Goal: Answer question/provide support: Share knowledge or assist other users

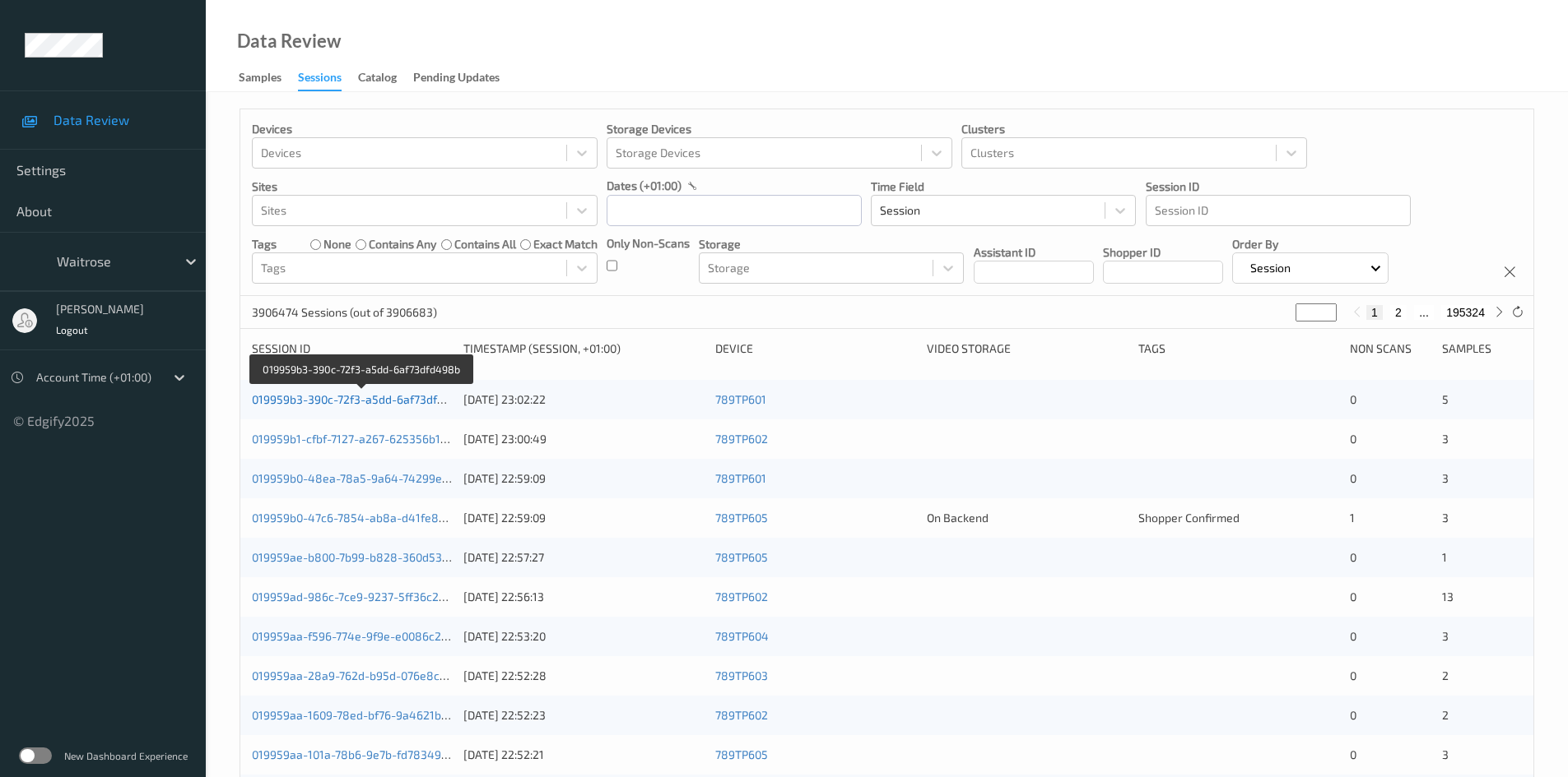
click at [384, 397] on link "019959b3-390c-72f3-a5dd-6af73dfd498b" at bounding box center [362, 399] width 220 height 14
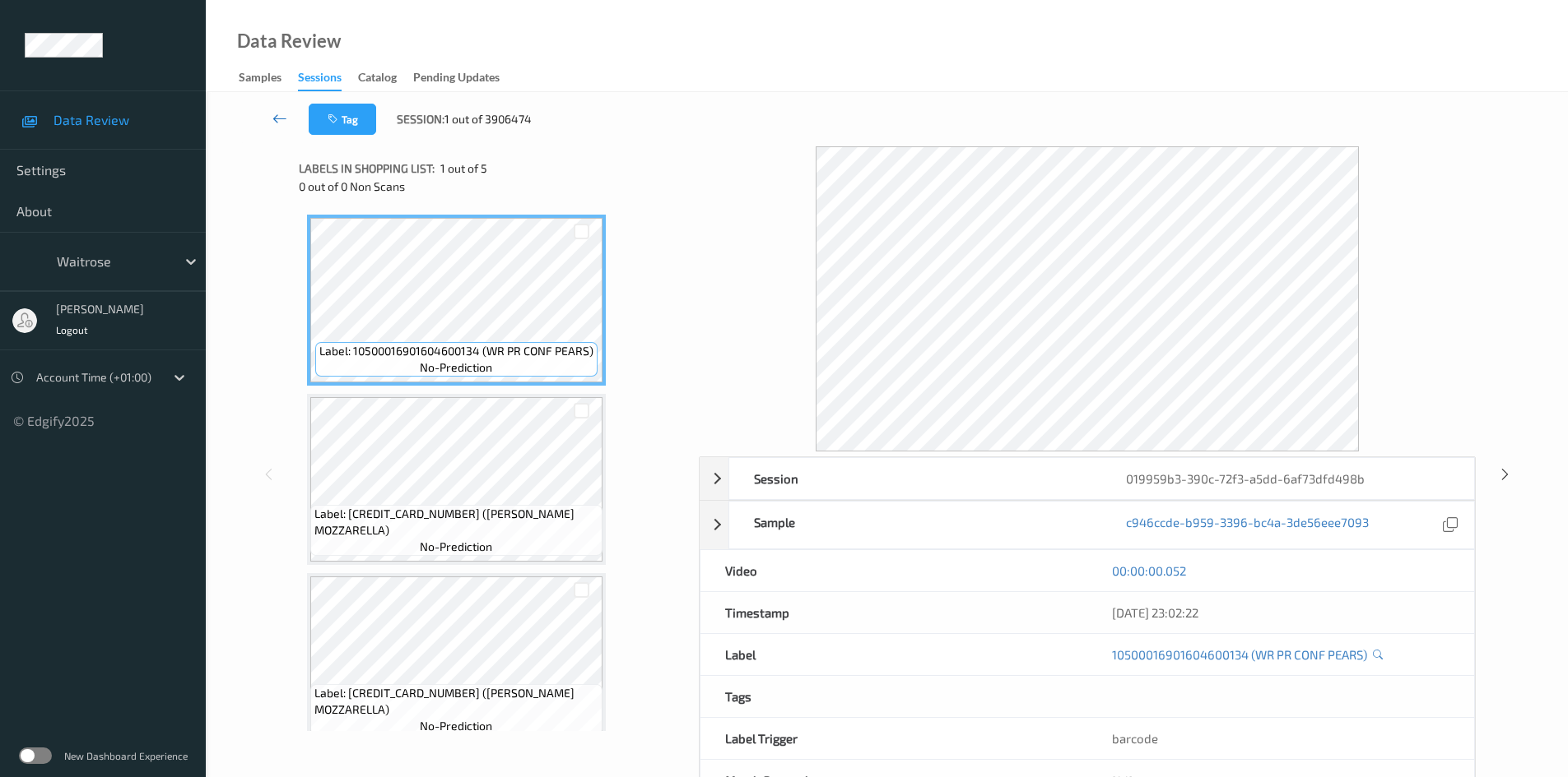
click at [273, 108] on link at bounding box center [280, 119] width 58 height 31
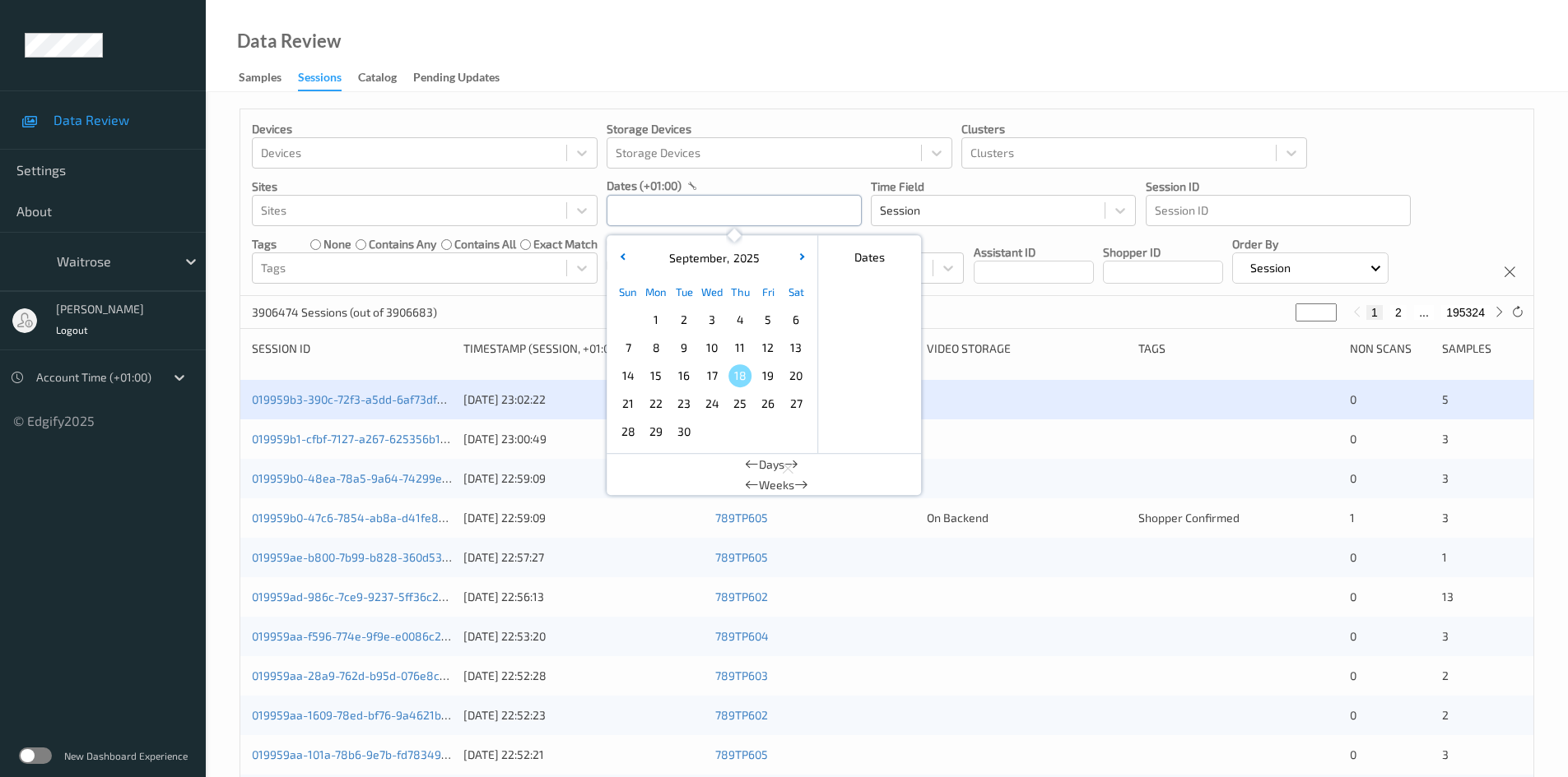
click at [638, 215] on input "text" at bounding box center [734, 210] width 255 height 31
click at [710, 376] on span "17" at bounding box center [712, 375] width 23 height 23
type input "[DATE] 00:00 -> [DATE] 23:59"
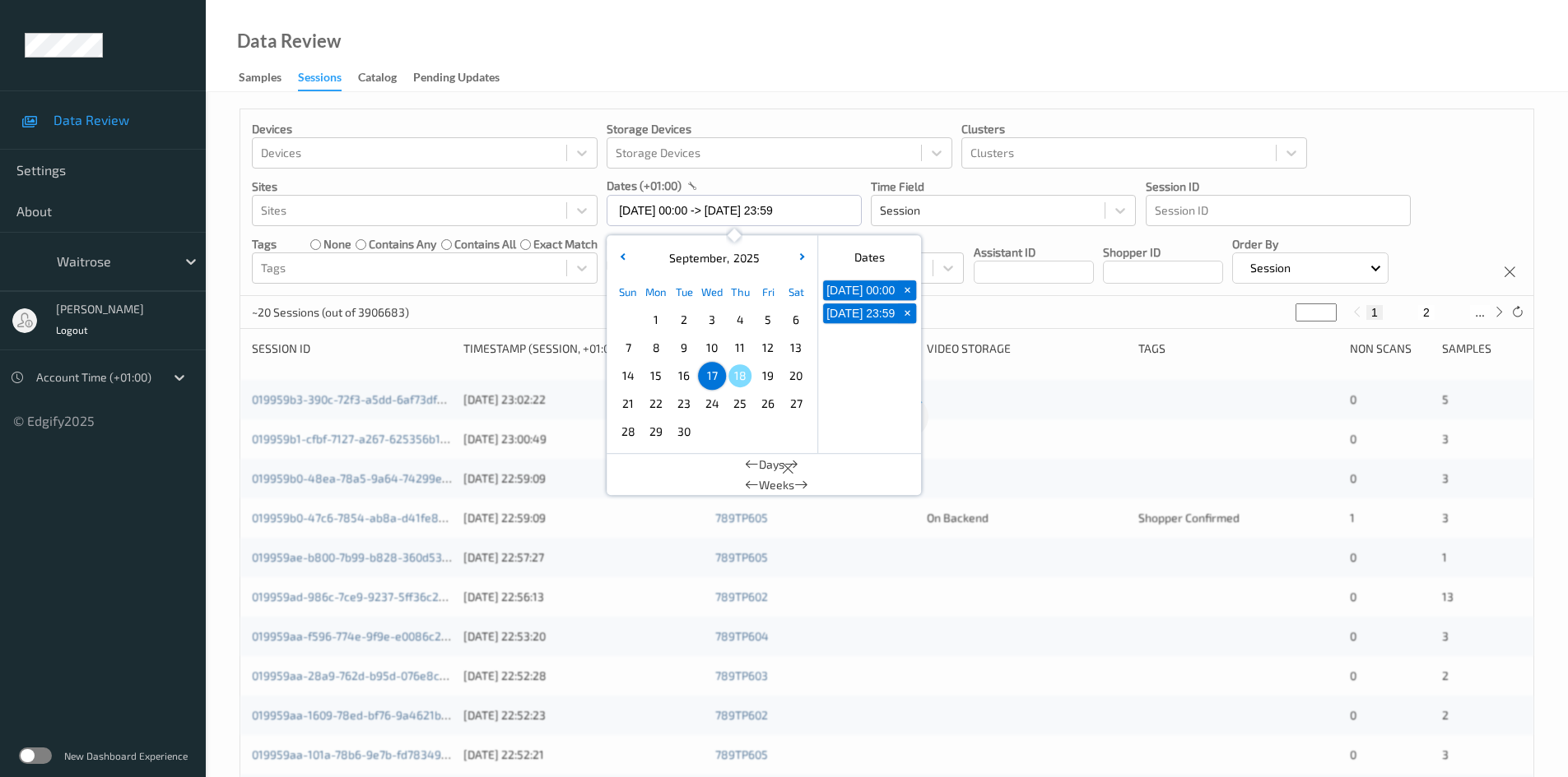
click at [716, 29] on div "Data Review Samples Sessions Catalog Pending Updates" at bounding box center [887, 46] width 1362 height 92
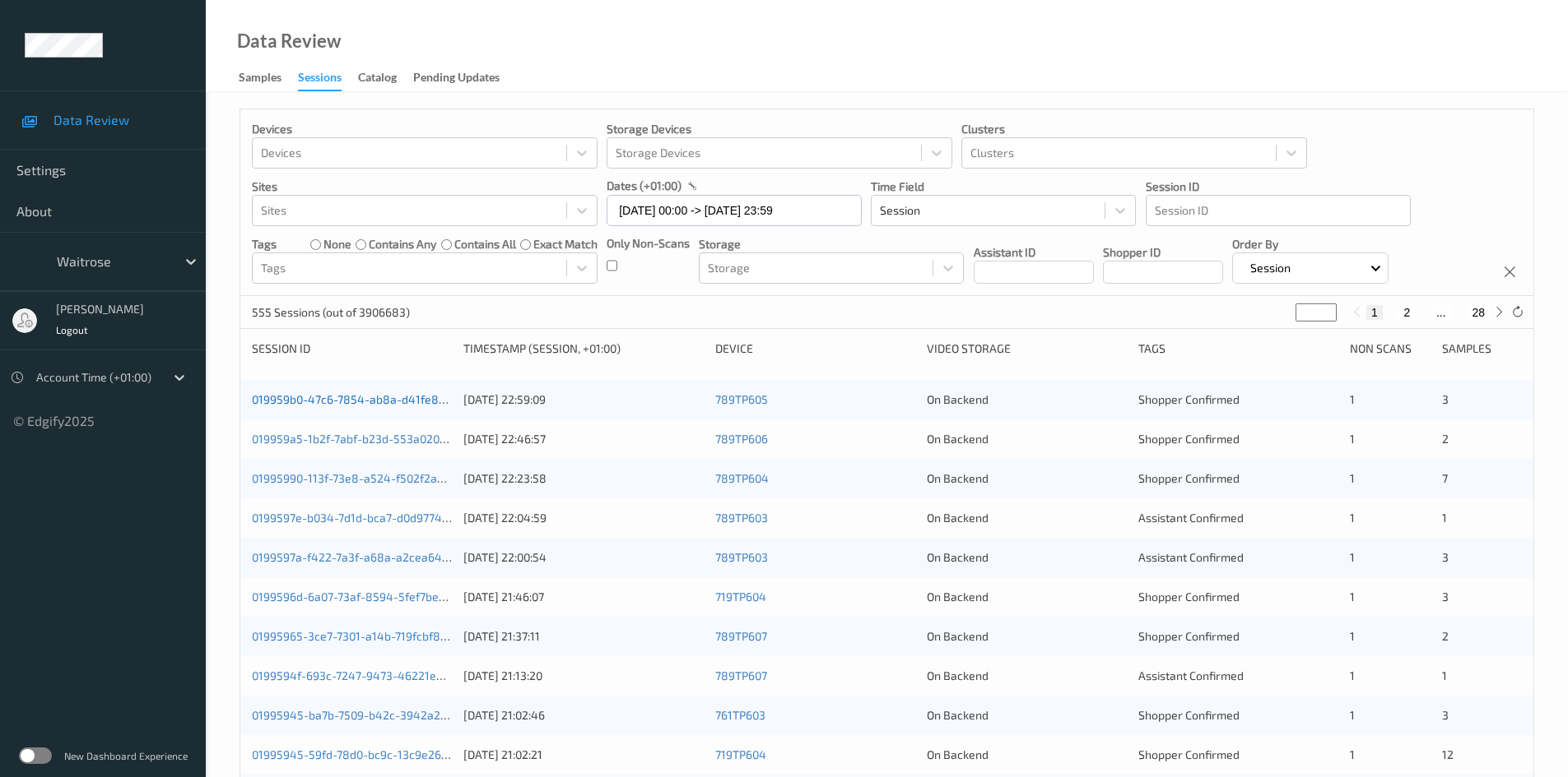
click at [407, 402] on link "019959b0-47c6-7854-ab8a-d41fe8a06c9e" at bounding box center [364, 399] width 225 height 14
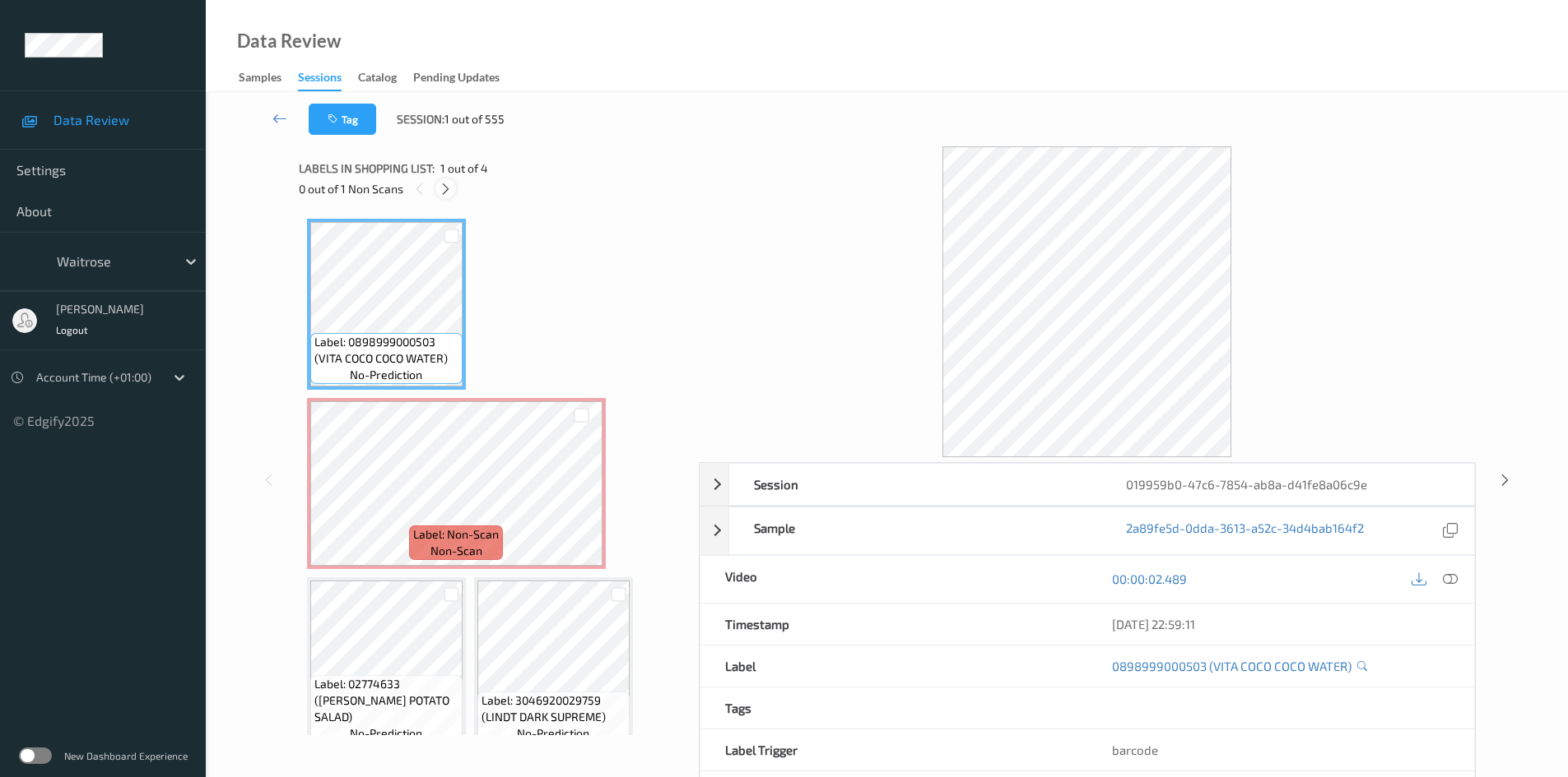
click at [444, 189] on icon at bounding box center [445, 190] width 14 height 15
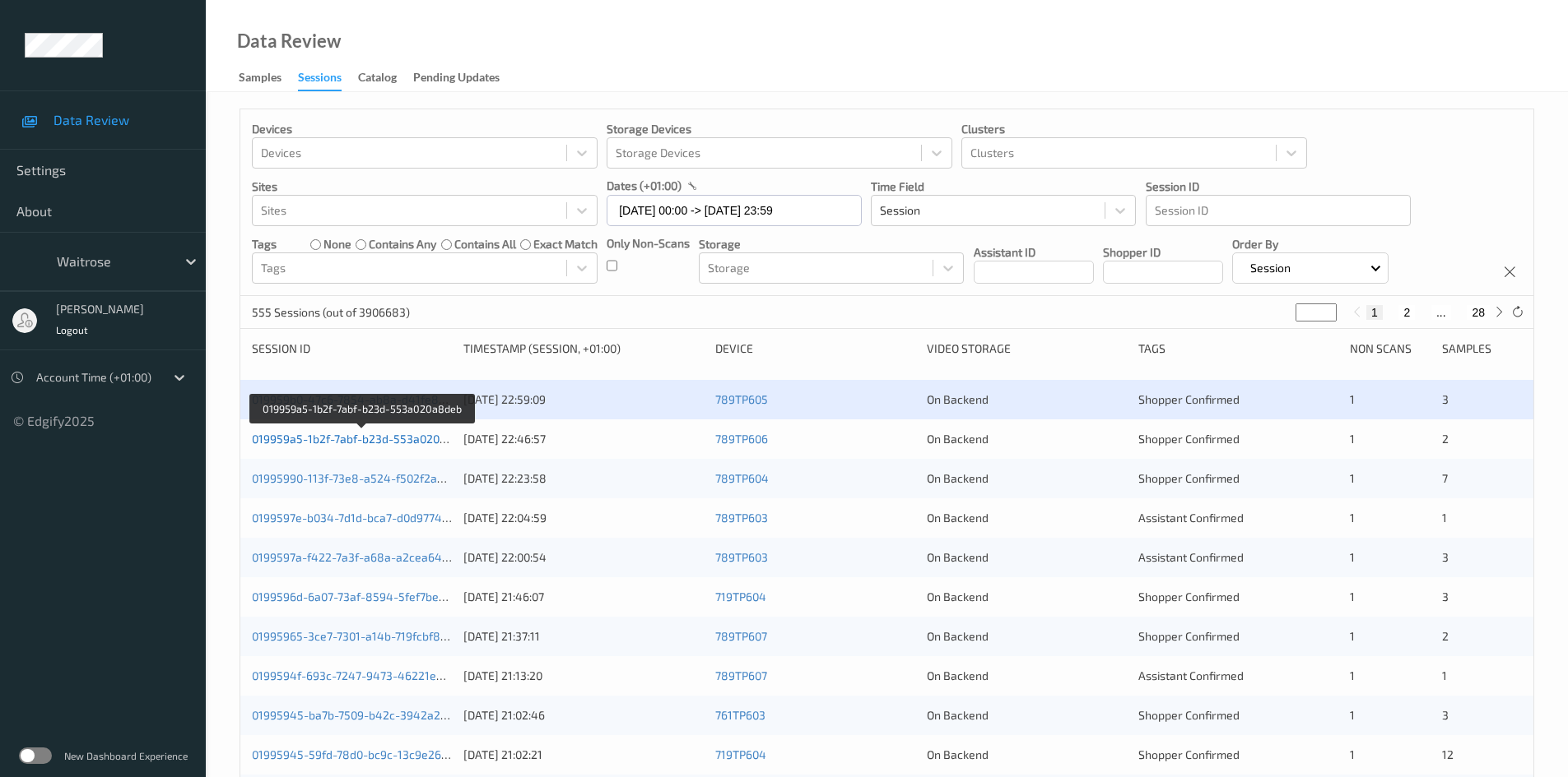
click at [321, 439] on link "019959a5-1b2f-7abf-b23d-553a020a8deb" at bounding box center [363, 438] width 221 height 14
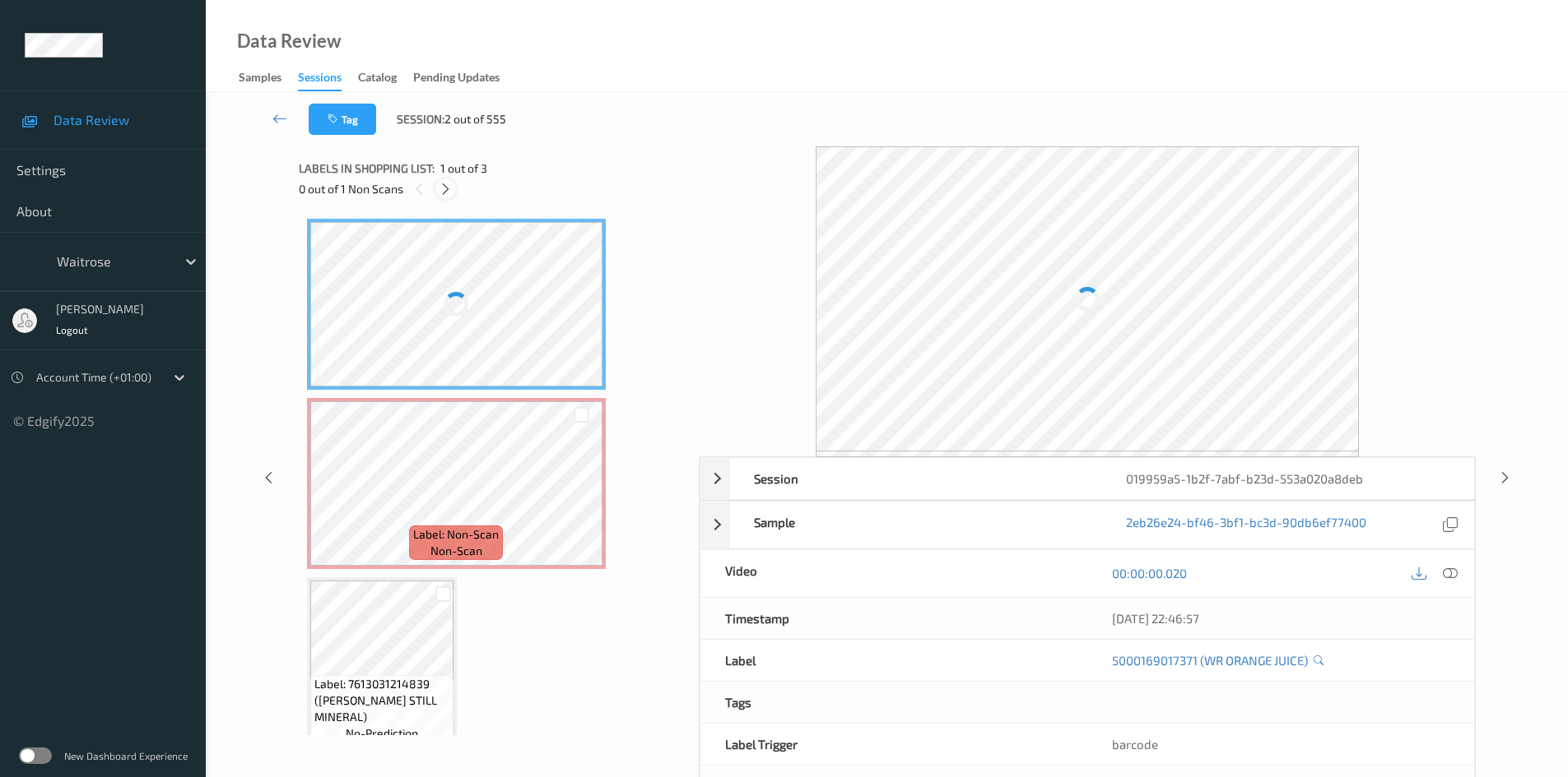
click at [445, 190] on icon at bounding box center [445, 190] width 14 height 15
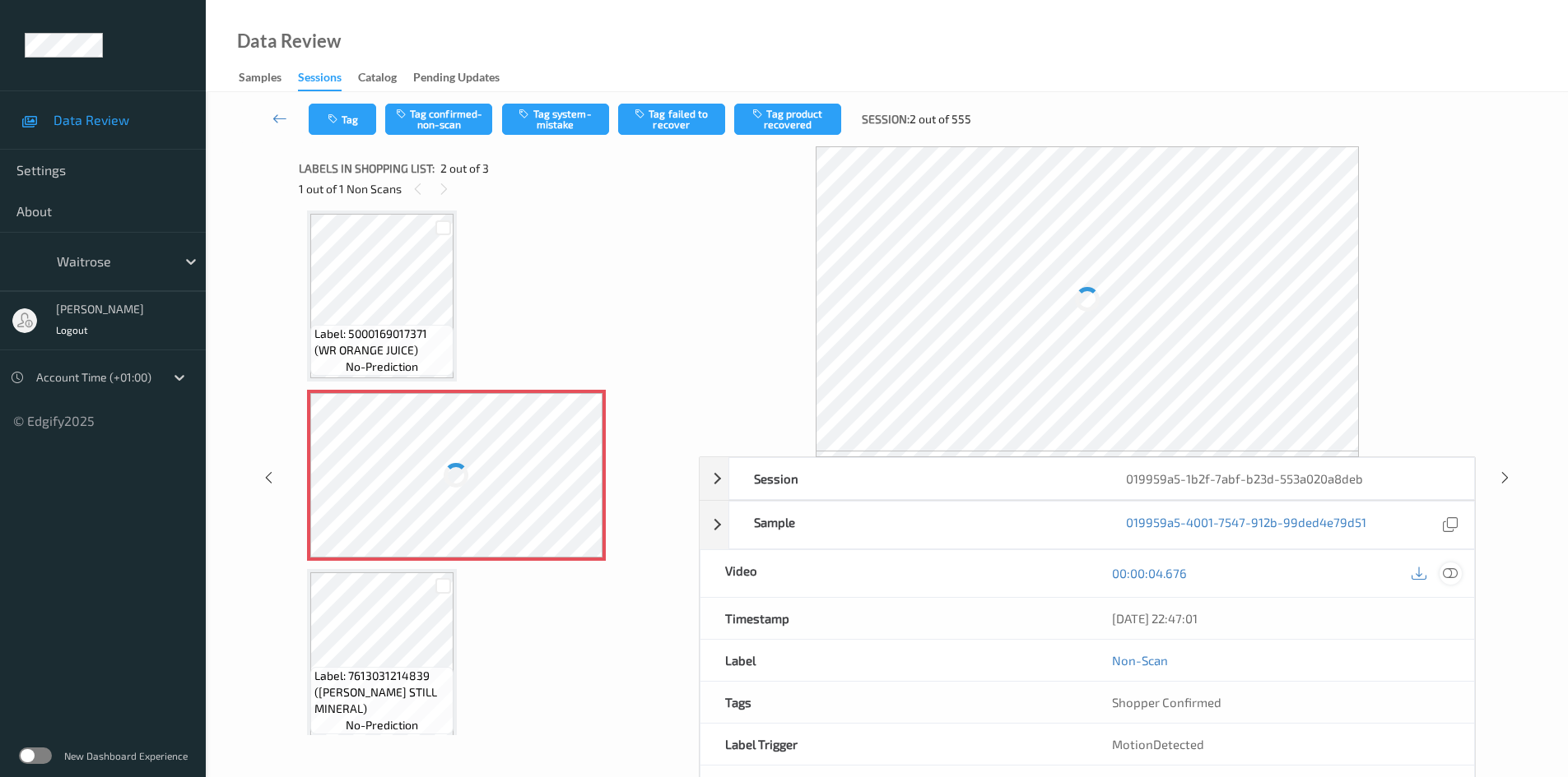
click at [1448, 568] on div "00:00:04.676" at bounding box center [1281, 573] width 387 height 47
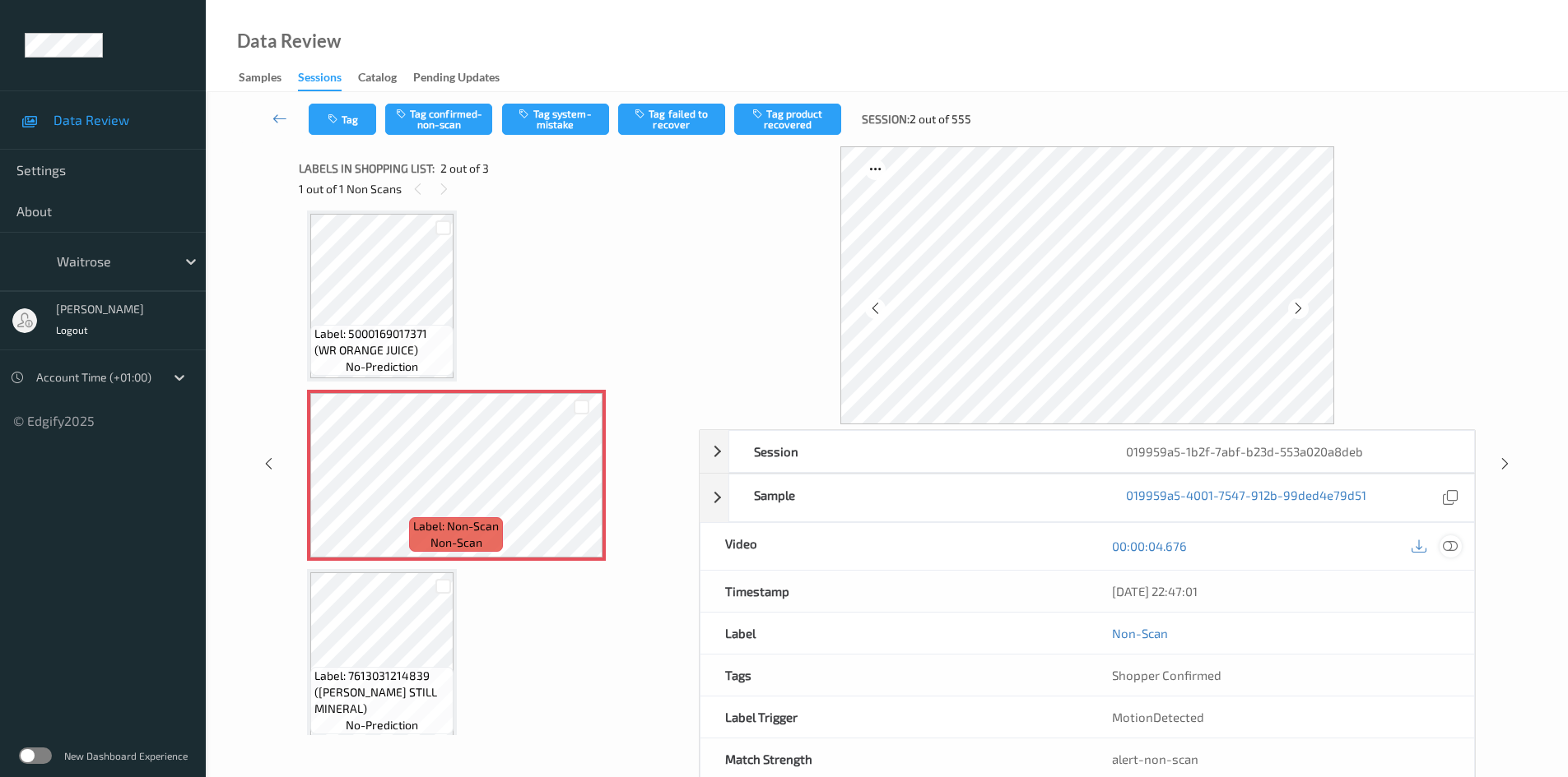
click at [1453, 546] on icon at bounding box center [1450, 546] width 15 height 15
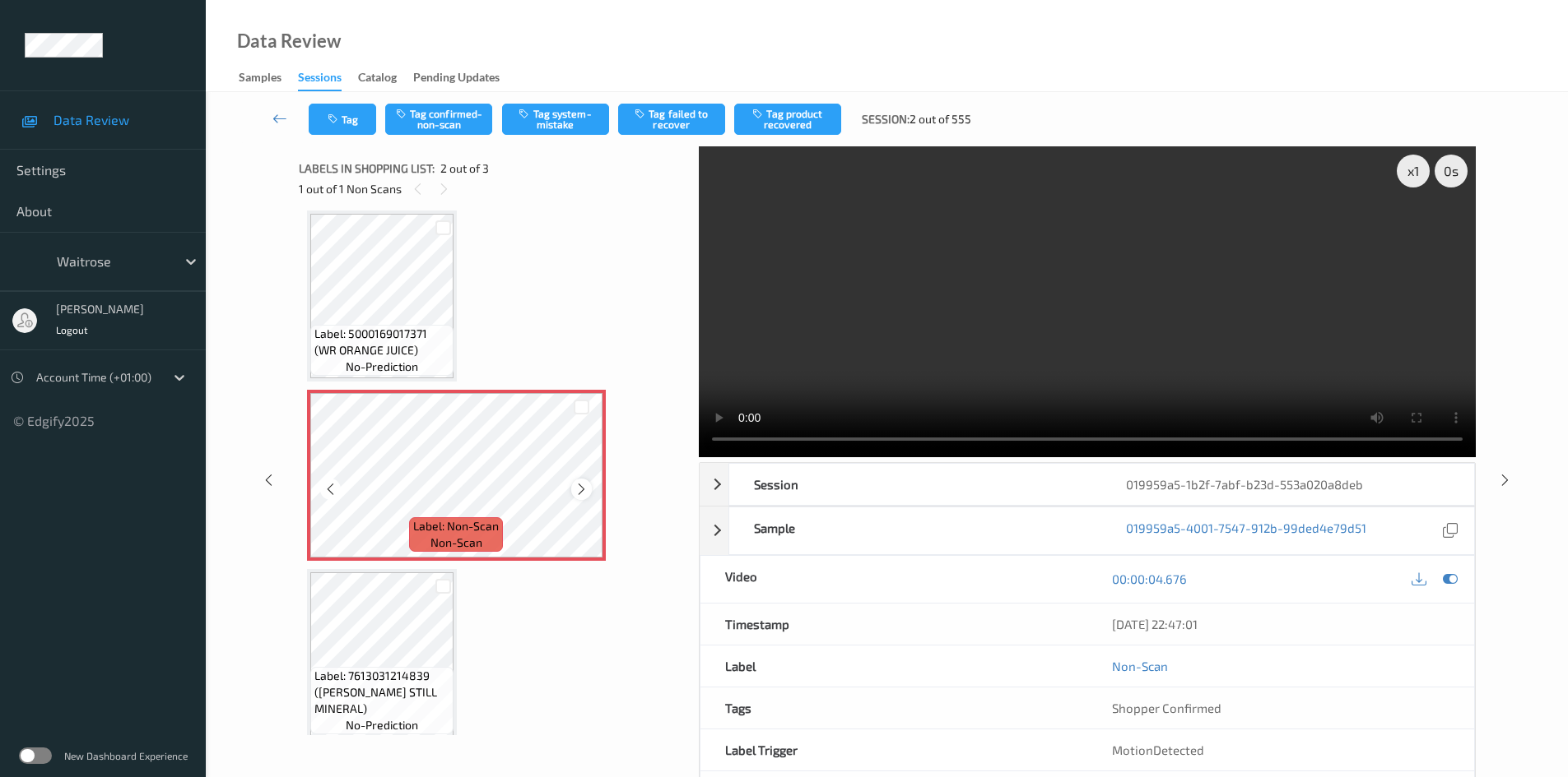
click at [576, 487] on icon at bounding box center [581, 489] width 14 height 15
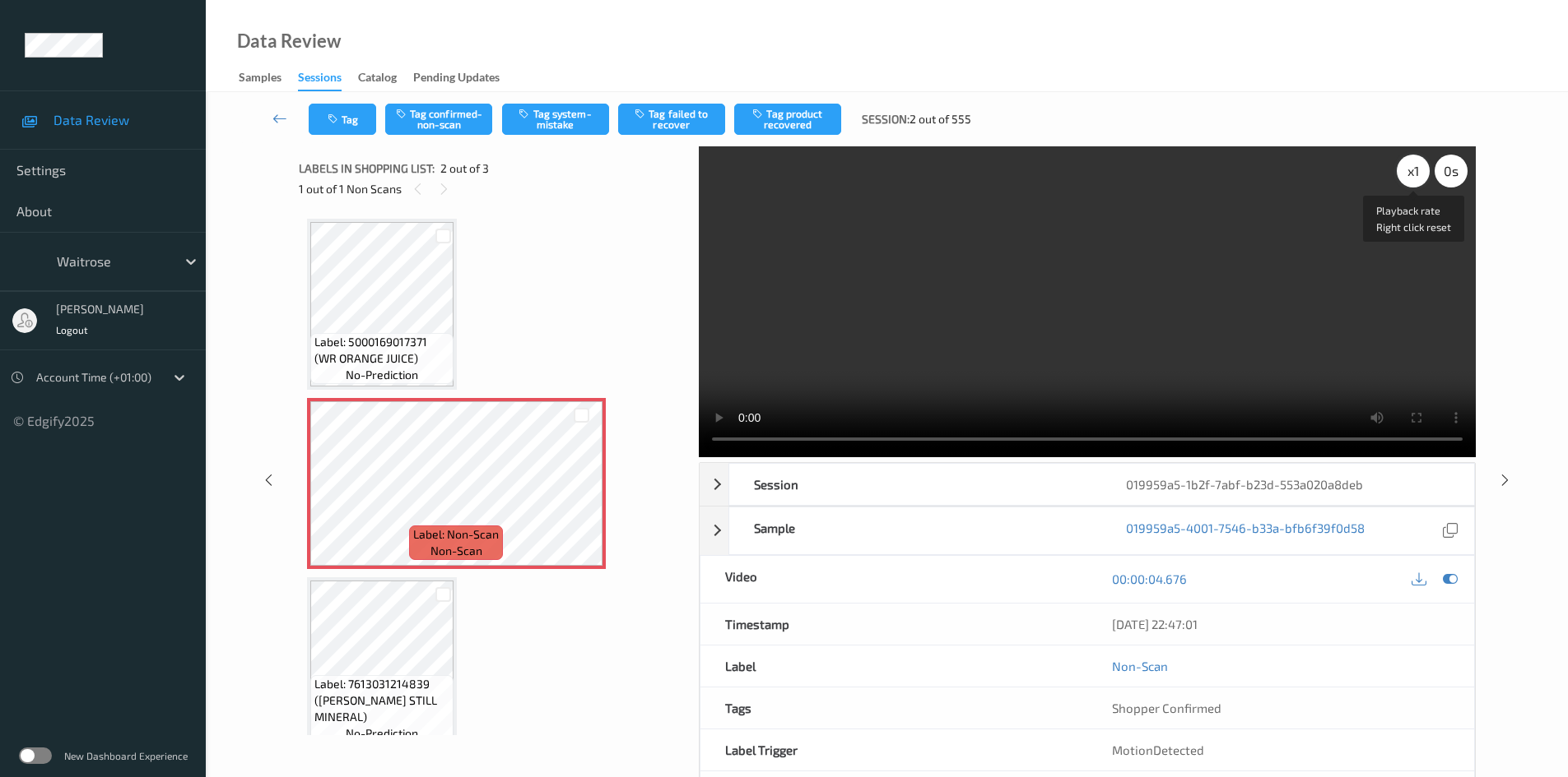
click at [1406, 176] on div "x 1" at bounding box center [1413, 171] width 33 height 33
click at [1133, 290] on video at bounding box center [1088, 302] width 777 height 311
click at [1116, 336] on video at bounding box center [1088, 302] width 777 height 311
click at [957, 315] on video at bounding box center [1088, 302] width 777 height 311
click at [962, 309] on video at bounding box center [1088, 302] width 777 height 311
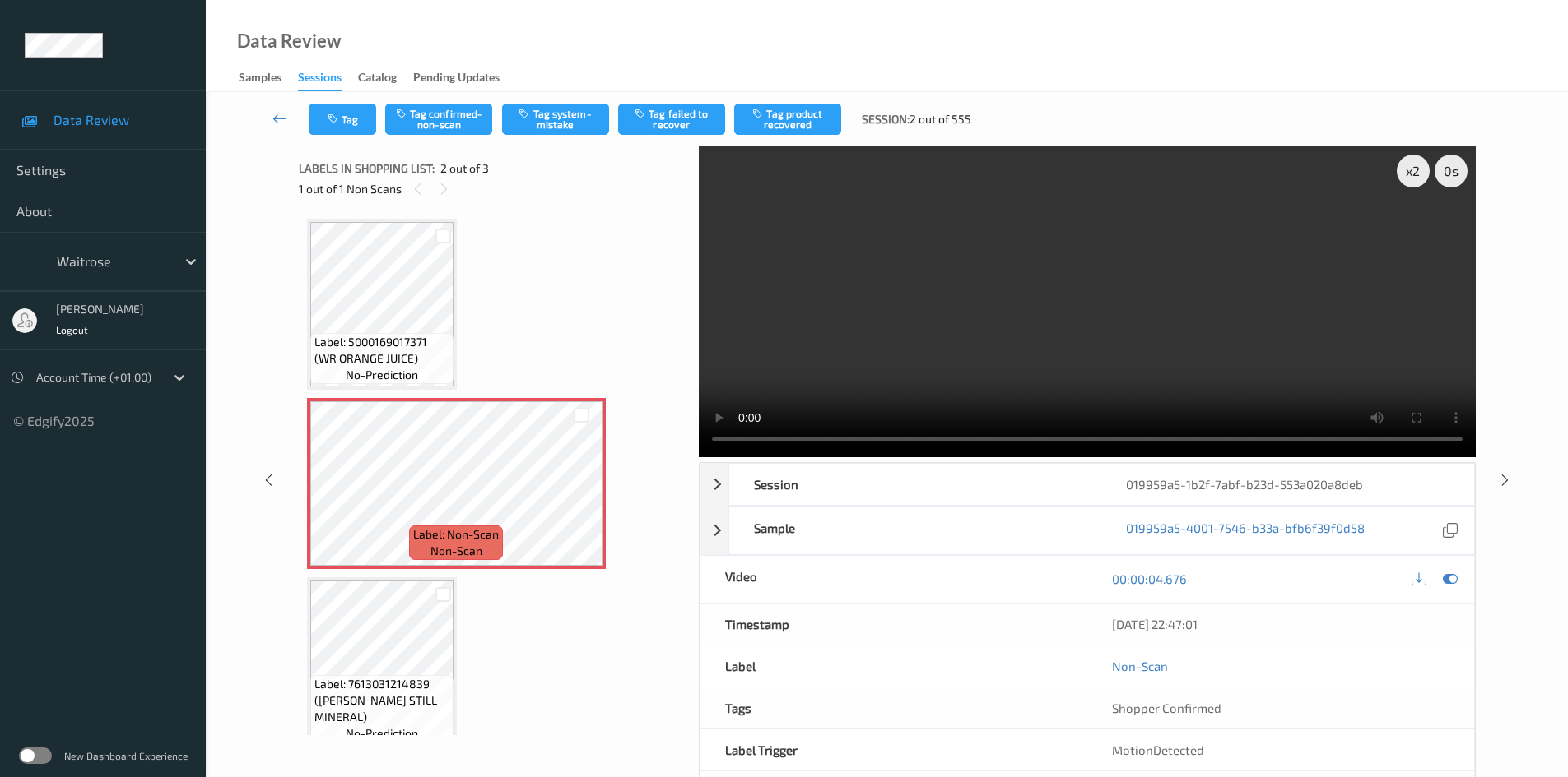
click at [1012, 348] on video at bounding box center [1088, 302] width 777 height 311
click at [1008, 348] on video at bounding box center [1088, 302] width 777 height 311
click at [848, 362] on video at bounding box center [1088, 302] width 777 height 311
click at [1408, 168] on div "x 2" at bounding box center [1413, 171] width 33 height 33
click at [1158, 314] on video at bounding box center [1088, 302] width 777 height 311
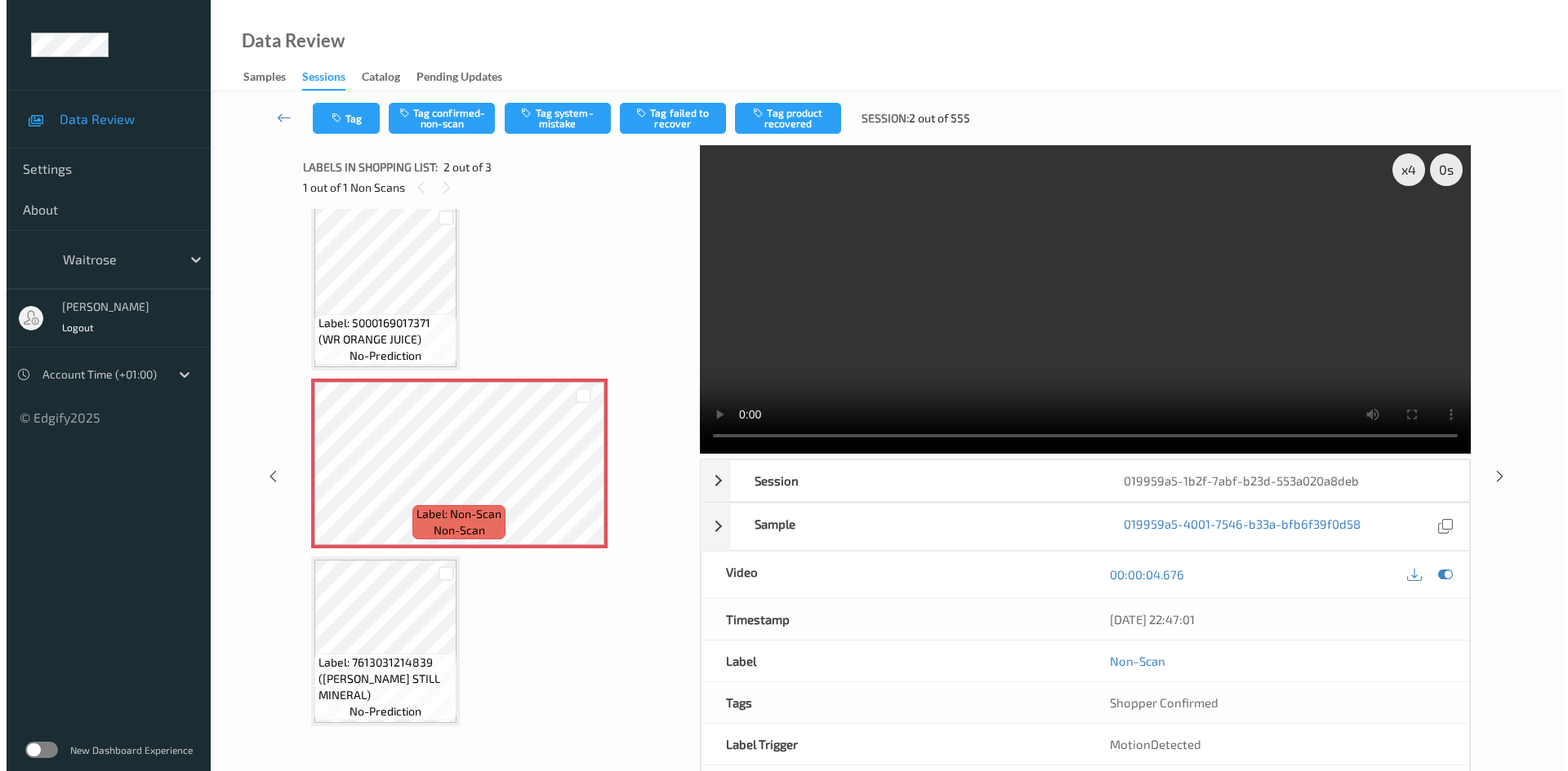
scroll to position [21, 0]
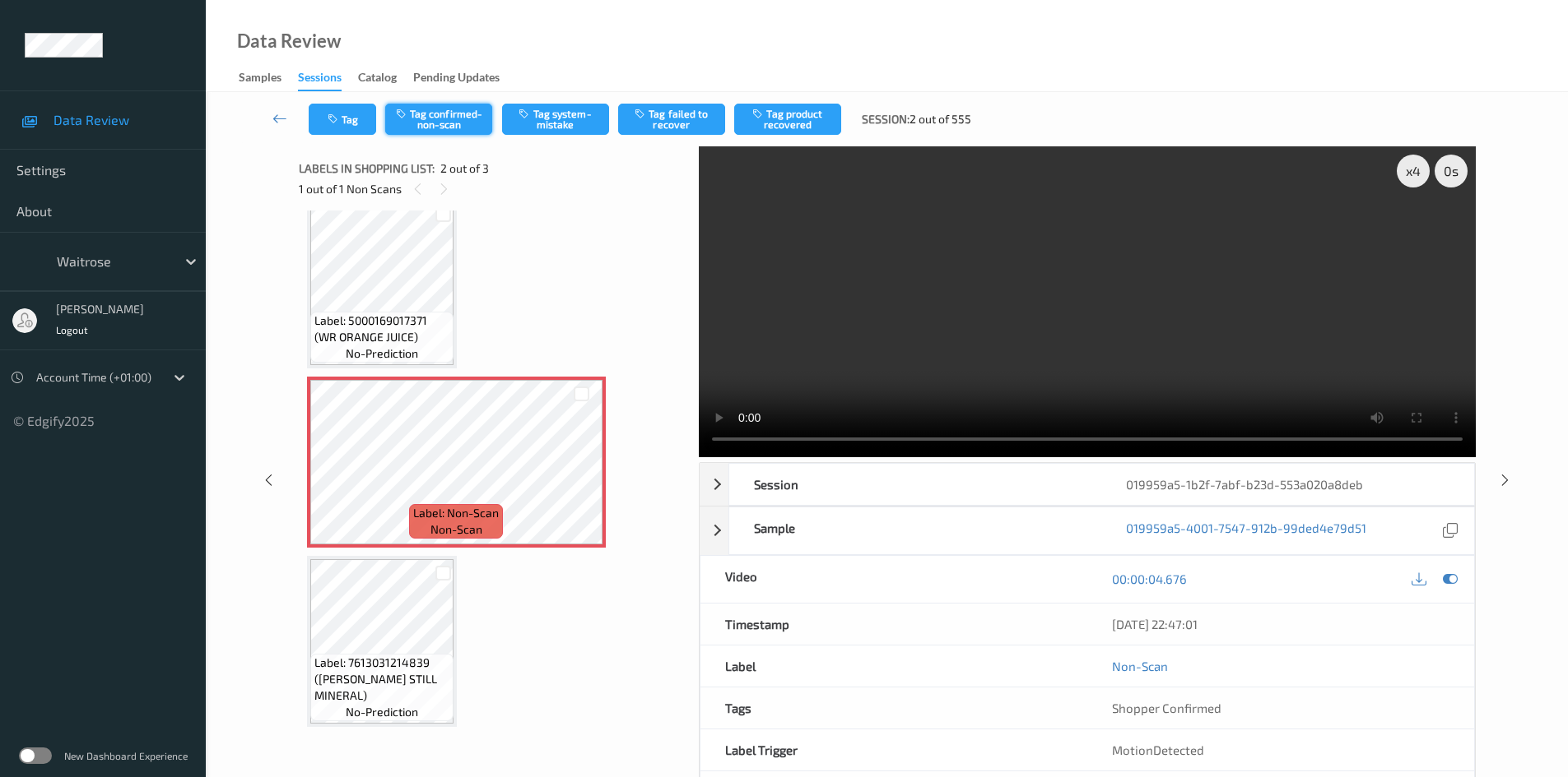
click at [449, 115] on button "Tag confirmed-non-scan" at bounding box center [438, 119] width 107 height 31
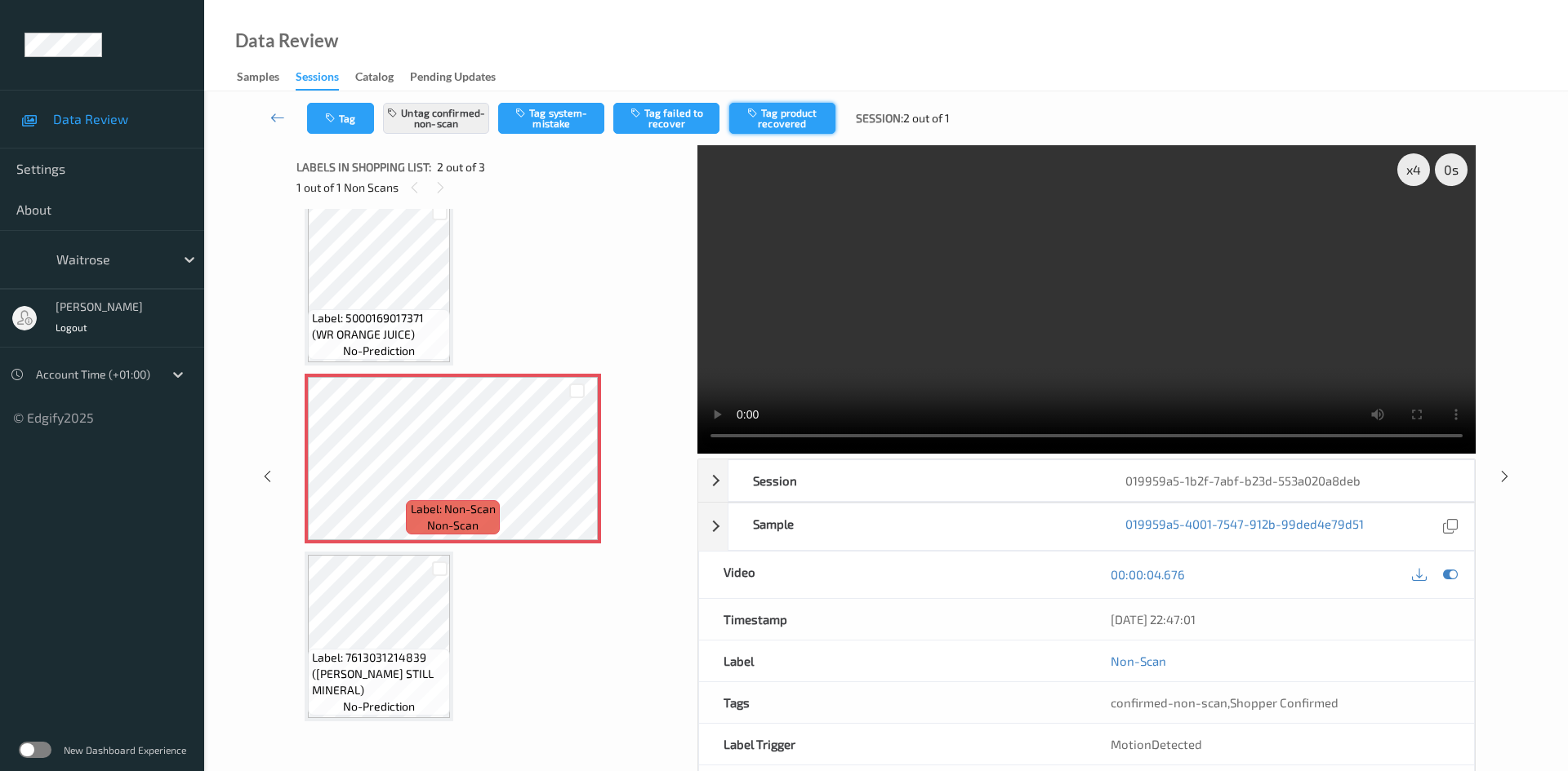
click at [805, 117] on button "Tag product recovered" at bounding box center [783, 118] width 107 height 31
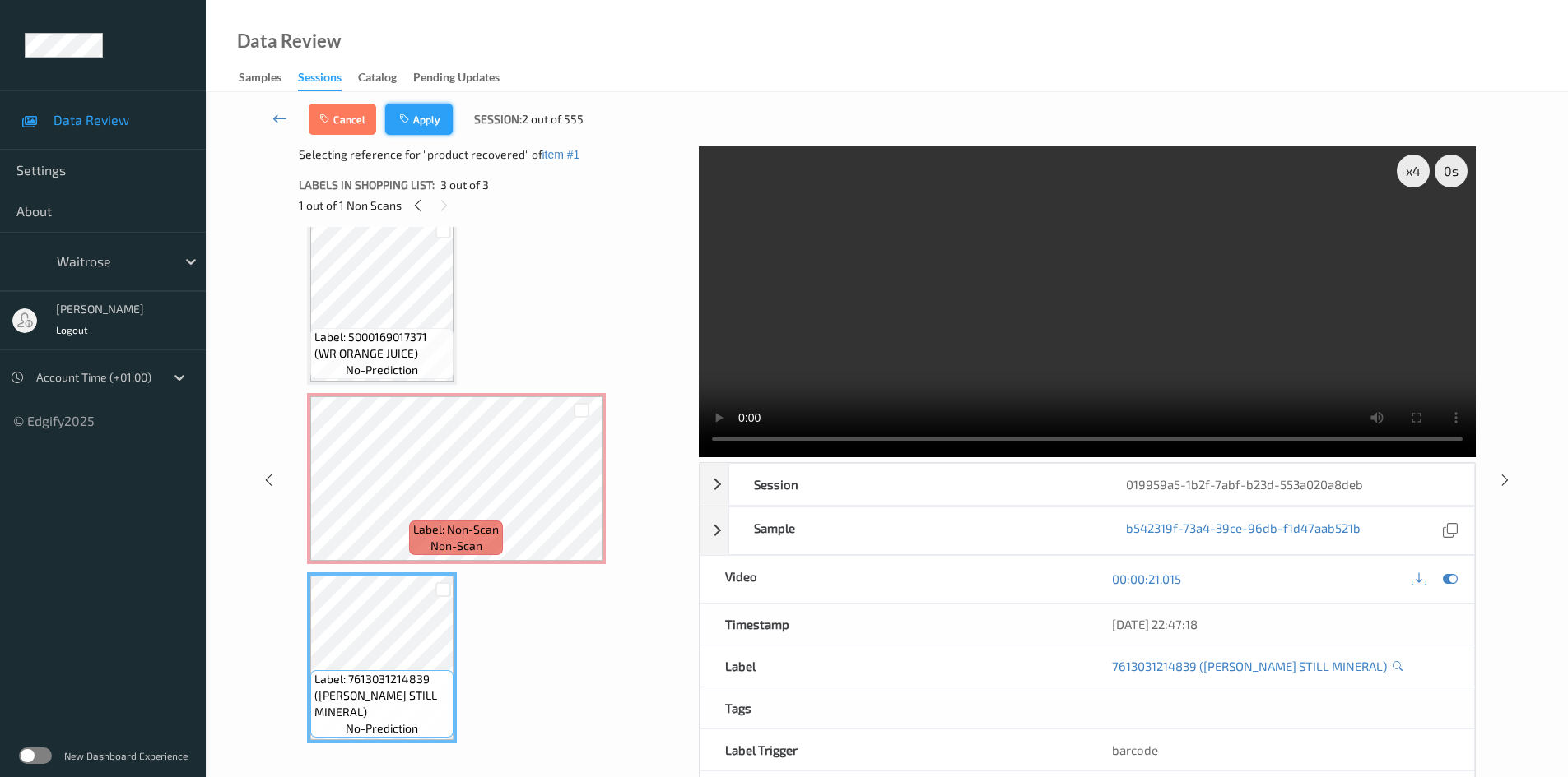
click at [418, 116] on button "Apply" at bounding box center [419, 119] width 67 height 31
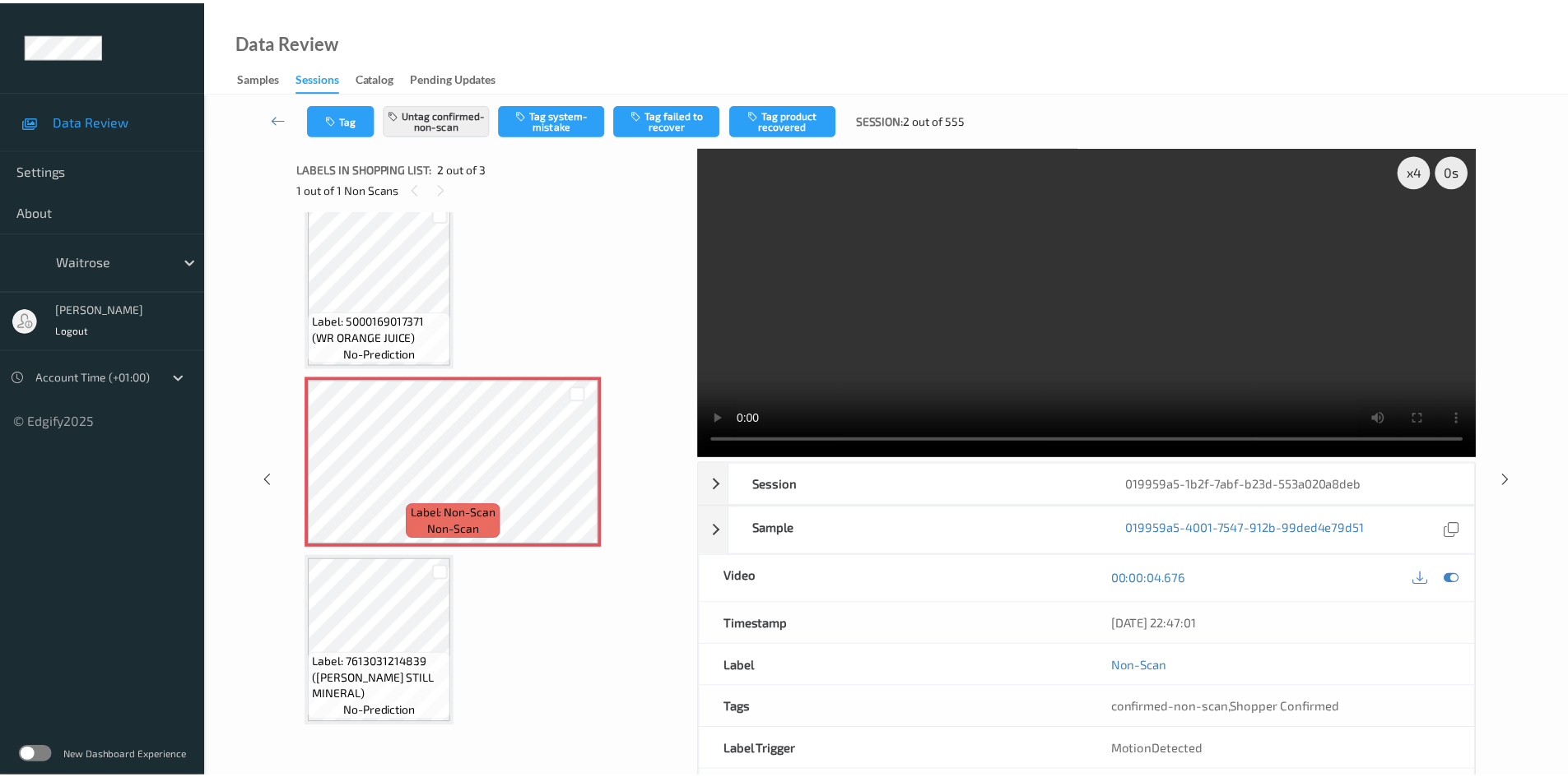
scroll to position [8, 0]
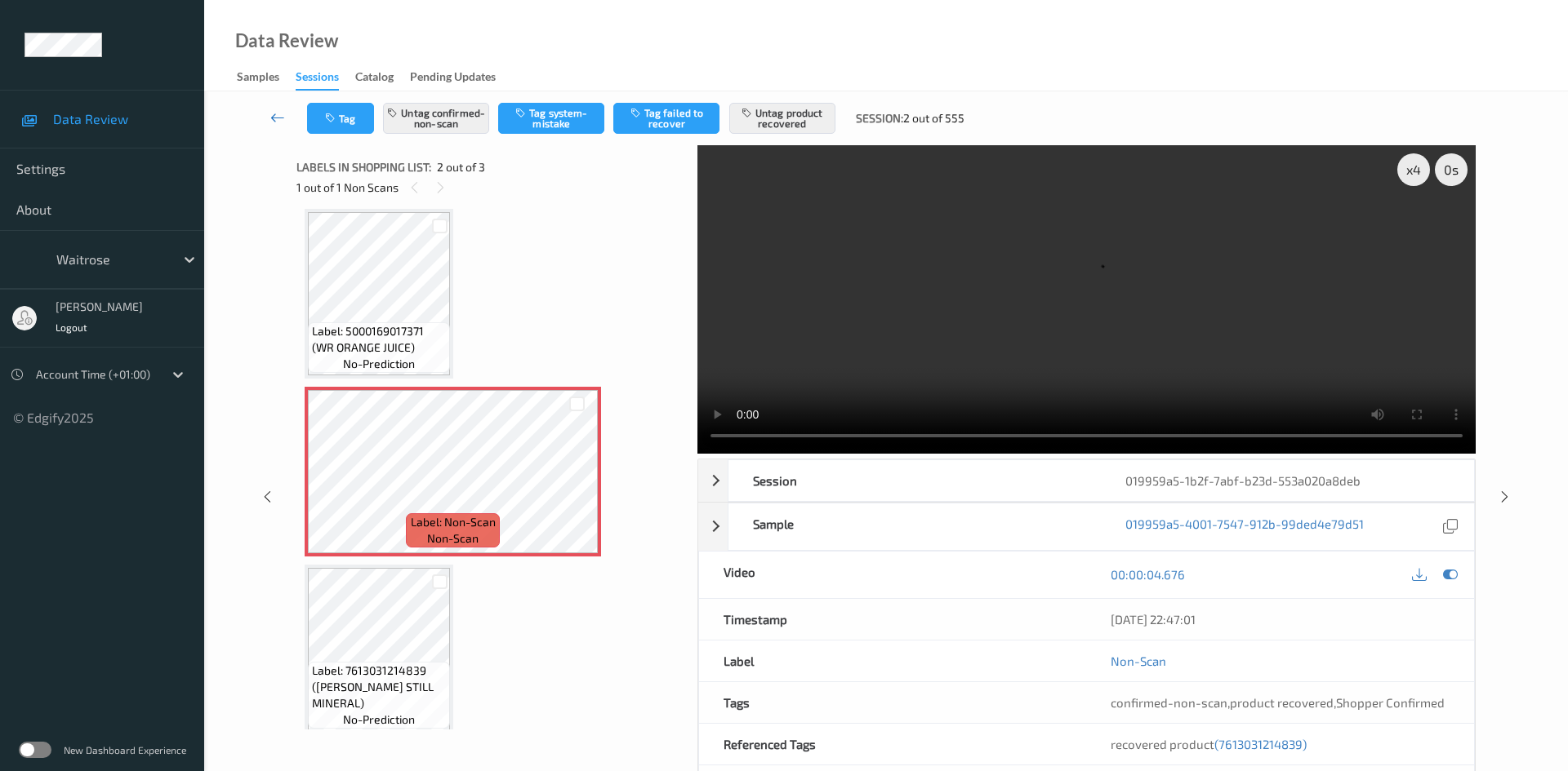
click at [275, 107] on link at bounding box center [278, 118] width 58 height 31
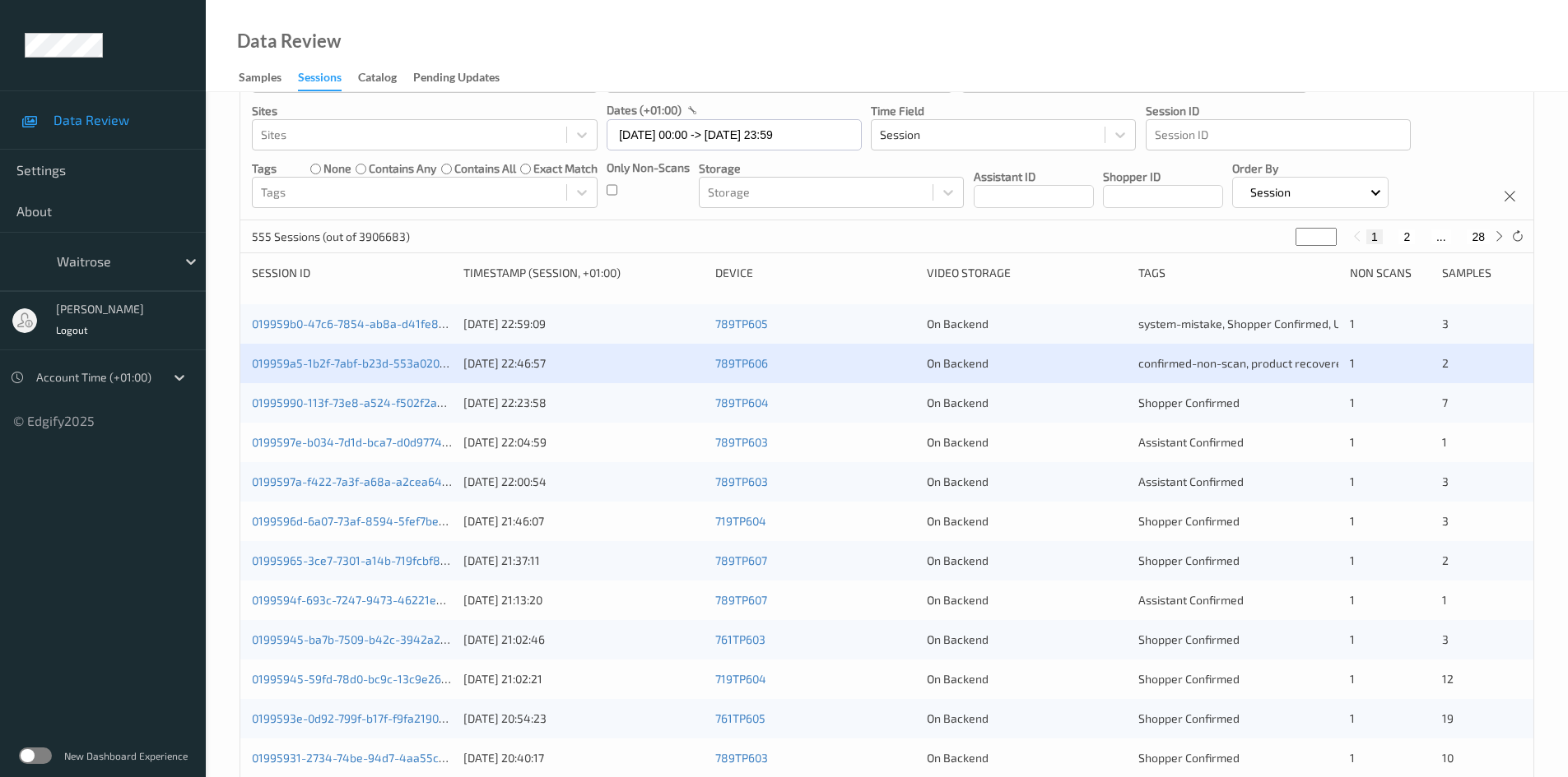
scroll to position [247, 0]
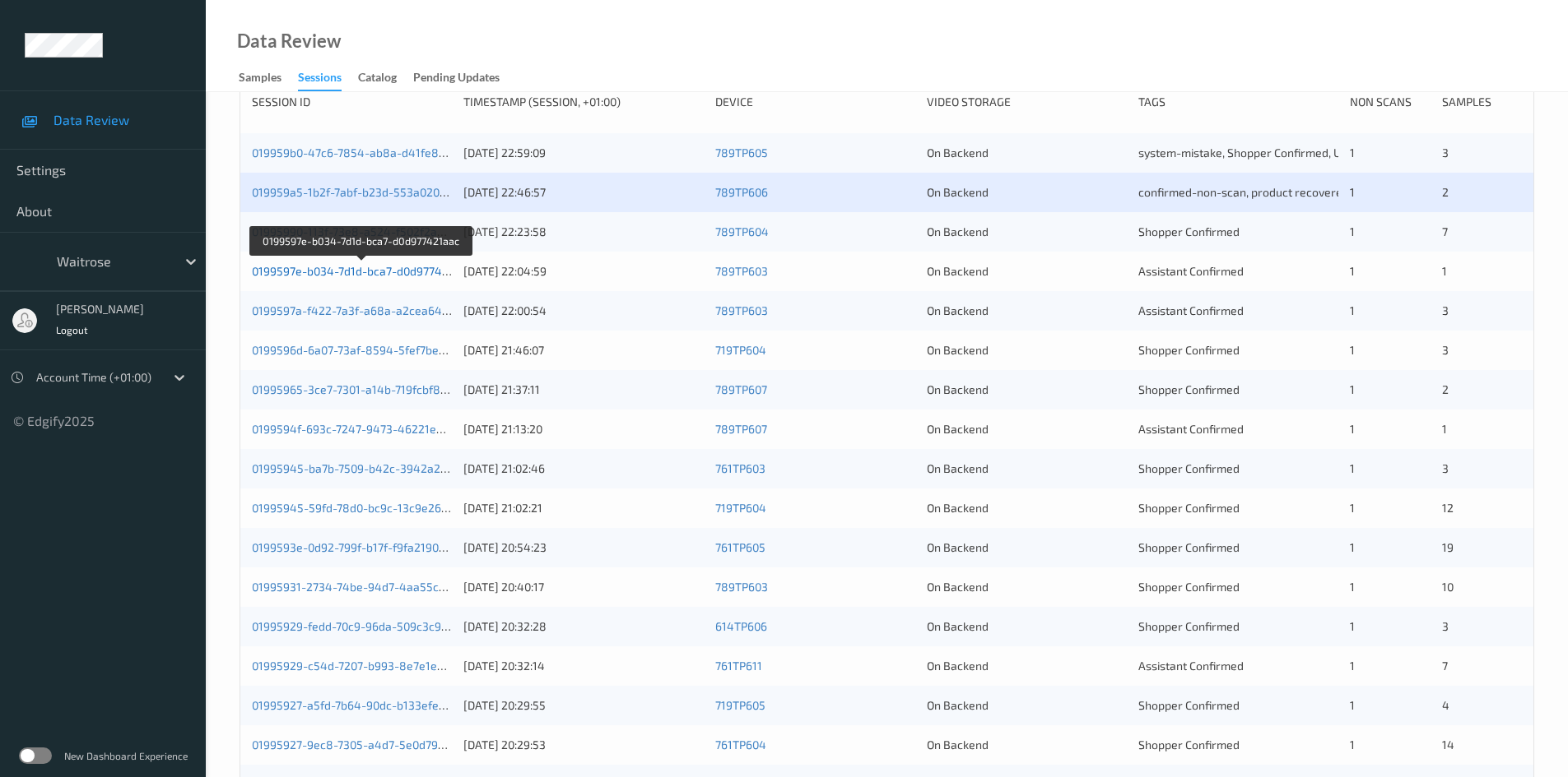
click at [335, 272] on link "0199597e-b034-7d1d-bca7-d0d977421aac" at bounding box center [363, 271] width 221 height 14
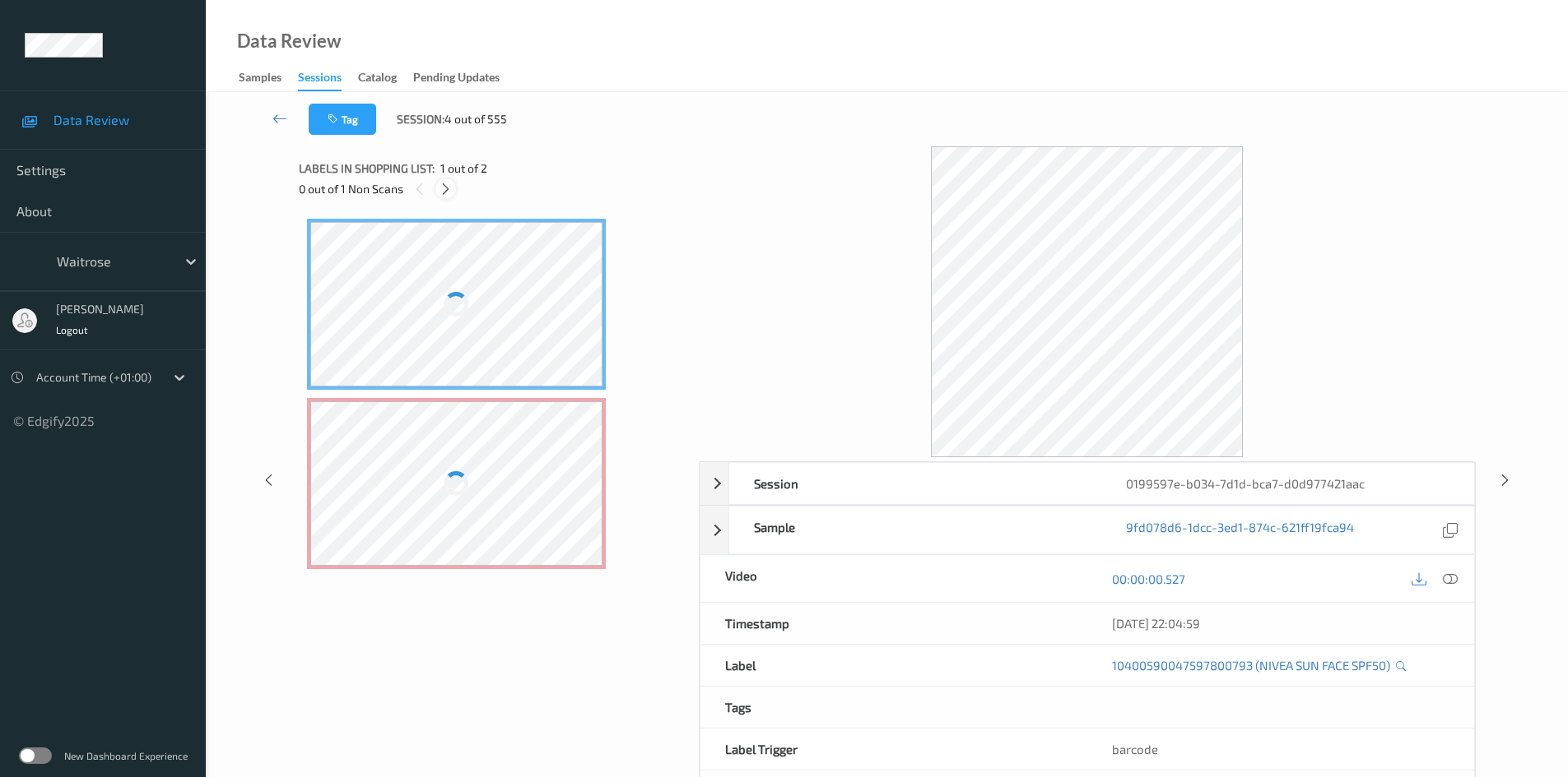
click at [446, 188] on icon at bounding box center [445, 190] width 14 height 15
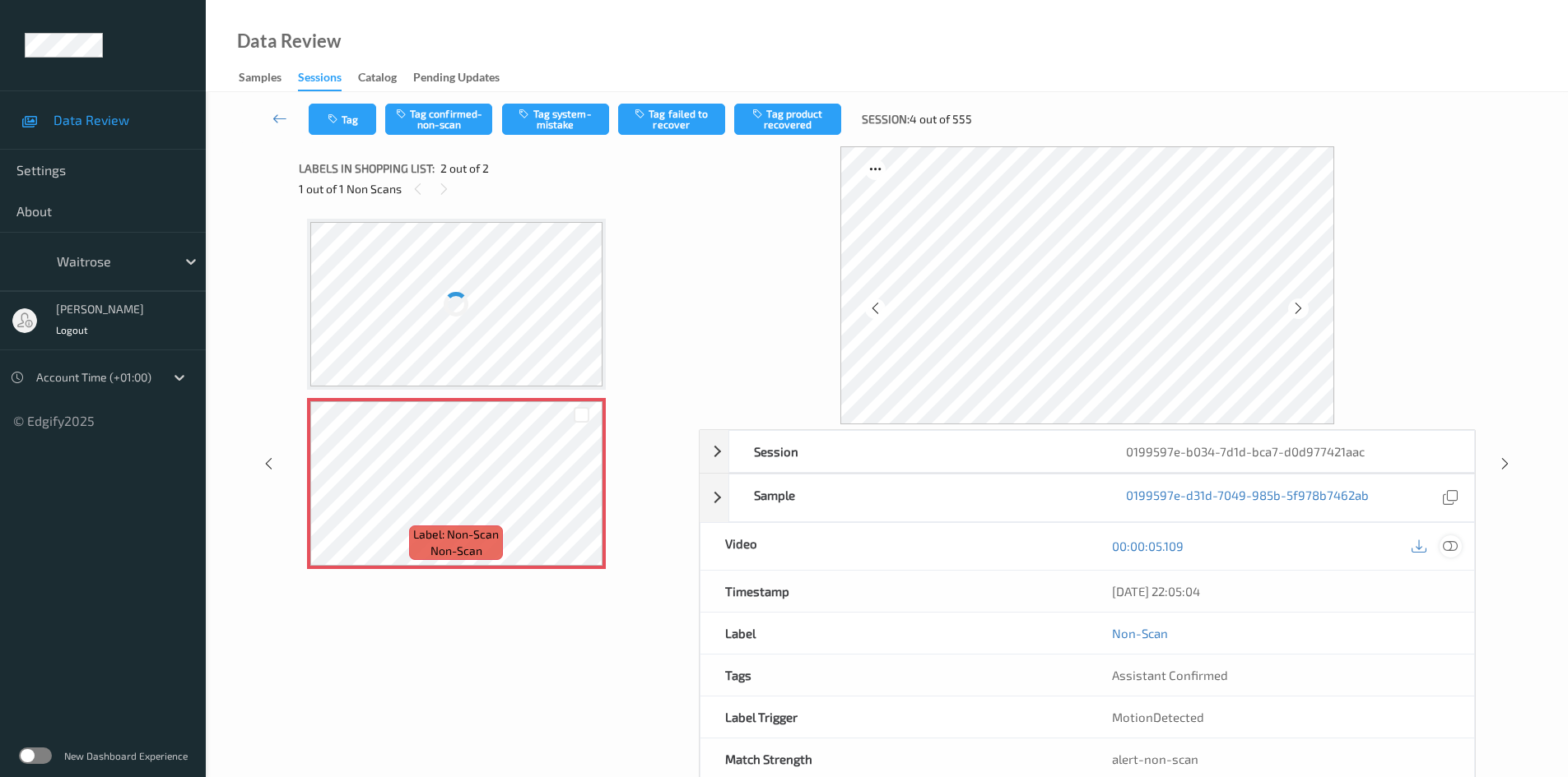
click at [1449, 541] on icon at bounding box center [1450, 546] width 15 height 15
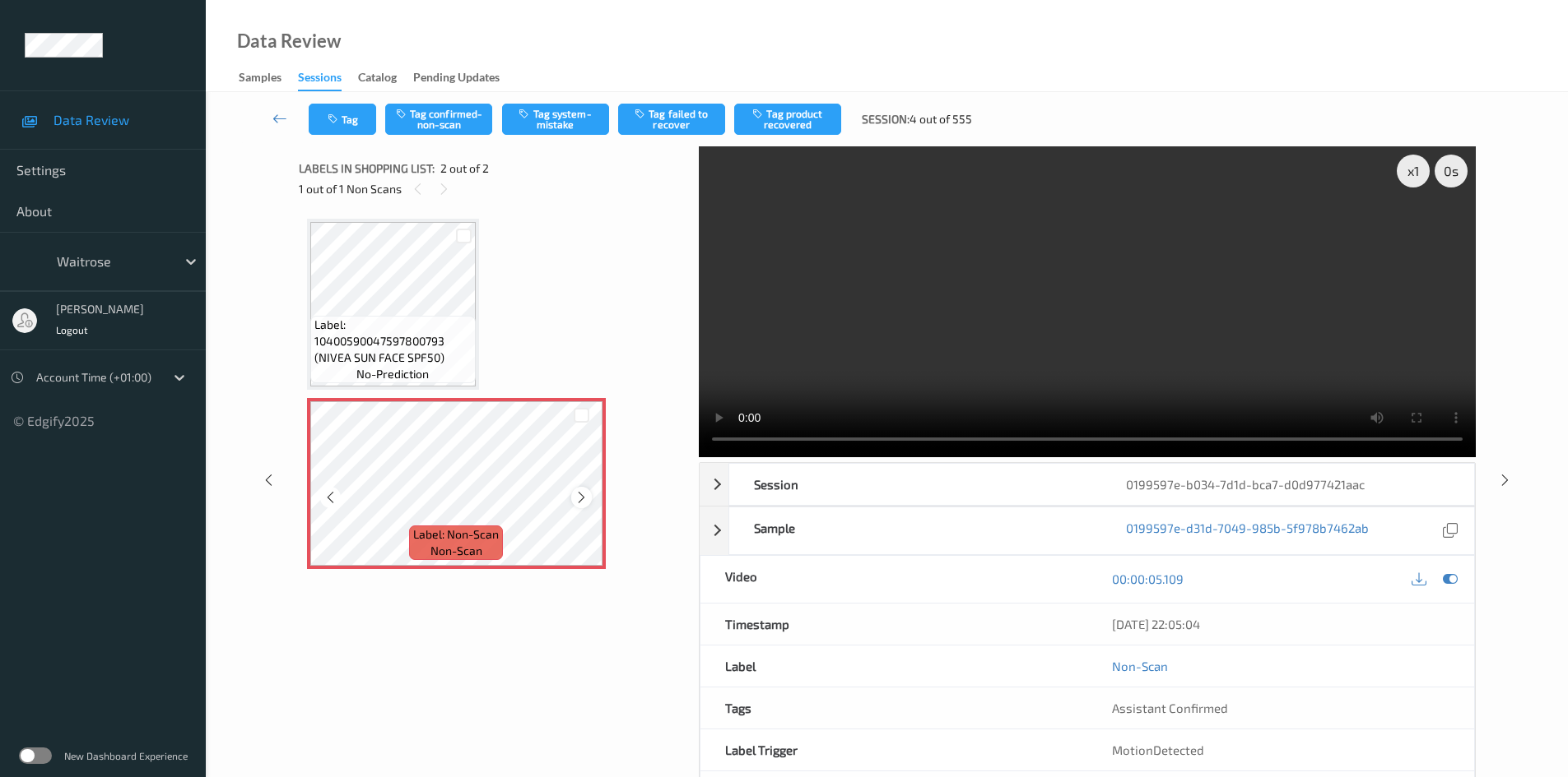
click at [577, 497] on icon at bounding box center [581, 498] width 14 height 15
click at [1420, 168] on div "x 1" at bounding box center [1413, 171] width 33 height 33
click at [960, 291] on video at bounding box center [1088, 302] width 777 height 311
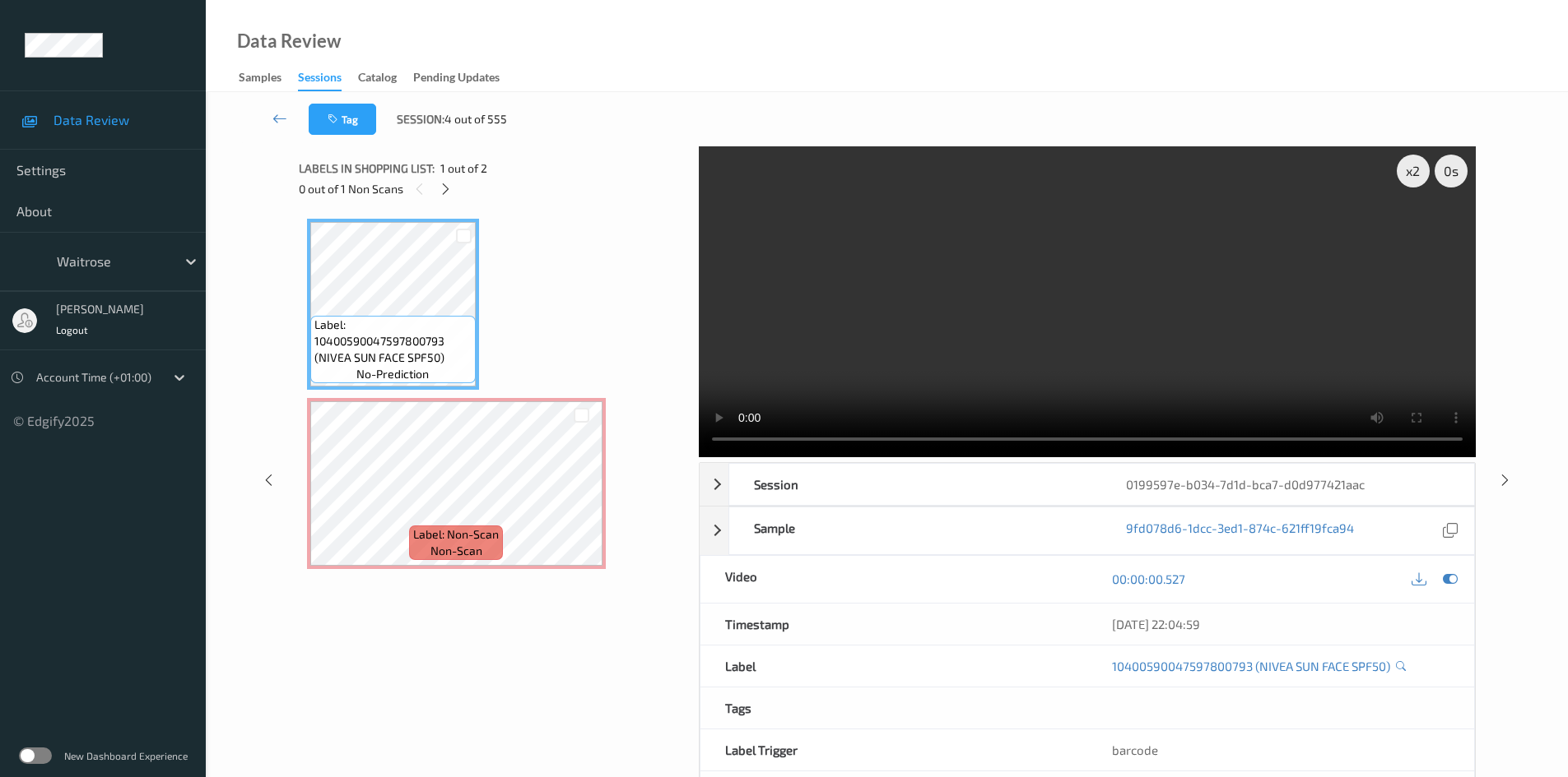
click at [981, 310] on video at bounding box center [1088, 302] width 777 height 311
click at [948, 307] on video at bounding box center [1088, 302] width 777 height 311
click at [1012, 292] on video at bounding box center [1088, 302] width 777 height 311
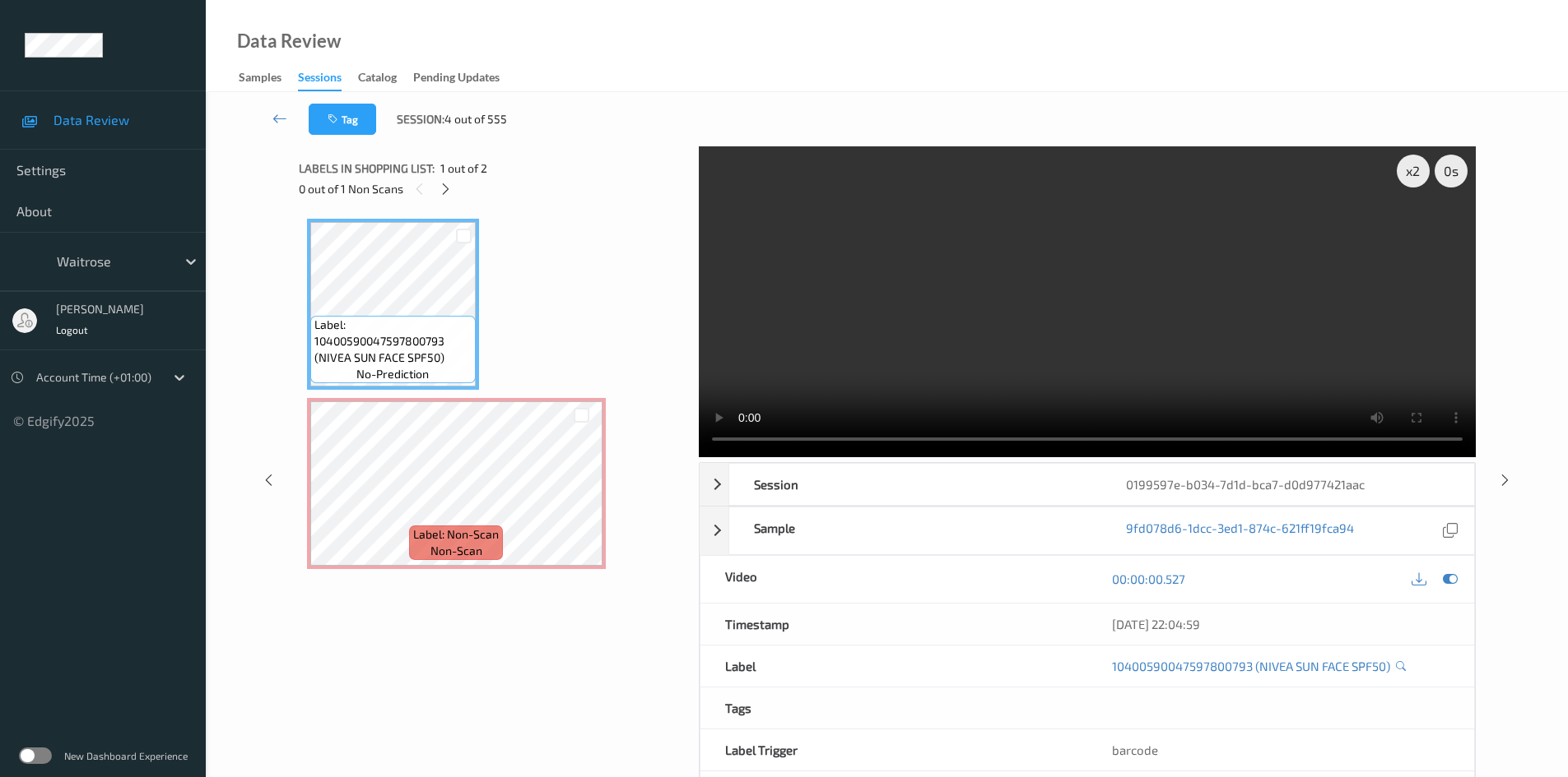
click at [1012, 292] on video at bounding box center [1088, 302] width 777 height 311
click at [1418, 173] on div "x 2" at bounding box center [1413, 171] width 33 height 33
click at [963, 315] on video at bounding box center [1088, 302] width 777 height 311
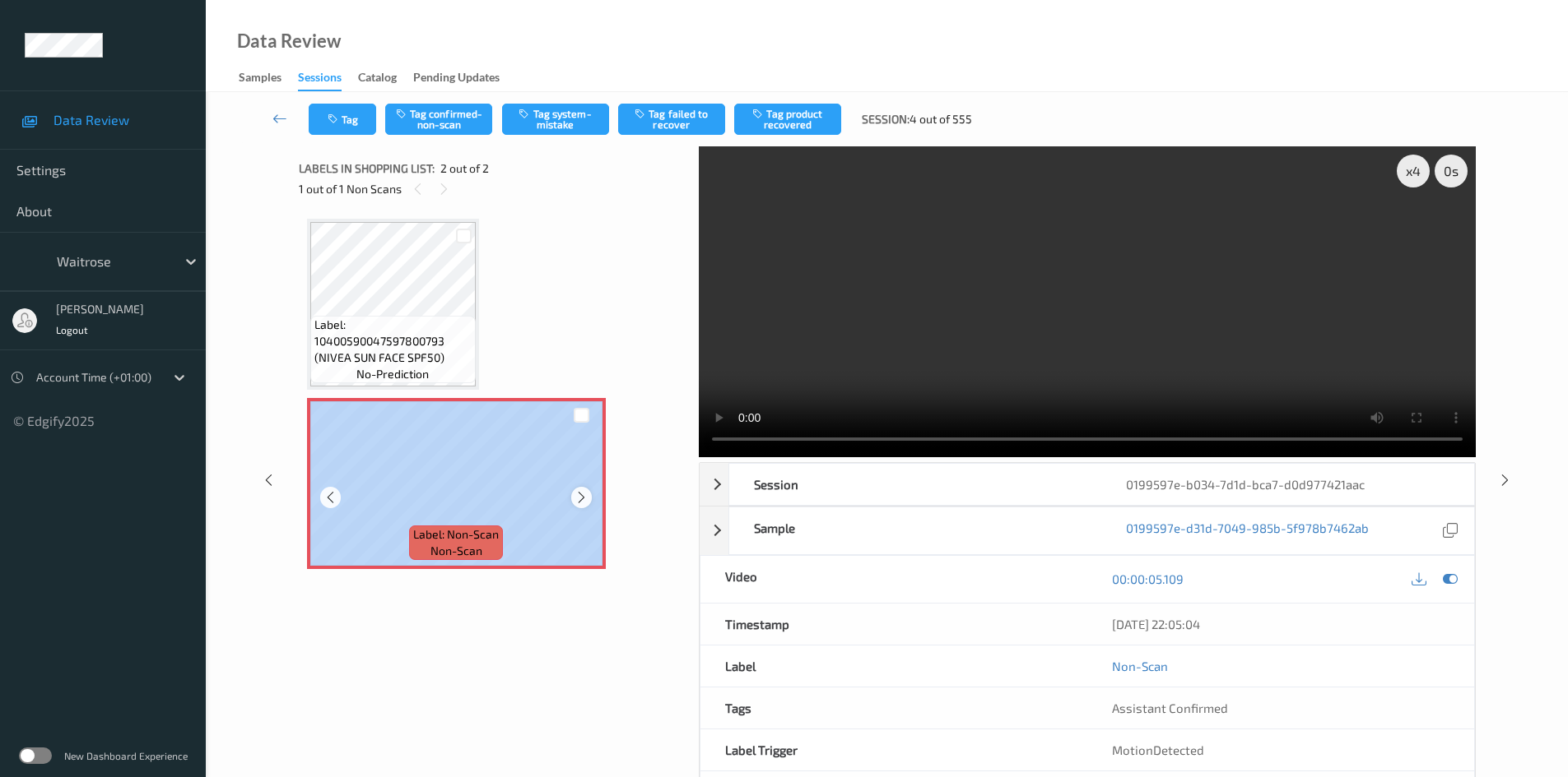
click at [585, 530] on div "Label: Non-Scan non-scan" at bounding box center [457, 483] width 299 height 171
click at [627, 307] on div "Label: 10400590047597800793 (NIVEA SUN FACE SPF50) no-prediction Label: Non-Sca…" at bounding box center [493, 393] width 372 height 350
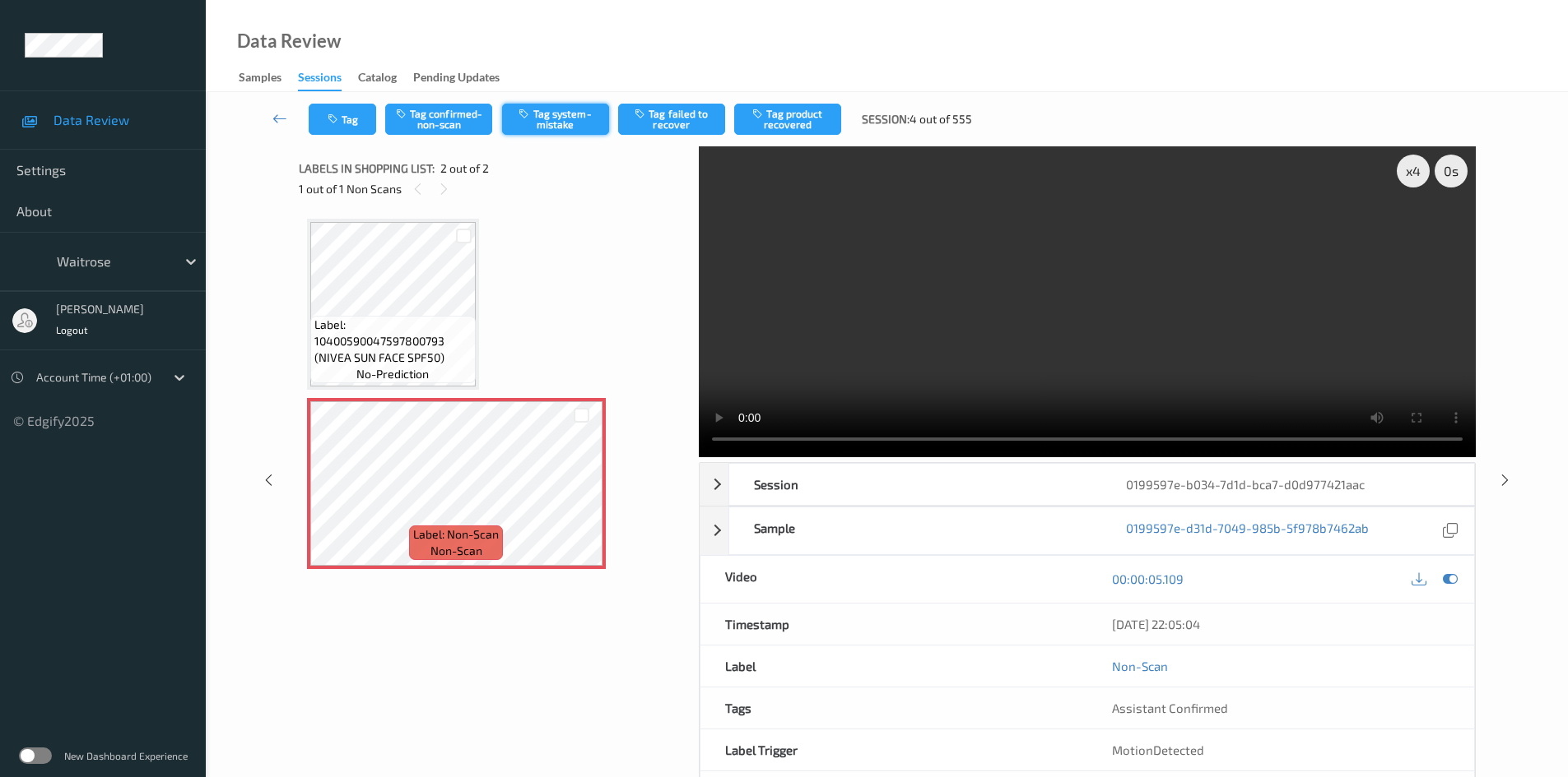
click at [560, 123] on button "Tag system-mistake" at bounding box center [555, 119] width 107 height 31
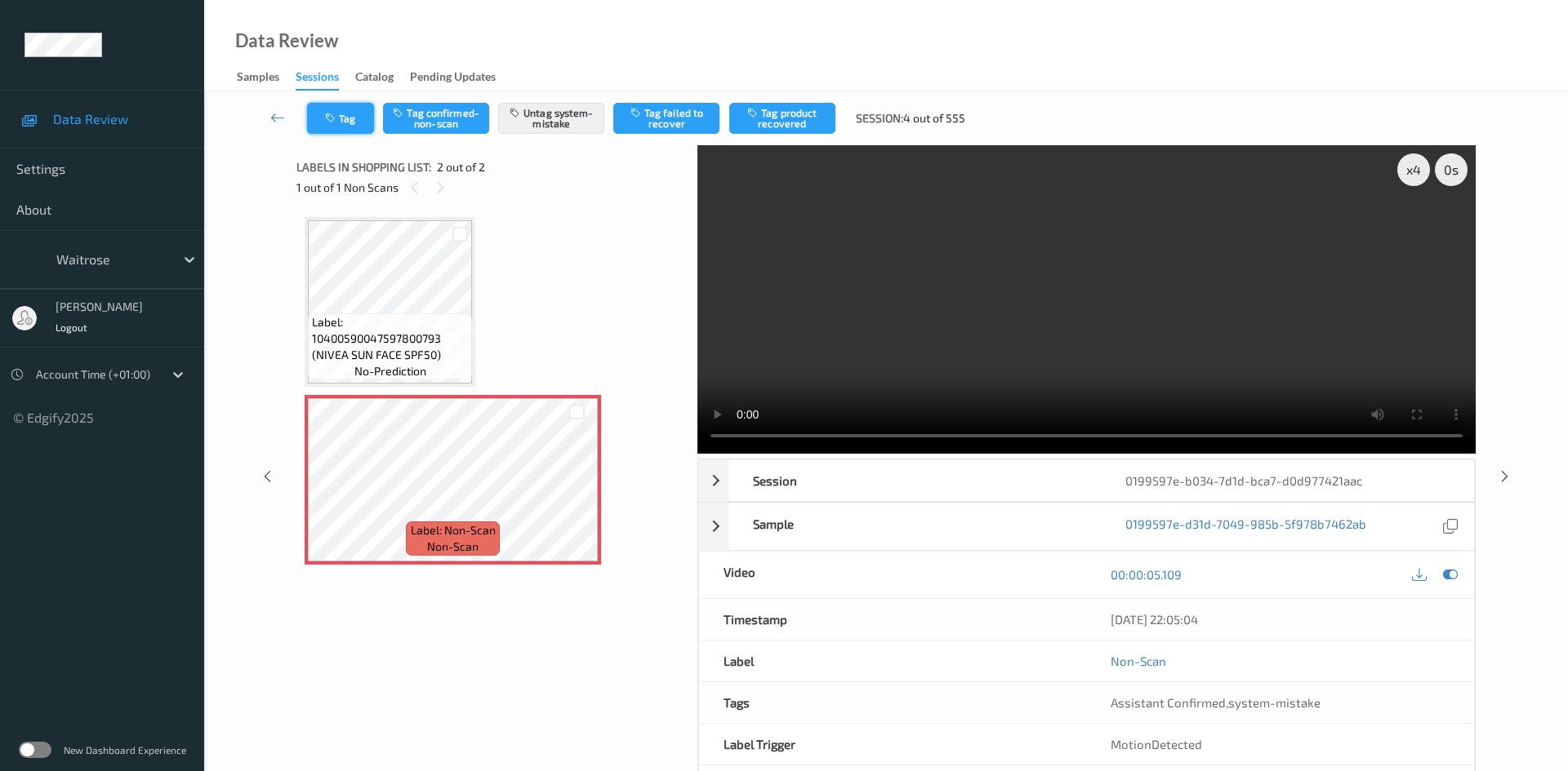
click at [349, 123] on button "Tag" at bounding box center [340, 118] width 67 height 31
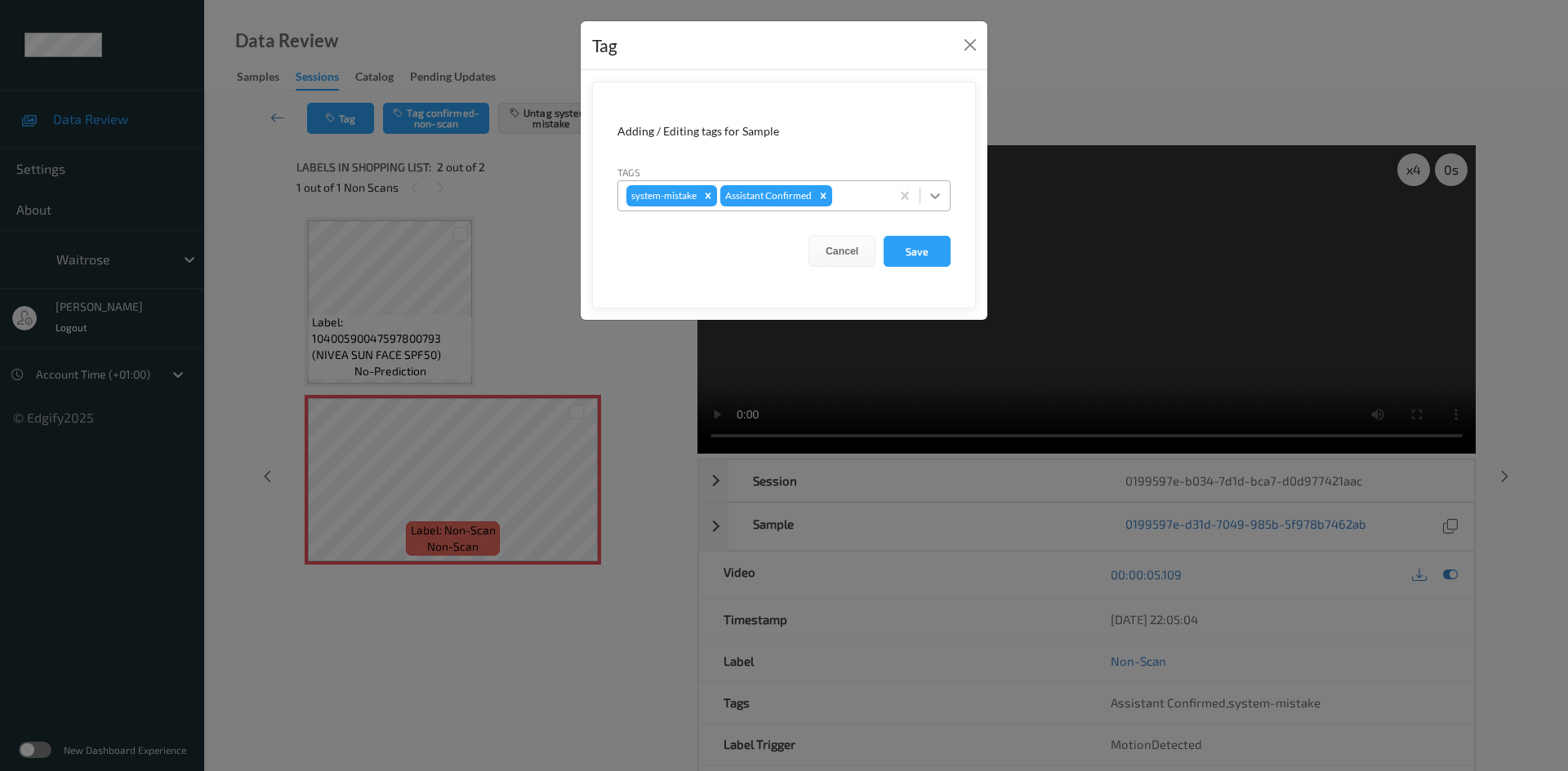
click at [925, 196] on div at bounding box center [936, 196] width 30 height 30
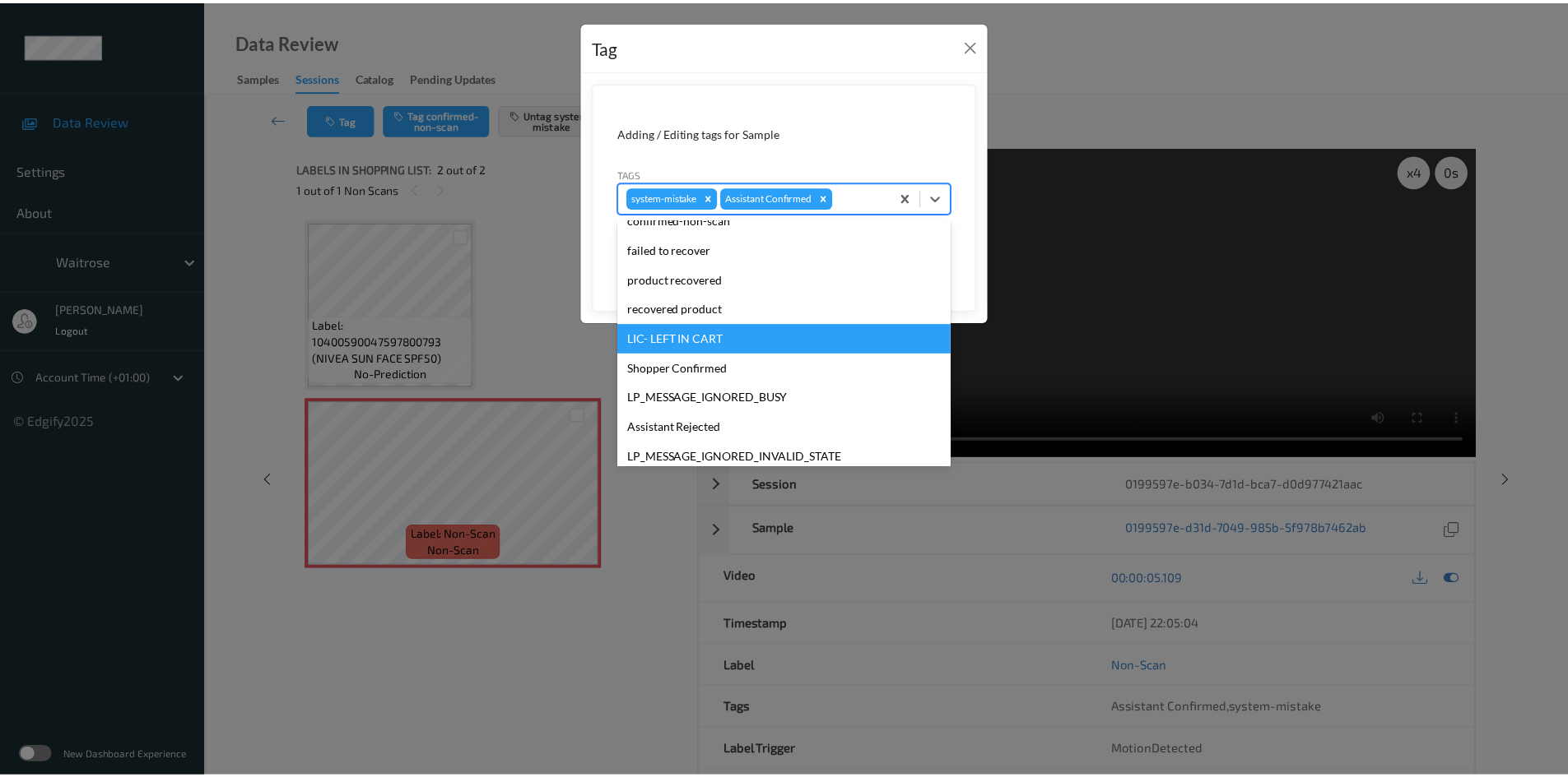
scroll to position [411, 0]
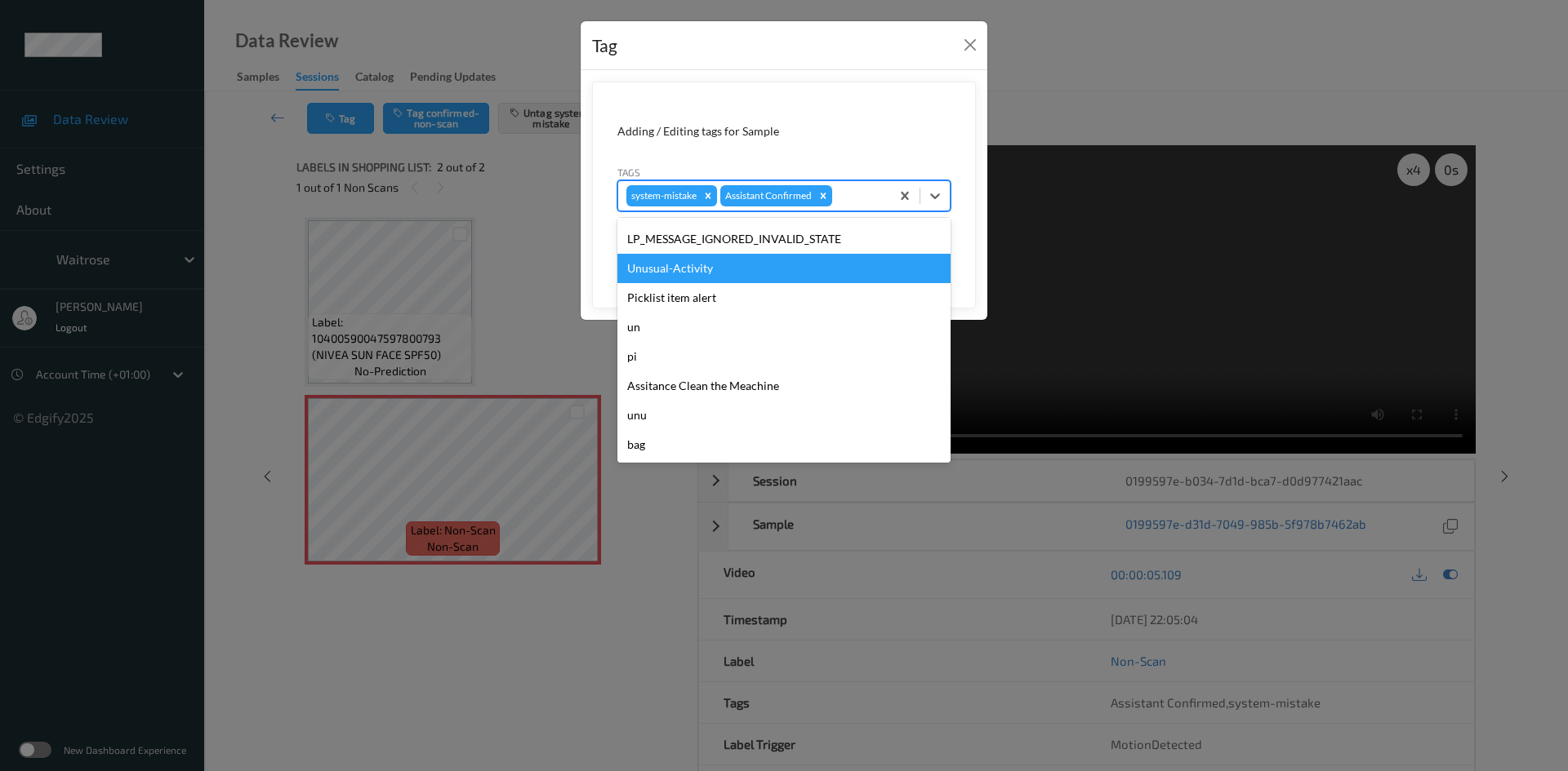
click at [707, 277] on div "Unusual-Activity" at bounding box center [784, 269] width 333 height 30
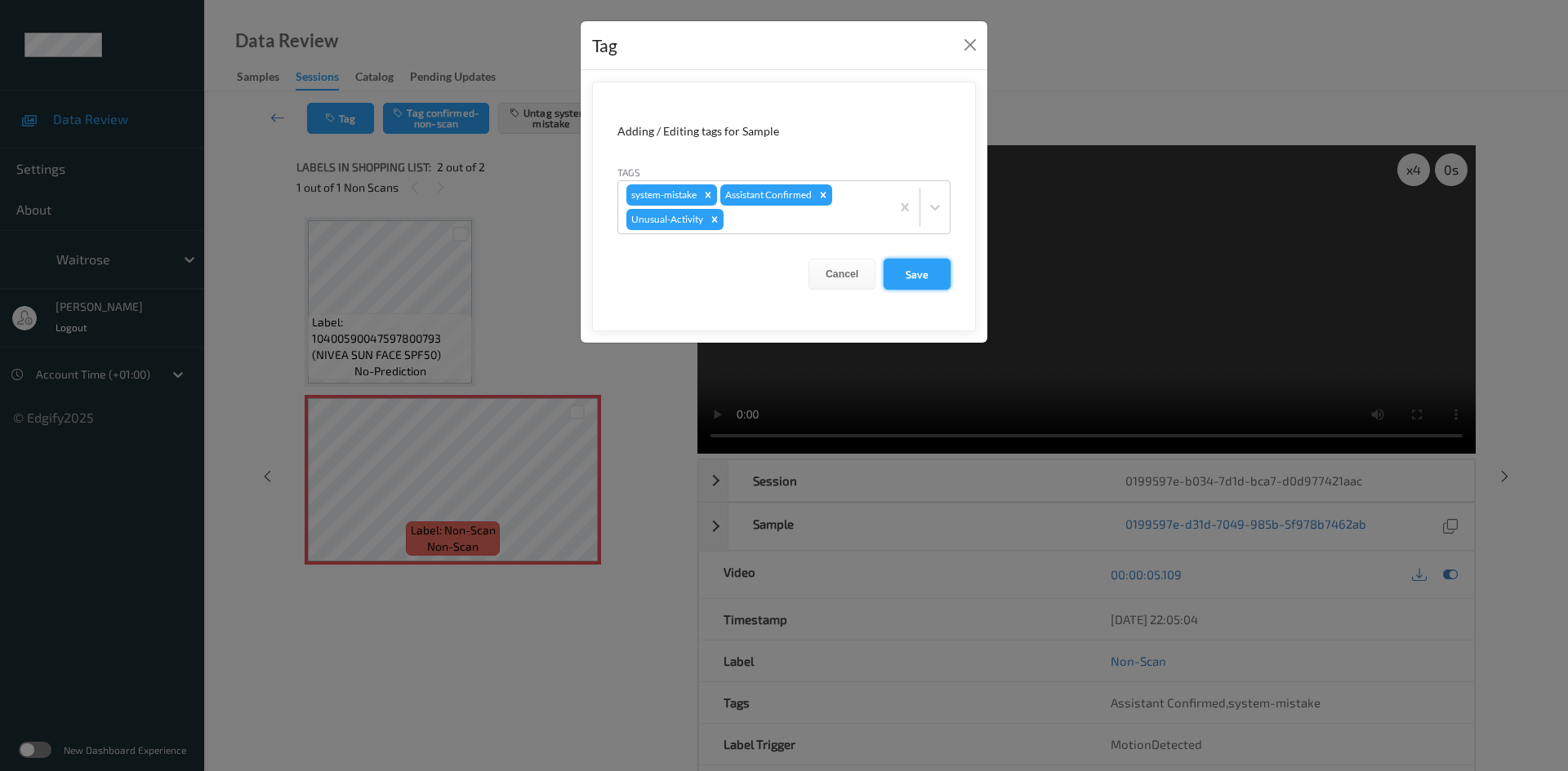
click at [911, 275] on button "Save" at bounding box center [917, 273] width 67 height 31
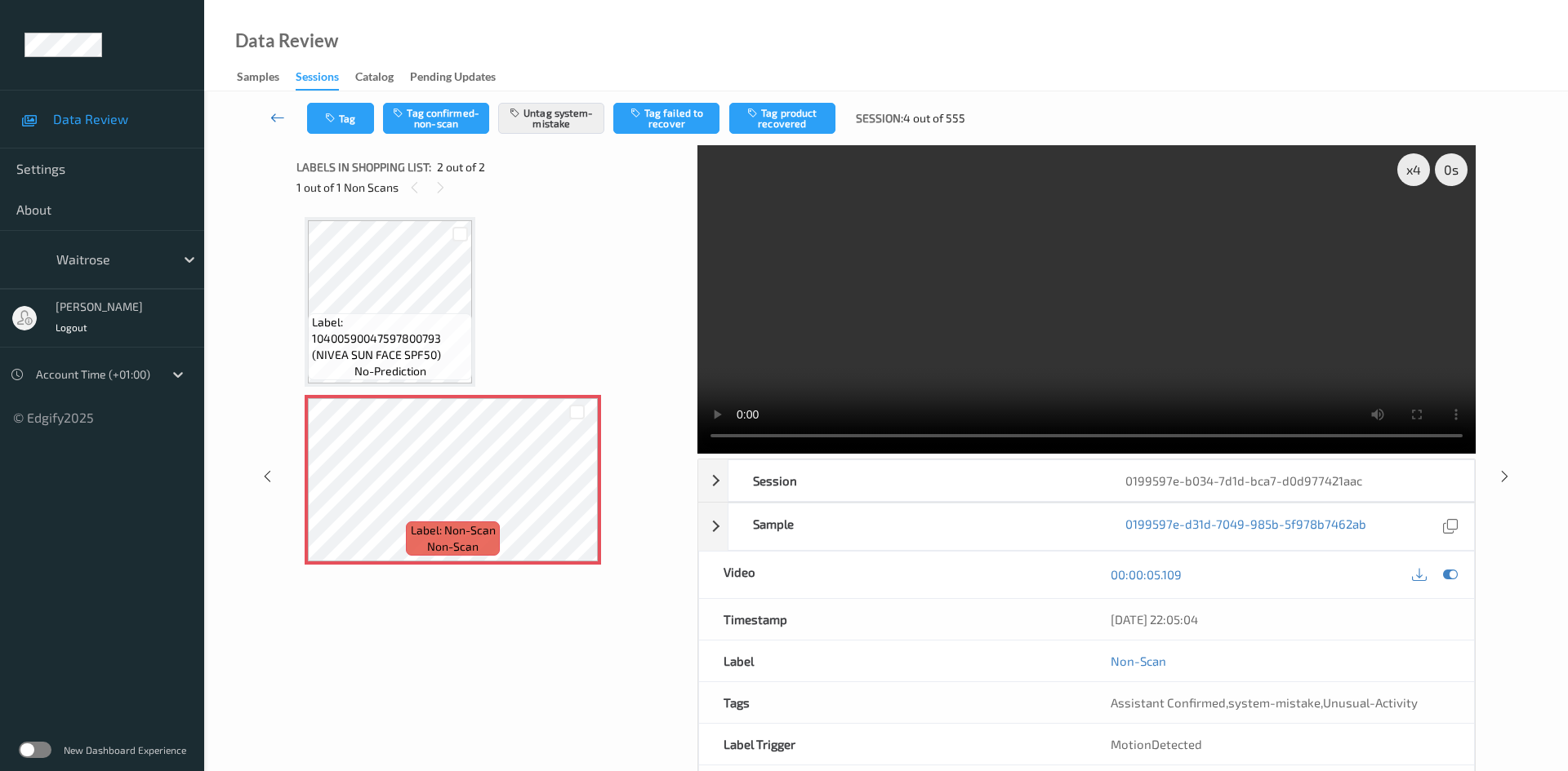
click at [276, 108] on link at bounding box center [278, 118] width 58 height 31
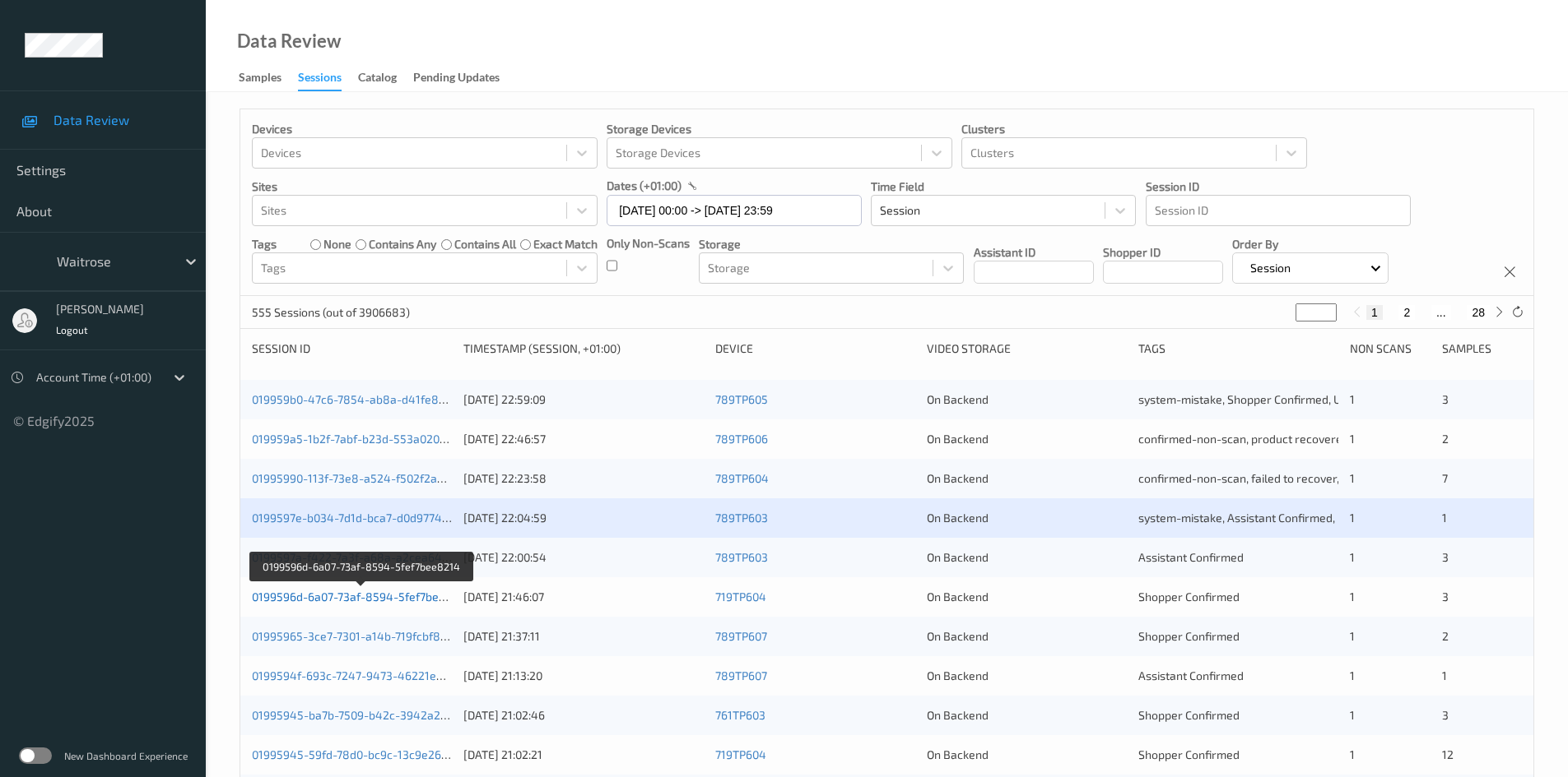
click at [320, 598] on link "0199596d-6a07-73af-8594-5fef7bee8214" at bounding box center [362, 597] width 220 height 14
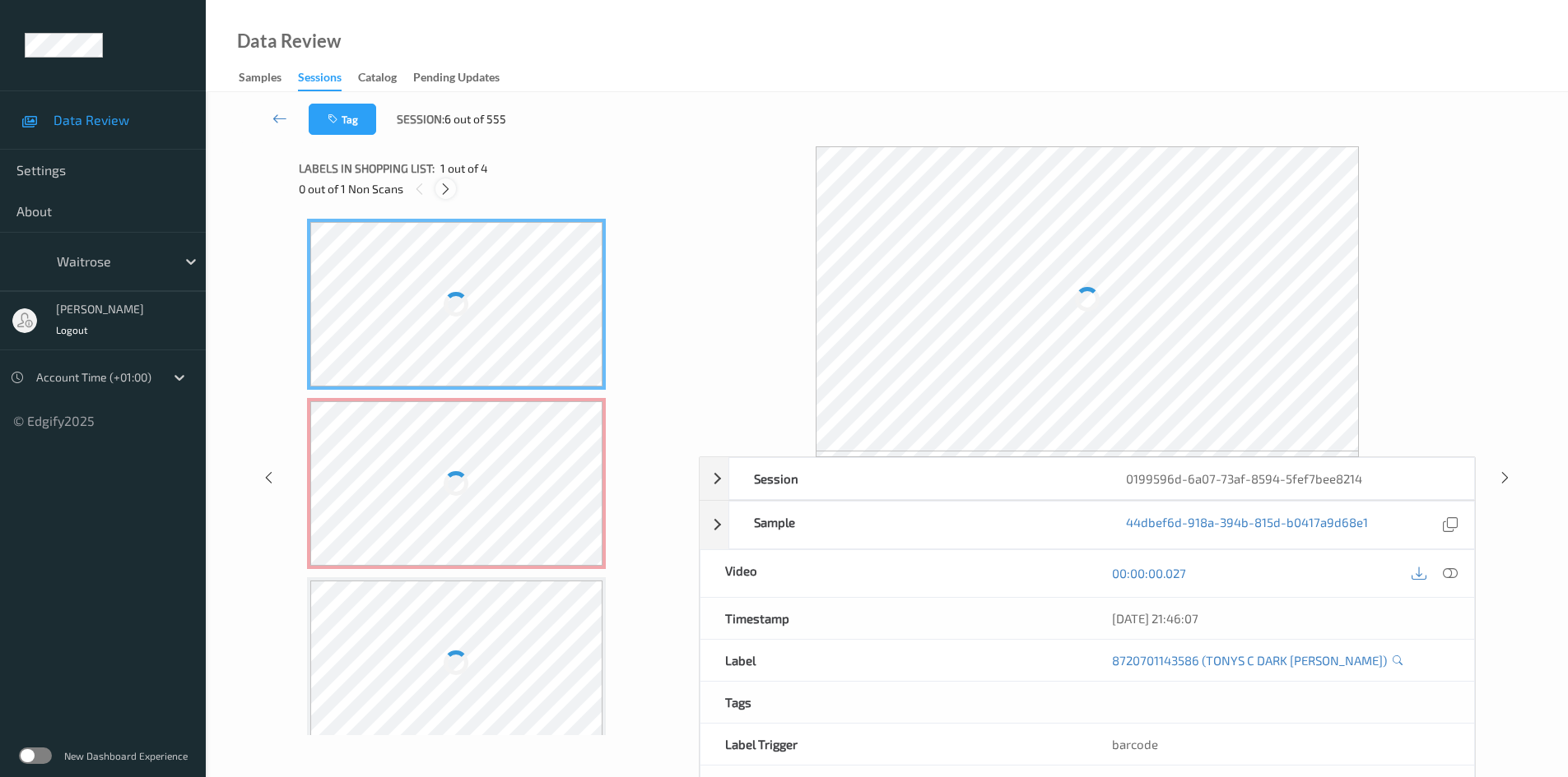
click at [439, 189] on icon at bounding box center [445, 190] width 14 height 15
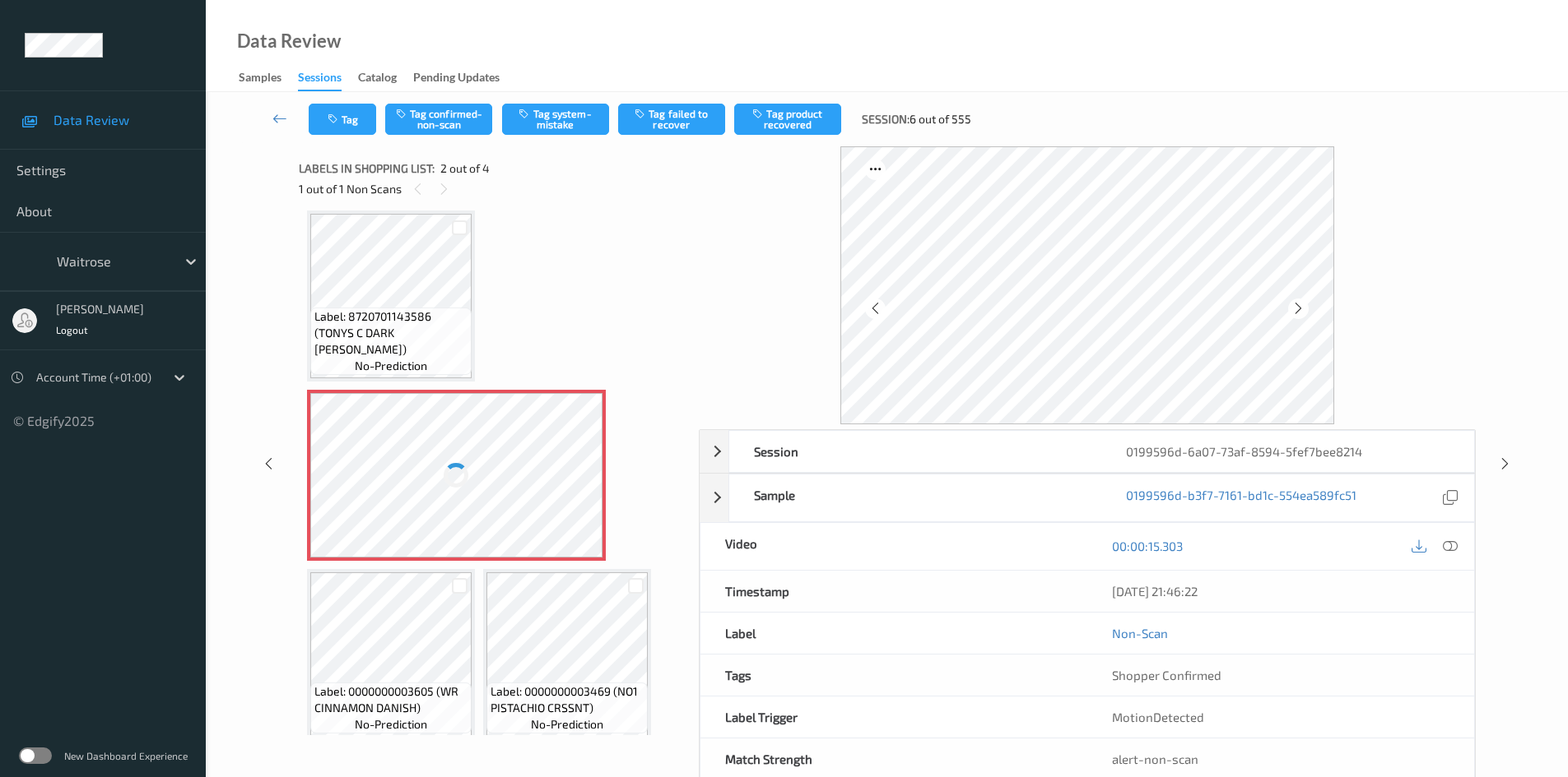
click at [1454, 566] on div "00:00:15.303" at bounding box center [1281, 546] width 387 height 47
click at [1456, 545] on icon at bounding box center [1450, 546] width 15 height 15
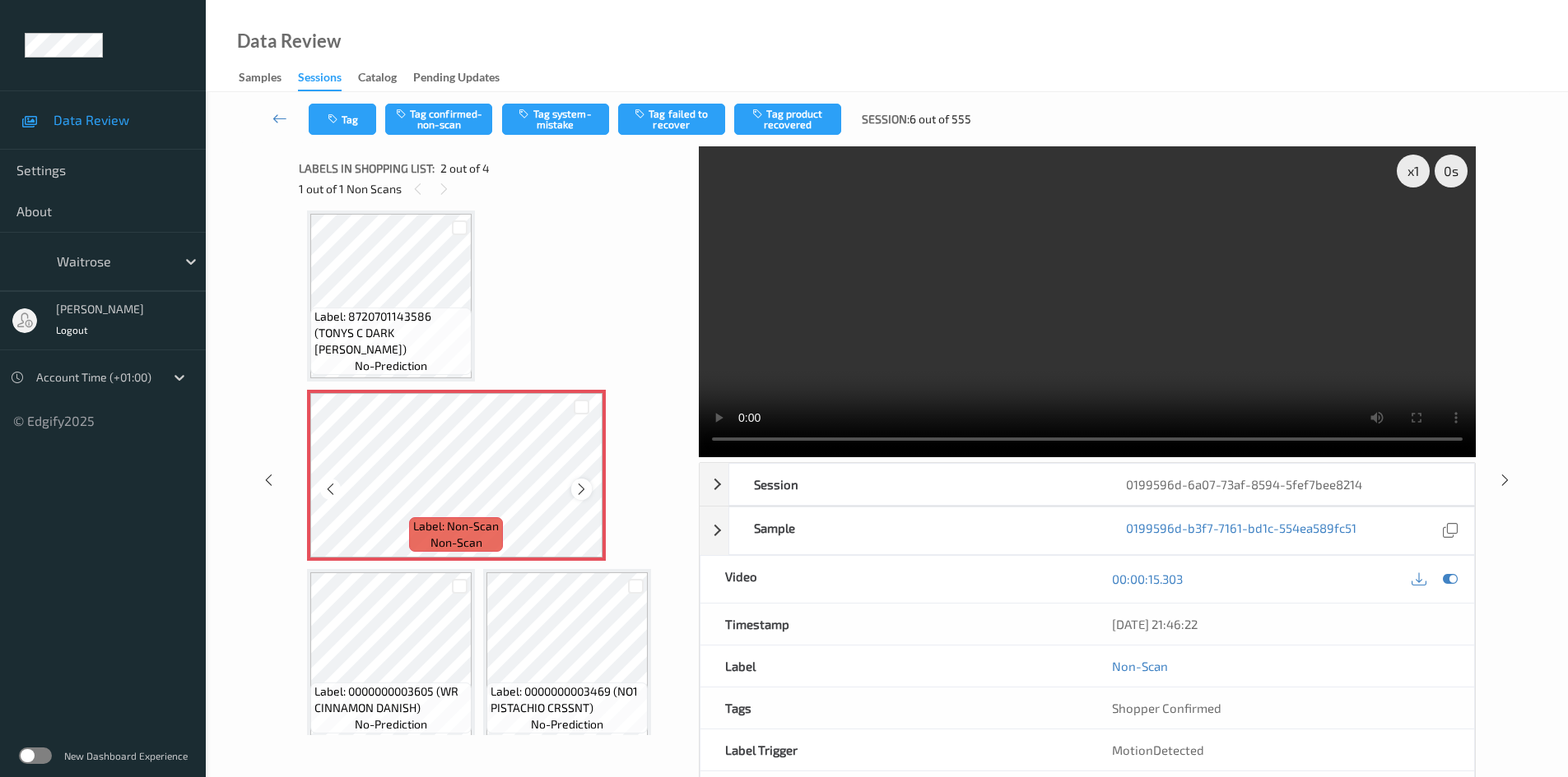
click at [579, 487] on icon at bounding box center [581, 489] width 14 height 15
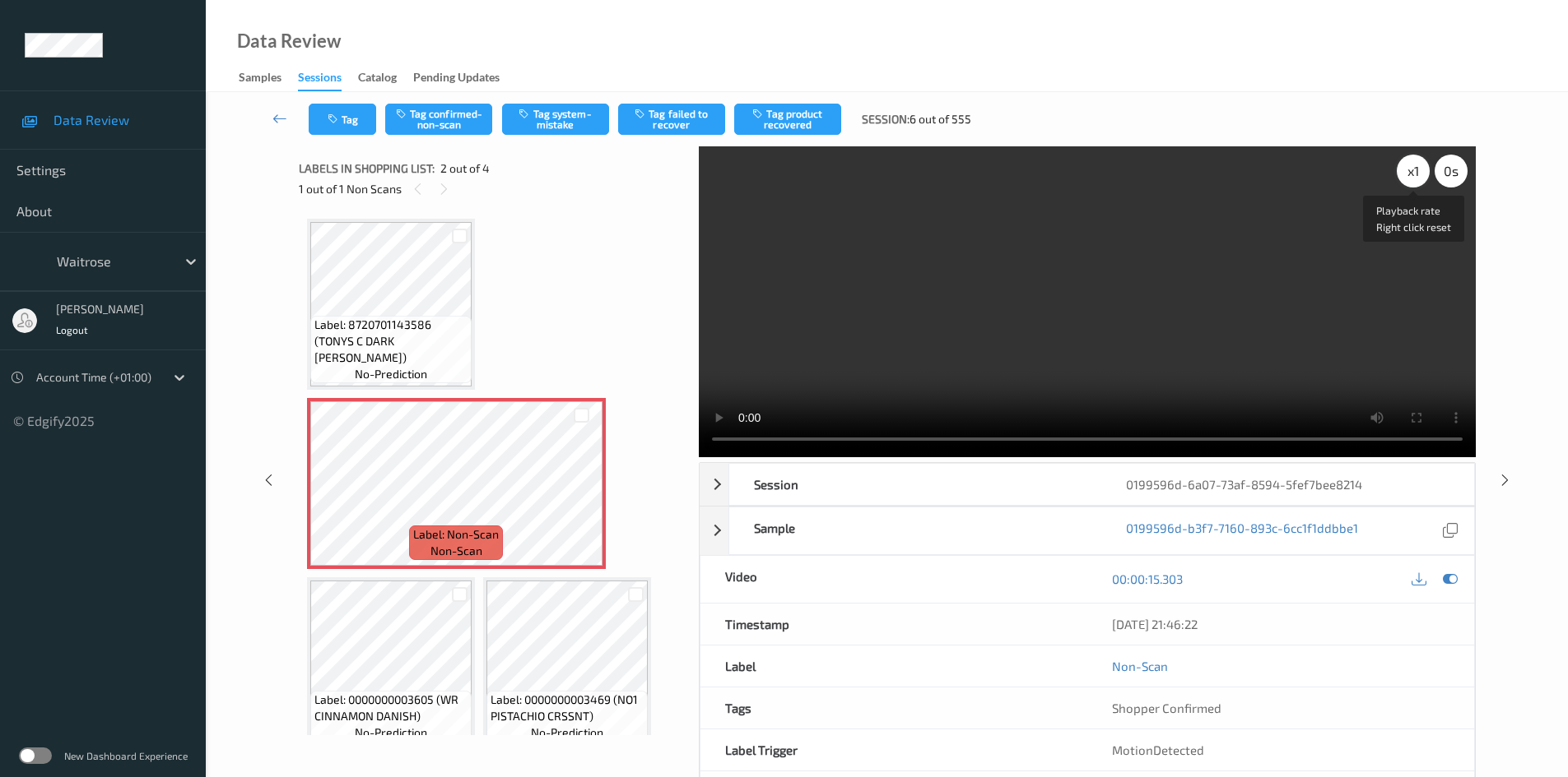
click at [1409, 168] on div "x 1" at bounding box center [1413, 171] width 33 height 33
click at [1019, 353] on video at bounding box center [1088, 302] width 777 height 311
click at [963, 284] on video at bounding box center [1088, 302] width 777 height 311
click at [929, 313] on video at bounding box center [1088, 302] width 777 height 311
click at [1402, 162] on div "x 2" at bounding box center [1413, 171] width 33 height 33
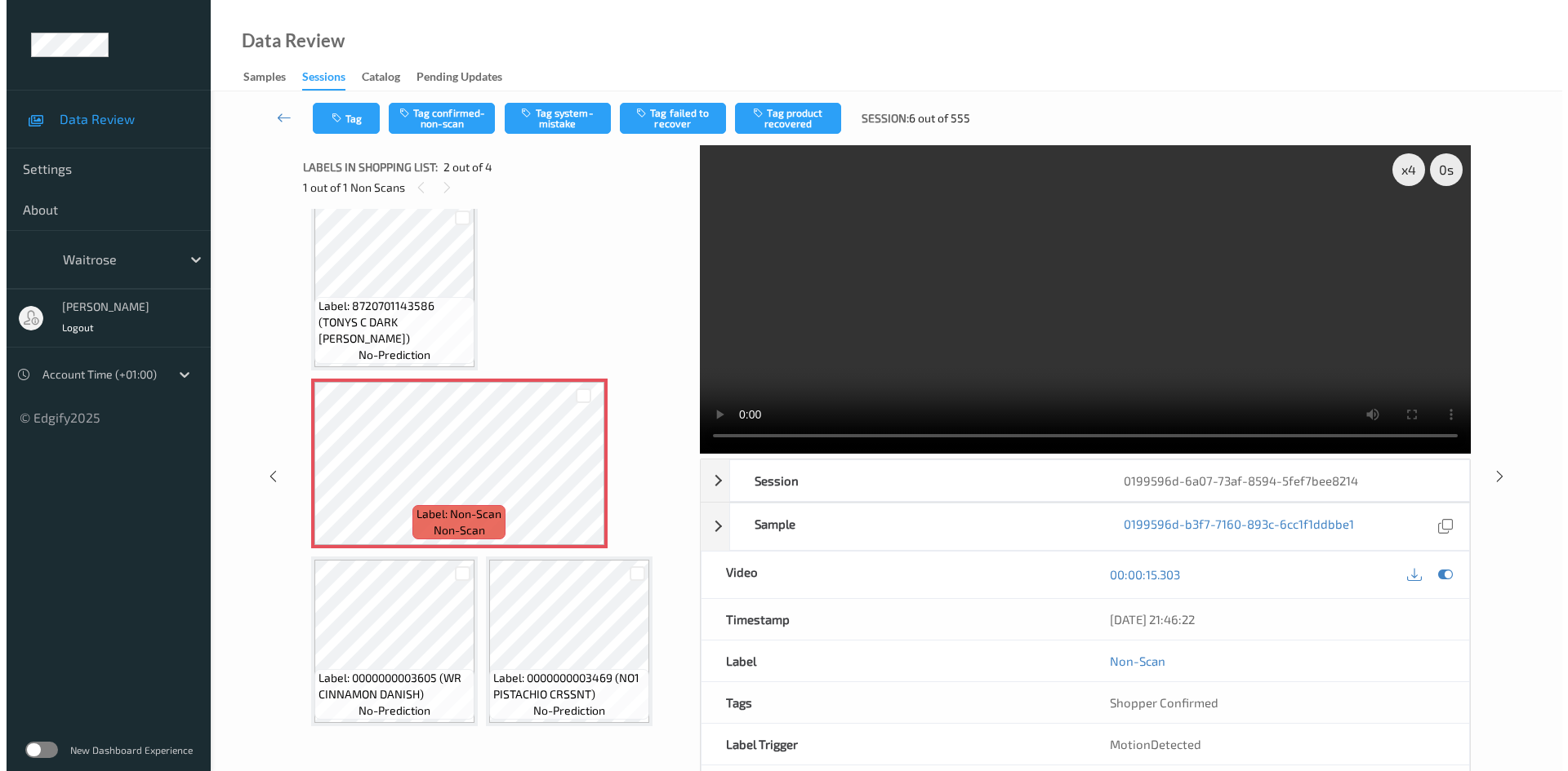
scroll to position [21, 0]
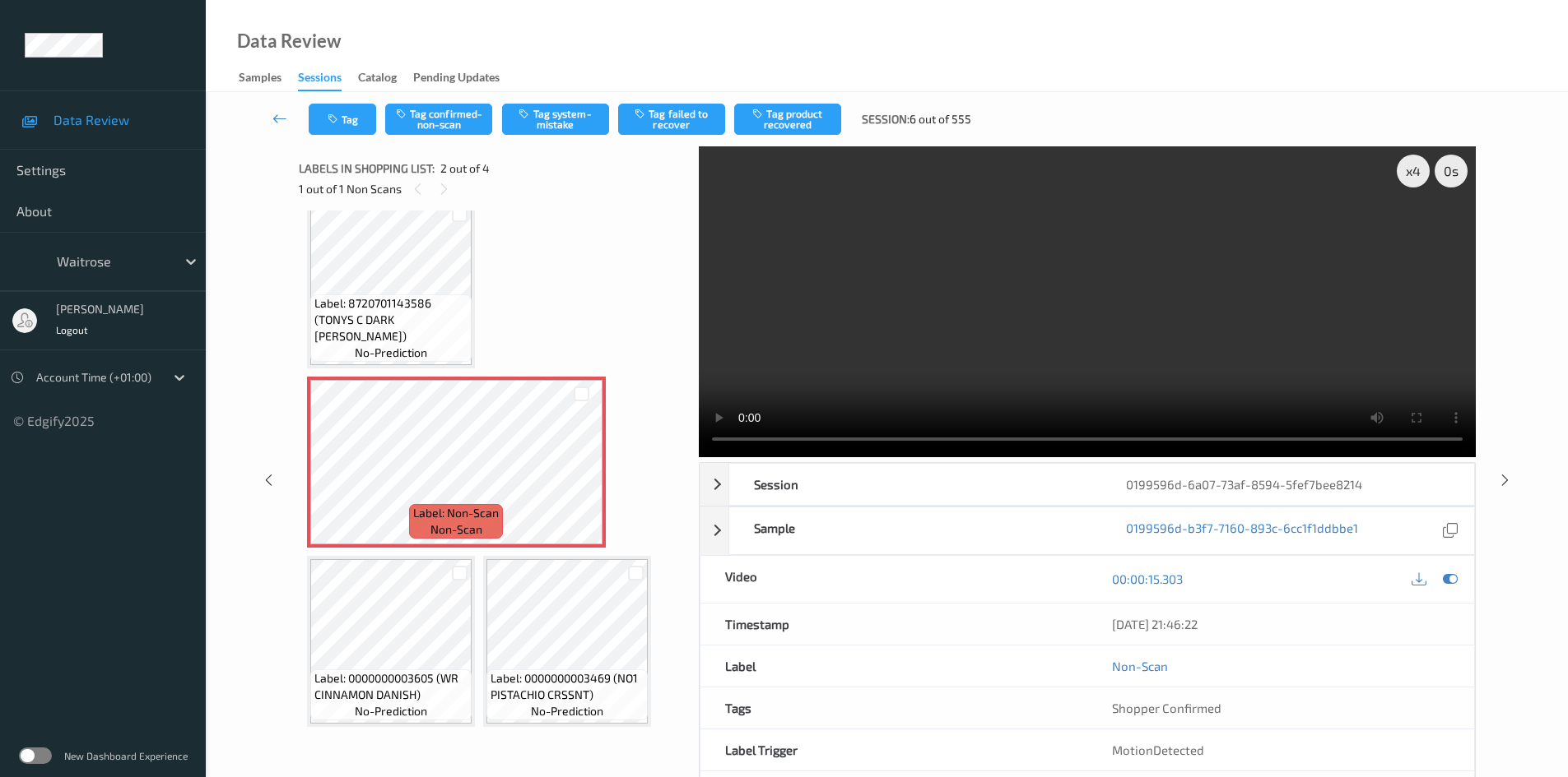
click at [996, 290] on video at bounding box center [1088, 302] width 777 height 311
click at [575, 110] on button "Tag system-mistake" at bounding box center [555, 119] width 107 height 31
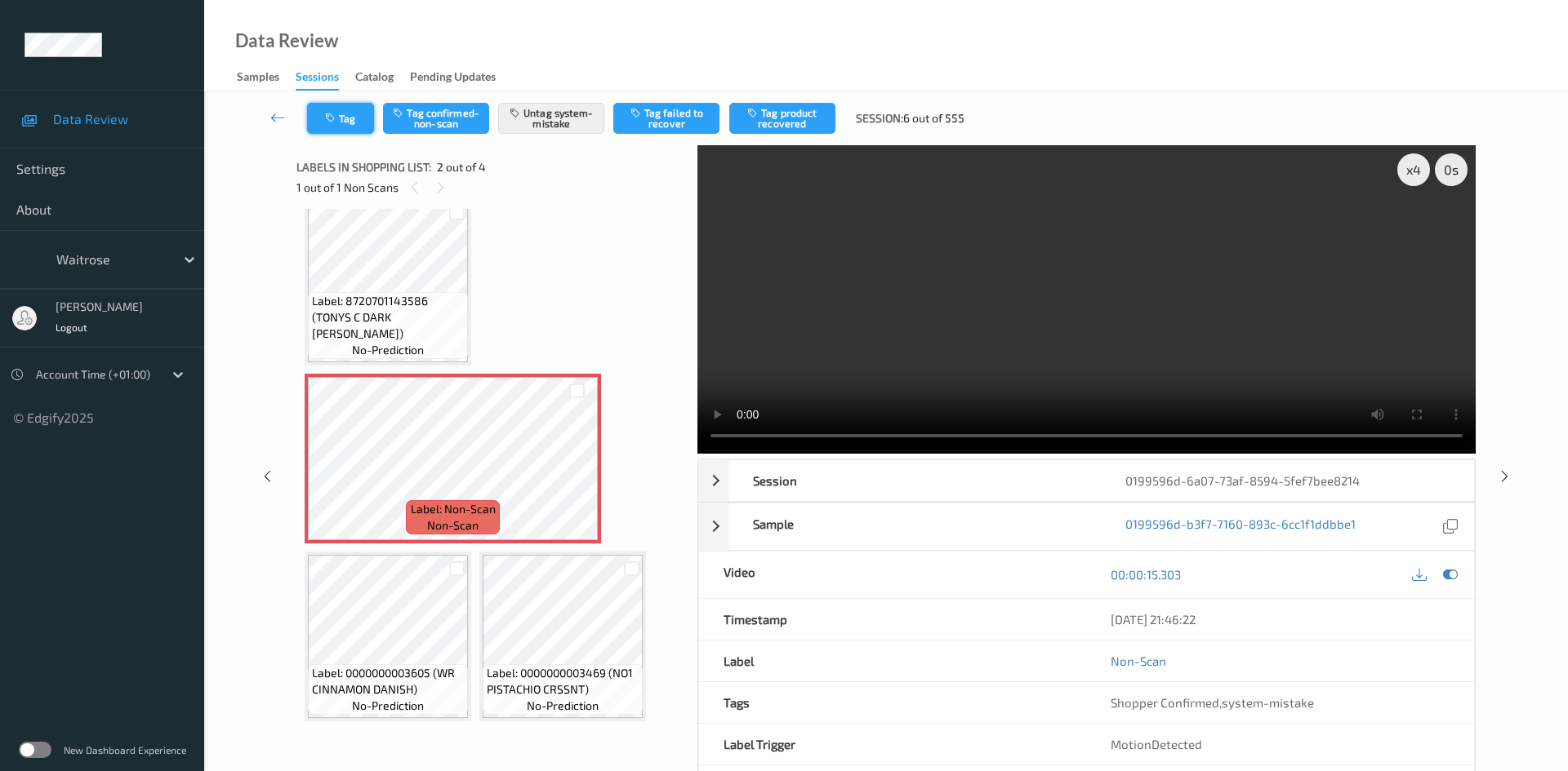
click at [333, 116] on icon "button" at bounding box center [332, 119] width 14 height 11
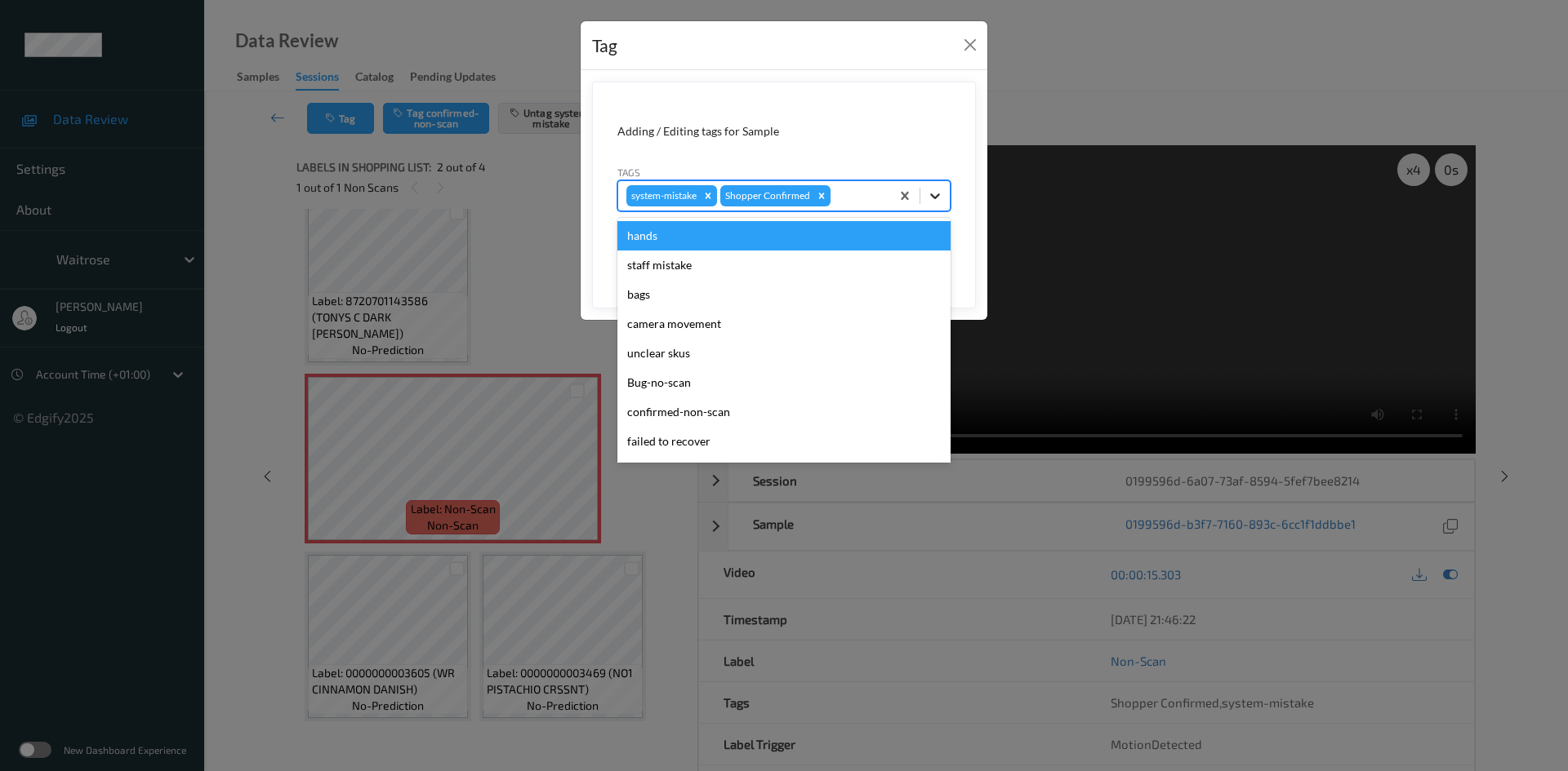
click at [927, 188] on icon at bounding box center [936, 196] width 17 height 17
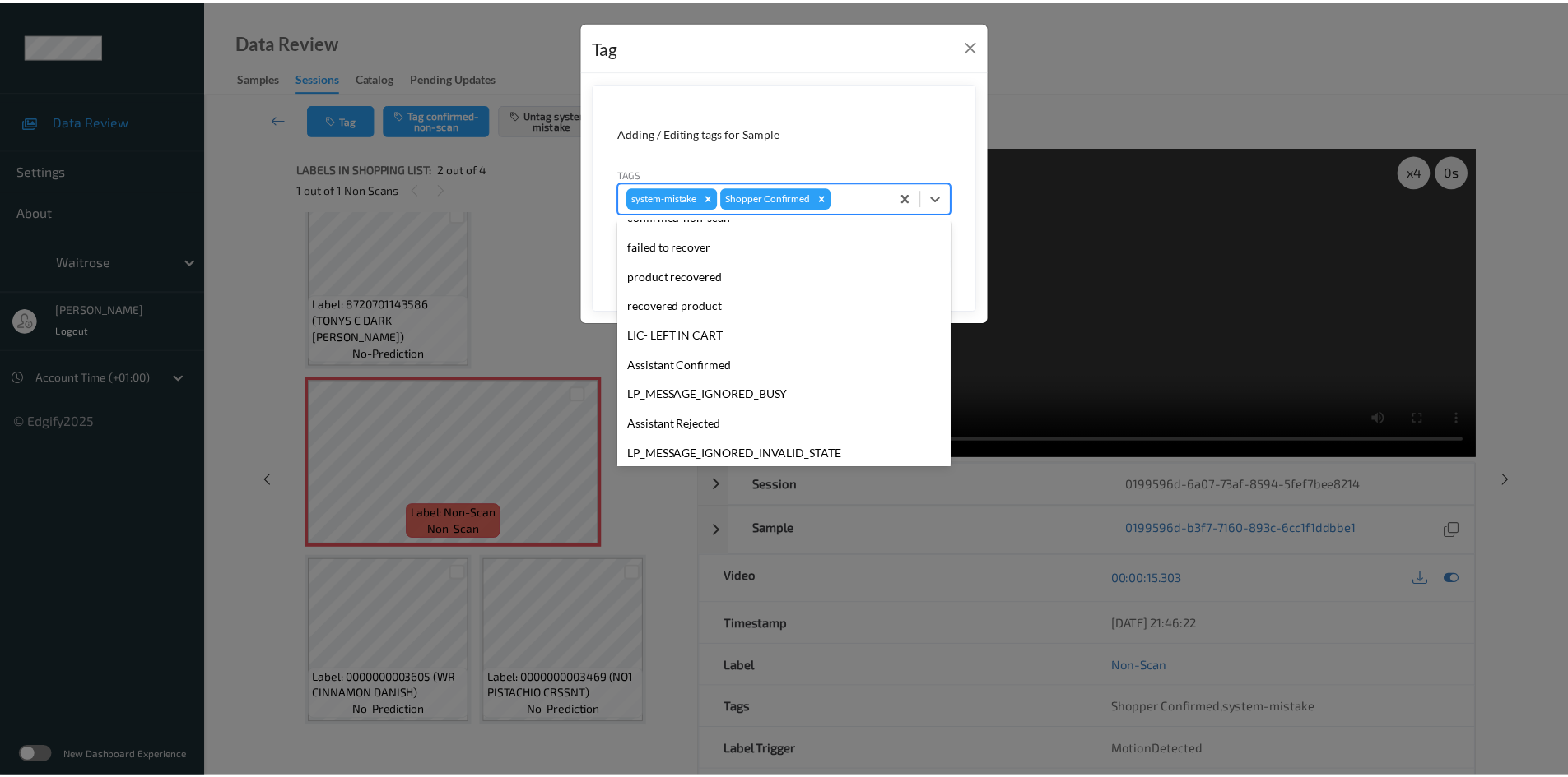
scroll to position [411, 0]
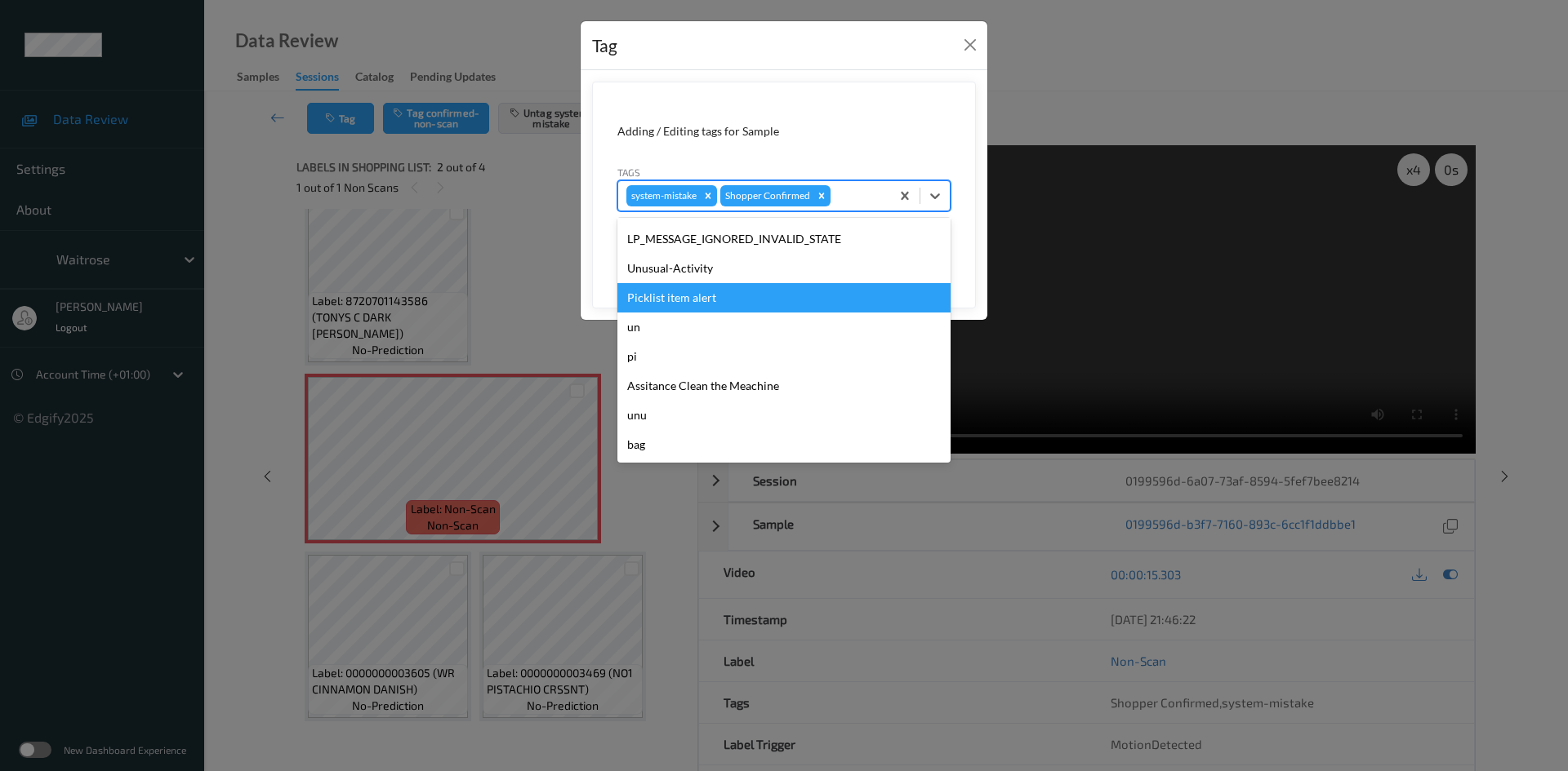
click at [709, 271] on div "Unusual-Activity" at bounding box center [784, 269] width 333 height 30
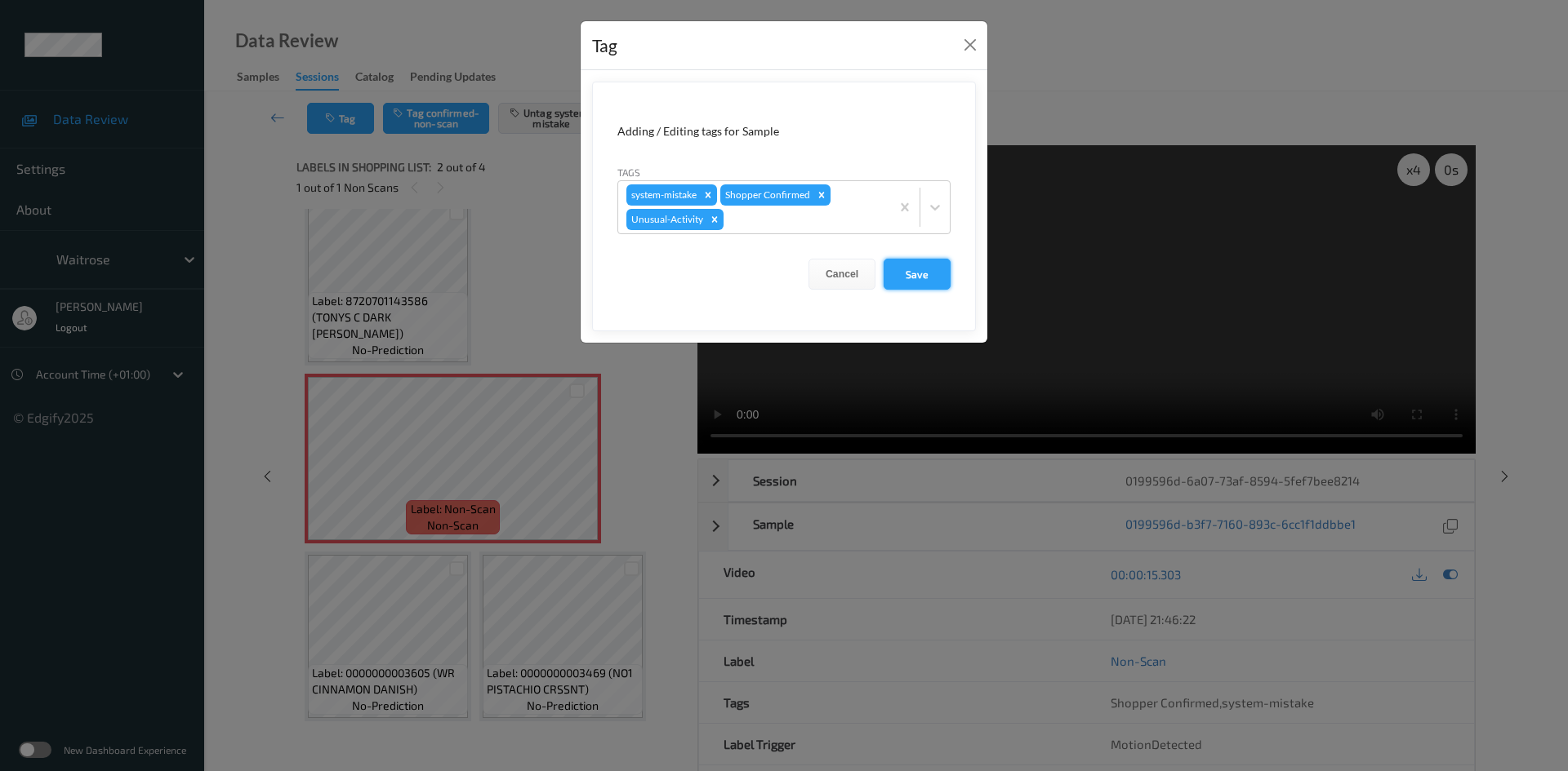
click at [930, 273] on button "Save" at bounding box center [917, 273] width 67 height 31
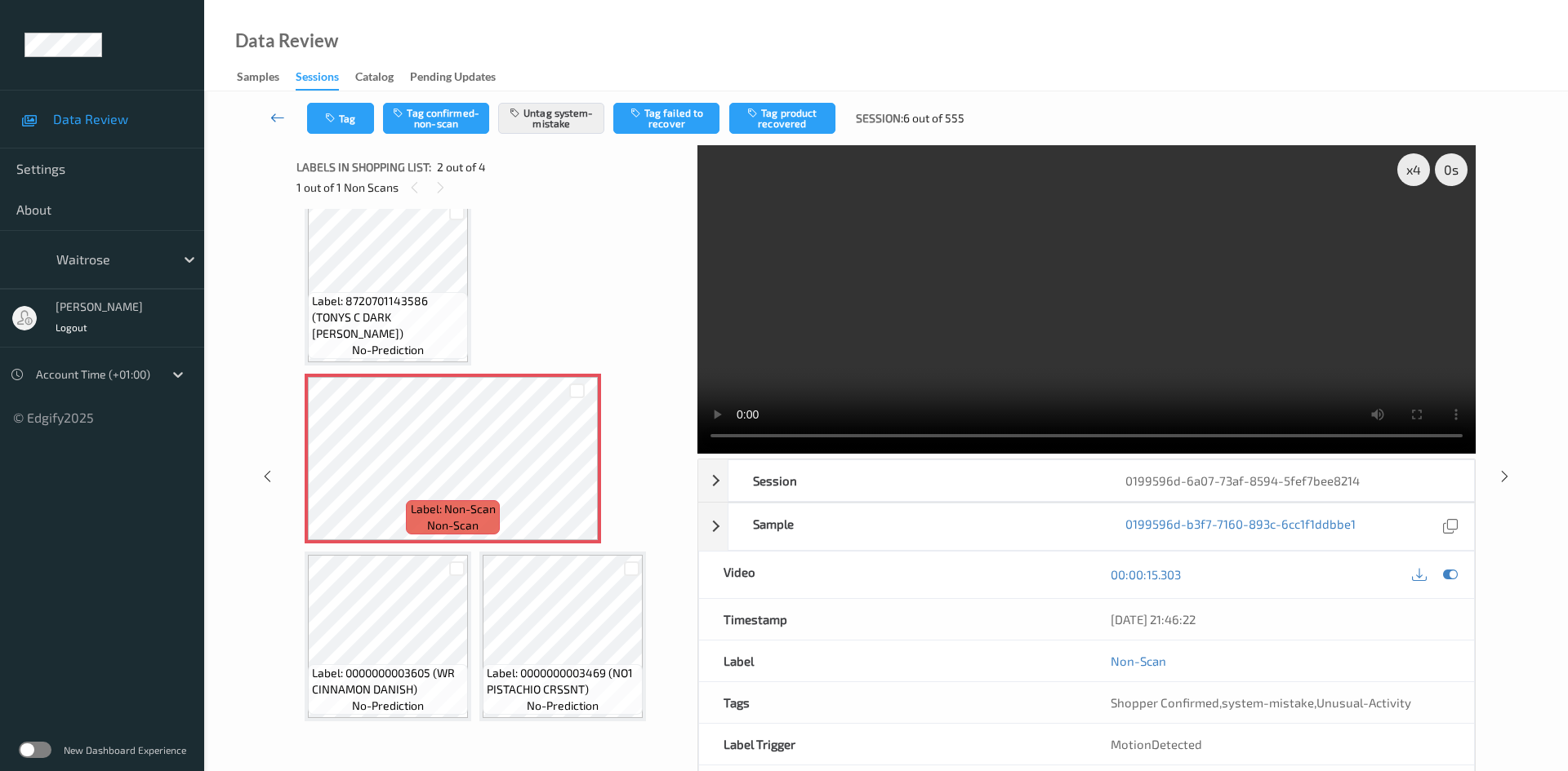
click at [272, 107] on link at bounding box center [278, 118] width 58 height 31
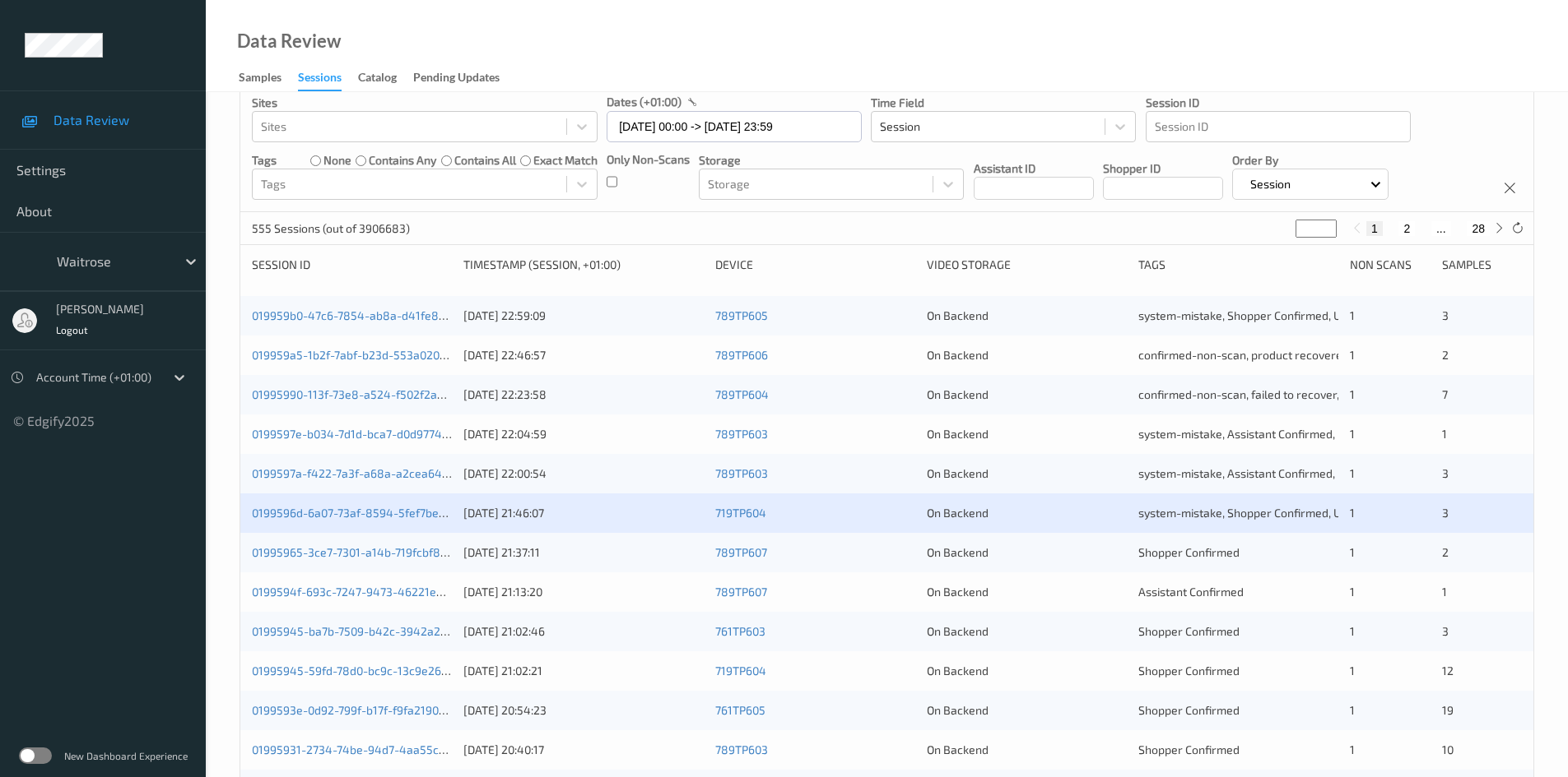
scroll to position [164, 0]
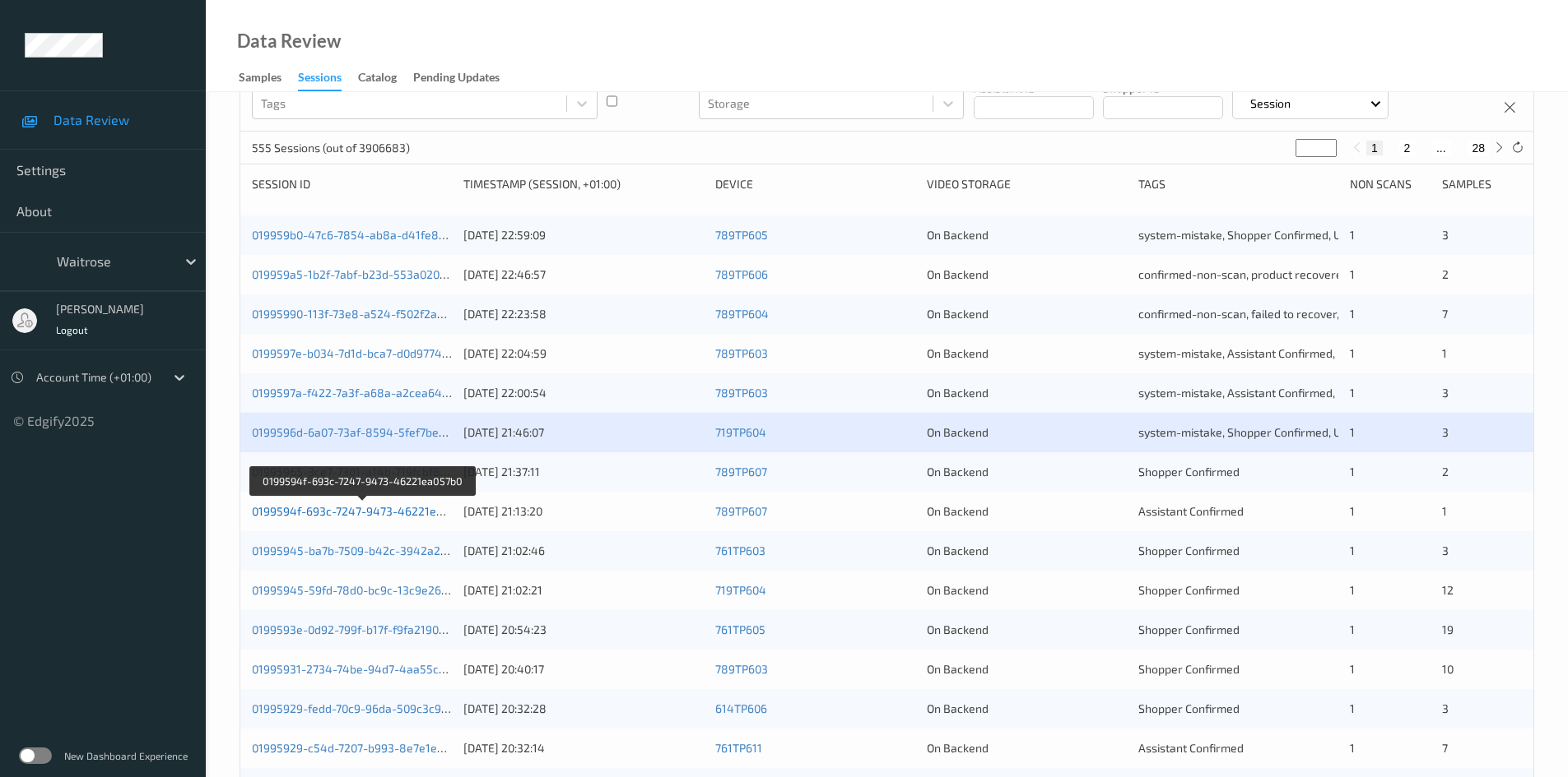
click at [307, 511] on link "0199594f-693c-7247-9473-46221ea057b0" at bounding box center [363, 511] width 223 height 14
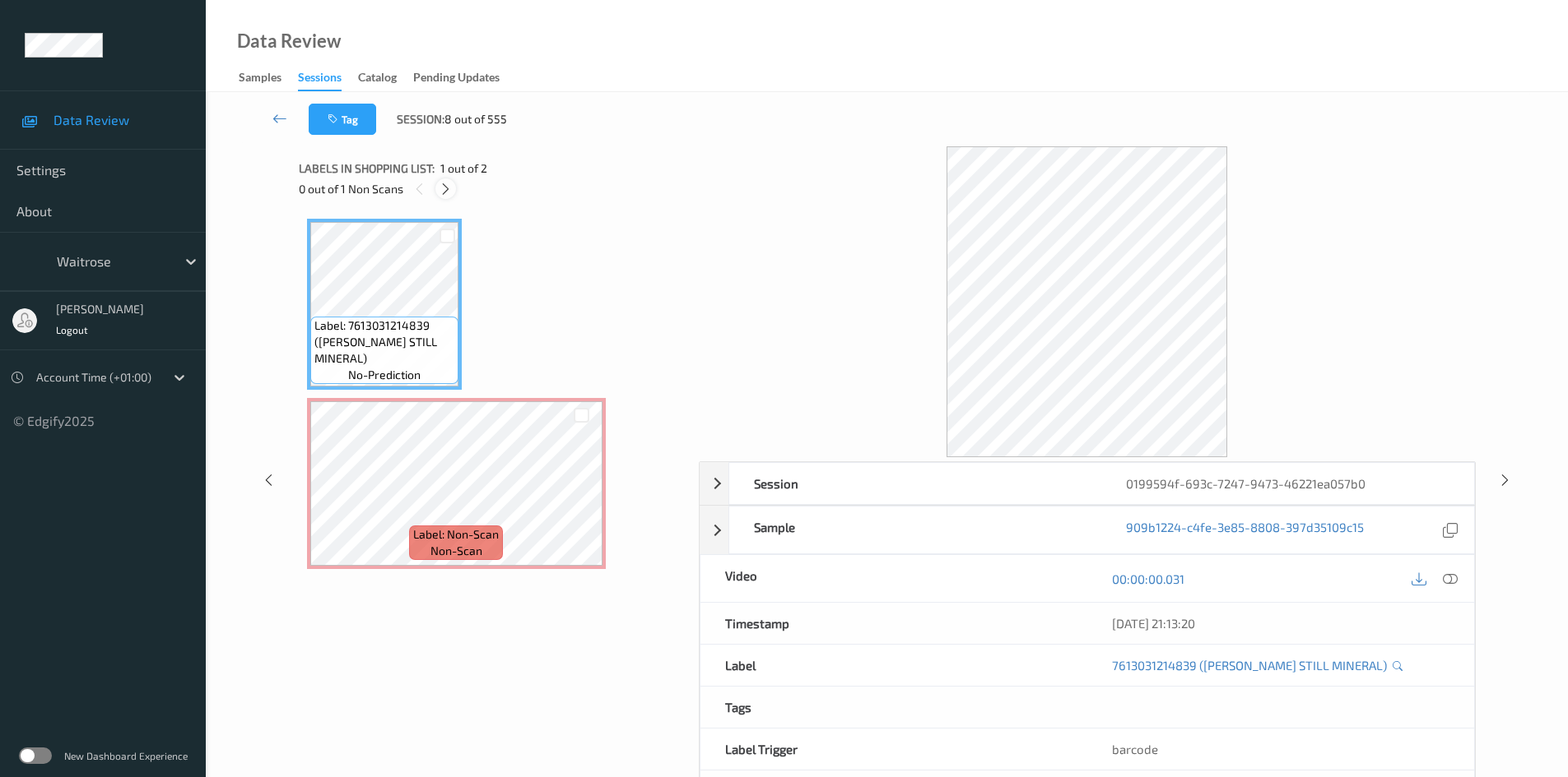
click at [447, 189] on icon at bounding box center [445, 190] width 14 height 15
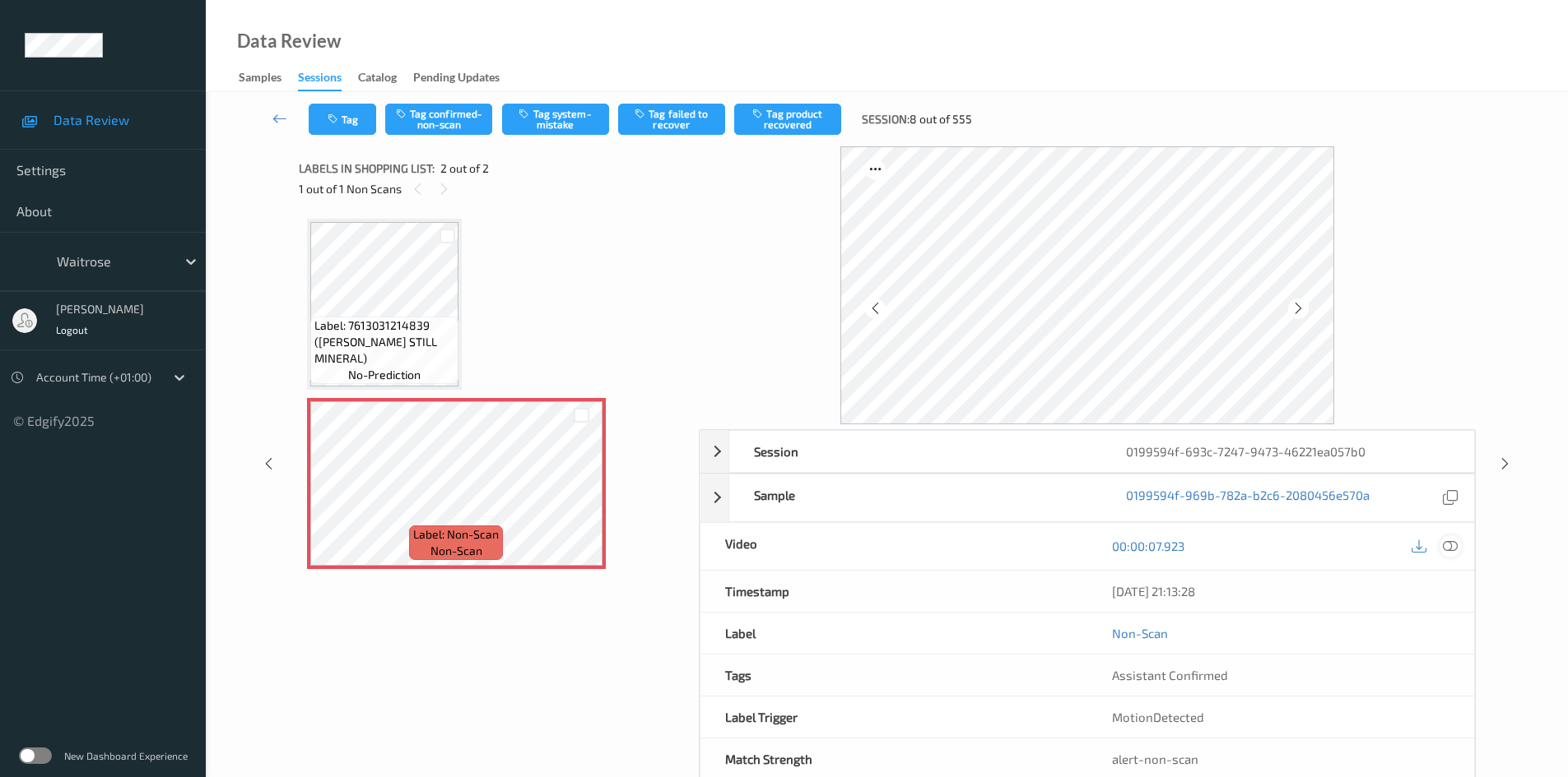
drag, startPoint x: 1452, startPoint y: 541, endPoint x: 1143, endPoint y: 397, distance: 340.9
click at [1451, 541] on icon at bounding box center [1450, 546] width 15 height 15
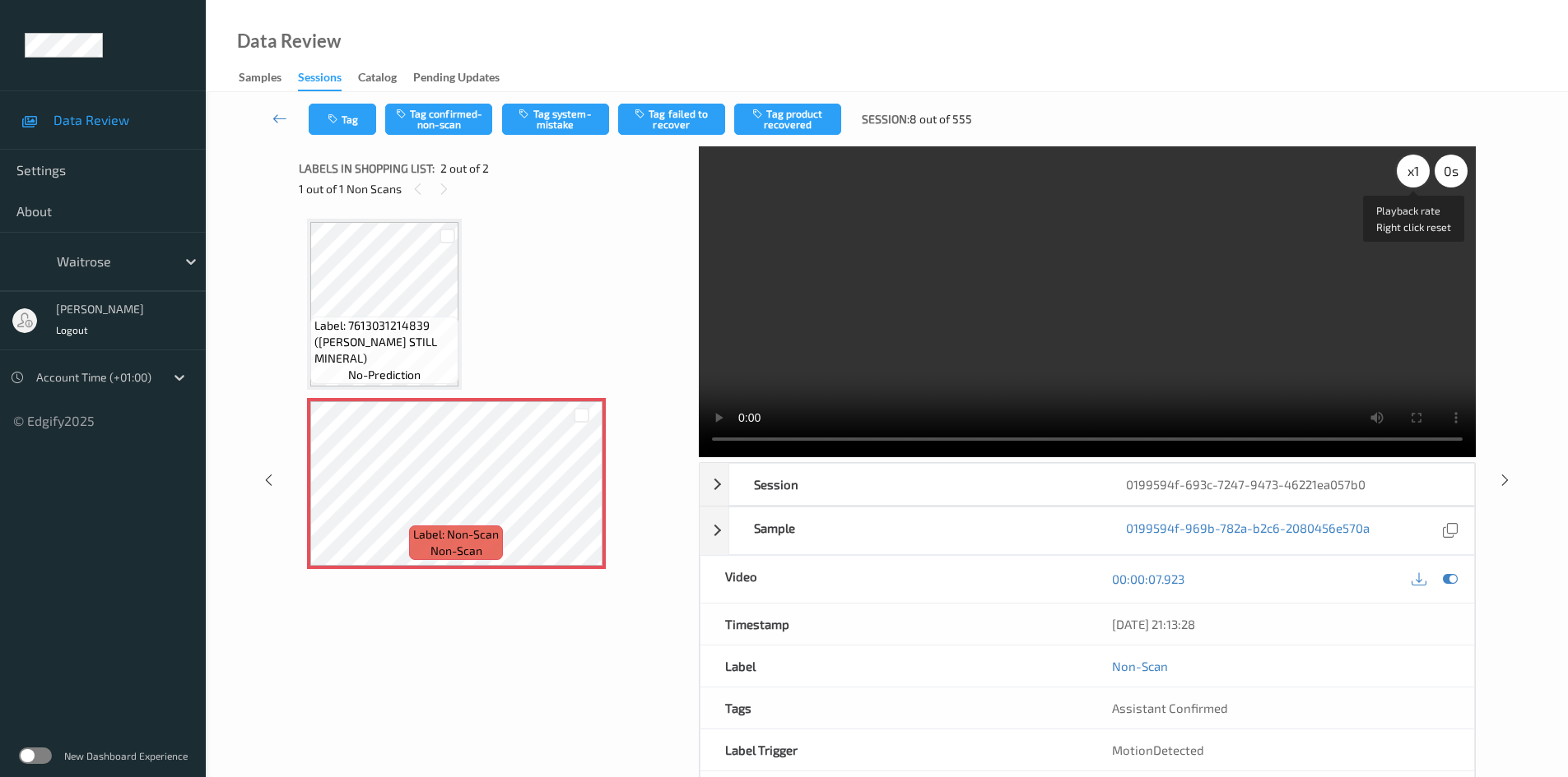
click at [1415, 165] on div "x 1" at bounding box center [1413, 171] width 33 height 33
click at [1409, 166] on div "x 2" at bounding box center [1413, 171] width 33 height 33
click at [1048, 320] on video at bounding box center [1088, 302] width 777 height 311
click at [567, 119] on button "Tag system-mistake" at bounding box center [555, 119] width 107 height 31
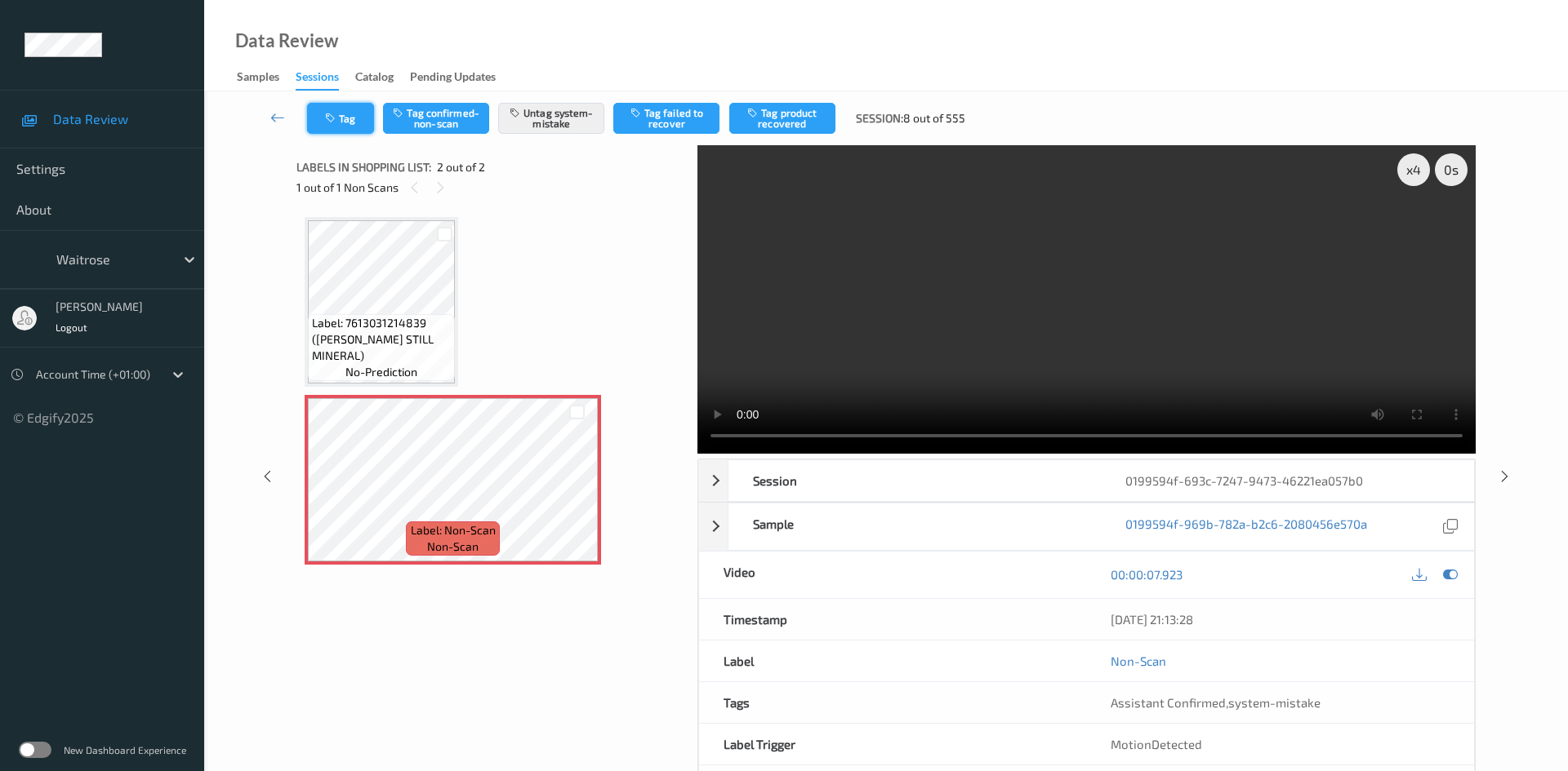
click at [333, 108] on button "Tag" at bounding box center [340, 118] width 67 height 31
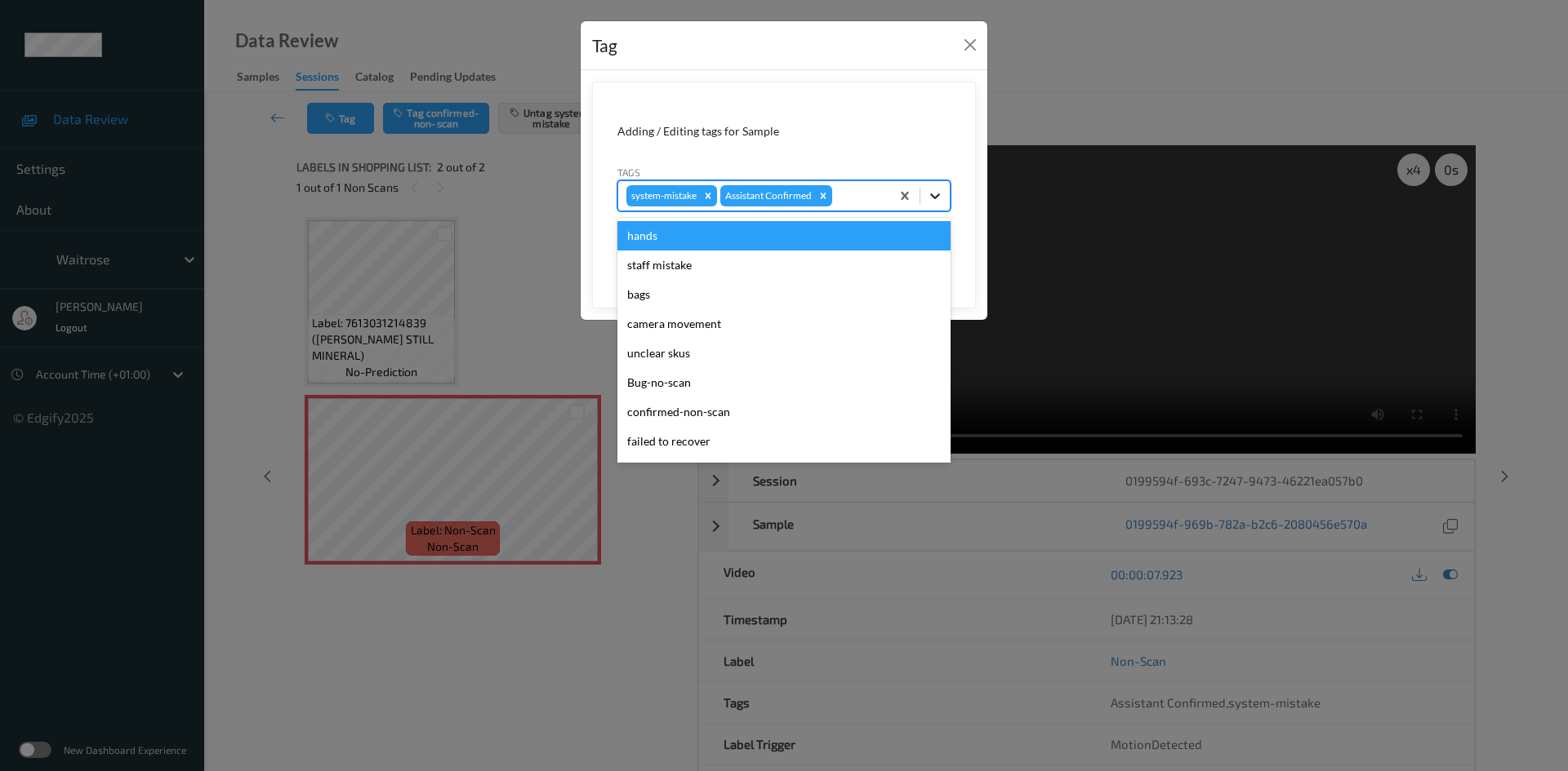
click at [930, 195] on icon at bounding box center [936, 196] width 17 height 17
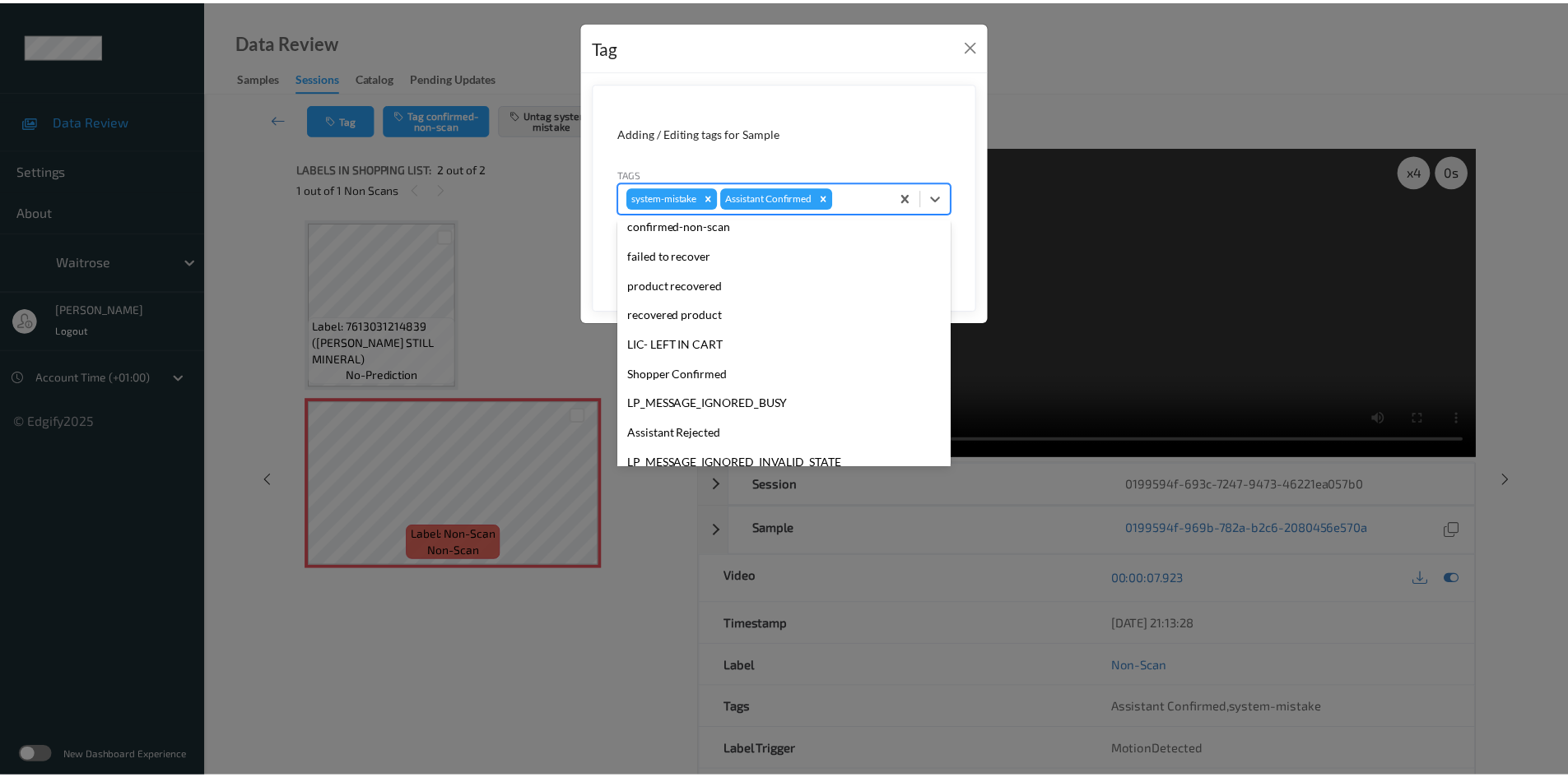
scroll to position [329, 0]
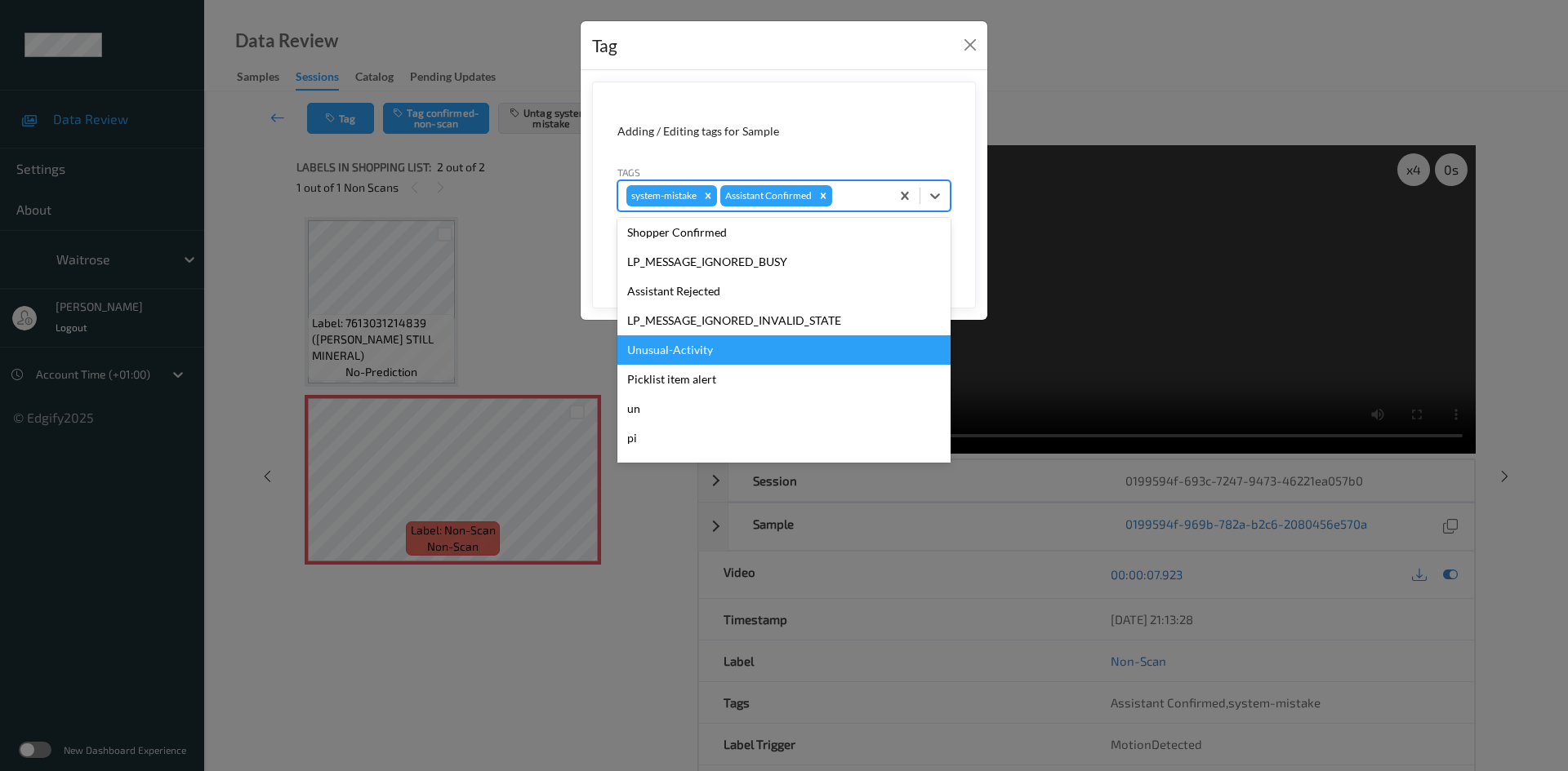
click at [683, 347] on div "Unusual-Activity" at bounding box center [784, 350] width 333 height 30
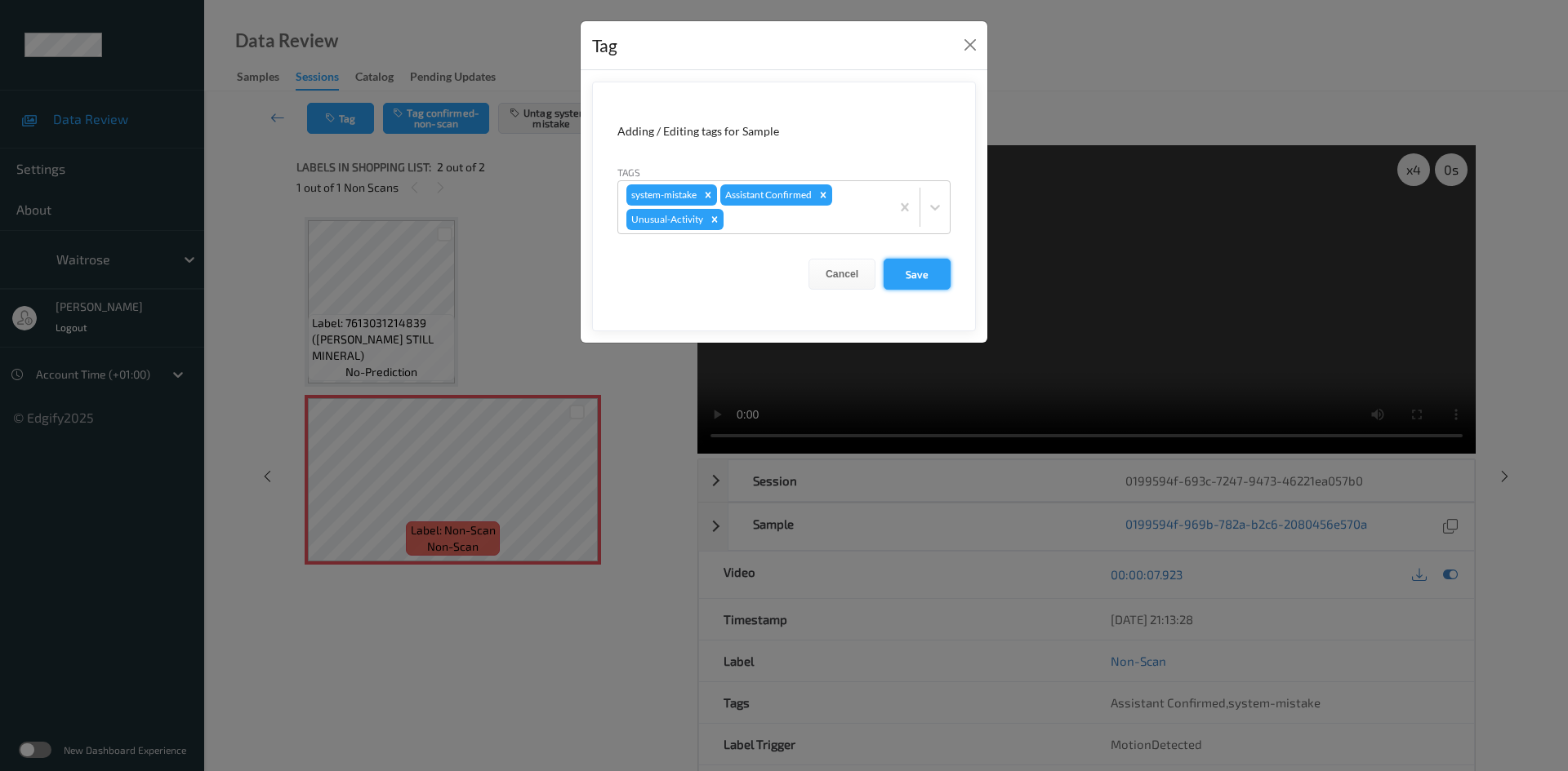
click at [928, 272] on button "Save" at bounding box center [917, 273] width 67 height 31
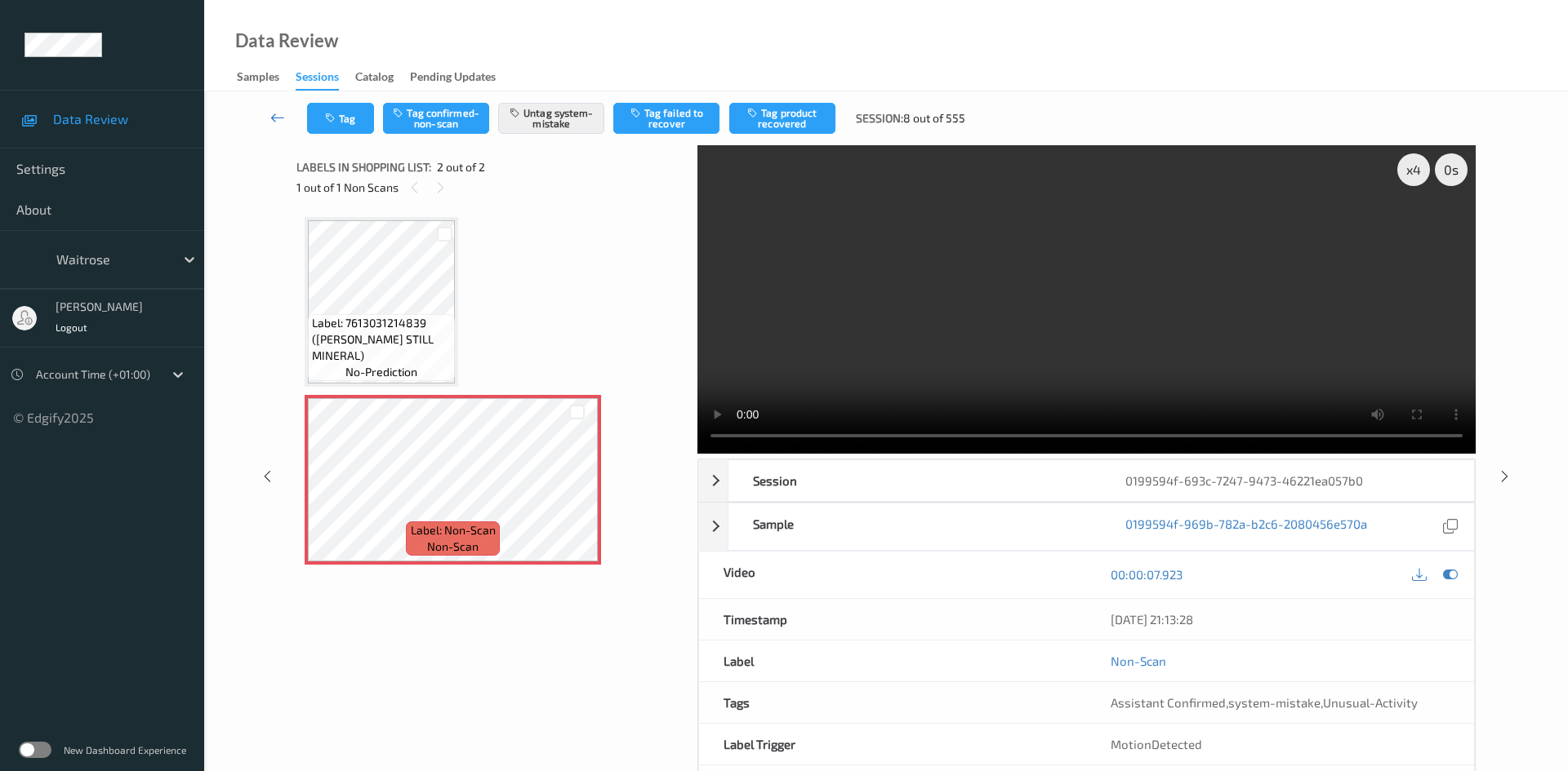
click at [269, 107] on link at bounding box center [278, 118] width 58 height 31
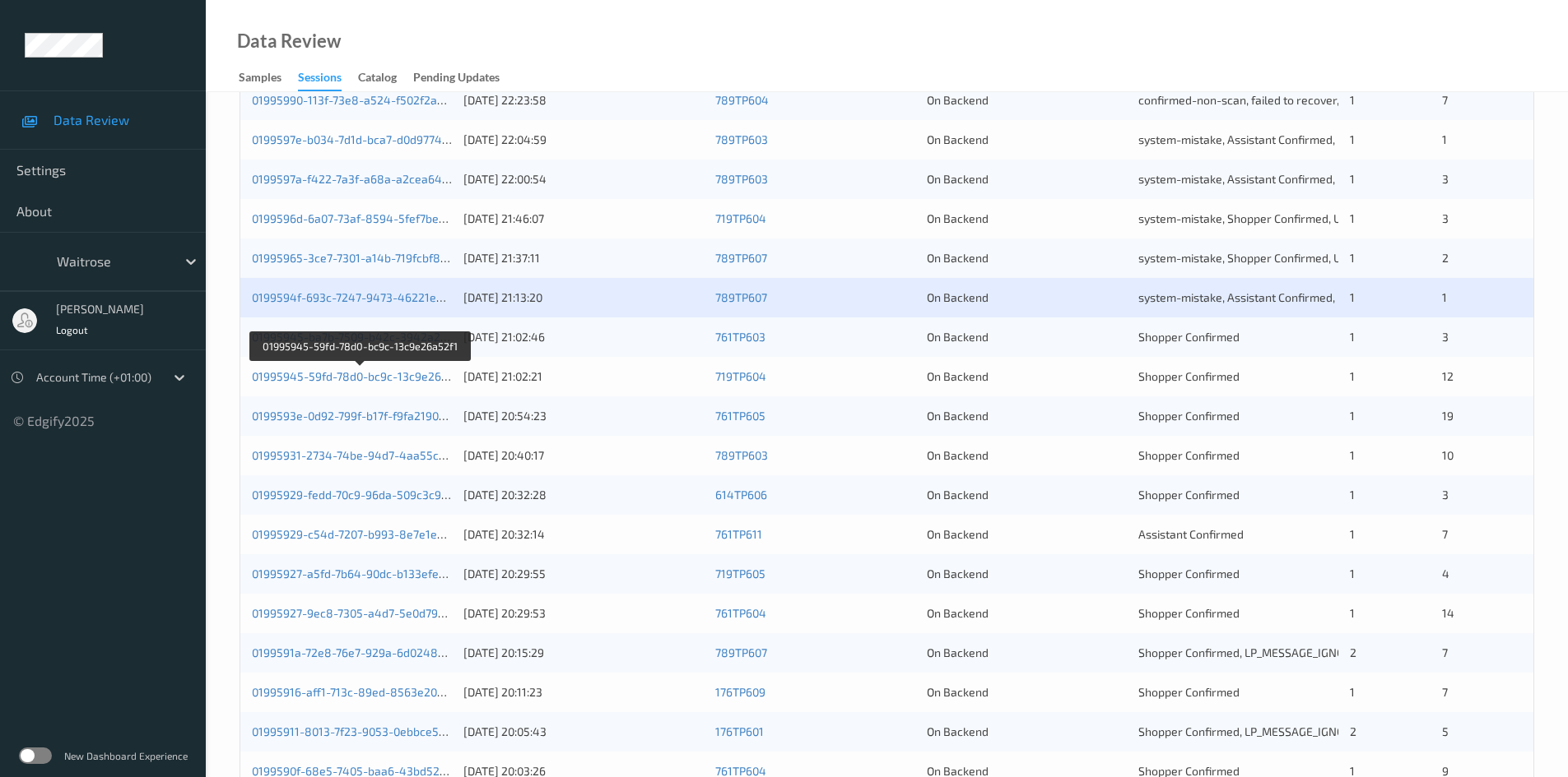
scroll to position [411, 0]
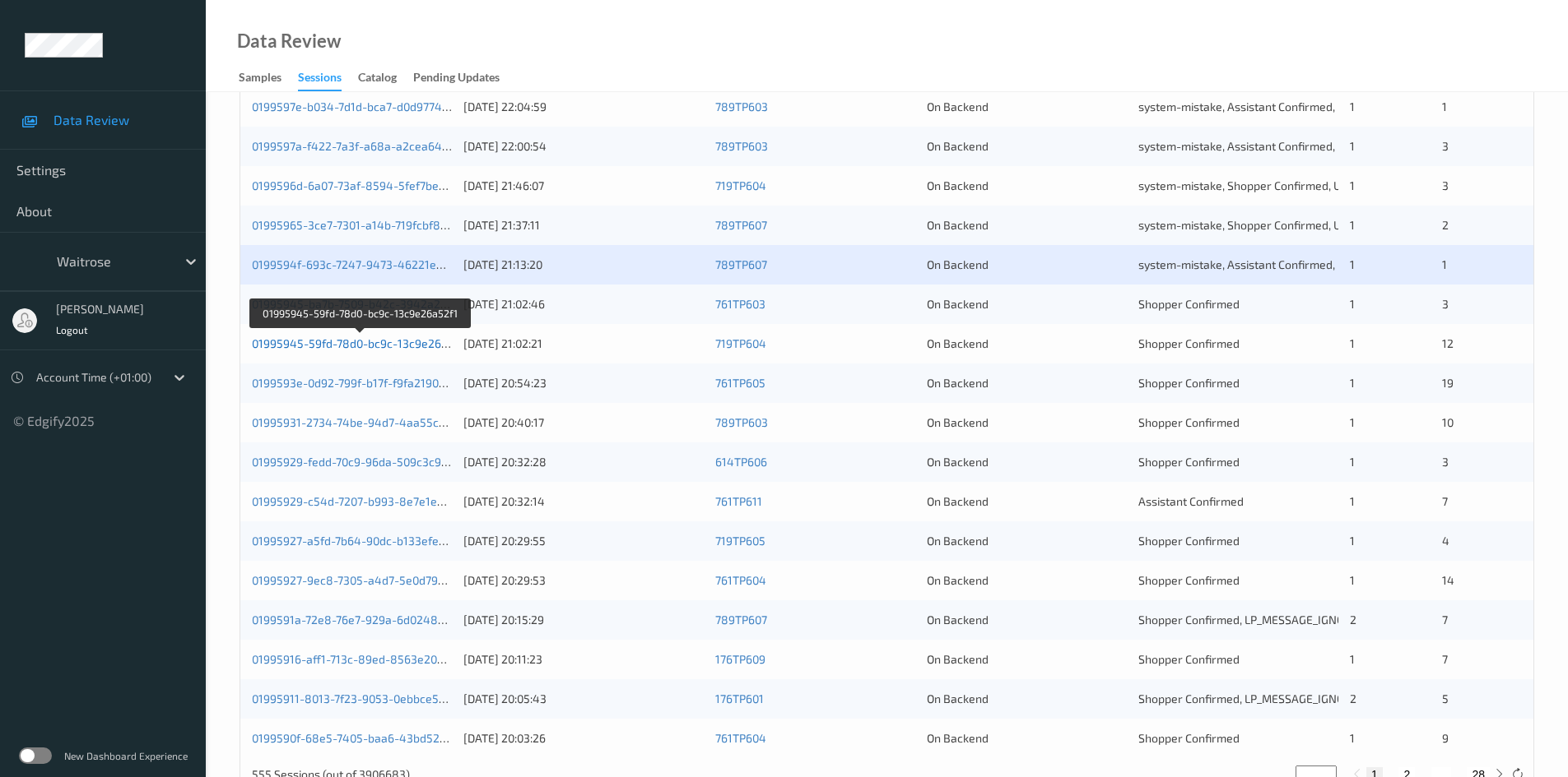
click at [318, 342] on link "01995945-59fd-78d0-bc9c-13c9e26a52f1" at bounding box center [361, 343] width 218 height 14
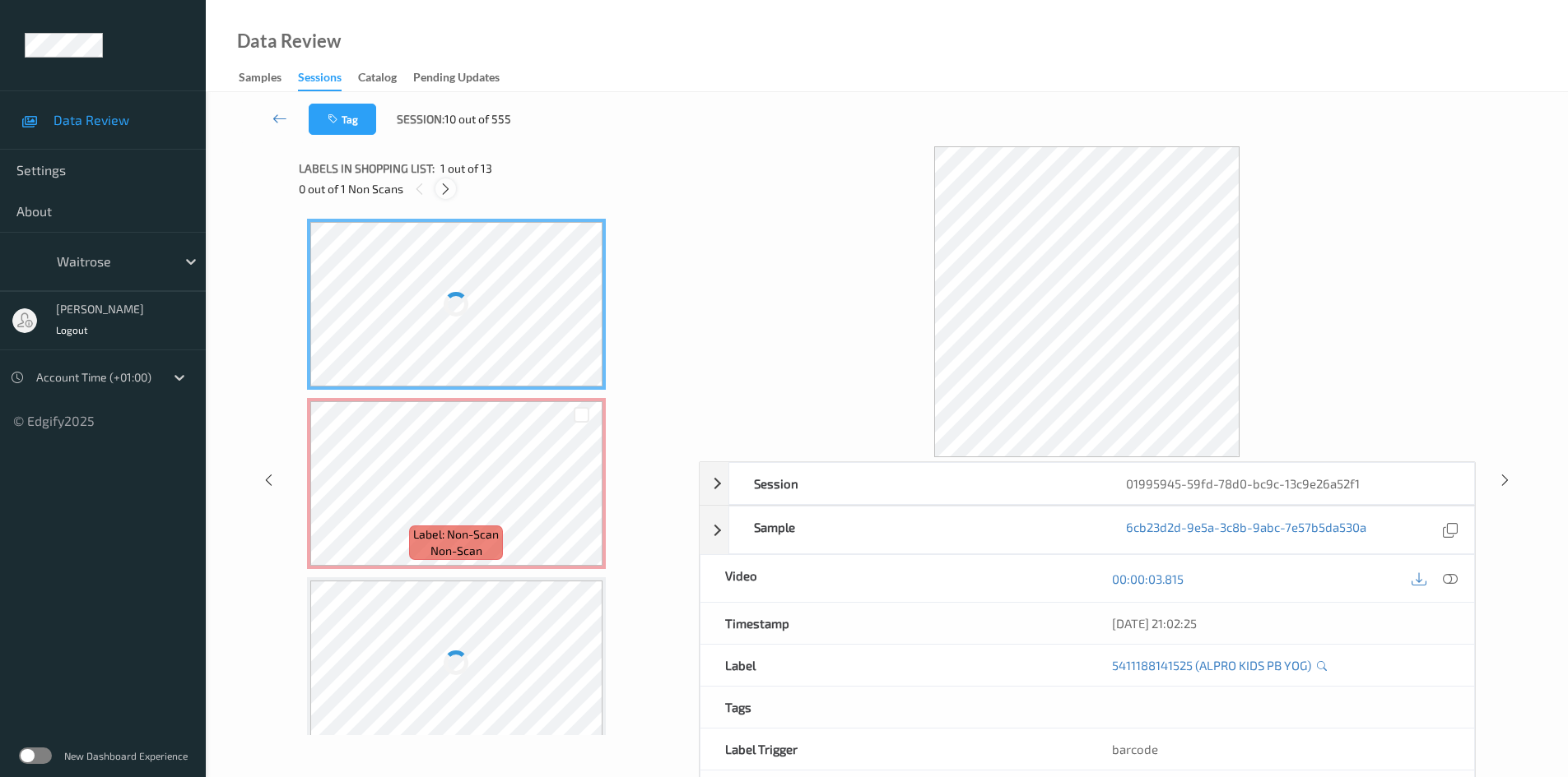
click at [447, 188] on icon at bounding box center [445, 190] width 14 height 15
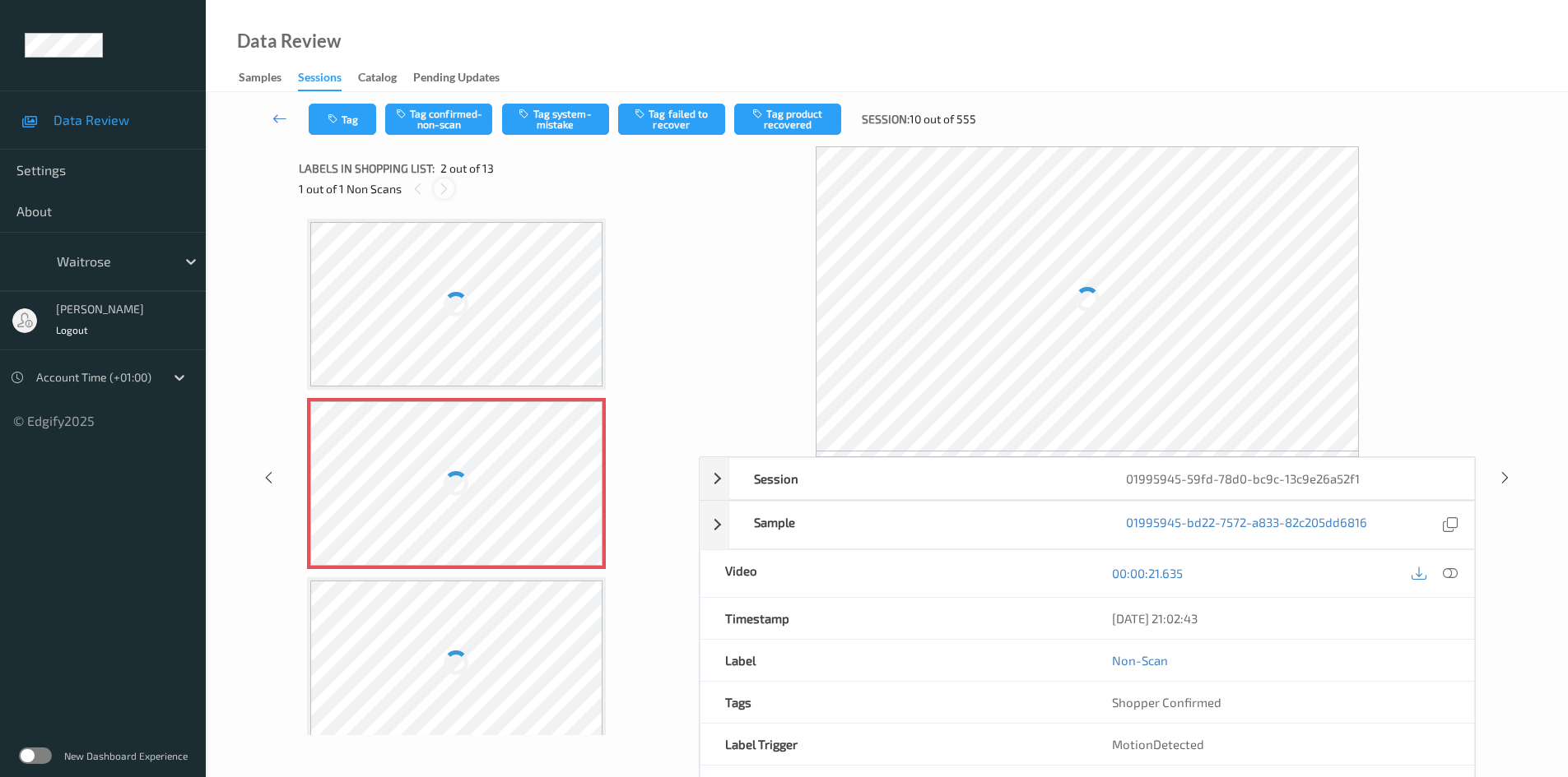
scroll to position [8, 0]
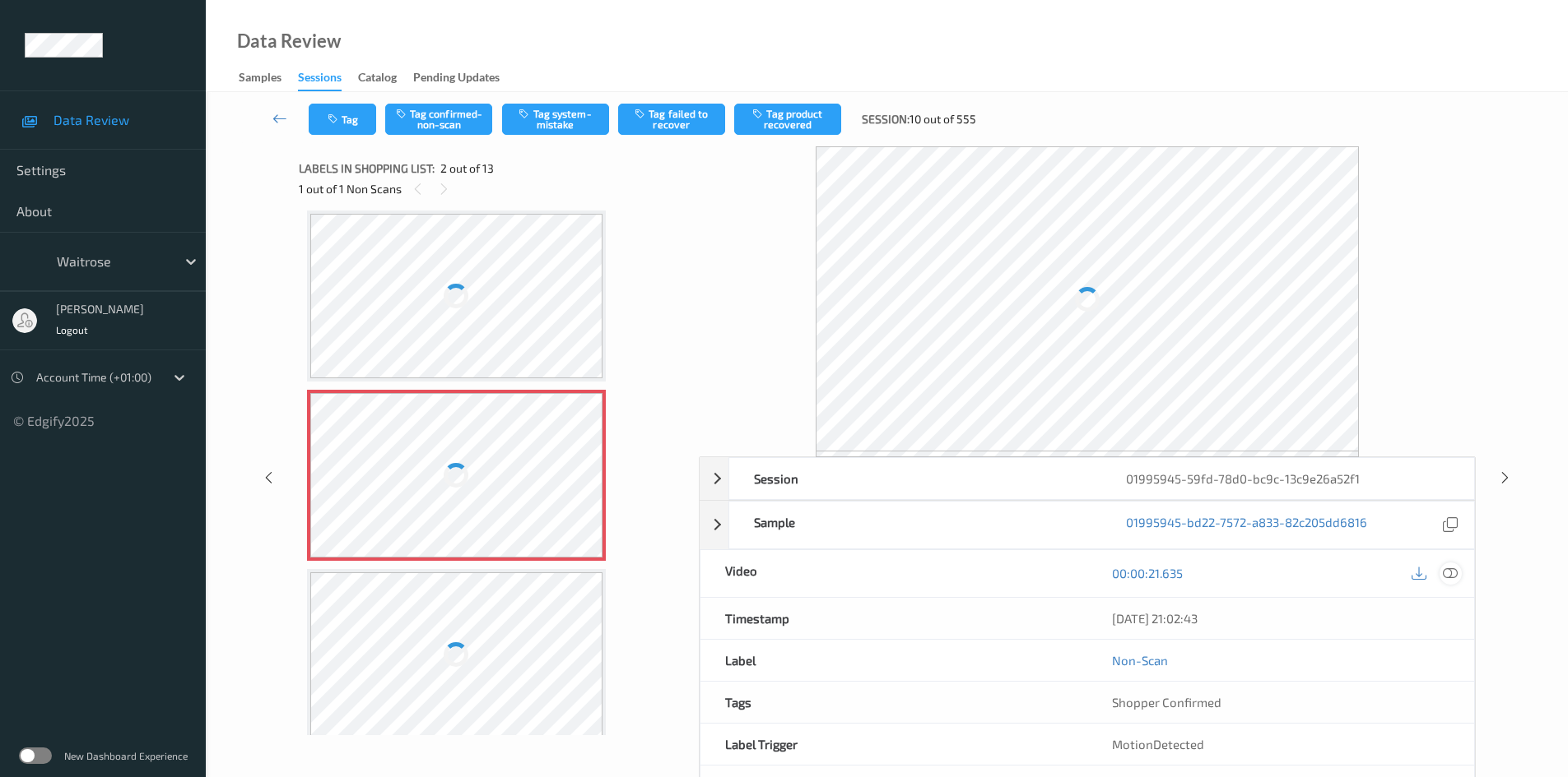
click at [1447, 568] on icon at bounding box center [1450, 573] width 15 height 15
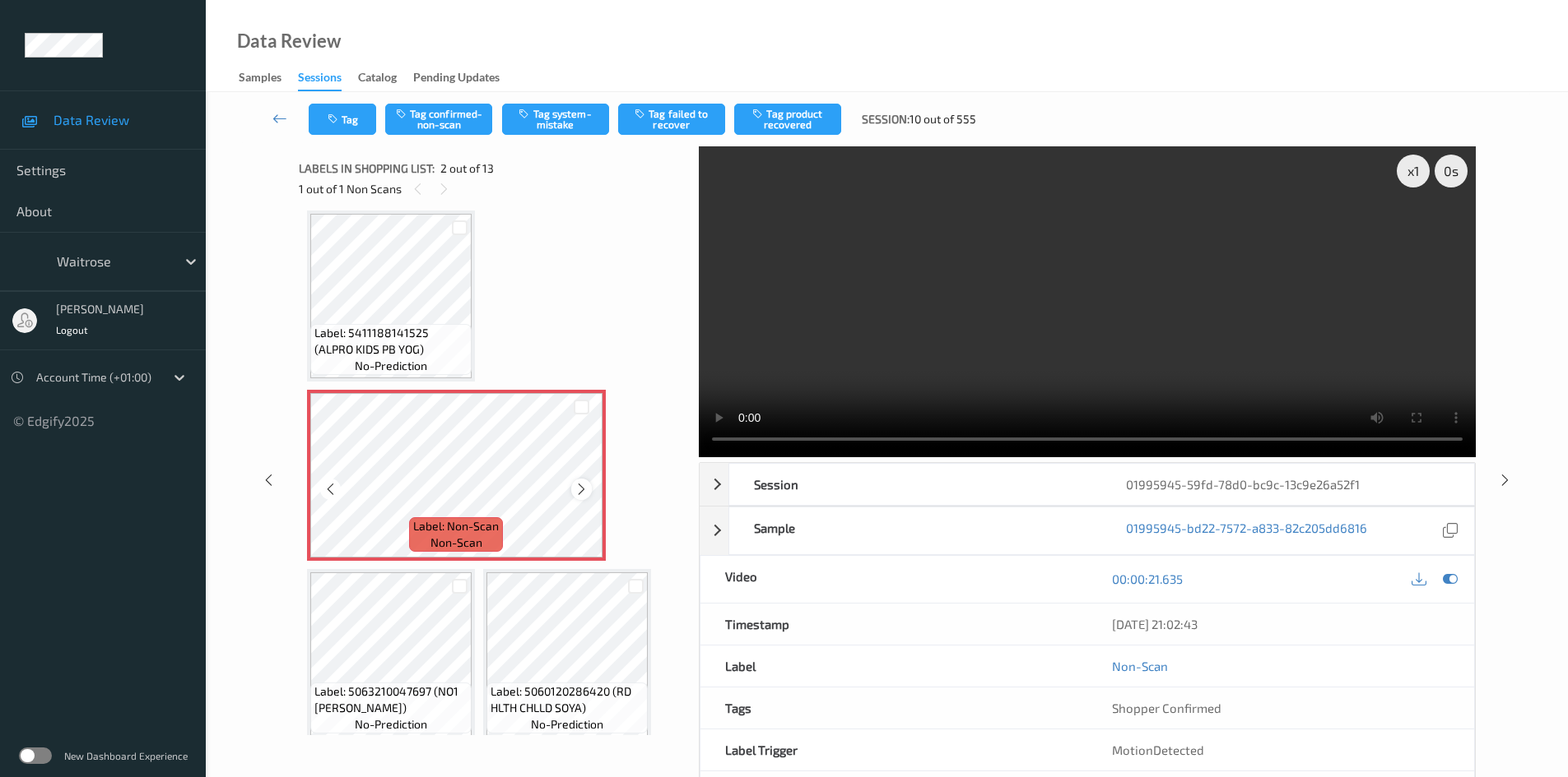
click at [579, 490] on icon at bounding box center [581, 489] width 14 height 15
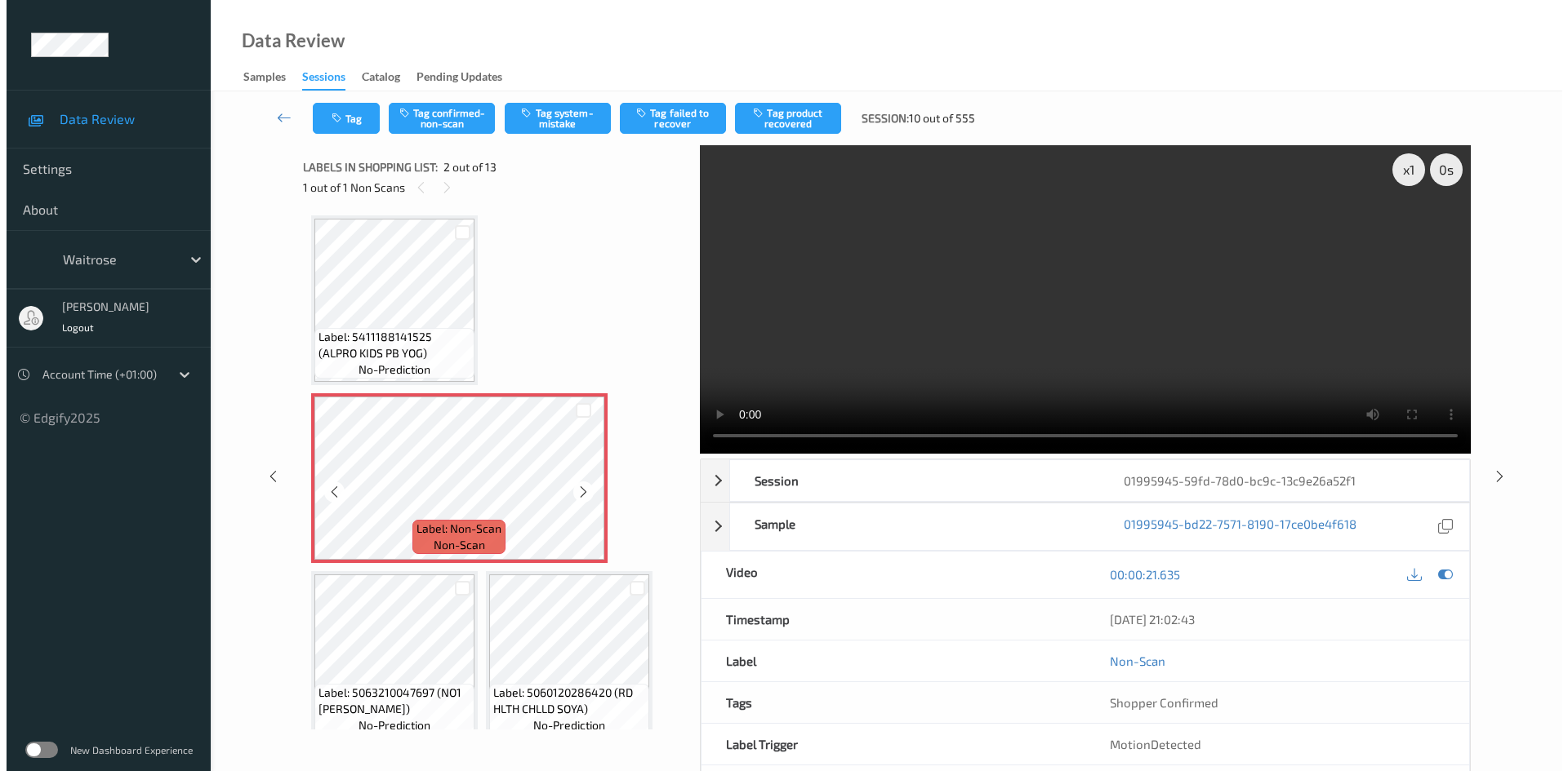
scroll to position [0, 0]
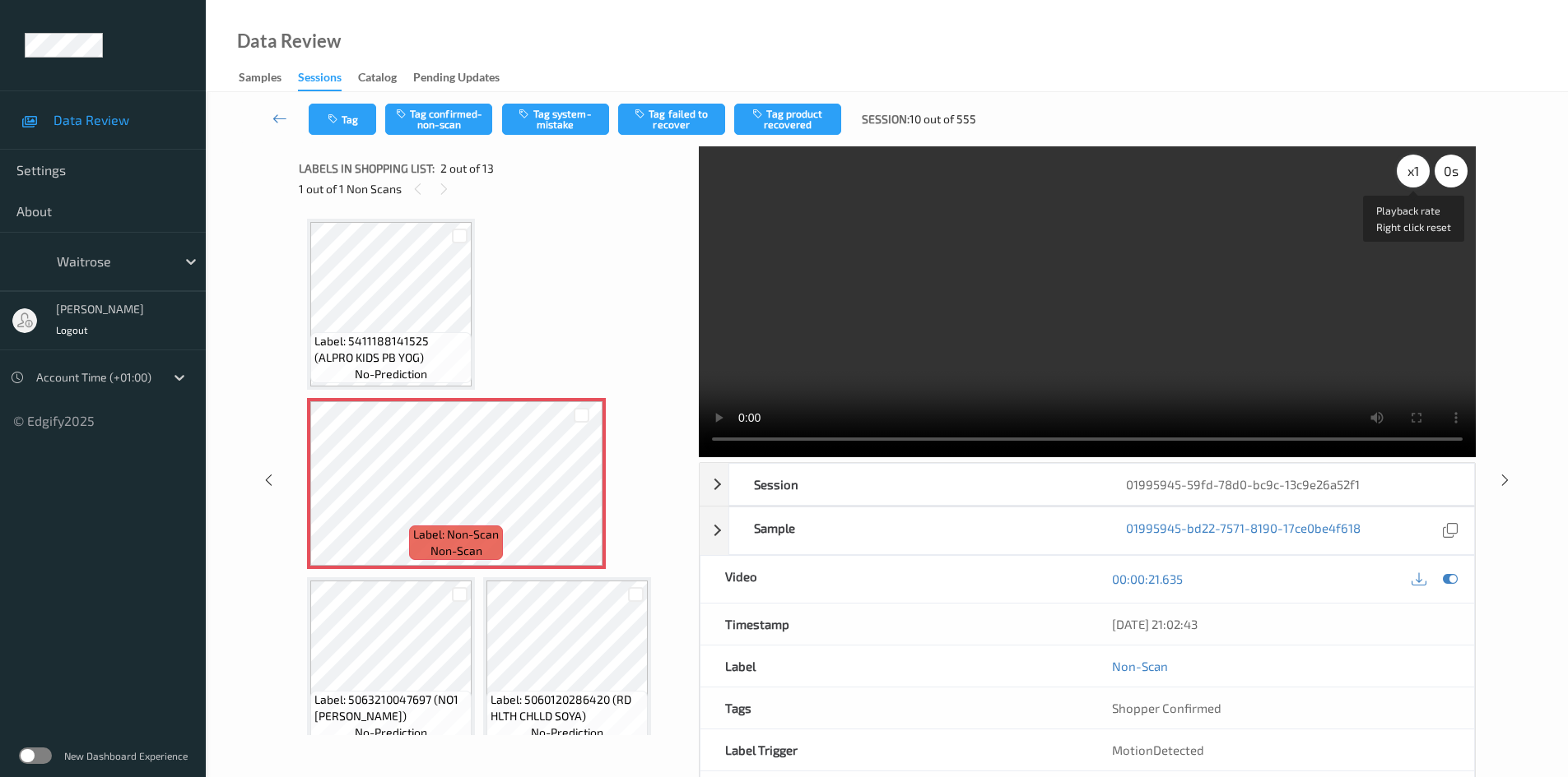
click at [1417, 174] on div "x 1" at bounding box center [1413, 171] width 33 height 33
click at [1417, 174] on div "x 2" at bounding box center [1413, 171] width 33 height 33
click at [1044, 358] on video at bounding box center [1088, 302] width 777 height 311
click at [1116, 305] on video at bounding box center [1088, 302] width 777 height 311
click at [1136, 299] on video at bounding box center [1088, 302] width 777 height 311
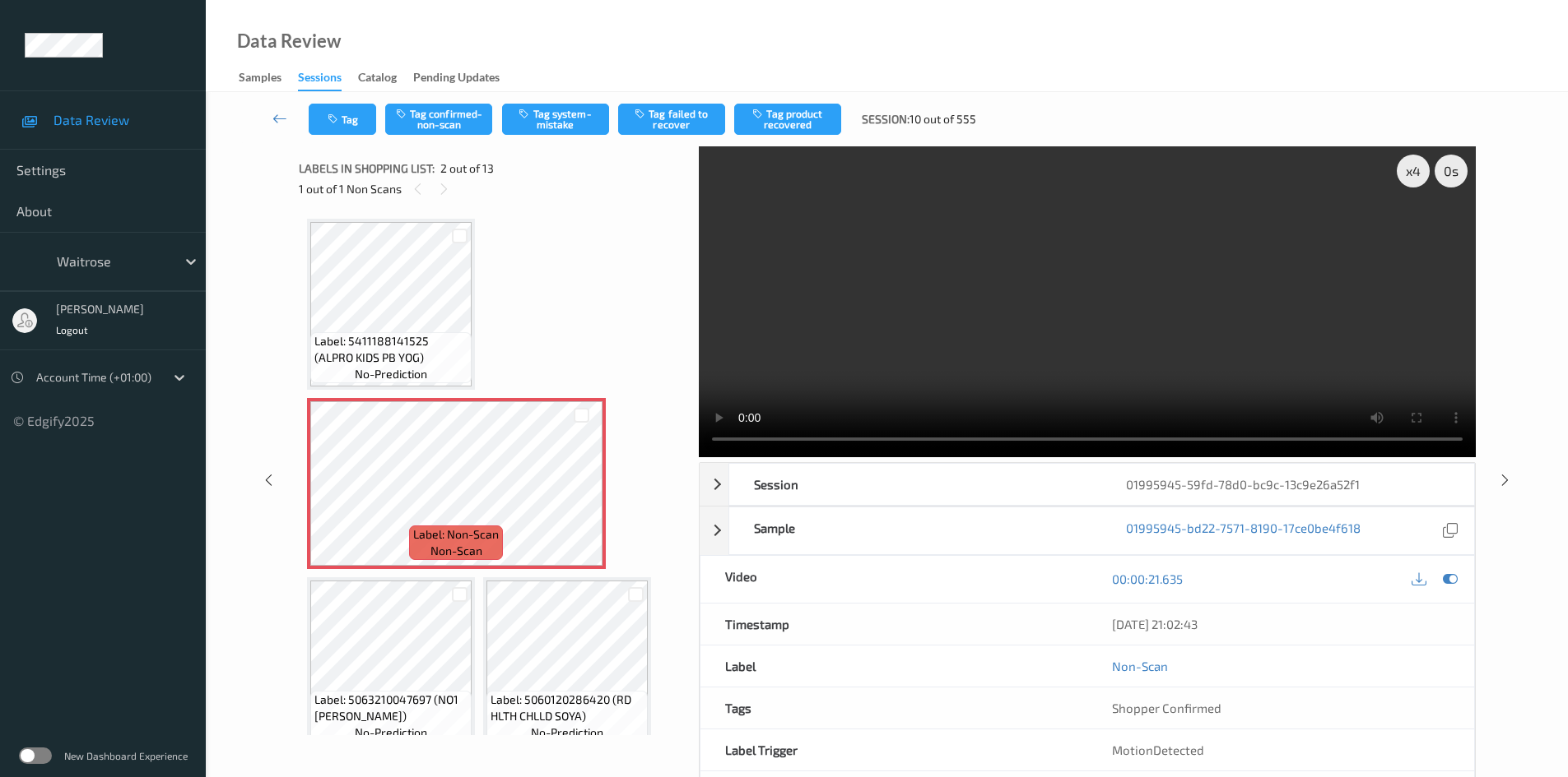
click at [1133, 300] on video at bounding box center [1088, 302] width 777 height 311
click at [565, 119] on button "Tag system-mistake" at bounding box center [555, 119] width 107 height 31
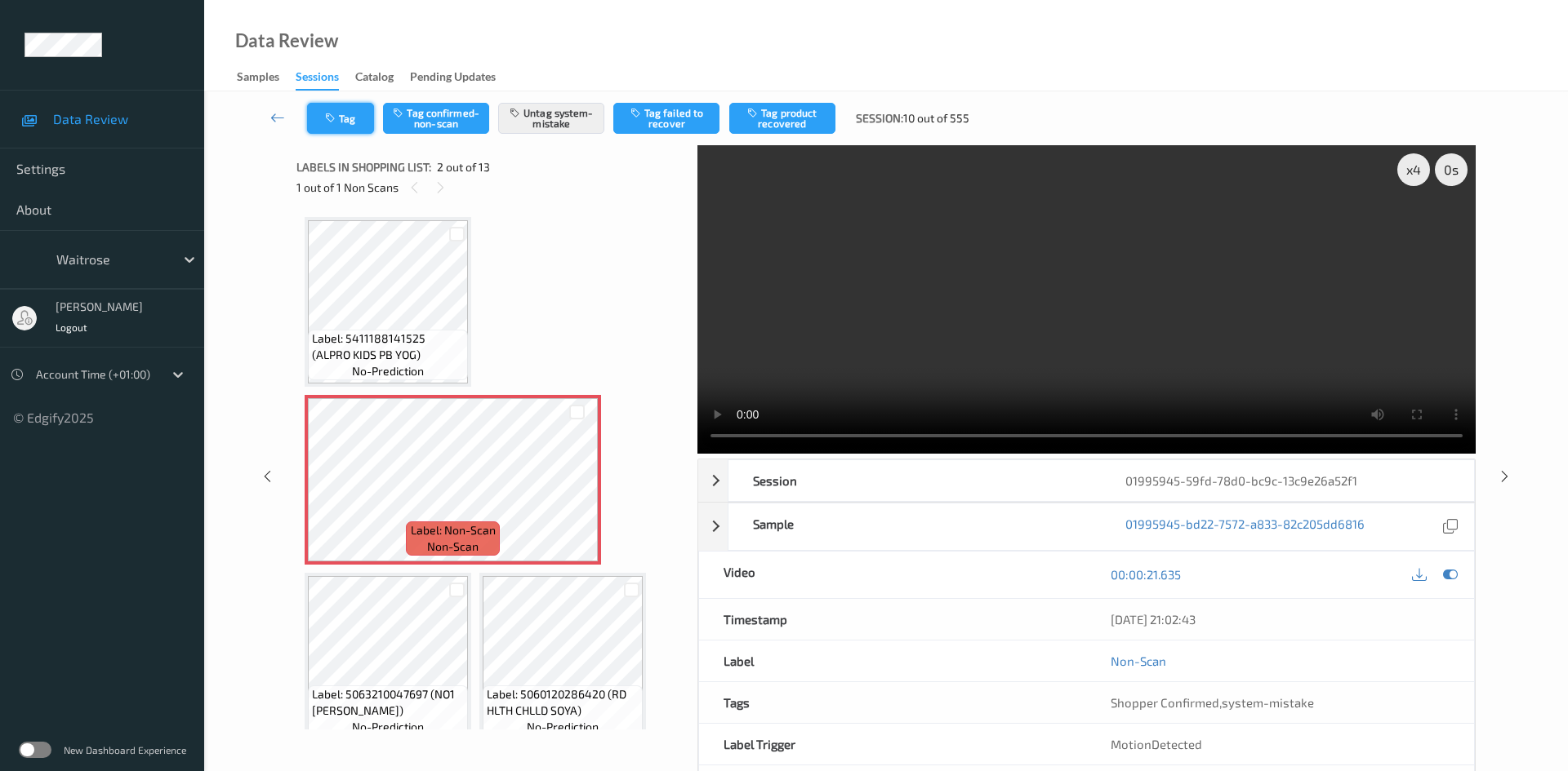
click at [346, 117] on button "Tag" at bounding box center [340, 118] width 67 height 31
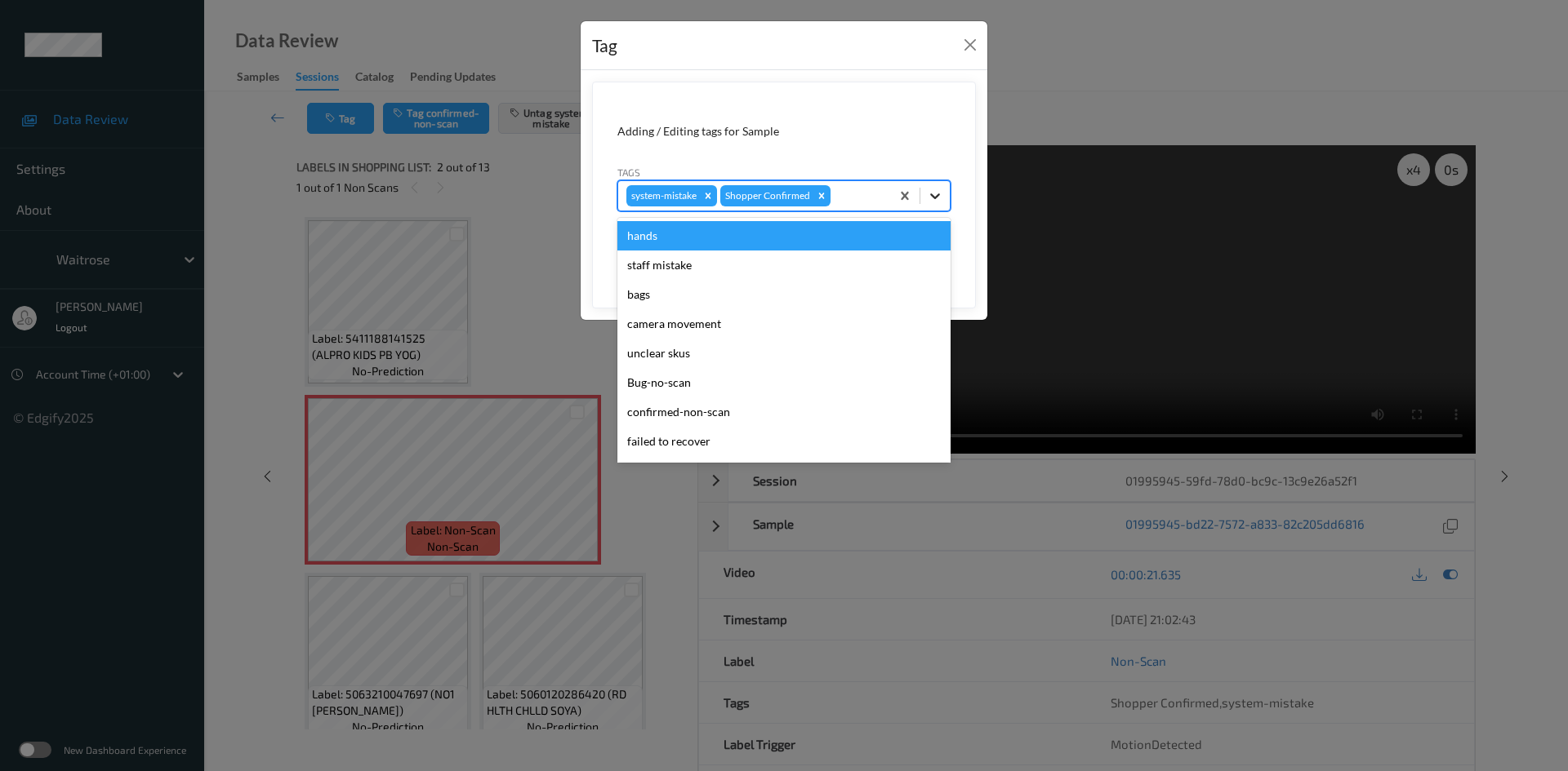
click at [932, 190] on icon at bounding box center [936, 196] width 17 height 17
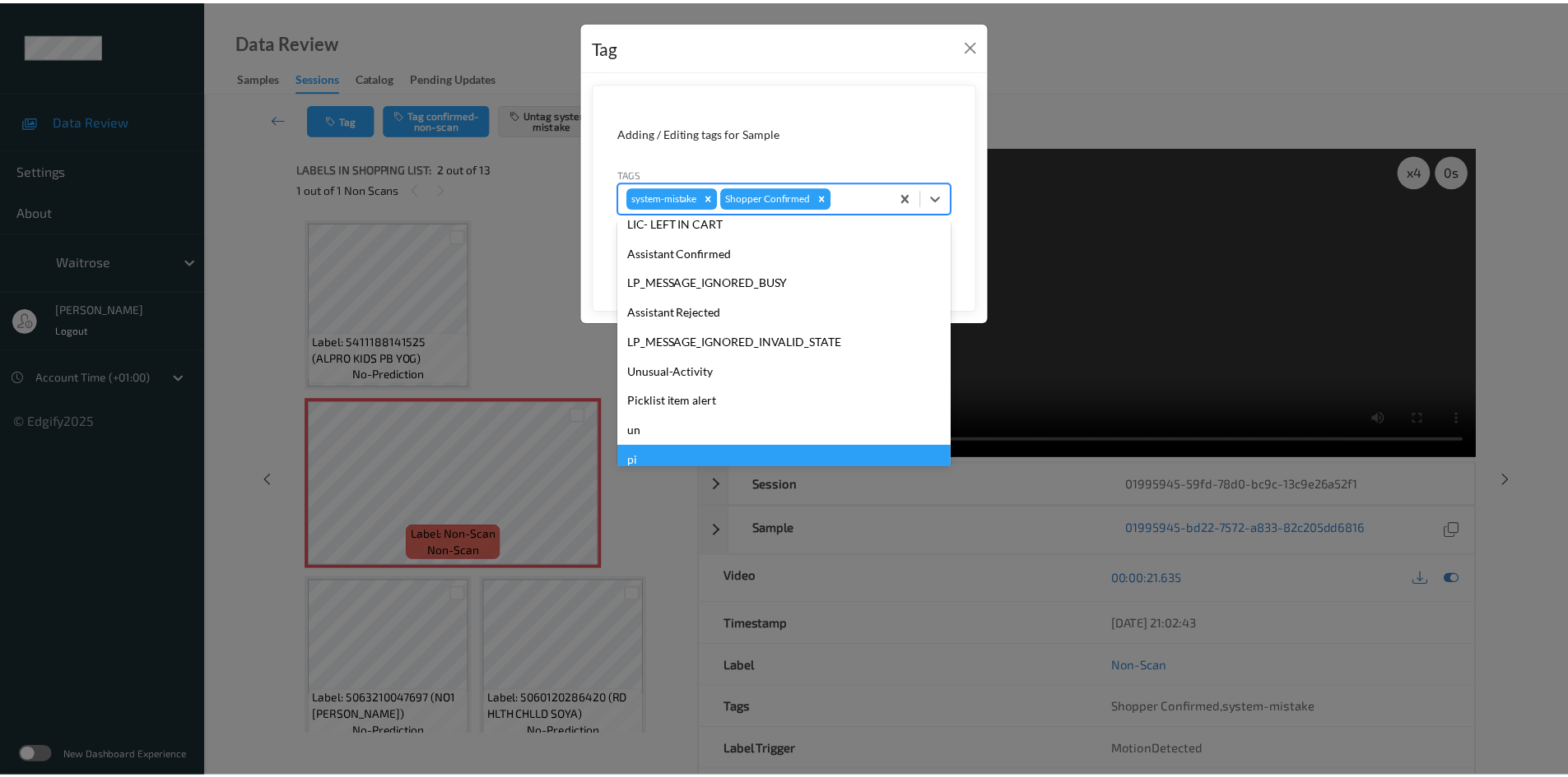
scroll to position [411, 0]
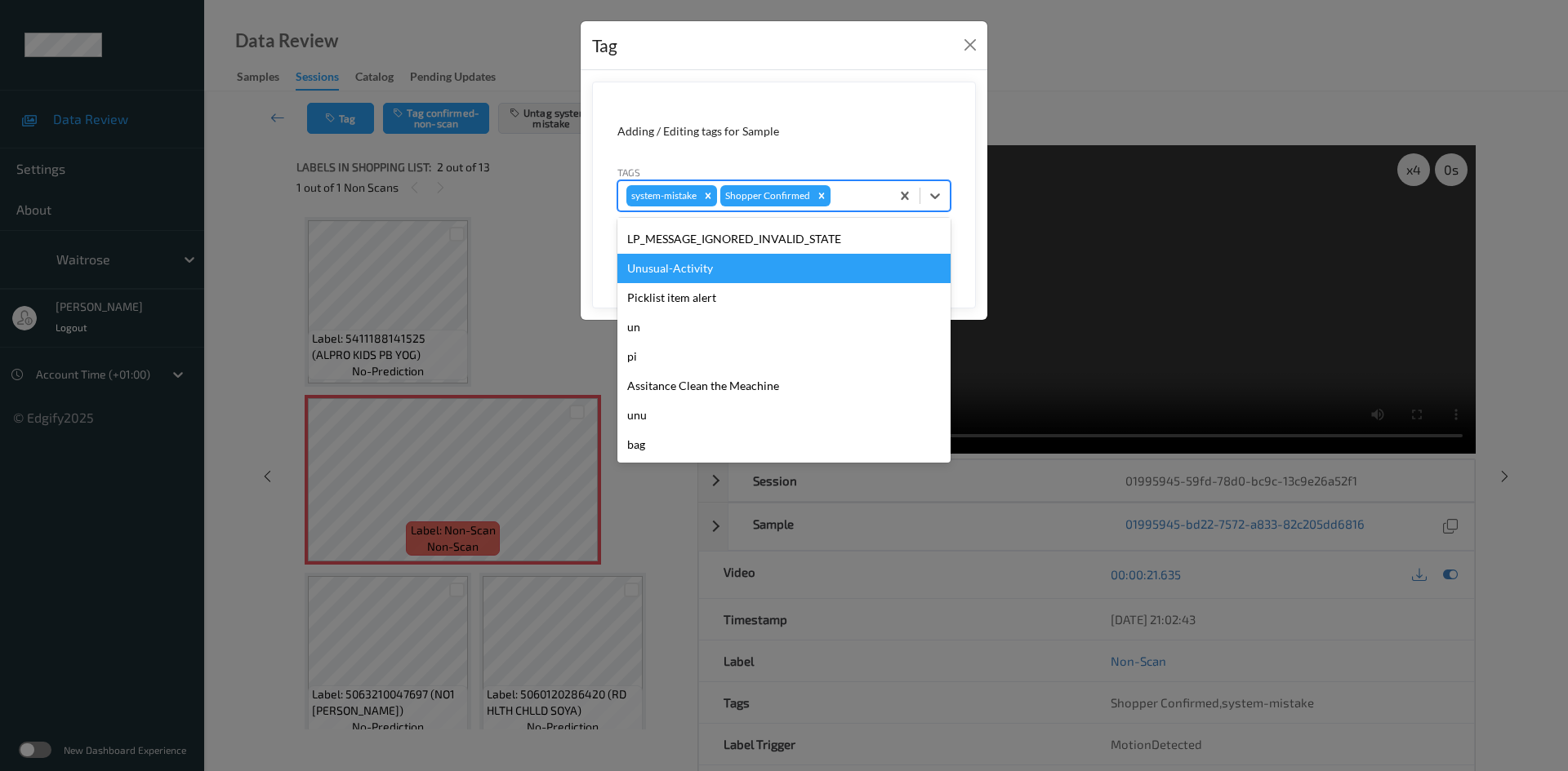
click at [708, 272] on div "Unusual-Activity" at bounding box center [784, 269] width 333 height 30
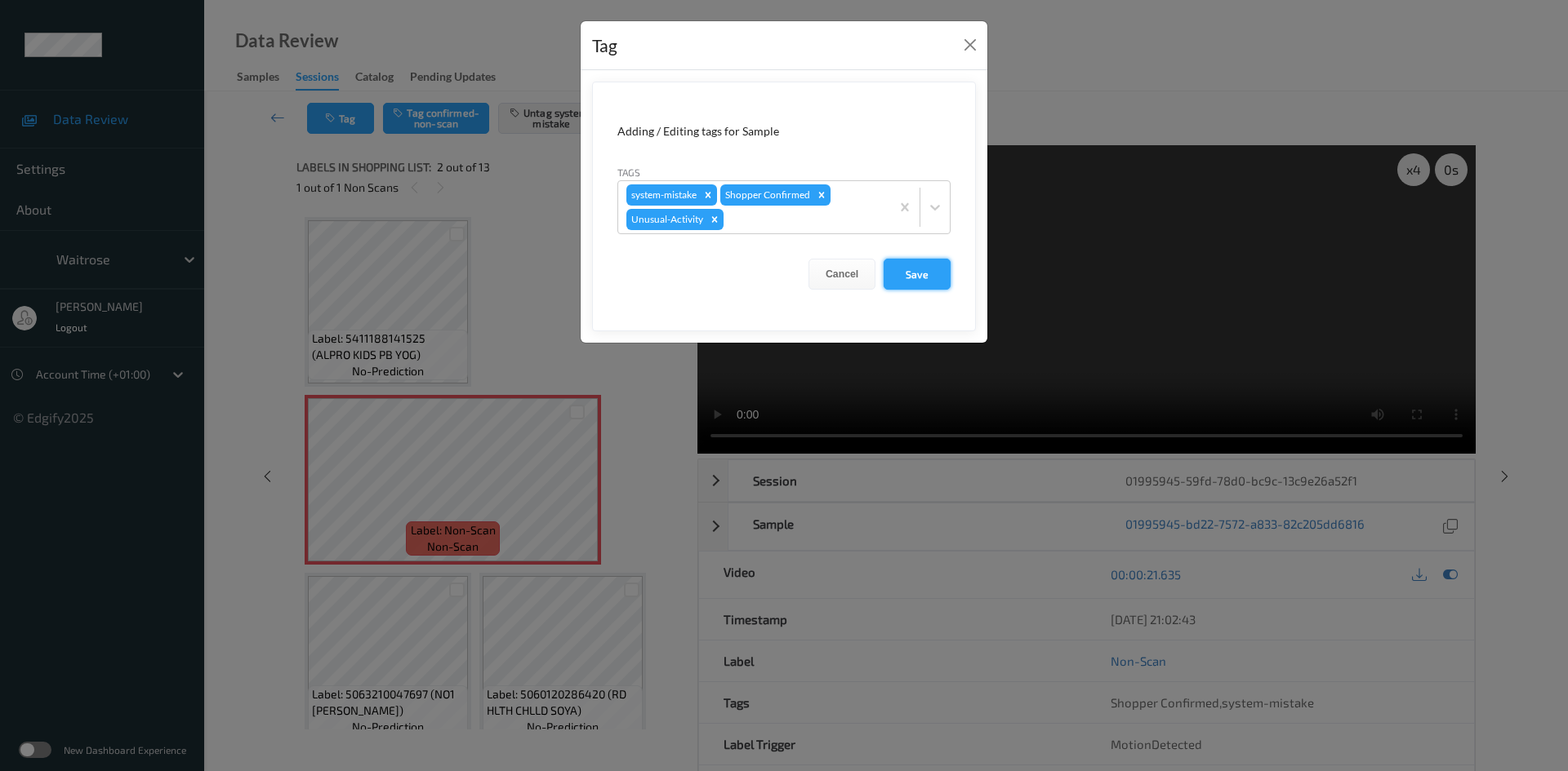
click at [905, 275] on button "Save" at bounding box center [917, 273] width 67 height 31
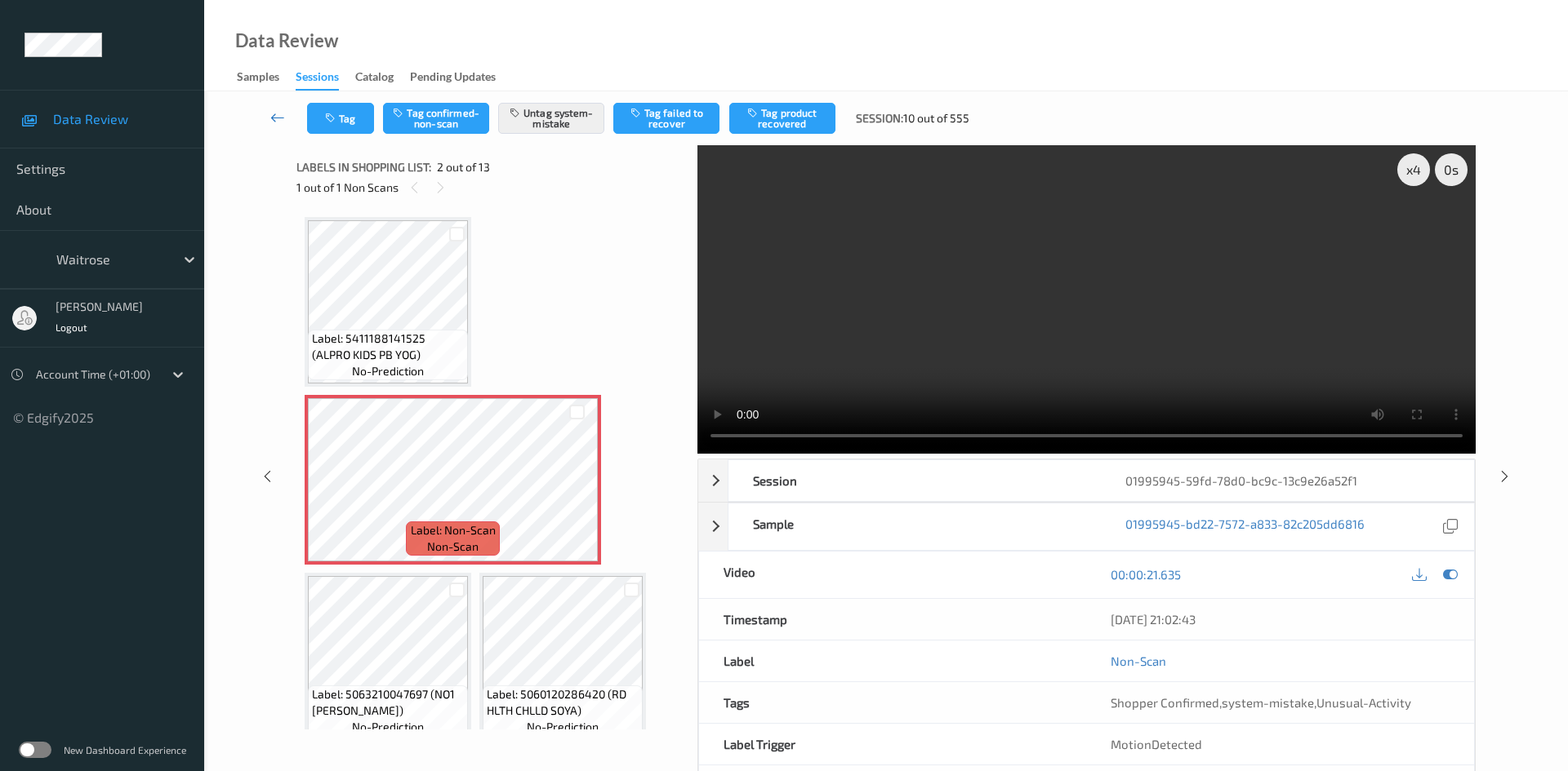
click at [274, 108] on link at bounding box center [278, 118] width 58 height 31
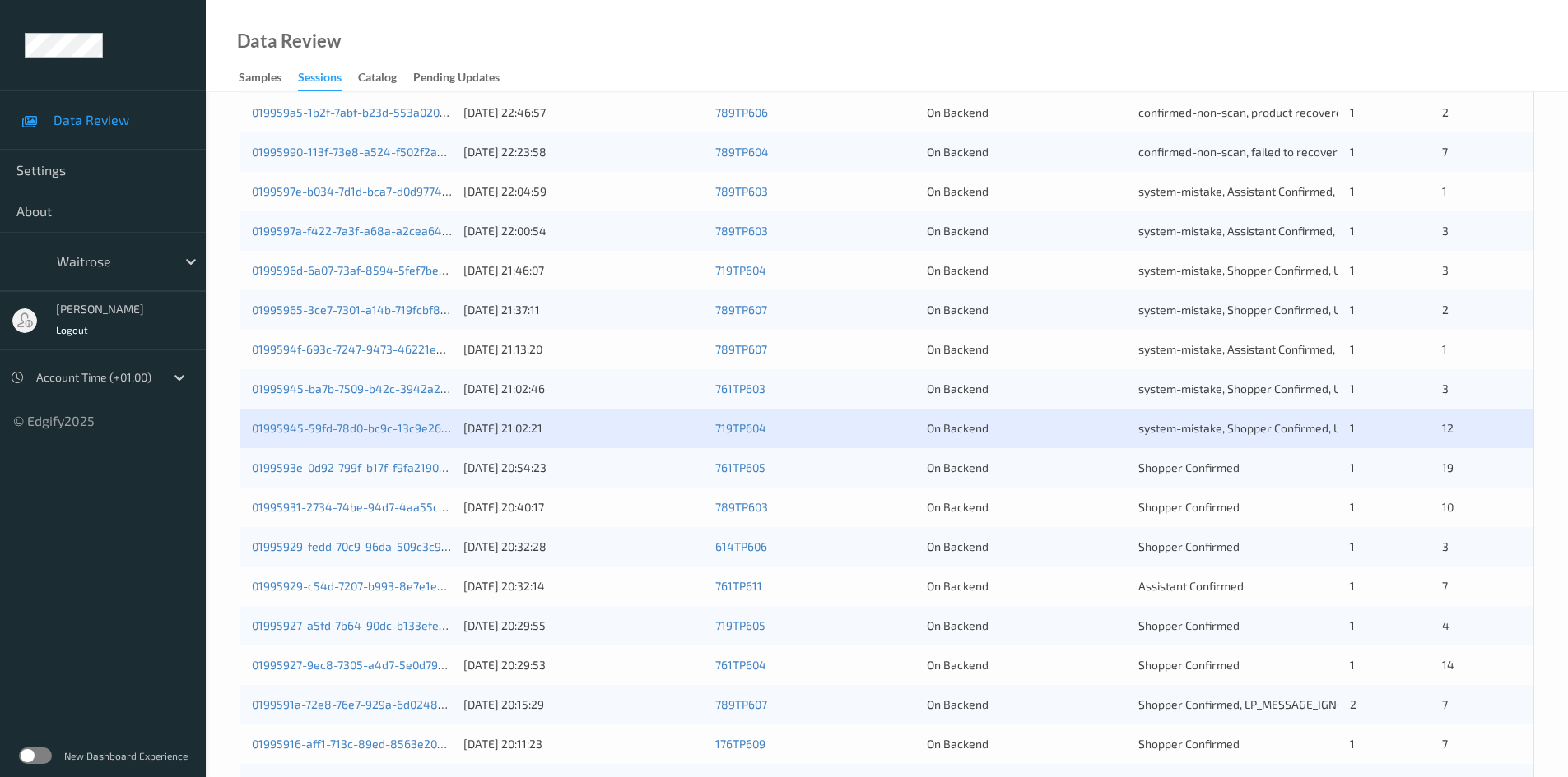
scroll to position [329, 0]
click at [335, 506] on link "01995931-2734-74be-94d7-4aa55cbb2746" at bounding box center [365, 504] width 226 height 14
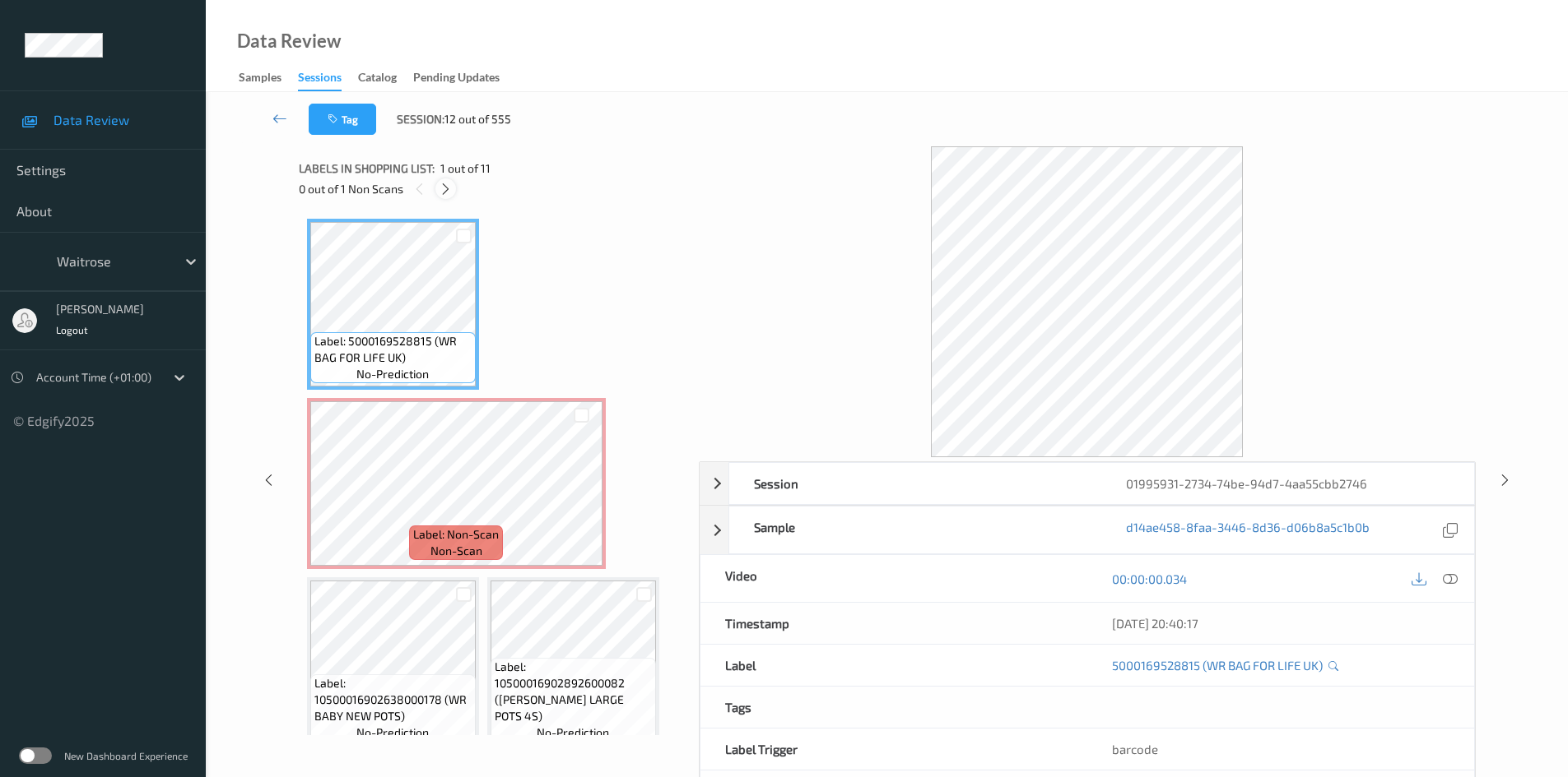
click at [449, 194] on icon at bounding box center [445, 190] width 14 height 15
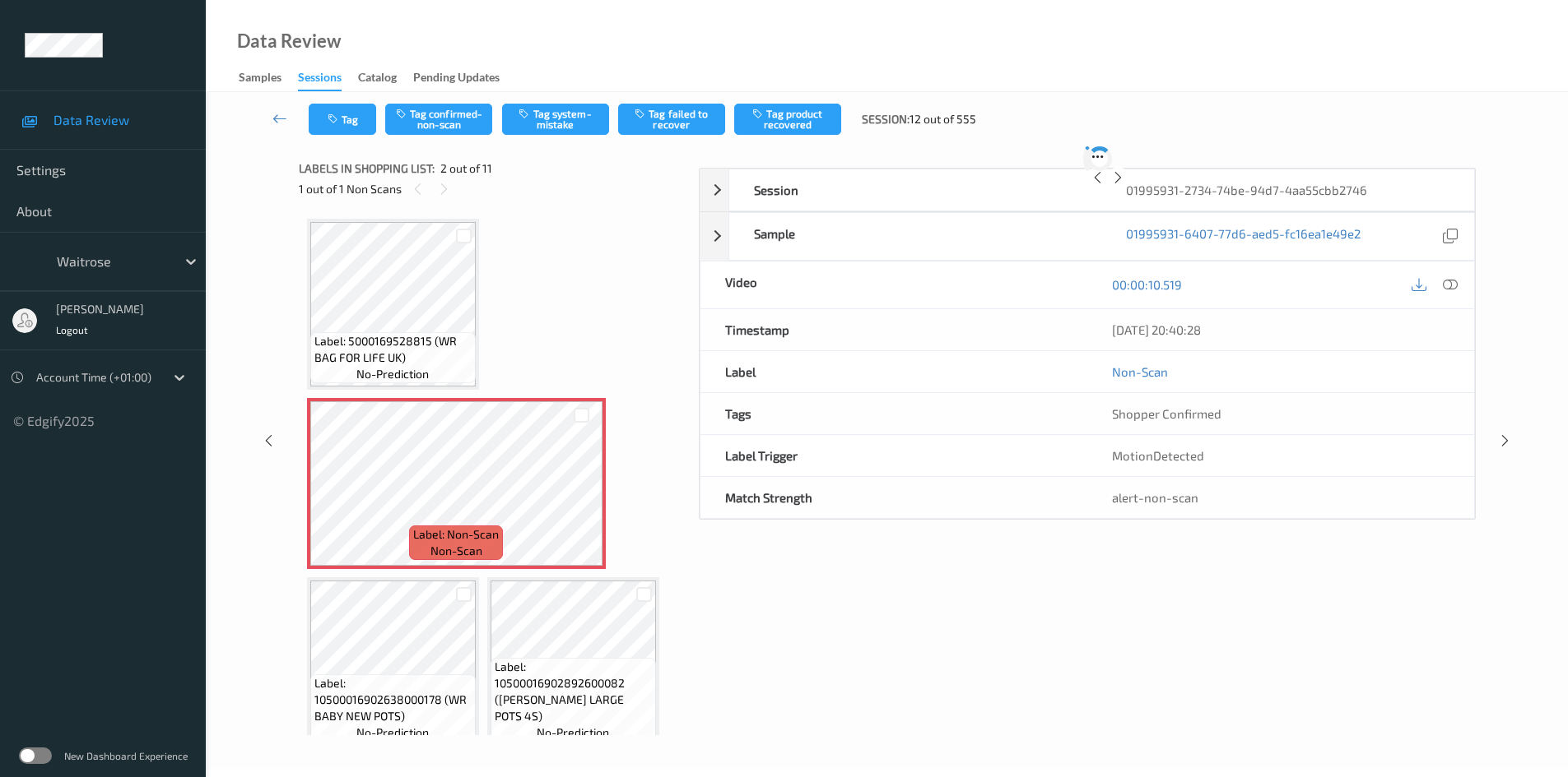
scroll to position [8, 0]
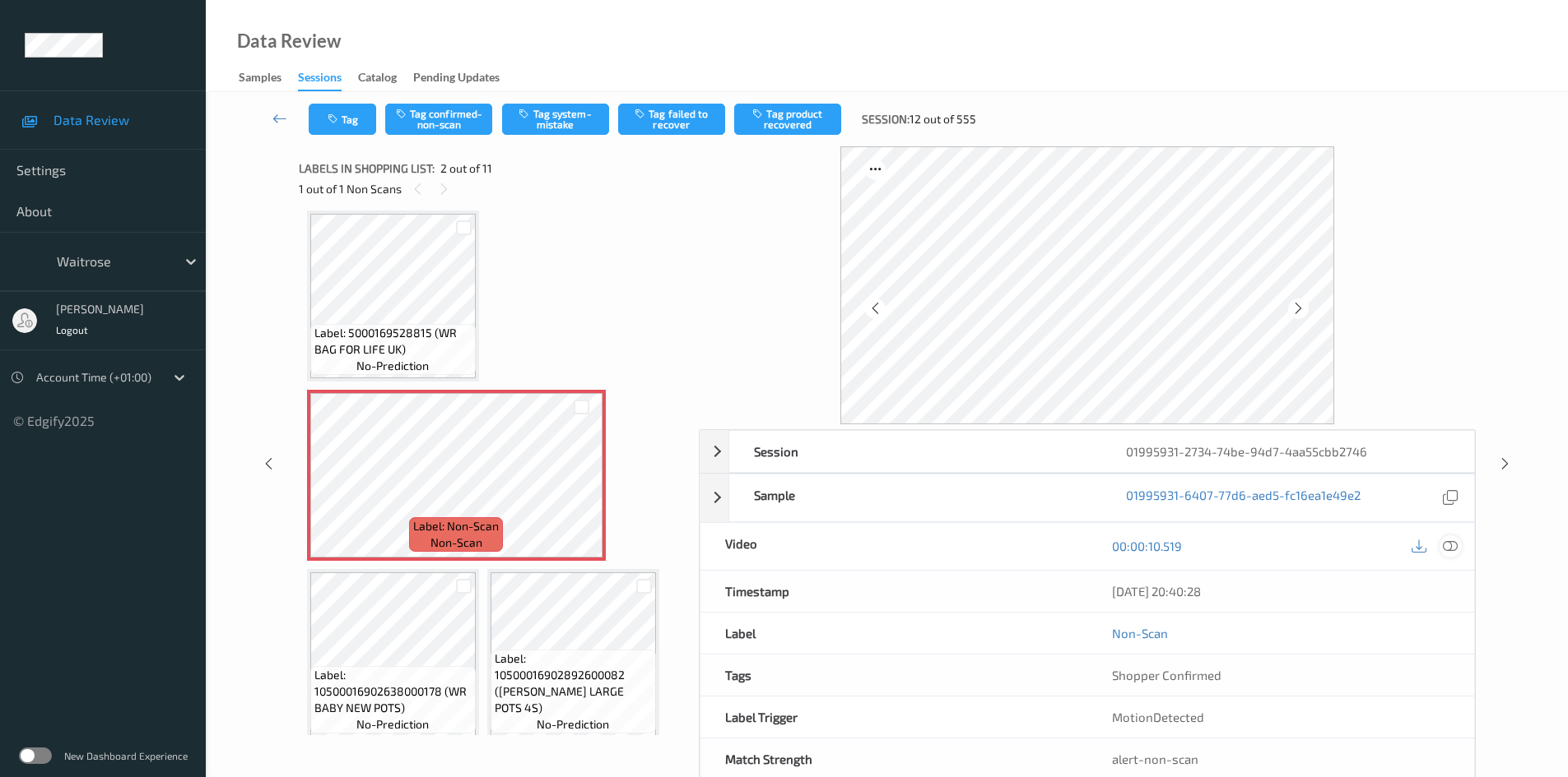
click at [1450, 547] on icon at bounding box center [1450, 546] width 15 height 15
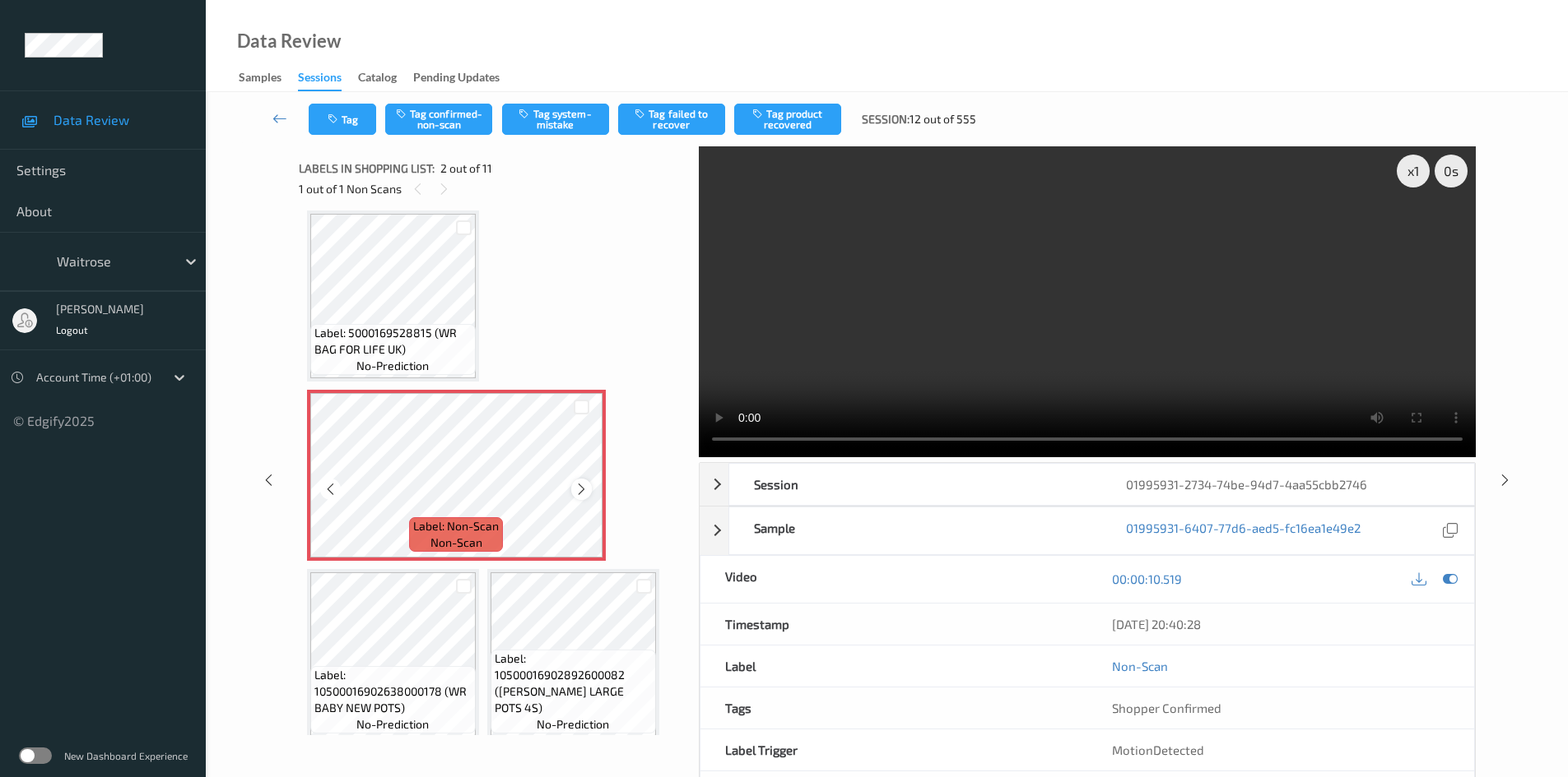
click at [579, 488] on icon at bounding box center [581, 489] width 14 height 15
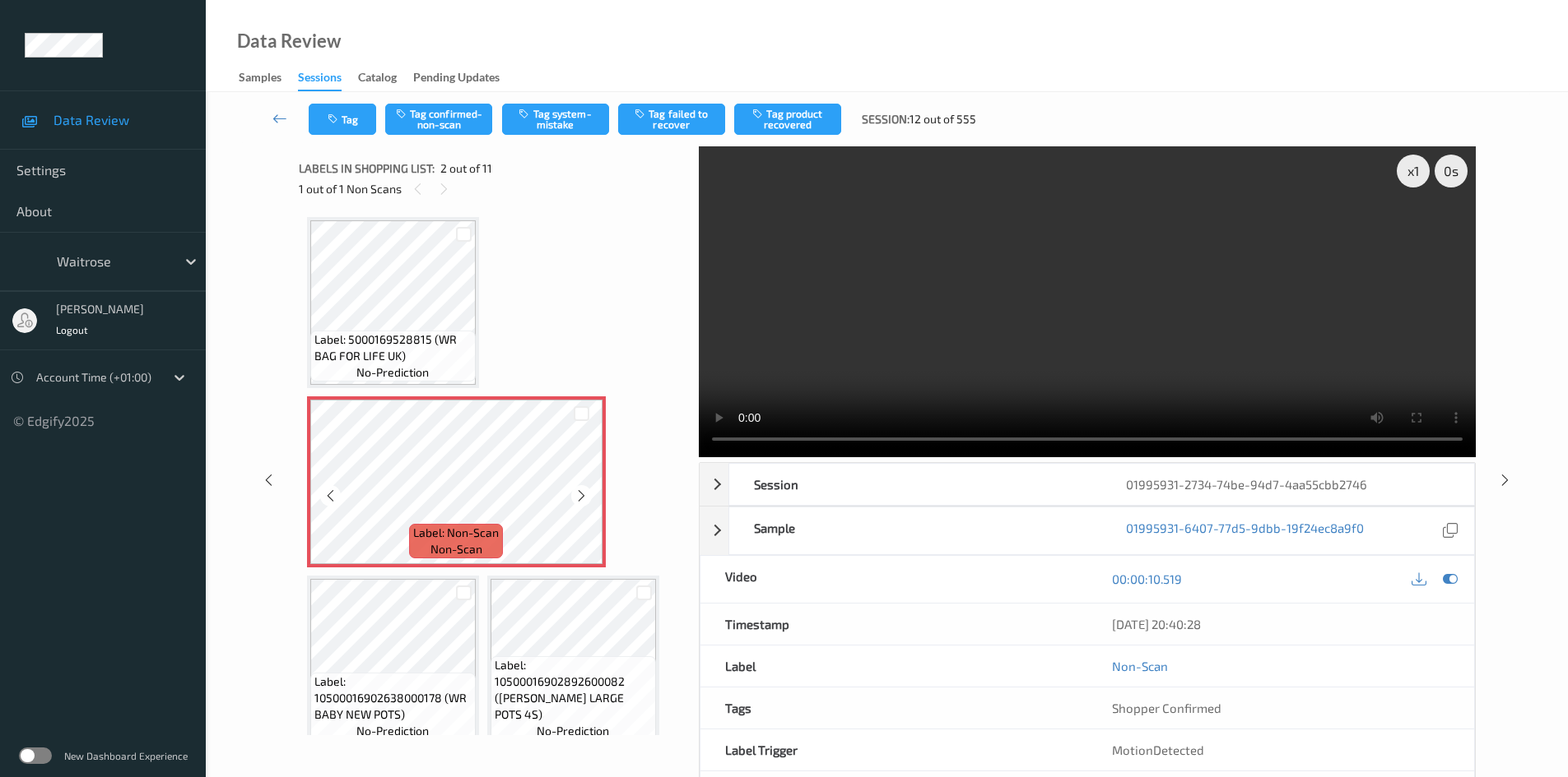
scroll to position [0, 0]
click at [1418, 169] on div "x 1" at bounding box center [1413, 171] width 33 height 33
click at [980, 346] on video at bounding box center [1088, 302] width 777 height 311
click at [1008, 300] on video at bounding box center [1088, 302] width 777 height 311
click at [962, 375] on video at bounding box center [1088, 302] width 777 height 311
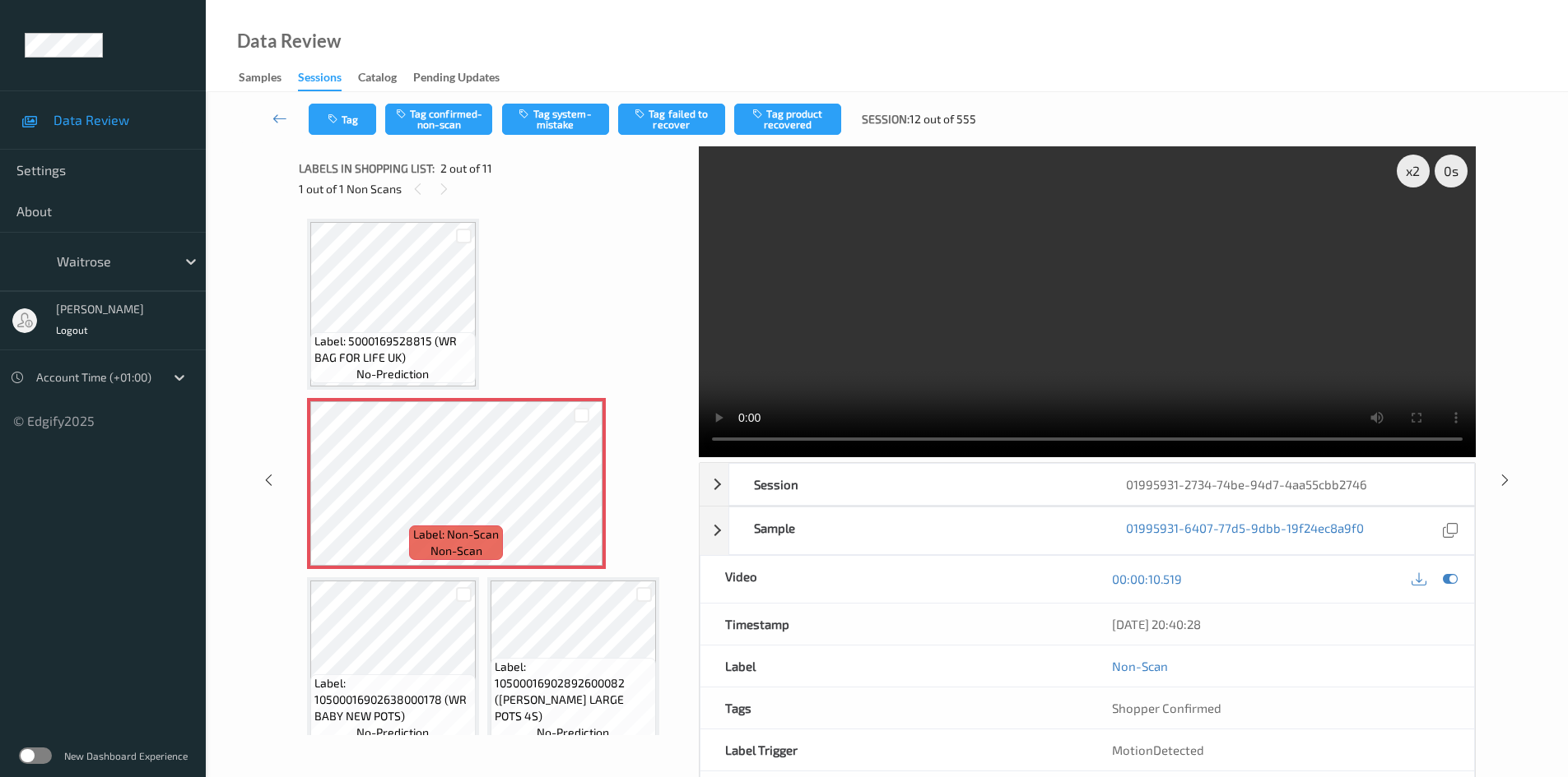
click at [926, 287] on video at bounding box center [1088, 302] width 777 height 311
click at [945, 280] on video at bounding box center [1088, 302] width 777 height 311
click at [1208, 193] on video at bounding box center [1088, 302] width 777 height 311
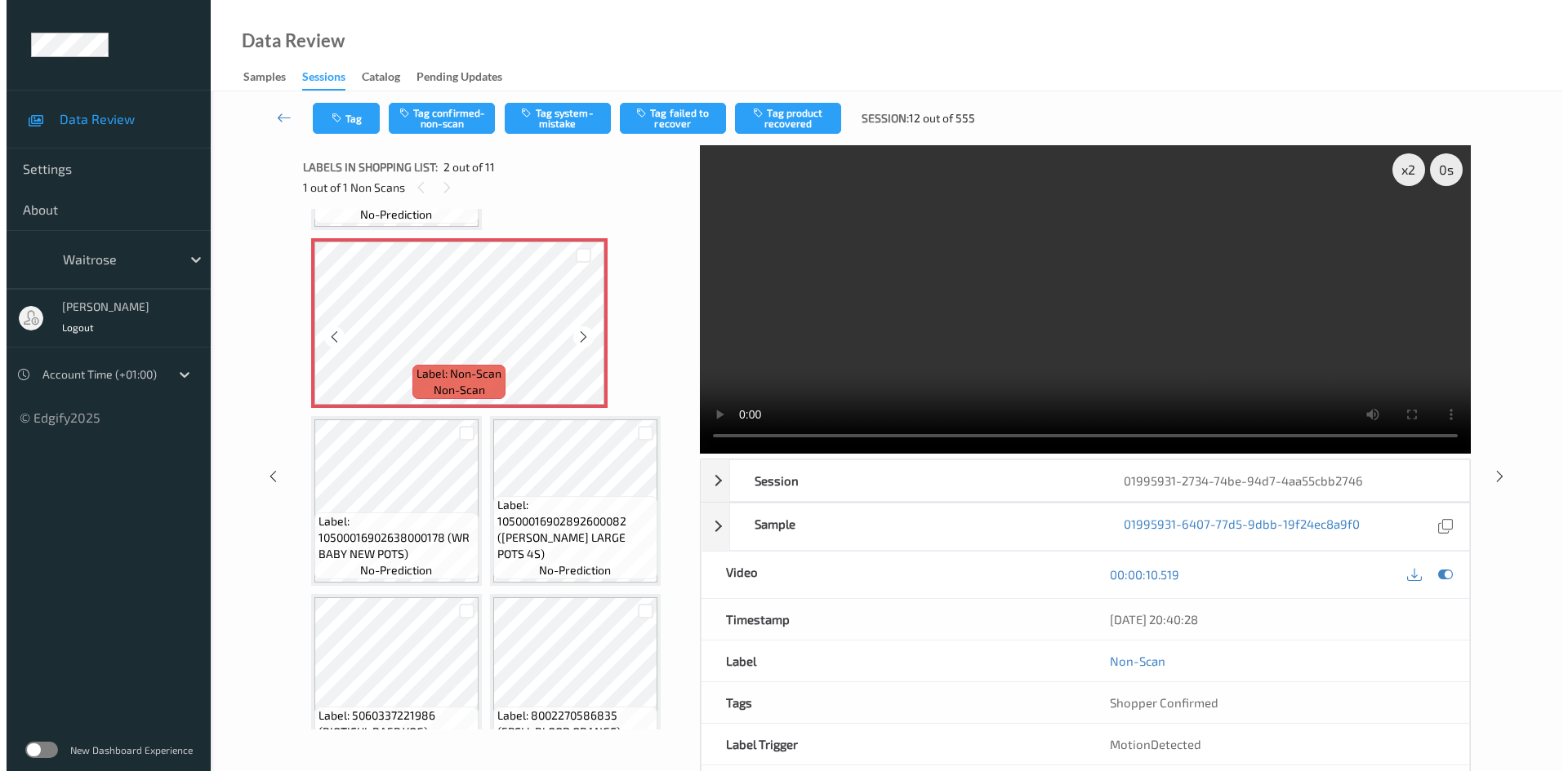
scroll to position [163, 0]
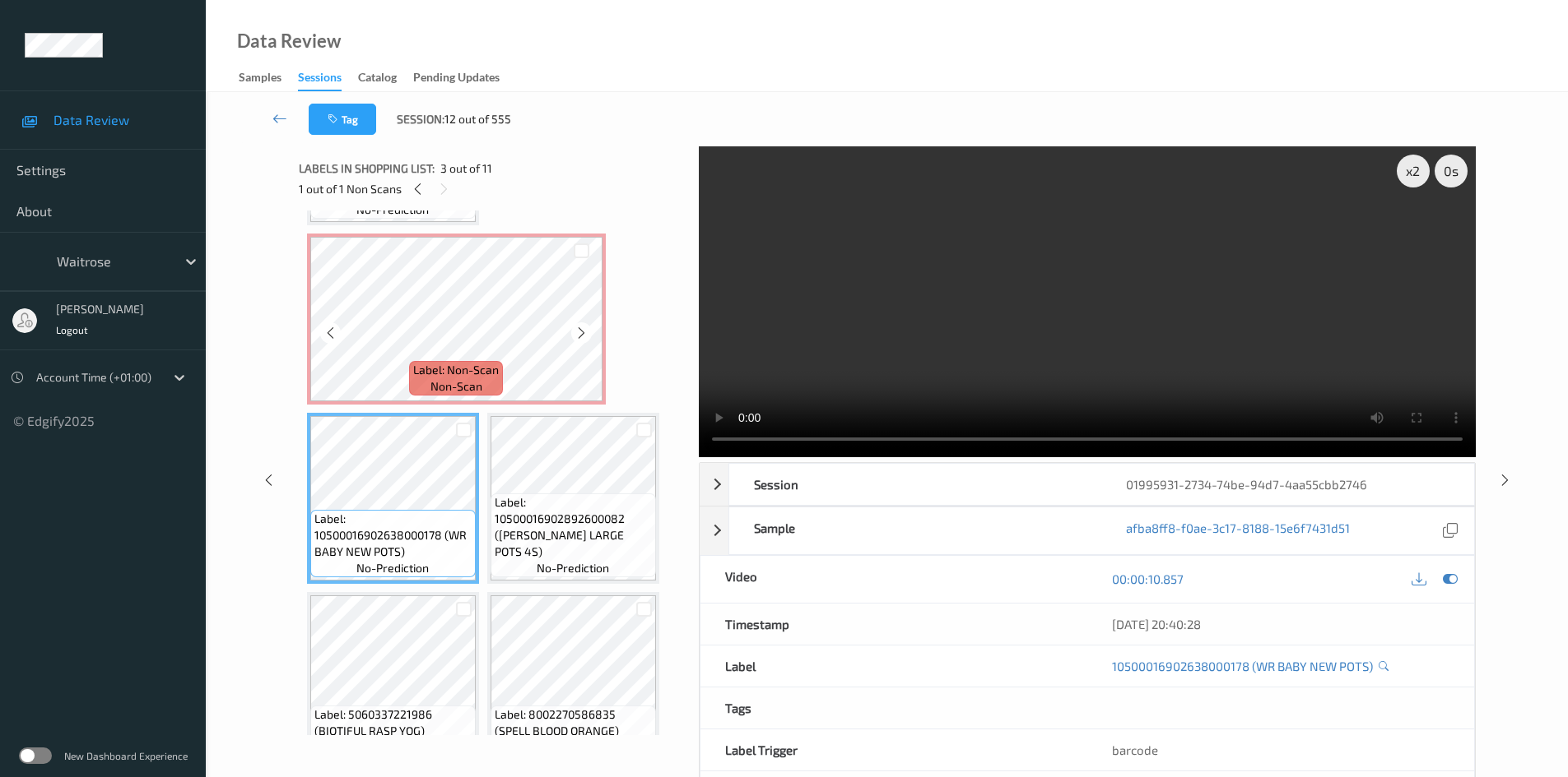
click at [573, 259] on div at bounding box center [581, 250] width 42 height 27
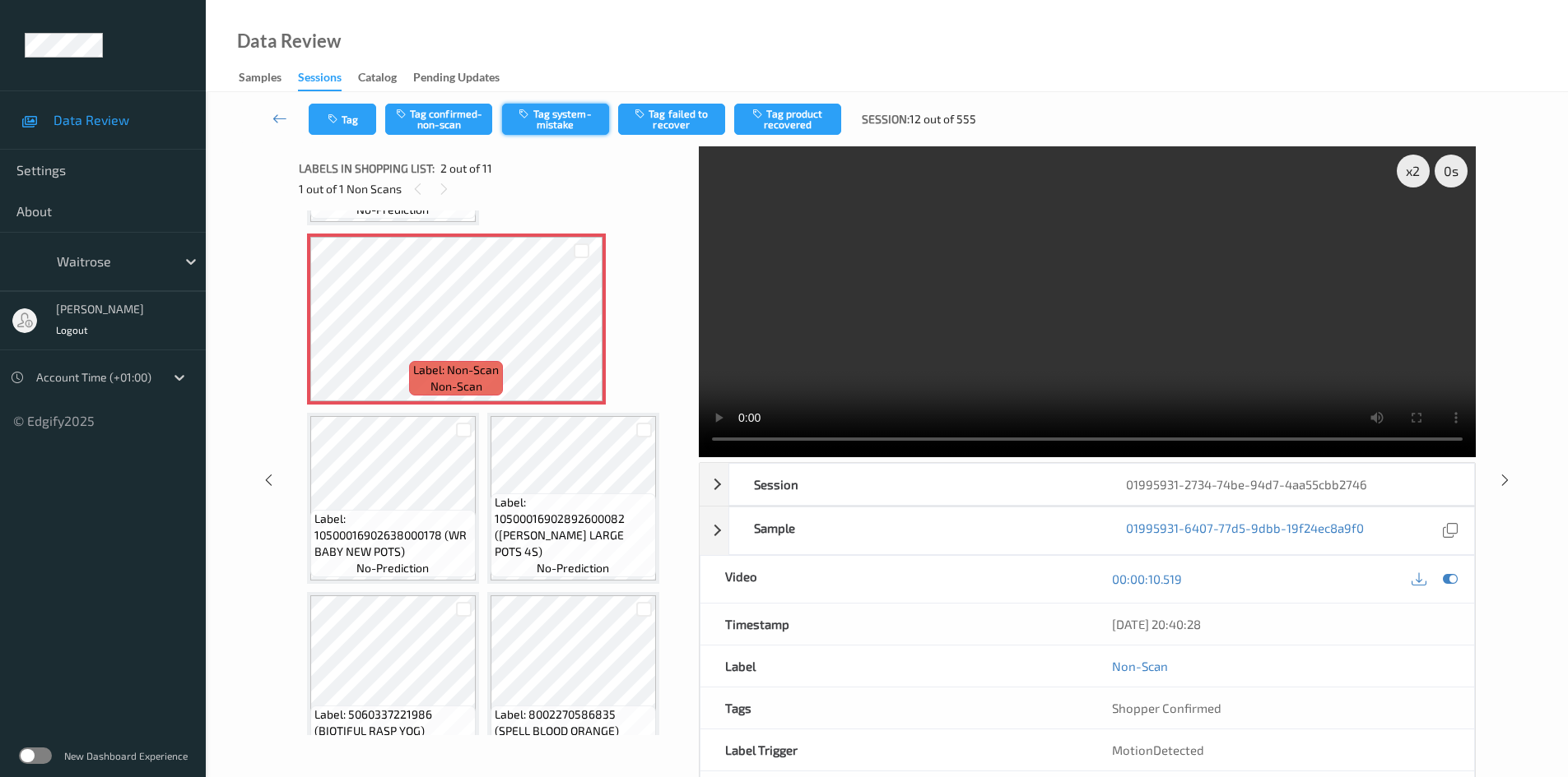
click at [550, 120] on button "Tag system-mistake" at bounding box center [555, 119] width 107 height 31
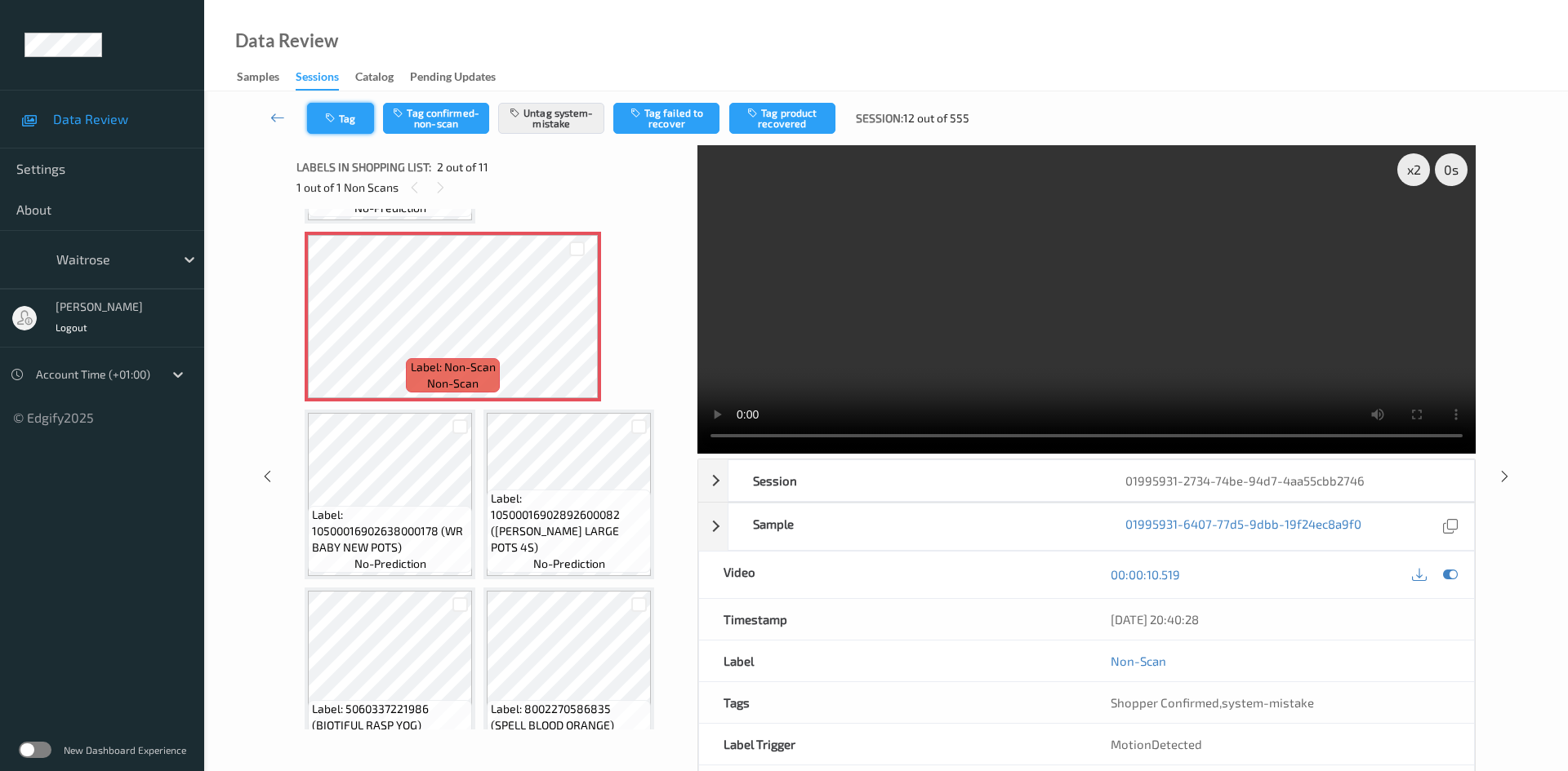
click at [344, 113] on button "Tag" at bounding box center [340, 118] width 67 height 31
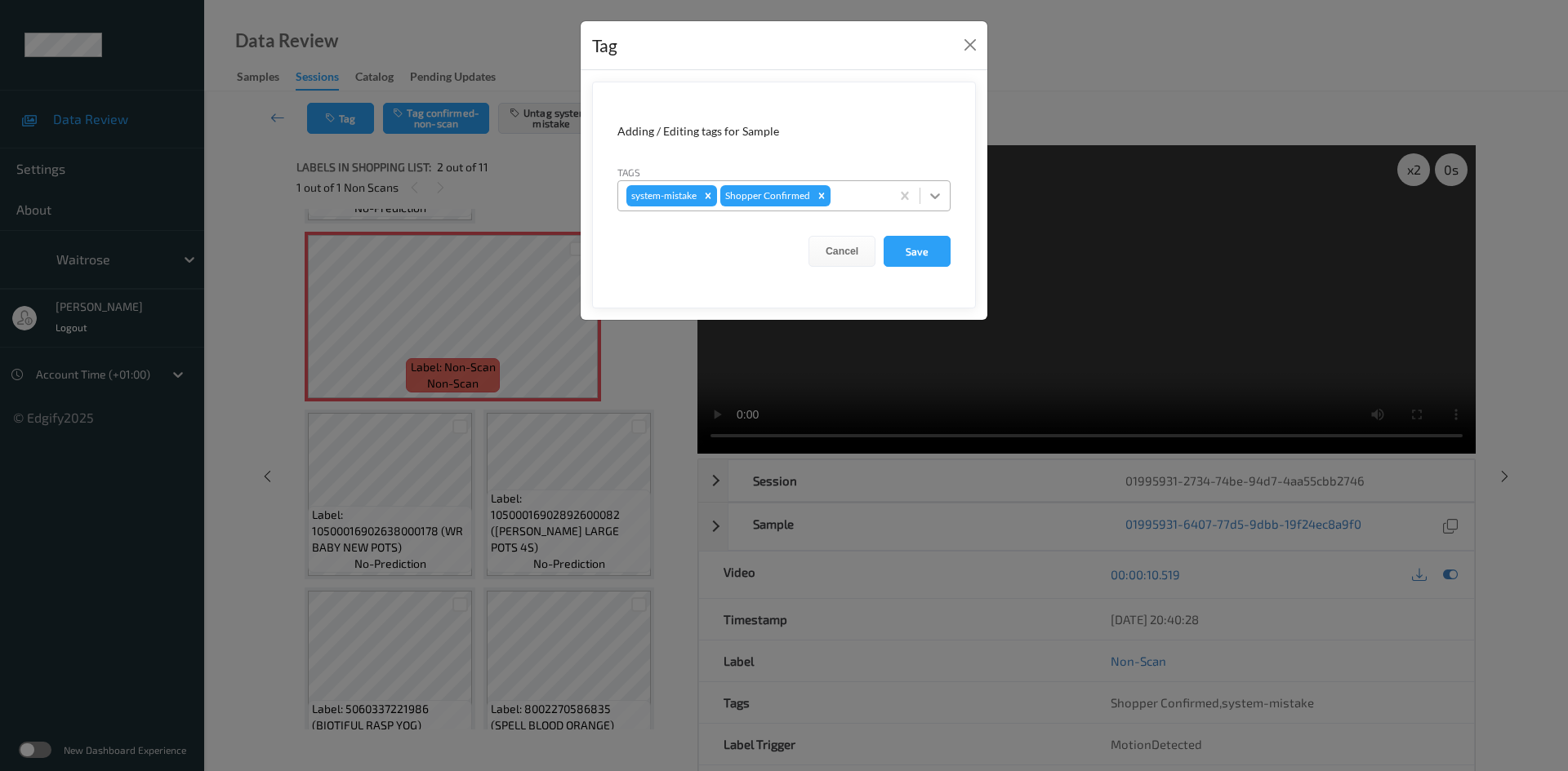
click at [942, 192] on icon at bounding box center [936, 196] width 17 height 17
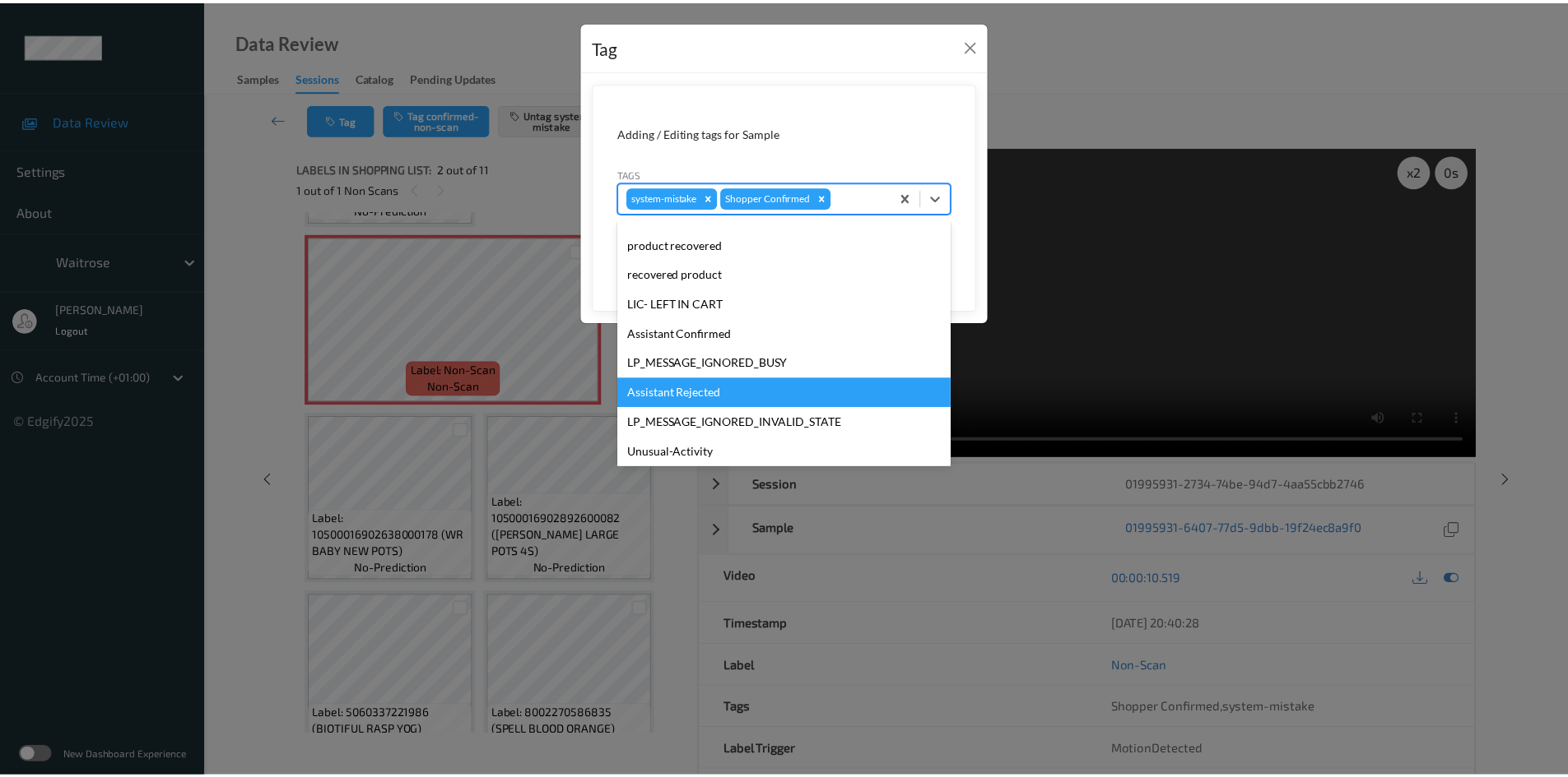
scroll to position [411, 0]
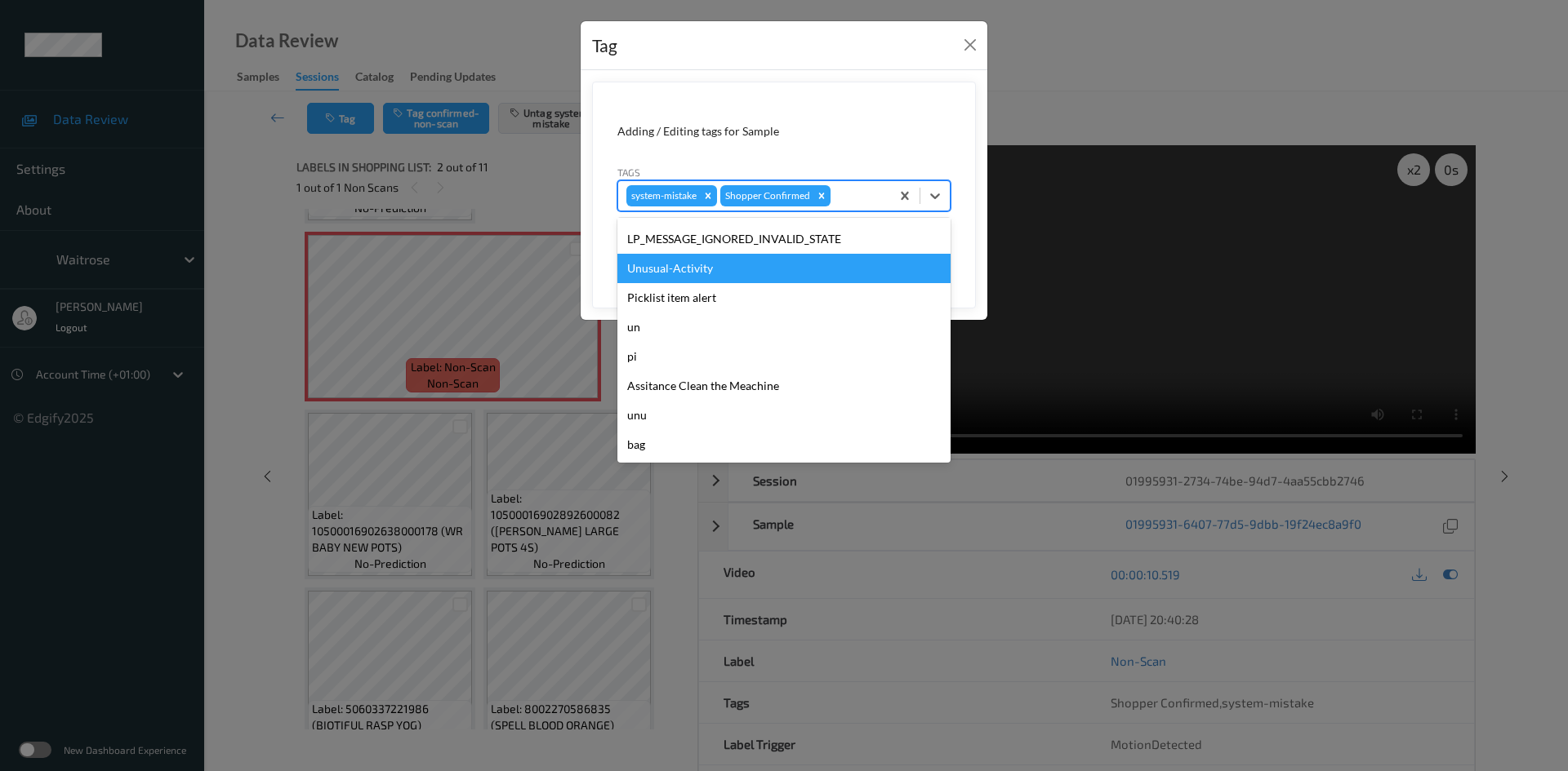
click at [679, 270] on div "Unusual-Activity" at bounding box center [784, 269] width 333 height 30
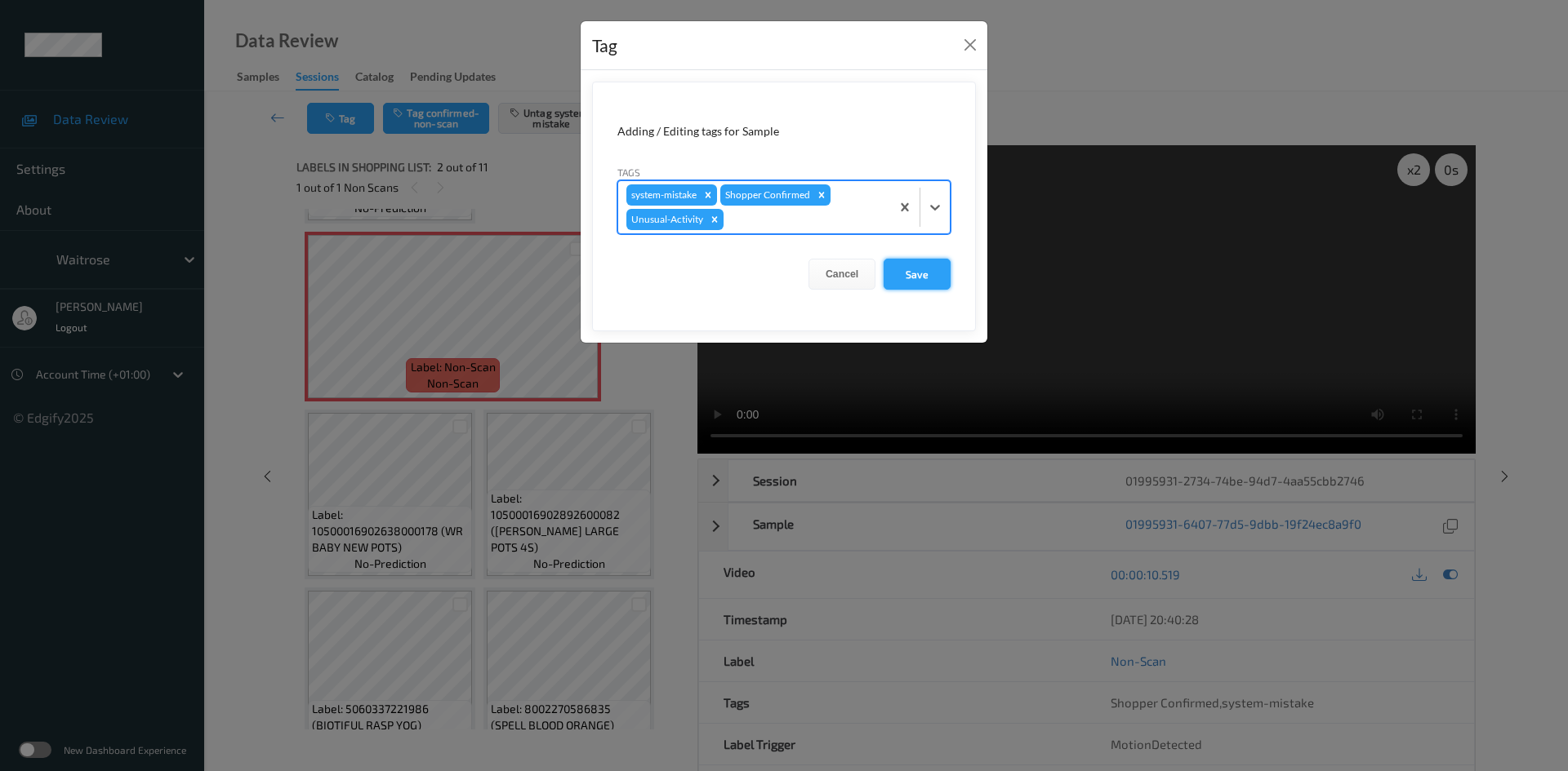
click at [923, 272] on button "Save" at bounding box center [917, 273] width 67 height 31
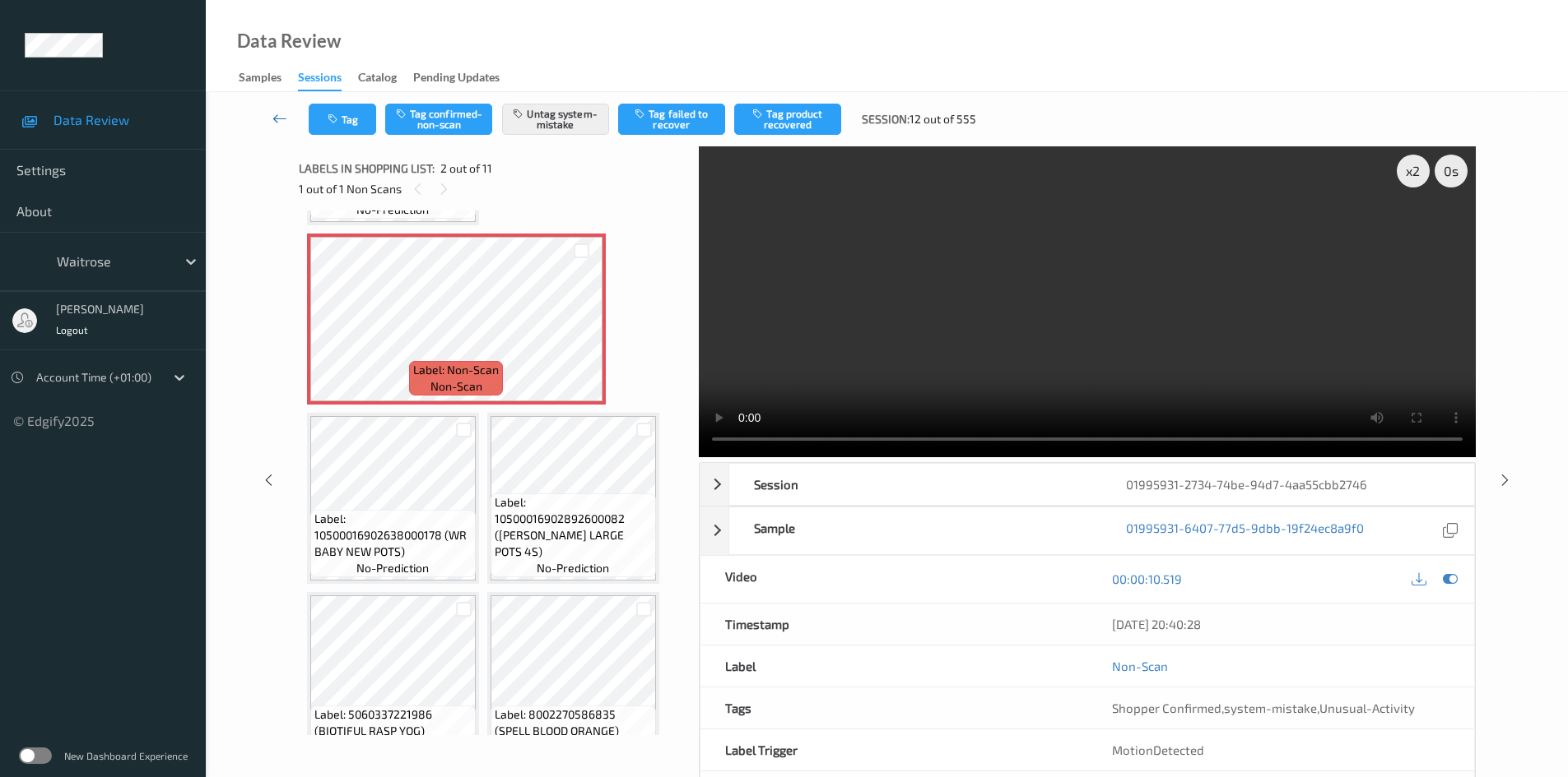
click at [273, 108] on link at bounding box center [280, 119] width 58 height 31
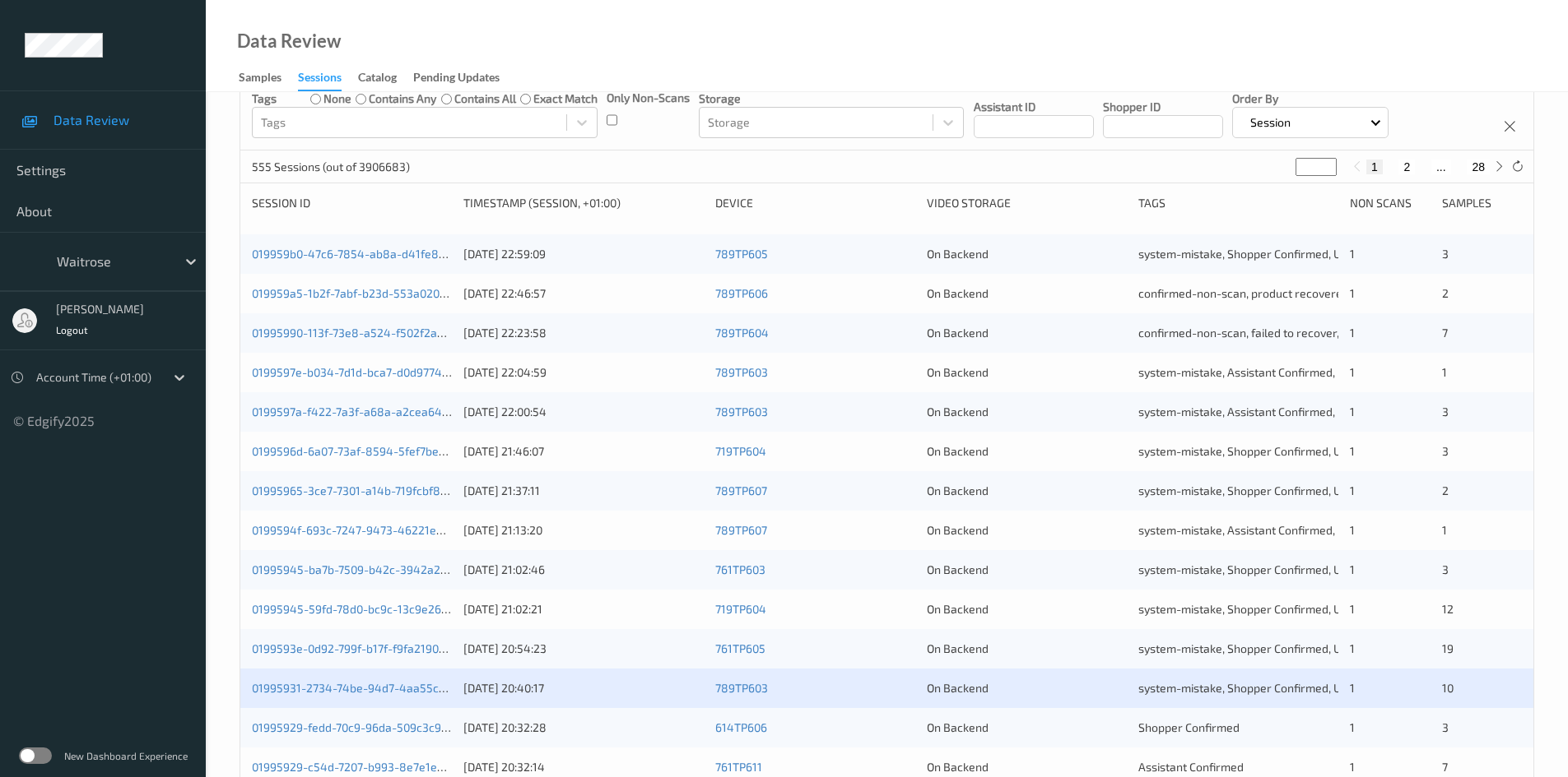
scroll to position [460, 0]
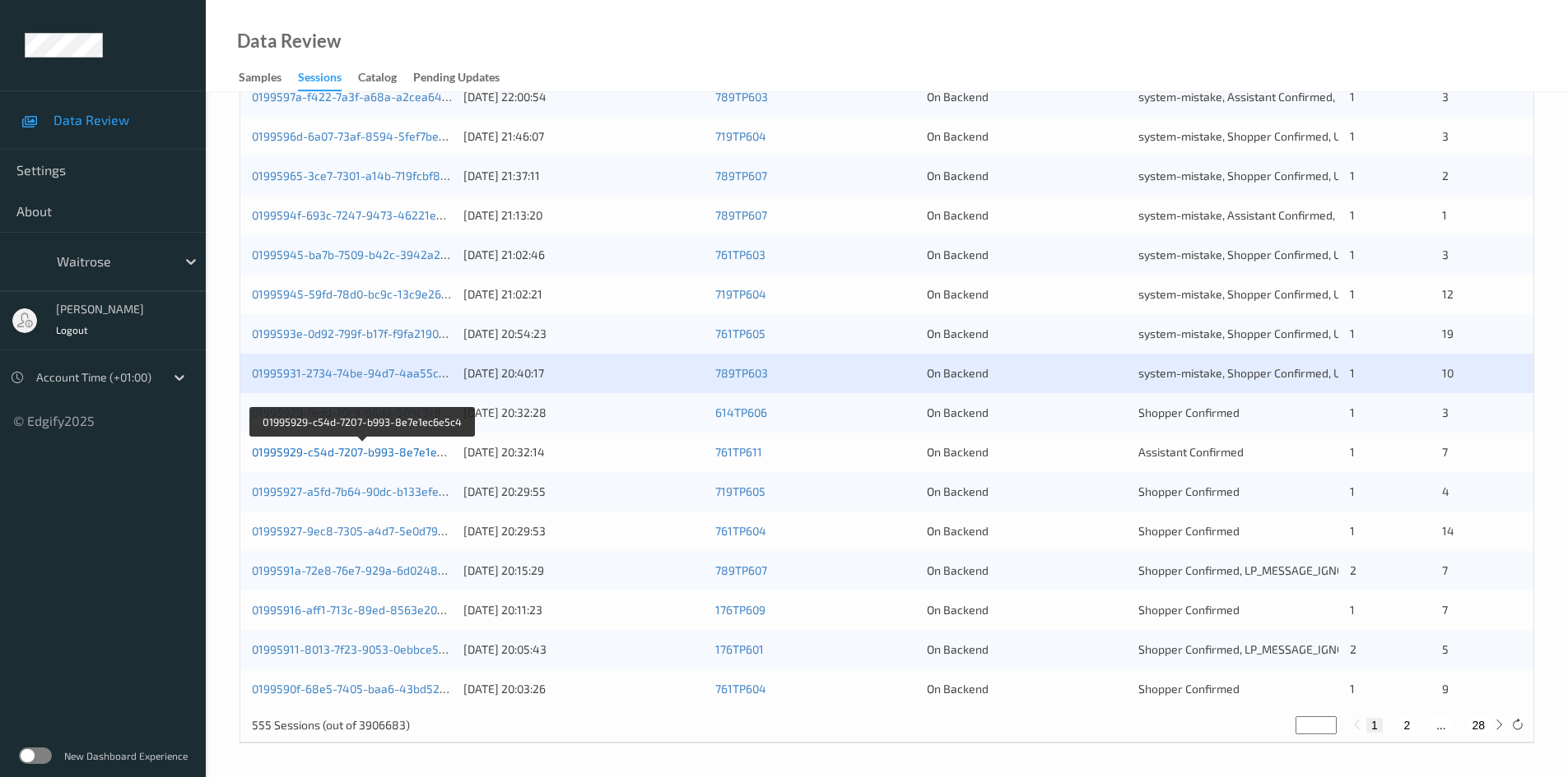
click at [318, 452] on link "01995929-c54d-7207-b993-8e7e1ec6e5c4" at bounding box center [364, 452] width 224 height 14
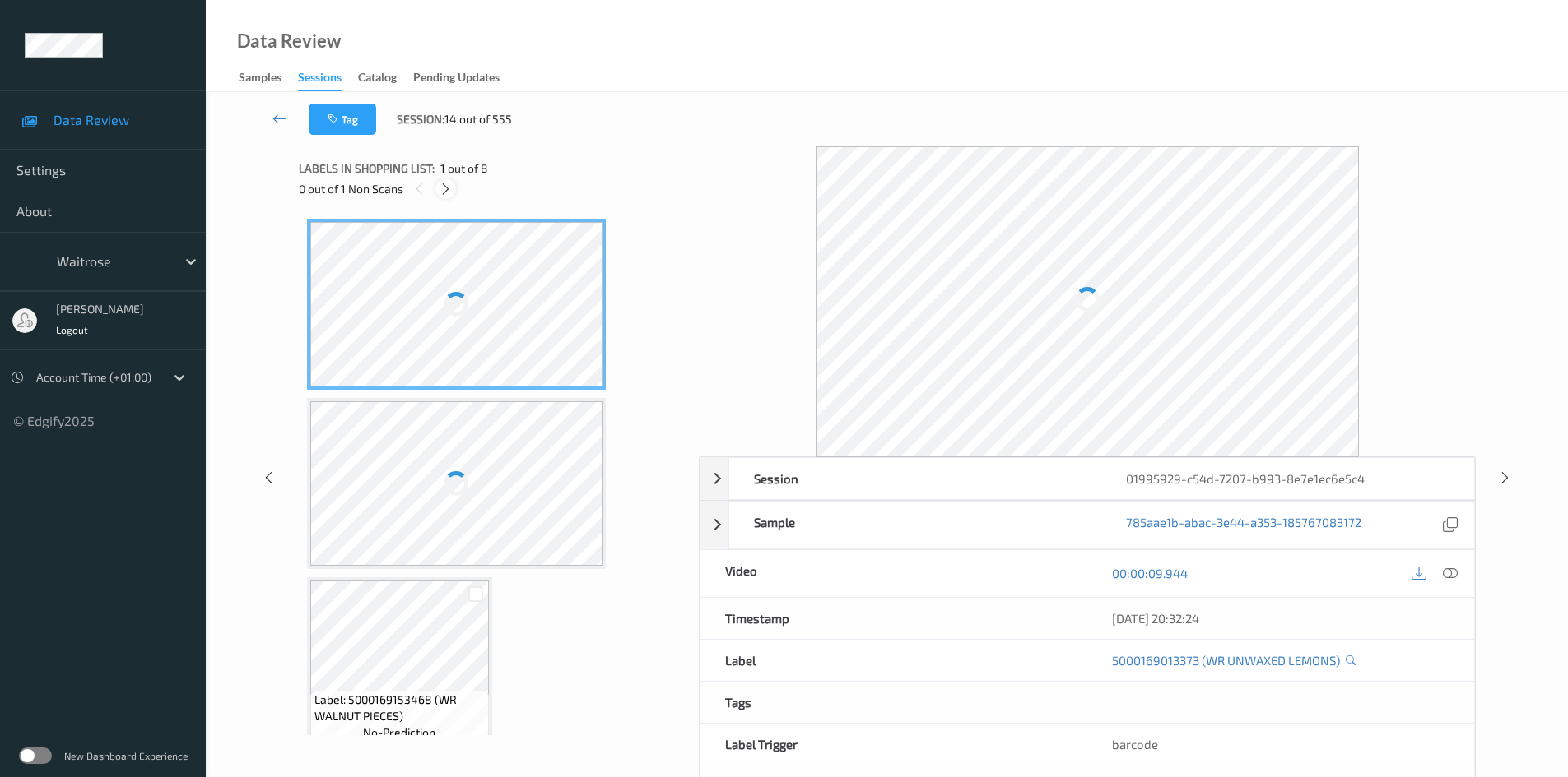
click at [448, 187] on icon at bounding box center [445, 190] width 14 height 15
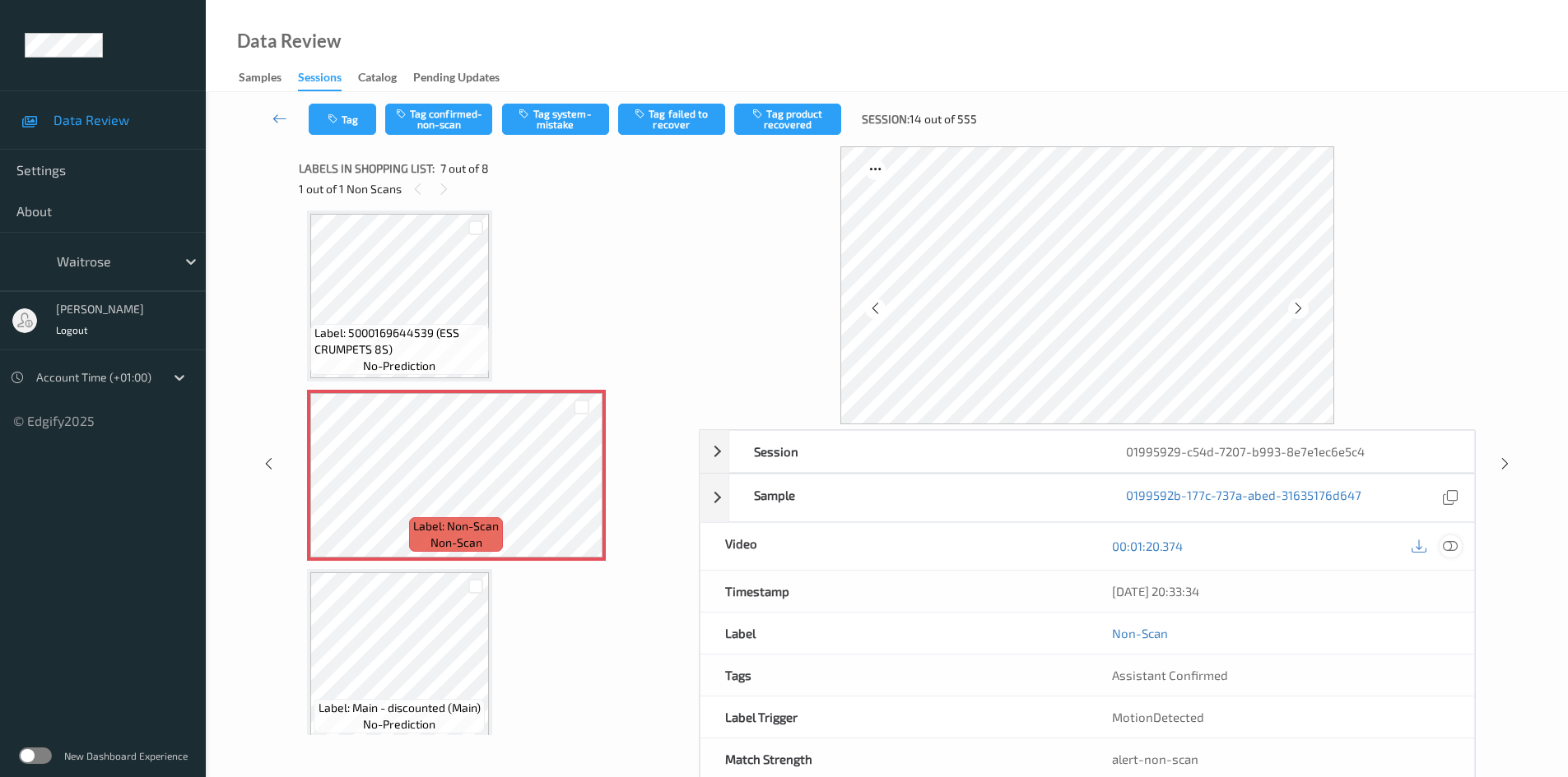
click at [1449, 541] on icon at bounding box center [1450, 546] width 15 height 15
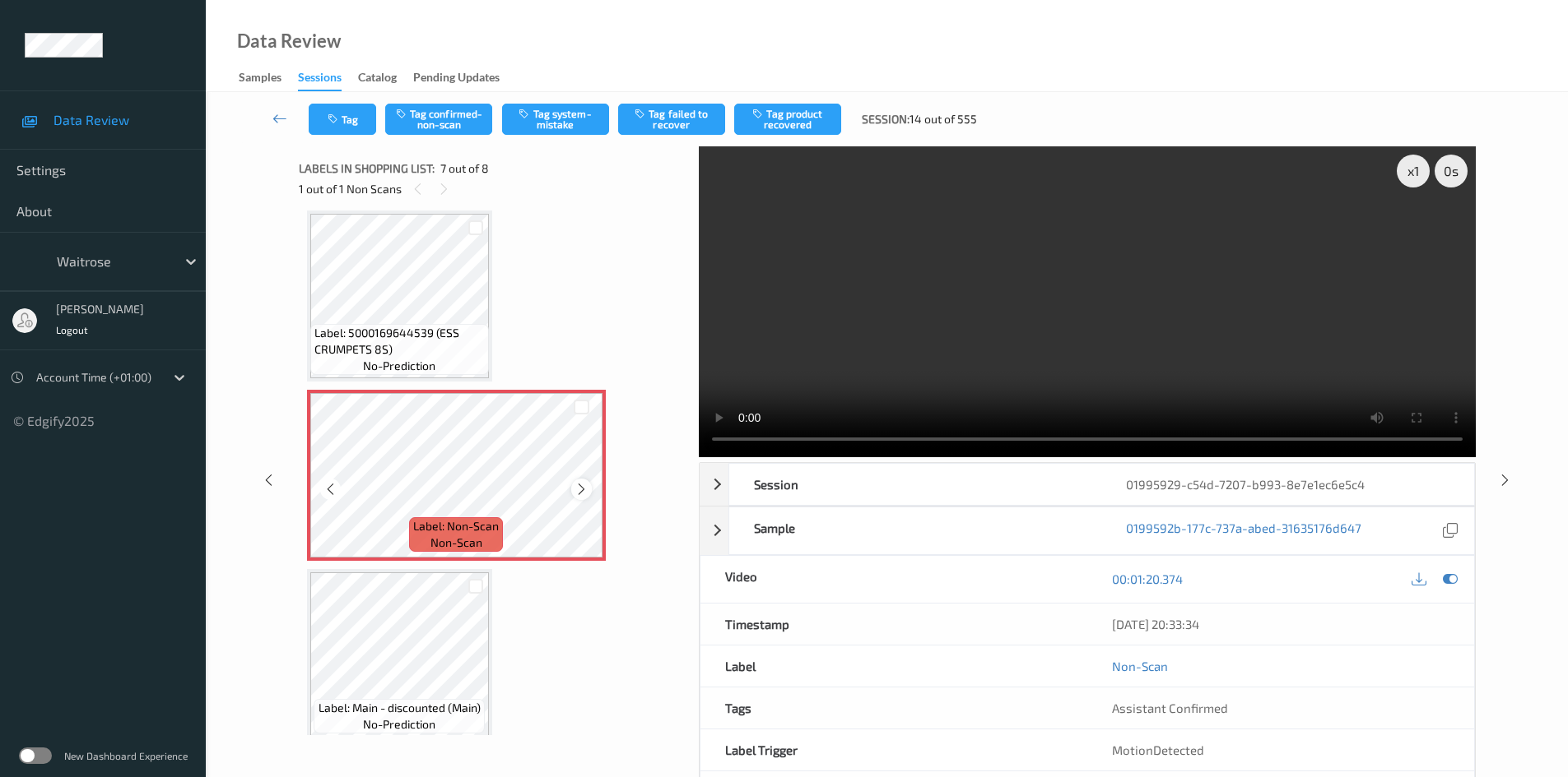
click at [580, 487] on icon at bounding box center [581, 489] width 14 height 15
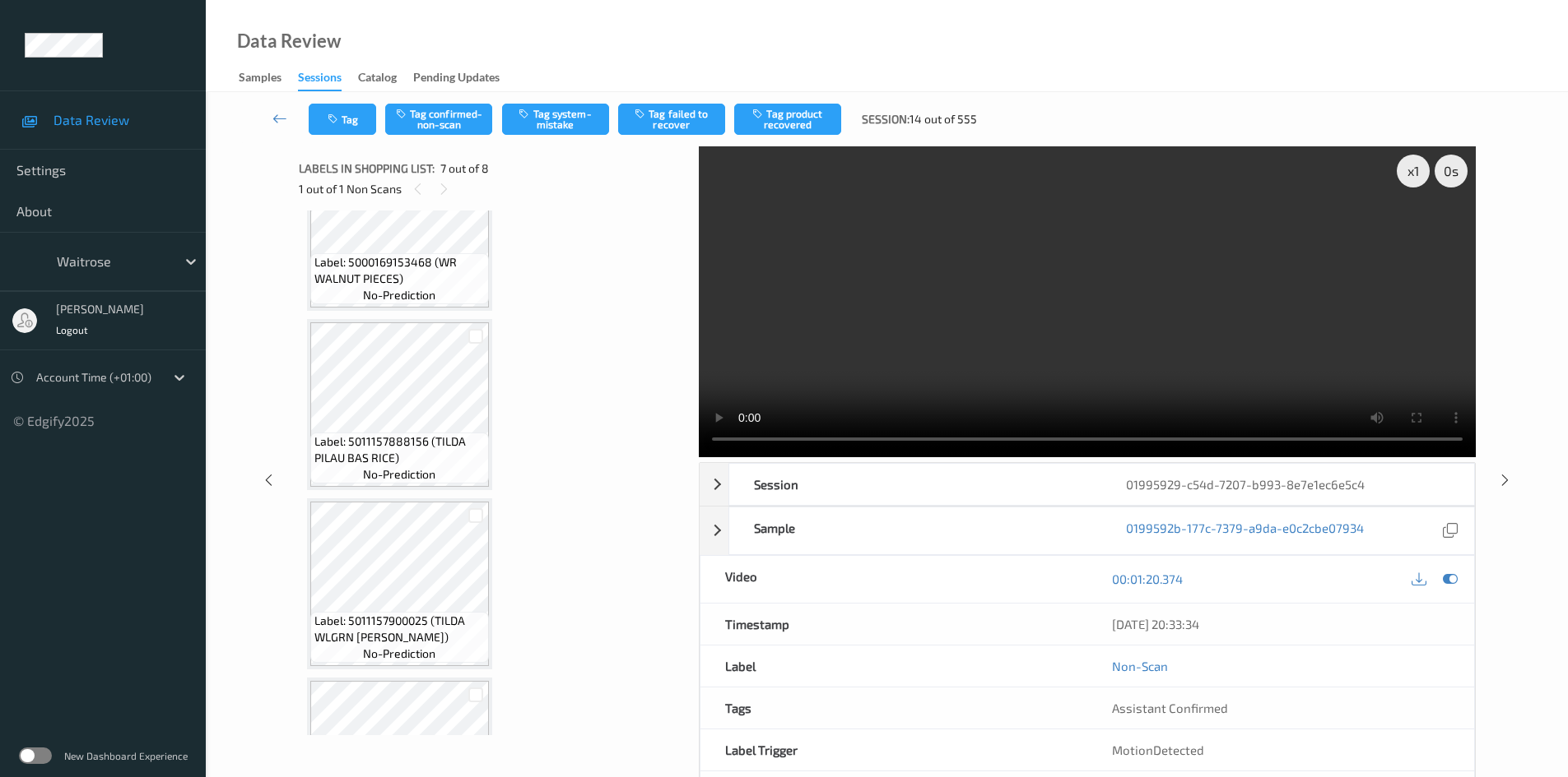
scroll to position [411, 0]
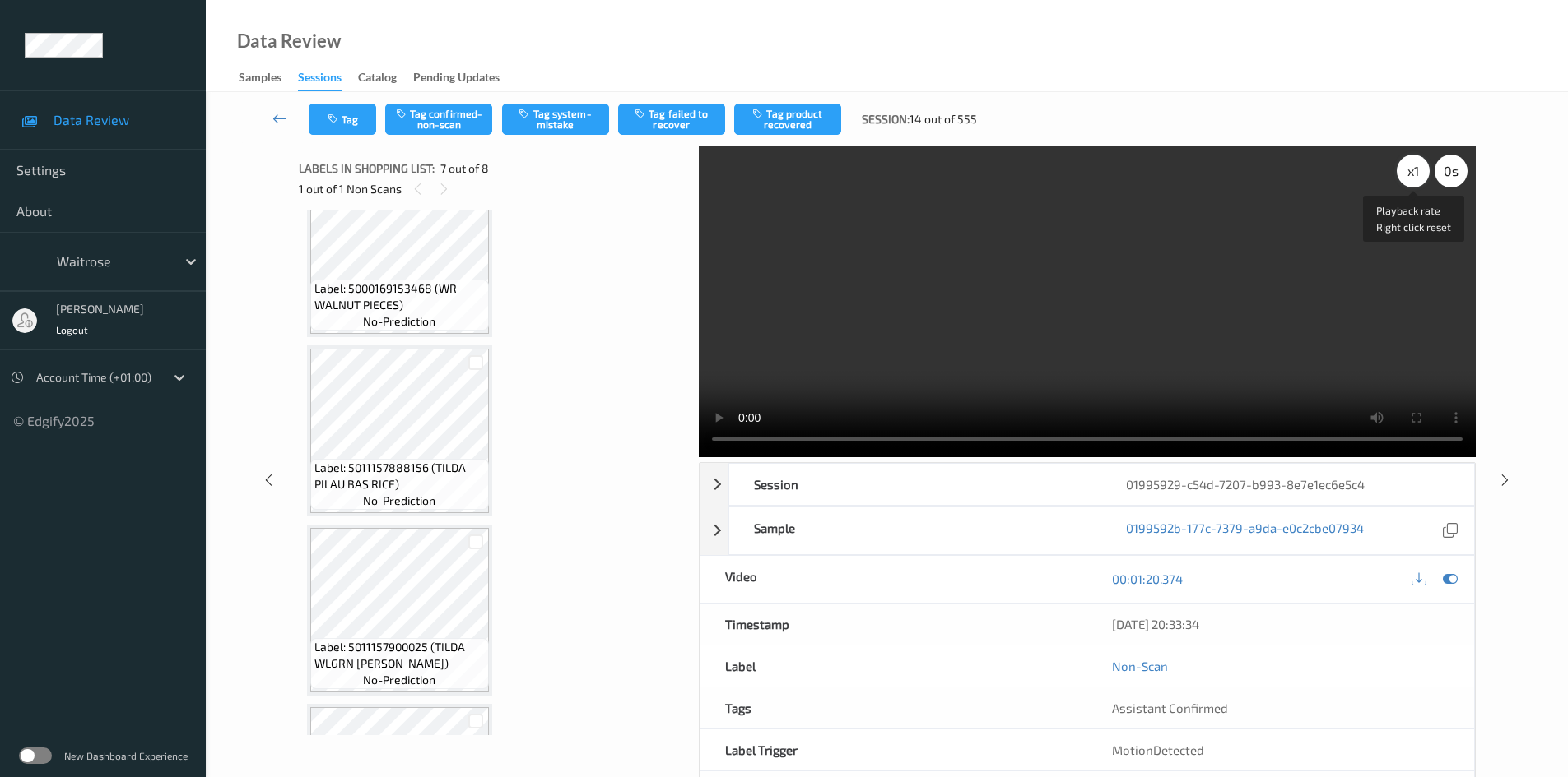
click at [1404, 172] on div "x 1" at bounding box center [1413, 171] width 33 height 33
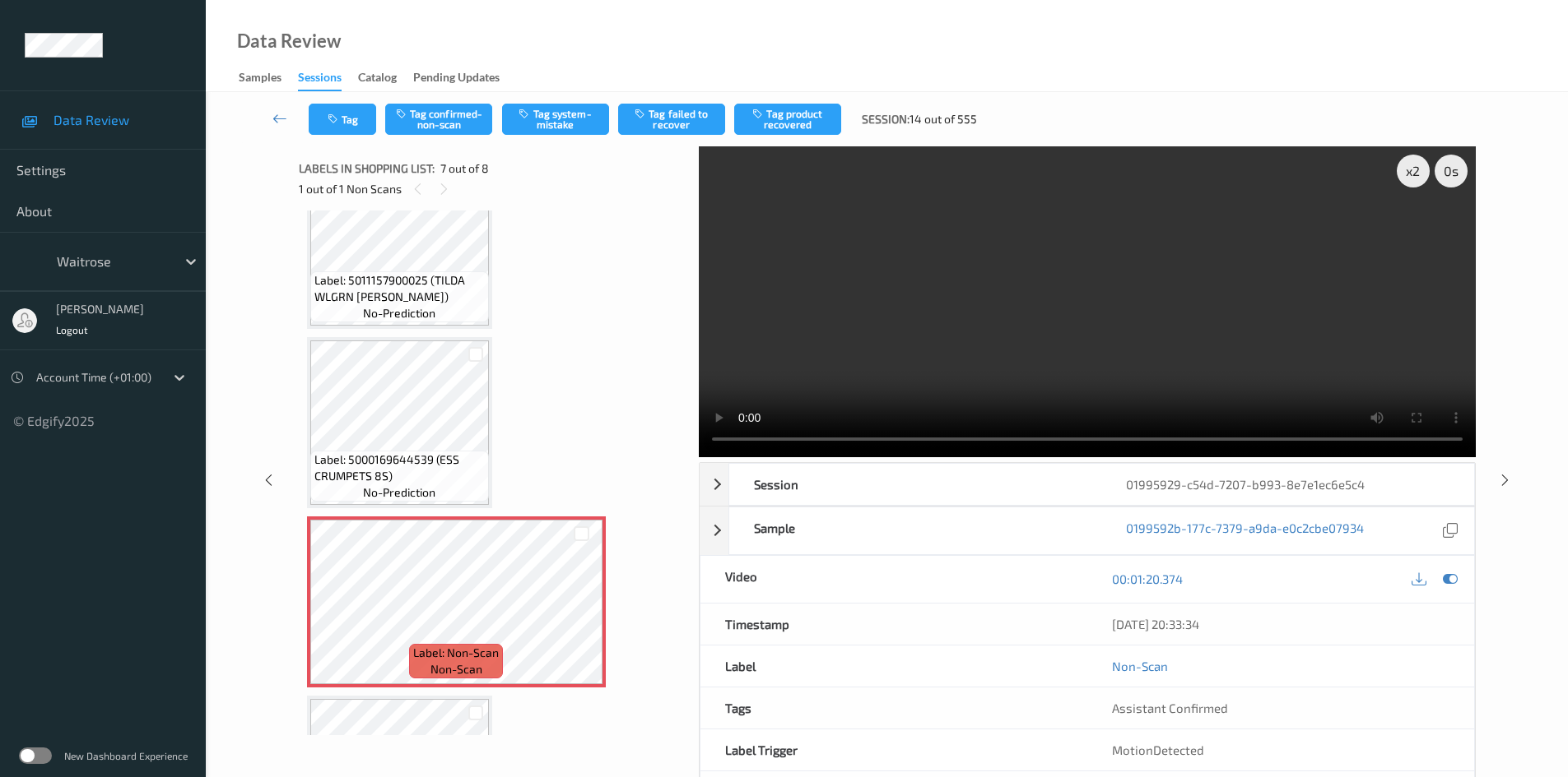
scroll to position [741, 0]
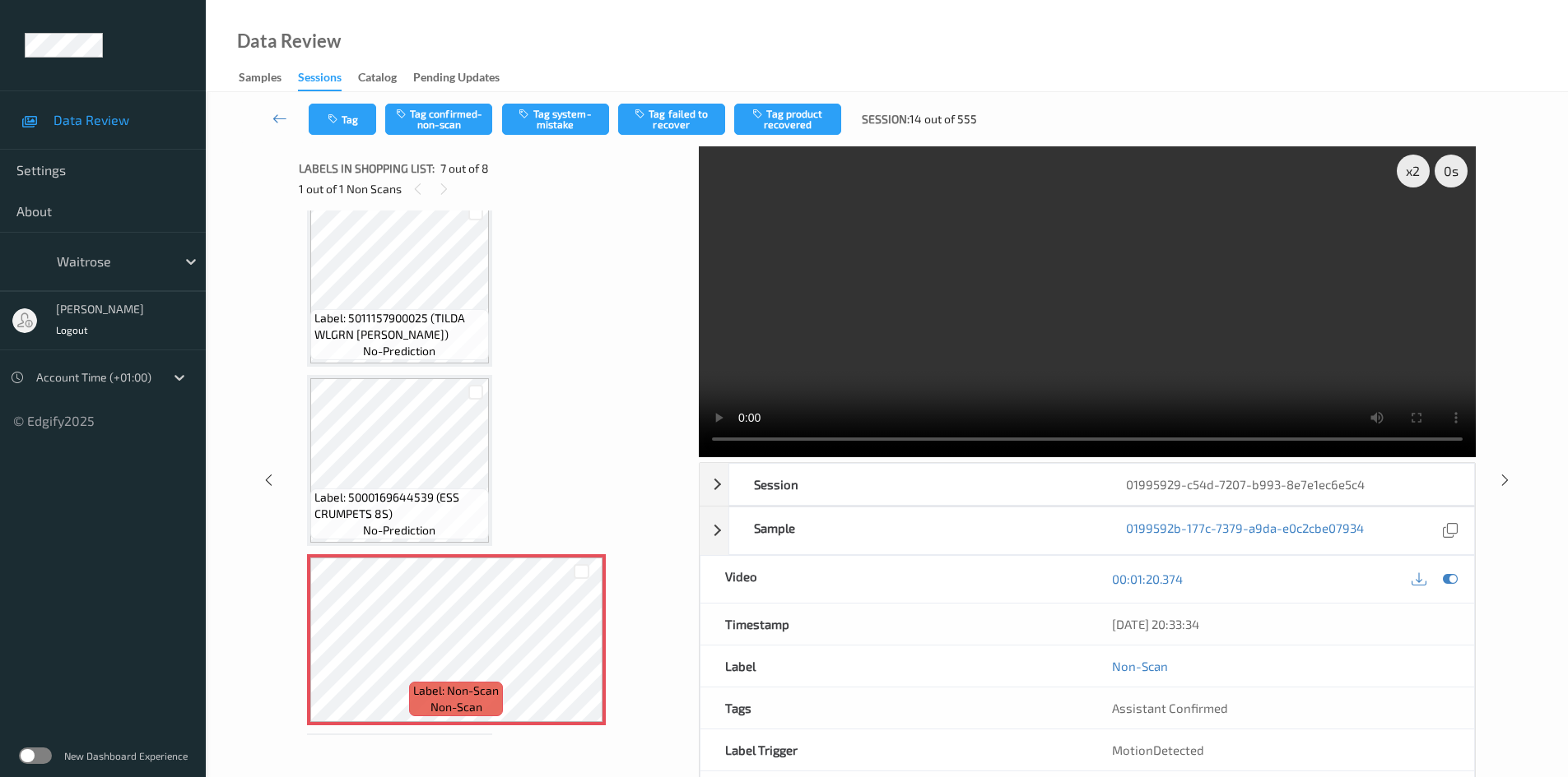
click at [1020, 318] on video at bounding box center [1088, 302] width 777 height 311
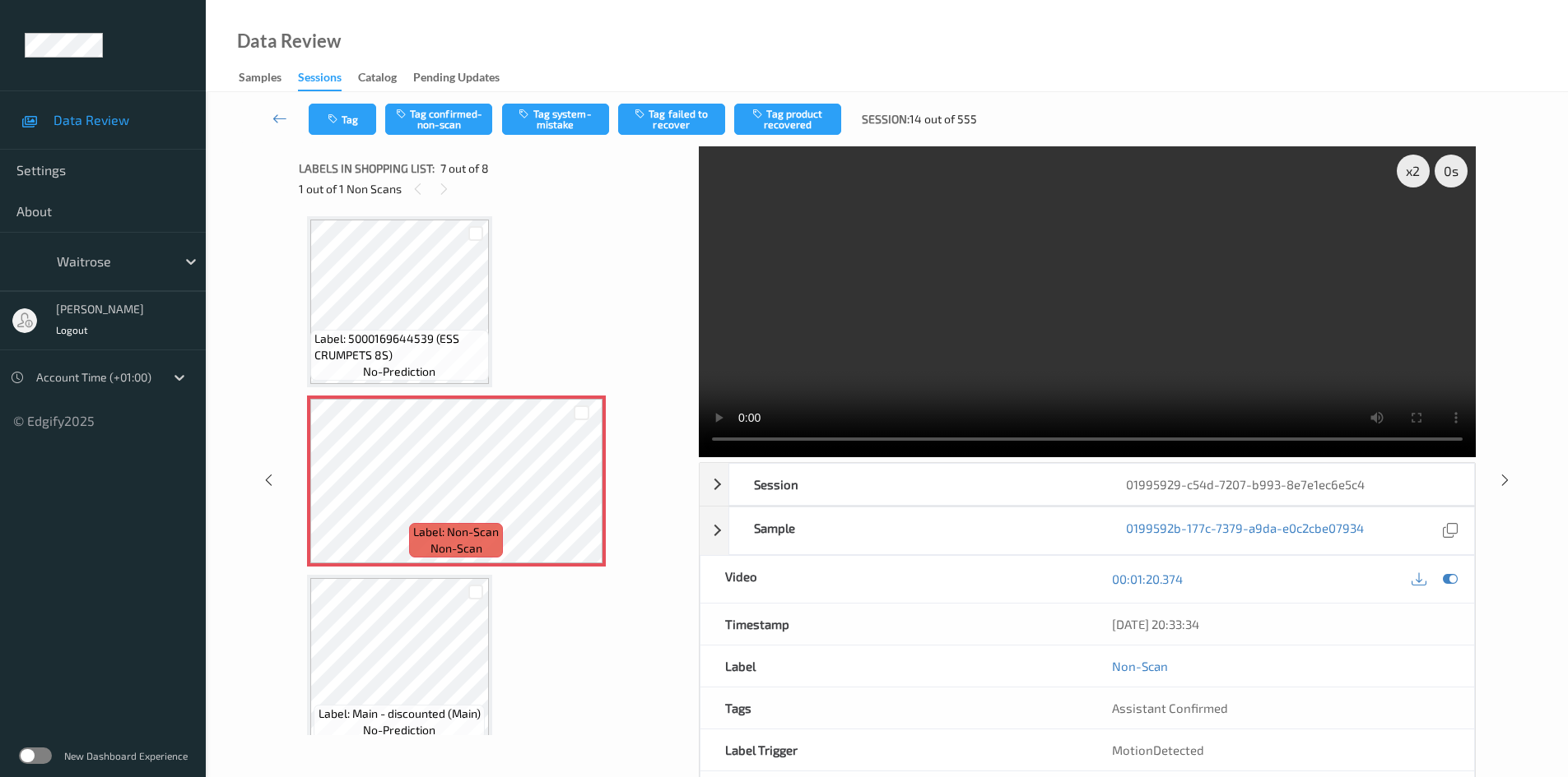
scroll to position [918, 0]
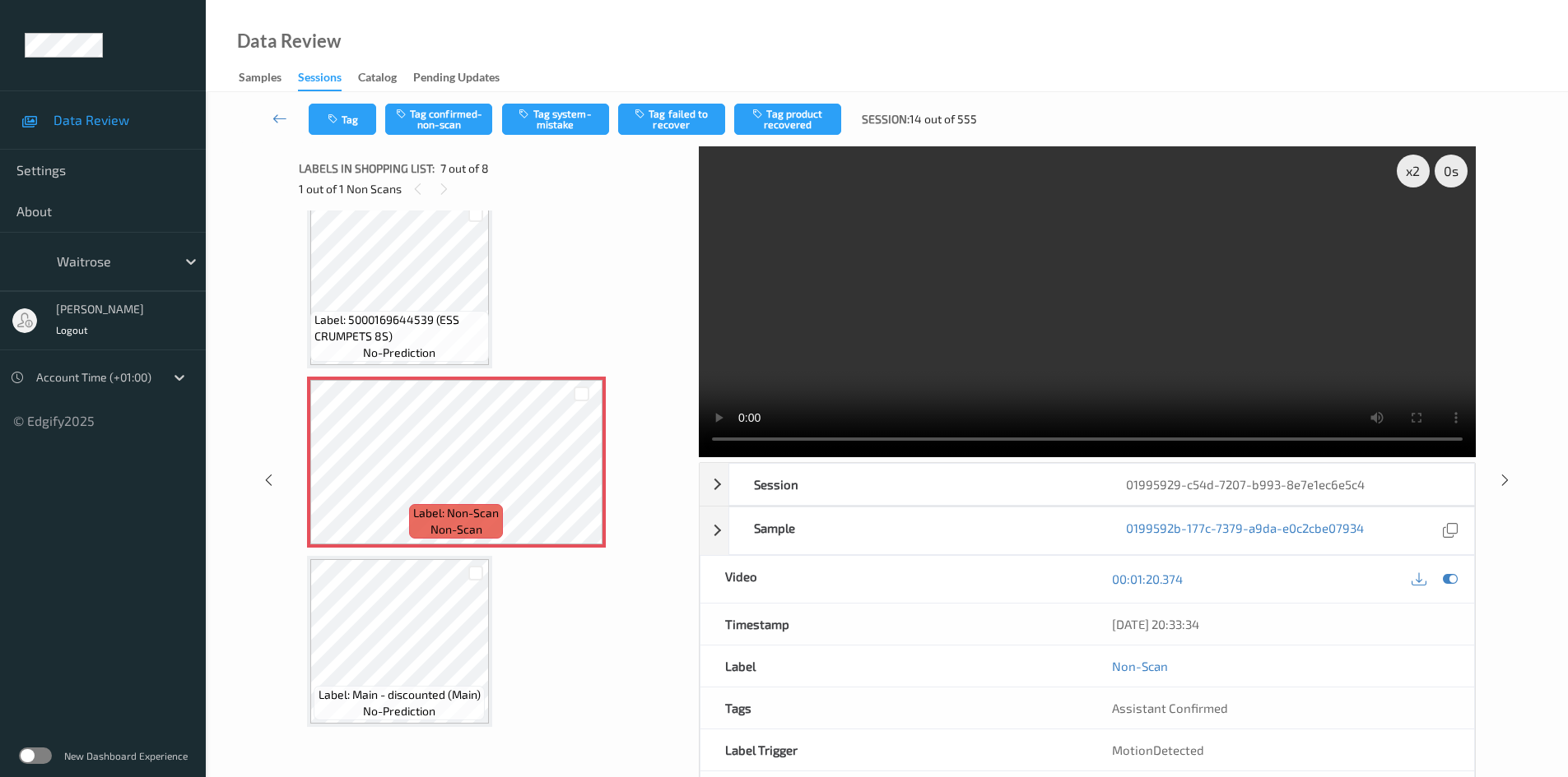
click at [906, 309] on video at bounding box center [1088, 302] width 777 height 311
click at [1143, 275] on video at bounding box center [1088, 302] width 777 height 311
click at [1048, 343] on video at bounding box center [1088, 302] width 777 height 311
click at [1412, 171] on div "x 2" at bounding box center [1413, 171] width 33 height 33
click at [1033, 348] on video at bounding box center [1088, 302] width 777 height 311
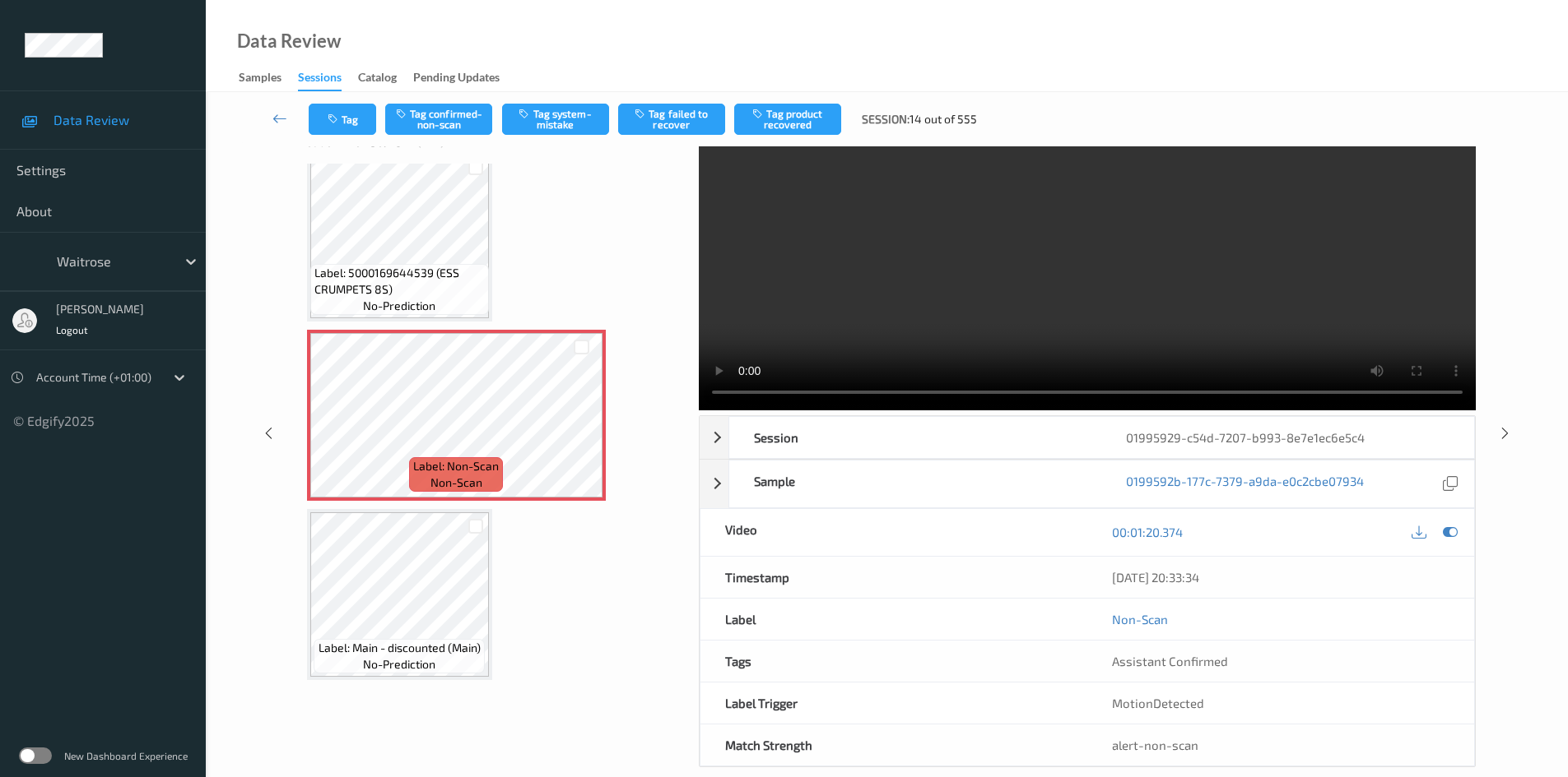
scroll to position [71, 0]
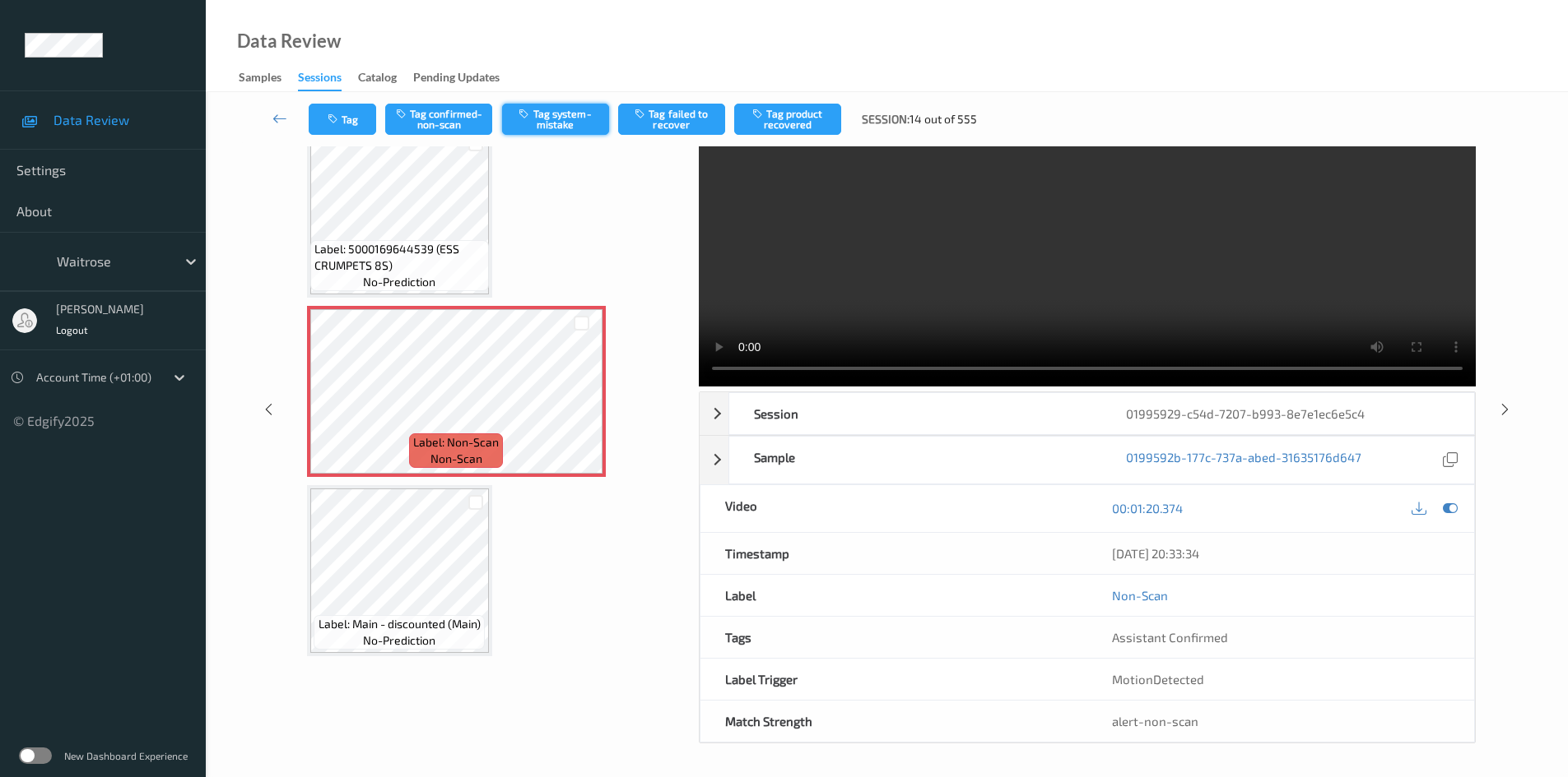
click at [563, 114] on button "Tag system-mistake" at bounding box center [555, 119] width 107 height 31
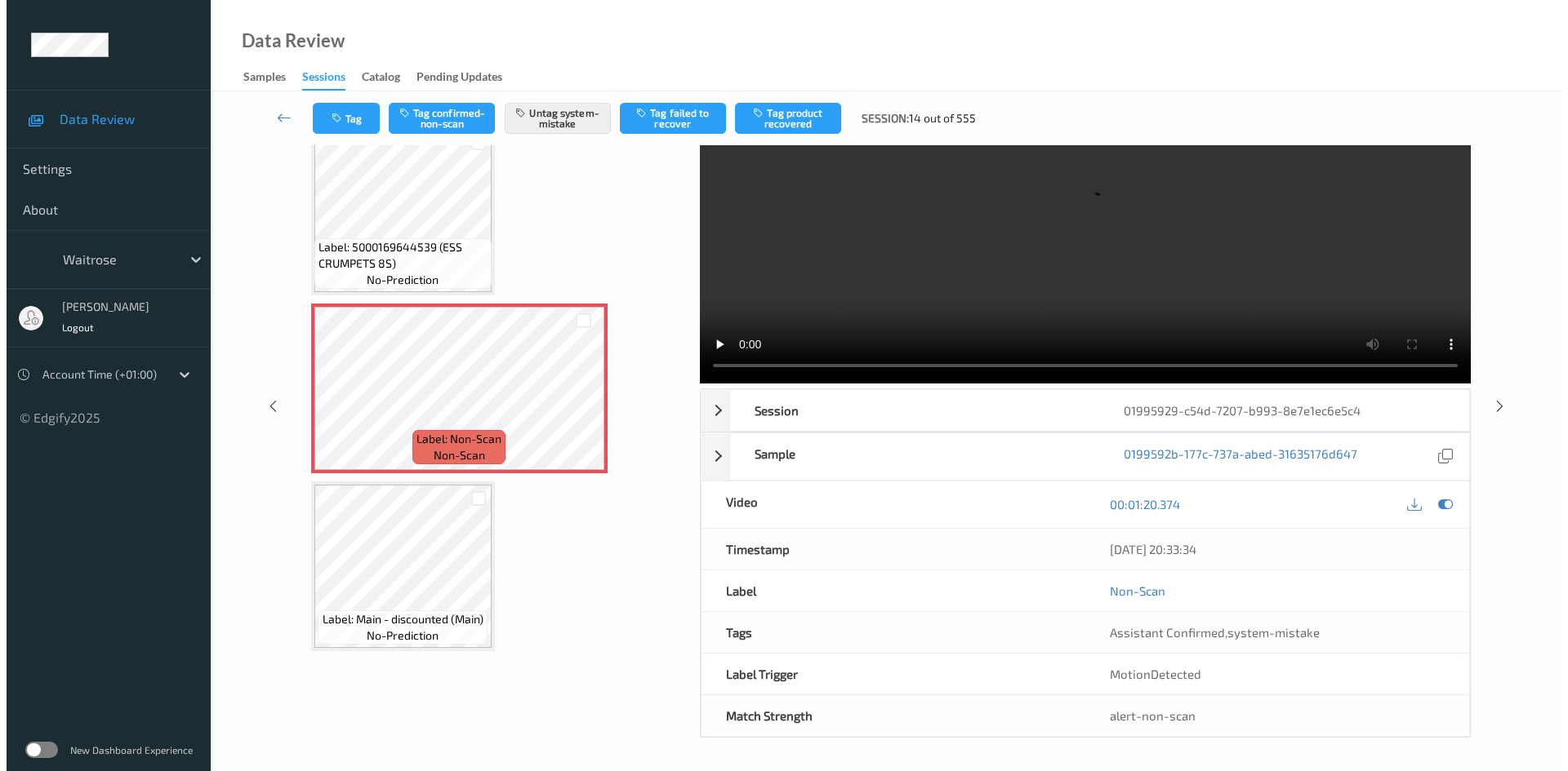
scroll to position [0, 0]
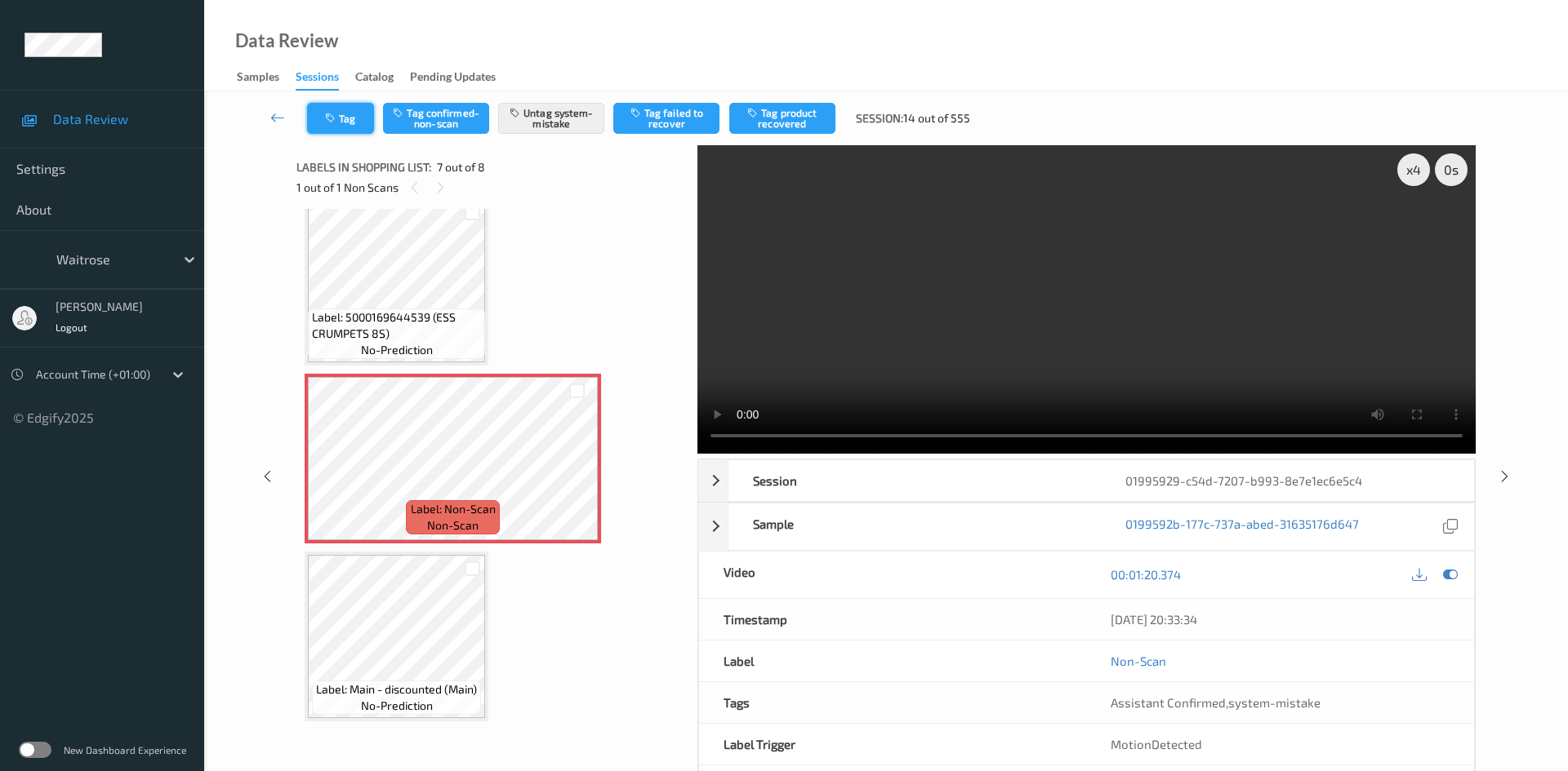
click at [348, 120] on button "Tag" at bounding box center [340, 118] width 67 height 31
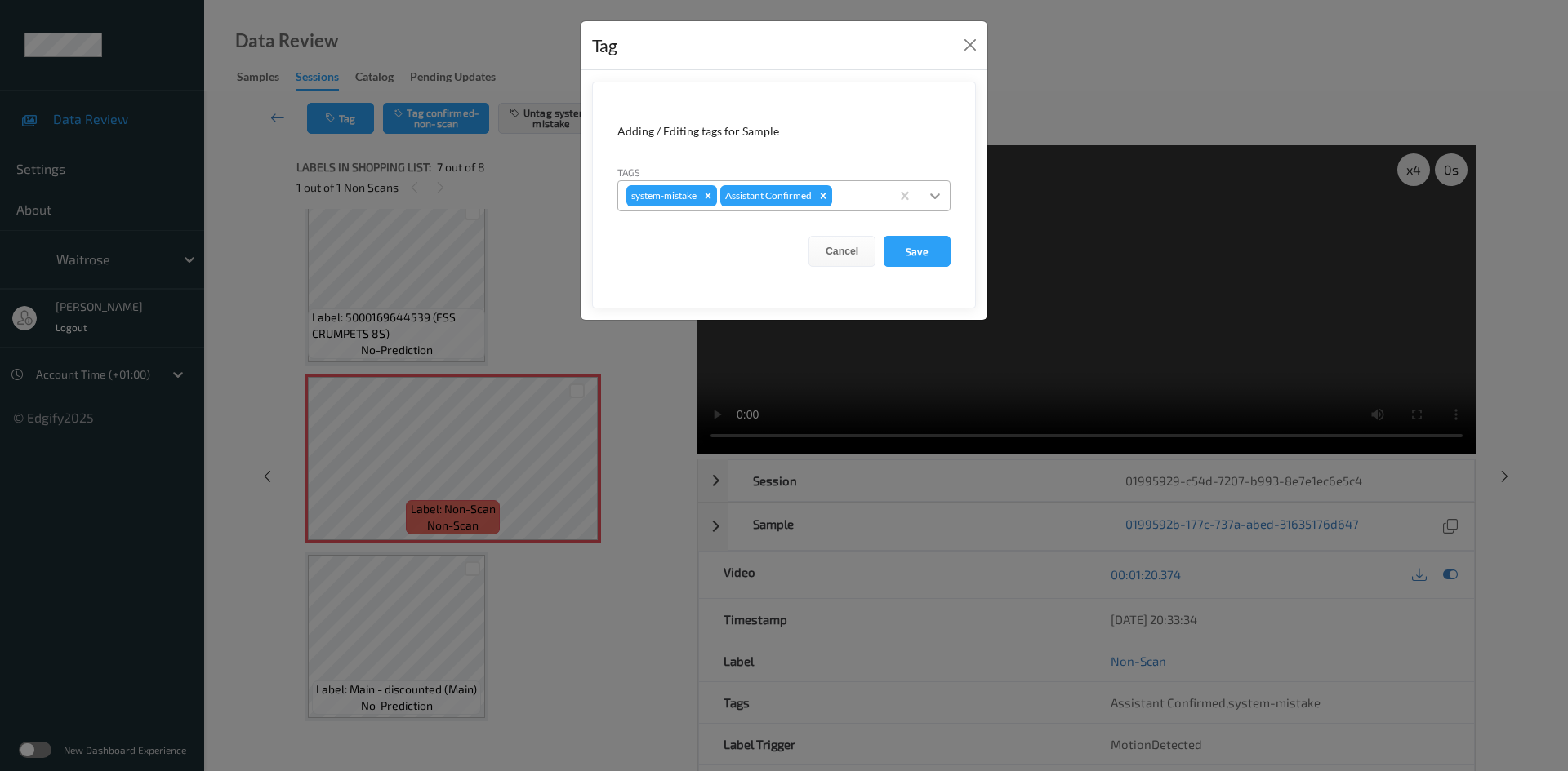
click at [937, 196] on icon at bounding box center [936, 196] width 17 height 17
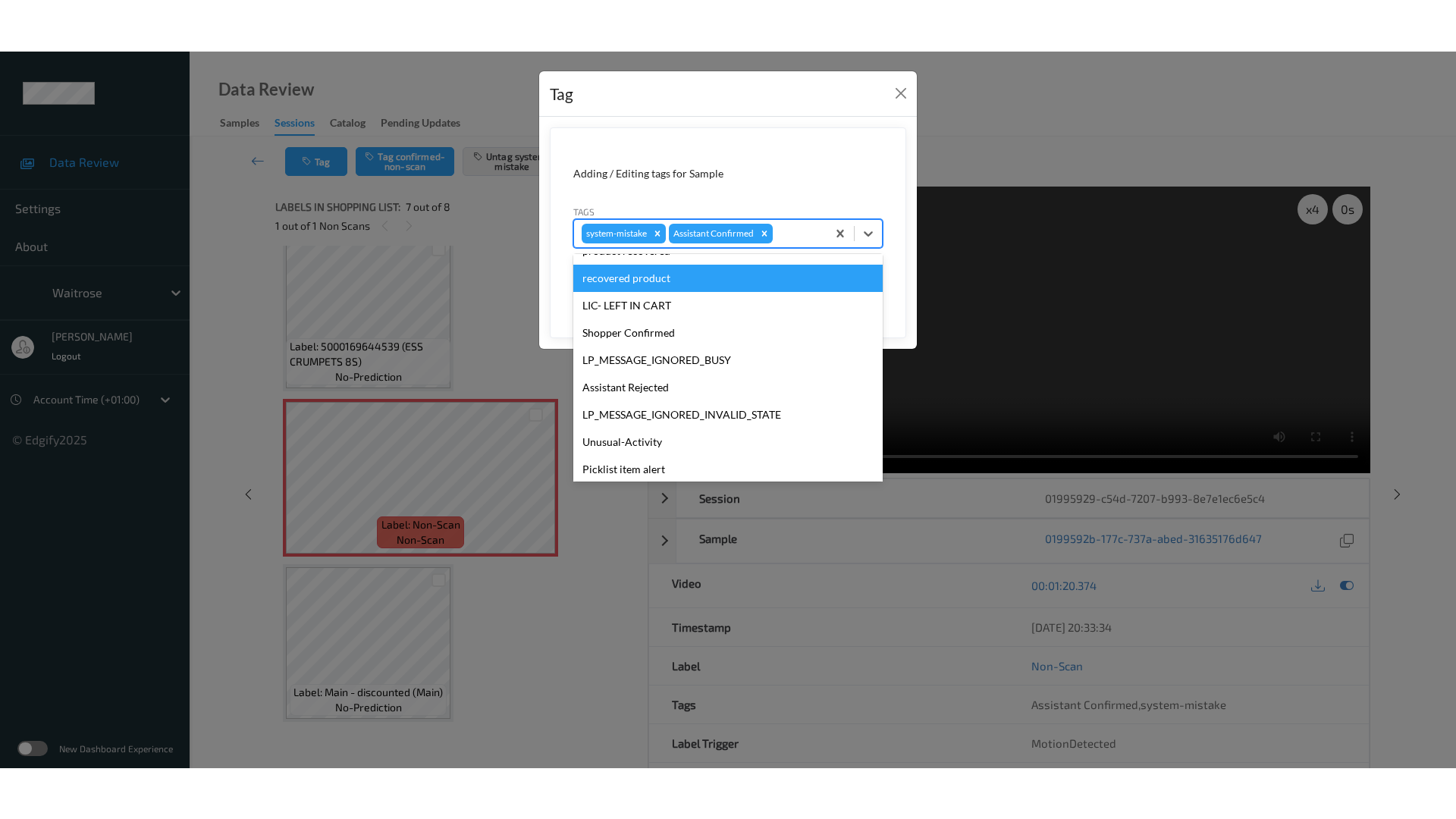
scroll to position [379, 0]
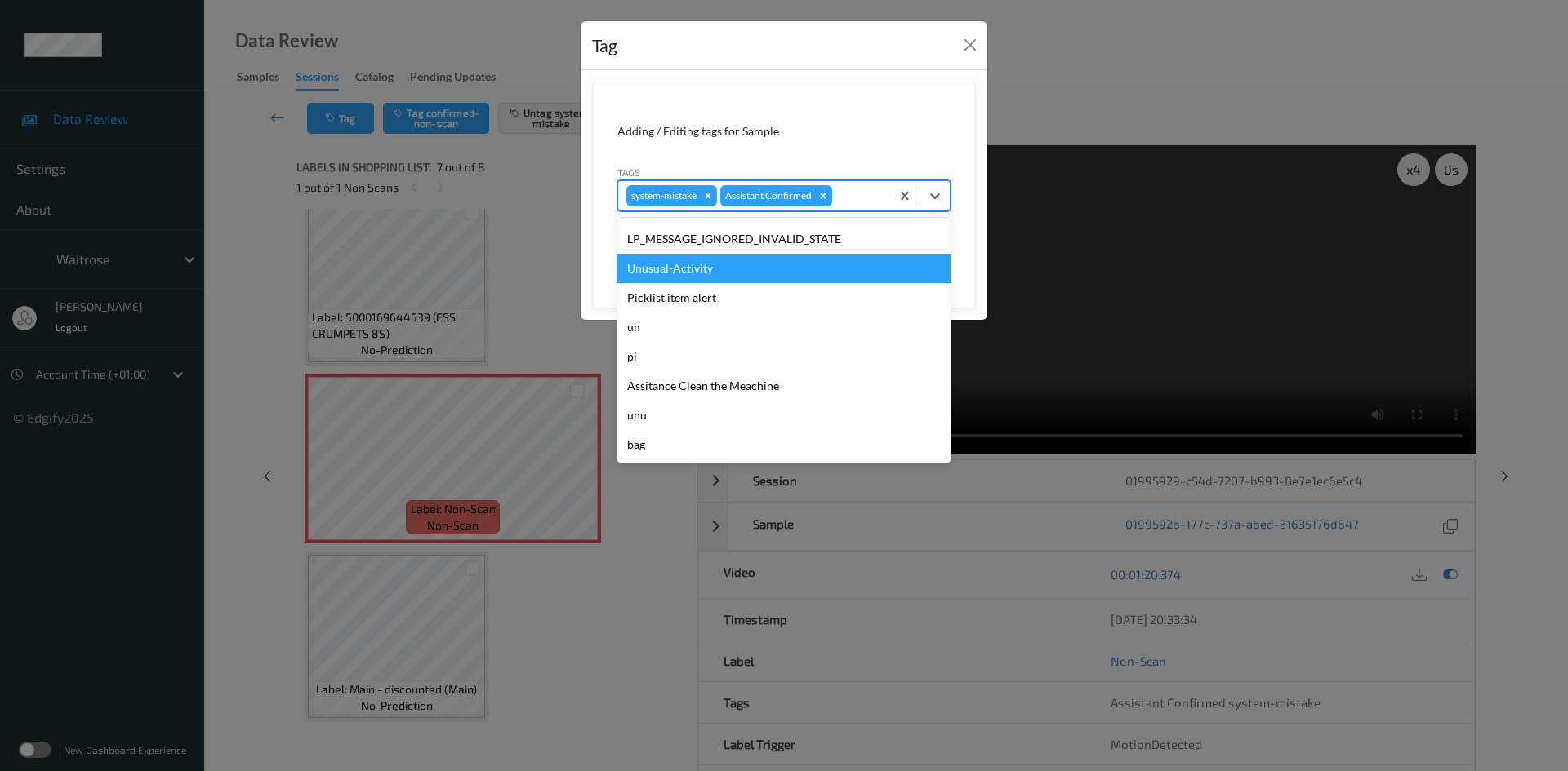
click at [646, 265] on div "Unusual-Activity" at bounding box center [784, 269] width 333 height 30
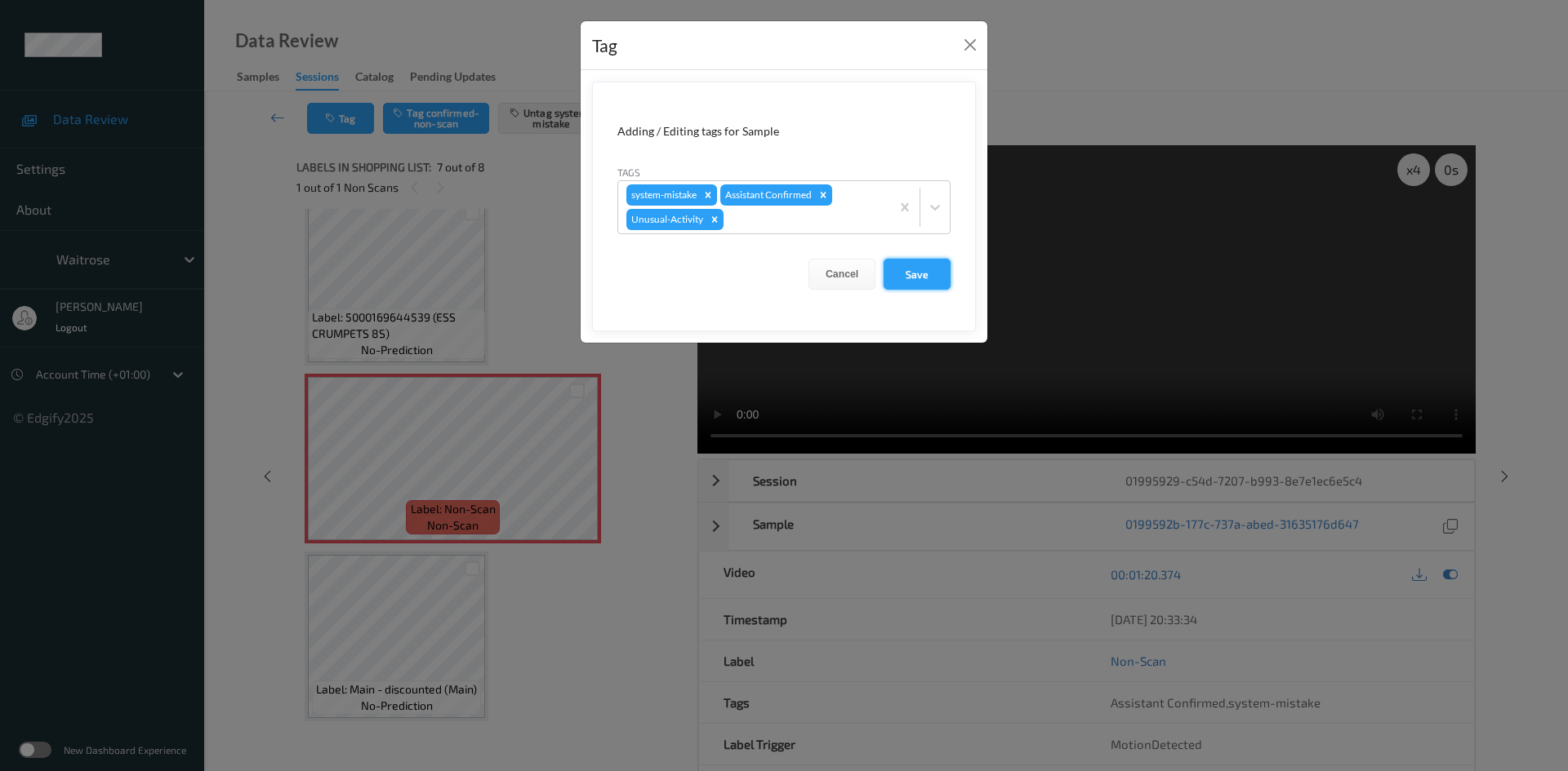
click at [906, 284] on button "Save" at bounding box center [917, 273] width 67 height 31
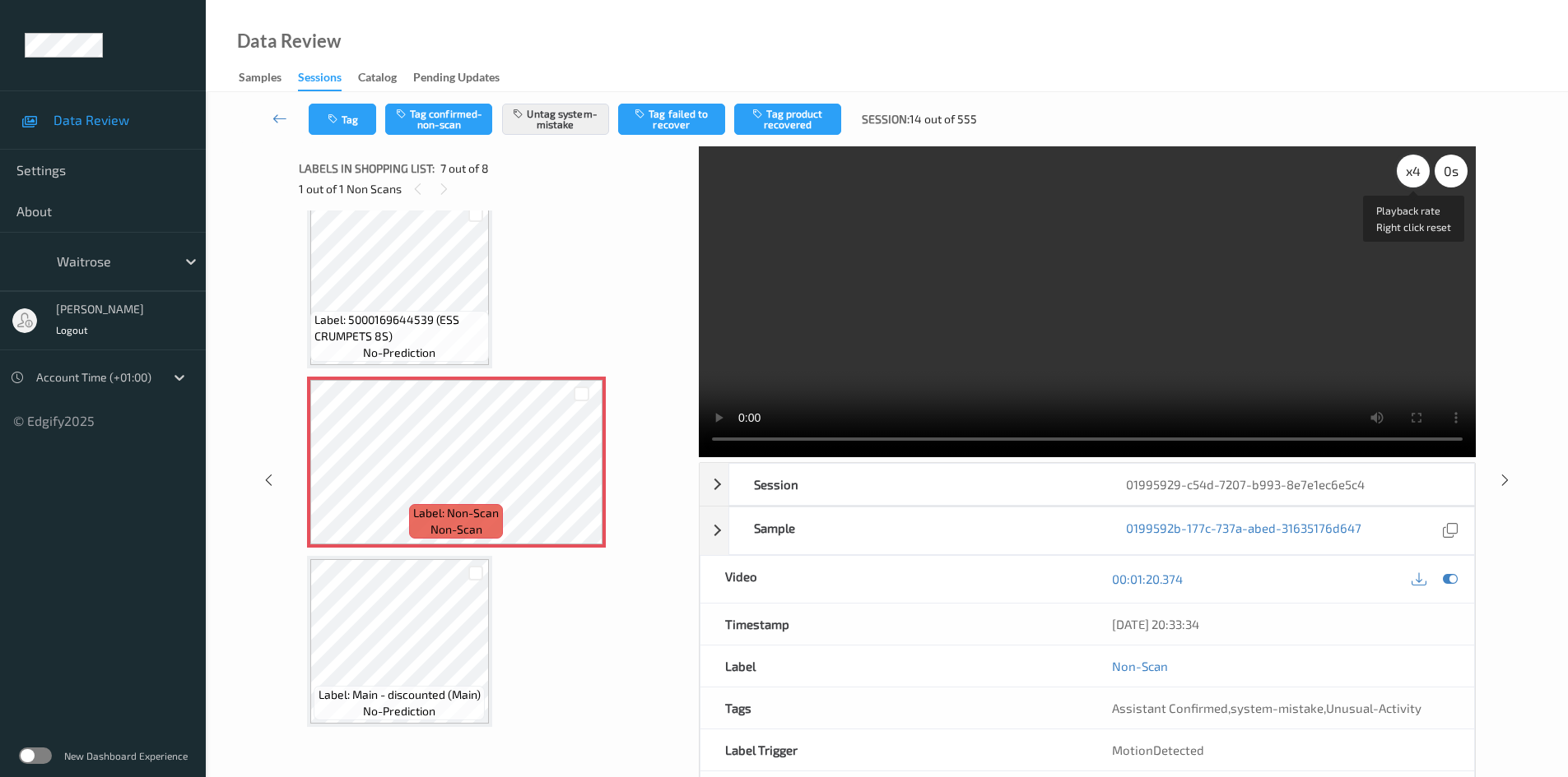
click at [1407, 163] on div "x 4" at bounding box center [1413, 171] width 33 height 33
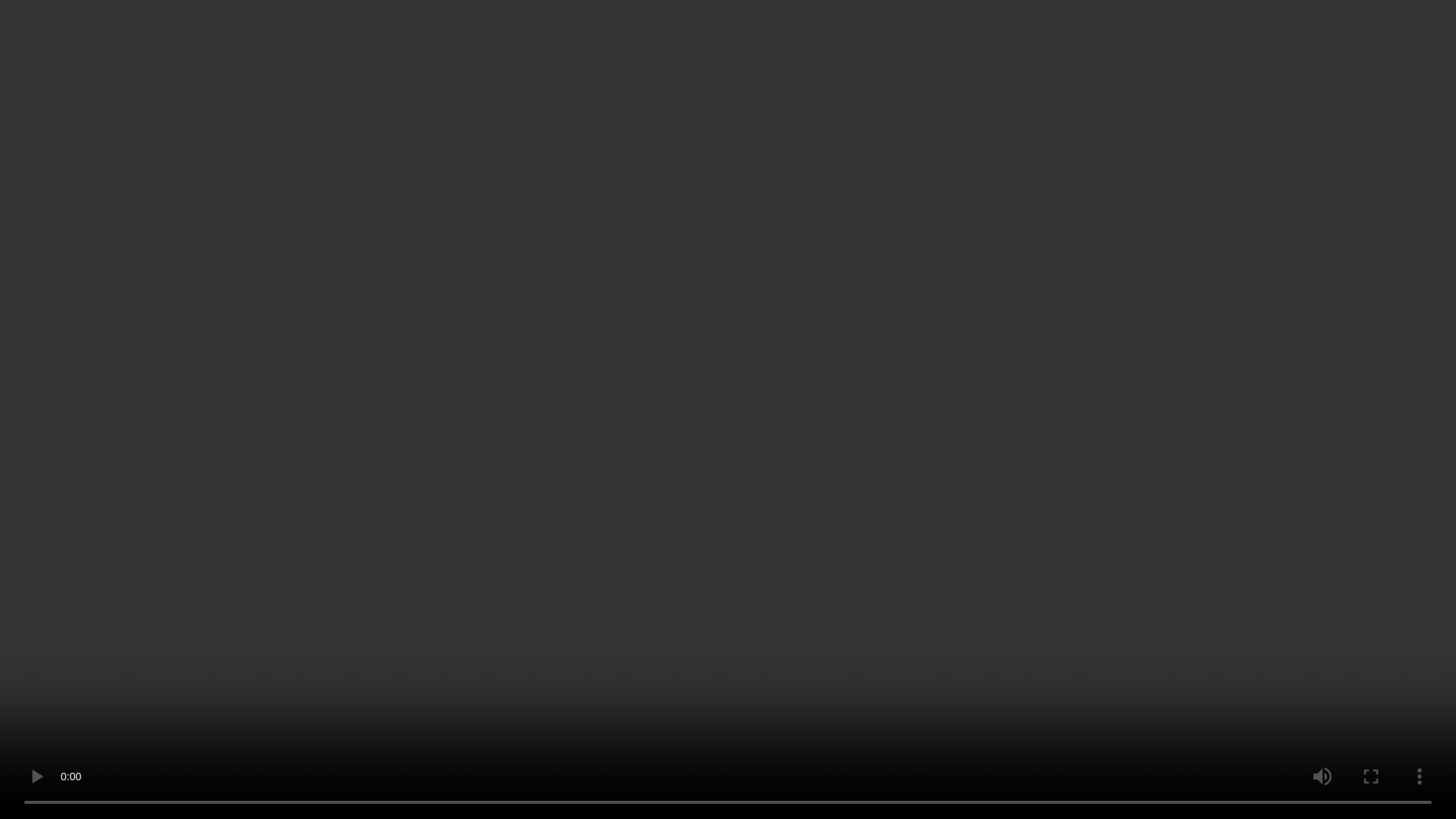
click at [1060, 417] on video at bounding box center [728, 409] width 1456 height 819
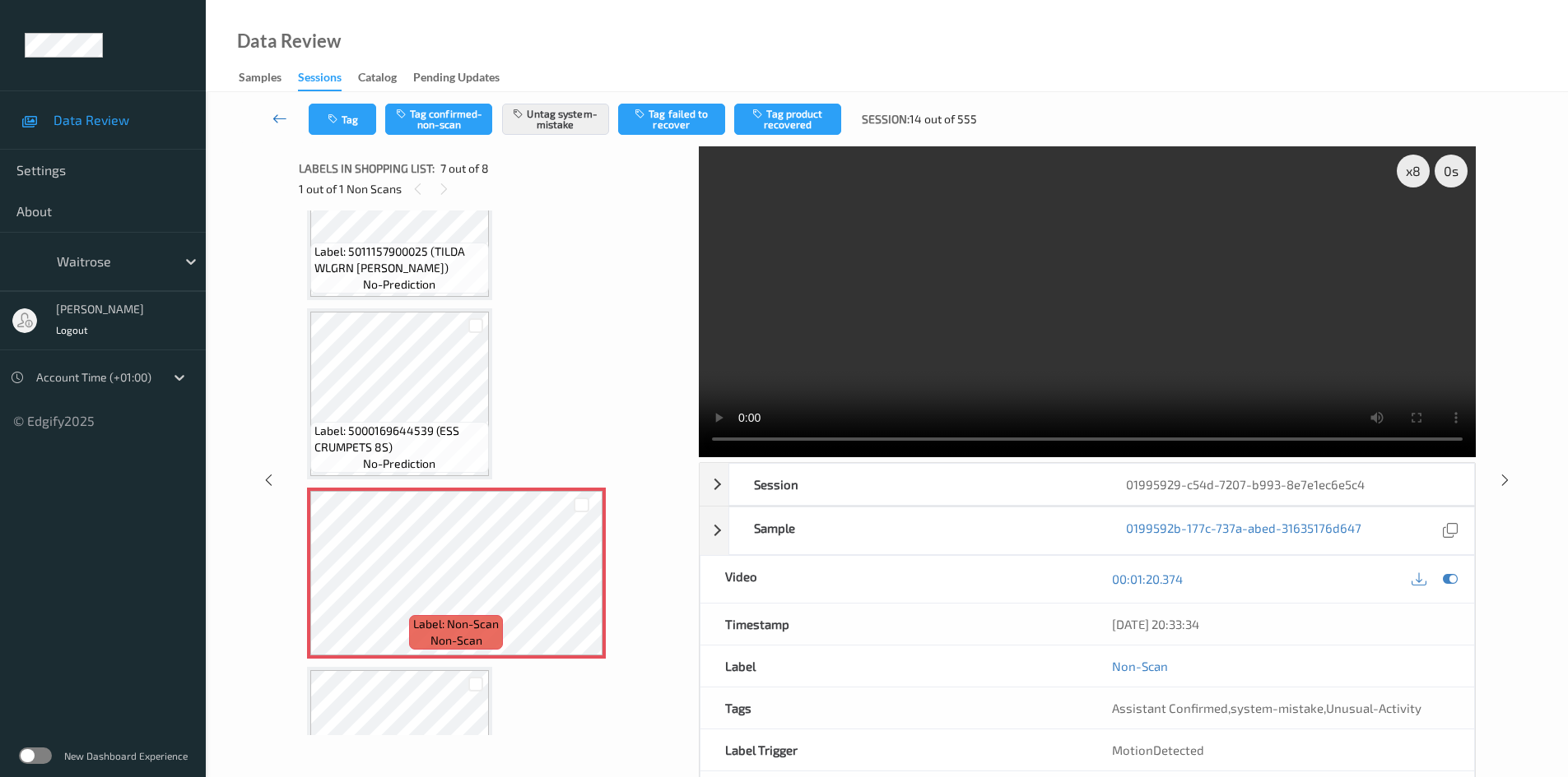
click at [279, 110] on icon at bounding box center [280, 119] width 15 height 17
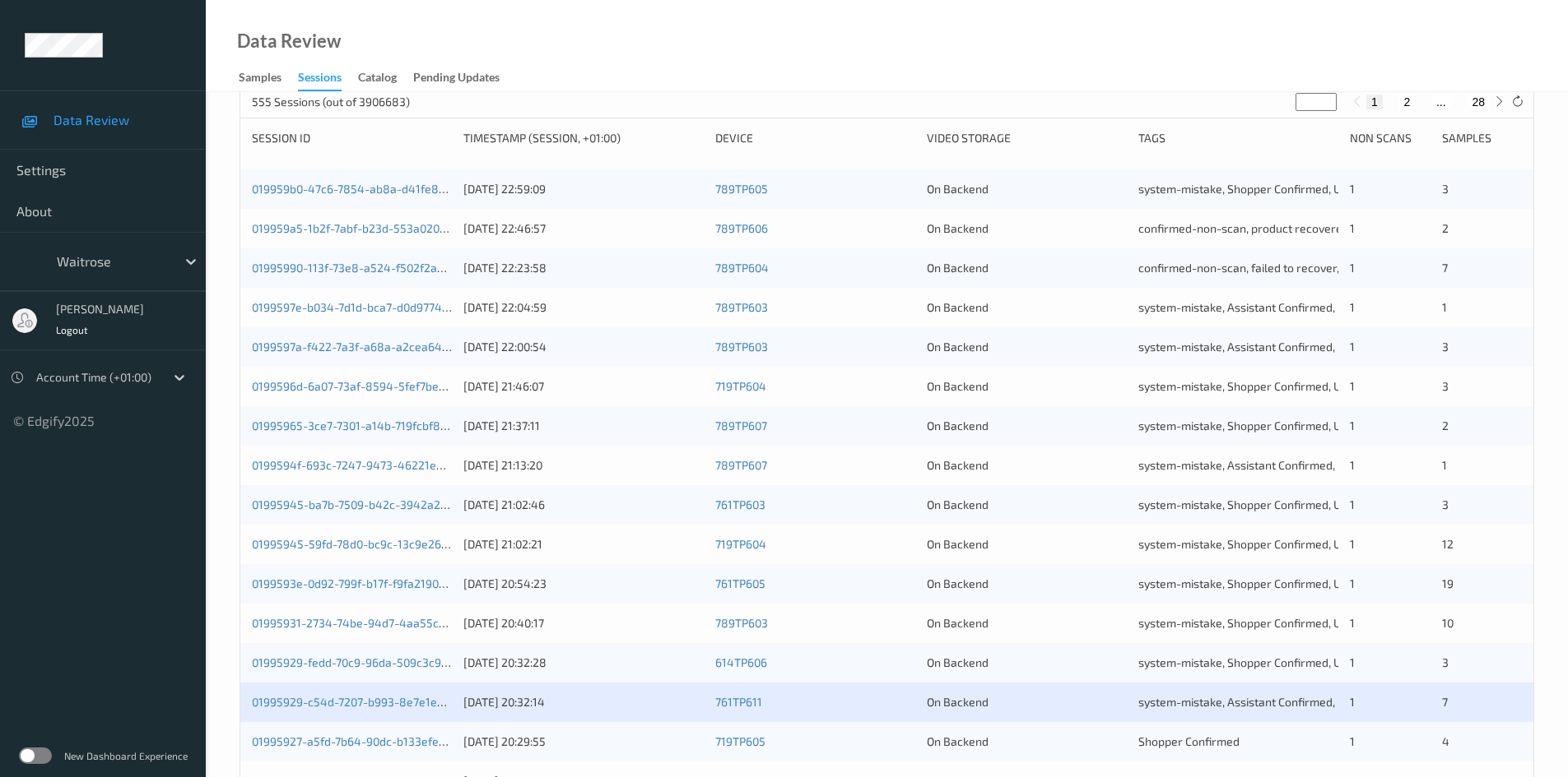
scroll to position [460, 0]
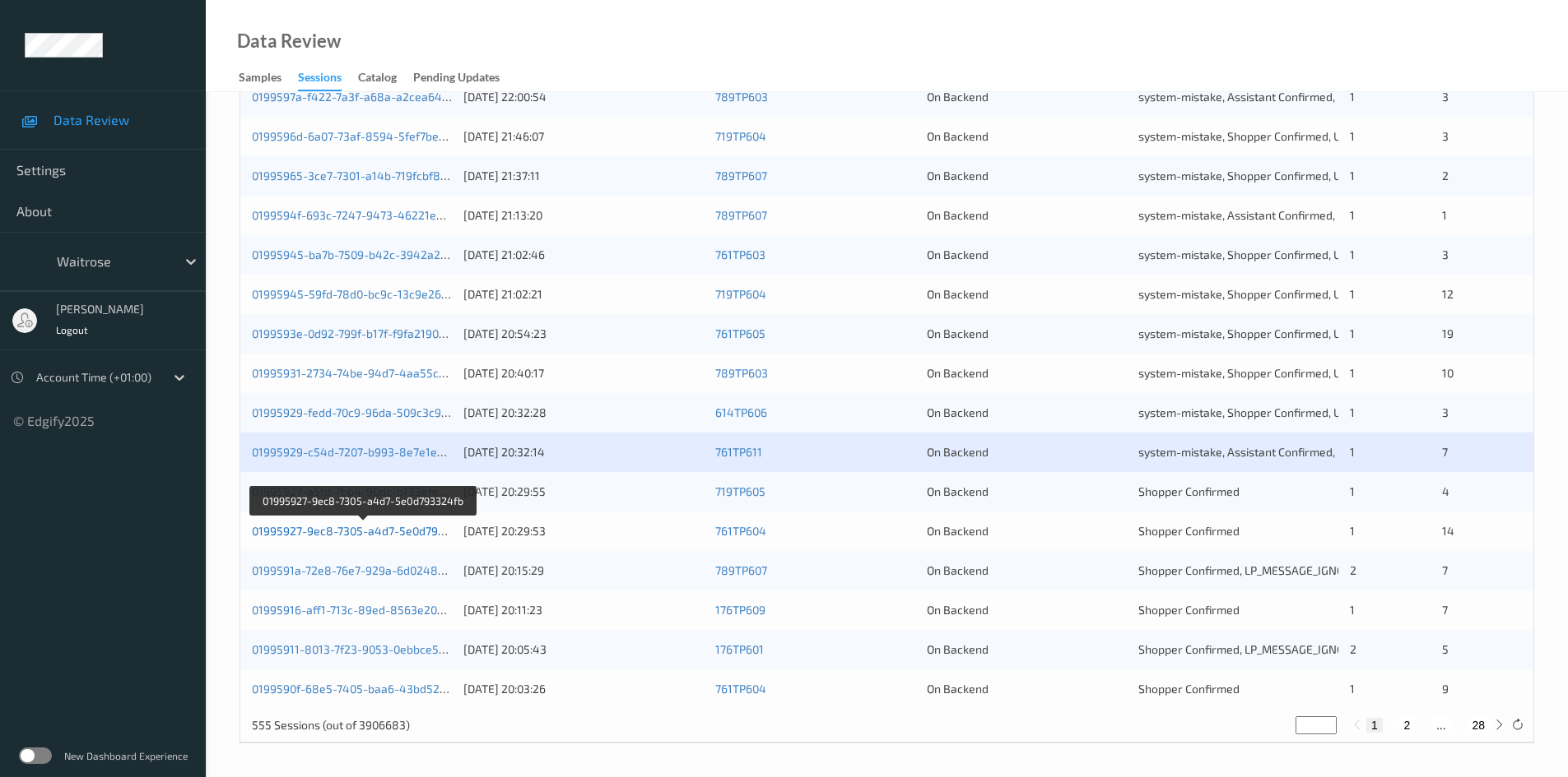
click at [320, 533] on link "01995927-9ec8-7305-a4d7-5e0d793324fb" at bounding box center [364, 530] width 224 height 14
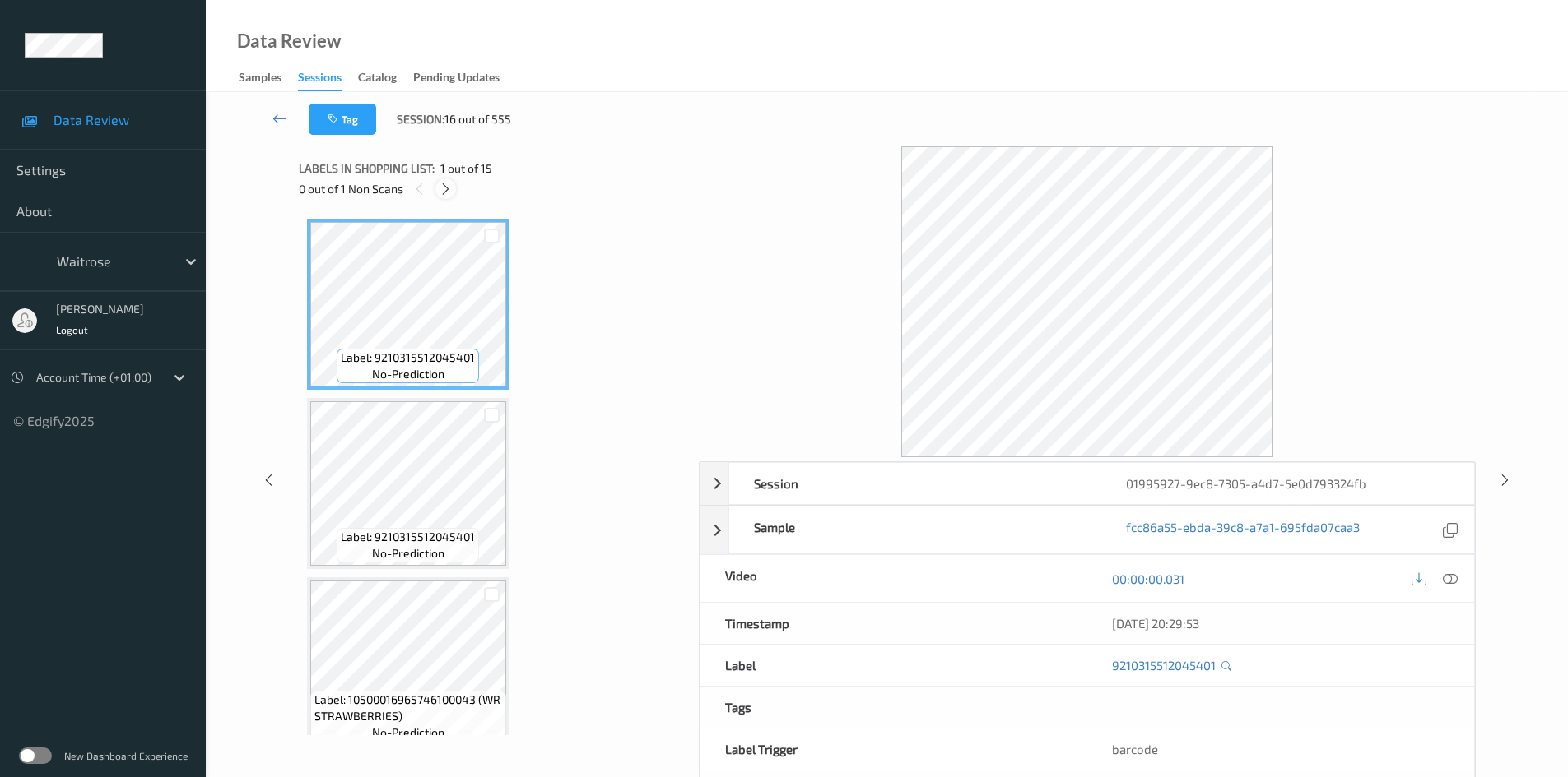
click at [449, 188] on icon at bounding box center [445, 190] width 14 height 15
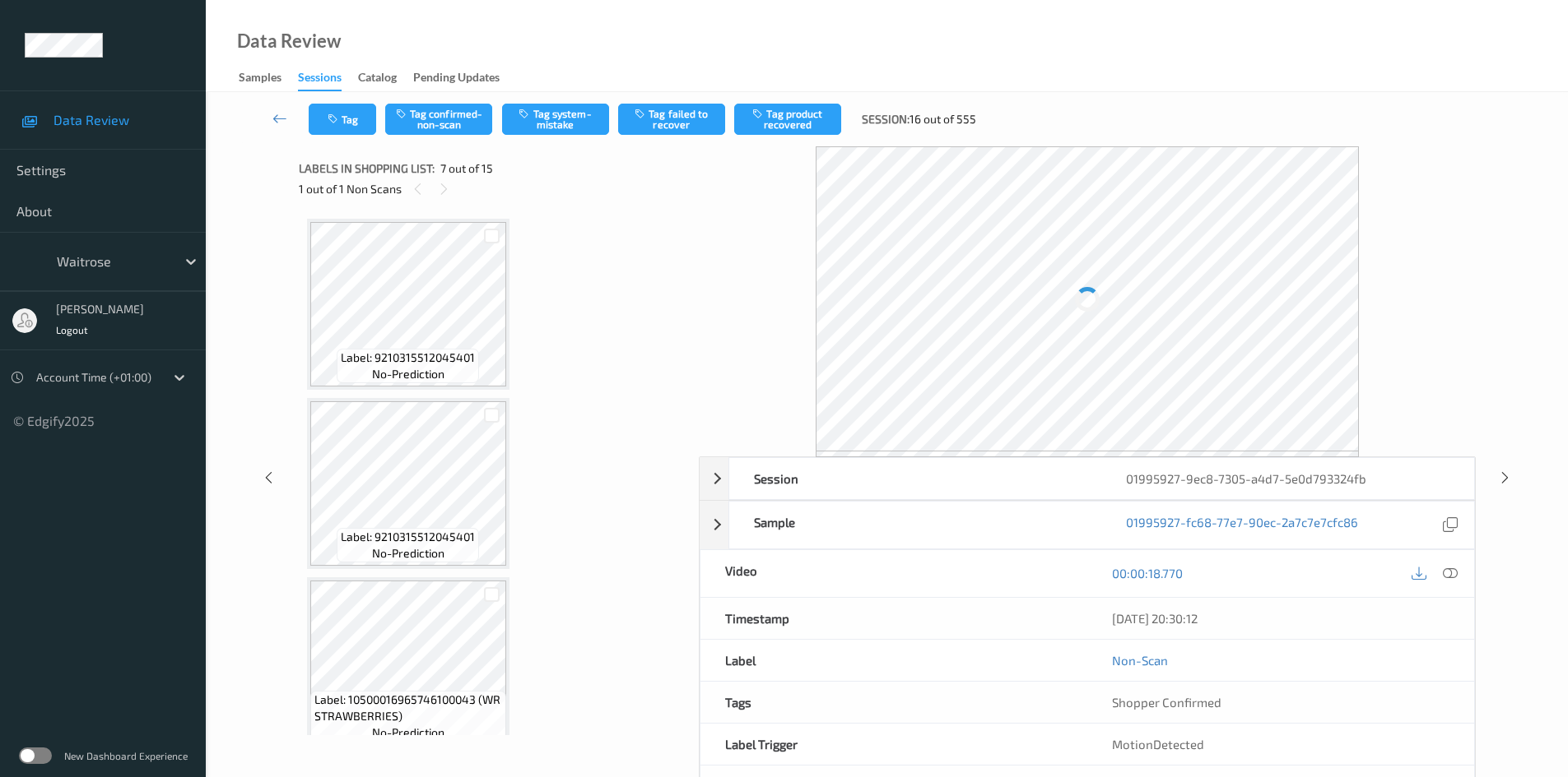
scroll to position [905, 0]
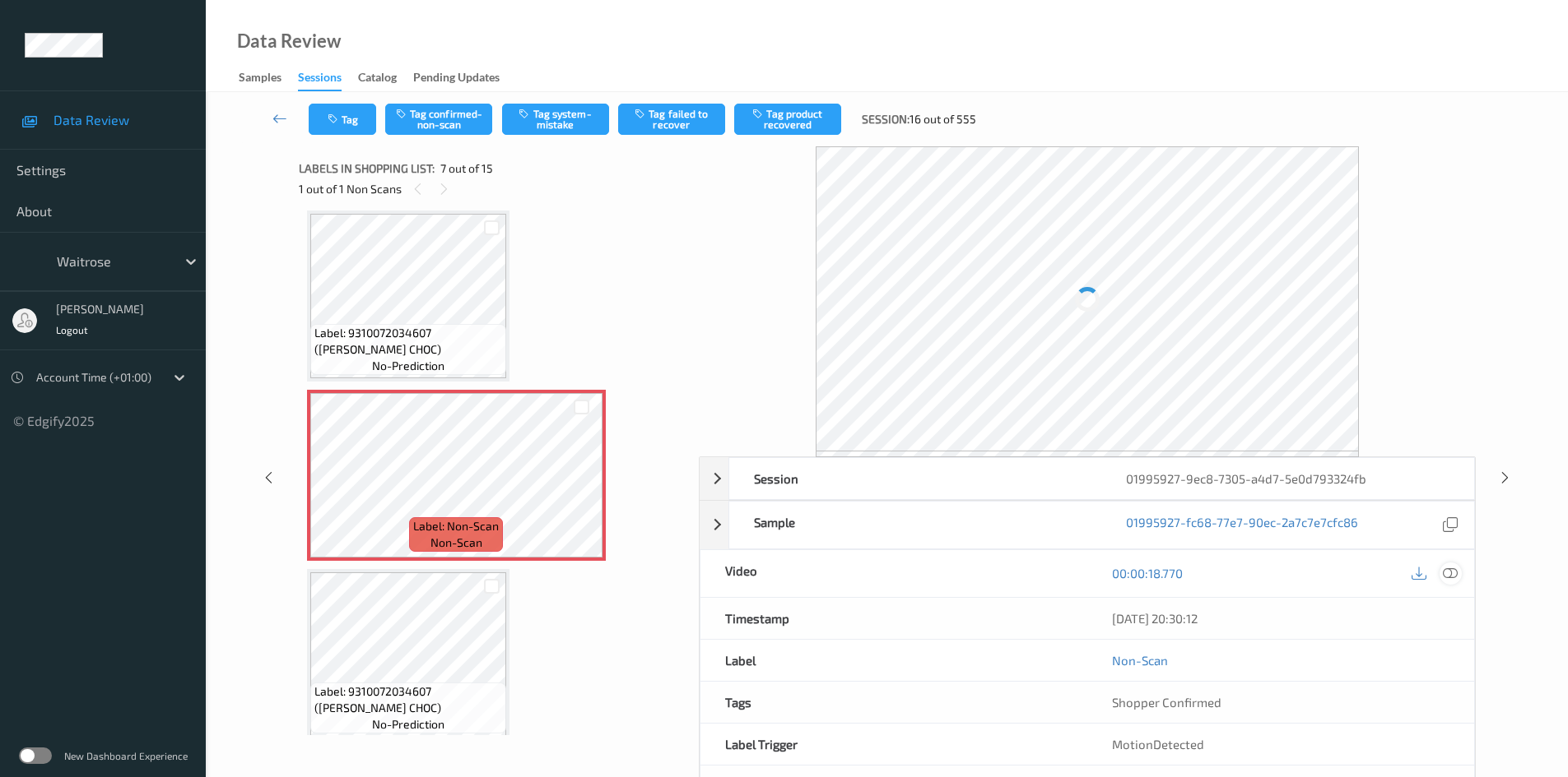
click at [1447, 566] on icon at bounding box center [1450, 573] width 15 height 15
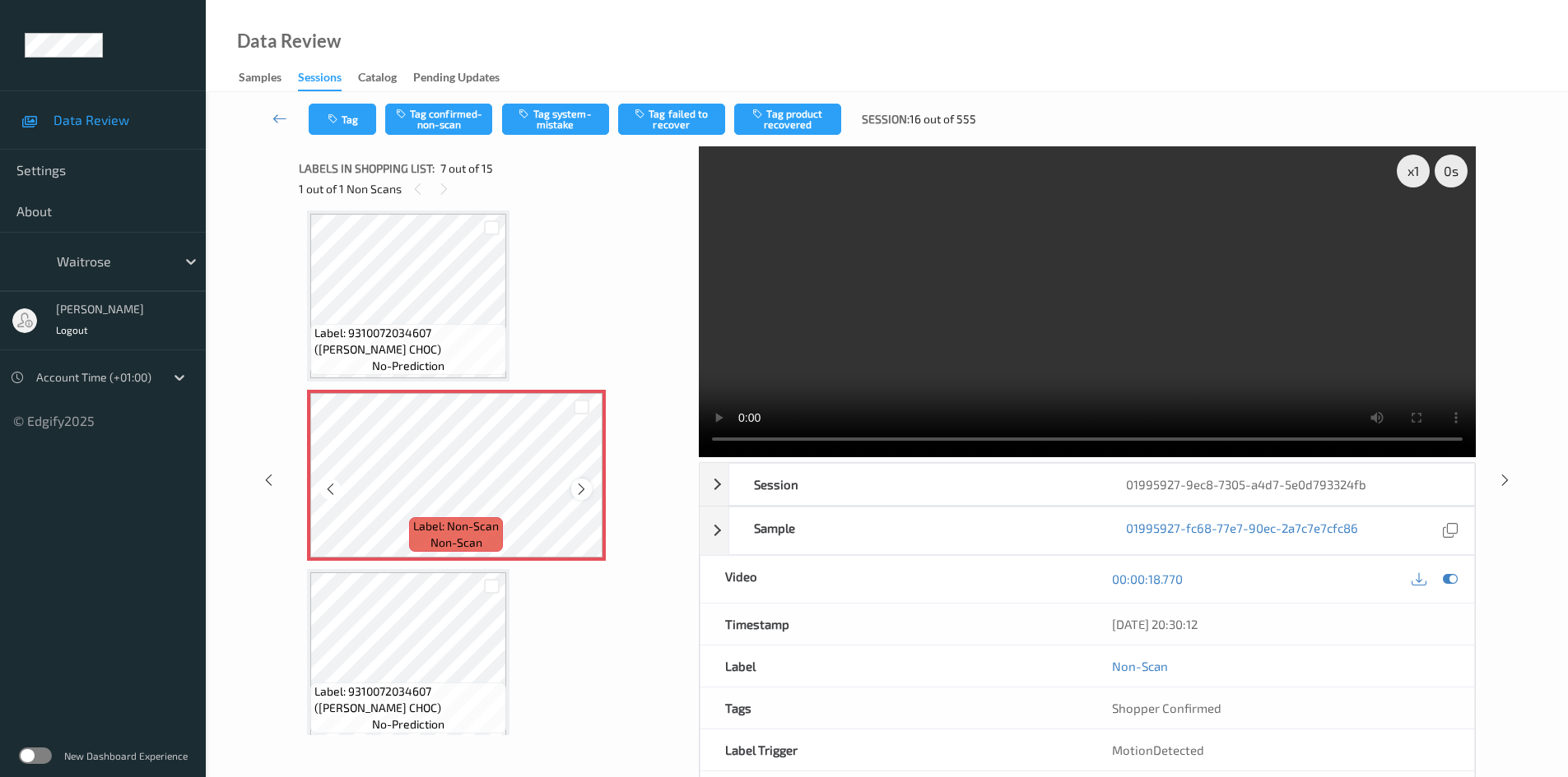
click at [579, 485] on icon at bounding box center [581, 489] width 14 height 15
click at [1409, 172] on div "x 1" at bounding box center [1413, 171] width 33 height 33
click at [1409, 172] on div "x 2" at bounding box center [1413, 171] width 33 height 33
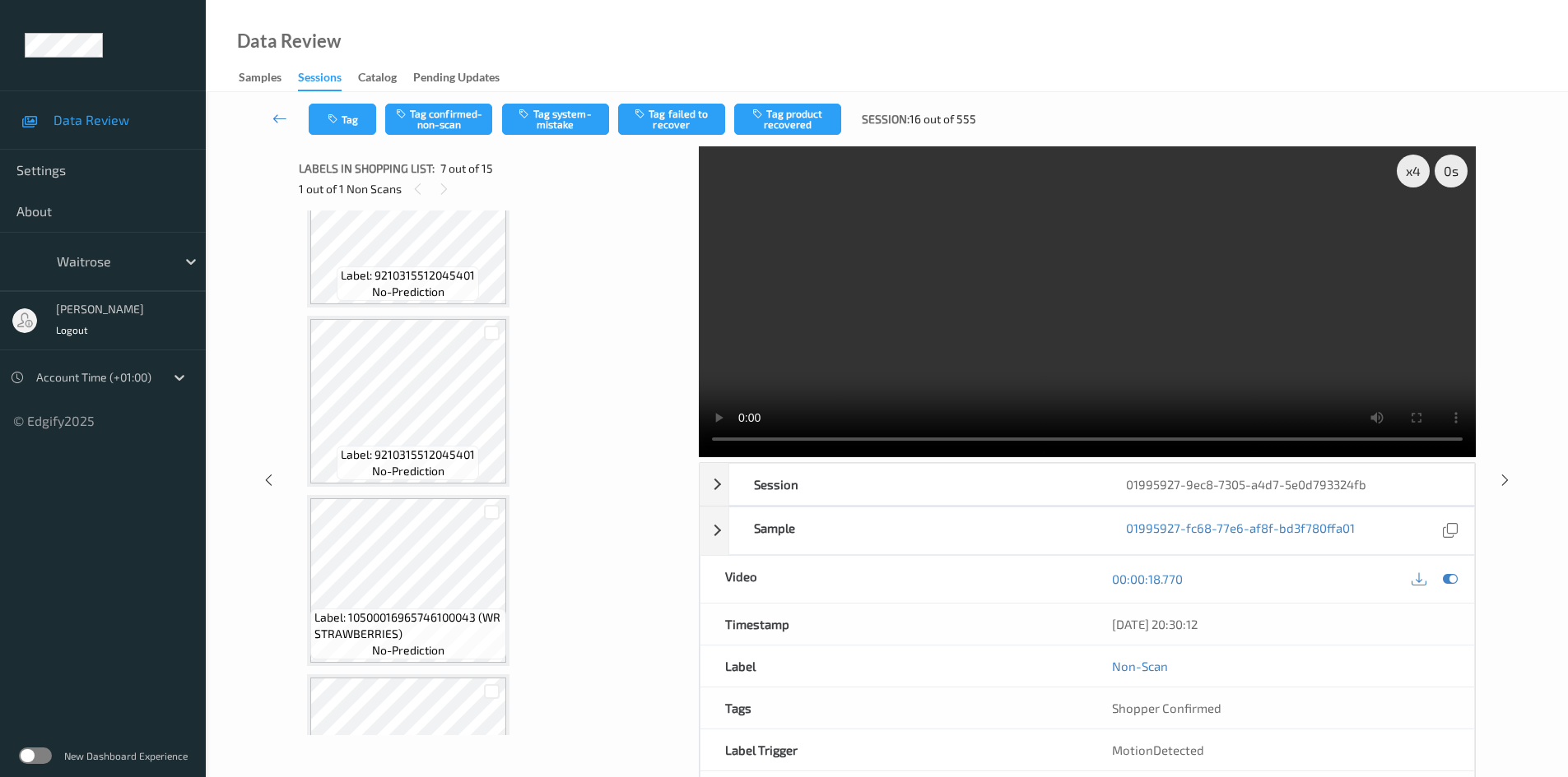
scroll to position [0, 0]
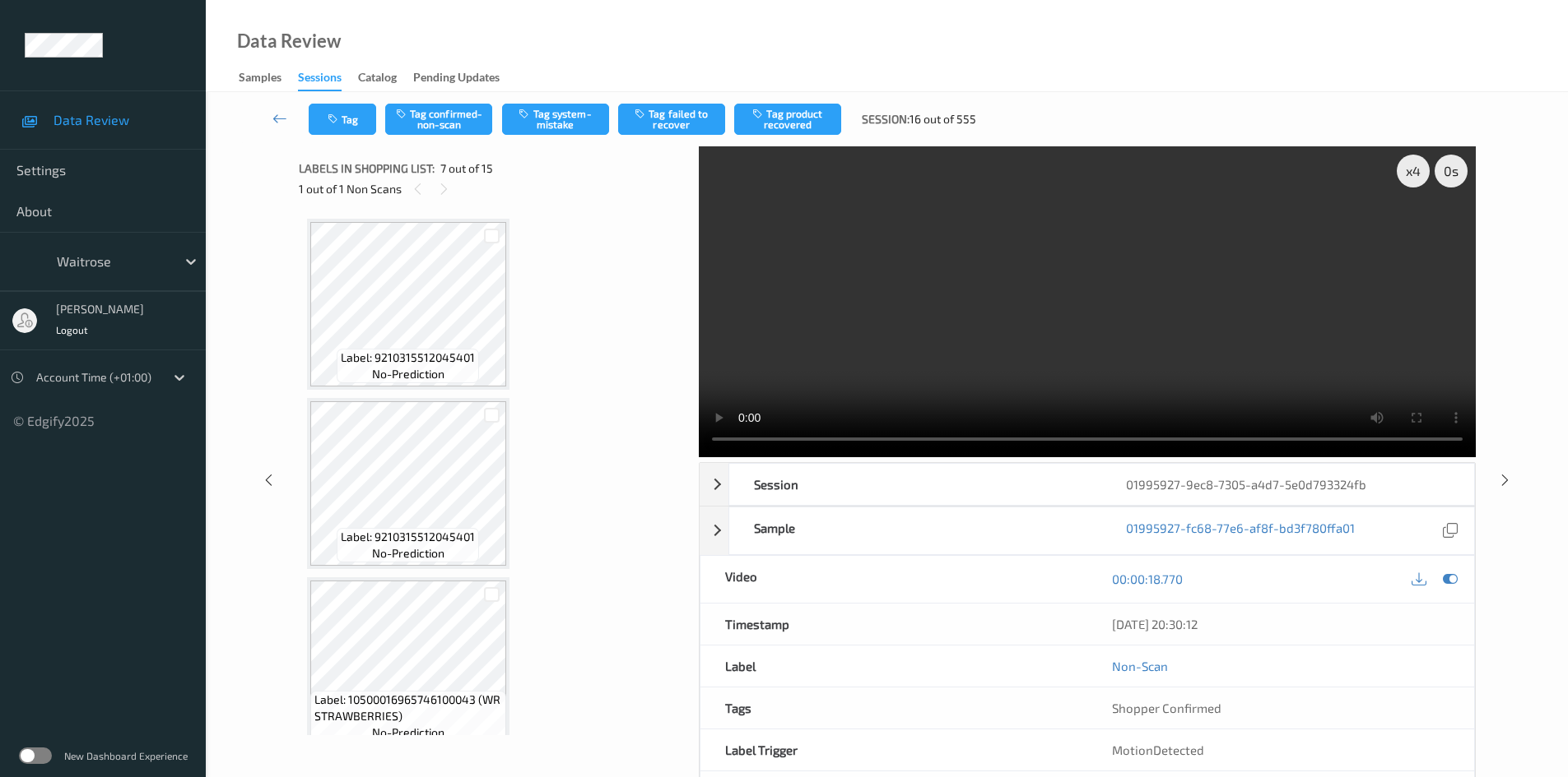
click at [972, 301] on video at bounding box center [1088, 302] width 777 height 311
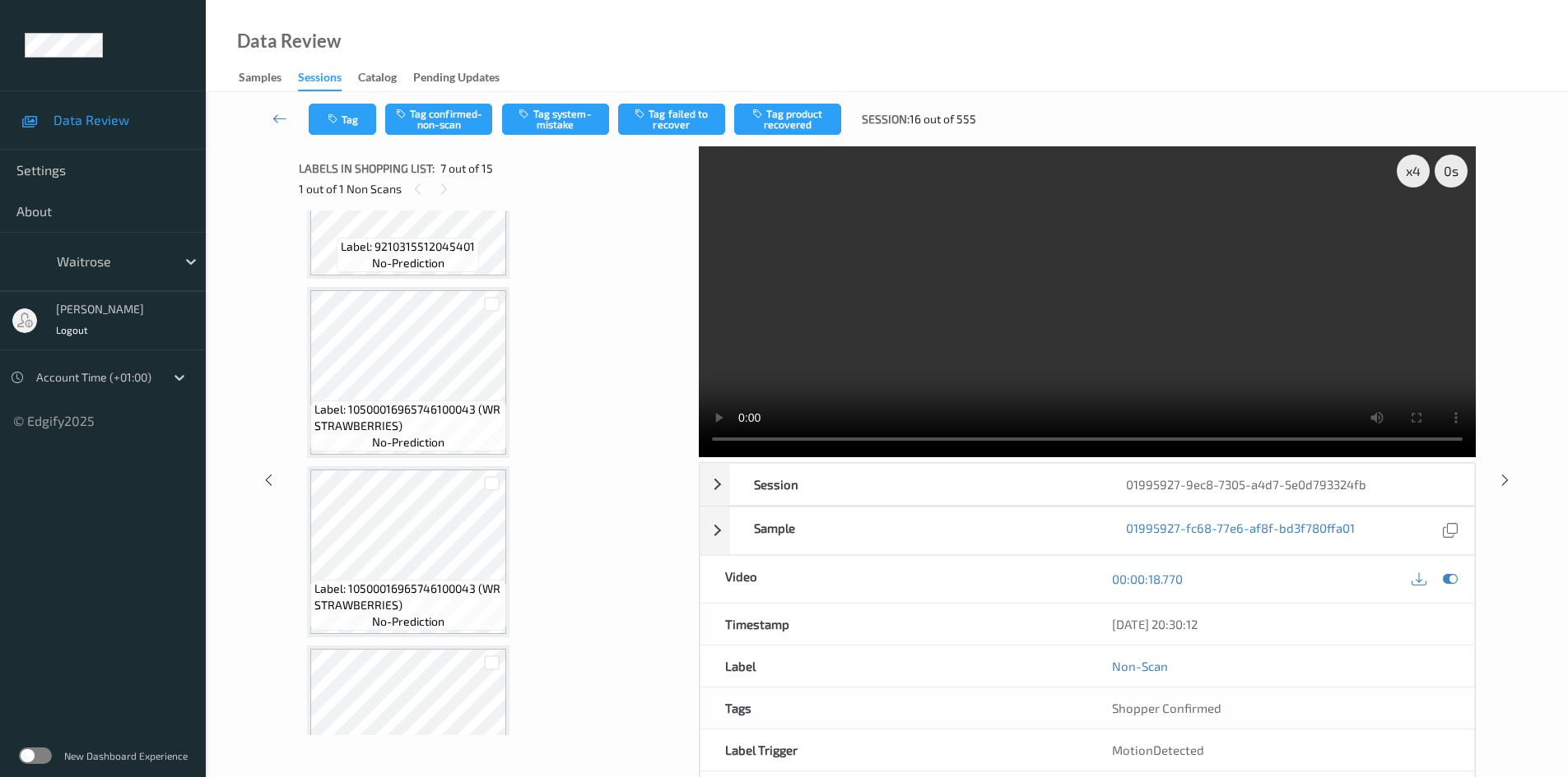
scroll to position [329, 0]
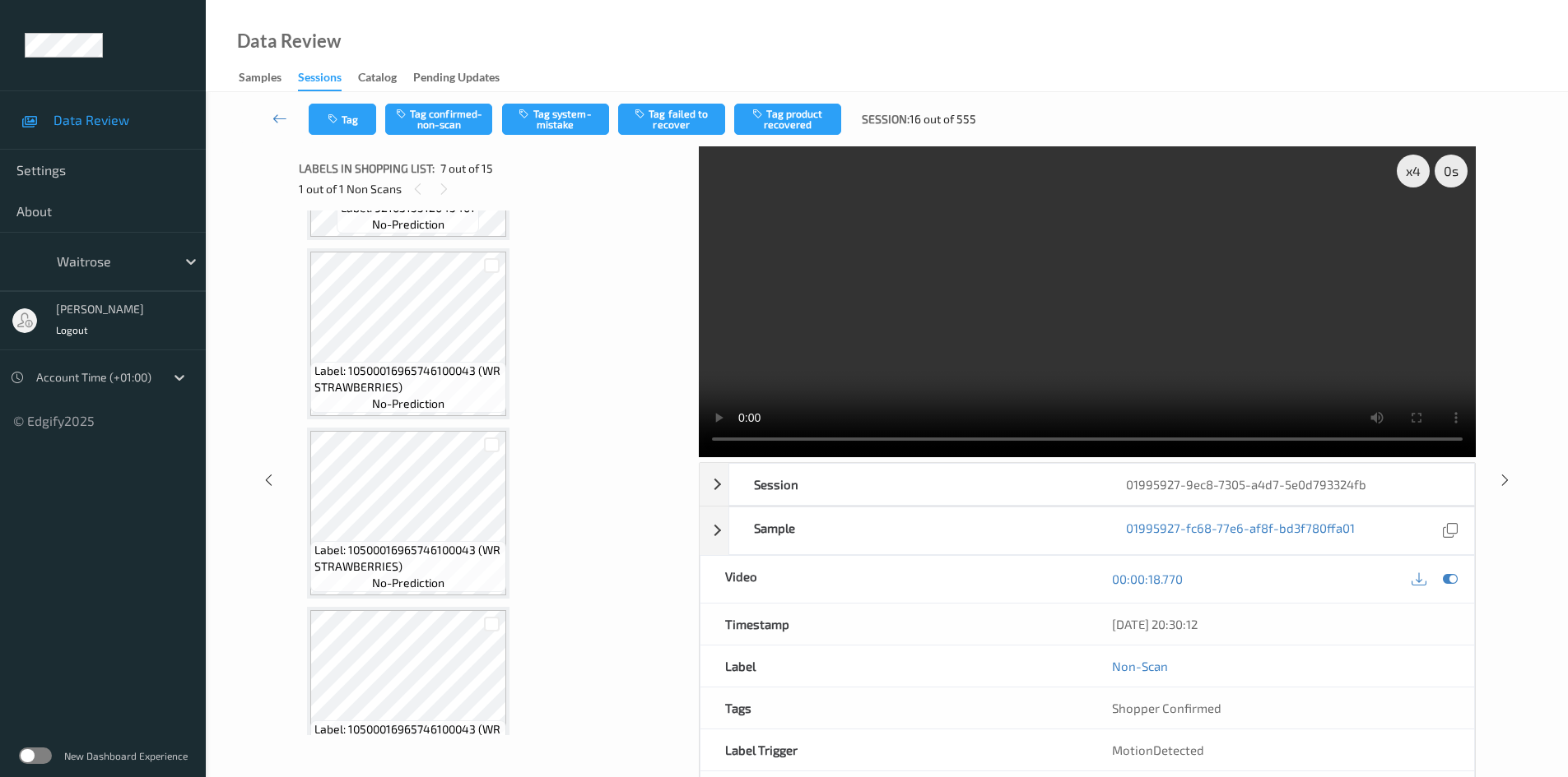
click at [1026, 348] on video at bounding box center [1088, 302] width 777 height 311
click at [1021, 330] on video at bounding box center [1088, 302] width 777 height 311
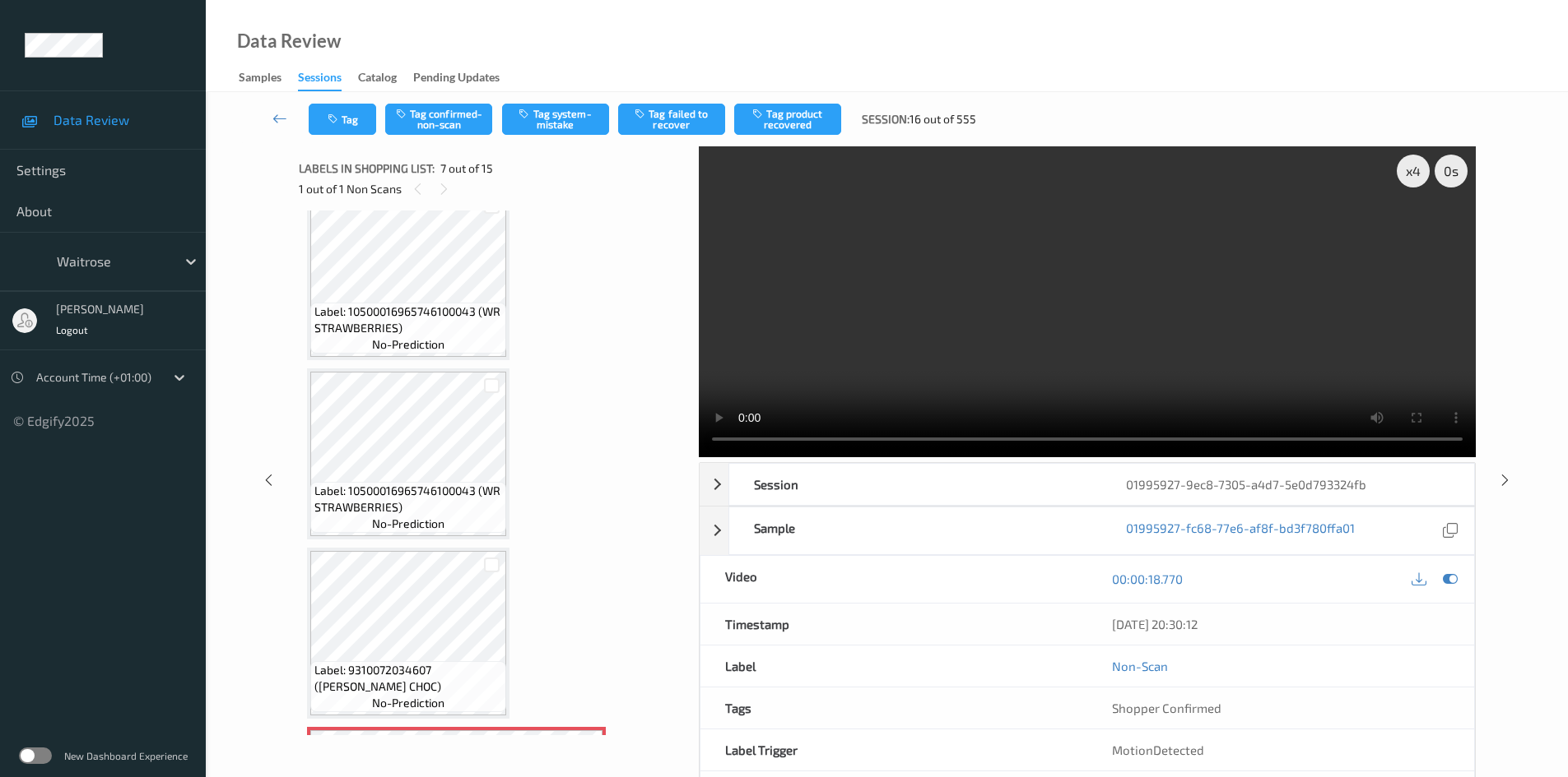
scroll to position [576, 0]
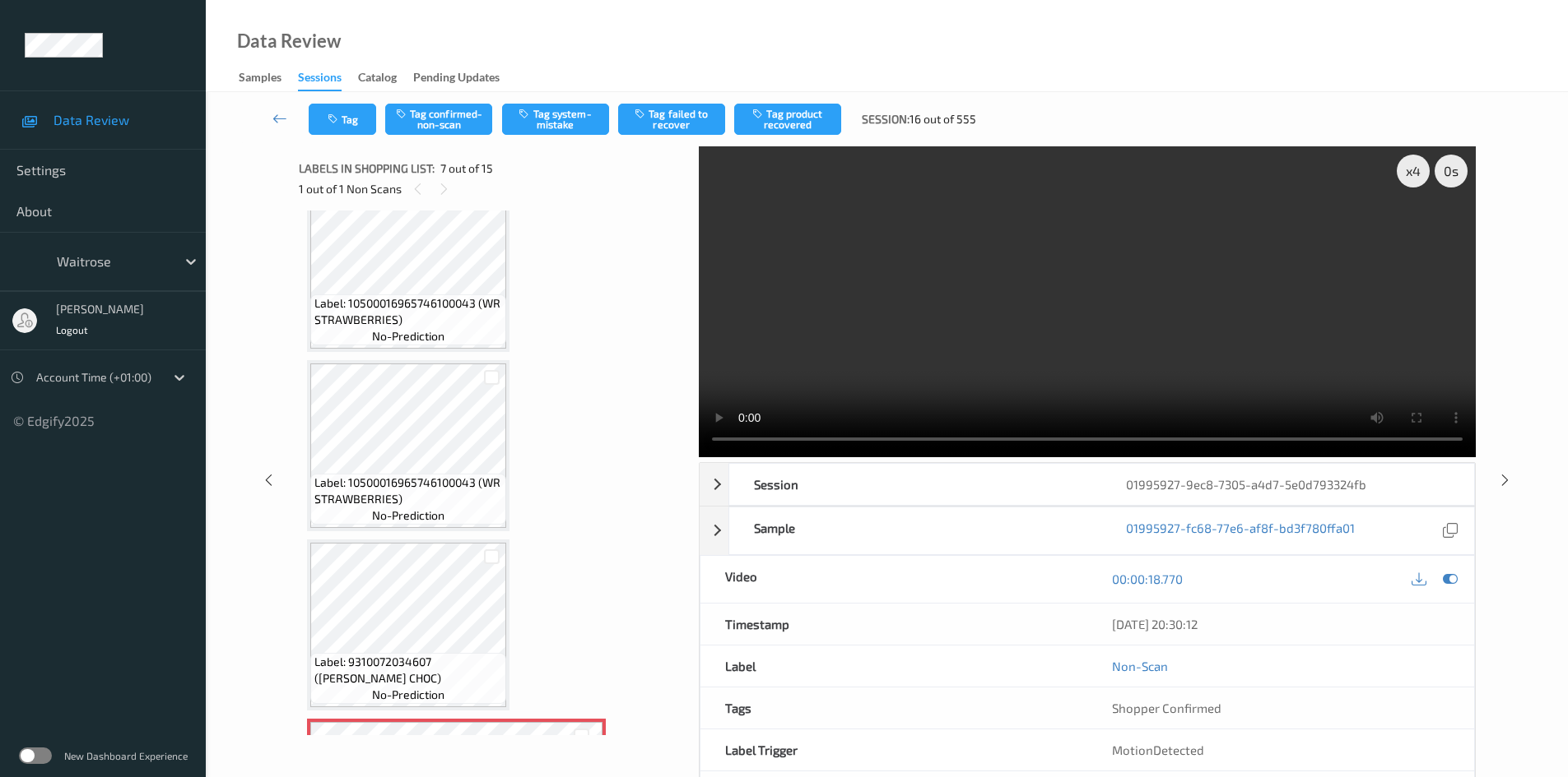
click at [1061, 328] on video at bounding box center [1088, 302] width 777 height 311
click at [1029, 328] on video at bounding box center [1088, 302] width 777 height 311
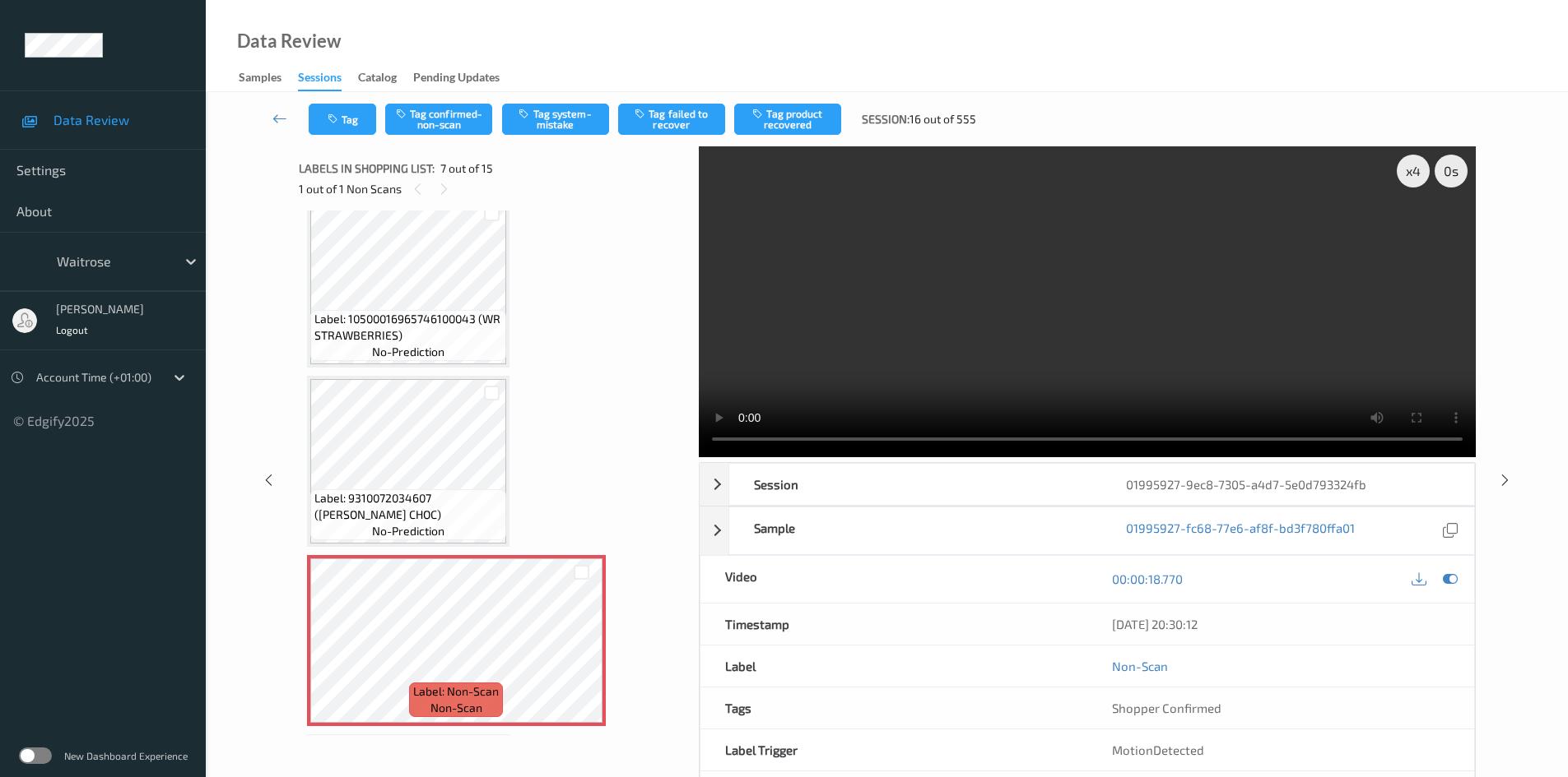
scroll to position [741, 0]
click at [978, 298] on video at bounding box center [1088, 302] width 777 height 311
click at [989, 293] on video at bounding box center [1088, 302] width 777 height 311
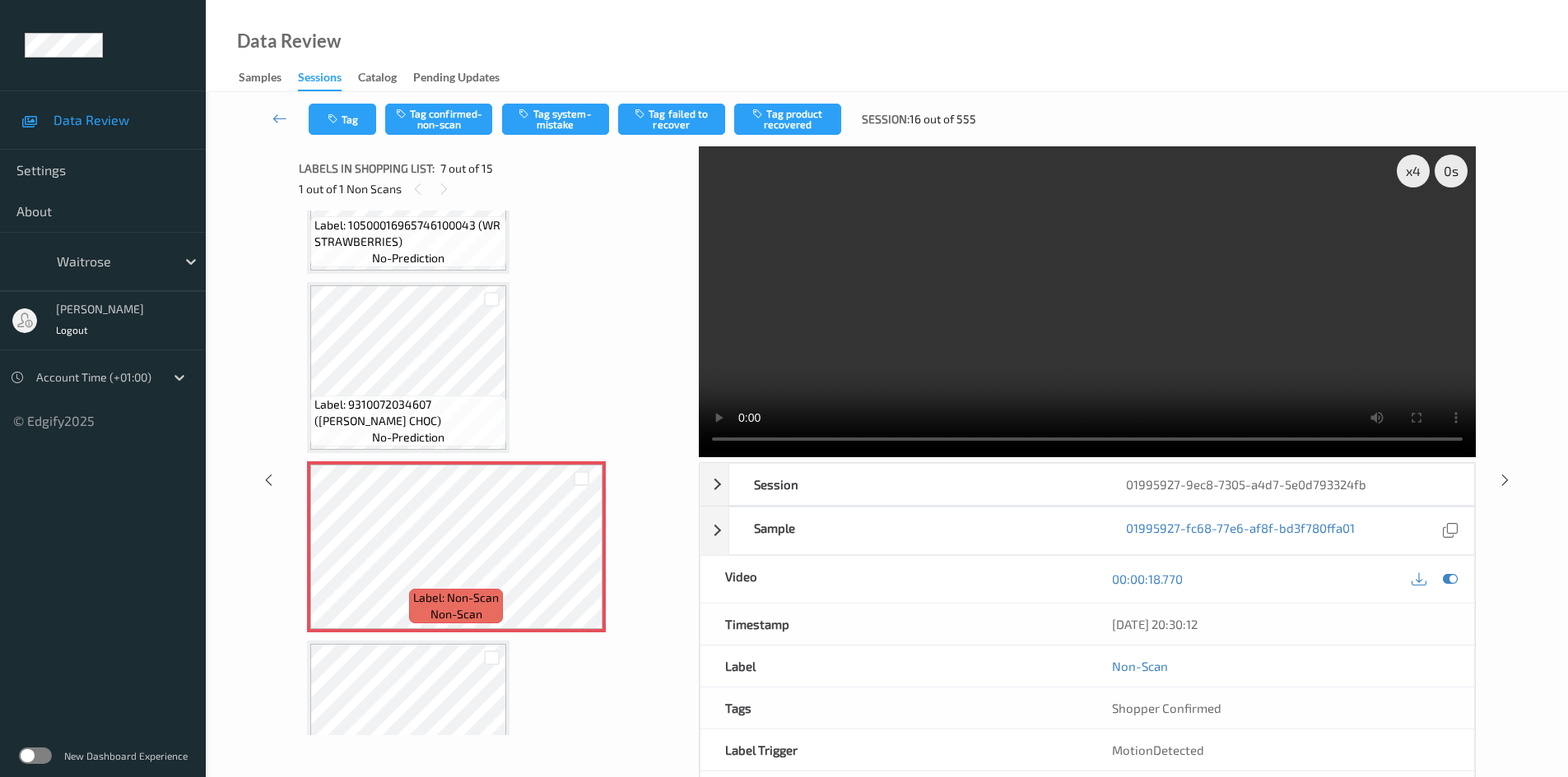
scroll to position [823, 0]
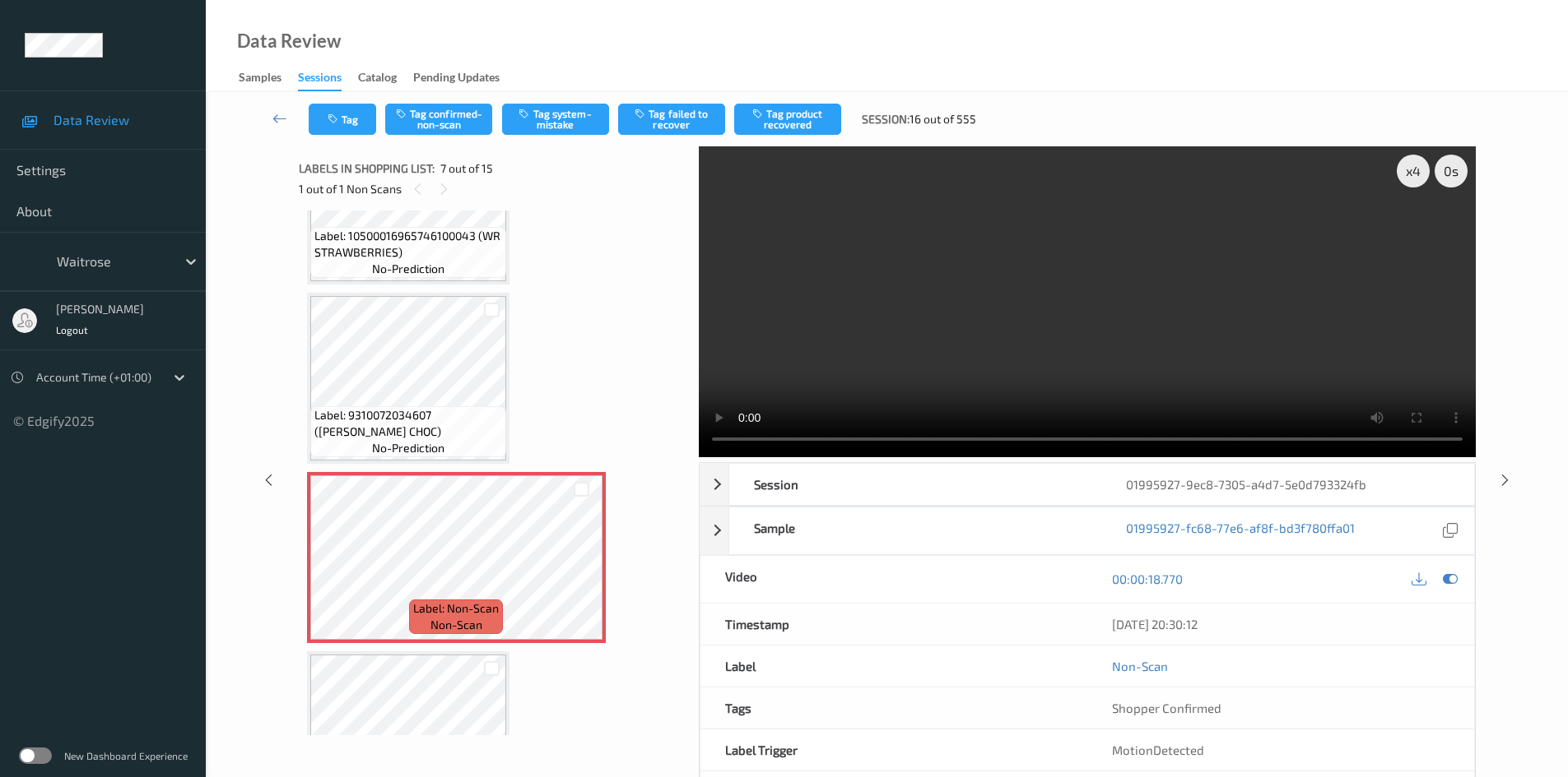
click at [1031, 310] on video at bounding box center [1088, 302] width 777 height 311
click at [1032, 321] on video at bounding box center [1088, 302] width 777 height 311
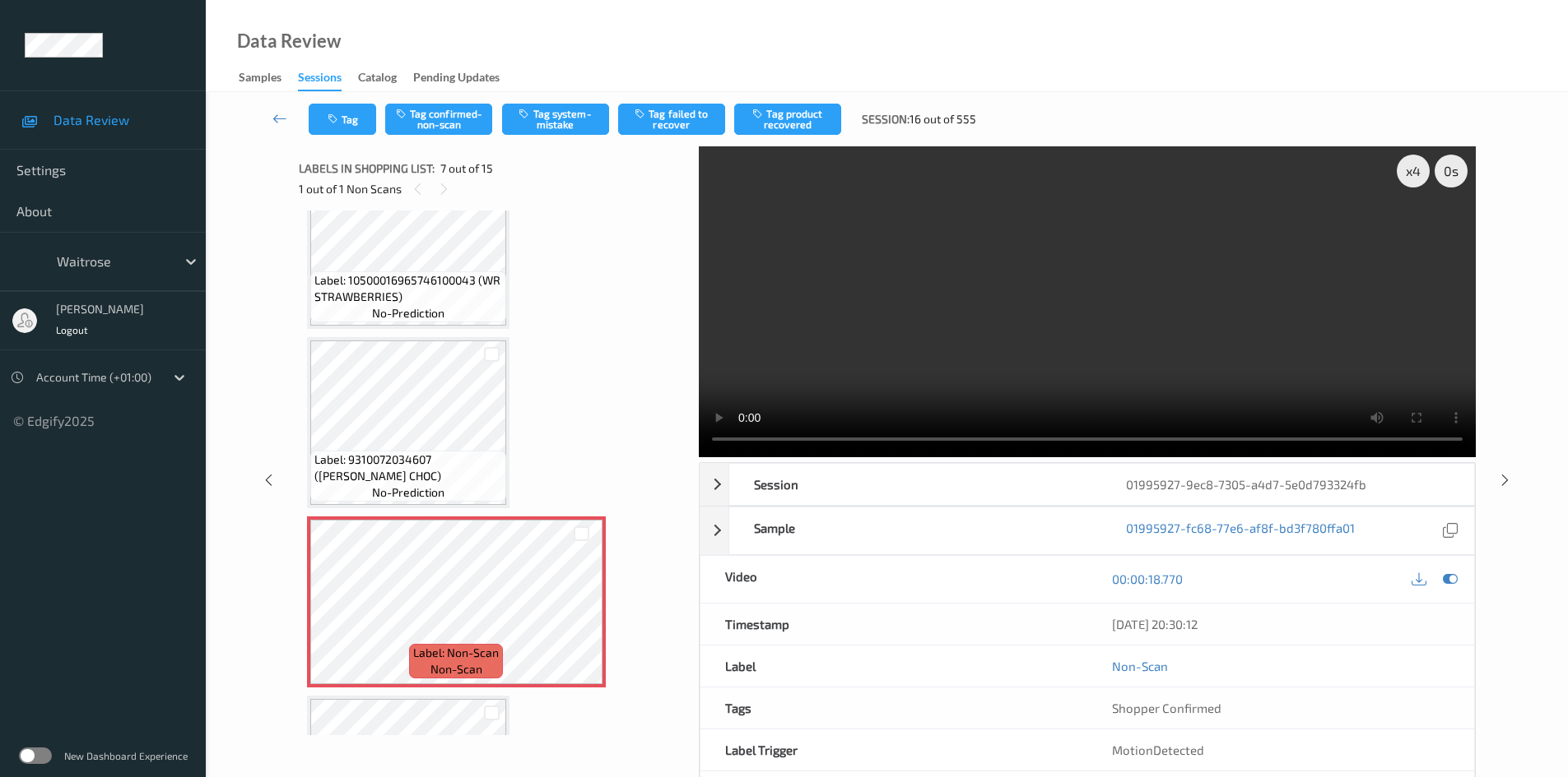
scroll to position [741, 0]
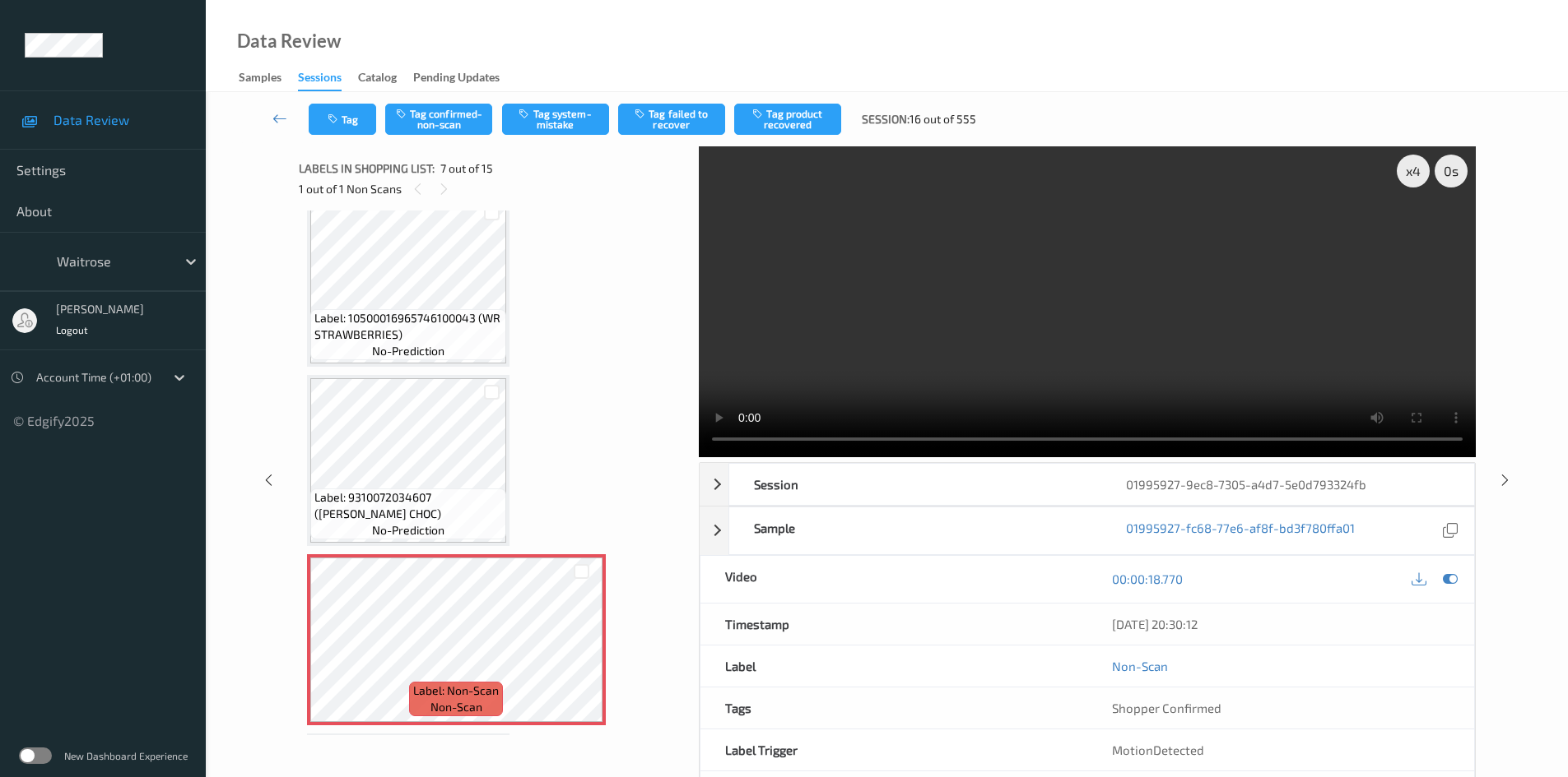
click at [920, 353] on video at bounding box center [1088, 302] width 777 height 311
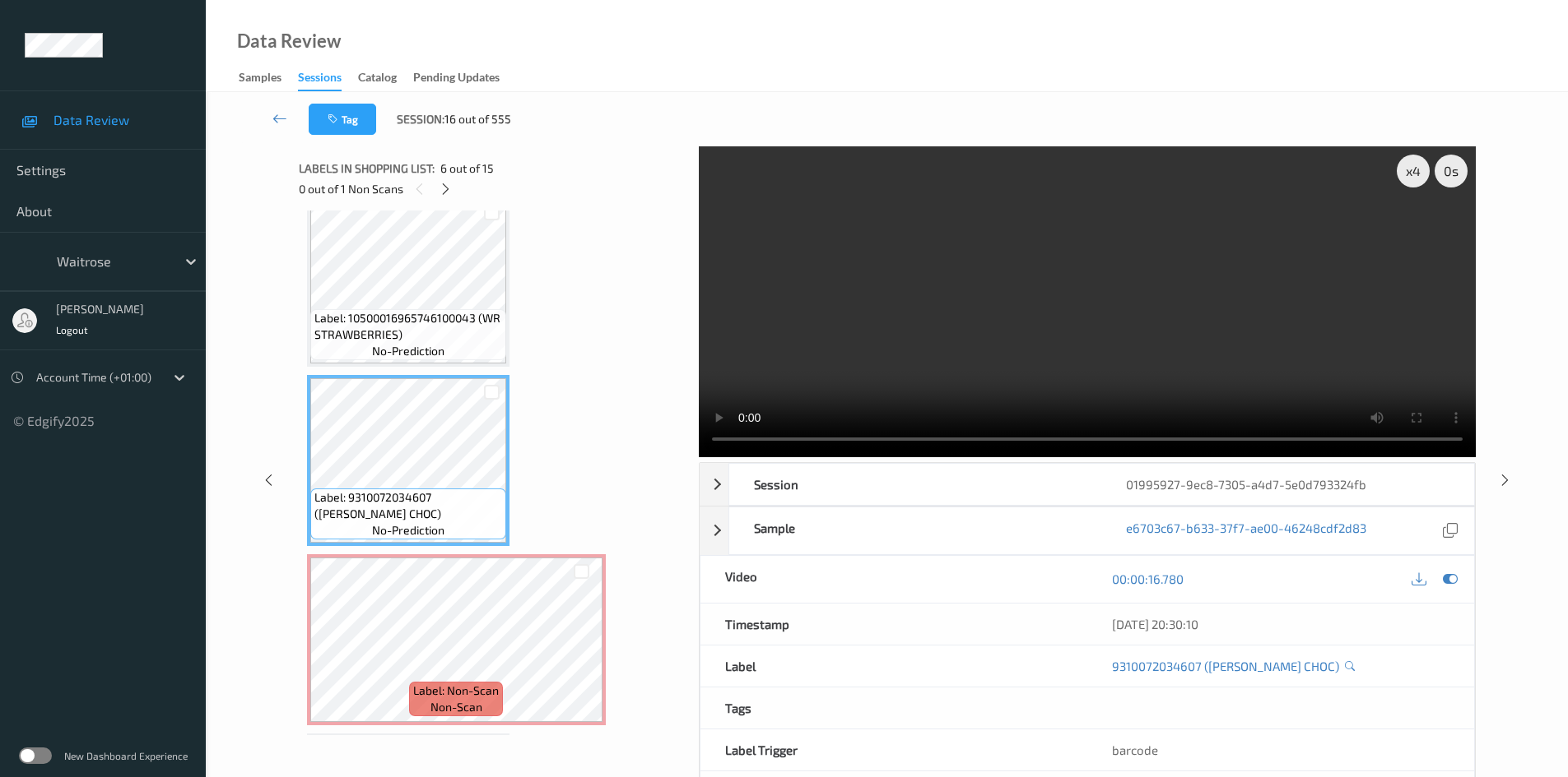
click at [943, 374] on video at bounding box center [1088, 302] width 777 height 311
click at [1055, 329] on video at bounding box center [1088, 302] width 777 height 311
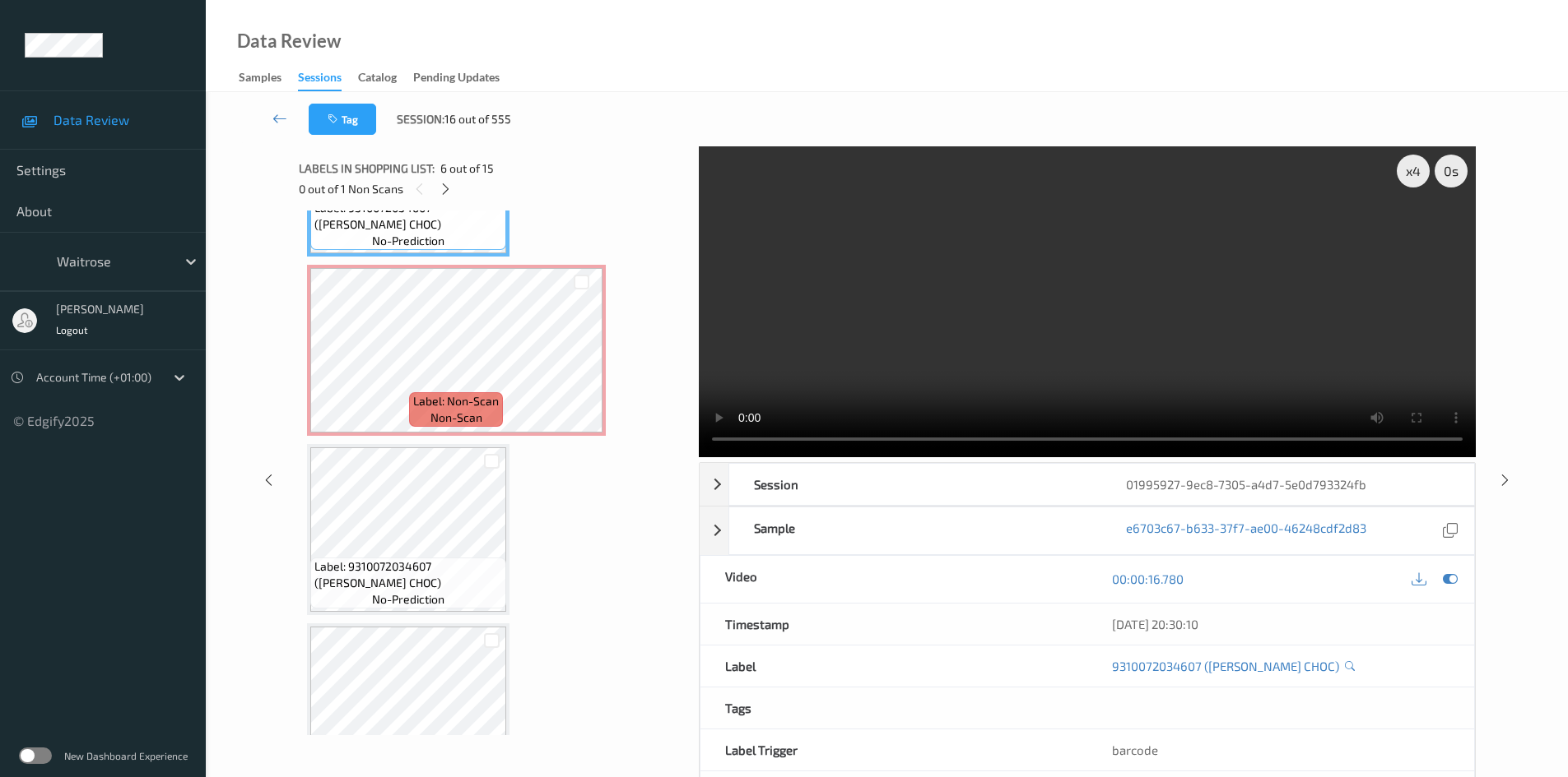
scroll to position [1234, 0]
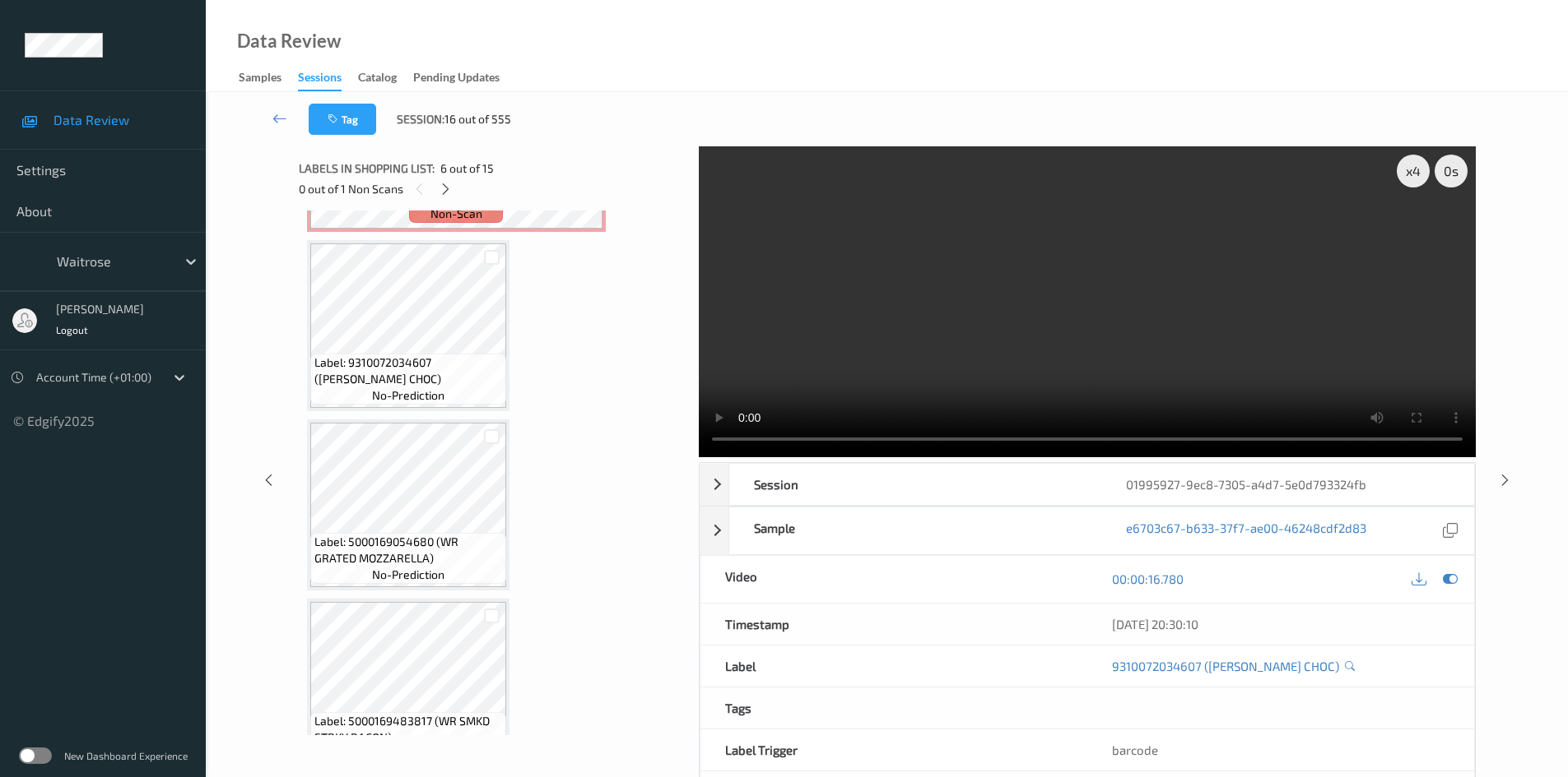
click at [915, 338] on video at bounding box center [1088, 302] width 777 height 311
click at [1033, 374] on video at bounding box center [1088, 302] width 777 height 311
click at [1039, 385] on video at bounding box center [1088, 302] width 777 height 311
click at [1018, 327] on video at bounding box center [1088, 302] width 777 height 311
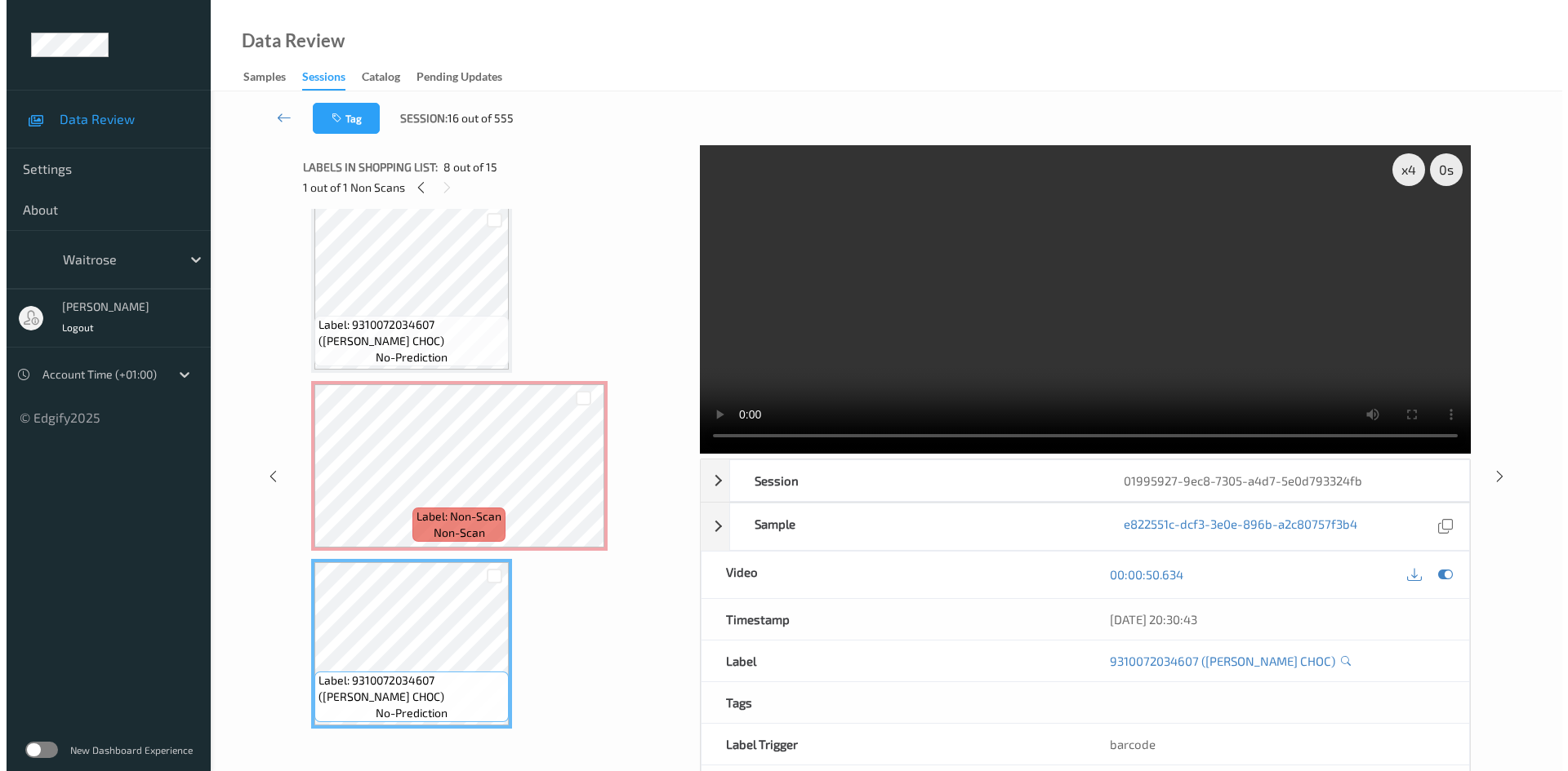
scroll to position [898, 0]
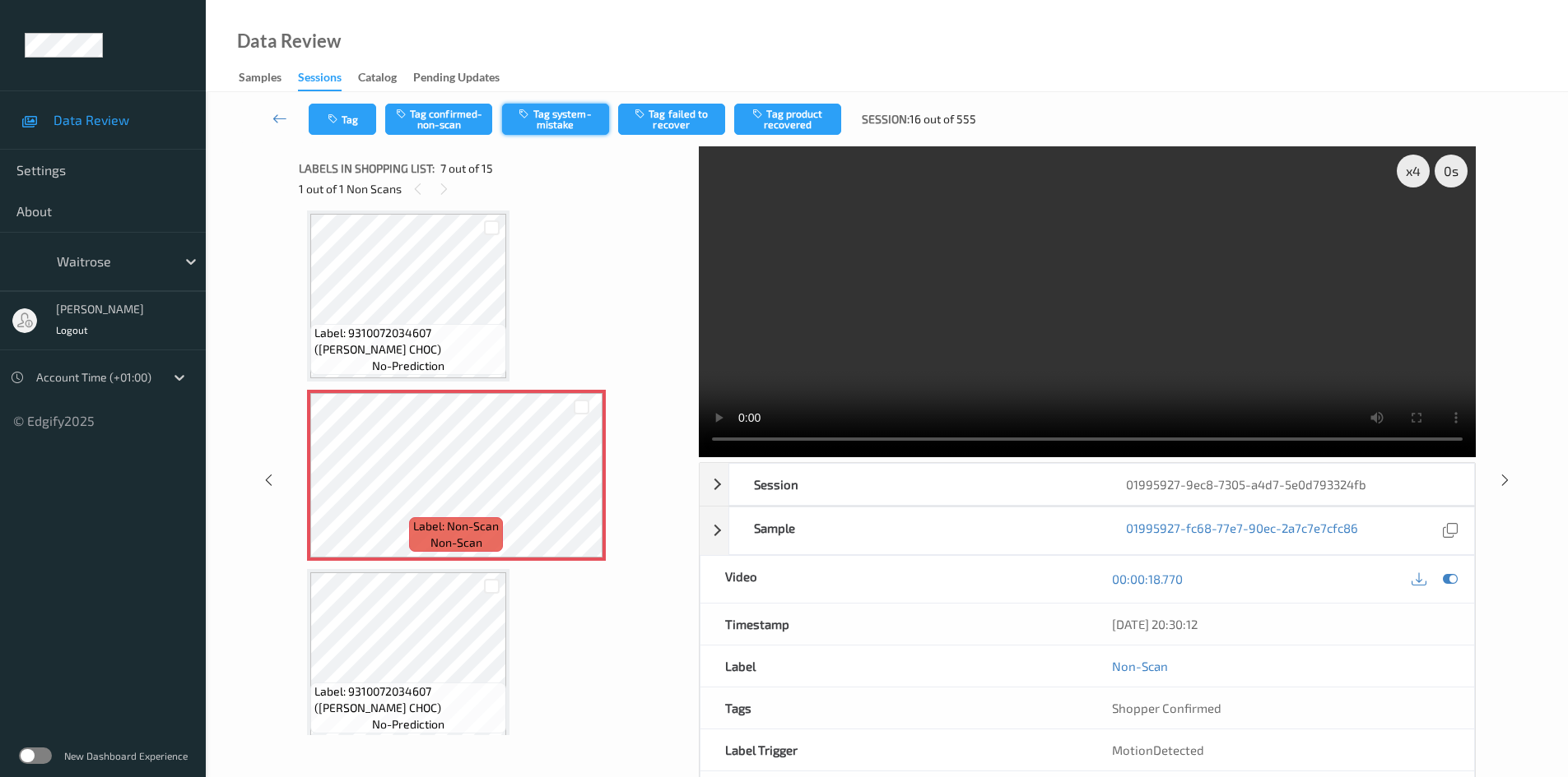
click at [549, 119] on button "Tag system-mistake" at bounding box center [555, 119] width 107 height 31
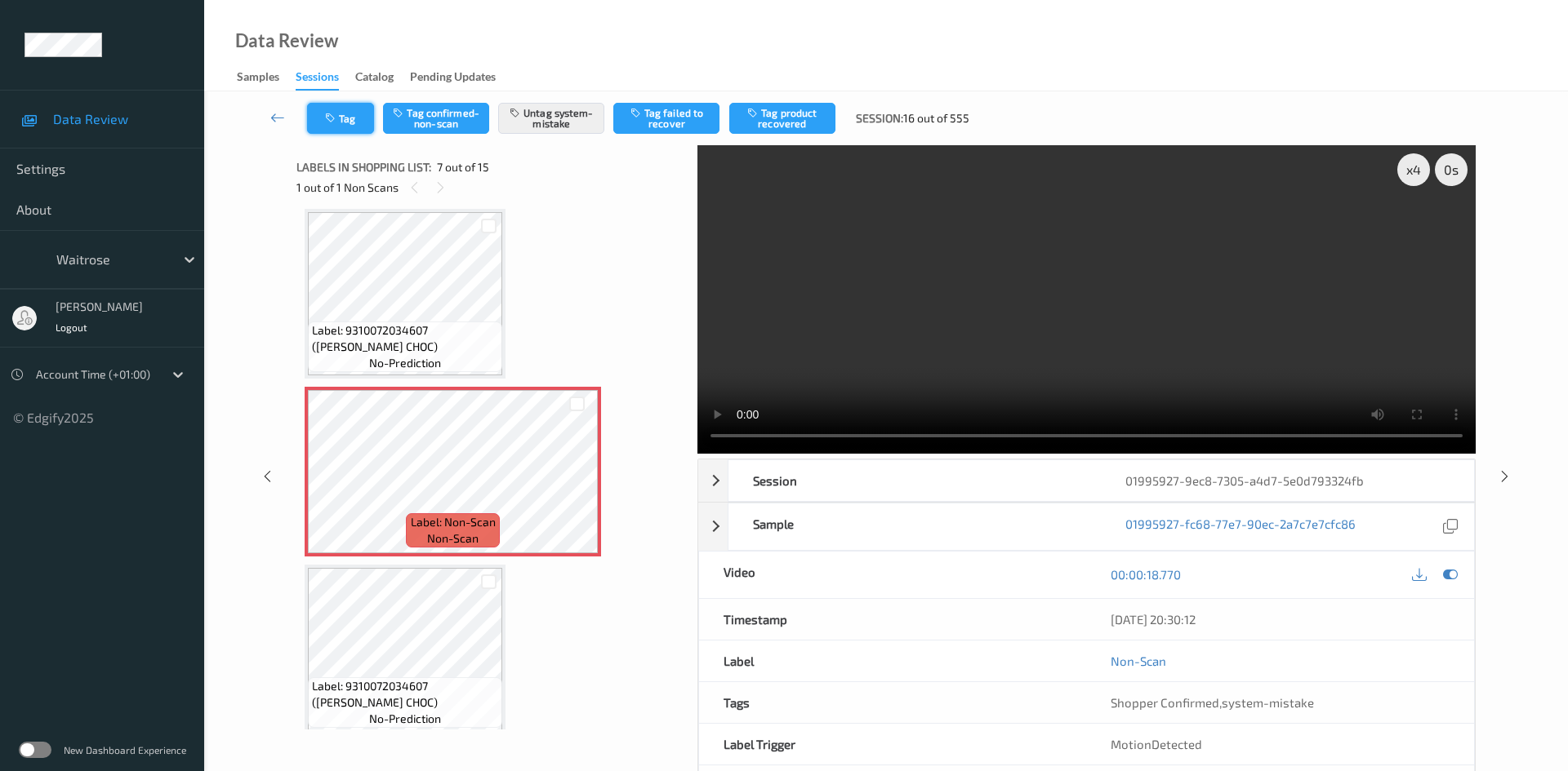
click at [344, 120] on button "Tag" at bounding box center [340, 118] width 67 height 31
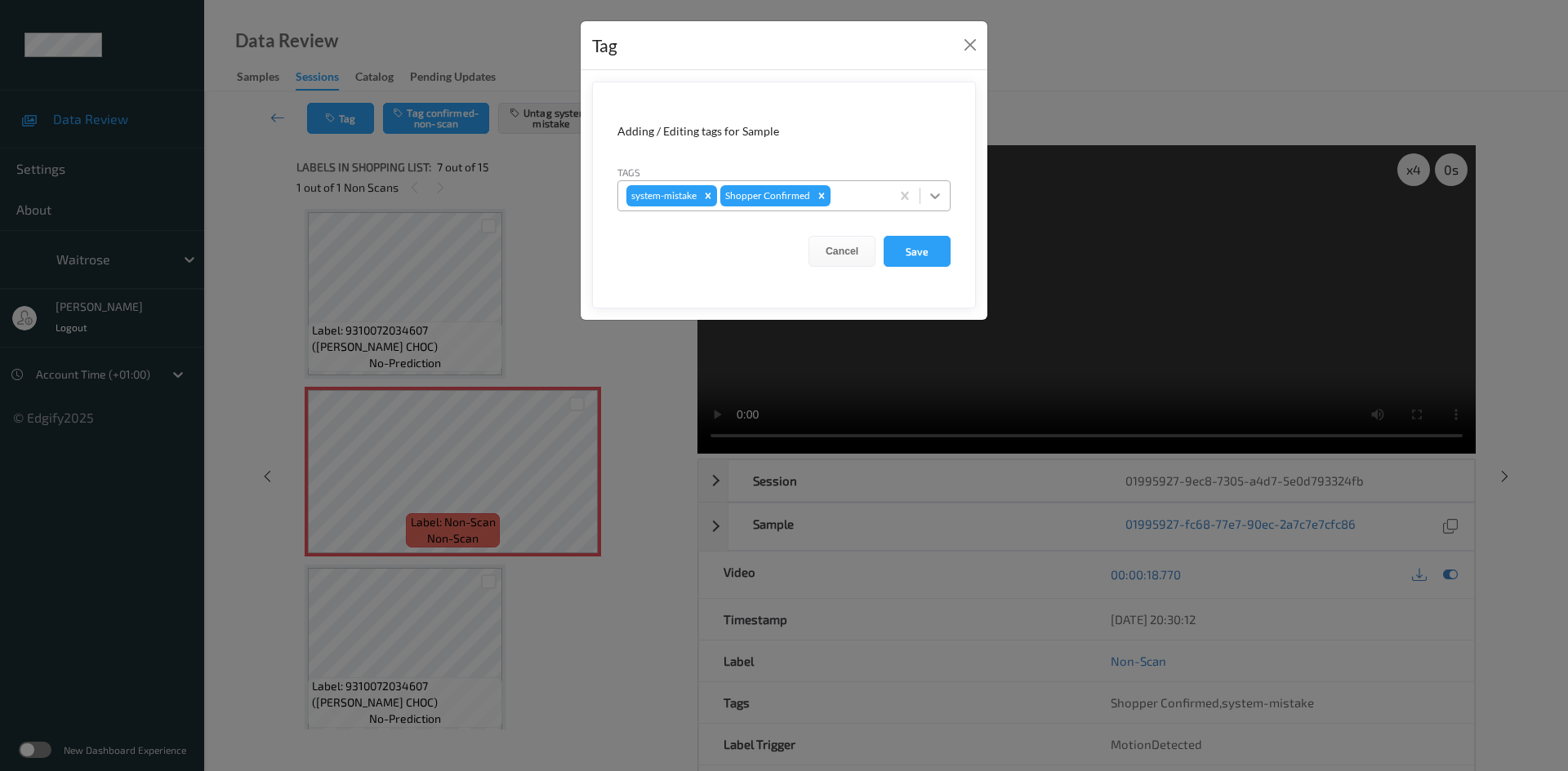
click at [943, 196] on div at bounding box center [936, 196] width 30 height 30
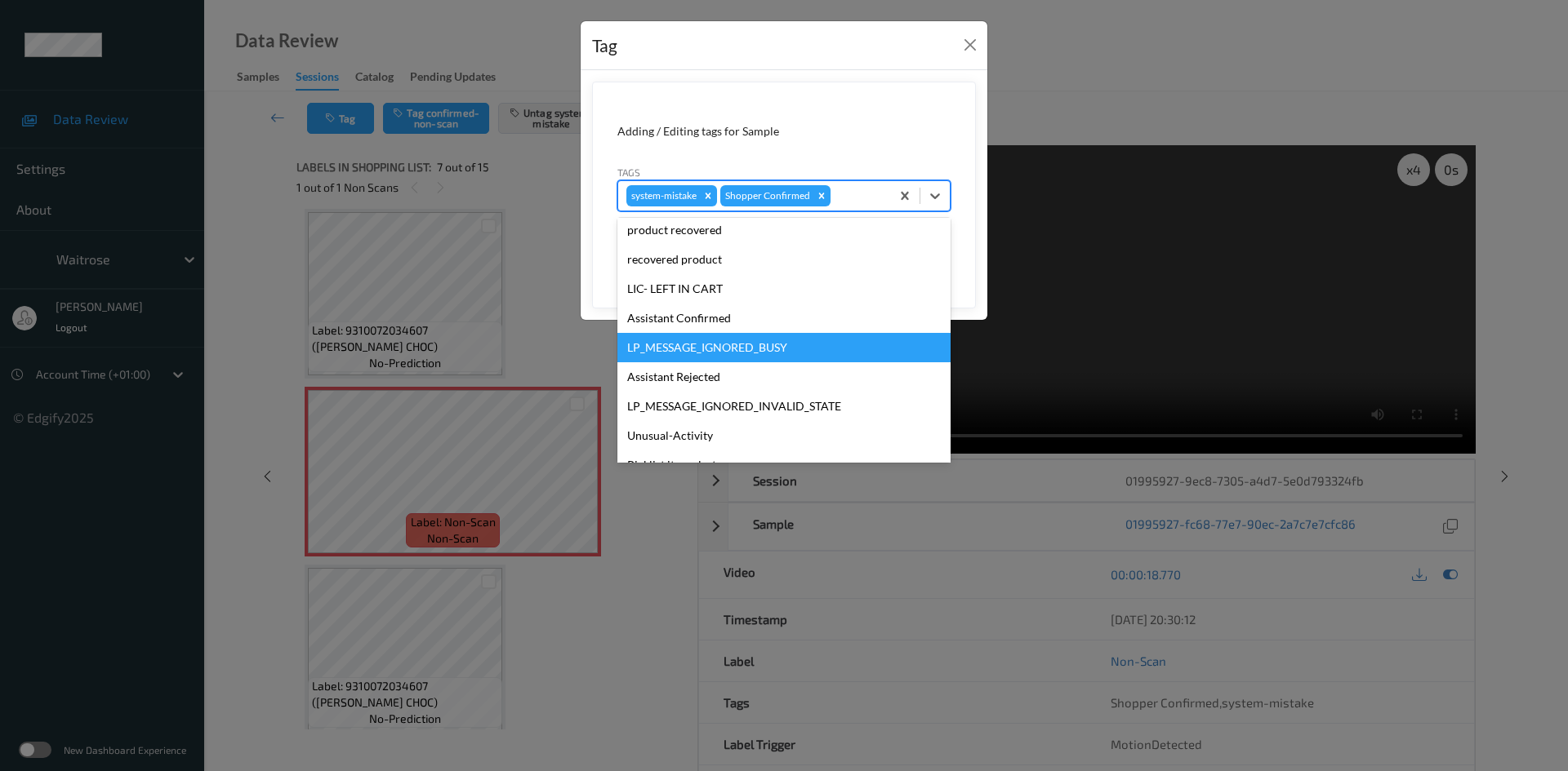
scroll to position [408, 0]
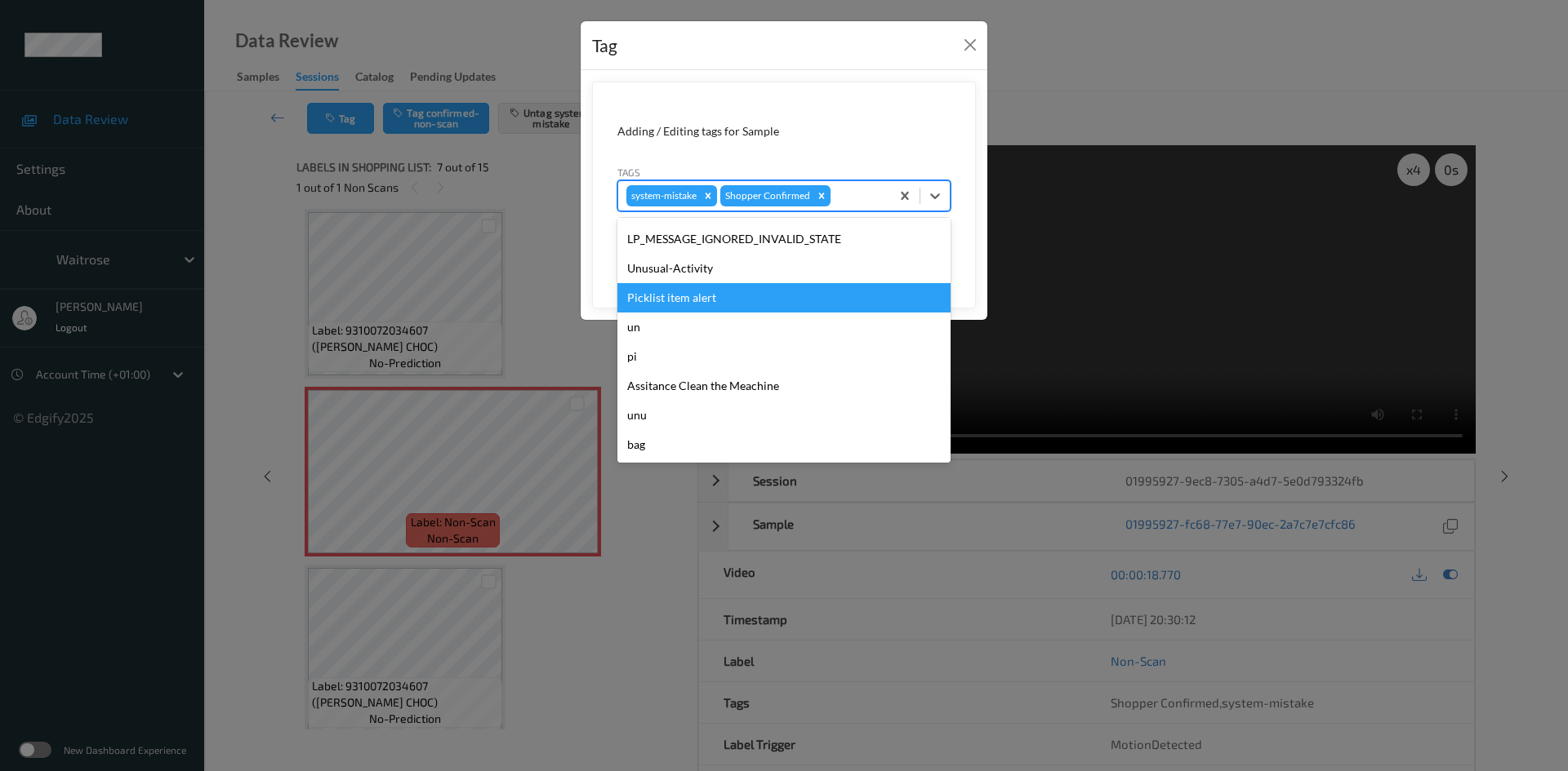
click at [719, 287] on div "Picklist item alert" at bounding box center [784, 298] width 333 height 30
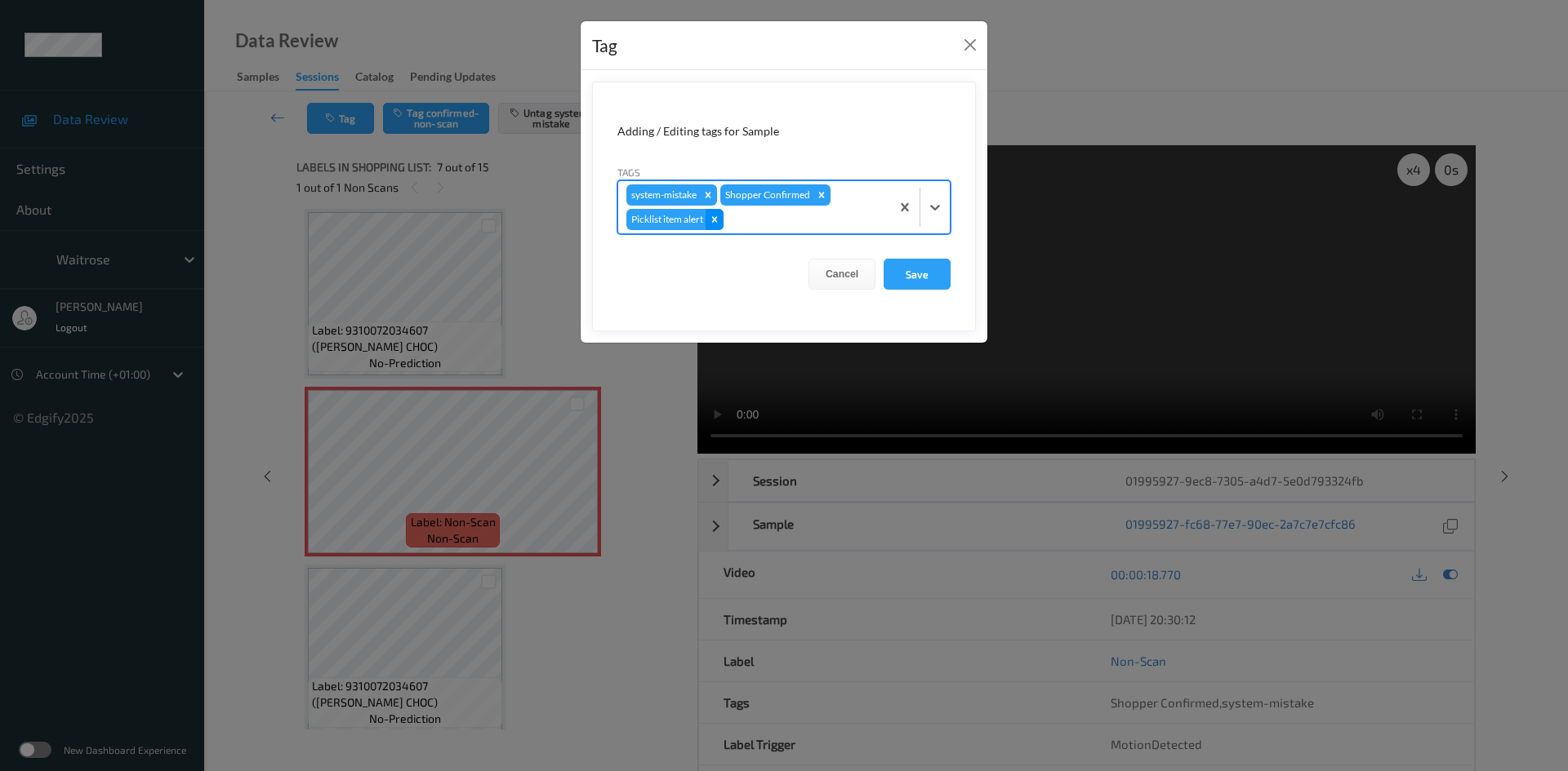
click at [717, 217] on icon "Remove Picklist item alert" at bounding box center [715, 220] width 11 height 11
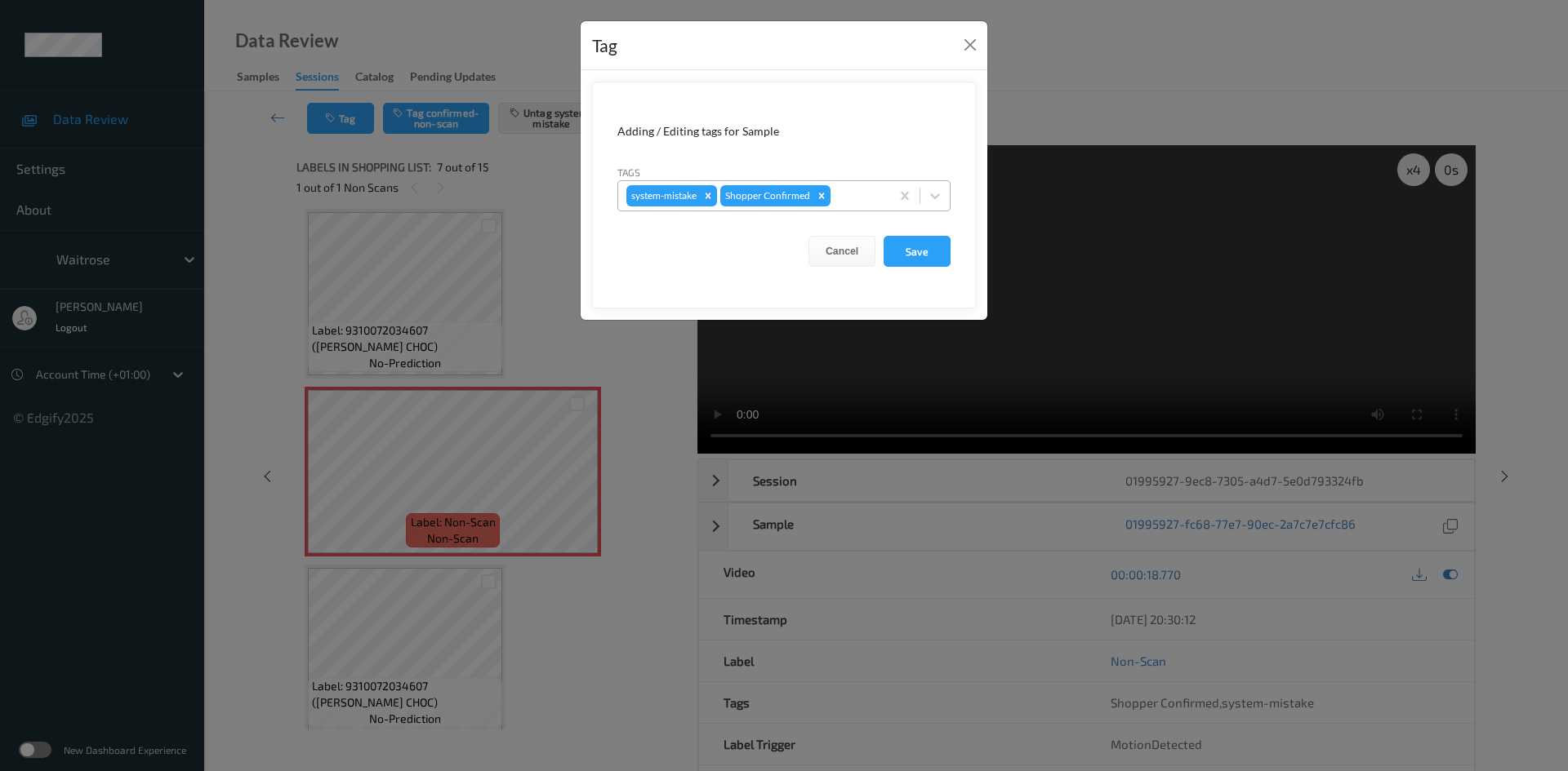
click at [790, 225] on form "Adding / Editing tags for Sample Tags system-mistake Shopper Confirmed Cancel S…" at bounding box center [784, 195] width 384 height 227
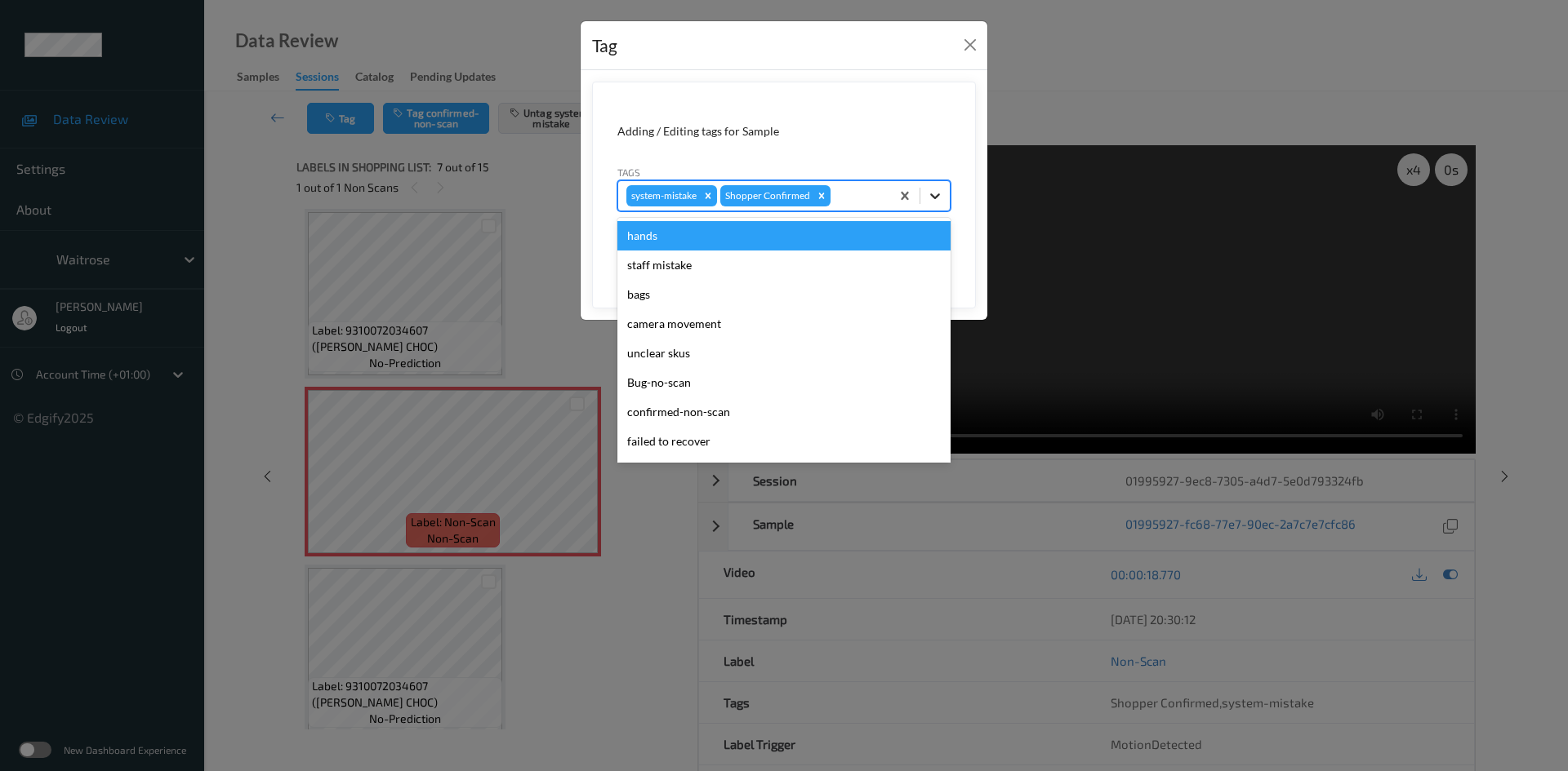
click at [931, 197] on icon at bounding box center [936, 196] width 17 height 17
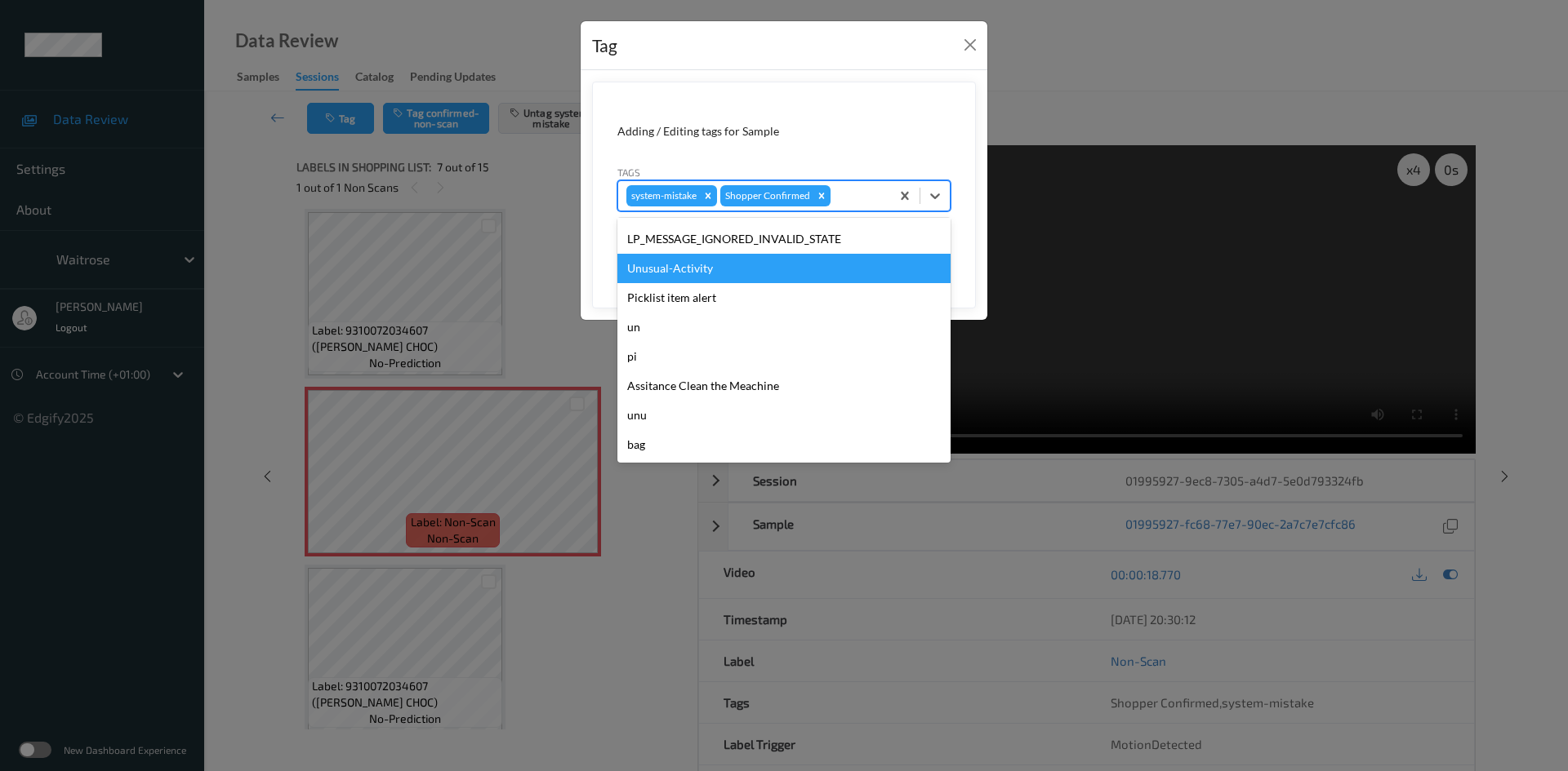
click at [708, 271] on div "Unusual-Activity" at bounding box center [784, 269] width 333 height 30
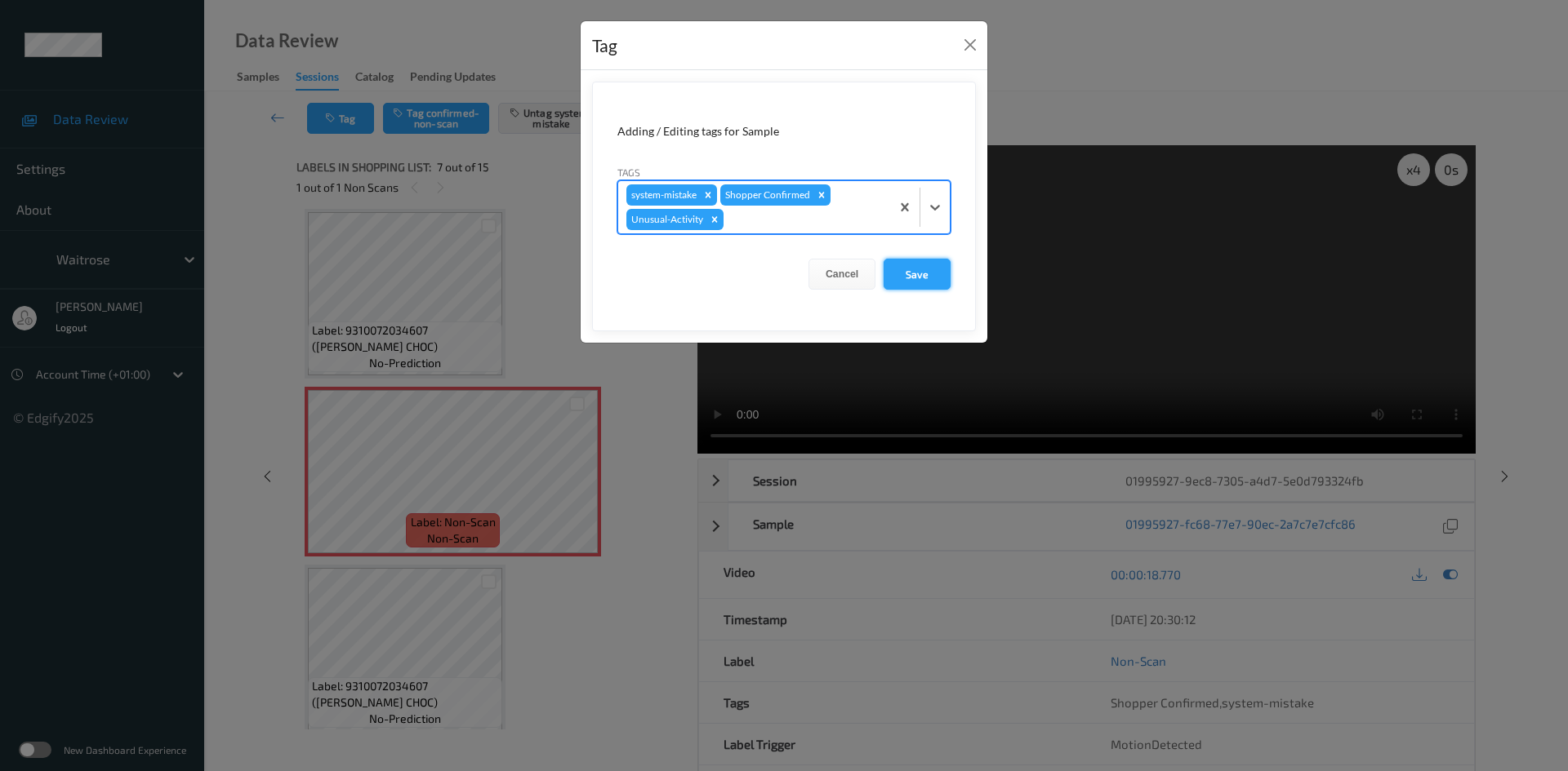
click at [904, 282] on button "Save" at bounding box center [917, 273] width 67 height 31
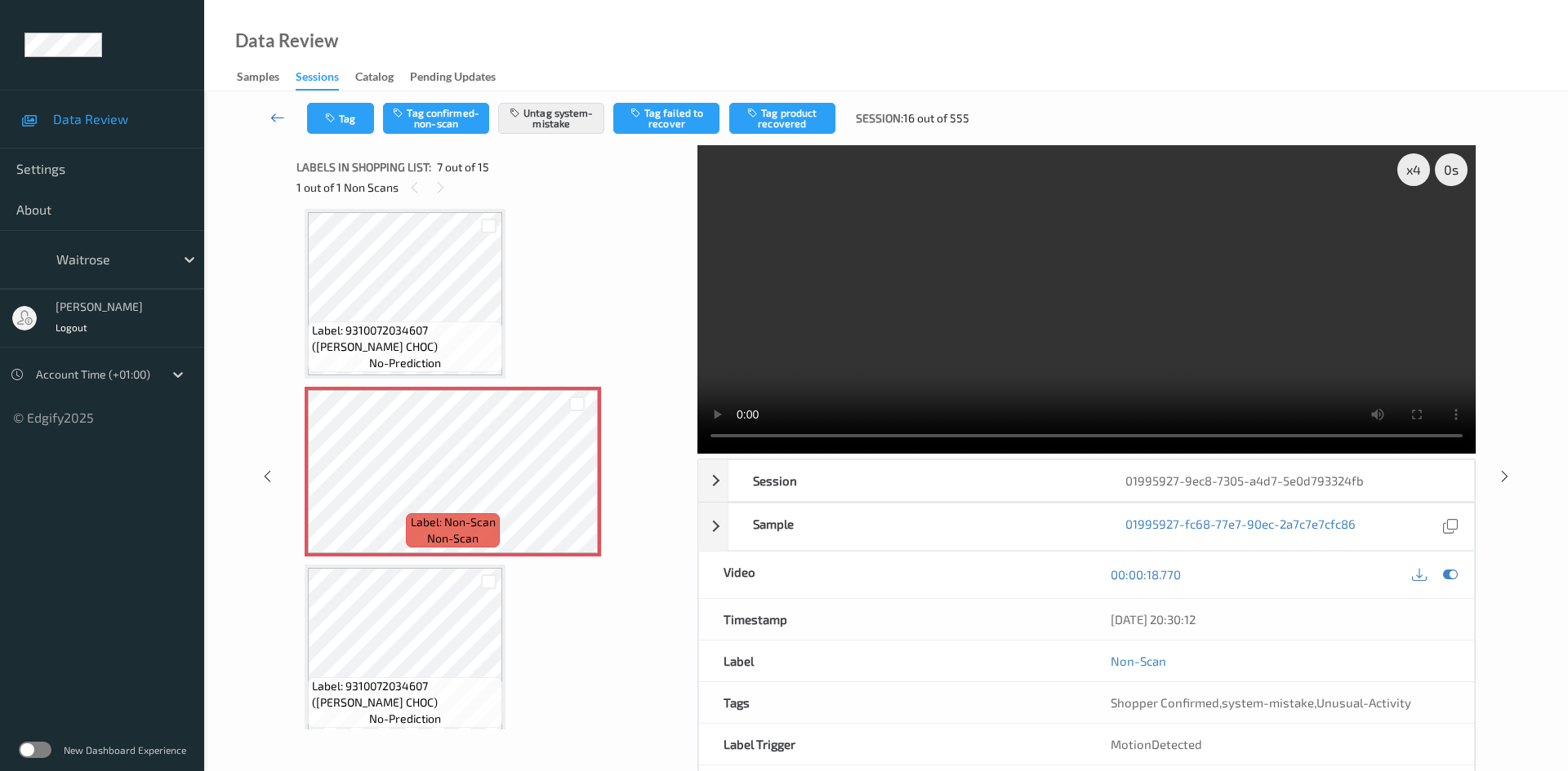
click at [275, 108] on link at bounding box center [278, 118] width 58 height 31
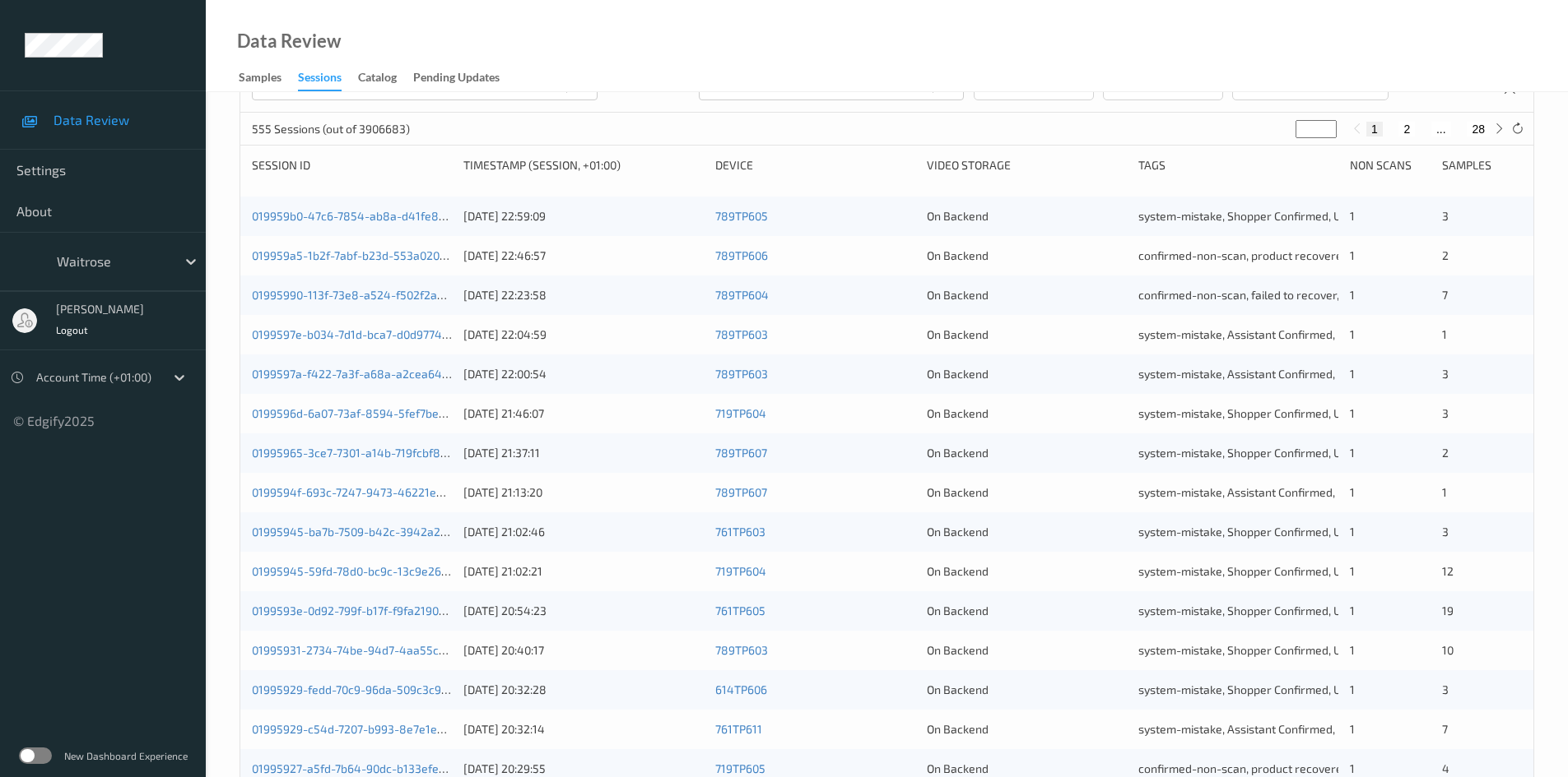
scroll to position [460, 0]
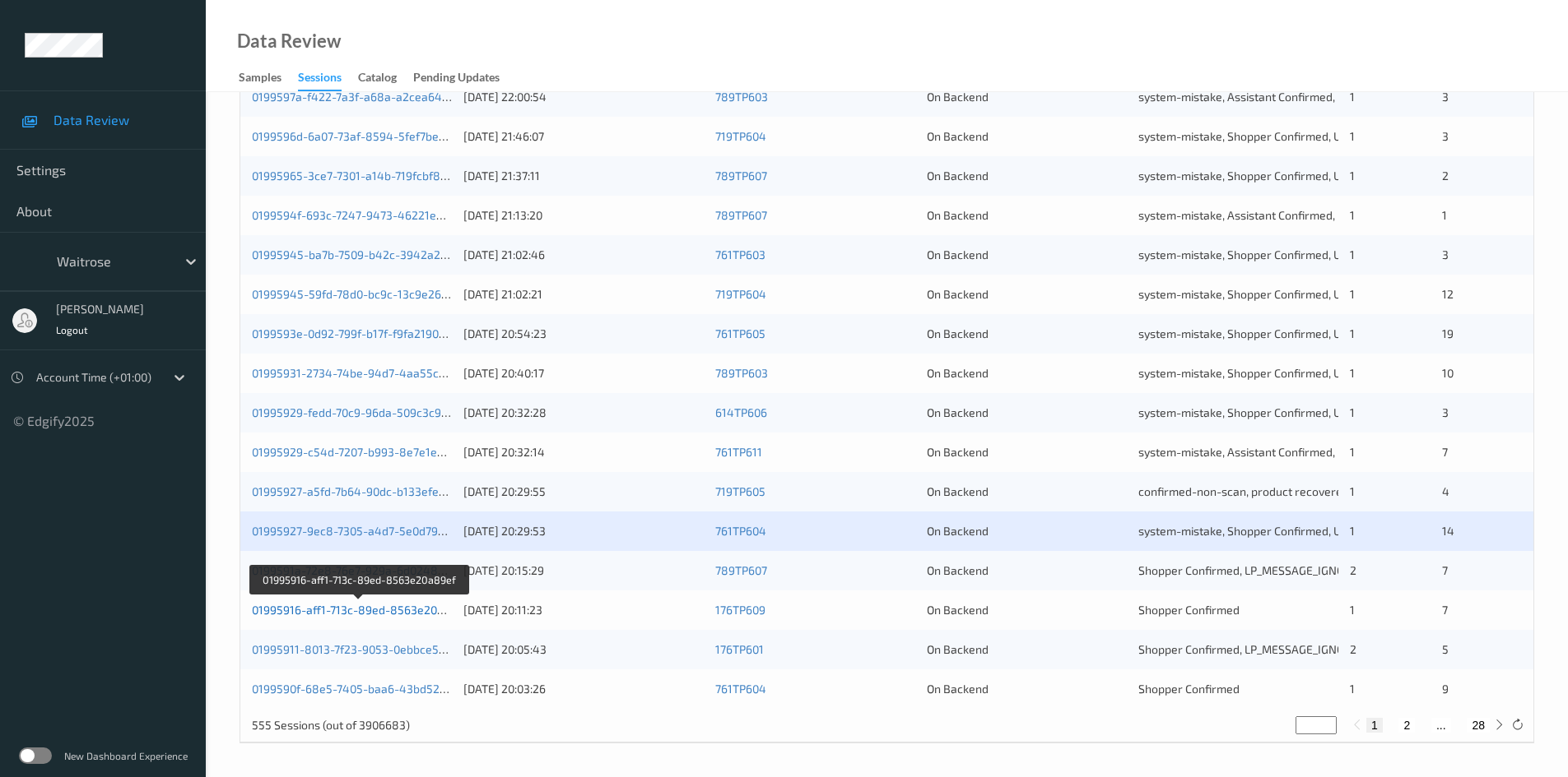
click at [323, 612] on link "01995916-aff1-713c-89ed-8563e20a89ef" at bounding box center [361, 610] width 217 height 14
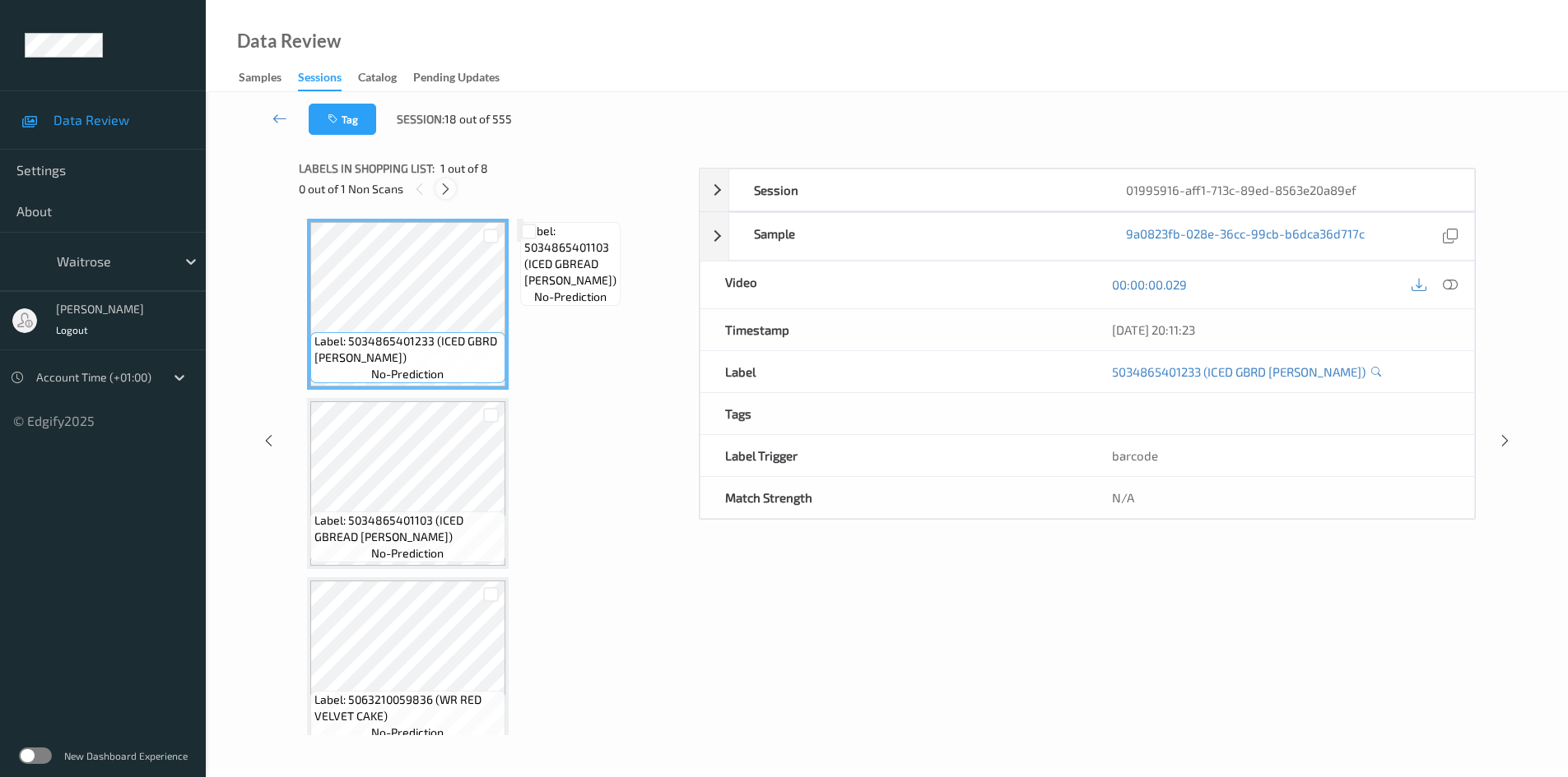
click at [443, 179] on div "Labels in shopping list: 1 out of 8 0 out of 1 Non Scans" at bounding box center [493, 178] width 389 height 64
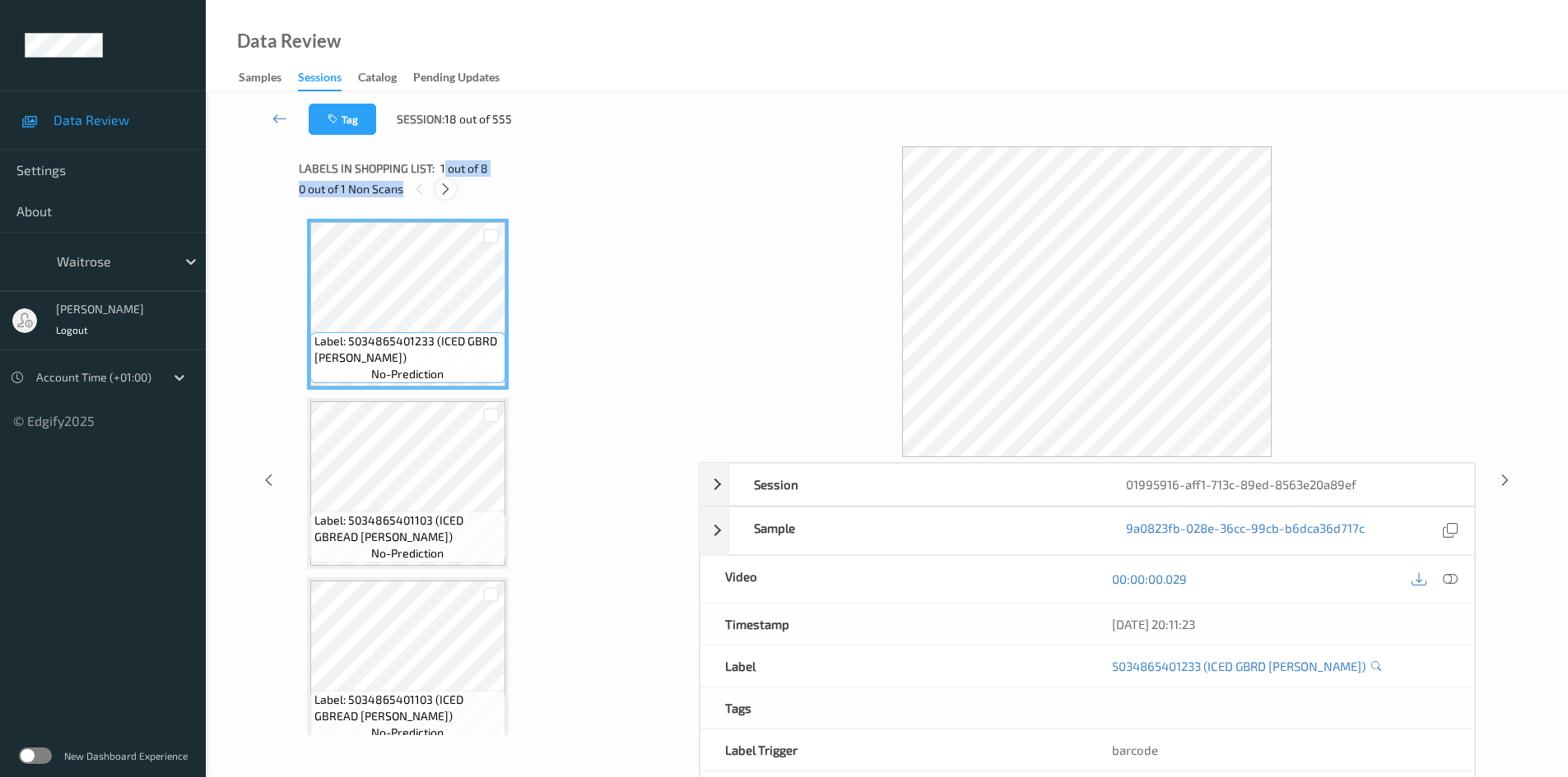
click at [445, 192] on icon at bounding box center [445, 190] width 14 height 15
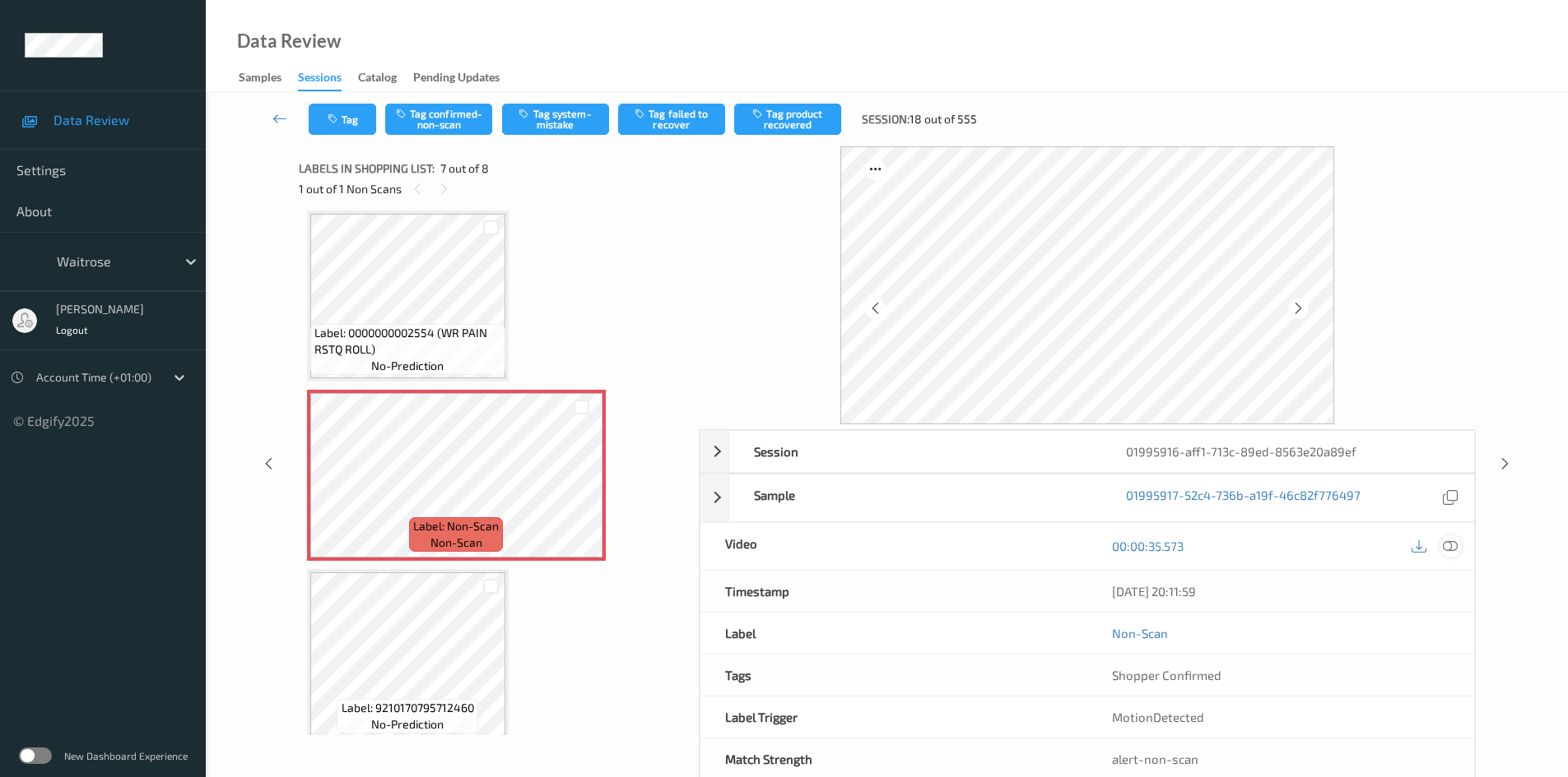
click at [1457, 544] on icon at bounding box center [1450, 546] width 15 height 15
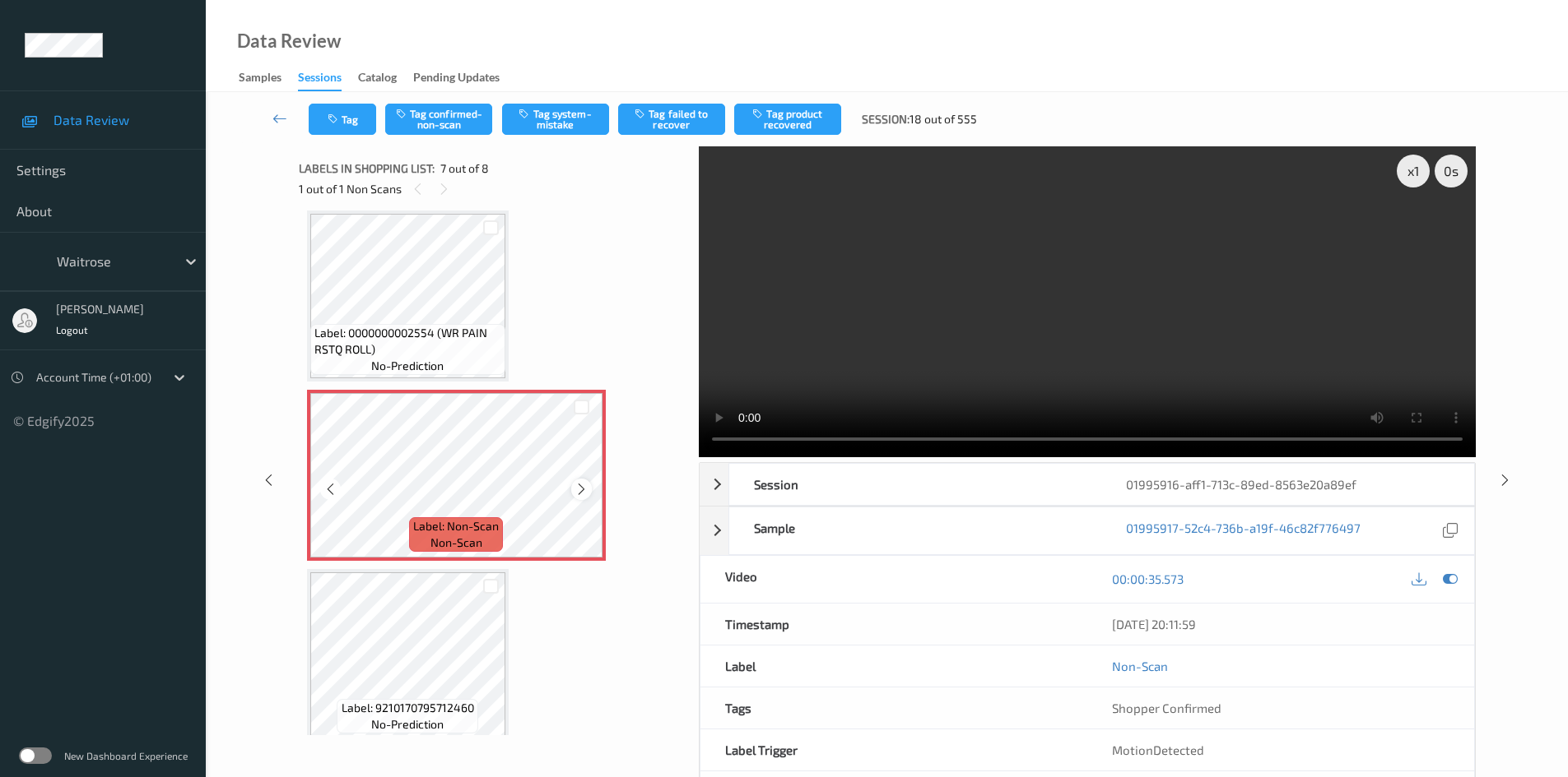
click at [582, 487] on icon at bounding box center [581, 489] width 14 height 15
click at [1414, 177] on div "x 1" at bounding box center [1413, 171] width 33 height 33
click at [1414, 177] on div "x 2" at bounding box center [1413, 171] width 33 height 33
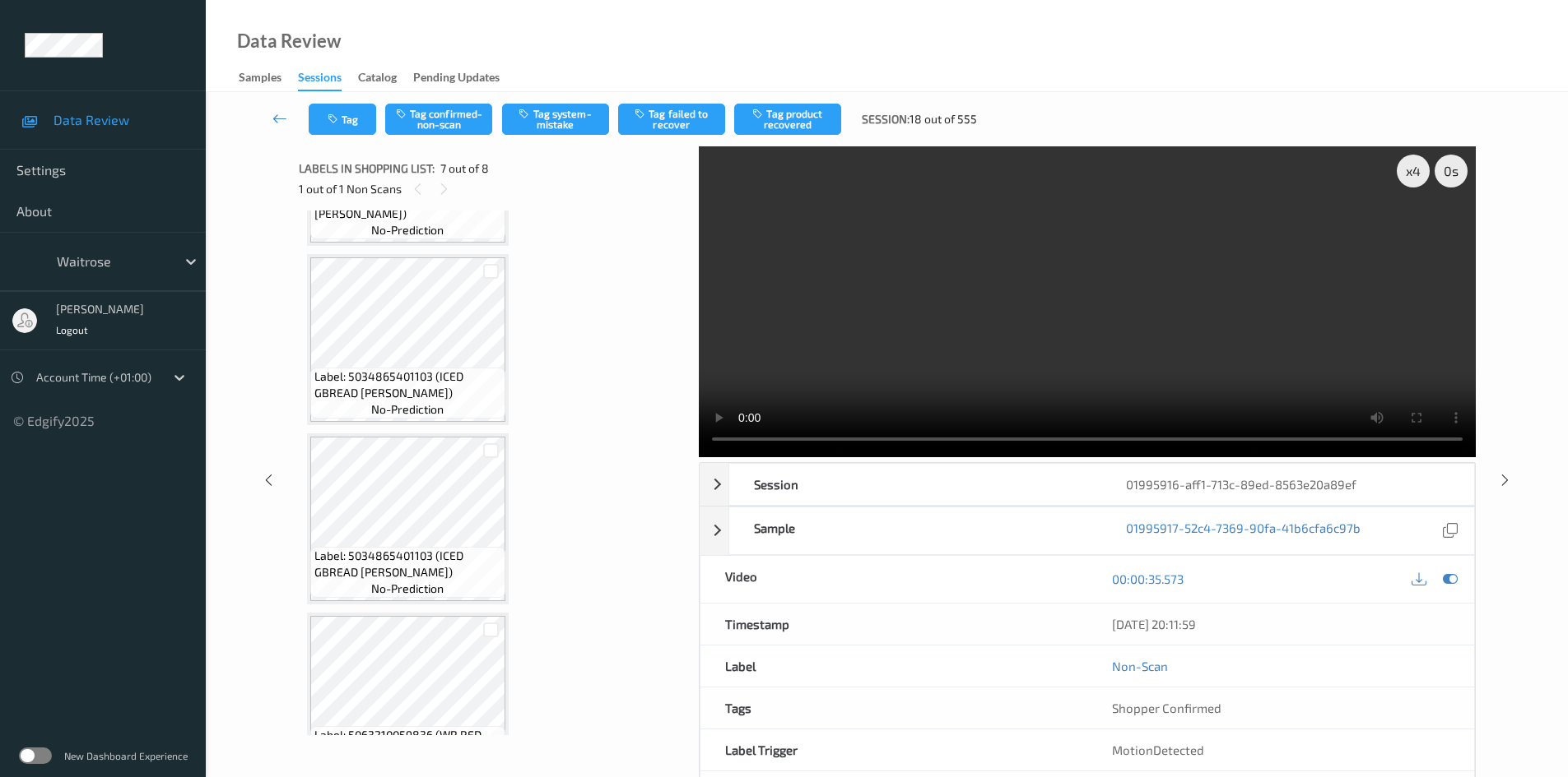
scroll to position [0, 0]
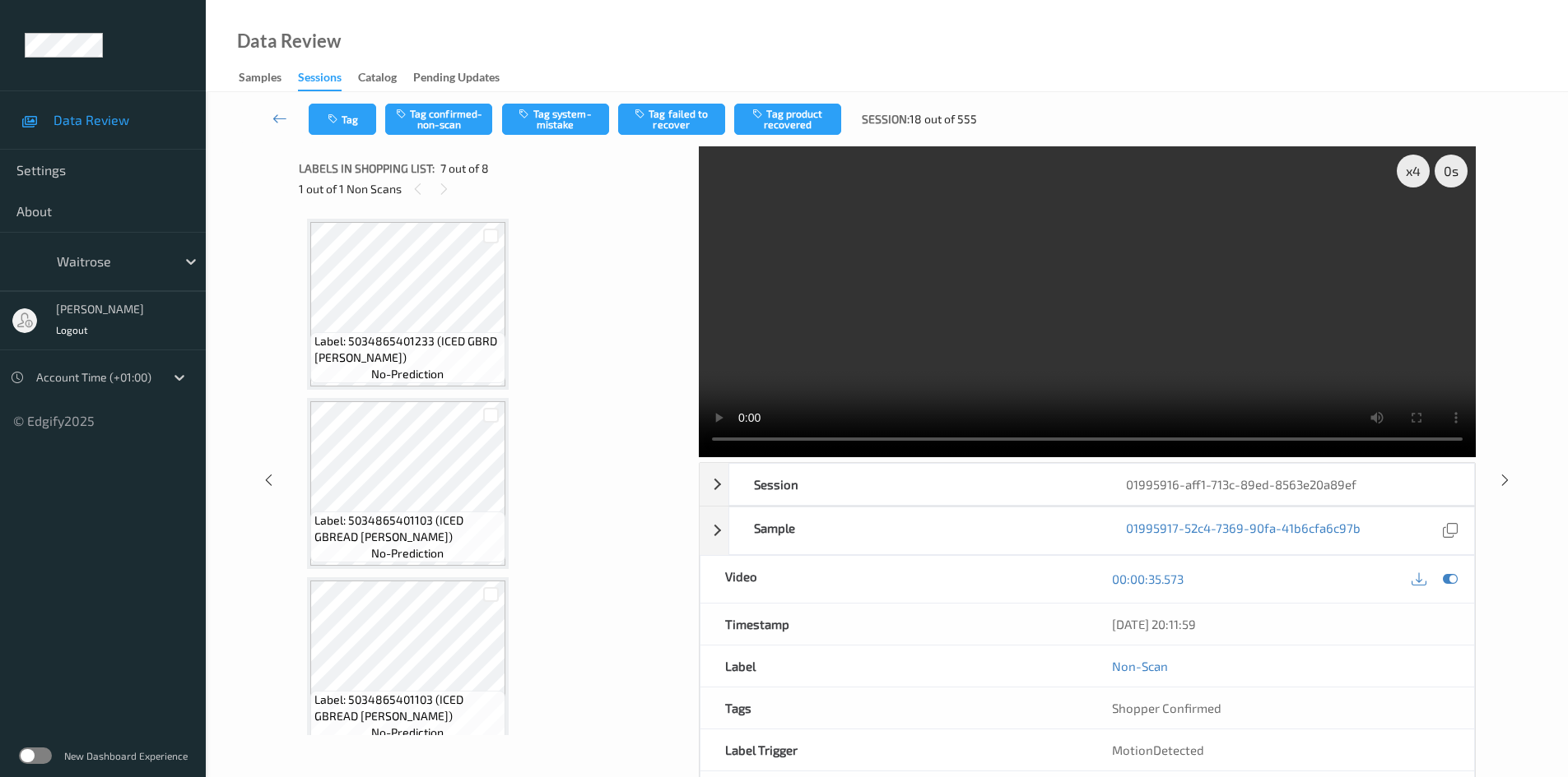
click at [952, 377] on video at bounding box center [1088, 302] width 777 height 311
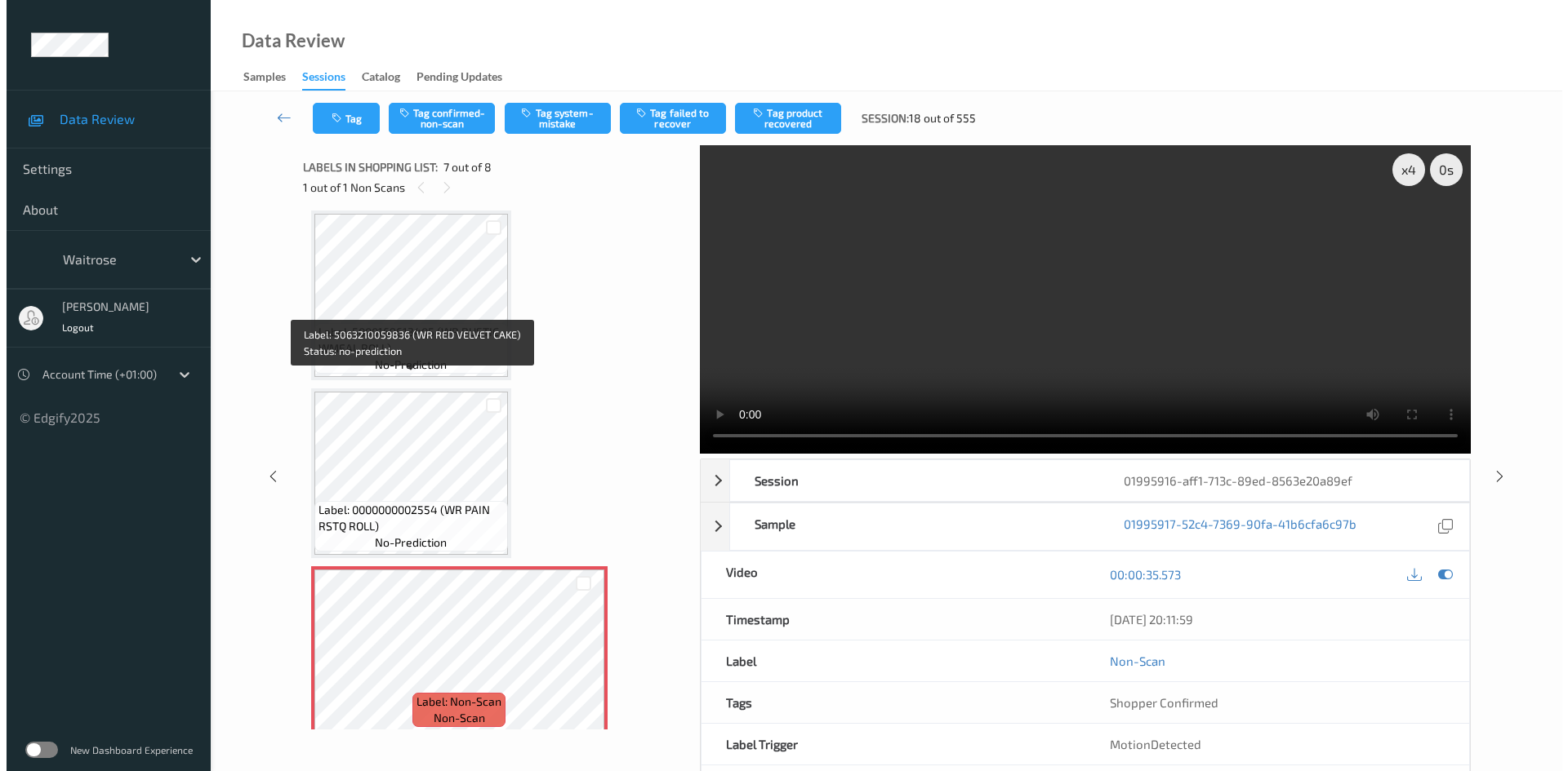
scroll to position [735, 0]
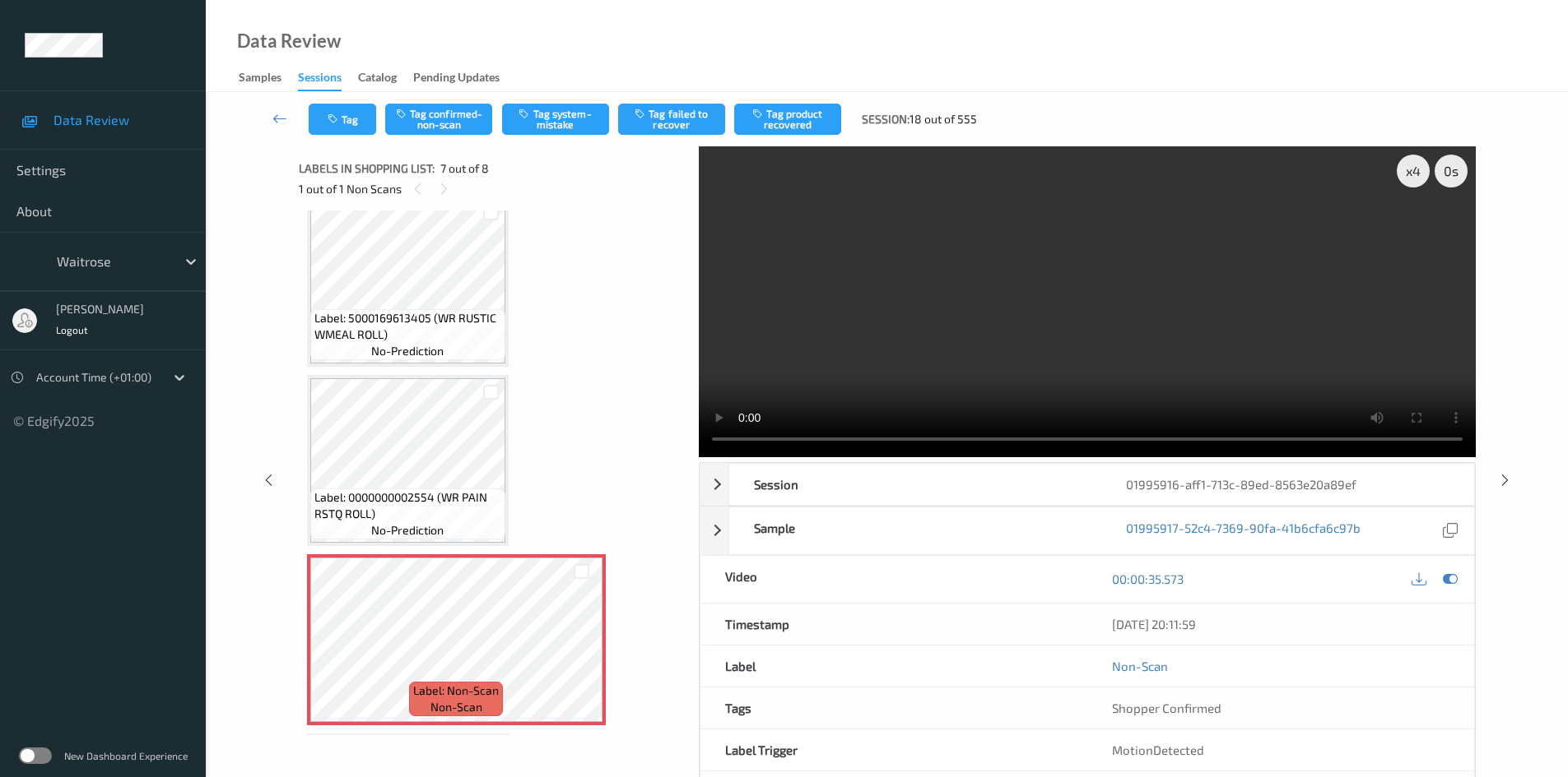
click at [943, 331] on video at bounding box center [1088, 302] width 777 height 311
click at [564, 118] on button "Tag system-mistake" at bounding box center [555, 119] width 107 height 31
click at [577, 108] on button "Tag system-mistake" at bounding box center [555, 119] width 107 height 31
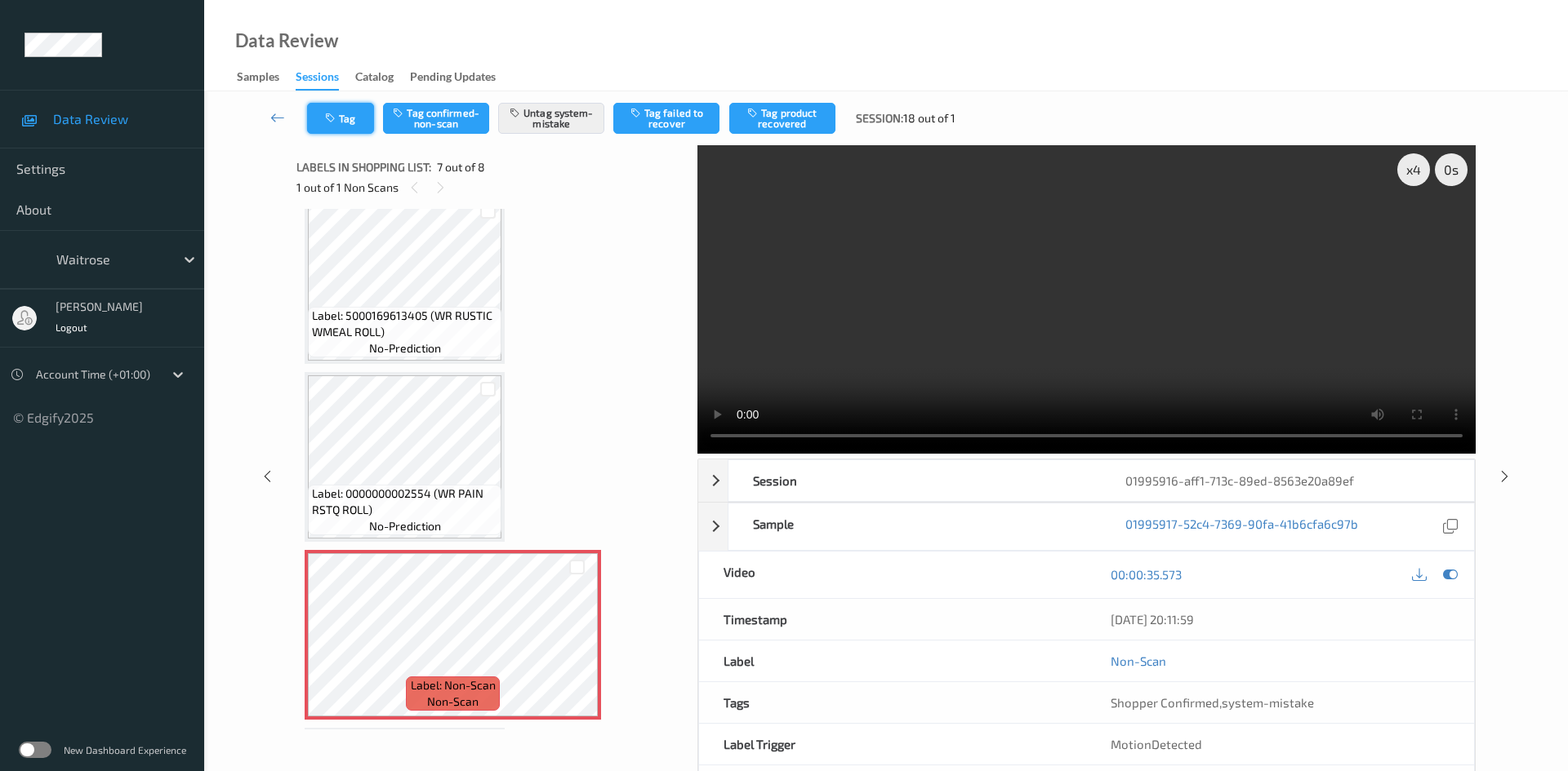
click at [351, 110] on button "Tag" at bounding box center [340, 118] width 67 height 31
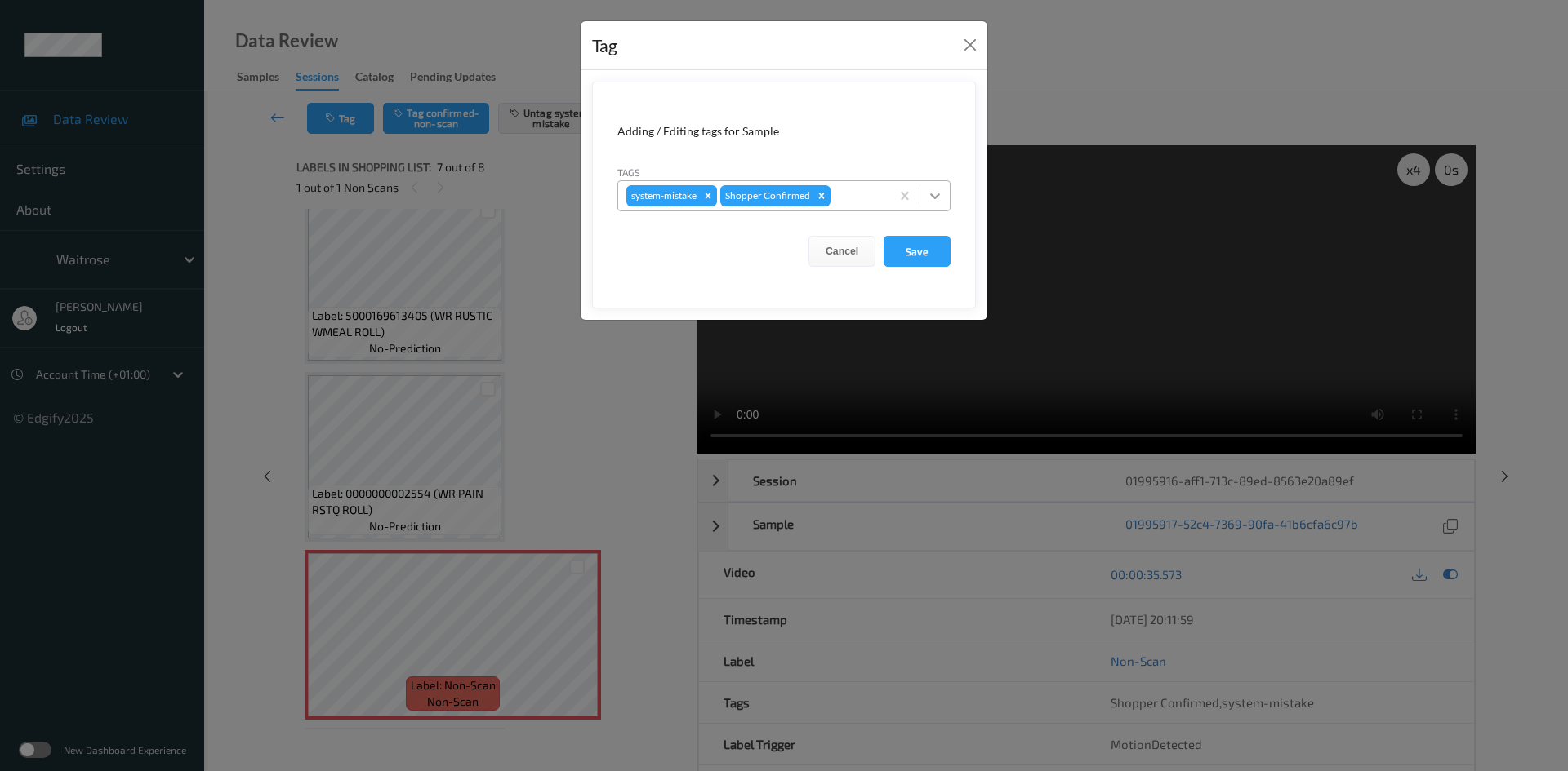
click at [922, 190] on div at bounding box center [936, 196] width 30 height 30
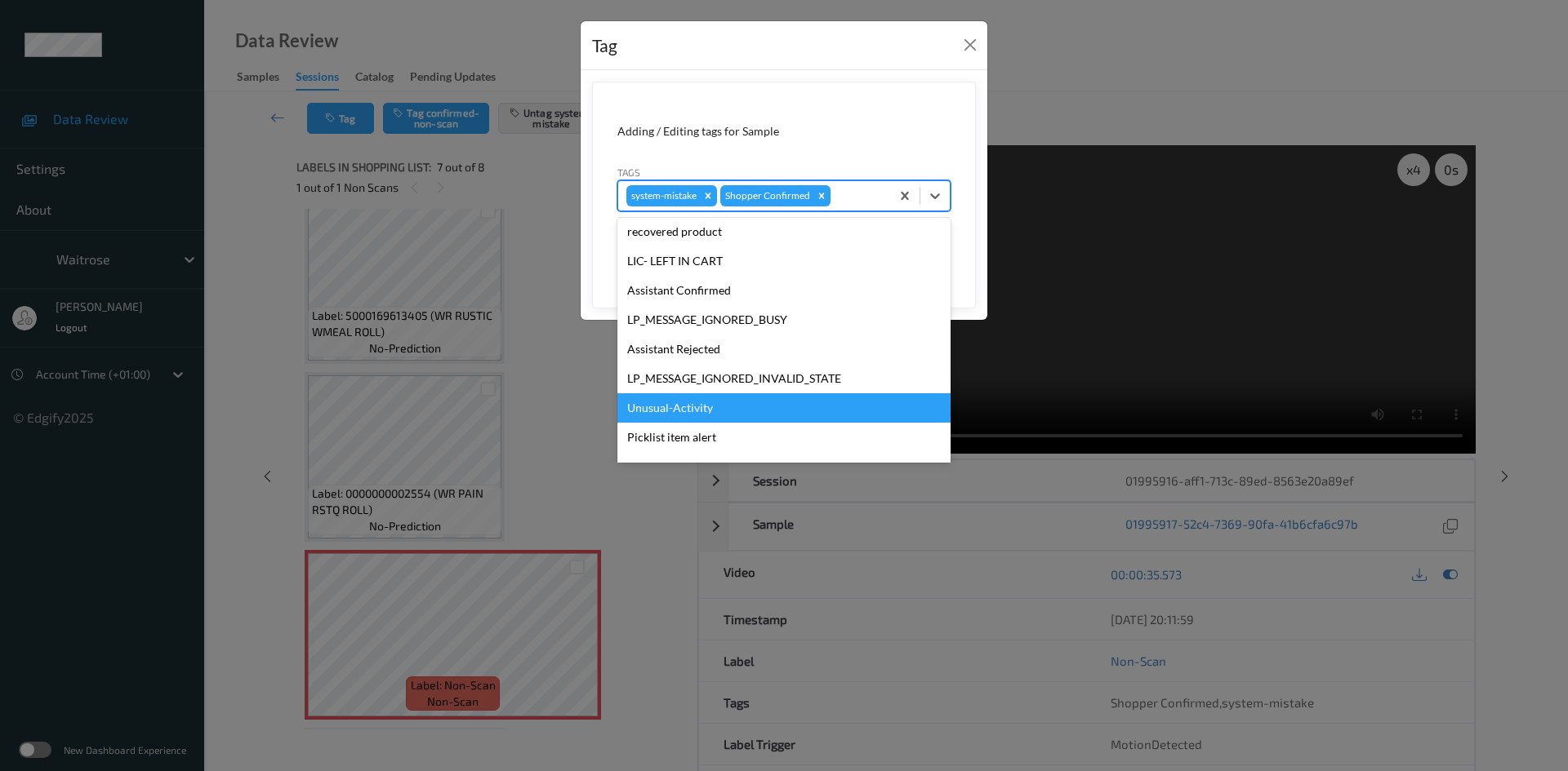
scroll to position [408, 0]
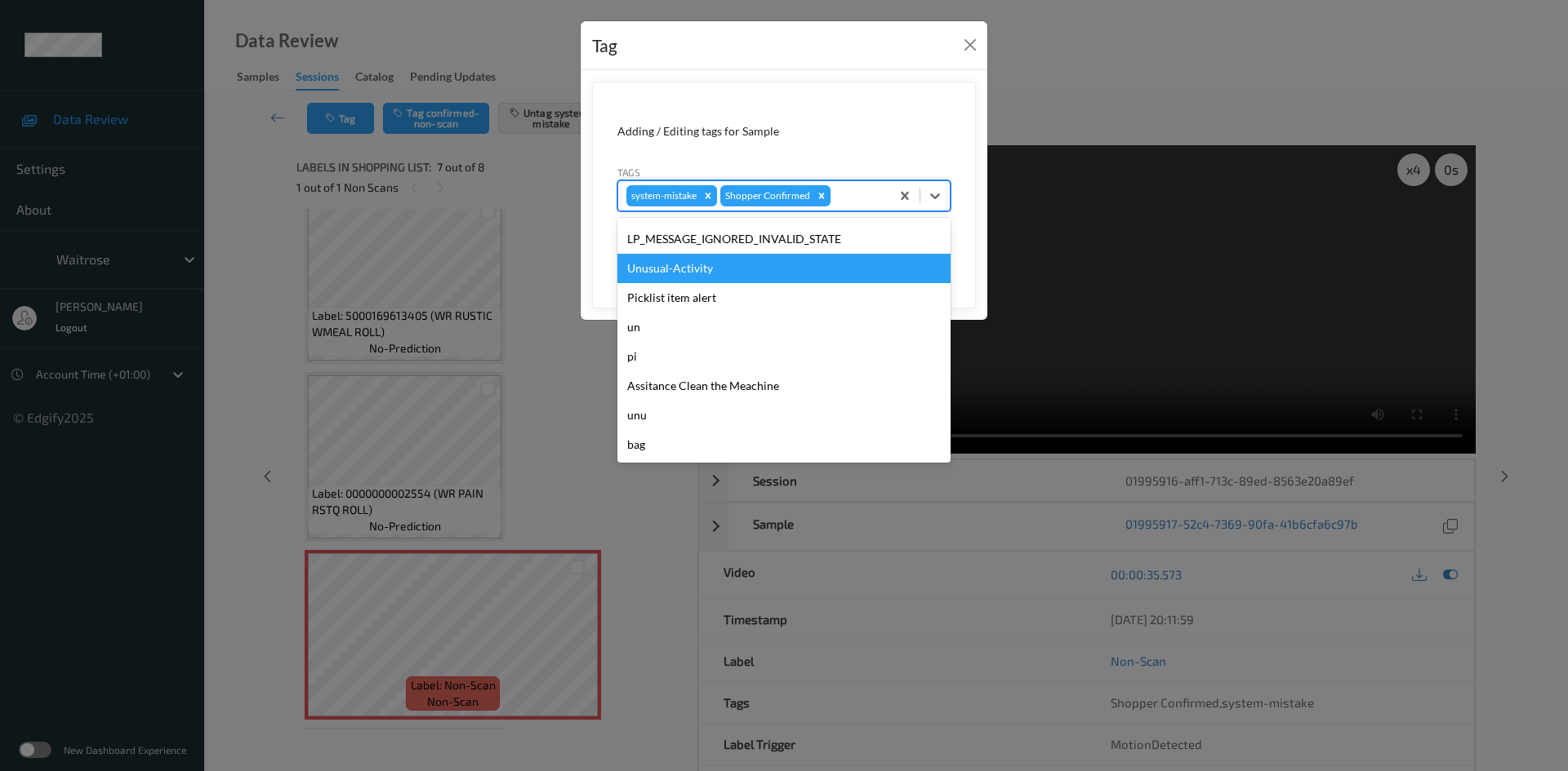
click at [668, 271] on div "Unusual-Activity" at bounding box center [784, 269] width 333 height 30
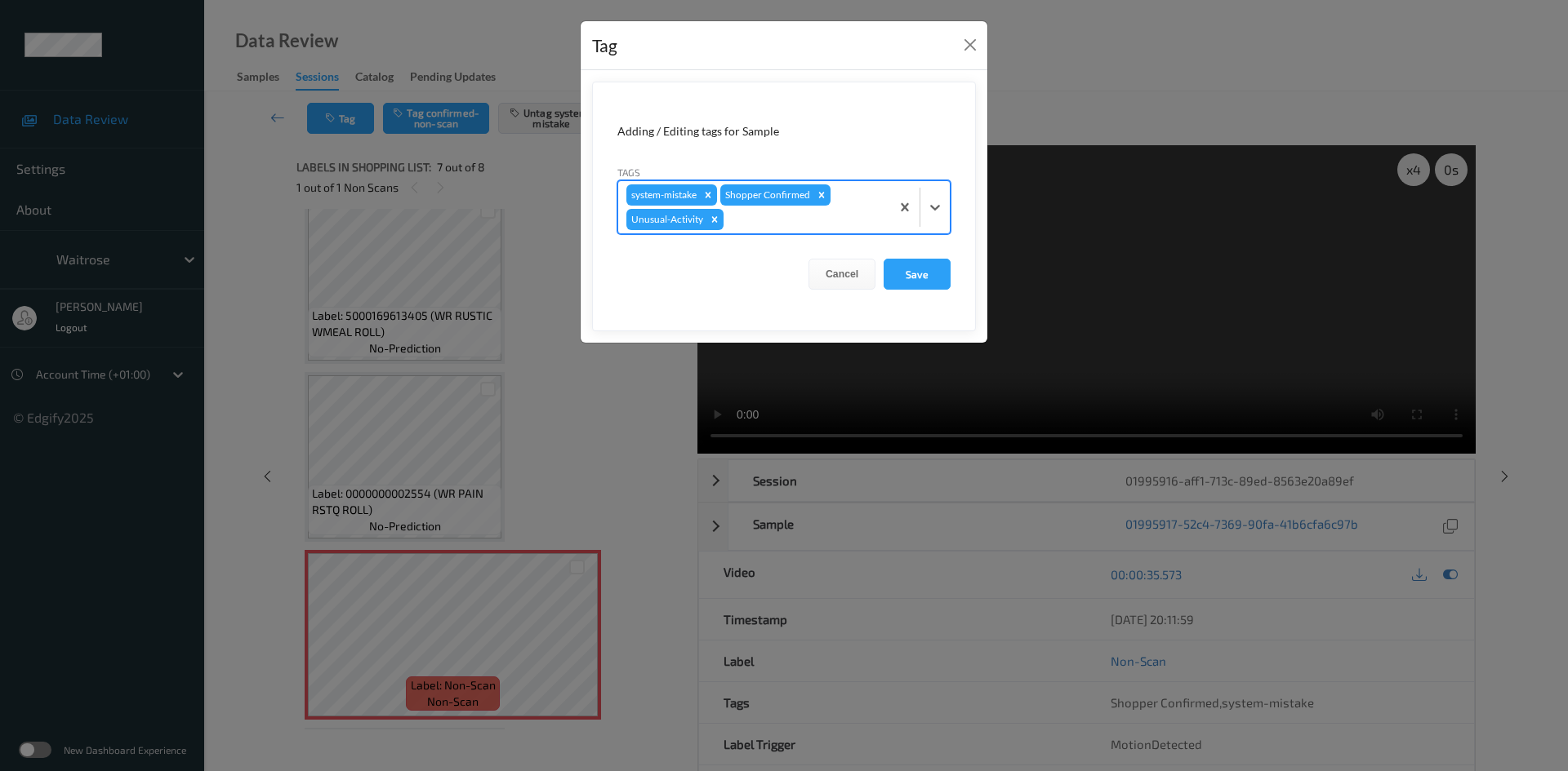
click at [936, 216] on div at bounding box center [936, 208] width 30 height 30
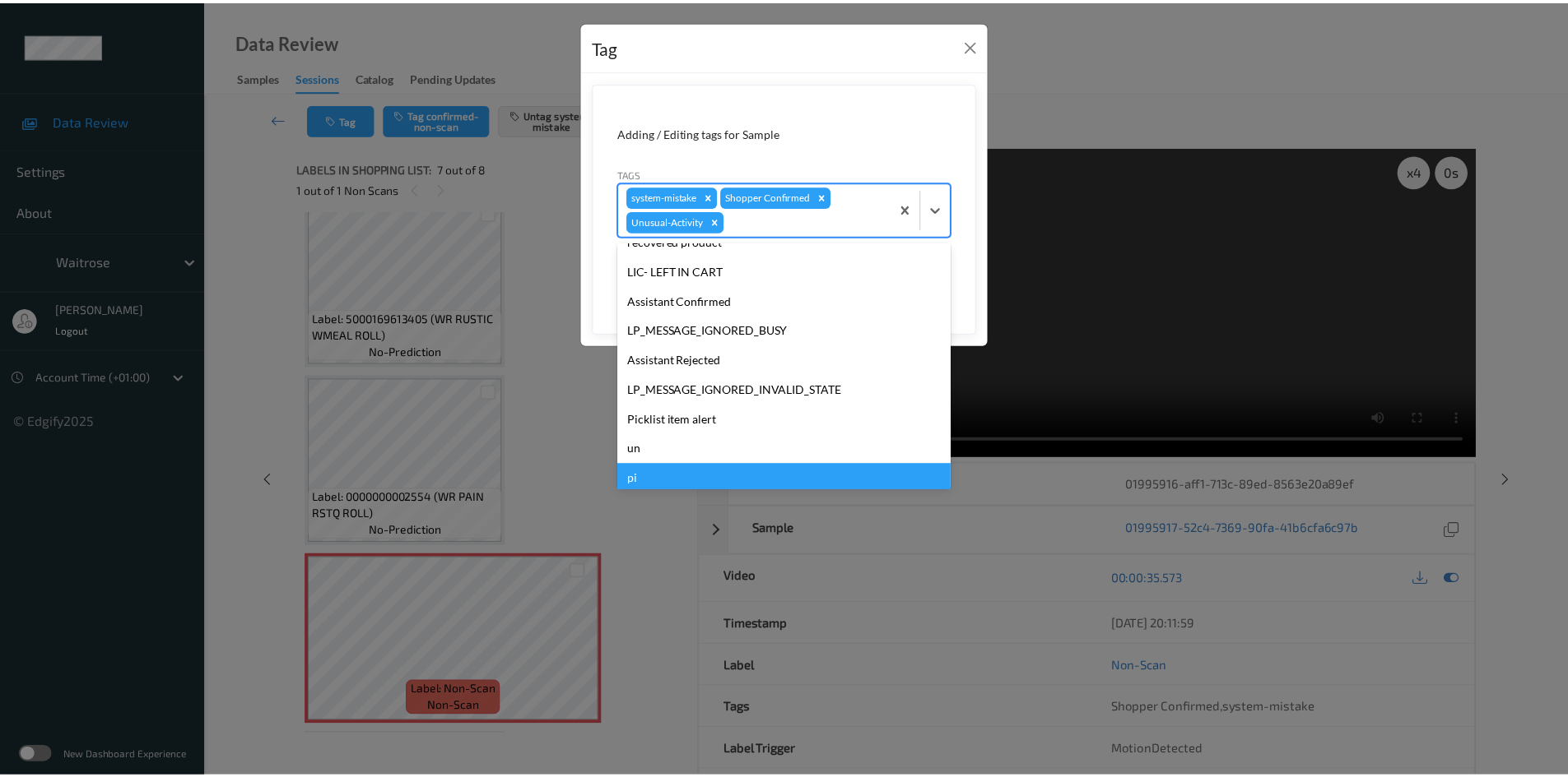
scroll to position [382, 0]
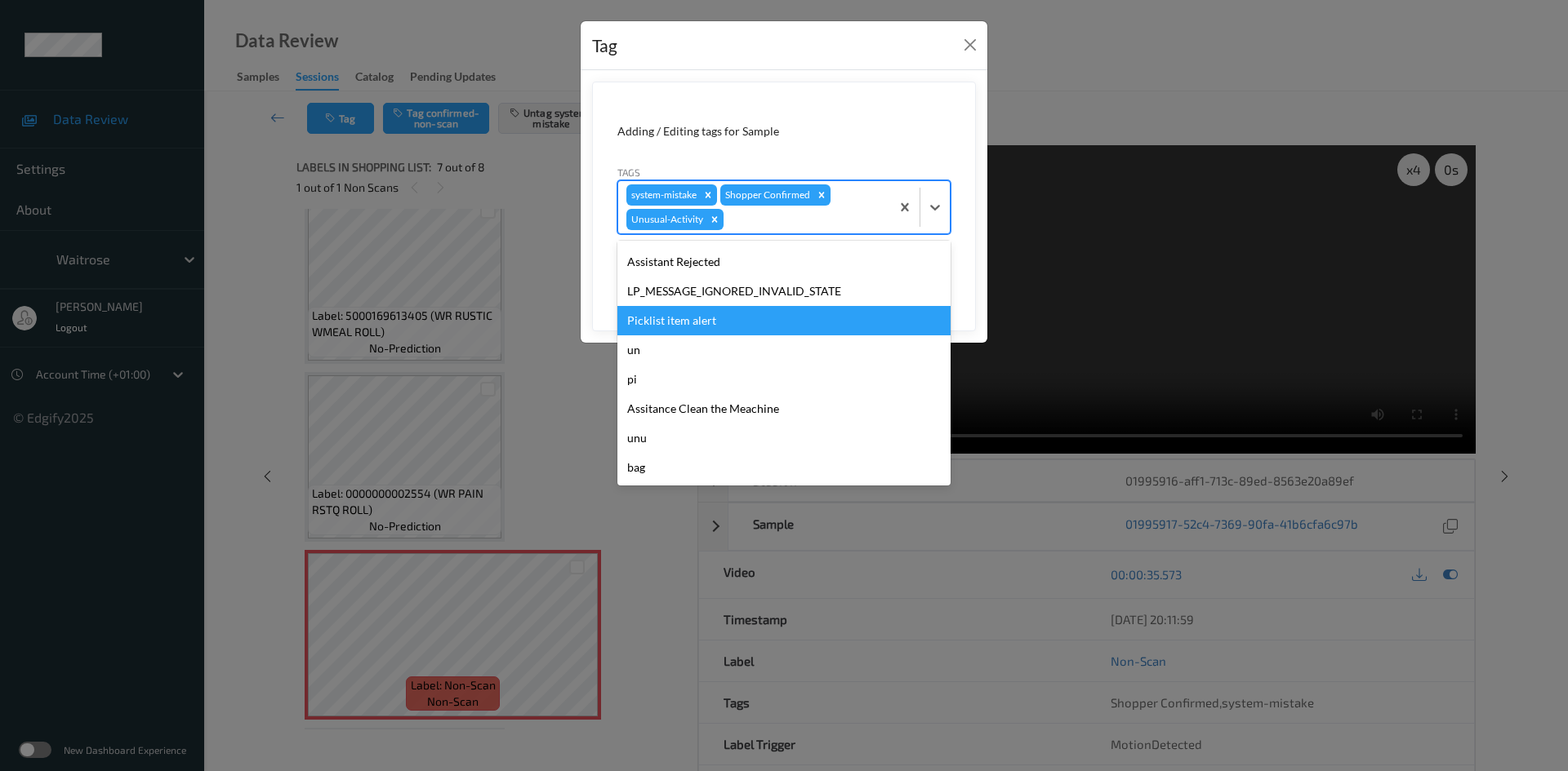
click at [682, 330] on div "Picklist item alert" at bounding box center [784, 321] width 333 height 30
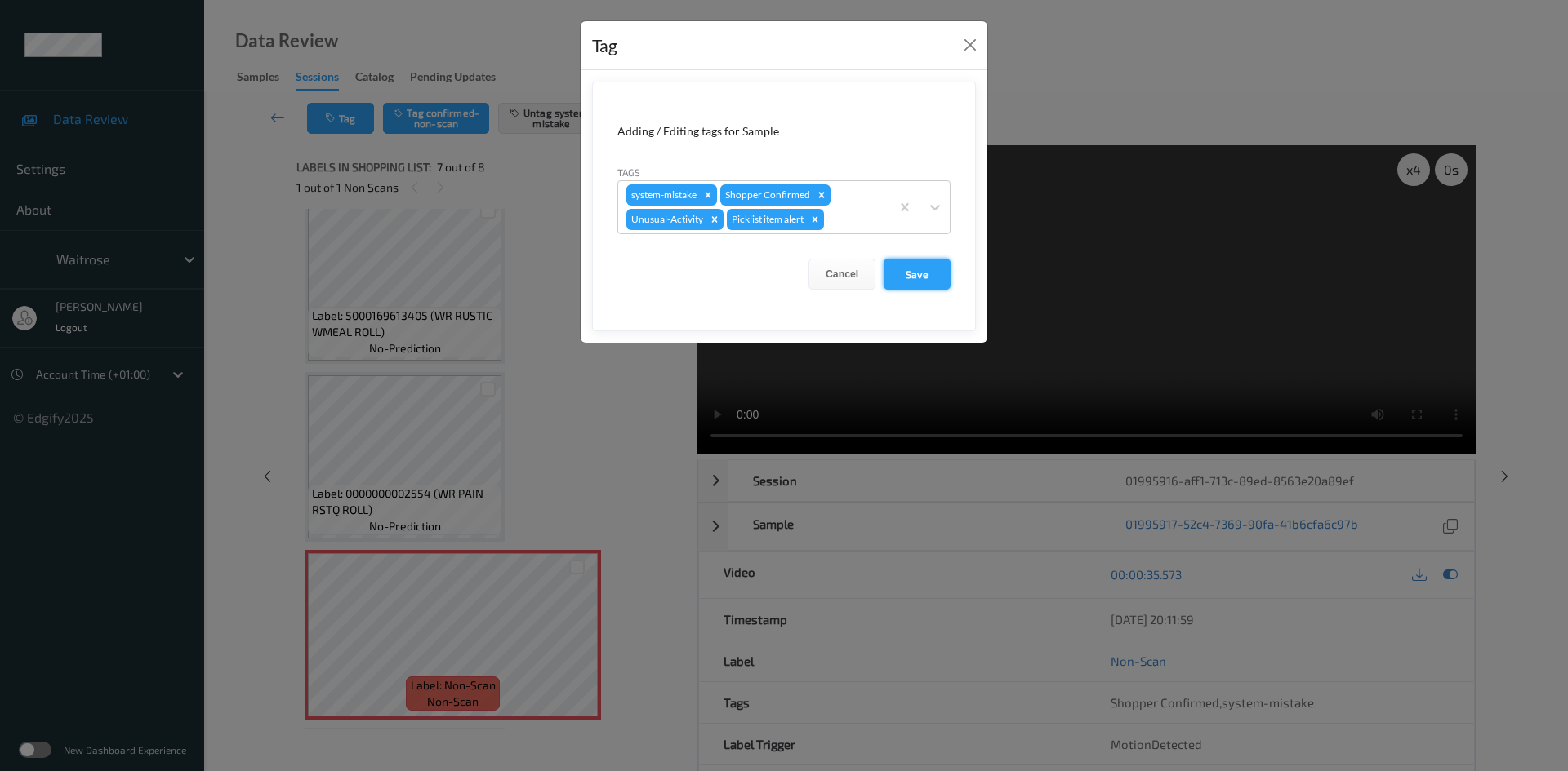
click at [906, 284] on button "Save" at bounding box center [917, 273] width 67 height 31
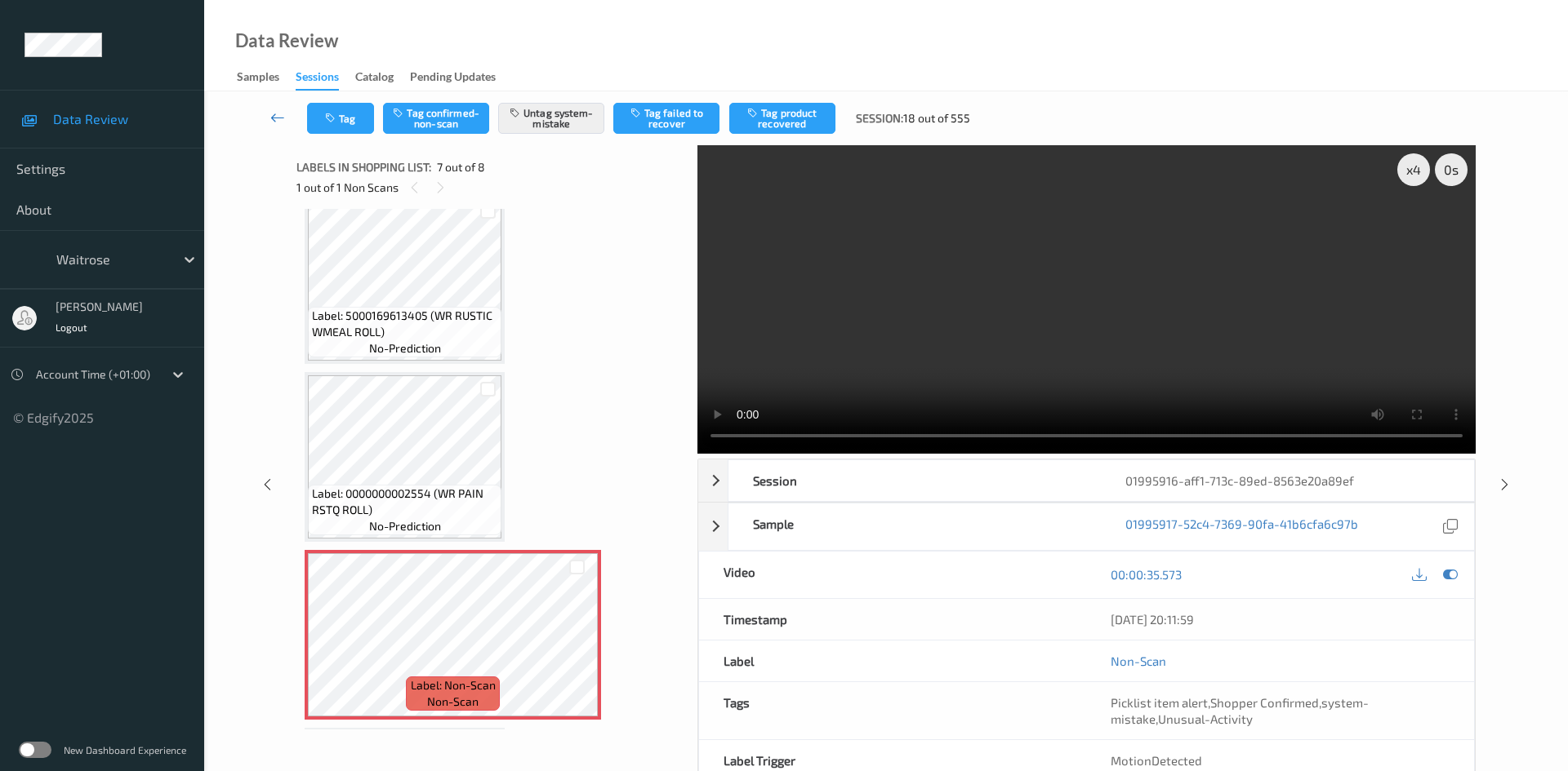
click at [272, 105] on link at bounding box center [278, 118] width 58 height 31
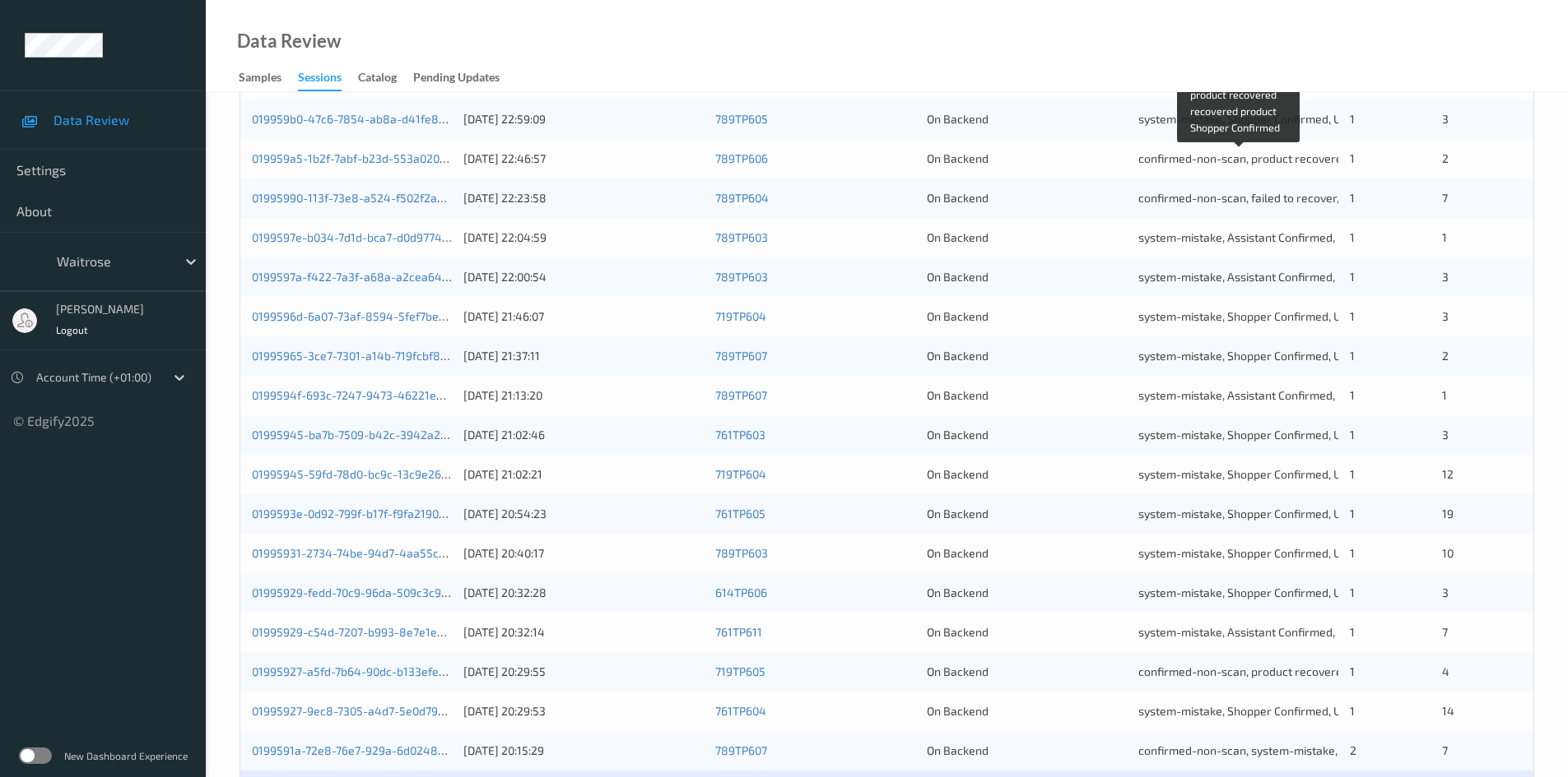
scroll to position [460, 0]
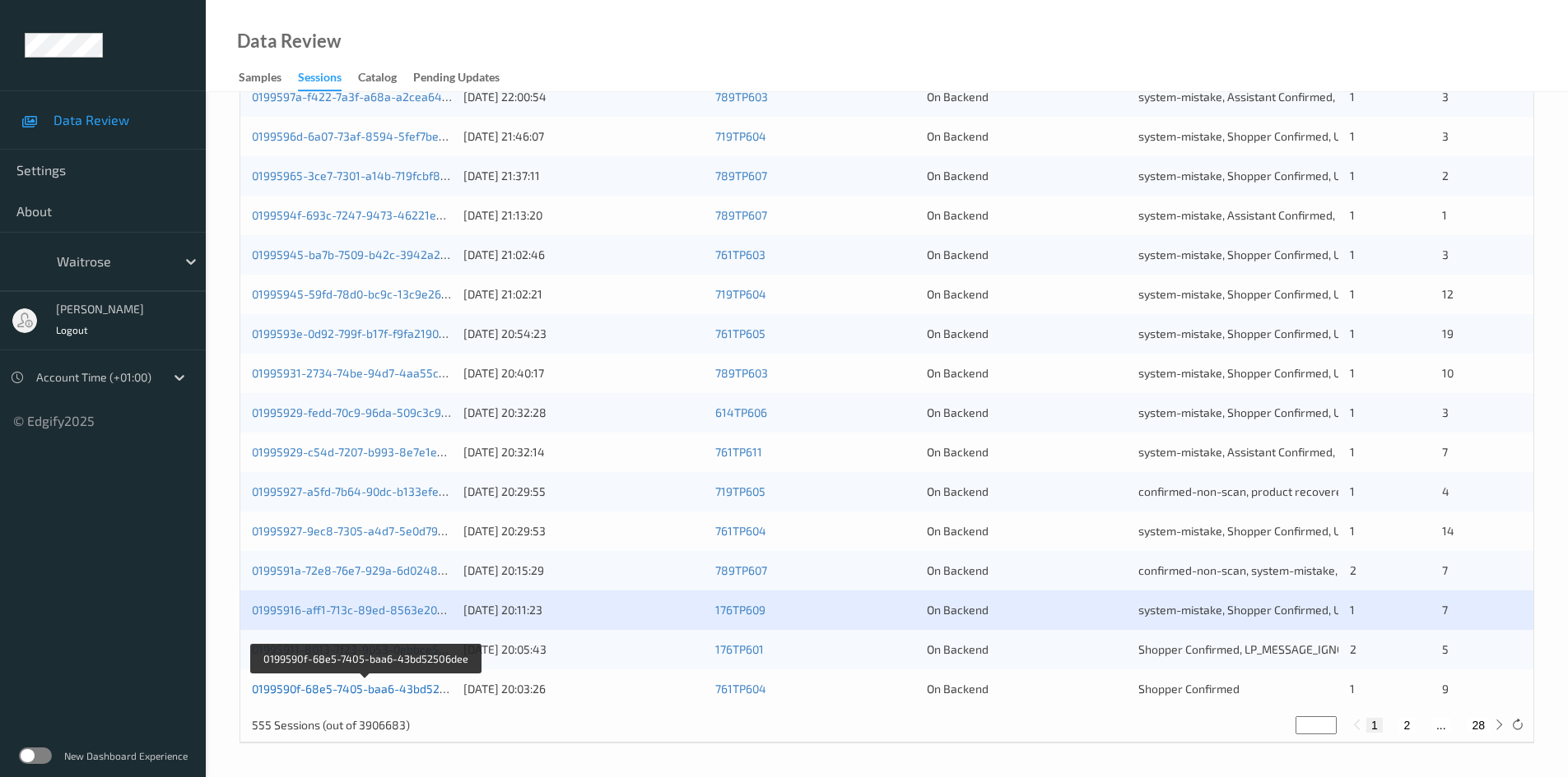
click at [299, 686] on link "0199590f-68e5-7405-baa6-43bd52506dee" at bounding box center [365, 688] width 227 height 14
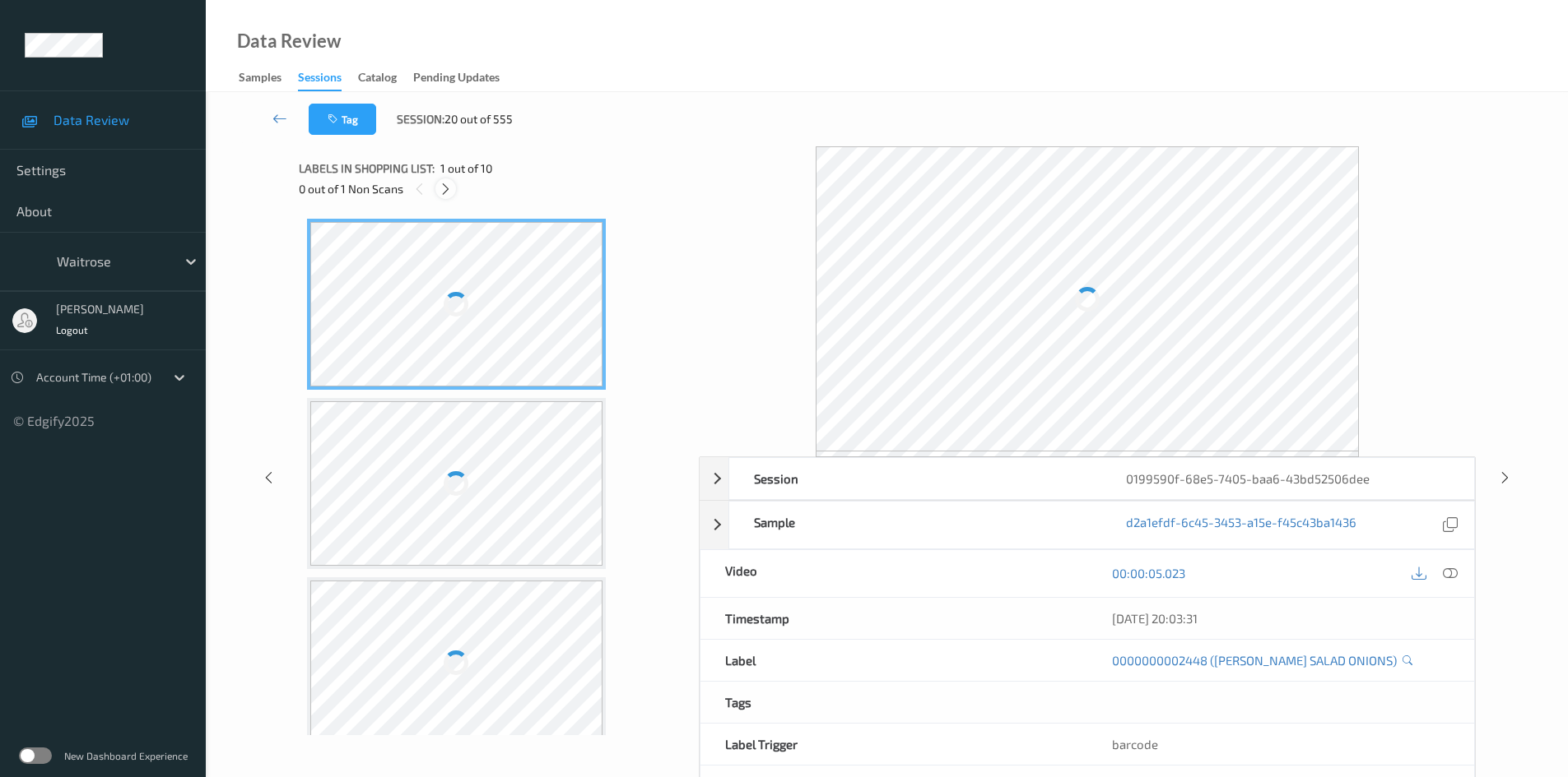
click at [440, 185] on icon at bounding box center [445, 190] width 14 height 15
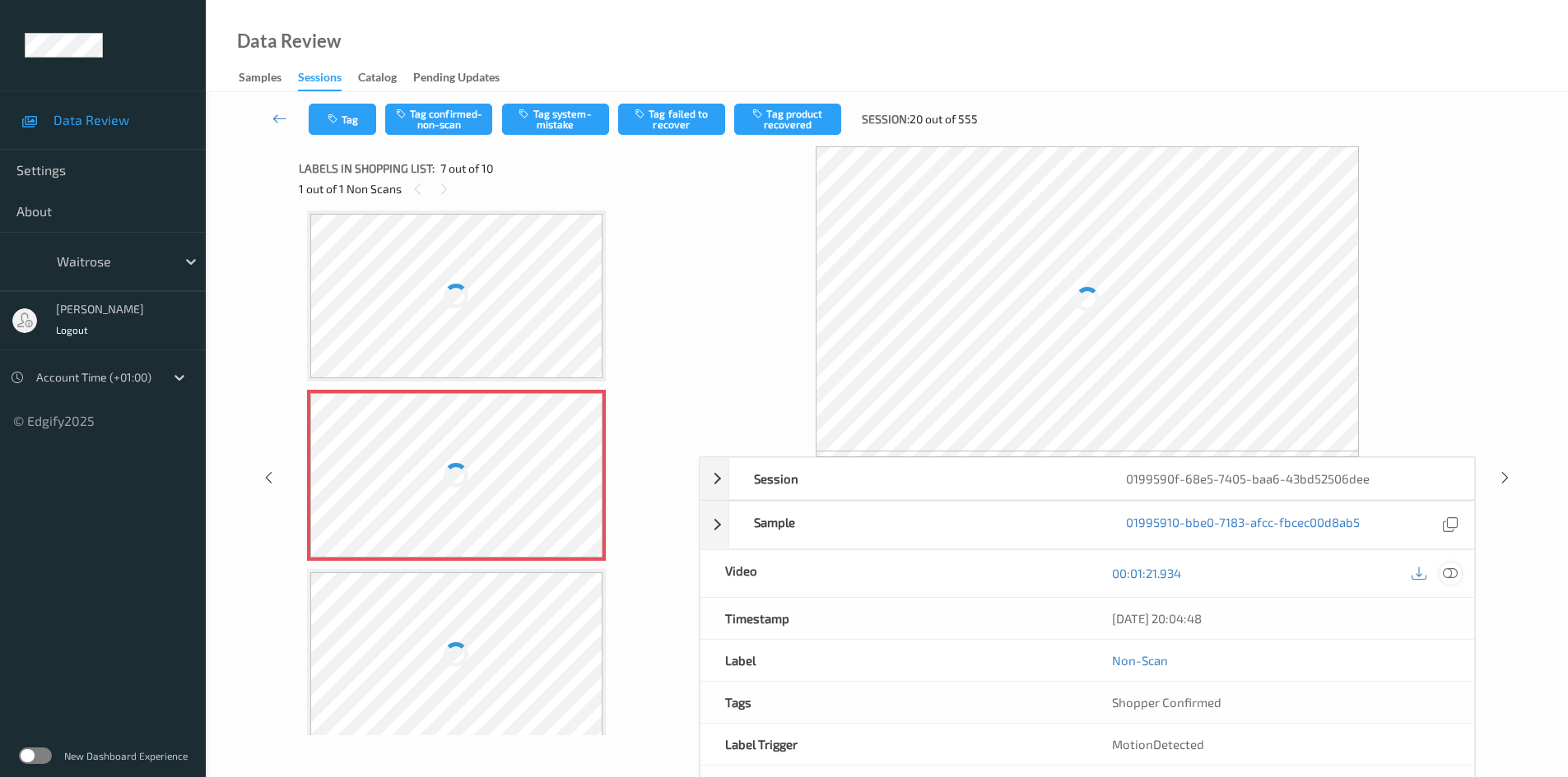
click at [1452, 567] on icon at bounding box center [1450, 573] width 15 height 15
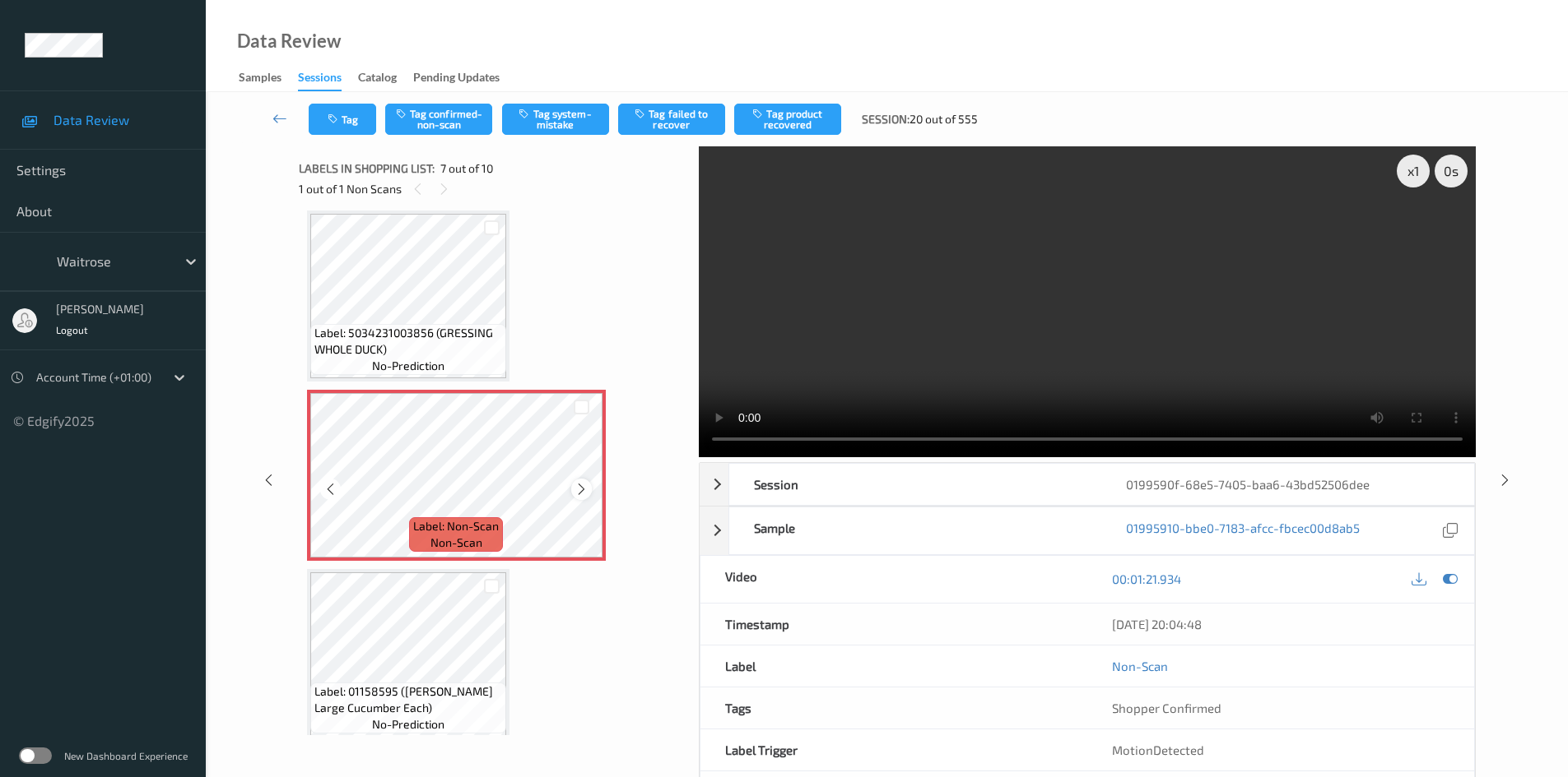
click at [584, 489] on icon at bounding box center [581, 489] width 14 height 15
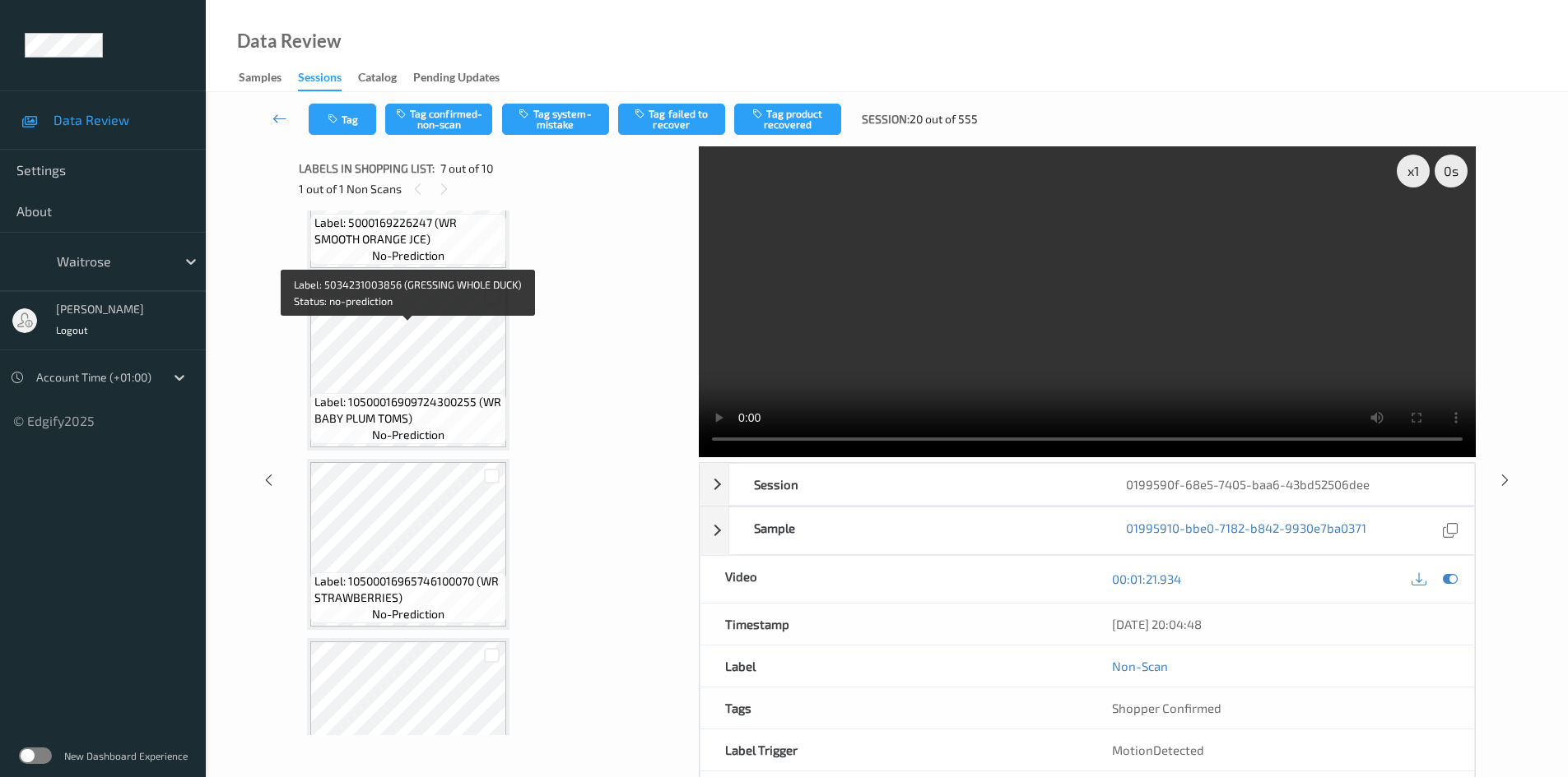
scroll to position [329, 0]
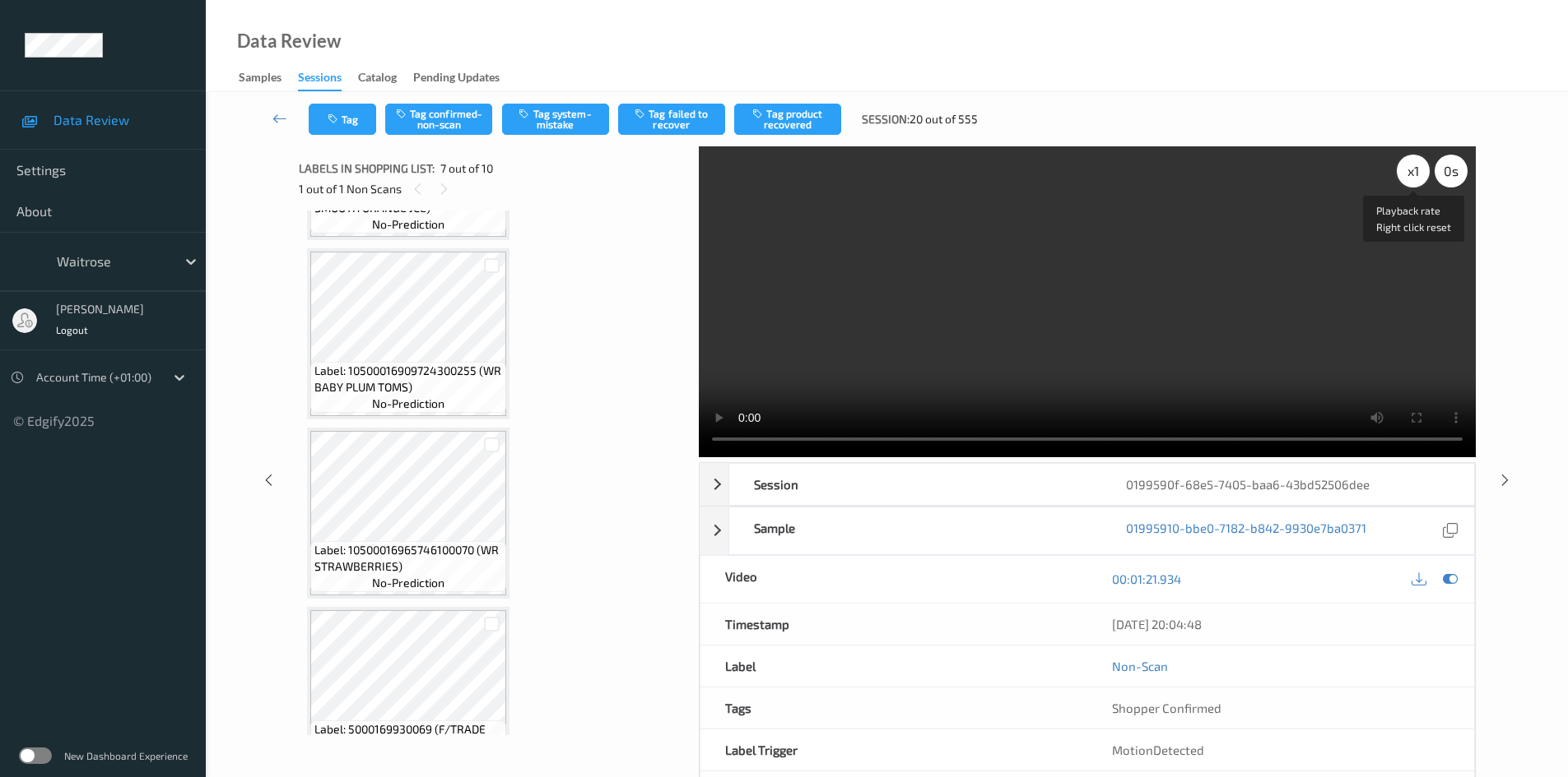
click at [1414, 177] on div "x 1" at bounding box center [1413, 171] width 33 height 33
click at [1406, 168] on div "x 2" at bounding box center [1413, 171] width 33 height 33
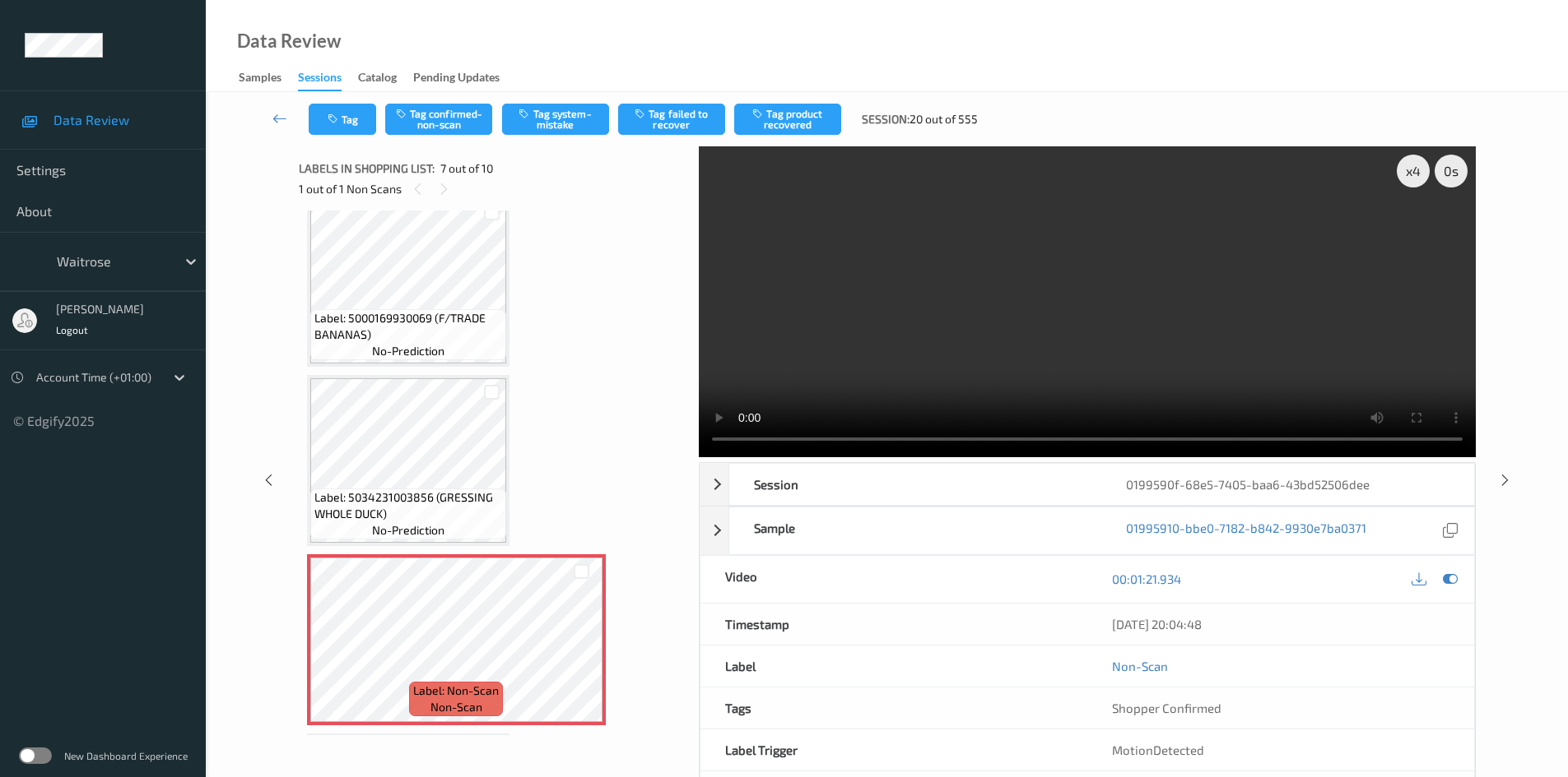
scroll to position [658, 0]
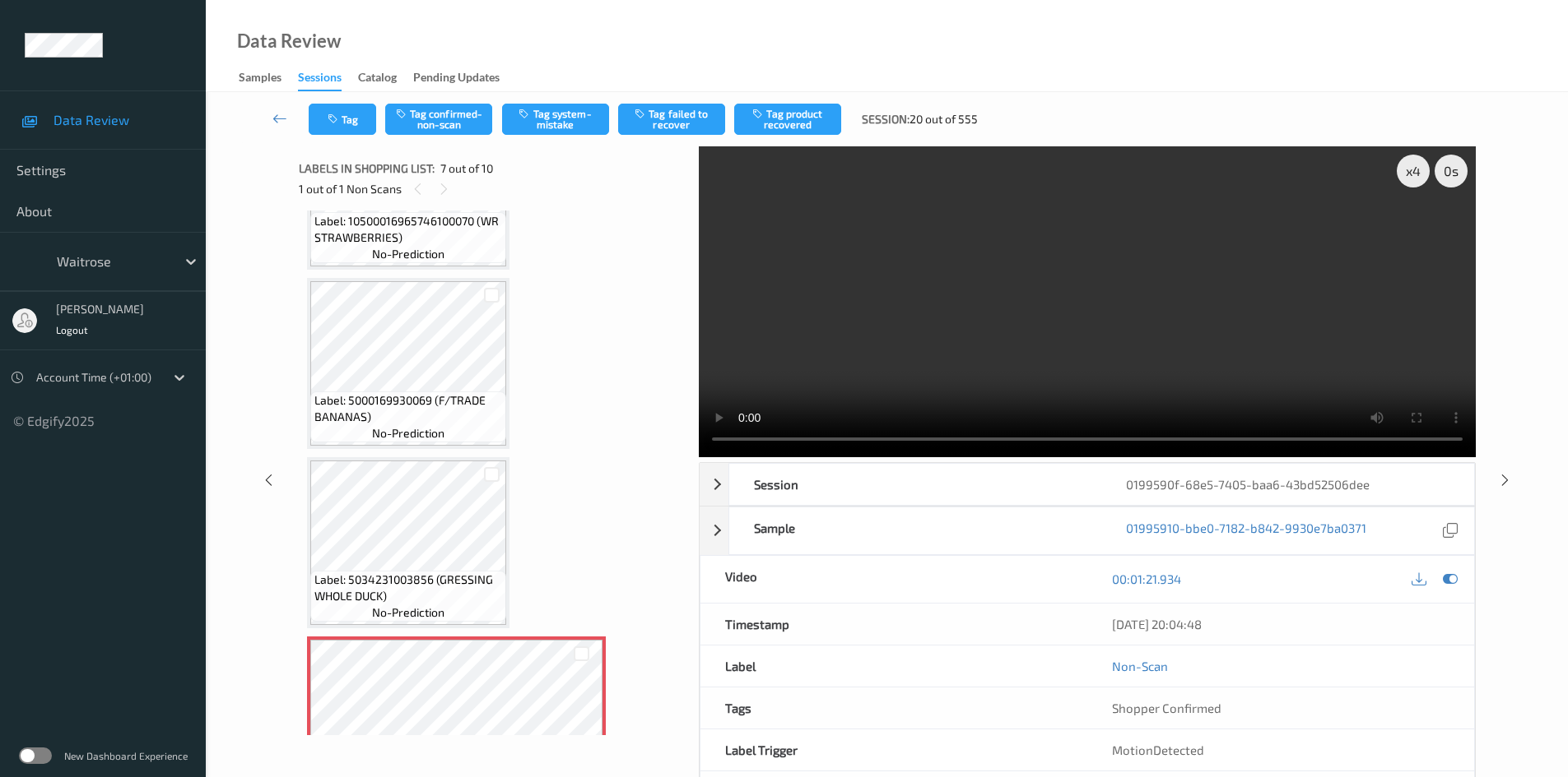
click at [932, 376] on video at bounding box center [1088, 302] width 777 height 311
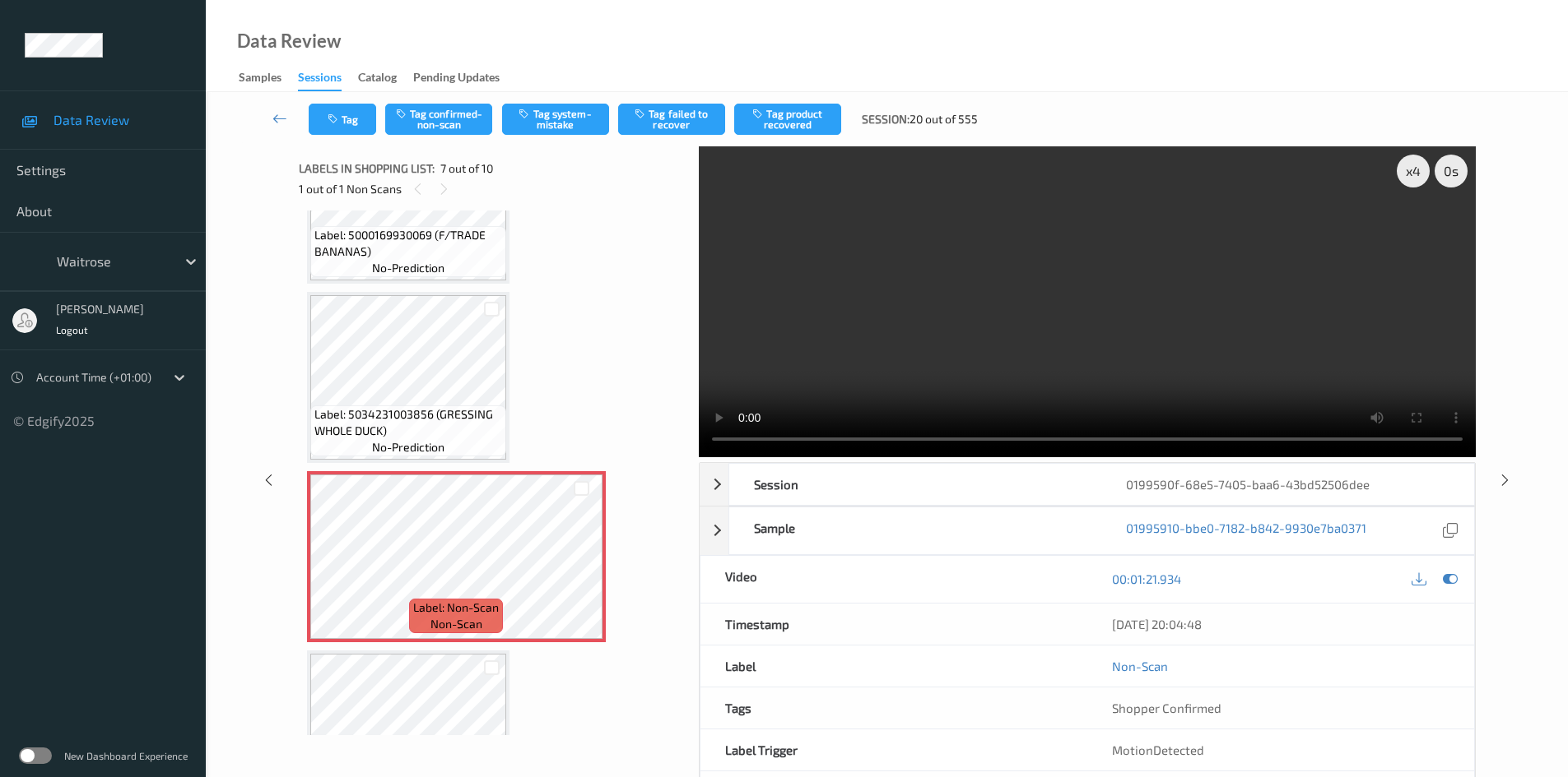
scroll to position [905, 0]
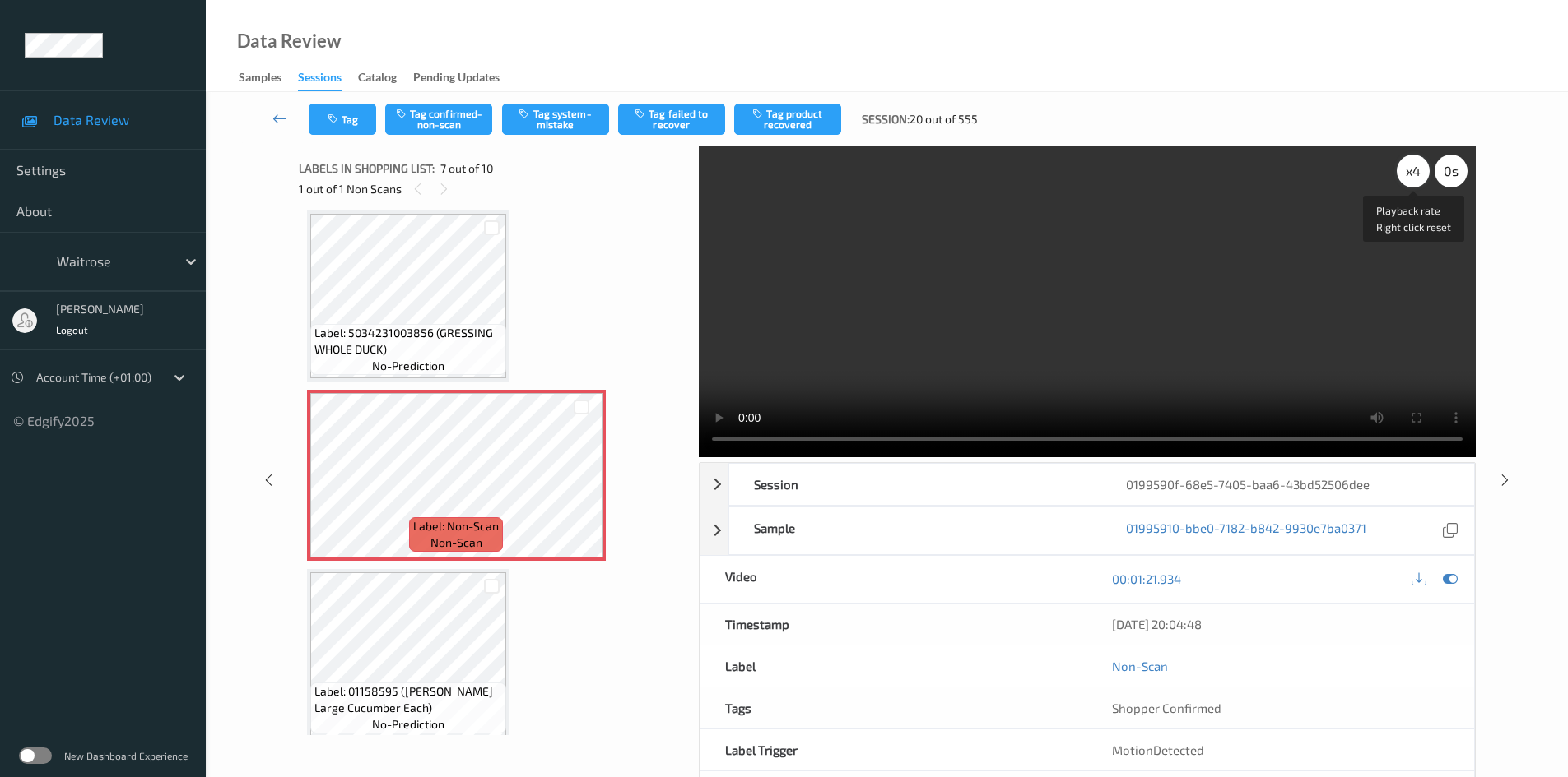
click at [1416, 177] on div "x 4" at bounding box center [1413, 171] width 33 height 33
click at [1416, 177] on div "x 8" at bounding box center [1413, 171] width 33 height 33
click at [1415, 177] on div "x 1" at bounding box center [1413, 171] width 33 height 33
click at [1285, 311] on video at bounding box center [1088, 302] width 777 height 311
click at [1281, 304] on video at bounding box center [1088, 302] width 777 height 311
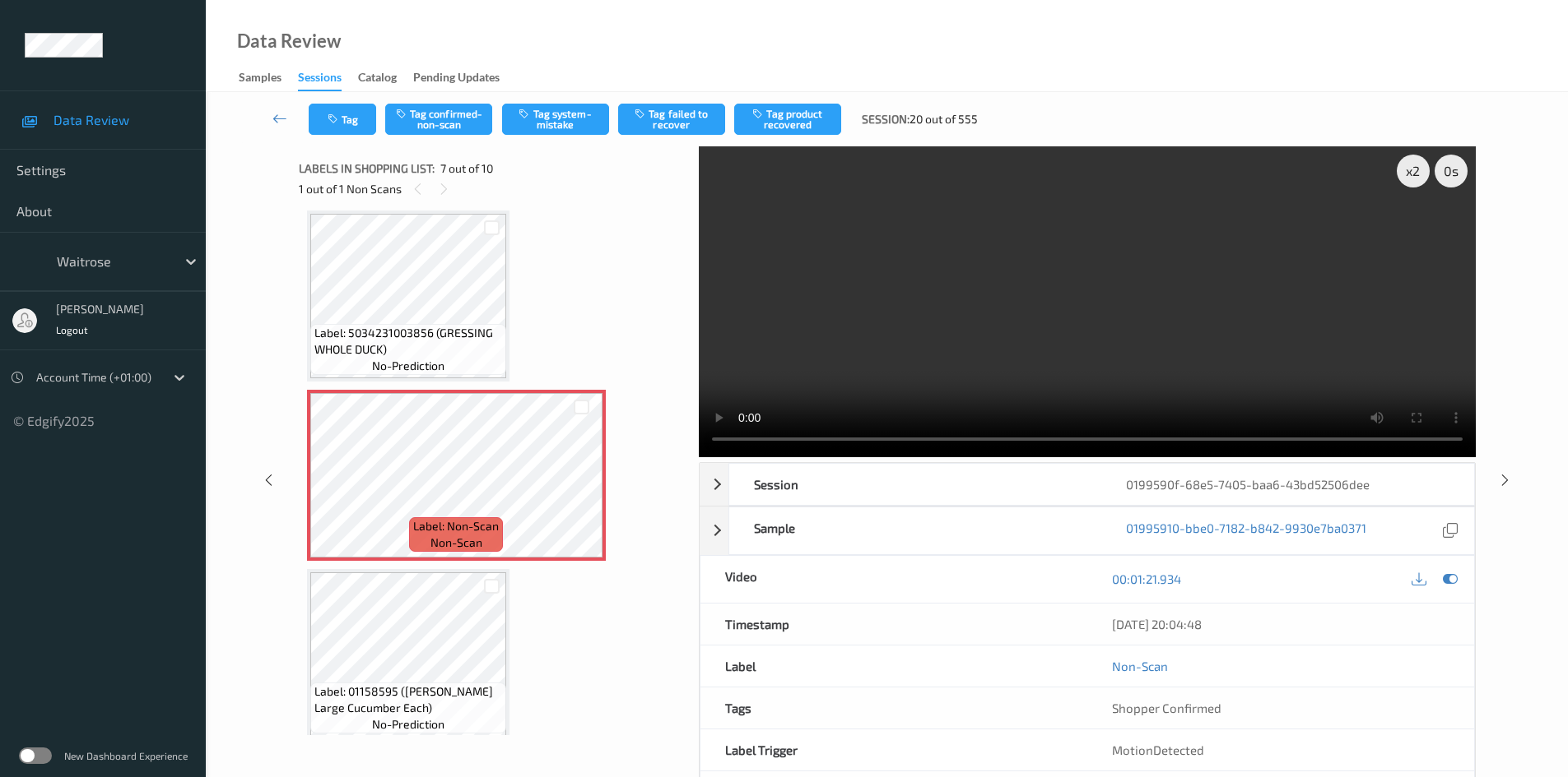
click at [934, 226] on video at bounding box center [1088, 302] width 777 height 311
click at [892, 198] on video at bounding box center [1088, 302] width 777 height 311
click at [940, 328] on video at bounding box center [1088, 302] width 777 height 311
click at [922, 309] on video at bounding box center [1088, 302] width 777 height 311
click at [927, 357] on video at bounding box center [1088, 302] width 777 height 311
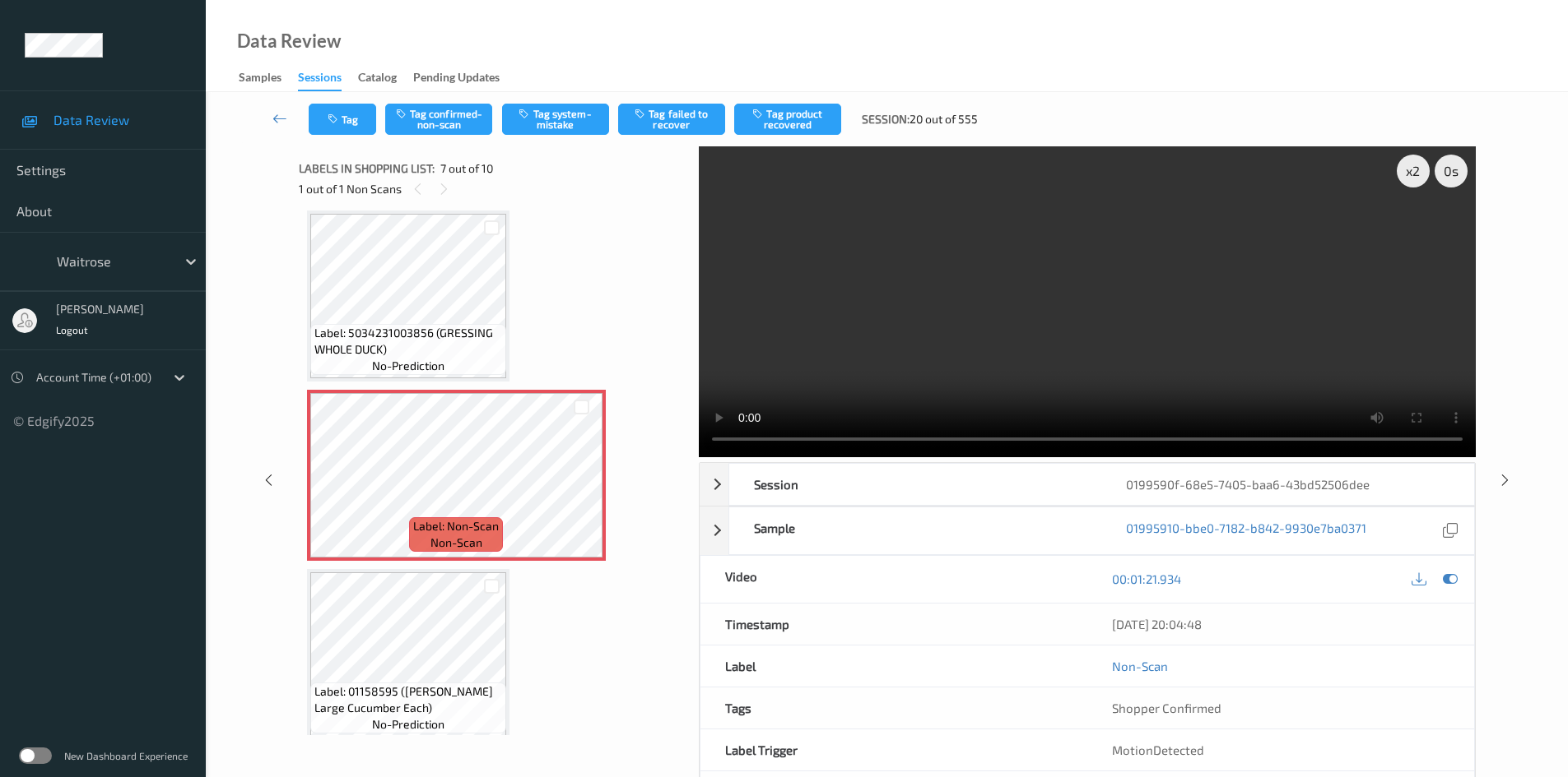
click at [1081, 273] on video at bounding box center [1088, 302] width 777 height 311
click at [1021, 276] on video at bounding box center [1088, 302] width 777 height 311
click at [1219, 388] on video at bounding box center [1088, 302] width 777 height 311
click at [1180, 459] on div "x 2 0 s Session 0199590f-68e5-7405-baa6-43bd52506dee Session ID 0199590f-68e5-7…" at bounding box center [1088, 480] width 777 height 668
click at [881, 333] on video at bounding box center [1088, 302] width 777 height 311
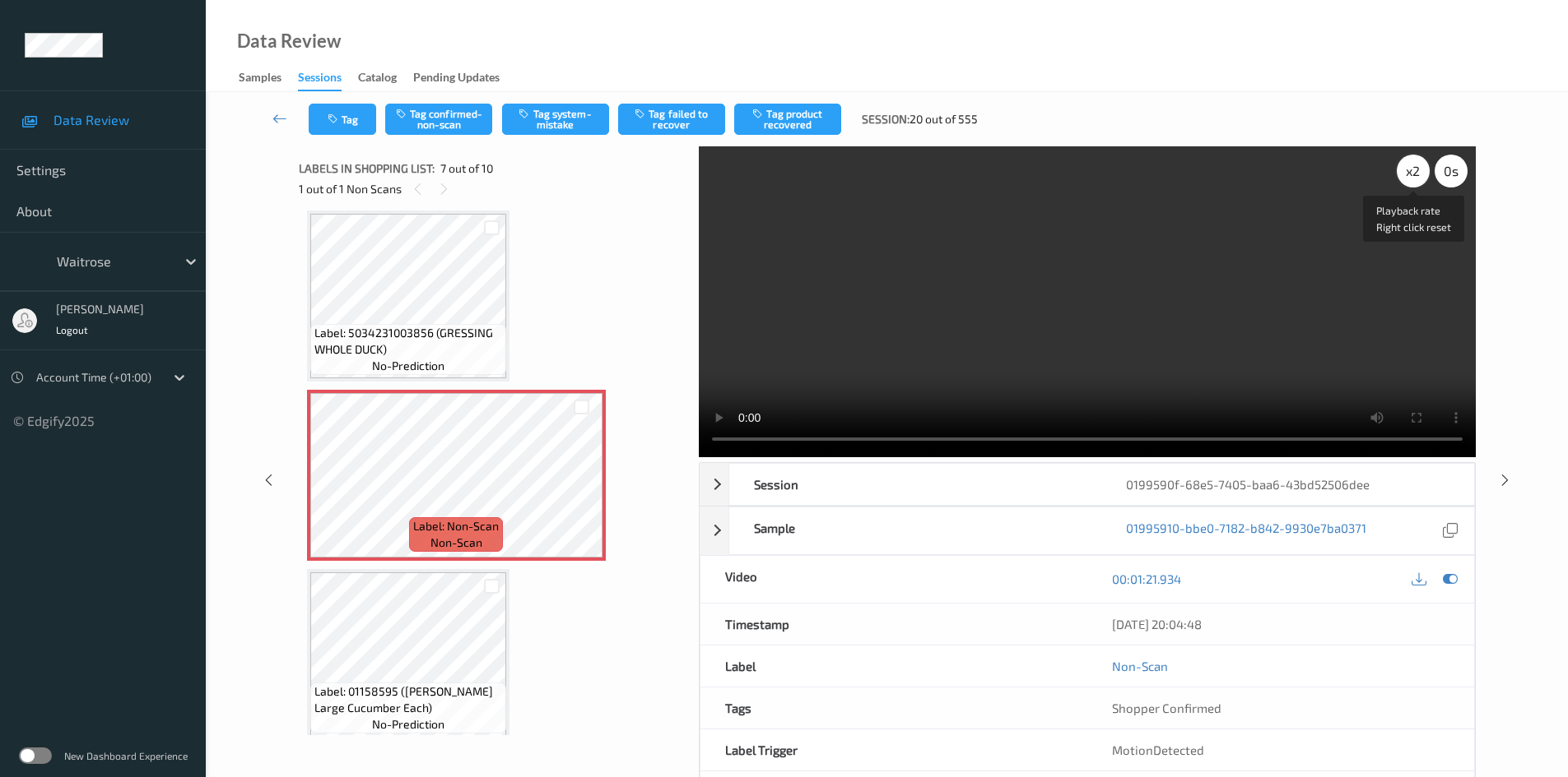
click at [1417, 169] on div "x 2" at bounding box center [1413, 171] width 33 height 33
click at [934, 287] on video at bounding box center [1088, 302] width 777 height 311
click at [549, 132] on button "Tag system-mistake" at bounding box center [555, 119] width 107 height 31
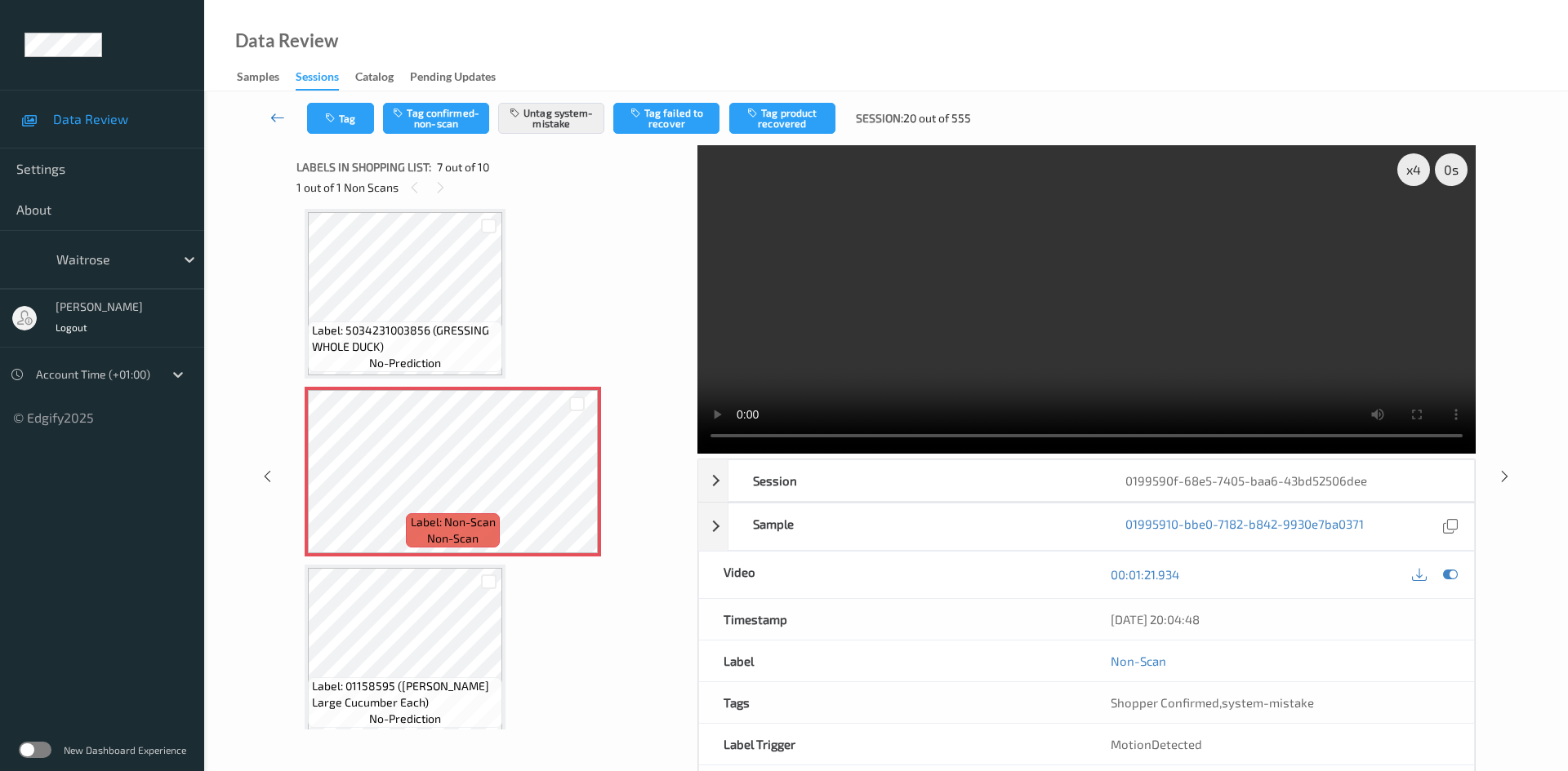
click at [270, 110] on link at bounding box center [278, 118] width 58 height 31
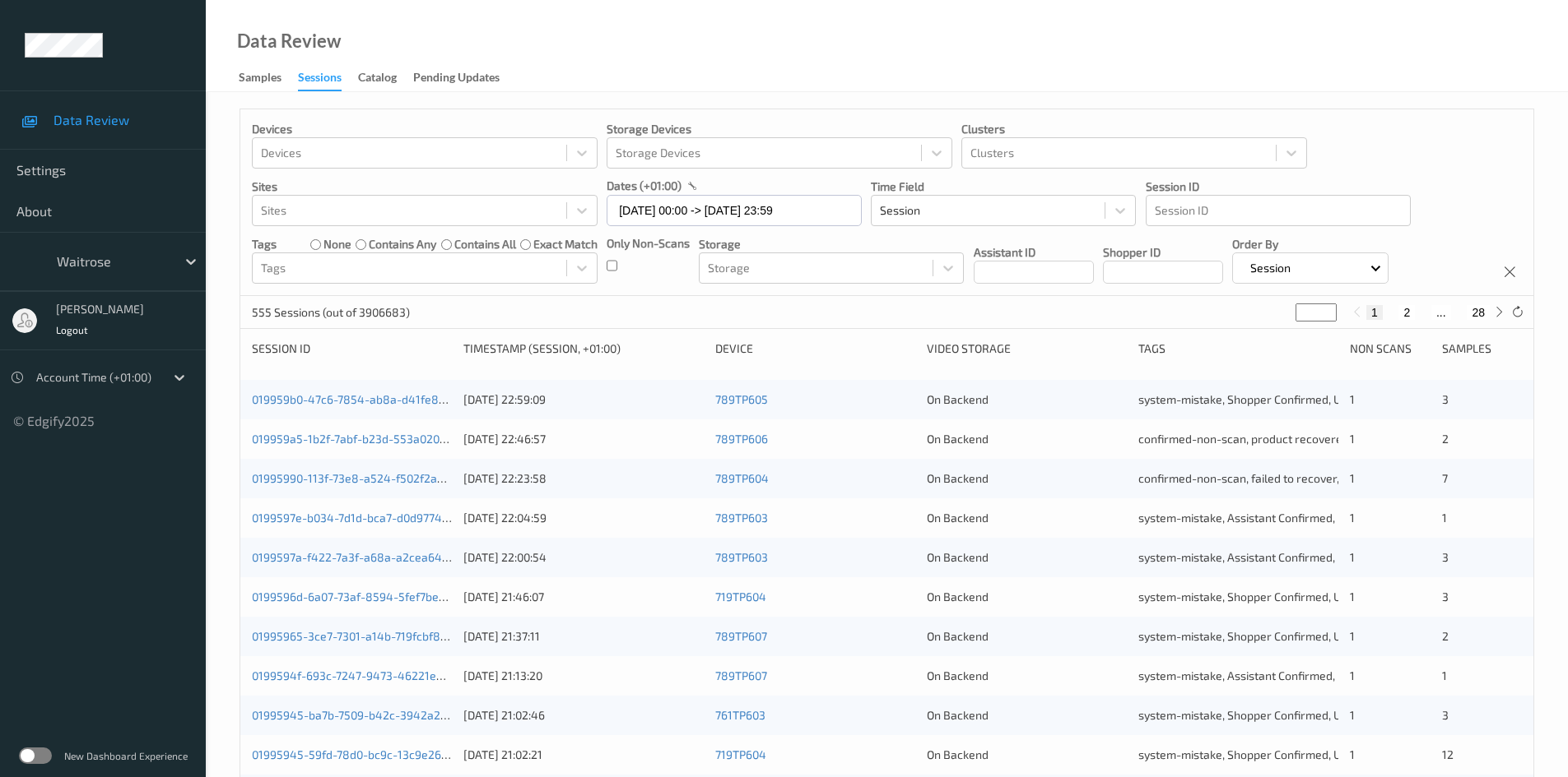
drag, startPoint x: 1305, startPoint y: 314, endPoint x: 1261, endPoint y: 334, distance: 48.3
click at [1261, 334] on div "Devices Devices Storage Devices Storage Devices Clusters Clusters Sites Sites d…" at bounding box center [887, 656] width 1295 height 1095
type input "*"
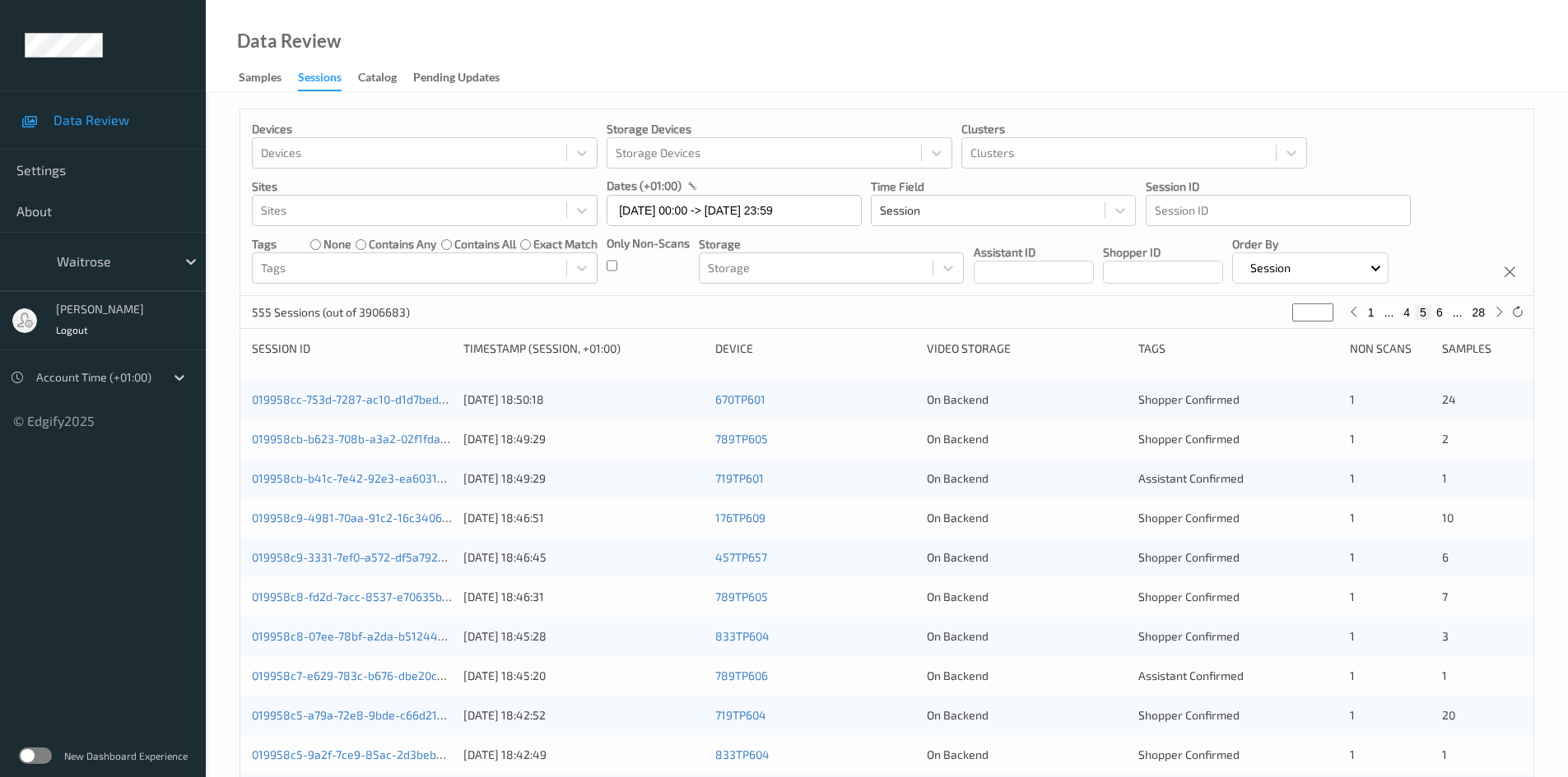
type input "*"
click at [322, 442] on link "019958cb-b623-708b-a3a2-02f1fdafa0f1" at bounding box center [360, 438] width 215 height 14
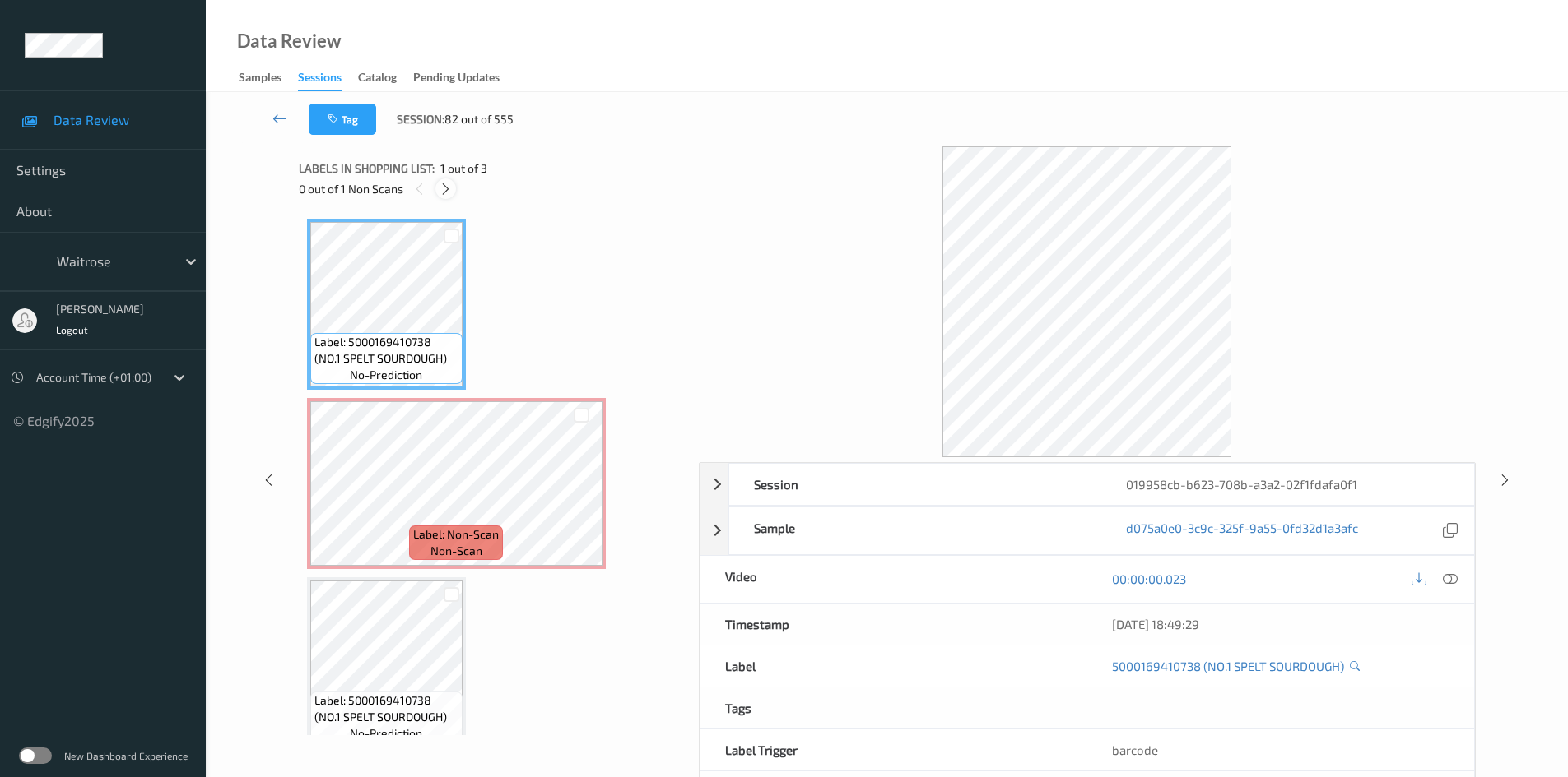
click at [445, 193] on icon at bounding box center [445, 190] width 14 height 15
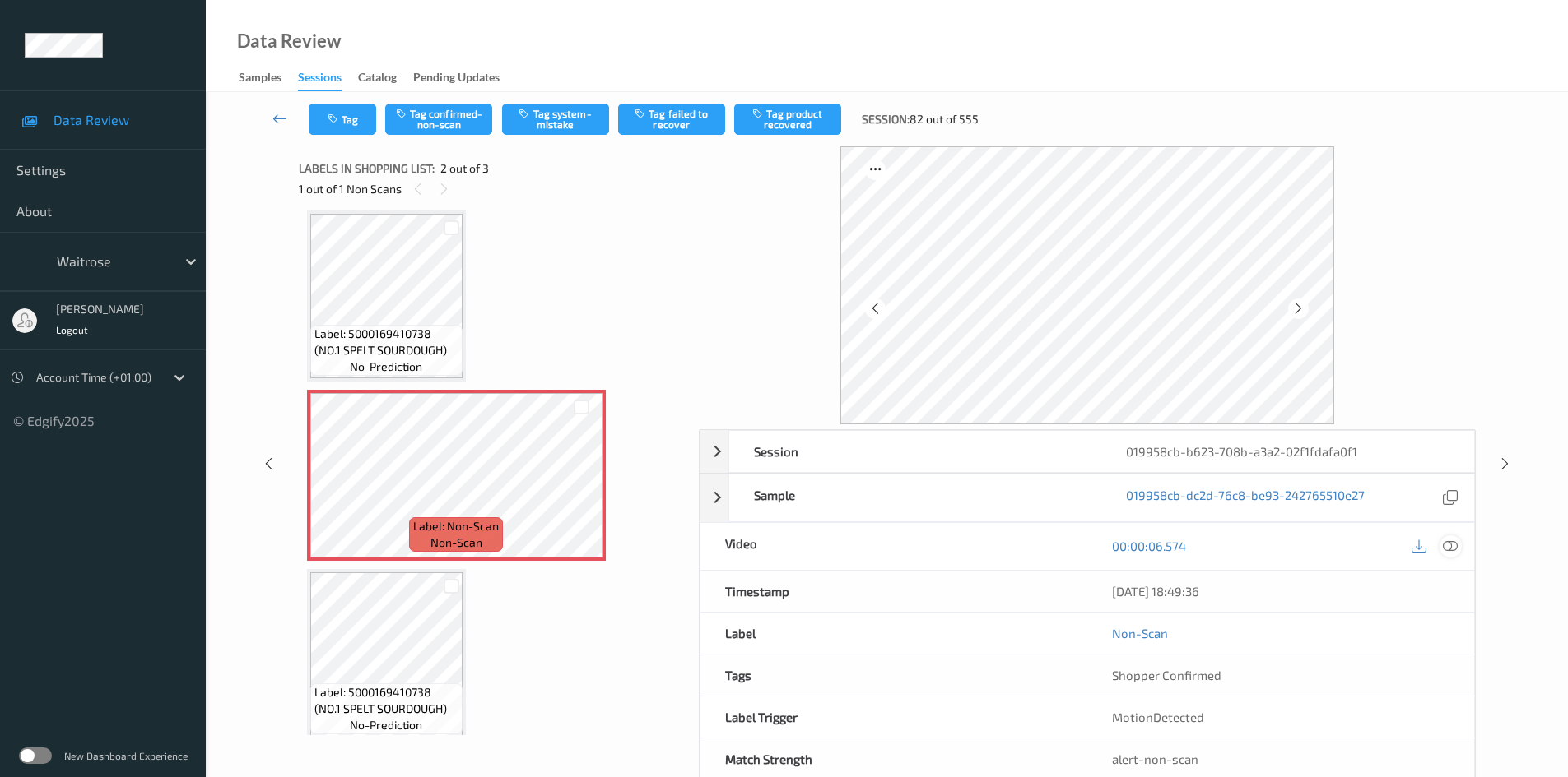
click at [1447, 544] on icon at bounding box center [1450, 546] width 15 height 15
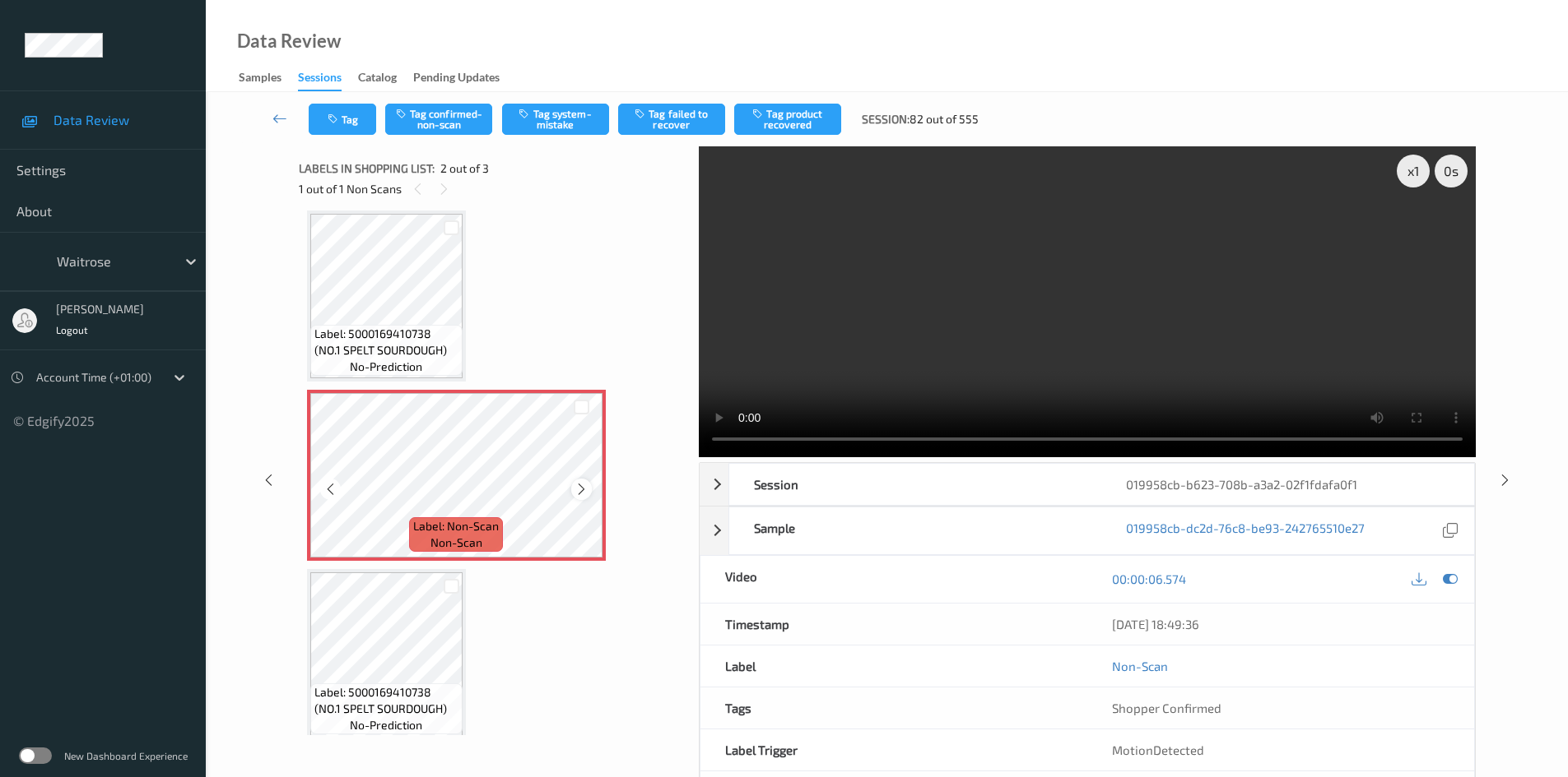
click at [584, 489] on icon at bounding box center [581, 489] width 14 height 15
click at [584, 488] on icon at bounding box center [581, 489] width 14 height 15
click at [1419, 179] on div "x 1" at bounding box center [1413, 171] width 33 height 33
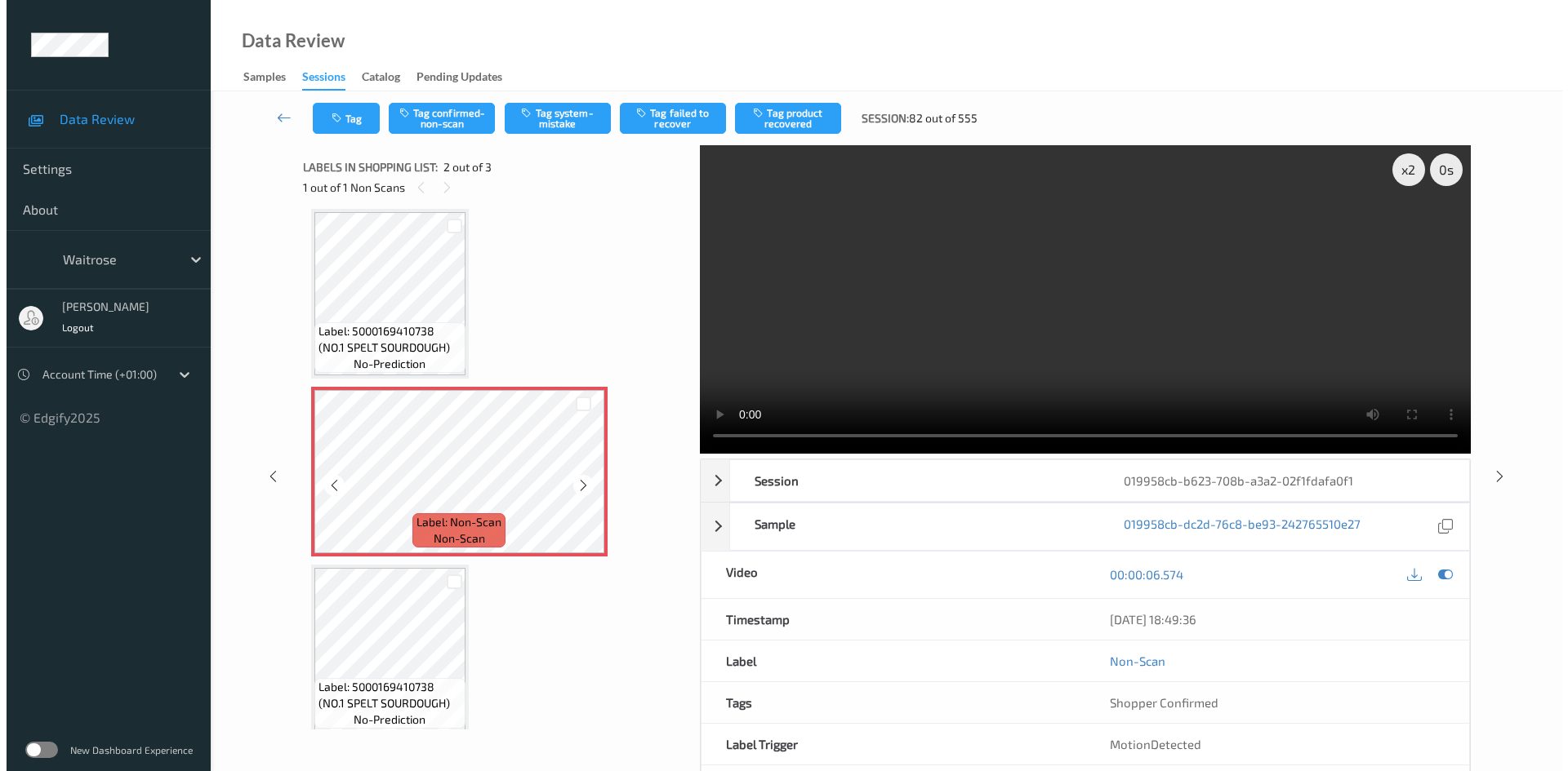
scroll to position [0, 0]
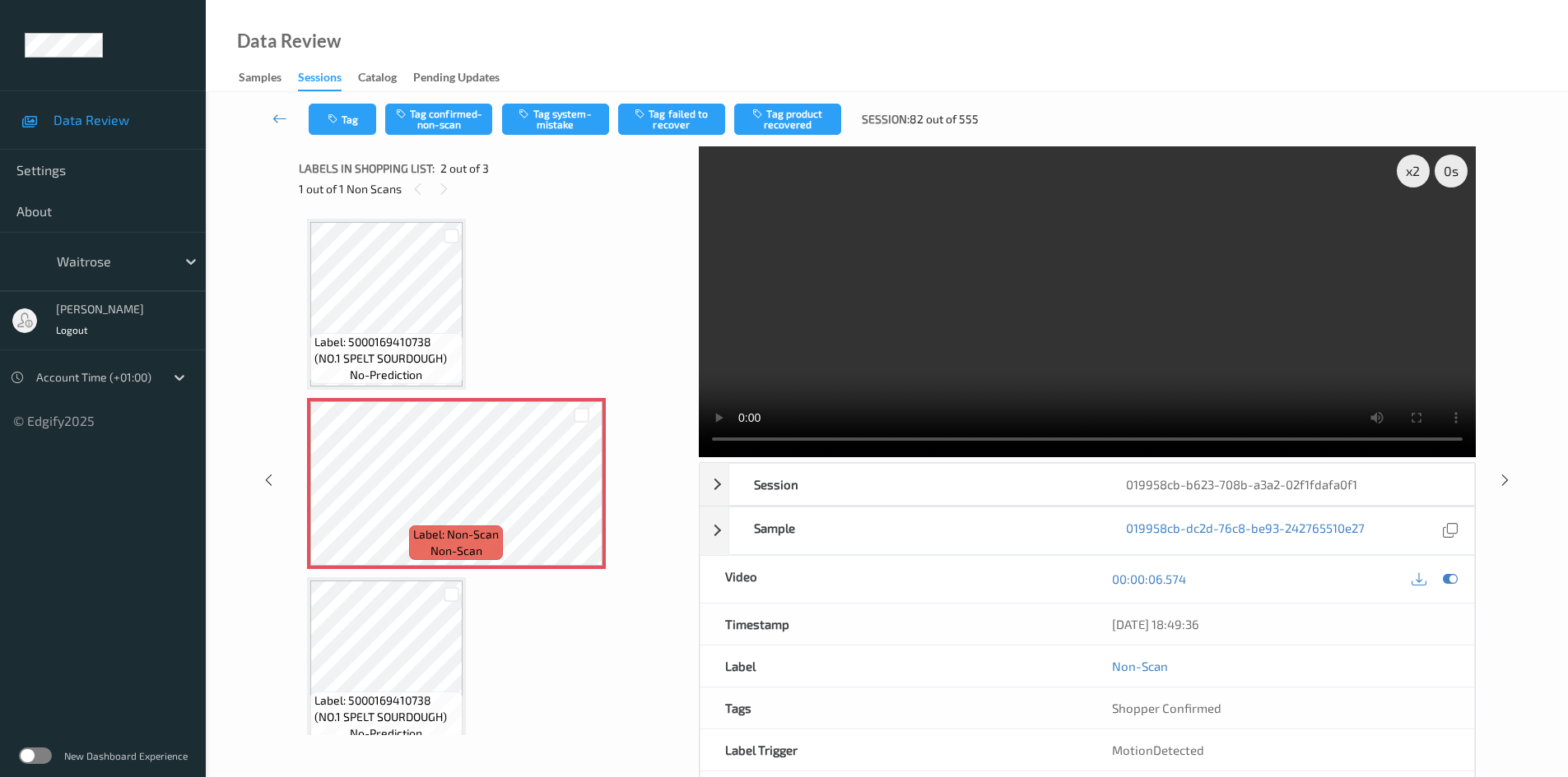
click at [1006, 292] on video at bounding box center [1088, 302] width 777 height 311
click at [548, 123] on button "Tag system-mistake" at bounding box center [555, 119] width 107 height 31
click at [554, 115] on button "Tag system-mistake" at bounding box center [555, 119] width 107 height 31
click at [577, 112] on button "Tag system-mistake" at bounding box center [555, 119] width 107 height 31
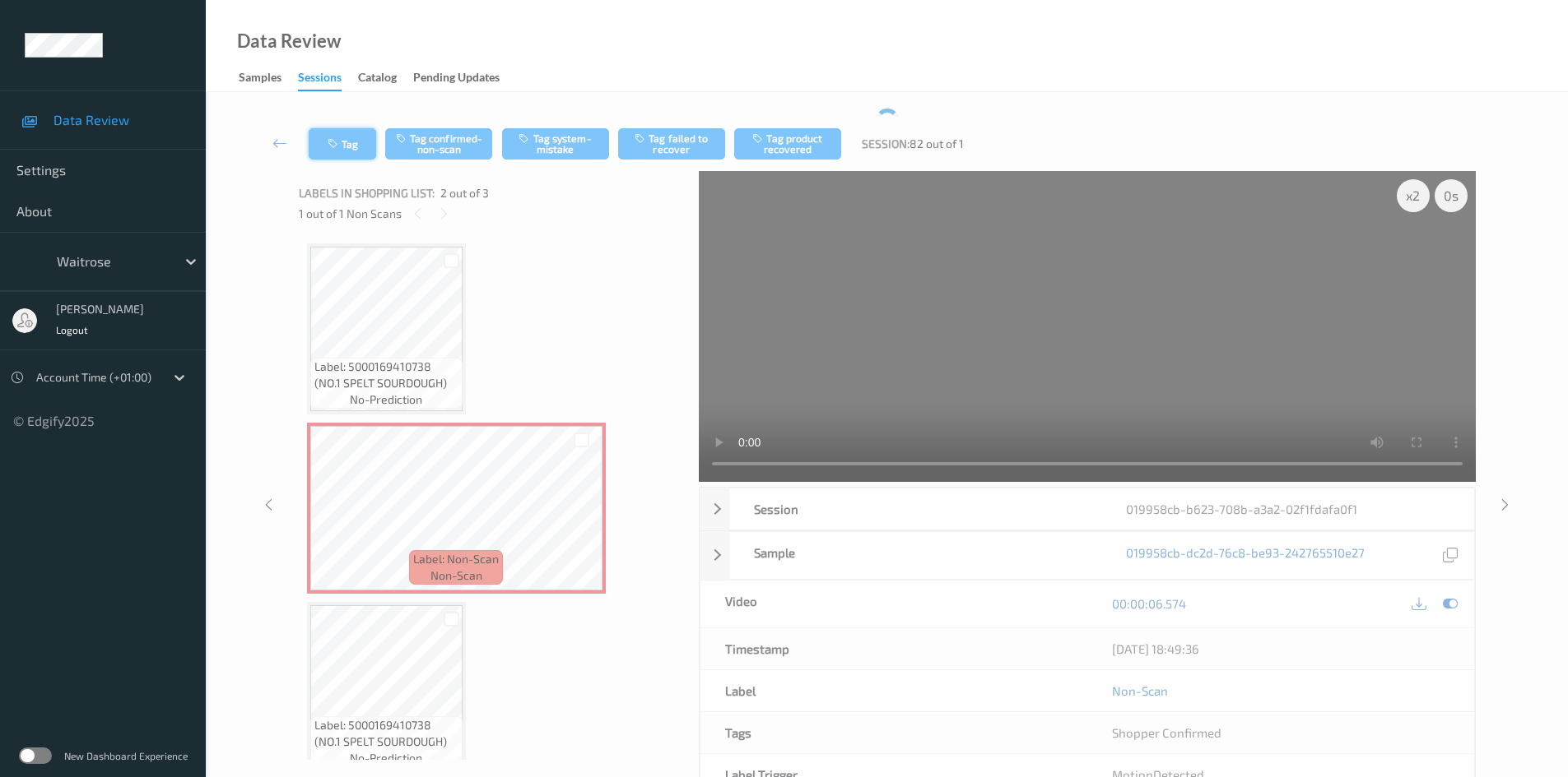
click at [354, 139] on button "Tag" at bounding box center [342, 143] width 67 height 31
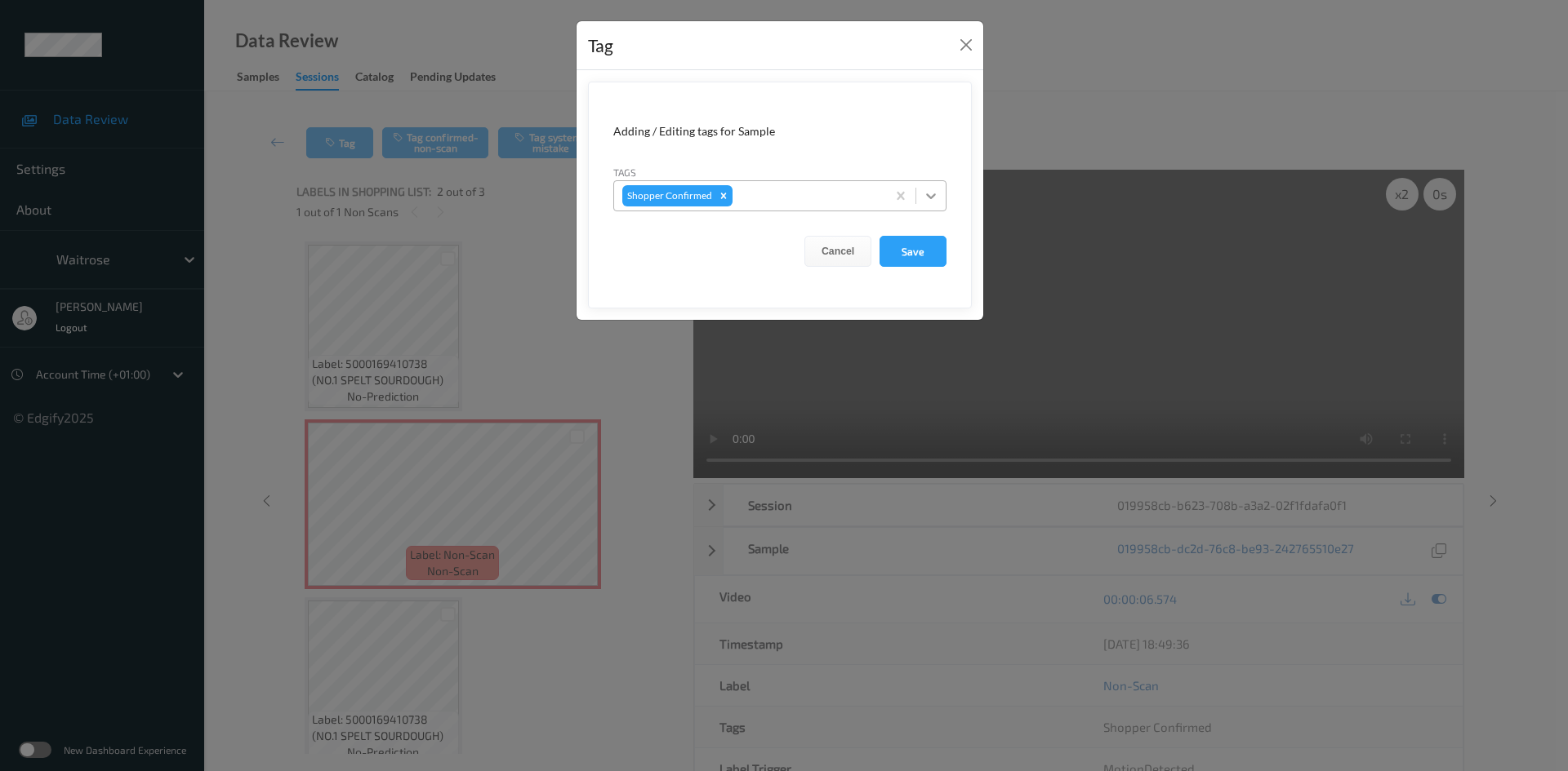
drag, startPoint x: 932, startPoint y: 194, endPoint x: 920, endPoint y: 207, distance: 17.7
click at [932, 195] on icon at bounding box center [931, 196] width 17 height 17
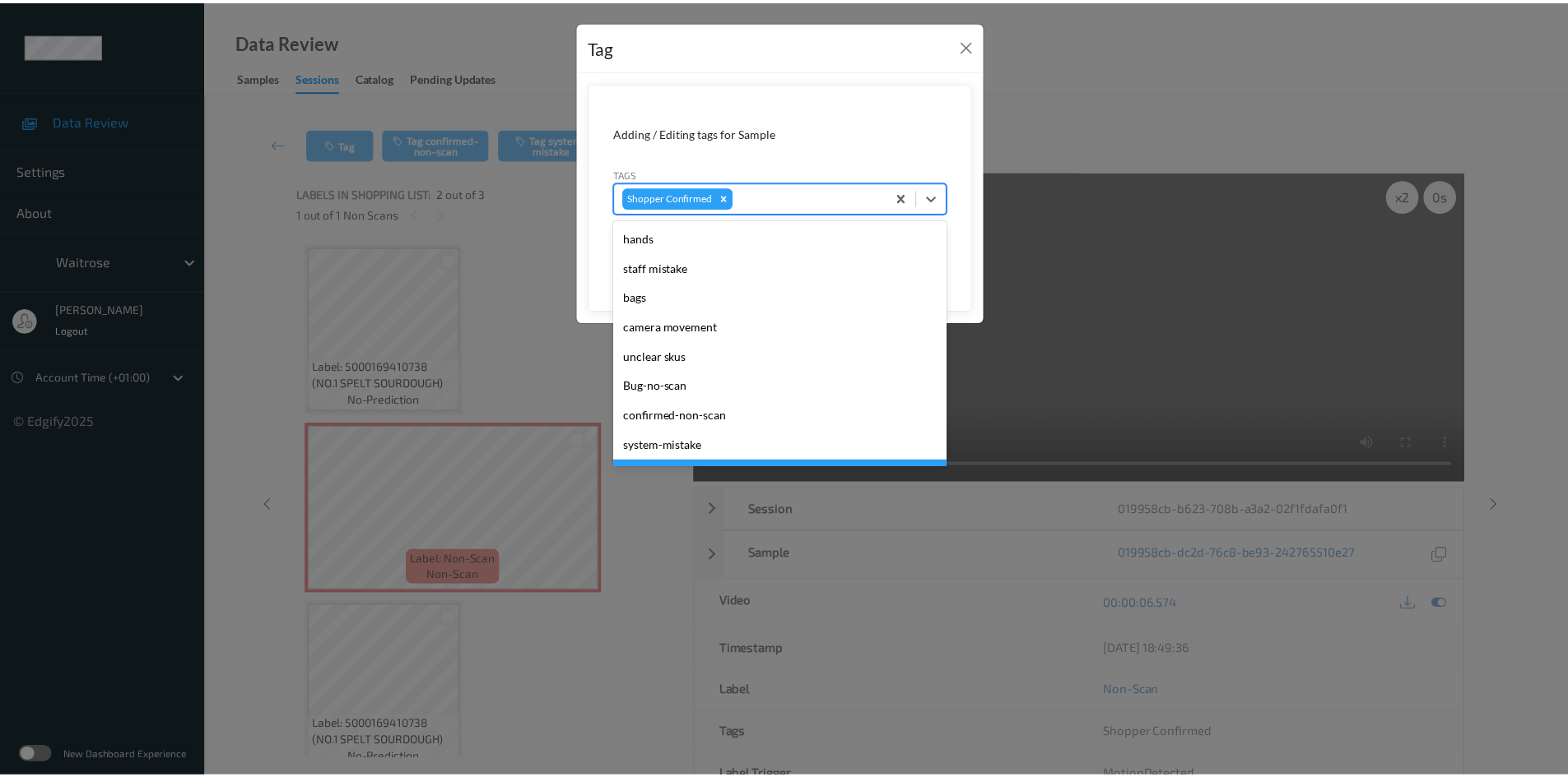
scroll to position [441, 0]
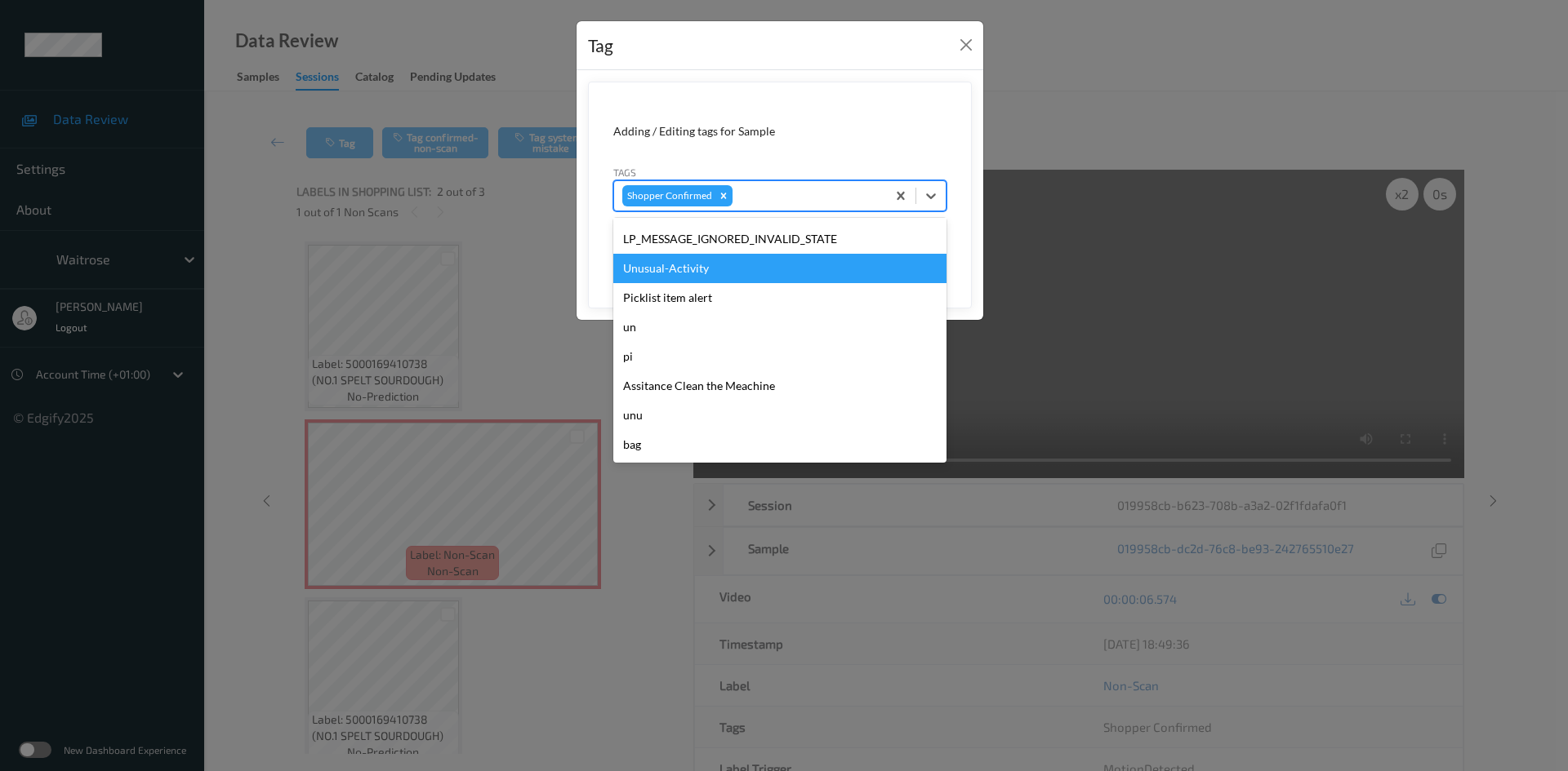
click at [688, 272] on div "Unusual-Activity" at bounding box center [780, 269] width 333 height 30
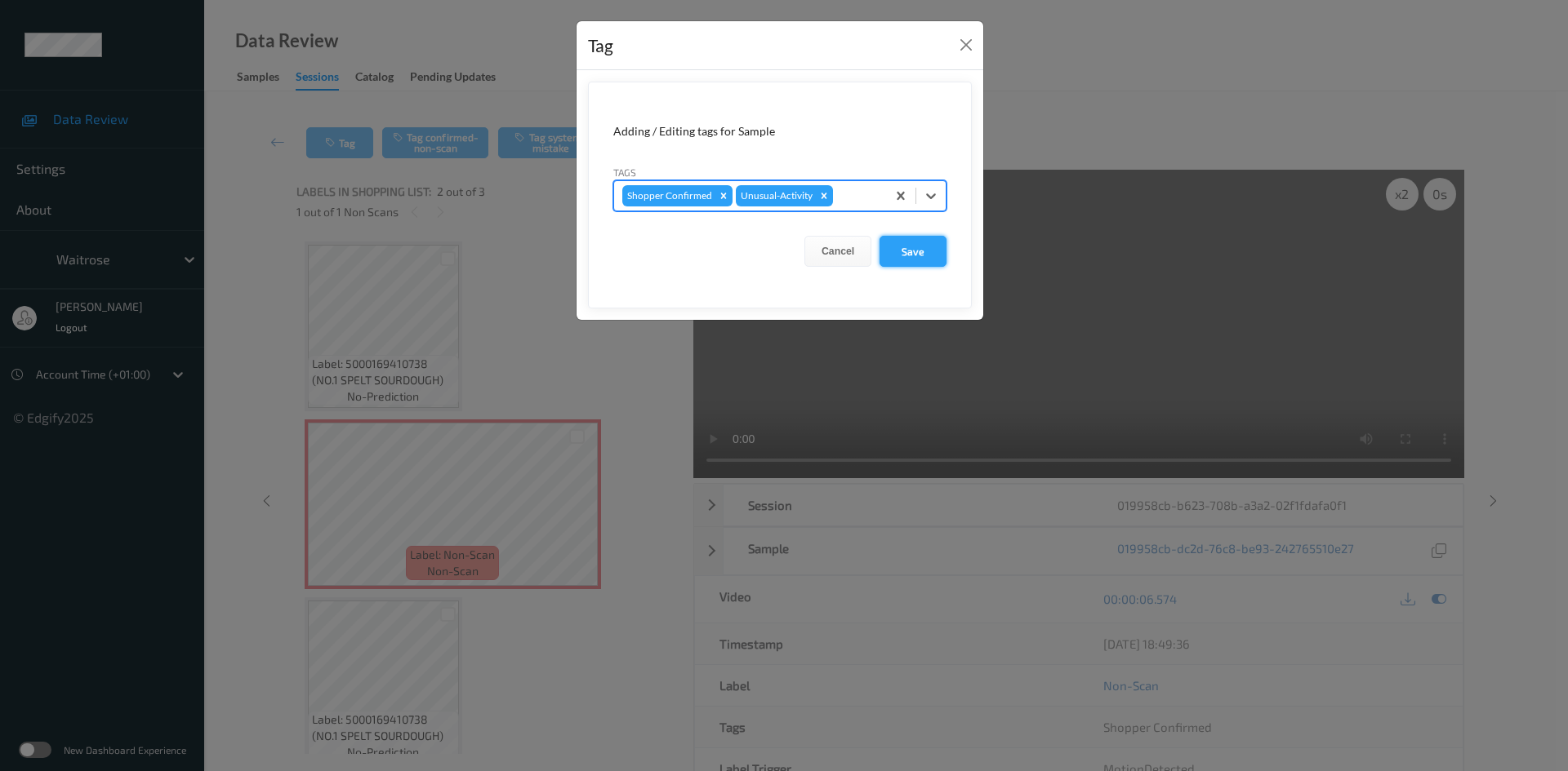
click at [924, 243] on button "Save" at bounding box center [913, 251] width 67 height 31
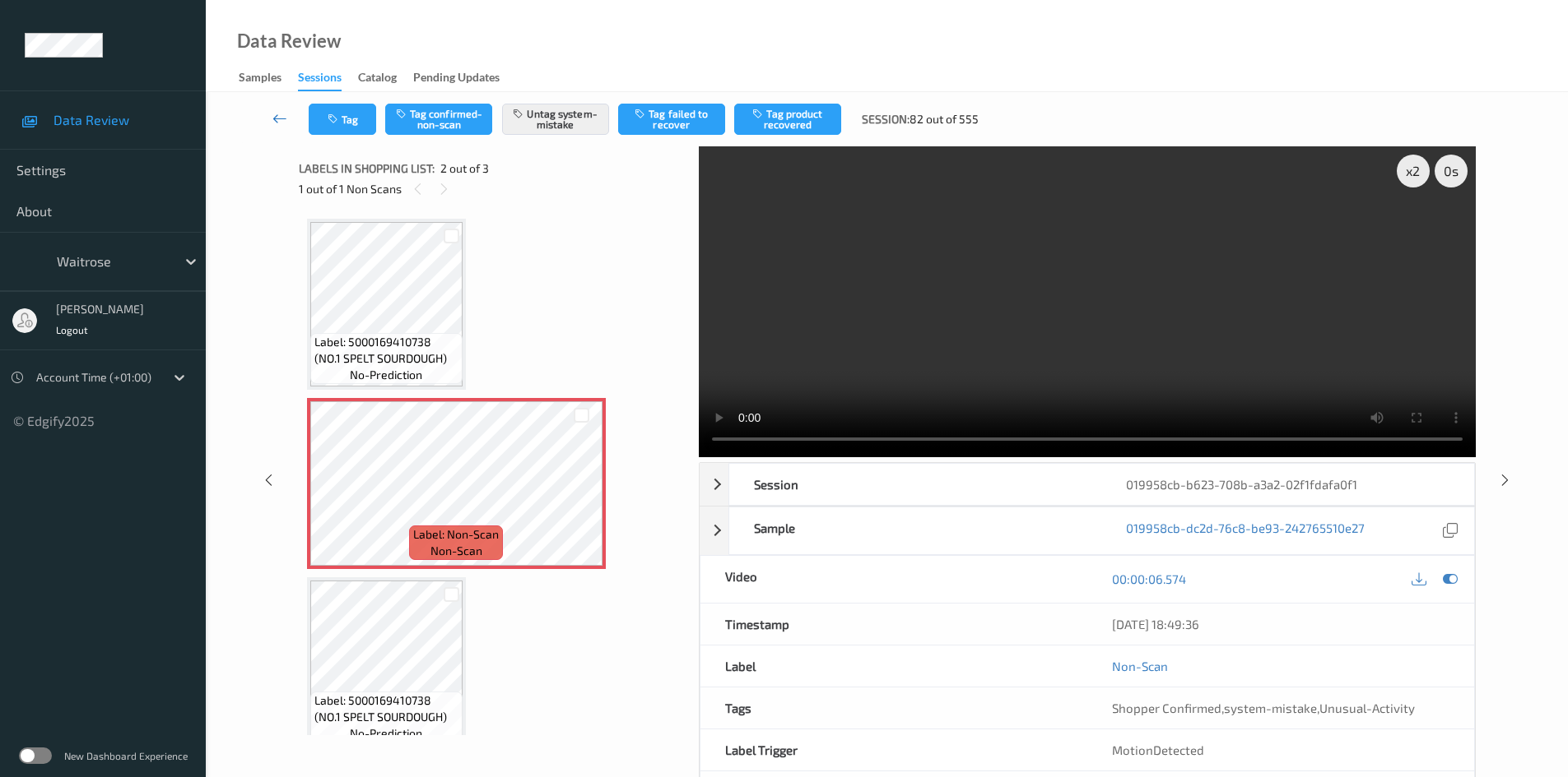
click at [282, 107] on link at bounding box center [280, 119] width 58 height 31
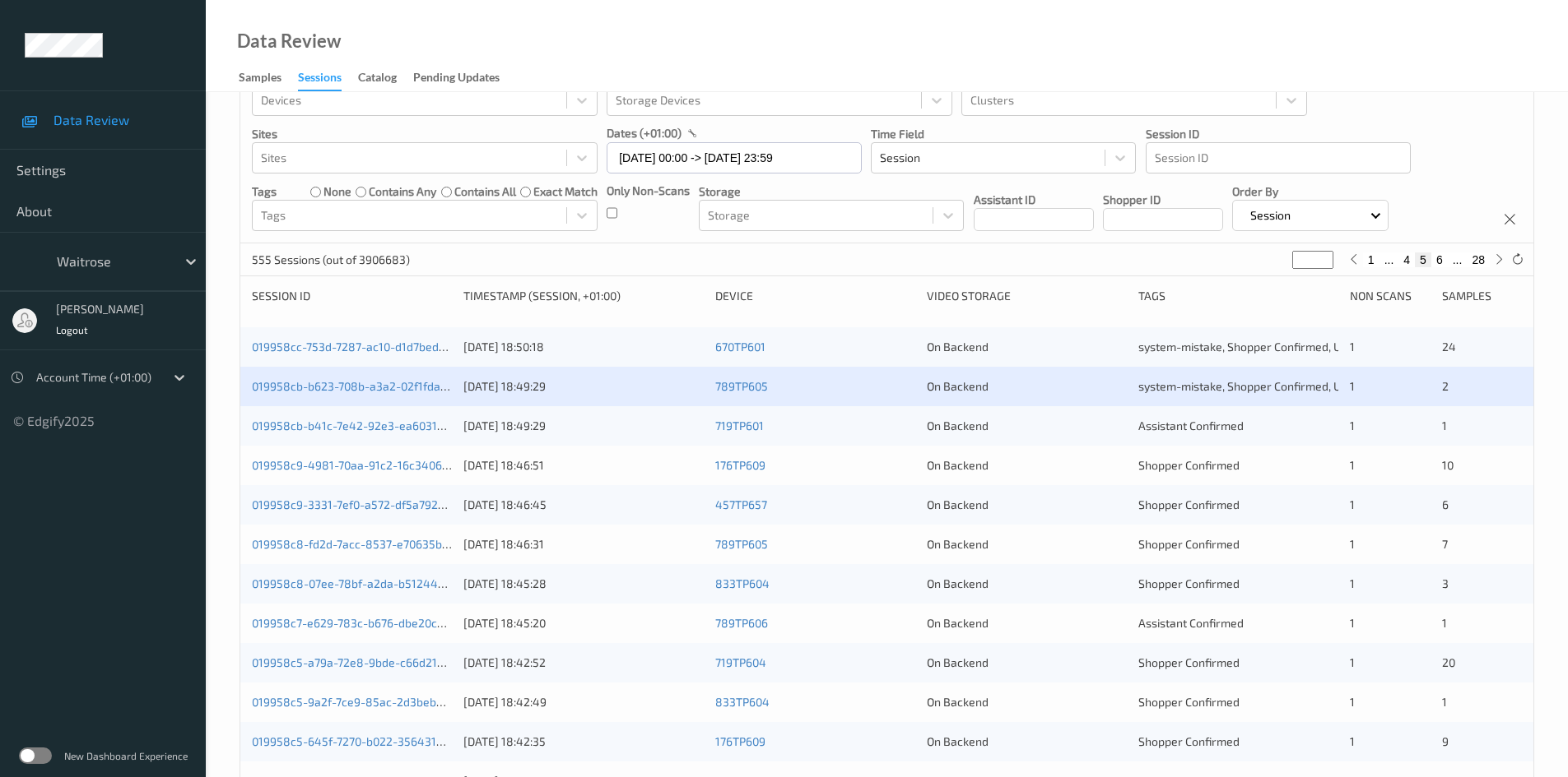
scroll to position [82, 0]
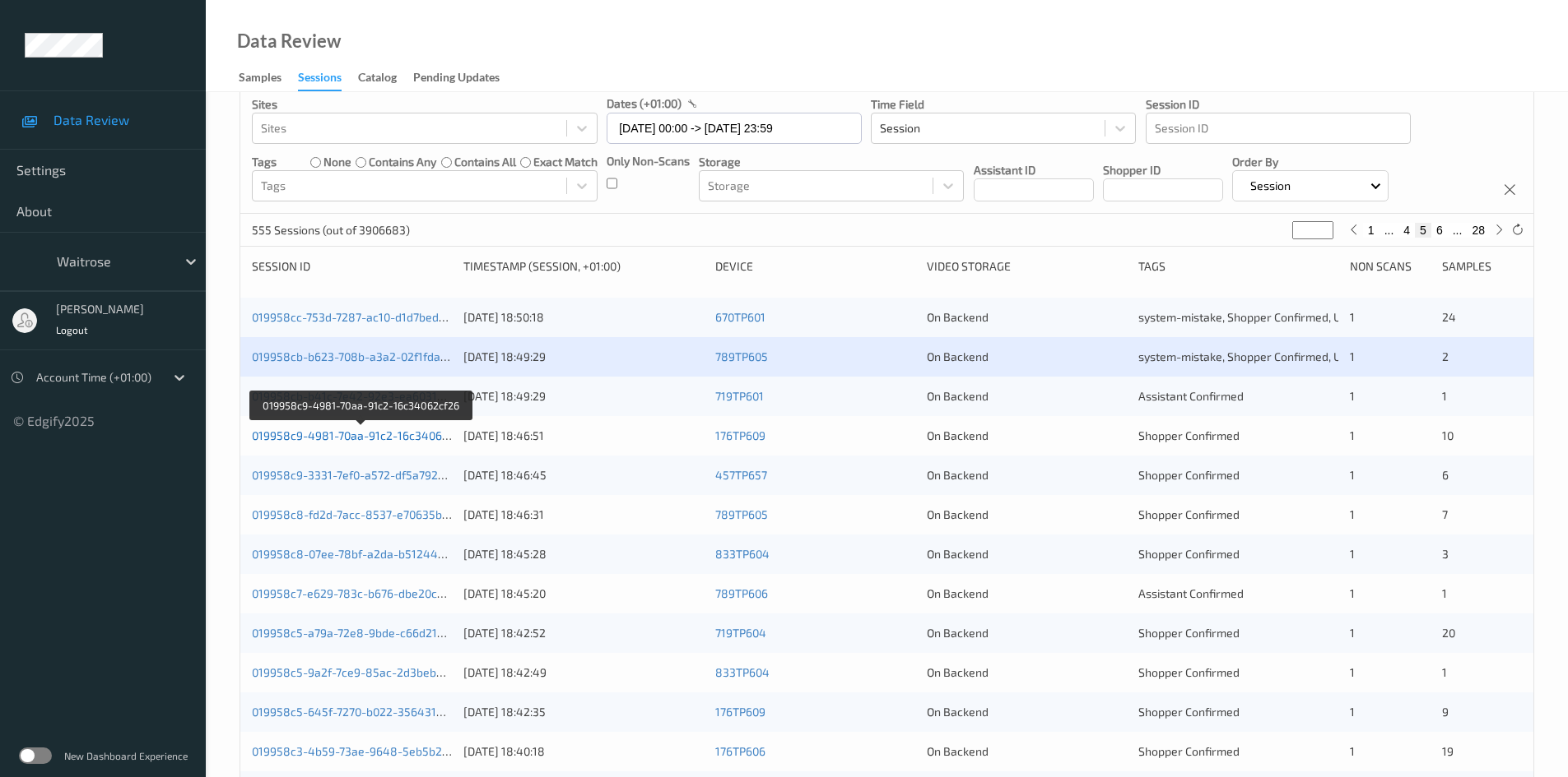
click at [325, 437] on link "019958c9-4981-70aa-91c2-16c34062cf26" at bounding box center [362, 435] width 220 height 14
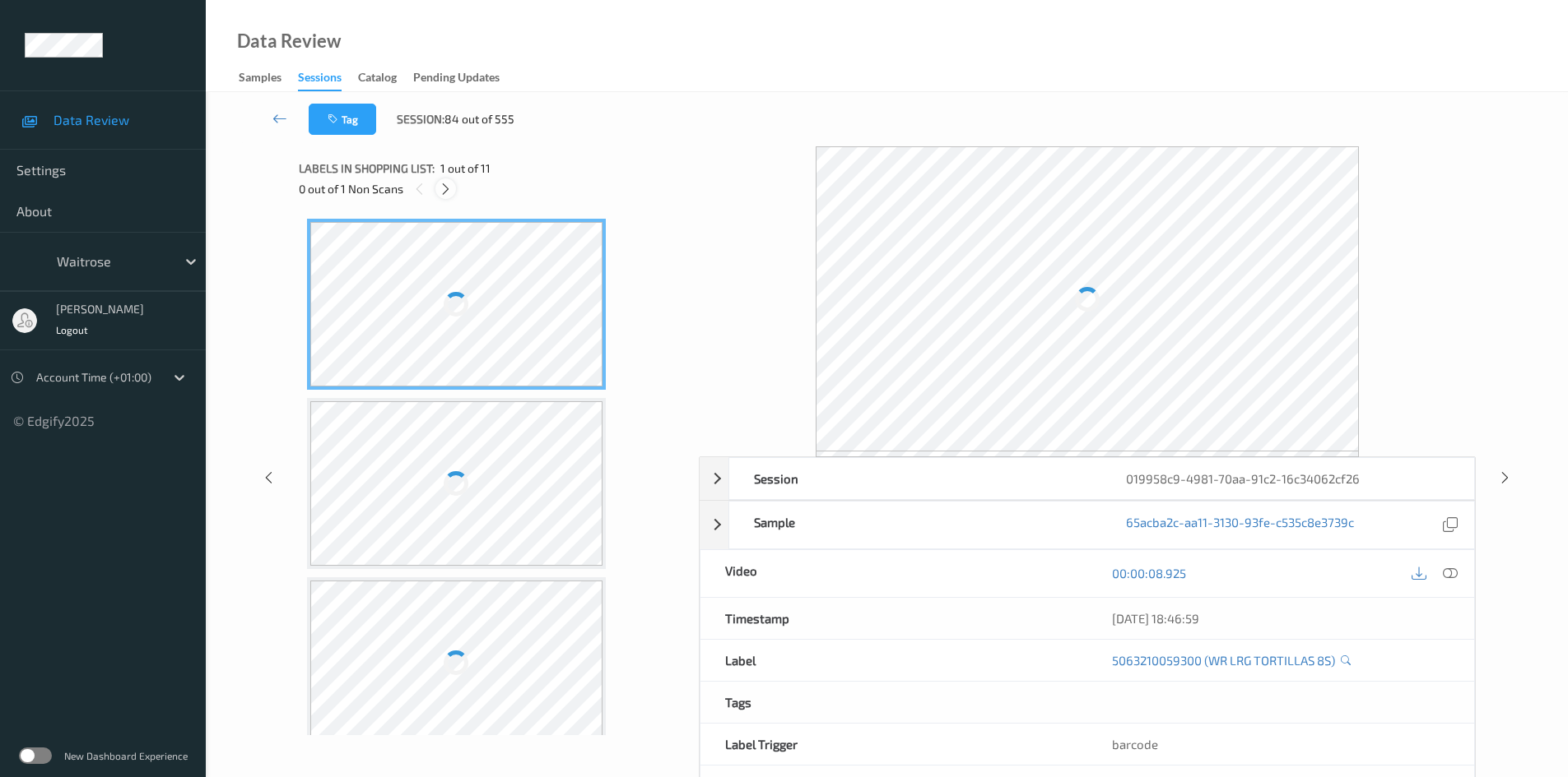
click at [447, 183] on icon at bounding box center [445, 190] width 14 height 15
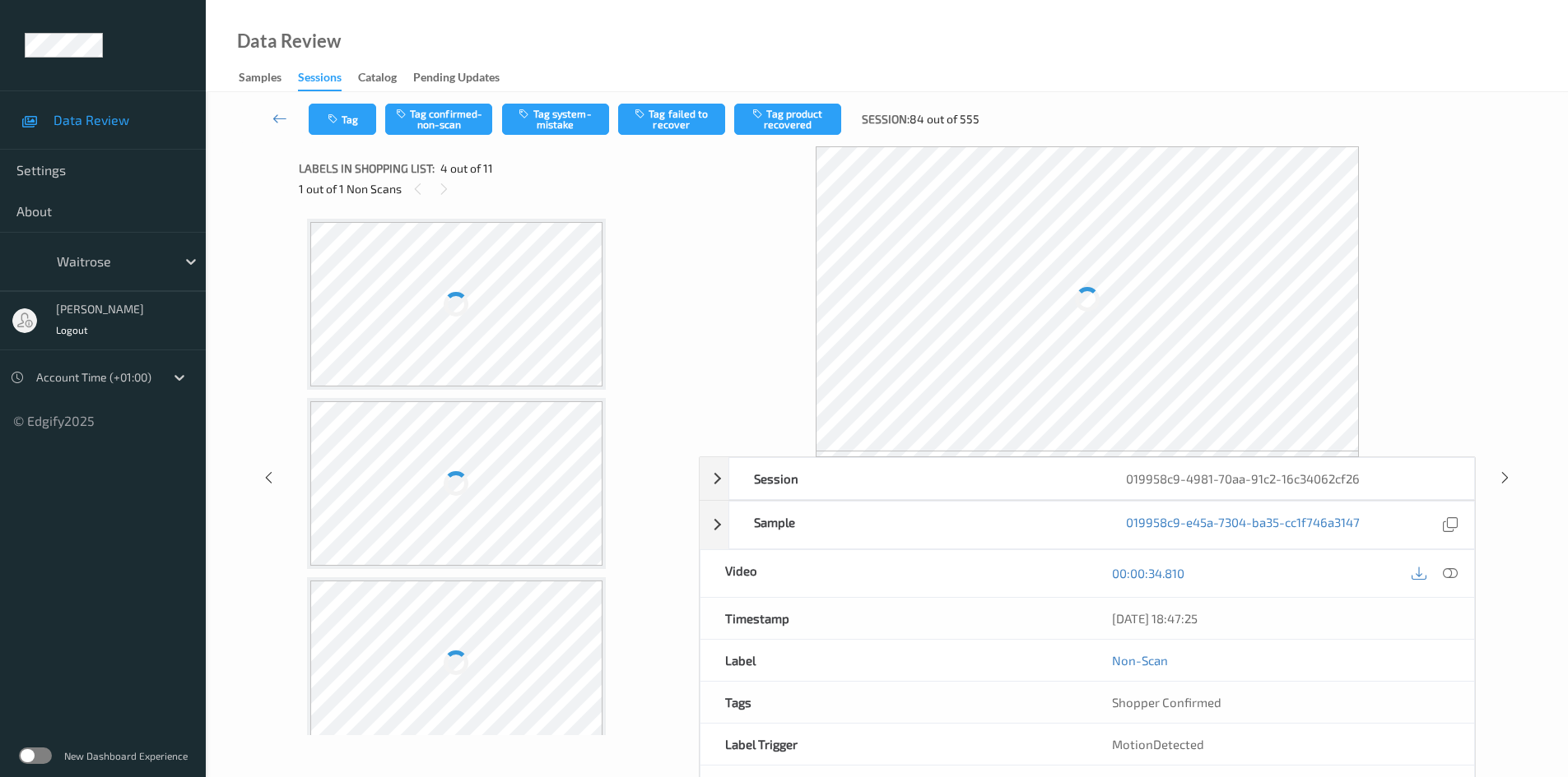
scroll to position [367, 0]
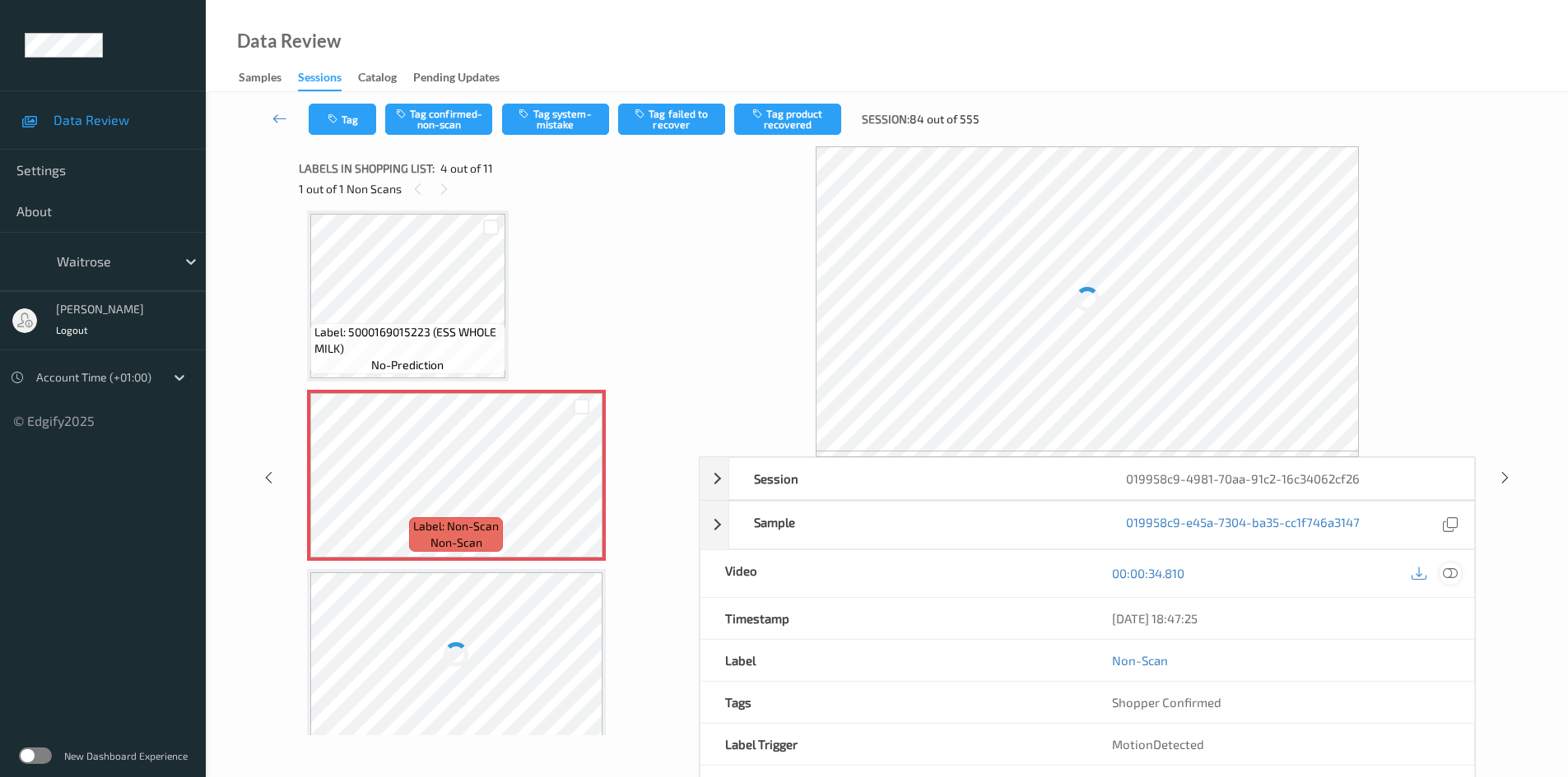
click at [1448, 573] on icon at bounding box center [1450, 573] width 15 height 15
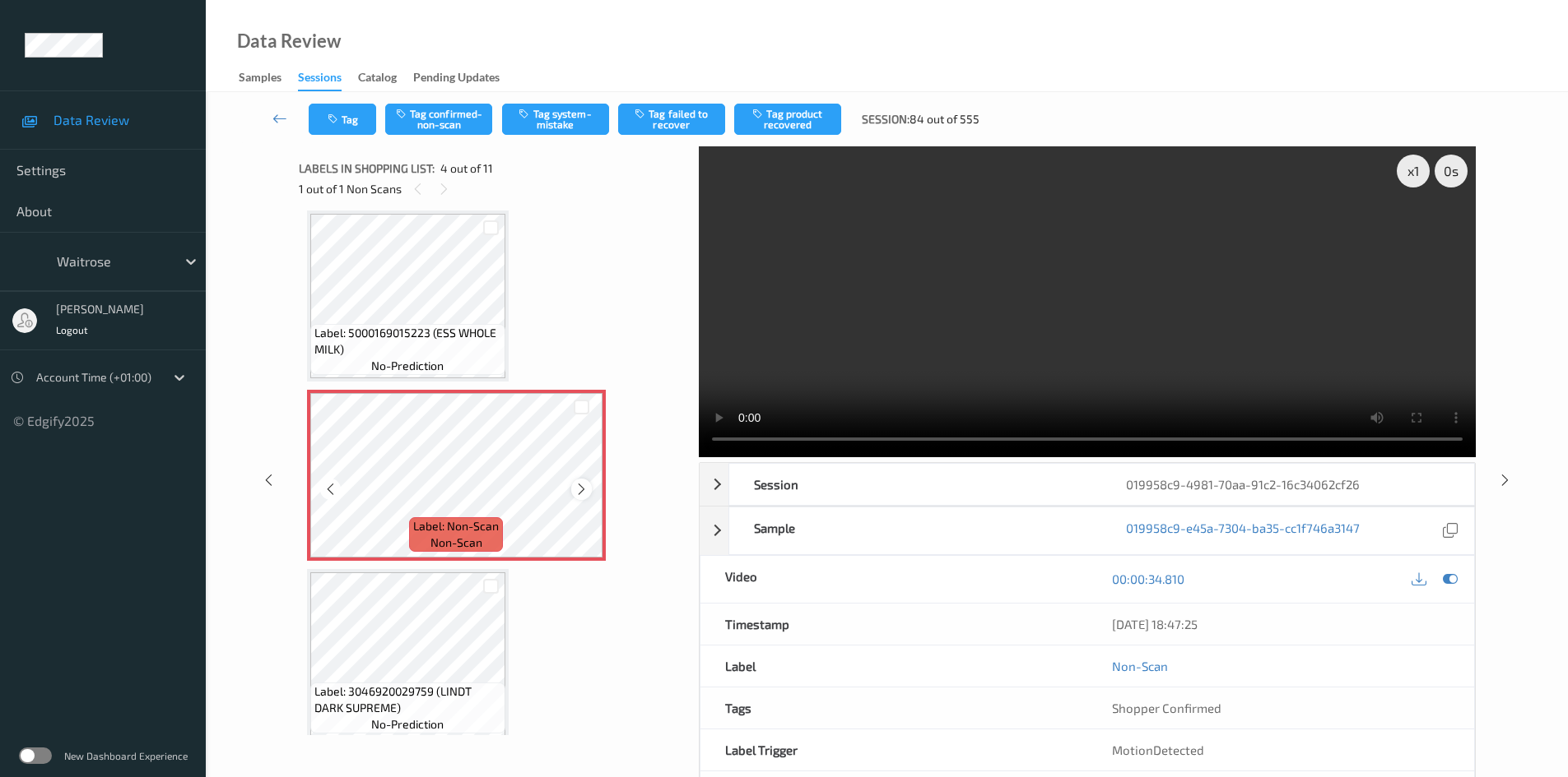
click at [580, 487] on icon at bounding box center [581, 489] width 14 height 15
click at [583, 486] on icon at bounding box center [581, 489] width 14 height 15
click at [1405, 164] on div "x 1" at bounding box center [1413, 171] width 33 height 33
click at [1035, 301] on video at bounding box center [1088, 302] width 777 height 311
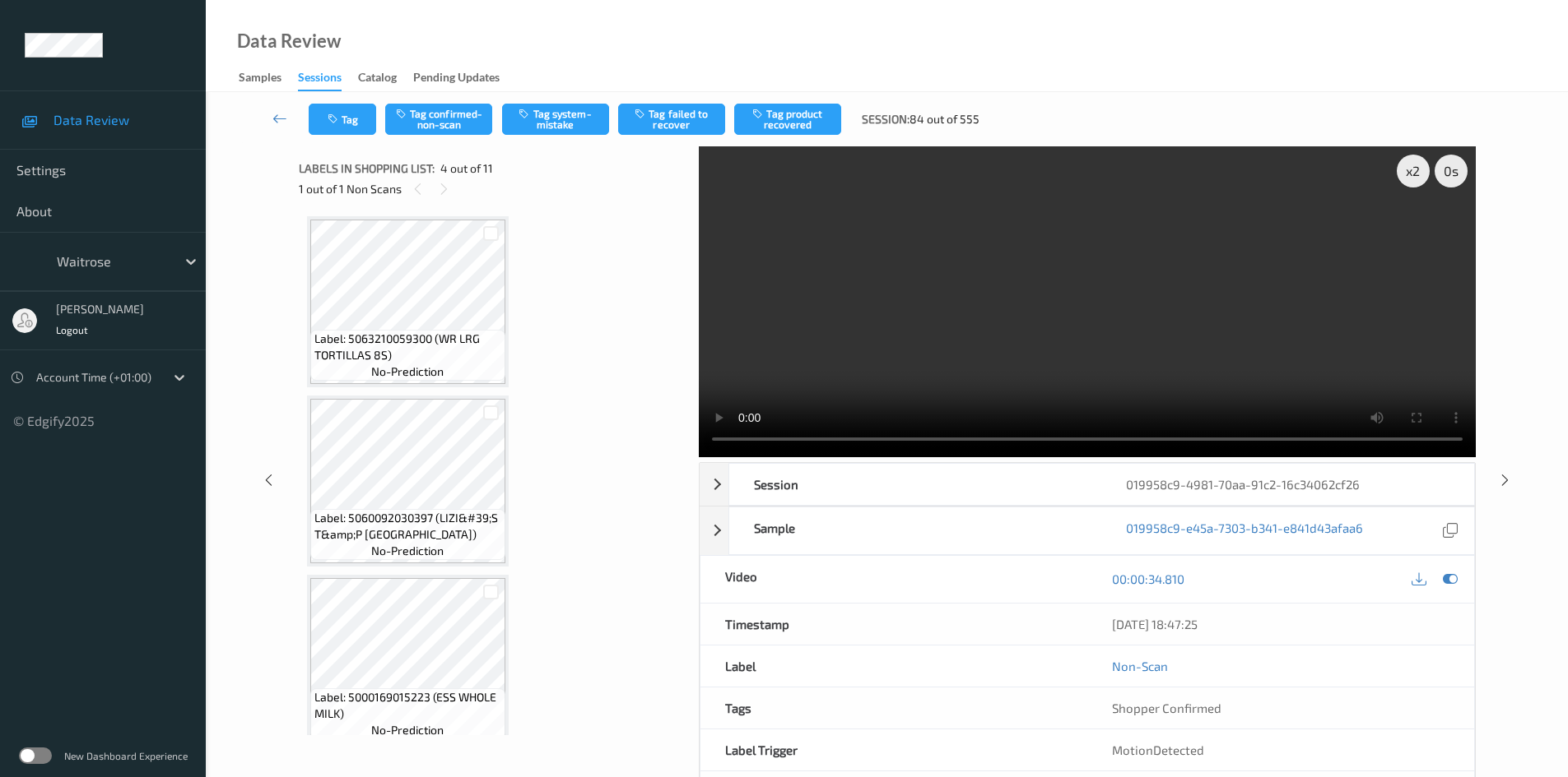
scroll to position [0, 0]
click at [1418, 170] on div "x 2" at bounding box center [1413, 171] width 33 height 33
click at [945, 360] on video at bounding box center [1088, 302] width 777 height 311
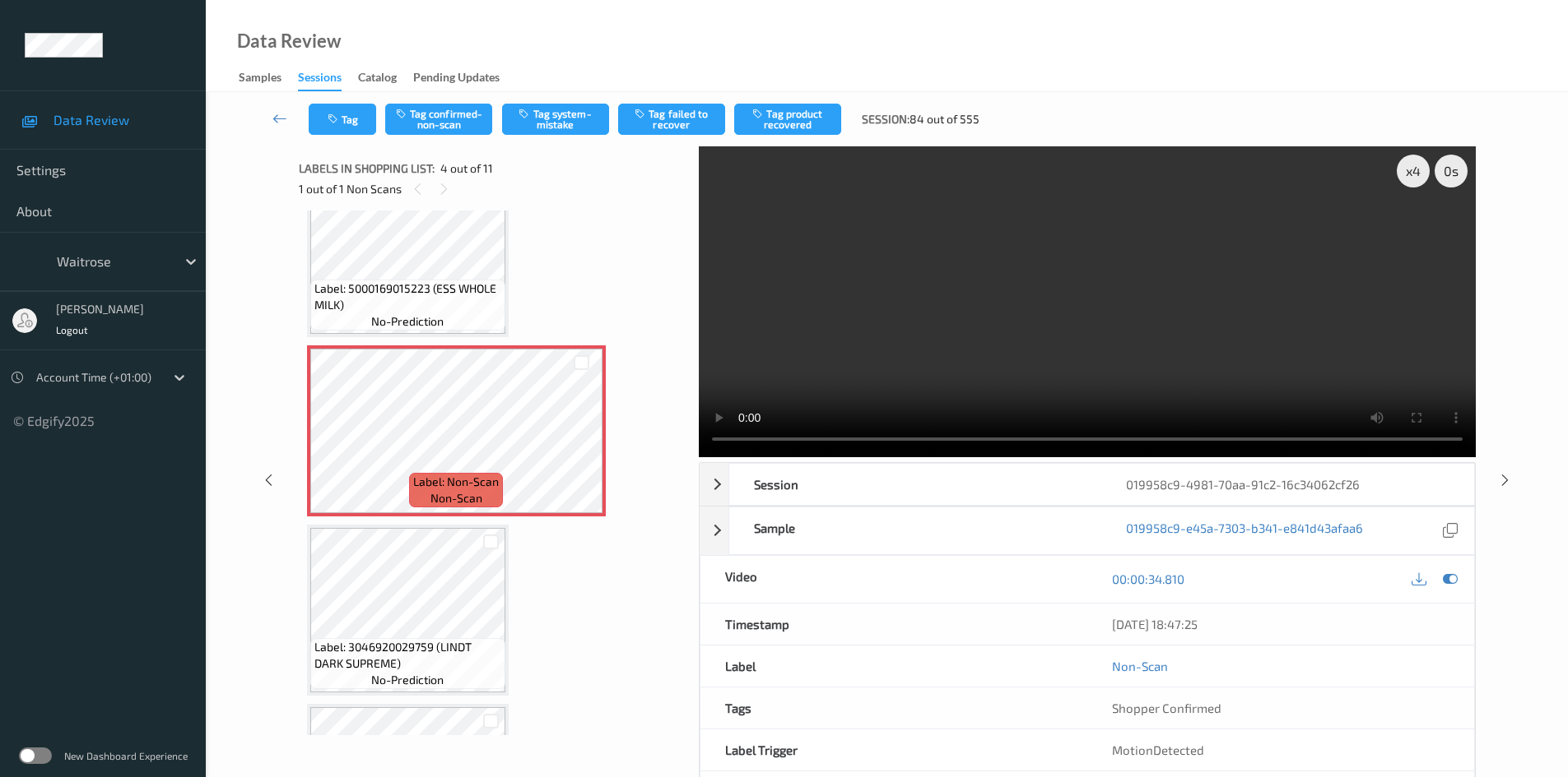
scroll to position [329, 0]
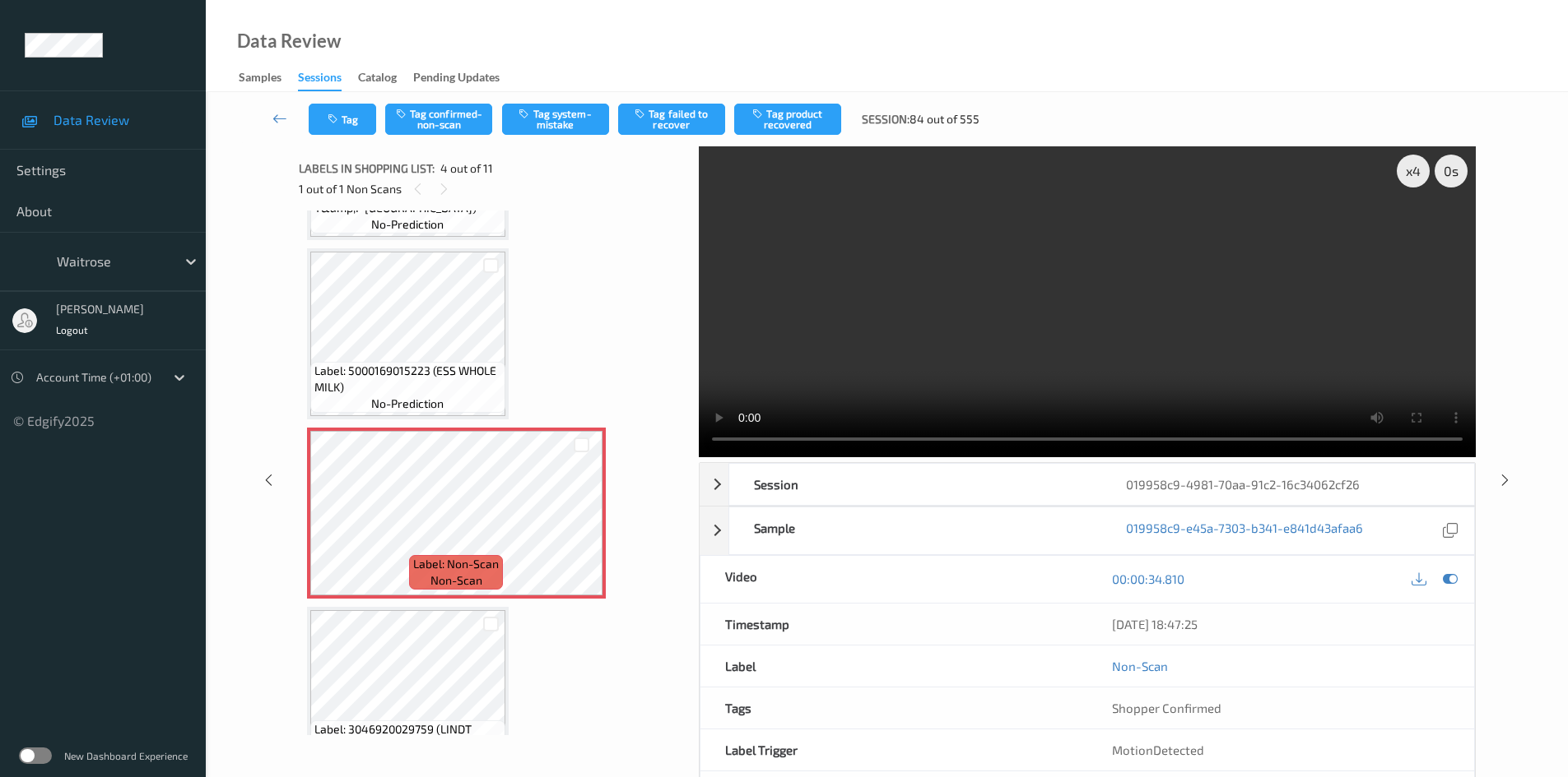
click at [927, 260] on video at bounding box center [1088, 302] width 777 height 311
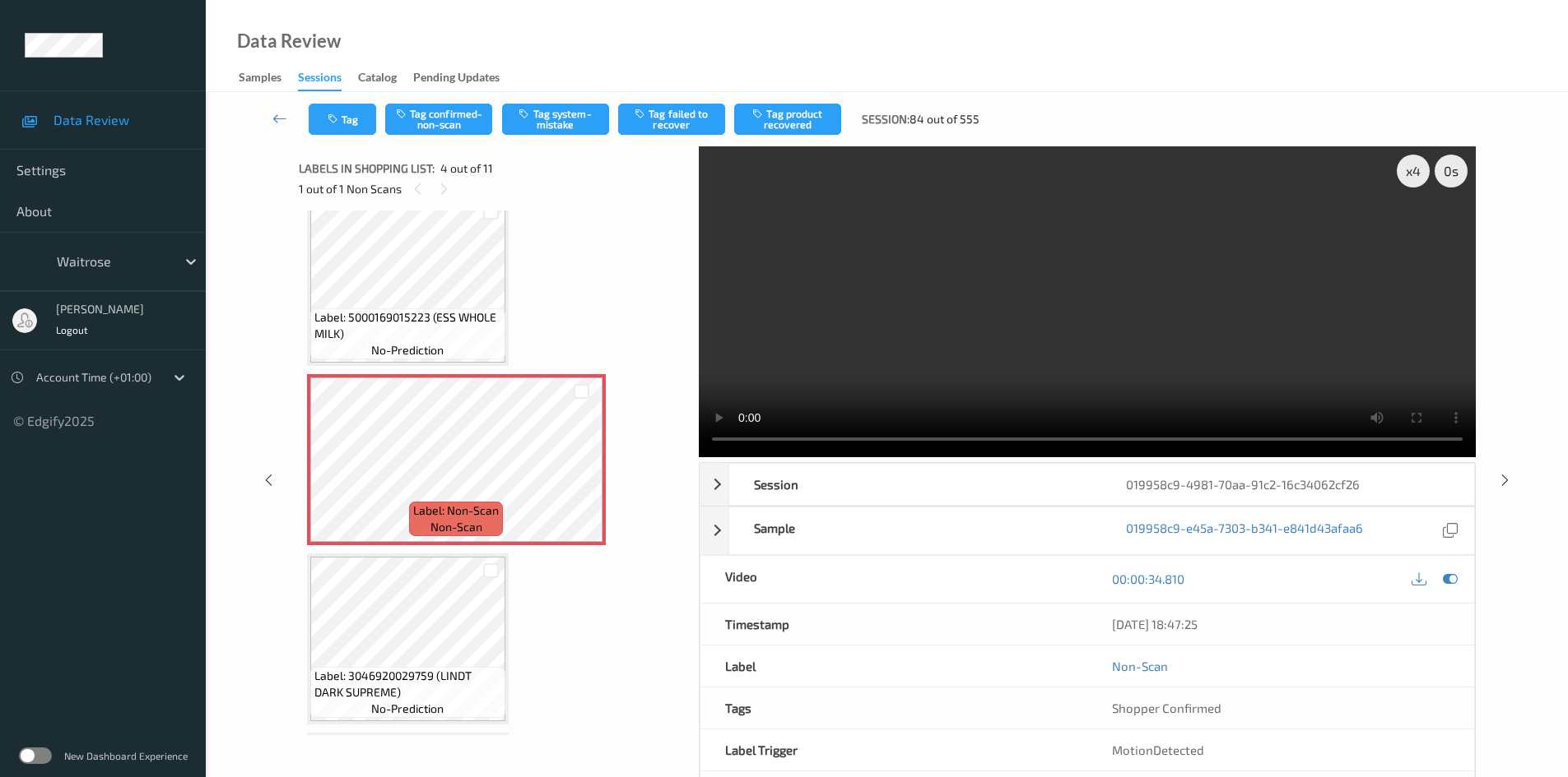
scroll to position [411, 0]
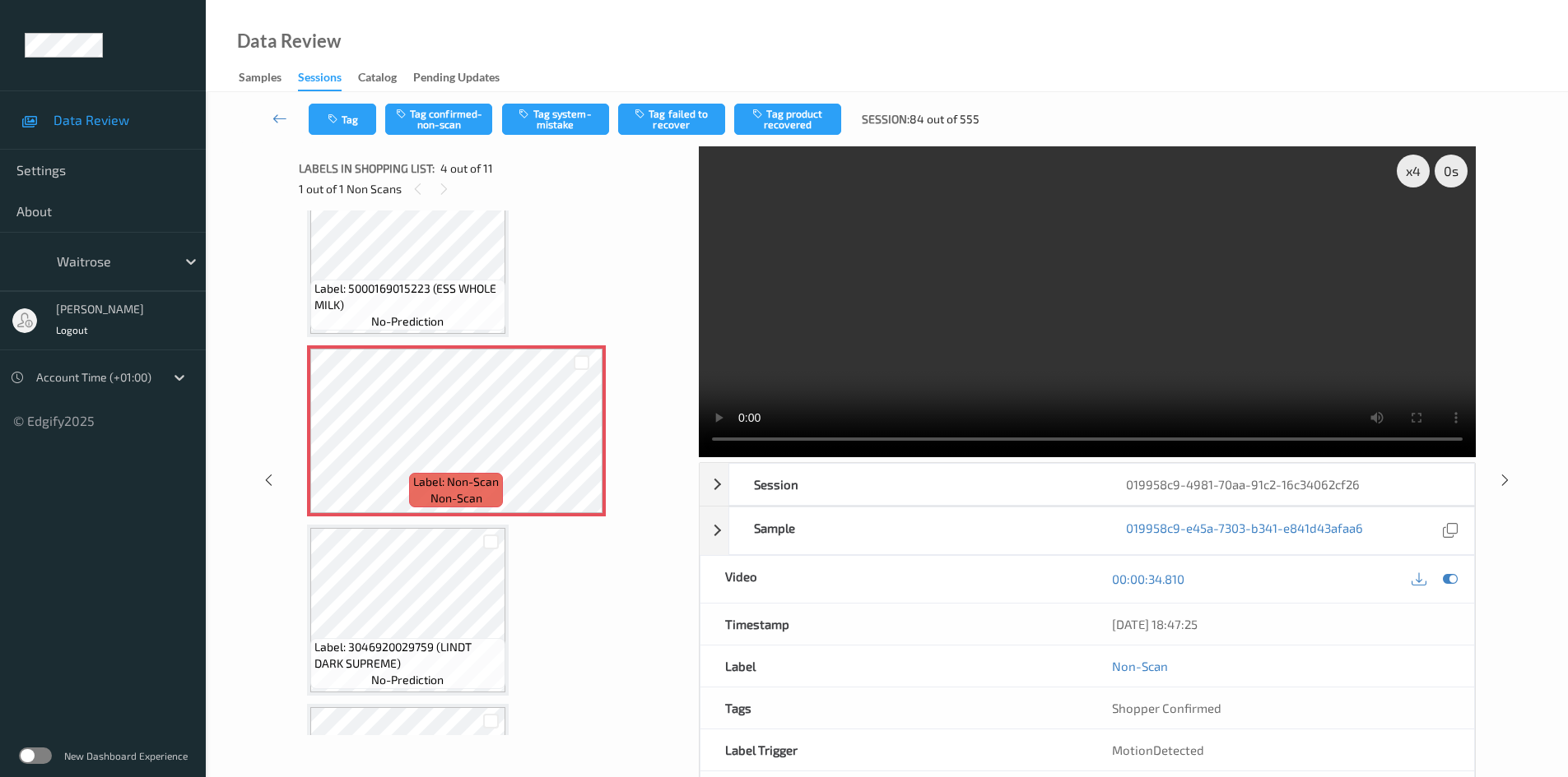
click at [1171, 266] on video at bounding box center [1088, 302] width 777 height 311
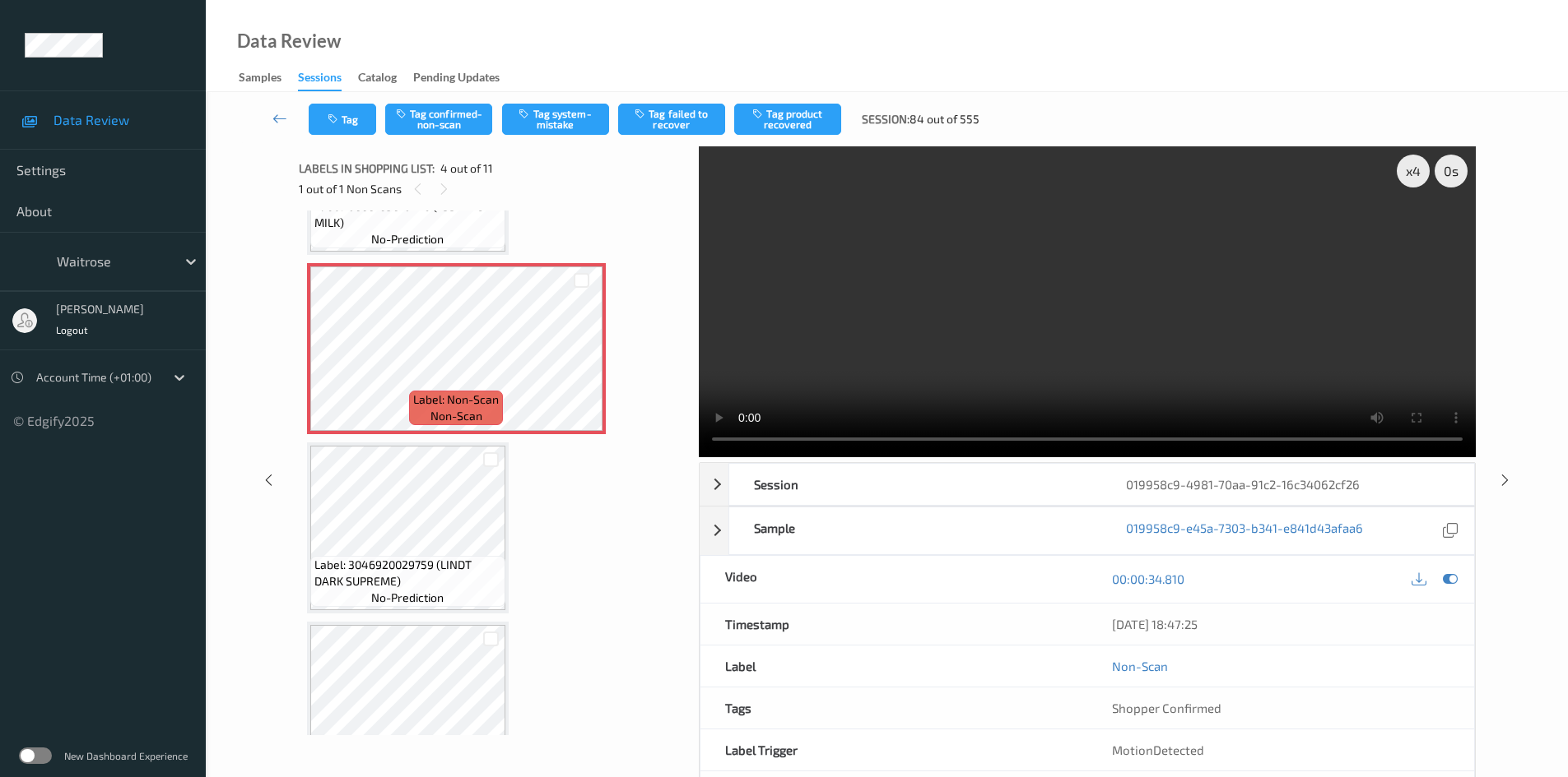
click at [1086, 297] on video at bounding box center [1088, 302] width 777 height 311
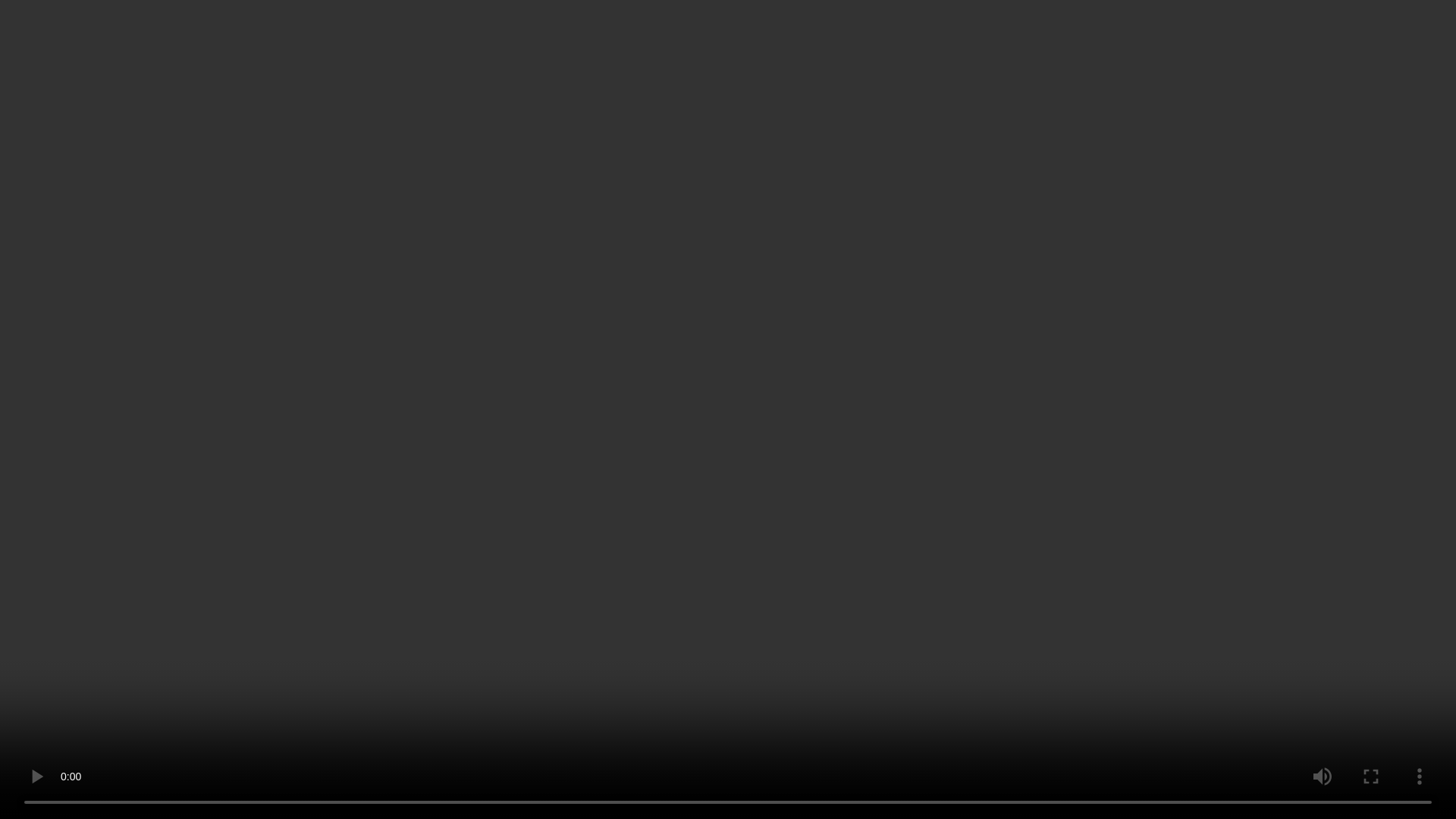
click at [932, 530] on video at bounding box center [728, 409] width 1456 height 819
click at [1094, 643] on video at bounding box center [728, 409] width 1456 height 819
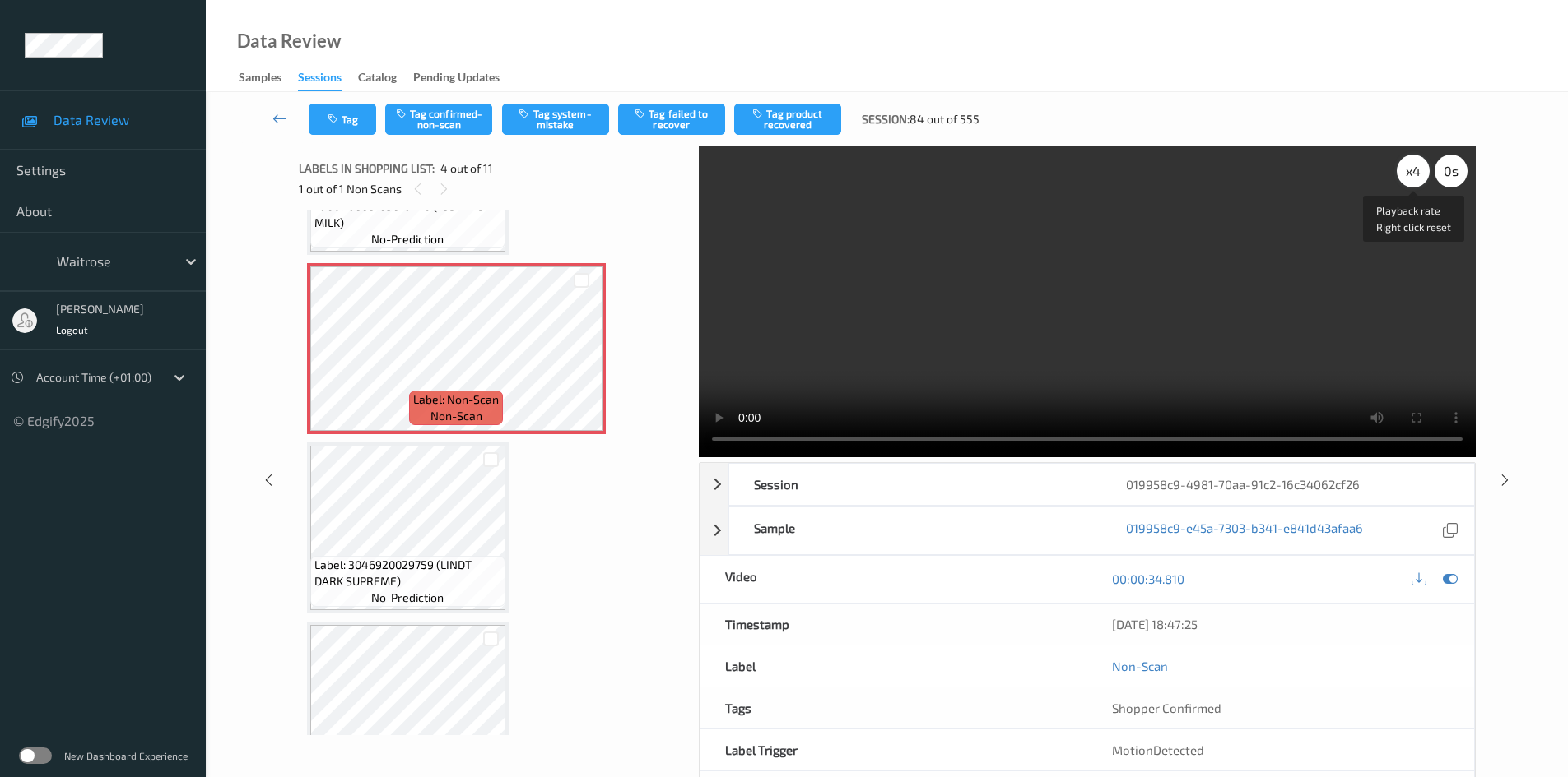
click at [1414, 173] on div "x 4" at bounding box center [1413, 171] width 33 height 33
click at [1414, 173] on div "x 8" at bounding box center [1413, 171] width 33 height 33
click at [1414, 173] on div "x 1" at bounding box center [1413, 171] width 33 height 33
click at [1185, 311] on video at bounding box center [1088, 302] width 777 height 311
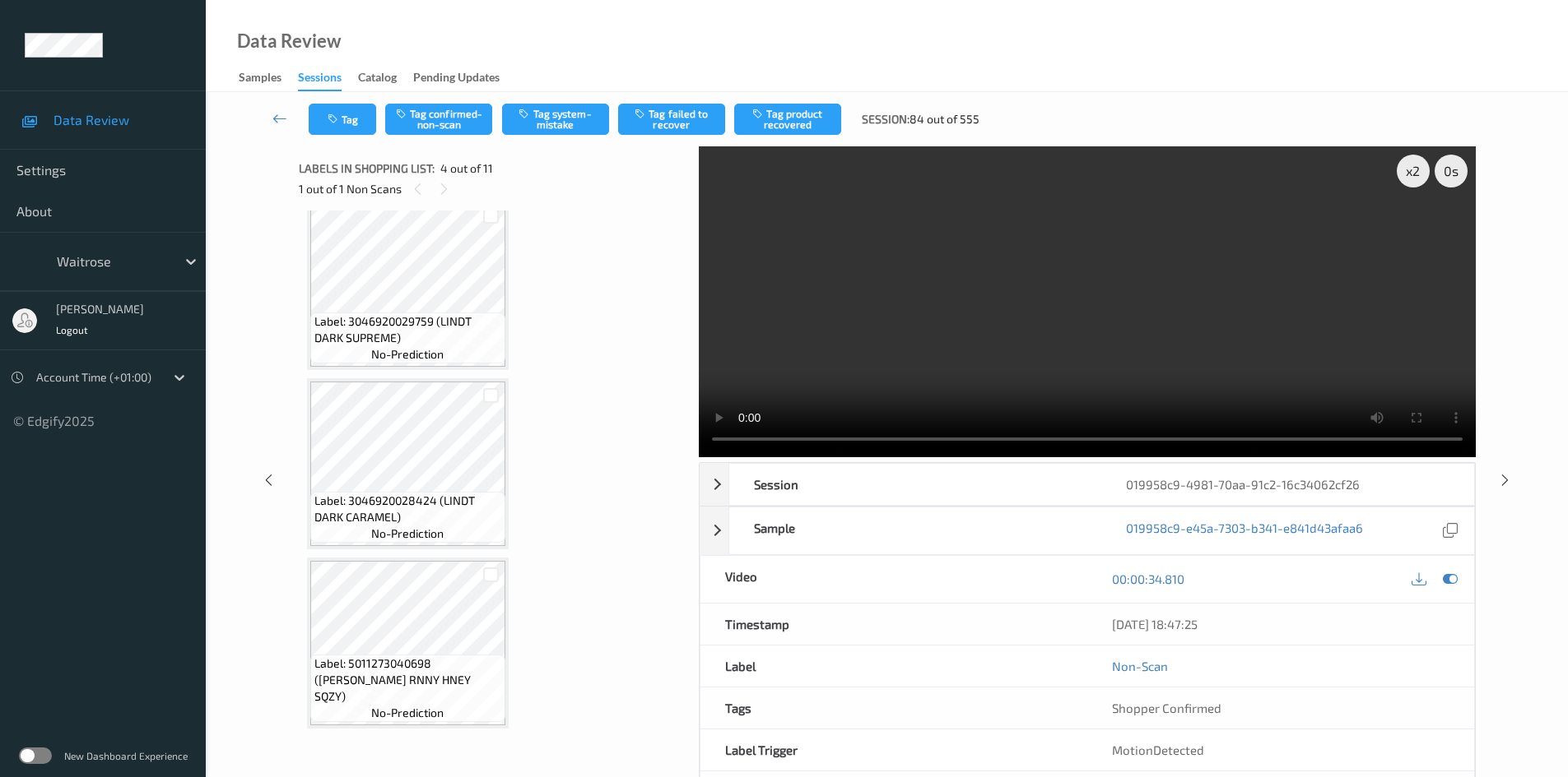
scroll to position [741, 0]
click at [1208, 202] on video at bounding box center [1088, 302] width 777 height 311
click at [1083, 295] on video at bounding box center [1088, 302] width 777 height 311
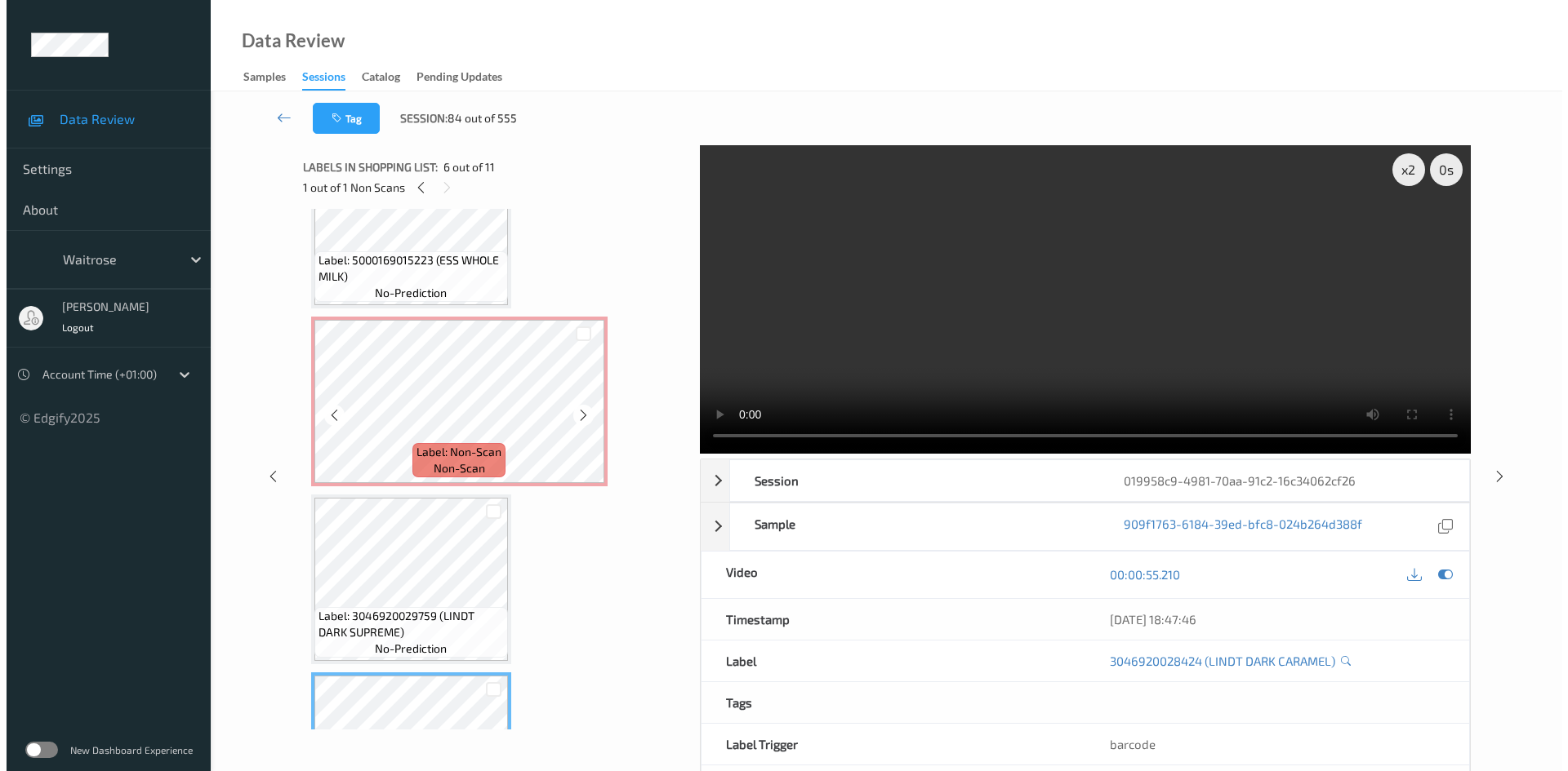
scroll to position [408, 0]
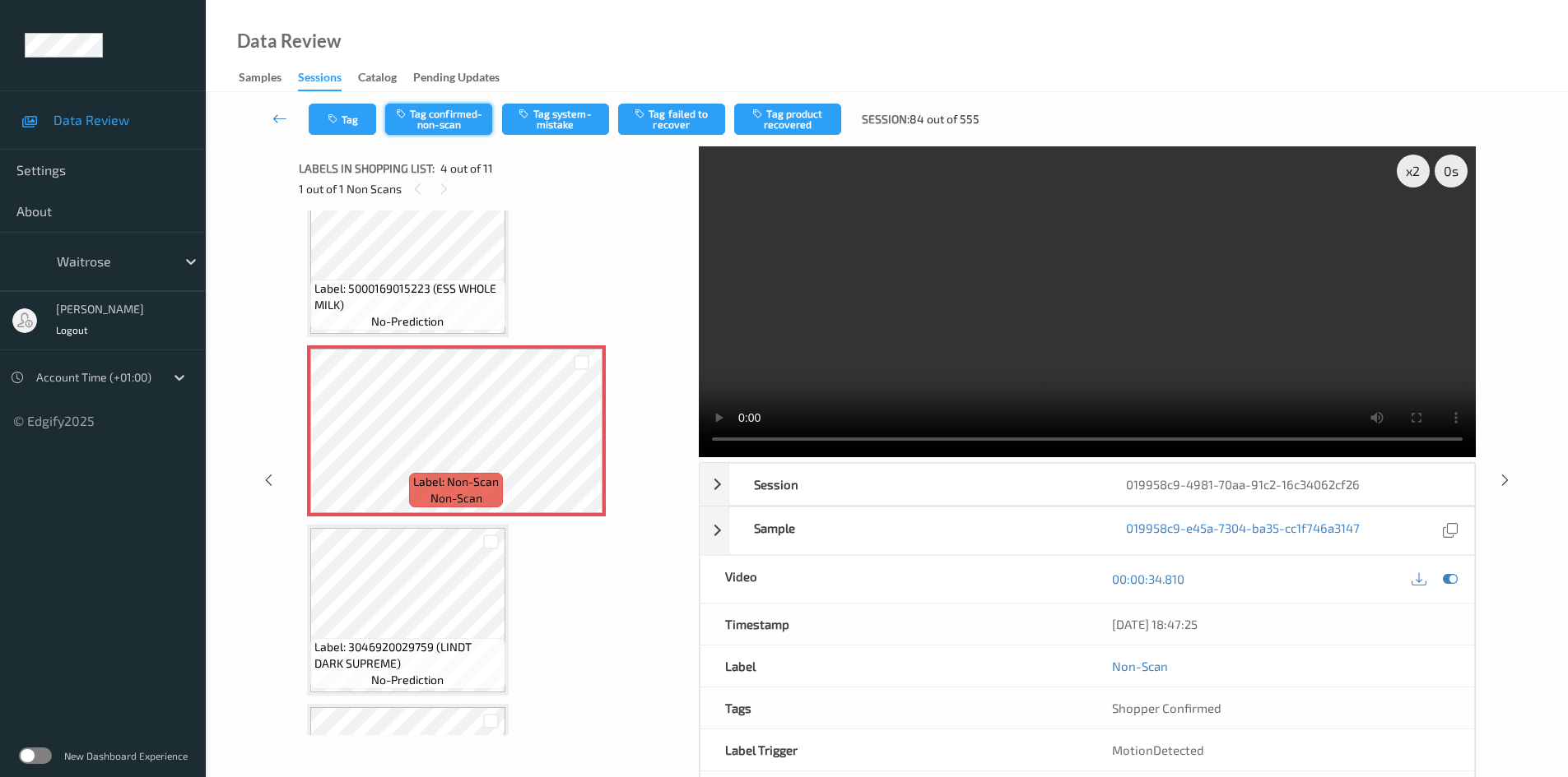
click at [454, 113] on button "Tag confirmed-non-scan" at bounding box center [438, 119] width 107 height 31
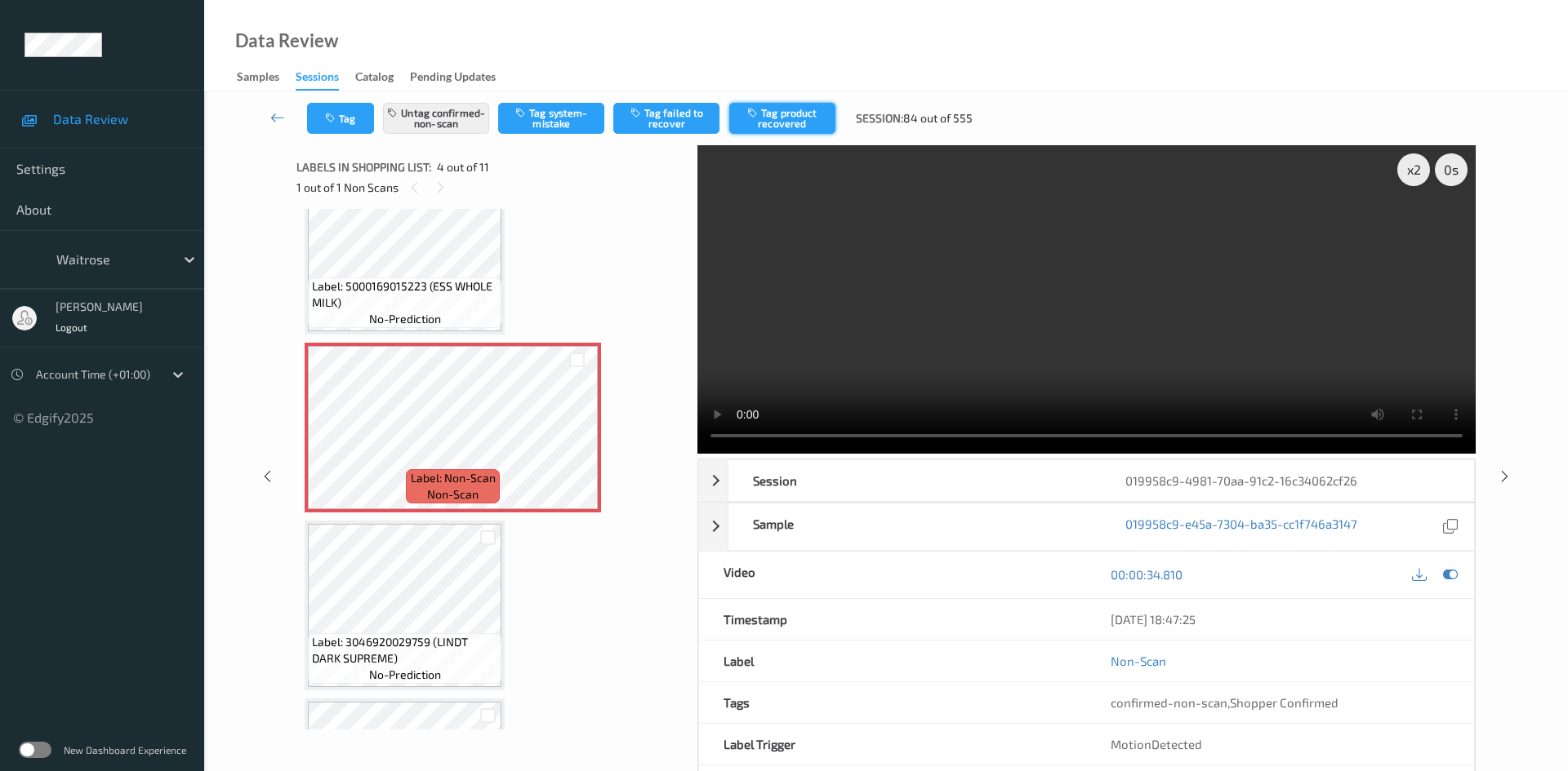
click at [784, 114] on button "Tag product recovered" at bounding box center [783, 118] width 107 height 31
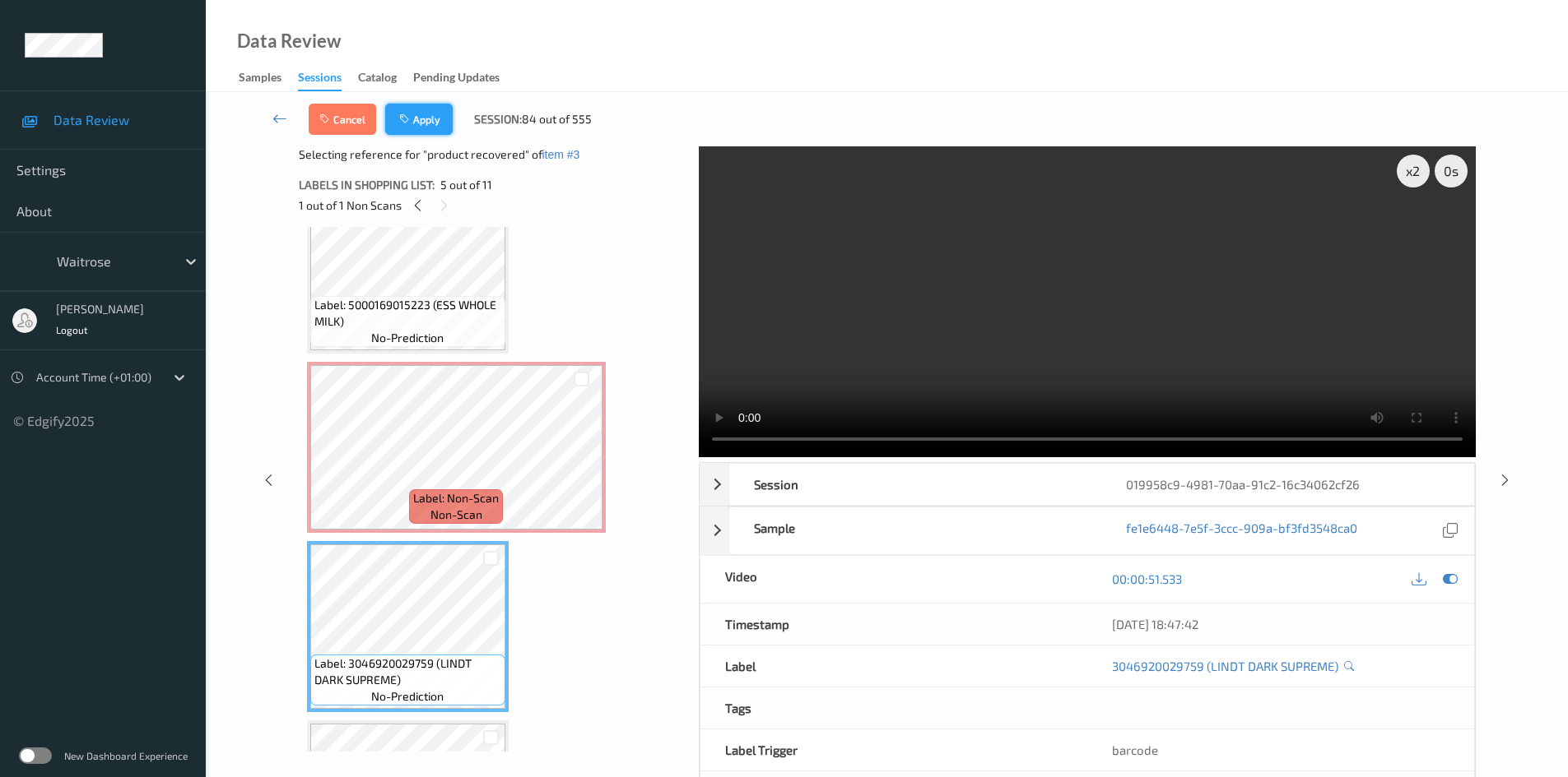
click at [414, 123] on button "Apply" at bounding box center [419, 119] width 67 height 31
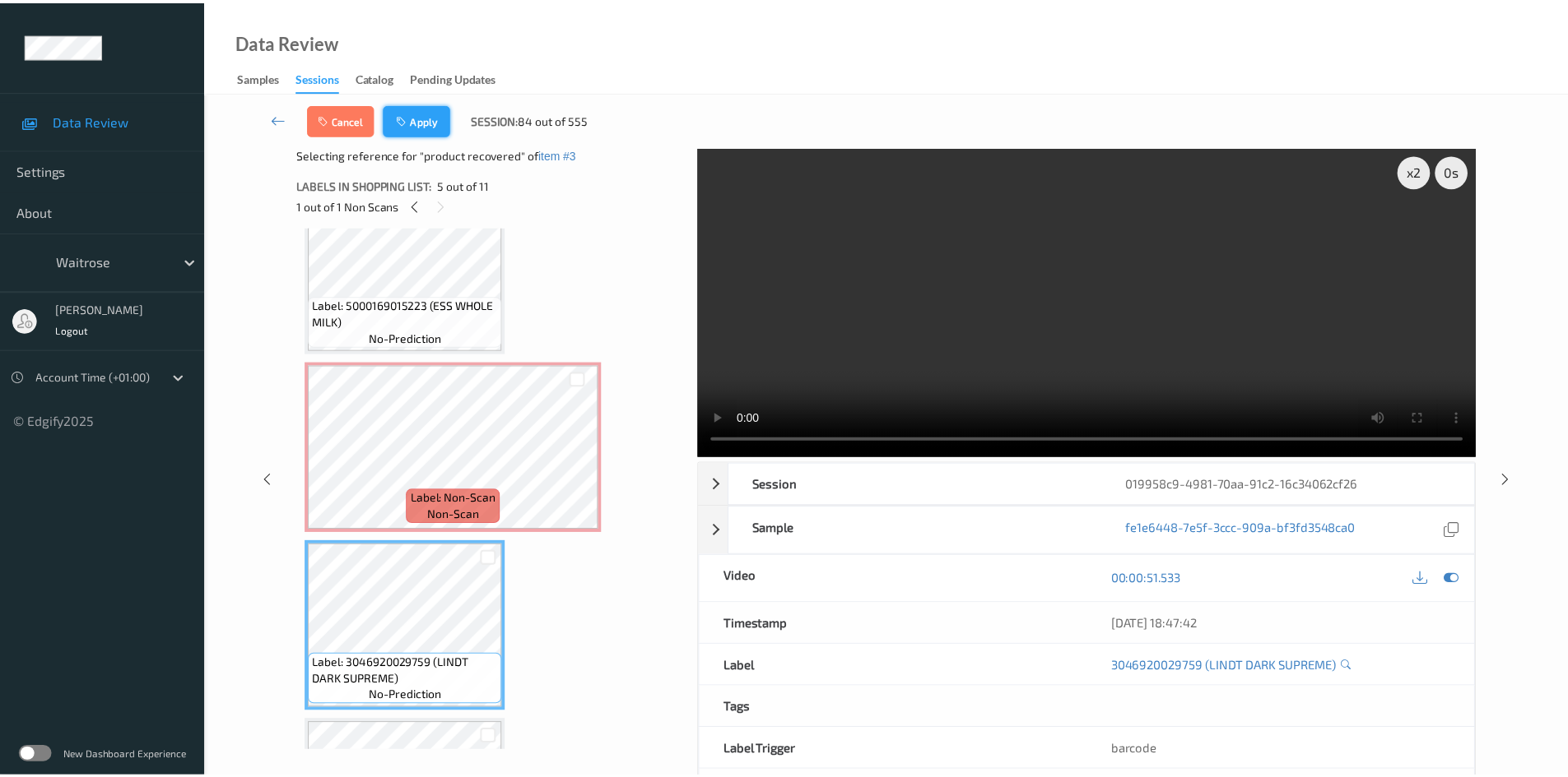
scroll to position [367, 0]
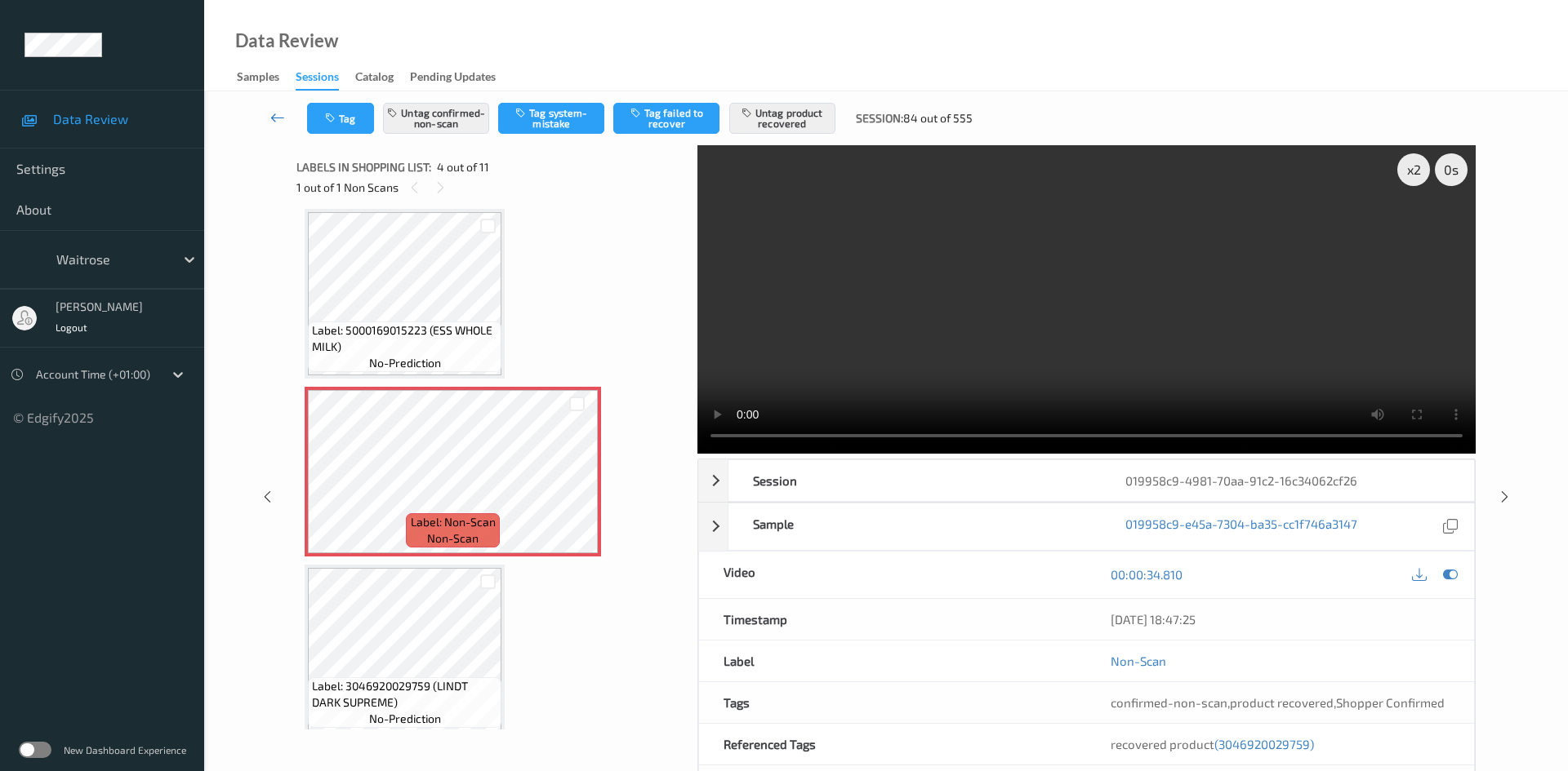
click at [267, 106] on link at bounding box center [278, 118] width 58 height 31
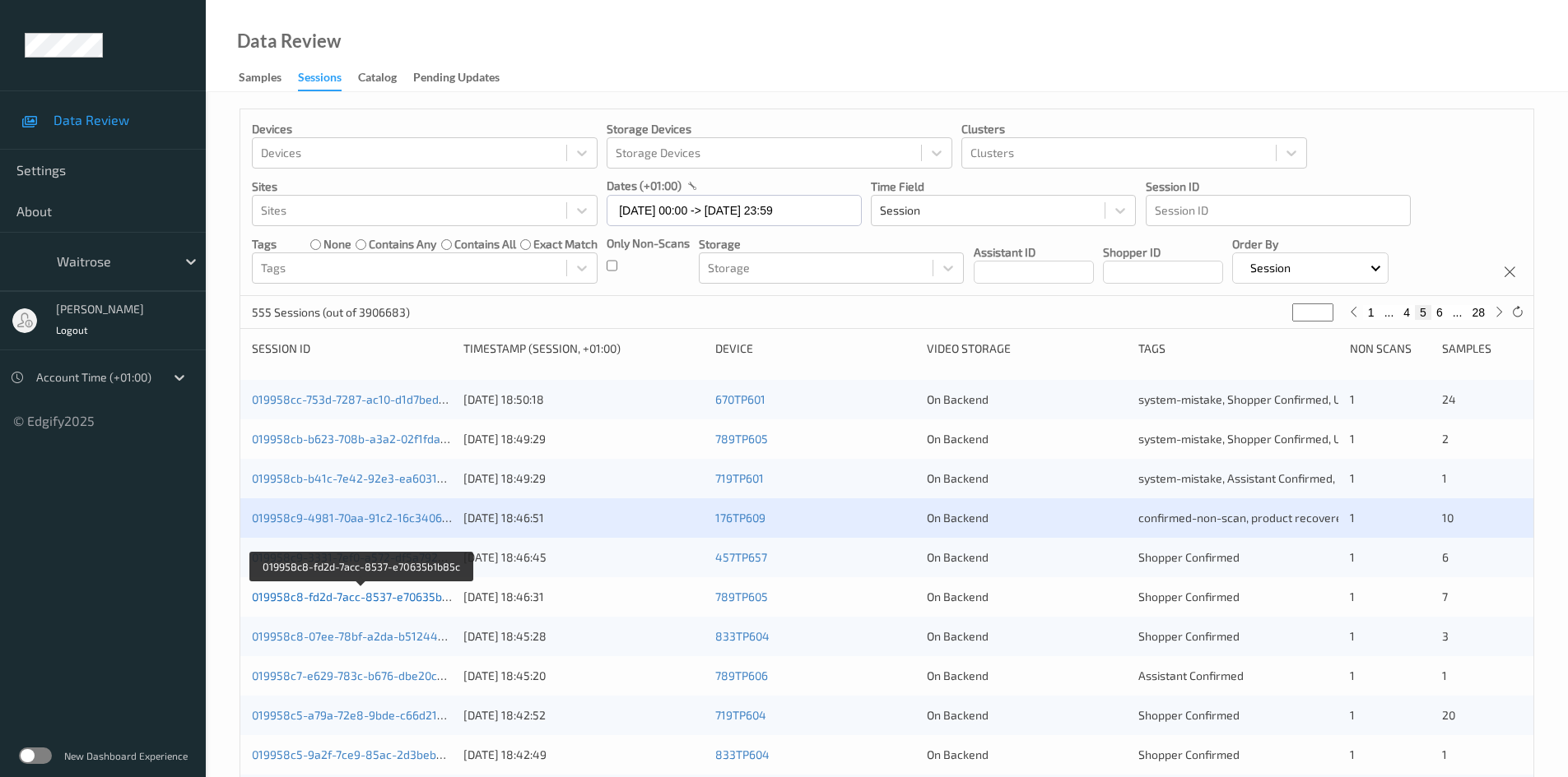
click at [325, 598] on link "019958c8-fd2d-7acc-8537-e70635b1b85c" at bounding box center [363, 597] width 221 height 14
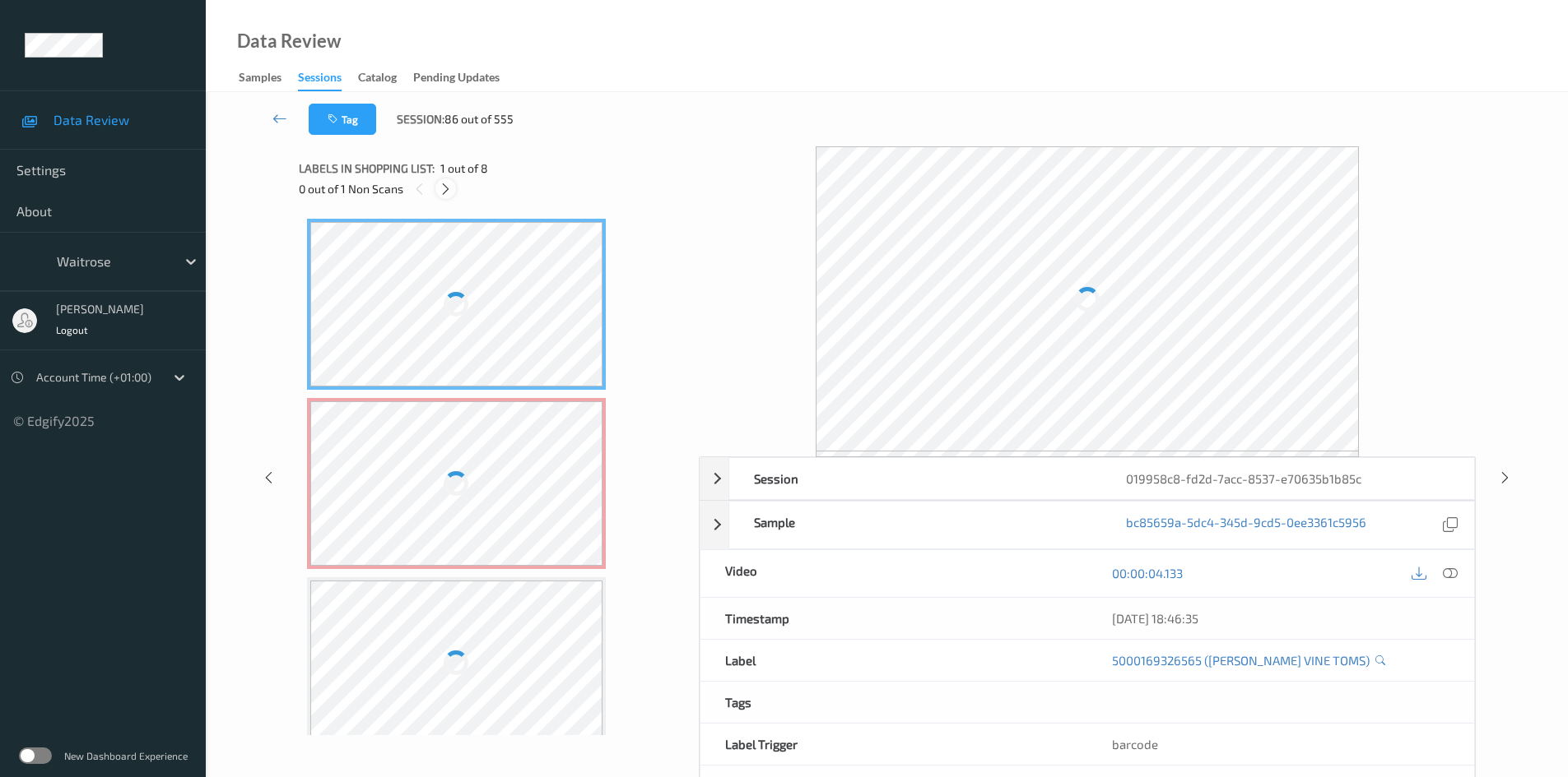
click at [445, 182] on icon at bounding box center [445, 190] width 14 height 15
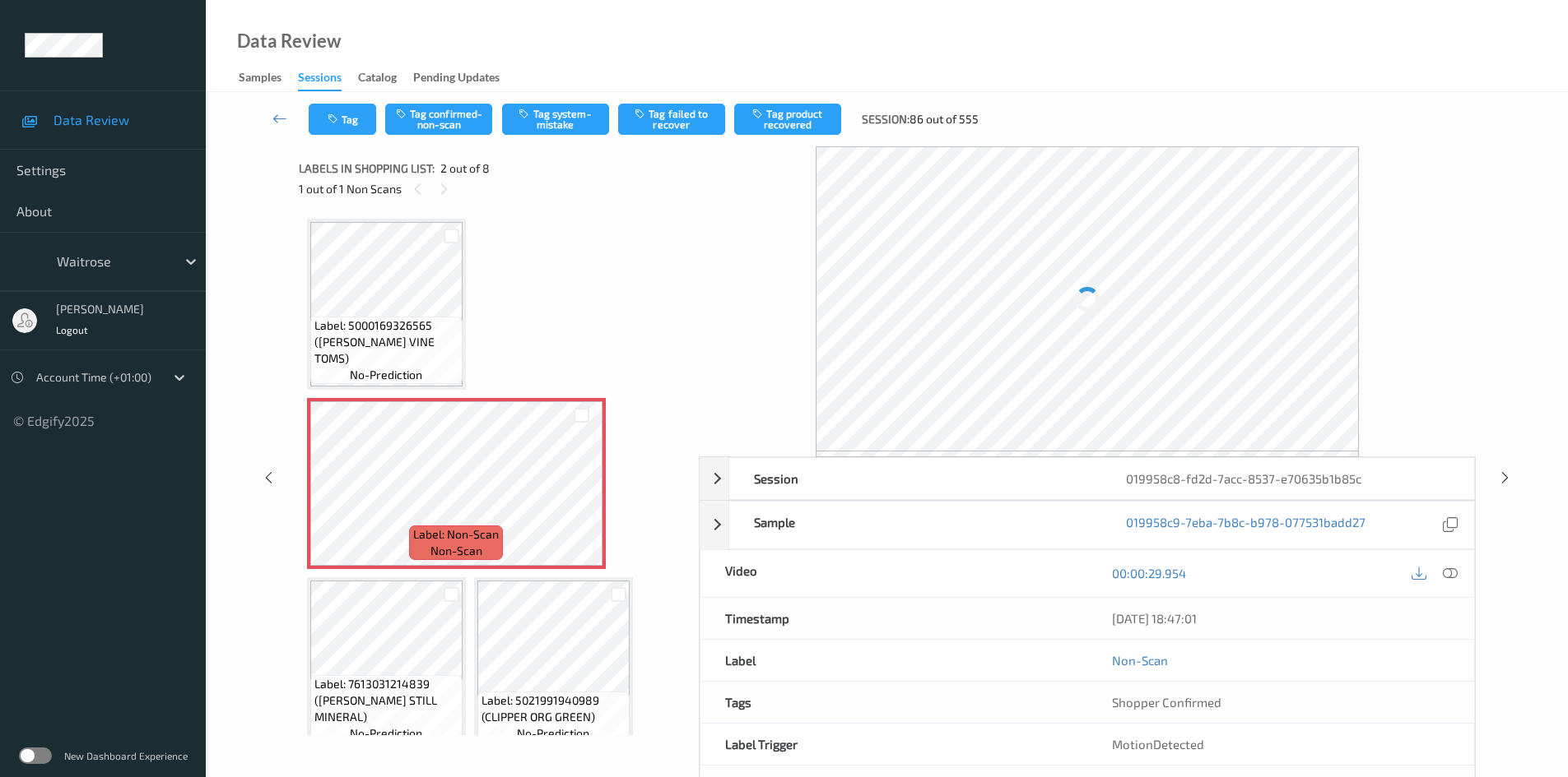
scroll to position [8, 0]
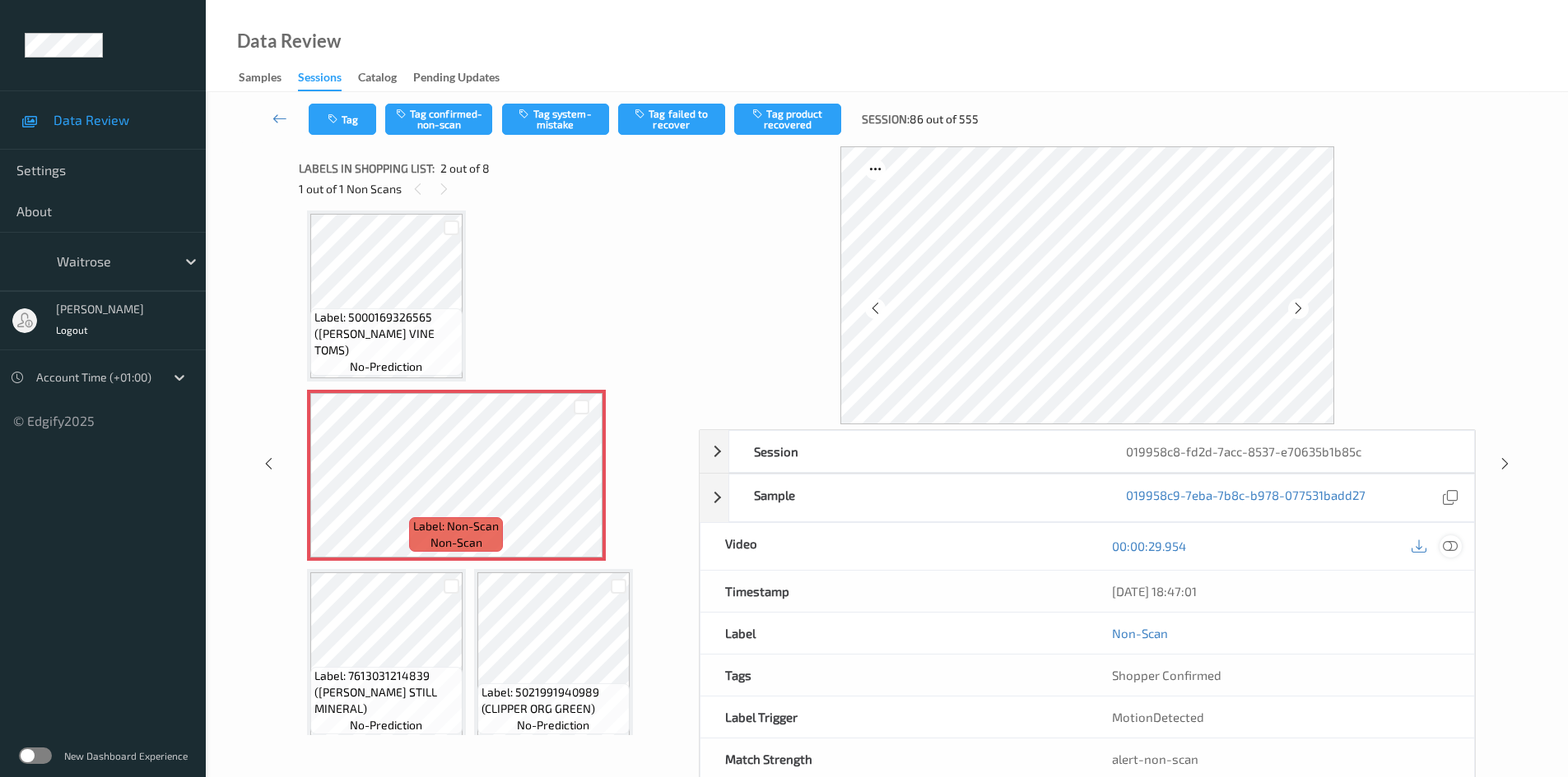
click at [1447, 536] on div at bounding box center [1451, 546] width 22 height 22
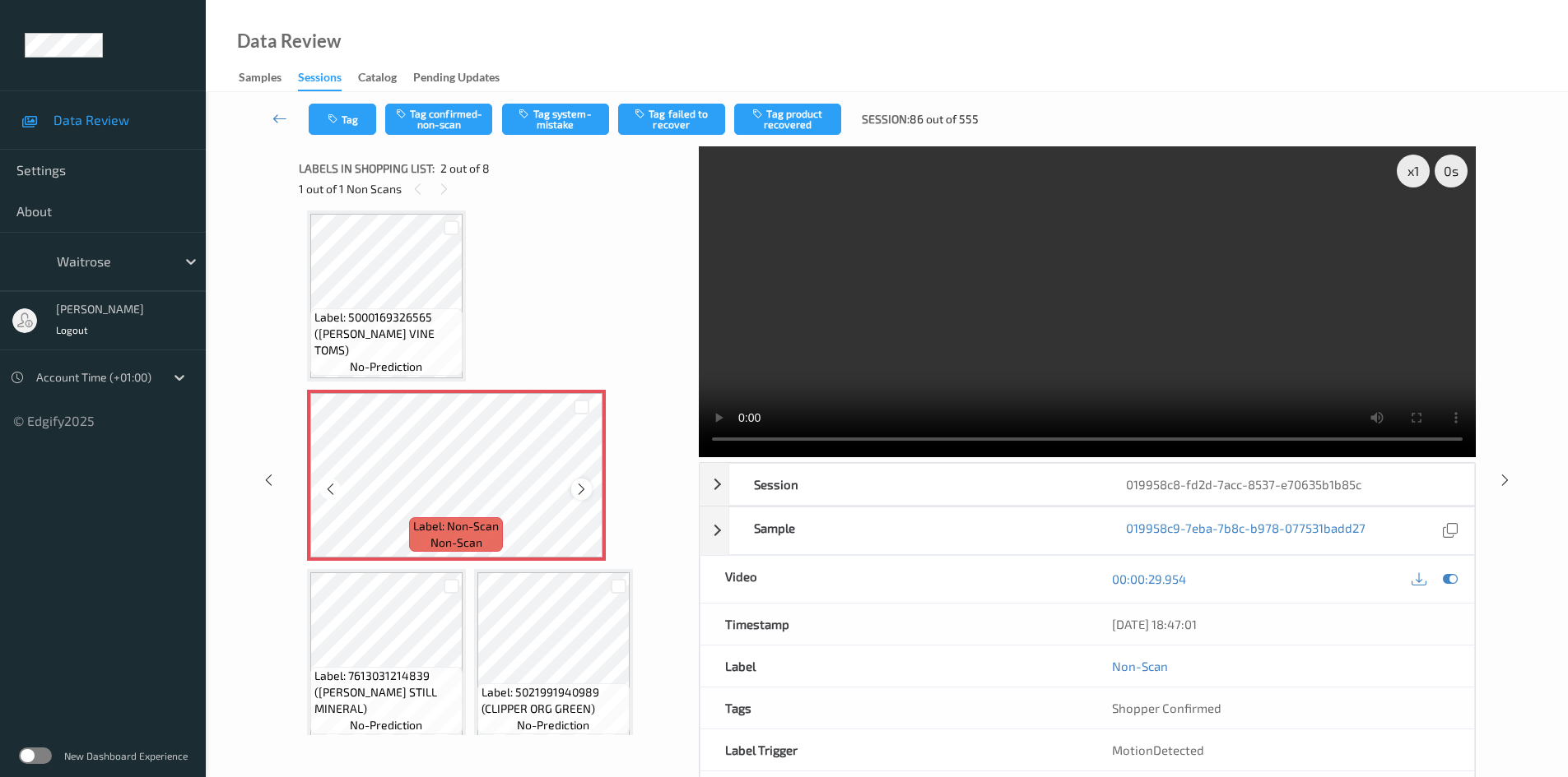
click at [579, 491] on icon at bounding box center [581, 489] width 14 height 15
click at [580, 491] on icon at bounding box center [581, 489] width 14 height 15
click at [1407, 173] on div "x 1" at bounding box center [1413, 171] width 33 height 33
click at [1409, 171] on div "x 2" at bounding box center [1413, 171] width 33 height 33
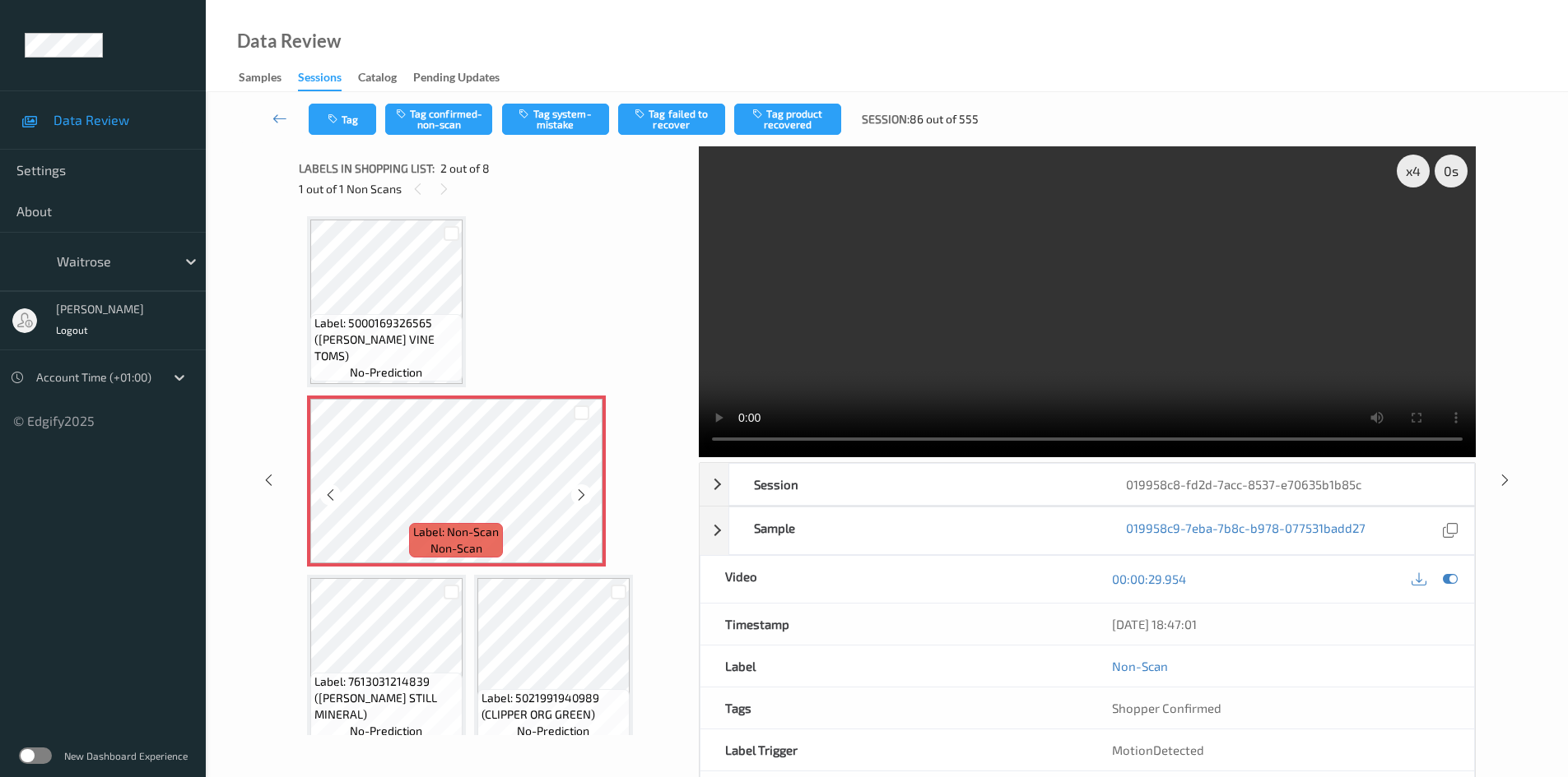
scroll to position [0, 0]
click at [998, 332] on video at bounding box center [1088, 302] width 777 height 311
click at [1023, 270] on video at bounding box center [1088, 302] width 777 height 311
click at [935, 292] on video at bounding box center [1088, 302] width 777 height 311
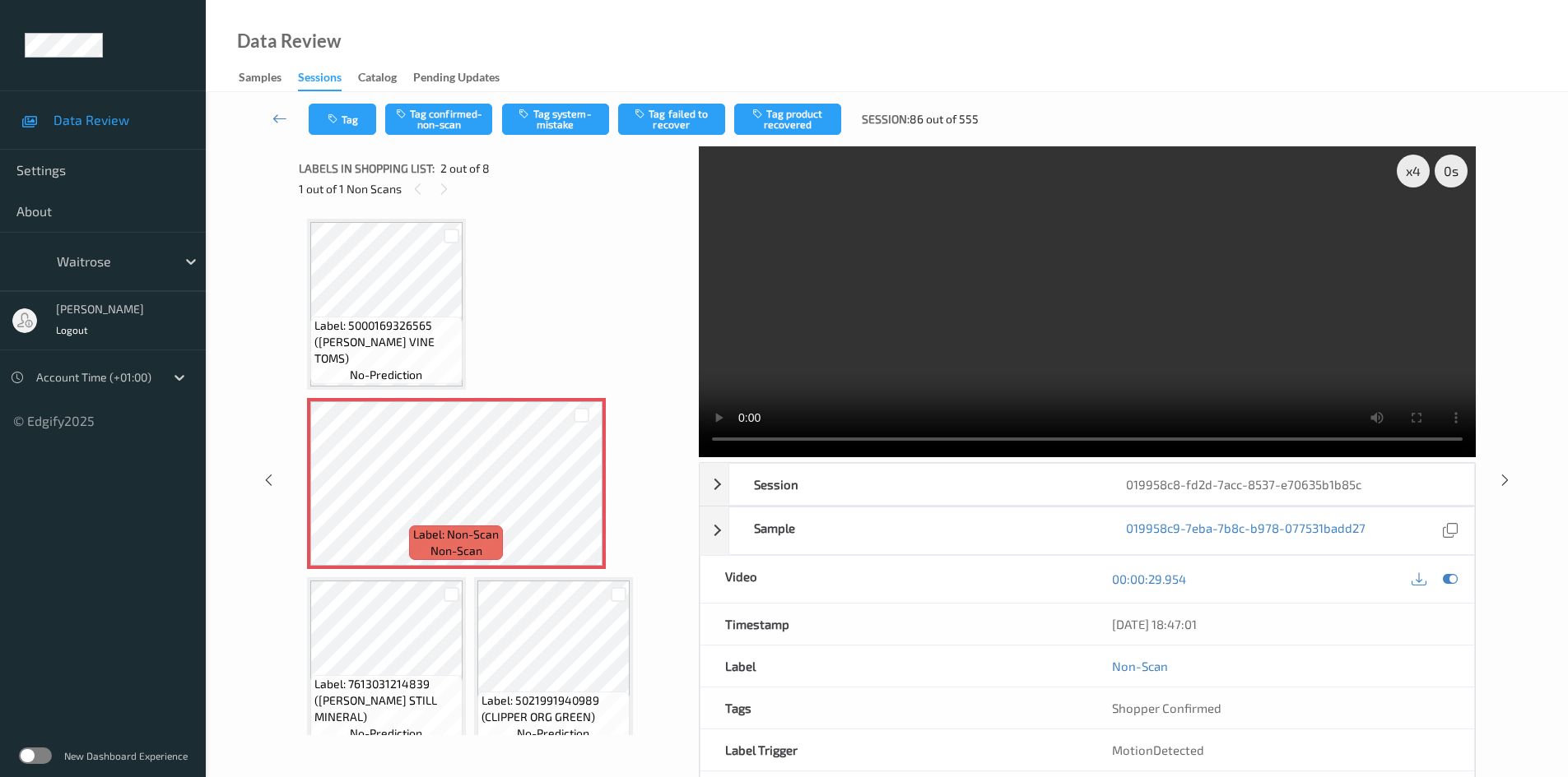
click at [999, 315] on video at bounding box center [1088, 302] width 777 height 311
click at [976, 321] on video at bounding box center [1088, 302] width 777 height 311
click at [1076, 309] on video at bounding box center [1088, 302] width 777 height 311
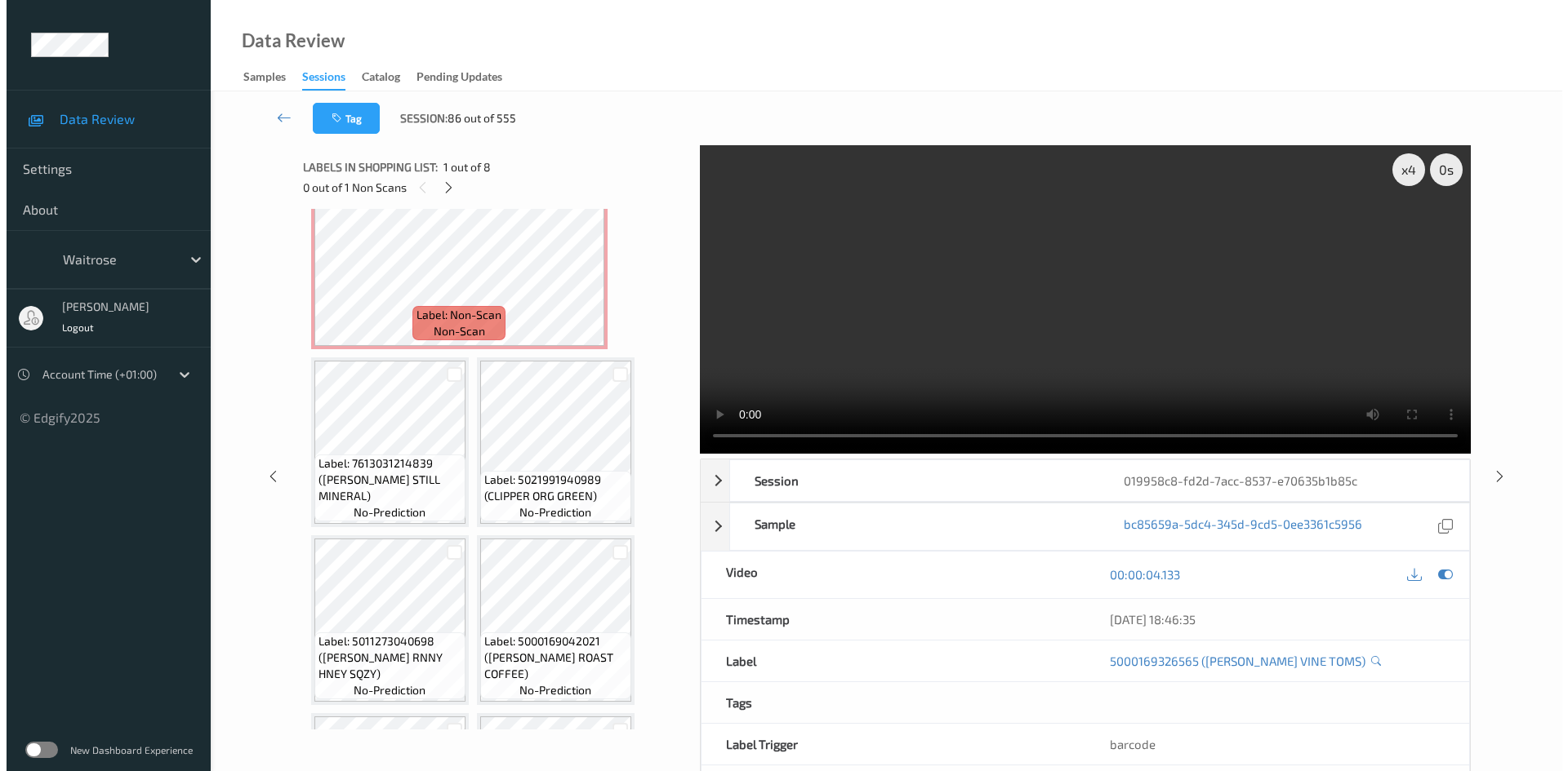
scroll to position [245, 0]
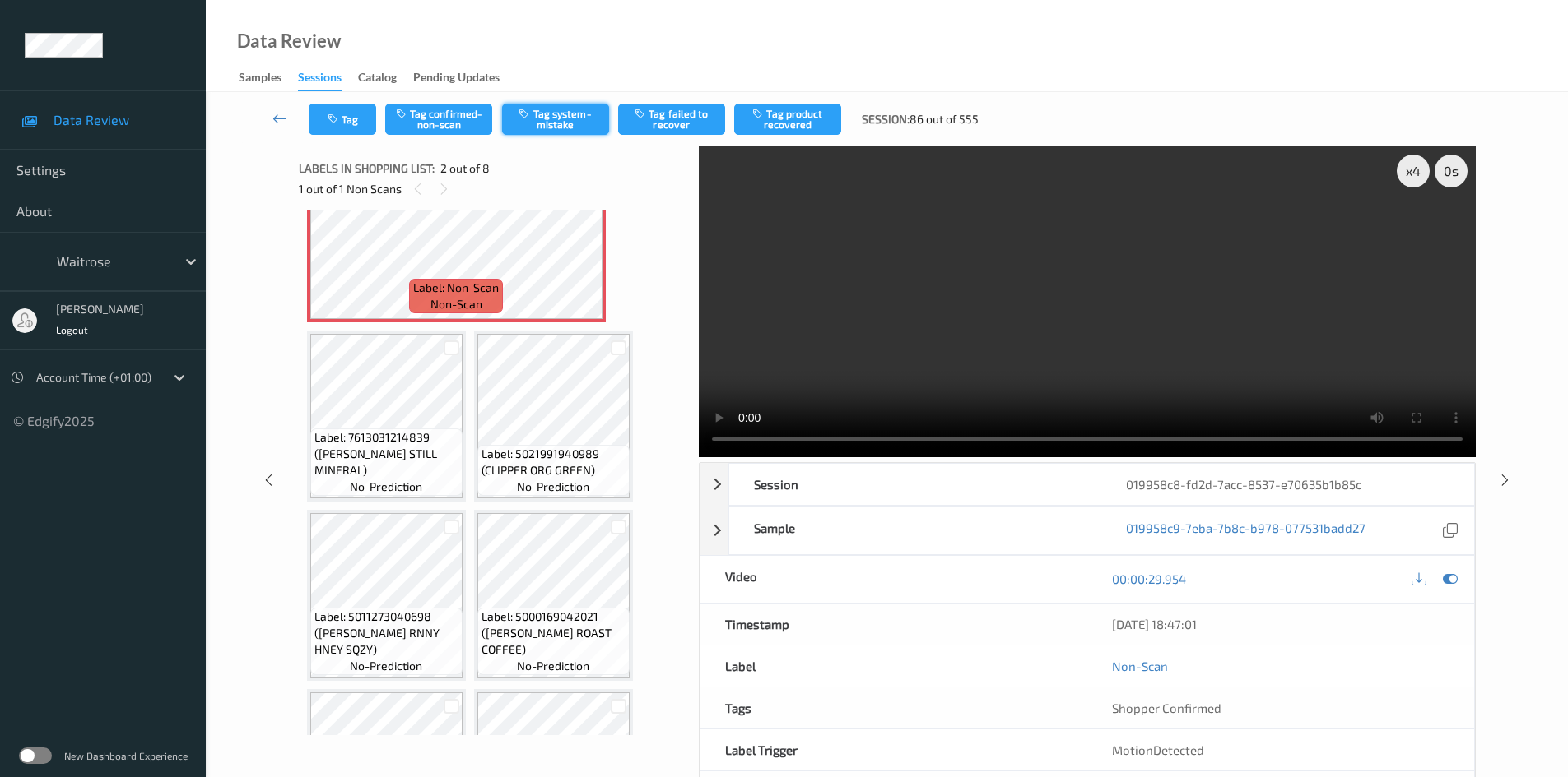
click at [559, 120] on button "Tag system-mistake" at bounding box center [555, 119] width 107 height 31
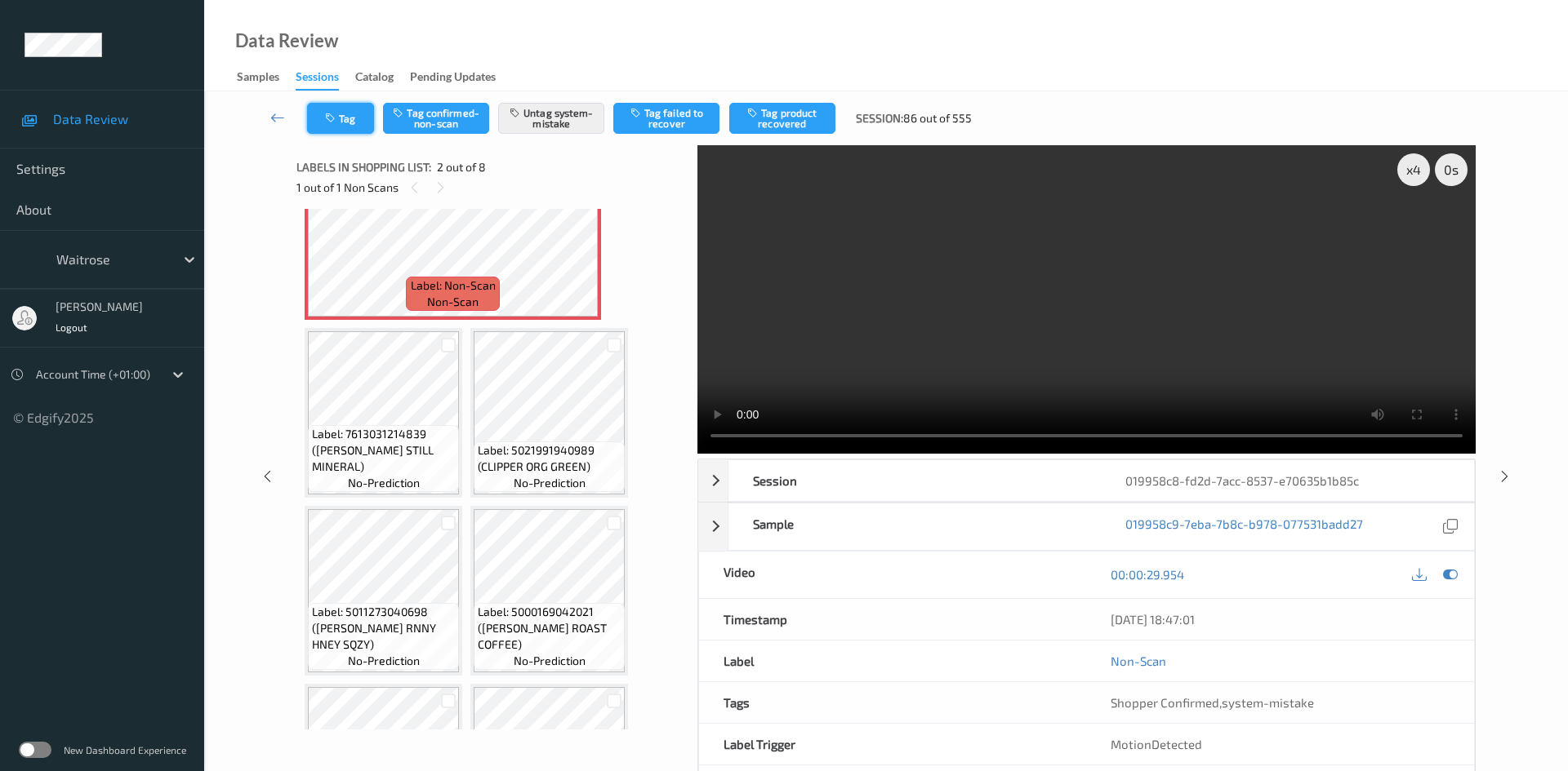
click at [346, 128] on button "Tag" at bounding box center [340, 118] width 67 height 31
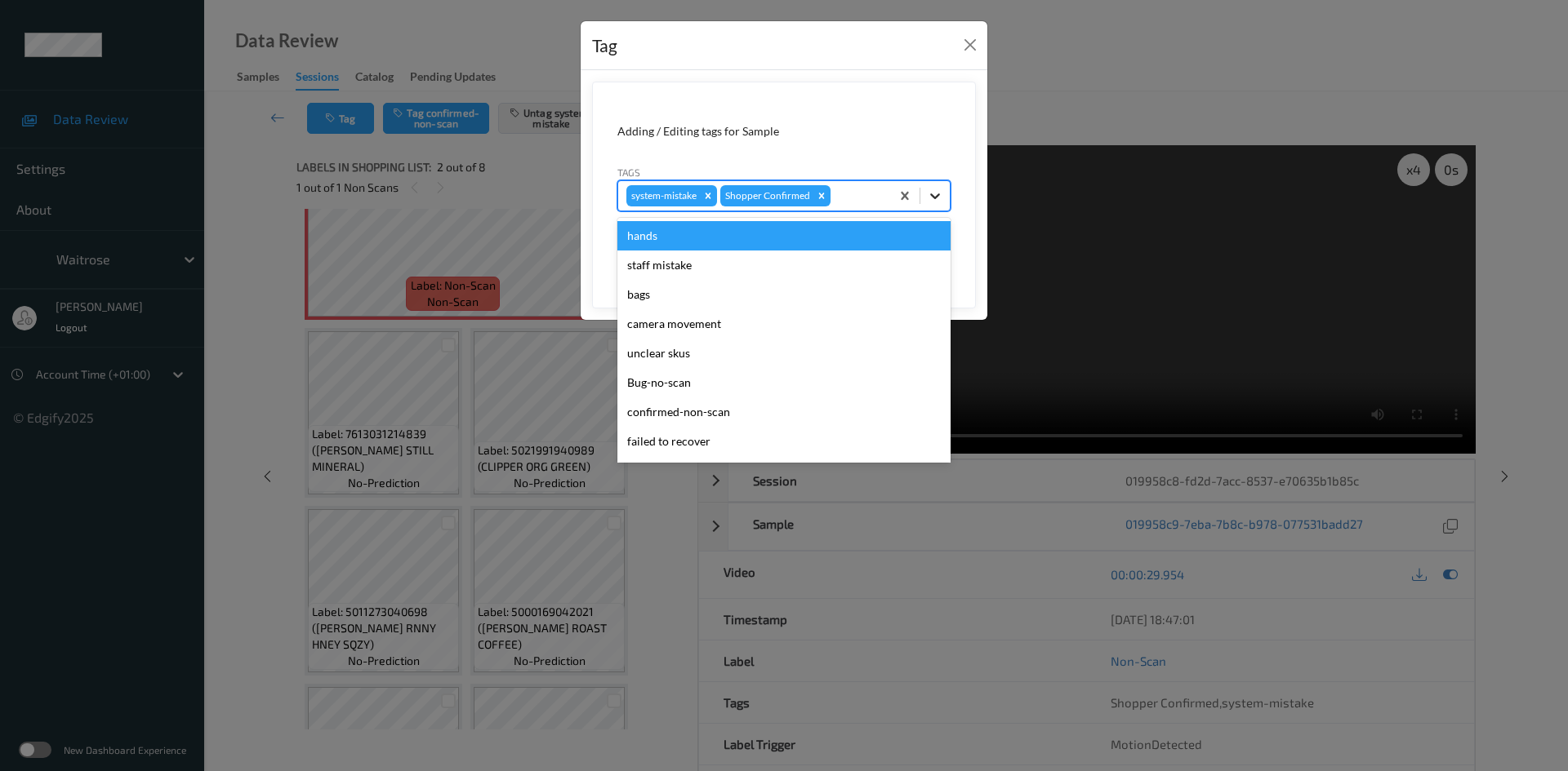
click at [938, 191] on icon at bounding box center [936, 196] width 17 height 17
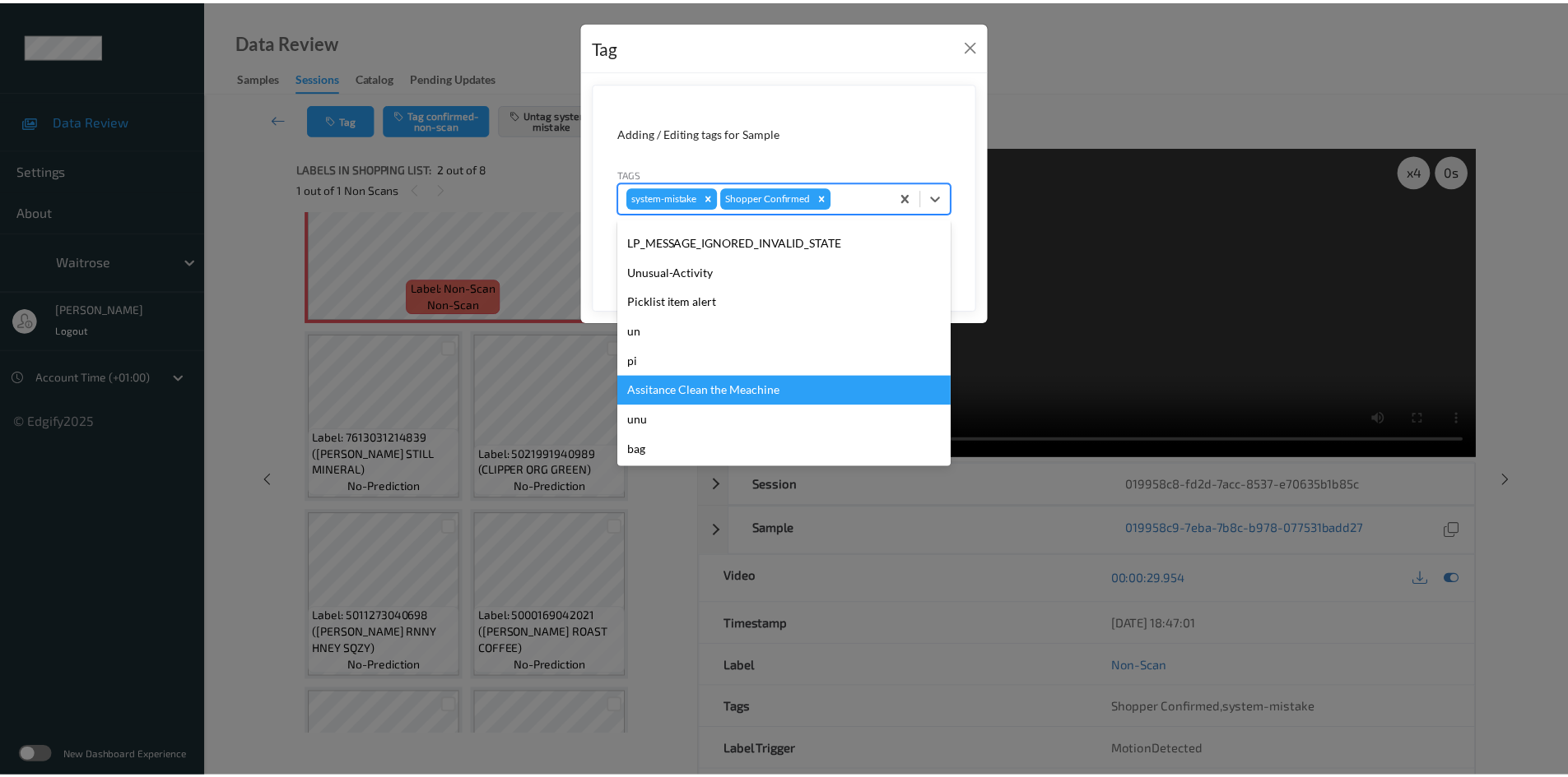
scroll to position [411, 0]
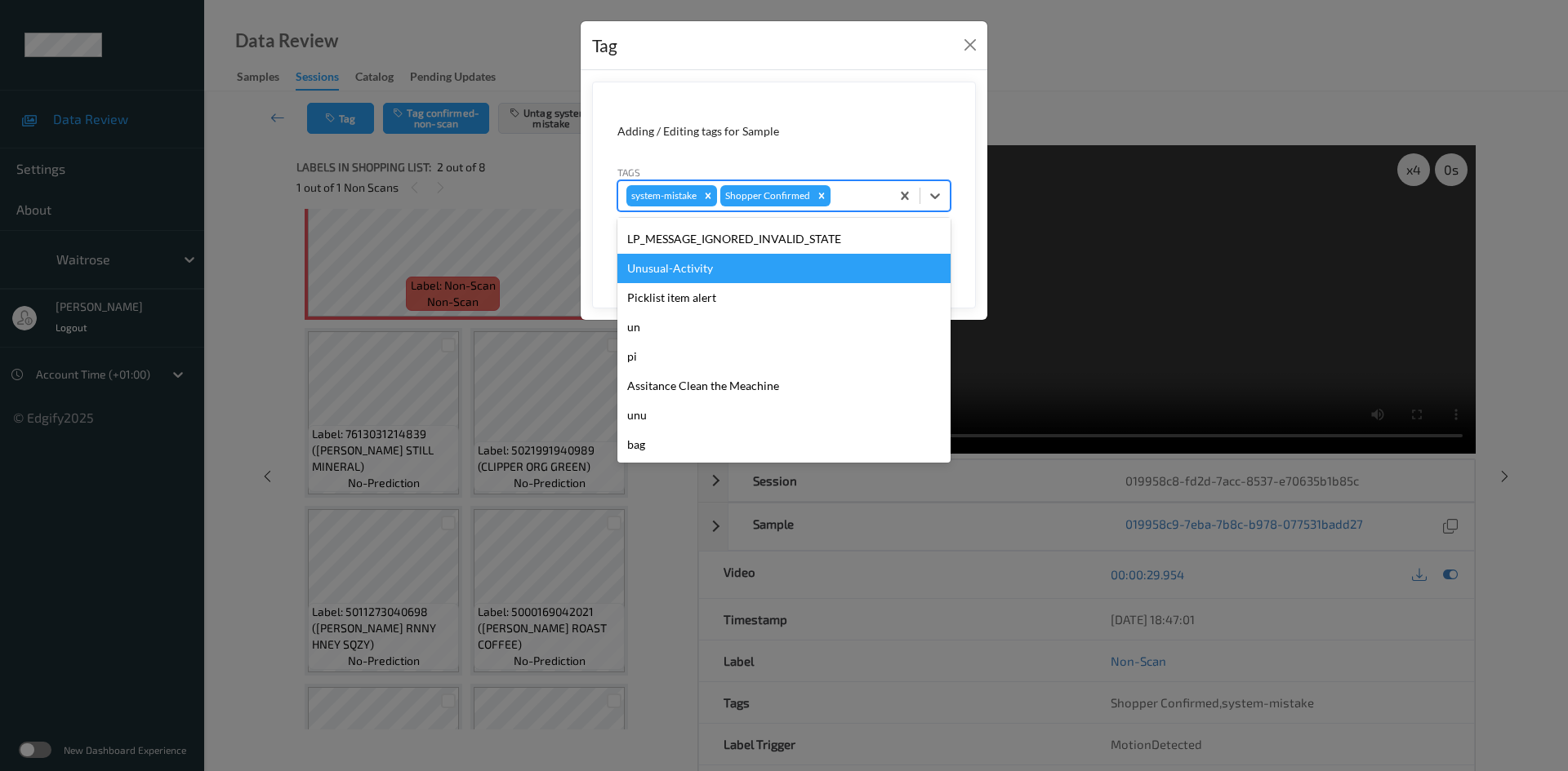
click at [711, 262] on div "Unusual-Activity" at bounding box center [784, 269] width 333 height 30
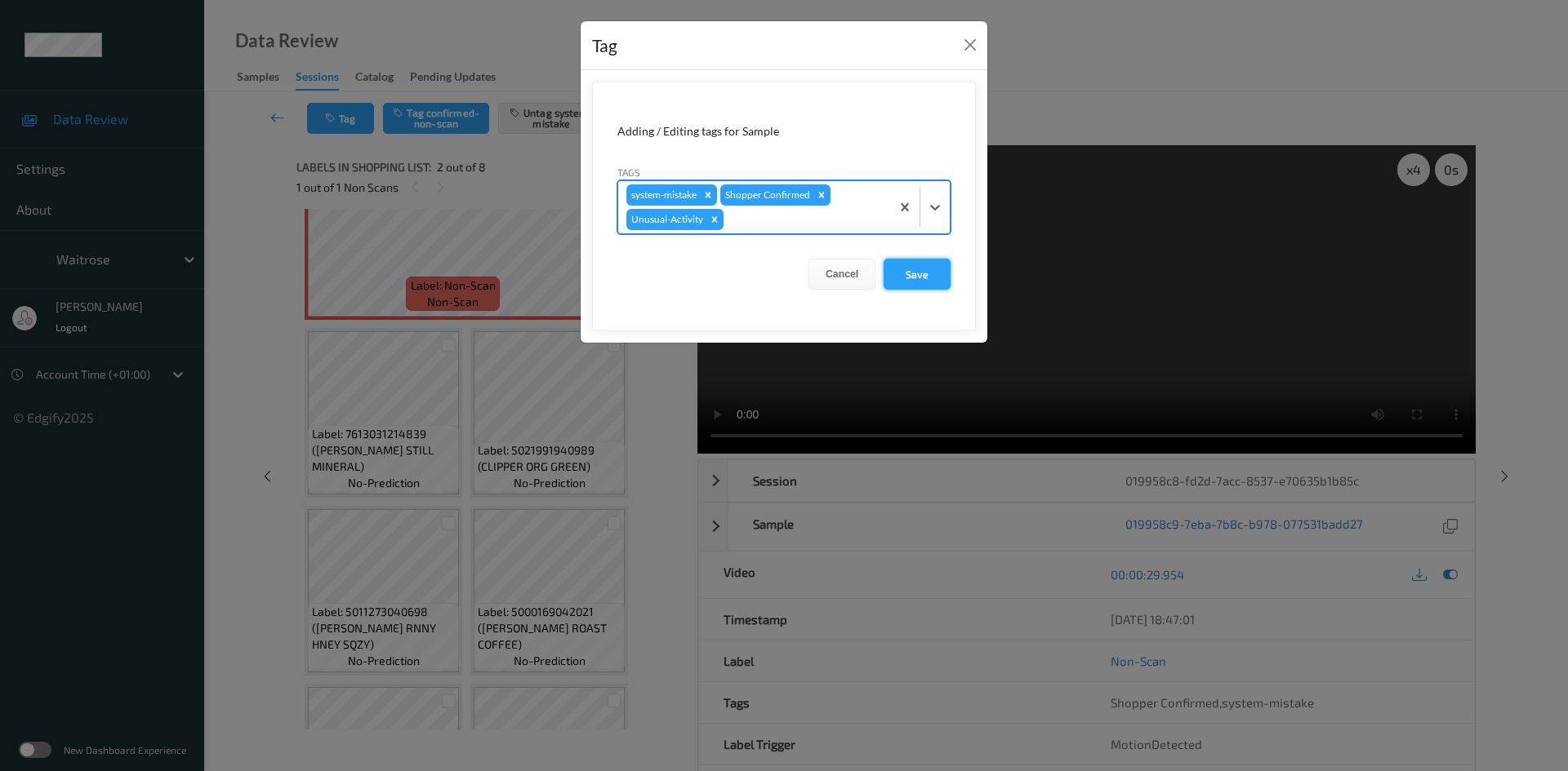
click at [930, 264] on button "Save" at bounding box center [917, 273] width 67 height 31
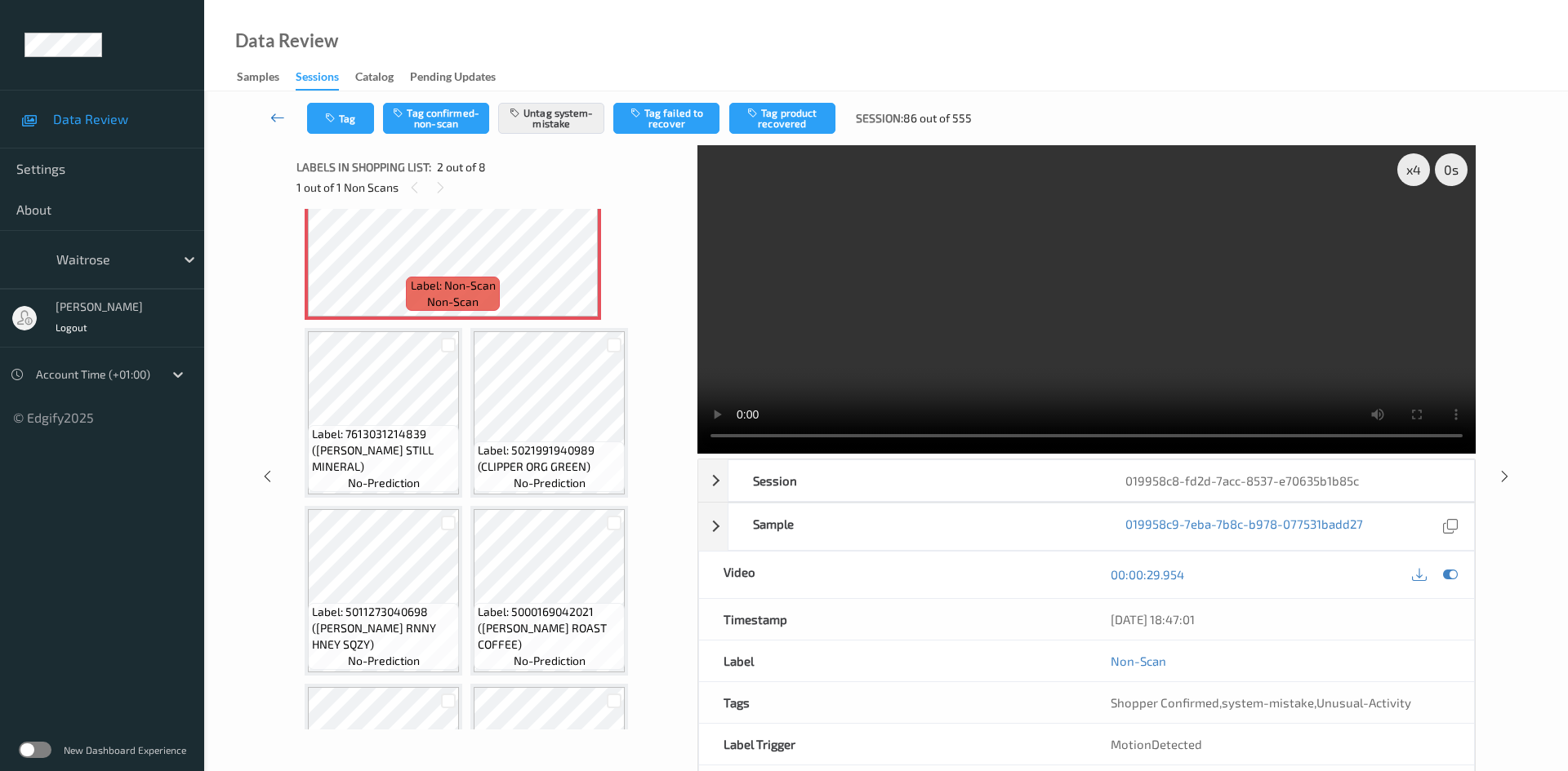
click at [277, 107] on link at bounding box center [278, 118] width 58 height 31
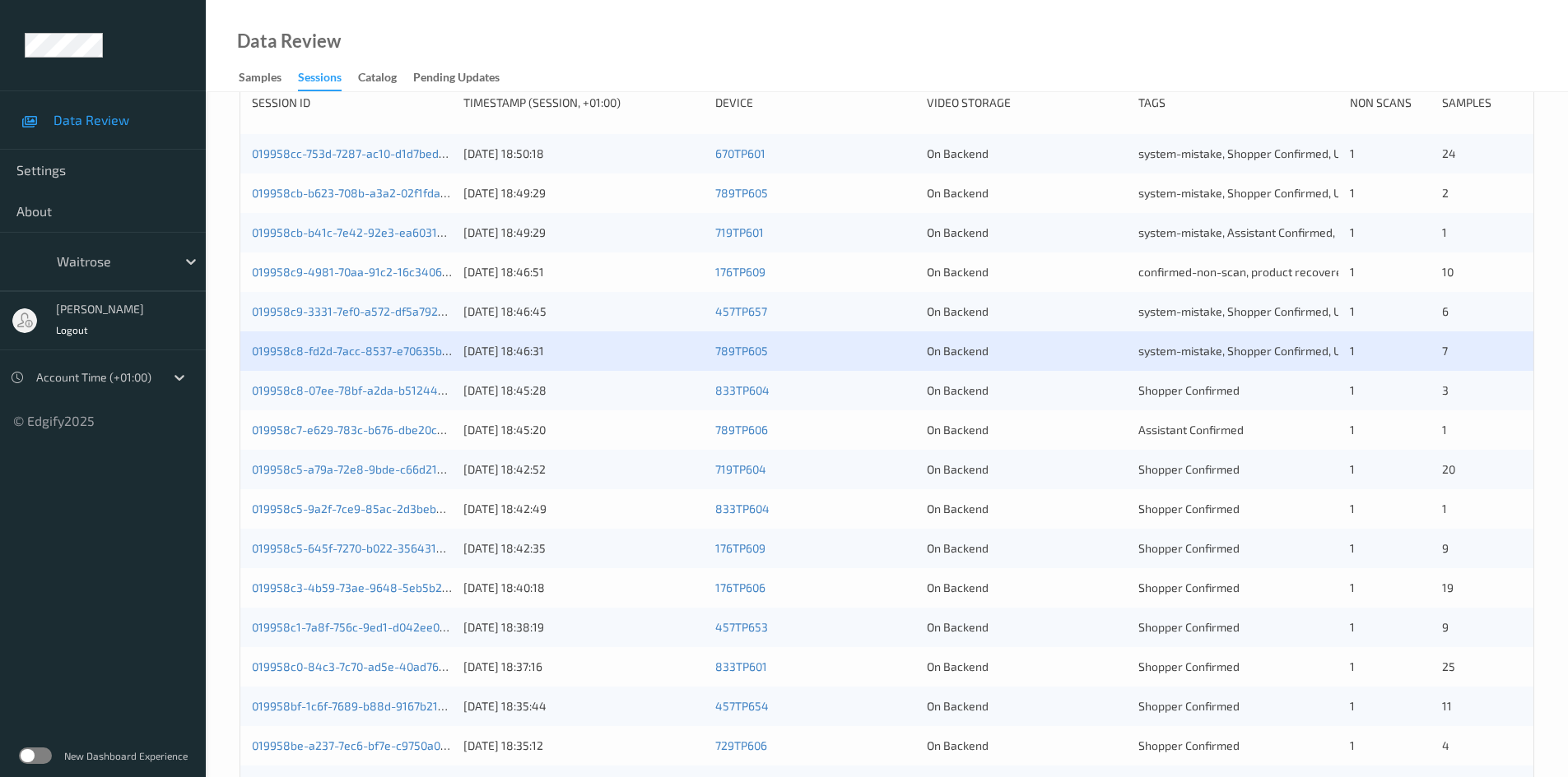
scroll to position [247, 0]
click at [316, 432] on link "019958c7-e629-783c-b676-dbe20c794fd7" at bounding box center [363, 429] width 221 height 14
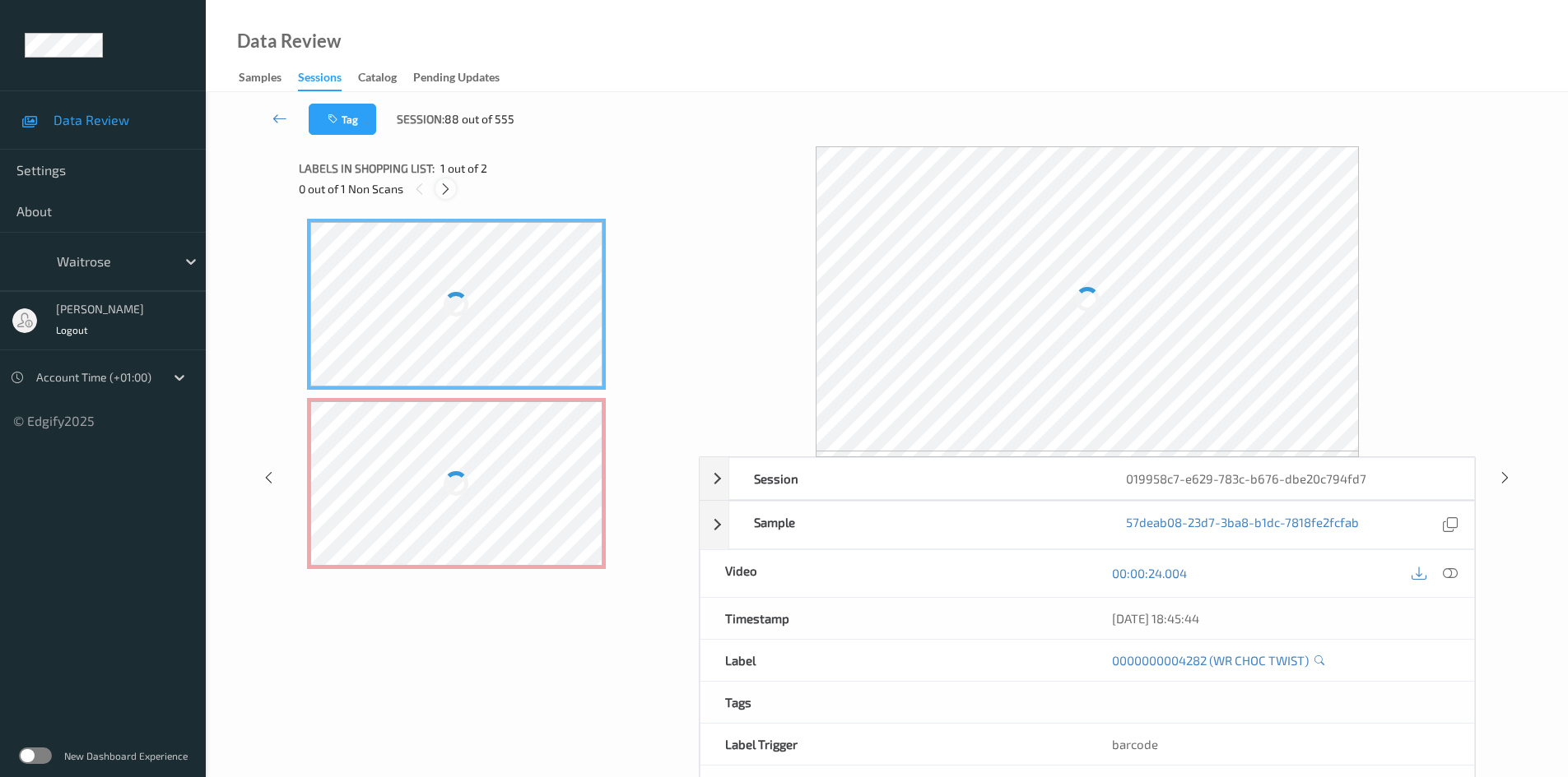
click at [440, 184] on icon at bounding box center [445, 190] width 14 height 15
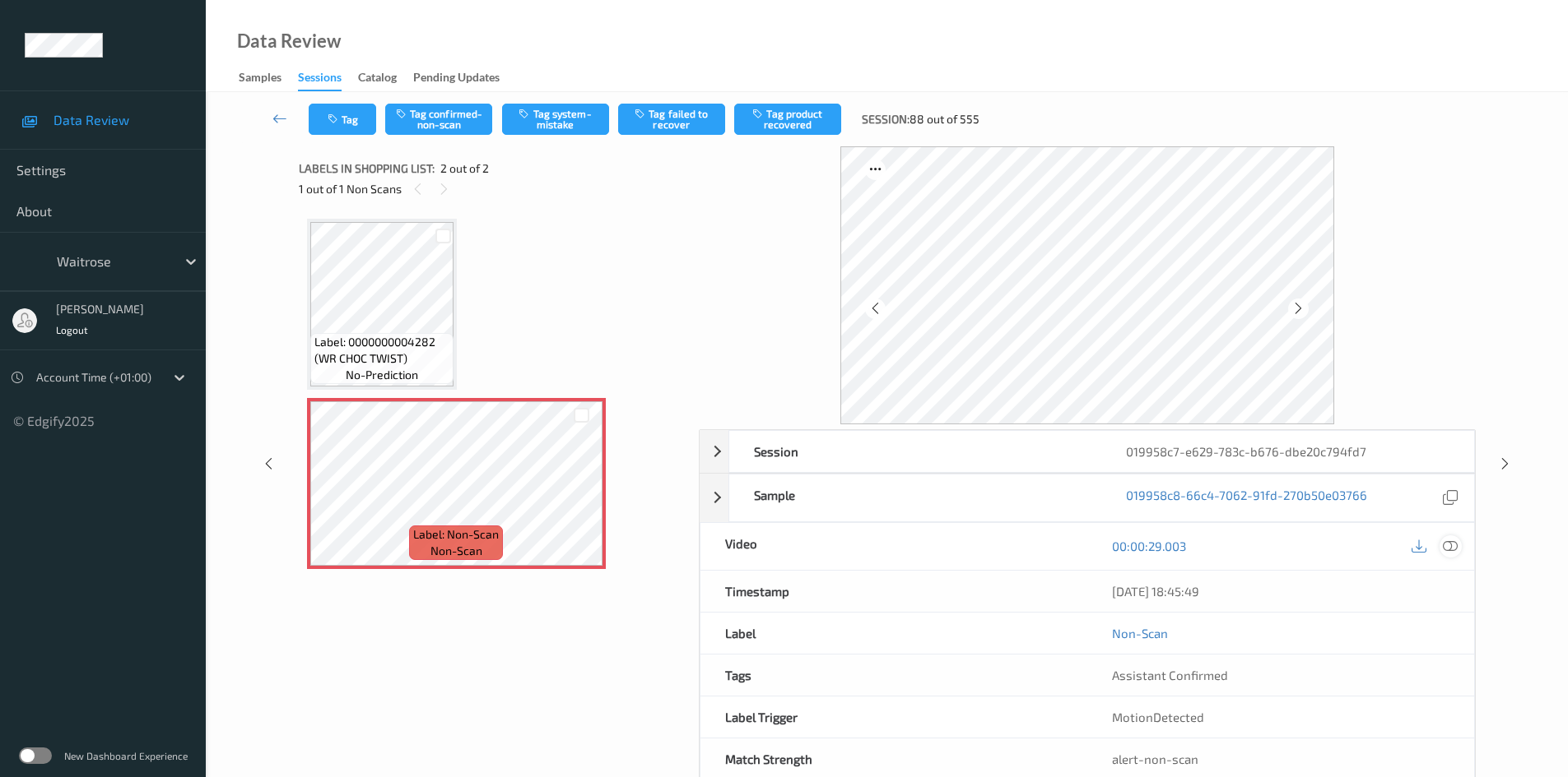
click at [1454, 543] on icon at bounding box center [1450, 546] width 15 height 15
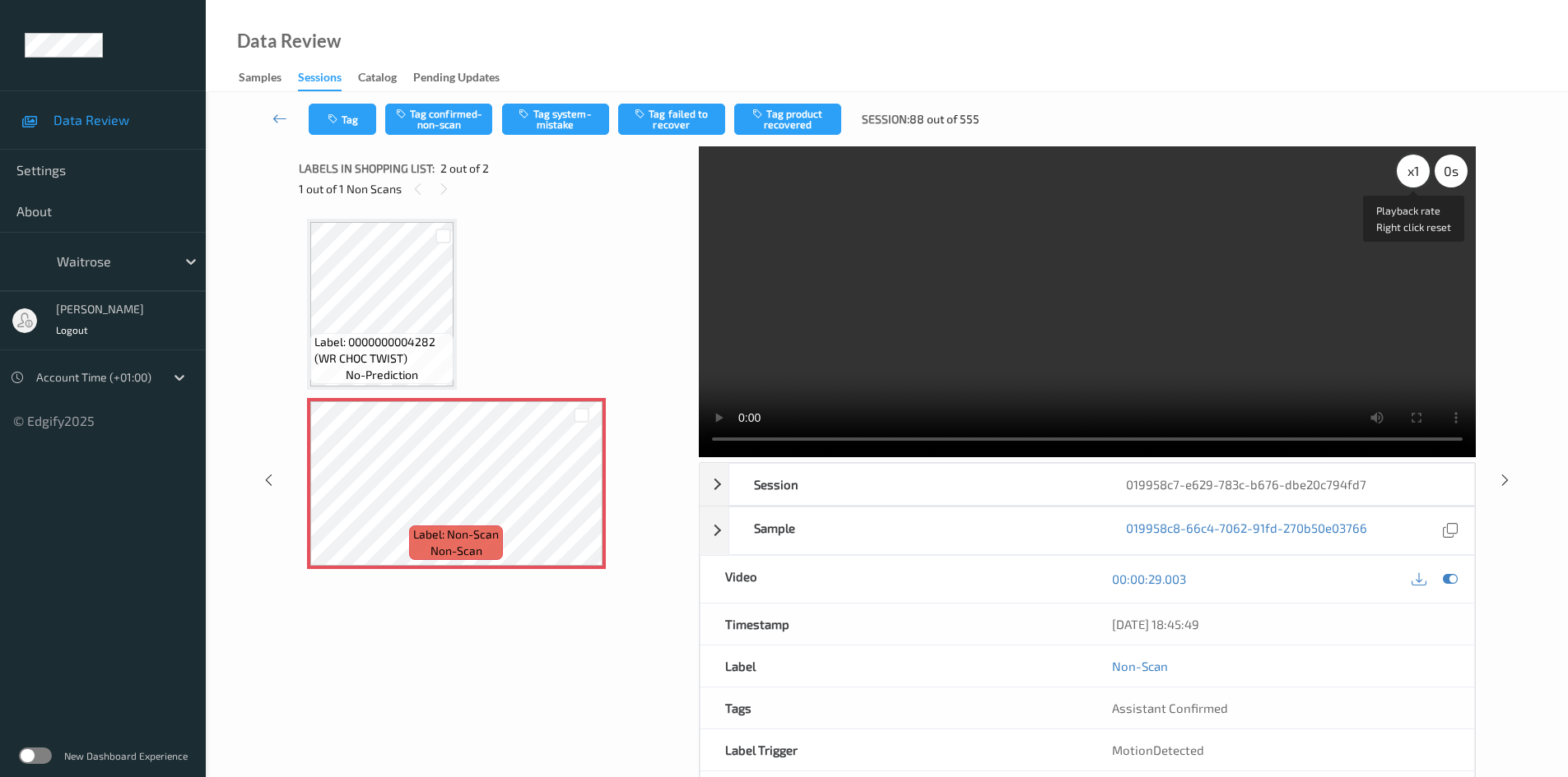
click at [1407, 169] on div "x 1" at bounding box center [1413, 171] width 33 height 33
click at [1227, 243] on video at bounding box center [1088, 302] width 777 height 311
click at [580, 125] on button "Tag system-mistake" at bounding box center [555, 119] width 107 height 31
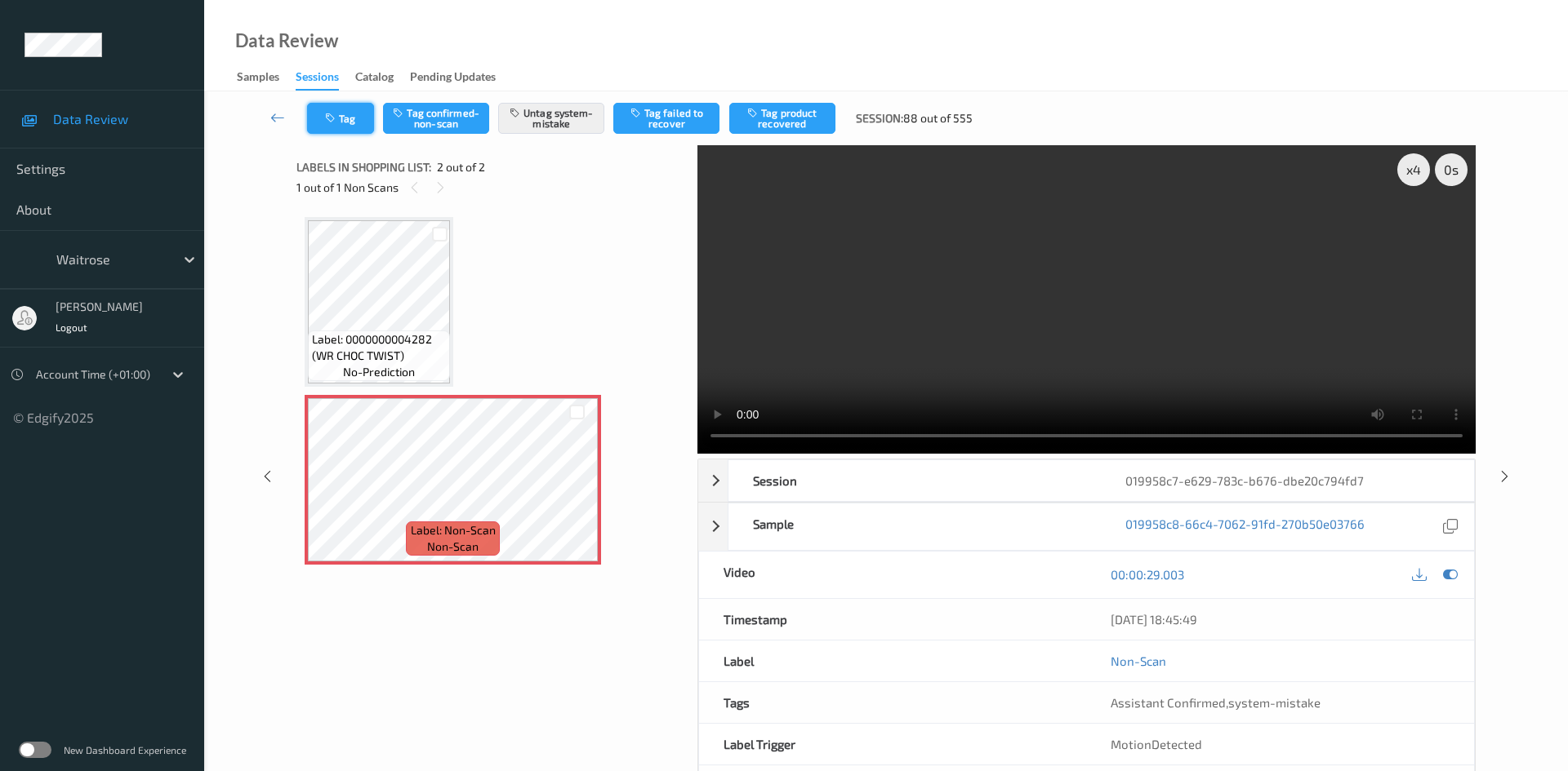
click at [338, 119] on icon "button" at bounding box center [332, 119] width 14 height 11
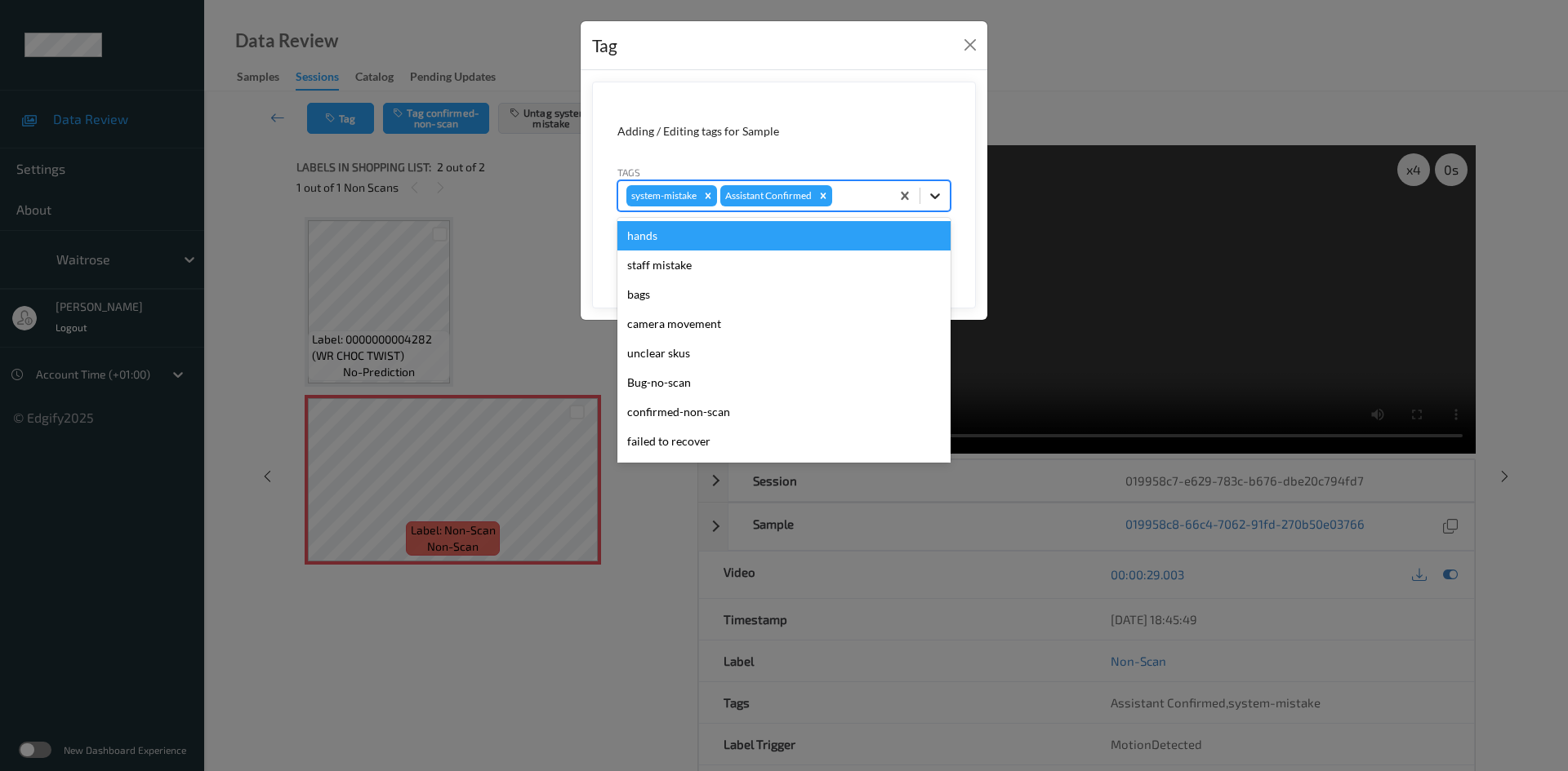
click at [950, 188] on div at bounding box center [936, 196] width 30 height 30
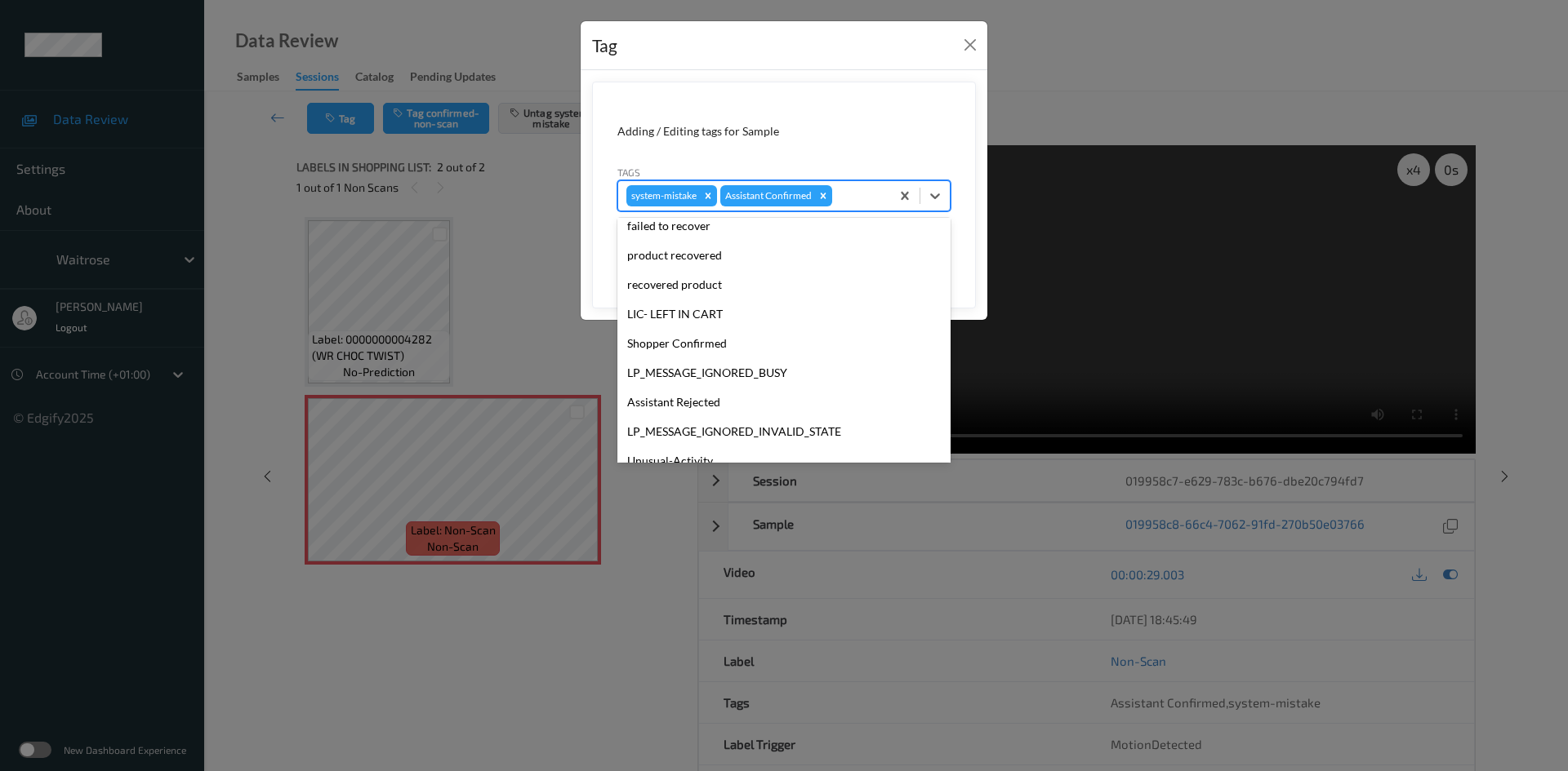
scroll to position [408, 0]
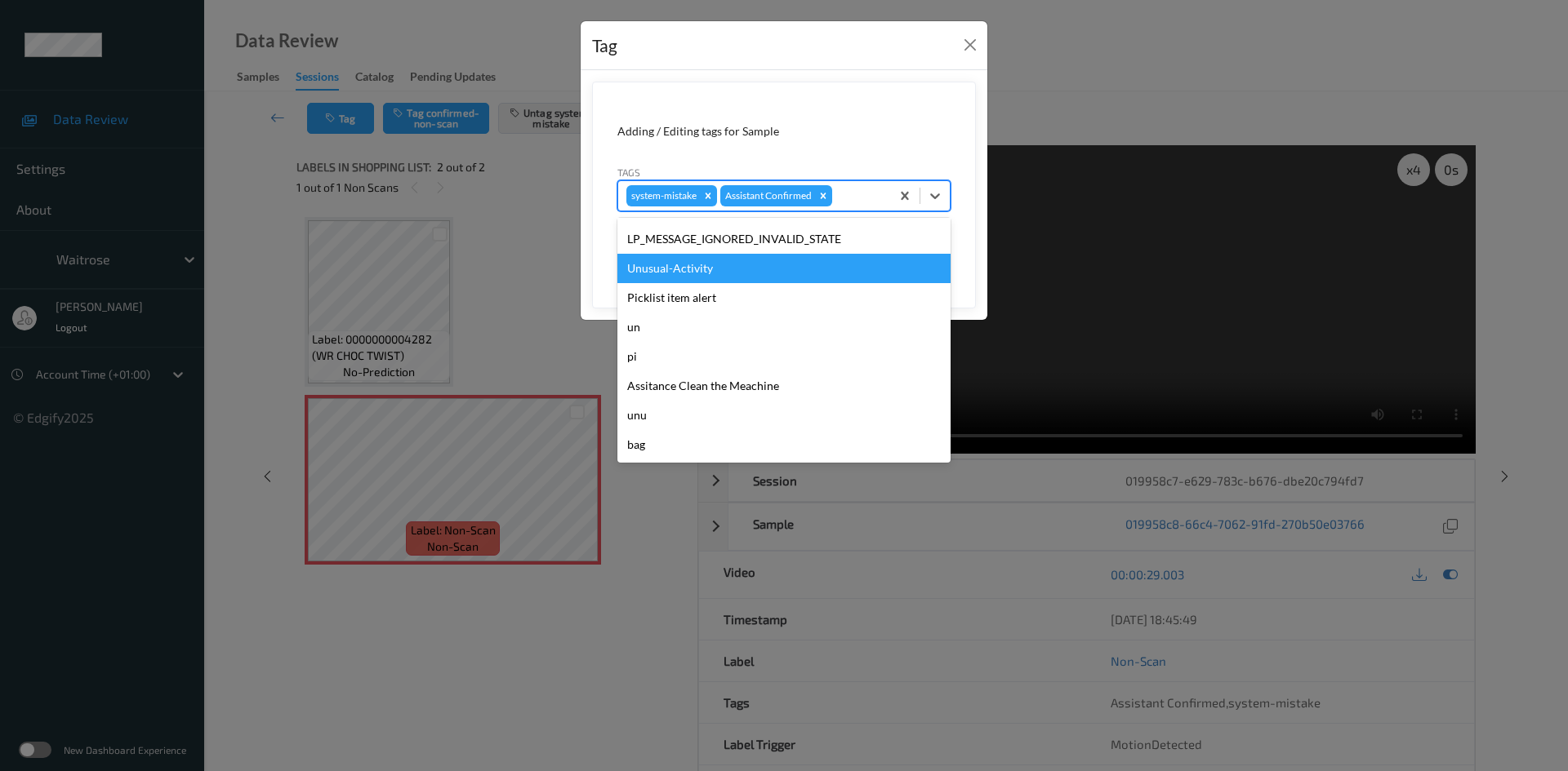
click at [722, 272] on div "Unusual-Activity" at bounding box center [784, 269] width 333 height 30
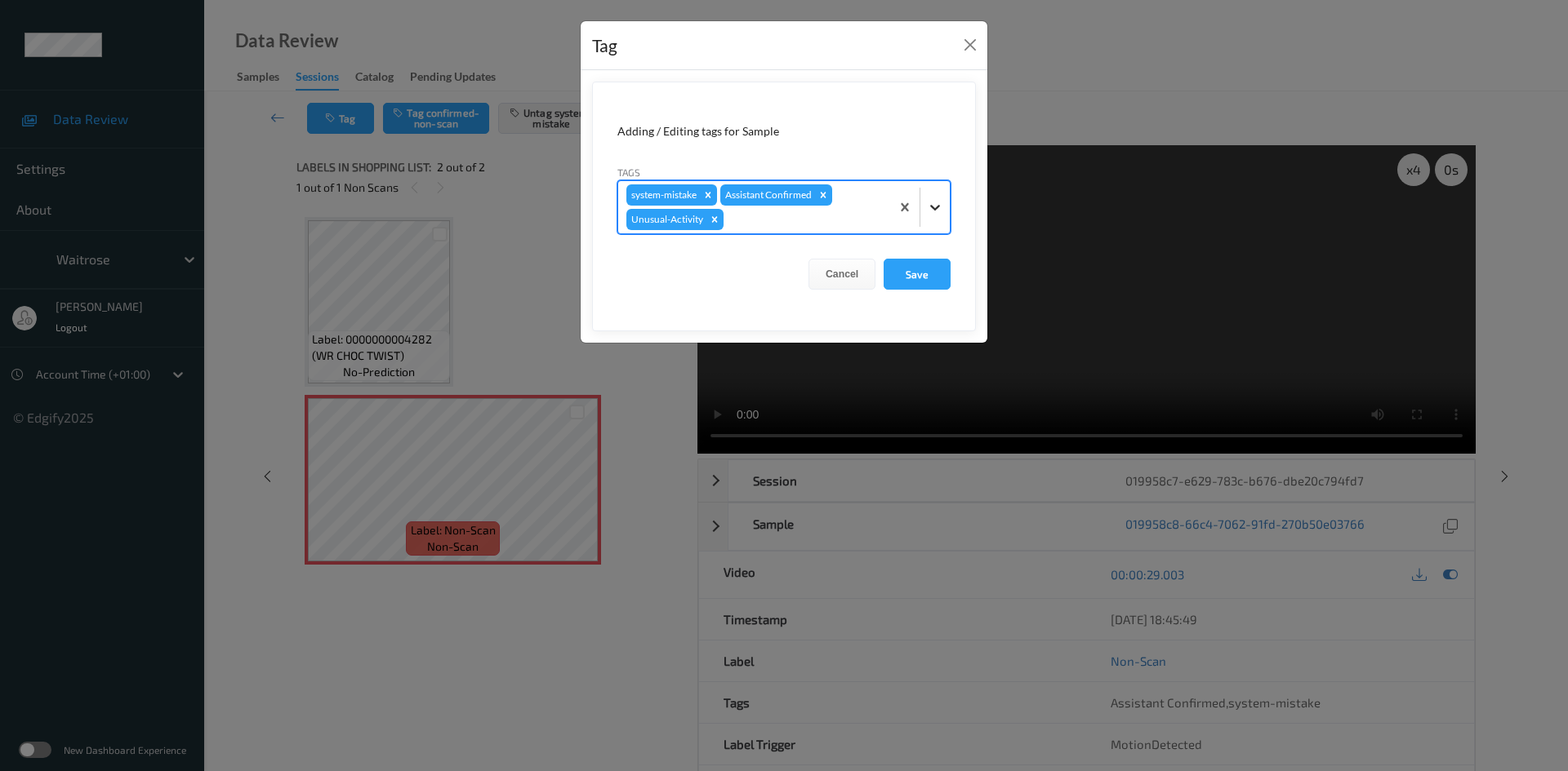
click at [938, 218] on div at bounding box center [936, 208] width 30 height 30
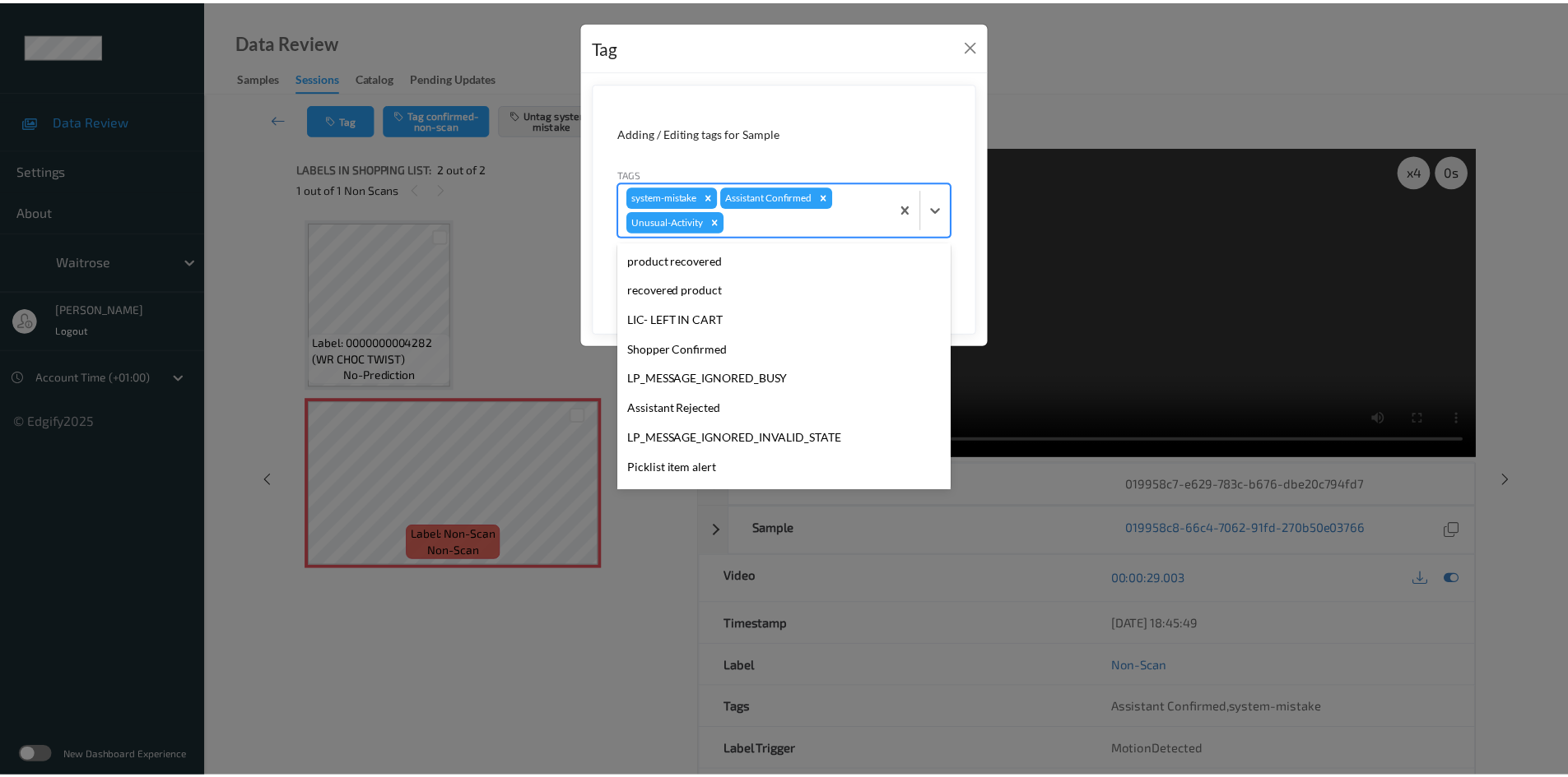
scroll to position [329, 0]
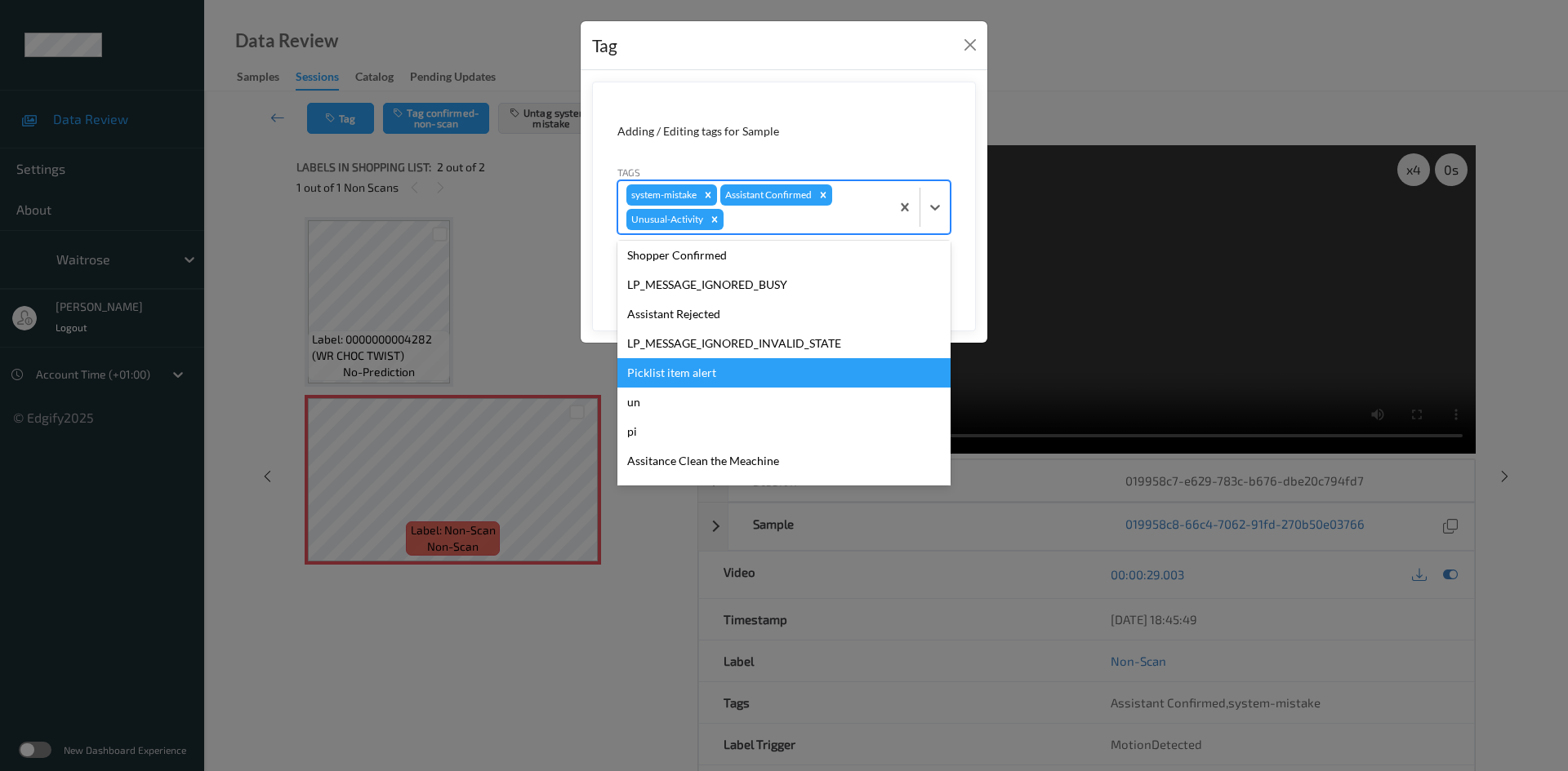
click at [706, 375] on div "Picklist item alert" at bounding box center [784, 373] width 333 height 30
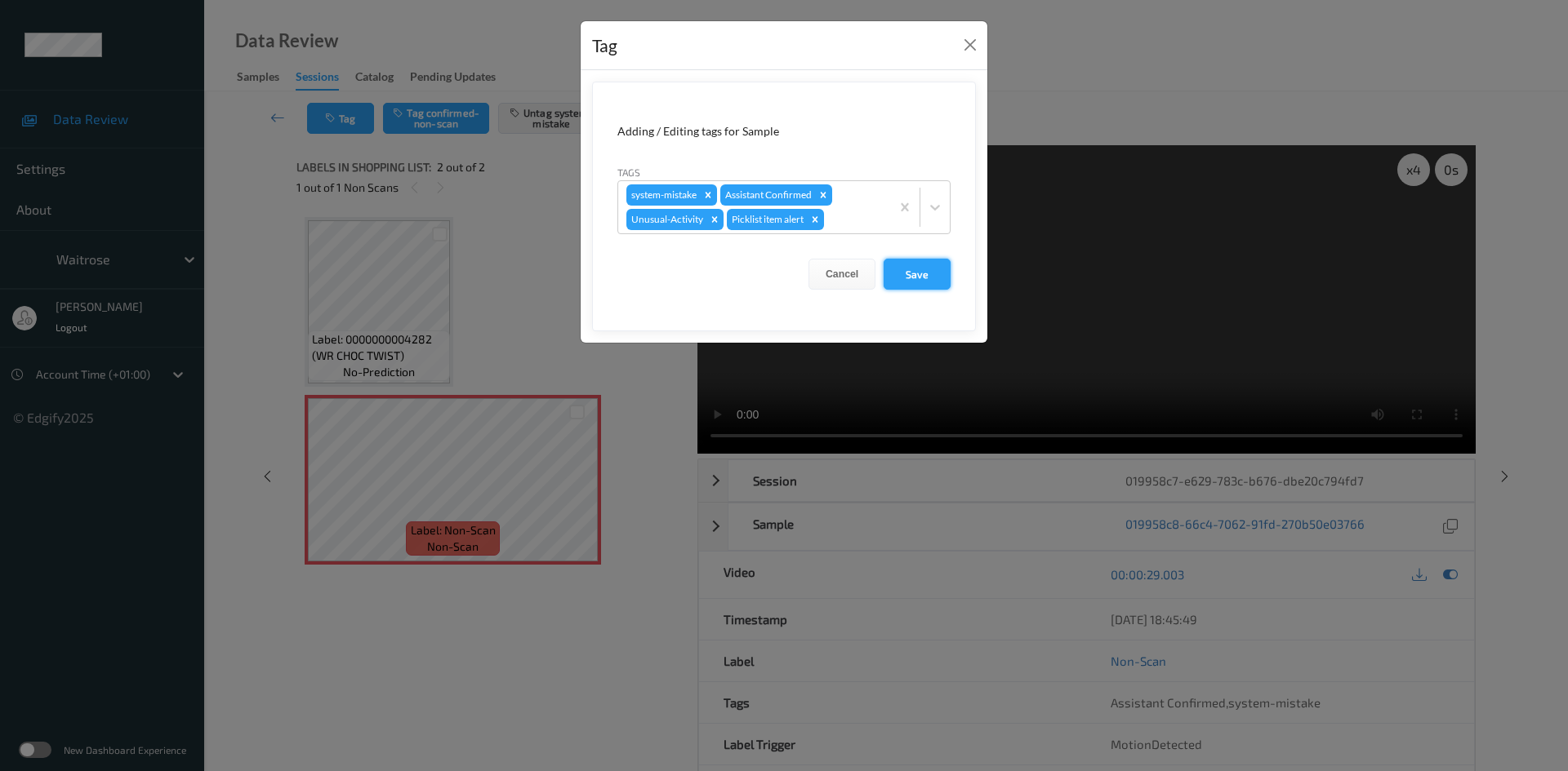
click at [924, 273] on button "Save" at bounding box center [917, 273] width 67 height 31
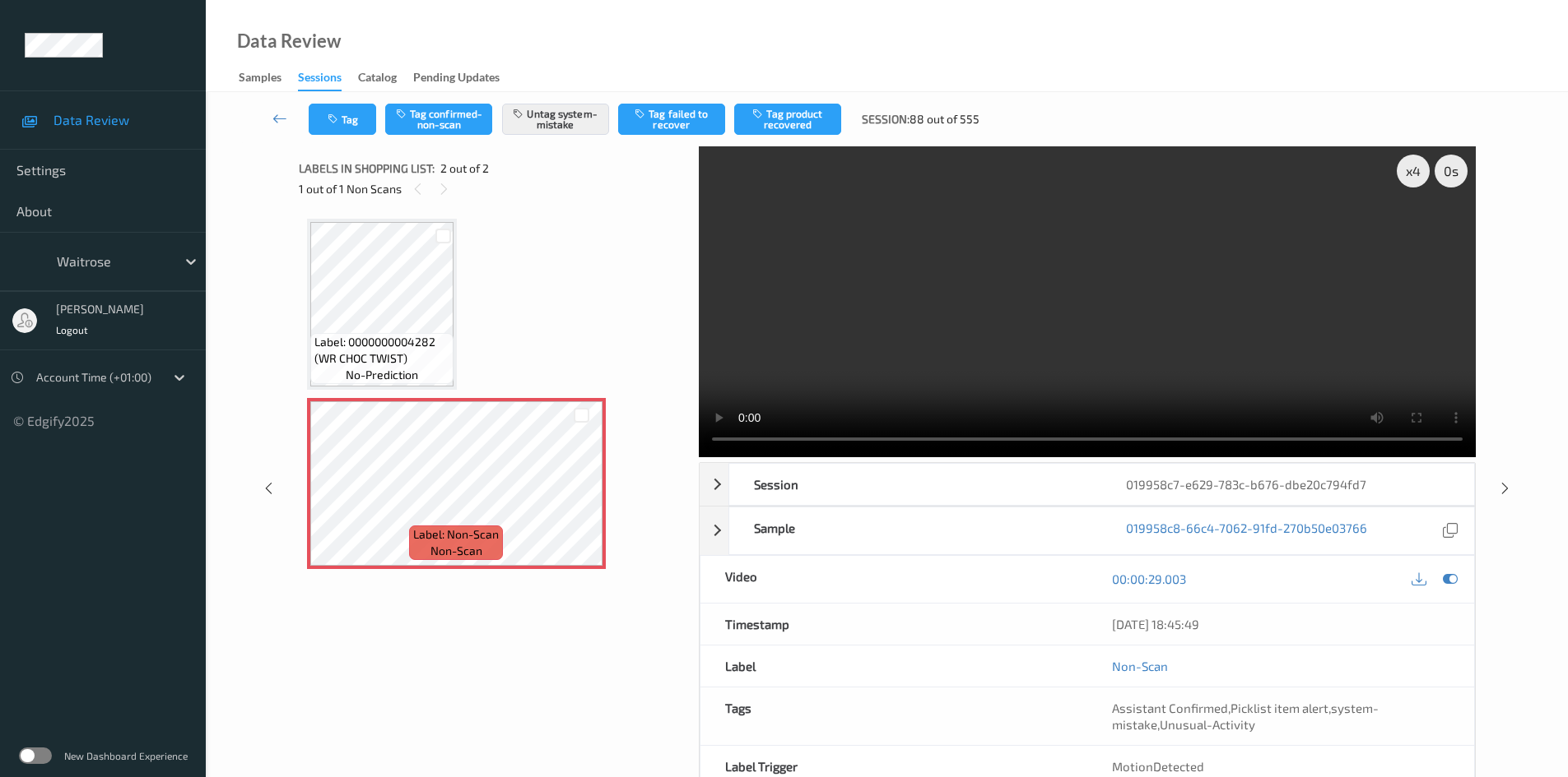
click at [277, 107] on link at bounding box center [280, 119] width 58 height 31
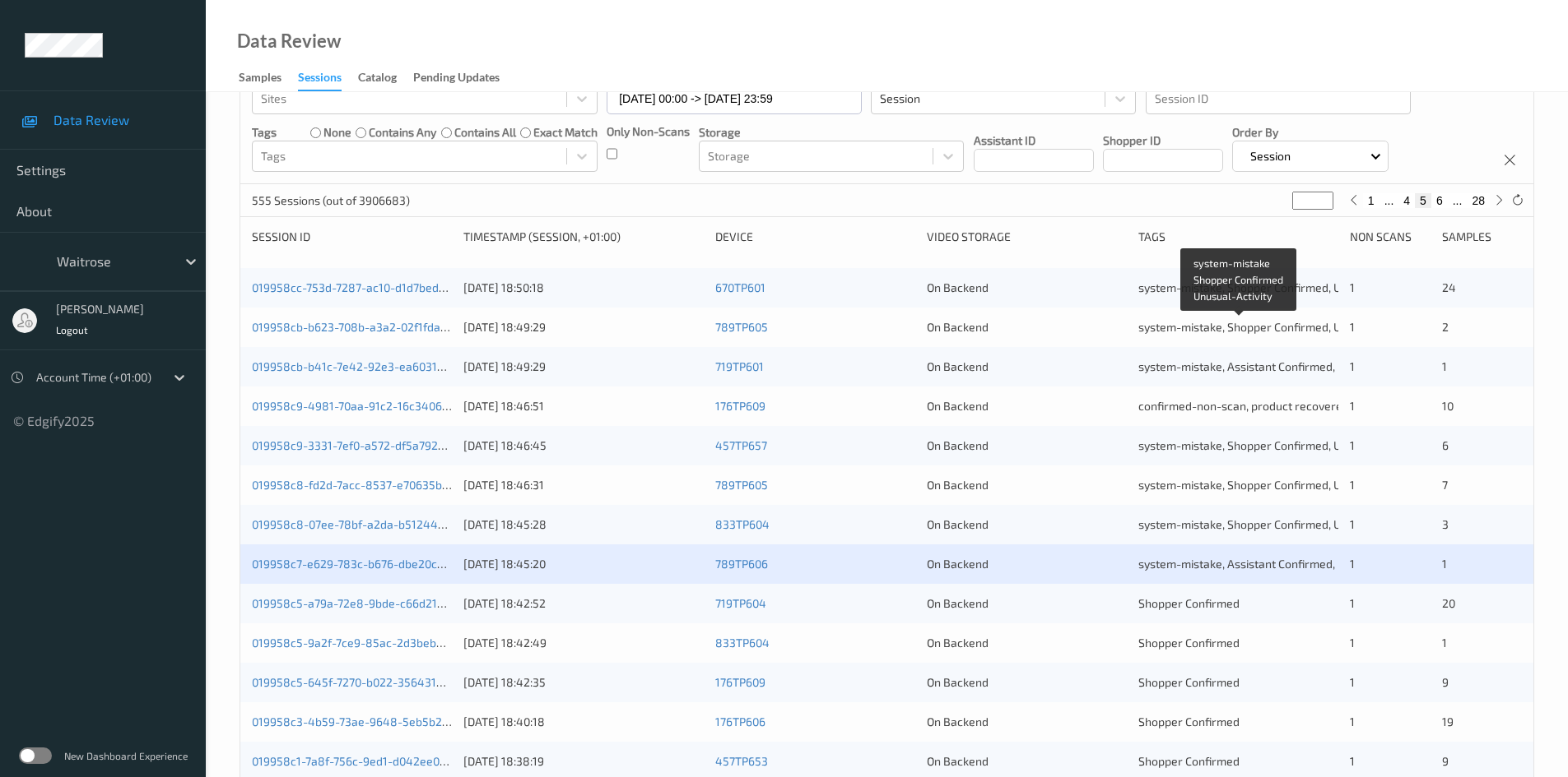
scroll to position [164, 0]
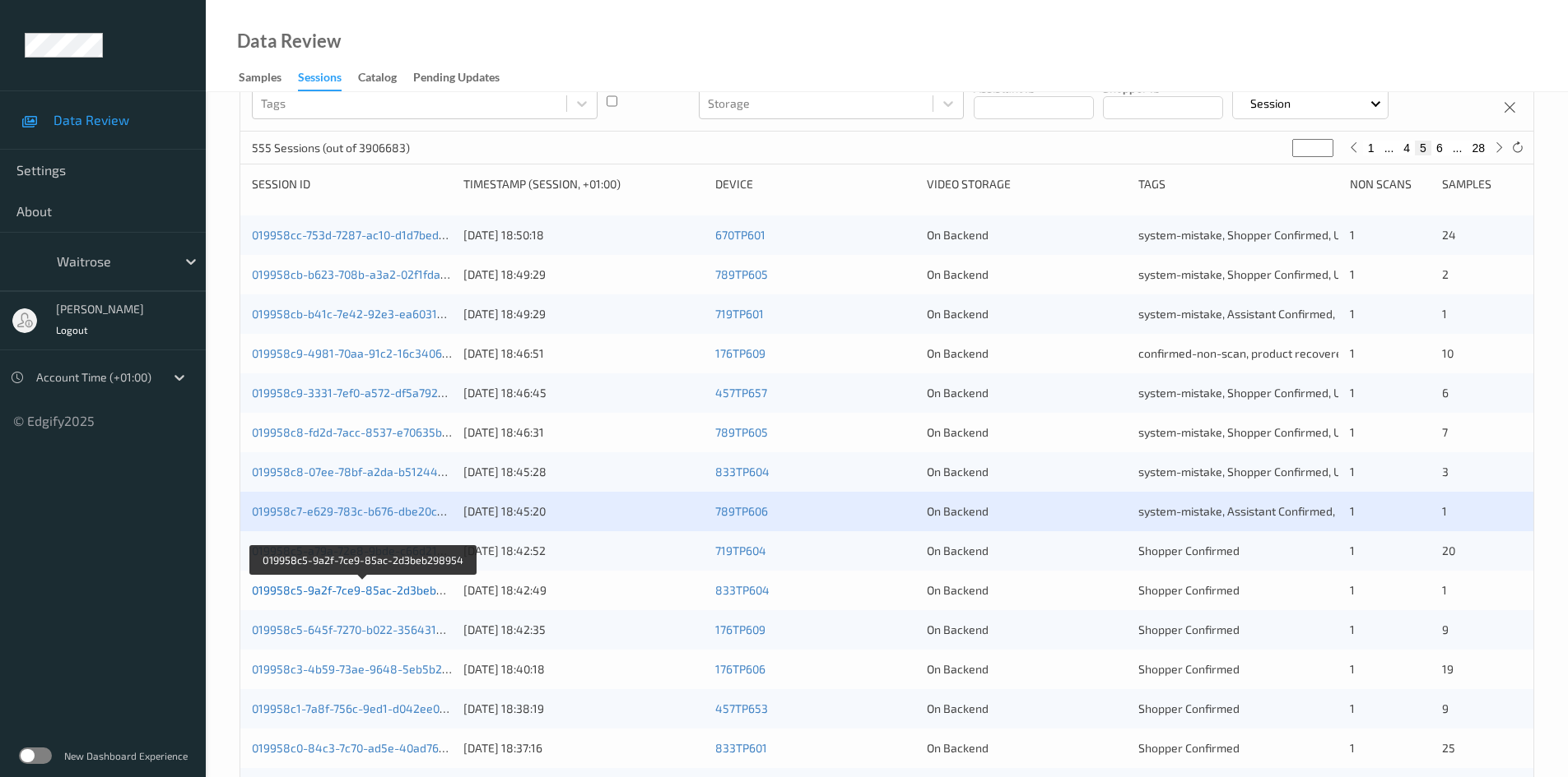
click at [314, 590] on link "019958c5-9a2f-7ce9-85ac-2d3beb298954" at bounding box center [364, 590] width 225 height 14
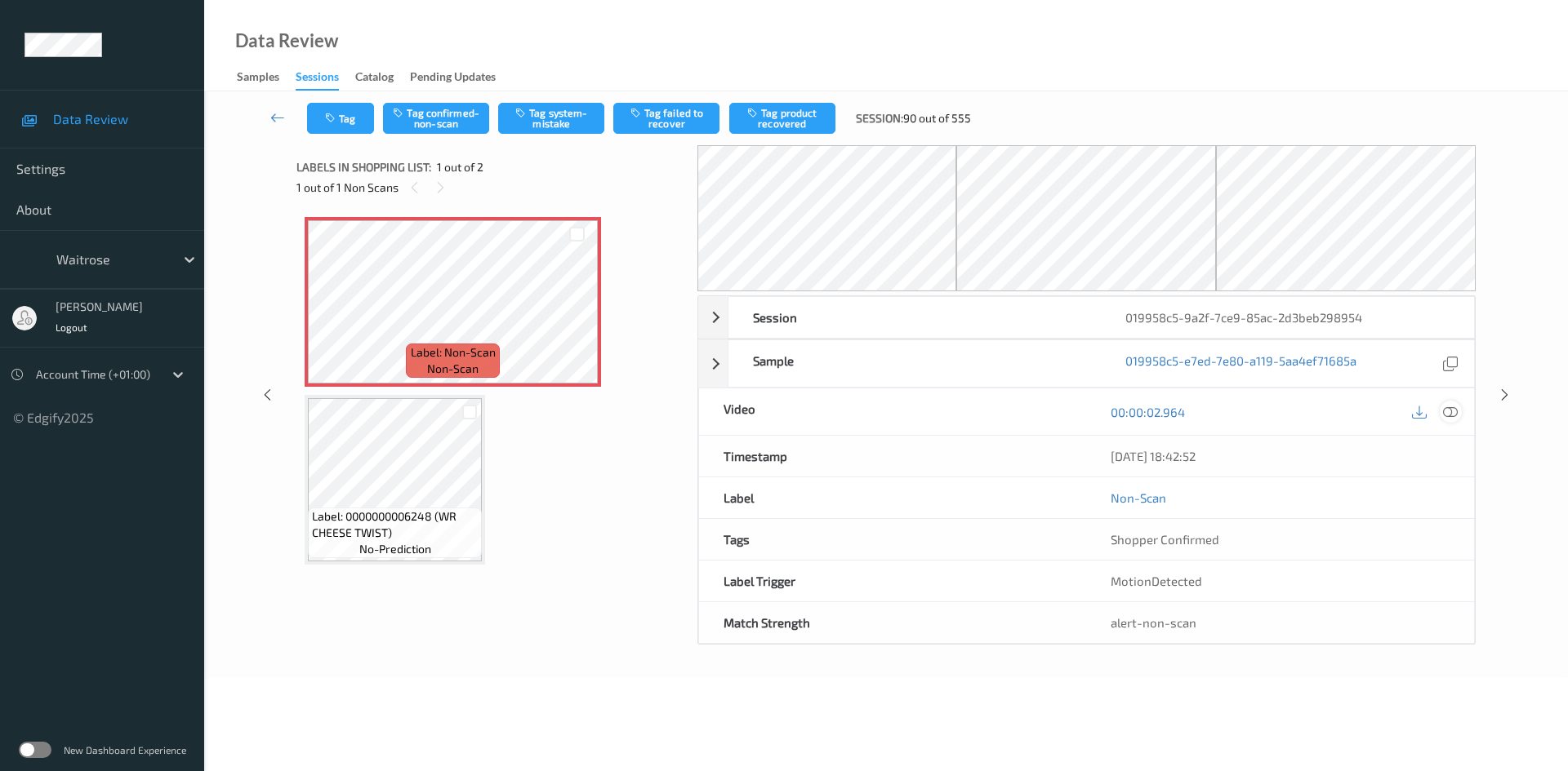
click at [1442, 411] on div at bounding box center [1451, 412] width 22 height 22
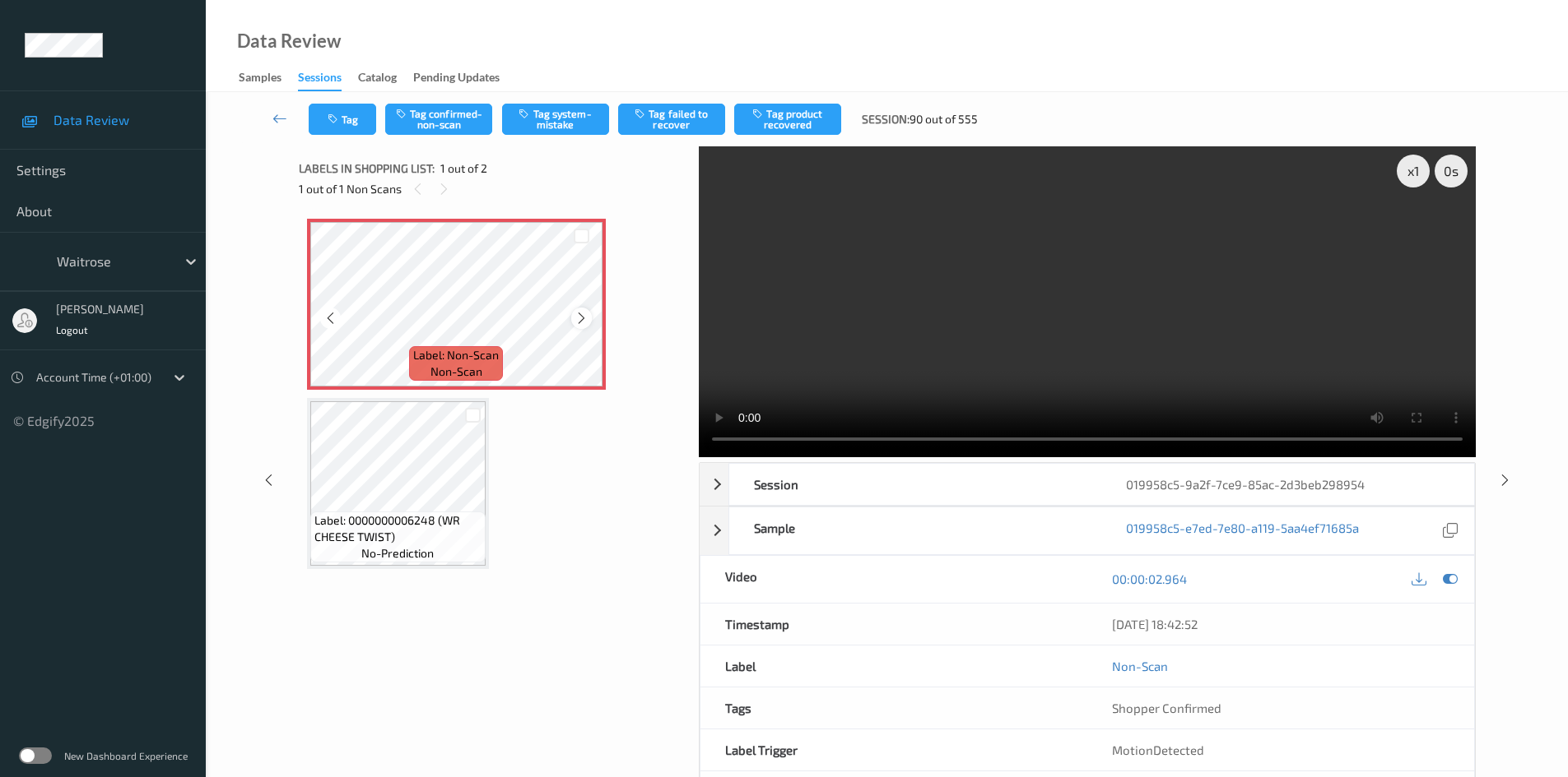
click at [575, 313] on icon at bounding box center [581, 318] width 14 height 15
click at [577, 313] on icon at bounding box center [581, 318] width 14 height 15
click at [1413, 169] on div "x 1" at bounding box center [1413, 171] width 33 height 33
click at [948, 360] on video at bounding box center [1088, 302] width 777 height 311
click at [547, 120] on button "Tag system-mistake" at bounding box center [555, 119] width 107 height 31
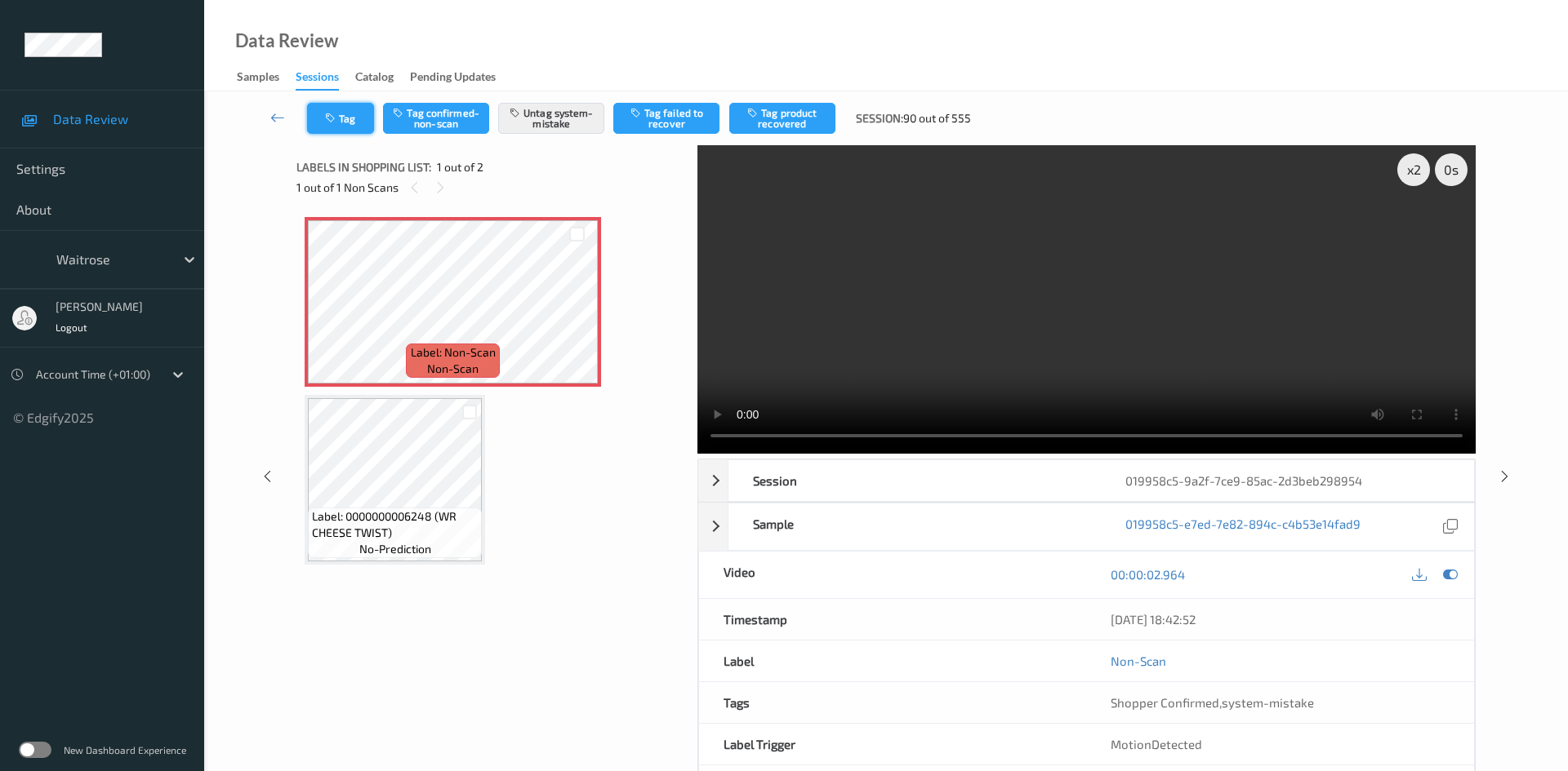
click at [338, 112] on button "Tag" at bounding box center [340, 118] width 67 height 31
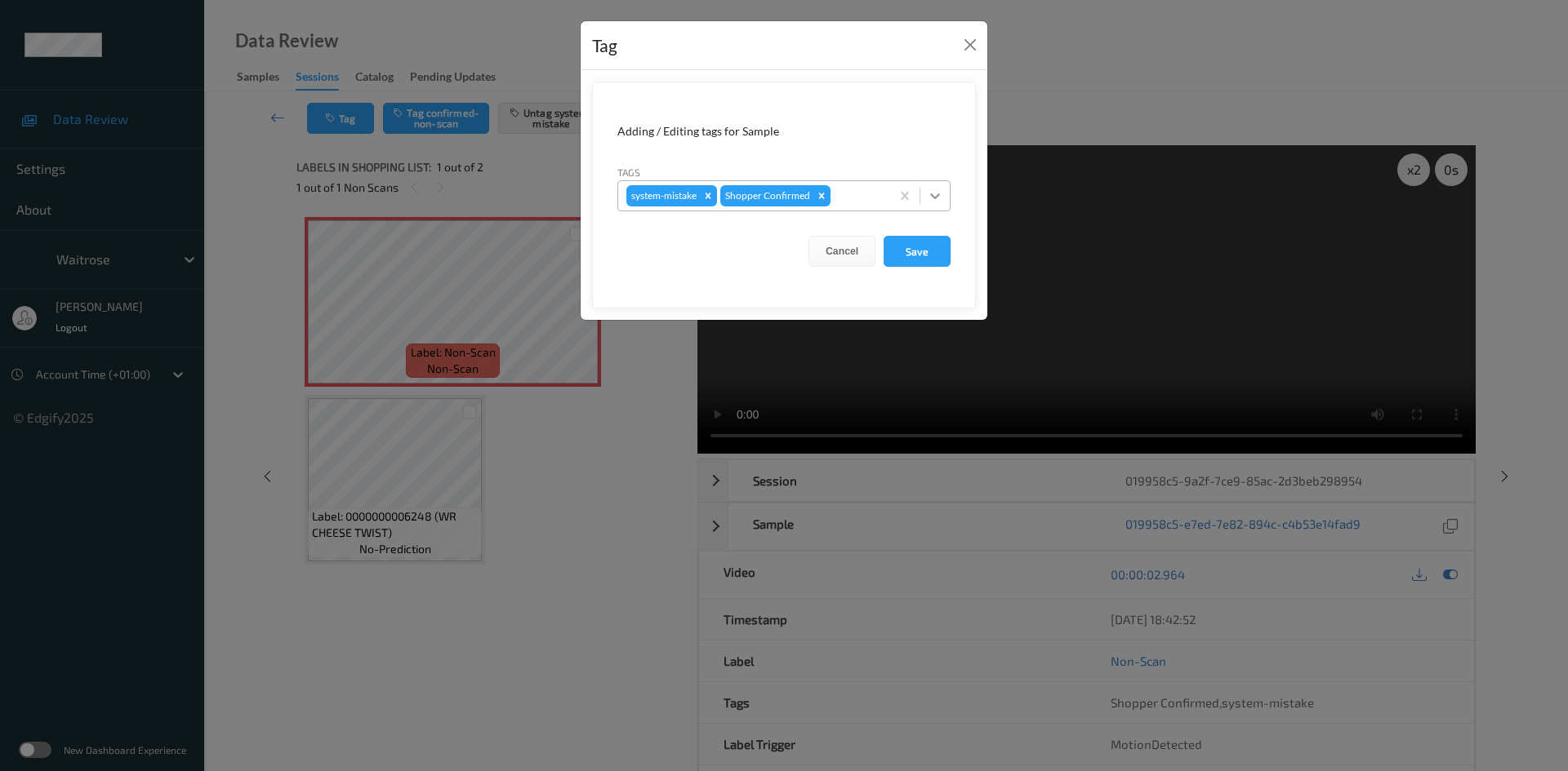
click at [930, 197] on icon at bounding box center [936, 196] width 17 height 17
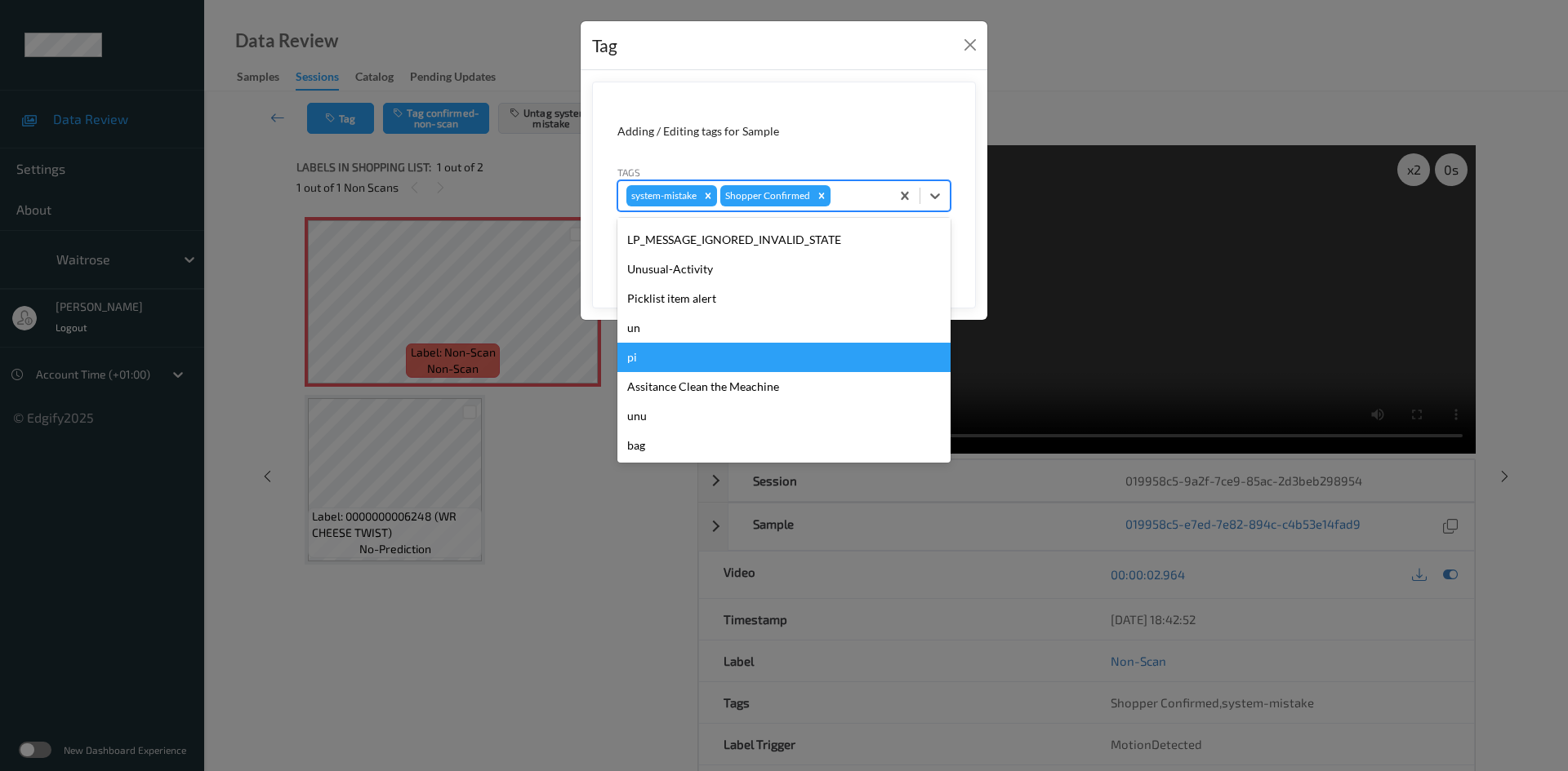
scroll to position [408, 0]
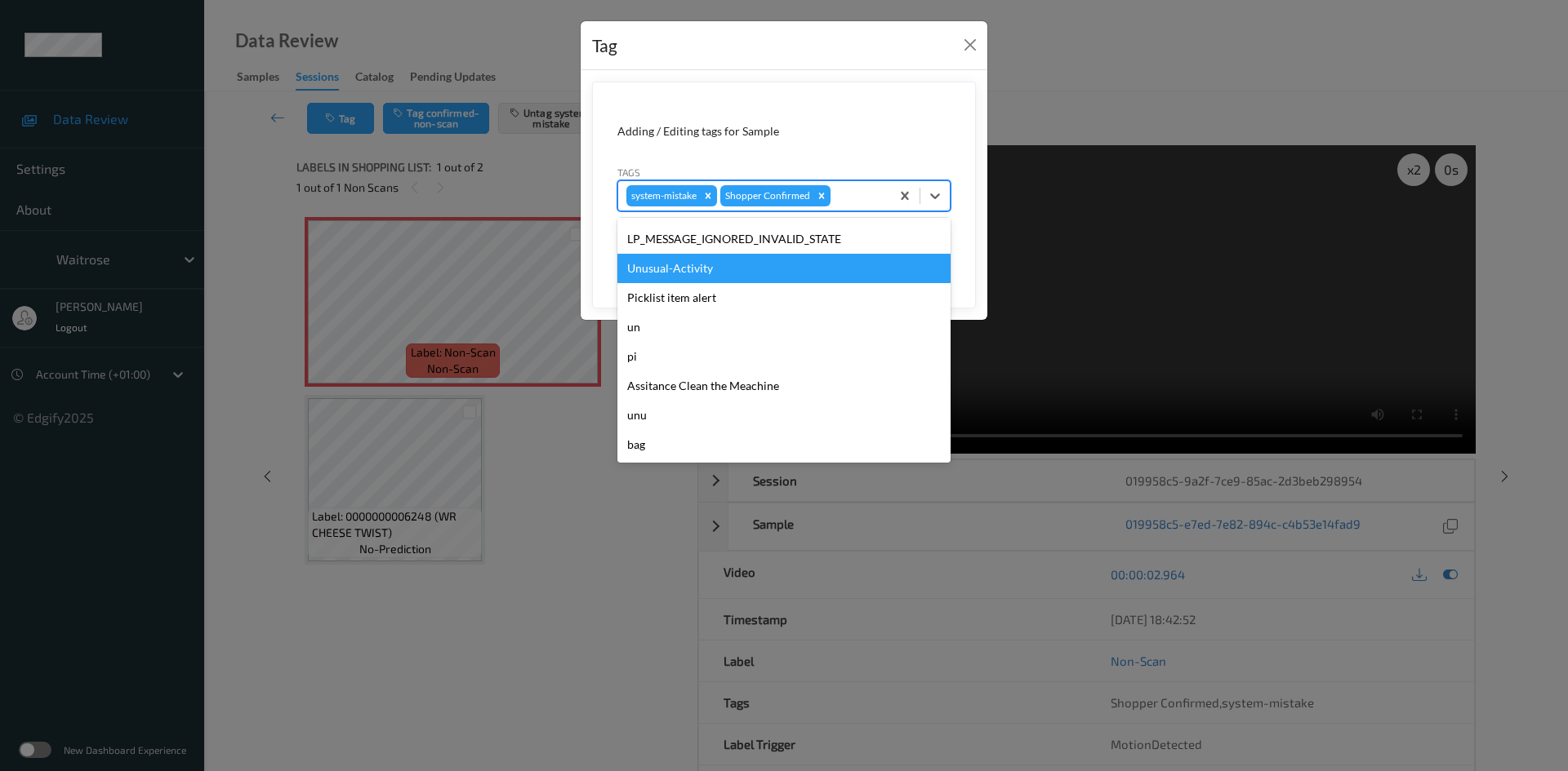
click at [689, 272] on div "Unusual-Activity" at bounding box center [784, 269] width 333 height 30
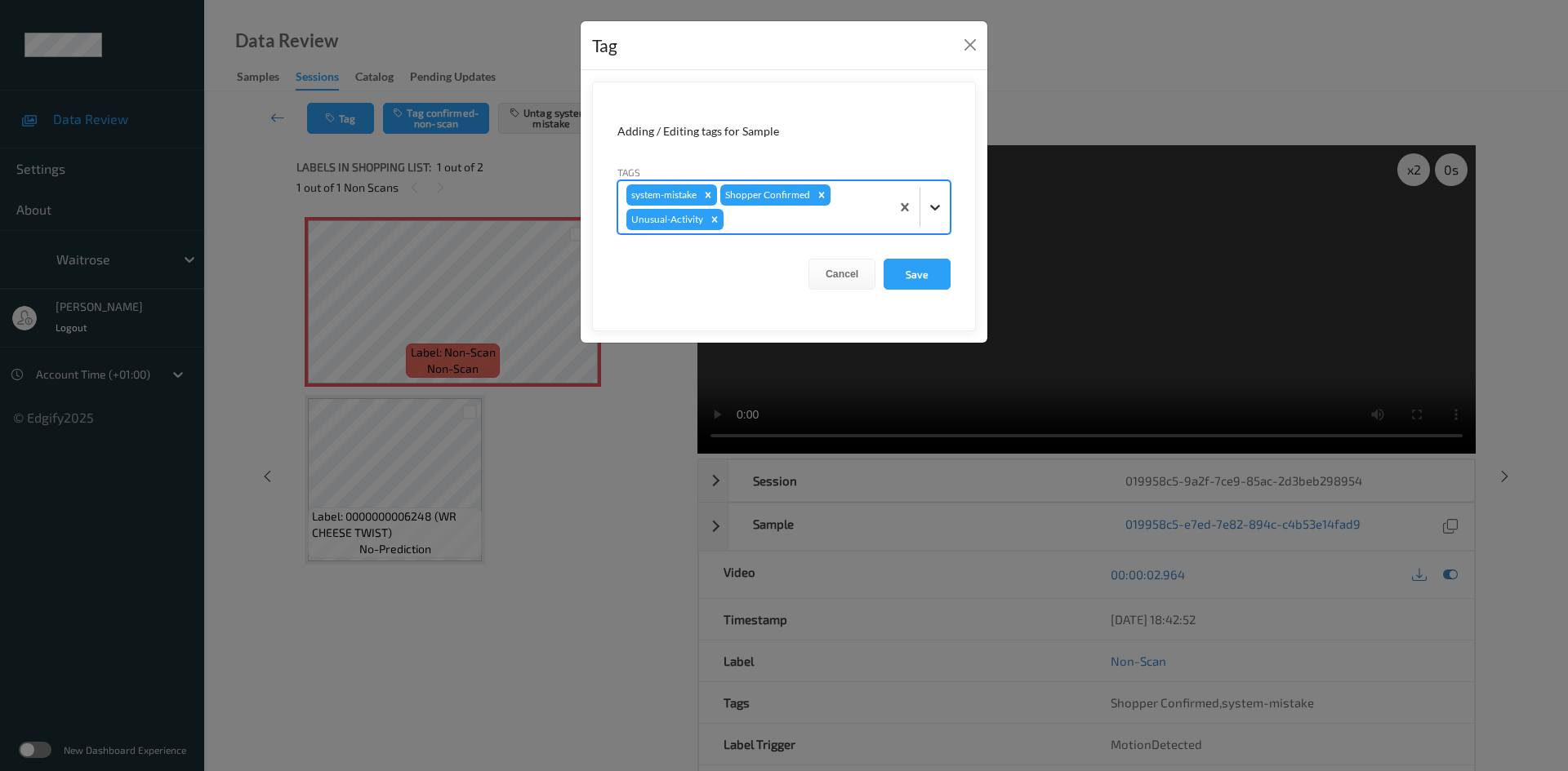
click at [937, 210] on icon at bounding box center [936, 208] width 17 height 17
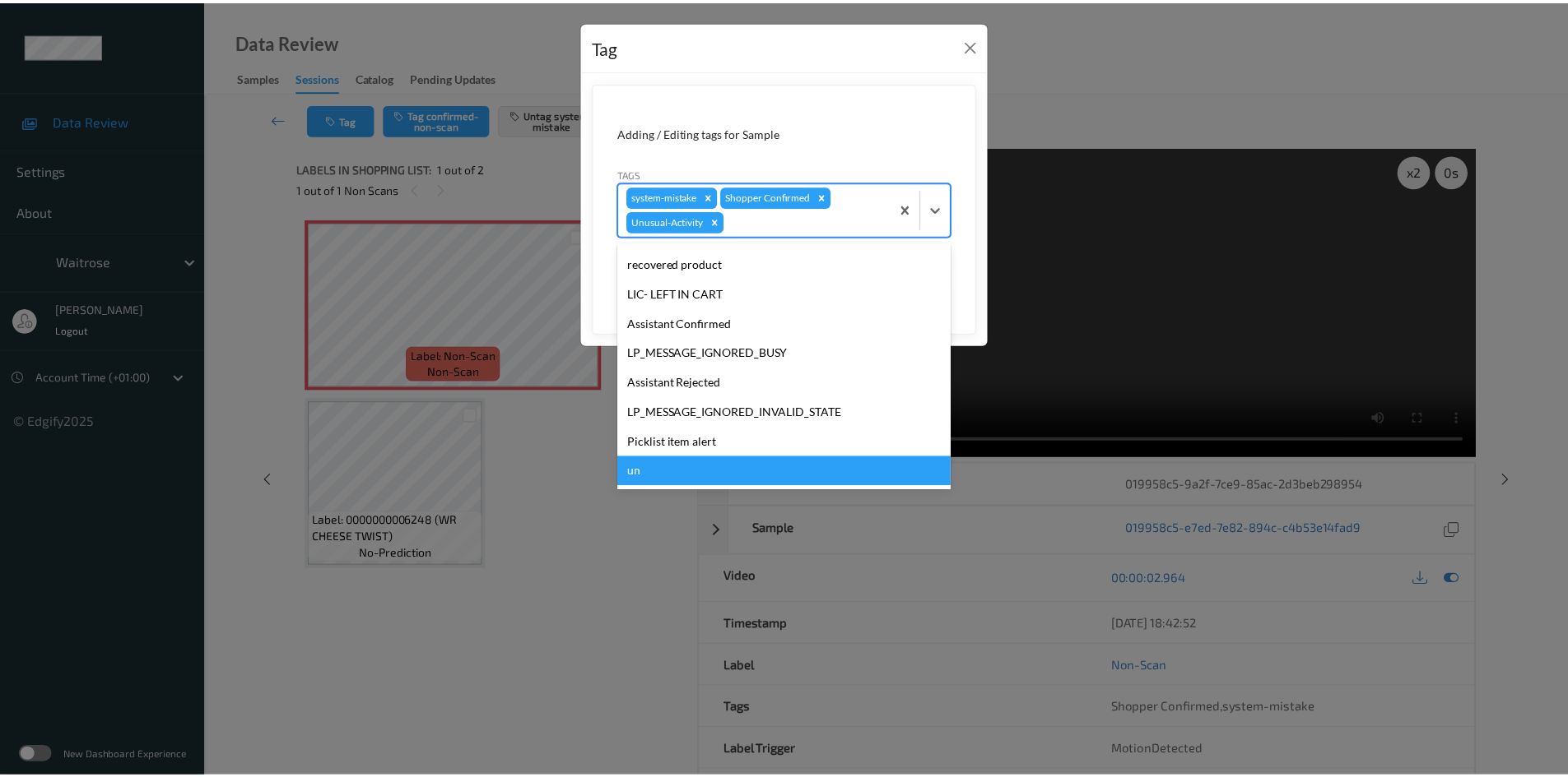
scroll to position [382, 0]
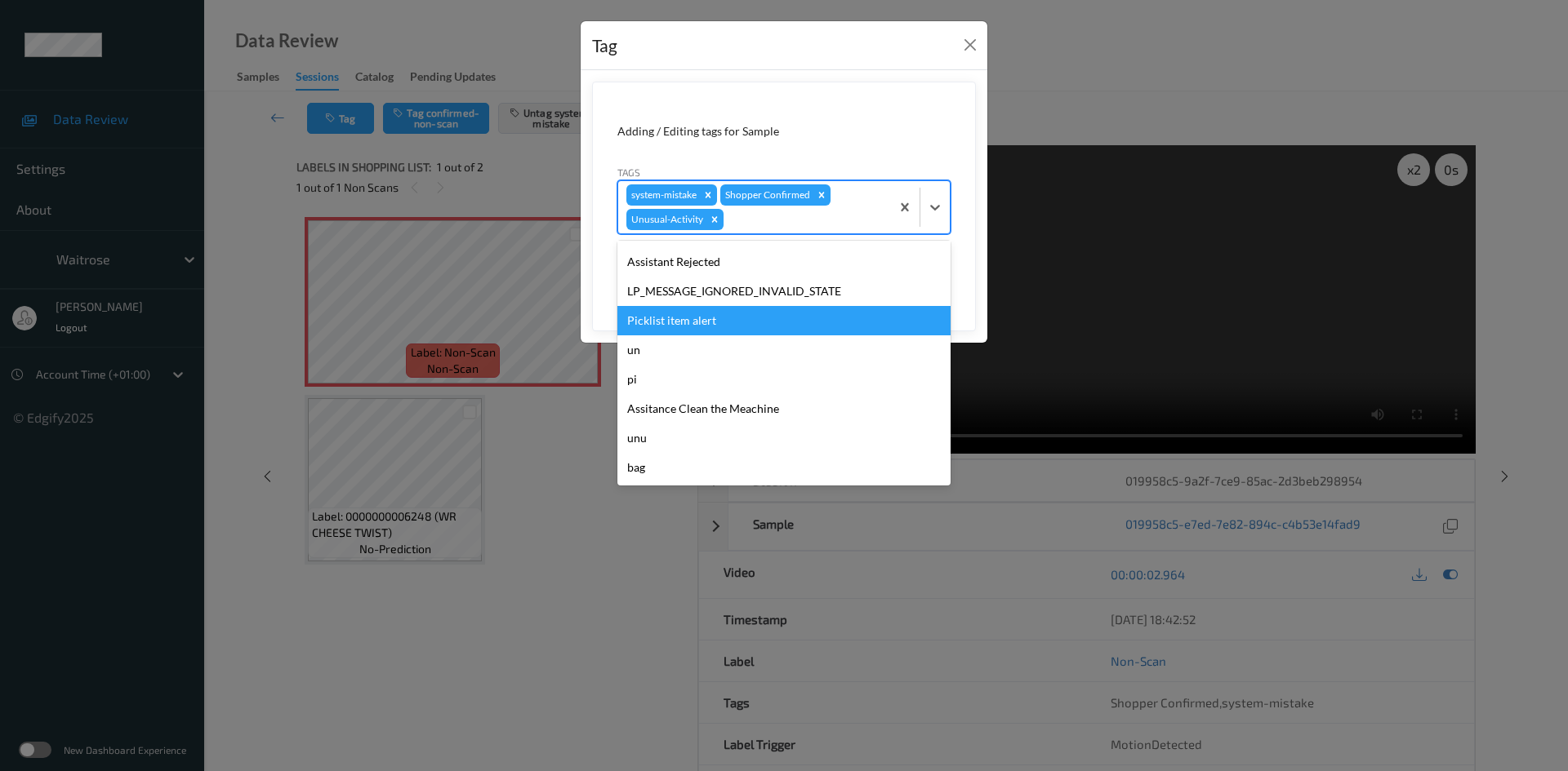
drag, startPoint x: 695, startPoint y: 327, endPoint x: 744, endPoint y: 308, distance: 52.6
click at [695, 326] on div "Picklist item alert" at bounding box center [784, 321] width 333 height 30
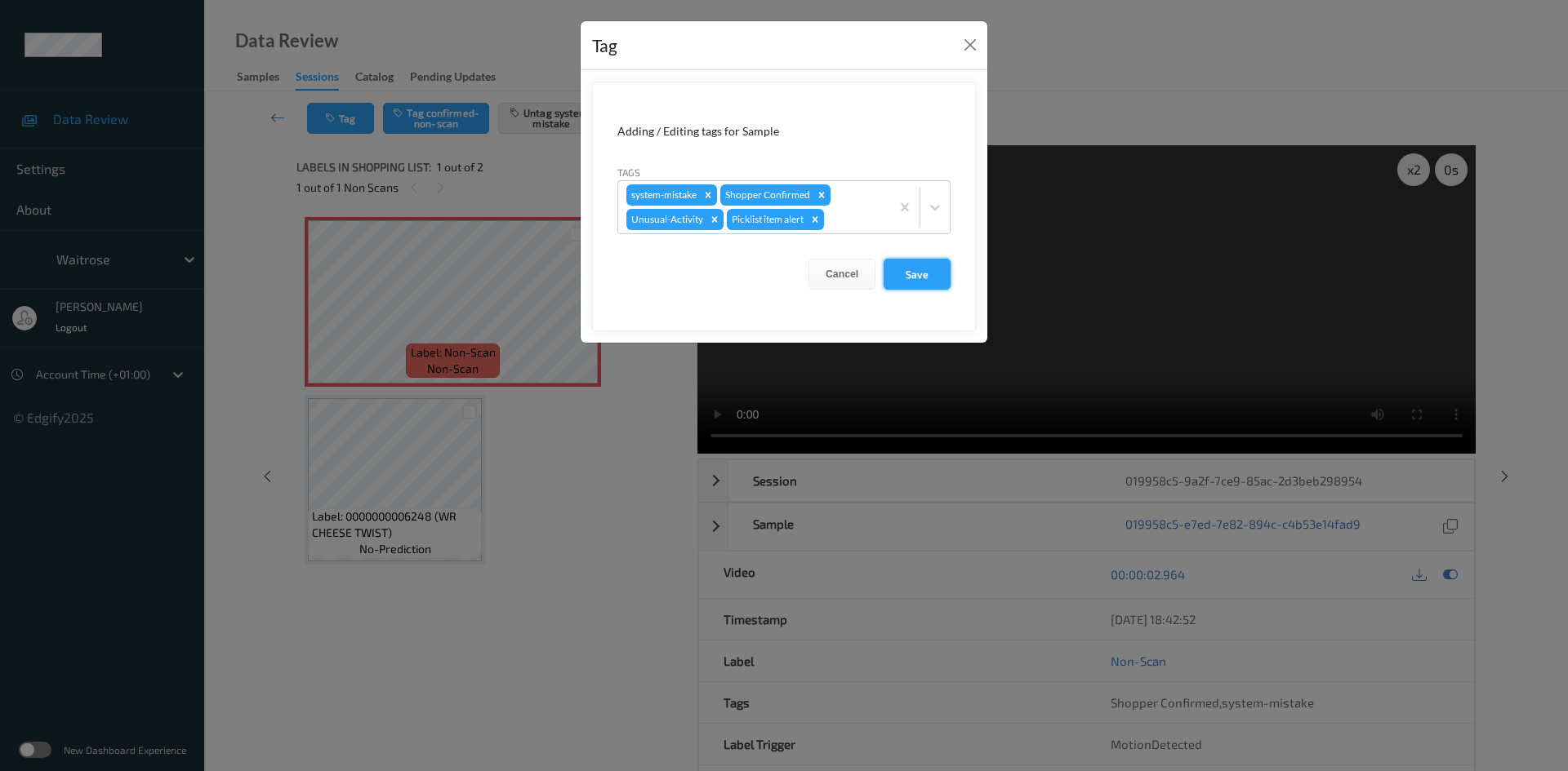
click at [914, 273] on button "Save" at bounding box center [917, 273] width 67 height 31
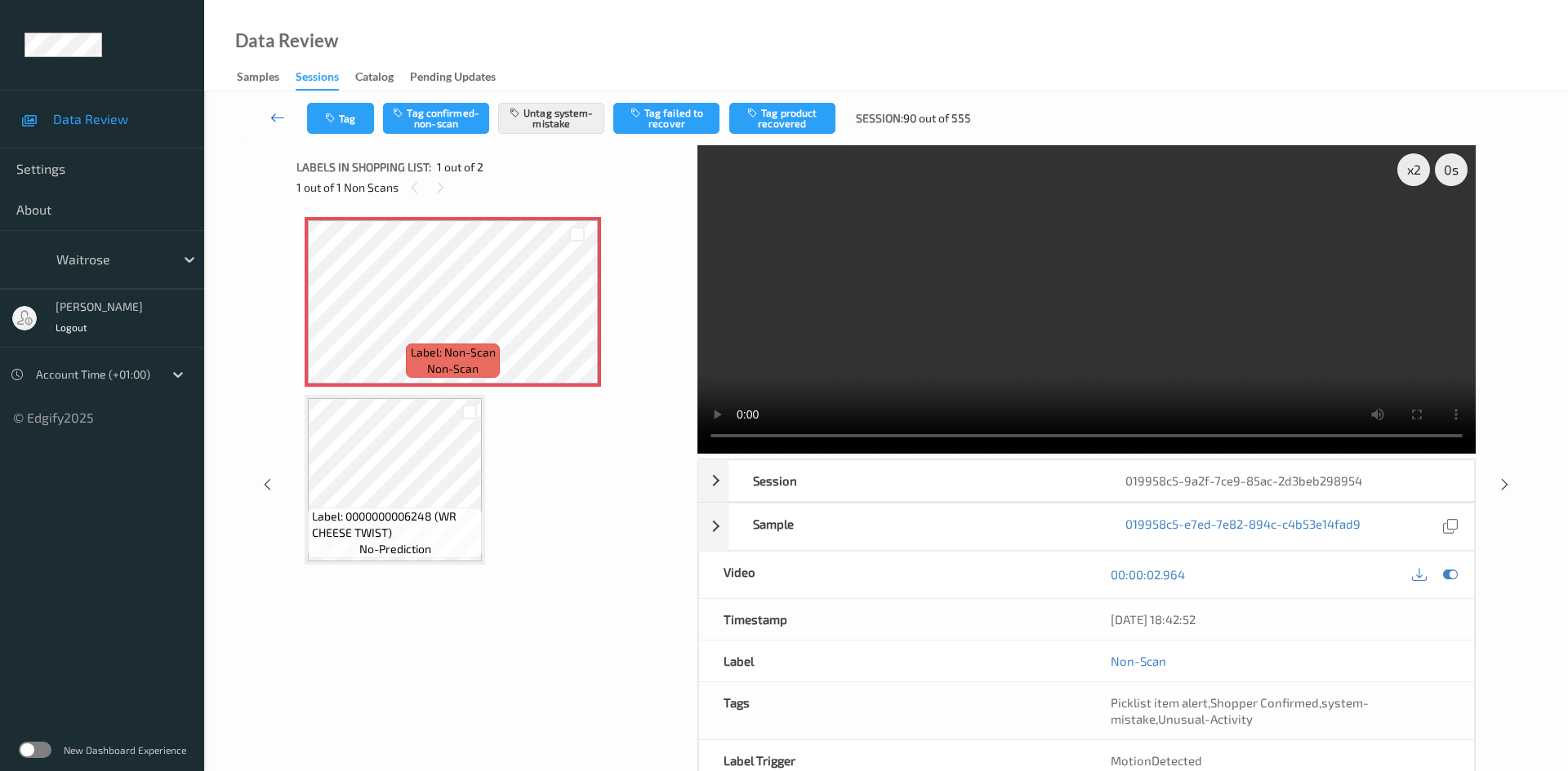
click at [271, 106] on link at bounding box center [278, 118] width 58 height 31
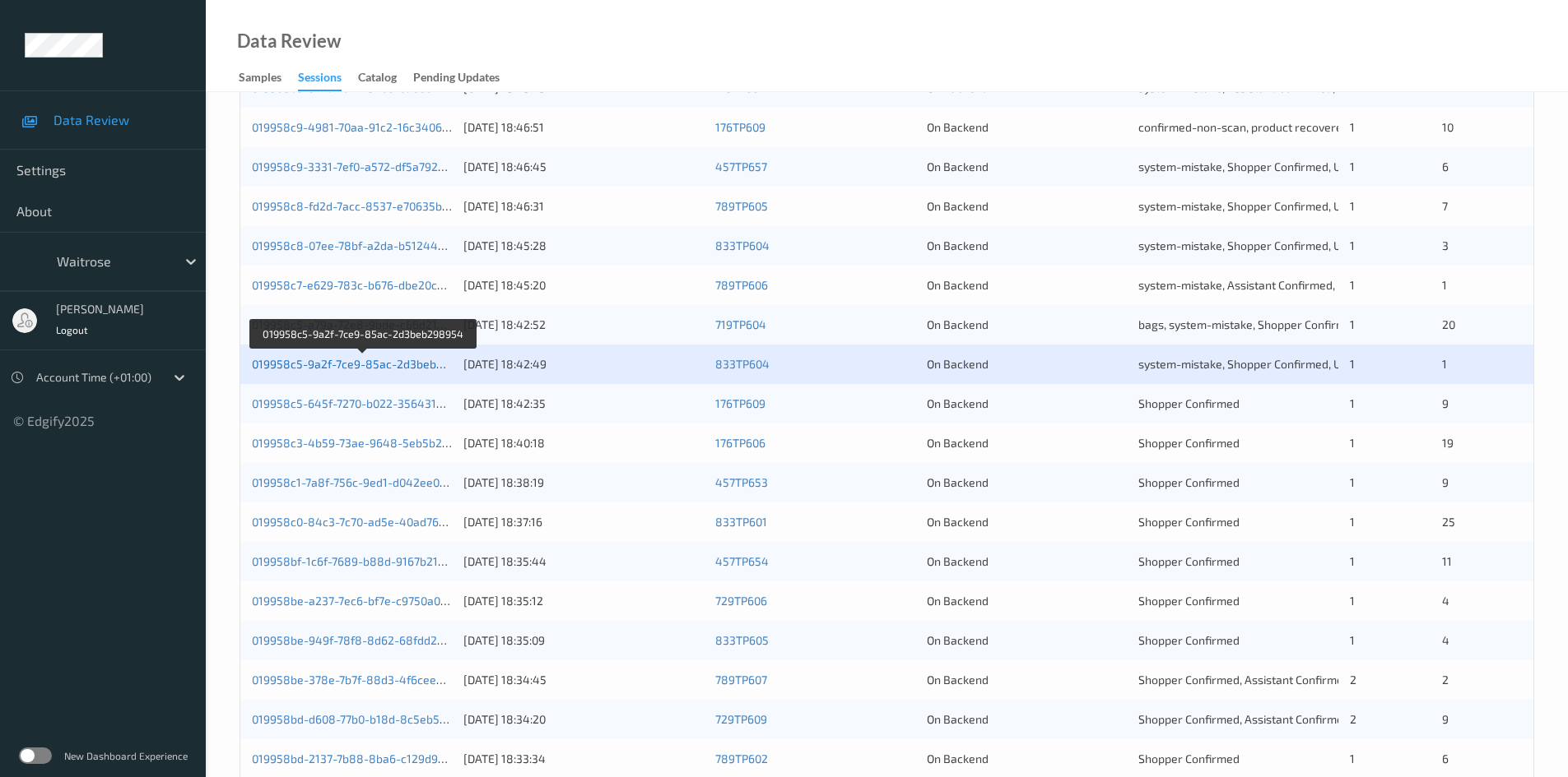
scroll to position [460, 0]
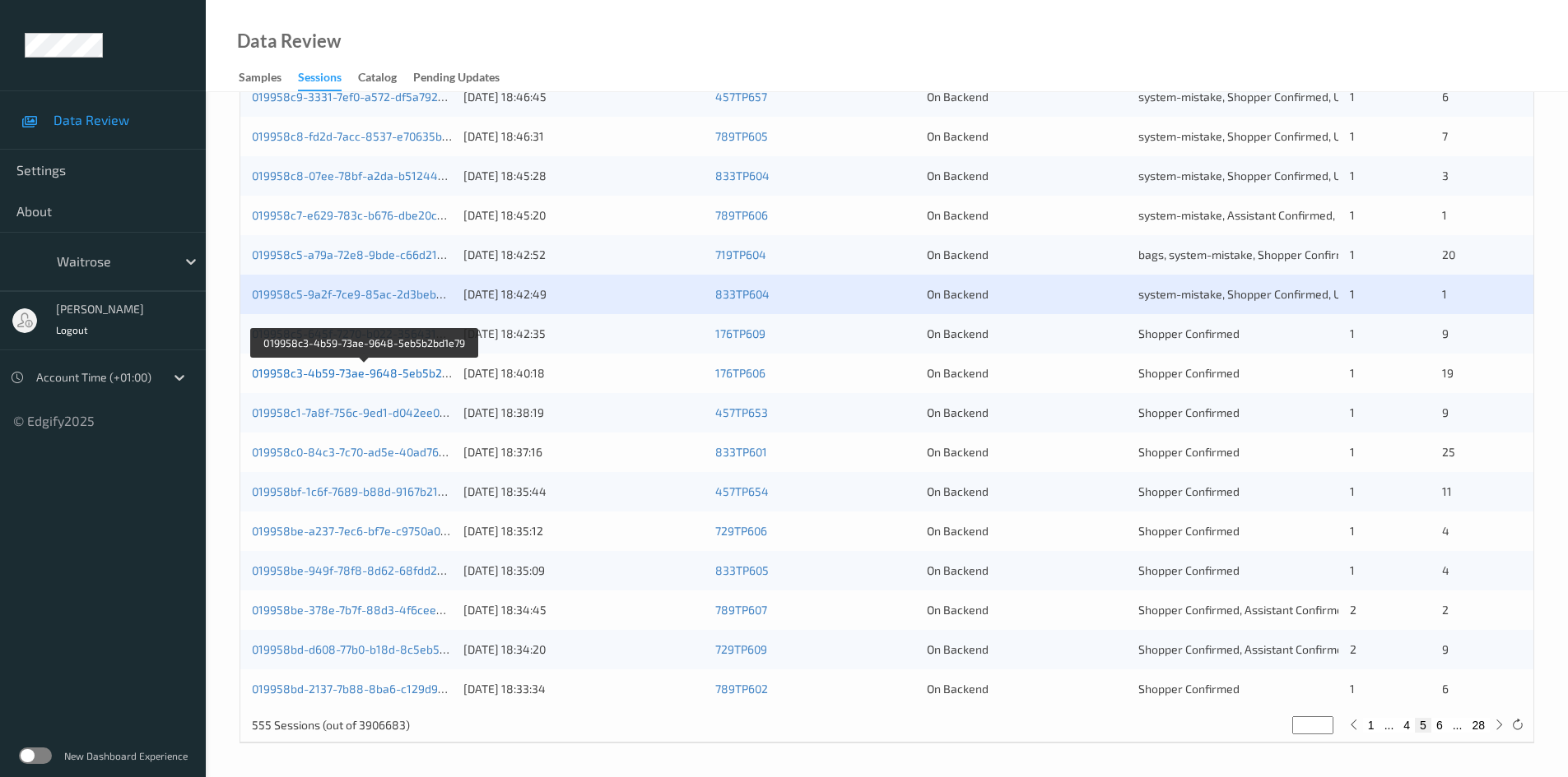
click at [321, 374] on link "019958c3-4b59-73ae-9648-5eb5b2bd1e79" at bounding box center [365, 373] width 227 height 14
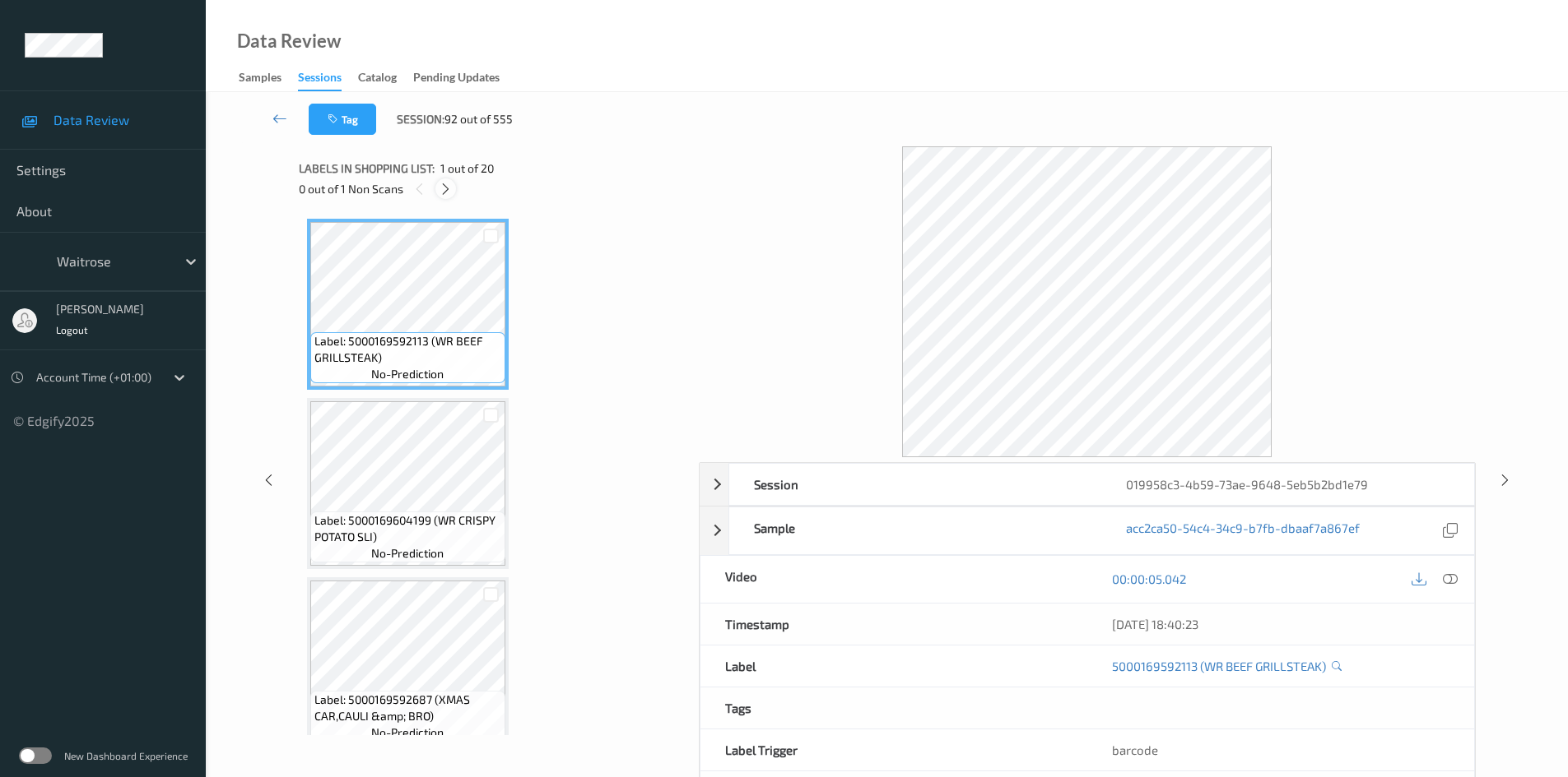
click at [446, 187] on icon at bounding box center [445, 190] width 14 height 15
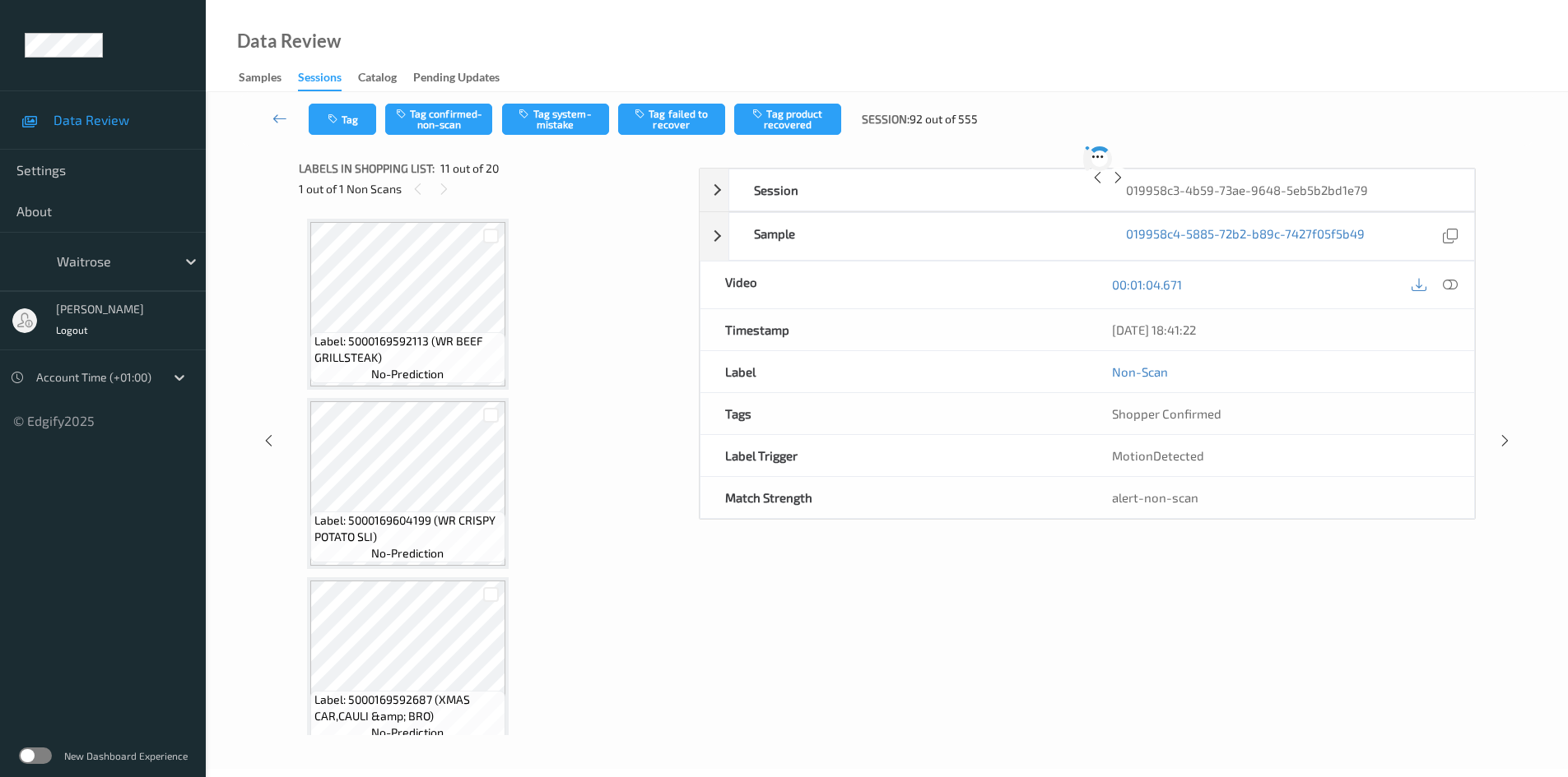
scroll to position [1622, 0]
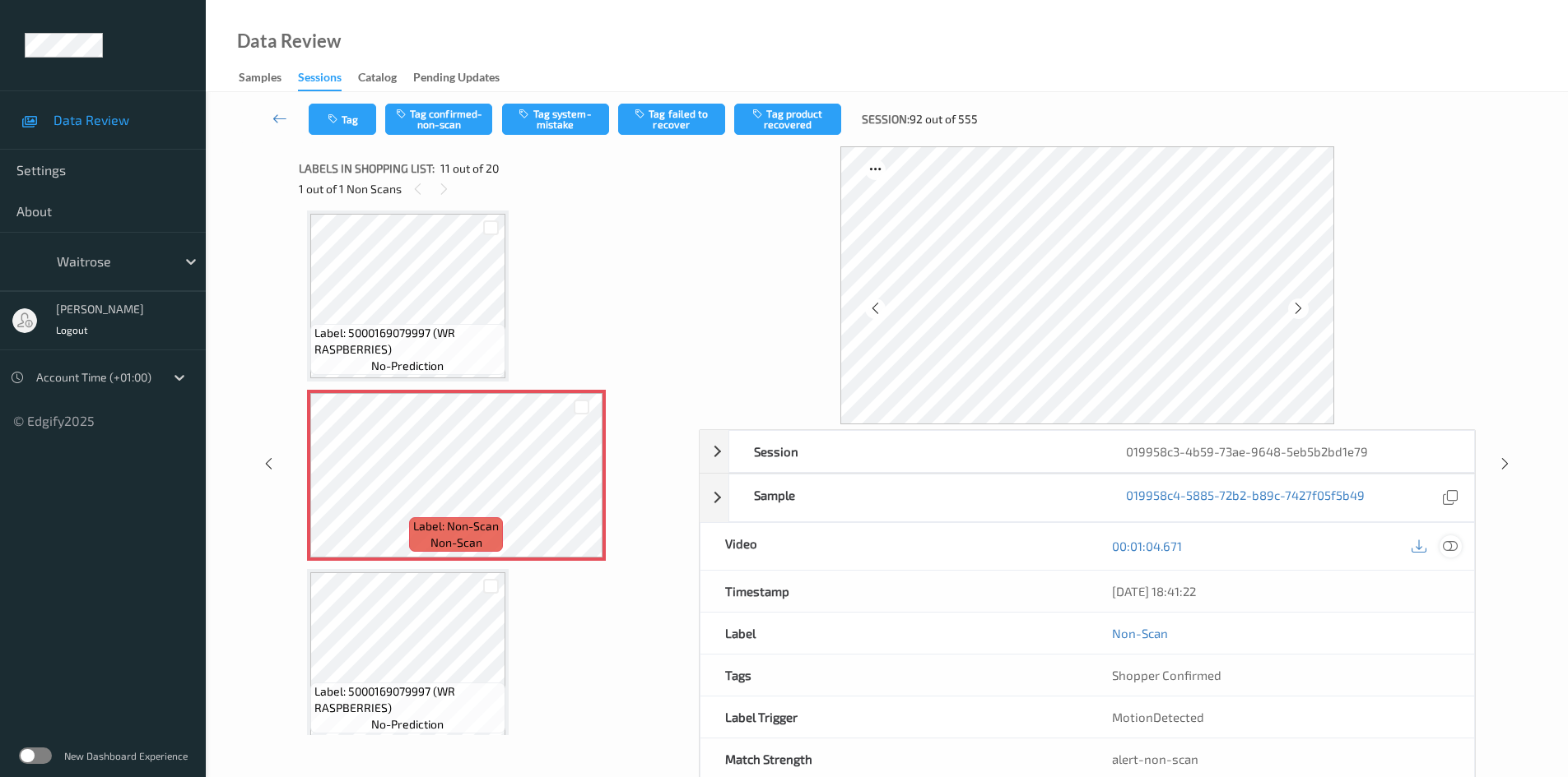
click at [1453, 545] on icon at bounding box center [1450, 546] width 15 height 15
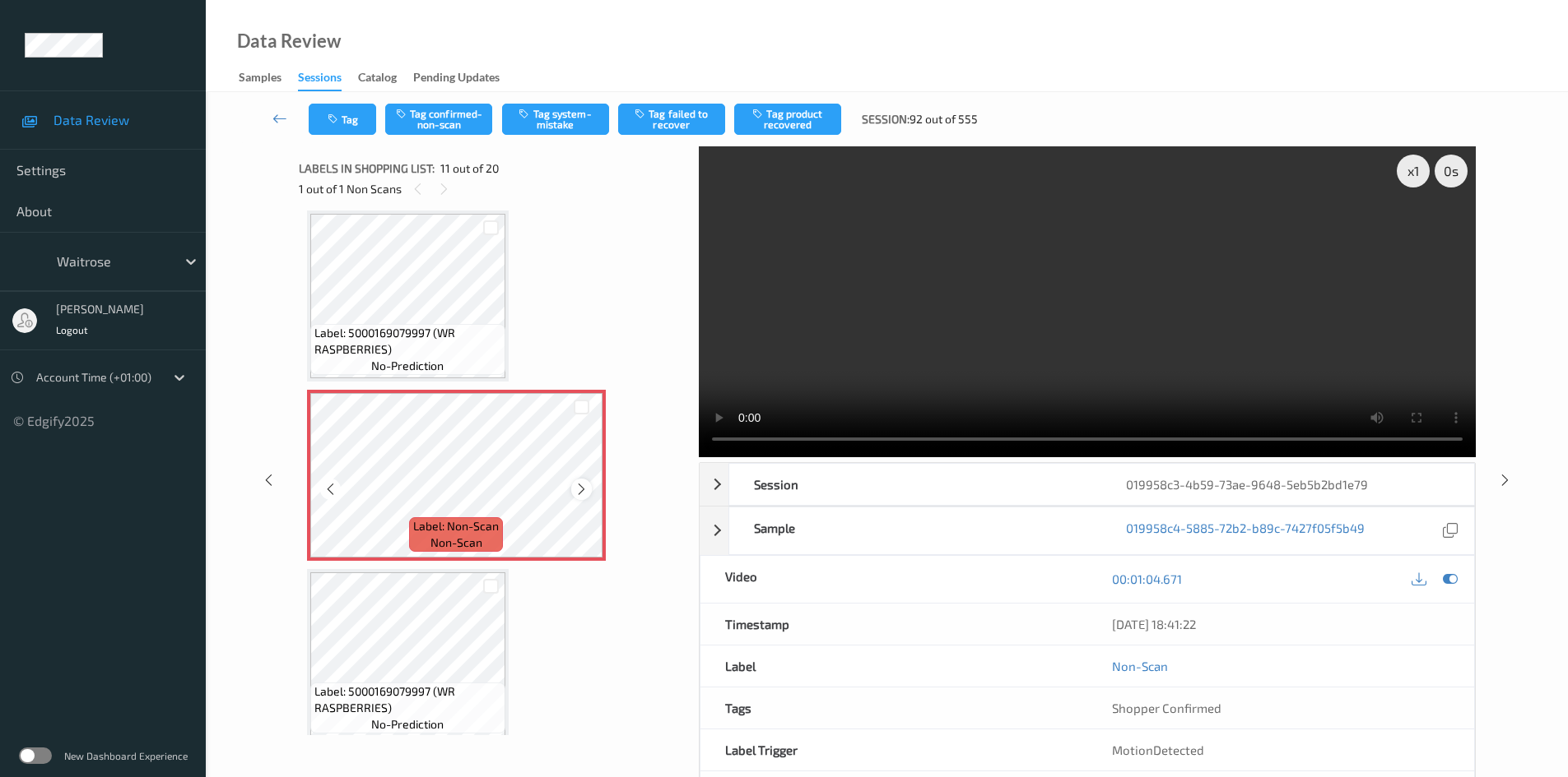
click at [578, 487] on icon at bounding box center [581, 489] width 14 height 15
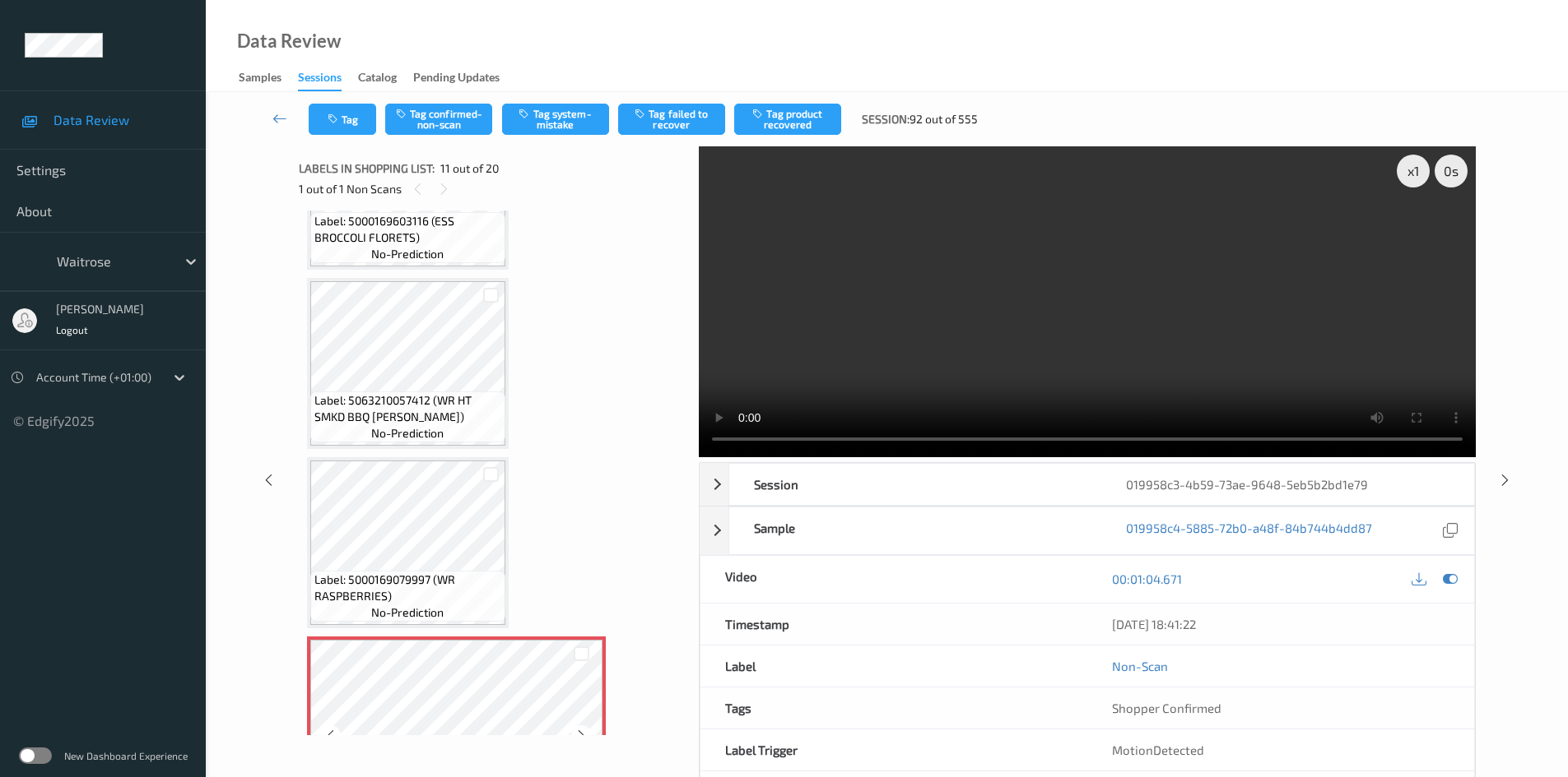
scroll to position [1293, 0]
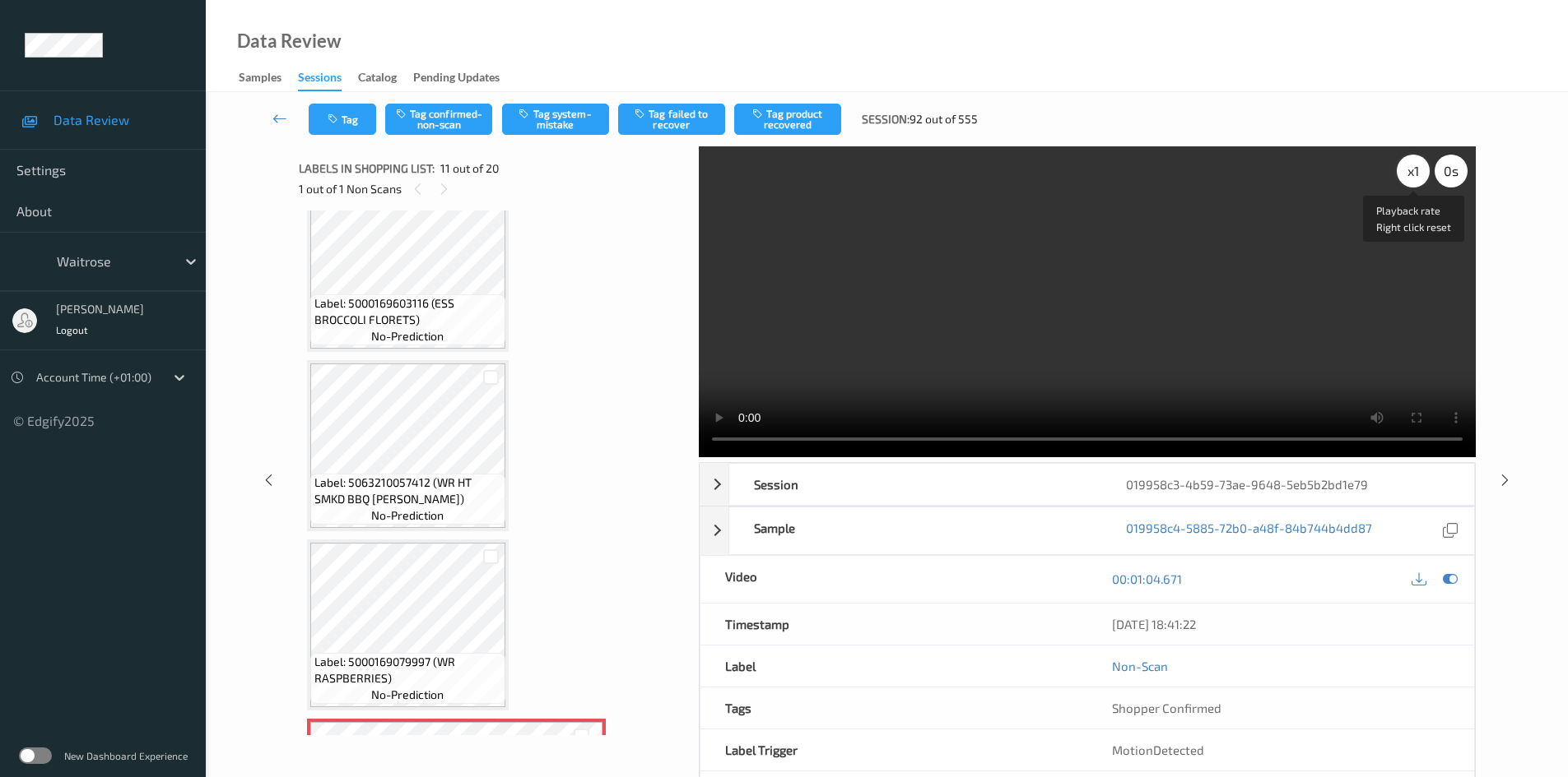
click at [1408, 179] on div "x 1" at bounding box center [1413, 171] width 33 height 33
click at [1086, 308] on video at bounding box center [1088, 302] width 777 height 311
click at [982, 356] on video at bounding box center [1088, 302] width 777 height 311
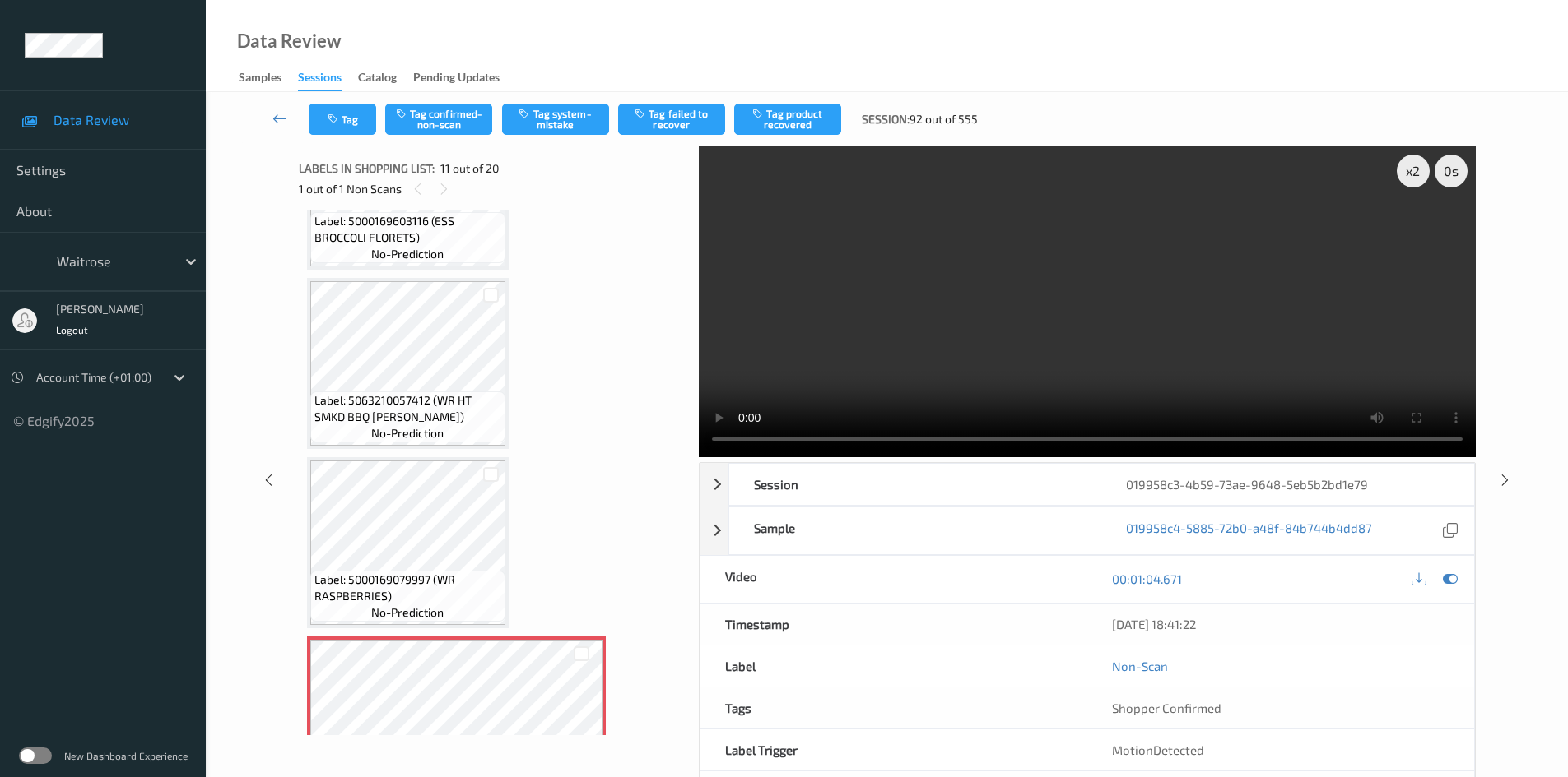
click at [954, 313] on video at bounding box center [1088, 302] width 777 height 311
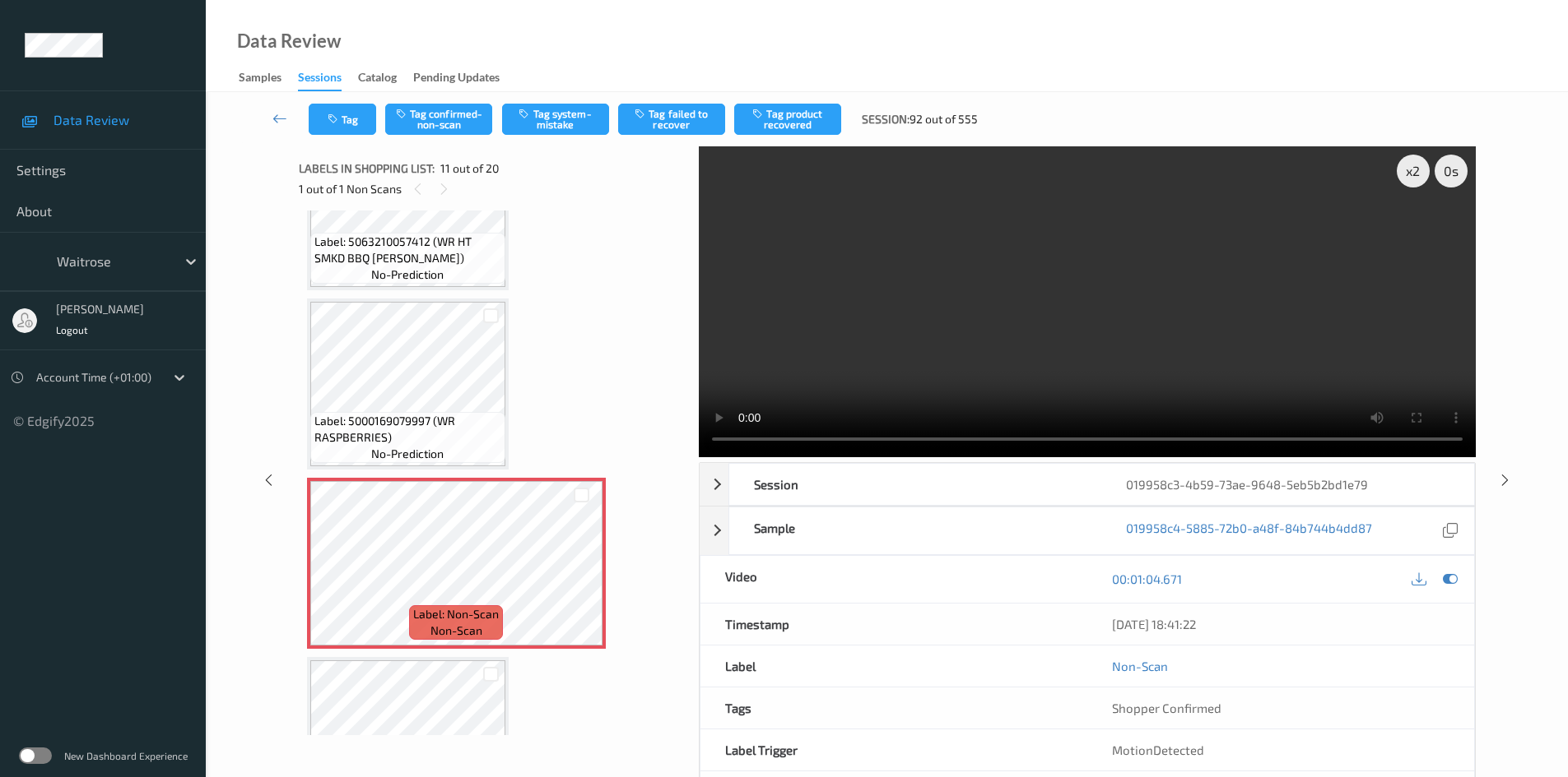
scroll to position [1622, 0]
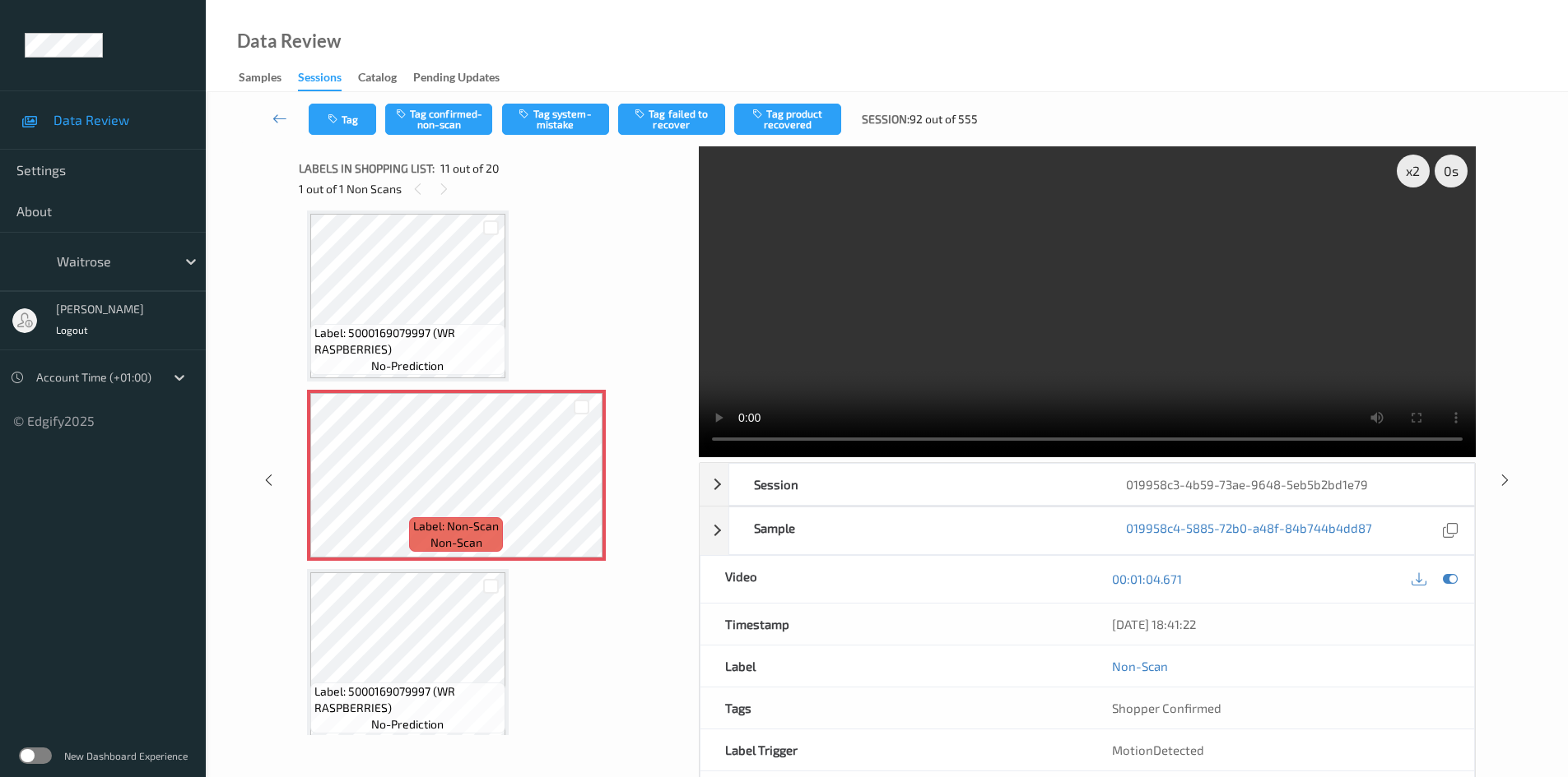
click at [1104, 321] on video at bounding box center [1088, 302] width 777 height 311
click at [1105, 324] on video at bounding box center [1088, 302] width 777 height 311
click at [1104, 323] on video at bounding box center [1088, 302] width 777 height 311
click at [1076, 320] on video at bounding box center [1088, 302] width 777 height 311
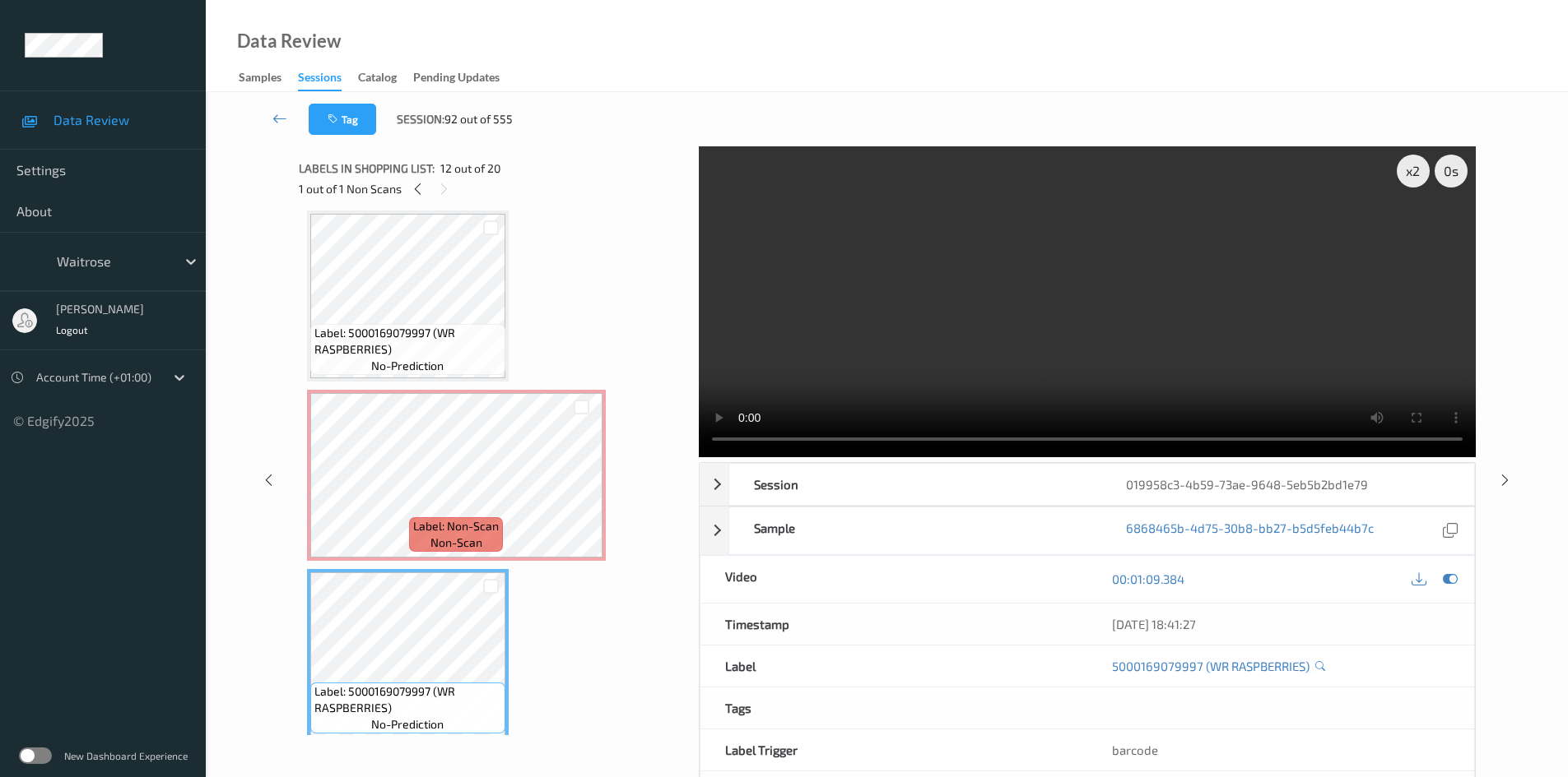
click at [1012, 314] on video at bounding box center [1088, 302] width 777 height 311
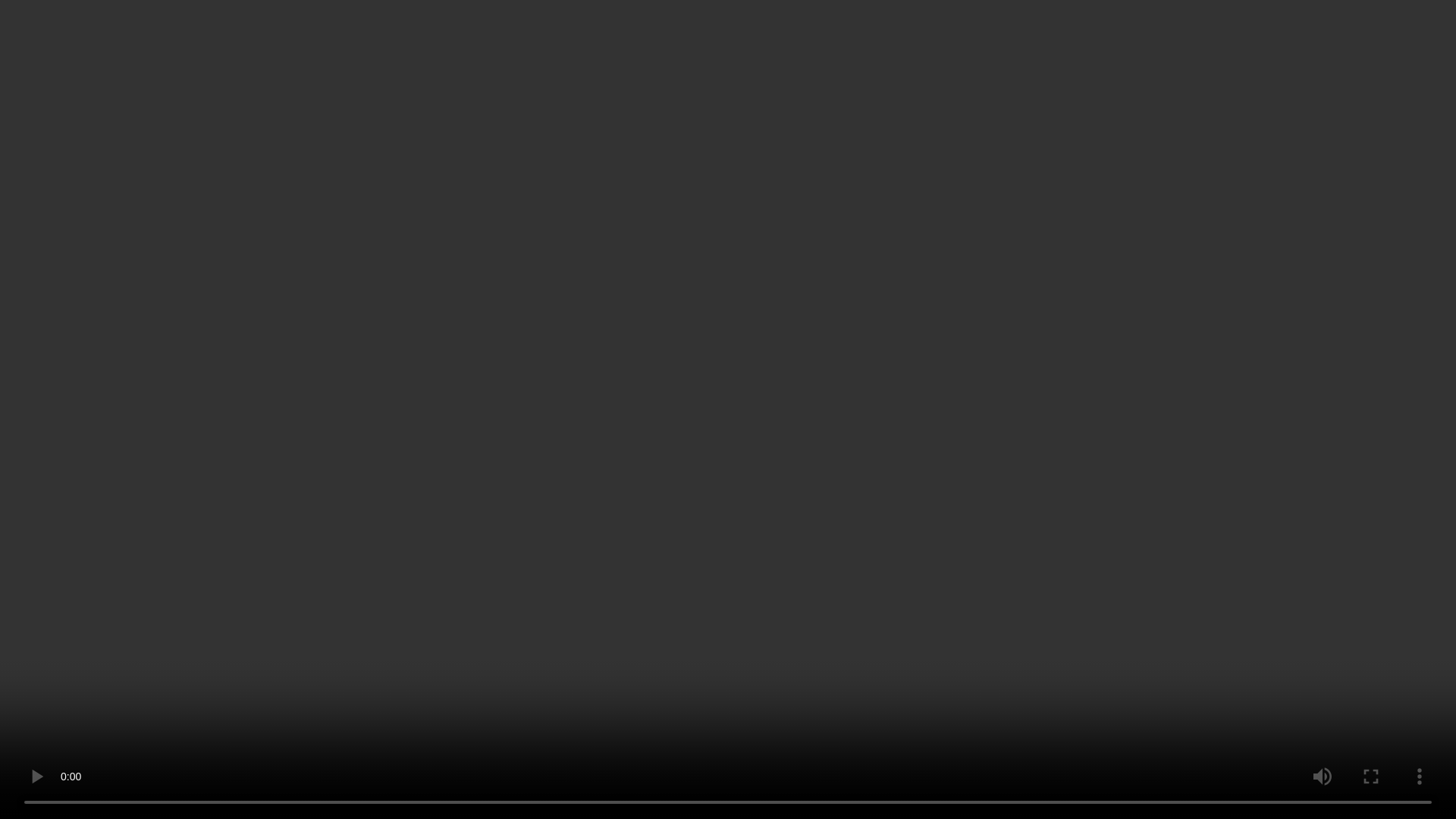
click at [1044, 506] on video at bounding box center [728, 409] width 1456 height 819
click at [579, 603] on video at bounding box center [728, 409] width 1456 height 819
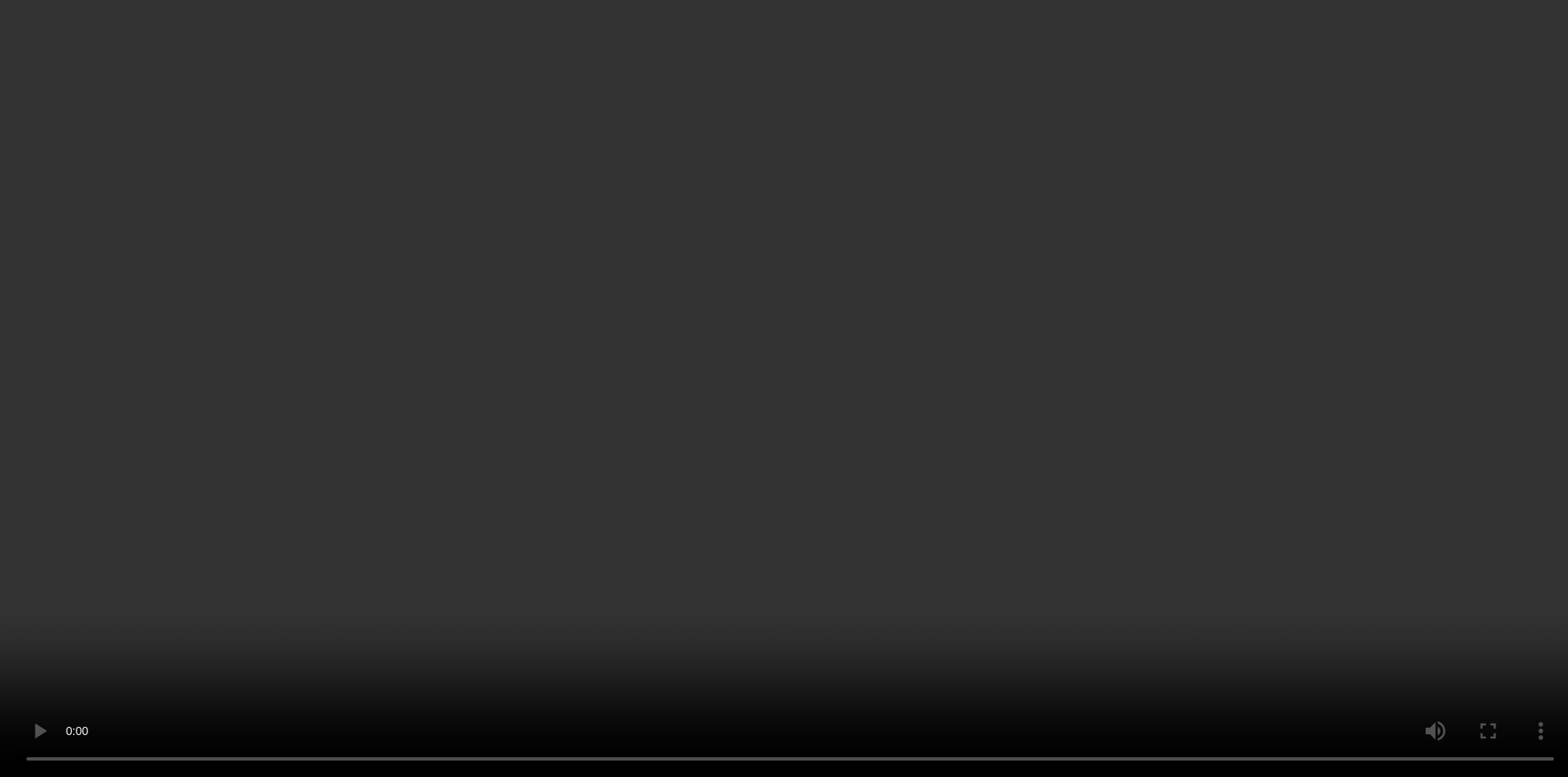
scroll to position [2033, 0]
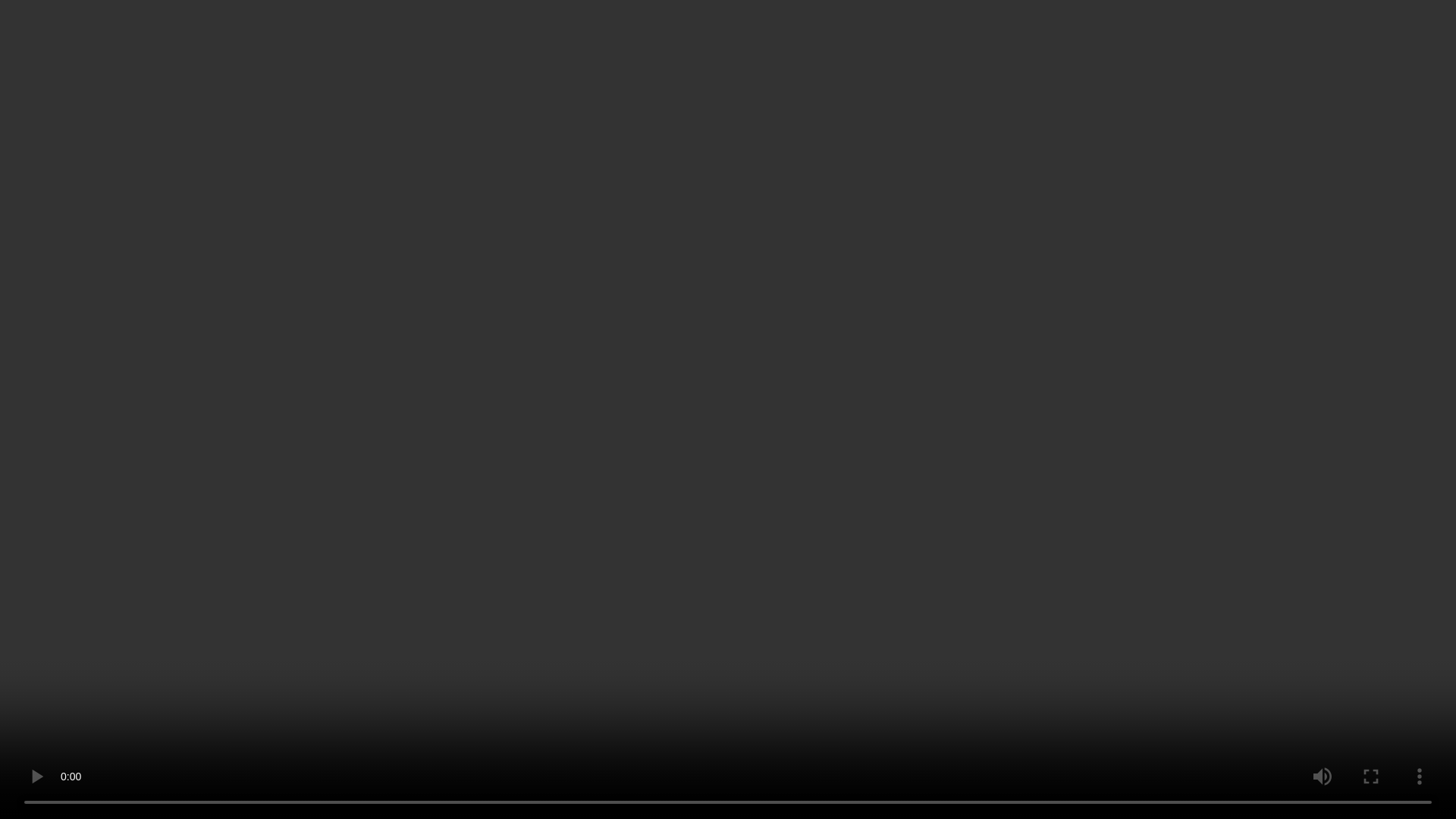
click at [1015, 451] on video at bounding box center [728, 409] width 1456 height 819
click at [1078, 424] on video at bounding box center [728, 409] width 1456 height 819
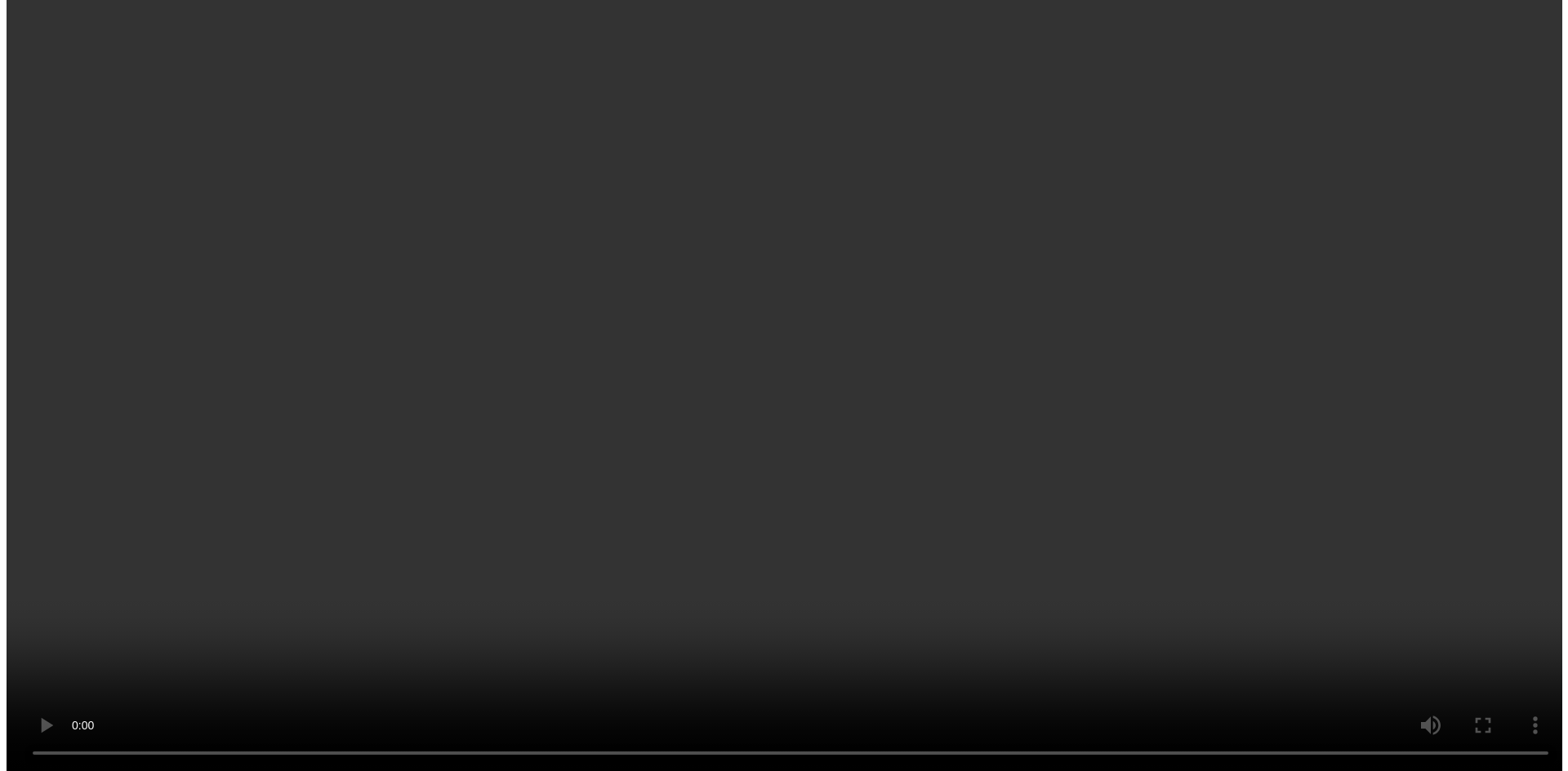
scroll to position [1773, 0]
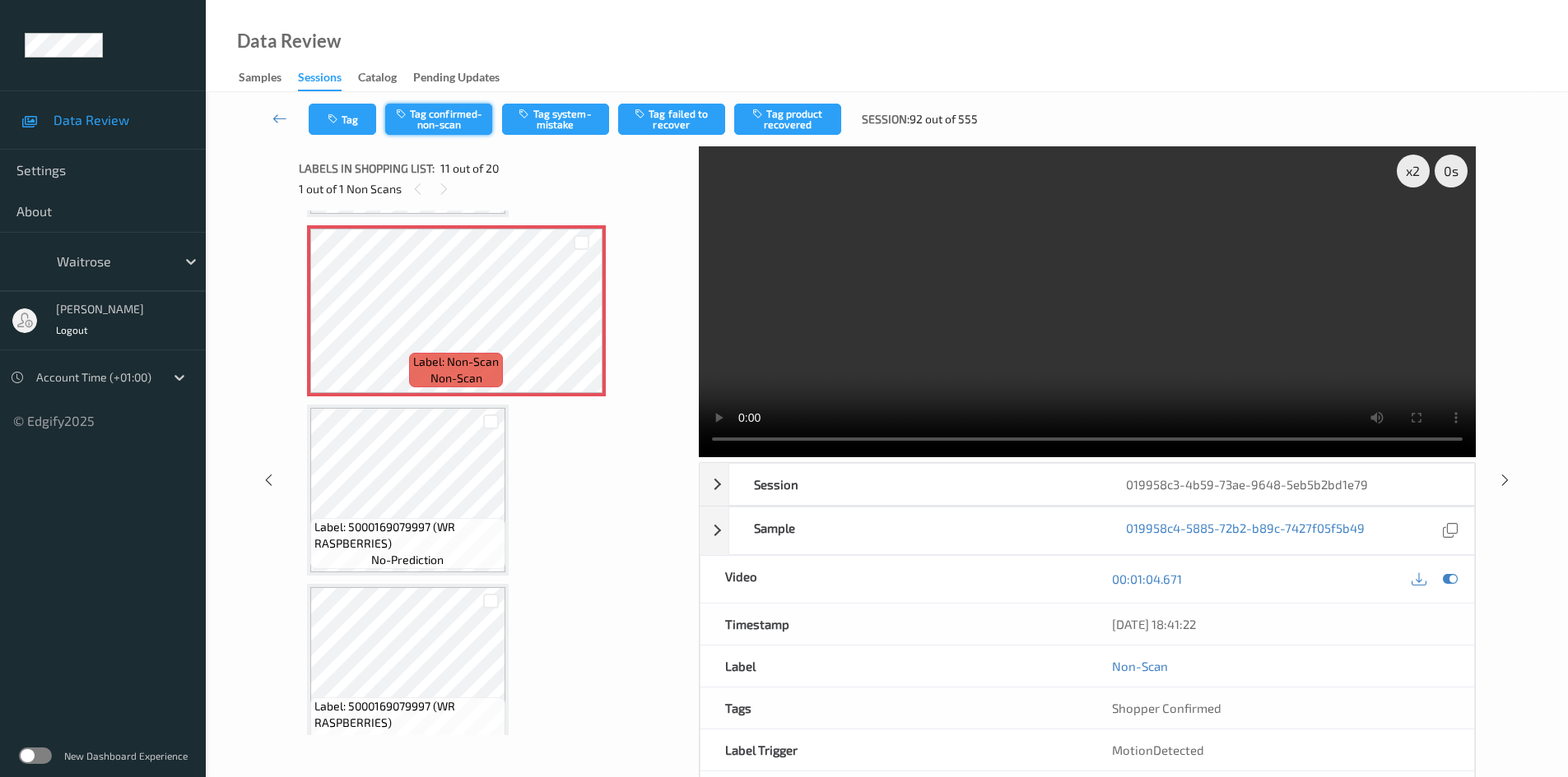
click at [457, 120] on button "Tag confirmed-non-scan" at bounding box center [438, 119] width 107 height 31
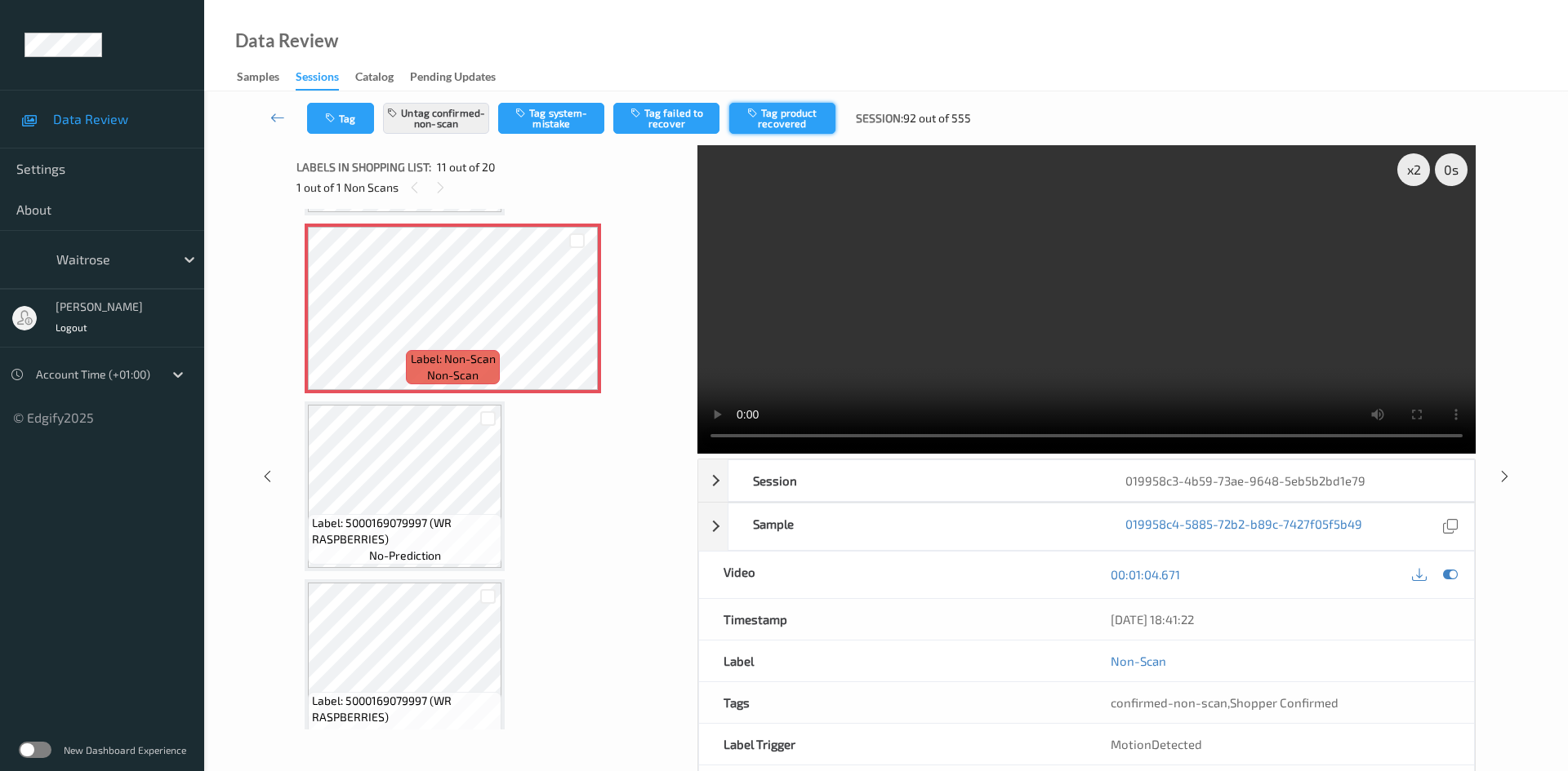
click at [794, 120] on button "Tag product recovered" at bounding box center [783, 118] width 107 height 31
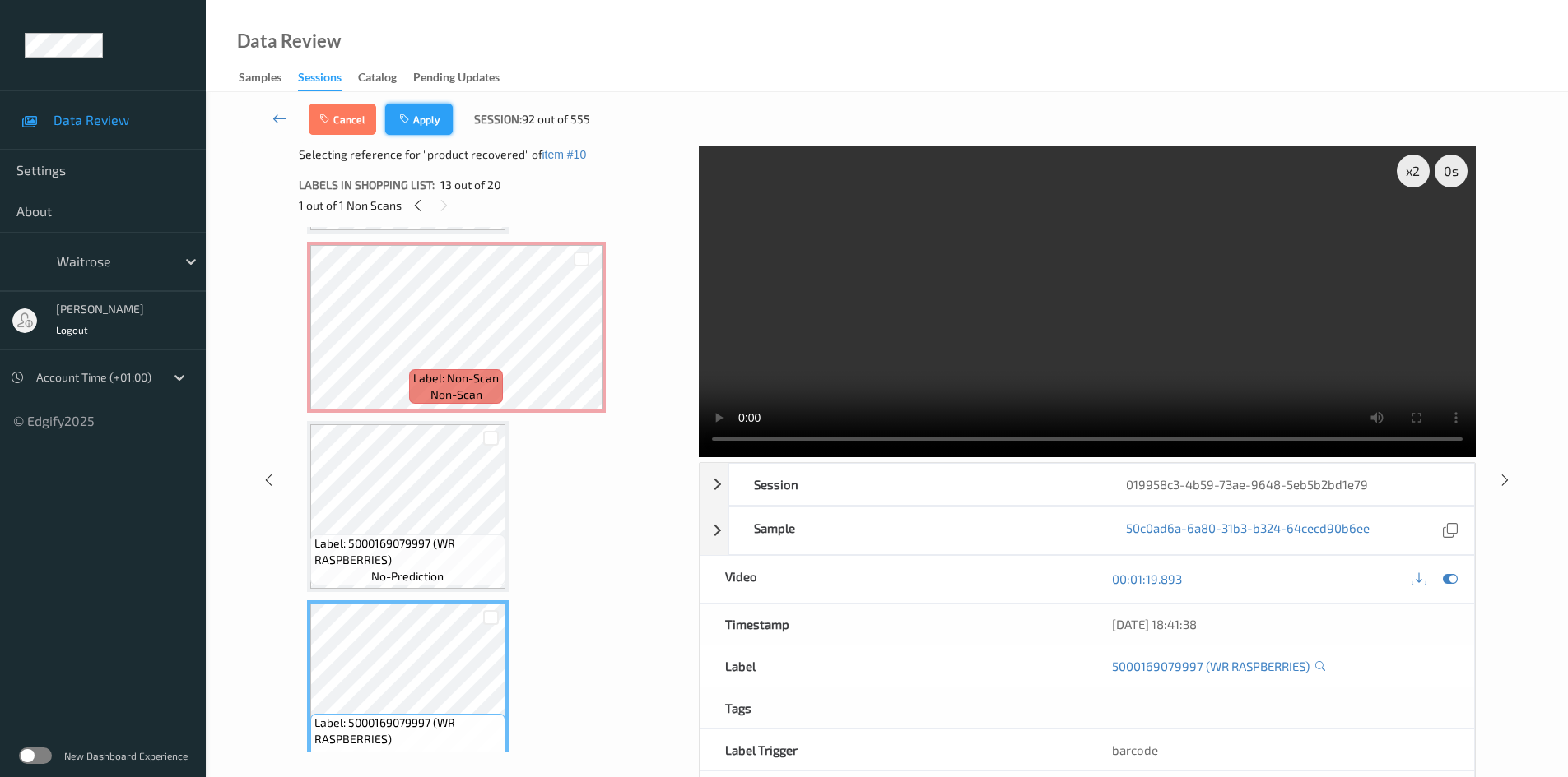
click at [435, 115] on button "Apply" at bounding box center [419, 119] width 67 height 31
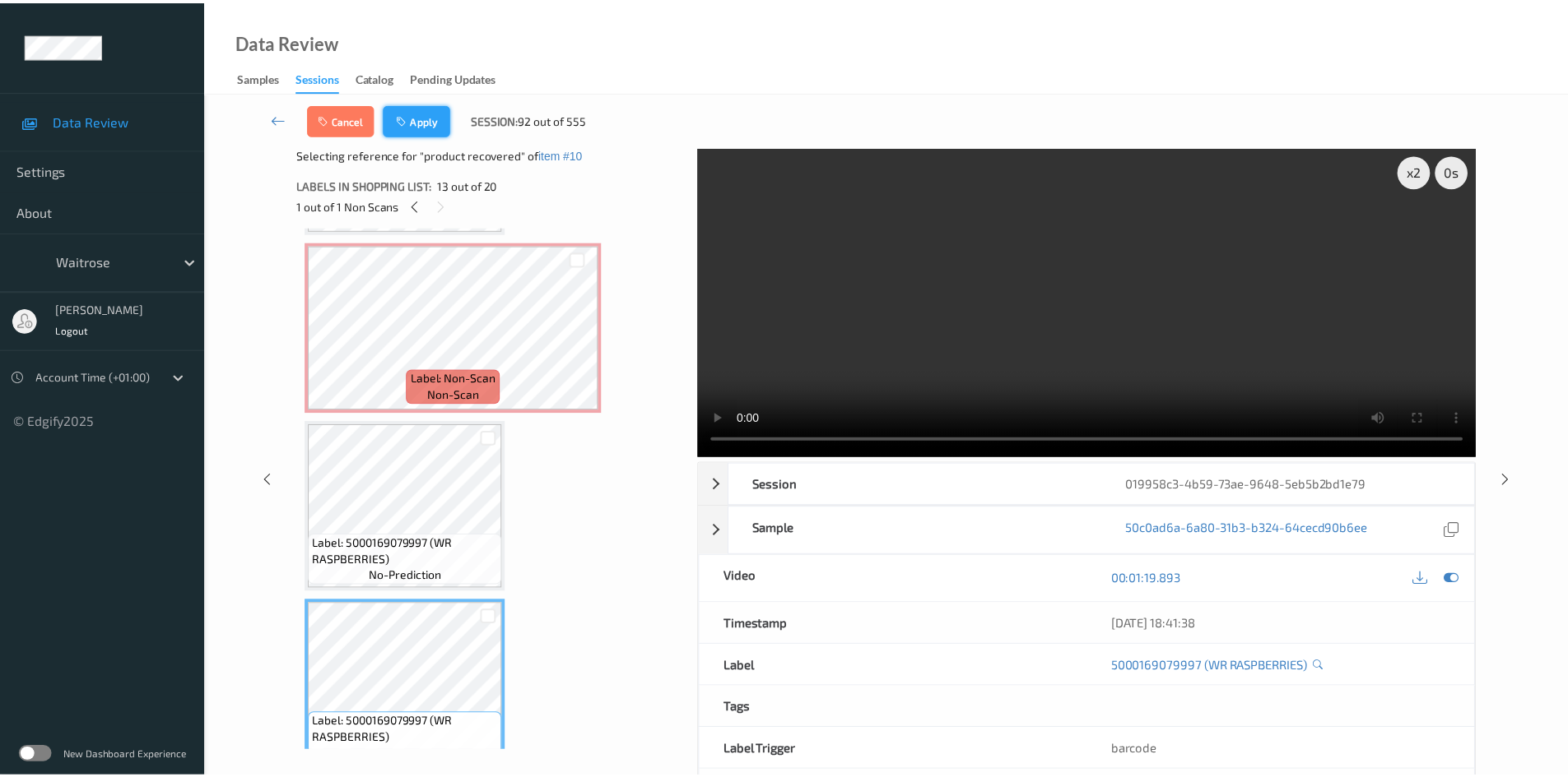
scroll to position [1622, 0]
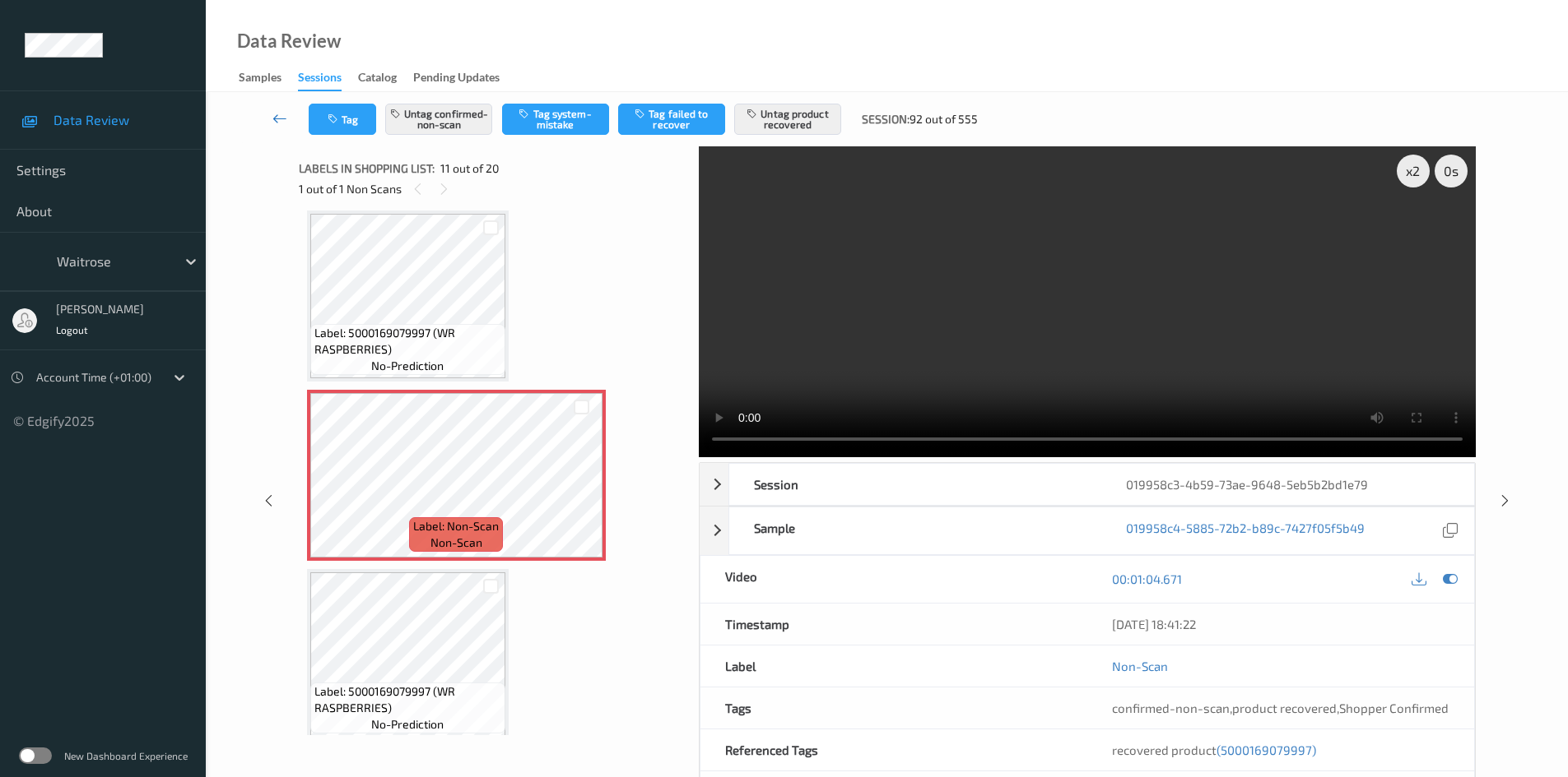
click at [275, 110] on icon at bounding box center [280, 119] width 15 height 17
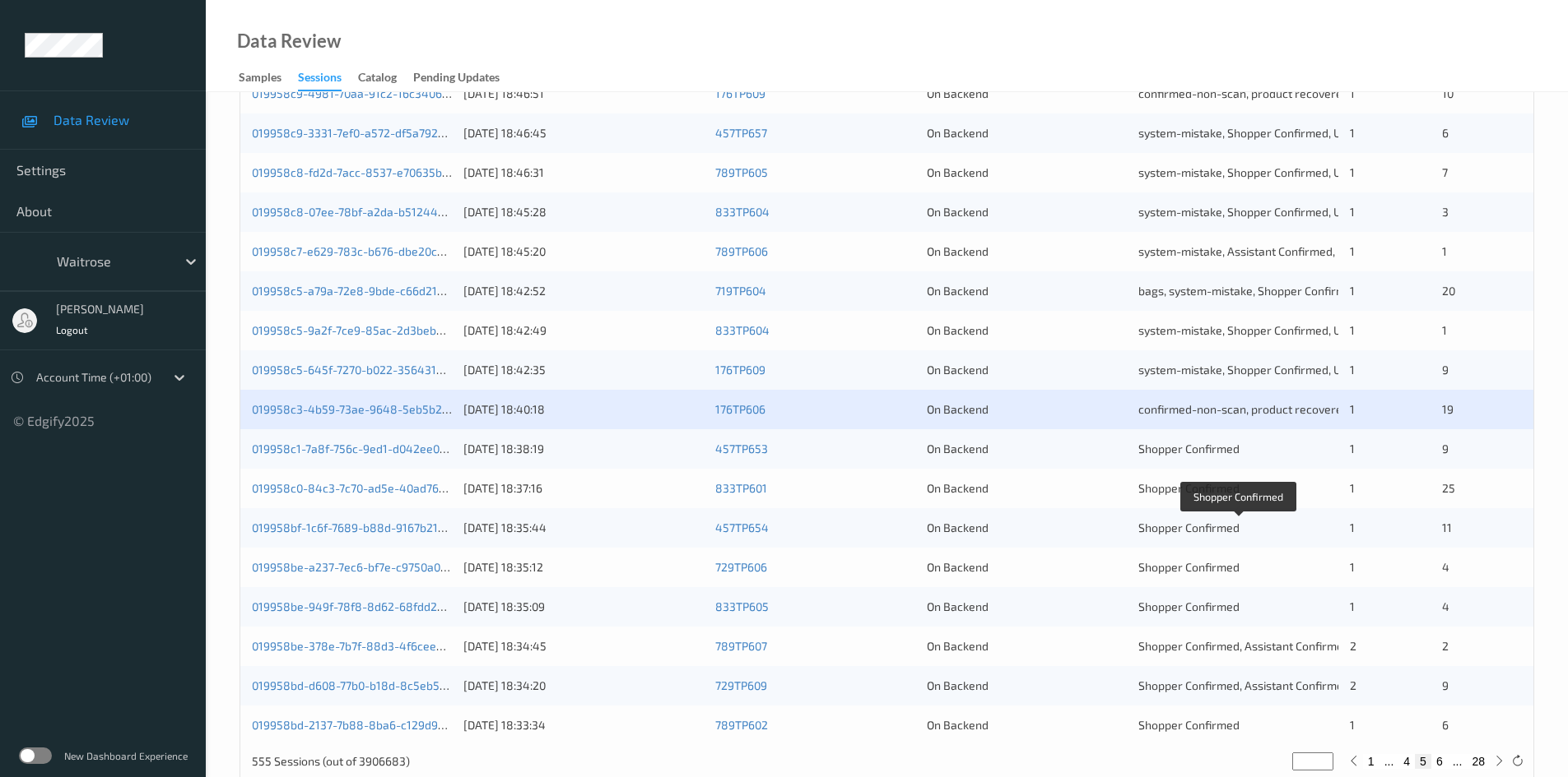
scroll to position [460, 0]
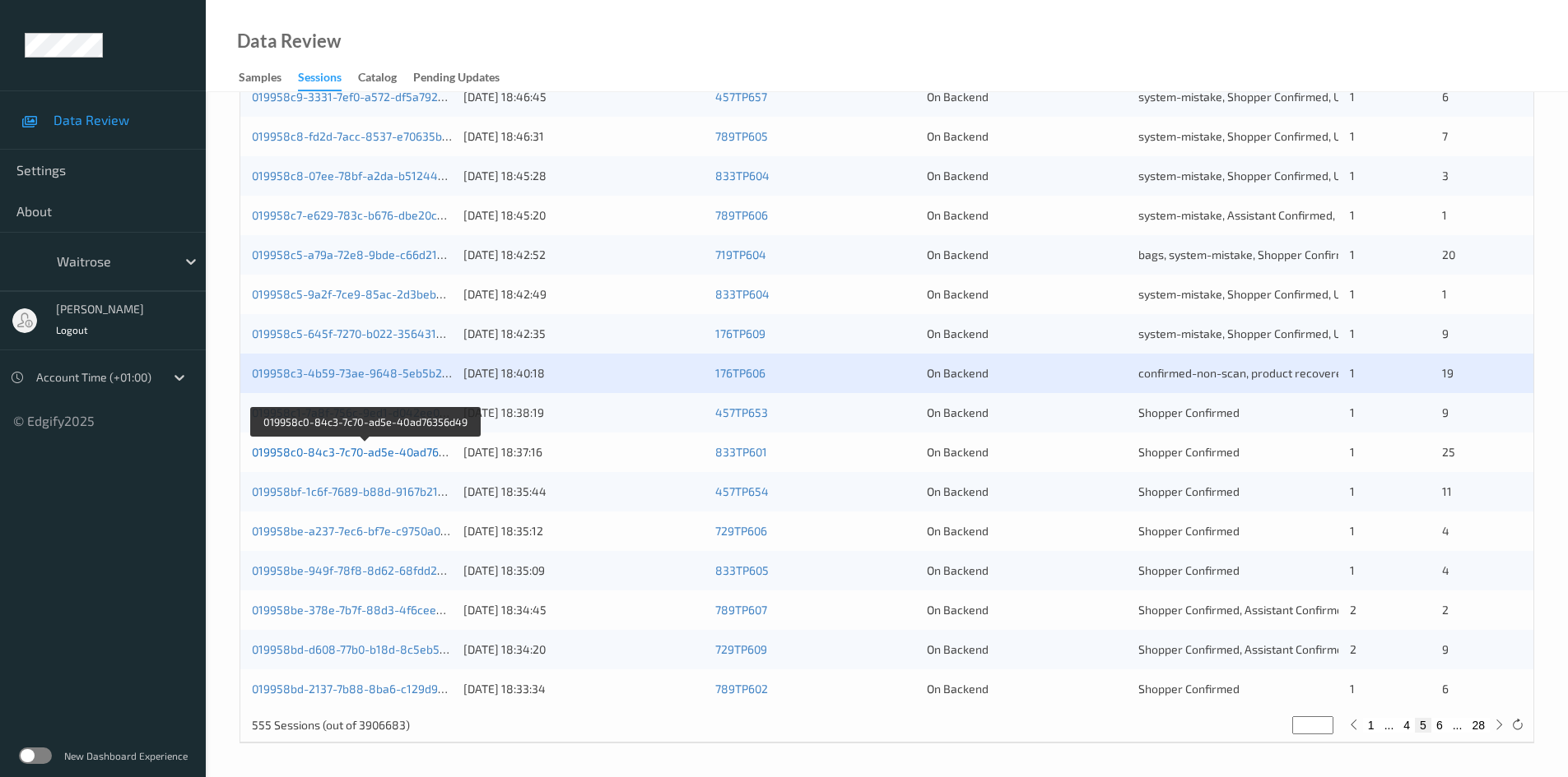
click at [317, 456] on link "019958c0-84c3-7c70-ad5e-40ad76356d49" at bounding box center [365, 452] width 227 height 14
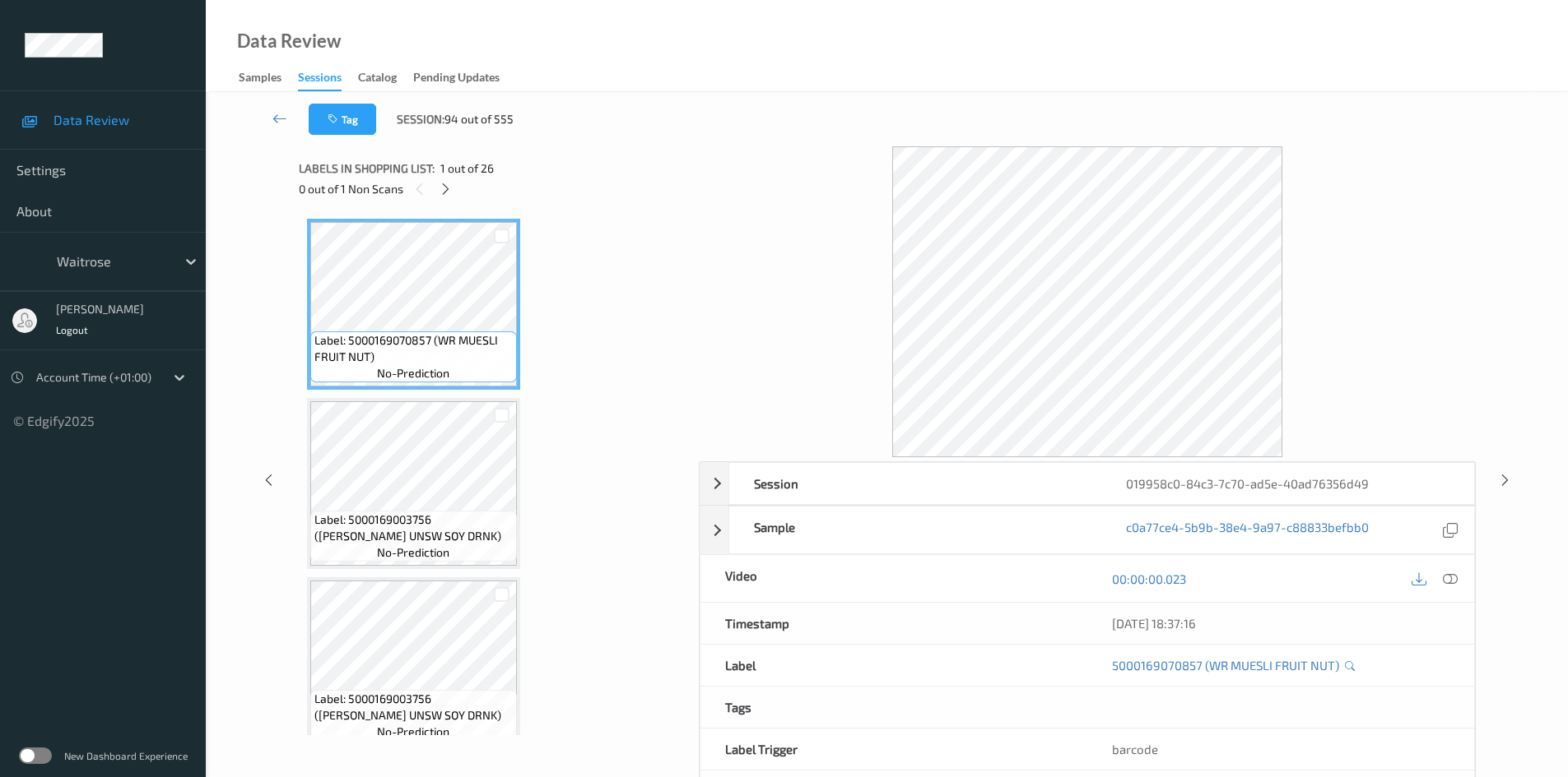
drag, startPoint x: 444, startPoint y: 189, endPoint x: 464, endPoint y: 179, distance: 22.4
click at [444, 189] on icon at bounding box center [445, 190] width 14 height 15
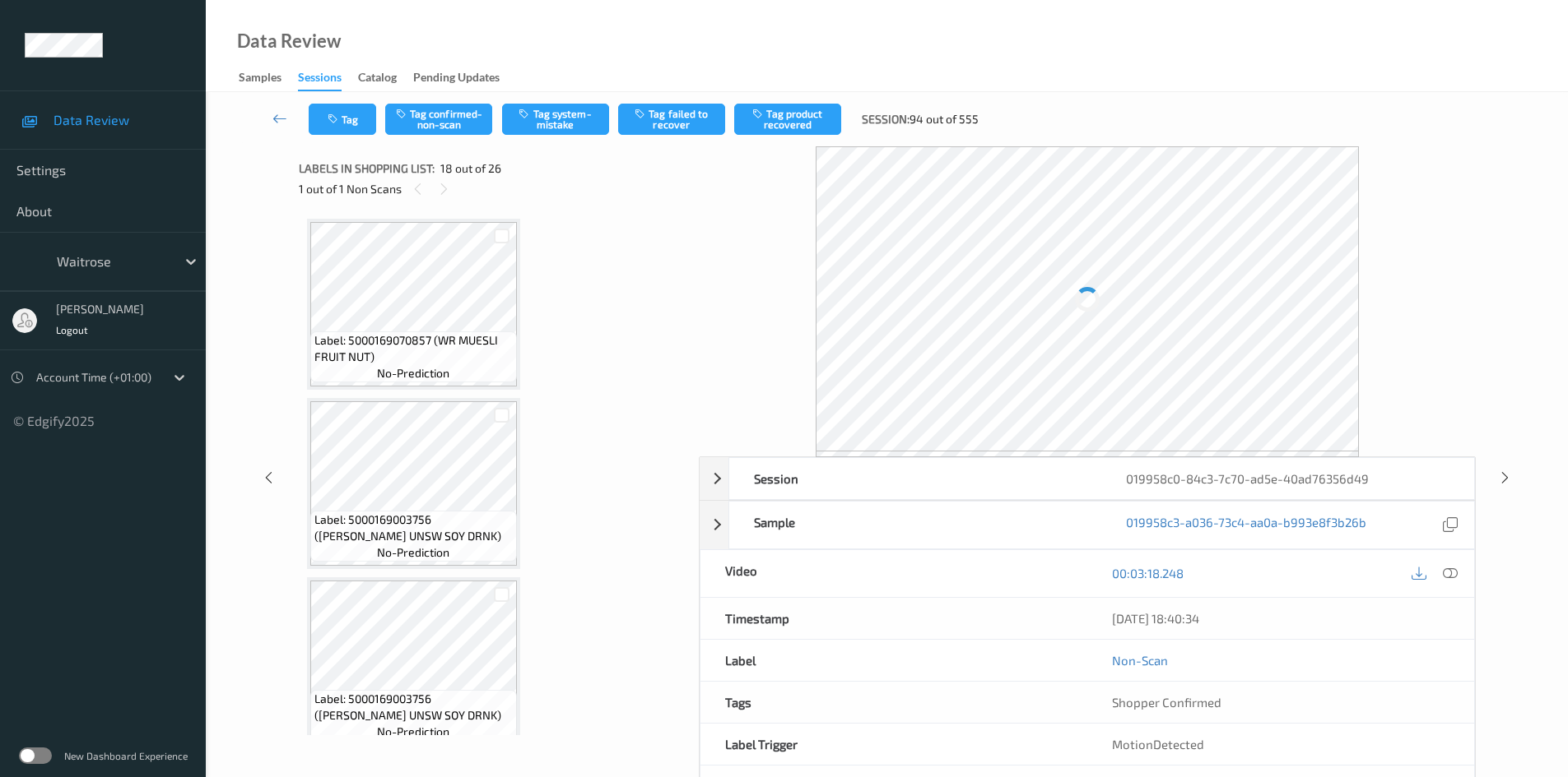
scroll to position [2877, 0]
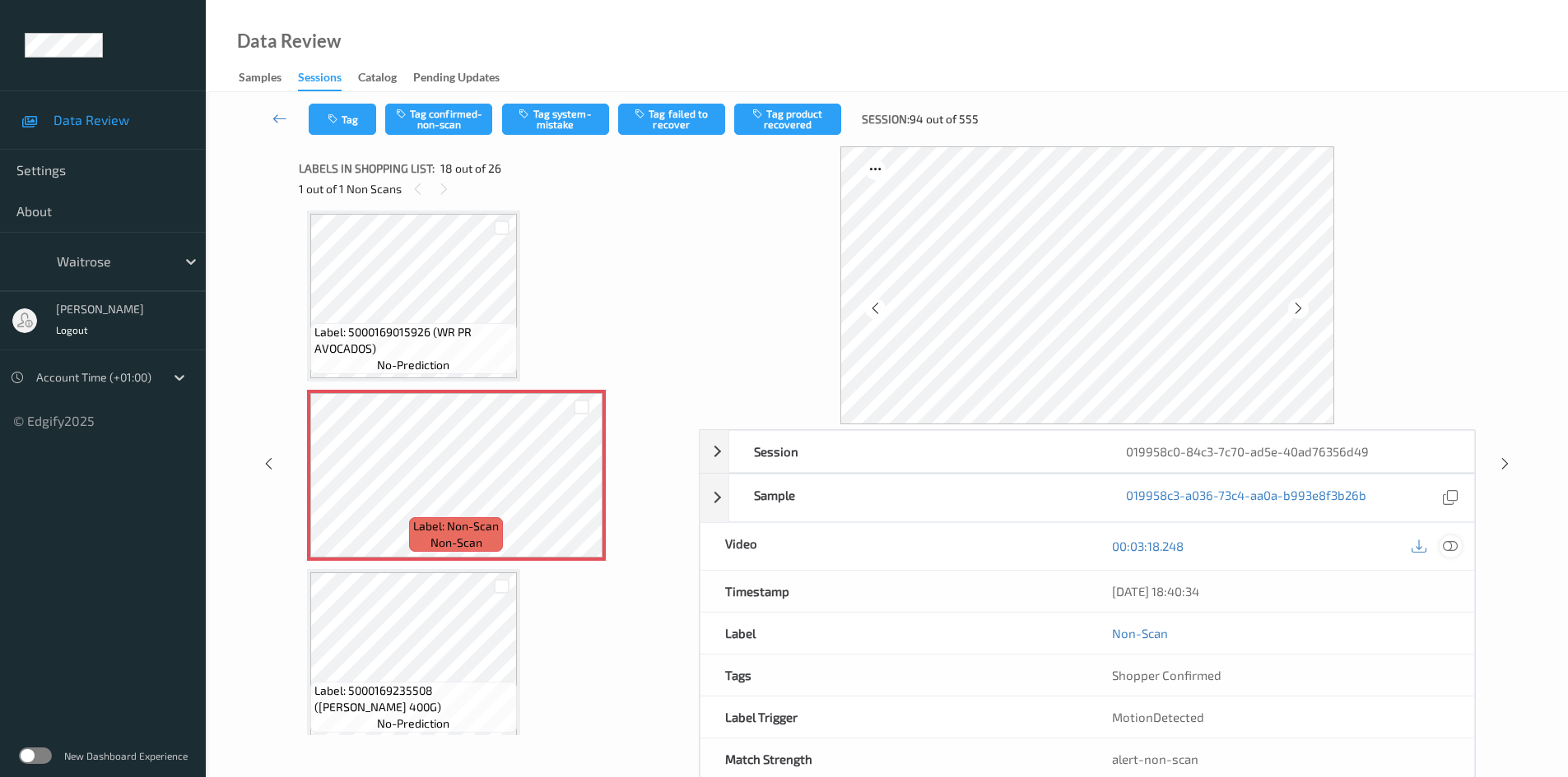
click at [1450, 544] on icon at bounding box center [1450, 546] width 15 height 15
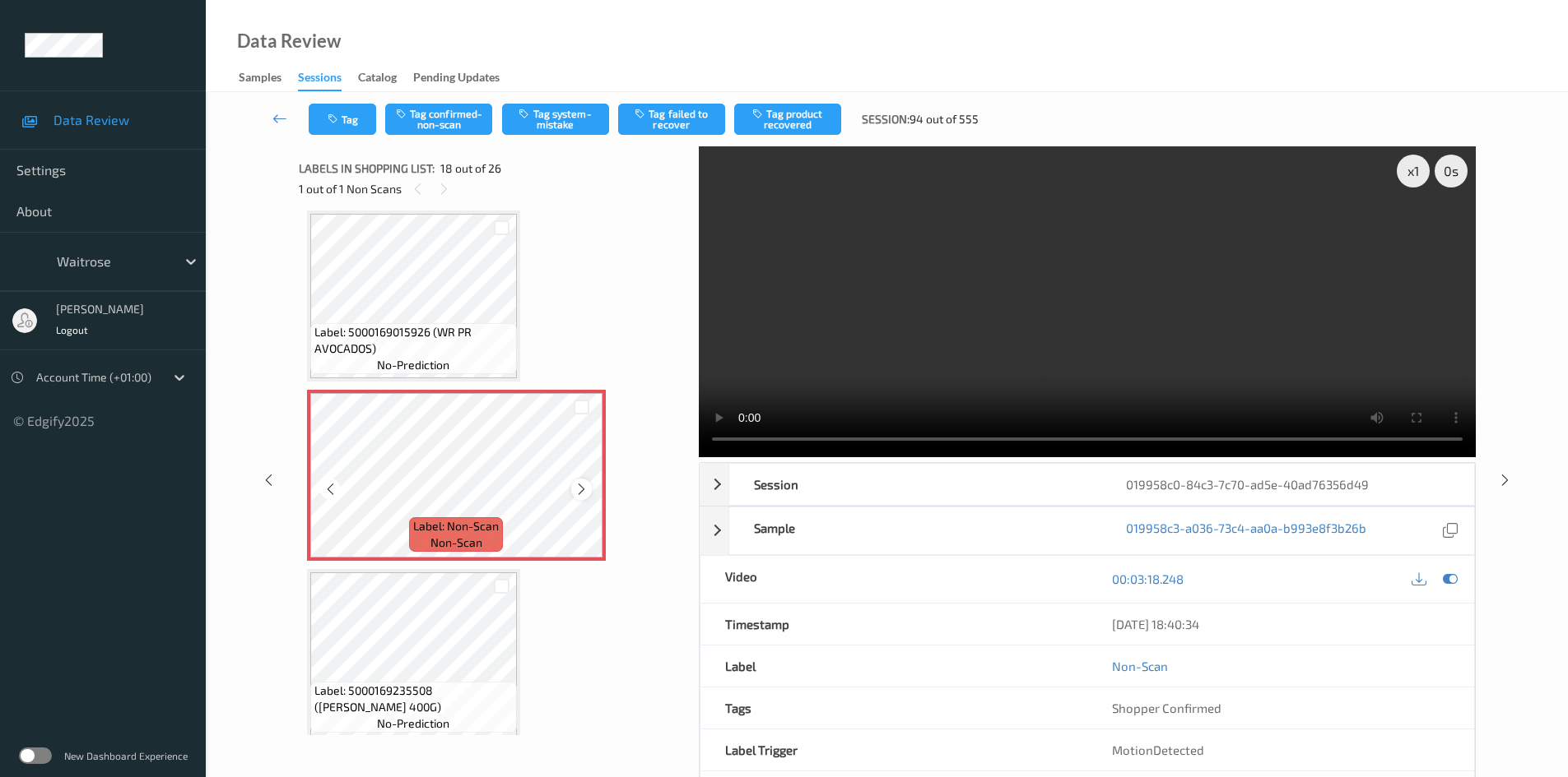
click at [589, 484] on icon at bounding box center [581, 489] width 14 height 15
click at [590, 485] on div at bounding box center [581, 489] width 21 height 21
click at [590, 486] on div at bounding box center [581, 489] width 21 height 21
click at [1003, 340] on video at bounding box center [1088, 302] width 777 height 311
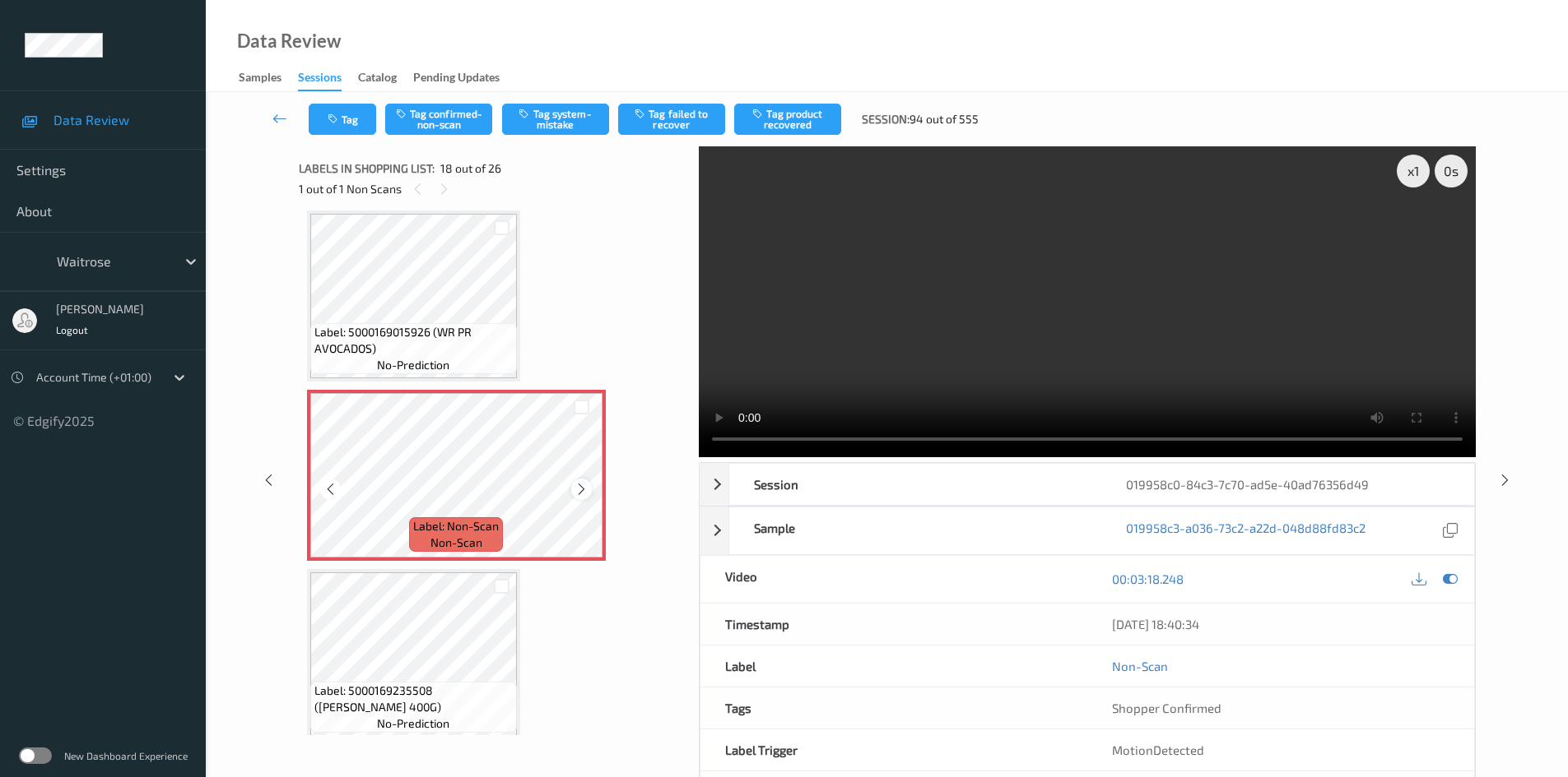
click at [585, 493] on icon at bounding box center [581, 489] width 14 height 15
click at [1413, 170] on div "x 1" at bounding box center [1413, 171] width 33 height 33
click at [1413, 170] on div "x 2" at bounding box center [1413, 171] width 33 height 33
click at [1094, 299] on video at bounding box center [1088, 302] width 777 height 311
click at [1119, 307] on video at bounding box center [1088, 302] width 777 height 311
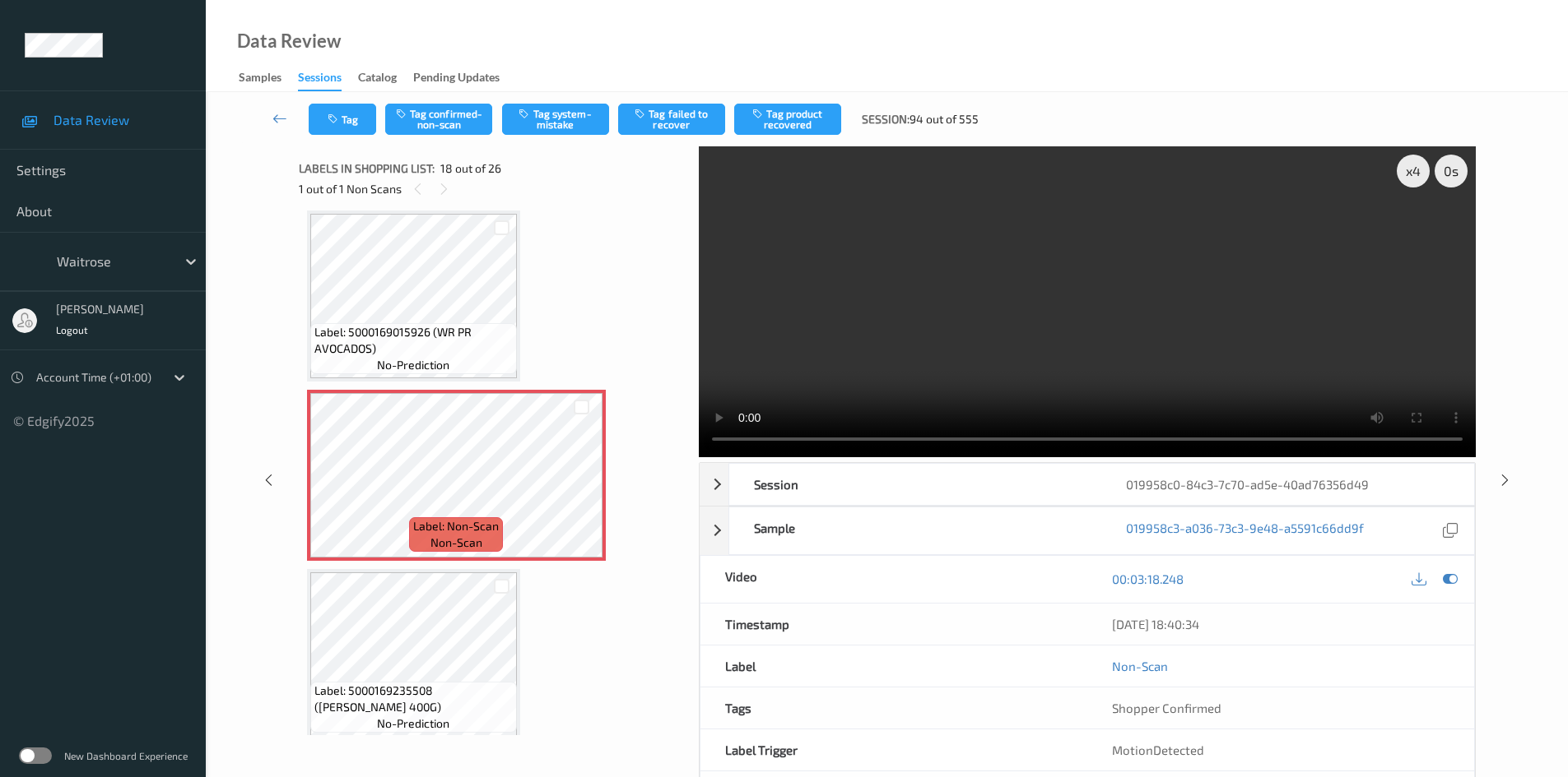
click at [1097, 352] on video at bounding box center [1088, 302] width 777 height 311
click at [962, 300] on video at bounding box center [1088, 302] width 777 height 311
click at [973, 304] on video at bounding box center [1088, 302] width 777 height 311
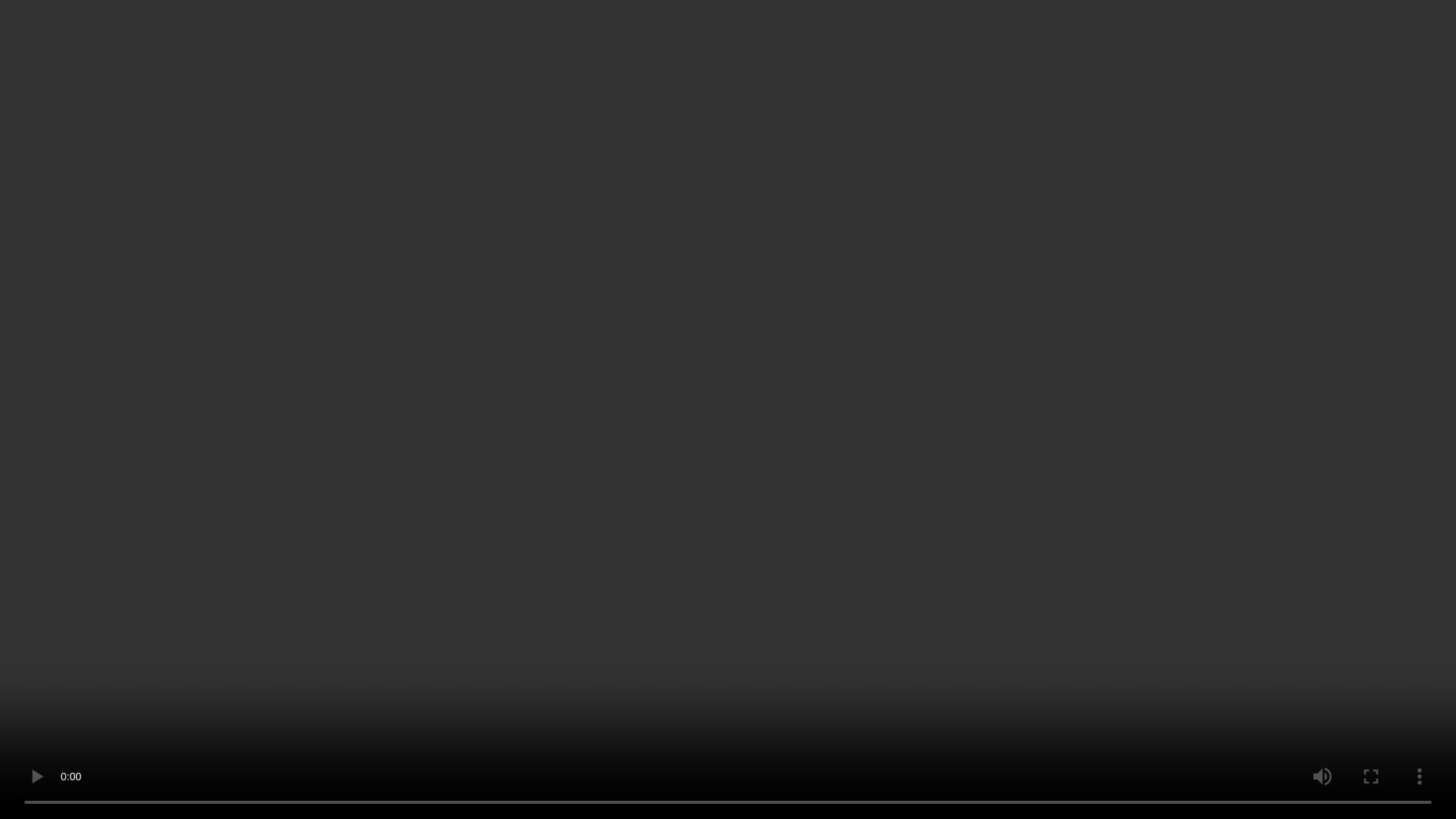
click at [685, 339] on video at bounding box center [728, 409] width 1456 height 819
click at [958, 655] on video at bounding box center [728, 409] width 1456 height 819
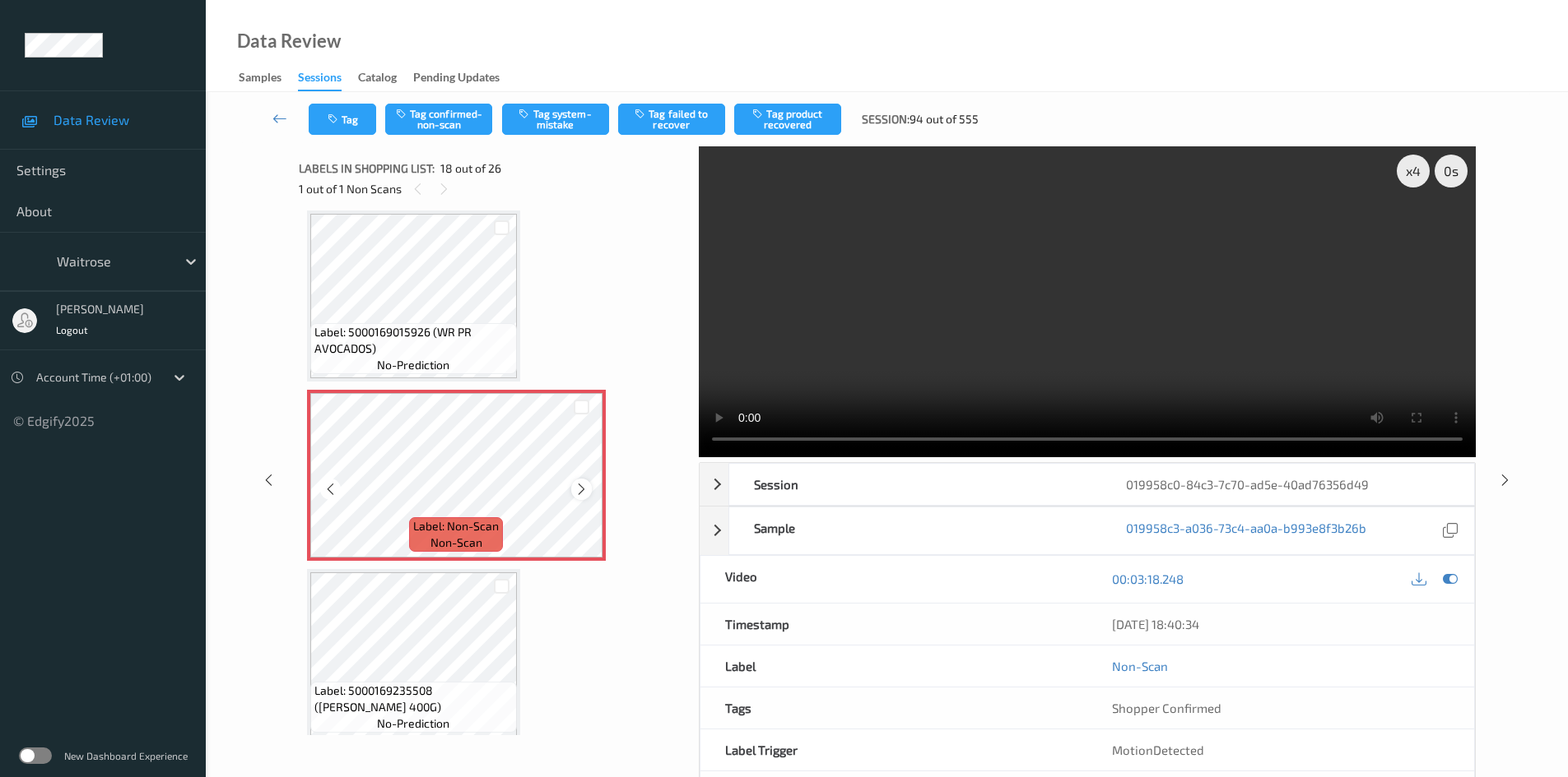
click at [584, 494] on icon at bounding box center [581, 489] width 14 height 15
click at [586, 491] on icon at bounding box center [581, 489] width 14 height 15
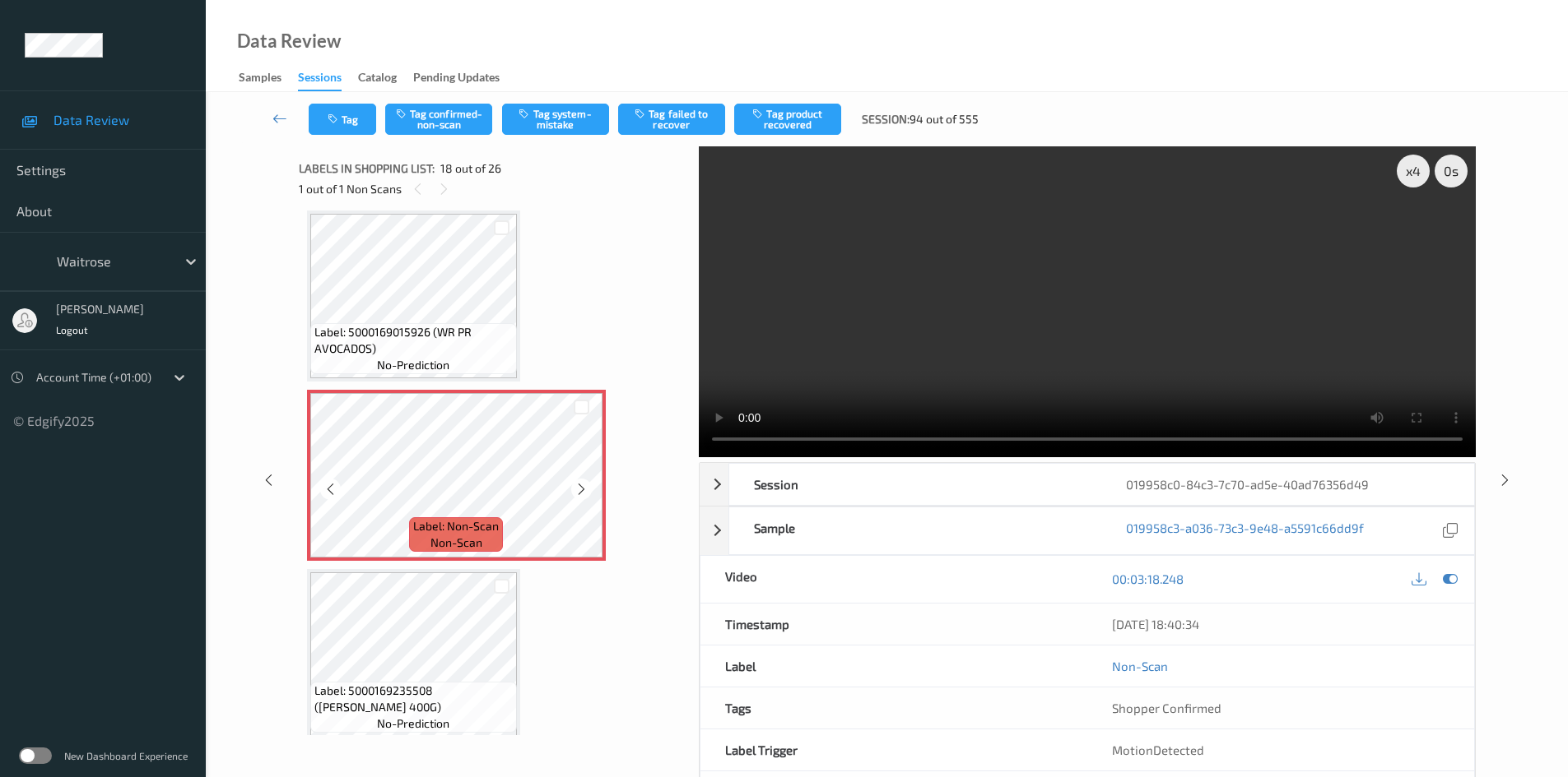
click at [586, 491] on icon at bounding box center [581, 489] width 14 height 15
click at [1024, 318] on video at bounding box center [1088, 302] width 777 height 311
click at [555, 114] on button "Tag system-mistake" at bounding box center [555, 119] width 107 height 31
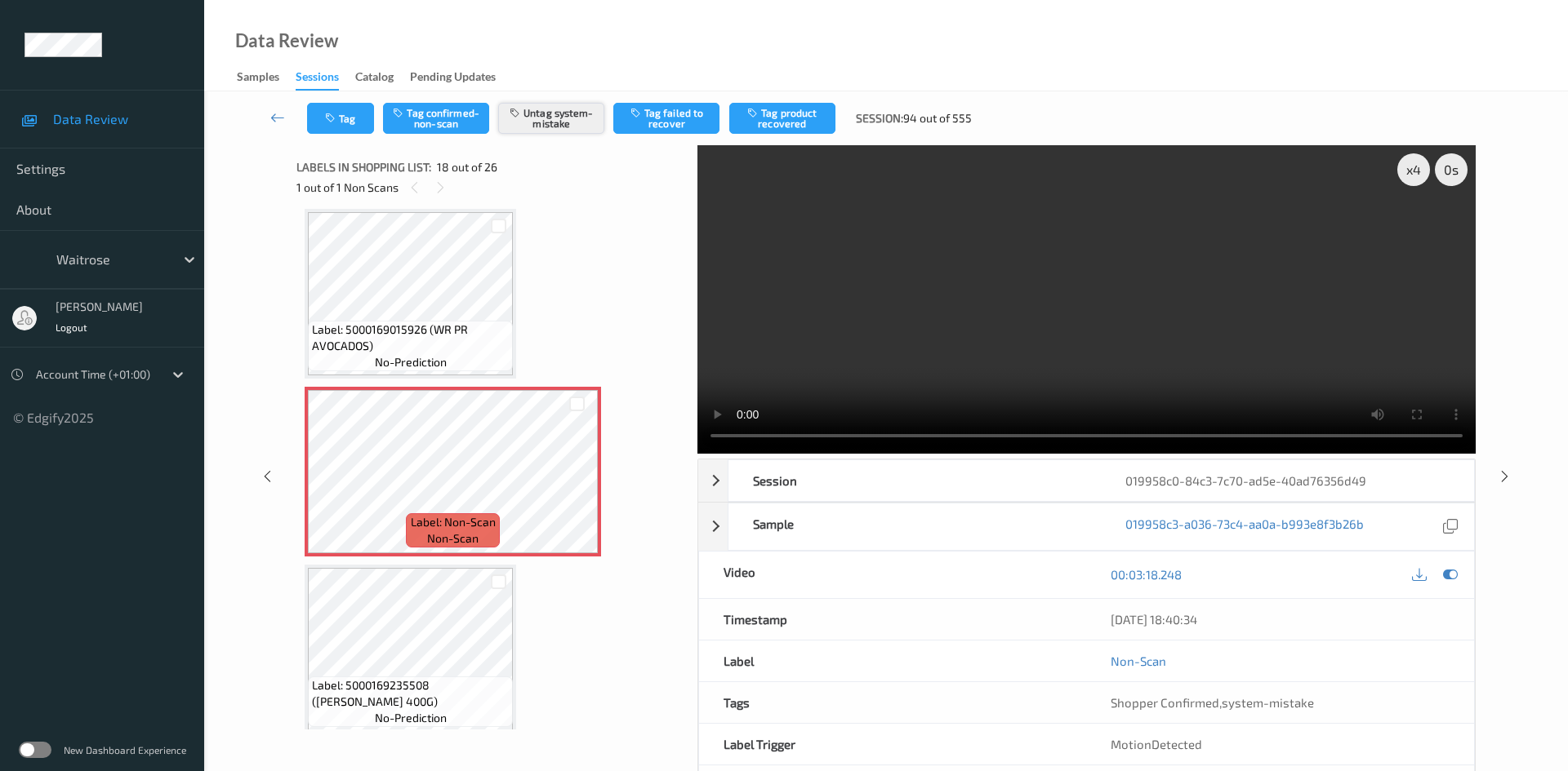
click at [578, 117] on button "Untag system-mistake" at bounding box center [551, 118] width 107 height 31
click at [454, 112] on button "Tag confirmed-non-scan" at bounding box center [436, 118] width 107 height 31
click at [792, 106] on button "Tag product recovered" at bounding box center [783, 118] width 107 height 31
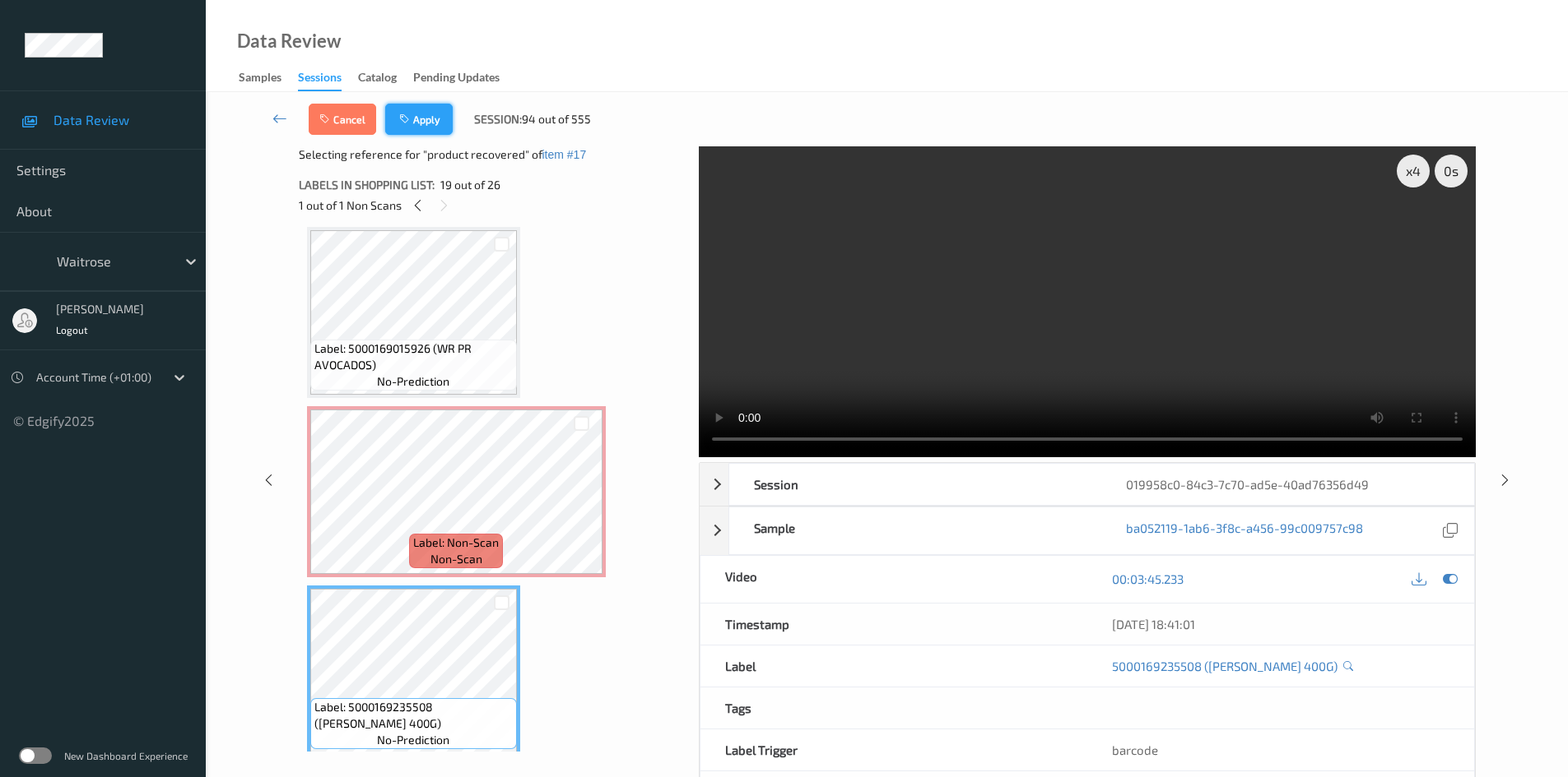
click at [430, 115] on button "Apply" at bounding box center [419, 119] width 67 height 31
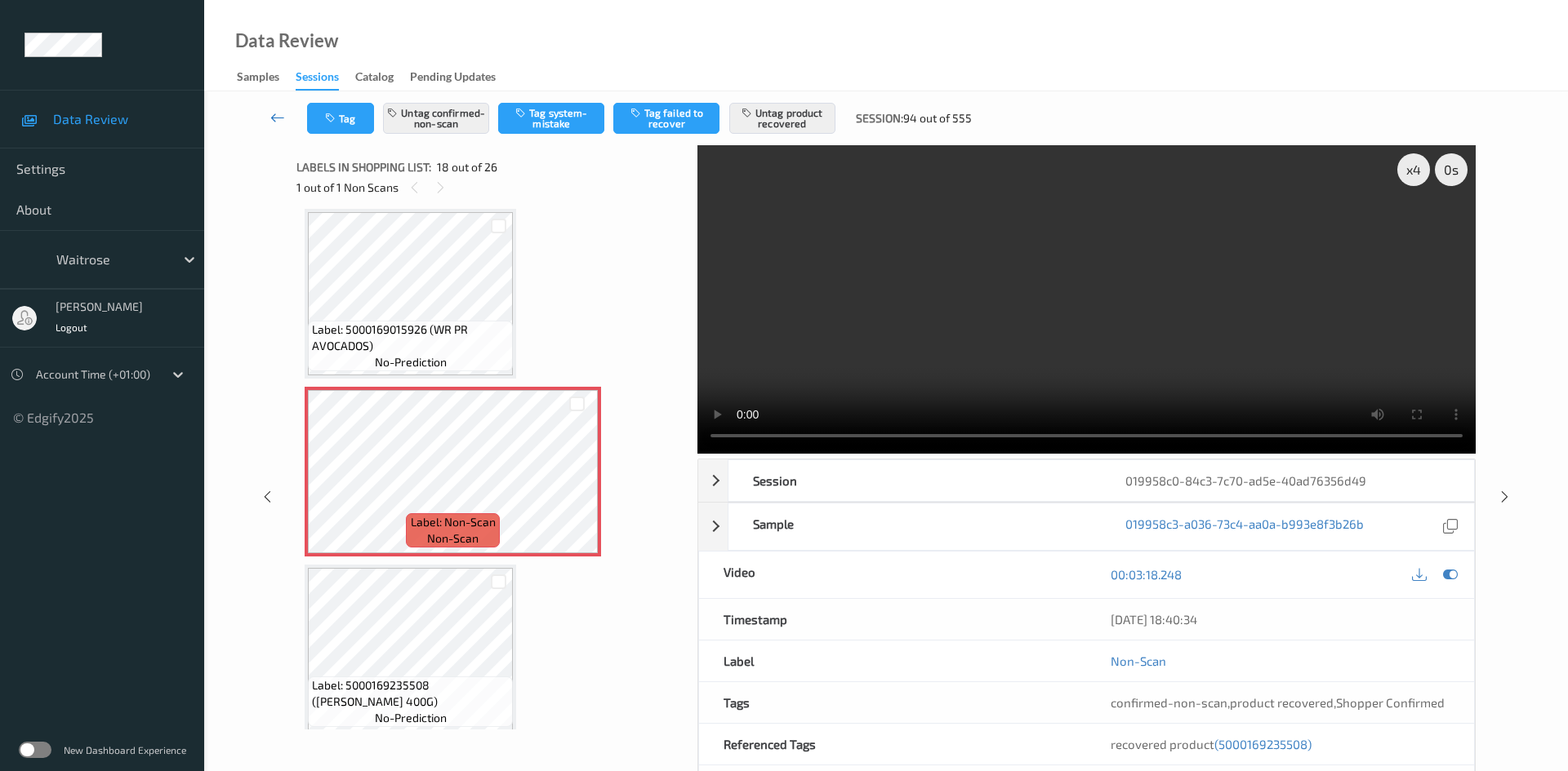
click at [272, 107] on link at bounding box center [278, 118] width 58 height 31
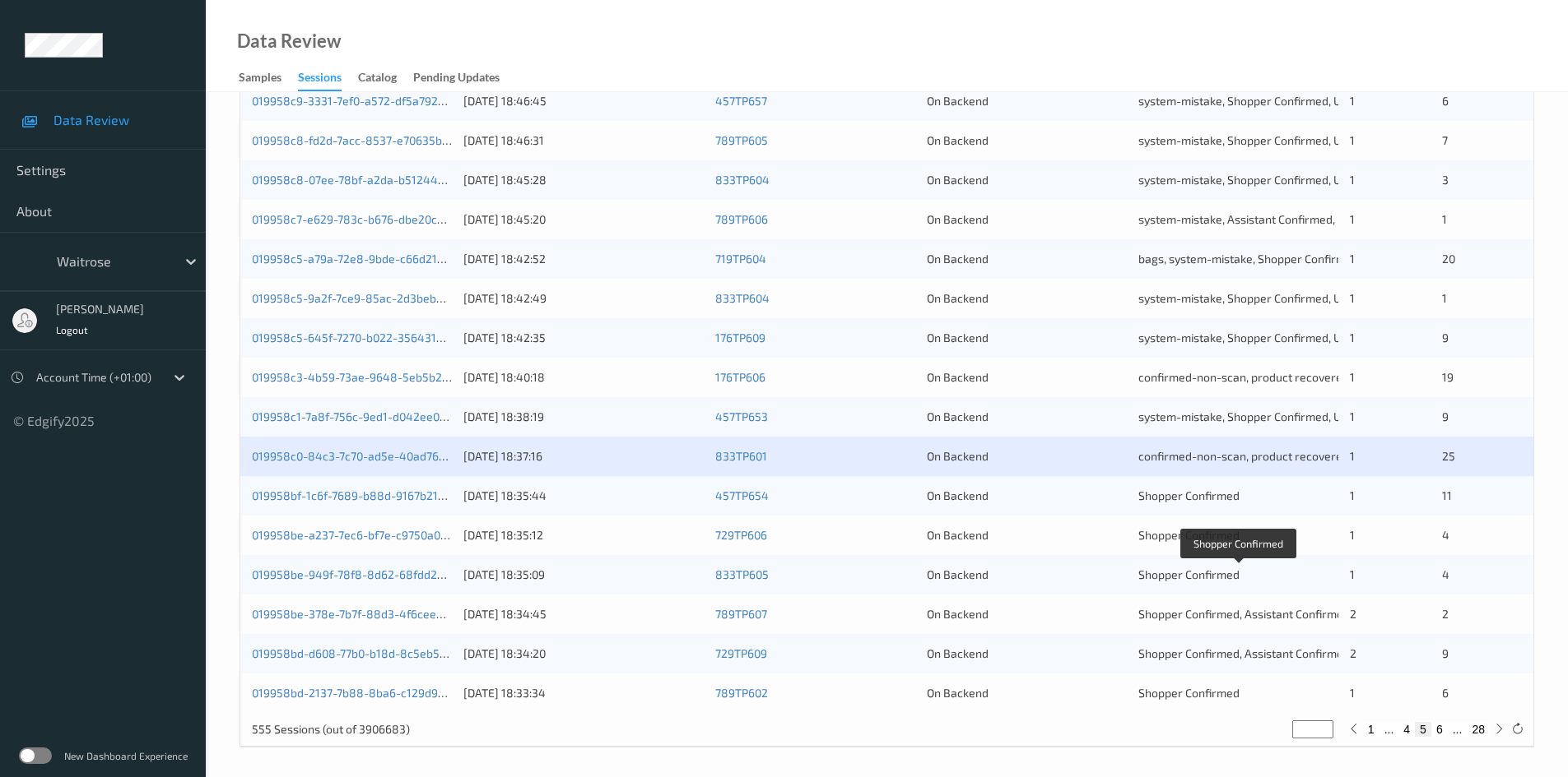
scroll to position [460, 0]
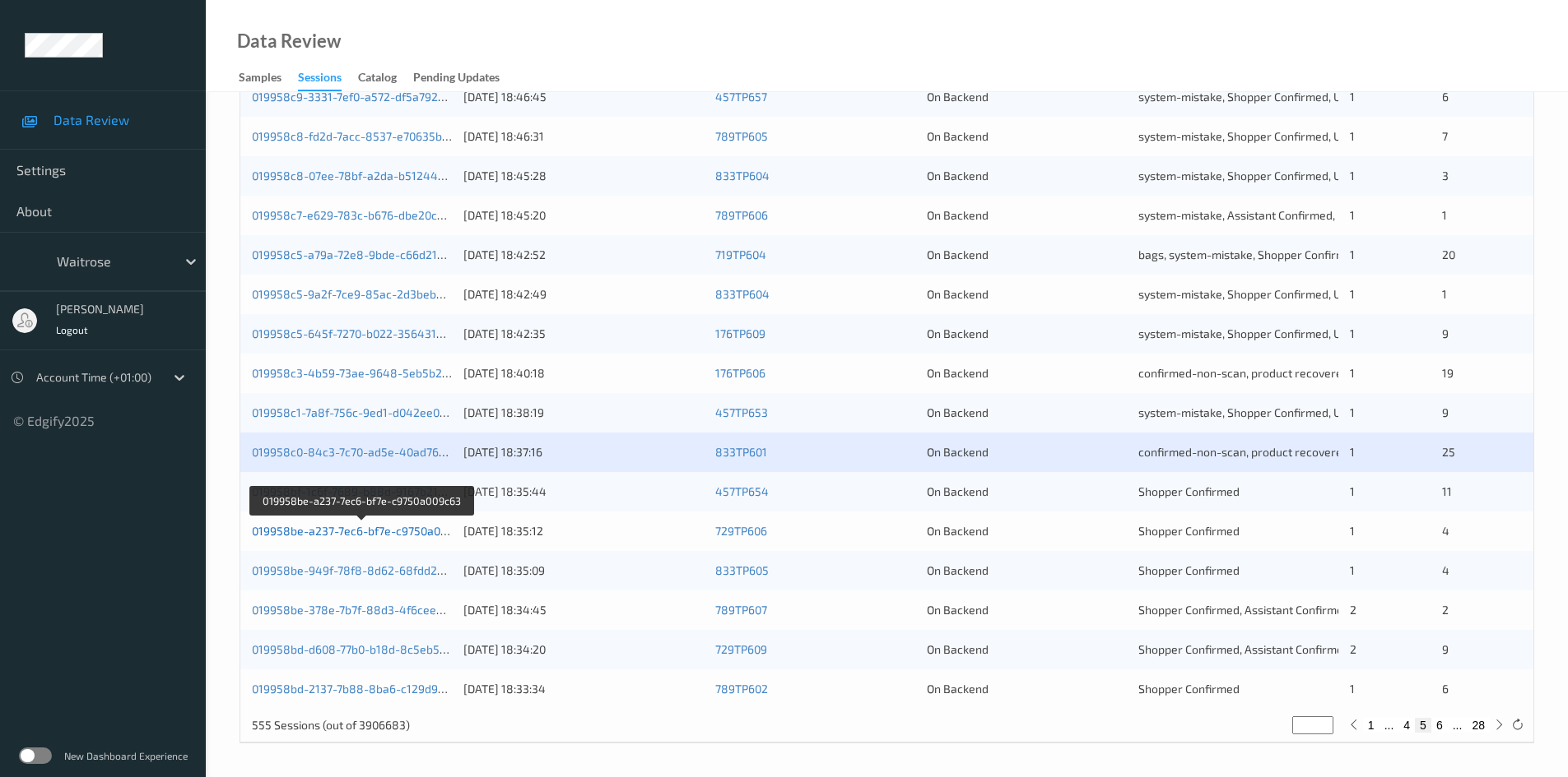
click at [315, 531] on link "019958be-a237-7ec6-bf7e-c9750a009c63" at bounding box center [363, 530] width 221 height 14
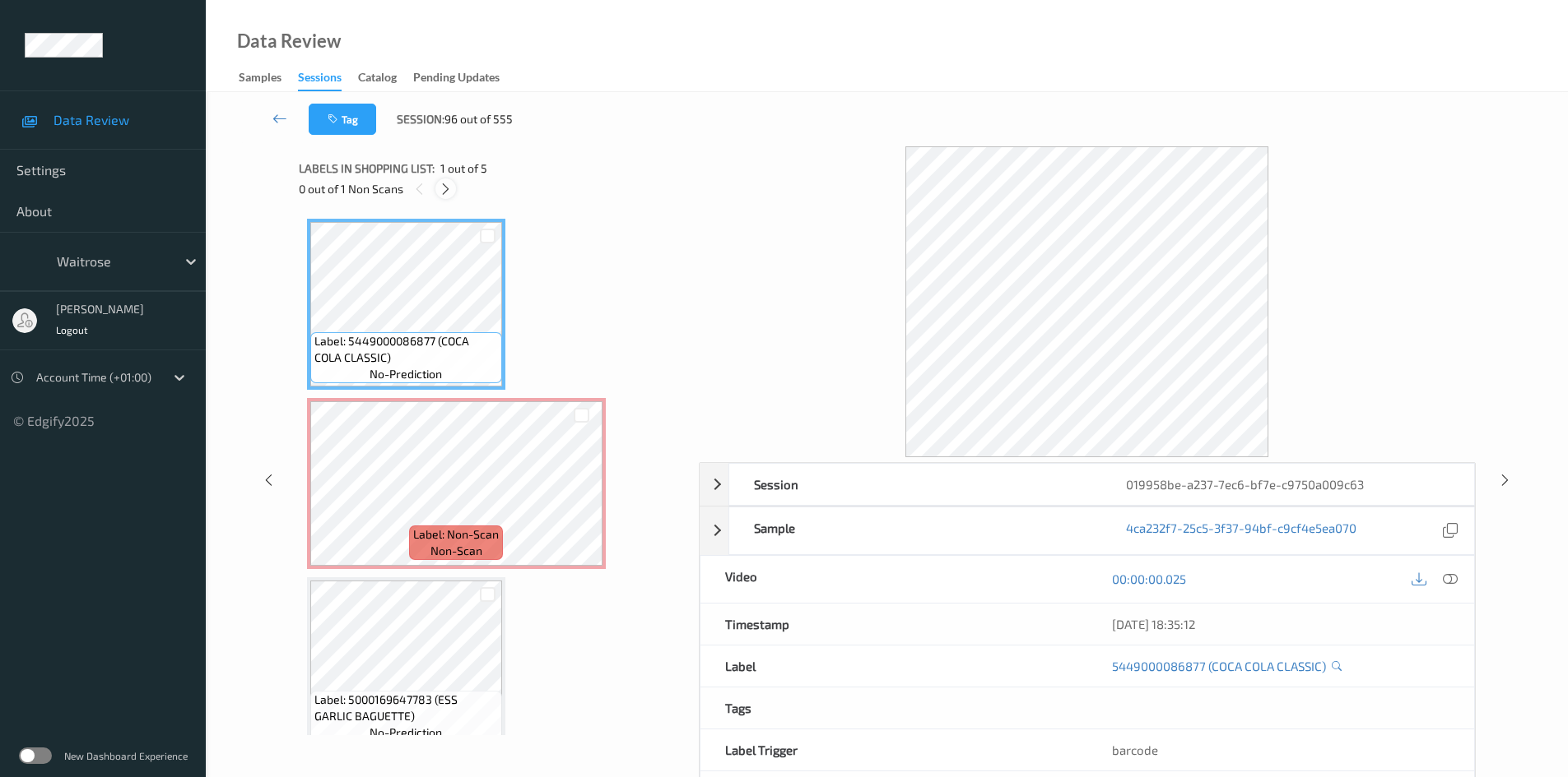
click at [446, 187] on icon at bounding box center [445, 190] width 14 height 15
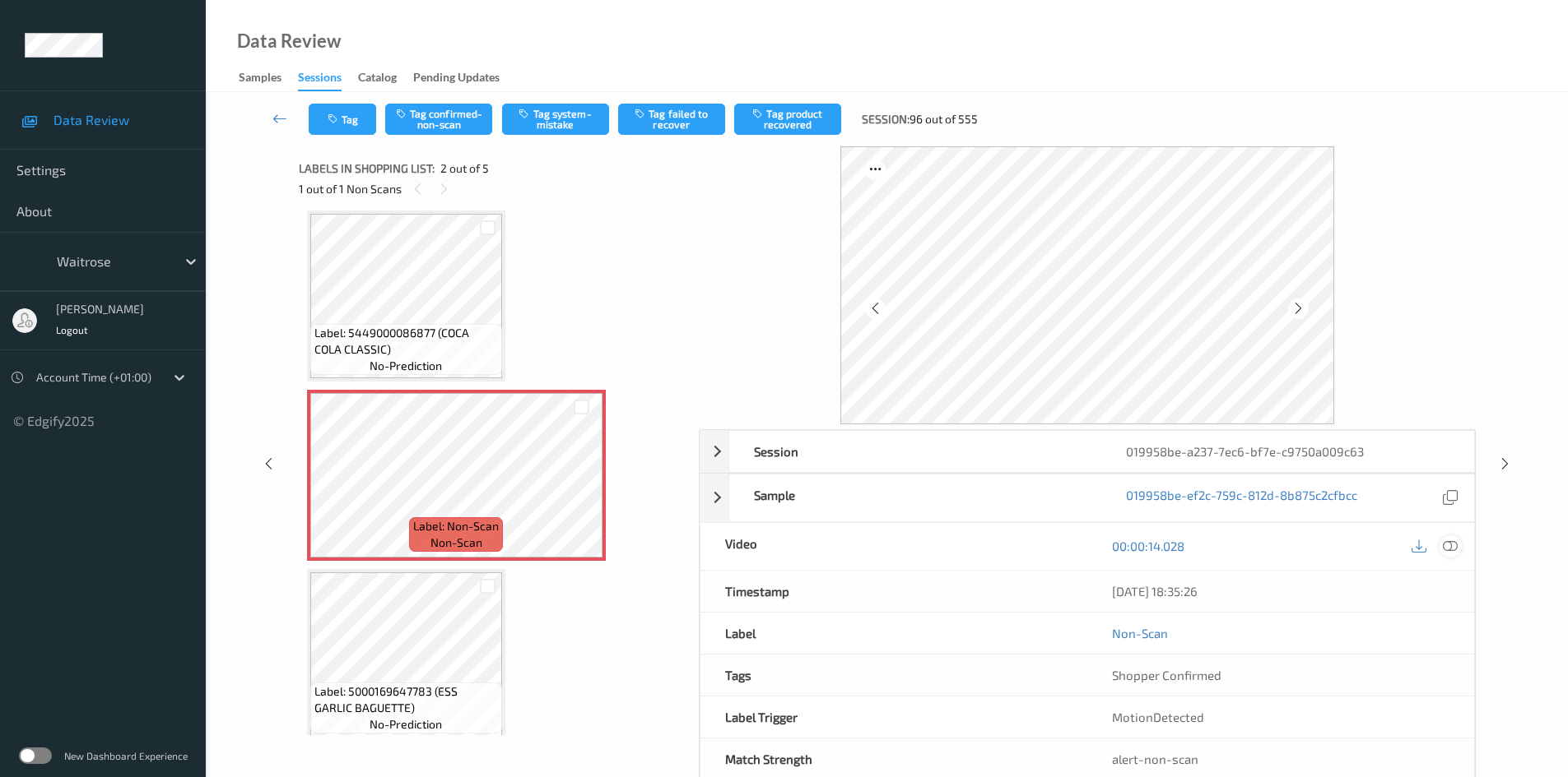
click at [1451, 549] on icon at bounding box center [1450, 546] width 15 height 15
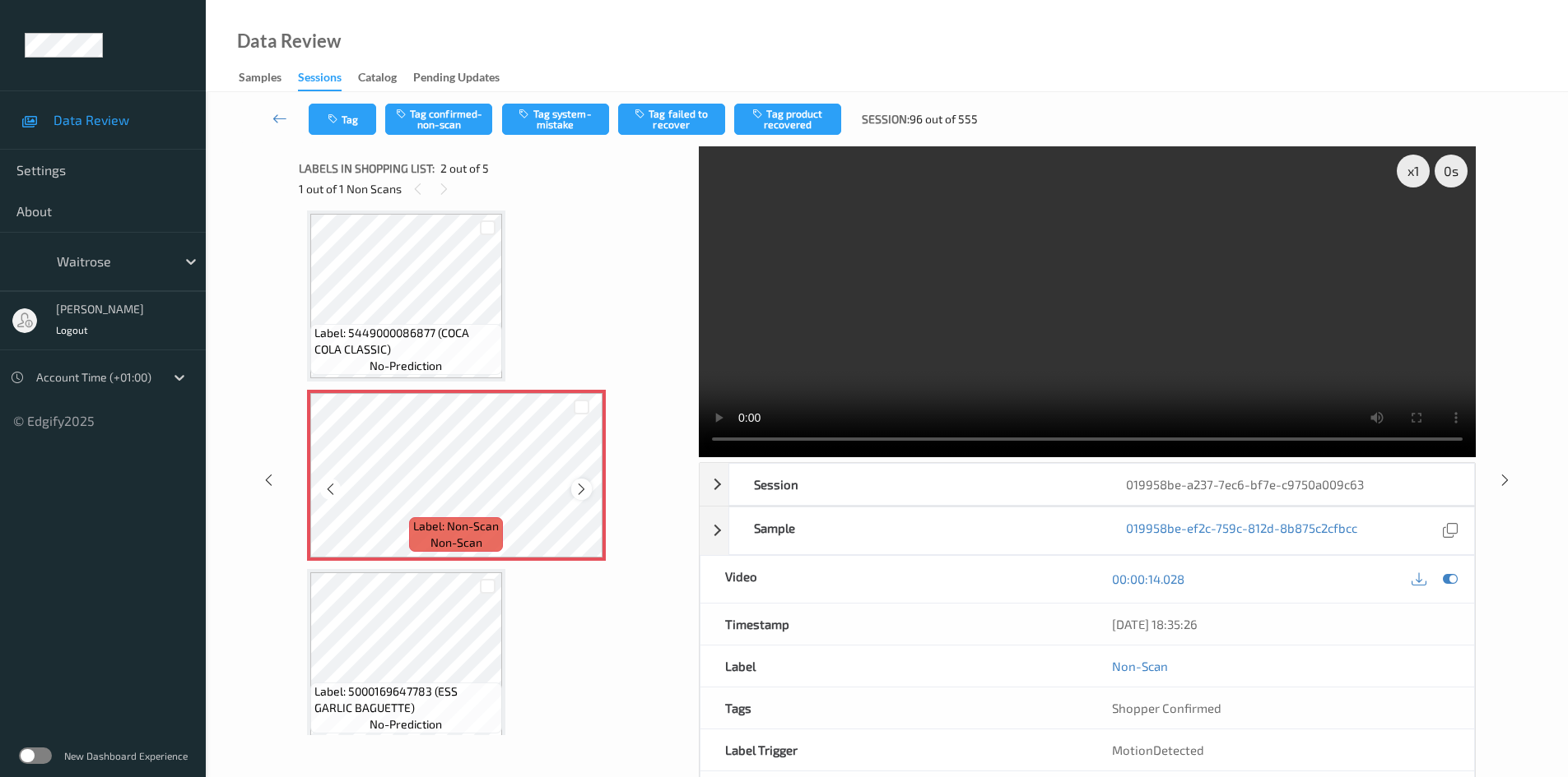
click at [581, 487] on icon at bounding box center [581, 489] width 14 height 15
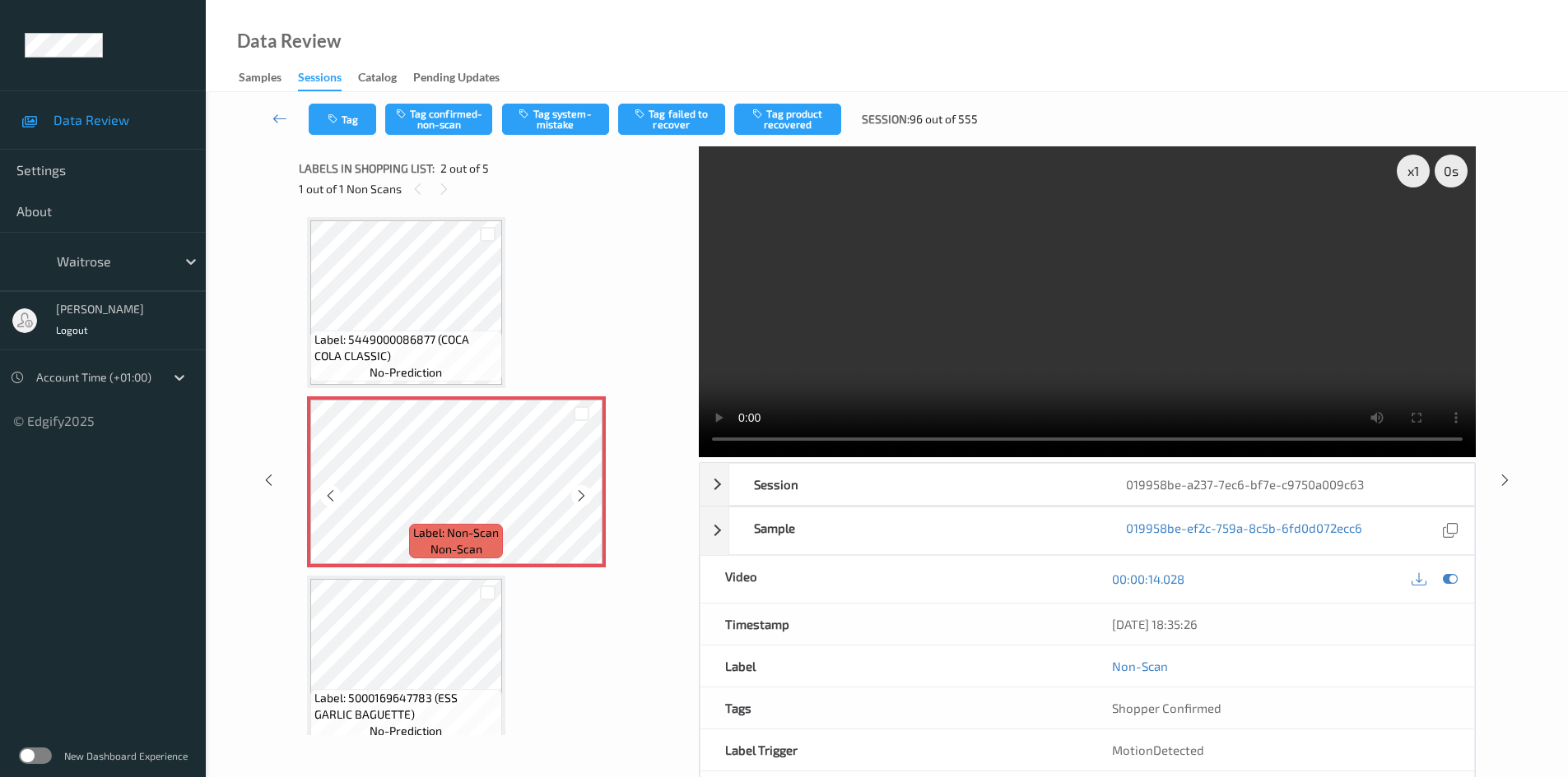
scroll to position [0, 0]
click at [1410, 170] on div "x 1" at bounding box center [1413, 171] width 33 height 33
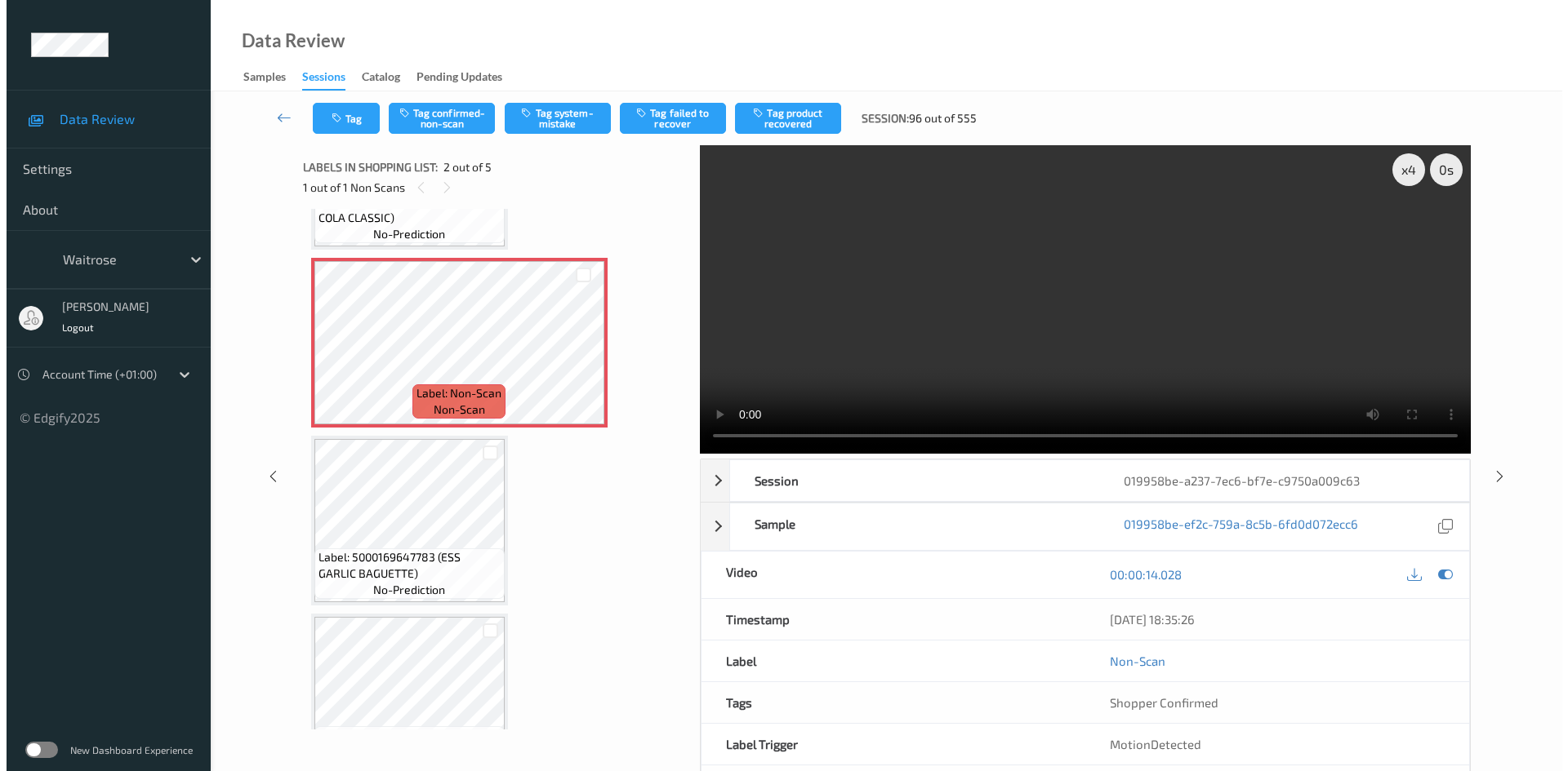
scroll to position [163, 0]
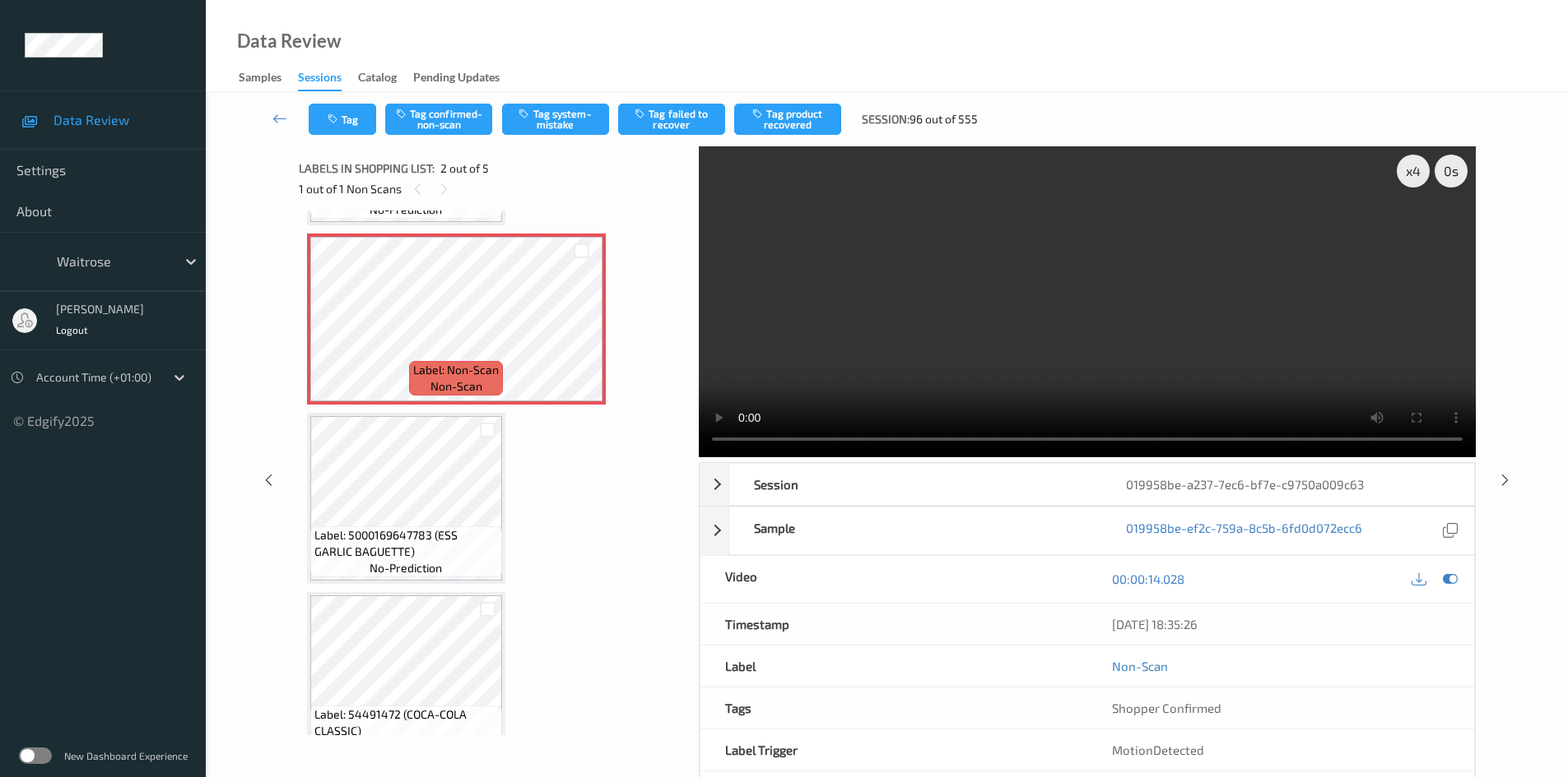
click at [996, 337] on video at bounding box center [1088, 302] width 777 height 311
click at [550, 119] on button "Tag system-mistake" at bounding box center [555, 119] width 107 height 31
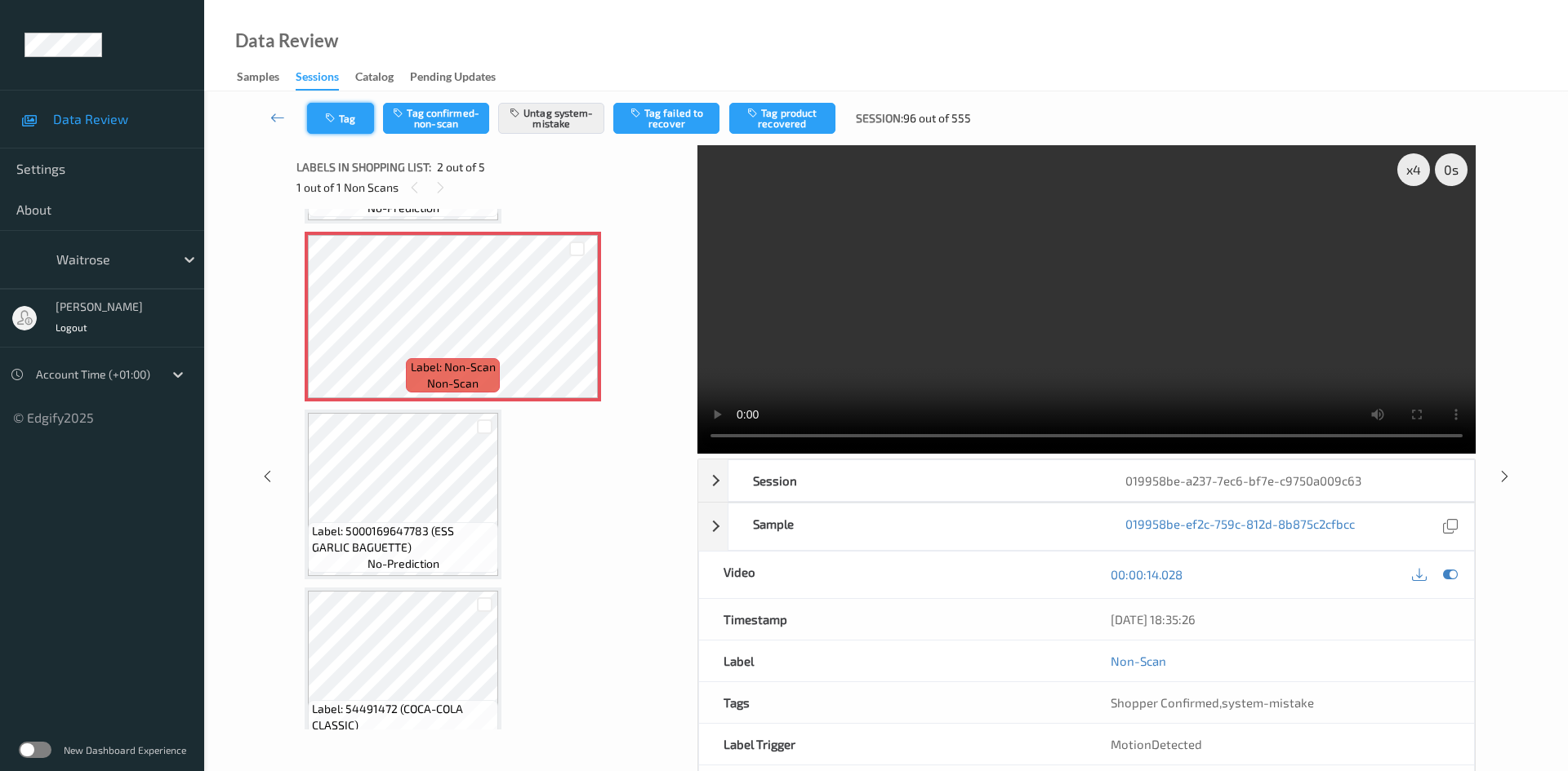
click at [344, 114] on button "Tag" at bounding box center [340, 118] width 67 height 31
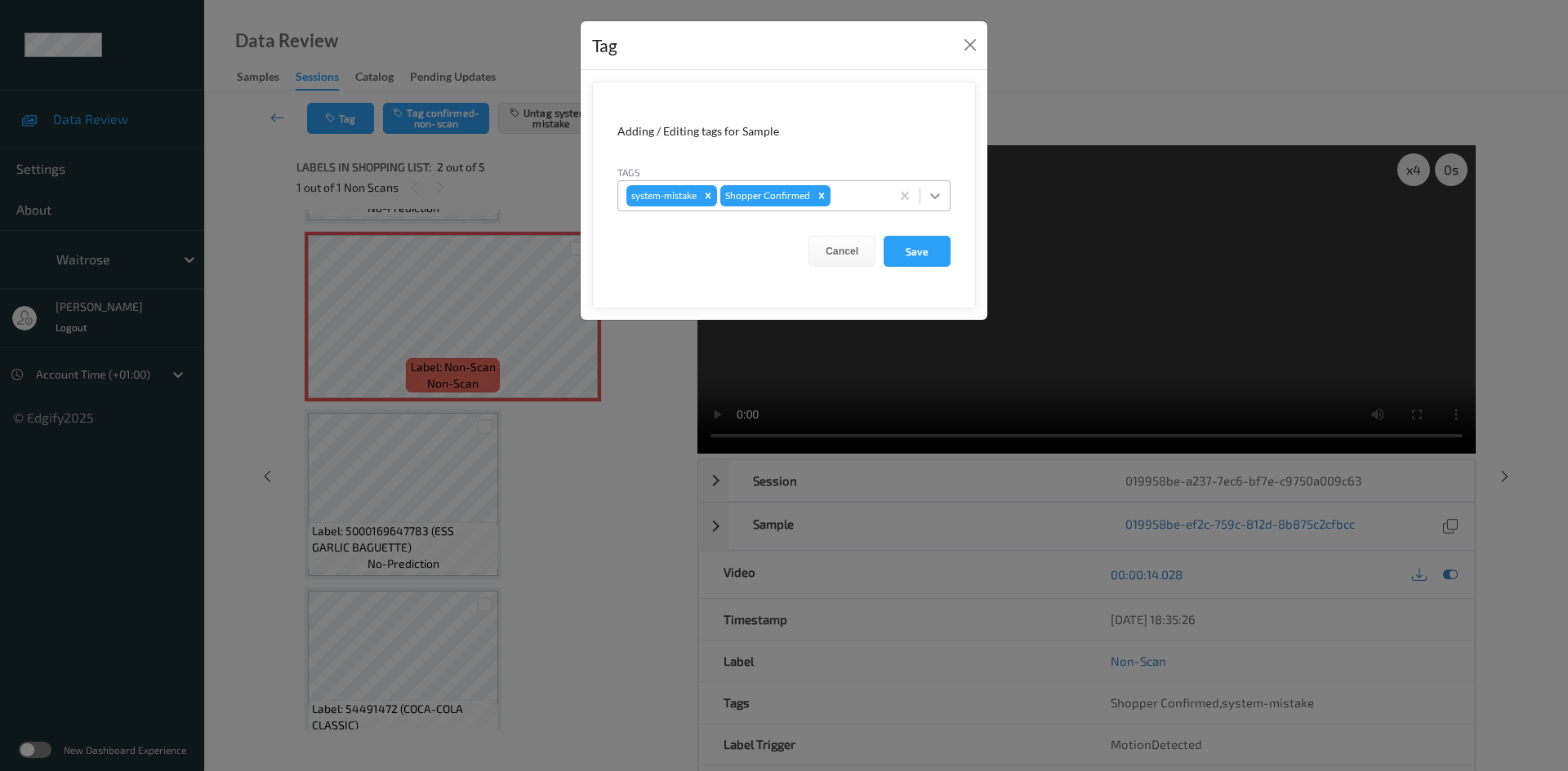
click at [935, 193] on icon at bounding box center [936, 196] width 17 height 17
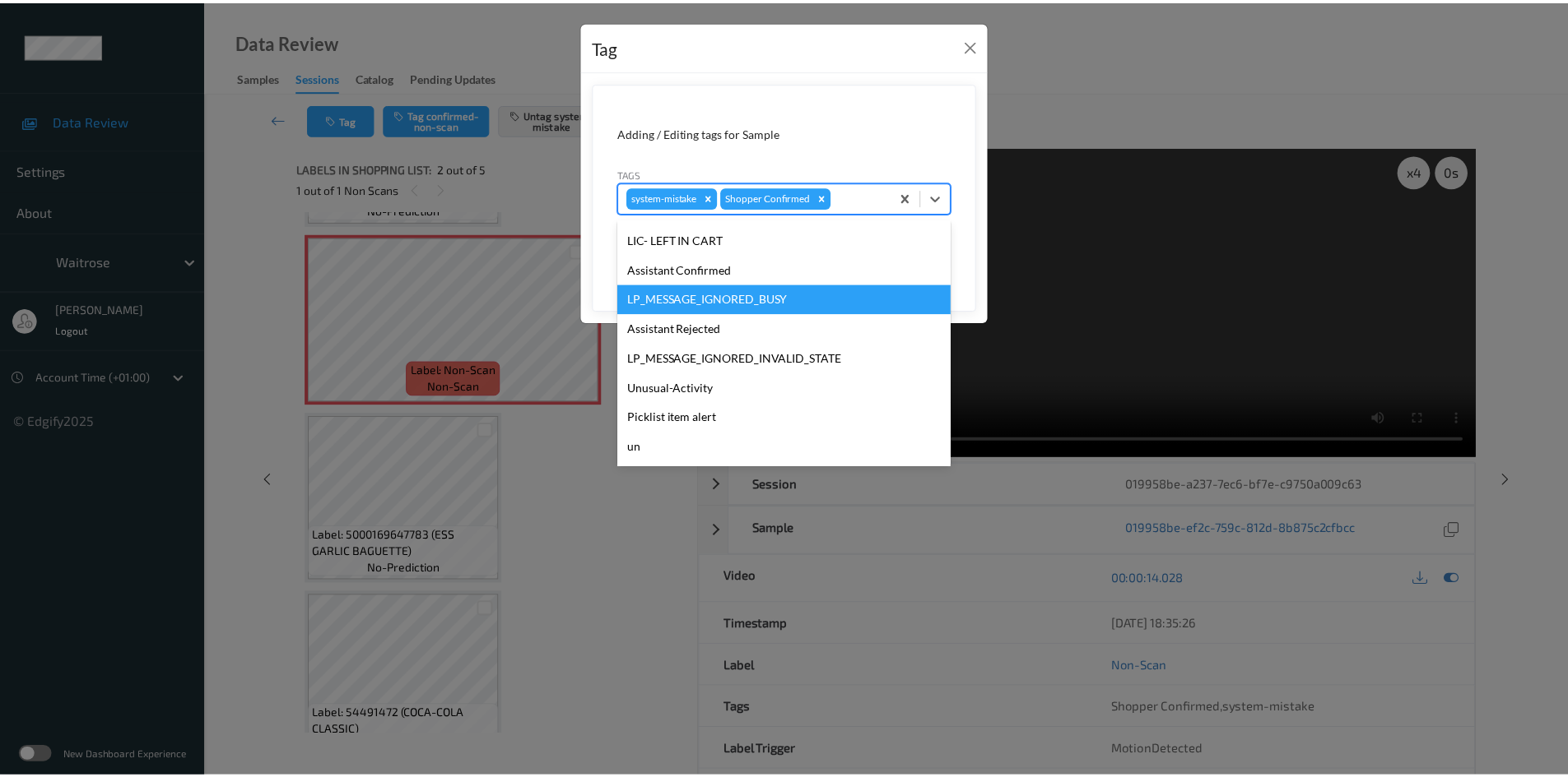
scroll to position [411, 0]
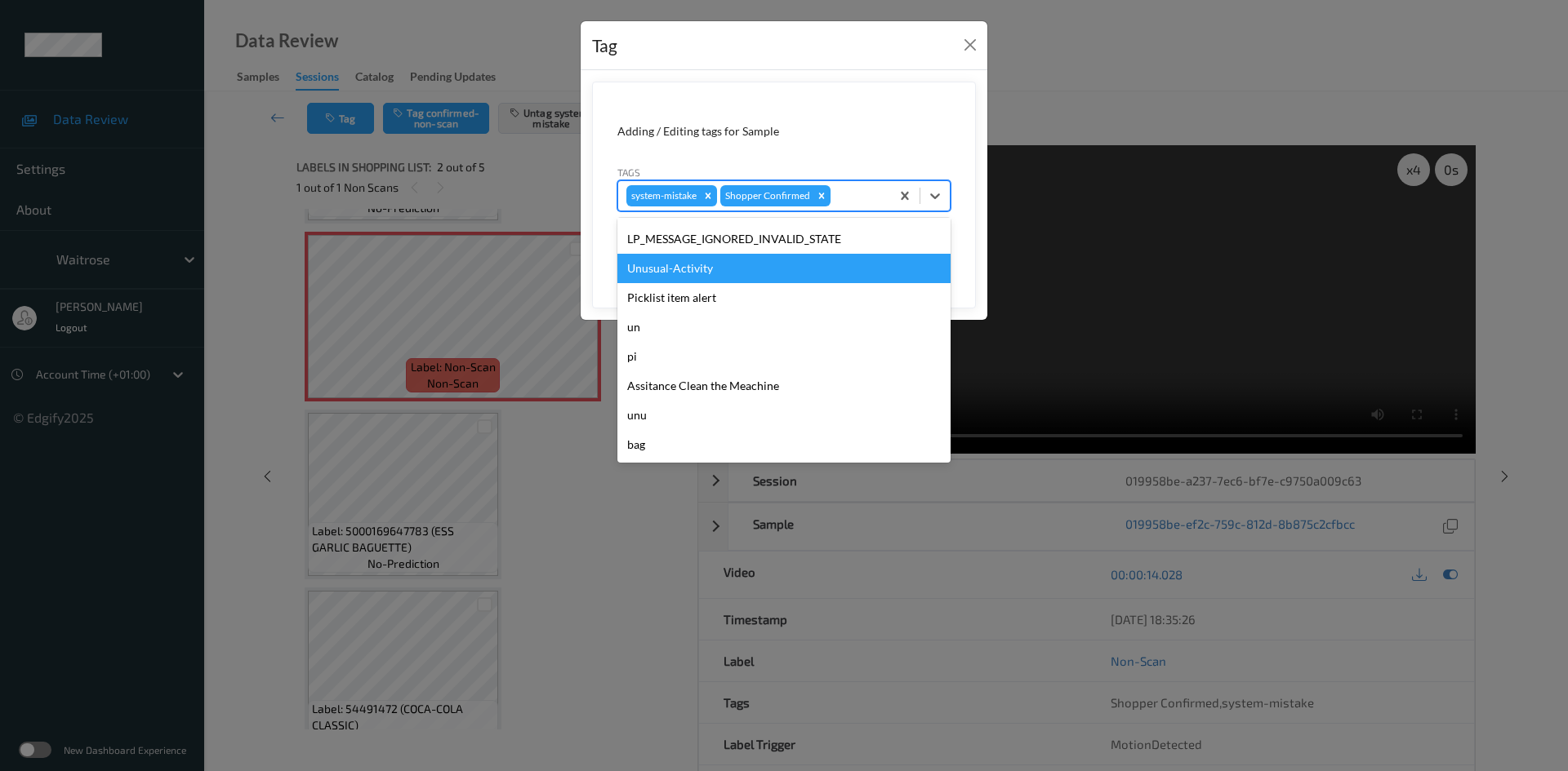
click at [700, 270] on div "Unusual-Activity" at bounding box center [784, 269] width 333 height 30
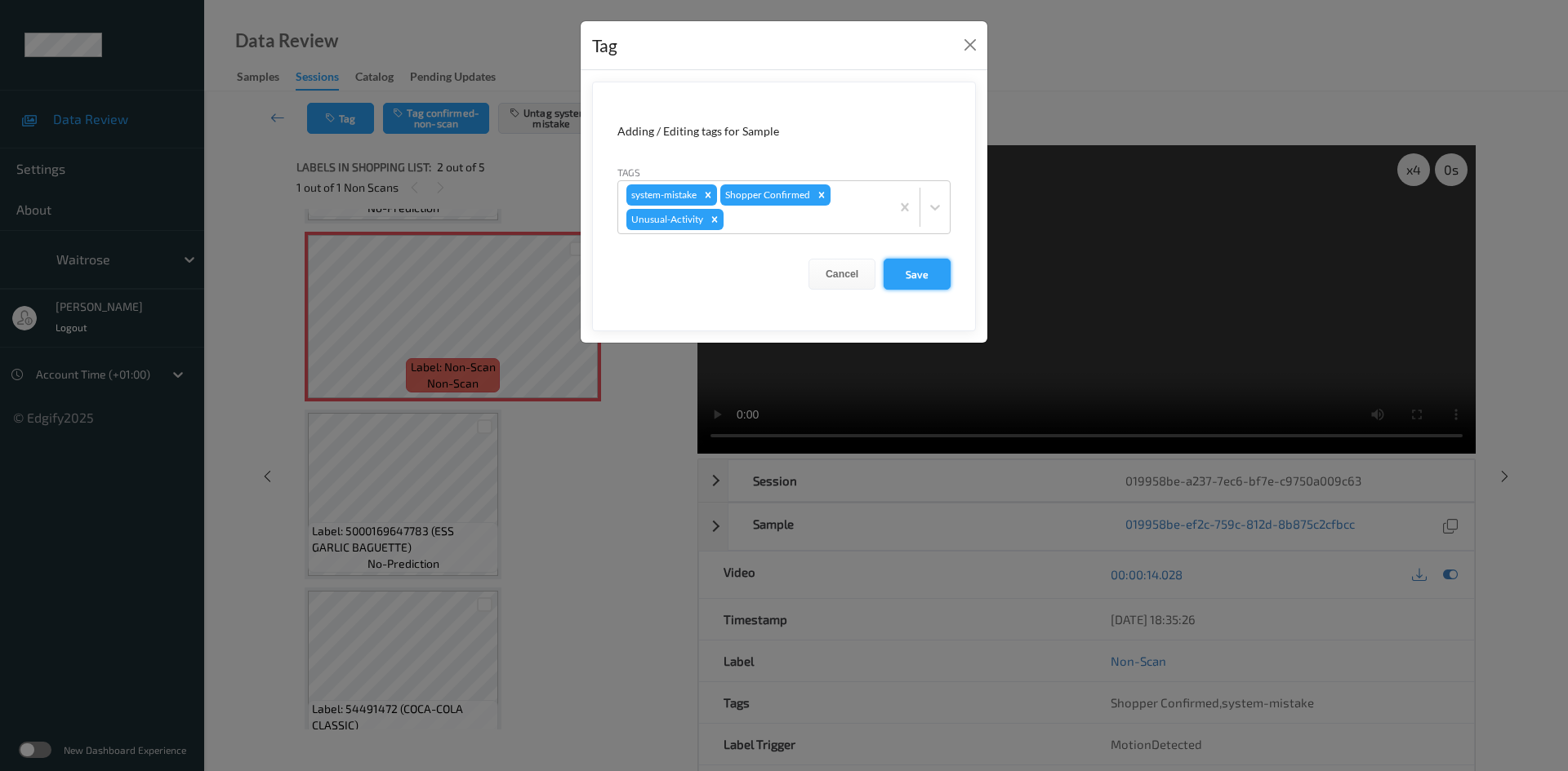
click at [904, 279] on button "Save" at bounding box center [917, 273] width 67 height 31
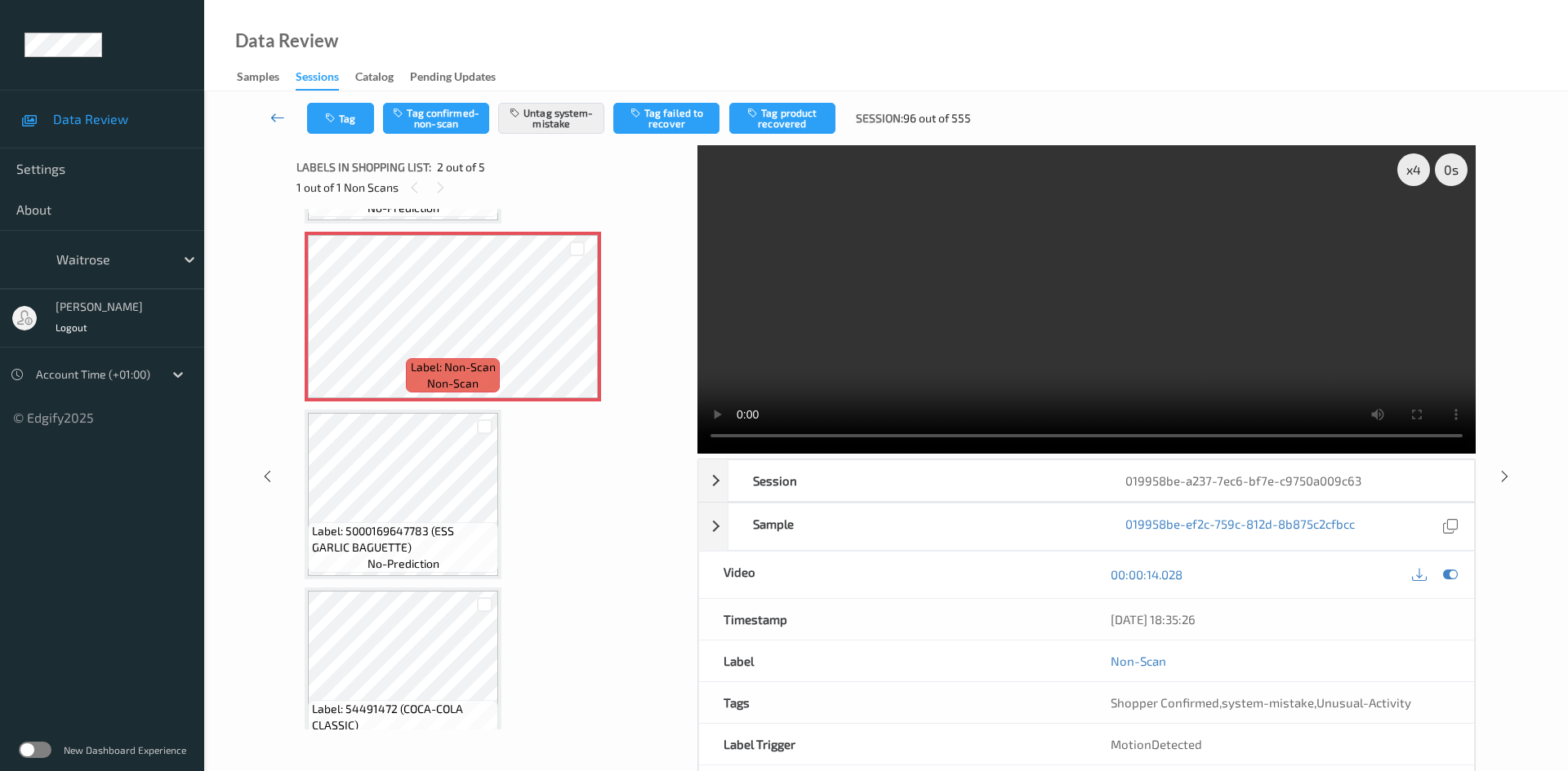
click at [274, 110] on icon at bounding box center [278, 118] width 15 height 17
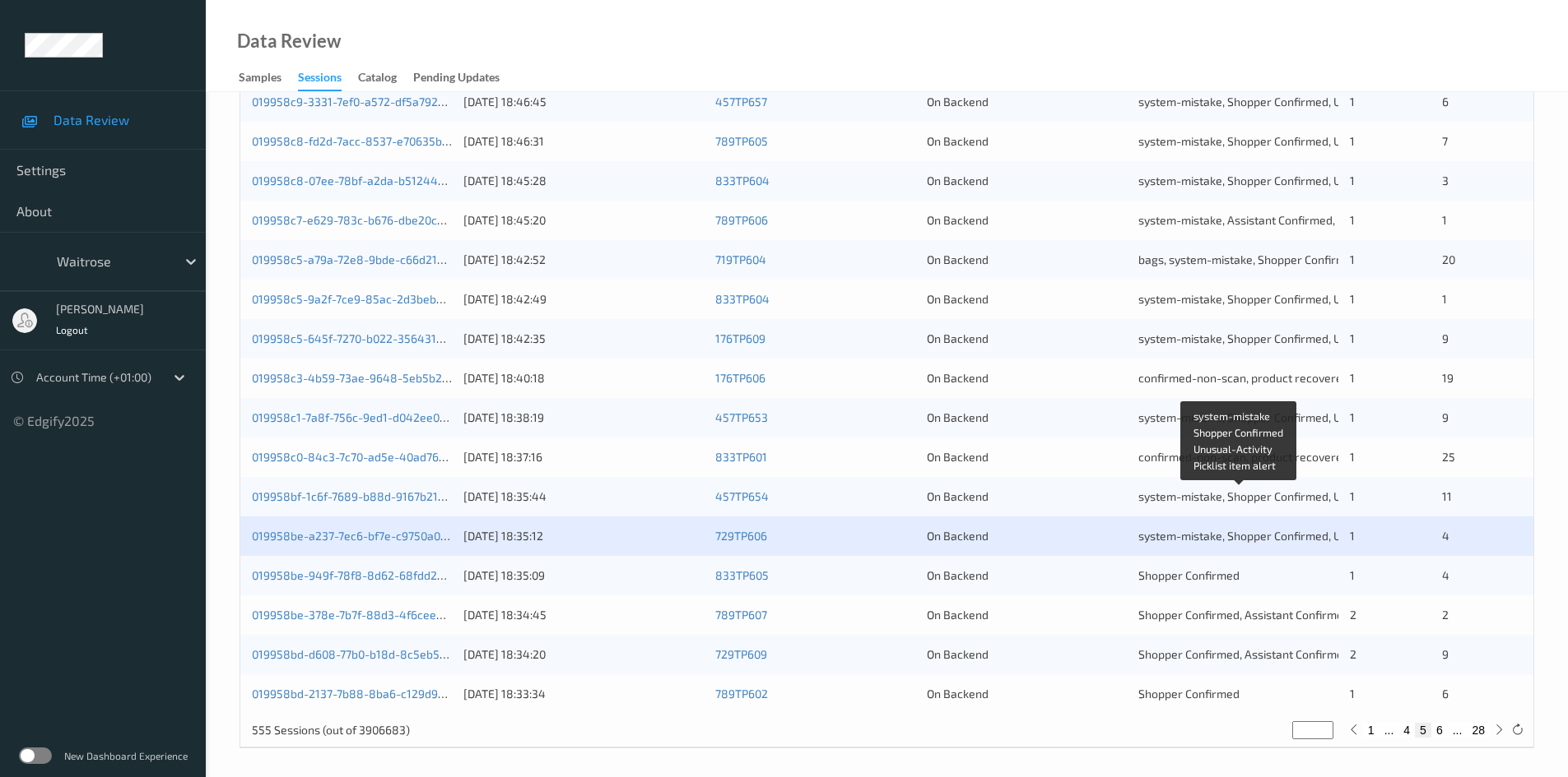
scroll to position [460, 0]
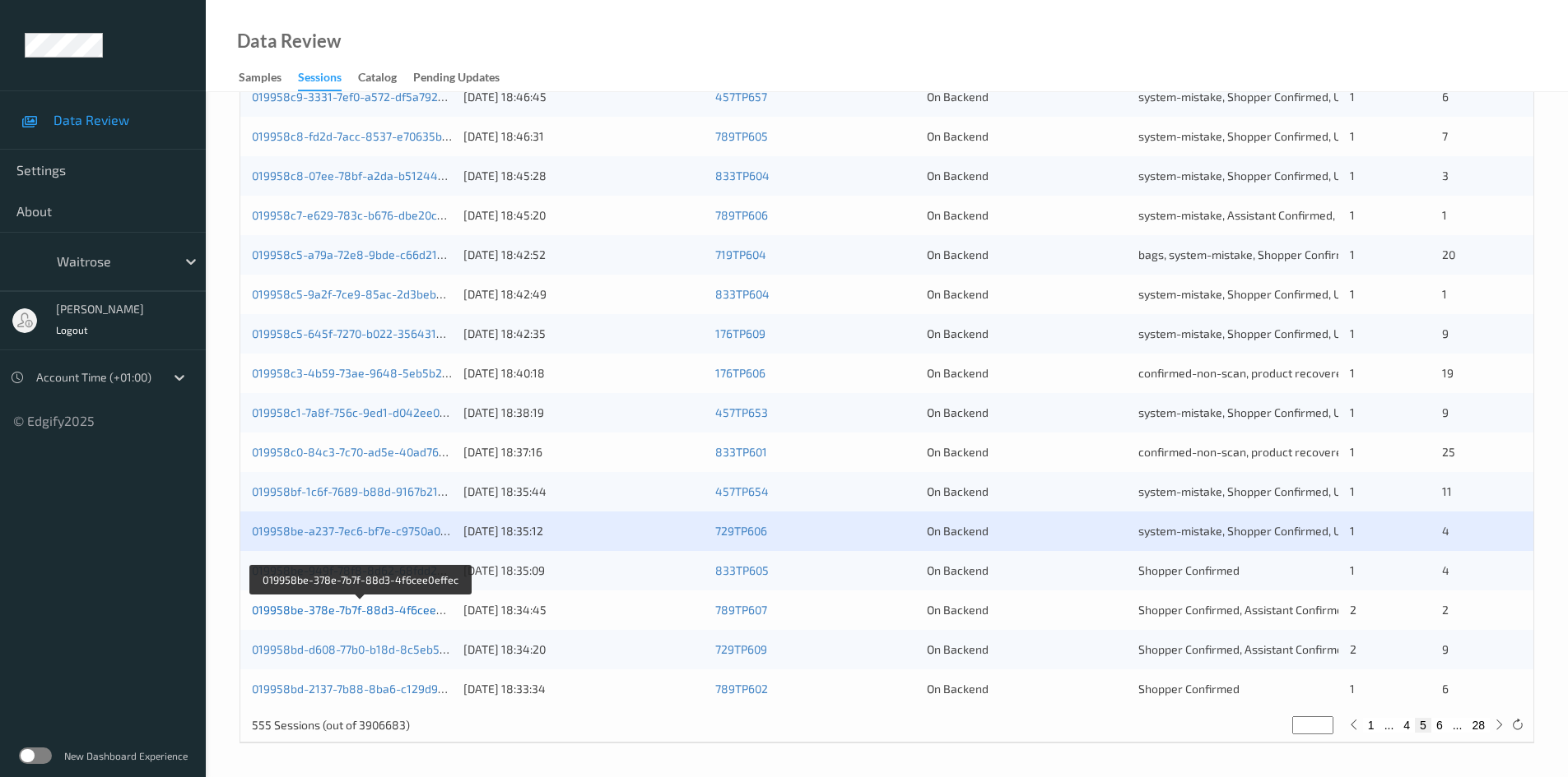
click at [321, 613] on link "019958be-378e-7b7f-88d3-4f6cee0effec" at bounding box center [361, 610] width 218 height 14
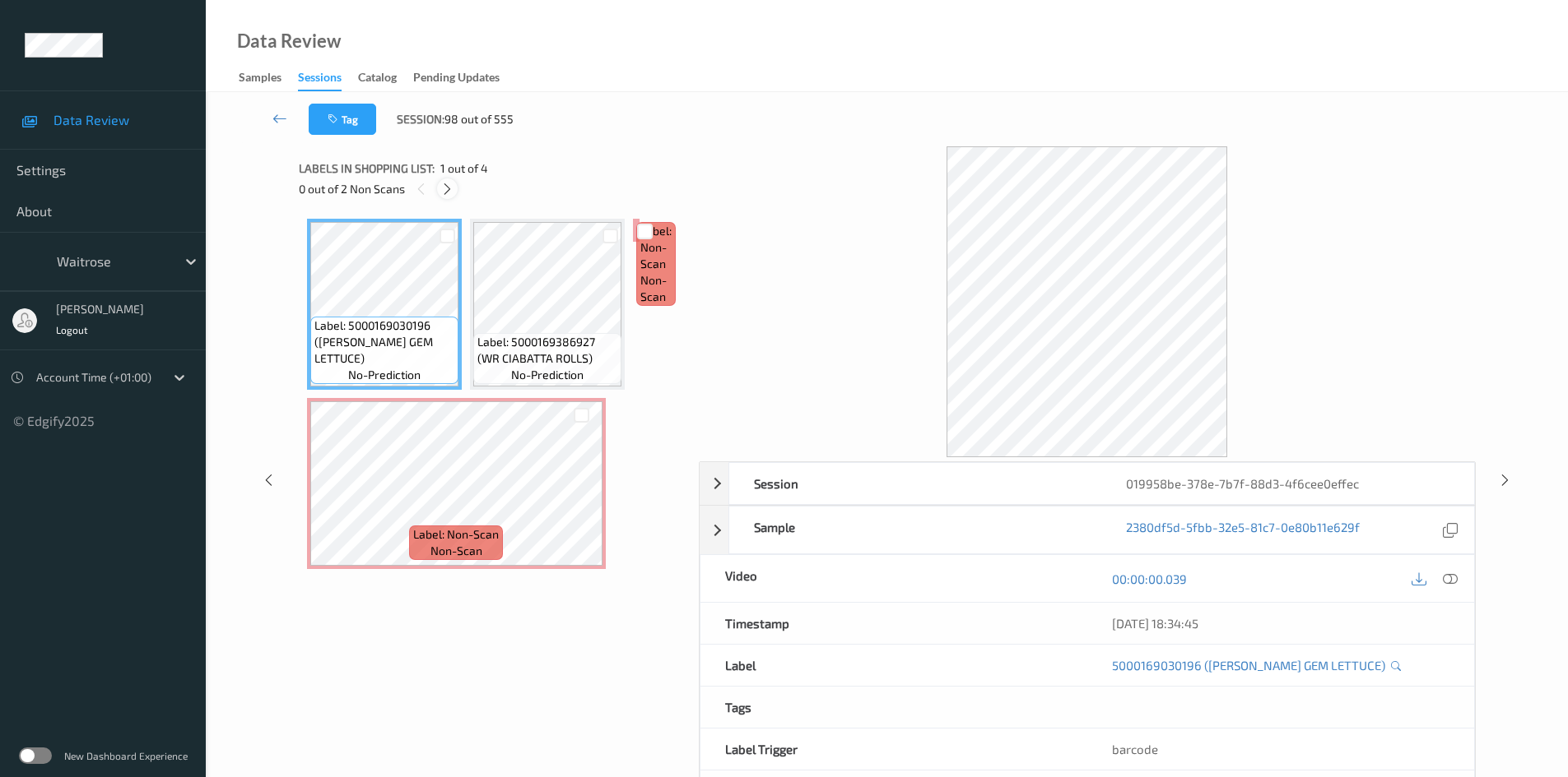
click at [446, 191] on icon at bounding box center [447, 190] width 14 height 15
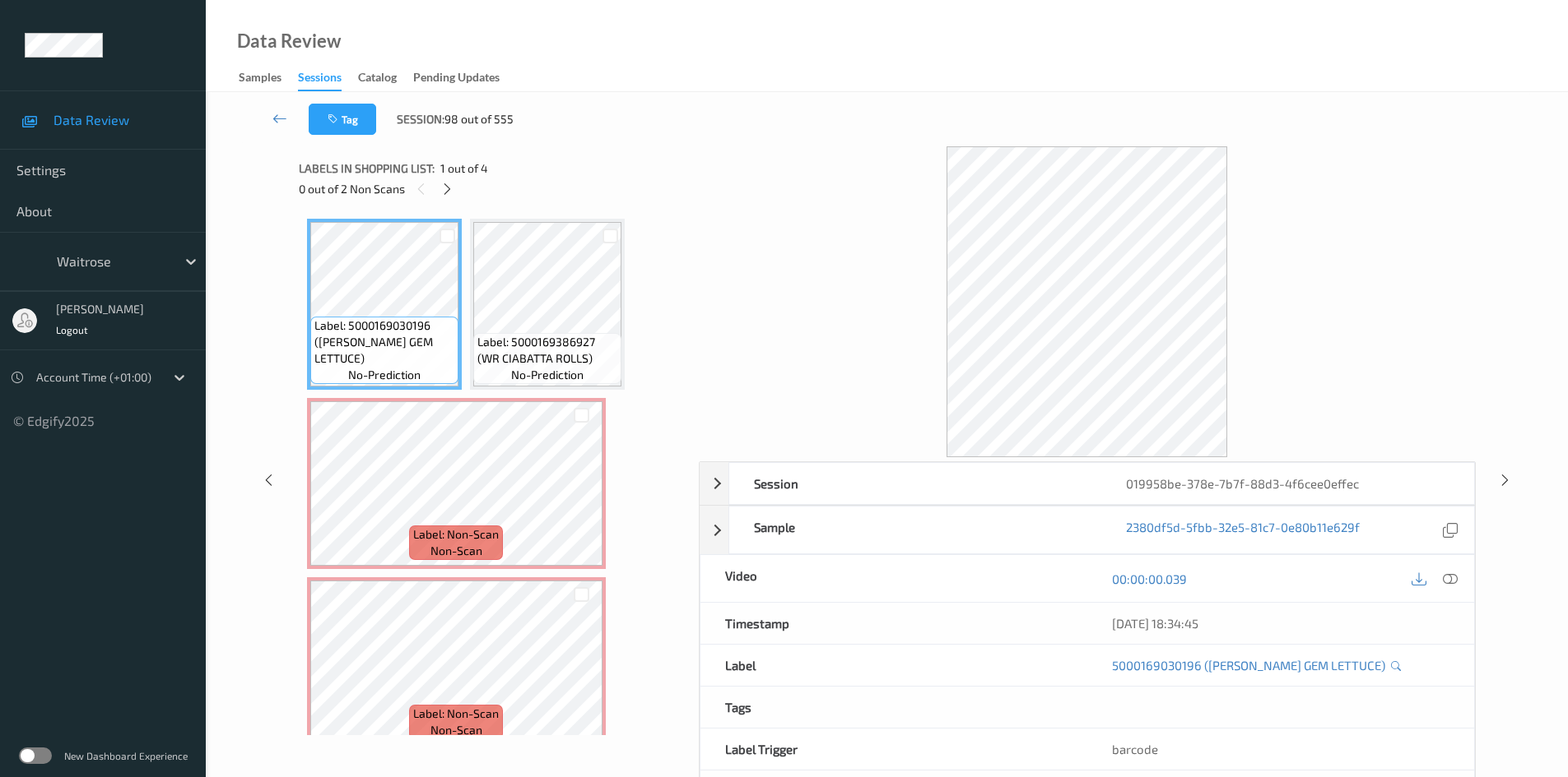
scroll to position [8, 0]
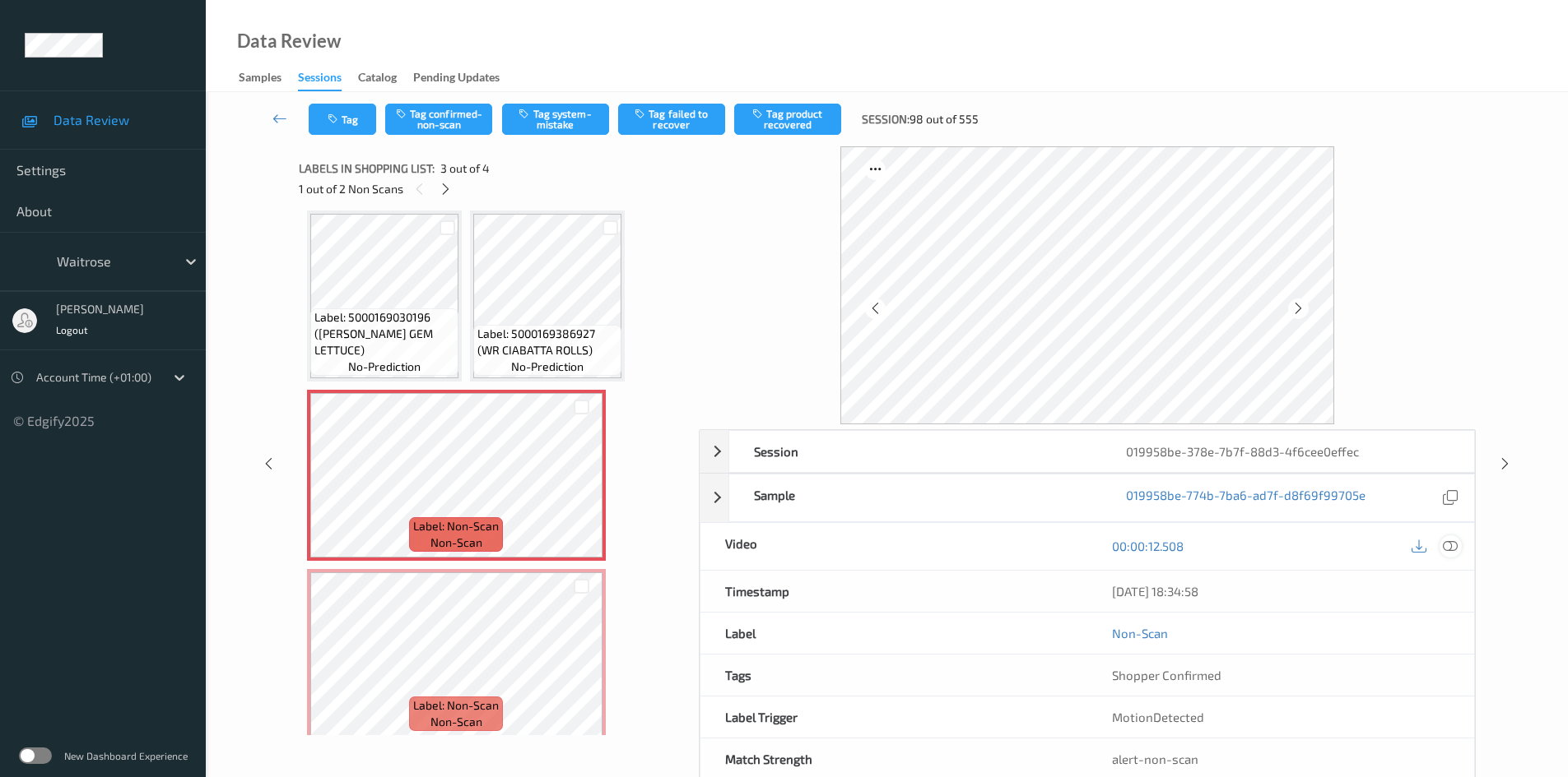
click at [1448, 544] on icon at bounding box center [1450, 546] width 15 height 15
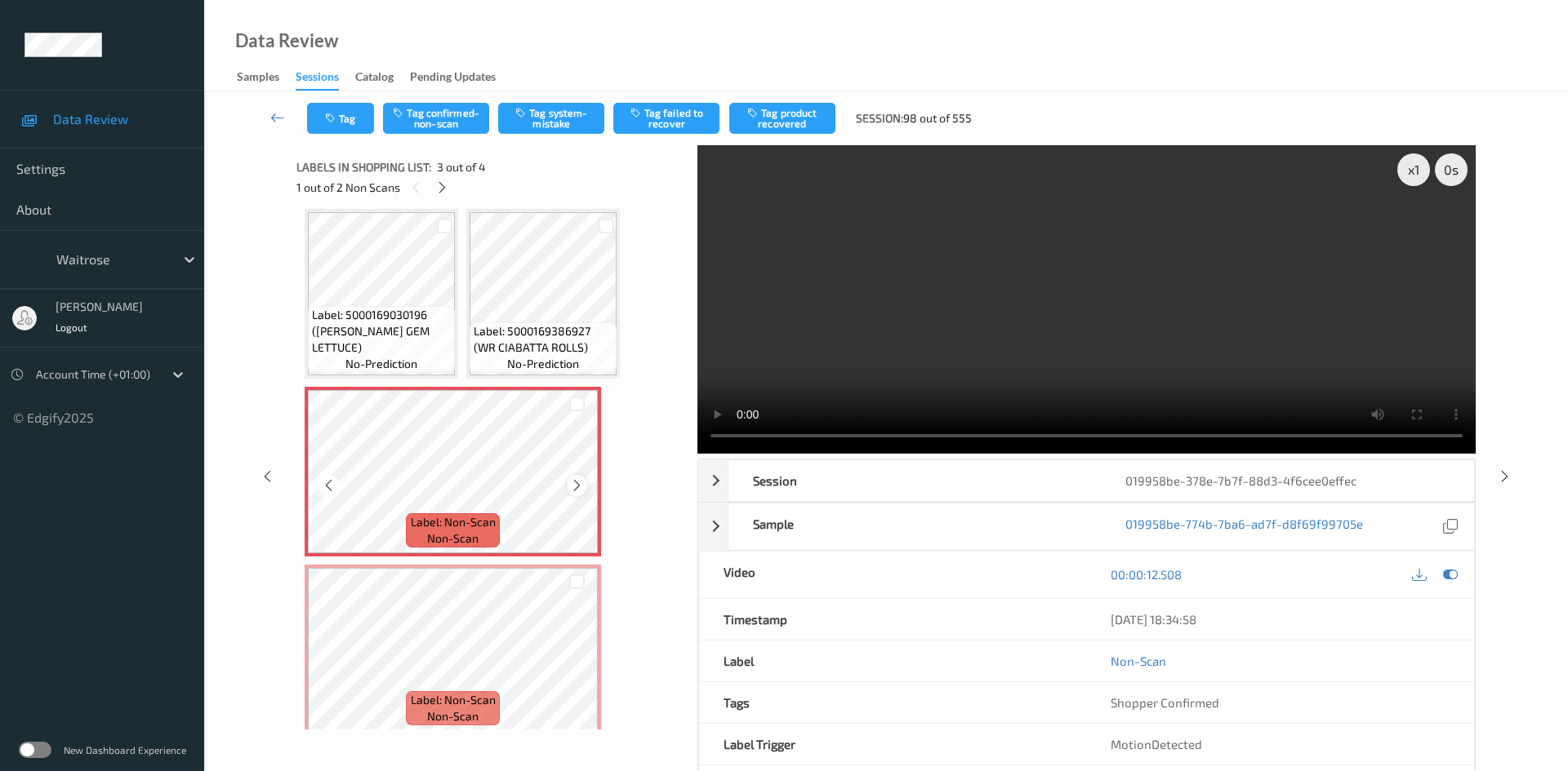
click at [580, 485] on icon at bounding box center [577, 486] width 14 height 15
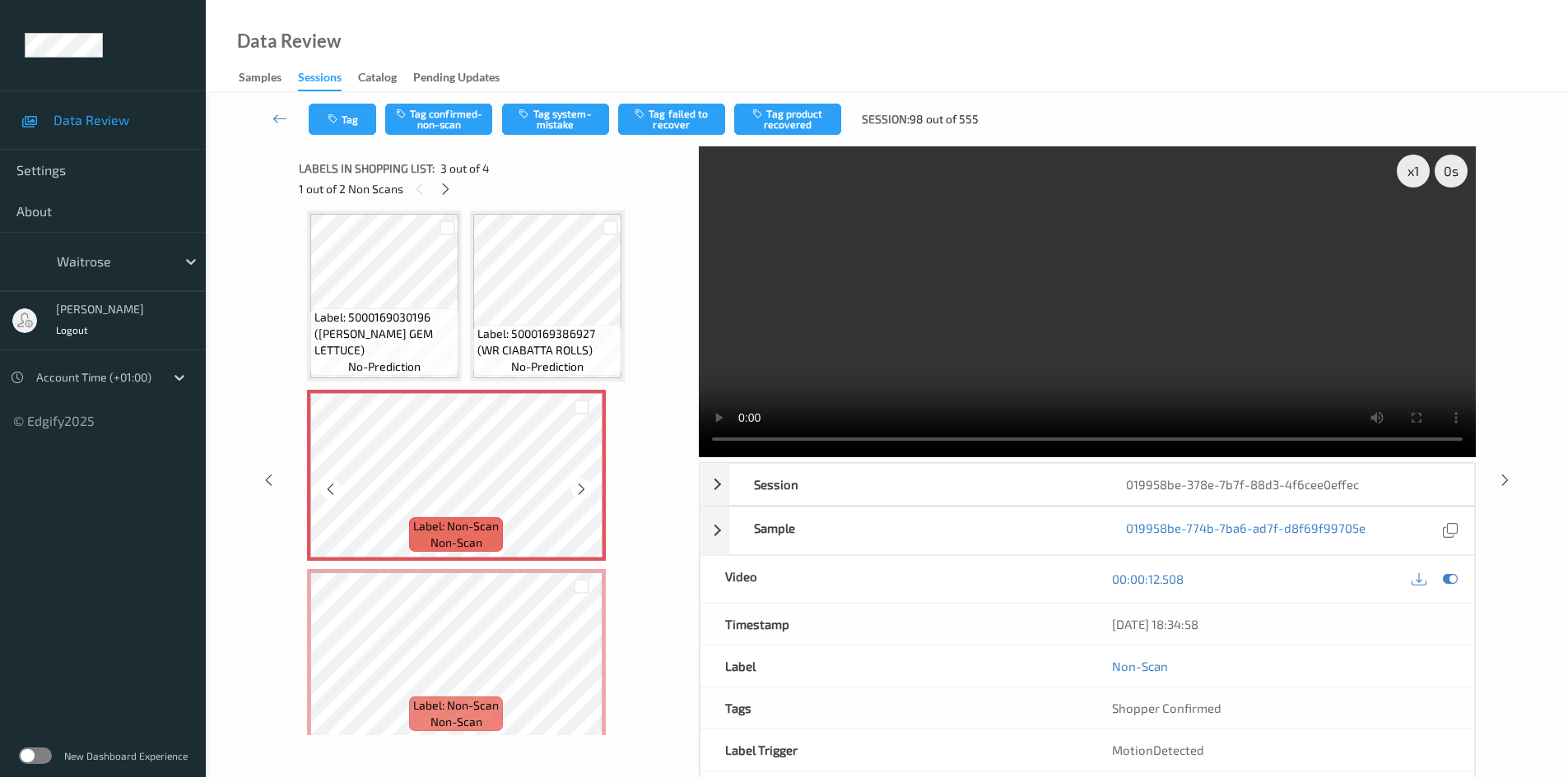
scroll to position [0, 0]
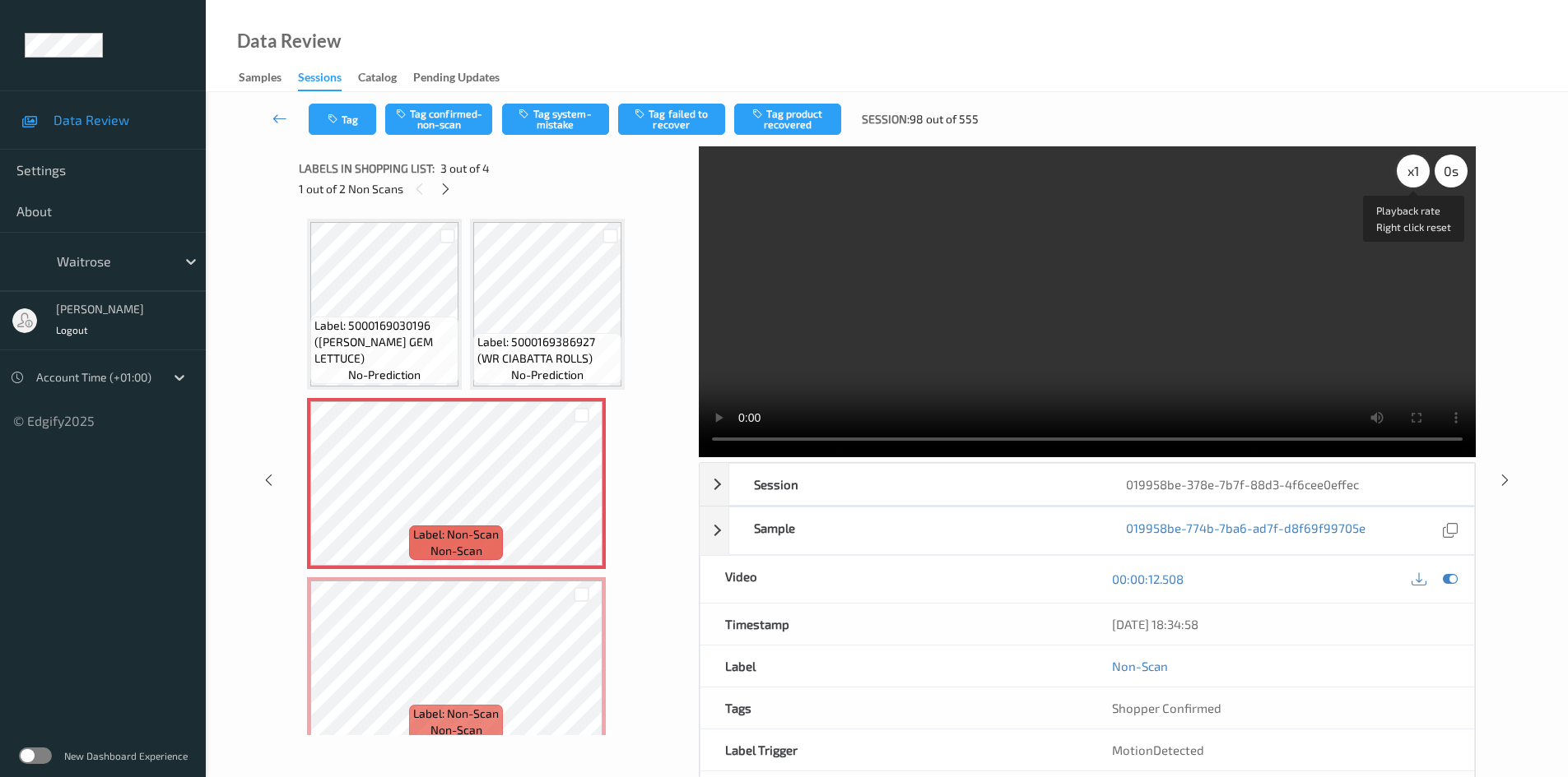
click at [1419, 163] on div "x 1" at bounding box center [1413, 171] width 33 height 33
click at [1406, 162] on div "x 2" at bounding box center [1413, 171] width 33 height 33
click at [1410, 176] on div "x 4" at bounding box center [1413, 171] width 33 height 33
click at [940, 226] on video at bounding box center [1088, 302] width 777 height 311
click at [941, 305] on video at bounding box center [1088, 302] width 777 height 311
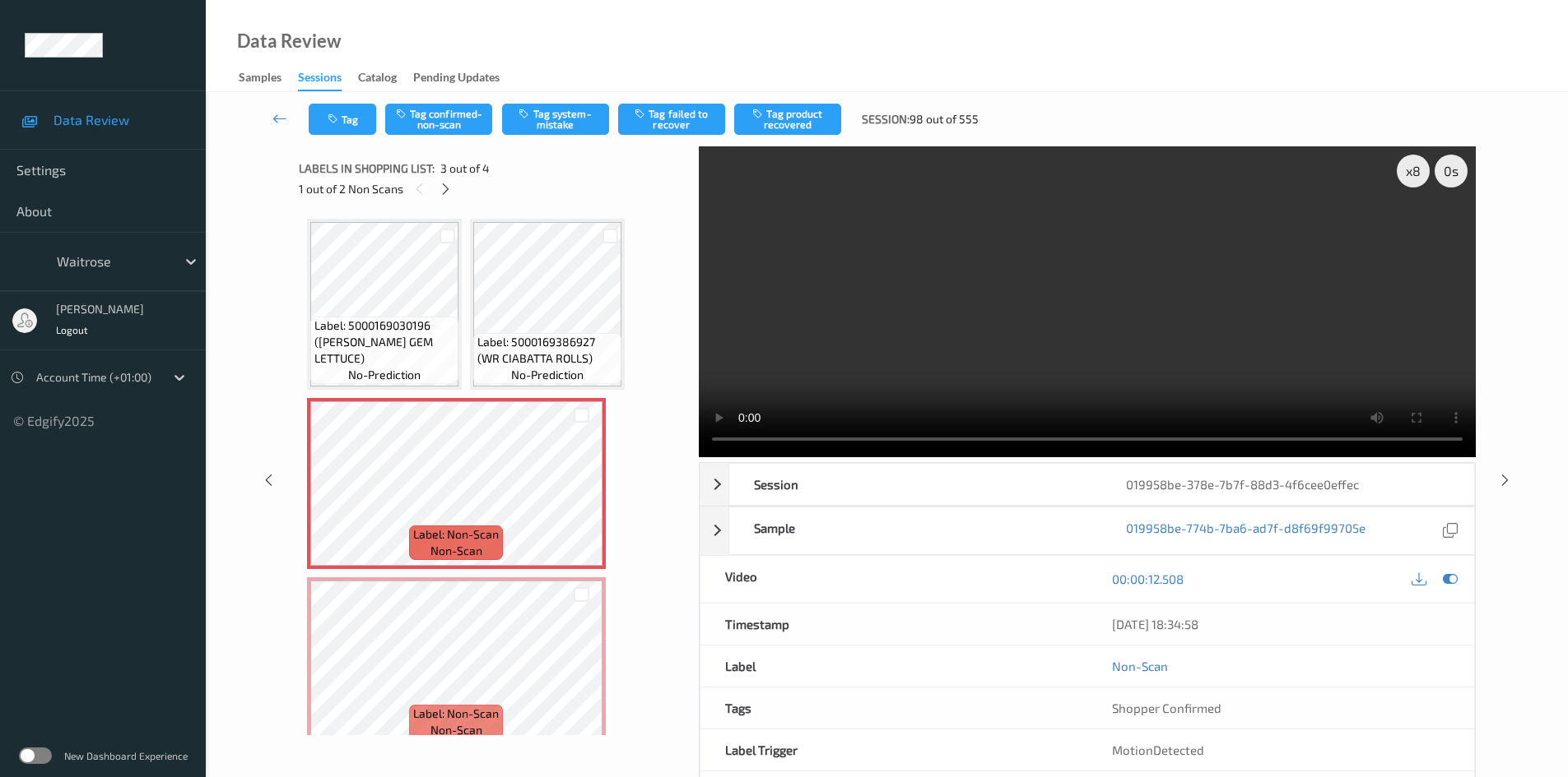
click at [983, 357] on video at bounding box center [1088, 302] width 777 height 311
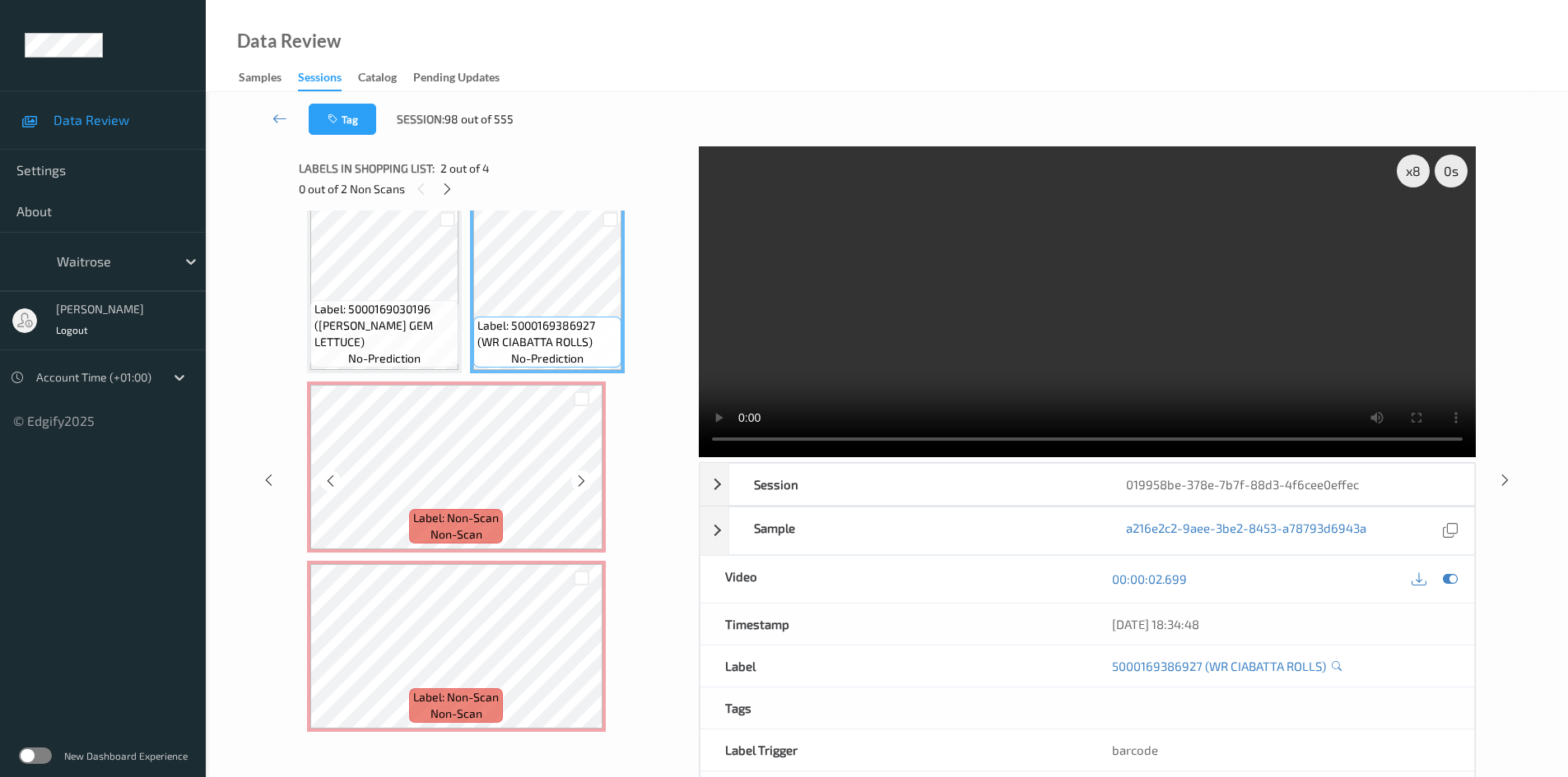
scroll to position [21, 0]
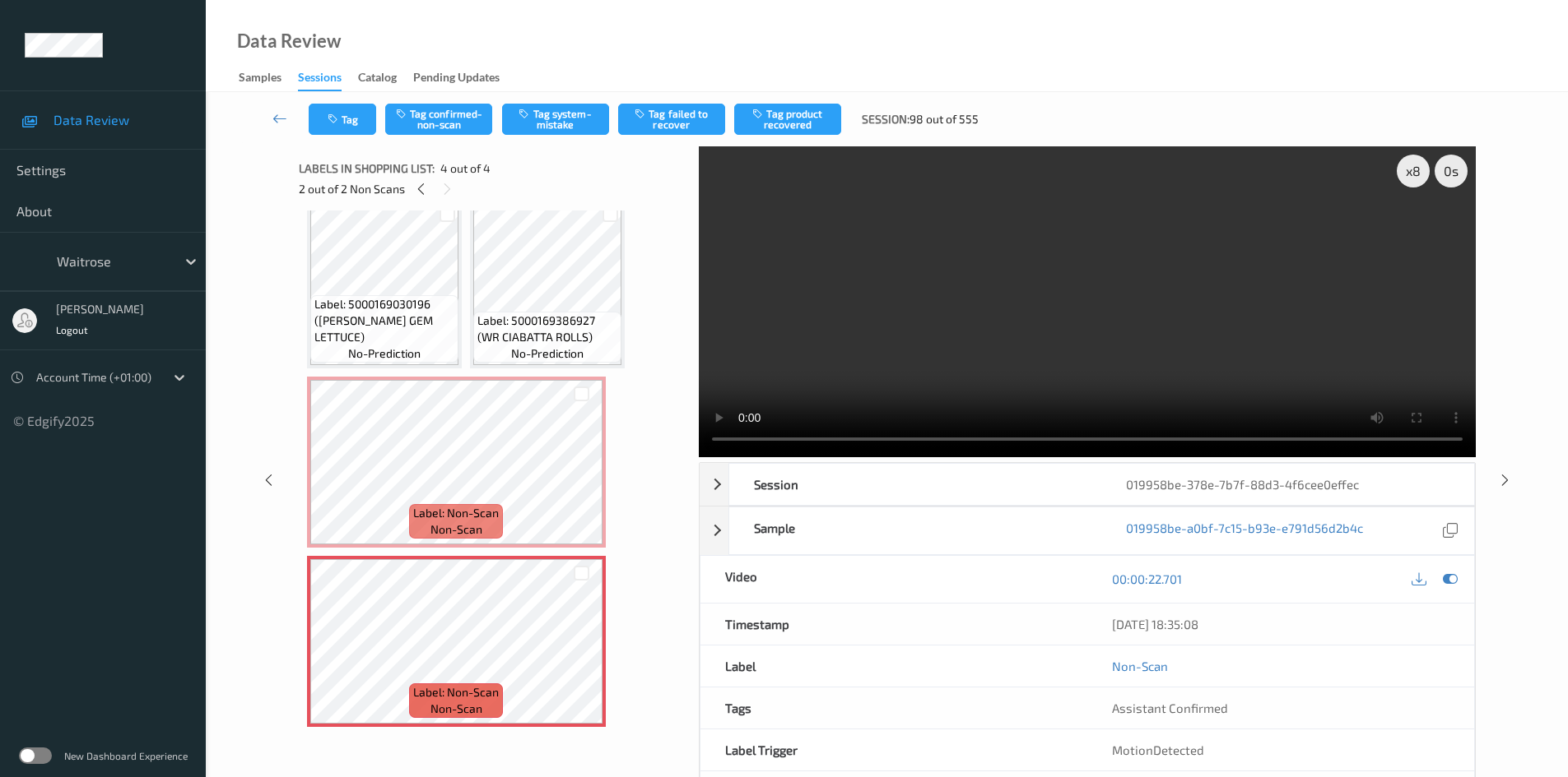
click at [924, 391] on video at bounding box center [1088, 302] width 777 height 311
click at [886, 377] on video at bounding box center [1088, 302] width 777 height 311
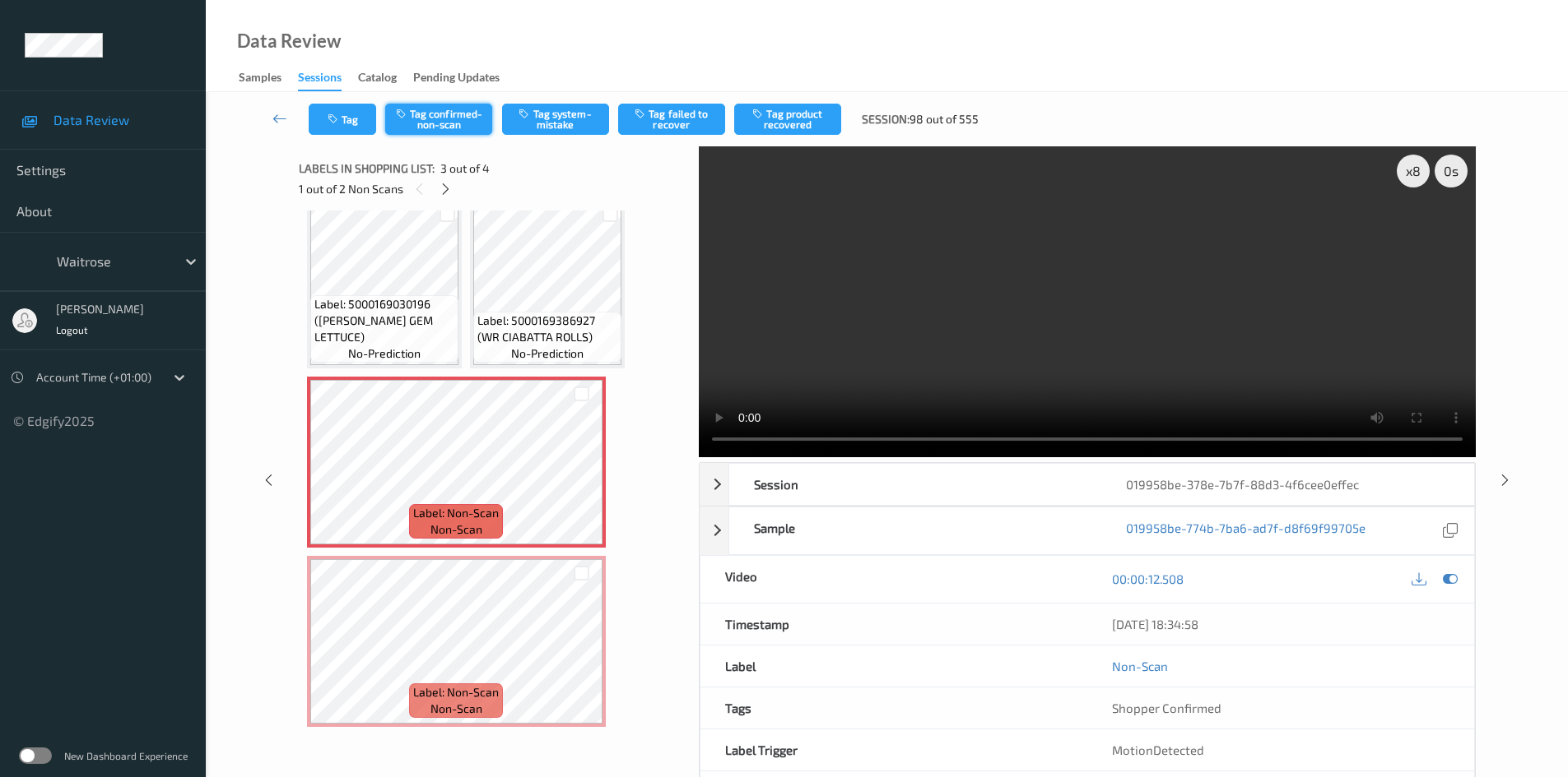
click at [450, 123] on button "Tag confirmed-non-scan" at bounding box center [438, 119] width 107 height 31
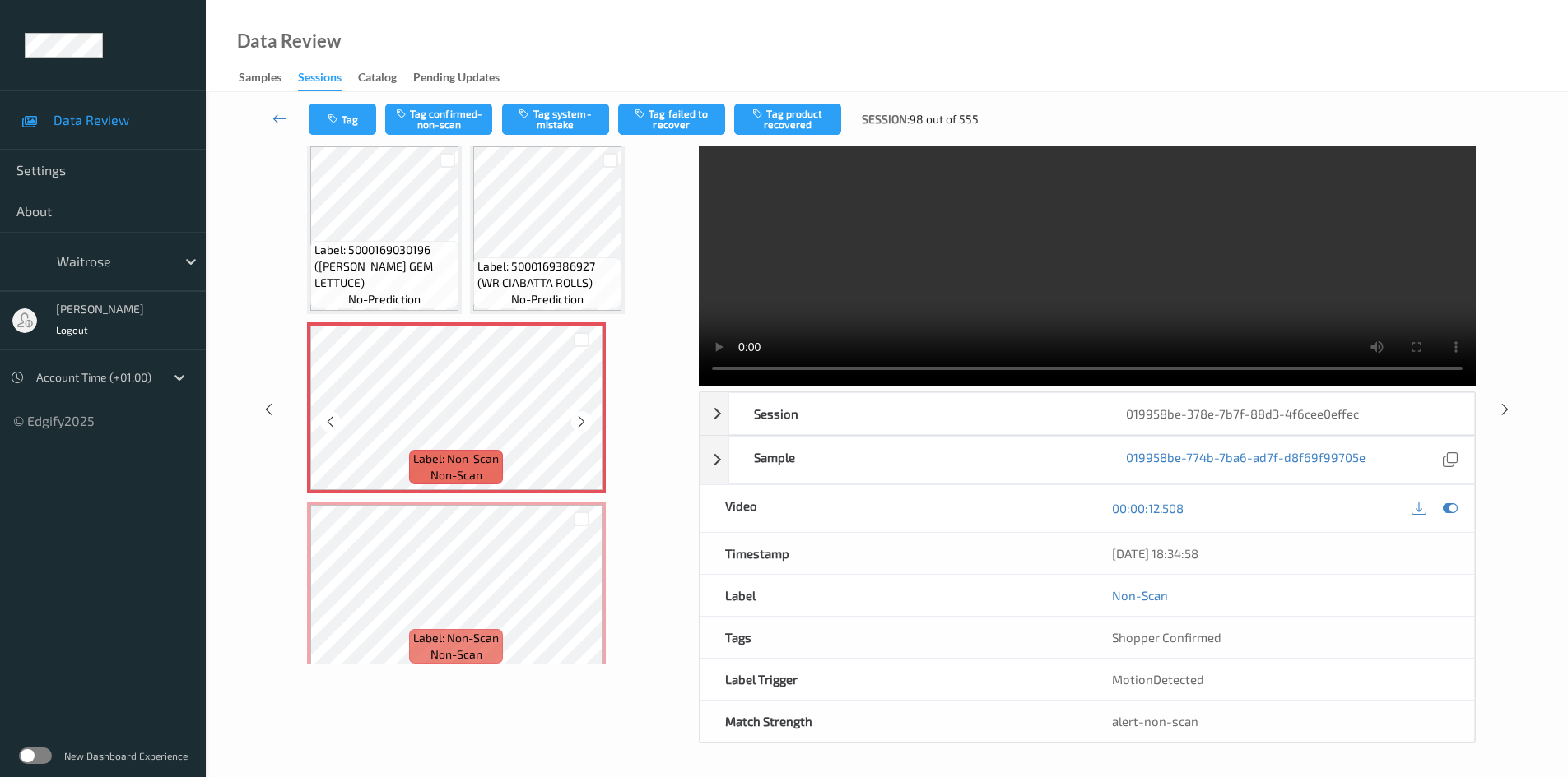
scroll to position [0, 0]
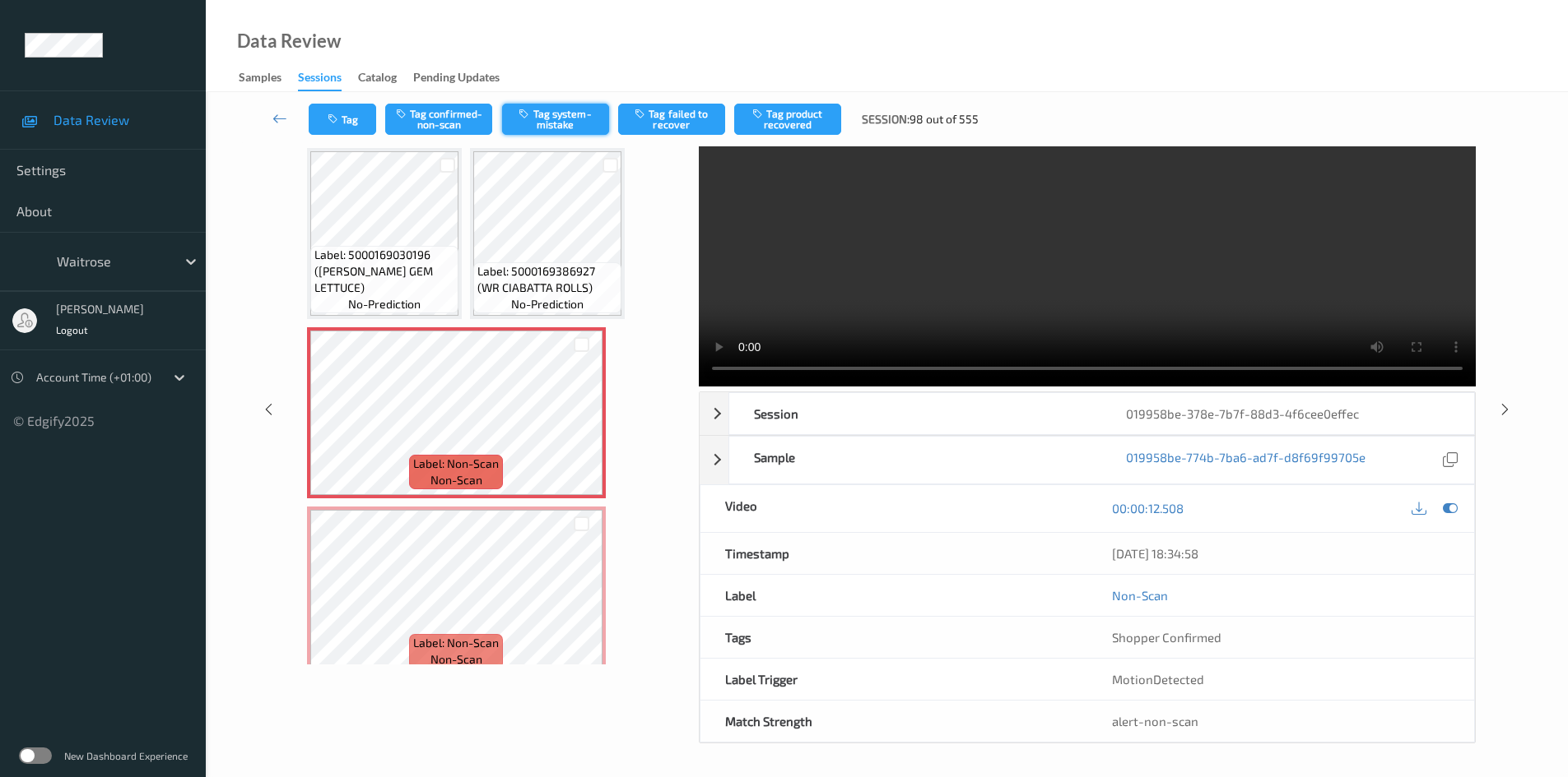
click at [570, 124] on button "Tag system-mistake" at bounding box center [555, 119] width 107 height 31
click at [563, 112] on button "Tag system-mistake" at bounding box center [555, 119] width 107 height 31
click at [323, 107] on button "Tag" at bounding box center [342, 119] width 67 height 31
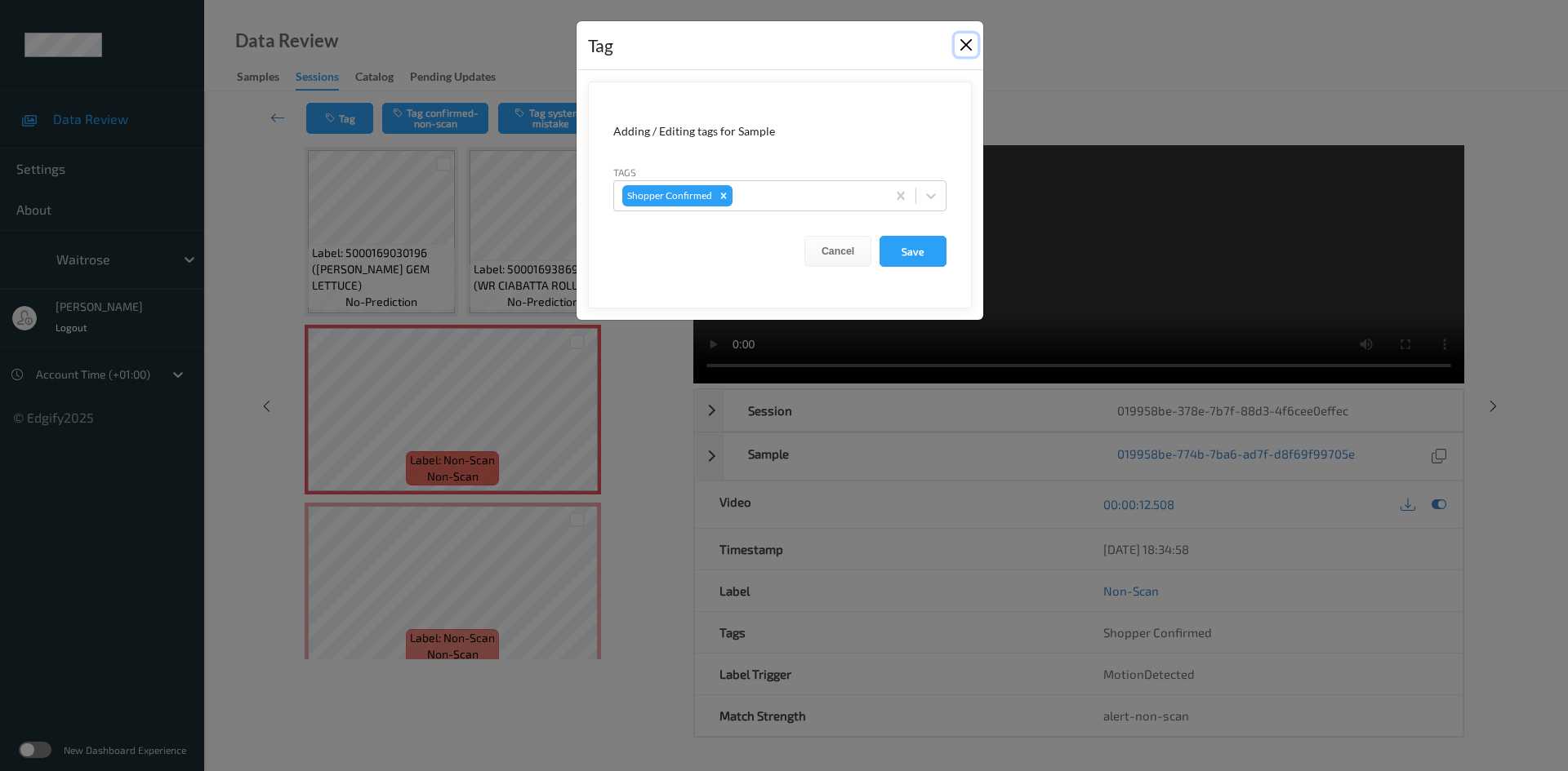
click at [963, 40] on button "Close" at bounding box center [966, 44] width 23 height 23
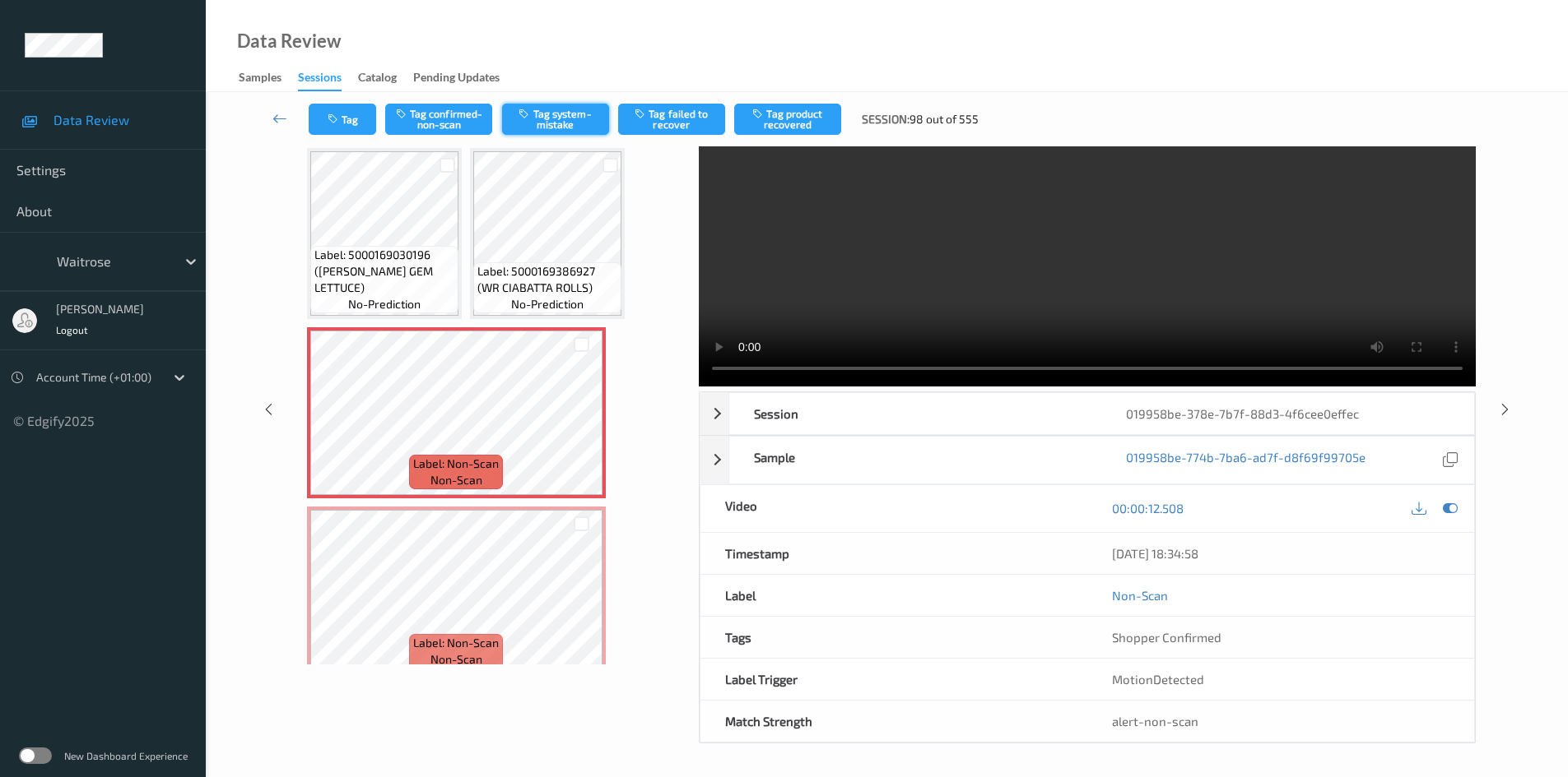
click at [570, 107] on button "Tag system-mistake" at bounding box center [555, 119] width 107 height 31
click at [554, 120] on button "Tag system-mistake" at bounding box center [555, 119] width 107 height 31
click at [566, 127] on button "Tag system-mistake" at bounding box center [555, 119] width 107 height 31
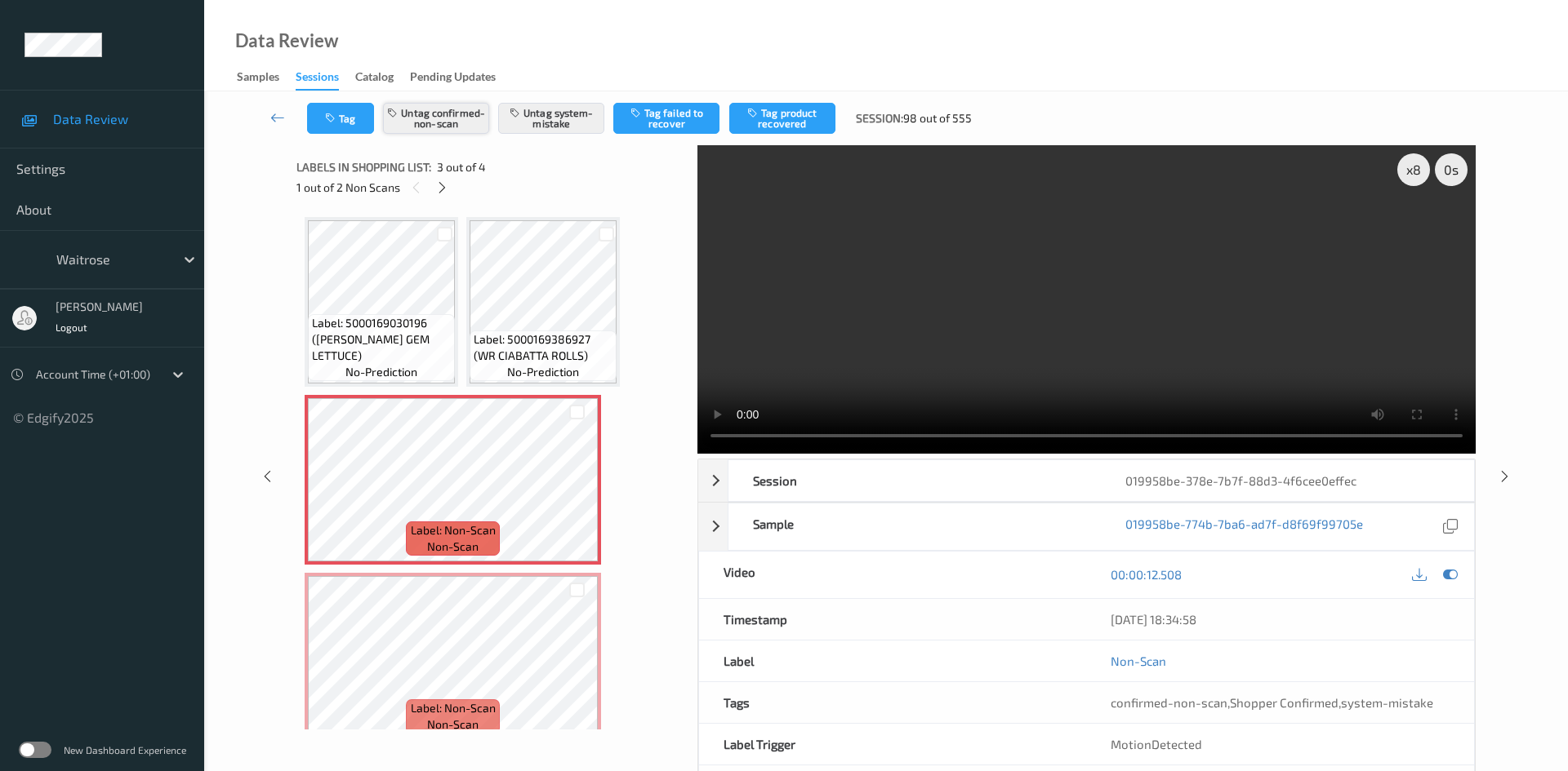
click at [442, 108] on button "Untag confirmed-non-scan" at bounding box center [436, 118] width 107 height 31
click at [340, 108] on button "Tag" at bounding box center [340, 118] width 67 height 31
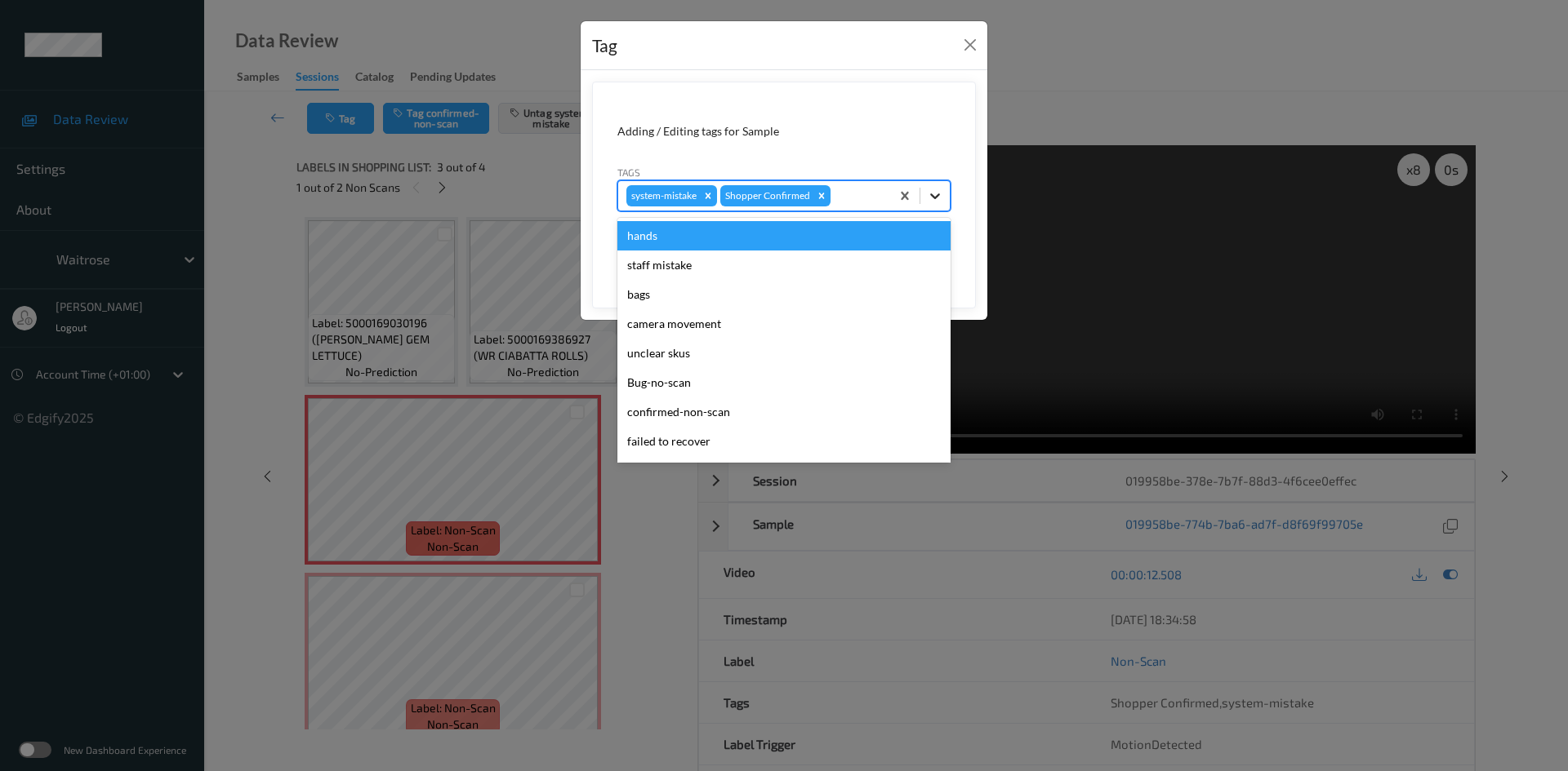
click at [926, 200] on div at bounding box center [936, 196] width 30 height 30
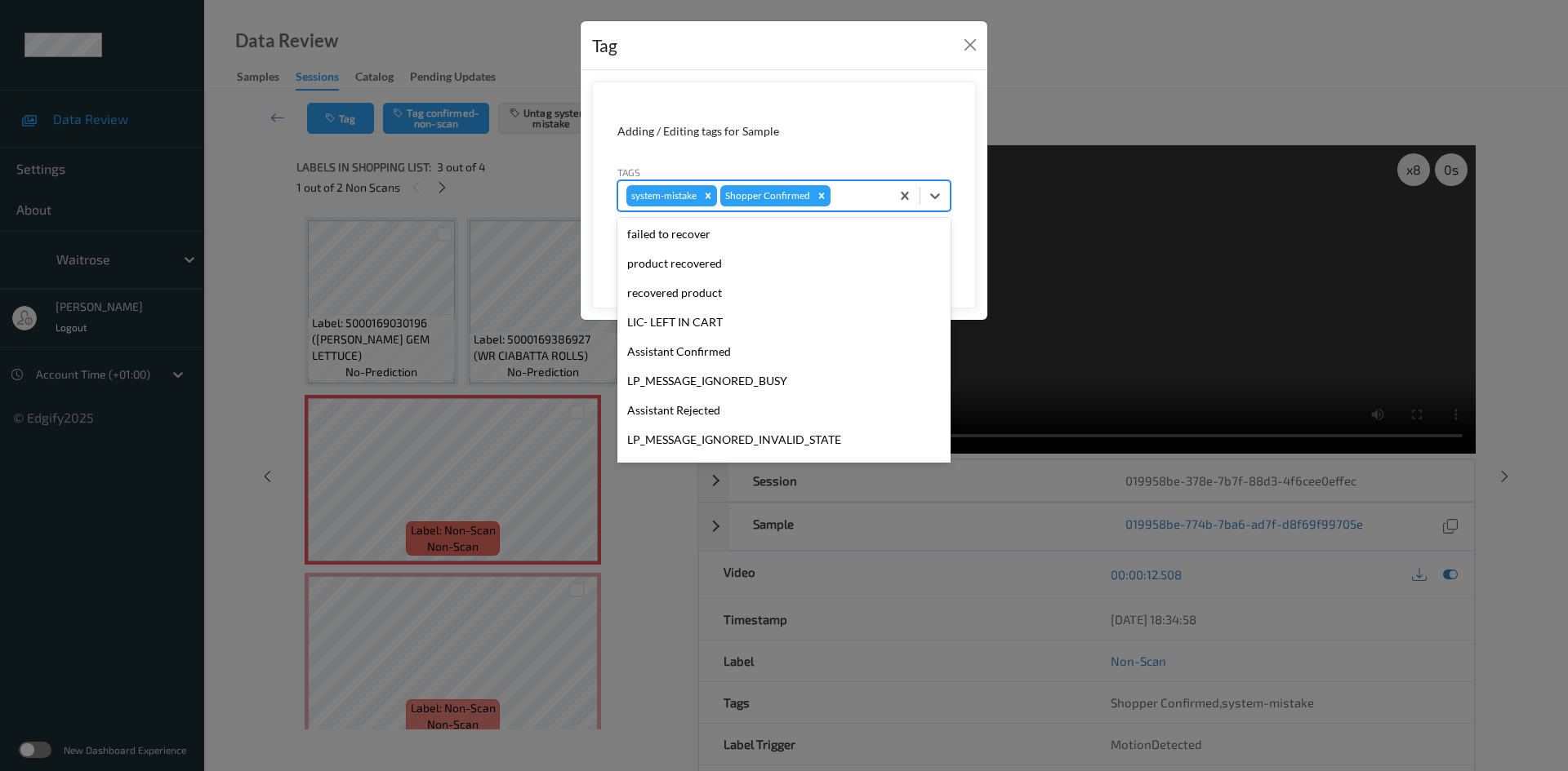
scroll to position [408, 0]
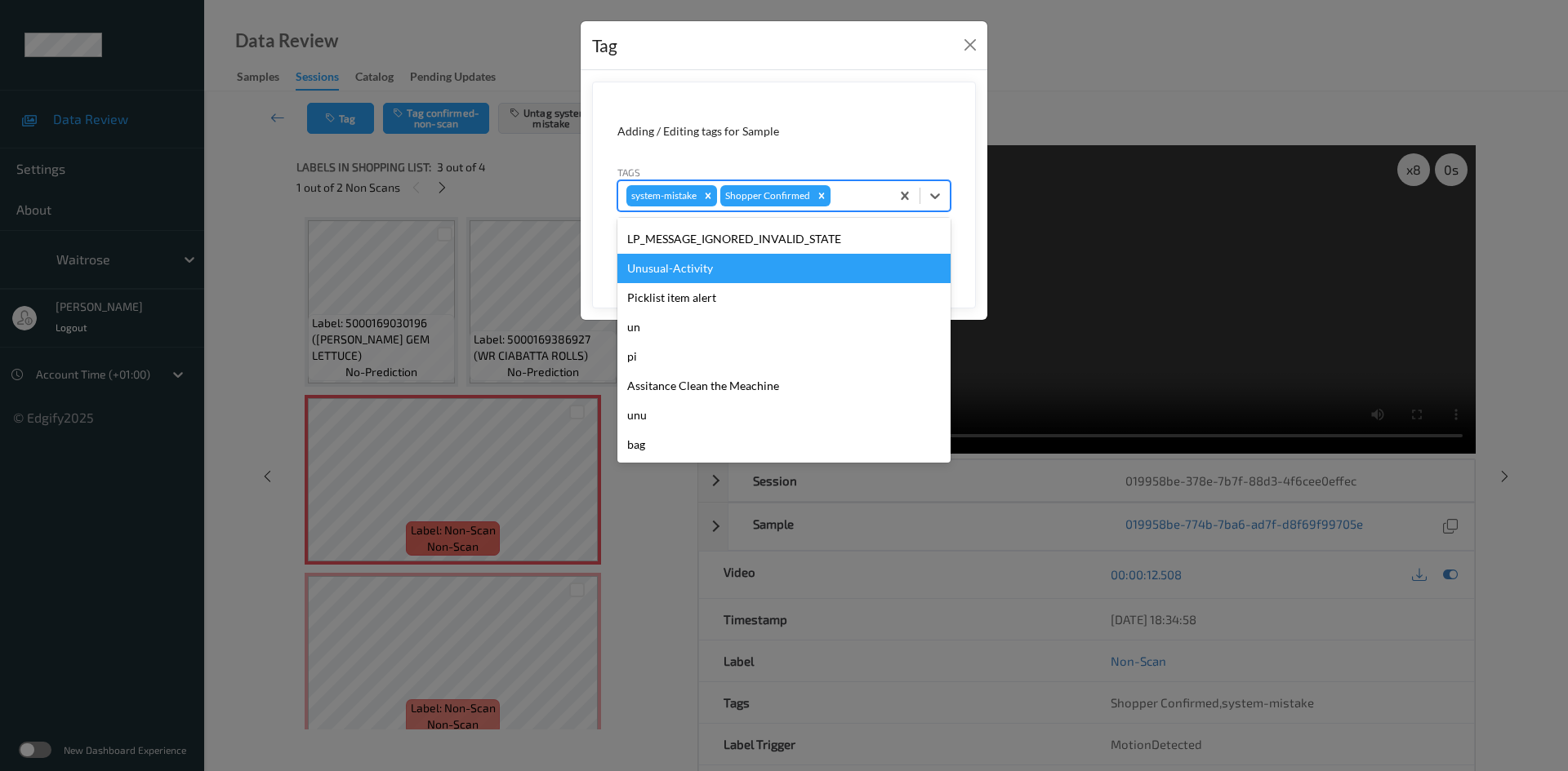
click at [730, 278] on div "Unusual-Activity" at bounding box center [784, 269] width 333 height 30
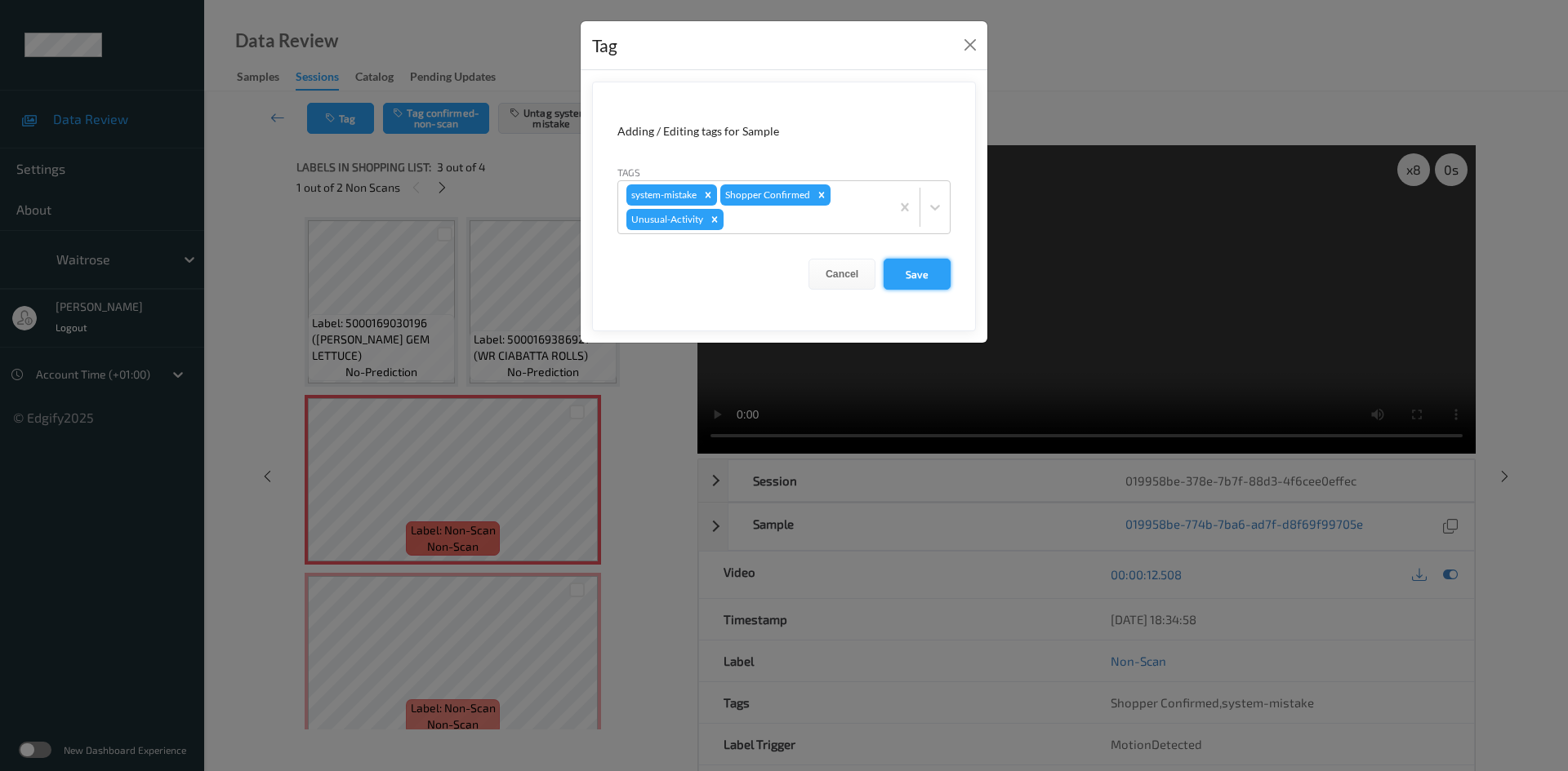
click at [915, 280] on button "Save" at bounding box center [917, 273] width 67 height 31
click at [924, 269] on button "Save" at bounding box center [917, 273] width 67 height 31
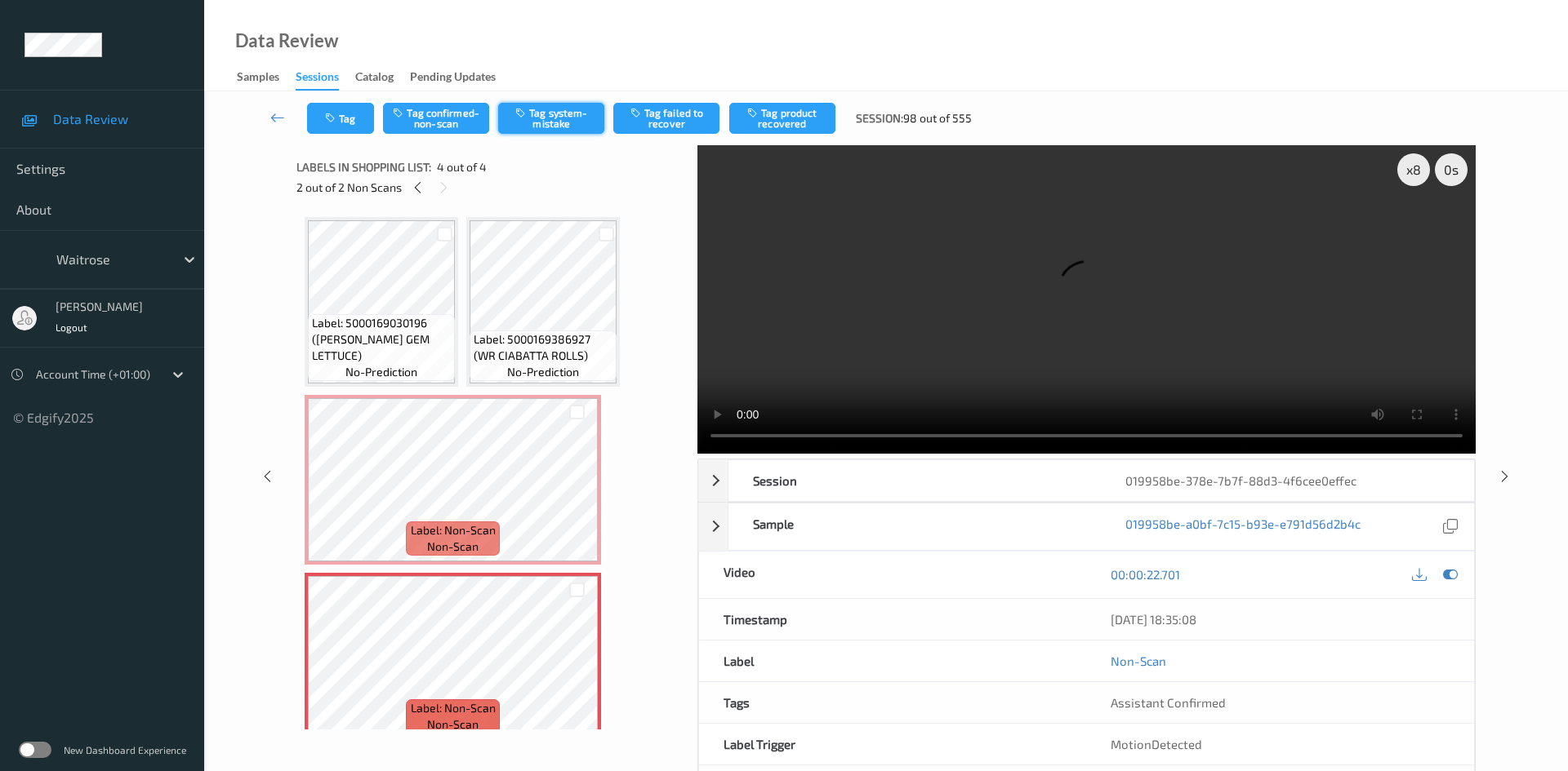
click at [562, 132] on button "Tag system-mistake" at bounding box center [551, 118] width 107 height 31
click at [358, 119] on button "Tag" at bounding box center [340, 118] width 67 height 31
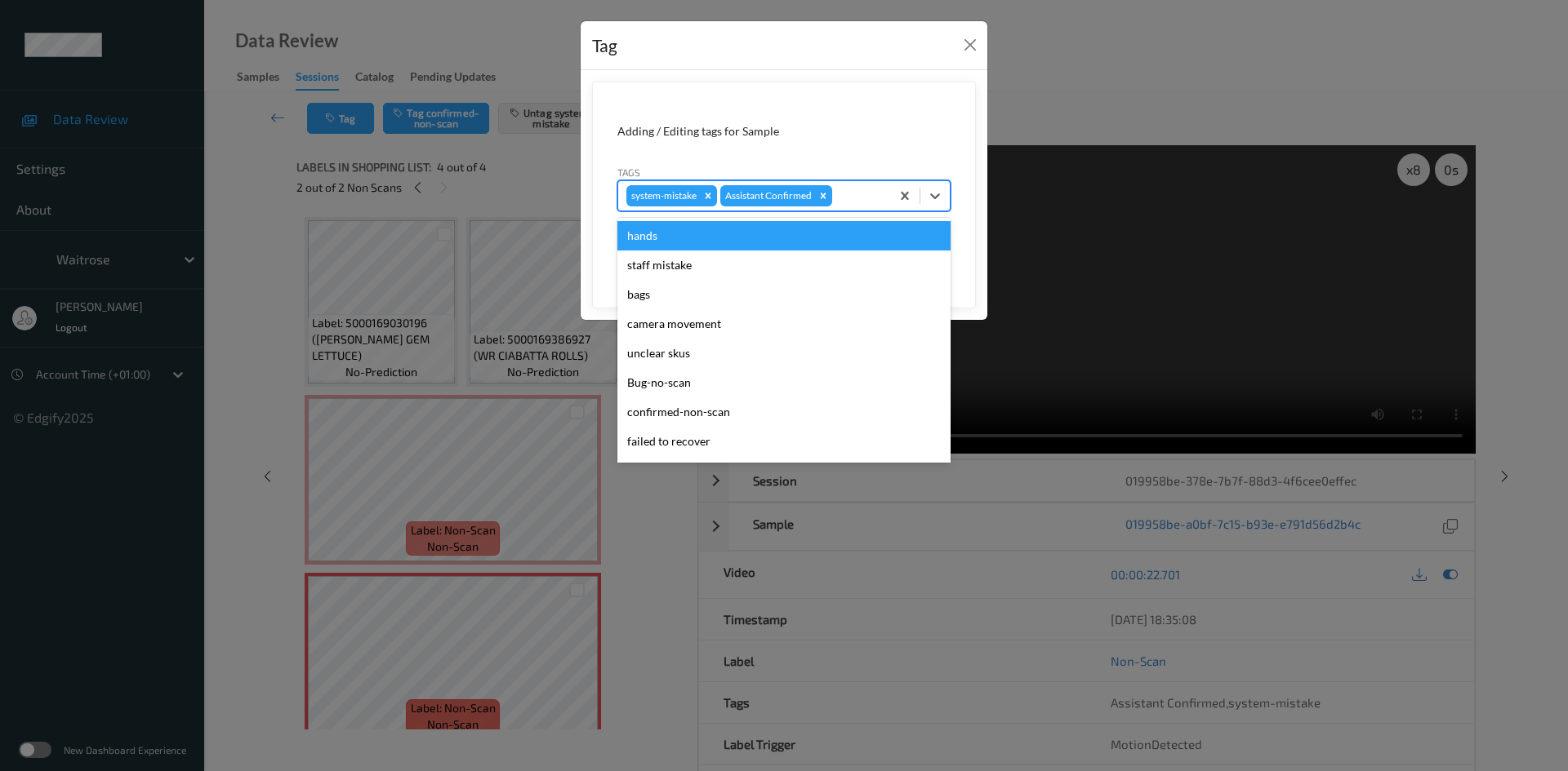
drag, startPoint x: 930, startPoint y: 193, endPoint x: 898, endPoint y: 230, distance: 48.9
click at [929, 193] on icon at bounding box center [936, 196] width 17 height 17
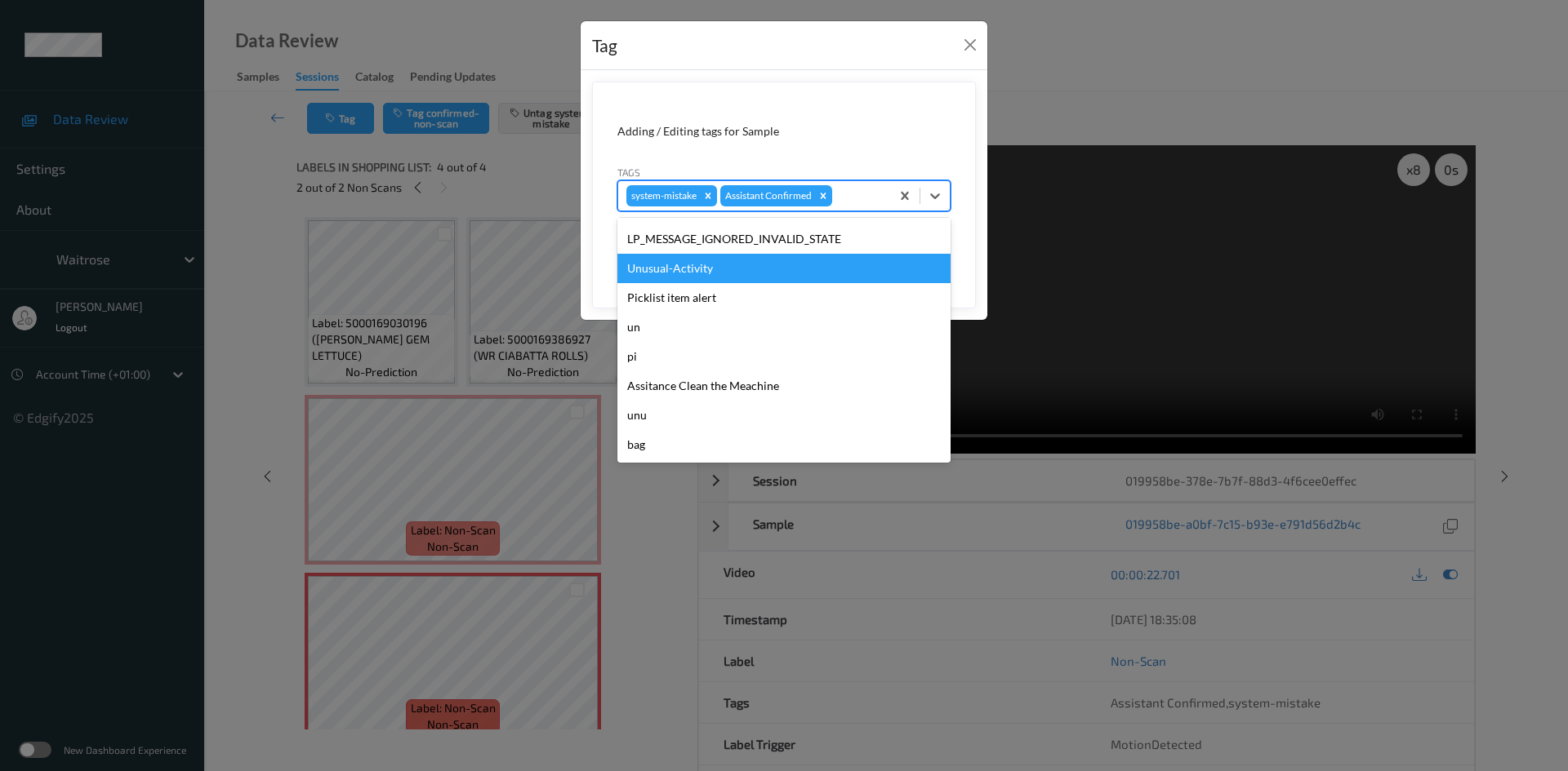
click at [718, 271] on div "Unusual-Activity" at bounding box center [784, 269] width 333 height 30
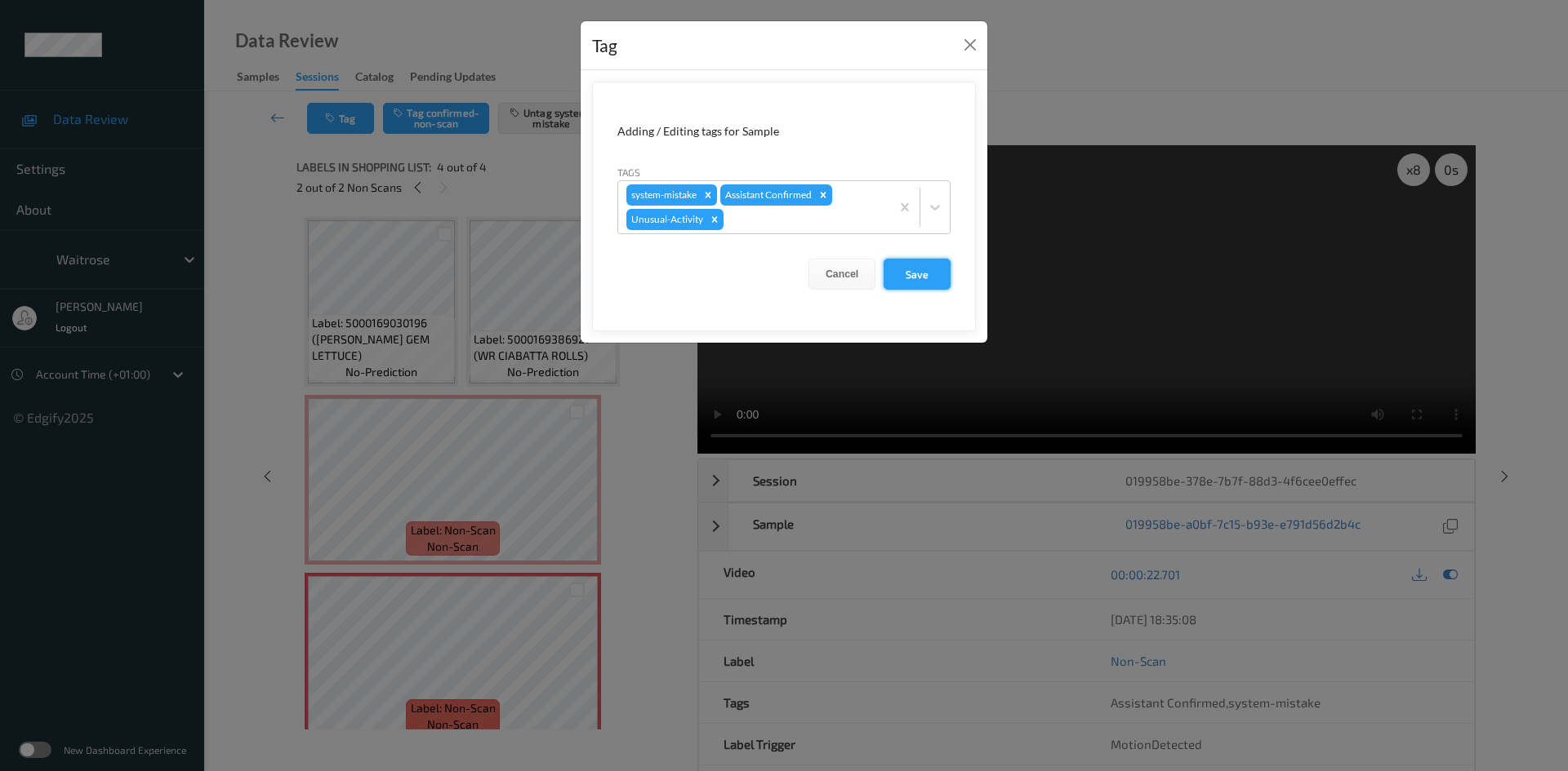
click at [899, 269] on button "Save" at bounding box center [917, 273] width 67 height 31
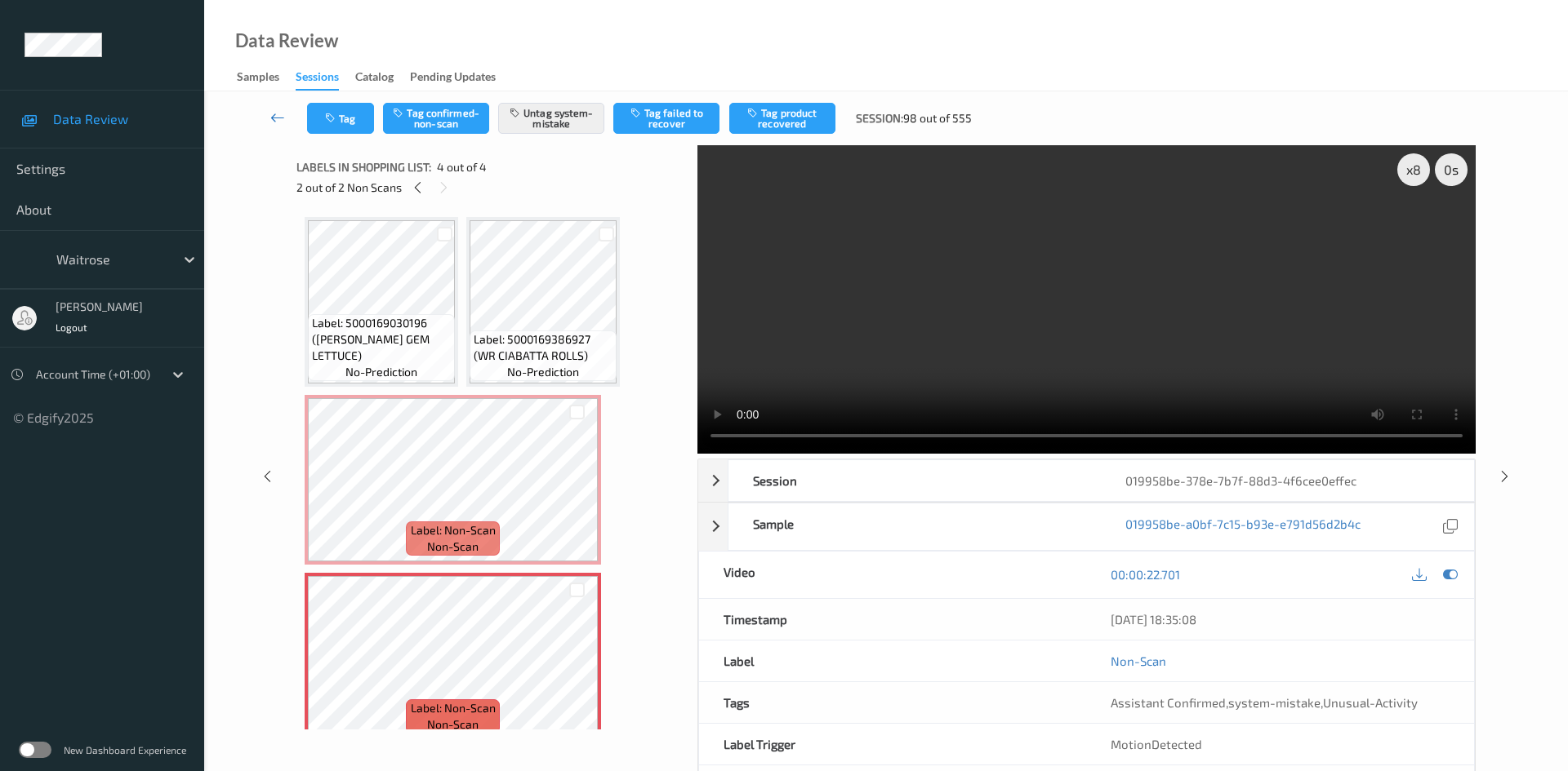
click at [276, 107] on link at bounding box center [278, 118] width 58 height 31
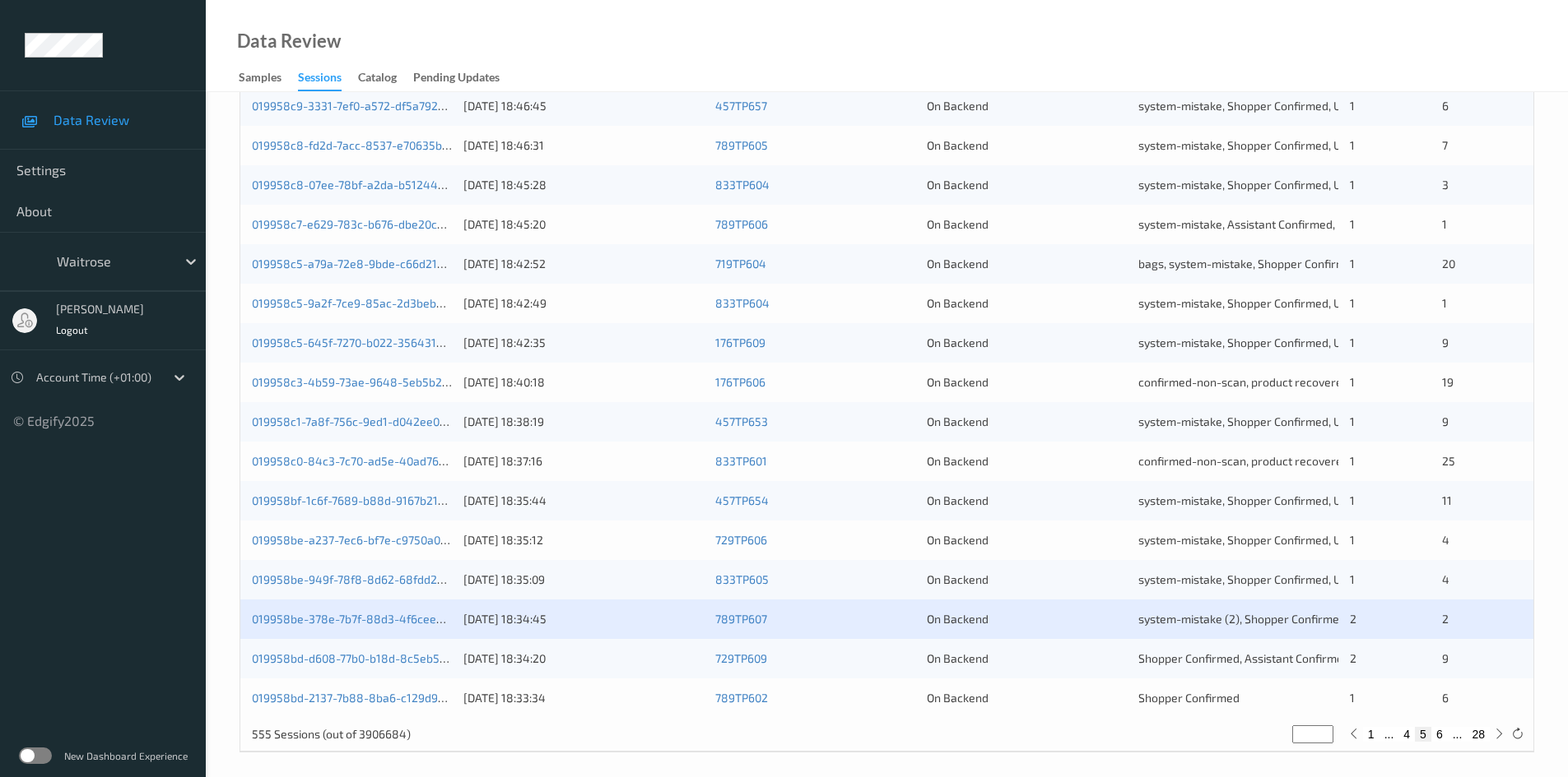
scroll to position [460, 0]
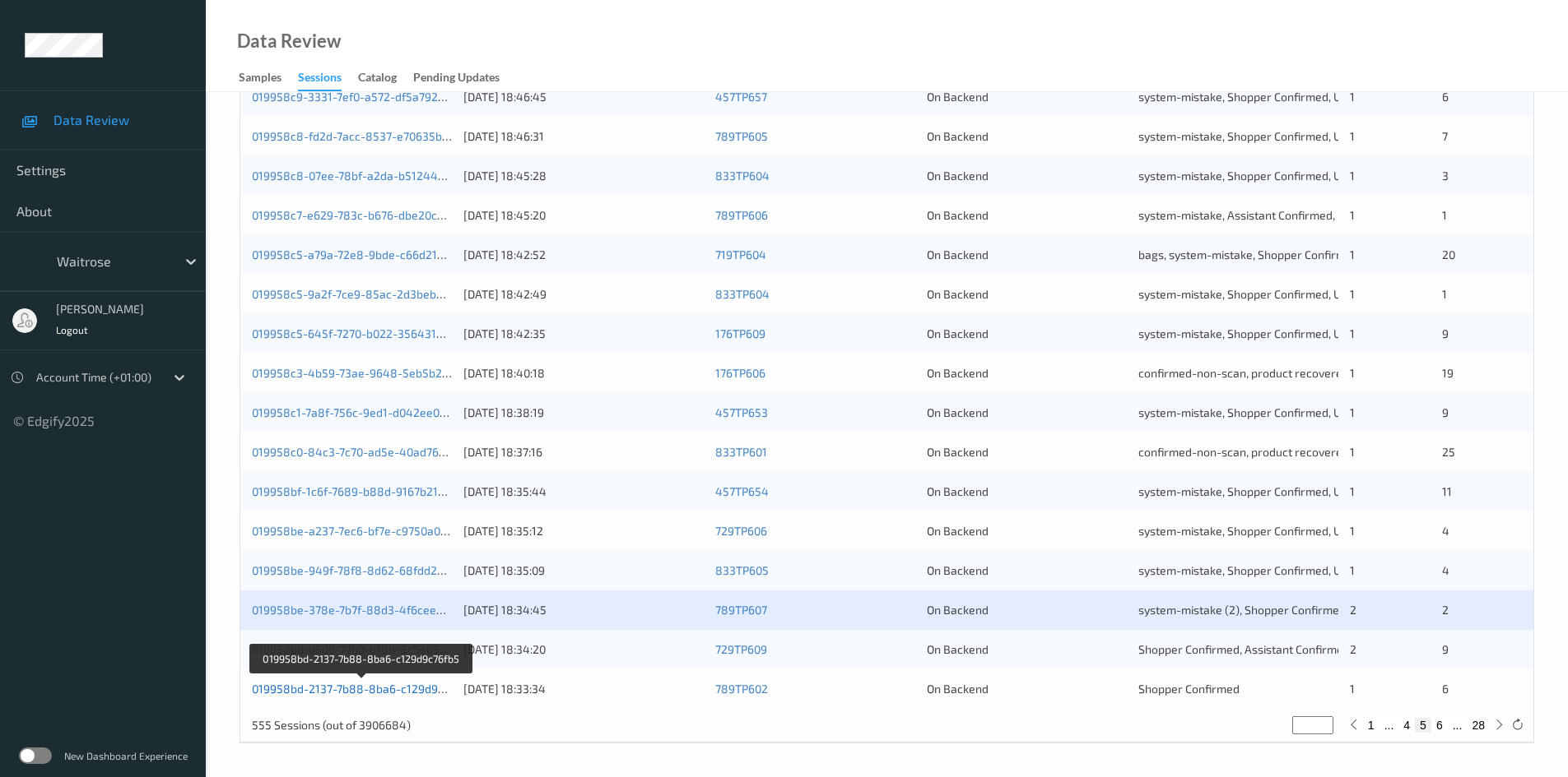
click at [333, 691] on link "019958bd-2137-7b88-8ba6-c129d9c76fb5" at bounding box center [363, 688] width 221 height 14
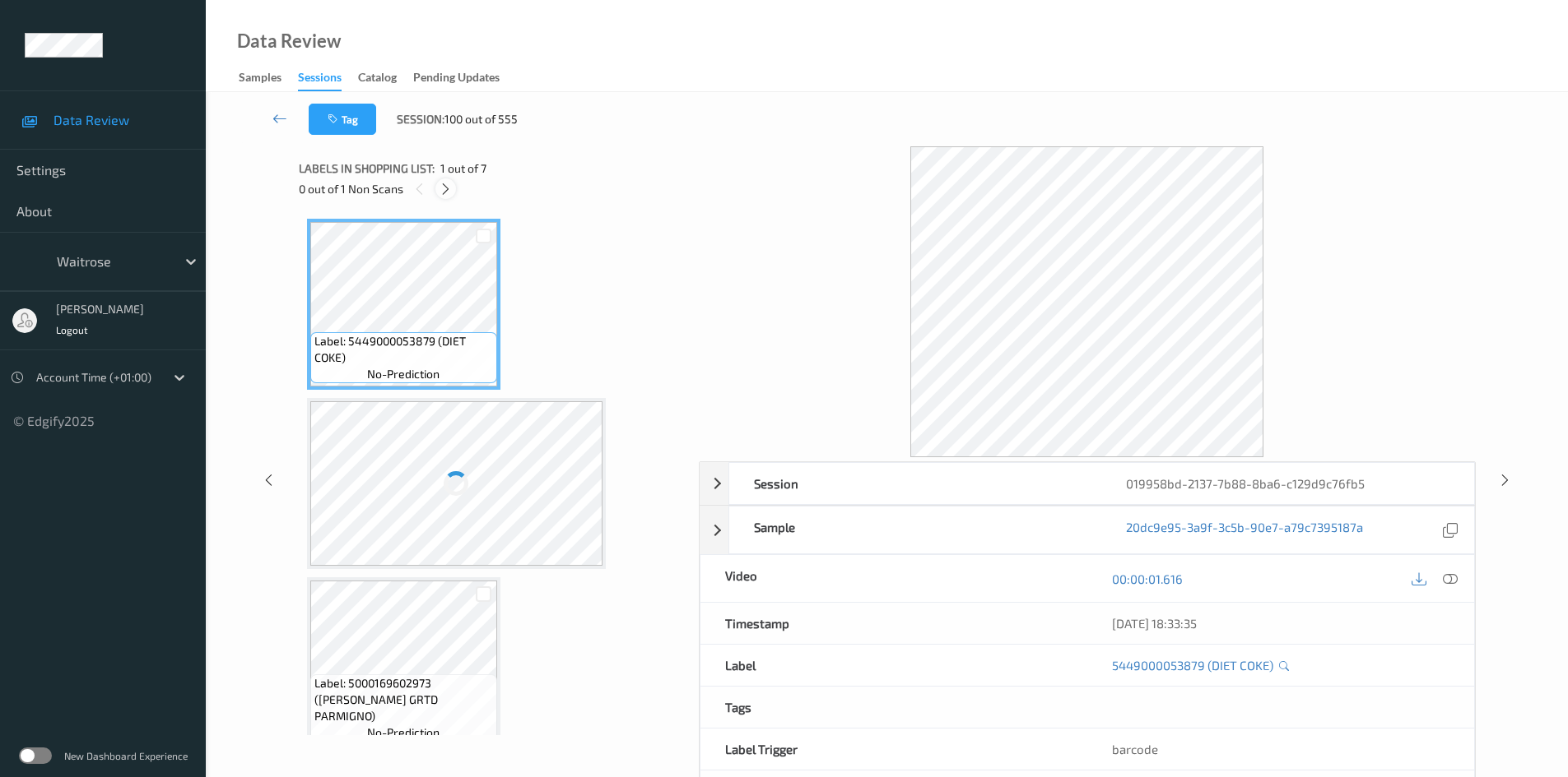
click at [444, 190] on icon at bounding box center [445, 190] width 14 height 15
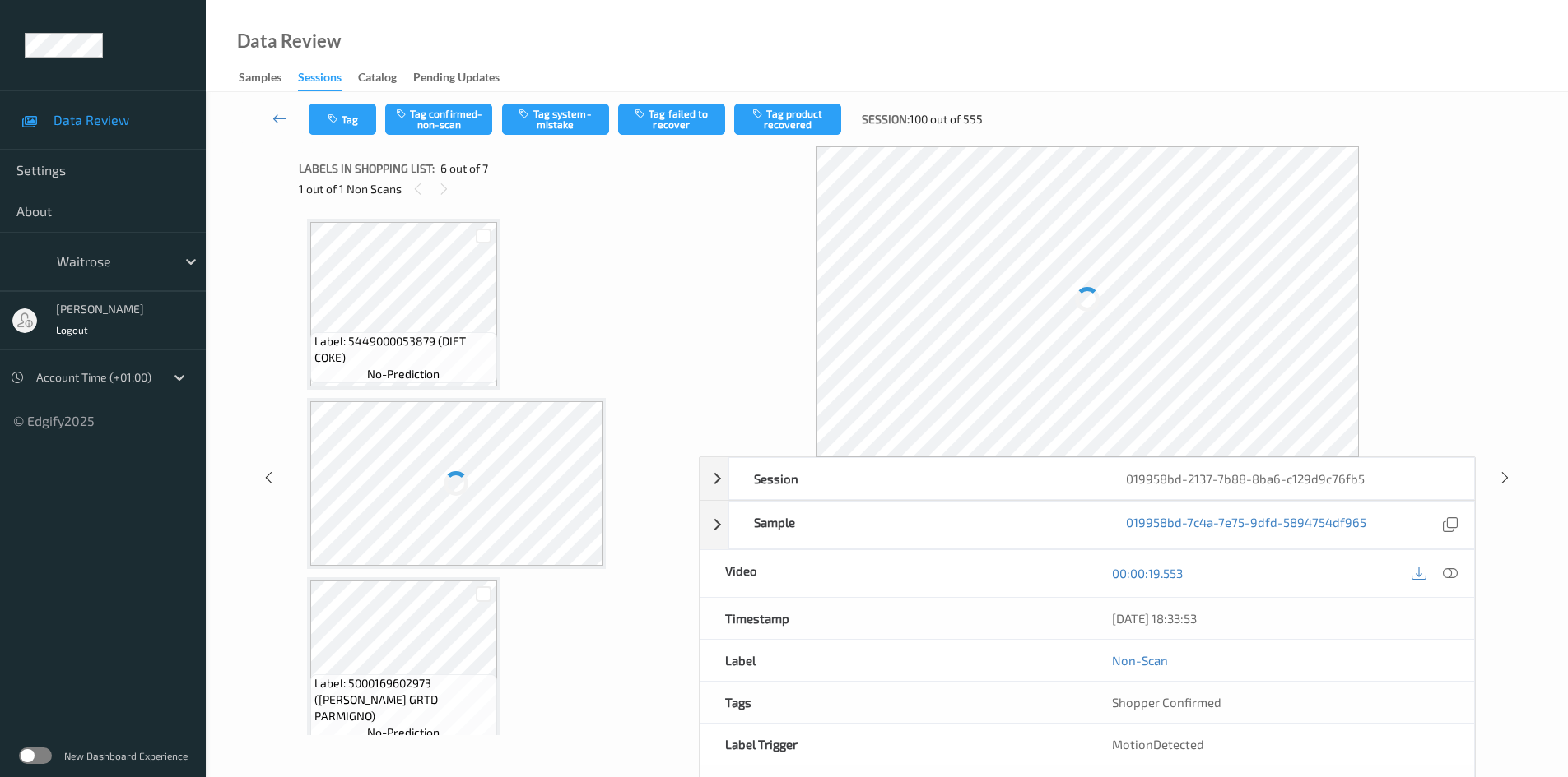
scroll to position [726, 0]
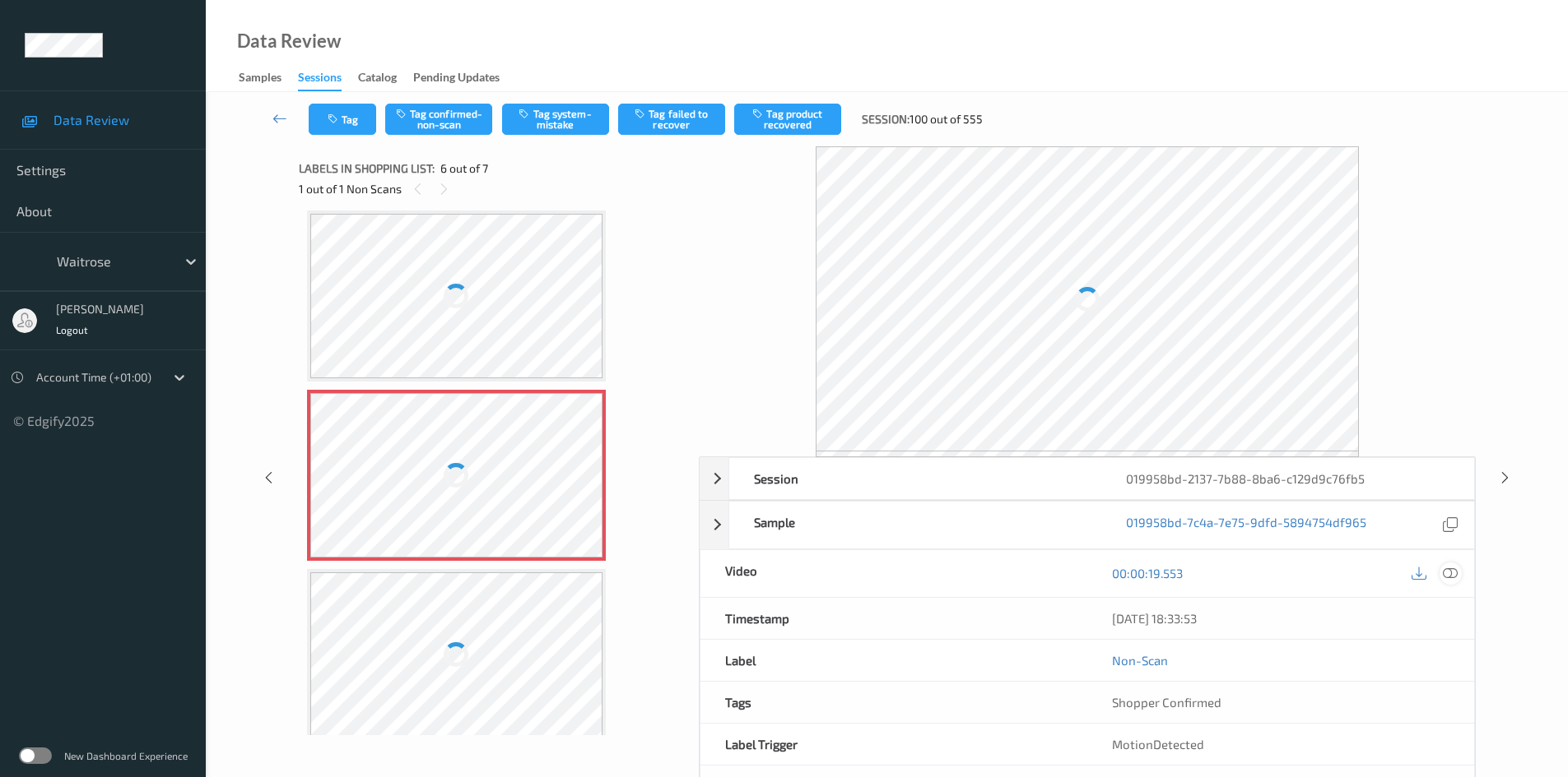
click at [1447, 566] on icon at bounding box center [1450, 573] width 15 height 15
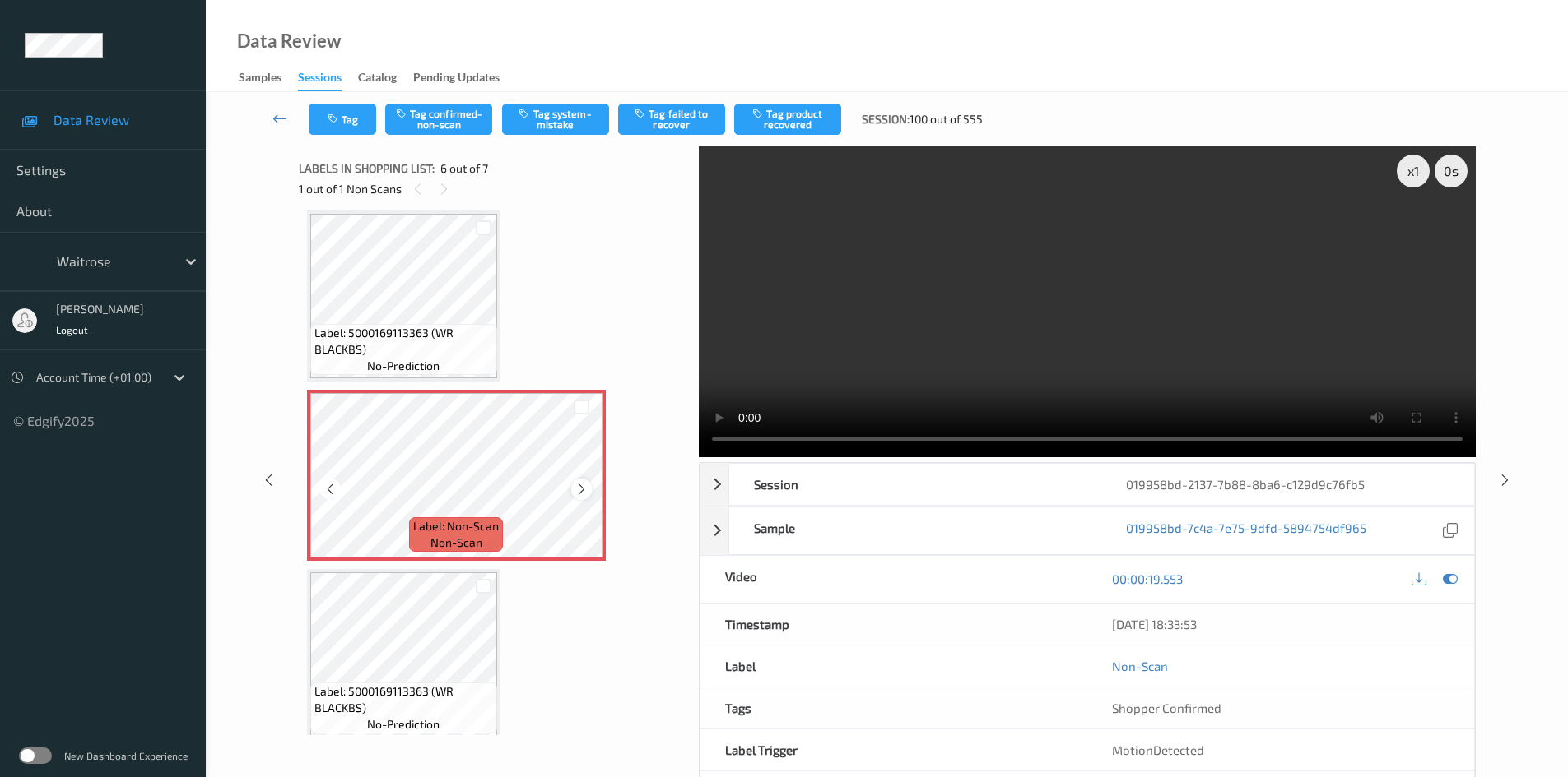
click at [582, 493] on icon at bounding box center [581, 489] width 14 height 15
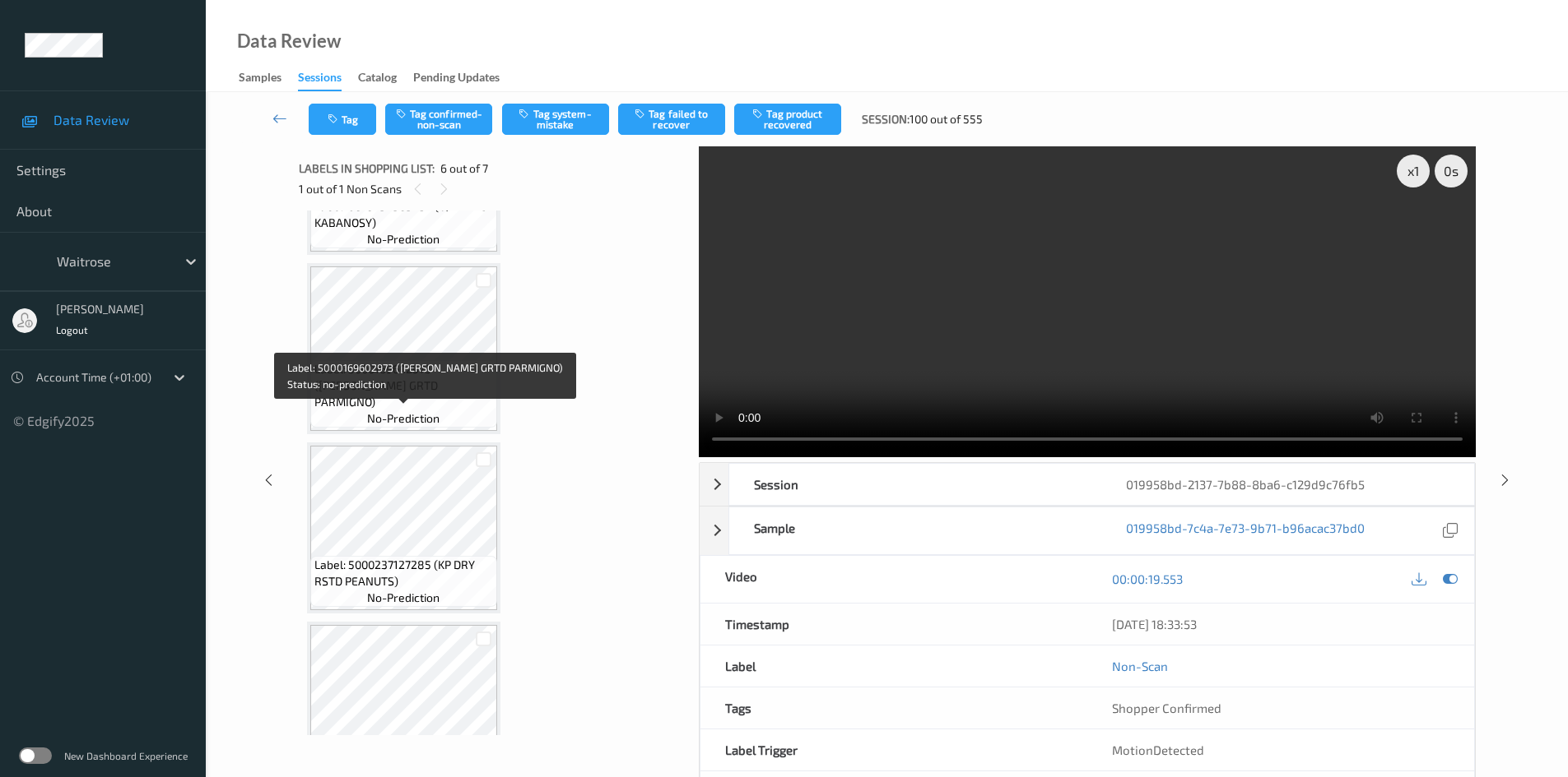
scroll to position [0, 0]
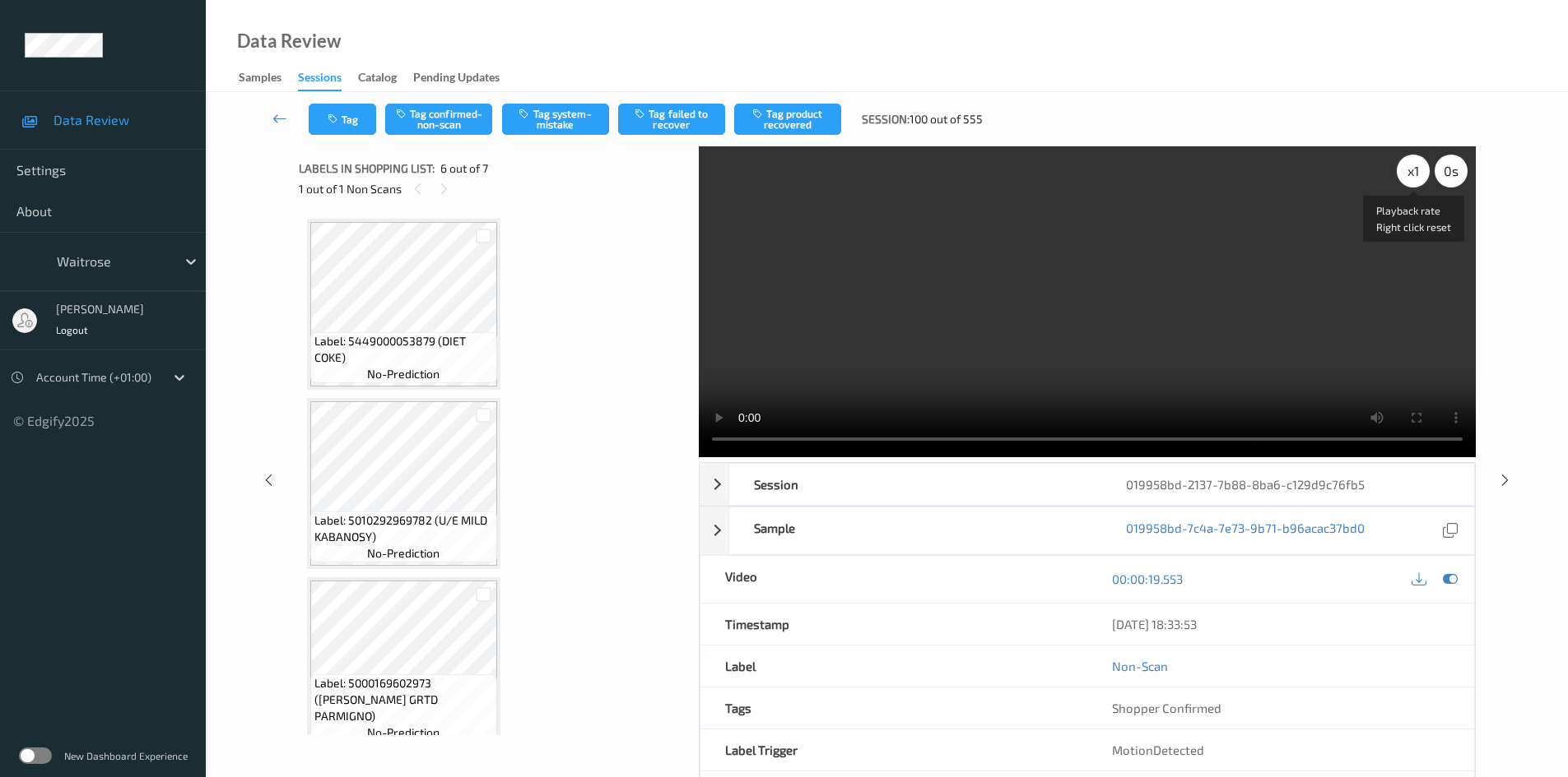
click at [1406, 169] on div "x 1" at bounding box center [1413, 171] width 33 height 33
click at [813, 361] on video at bounding box center [1088, 302] width 777 height 311
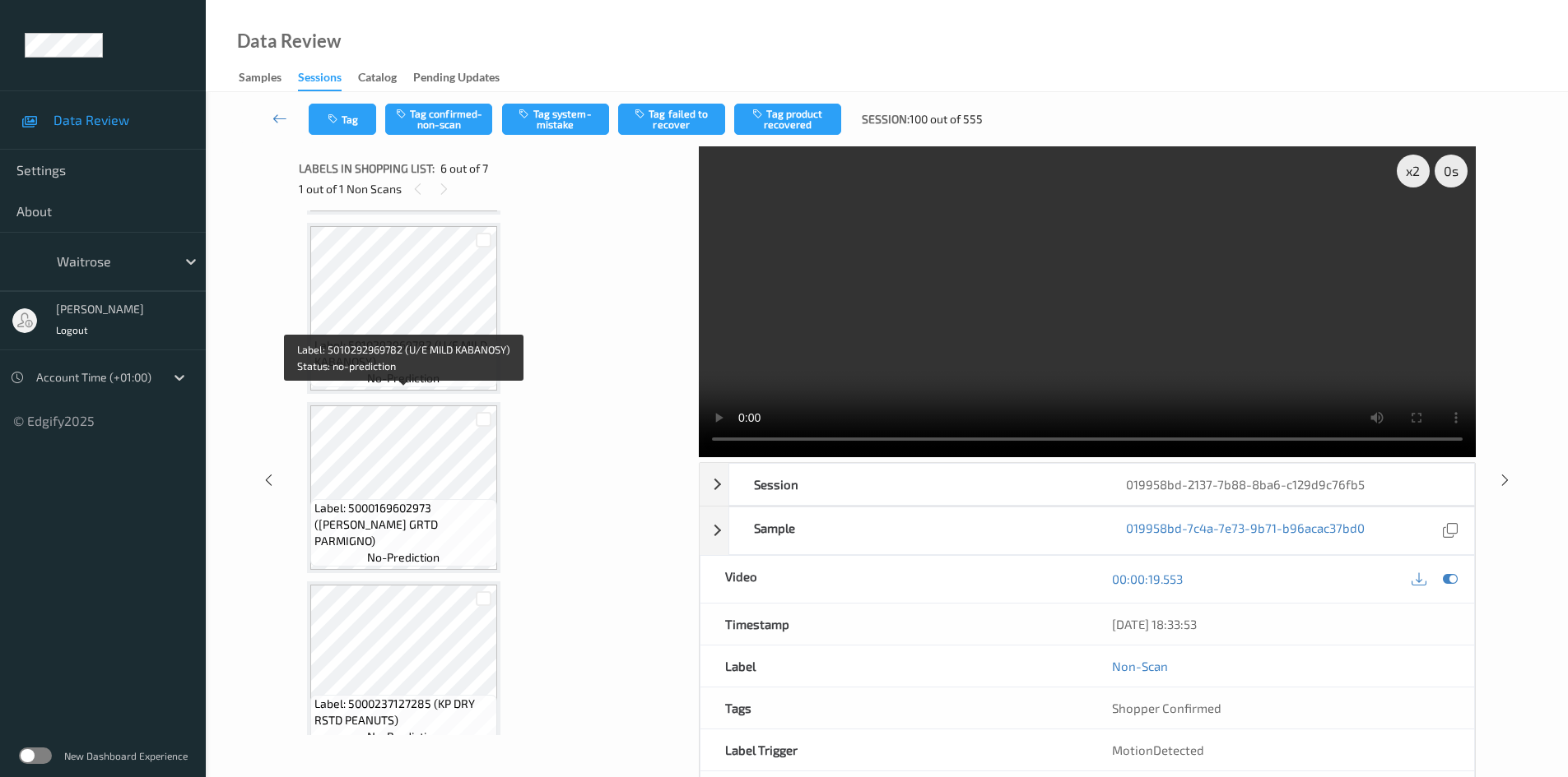
scroll to position [247, 0]
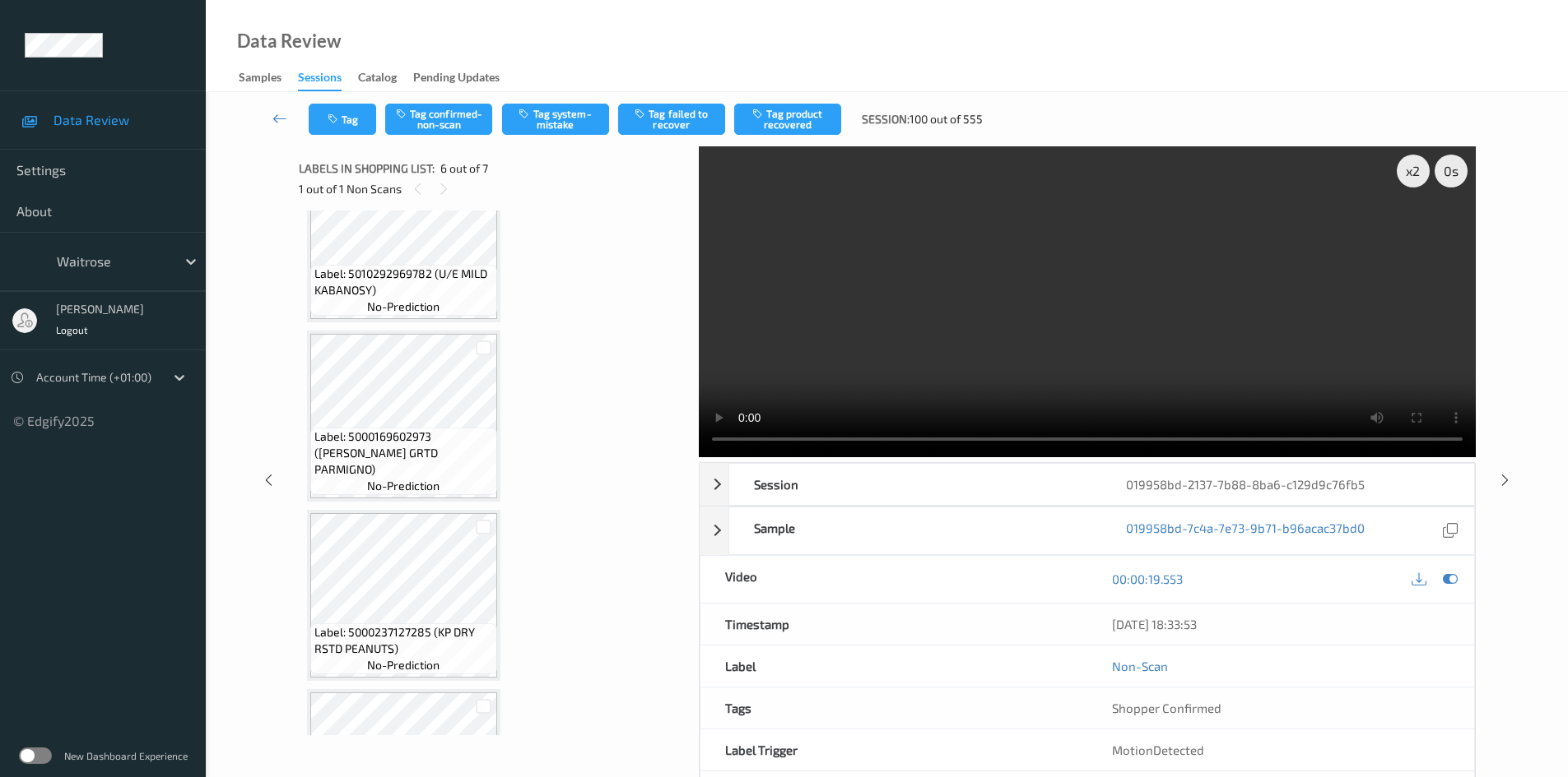
click at [1025, 326] on video at bounding box center [1088, 302] width 777 height 311
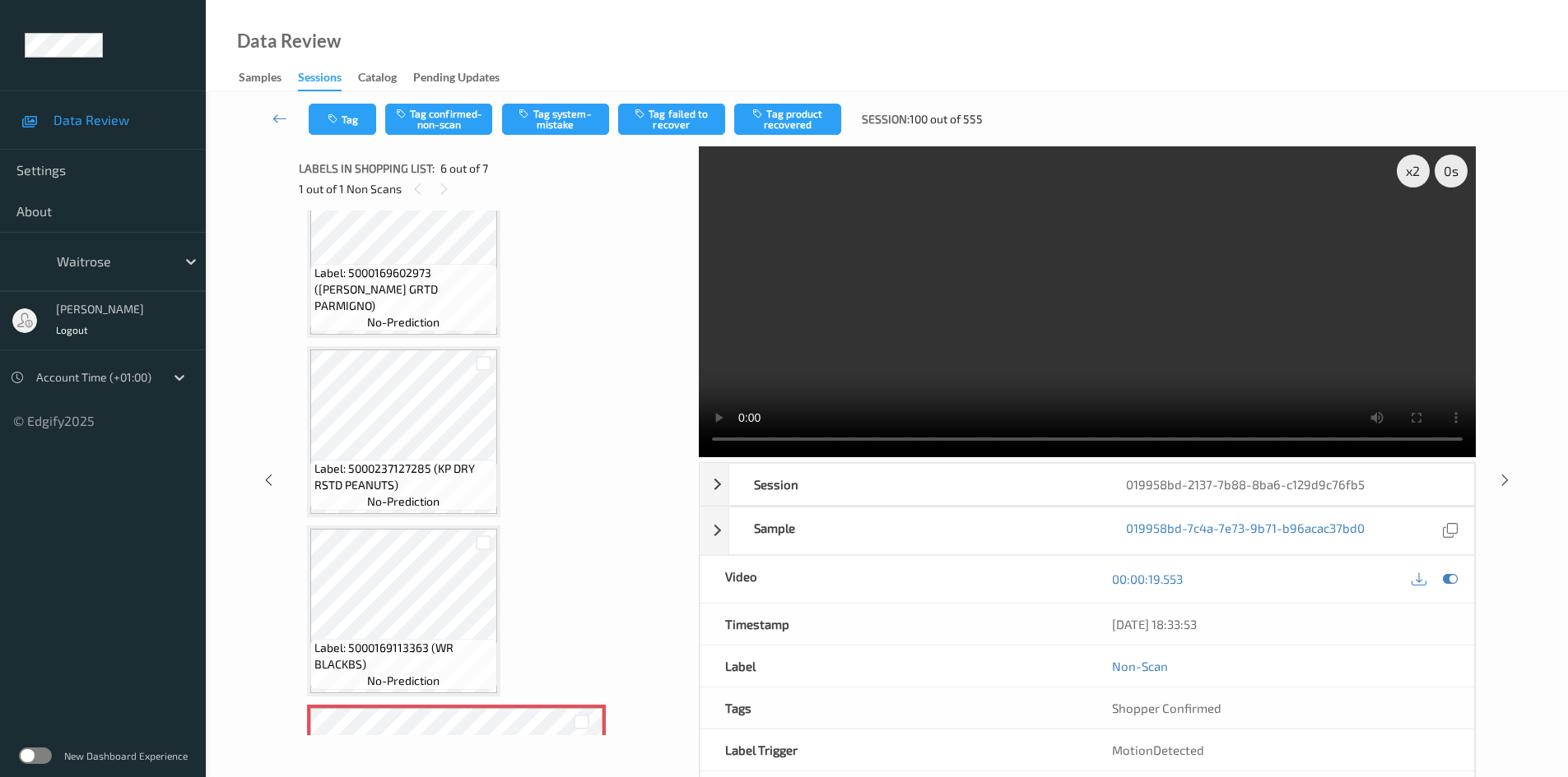
scroll to position [411, 0]
click at [1000, 377] on video at bounding box center [1088, 302] width 777 height 311
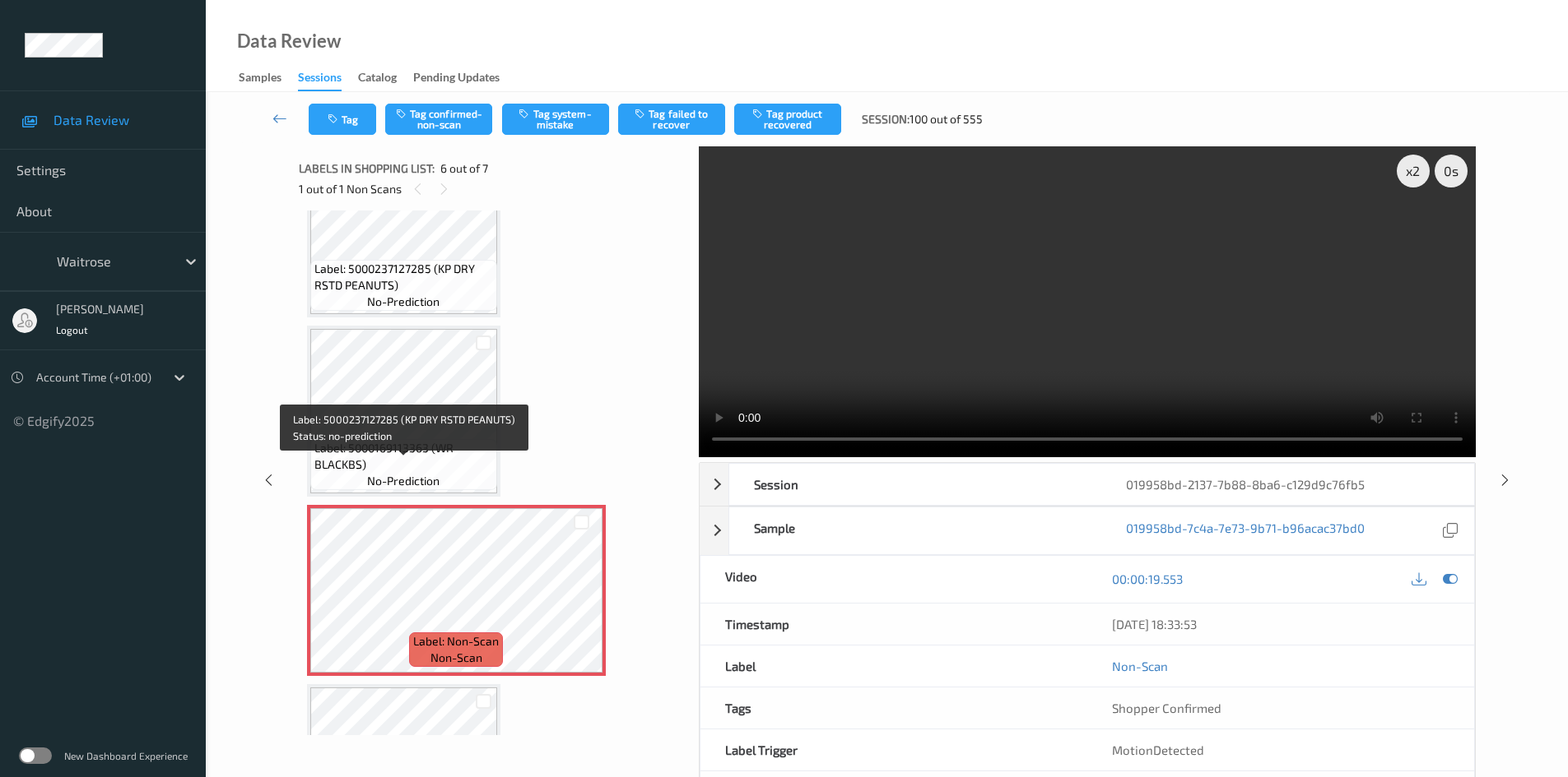
scroll to position [658, 0]
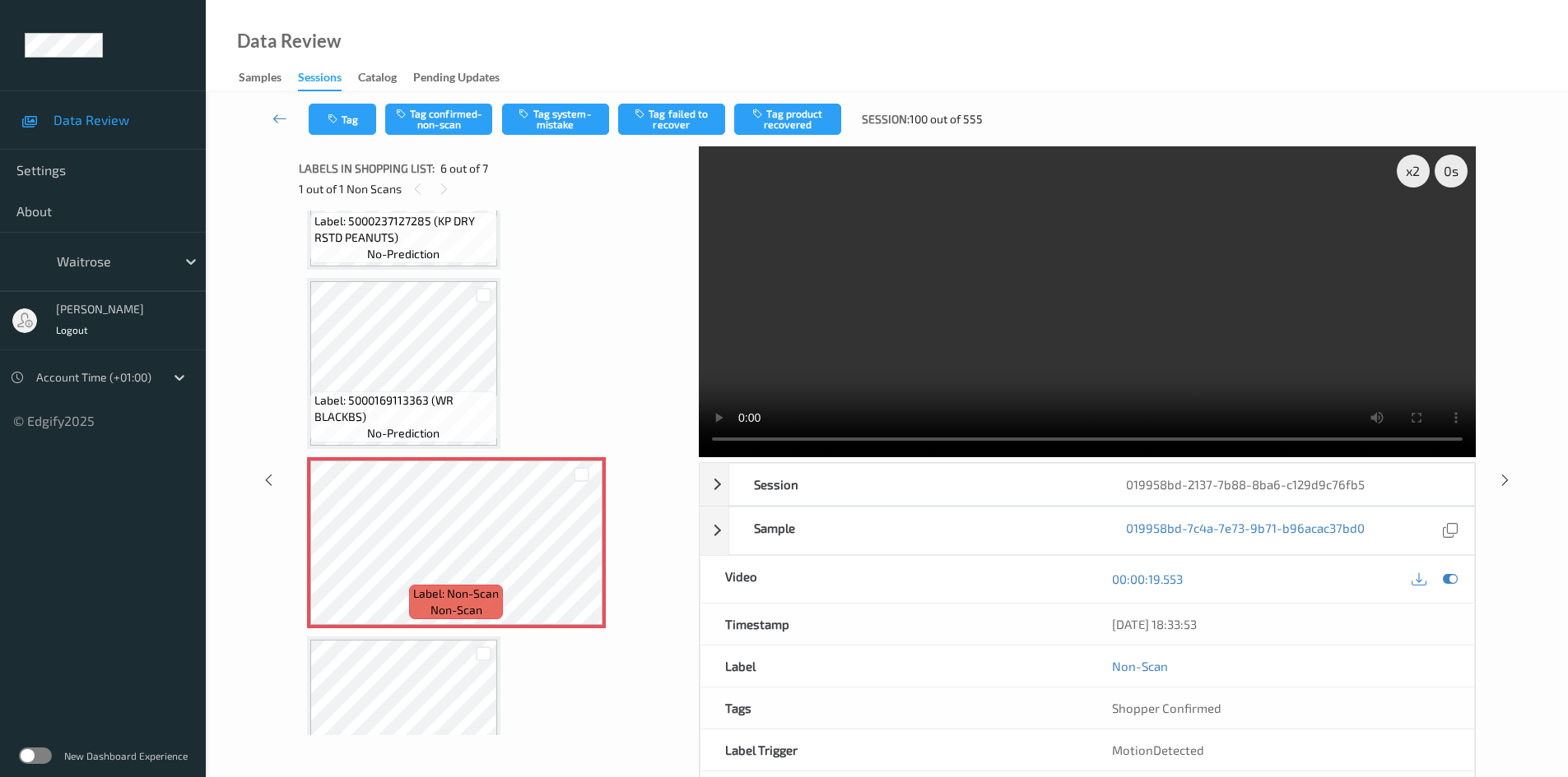
click at [964, 354] on video at bounding box center [1088, 302] width 777 height 311
click at [992, 336] on video at bounding box center [1088, 302] width 777 height 311
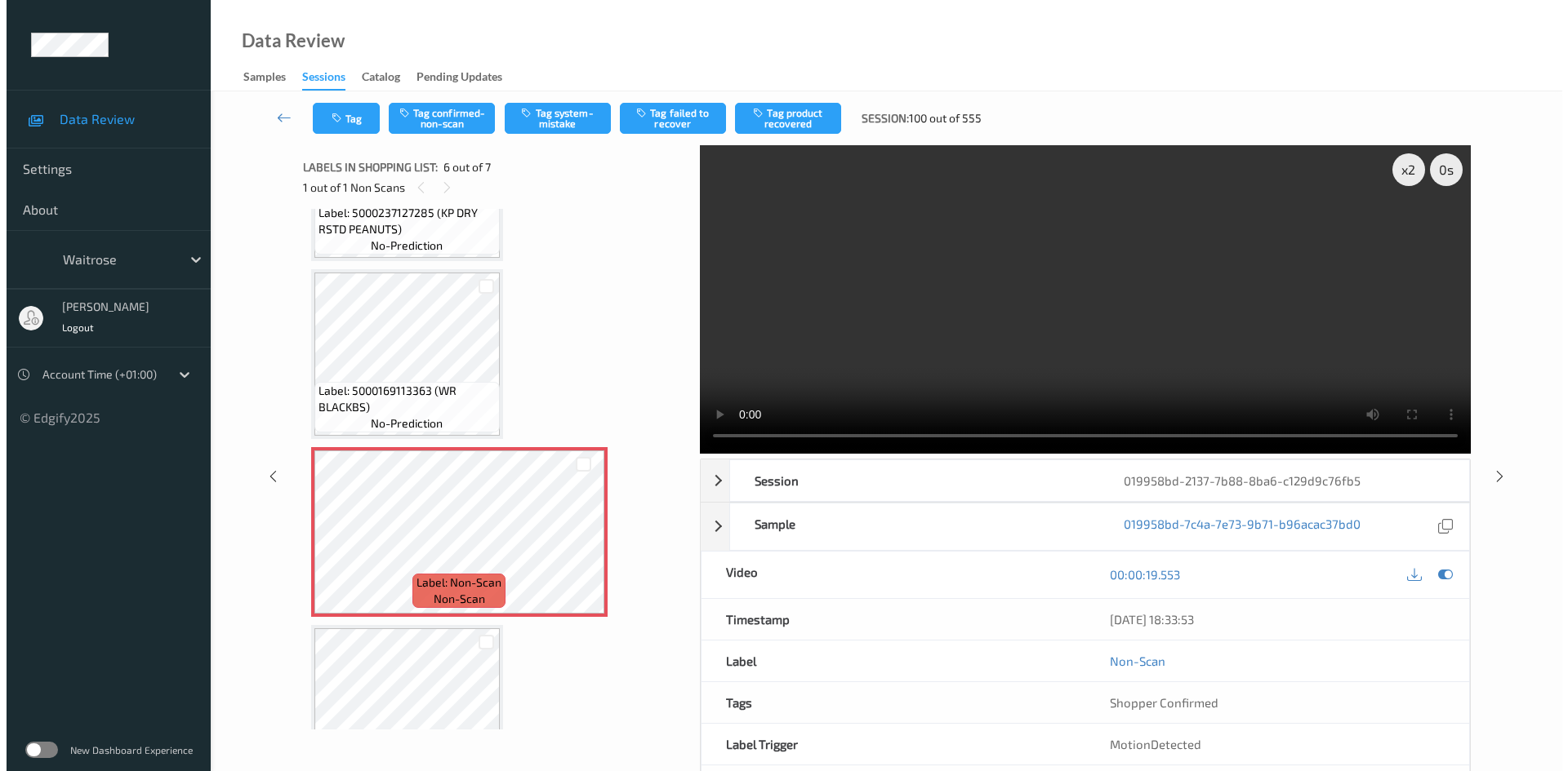
scroll to position [733, 0]
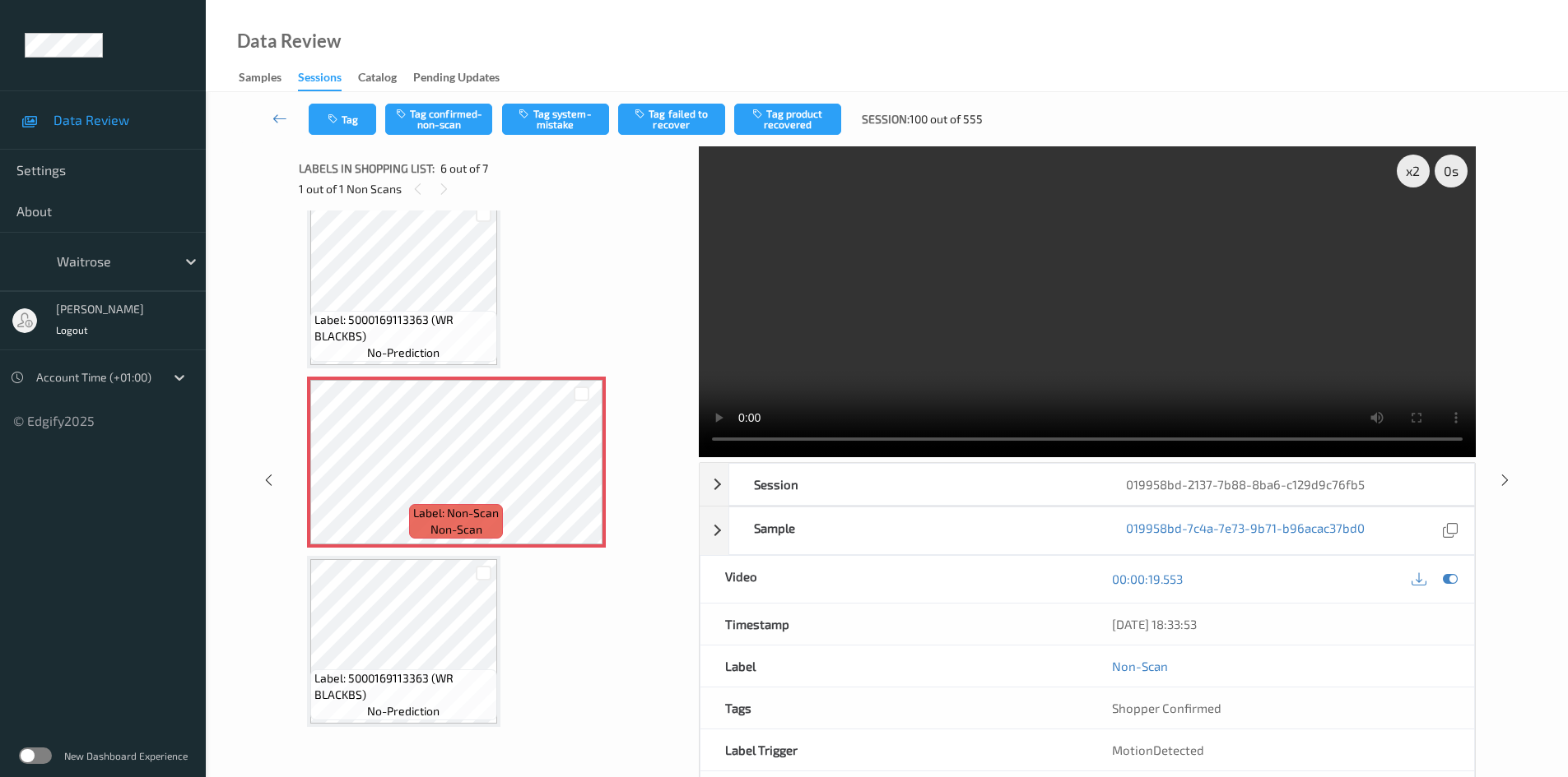
click at [1054, 336] on video at bounding box center [1088, 302] width 777 height 311
click at [1411, 169] on div "x 2" at bounding box center [1413, 171] width 33 height 33
click at [1103, 357] on video at bounding box center [1088, 302] width 777 height 311
click at [1072, 346] on video at bounding box center [1088, 302] width 777 height 311
click at [1061, 347] on video at bounding box center [1088, 302] width 777 height 311
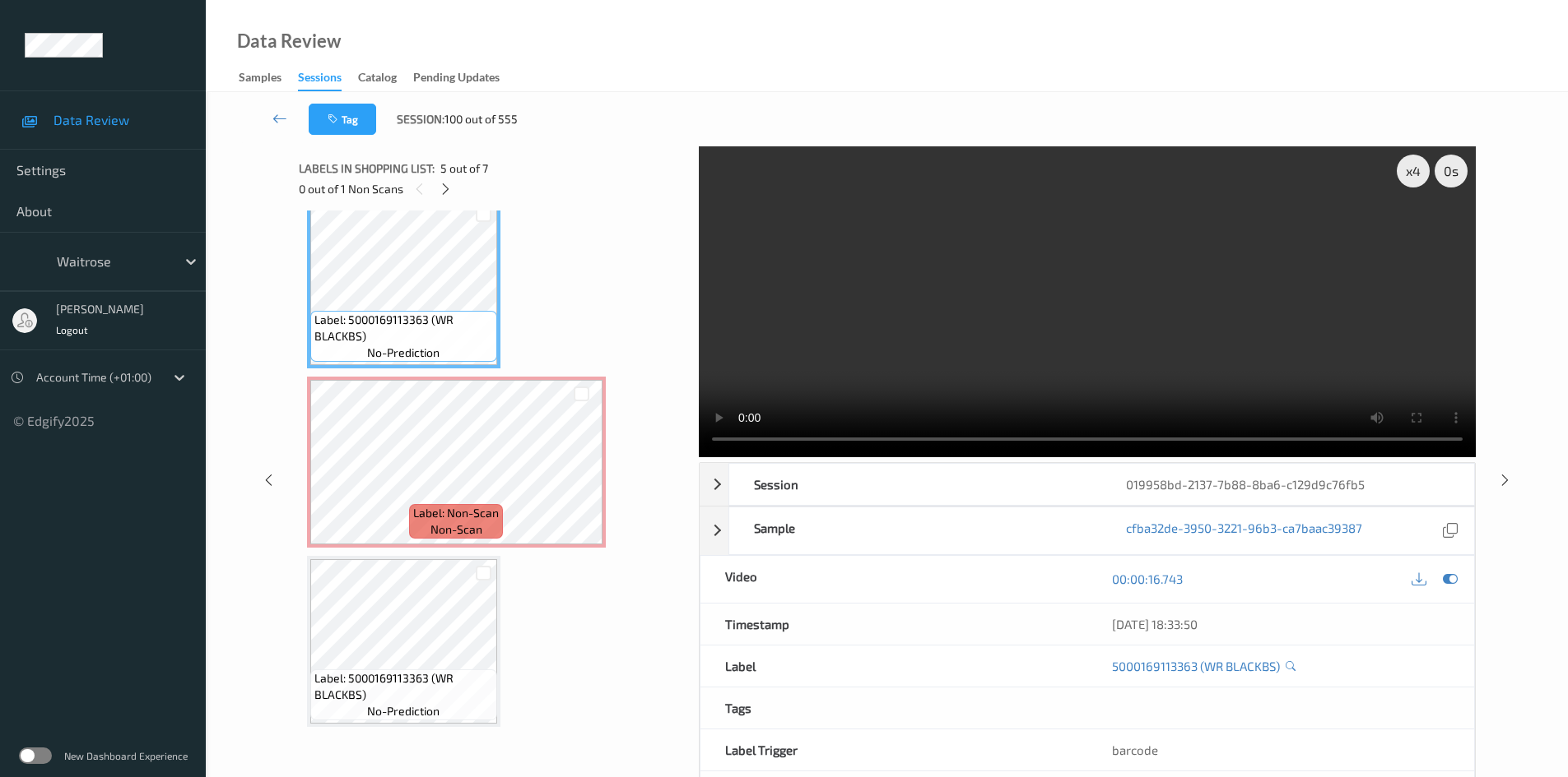
click at [882, 357] on video at bounding box center [1088, 302] width 777 height 311
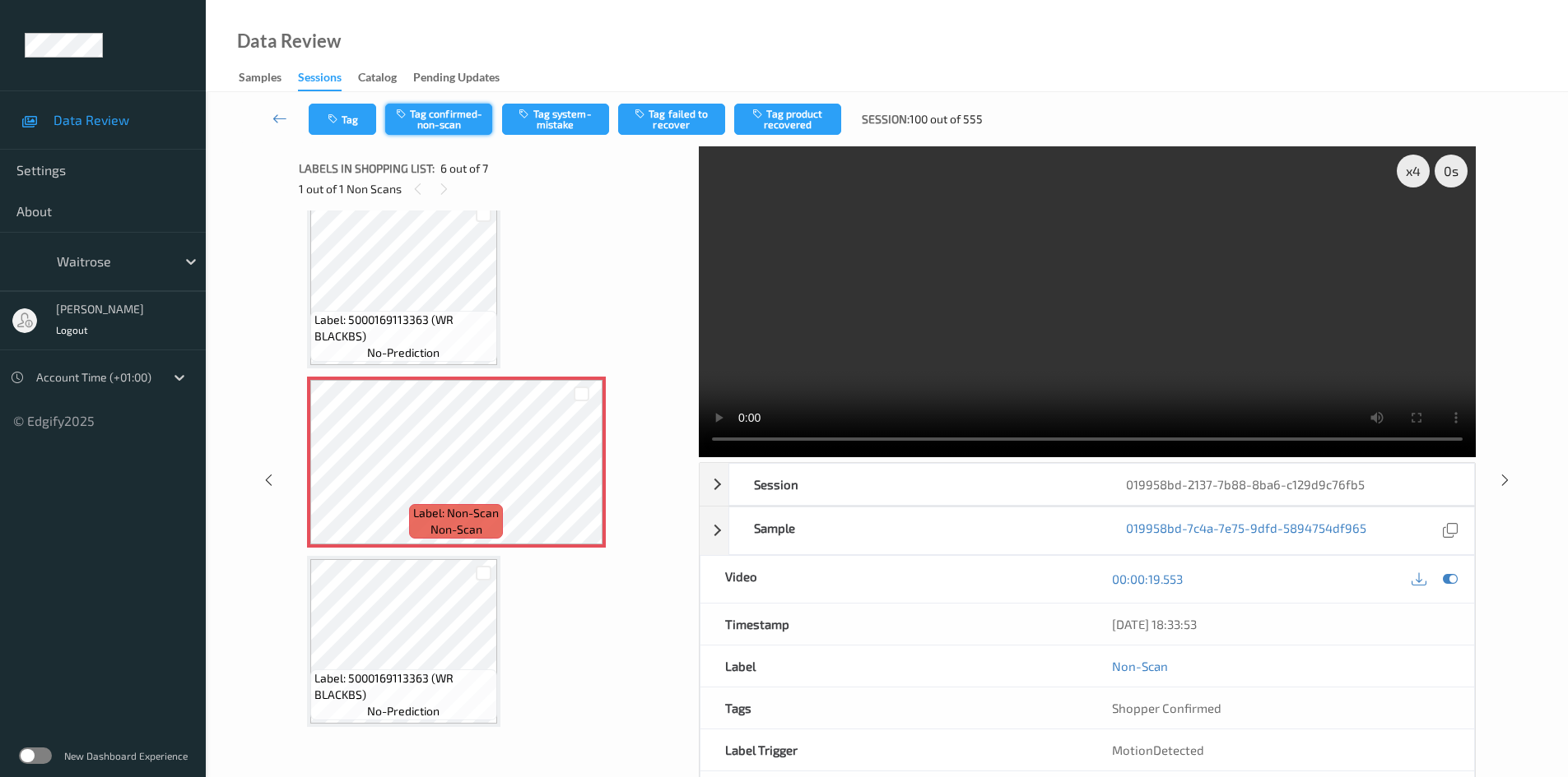
click at [465, 107] on button "Tag confirmed-non-scan" at bounding box center [438, 119] width 107 height 31
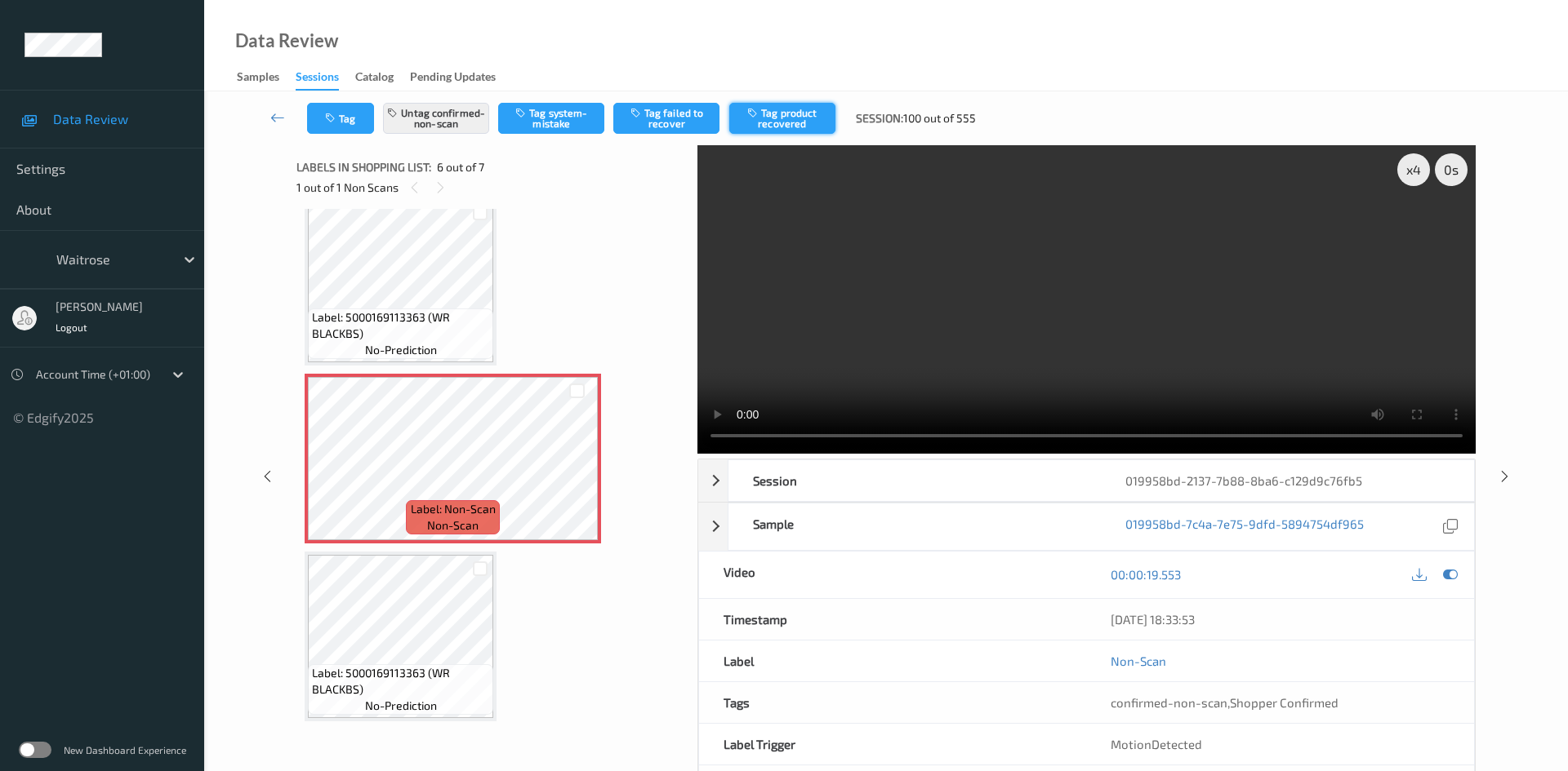
click at [793, 119] on button "Tag product recovered" at bounding box center [783, 118] width 107 height 31
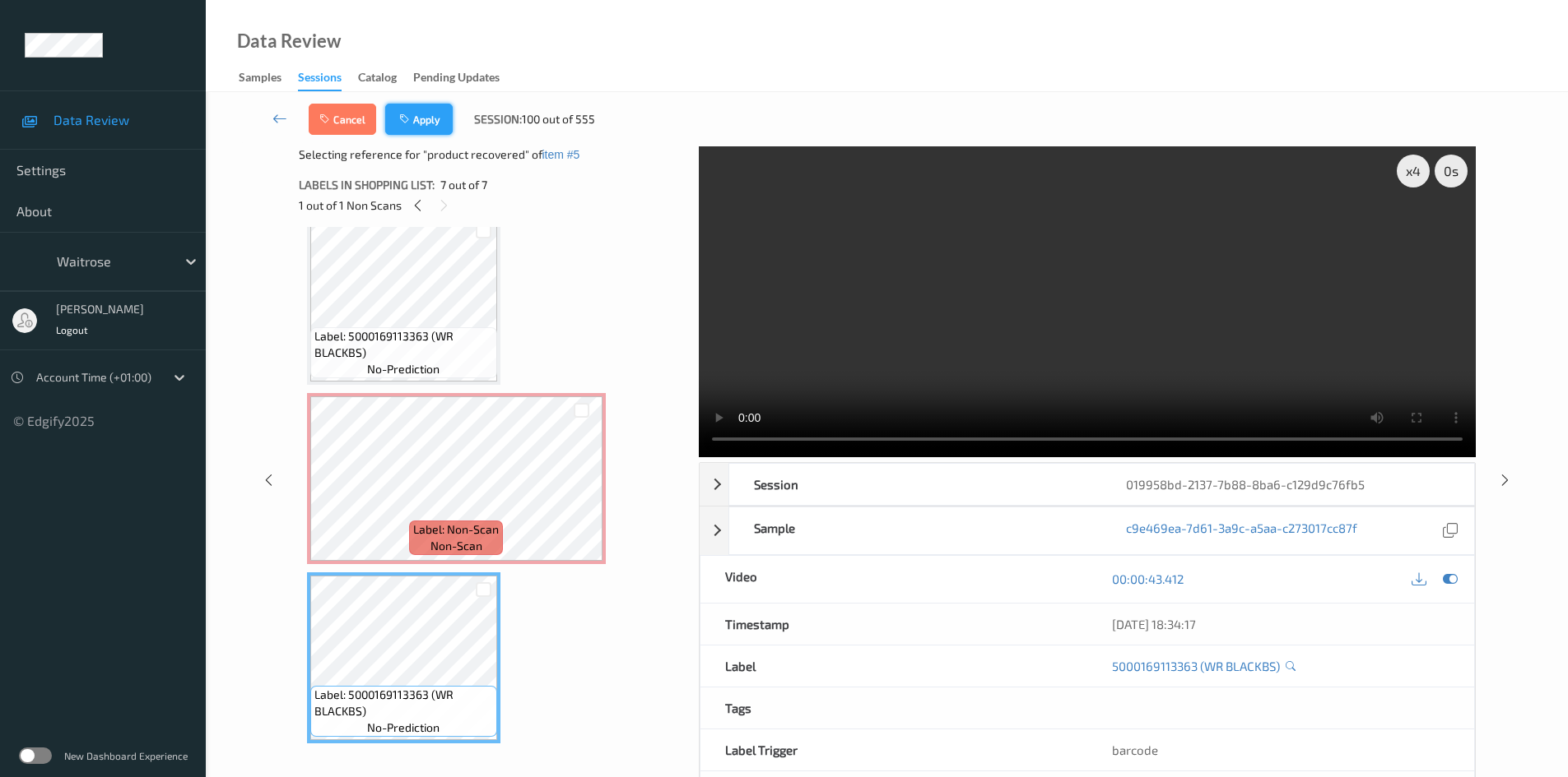
click at [440, 114] on button "Apply" at bounding box center [419, 119] width 67 height 31
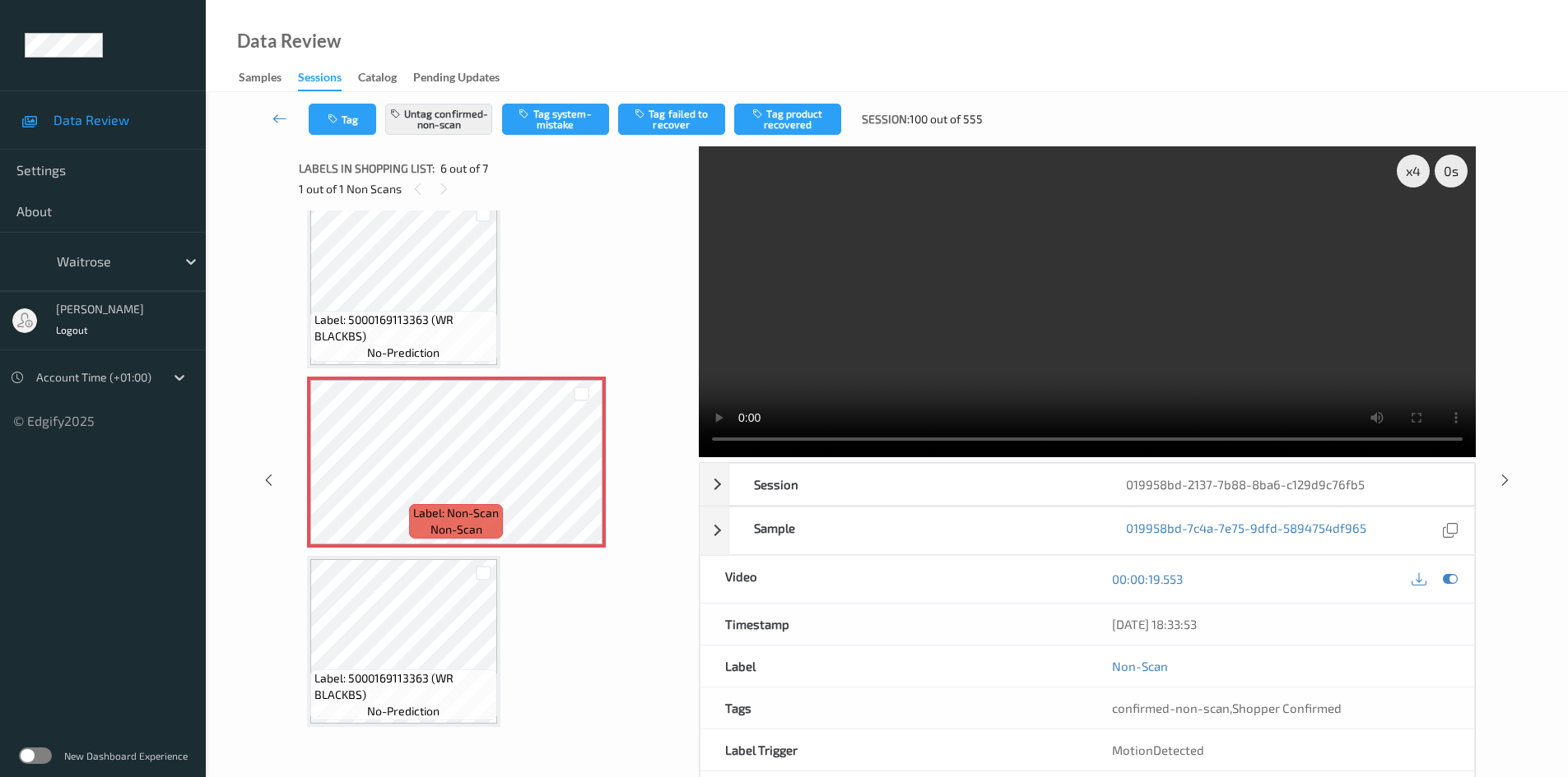
scroll to position [726, 0]
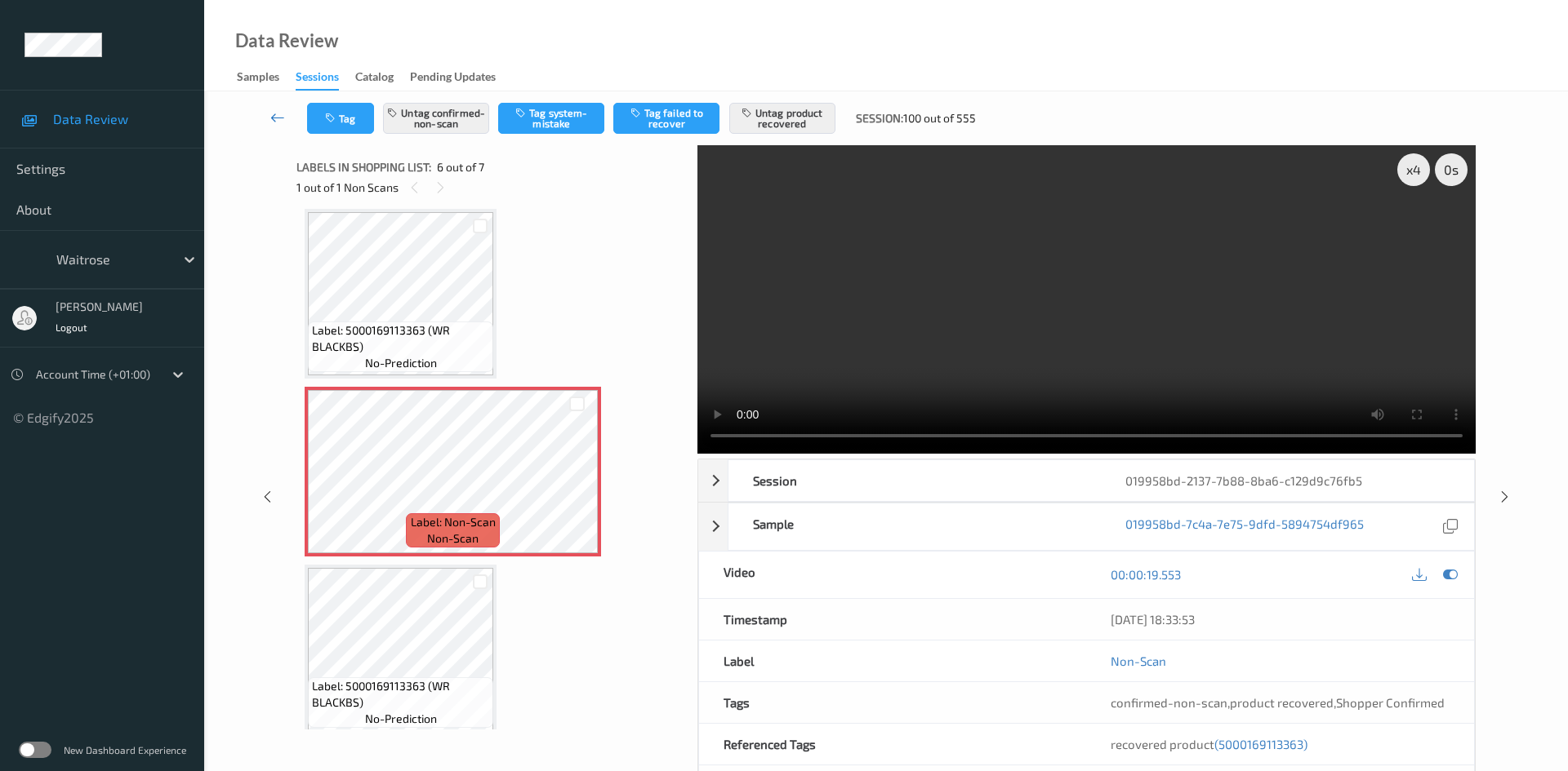
click at [272, 109] on icon at bounding box center [278, 118] width 15 height 17
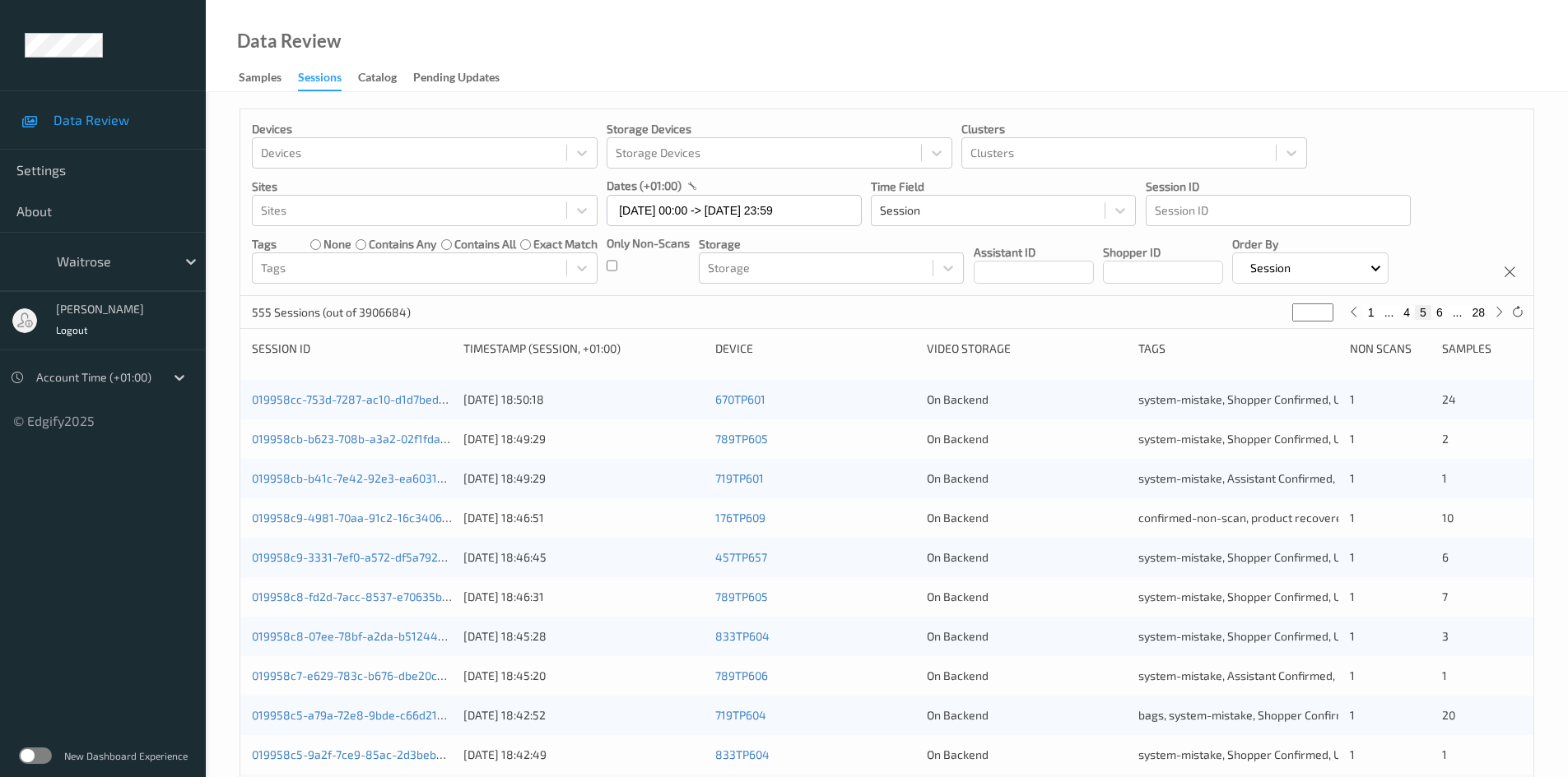
drag, startPoint x: 1313, startPoint y: 304, endPoint x: 1241, endPoint y: 351, distance: 86.0
click at [1241, 351] on div "Devices Devices Storage Devices Storage Devices Clusters Clusters Sites Sites d…" at bounding box center [887, 656] width 1295 height 1095
type input "*"
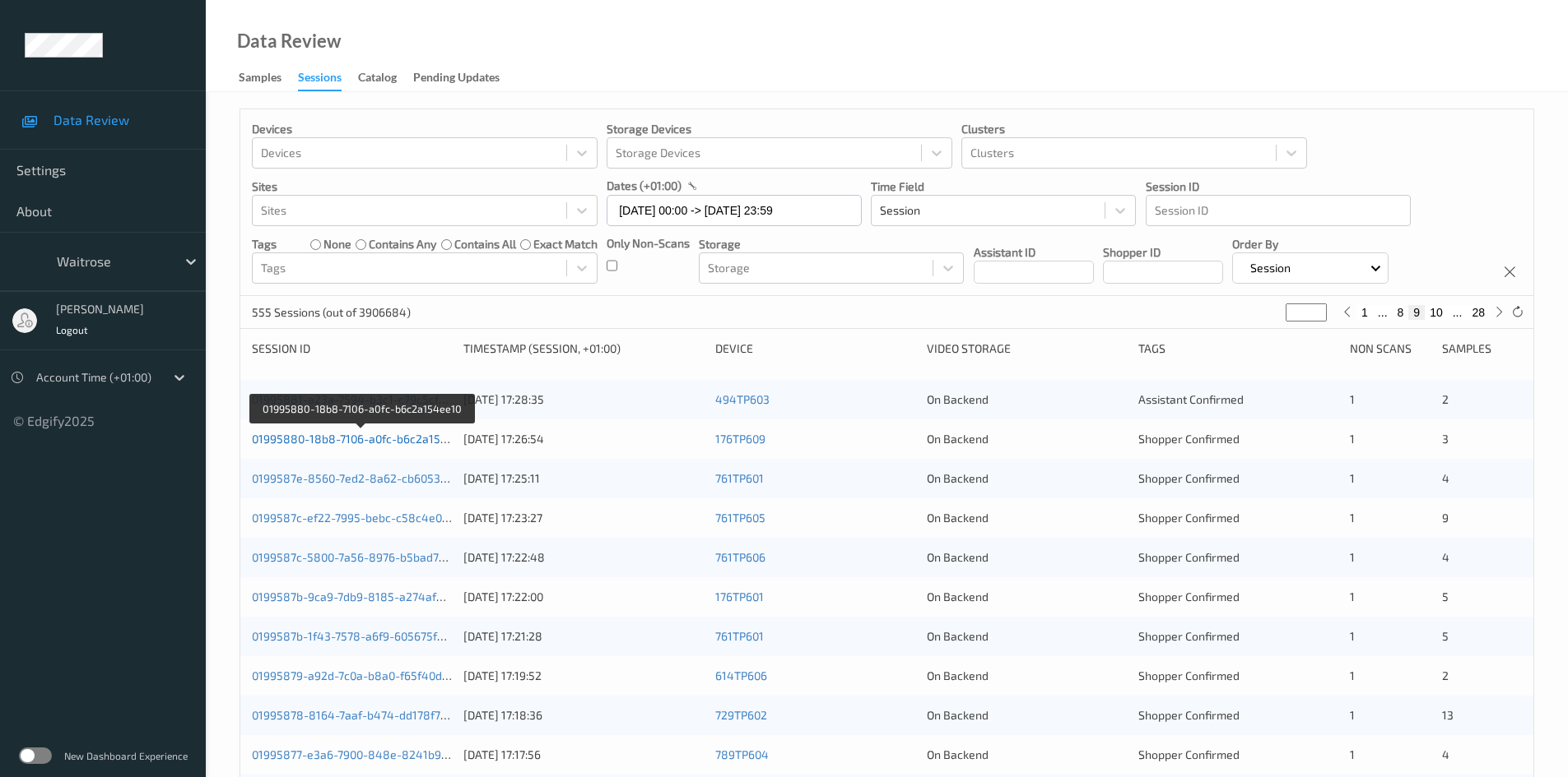
click at [314, 441] on link "01995880-18b8-7106-a0fc-b6c2a154ee10" at bounding box center [363, 438] width 221 height 14
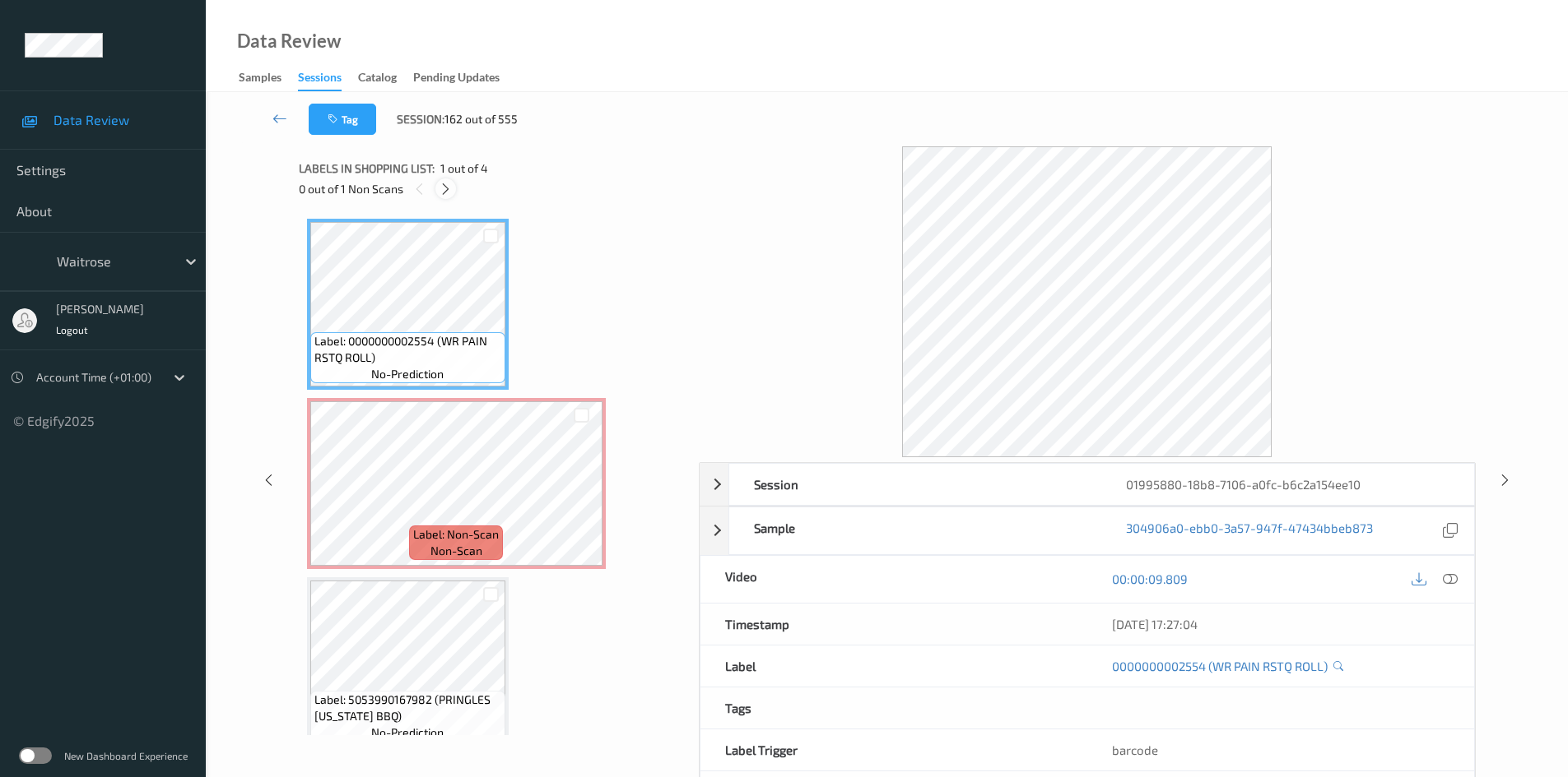
click at [451, 188] on icon at bounding box center [445, 190] width 14 height 15
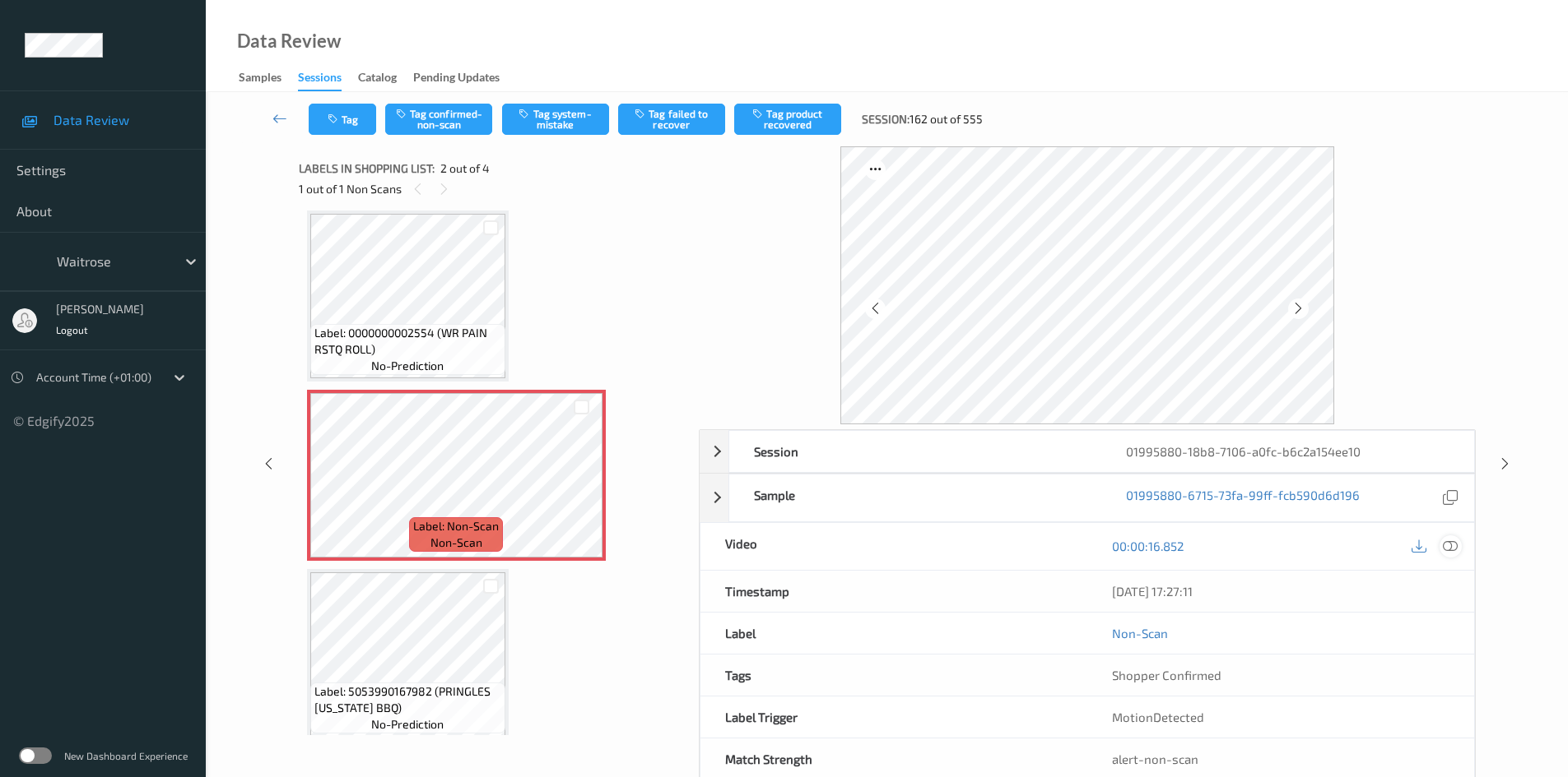
click at [1450, 543] on icon at bounding box center [1450, 546] width 15 height 15
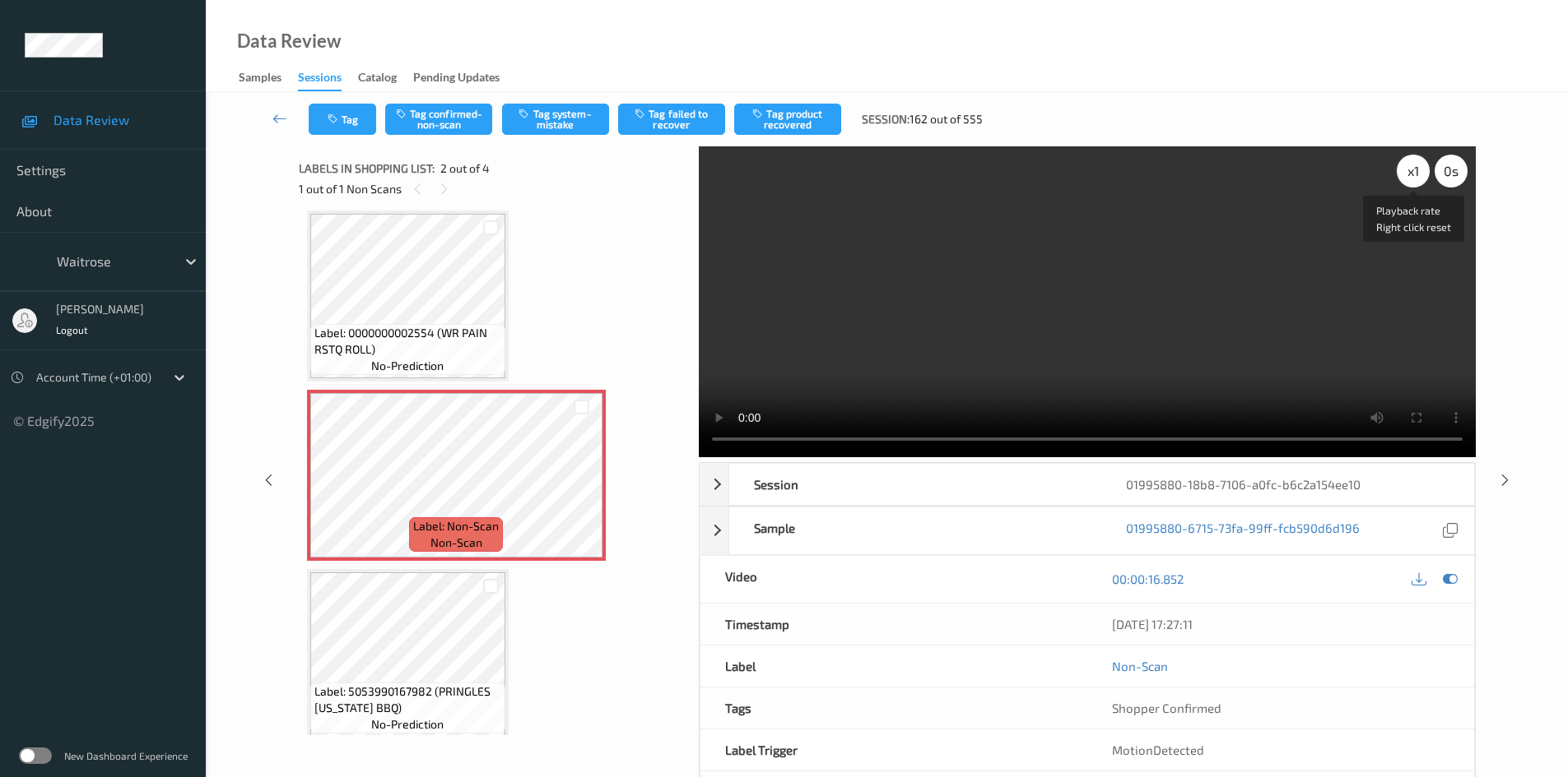
click at [1415, 166] on div "x 1" at bounding box center [1413, 171] width 33 height 33
drag, startPoint x: 1415, startPoint y: 166, endPoint x: 1018, endPoint y: 321, distance: 426.2
click at [1415, 167] on div "x 2" at bounding box center [1413, 171] width 33 height 33
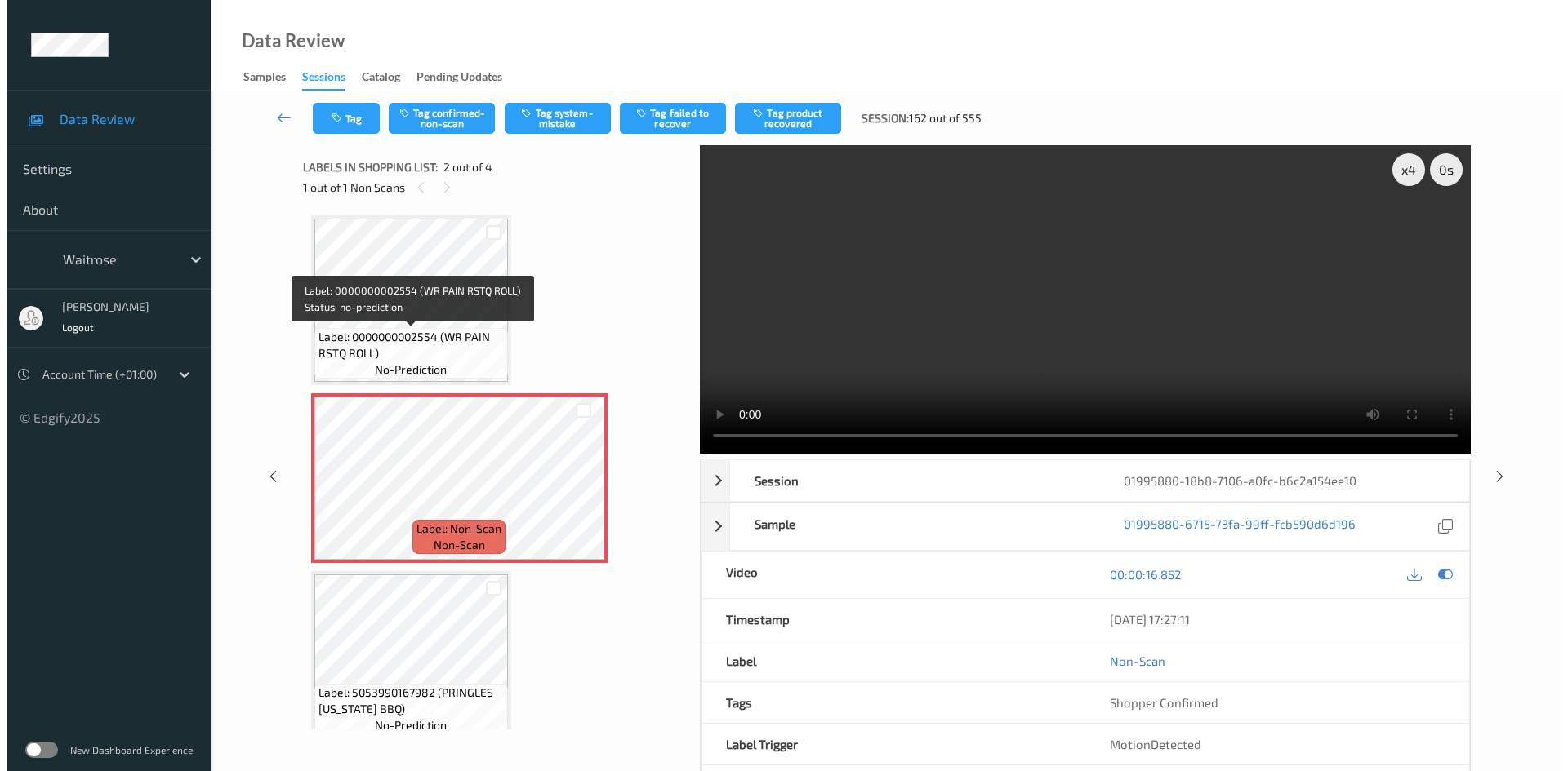
scroll to position [0, 0]
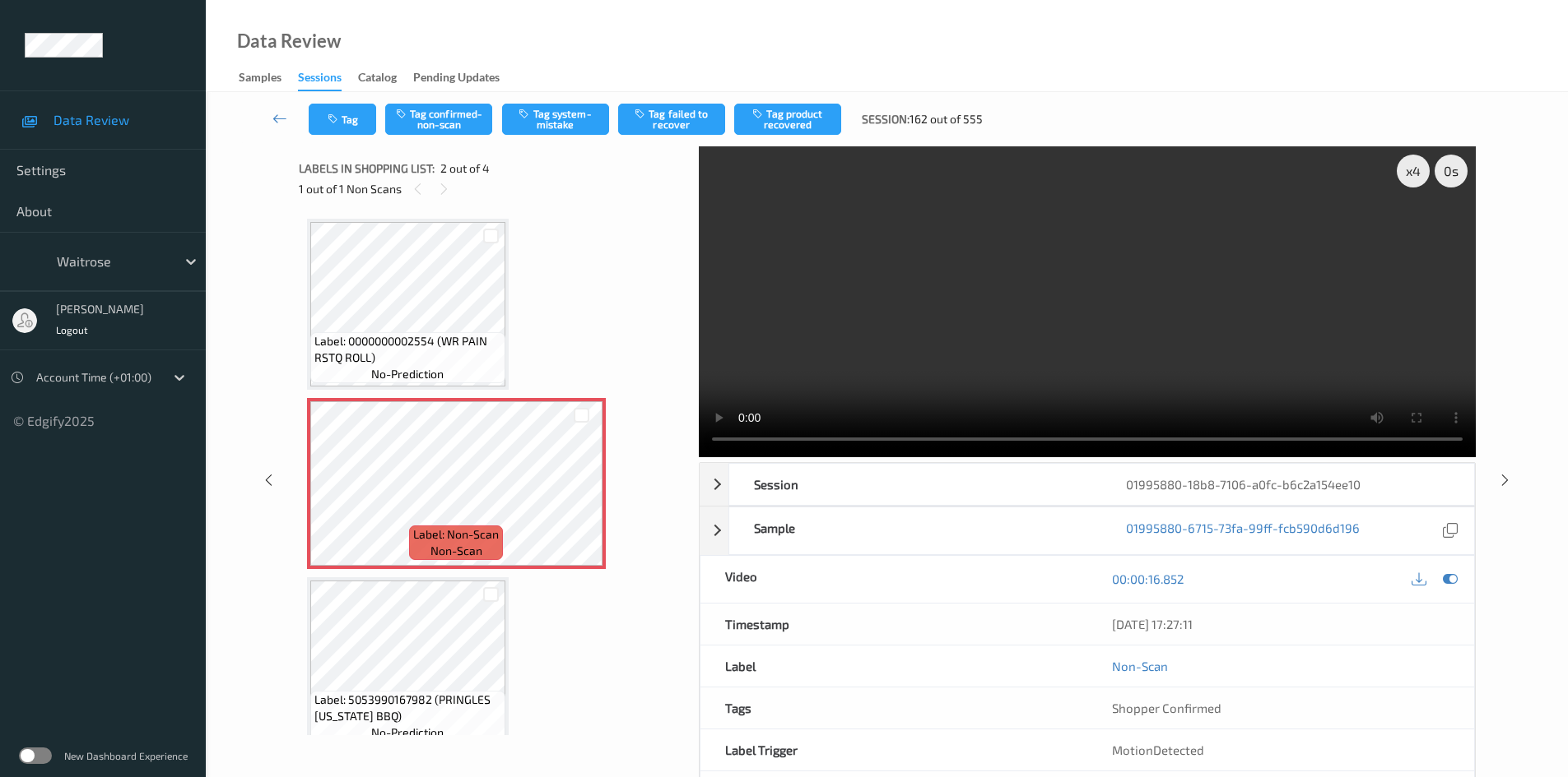
click at [1024, 365] on video at bounding box center [1088, 302] width 777 height 311
click at [586, 494] on icon at bounding box center [581, 498] width 14 height 15
click at [555, 110] on button "Tag system-mistake" at bounding box center [555, 119] width 107 height 31
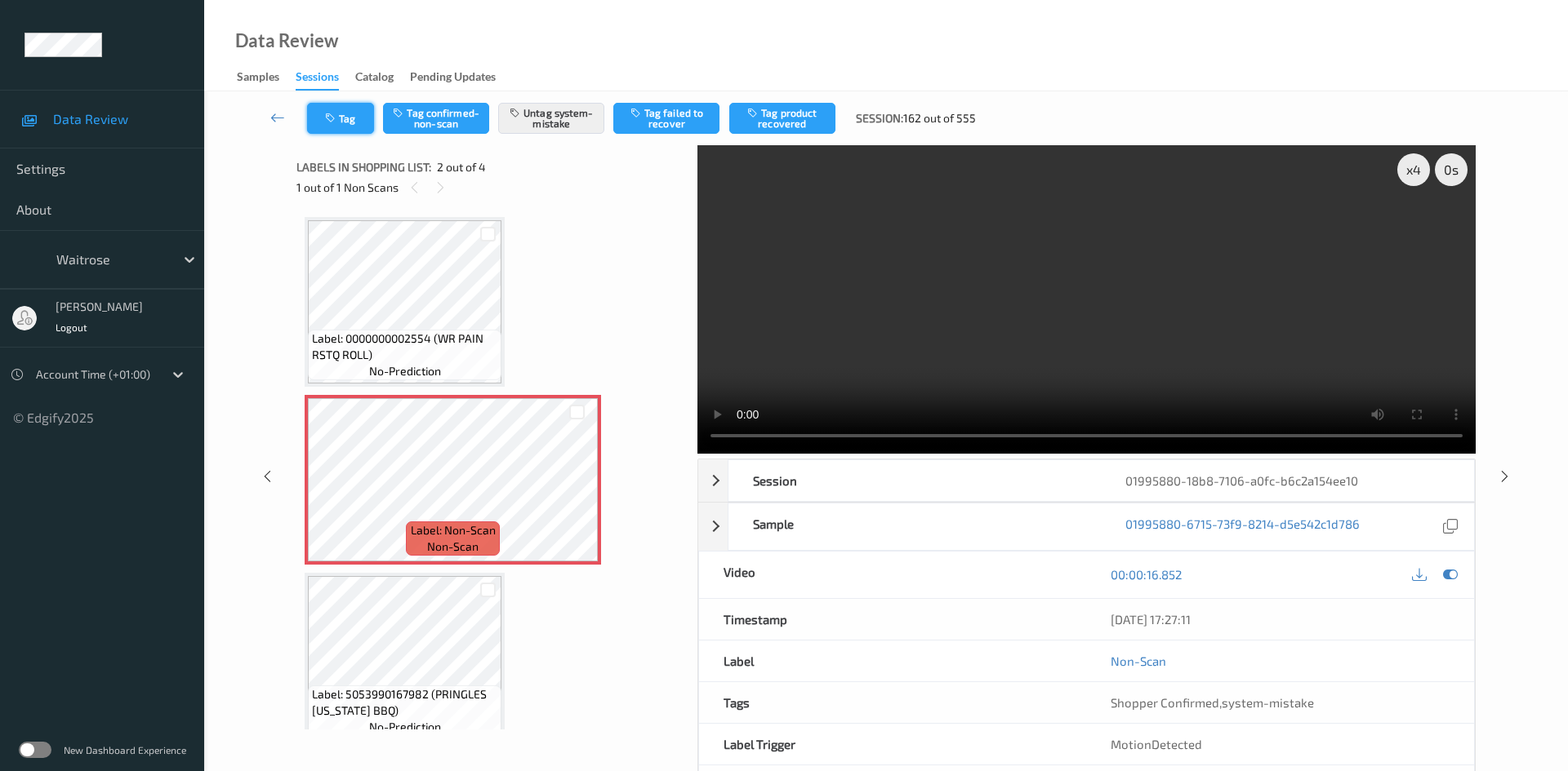
click at [343, 120] on button "Tag" at bounding box center [340, 118] width 67 height 31
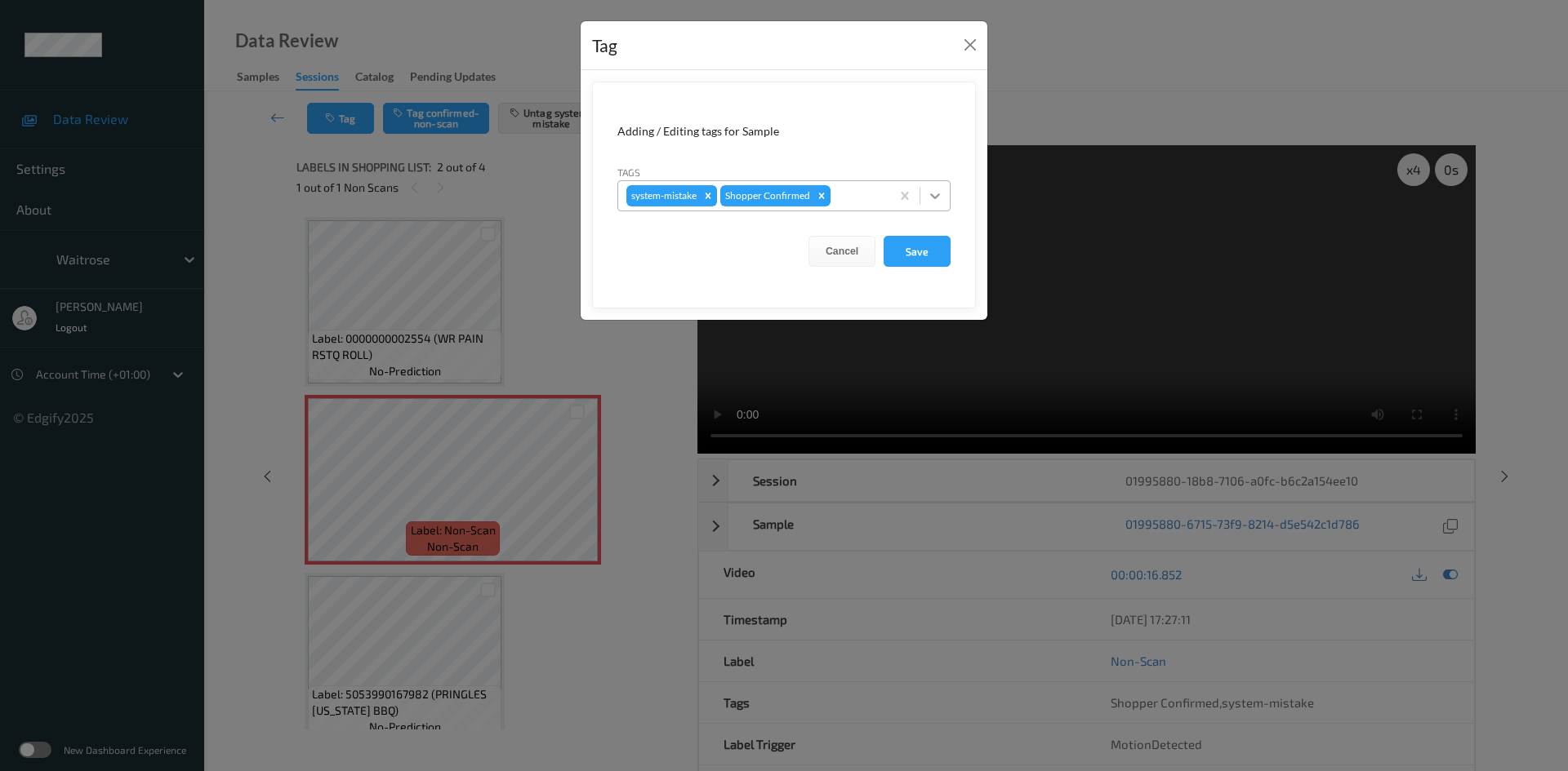
click at [944, 196] on div at bounding box center [936, 196] width 30 height 30
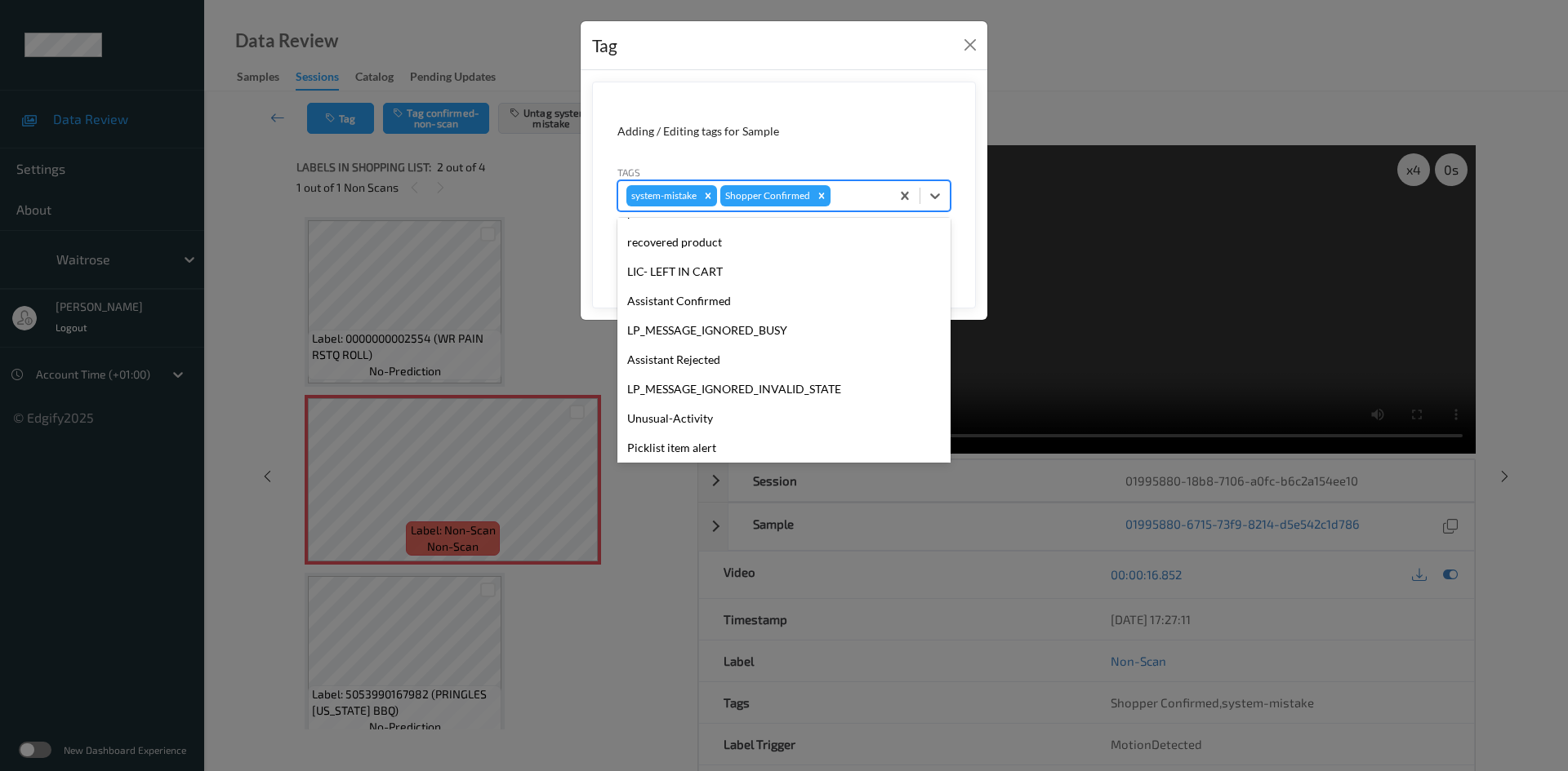
scroll to position [408, 0]
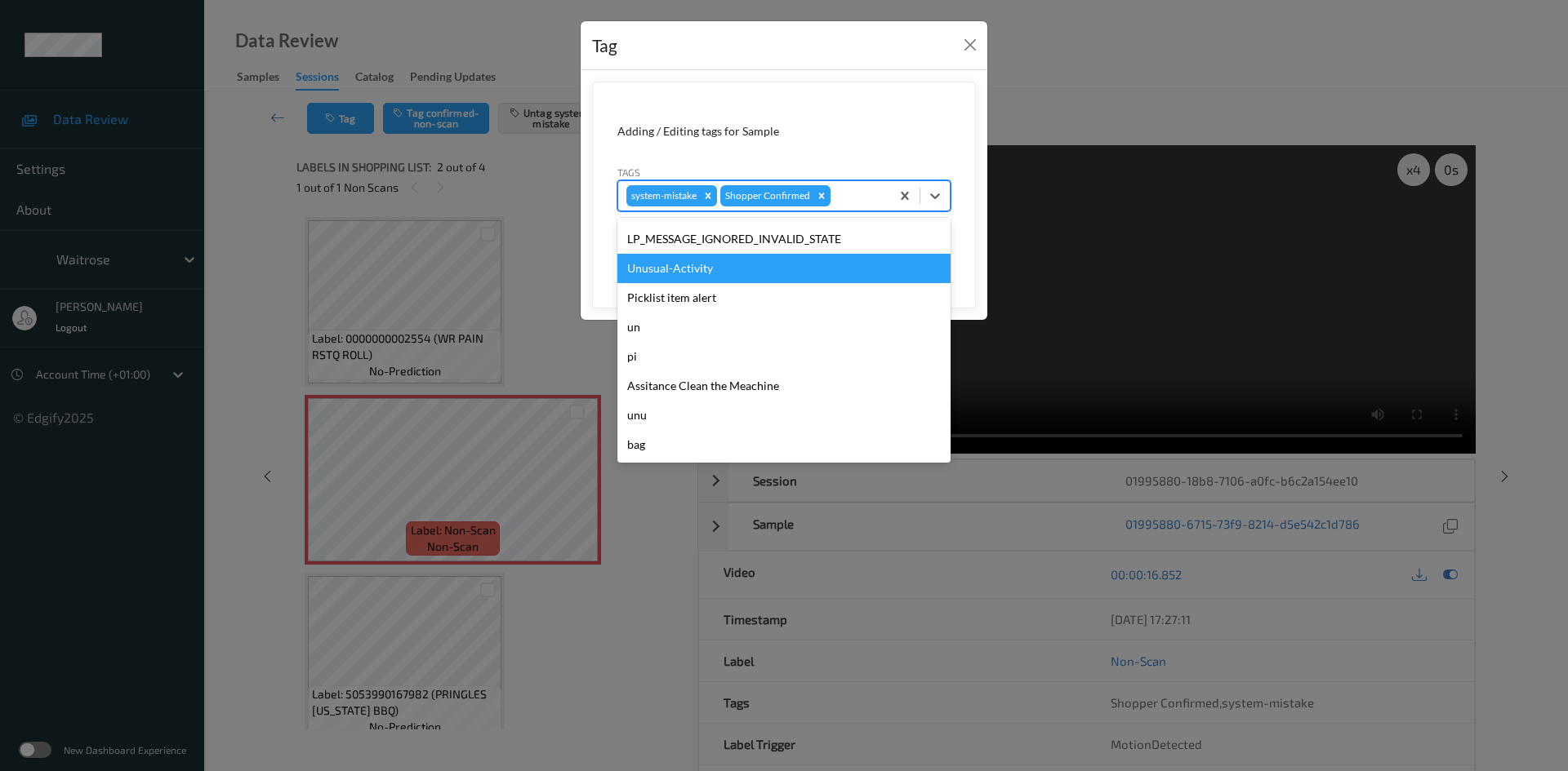
click at [717, 264] on div "Unusual-Activity" at bounding box center [784, 269] width 333 height 30
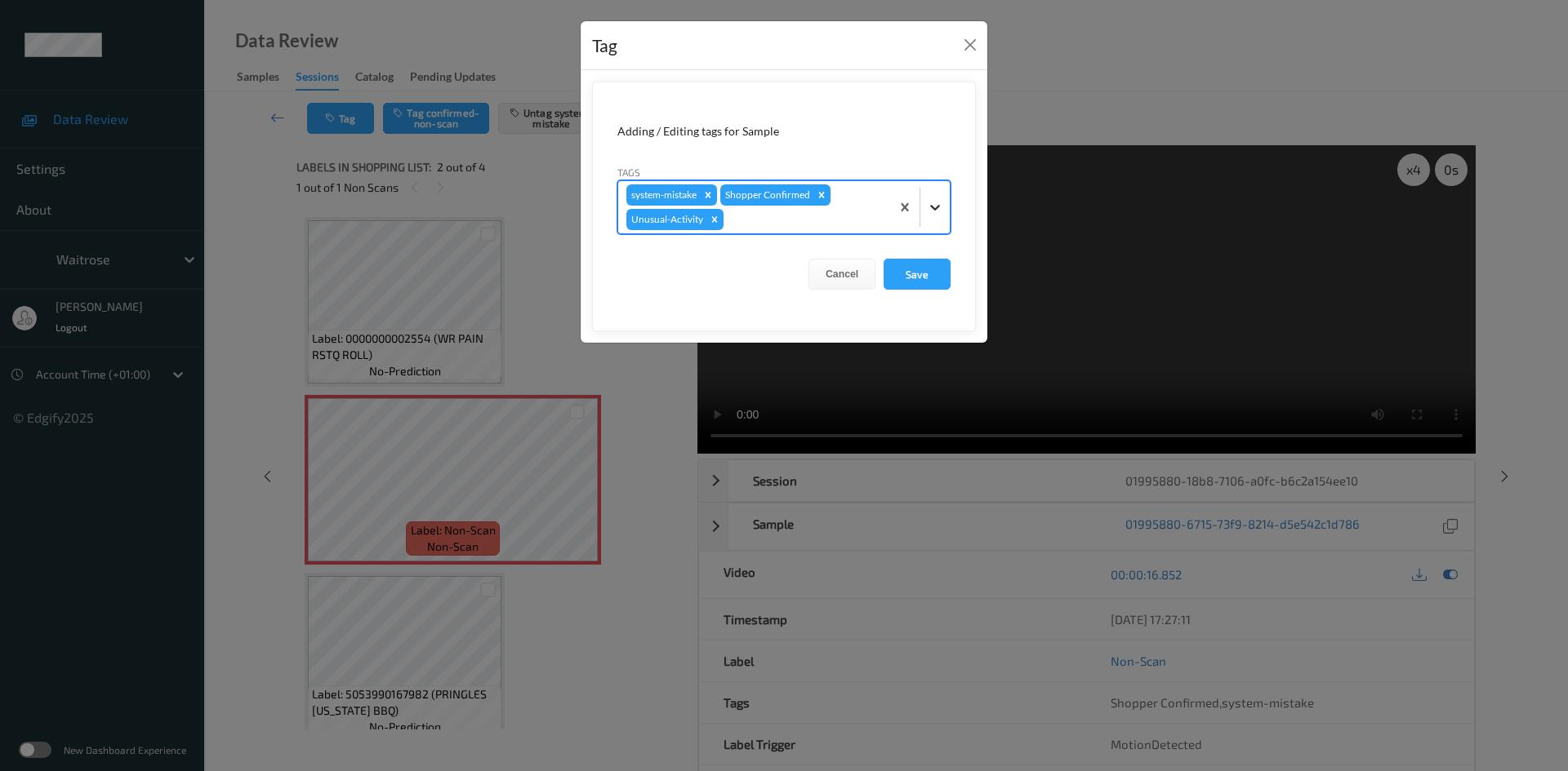
click at [928, 209] on icon at bounding box center [936, 208] width 17 height 17
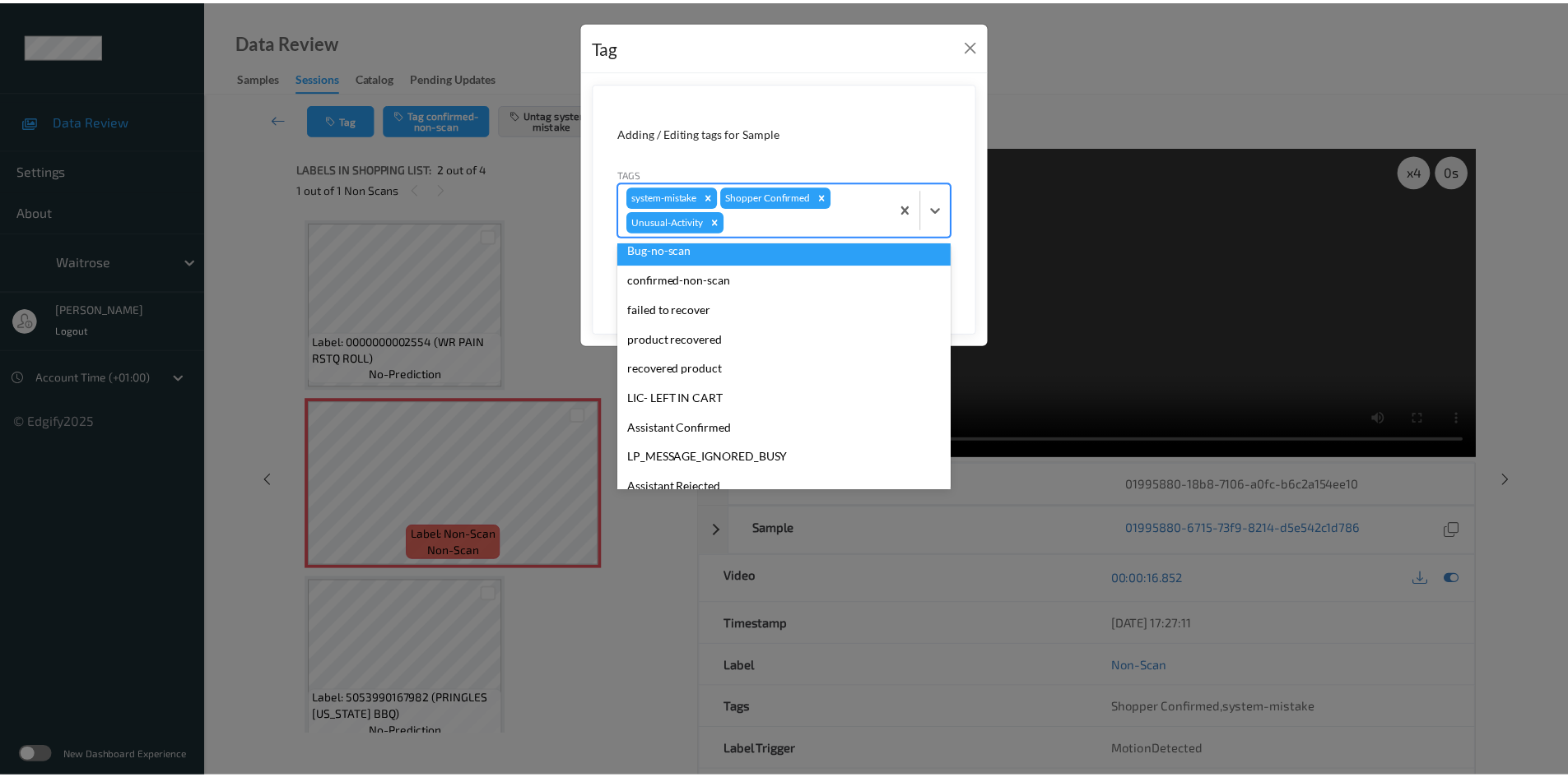
scroll to position [382, 0]
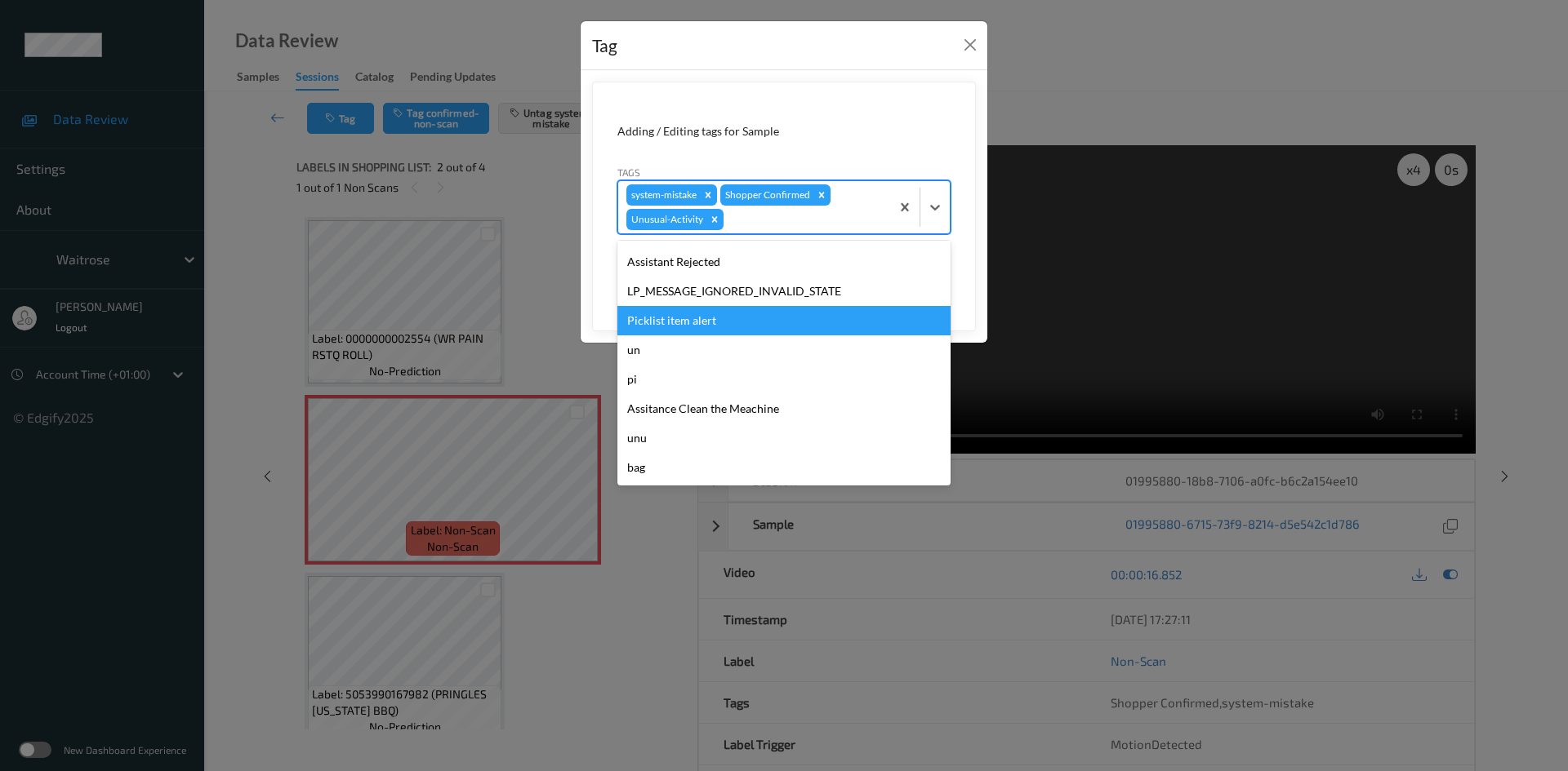
click at [692, 316] on div "Picklist item alert" at bounding box center [784, 321] width 333 height 30
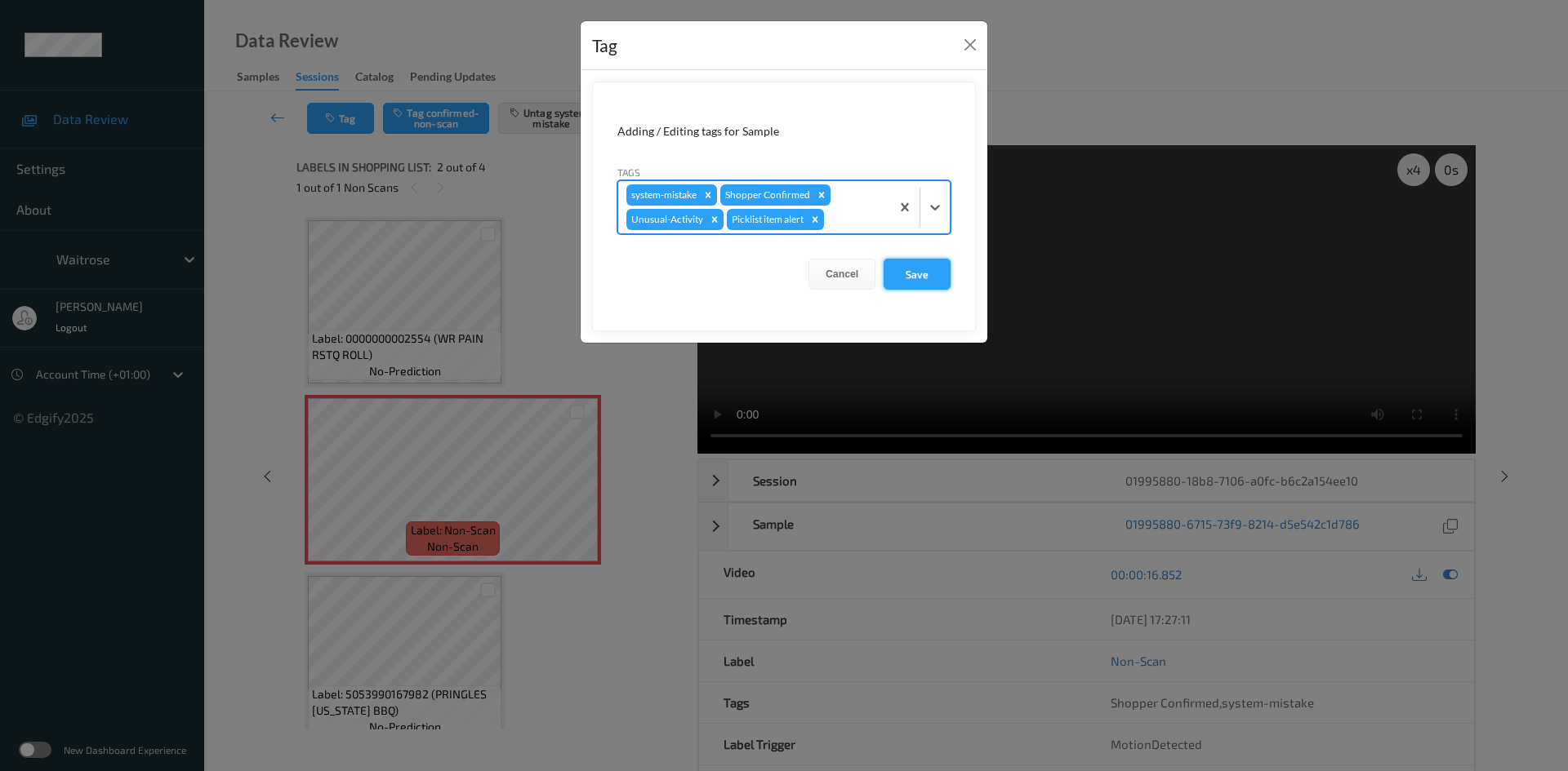
click at [919, 274] on button "Save" at bounding box center [917, 273] width 67 height 31
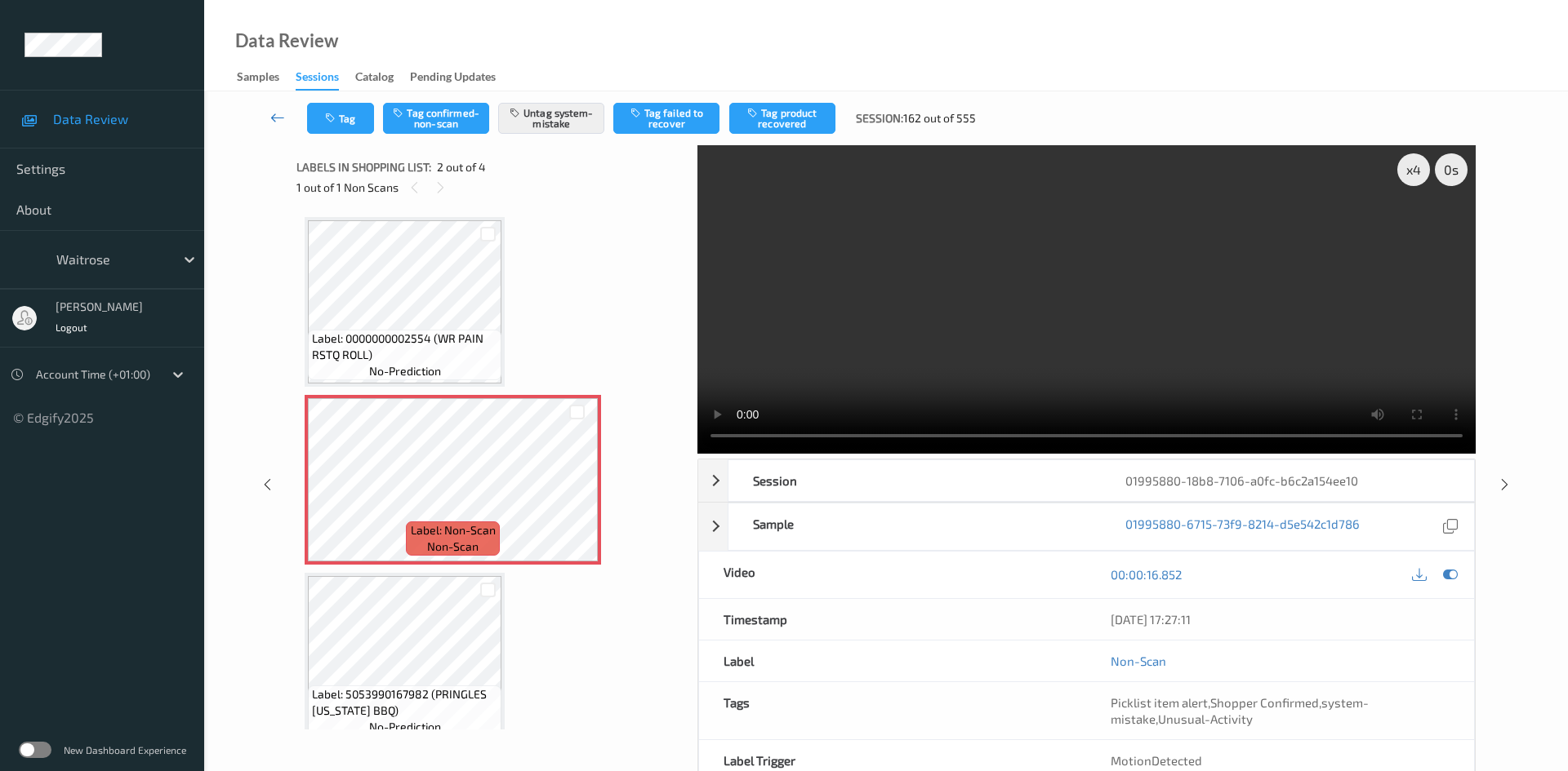
click at [273, 103] on link at bounding box center [278, 118] width 58 height 31
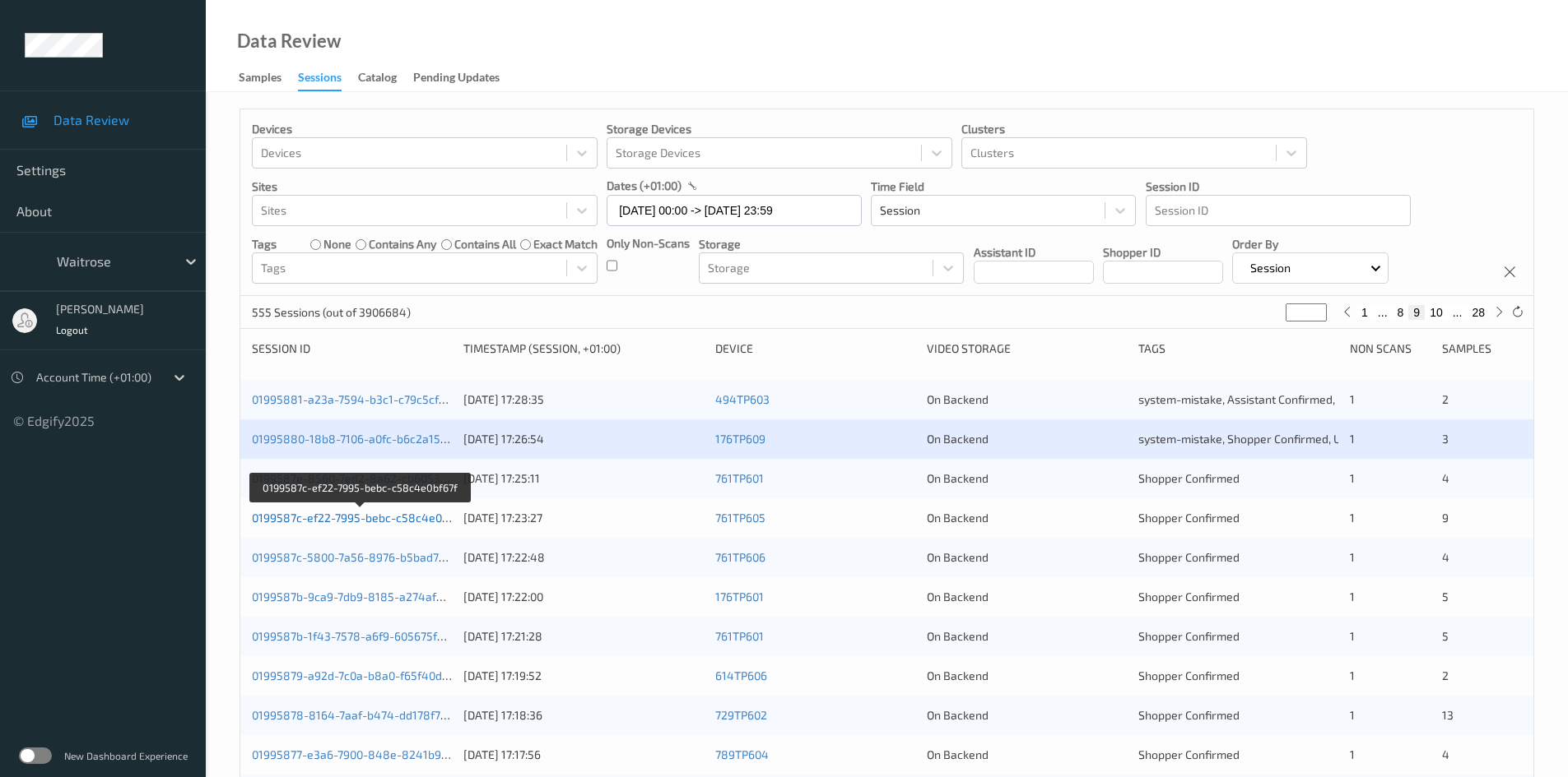
click at [302, 518] on link "0199587c-ef22-7995-bebc-c58c4e0bf67f" at bounding box center [361, 517] width 218 height 14
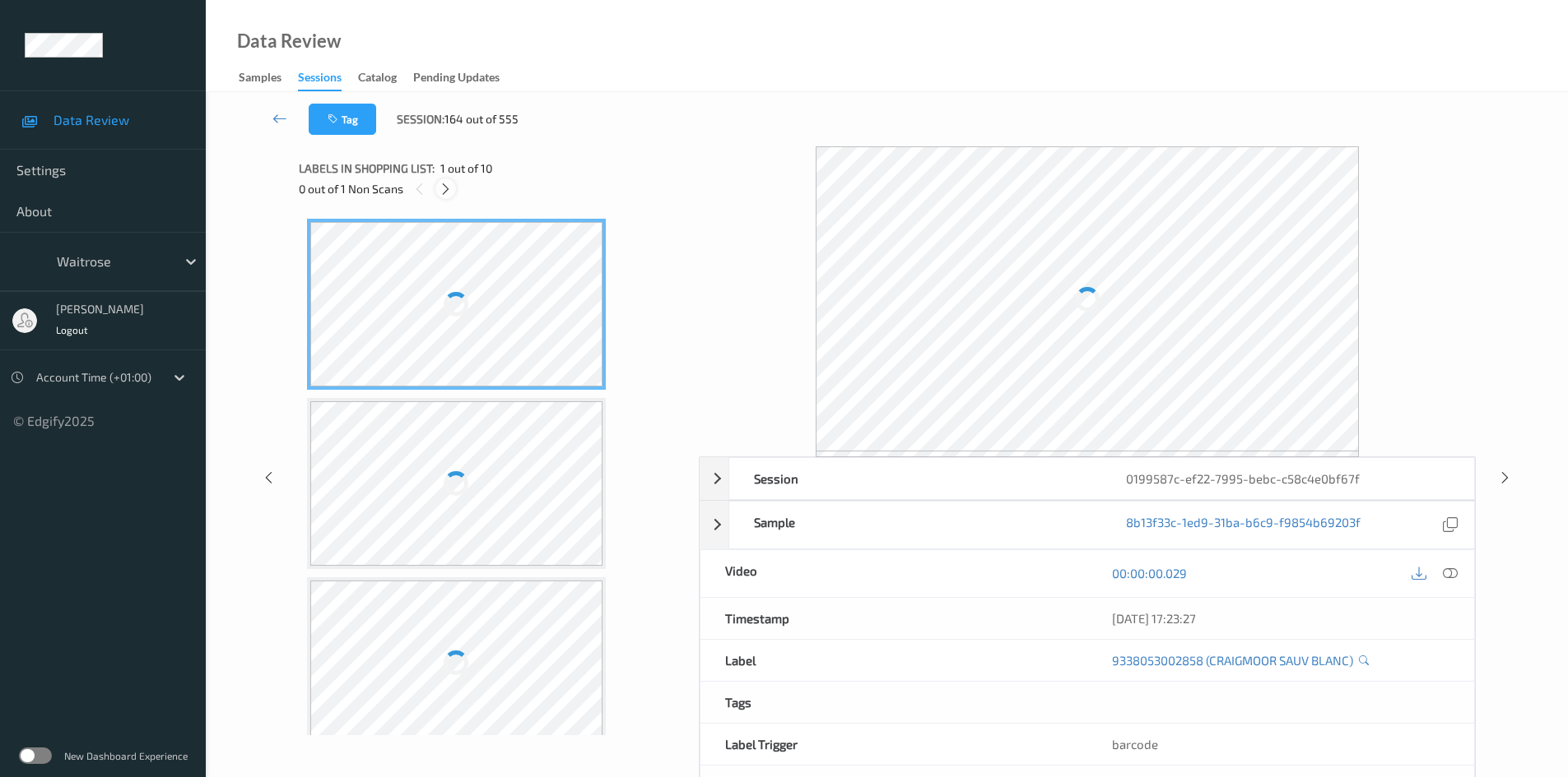
click at [449, 188] on icon at bounding box center [445, 190] width 14 height 15
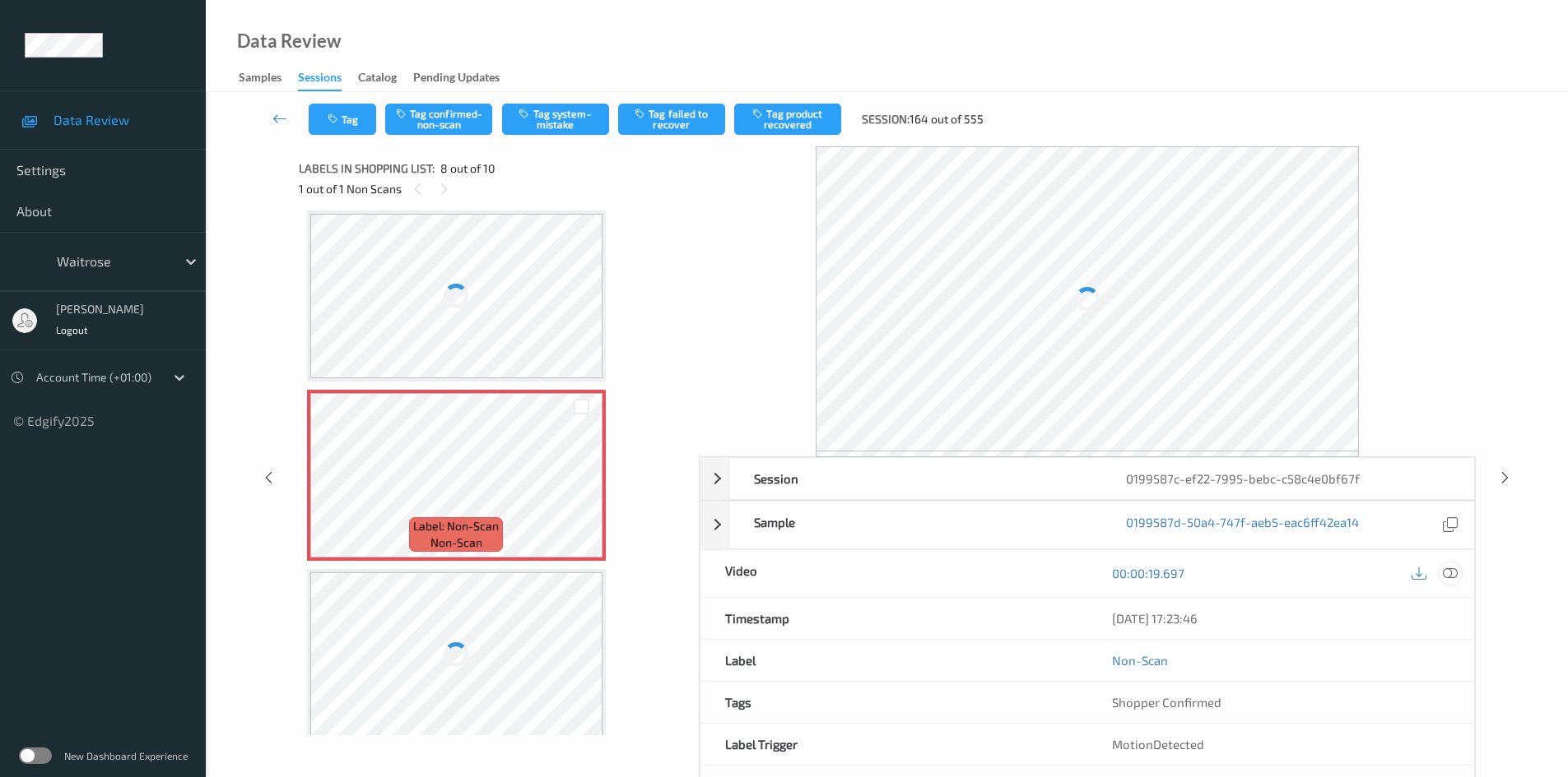
click at [1454, 568] on icon at bounding box center [1450, 573] width 15 height 15
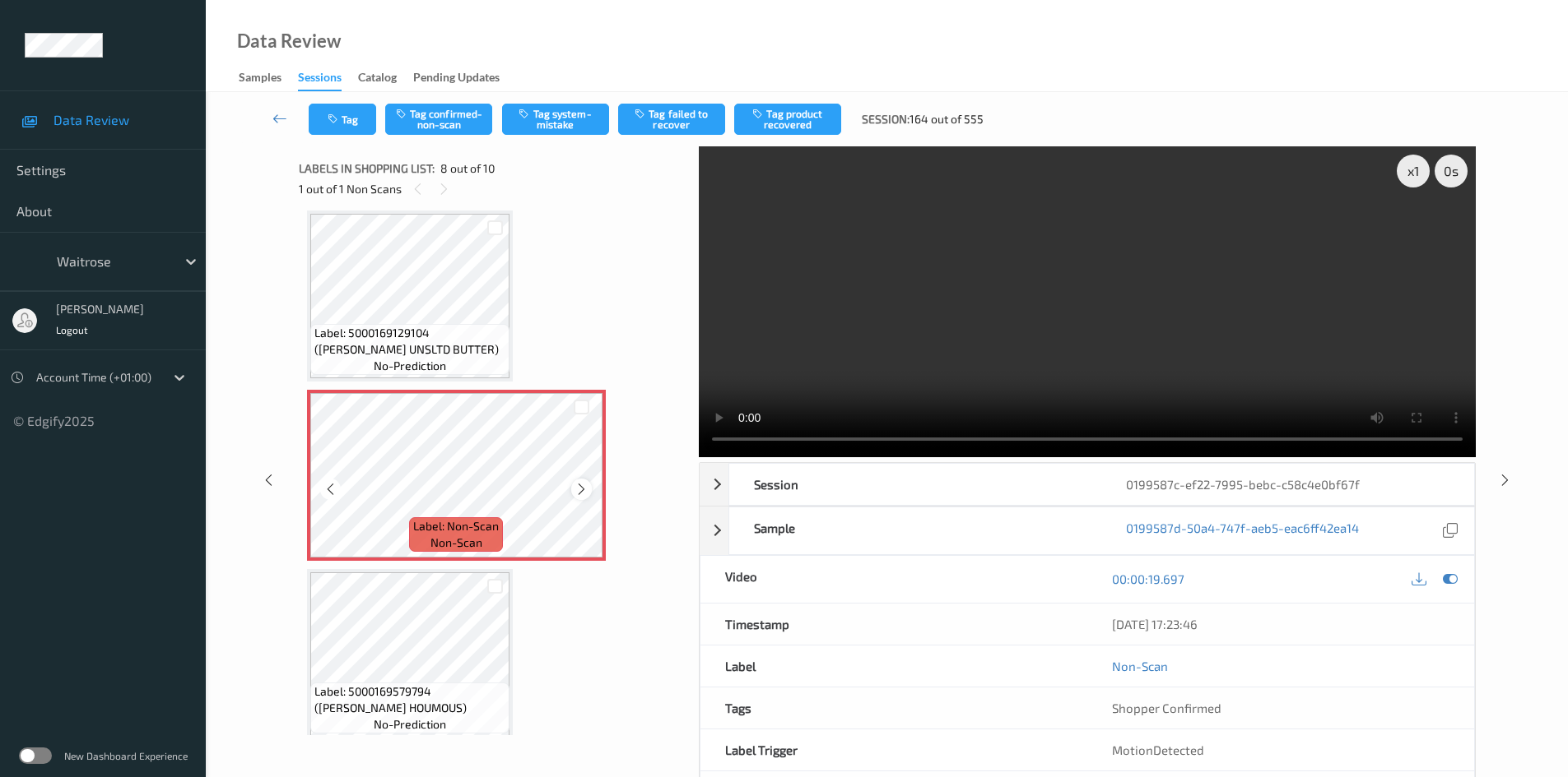
click at [581, 487] on icon at bounding box center [581, 489] width 14 height 15
click at [1413, 174] on div "x 1" at bounding box center [1413, 171] width 33 height 33
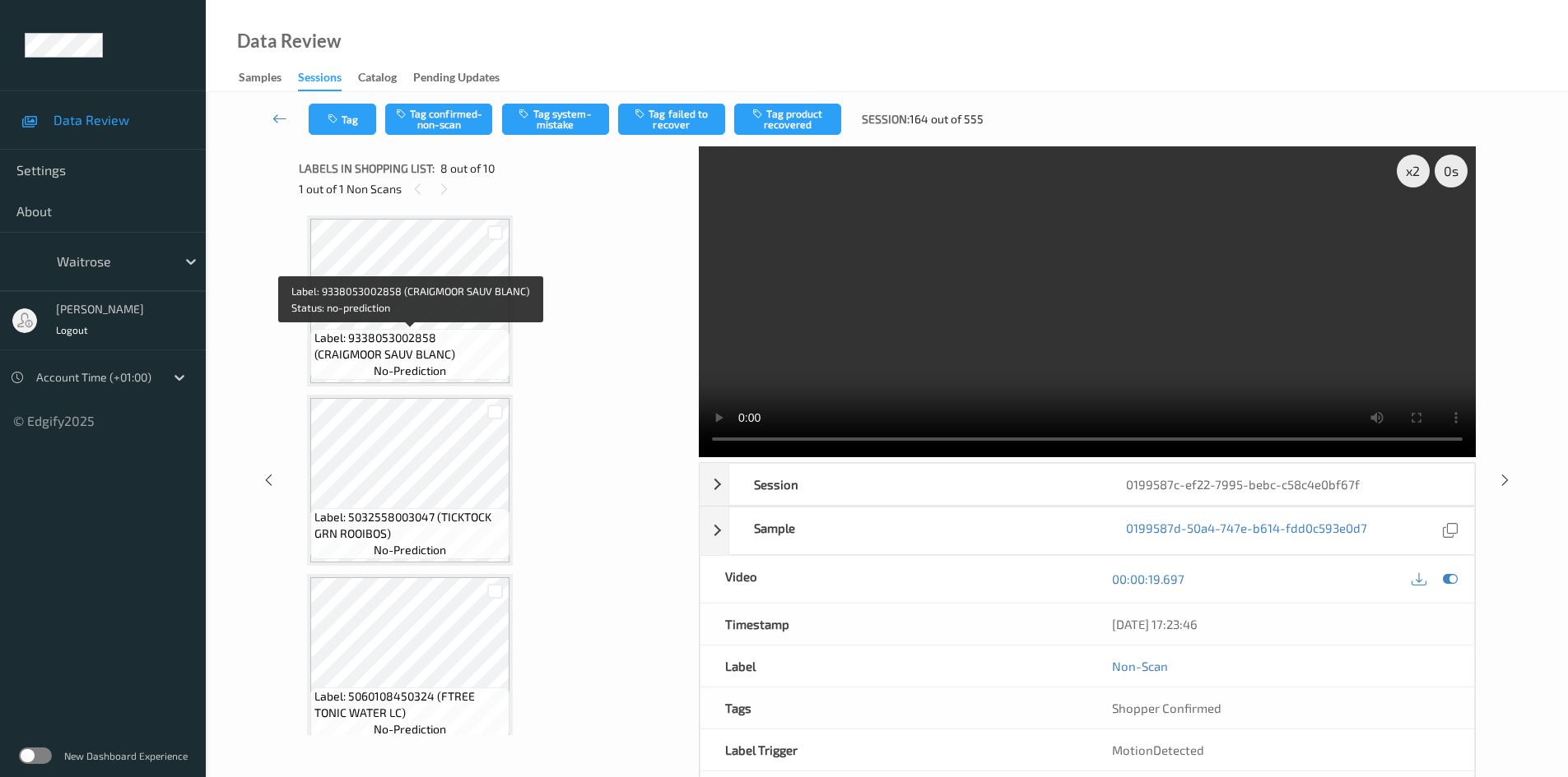
scroll to position [0, 0]
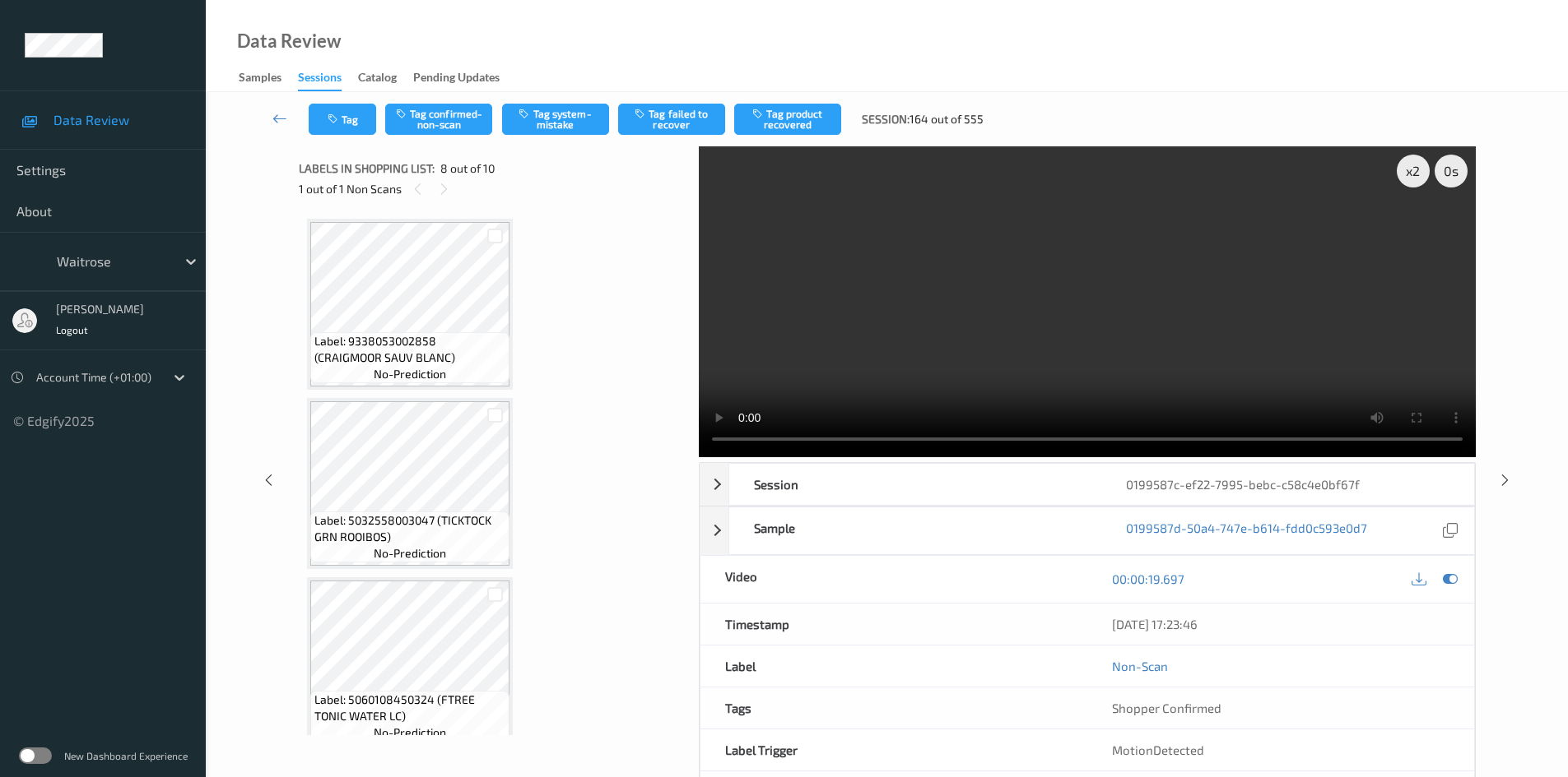
click at [973, 268] on video at bounding box center [1088, 302] width 777 height 311
click at [1418, 171] on div "x 2" at bounding box center [1413, 171] width 33 height 33
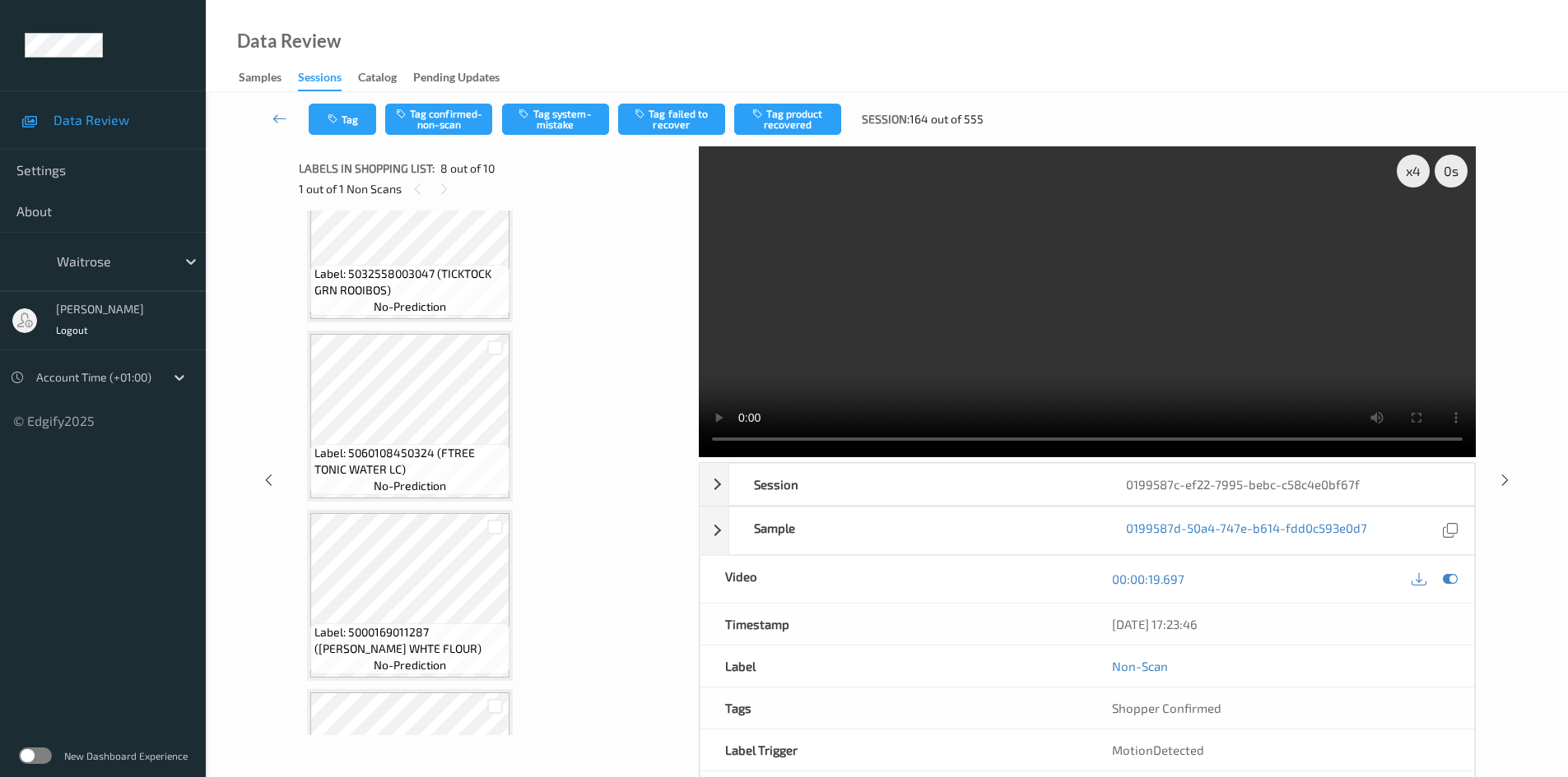
scroll to position [329, 0]
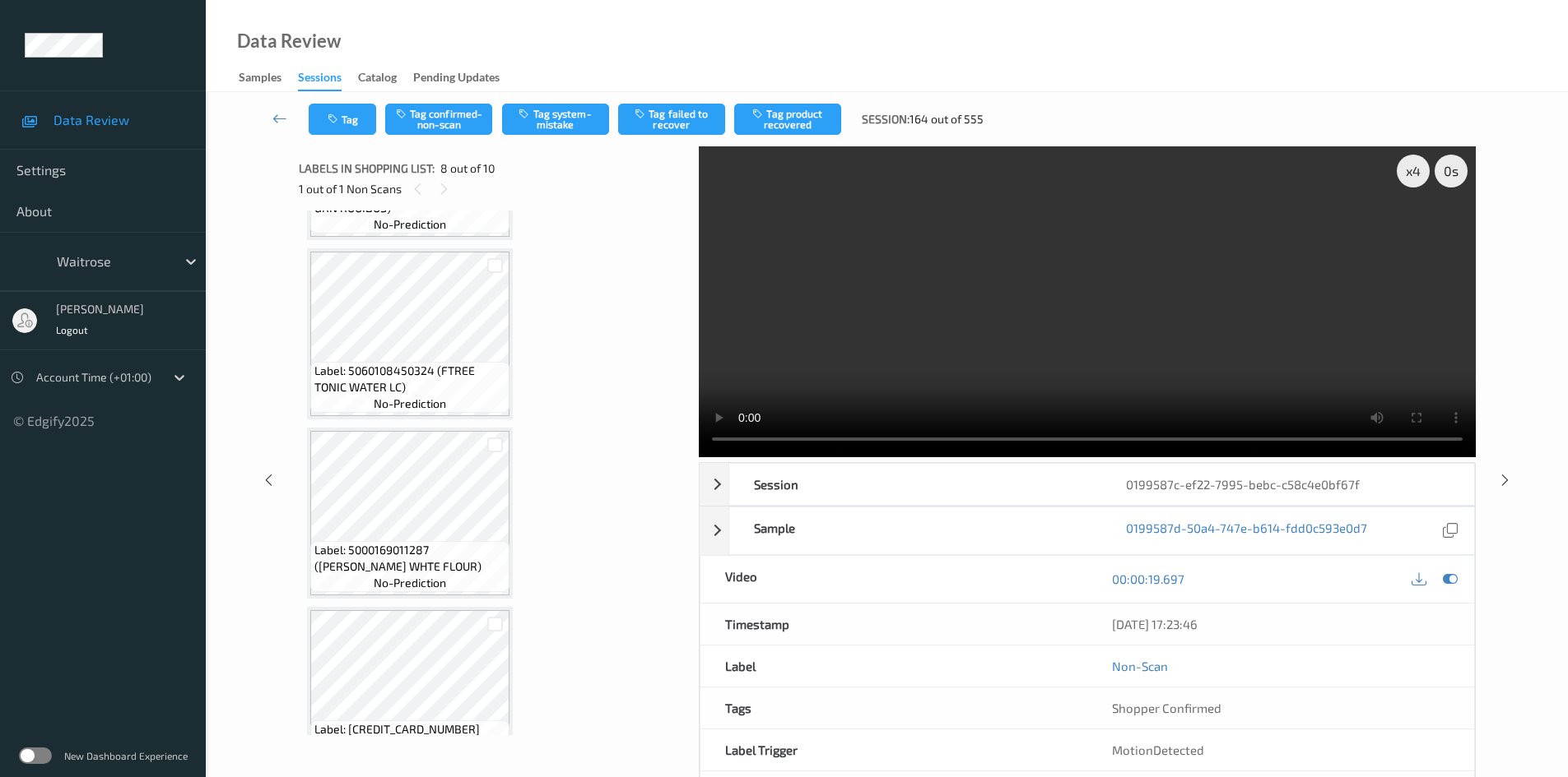
click at [902, 314] on video at bounding box center [1088, 302] width 777 height 311
click at [904, 302] on video at bounding box center [1088, 302] width 777 height 311
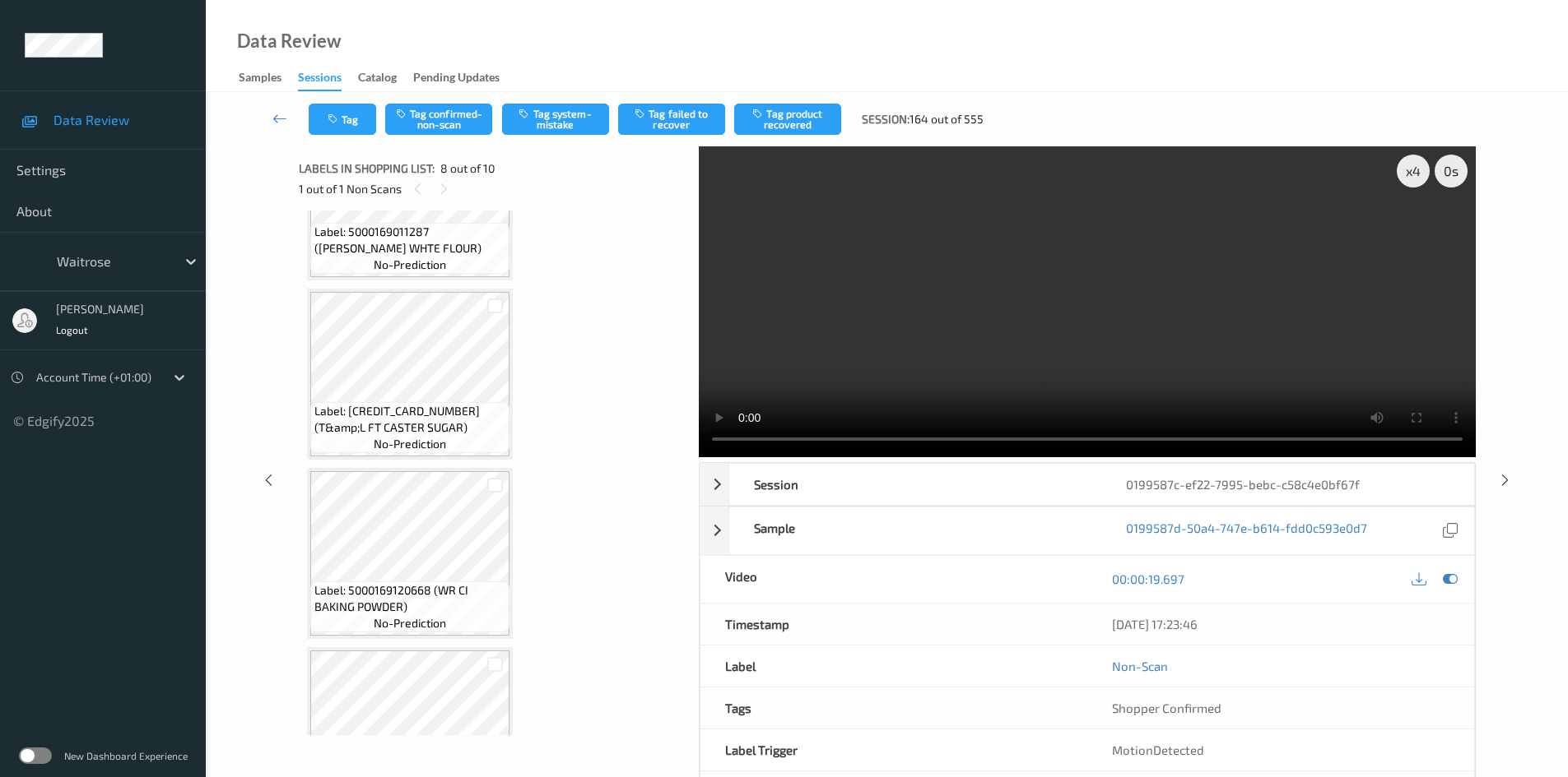
scroll to position [658, 0]
click at [958, 303] on video at bounding box center [1088, 302] width 777 height 311
click at [954, 304] on video at bounding box center [1088, 302] width 777 height 311
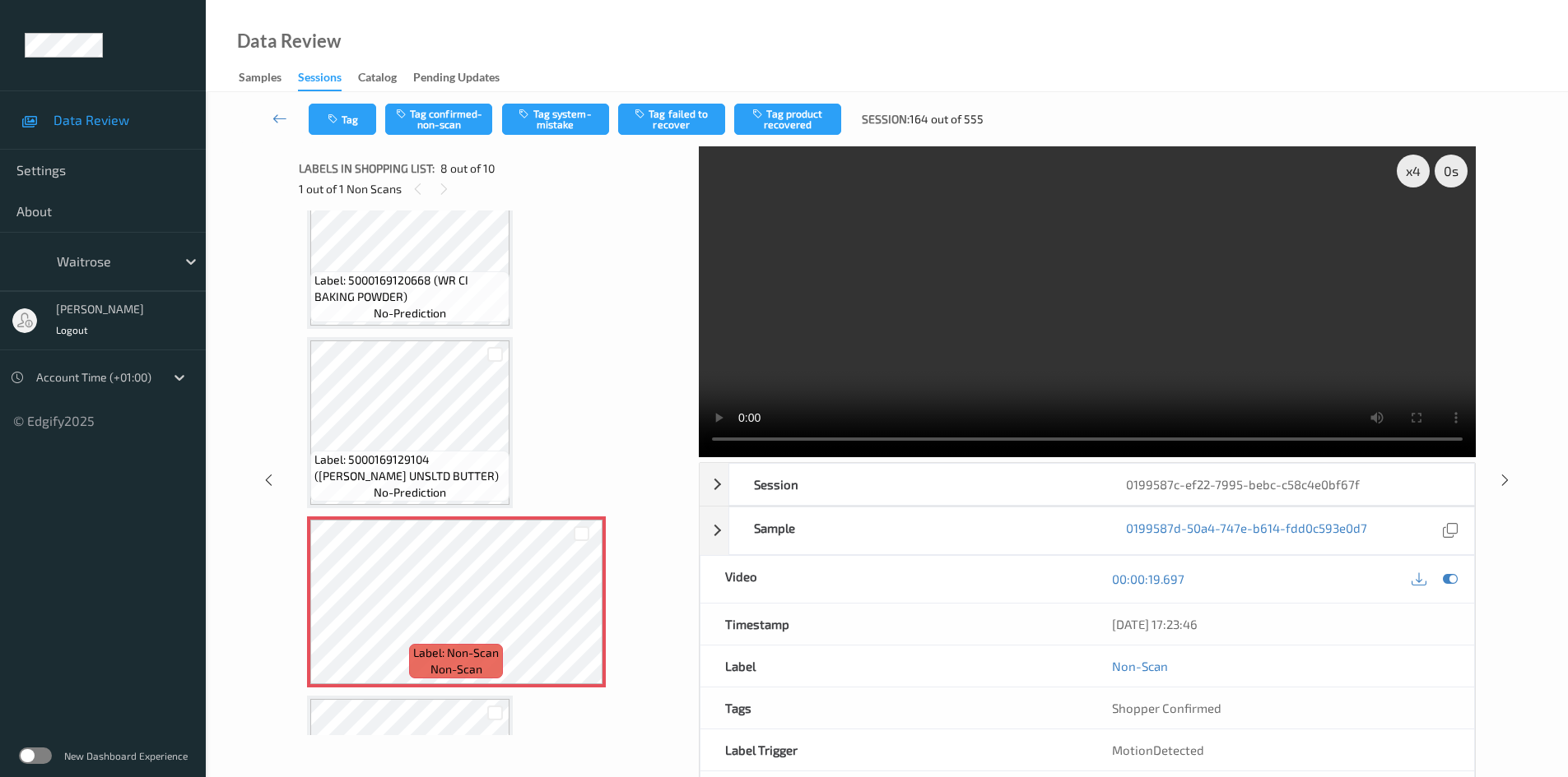
scroll to position [1069, 0]
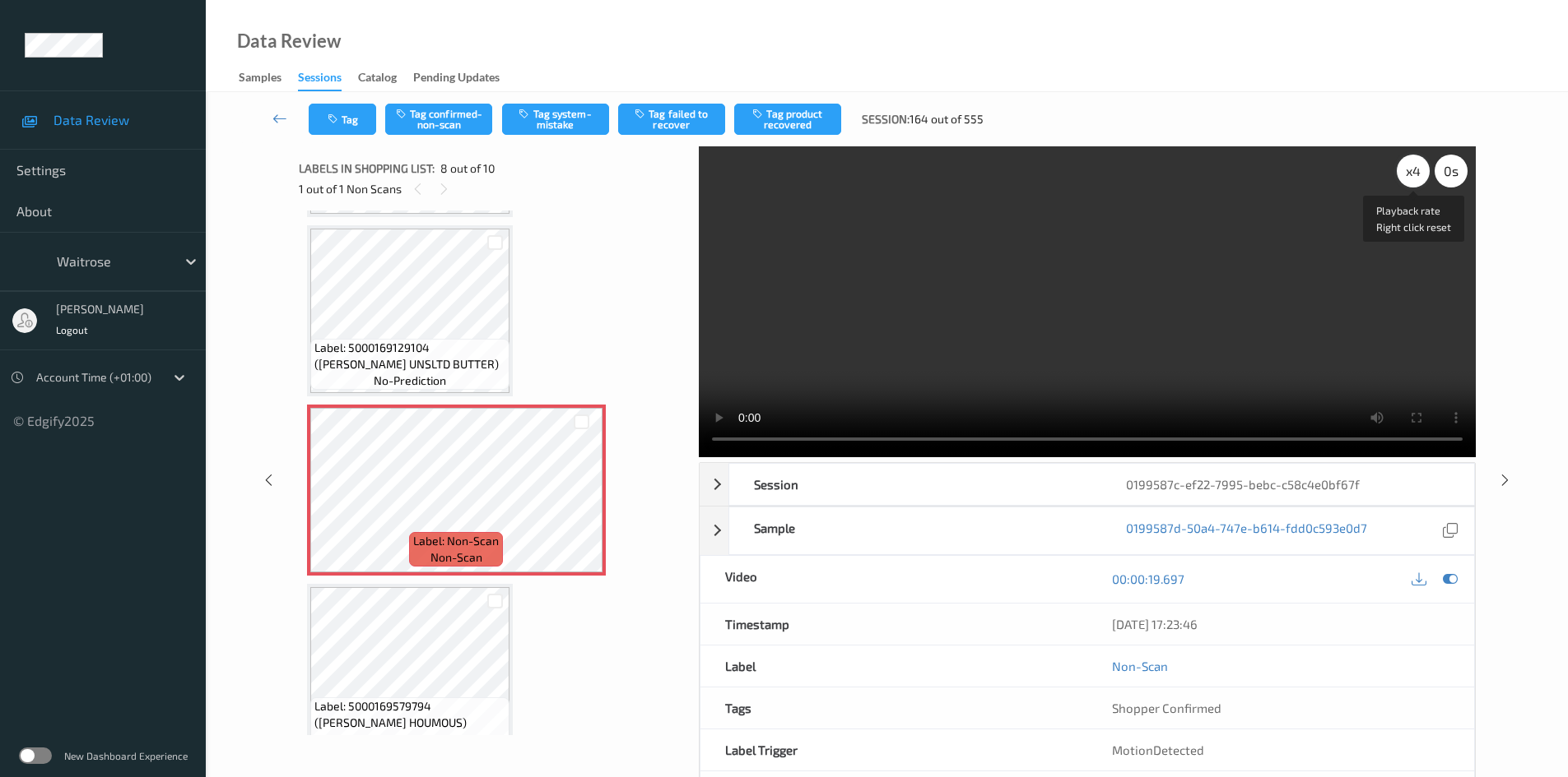
click at [1400, 177] on div "x 4" at bounding box center [1413, 171] width 33 height 33
click at [1407, 175] on div "x 8" at bounding box center [1413, 171] width 33 height 33
click at [1407, 175] on div "x 1" at bounding box center [1413, 171] width 33 height 33
click at [1186, 332] on video at bounding box center [1088, 302] width 777 height 311
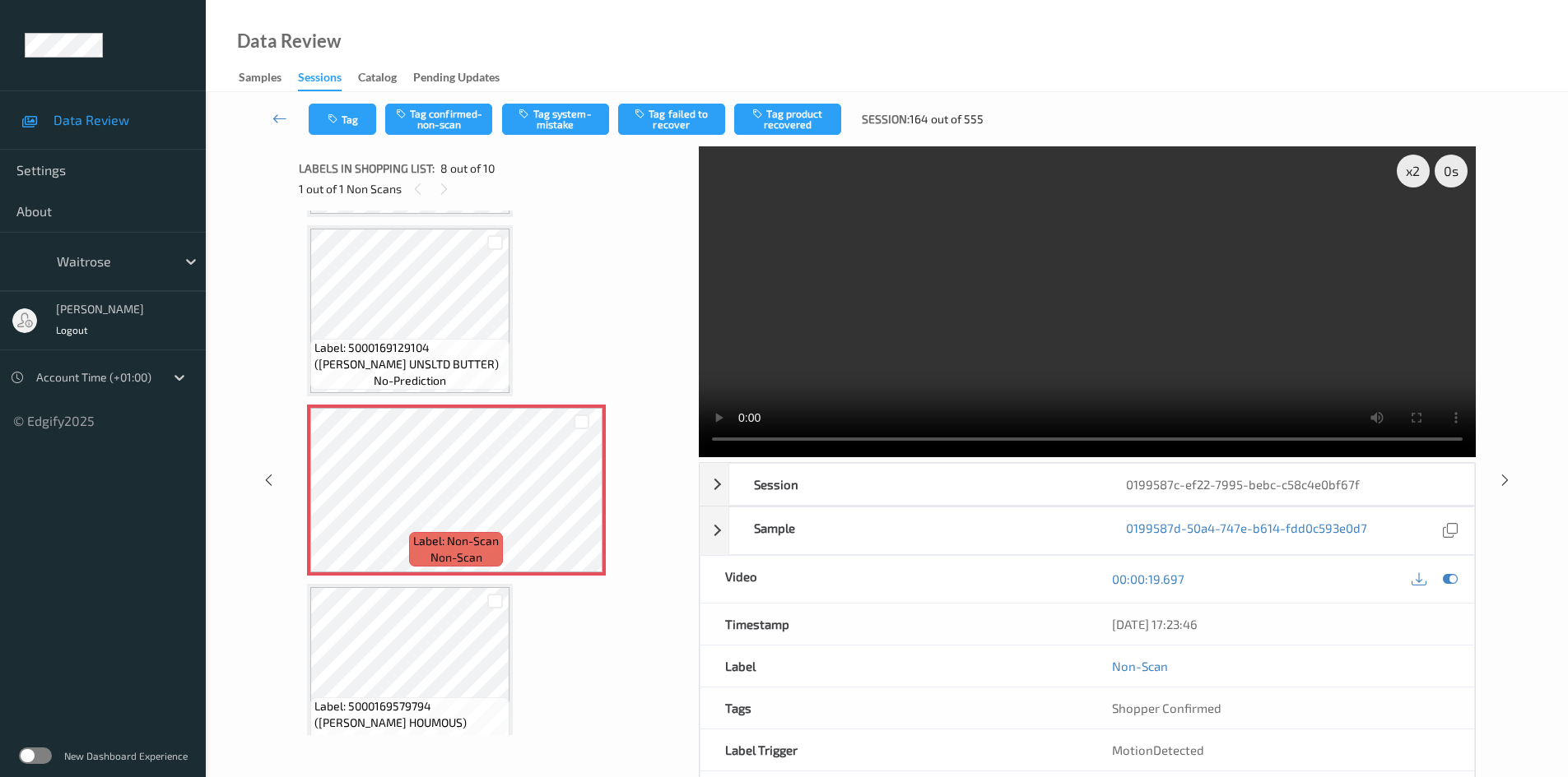
click at [976, 298] on video at bounding box center [1088, 302] width 777 height 311
click at [1095, 294] on video at bounding box center [1088, 302] width 777 height 311
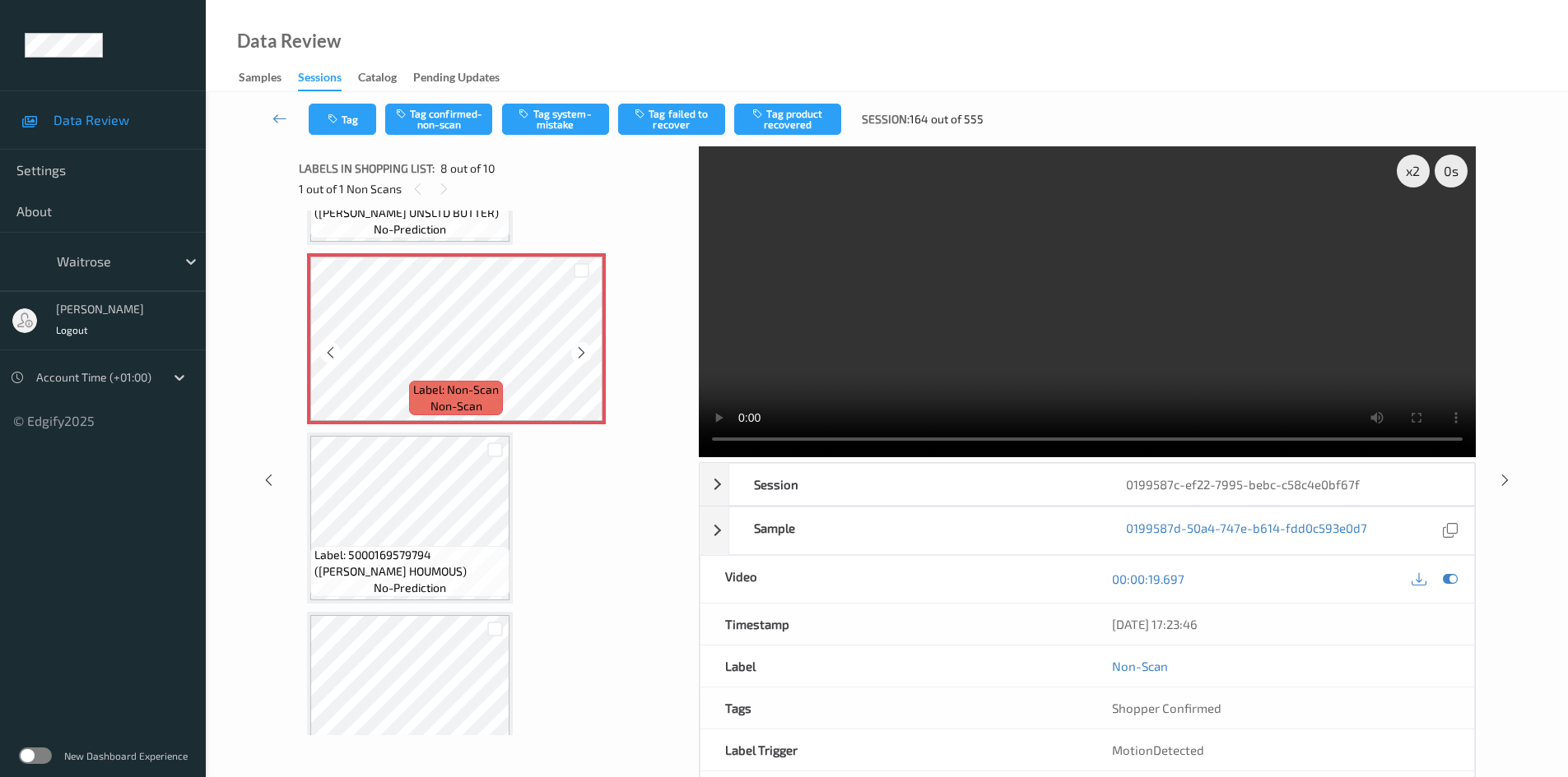
scroll to position [1234, 0]
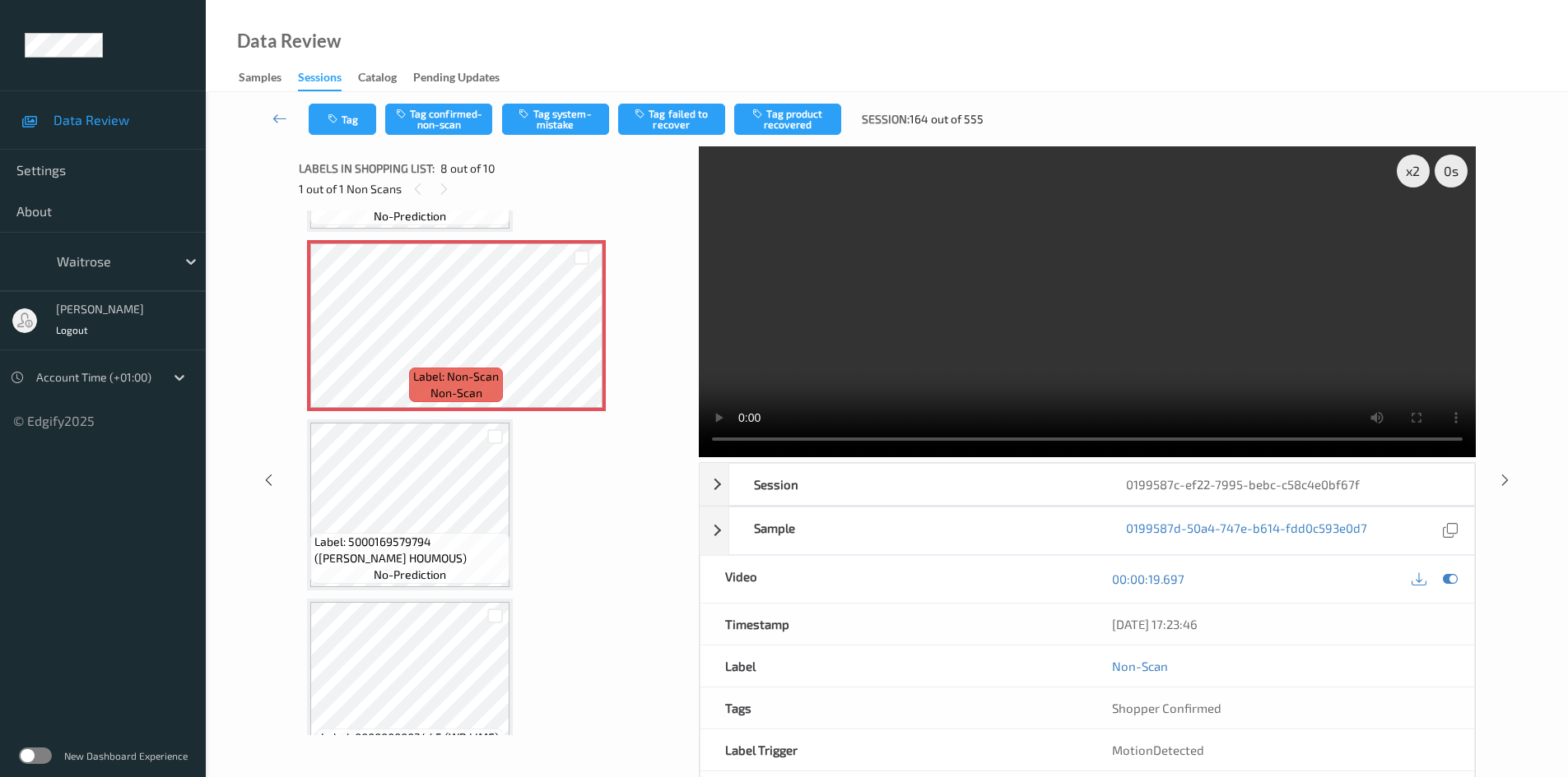
click at [982, 307] on video at bounding box center [1088, 302] width 777 height 311
click at [1033, 296] on video at bounding box center [1088, 302] width 777 height 311
click at [934, 366] on video at bounding box center [1088, 302] width 777 height 311
click at [960, 282] on video at bounding box center [1088, 302] width 777 height 311
click at [956, 311] on video at bounding box center [1088, 302] width 777 height 311
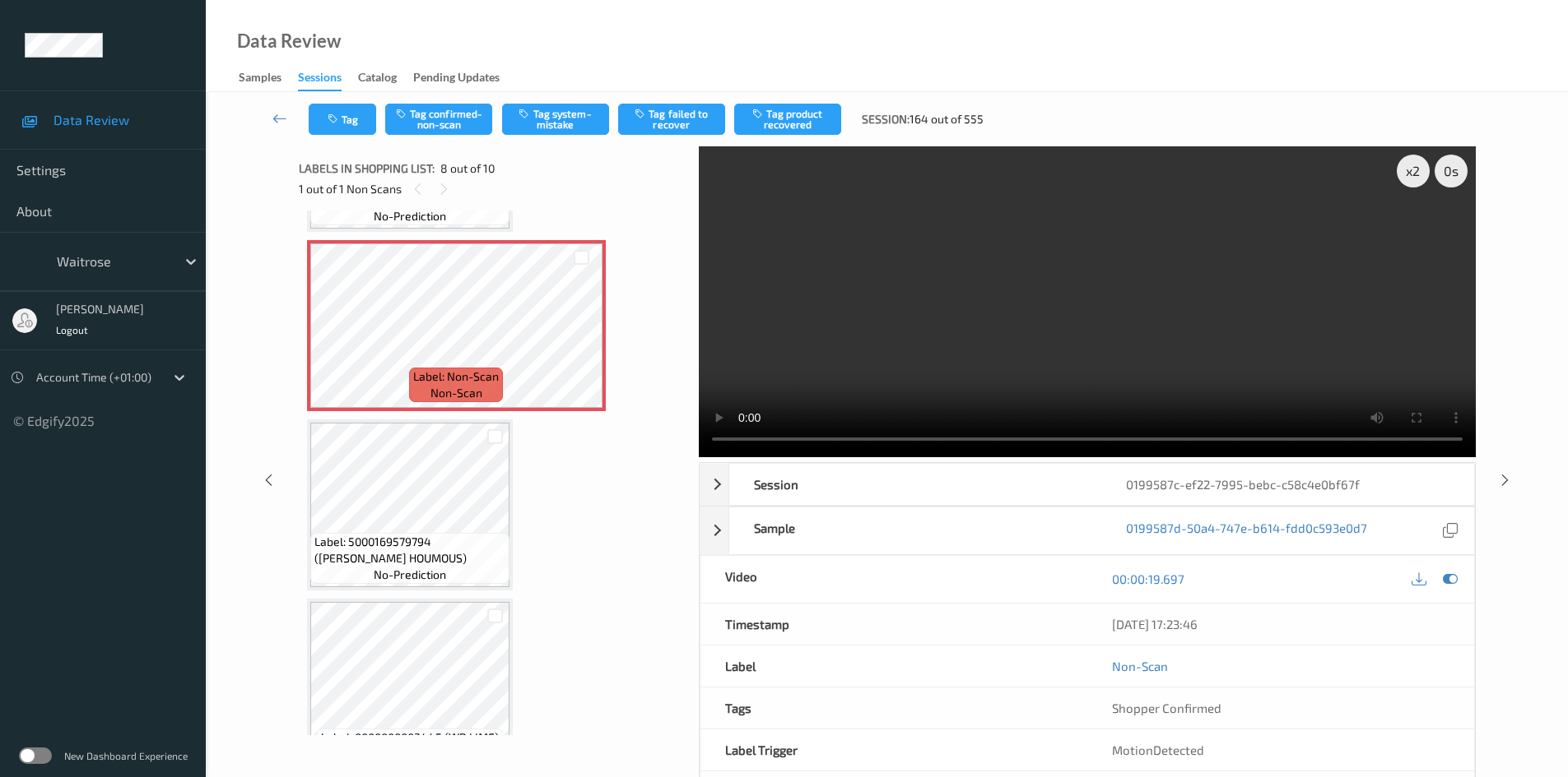
click at [949, 315] on video at bounding box center [1088, 302] width 777 height 311
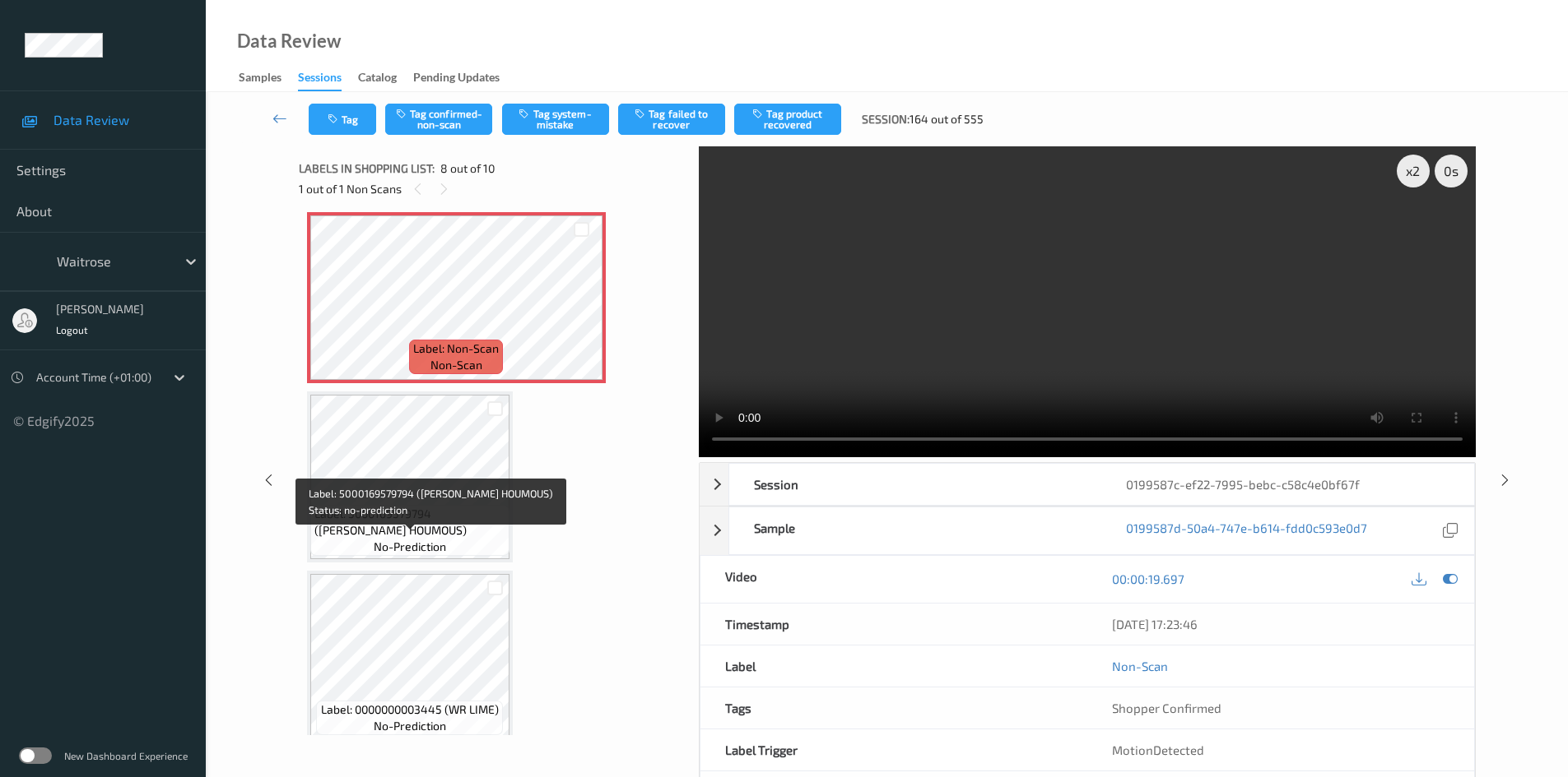
scroll to position [1277, 0]
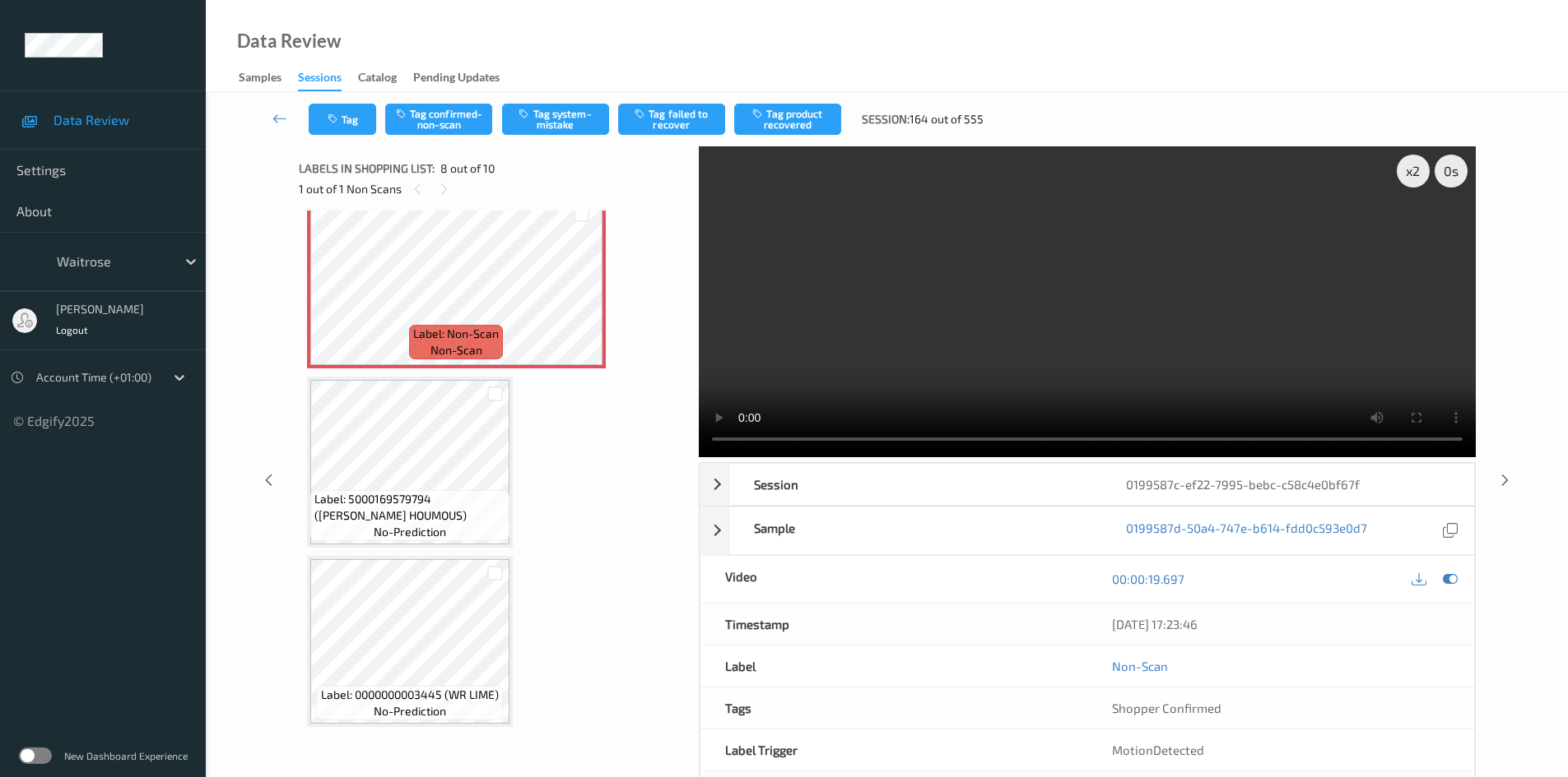
click at [1110, 314] on video at bounding box center [1088, 302] width 777 height 311
click at [1407, 180] on div "x 2" at bounding box center [1413, 171] width 33 height 33
click at [1407, 180] on div "x 4" at bounding box center [1413, 171] width 33 height 33
click at [456, 120] on button "Tag confirmed-non-scan" at bounding box center [438, 119] width 107 height 31
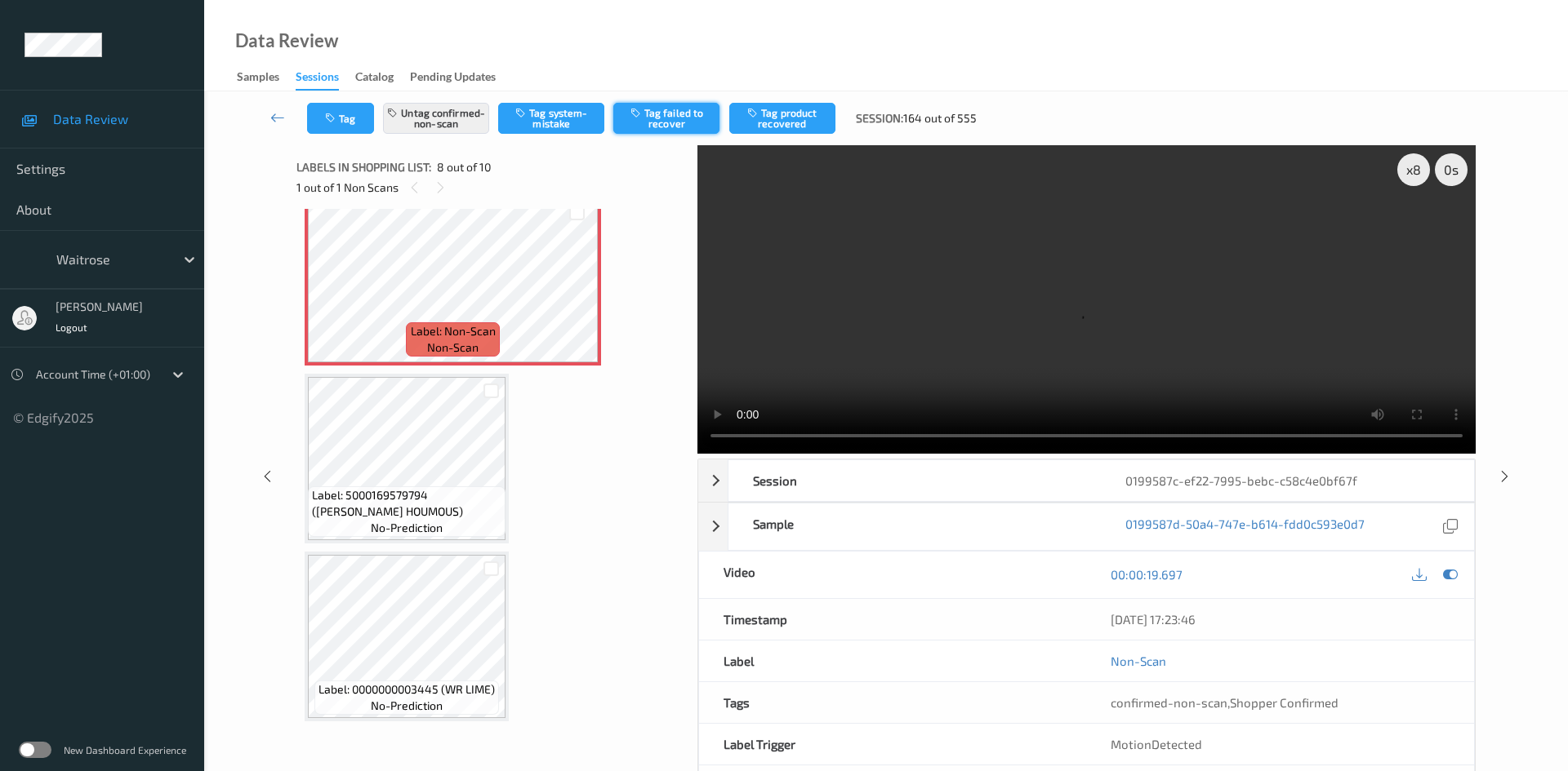
click at [682, 116] on button "Tag failed to recover" at bounding box center [667, 118] width 107 height 31
click at [271, 107] on link at bounding box center [278, 118] width 58 height 31
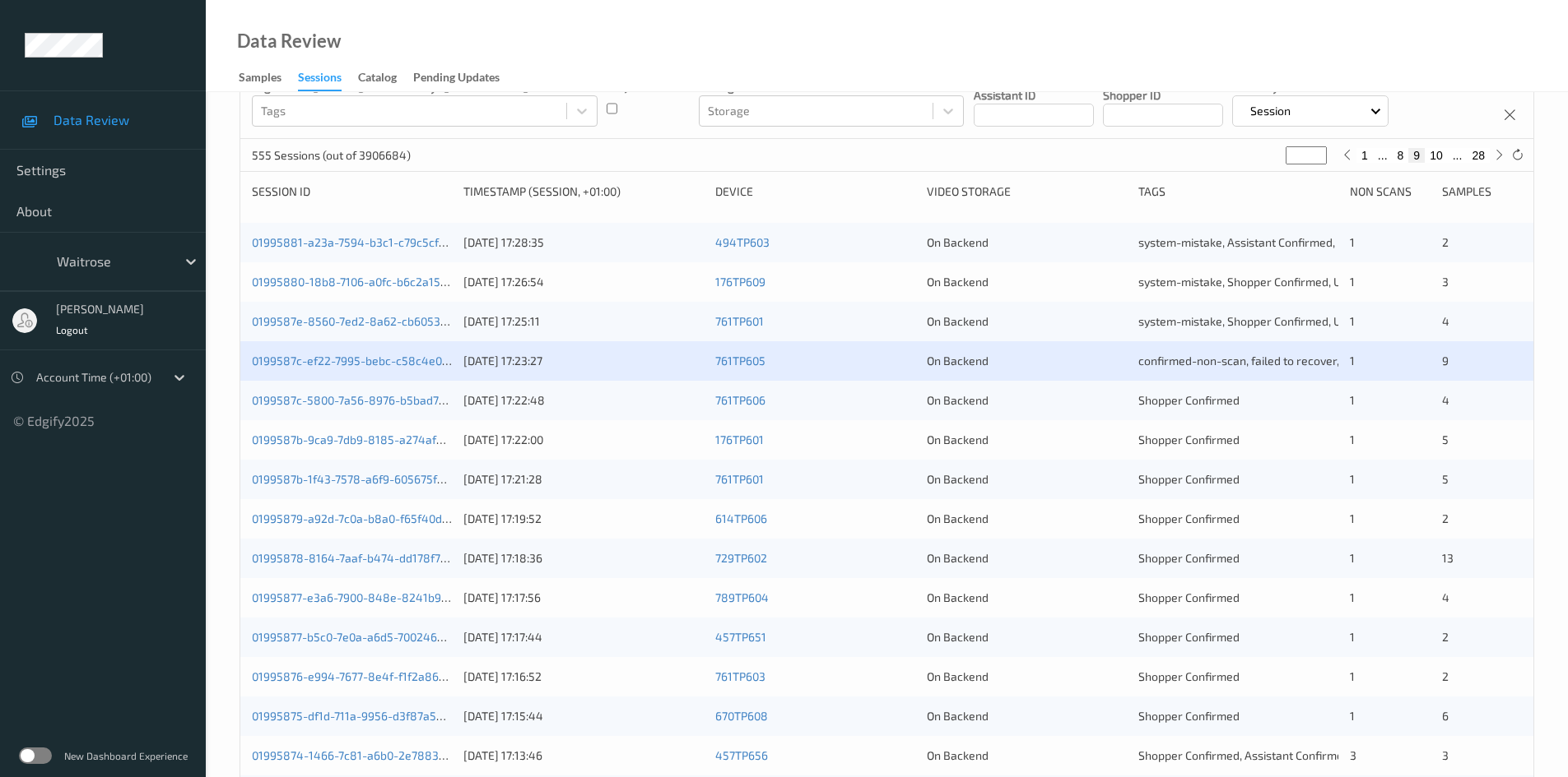
scroll to position [164, 0]
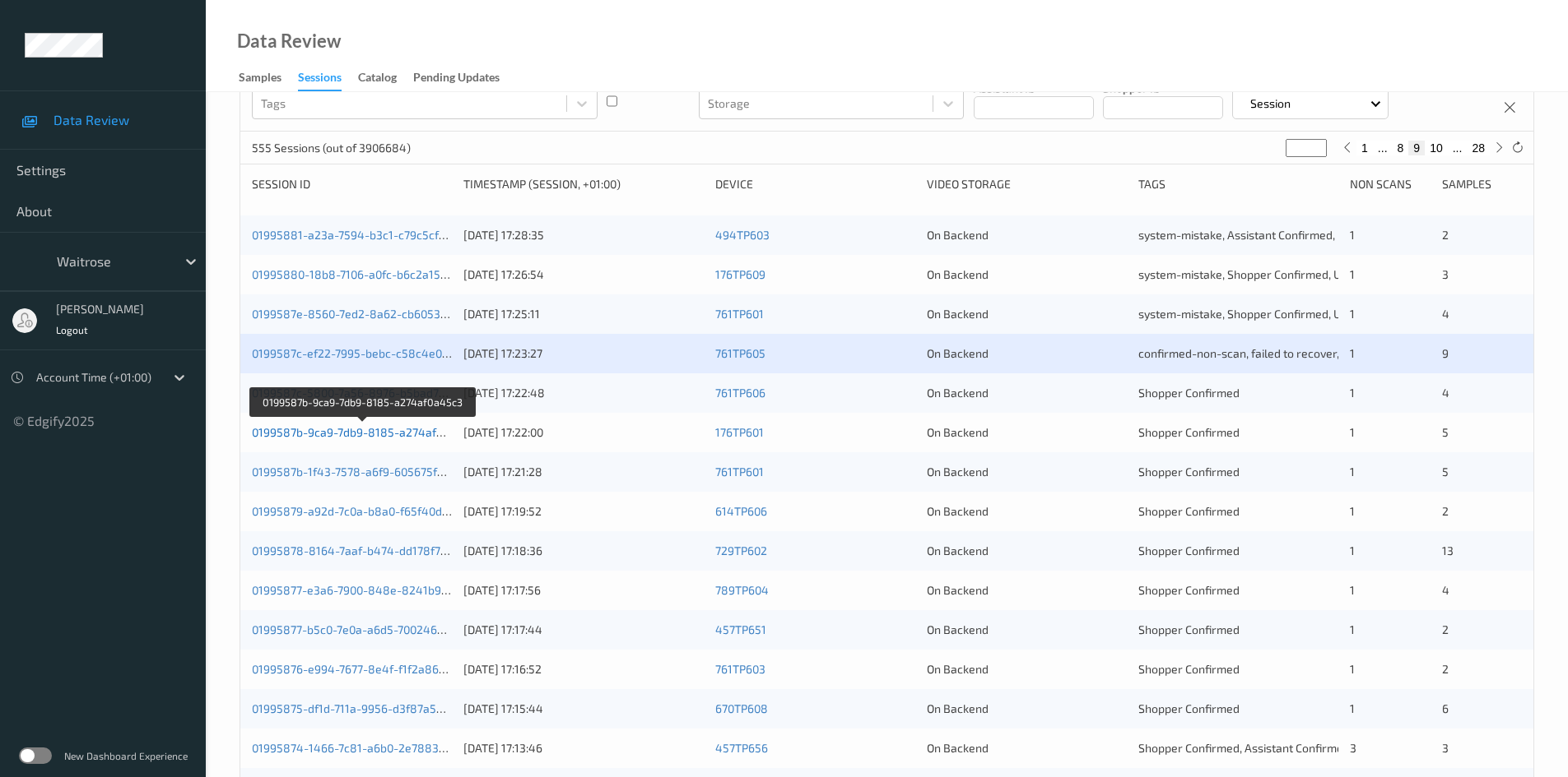
click at [327, 436] on link "0199587b-9ca9-7db9-8185-a274af0a45c3" at bounding box center [364, 431] width 224 height 14
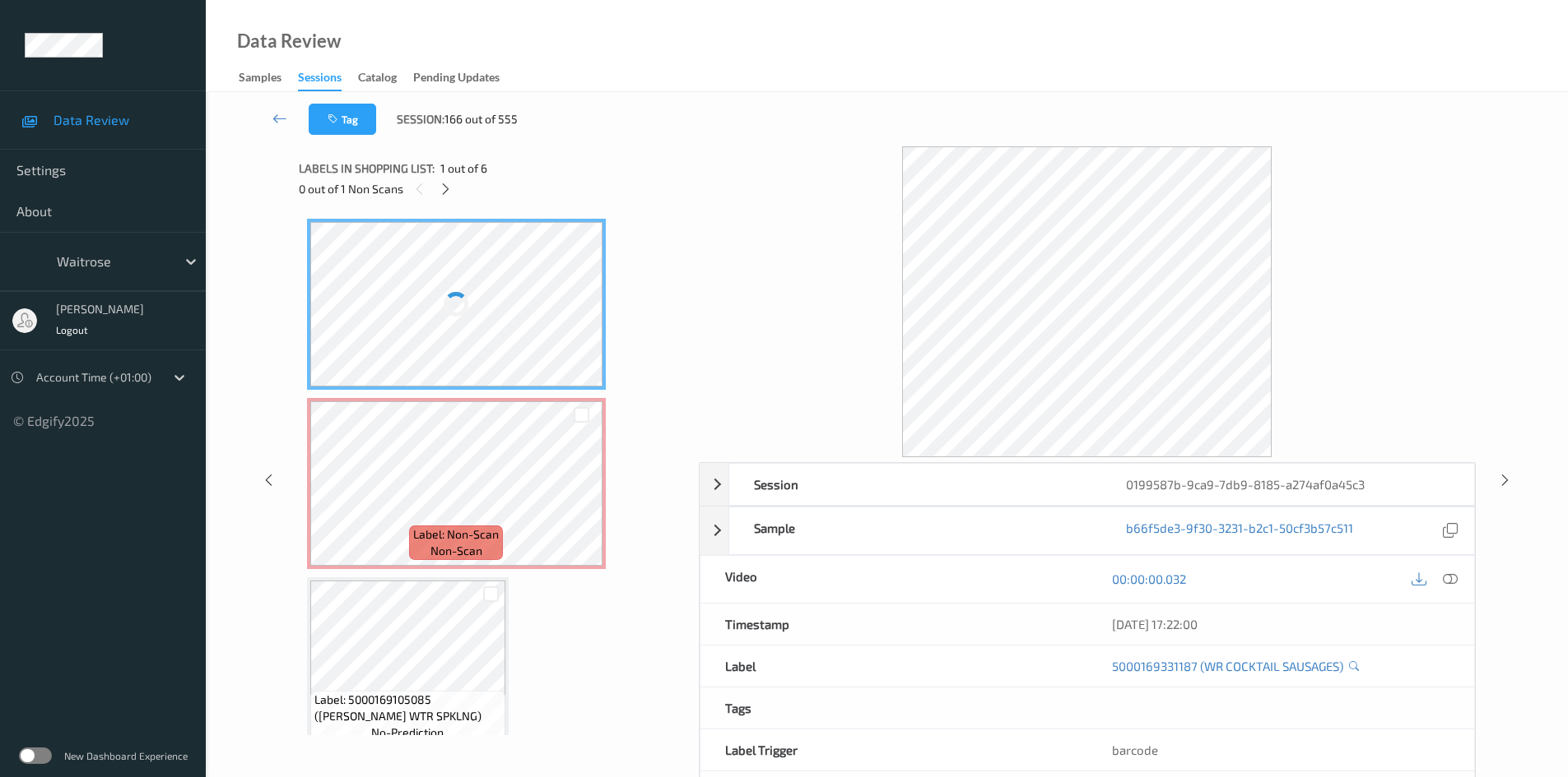
click at [448, 177] on div "Labels in shopping list: 1 out of 6" at bounding box center [493, 168] width 389 height 21
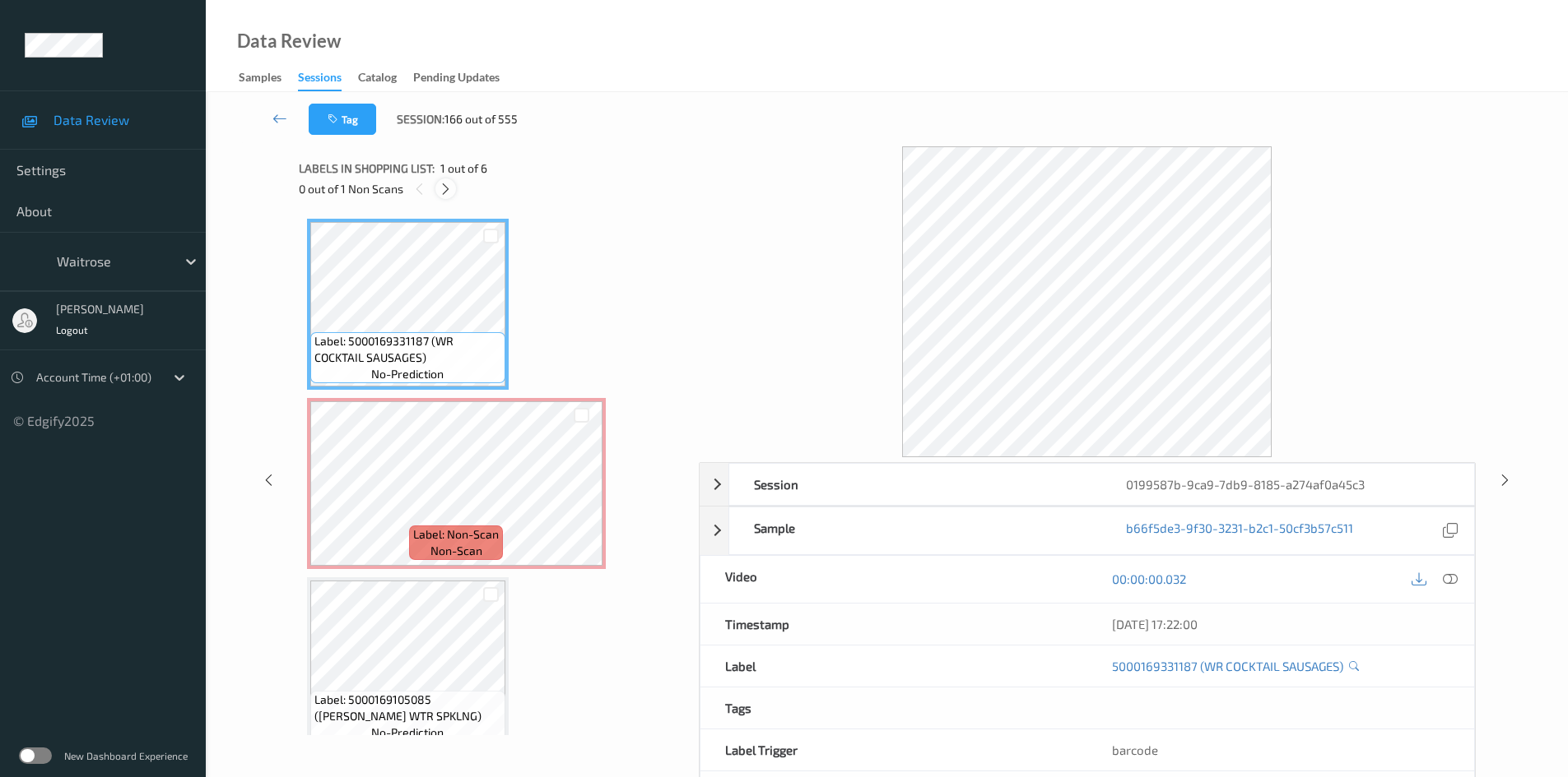
click at [447, 192] on icon at bounding box center [445, 190] width 14 height 15
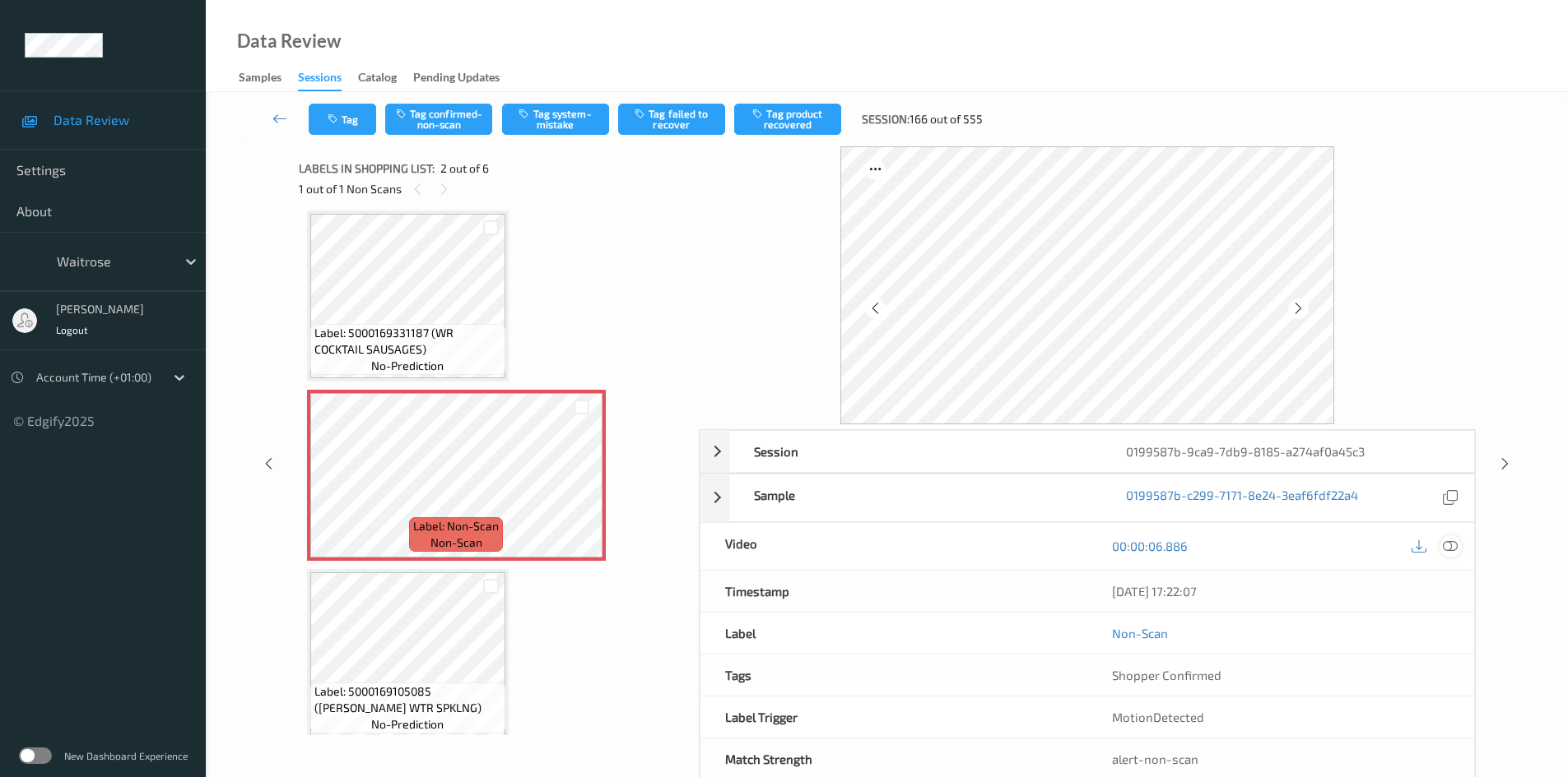
click at [1444, 543] on icon at bounding box center [1450, 546] width 15 height 15
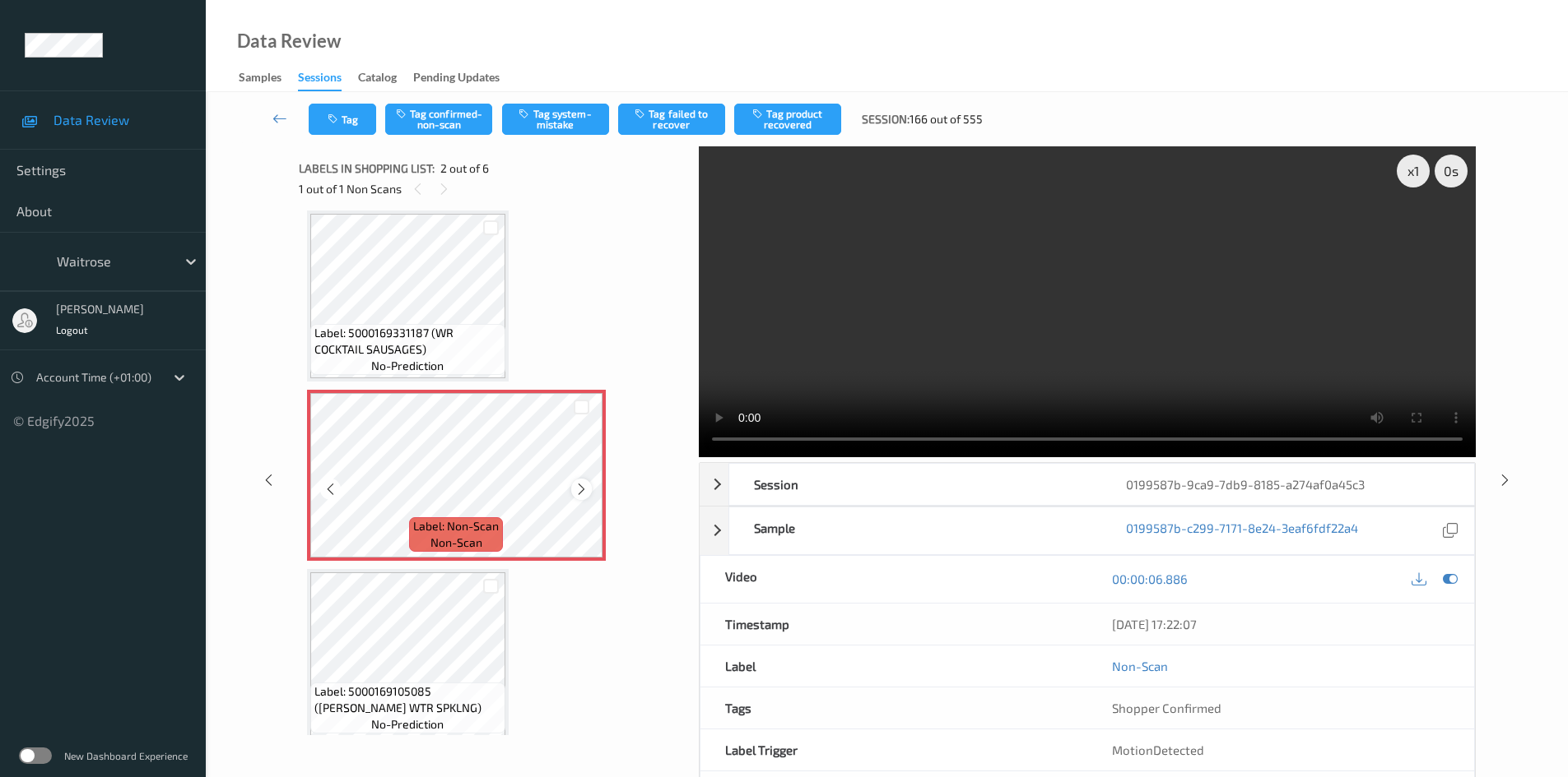
click at [577, 487] on icon at bounding box center [581, 489] width 14 height 15
click at [1417, 179] on div "x 1" at bounding box center [1413, 171] width 33 height 33
click at [1417, 179] on div "x 2" at bounding box center [1413, 171] width 33 height 33
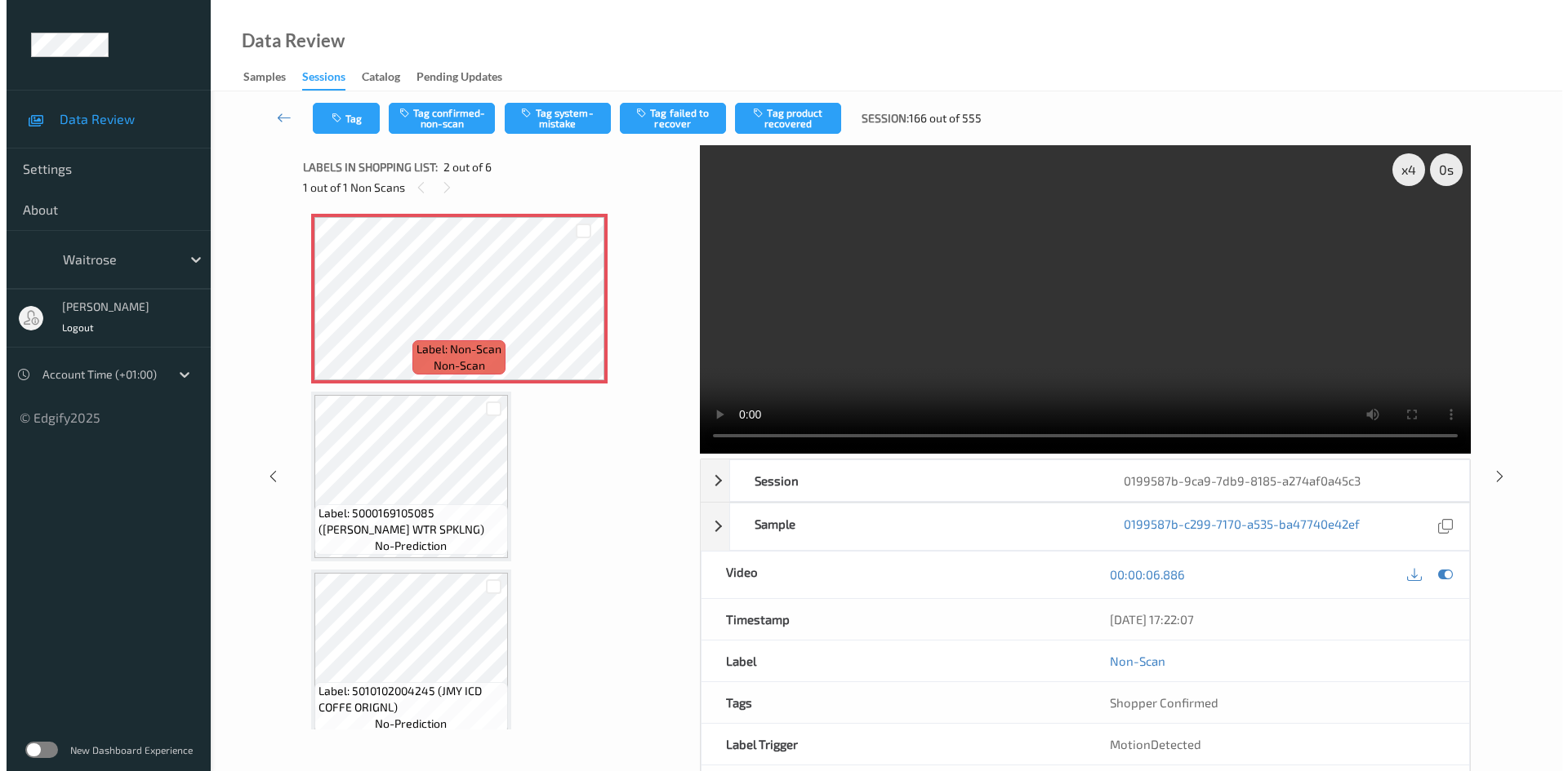
scroll to position [245, 0]
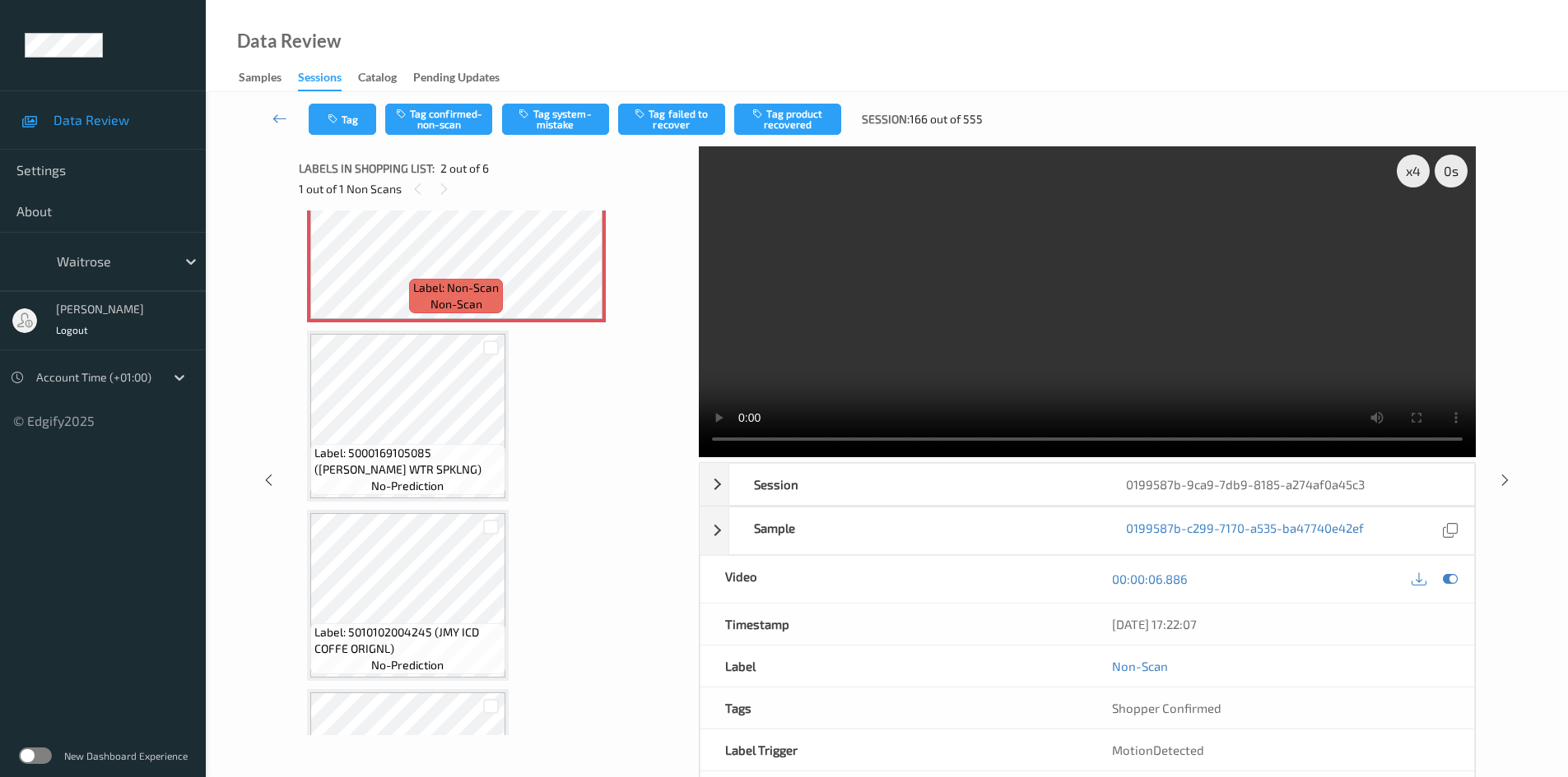
click at [820, 367] on video at bounding box center [1088, 302] width 777 height 311
click at [999, 293] on video at bounding box center [1088, 302] width 777 height 311
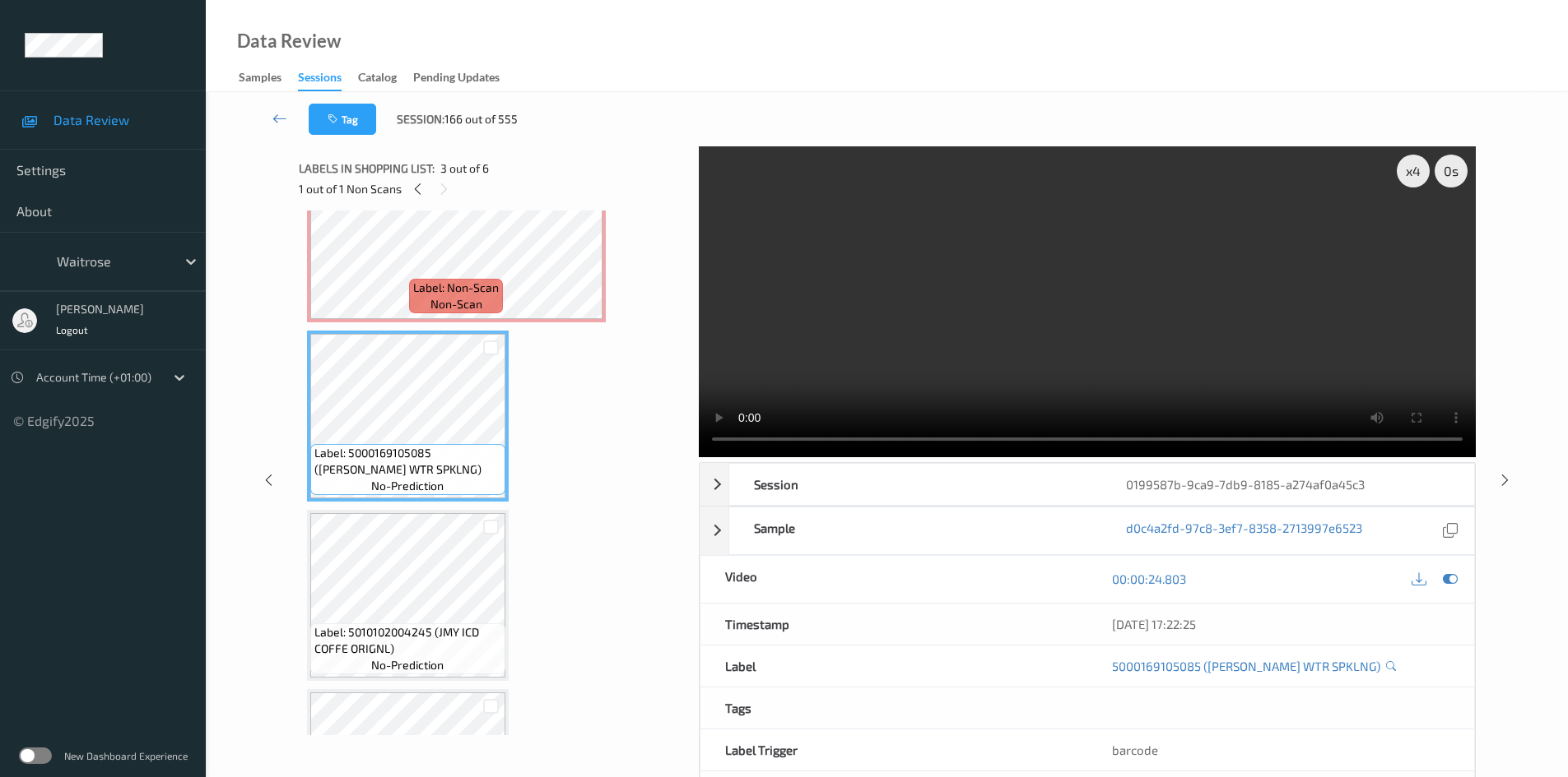
click at [991, 361] on video at bounding box center [1088, 302] width 777 height 311
click at [1005, 346] on video at bounding box center [1088, 302] width 777 height 311
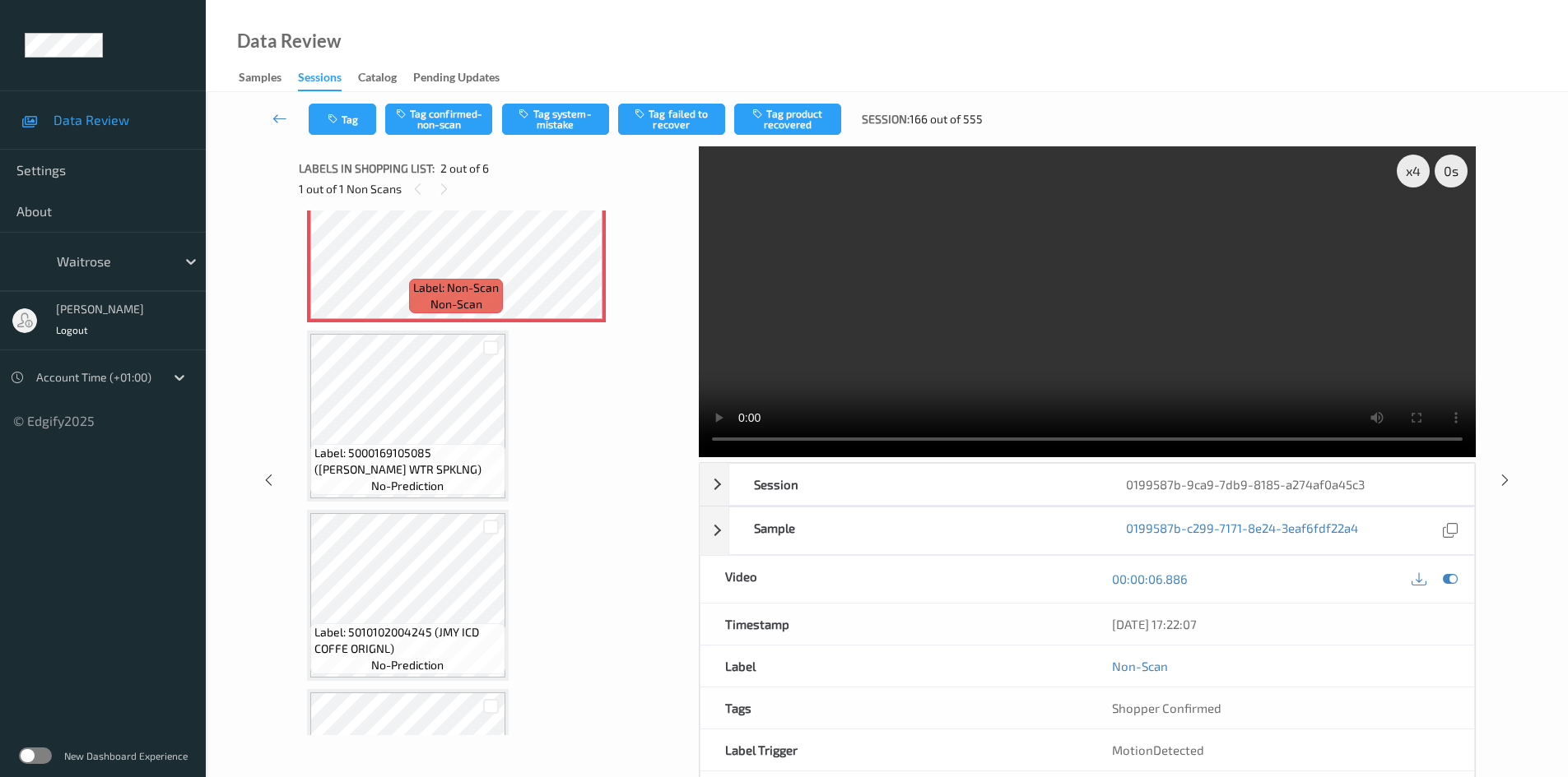
click at [565, 103] on div "Tag Tag confirmed-non-scan Tag system-mistake Tag failed to recover Tag product…" at bounding box center [887, 120] width 1295 height 54
click at [569, 108] on button "Tag system-mistake" at bounding box center [555, 119] width 107 height 31
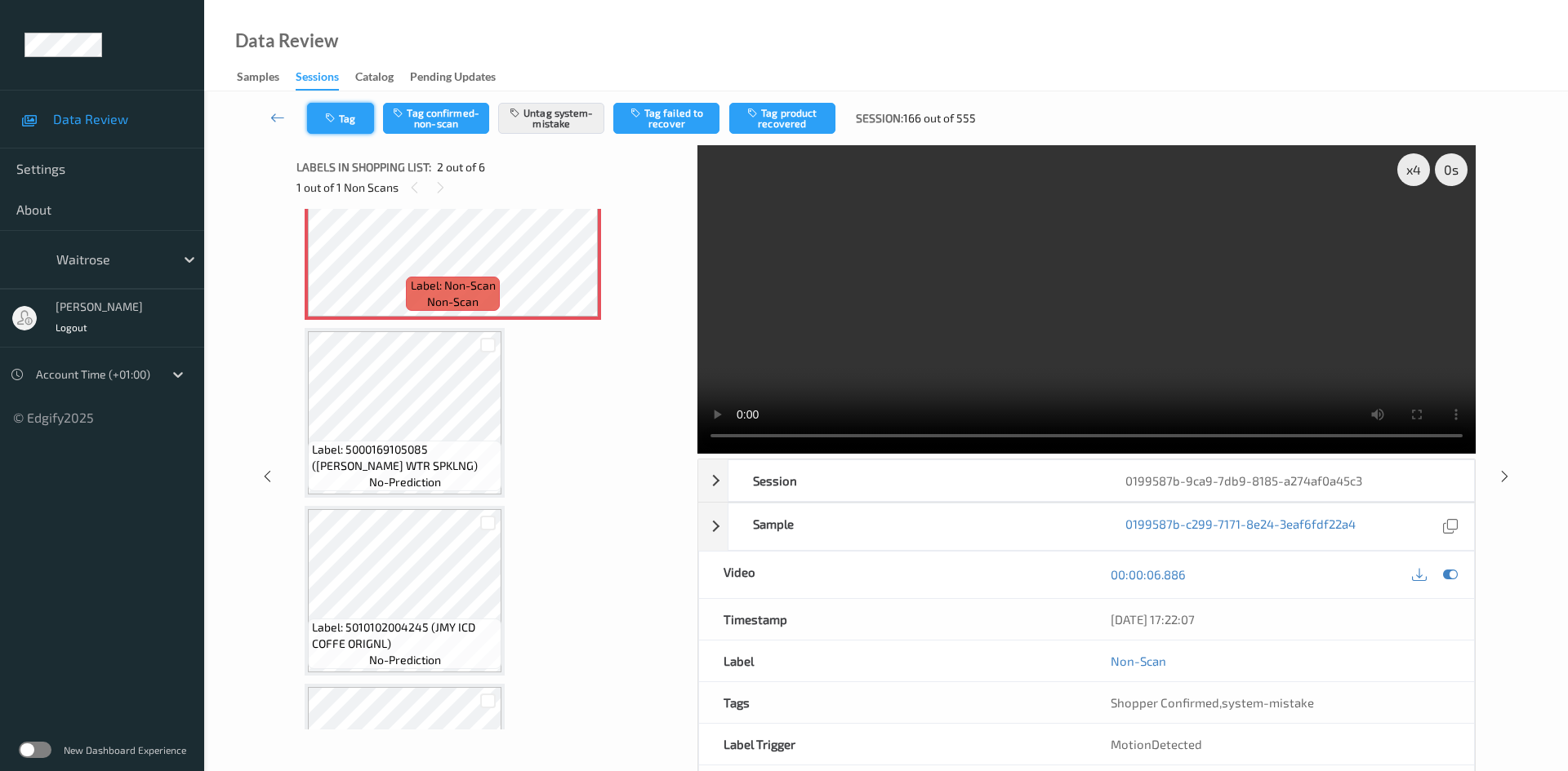
click at [338, 114] on icon "button" at bounding box center [332, 119] width 14 height 11
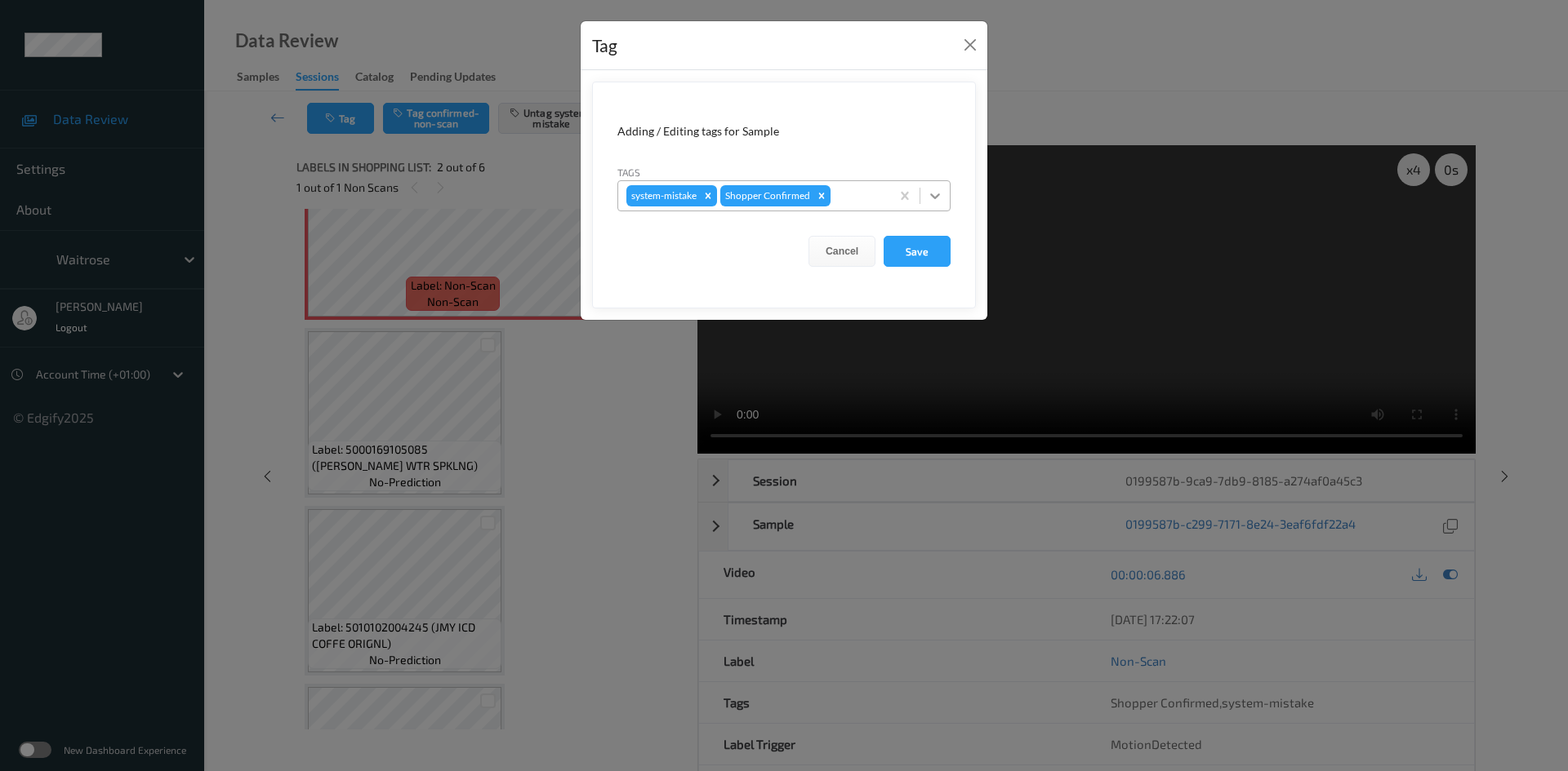
click at [938, 194] on icon at bounding box center [936, 196] width 17 height 17
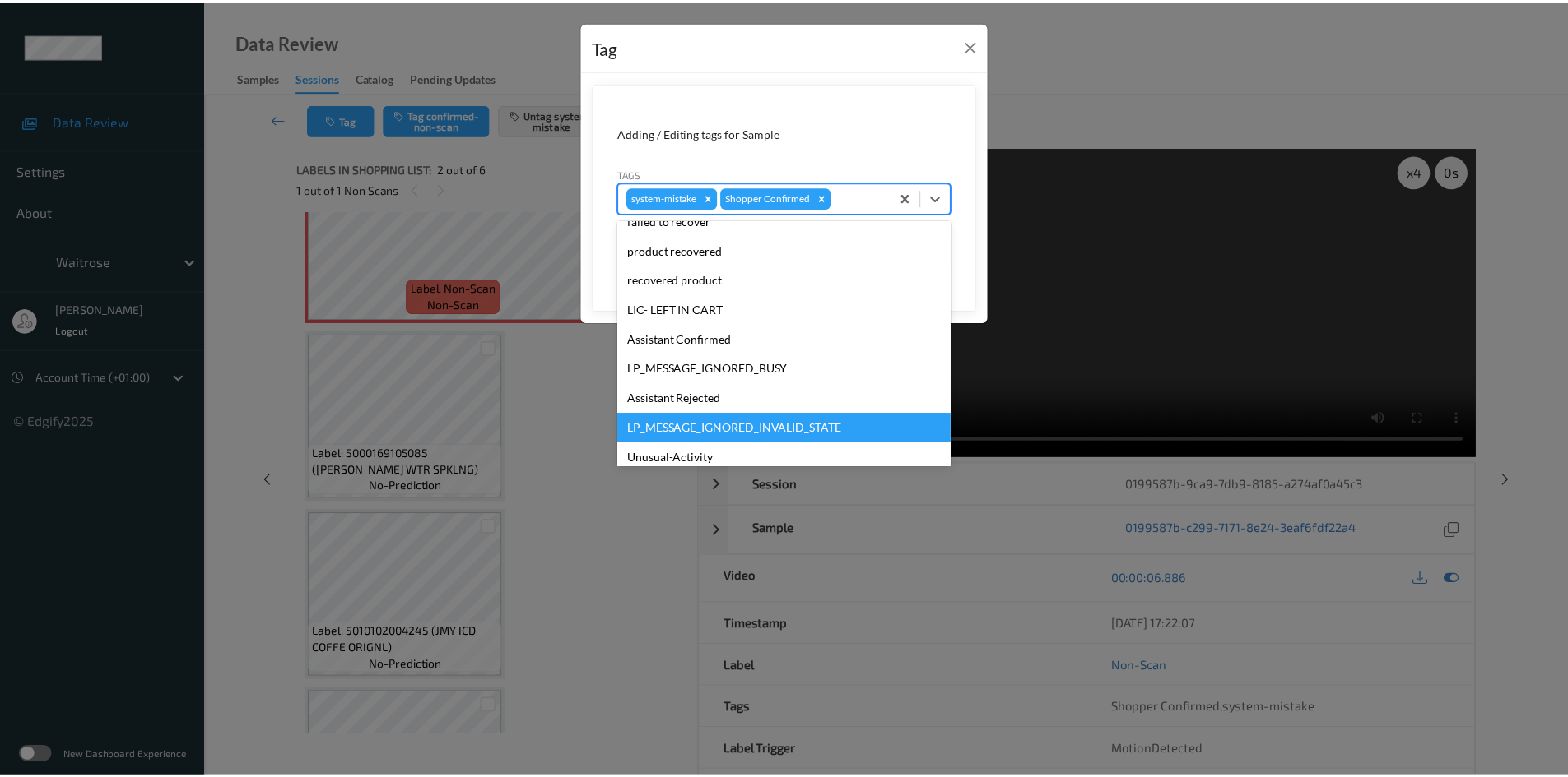
scroll to position [411, 0]
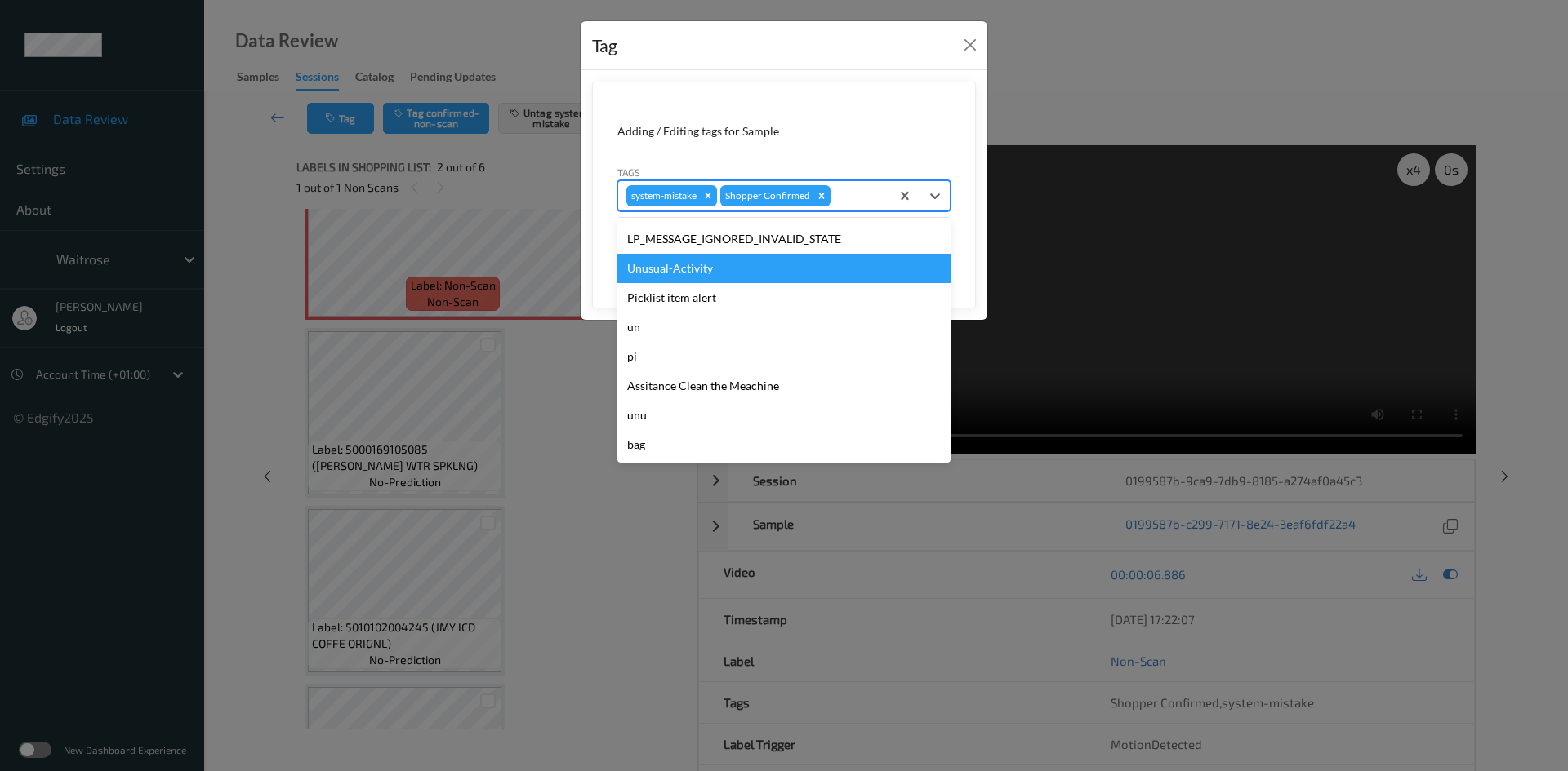
click at [733, 264] on div "Unusual-Activity" at bounding box center [784, 269] width 333 height 30
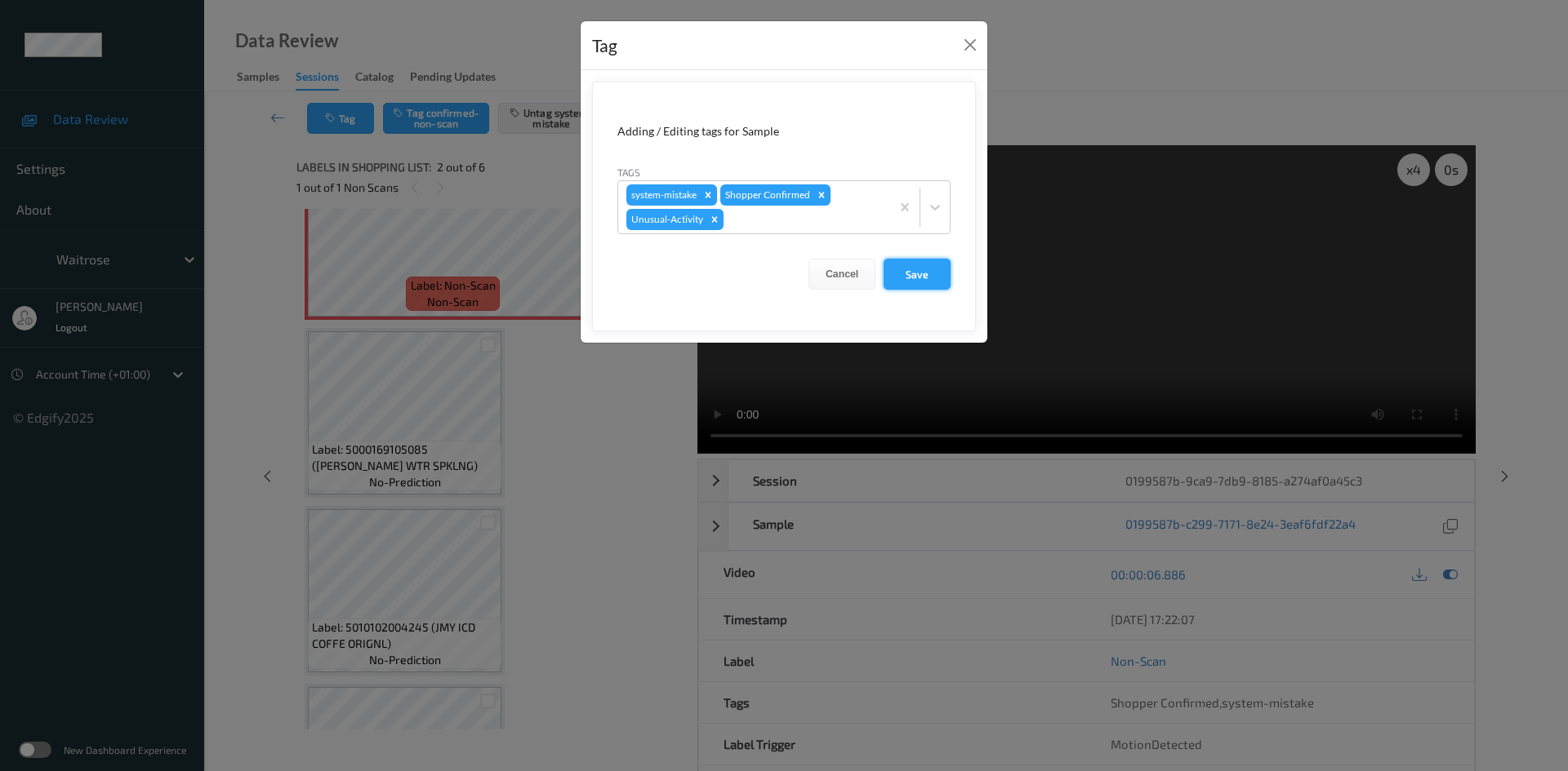
click at [922, 261] on button "Save" at bounding box center [917, 273] width 67 height 31
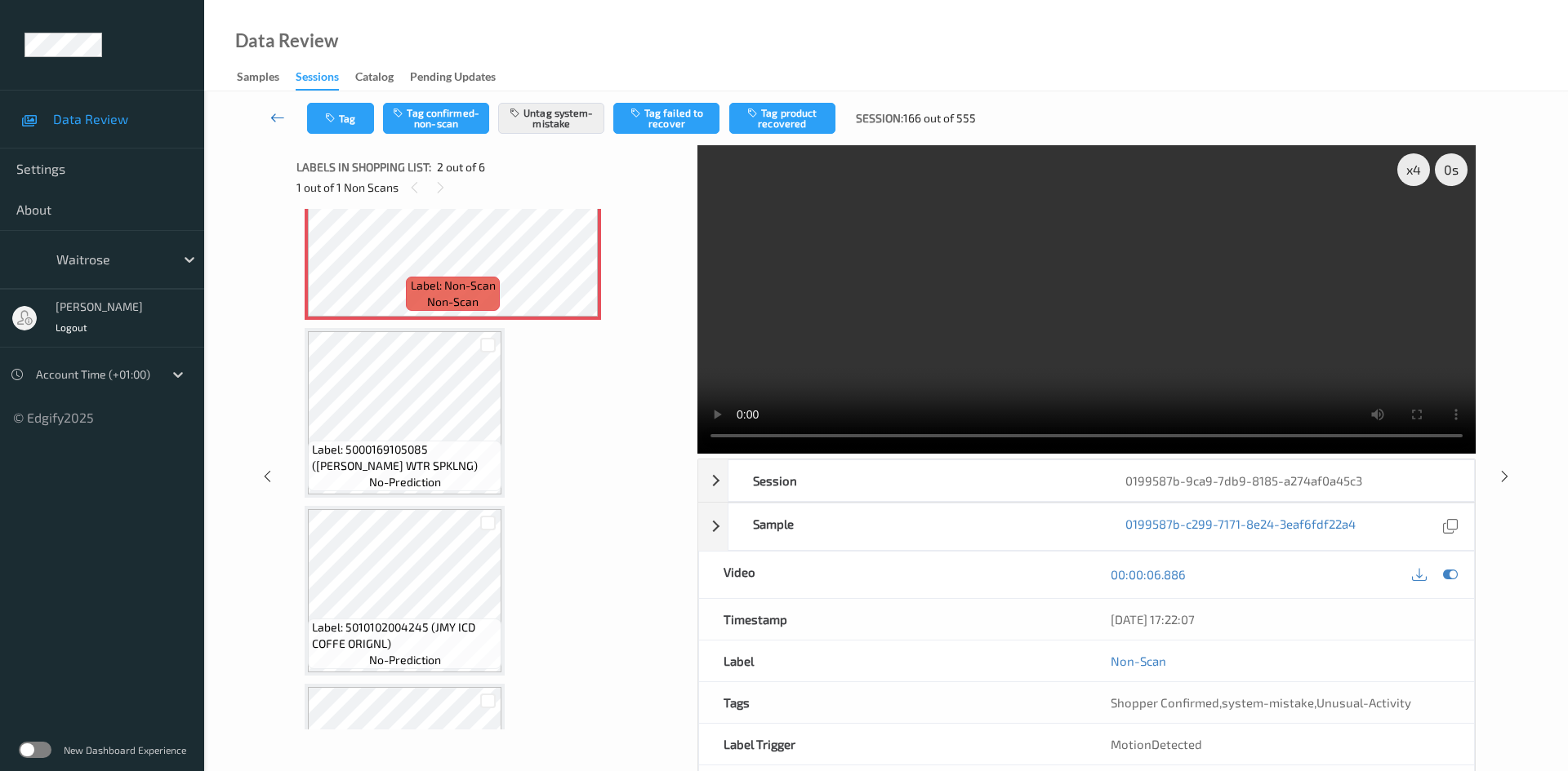
click at [276, 105] on link at bounding box center [278, 118] width 58 height 31
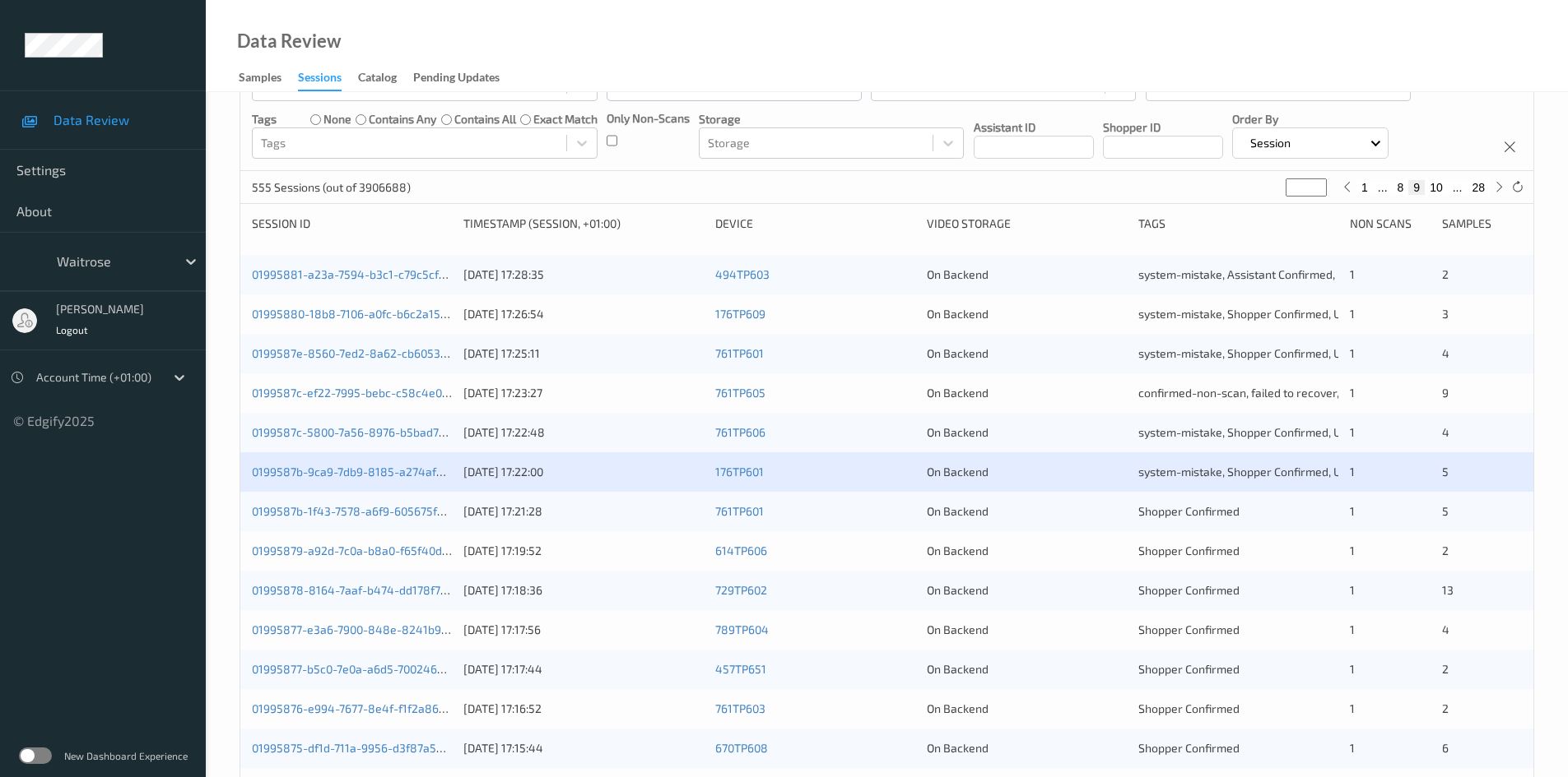
scroll to position [329, 0]
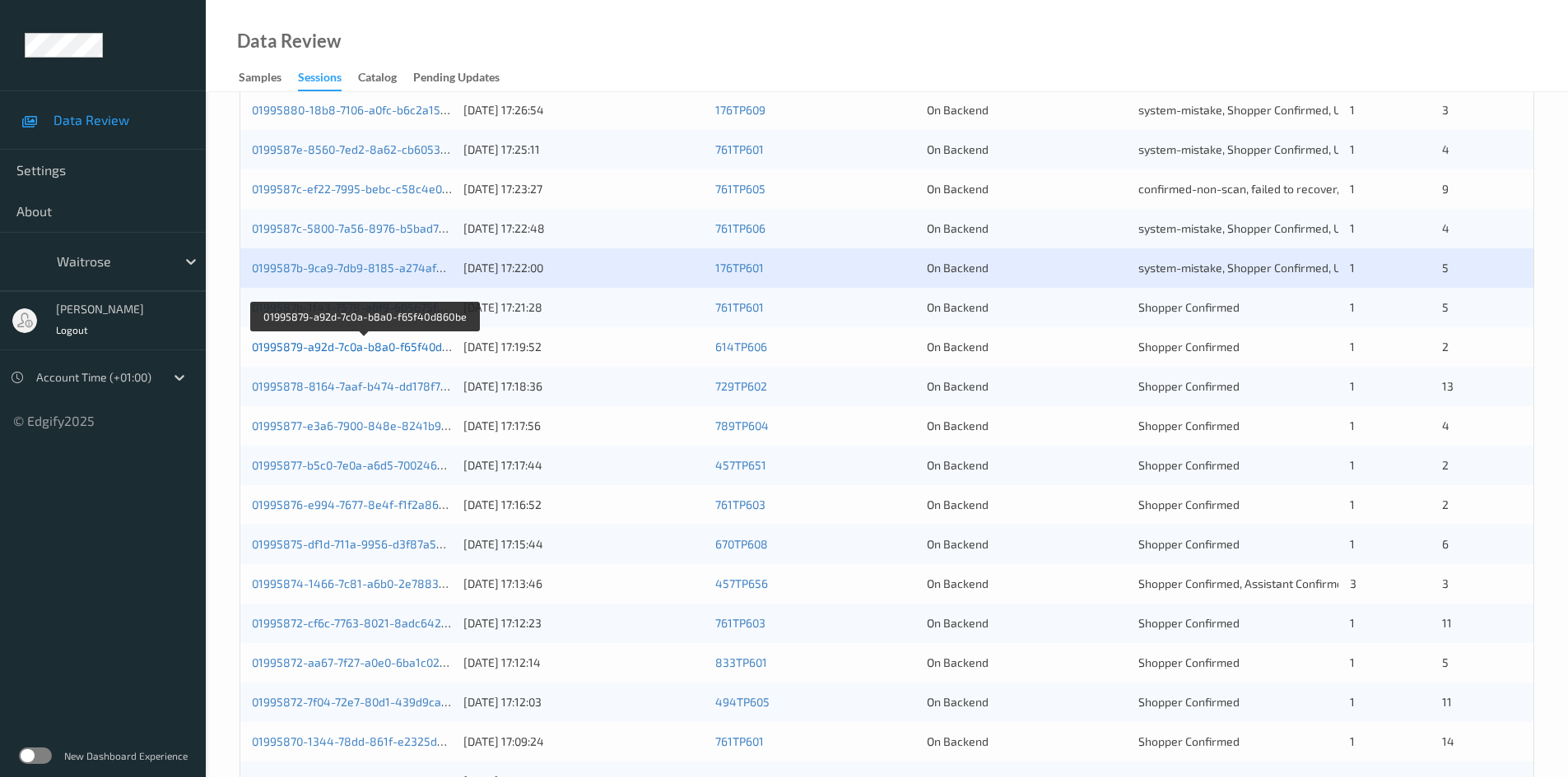
click at [325, 346] on link "01995879-a92d-7c0a-b8a0-f65f40d860be" at bounding box center [364, 346] width 224 height 14
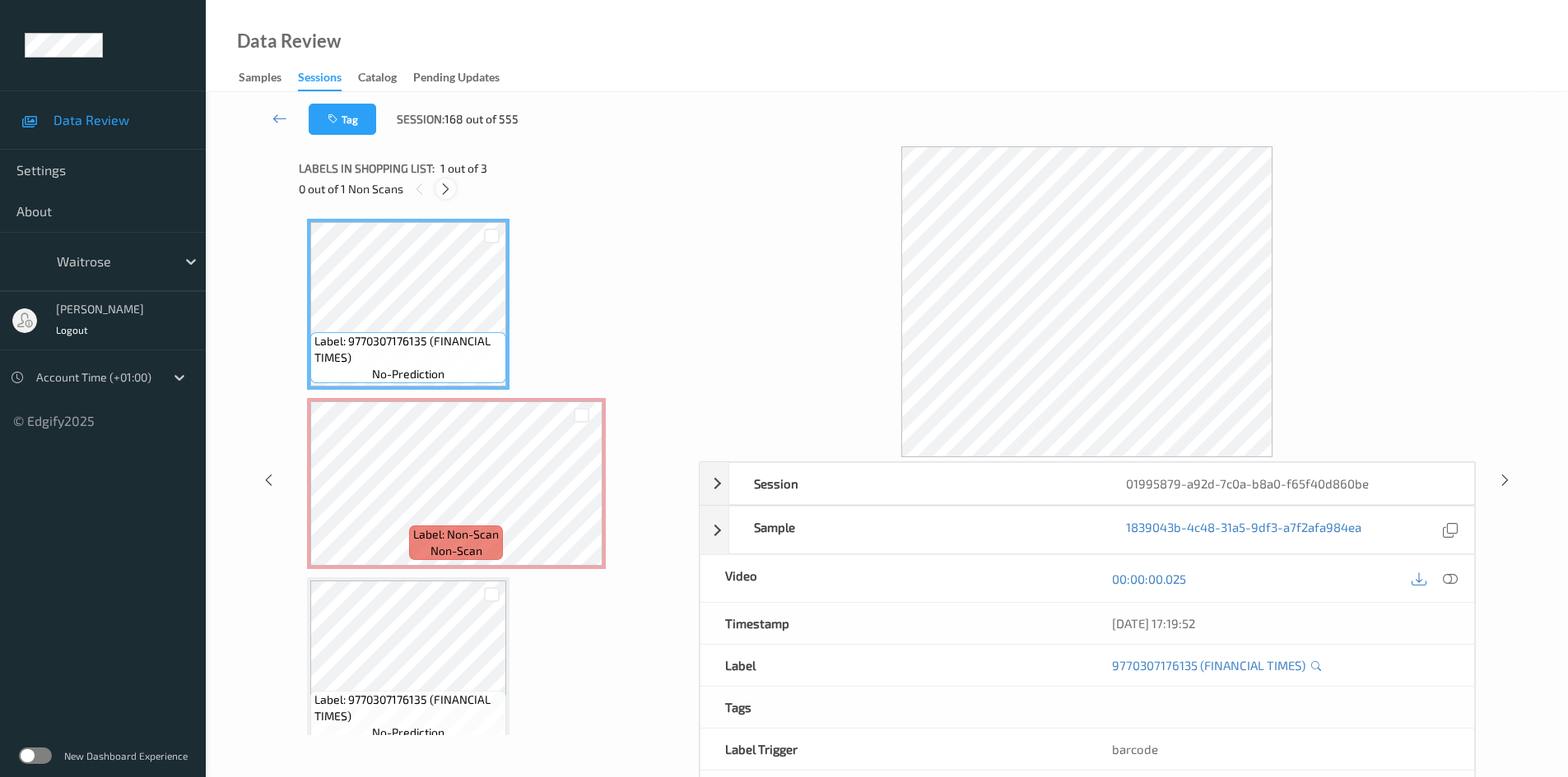
click at [447, 186] on icon at bounding box center [445, 190] width 14 height 15
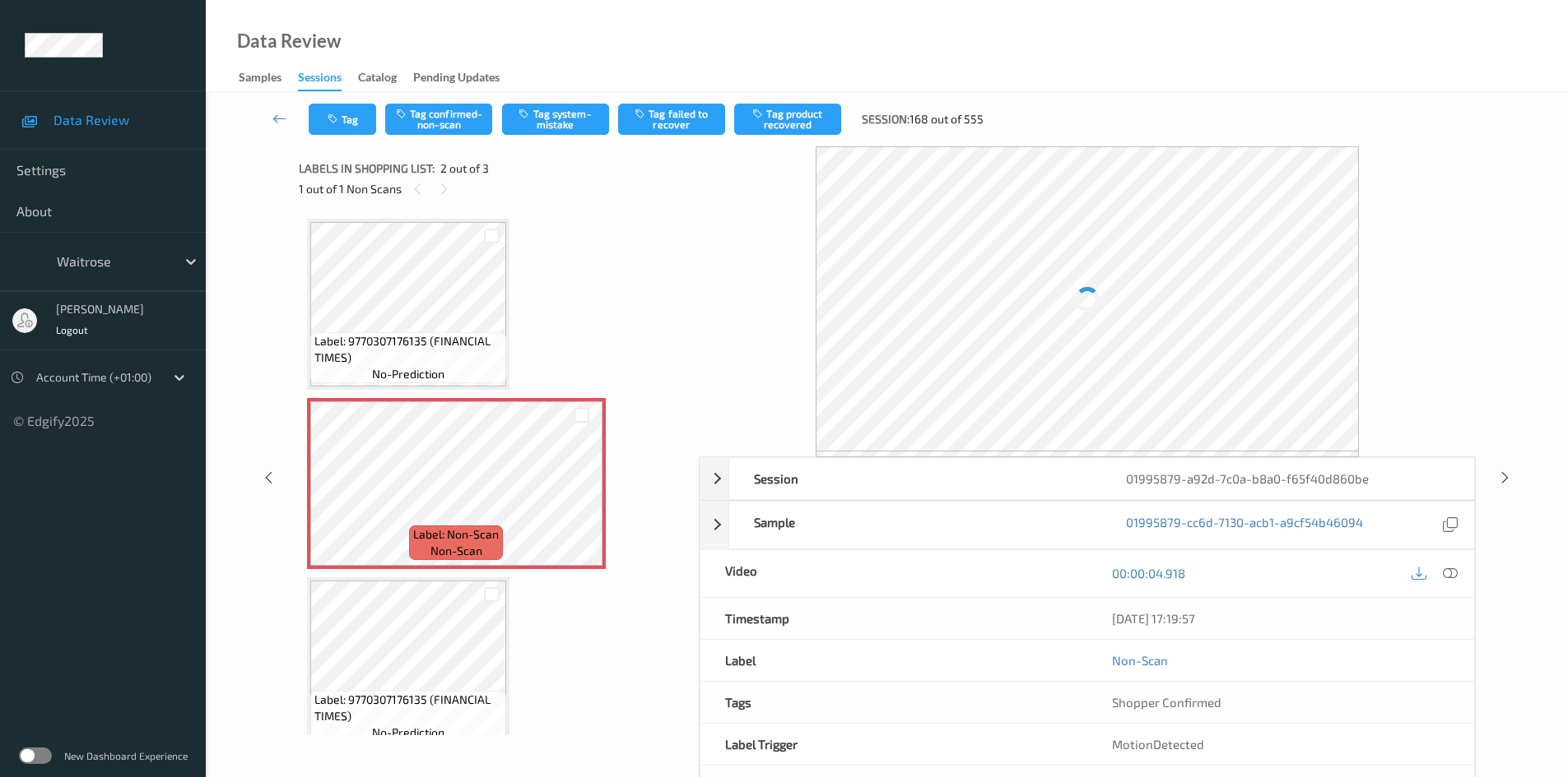
scroll to position [8, 0]
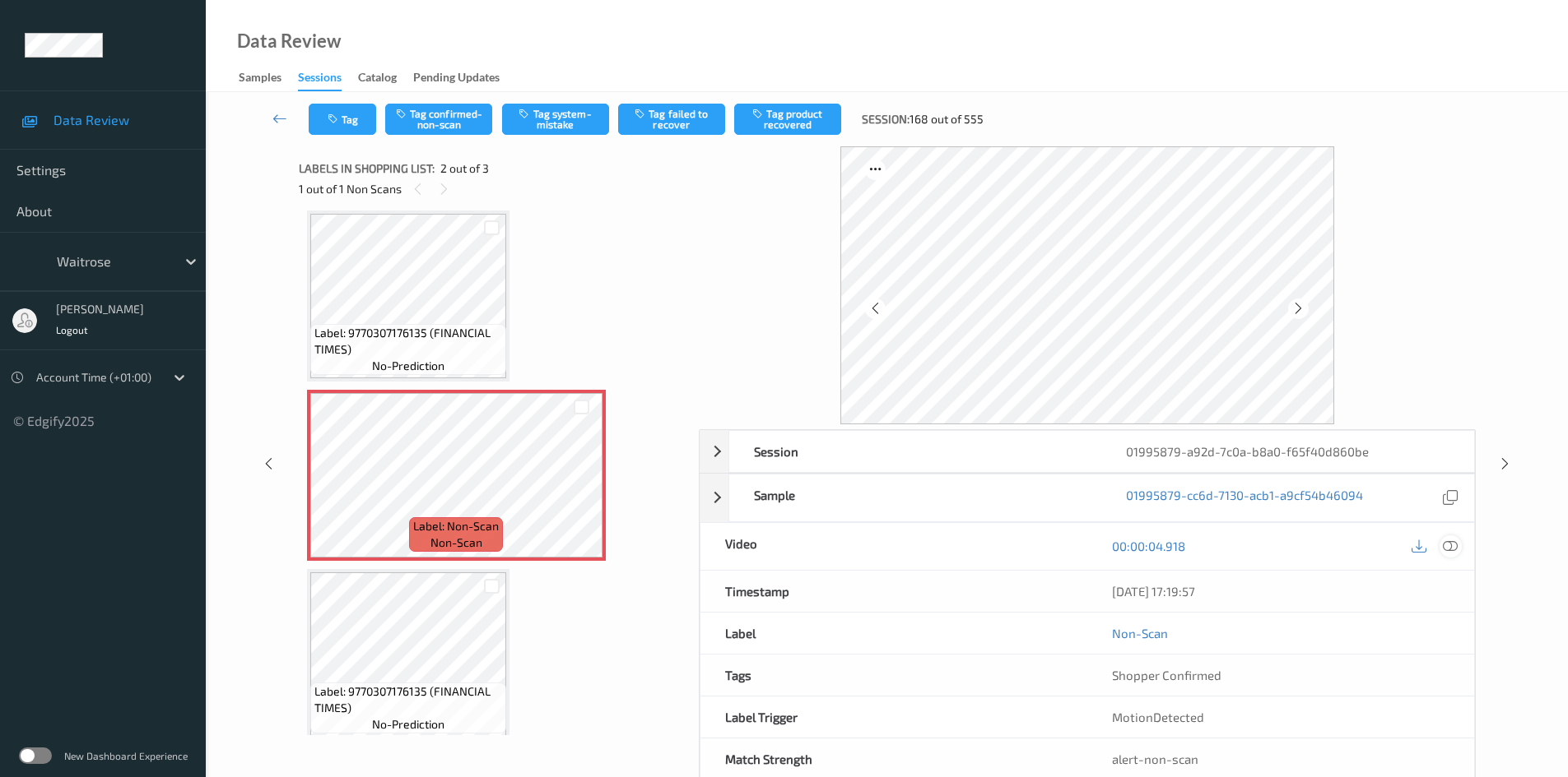
click at [1455, 546] on icon at bounding box center [1450, 546] width 15 height 15
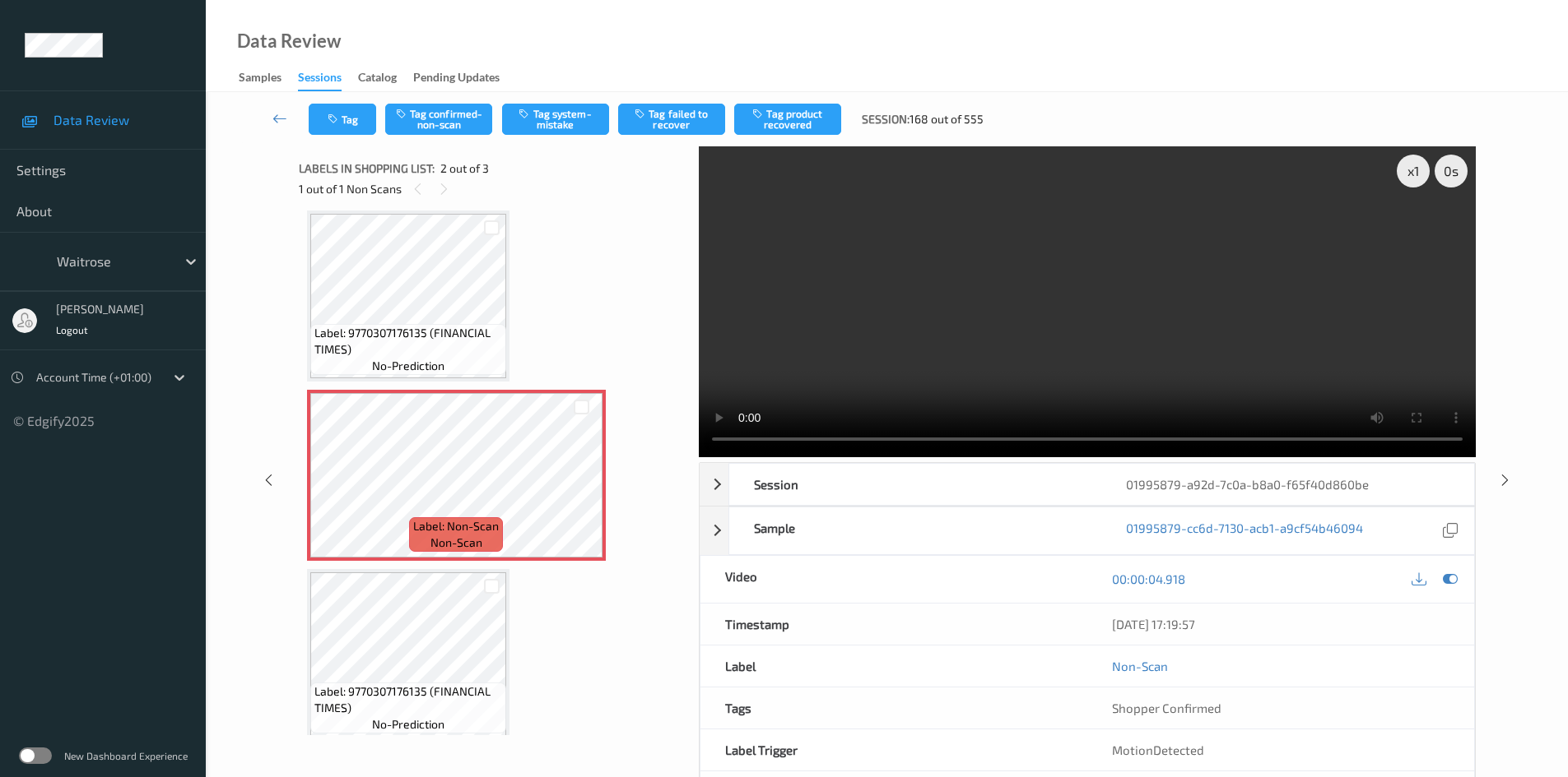
click at [892, 293] on video at bounding box center [1088, 302] width 777 height 311
click at [1419, 170] on div "x 1" at bounding box center [1413, 171] width 33 height 33
click at [1418, 177] on div "x 2" at bounding box center [1413, 171] width 33 height 33
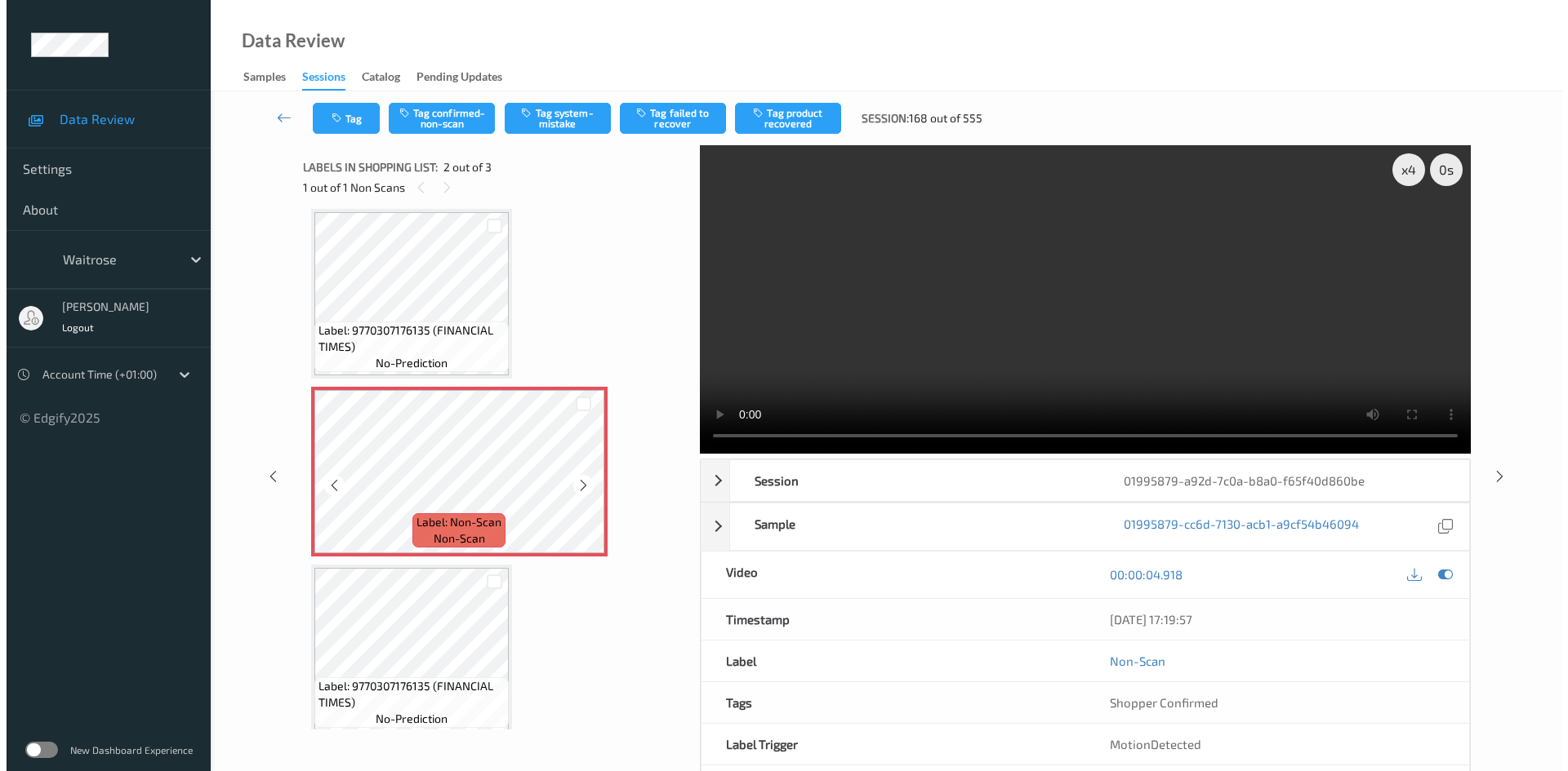
scroll to position [0, 0]
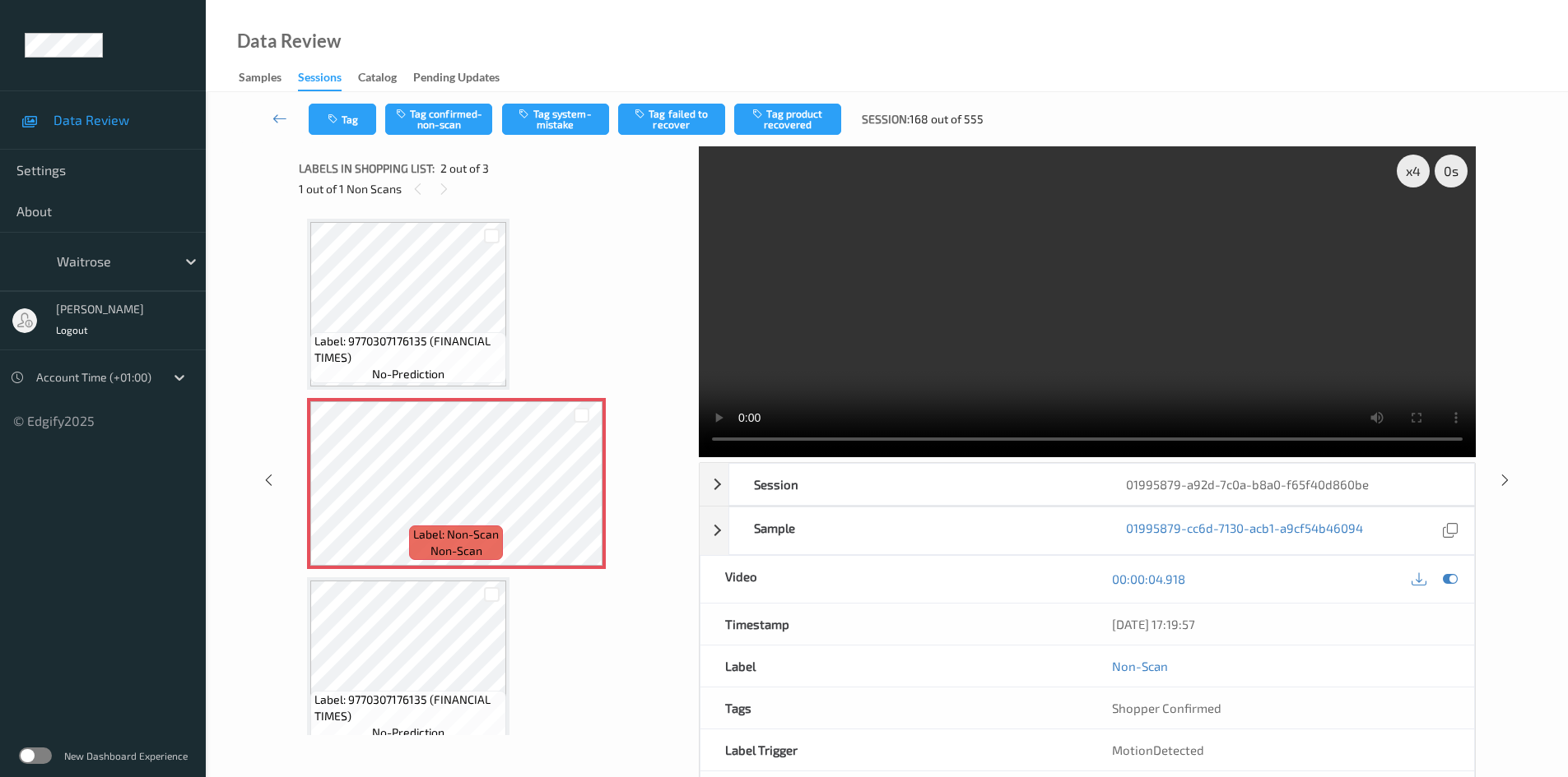
click at [908, 333] on video at bounding box center [1088, 302] width 777 height 311
click at [569, 120] on button "Tag system-mistake" at bounding box center [555, 119] width 107 height 31
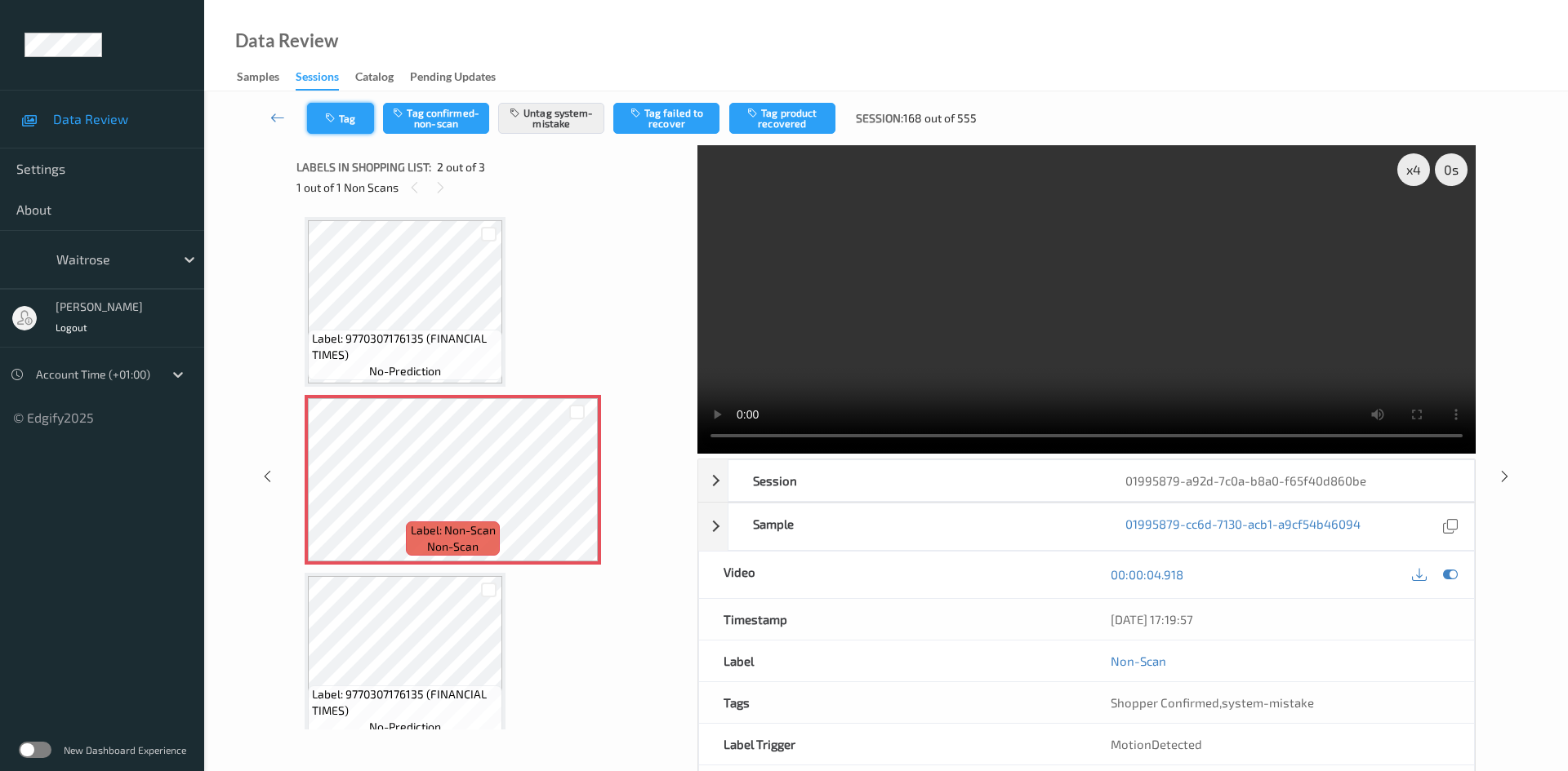
click at [338, 110] on button "Tag" at bounding box center [340, 118] width 67 height 31
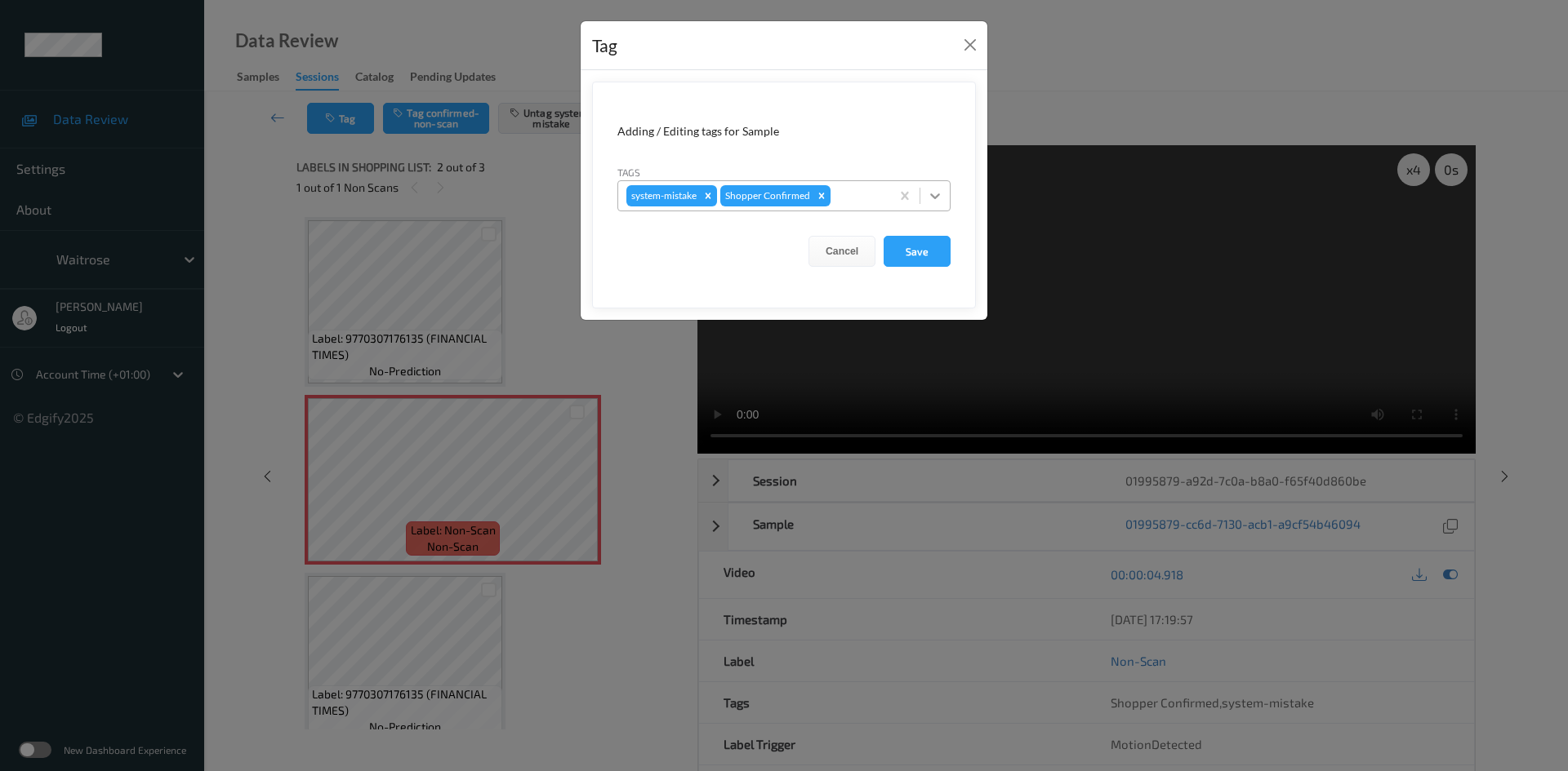
click at [939, 194] on icon at bounding box center [936, 196] width 17 height 17
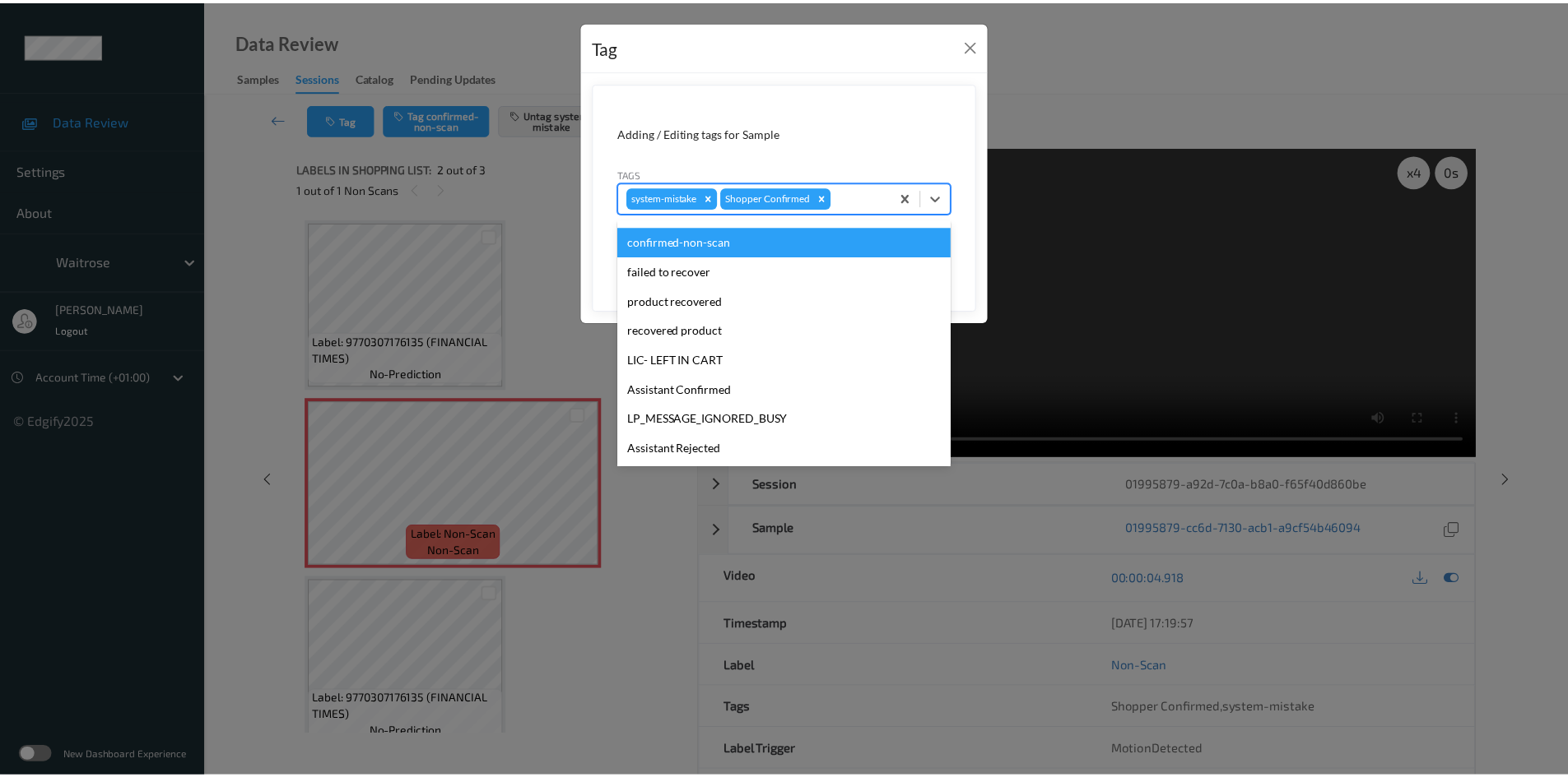
scroll to position [411, 0]
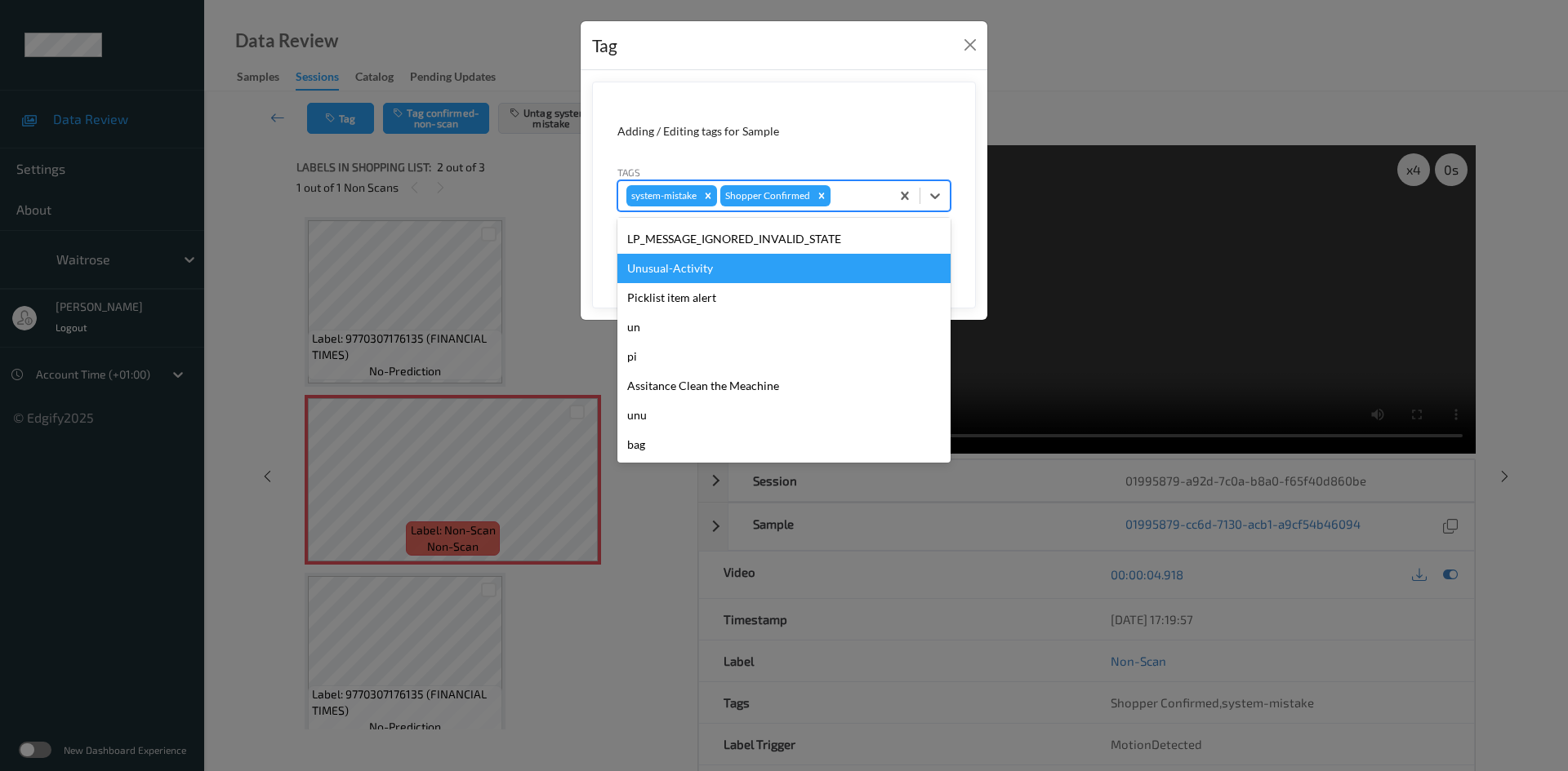
click at [729, 279] on div "Unusual-Activity" at bounding box center [784, 269] width 333 height 30
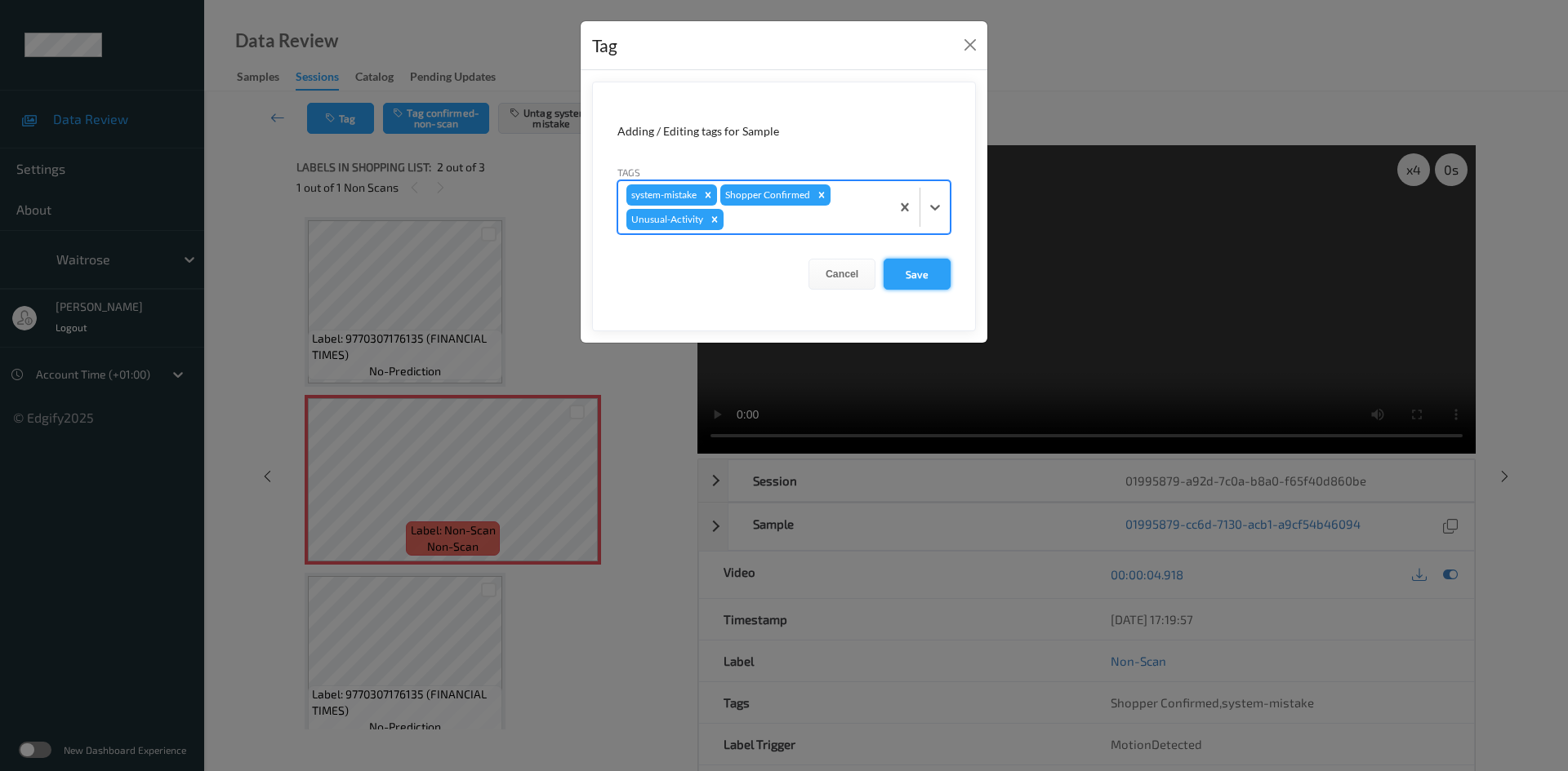
click at [911, 271] on button "Save" at bounding box center [917, 273] width 67 height 31
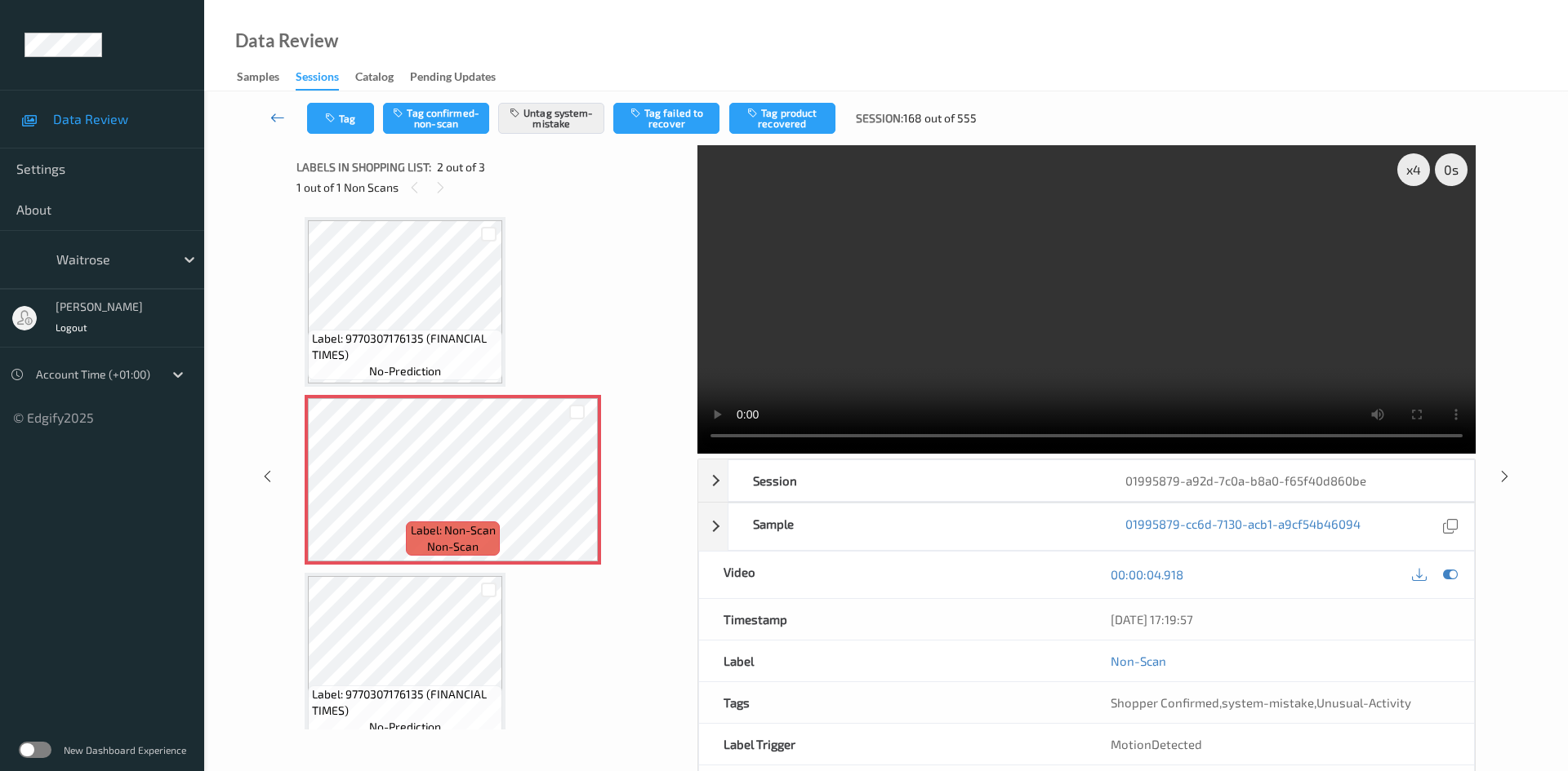
click at [273, 106] on link at bounding box center [278, 118] width 58 height 31
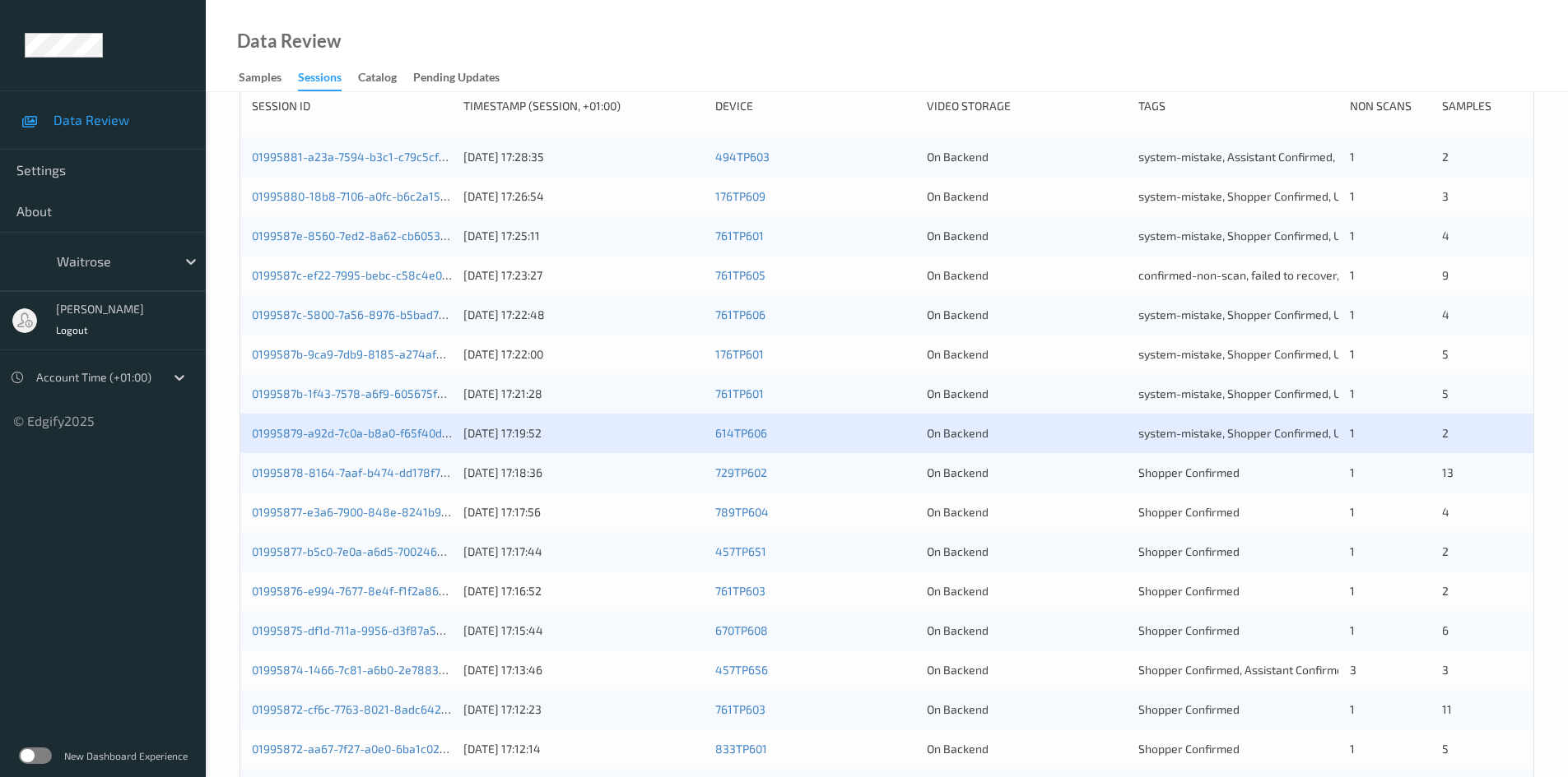
scroll to position [247, 0]
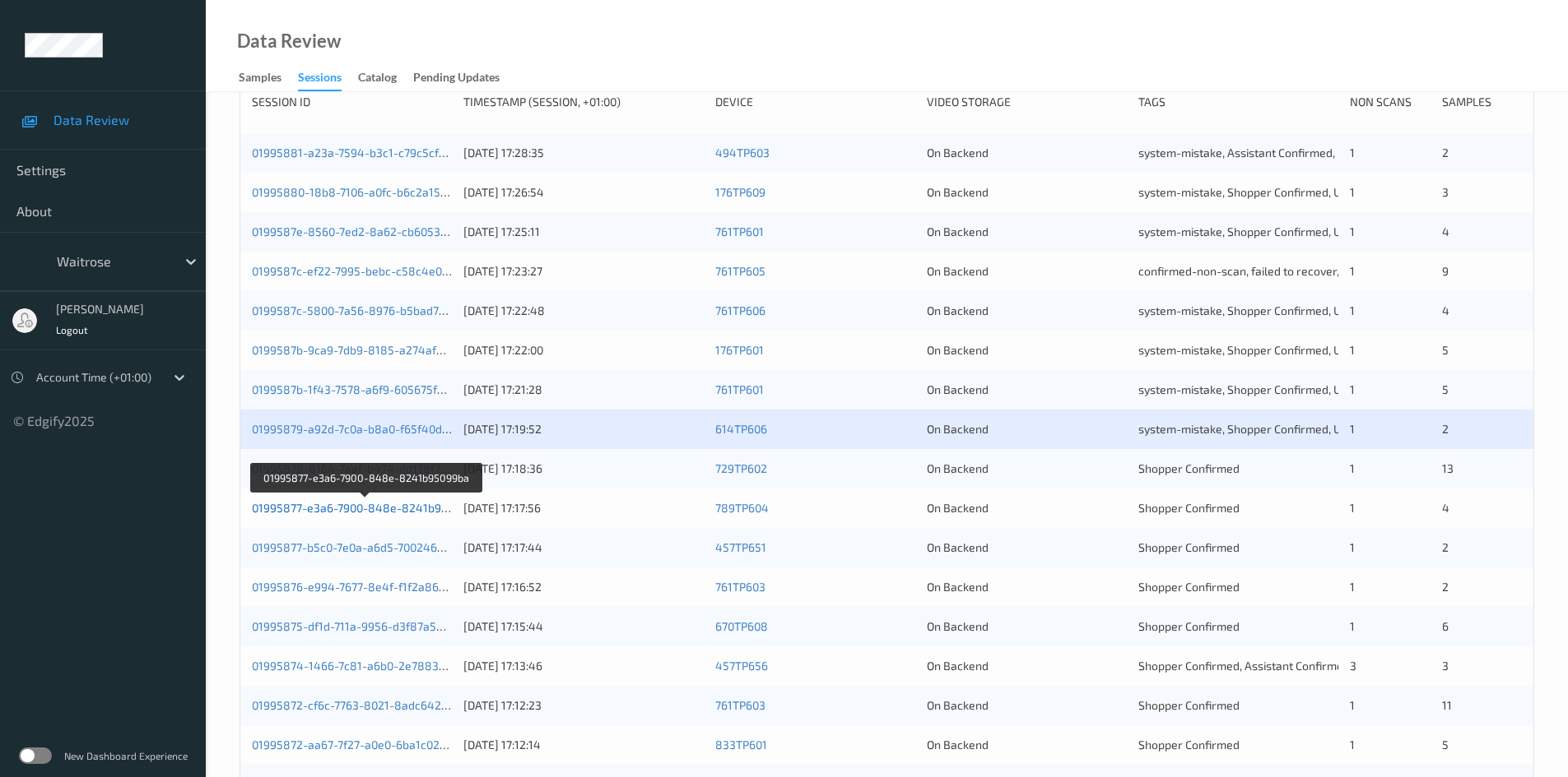
click at [335, 505] on link "01995877-e3a6-7900-848e-8241b95099ba" at bounding box center [366, 507] width 229 height 14
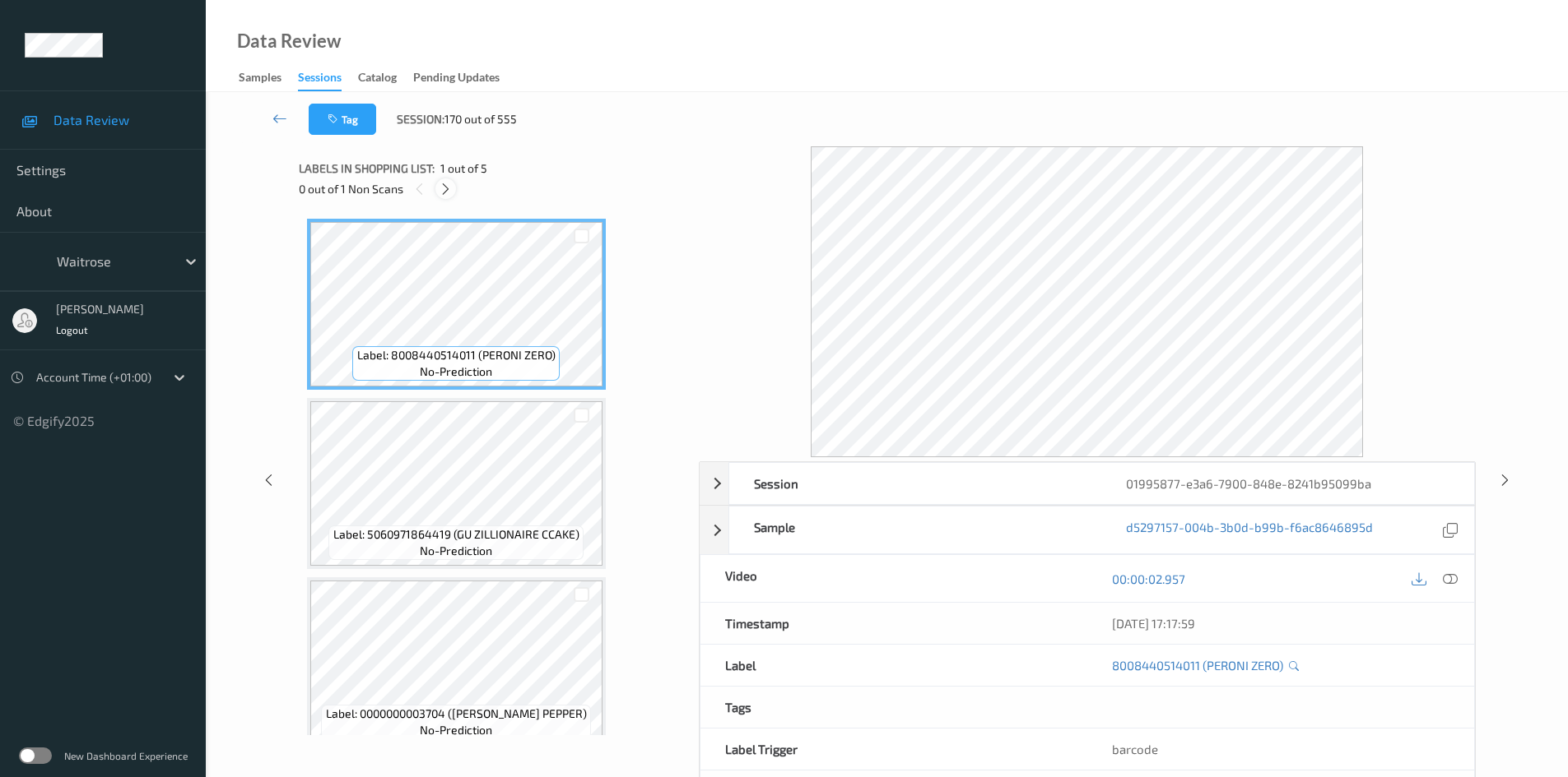
click at [444, 185] on icon at bounding box center [445, 190] width 14 height 15
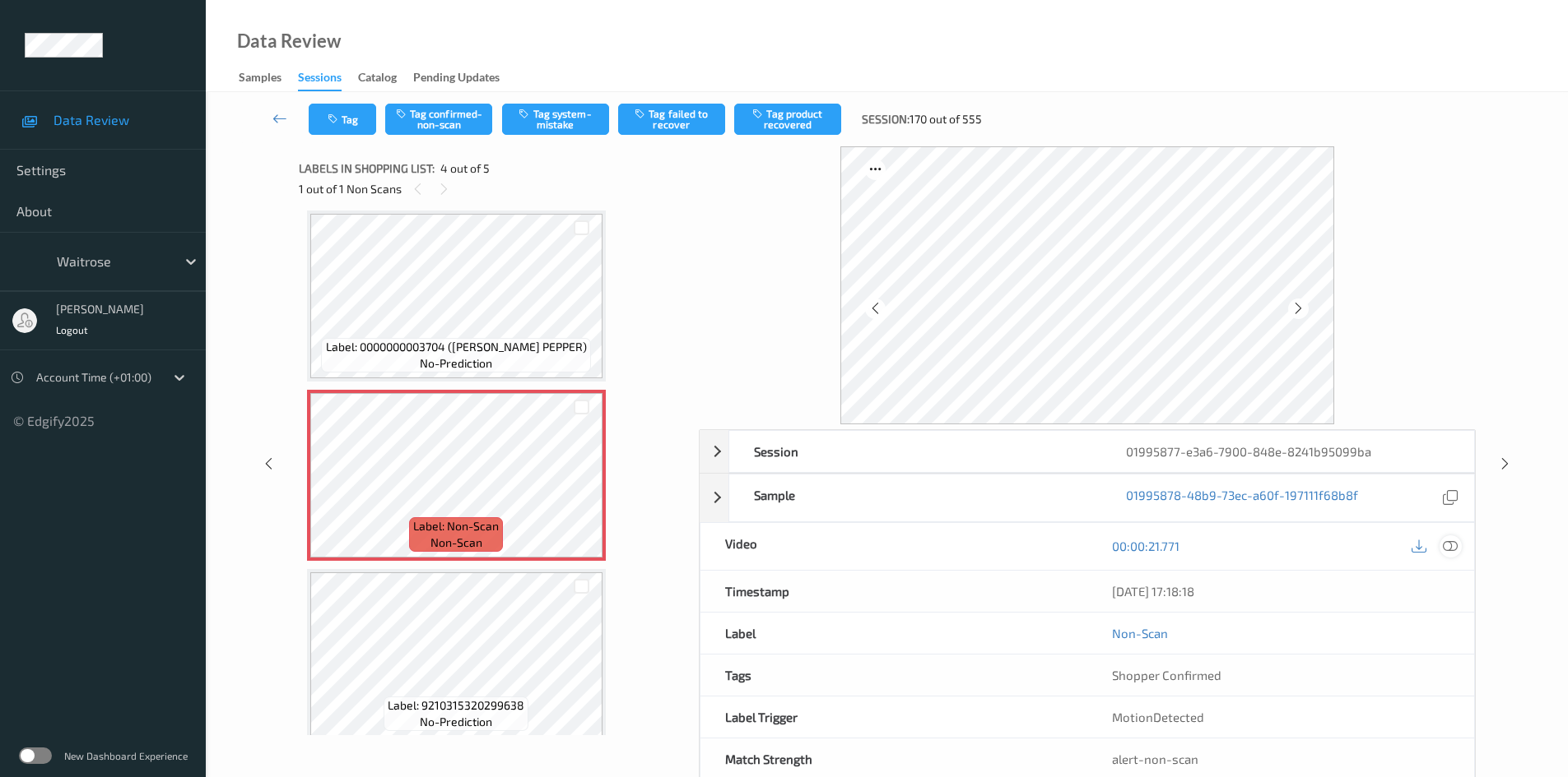
click at [1454, 547] on icon at bounding box center [1450, 546] width 15 height 15
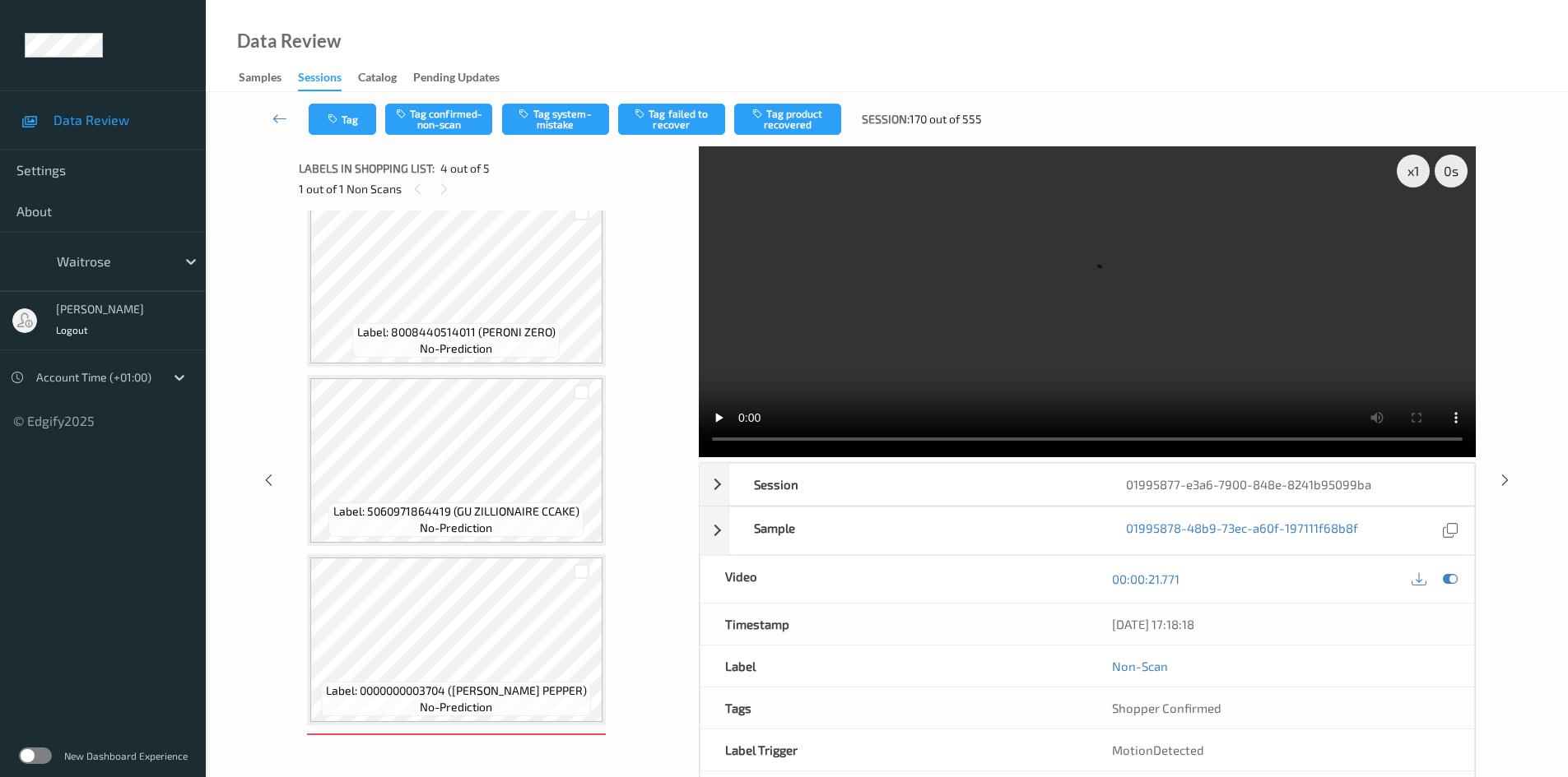
scroll to position [0, 0]
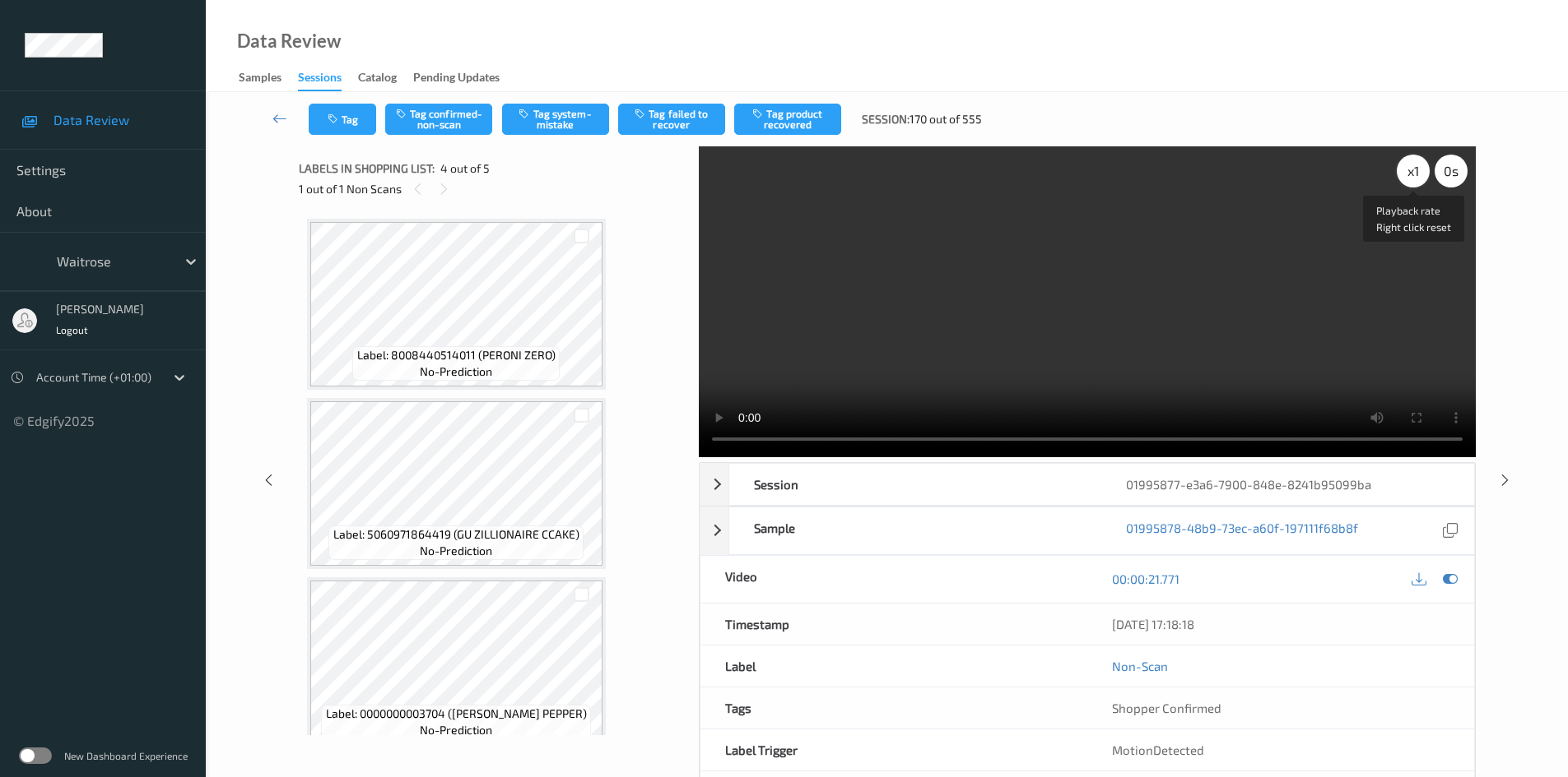
click at [1412, 170] on div "x 1" at bounding box center [1413, 171] width 33 height 33
click at [1412, 170] on div "x 2" at bounding box center [1413, 171] width 33 height 33
click at [1168, 286] on video at bounding box center [1088, 302] width 777 height 311
click at [890, 355] on video at bounding box center [1088, 302] width 777 height 311
click at [1000, 338] on video at bounding box center [1088, 302] width 777 height 311
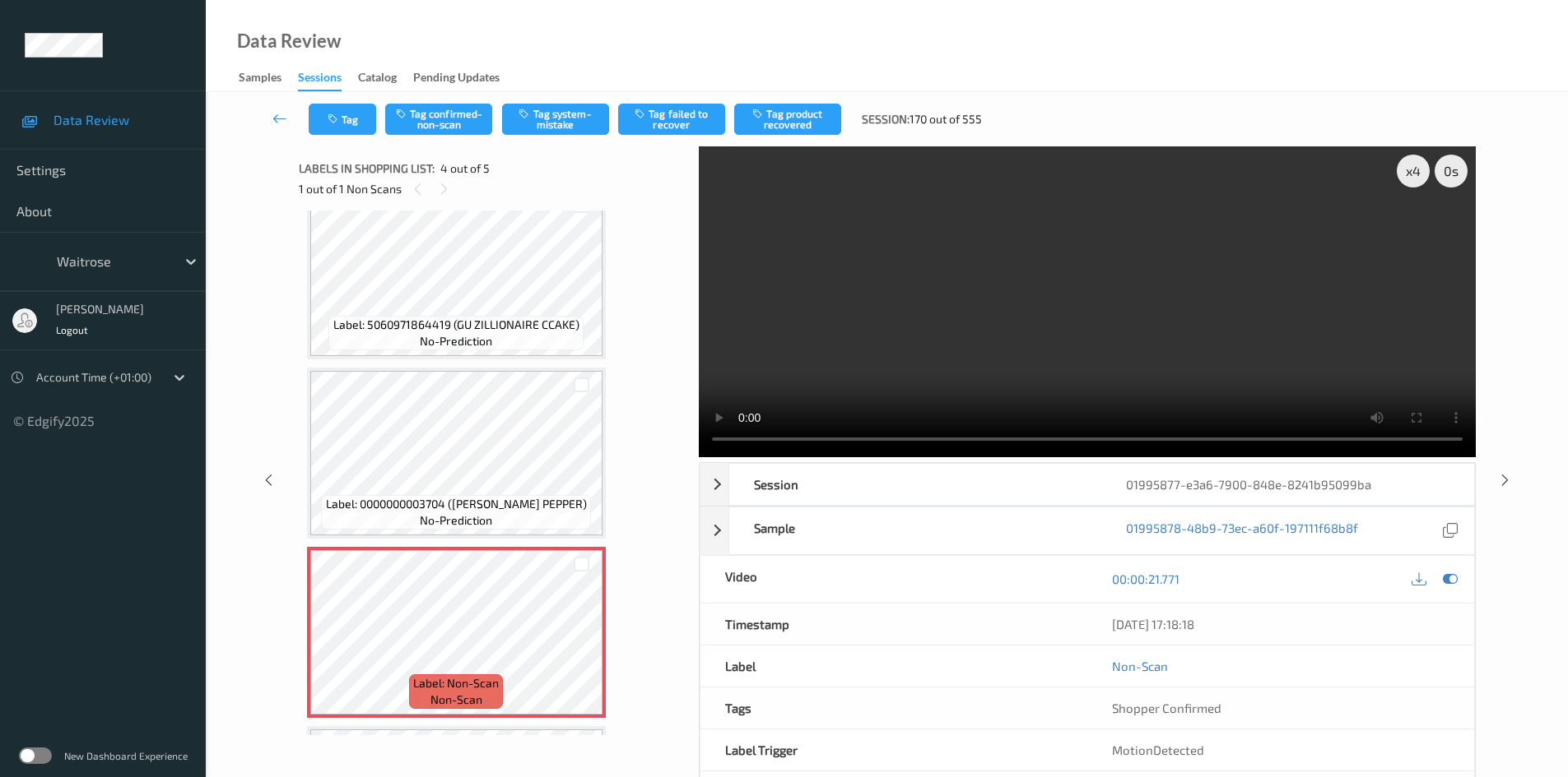
scroll to position [247, 0]
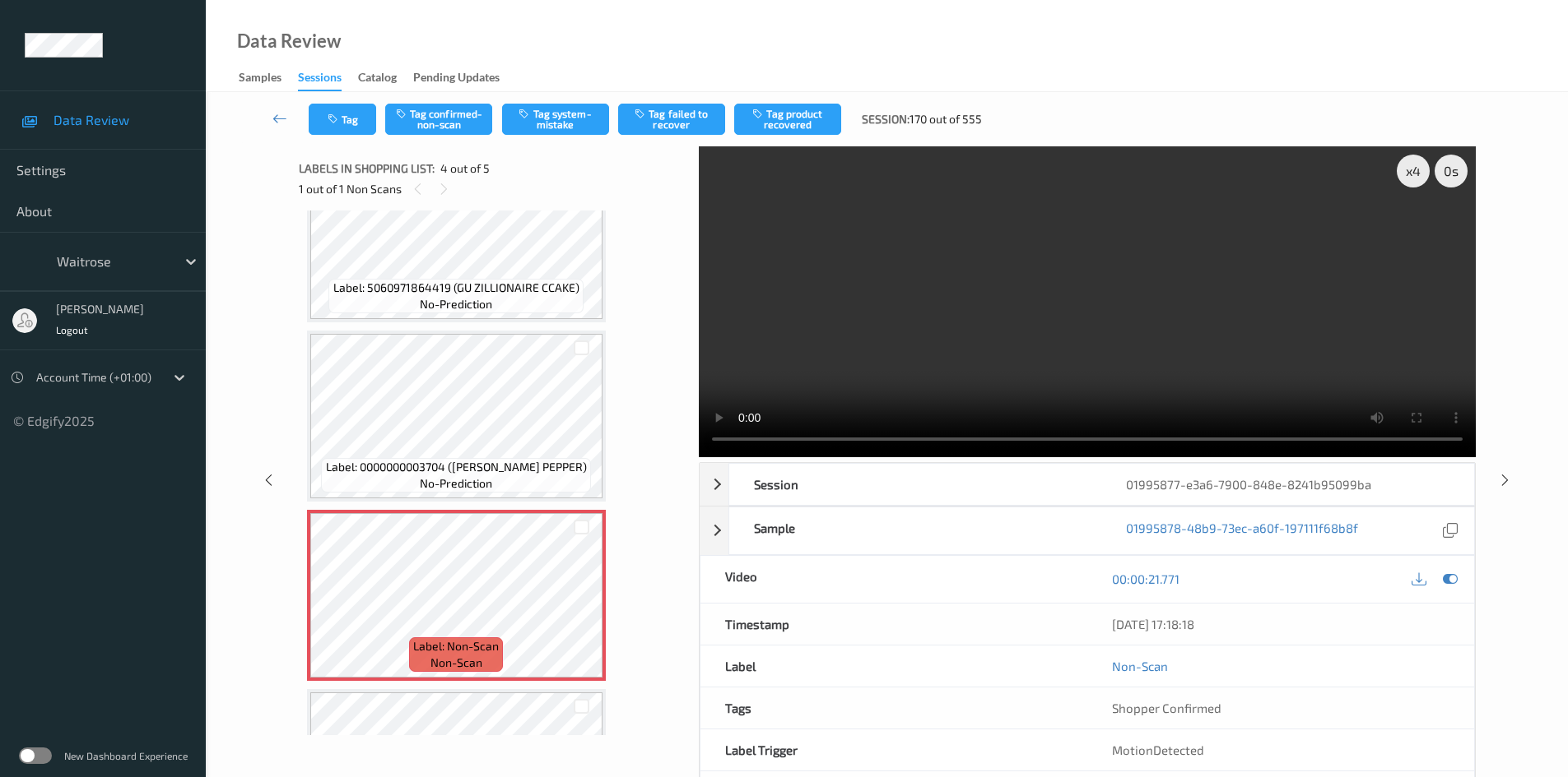
click at [977, 319] on video at bounding box center [1088, 302] width 777 height 311
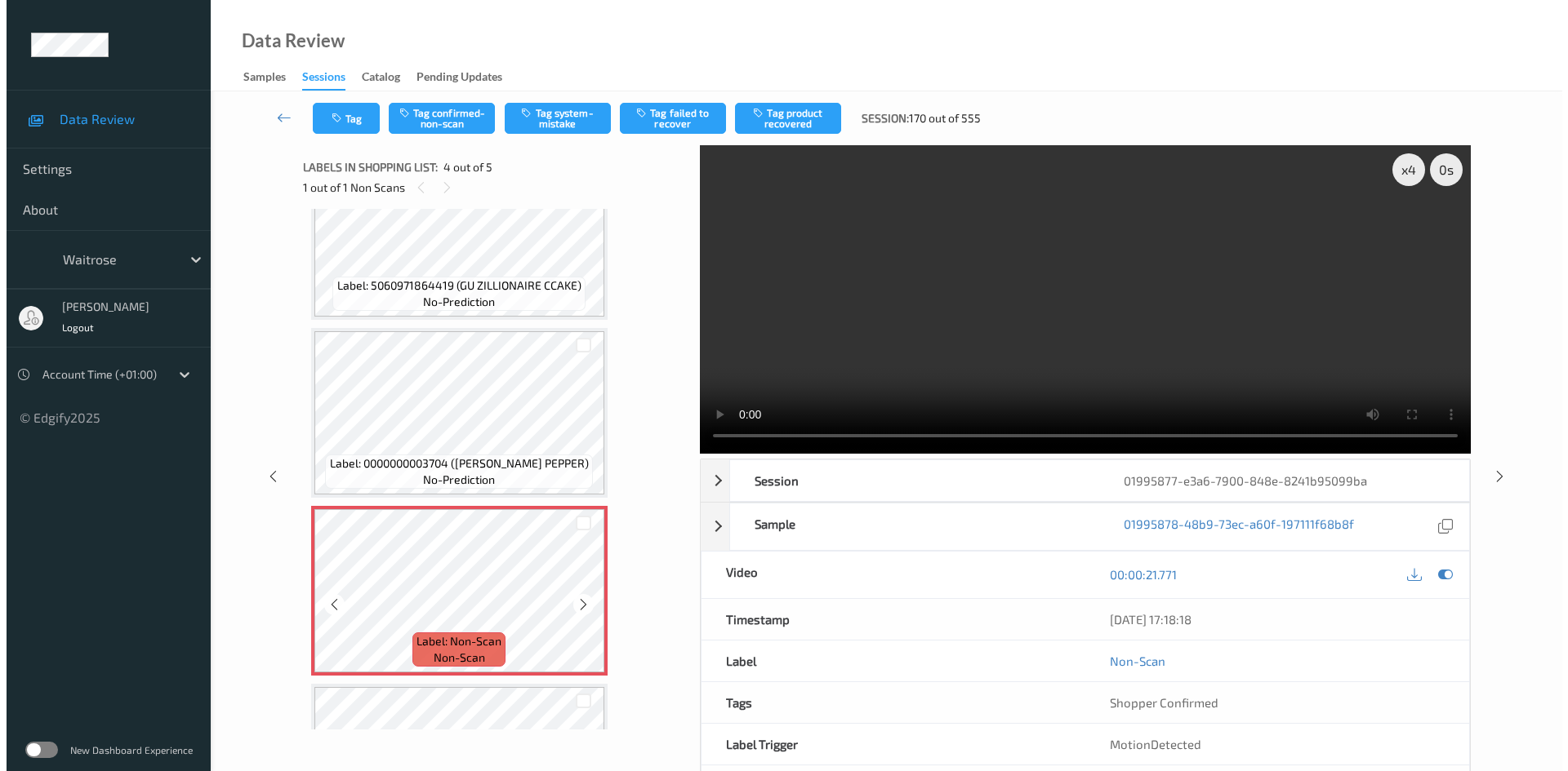
scroll to position [326, 0]
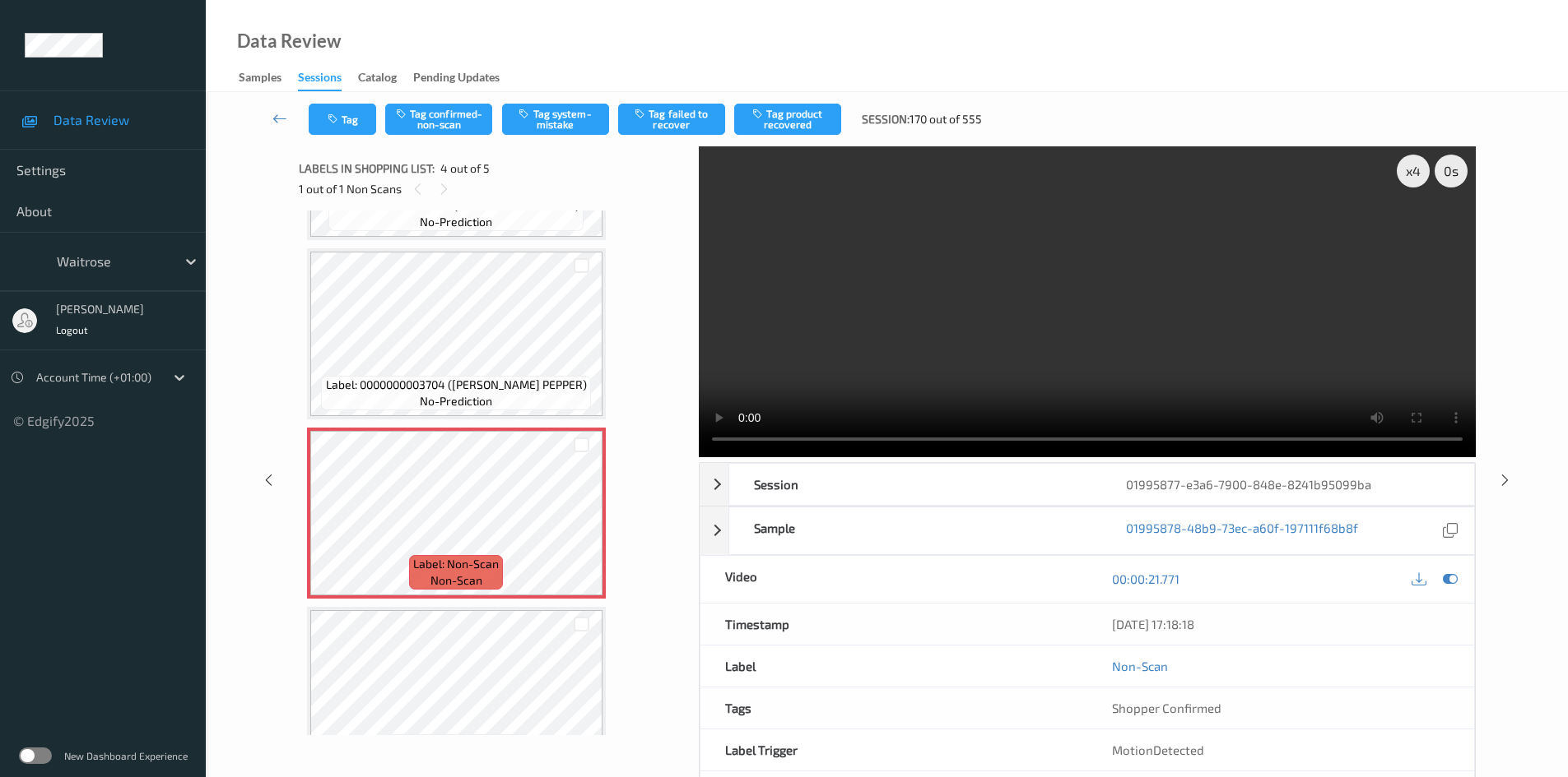
click at [944, 300] on video at bounding box center [1088, 302] width 777 height 311
click at [569, 117] on button "Tag system-mistake" at bounding box center [555, 119] width 107 height 31
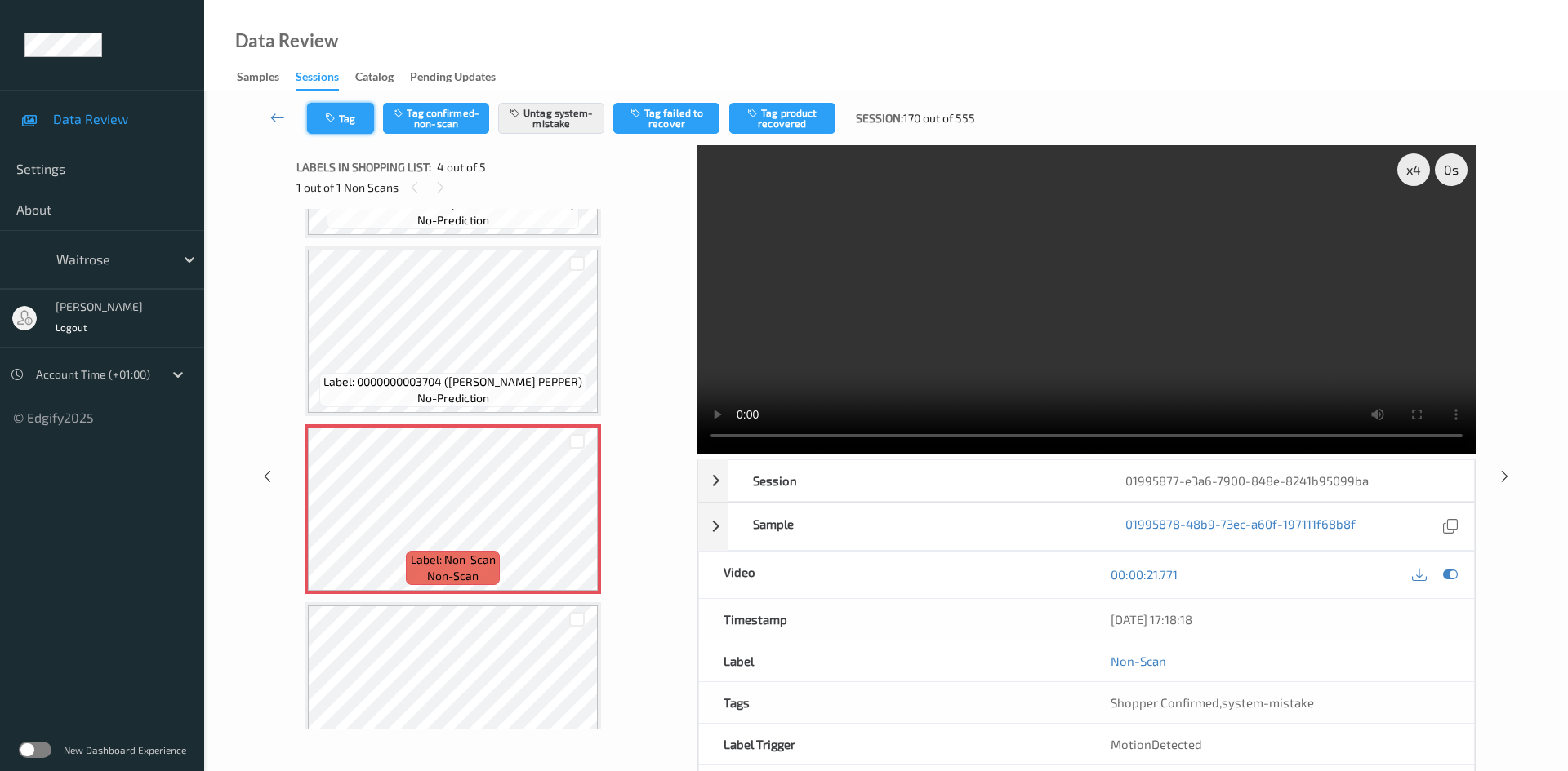
click at [325, 120] on icon "button" at bounding box center [332, 119] width 14 height 11
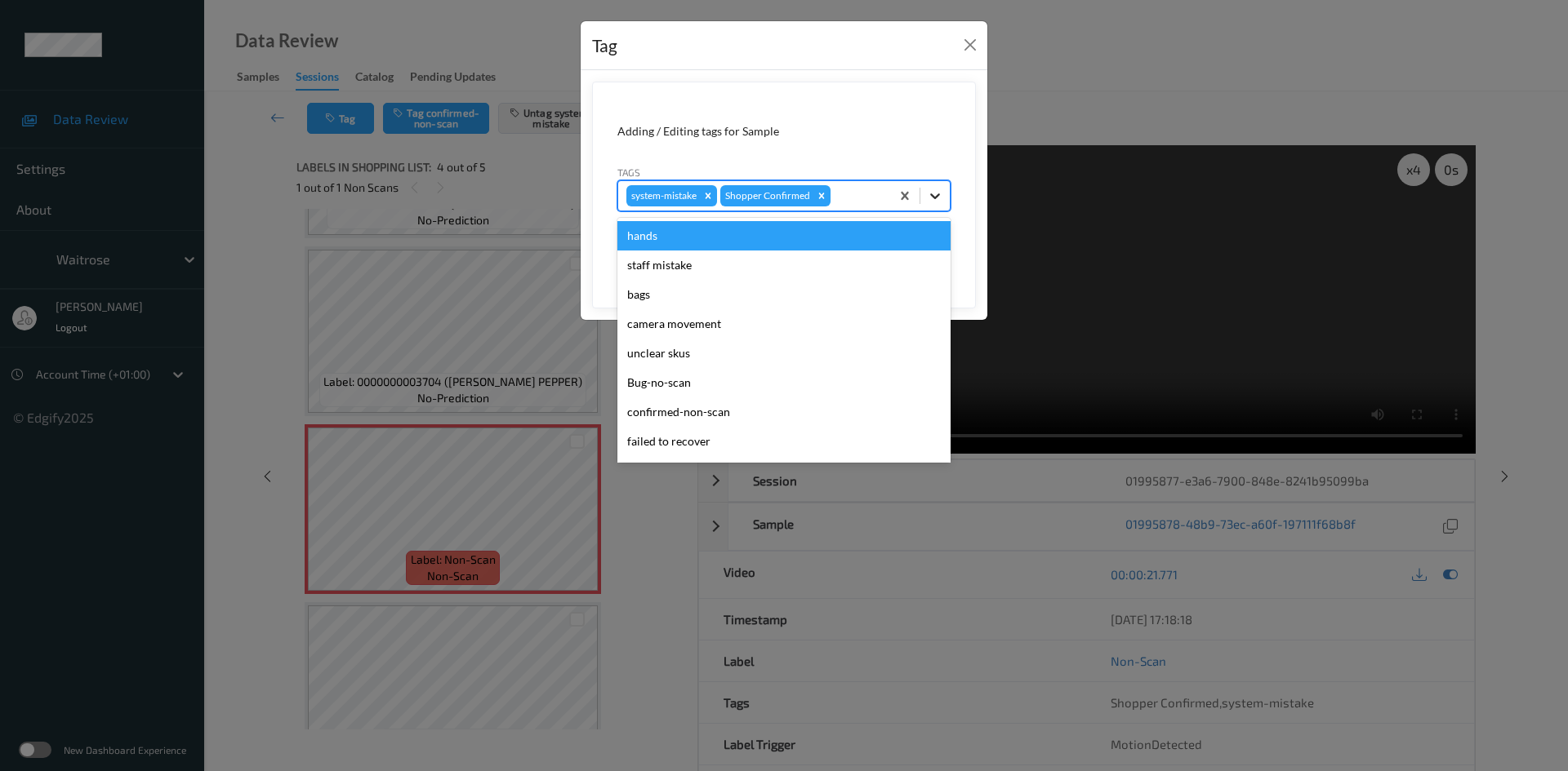
click at [930, 195] on icon at bounding box center [936, 196] width 17 height 17
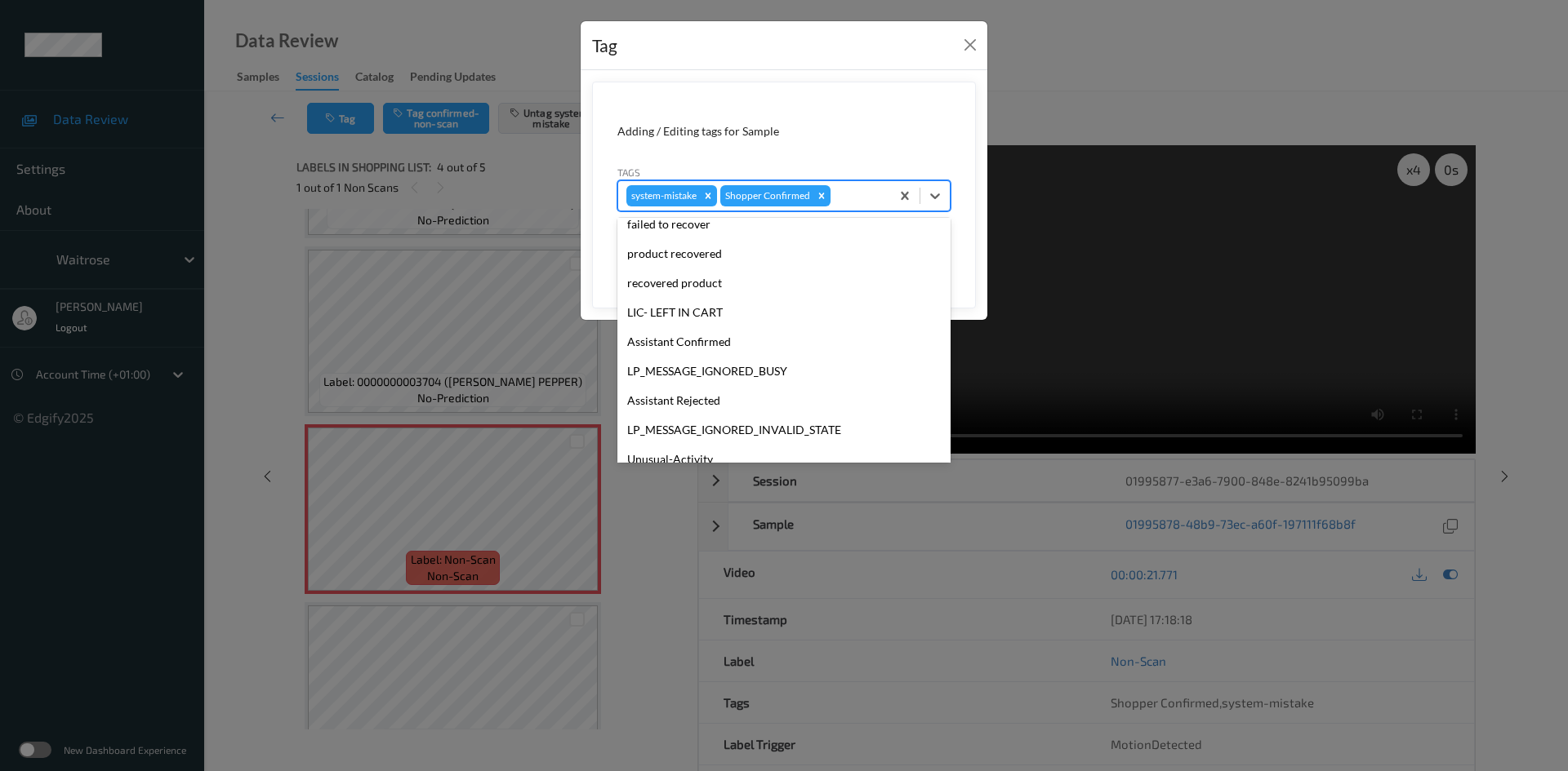
scroll to position [408, 0]
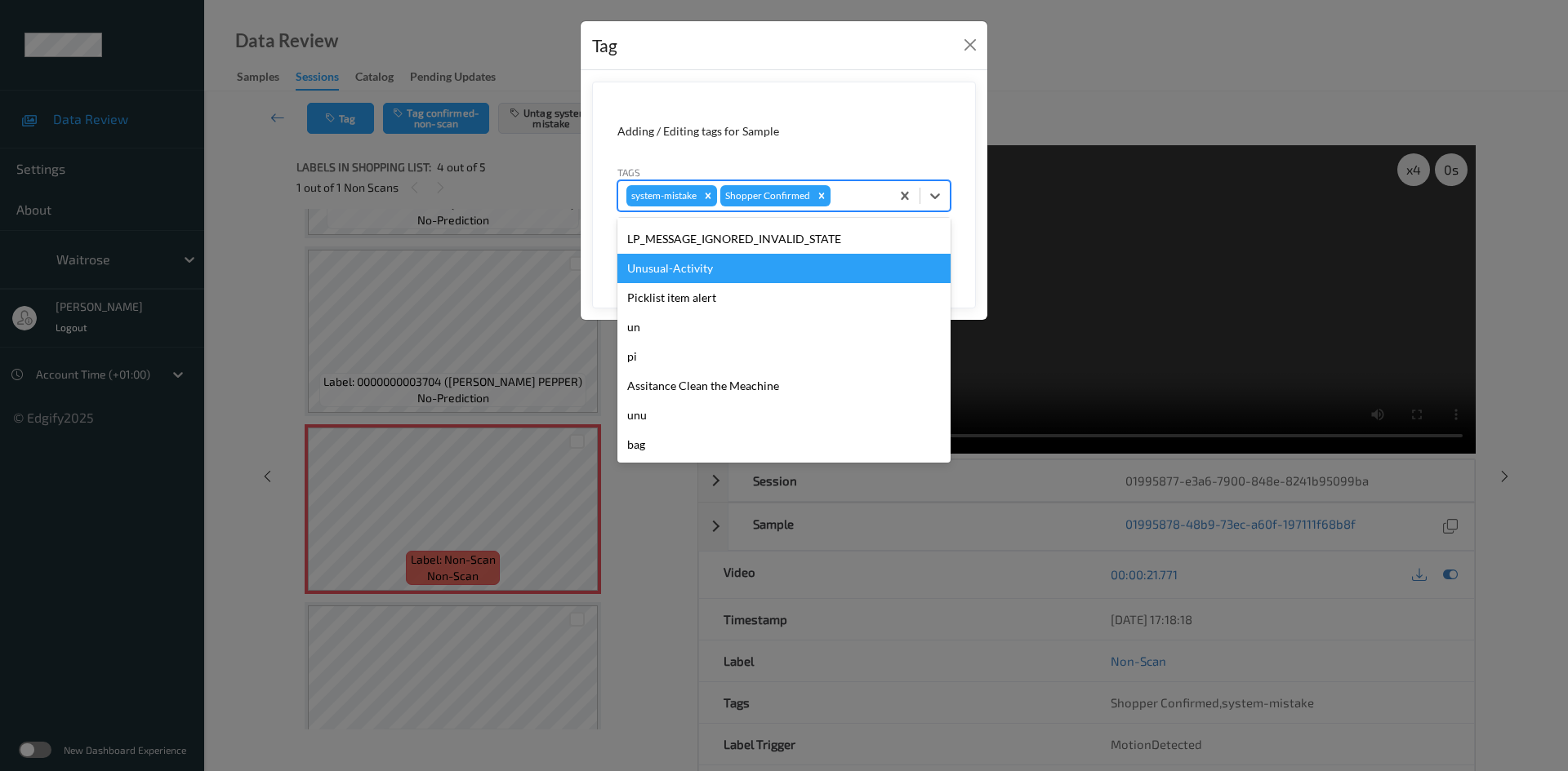
click at [705, 268] on div "Unusual-Activity" at bounding box center [784, 269] width 333 height 30
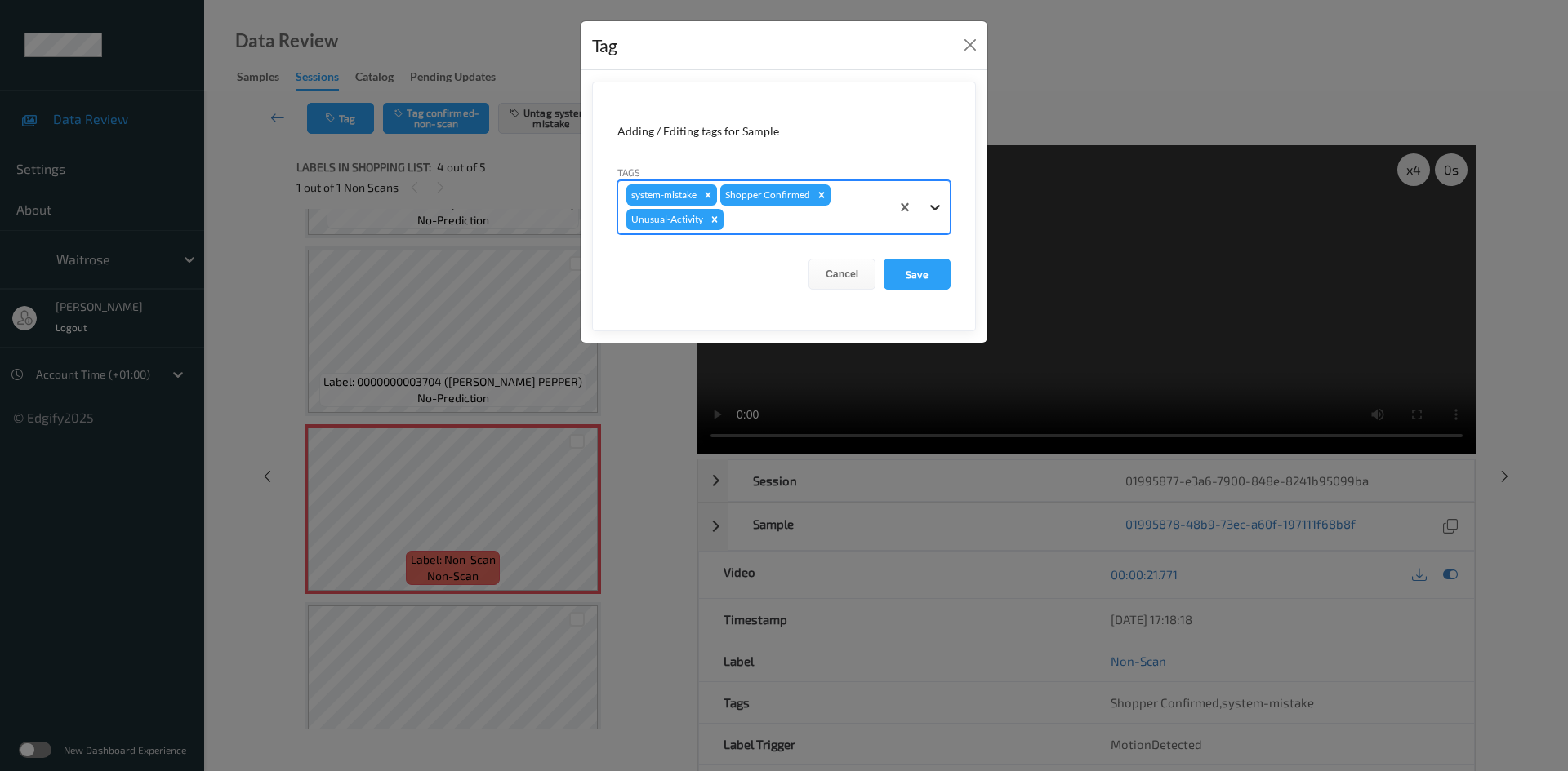
click at [939, 220] on div at bounding box center [936, 208] width 30 height 30
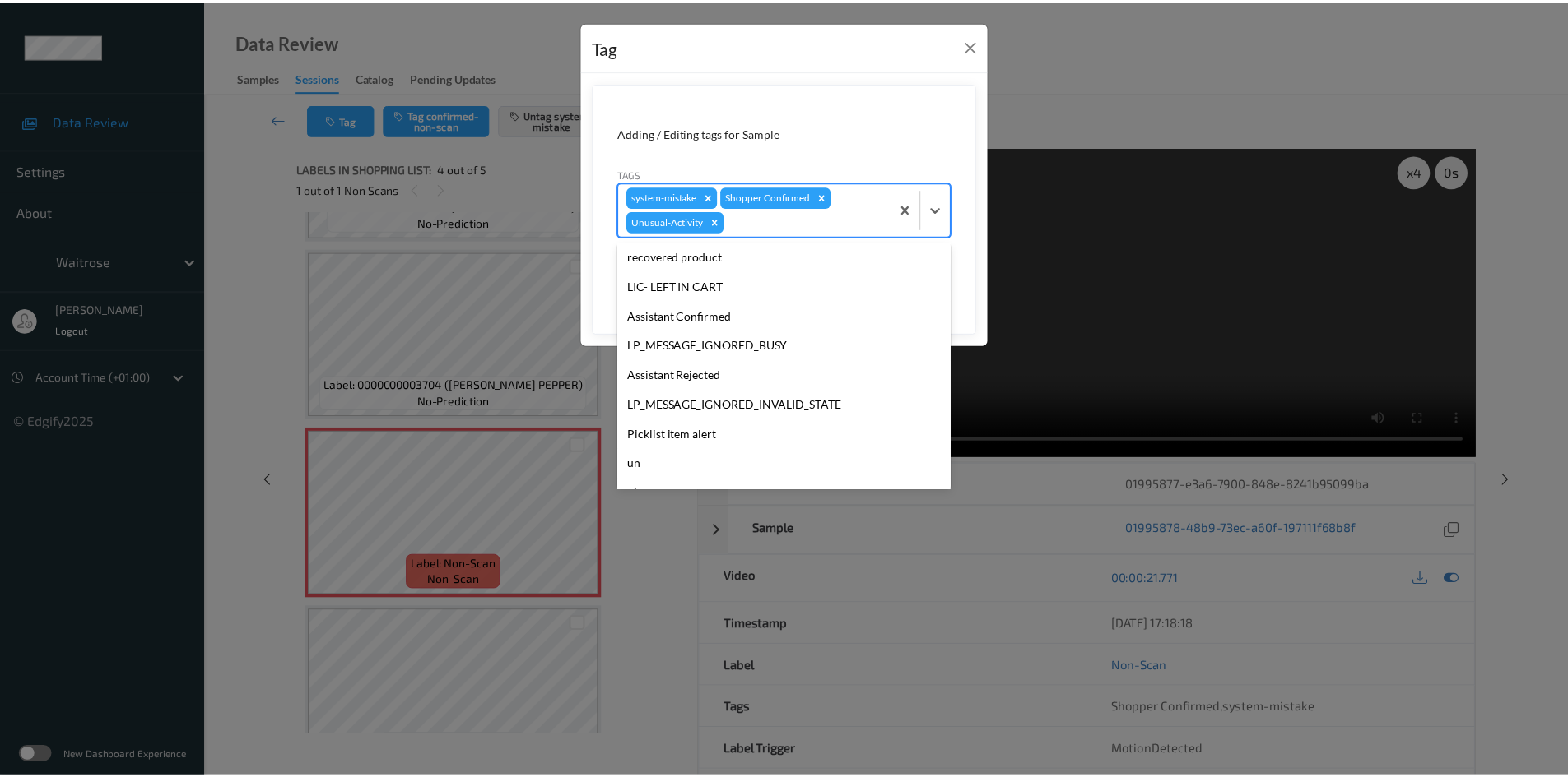
scroll to position [382, 0]
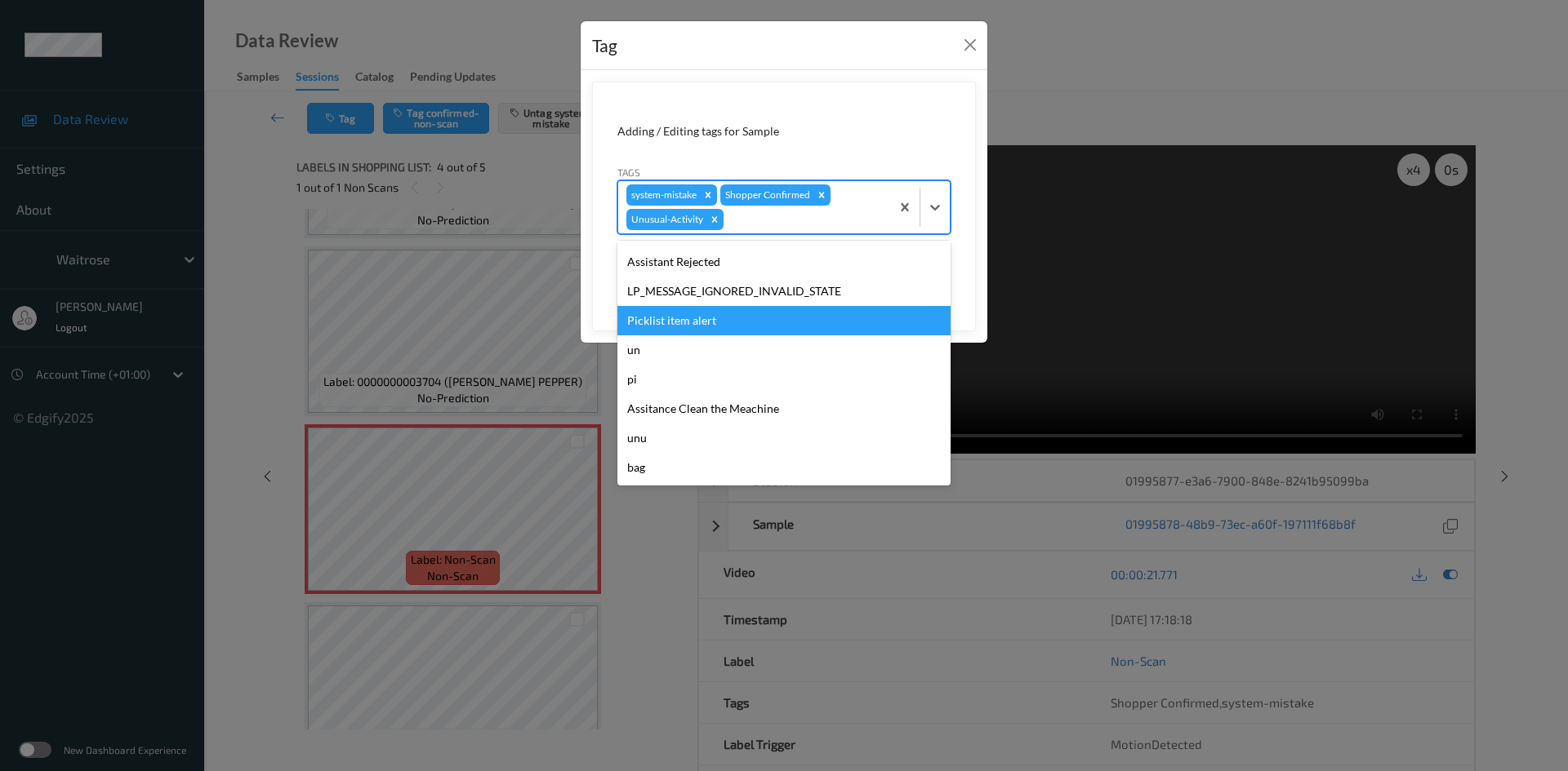
click at [724, 322] on div "Picklist item alert" at bounding box center [784, 321] width 333 height 30
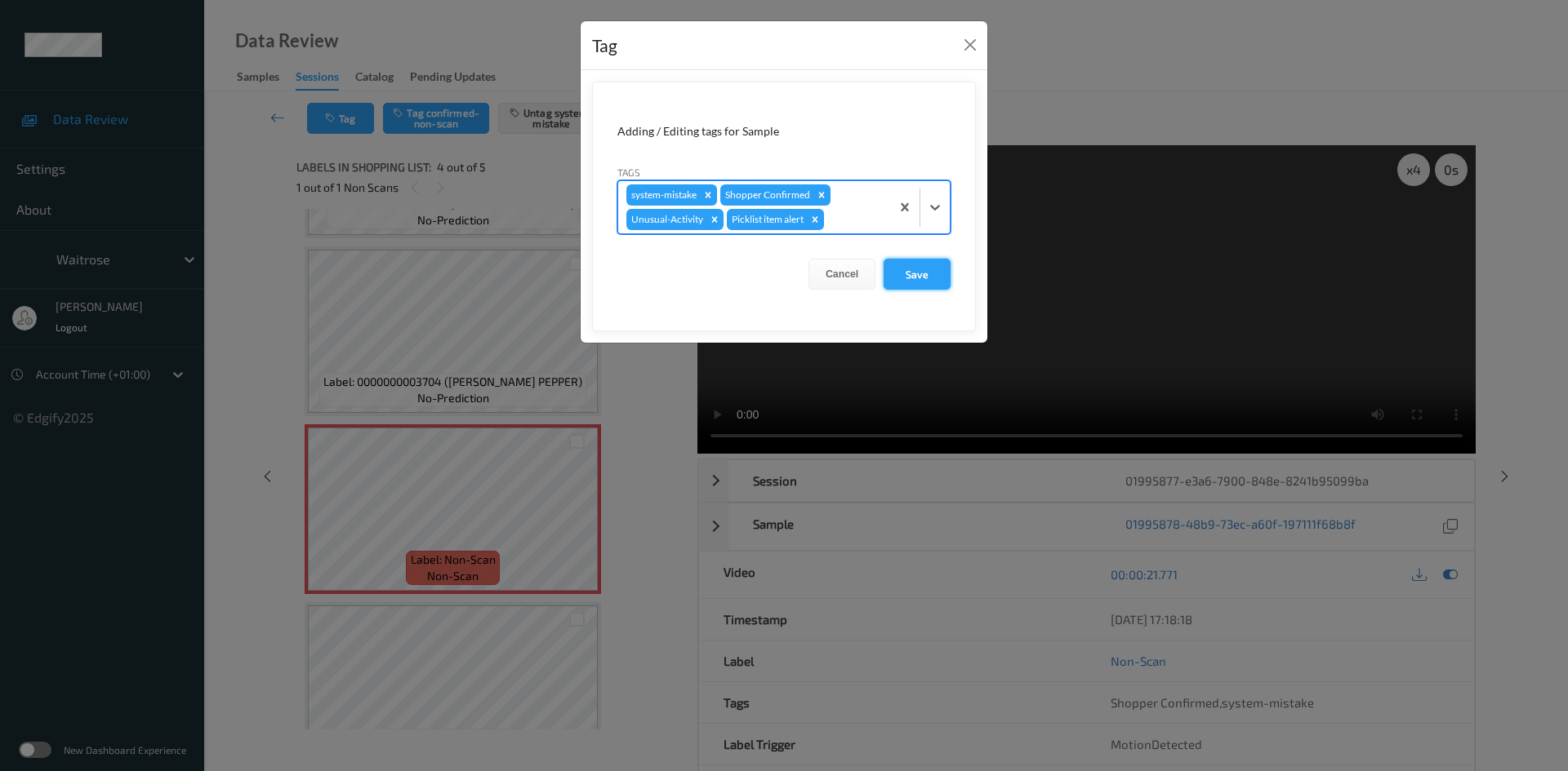
click at [898, 278] on button "Save" at bounding box center [917, 273] width 67 height 31
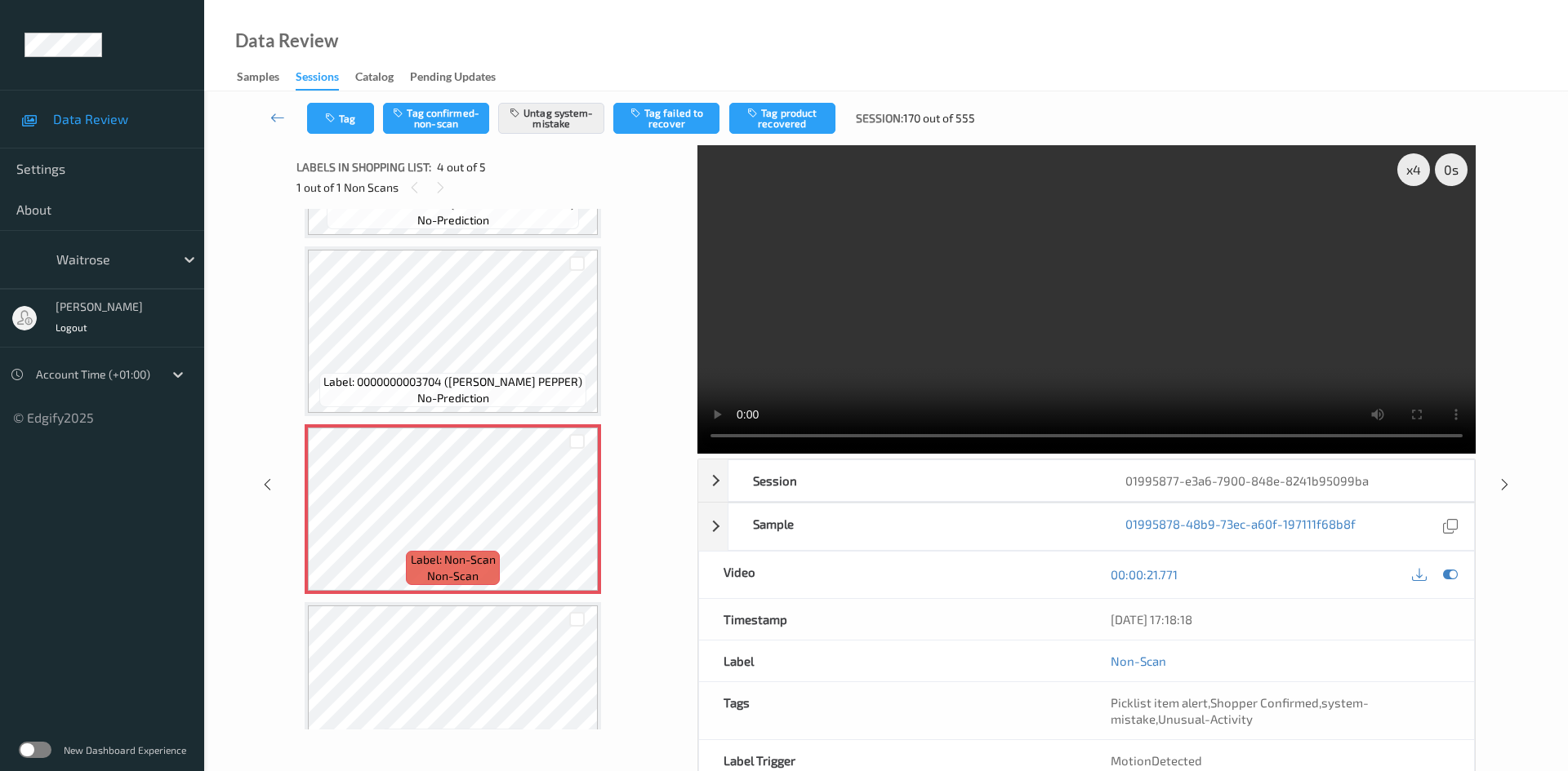
drag, startPoint x: 268, startPoint y: 107, endPoint x: 279, endPoint y: 106, distance: 11.0
click at [268, 107] on link at bounding box center [278, 118] width 58 height 31
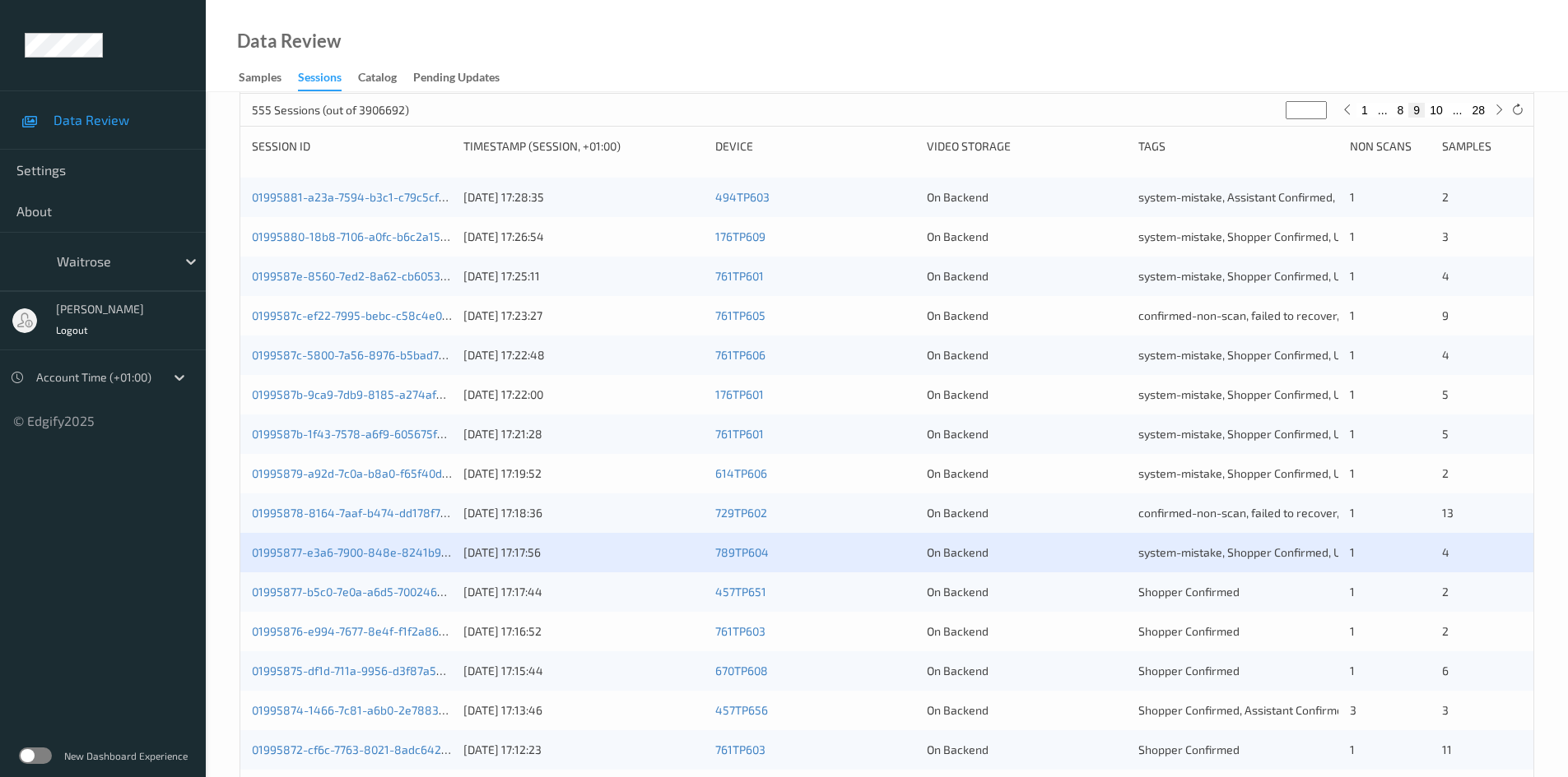
scroll to position [329, 0]
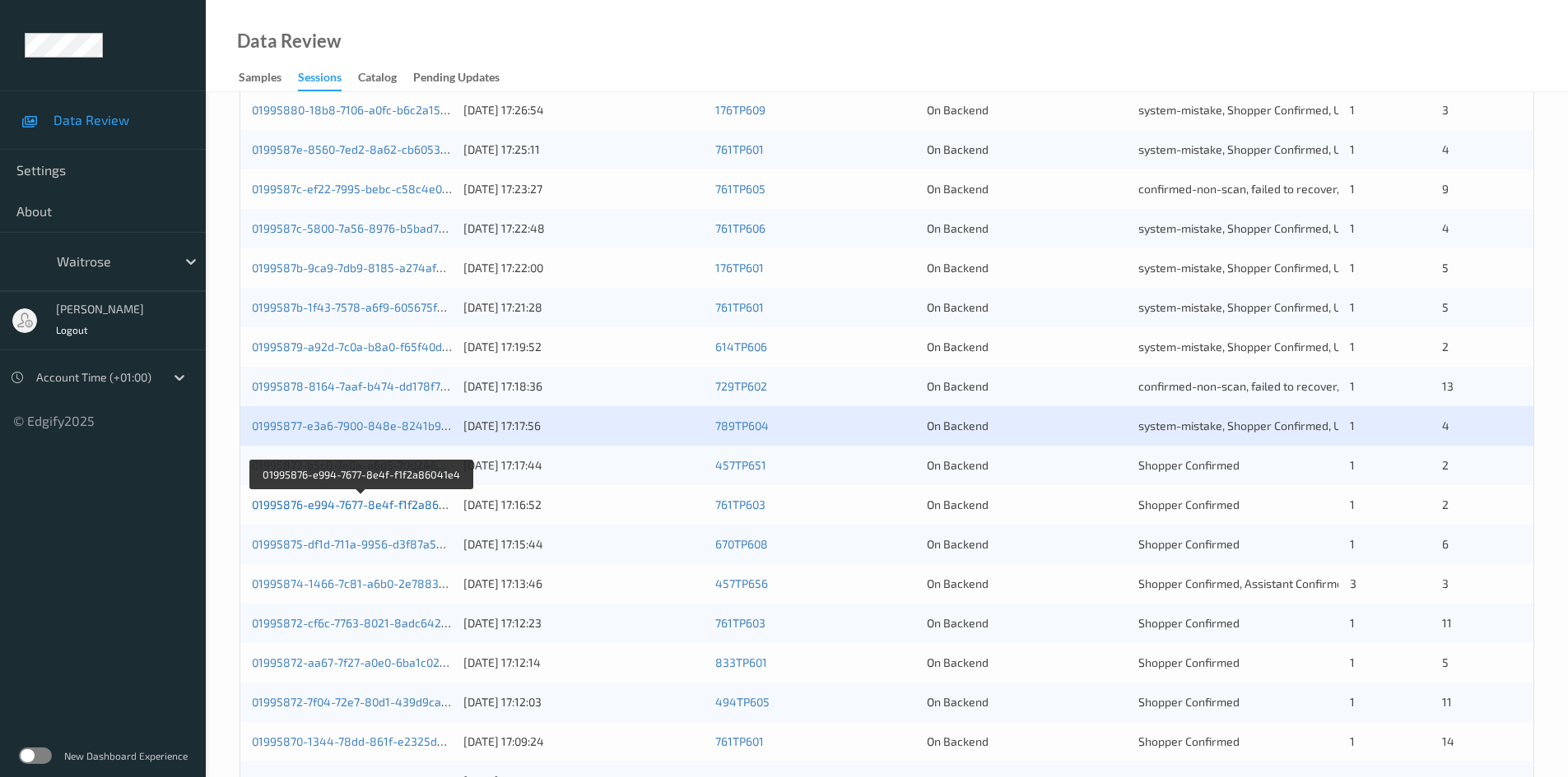
click at [322, 506] on link "01995876-e994-7677-8e4f-f1f2a86041e4" at bounding box center [362, 504] width 220 height 14
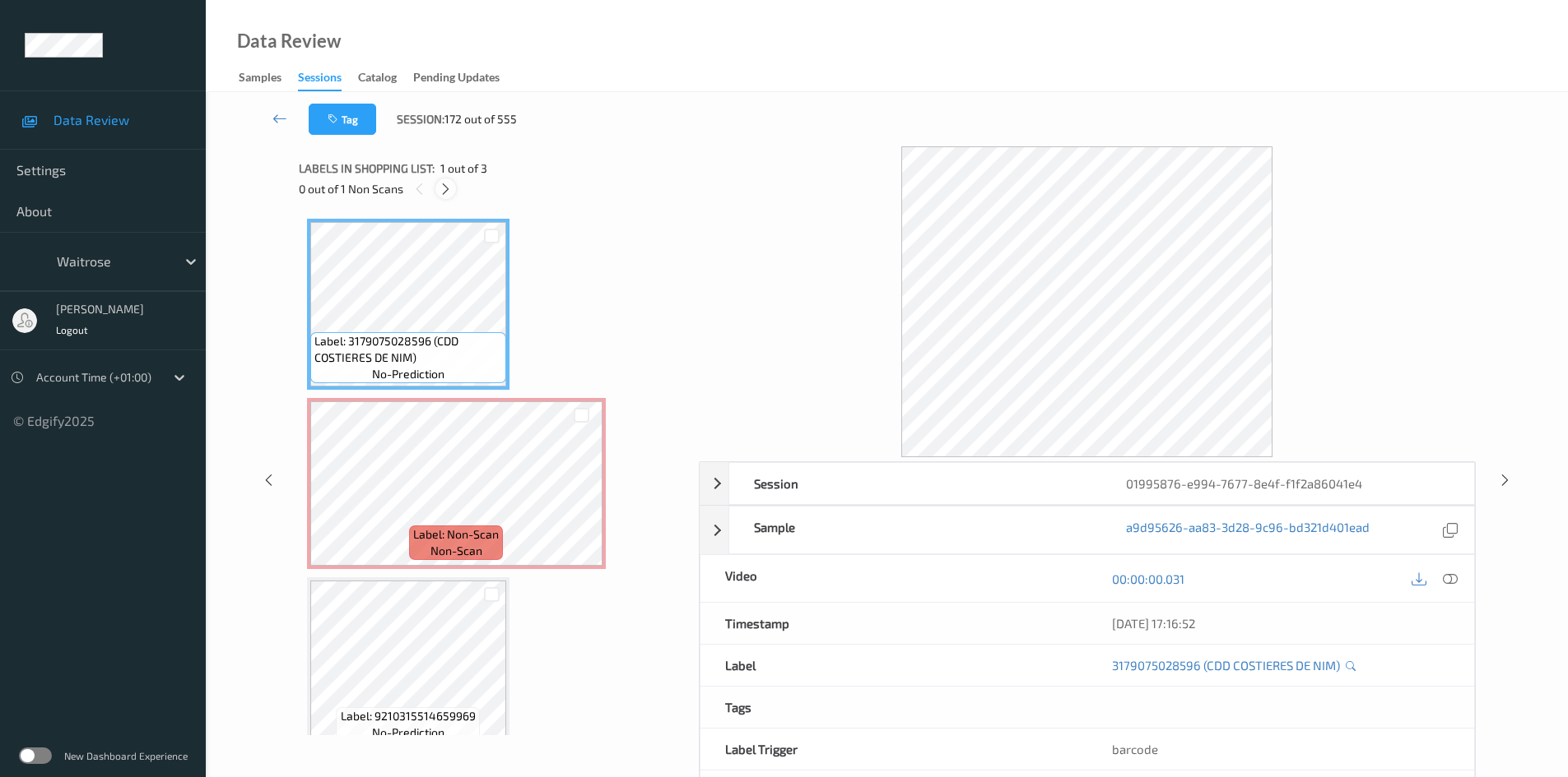
click at [448, 186] on icon at bounding box center [445, 190] width 14 height 15
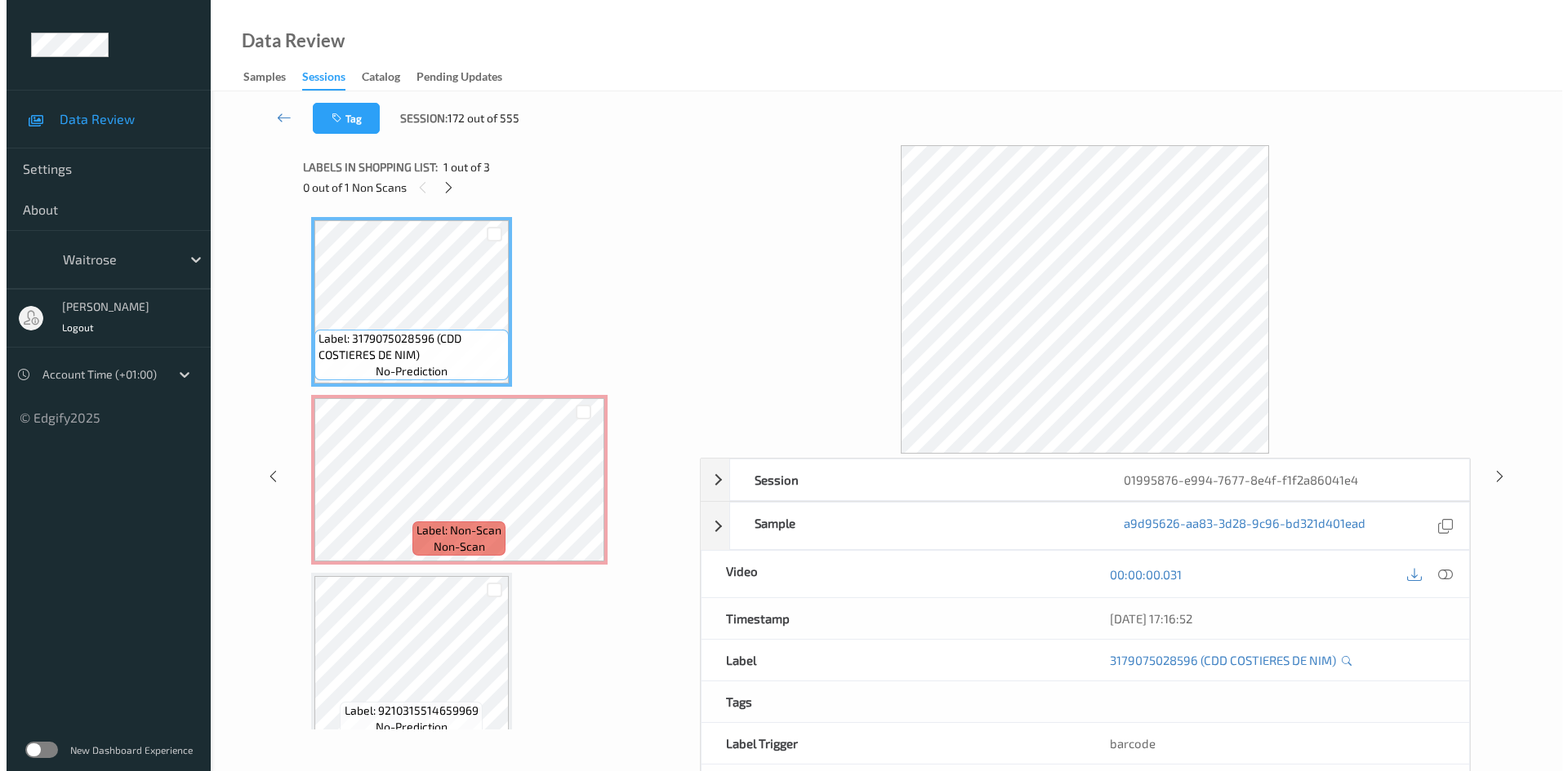
scroll to position [8, 0]
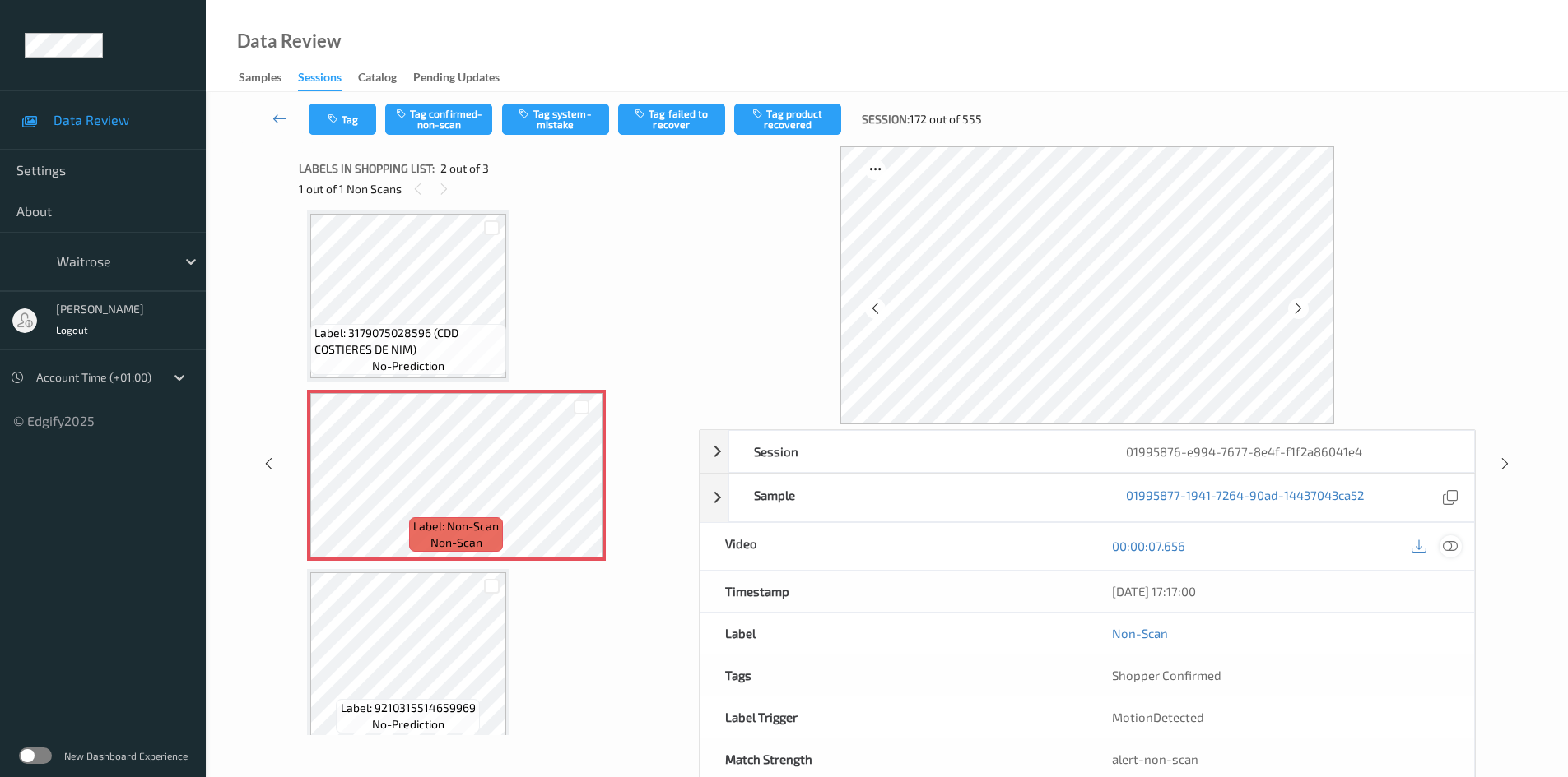
click at [1445, 543] on icon at bounding box center [1450, 546] width 15 height 15
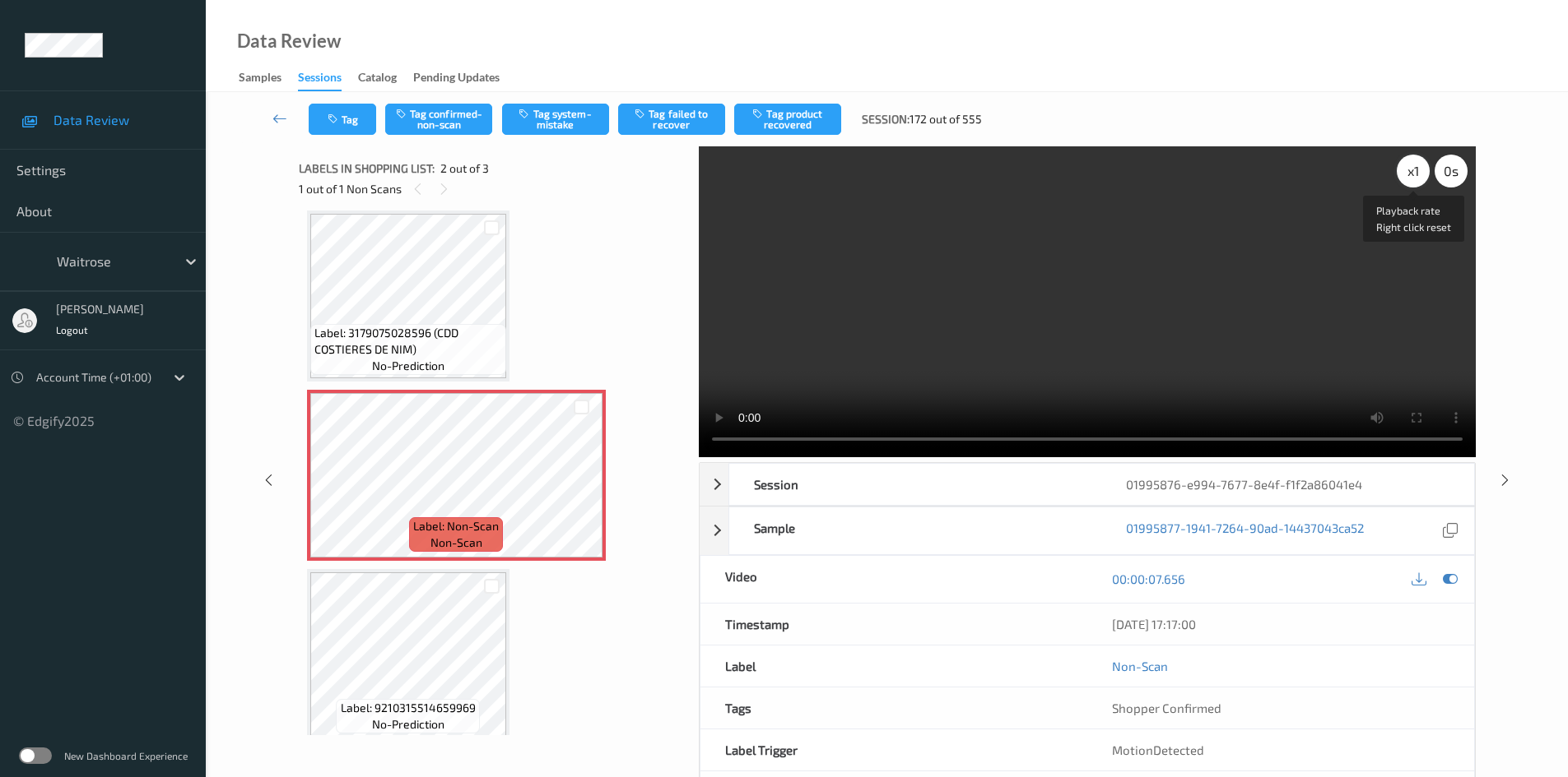
click at [1416, 171] on div "x 1" at bounding box center [1413, 171] width 33 height 33
click at [1416, 171] on div "x 2" at bounding box center [1413, 171] width 33 height 33
click at [636, 466] on div "x 4 0 s Session 01995876-e994-7677-8e4f-f1f2a86041e4 Session ID 01995876-e994-7…" at bounding box center [888, 480] width 1177 height 668
click at [981, 305] on video at bounding box center [1088, 302] width 777 height 311
click at [564, 113] on button "Tag system-mistake" at bounding box center [555, 119] width 107 height 31
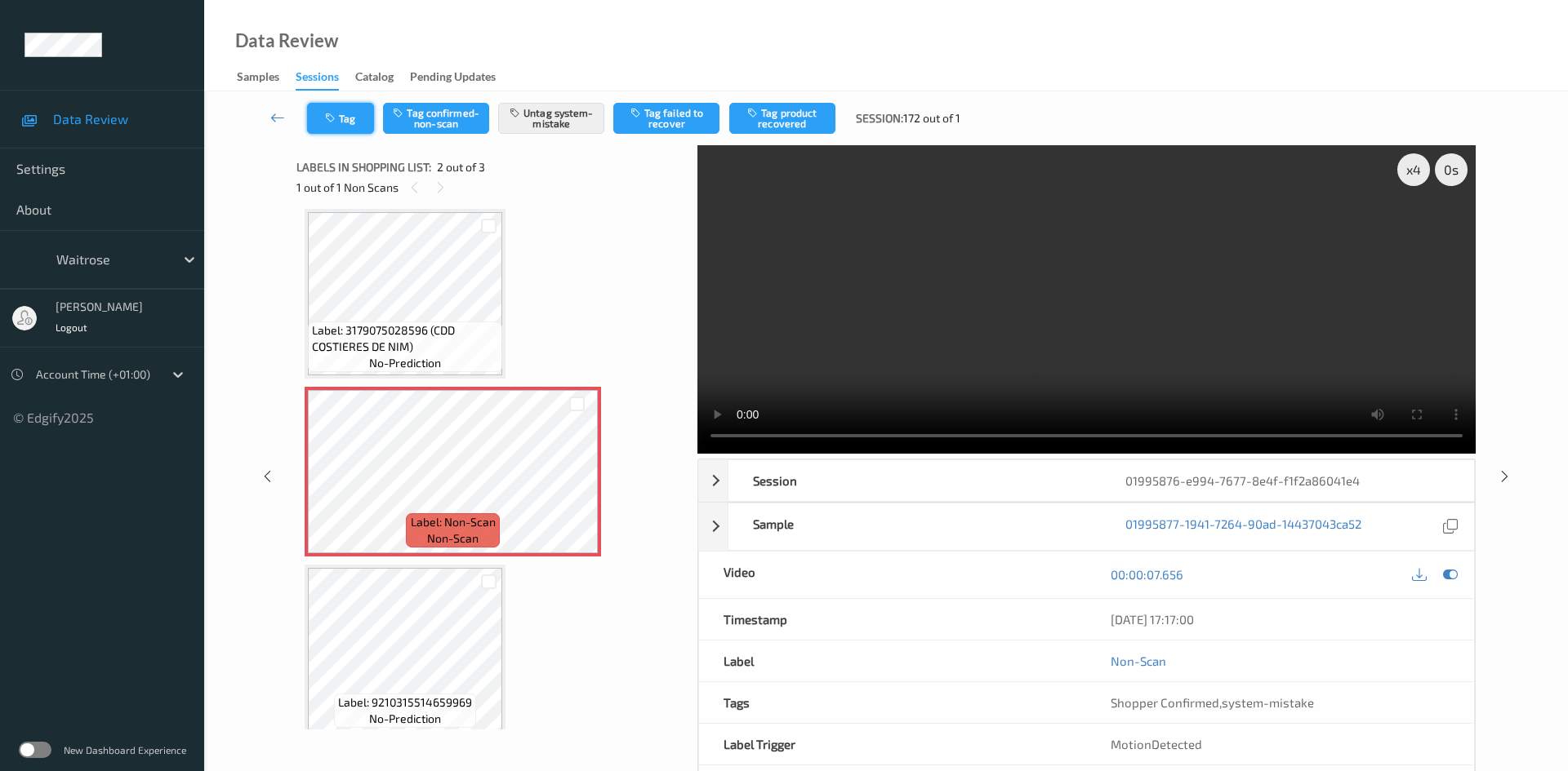
click at [319, 113] on button "Tag" at bounding box center [340, 118] width 67 height 31
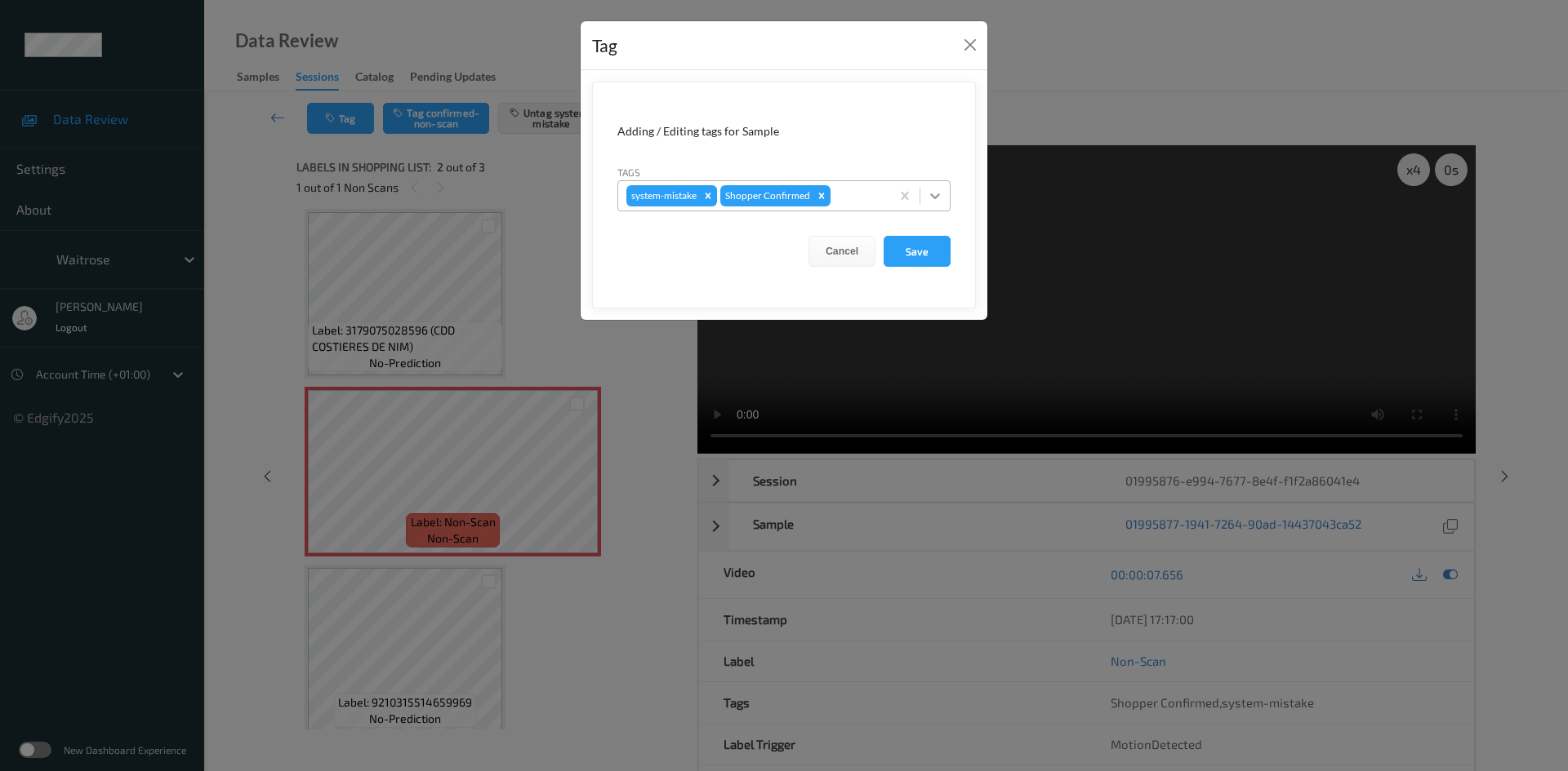
click at [936, 193] on icon at bounding box center [936, 196] width 17 height 17
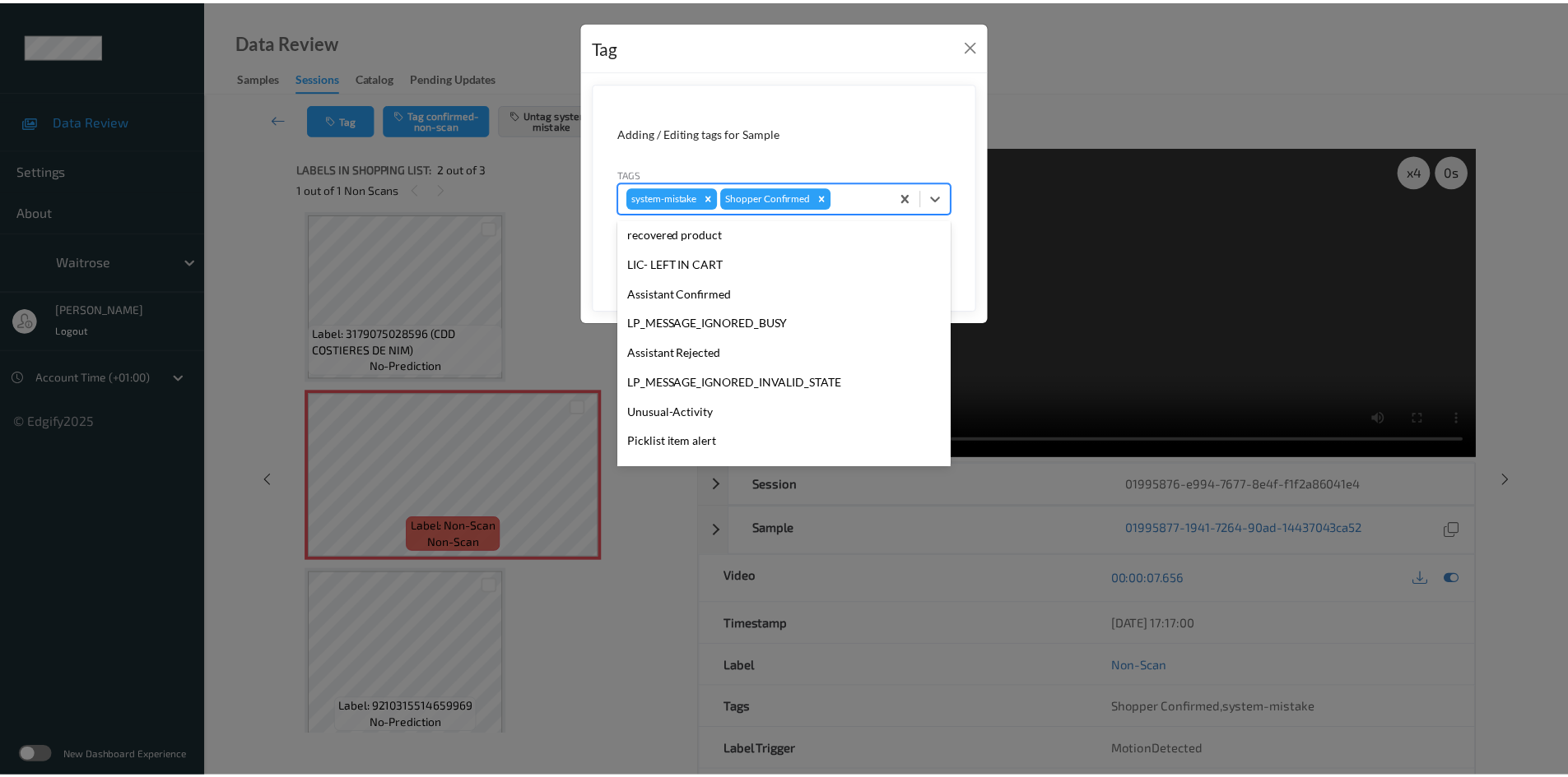
scroll to position [411, 0]
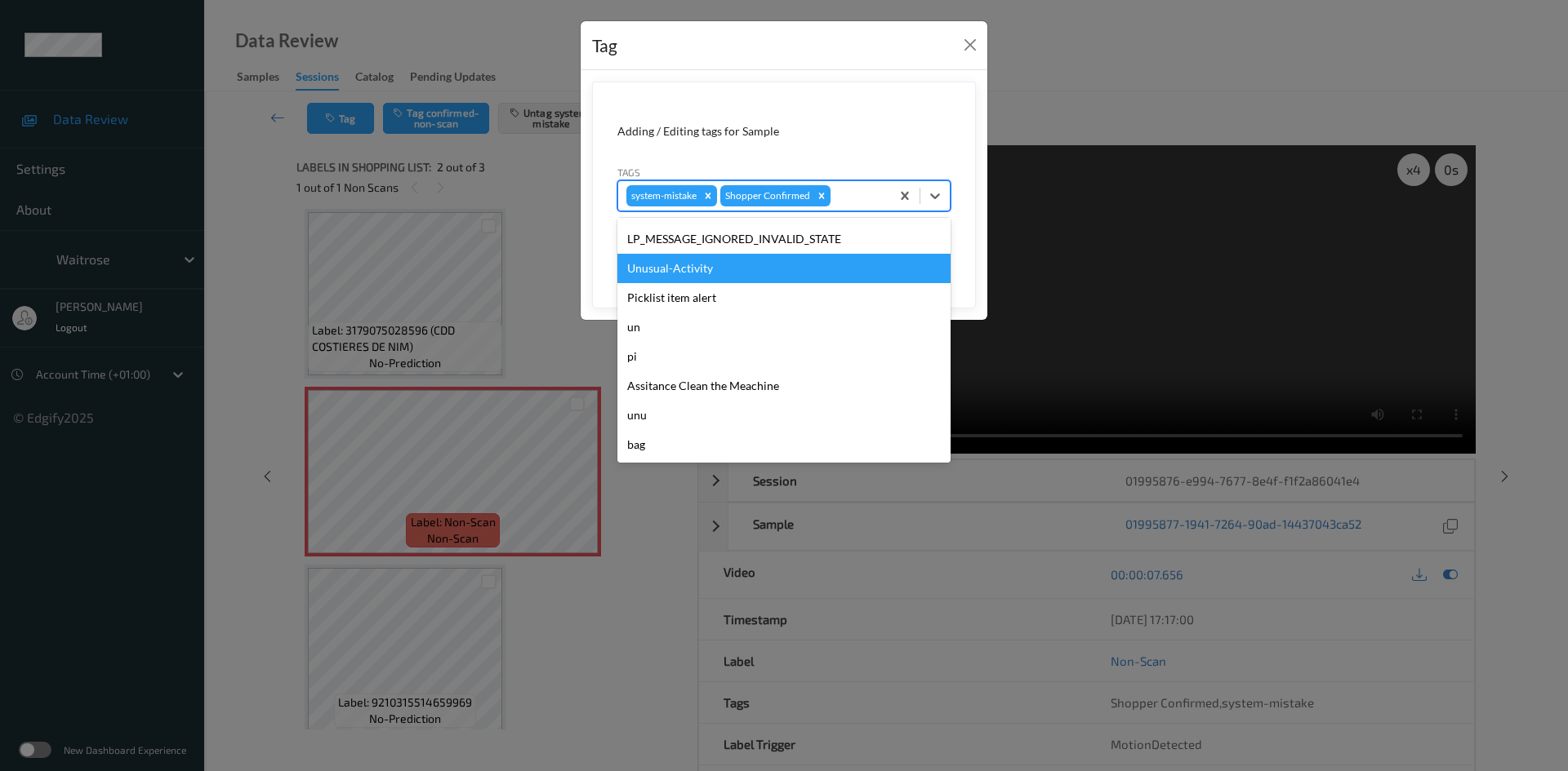
click at [733, 272] on div "Unusual-Activity" at bounding box center [784, 269] width 333 height 30
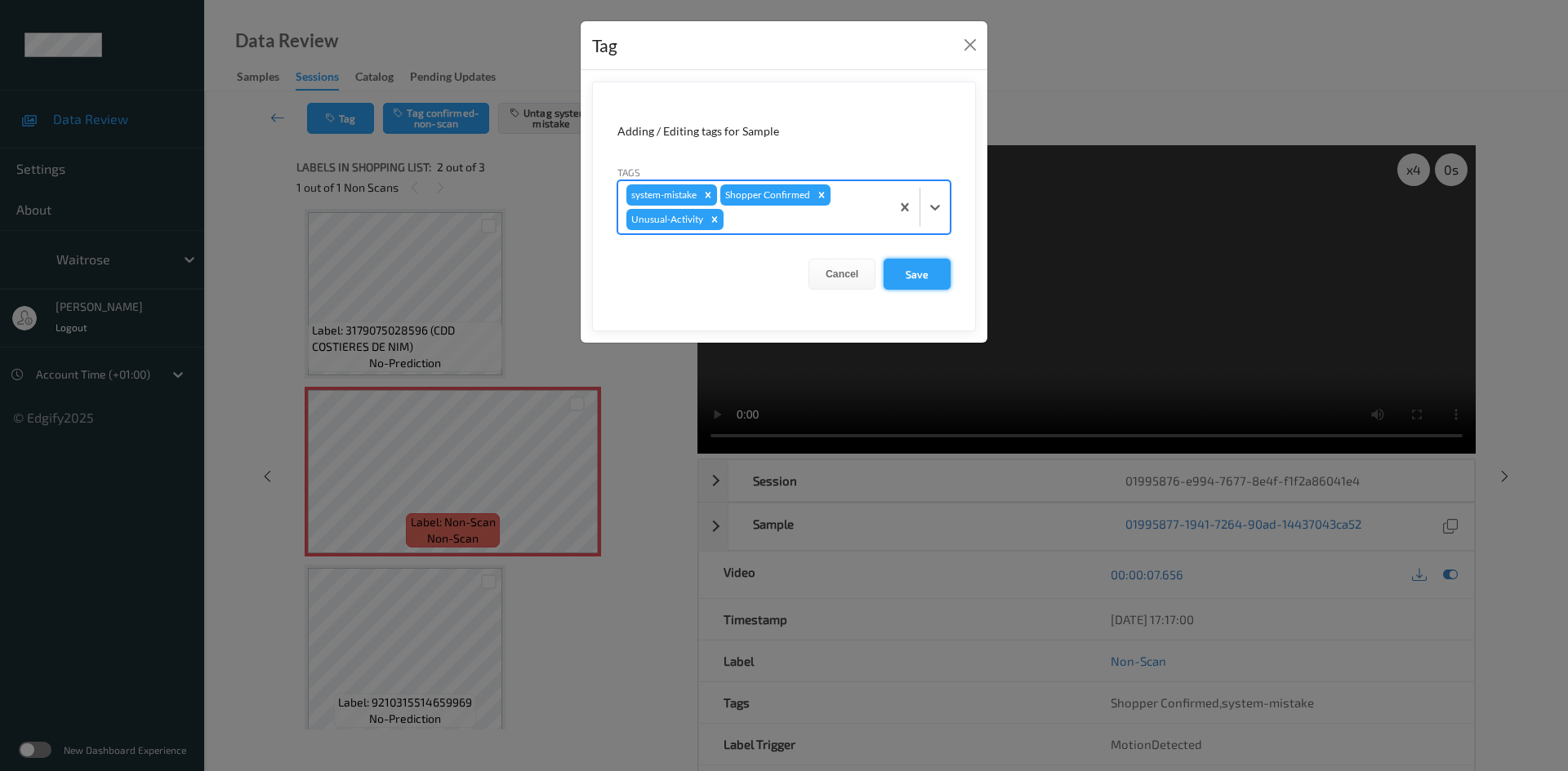
click at [924, 273] on button "Save" at bounding box center [917, 273] width 67 height 31
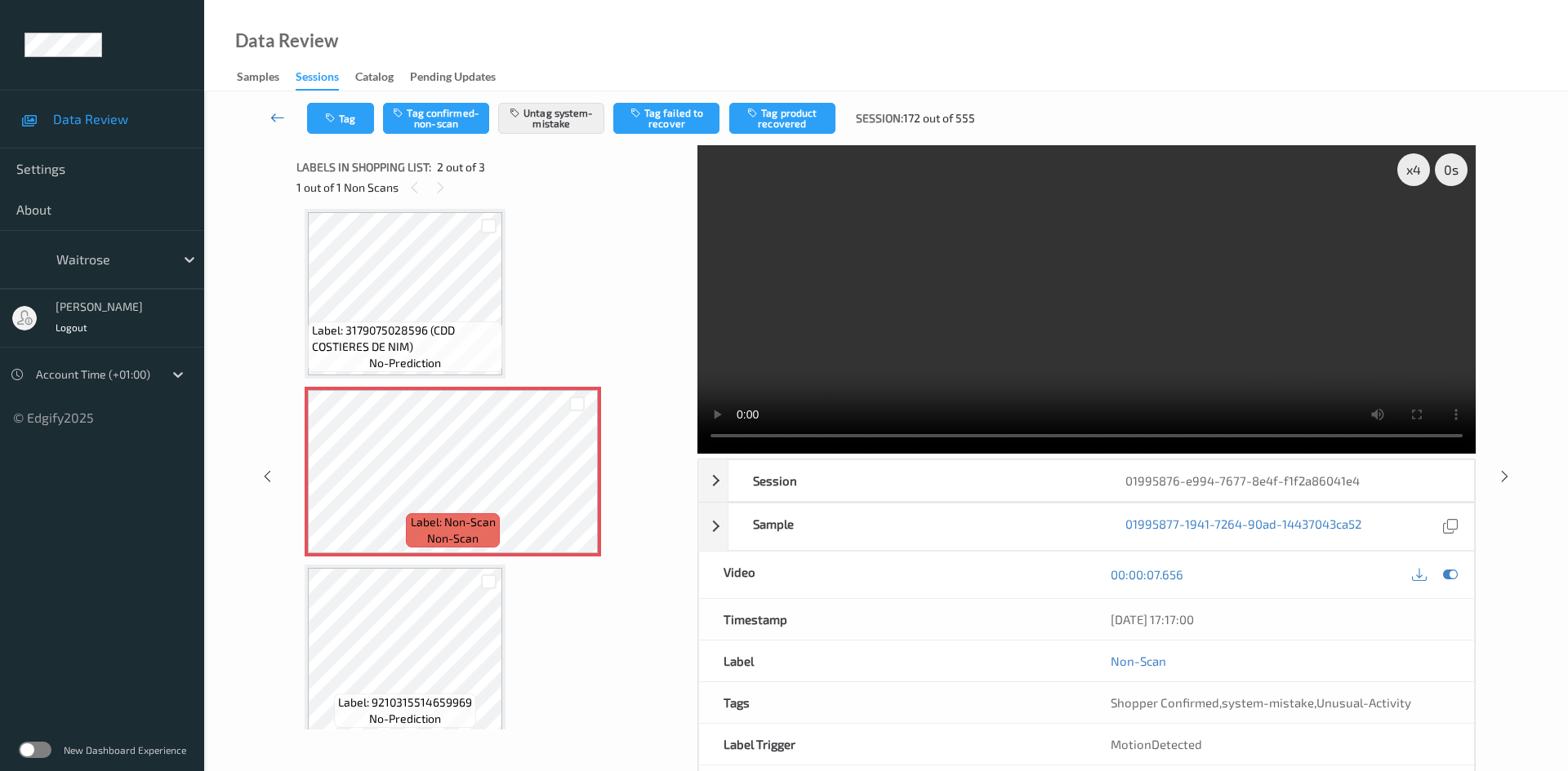
click at [273, 112] on icon at bounding box center [278, 118] width 15 height 17
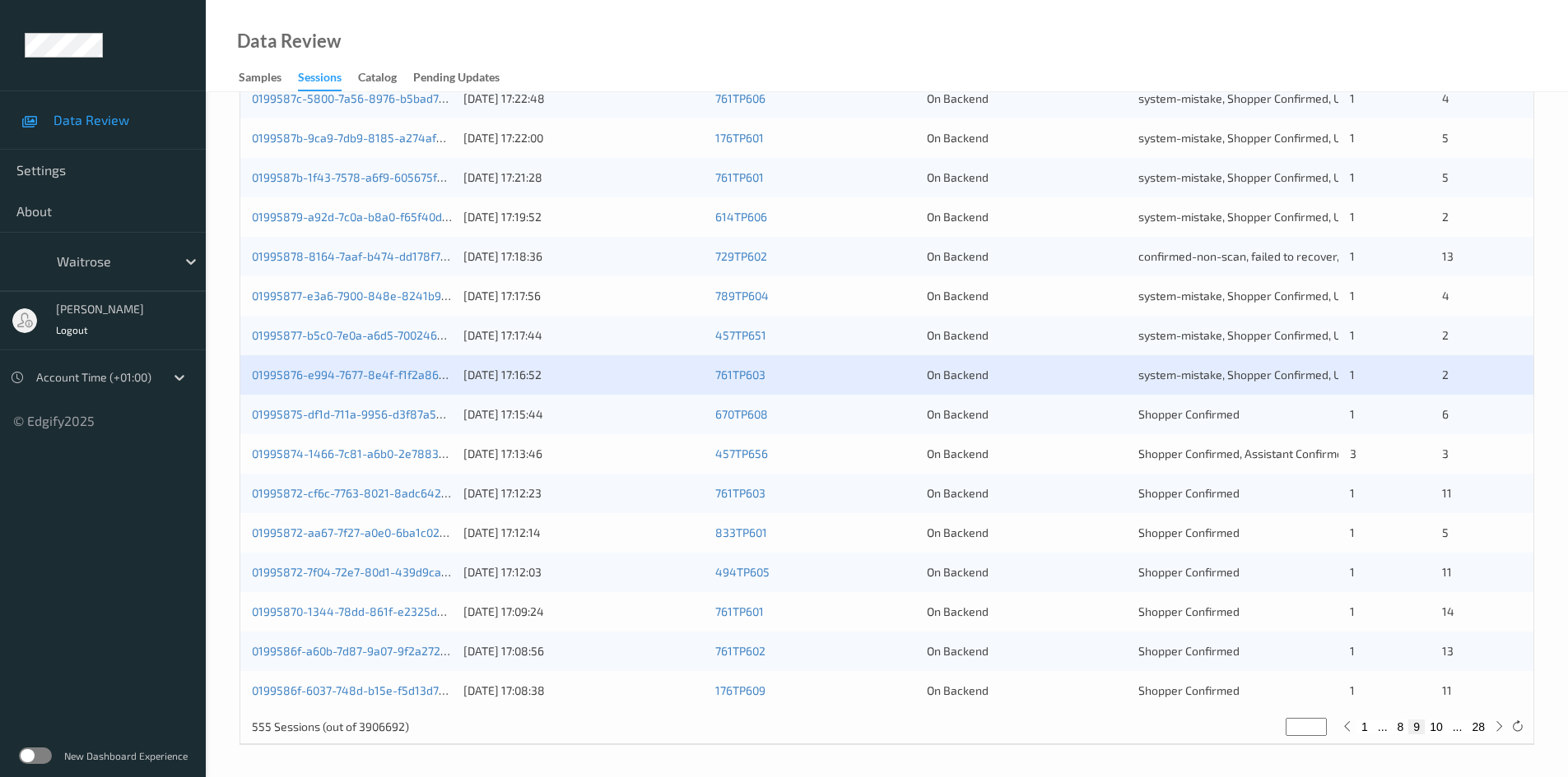
scroll to position [460, 0]
click at [321, 453] on link "01995874-1466-7c81-a6b0-2e7883c57f6f" at bounding box center [362, 452] width 220 height 14
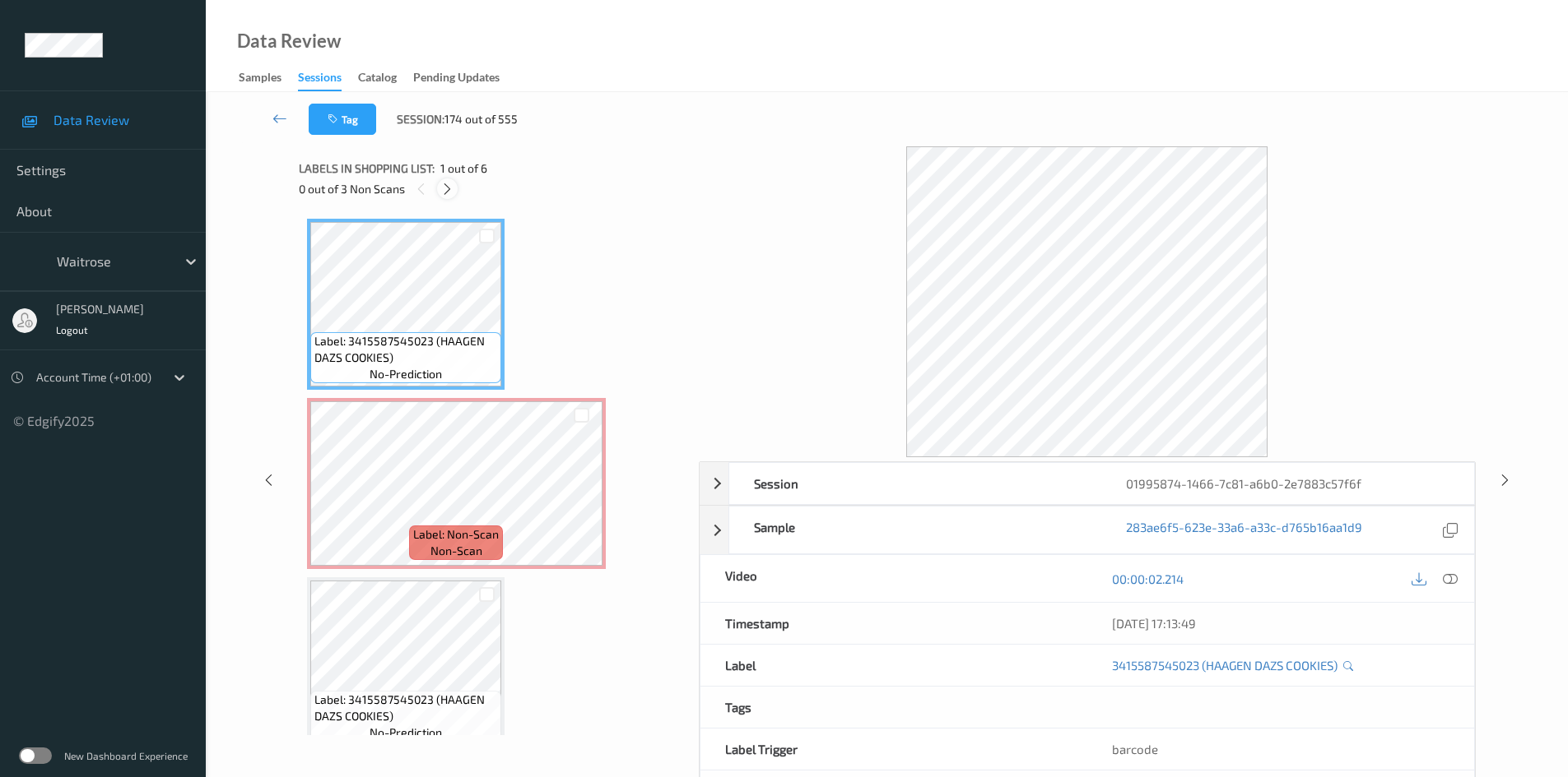
click at [450, 185] on icon at bounding box center [447, 190] width 14 height 15
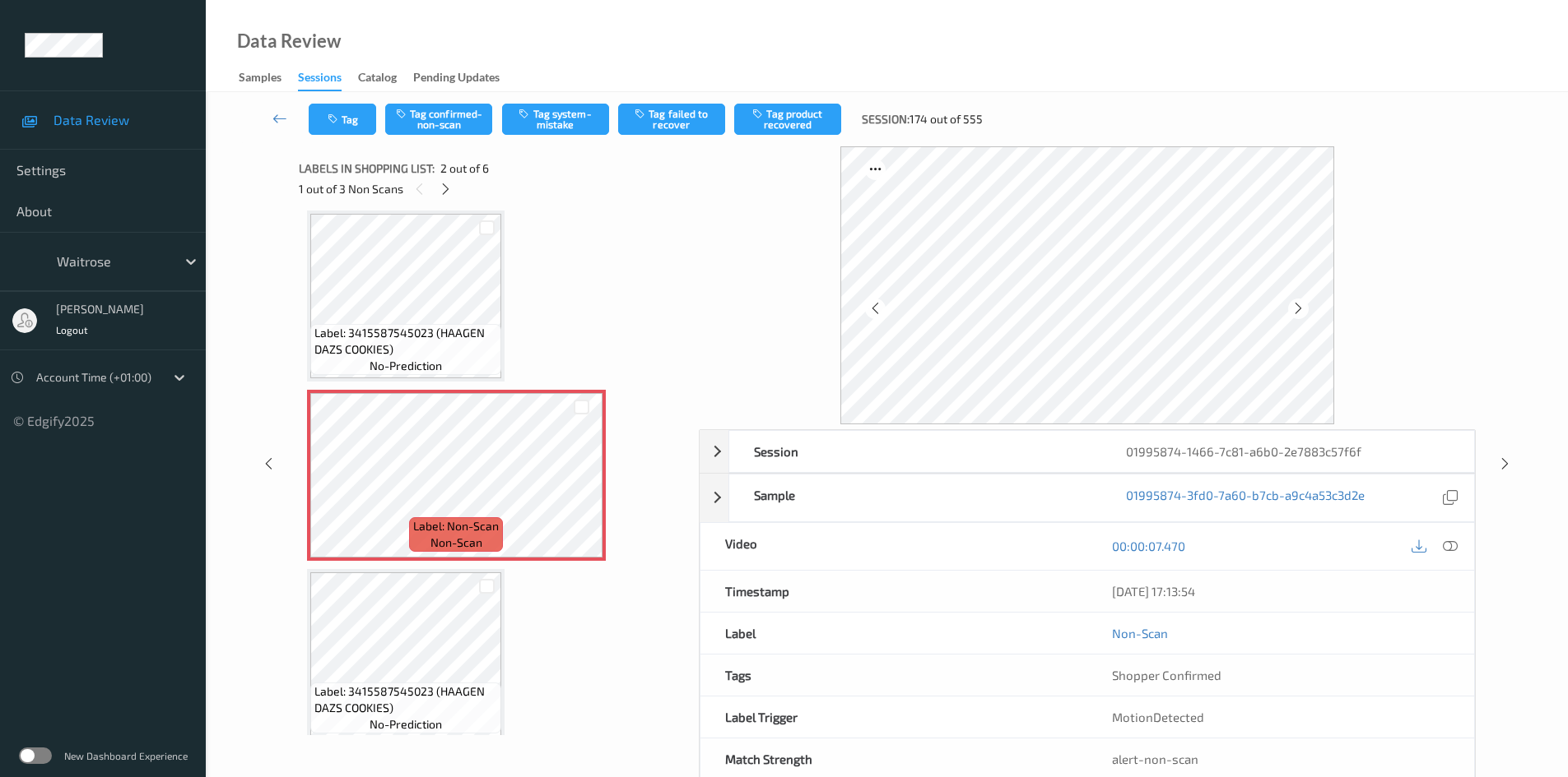
drag, startPoint x: 1447, startPoint y: 547, endPoint x: 1249, endPoint y: 451, distance: 220.0
click at [1447, 548] on icon at bounding box center [1450, 546] width 15 height 15
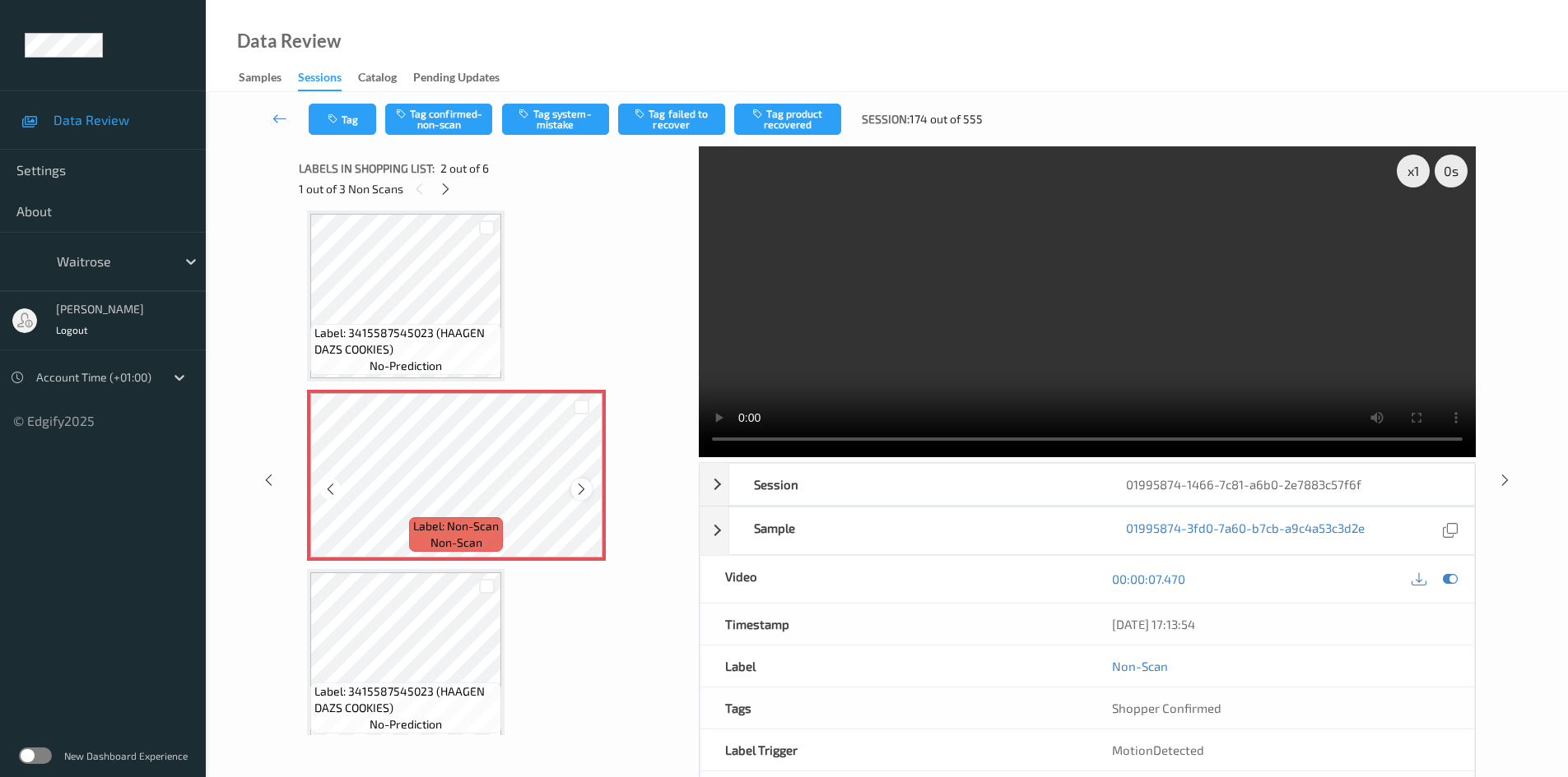
click at [591, 488] on div at bounding box center [581, 489] width 21 height 21
click at [582, 488] on icon at bounding box center [581, 489] width 14 height 15
click at [590, 490] on div at bounding box center [581, 489] width 21 height 21
click at [587, 491] on icon at bounding box center [581, 489] width 14 height 15
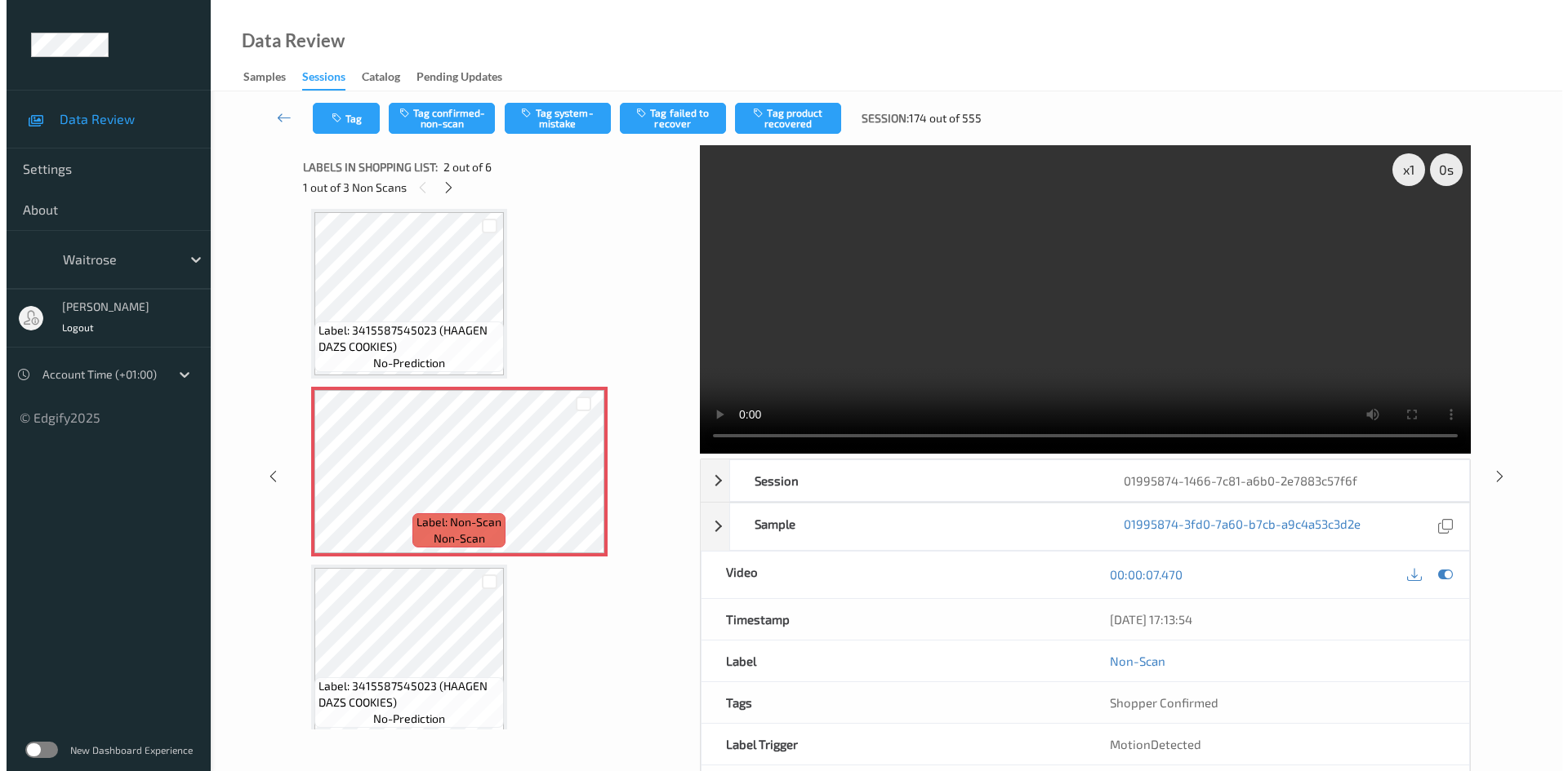
scroll to position [0, 0]
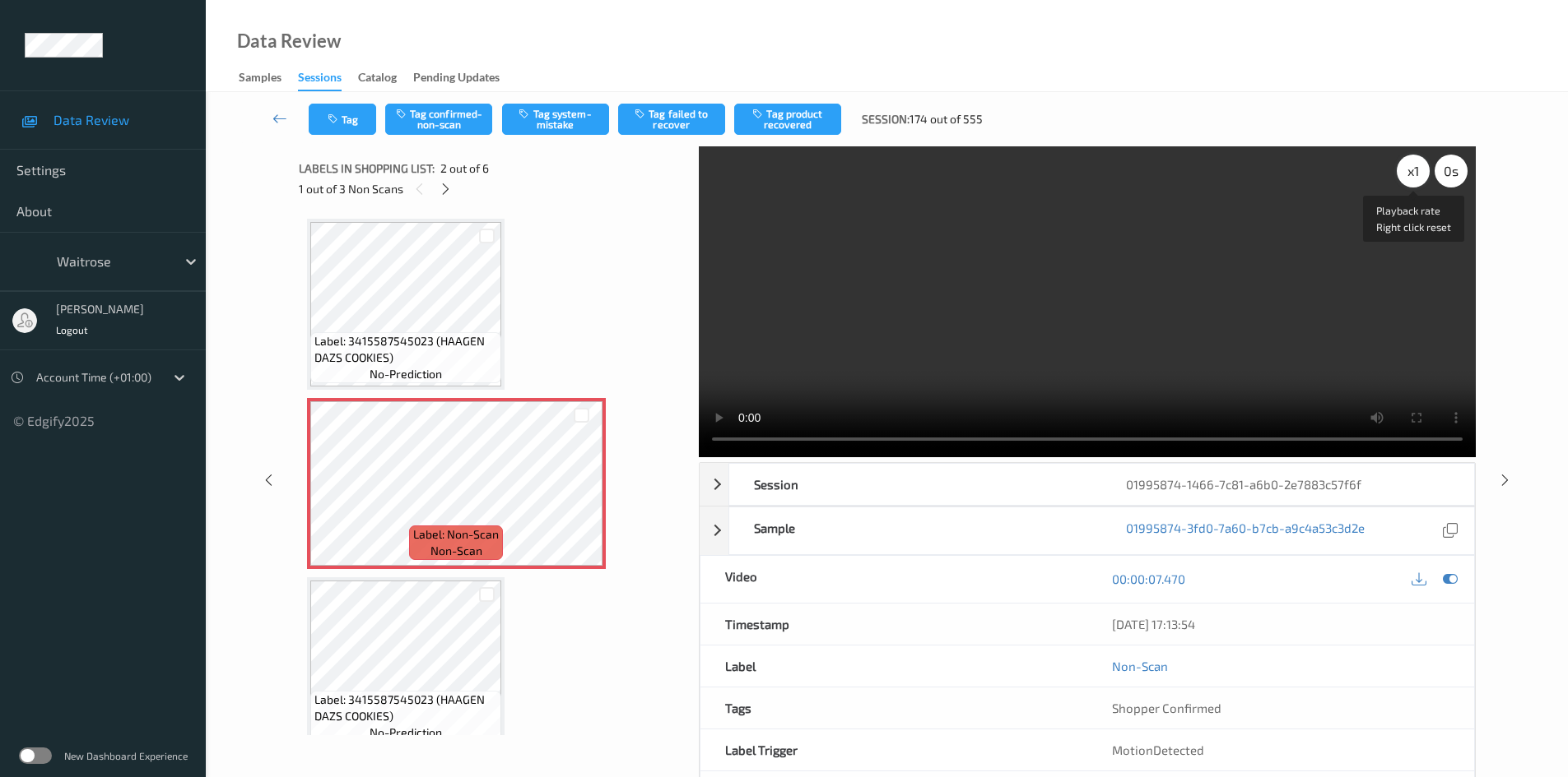
click at [1418, 168] on div "x 1" at bounding box center [1413, 171] width 33 height 33
click at [809, 346] on video at bounding box center [1088, 302] width 777 height 311
click at [1409, 171] on div "x 2" at bounding box center [1413, 171] width 33 height 33
click at [939, 366] on video at bounding box center [1088, 302] width 777 height 311
click at [978, 311] on video at bounding box center [1088, 302] width 777 height 311
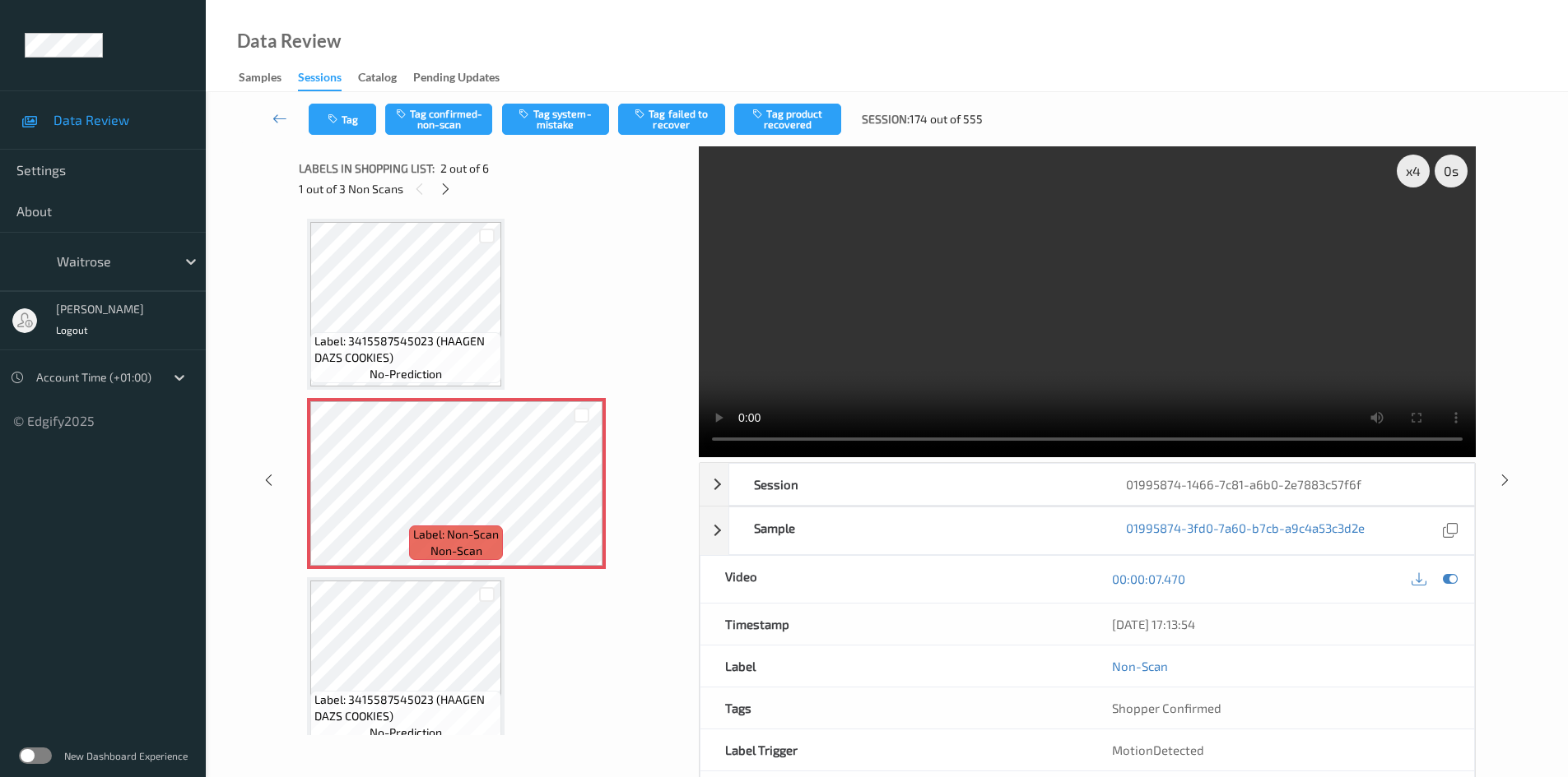
click at [954, 317] on video at bounding box center [1088, 302] width 777 height 311
click at [919, 295] on video at bounding box center [1088, 302] width 777 height 311
click at [544, 120] on button "Tag system-mistake" at bounding box center [555, 119] width 107 height 31
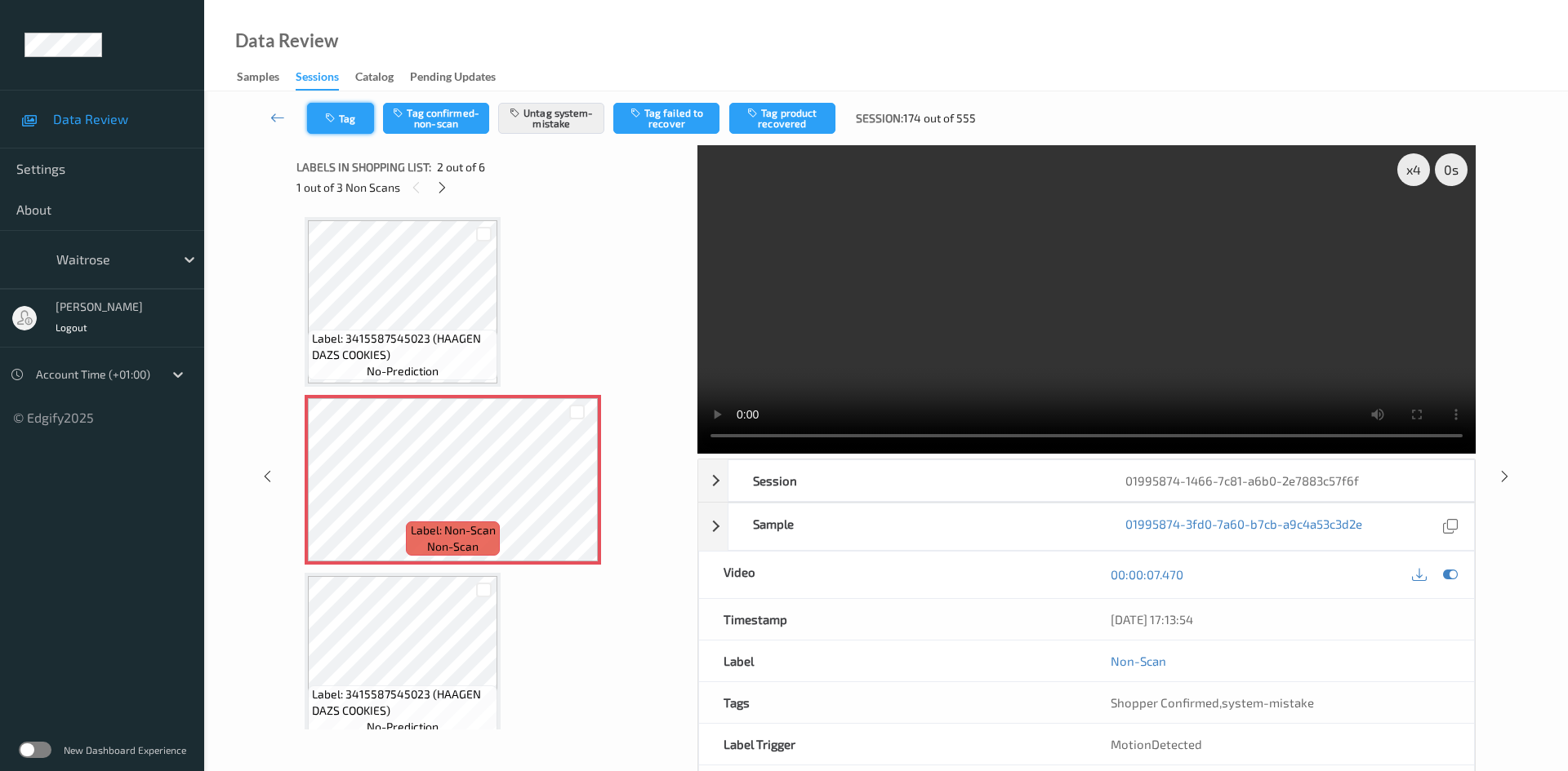
click at [347, 121] on button "Tag" at bounding box center [340, 118] width 67 height 31
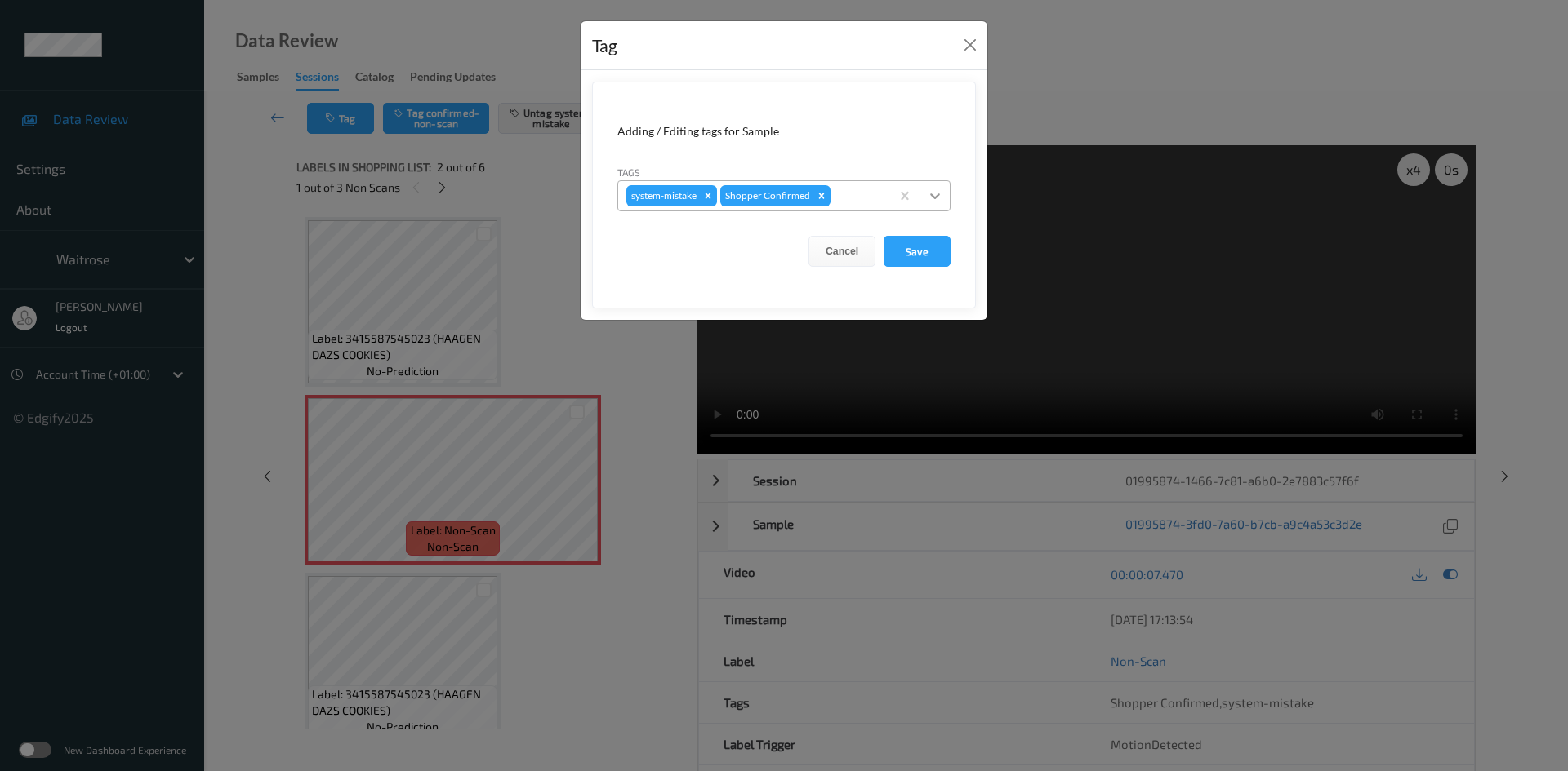
click at [941, 196] on icon at bounding box center [936, 196] width 17 height 17
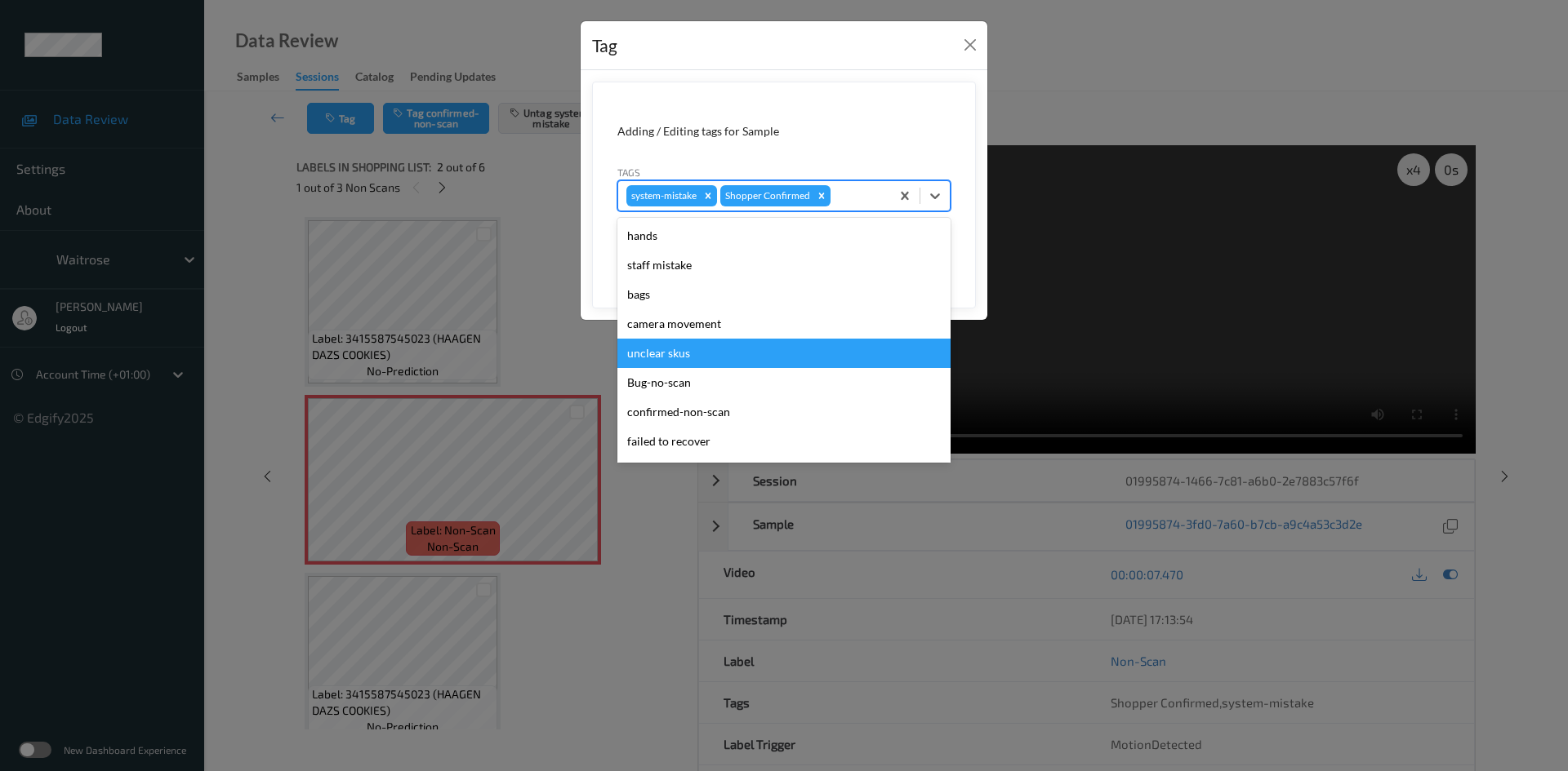
scroll to position [326, 0]
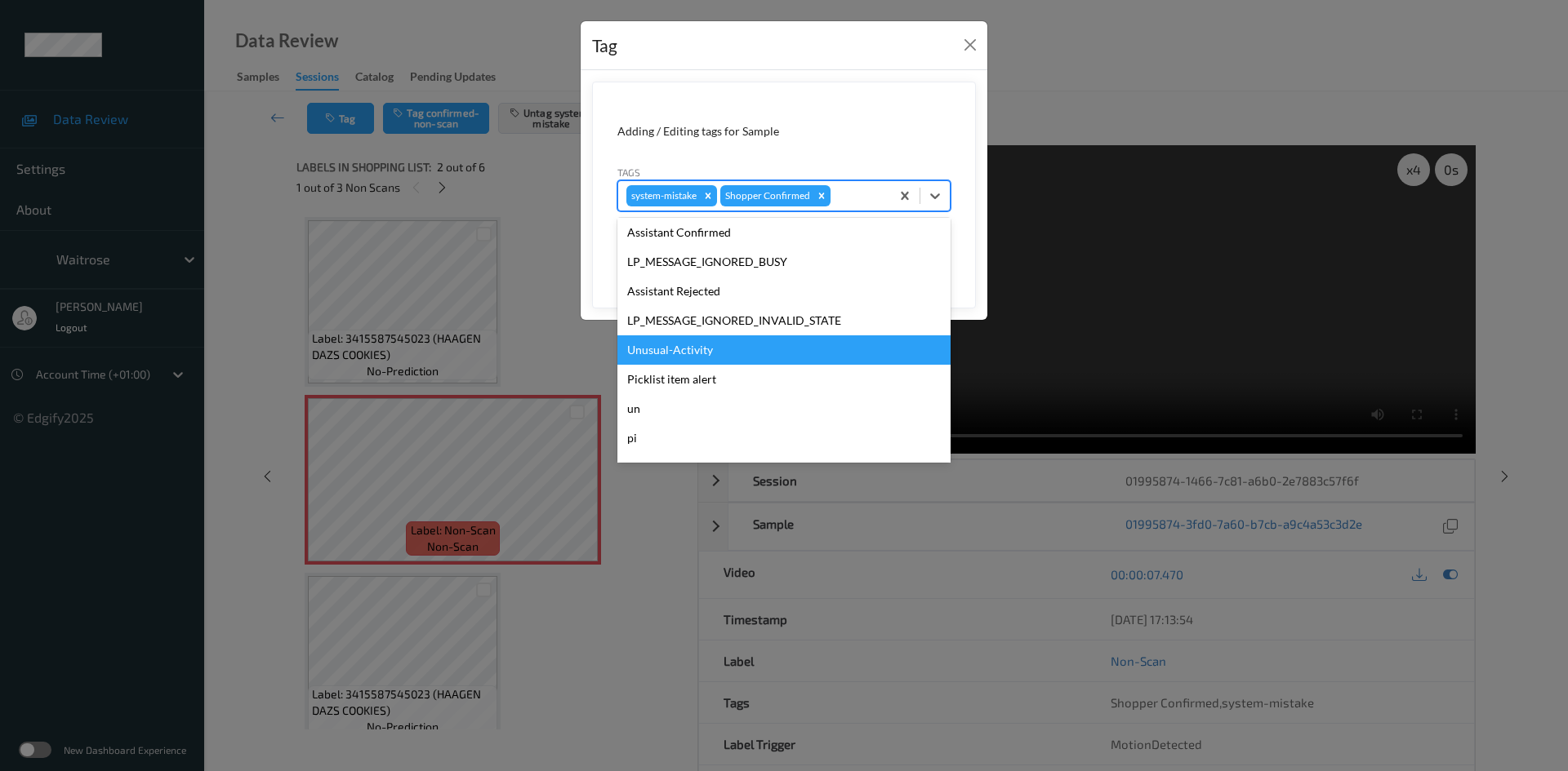
click at [668, 346] on div "Unusual-Activity" at bounding box center [784, 350] width 333 height 30
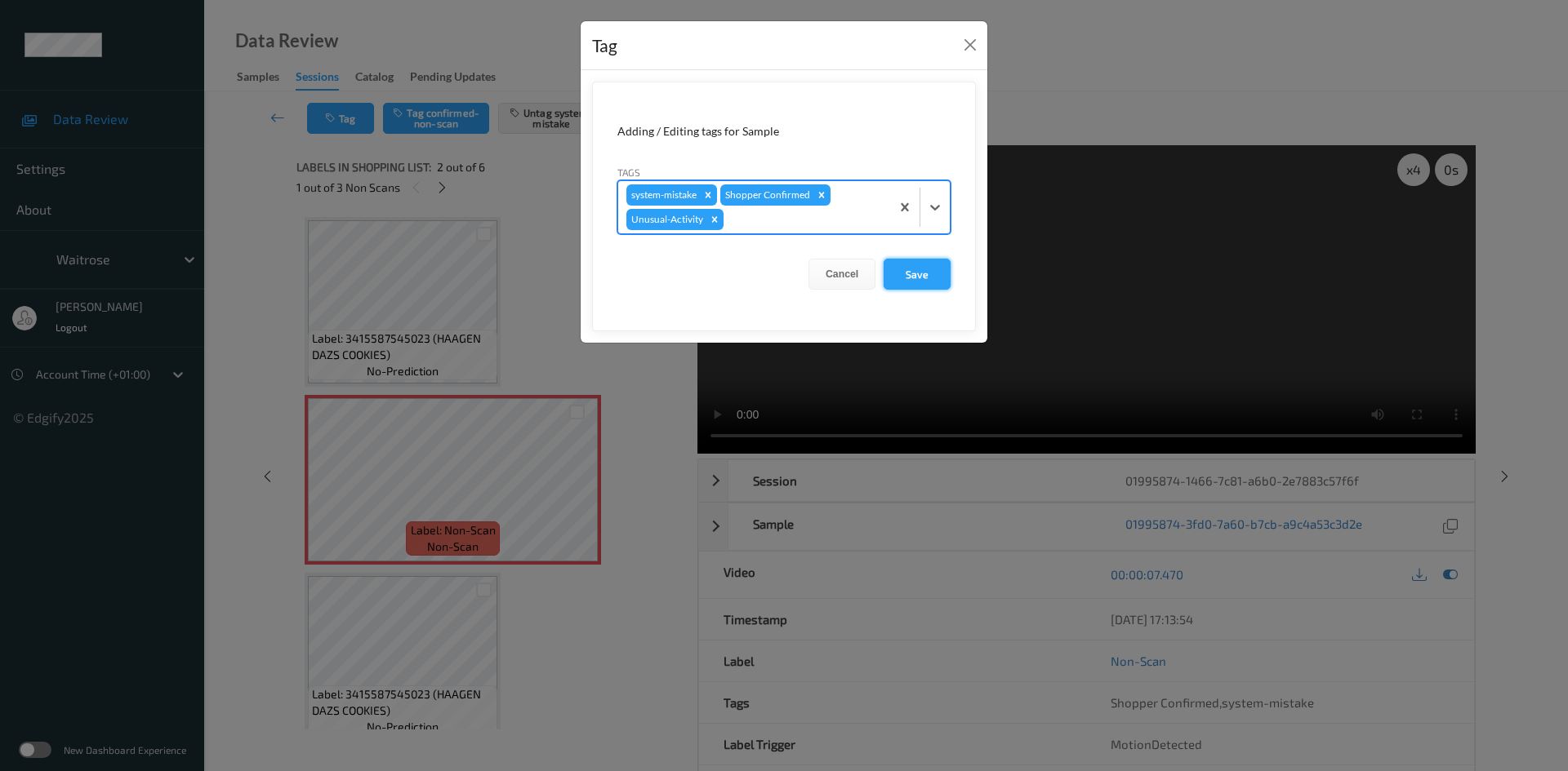
click at [937, 282] on button "Save" at bounding box center [917, 273] width 67 height 31
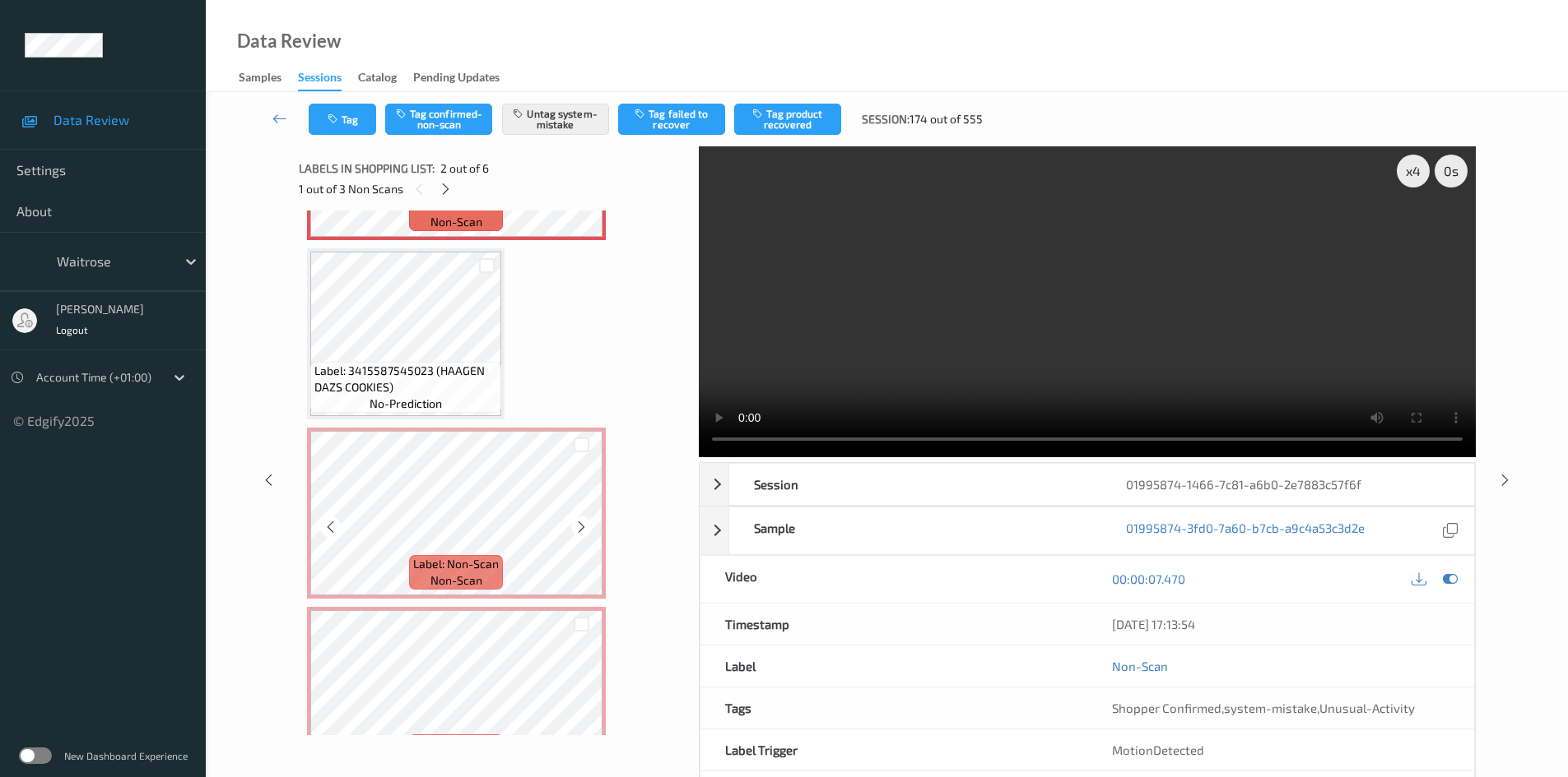
scroll to position [247, 0]
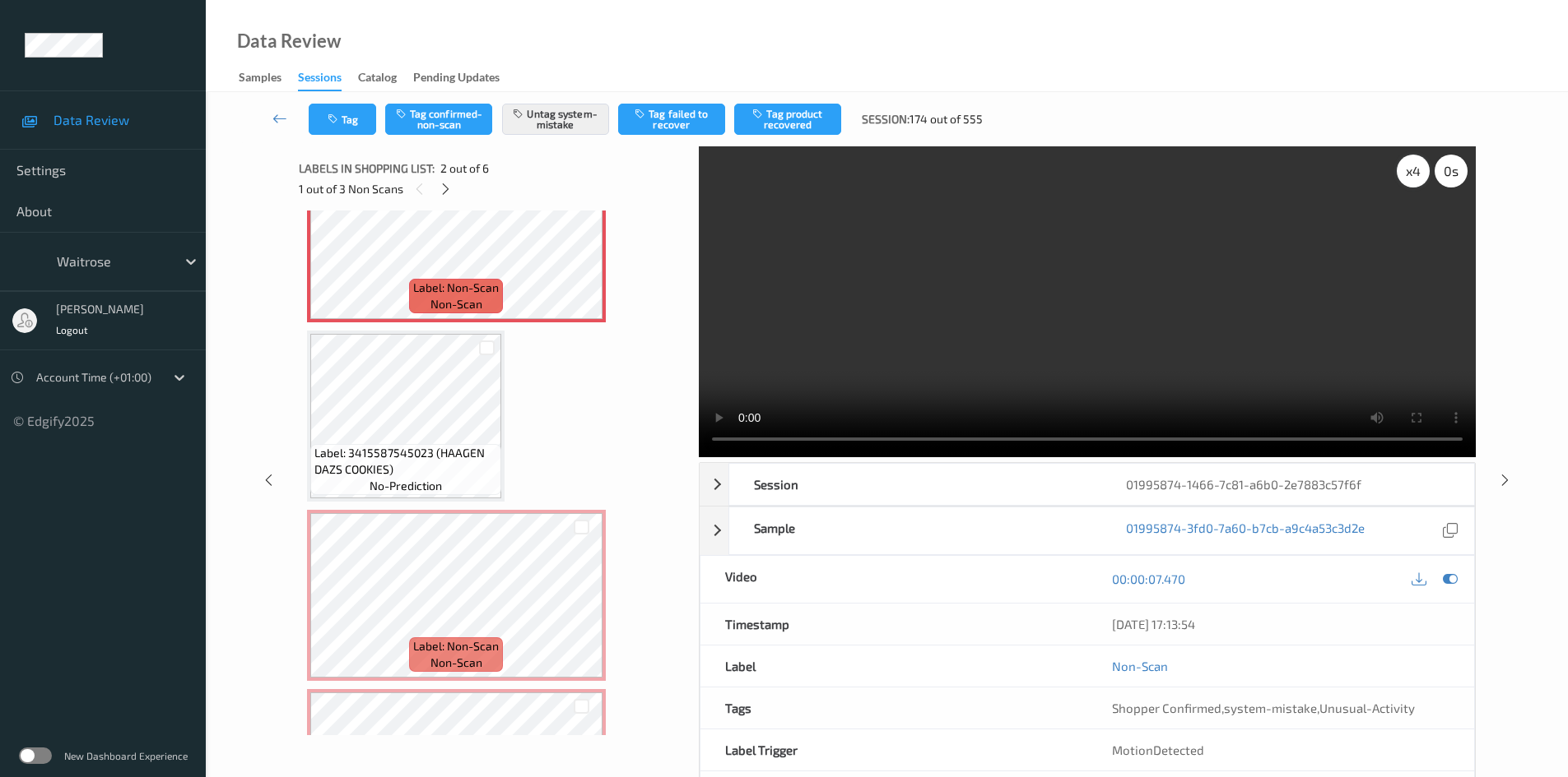
click at [1413, 177] on div "x 4" at bounding box center [1413, 171] width 33 height 33
click at [1413, 177] on div "x 8" at bounding box center [1413, 171] width 33 height 33
click at [1413, 177] on div "x 1" at bounding box center [1413, 171] width 33 height 33
click at [1413, 177] on div "x 2" at bounding box center [1413, 171] width 33 height 33
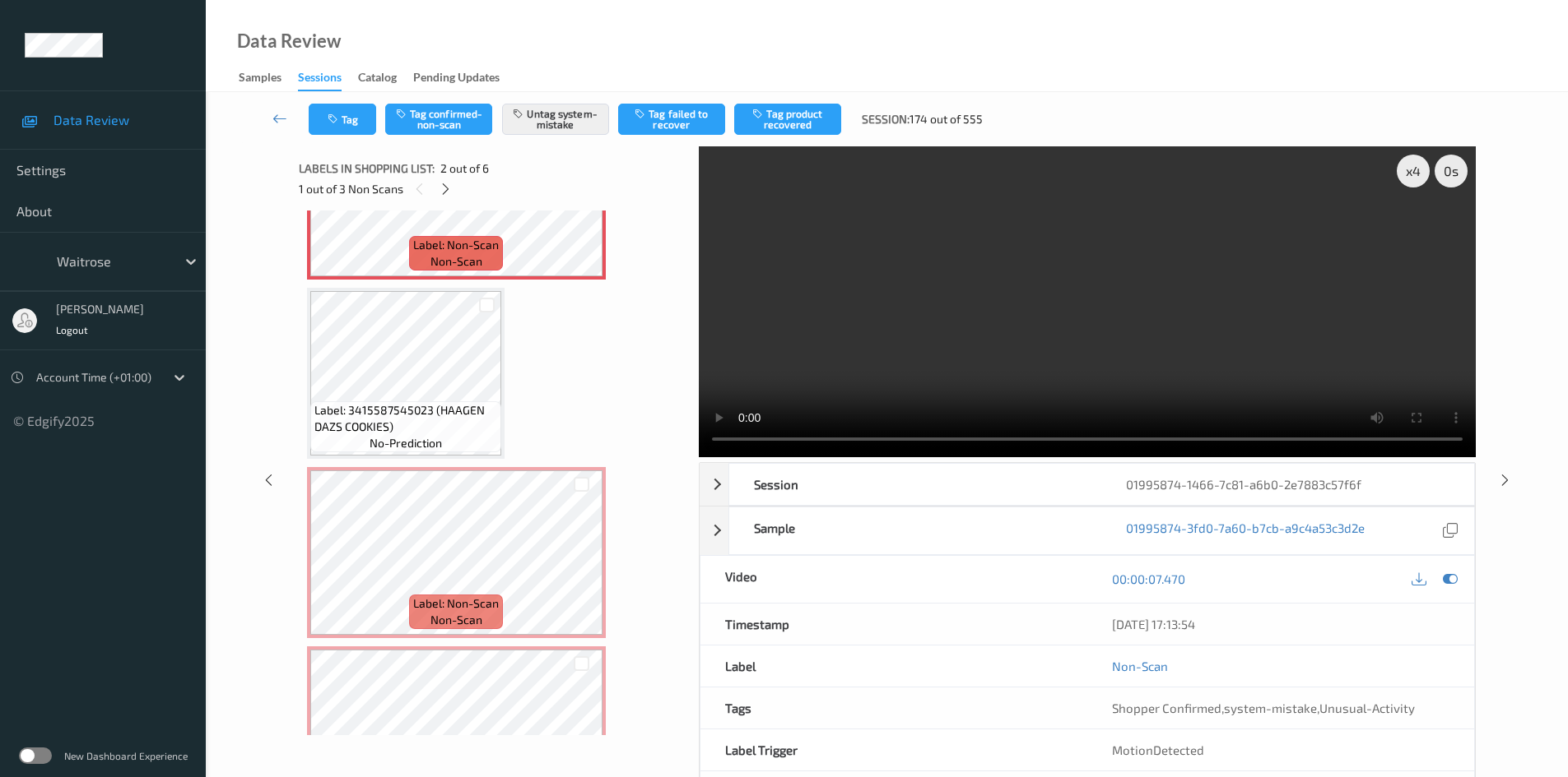
scroll to position [329, 0]
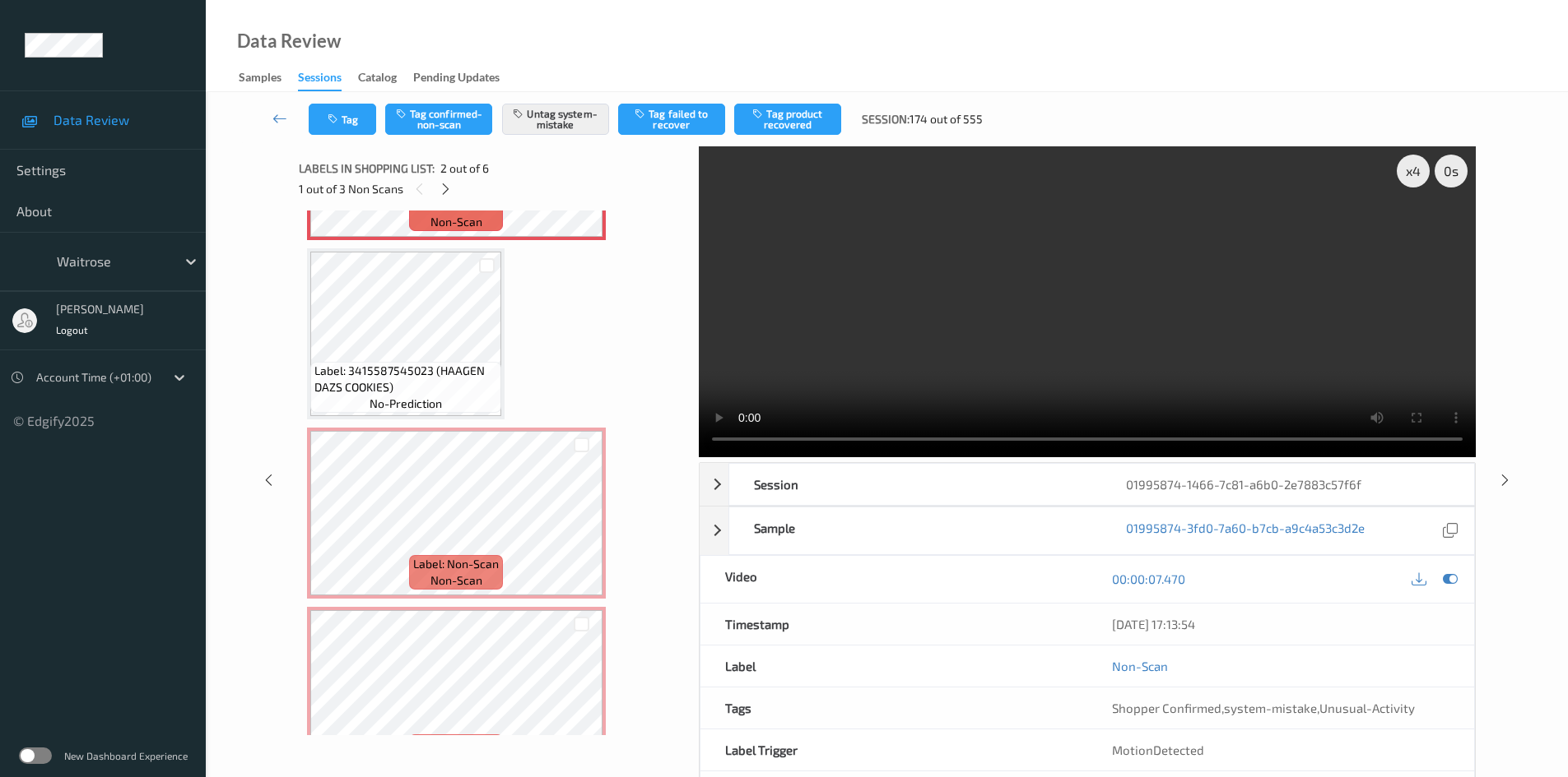
click at [997, 289] on video at bounding box center [1088, 302] width 777 height 311
click at [1067, 279] on video at bounding box center [1088, 302] width 777 height 311
click at [921, 355] on video at bounding box center [1088, 302] width 777 height 311
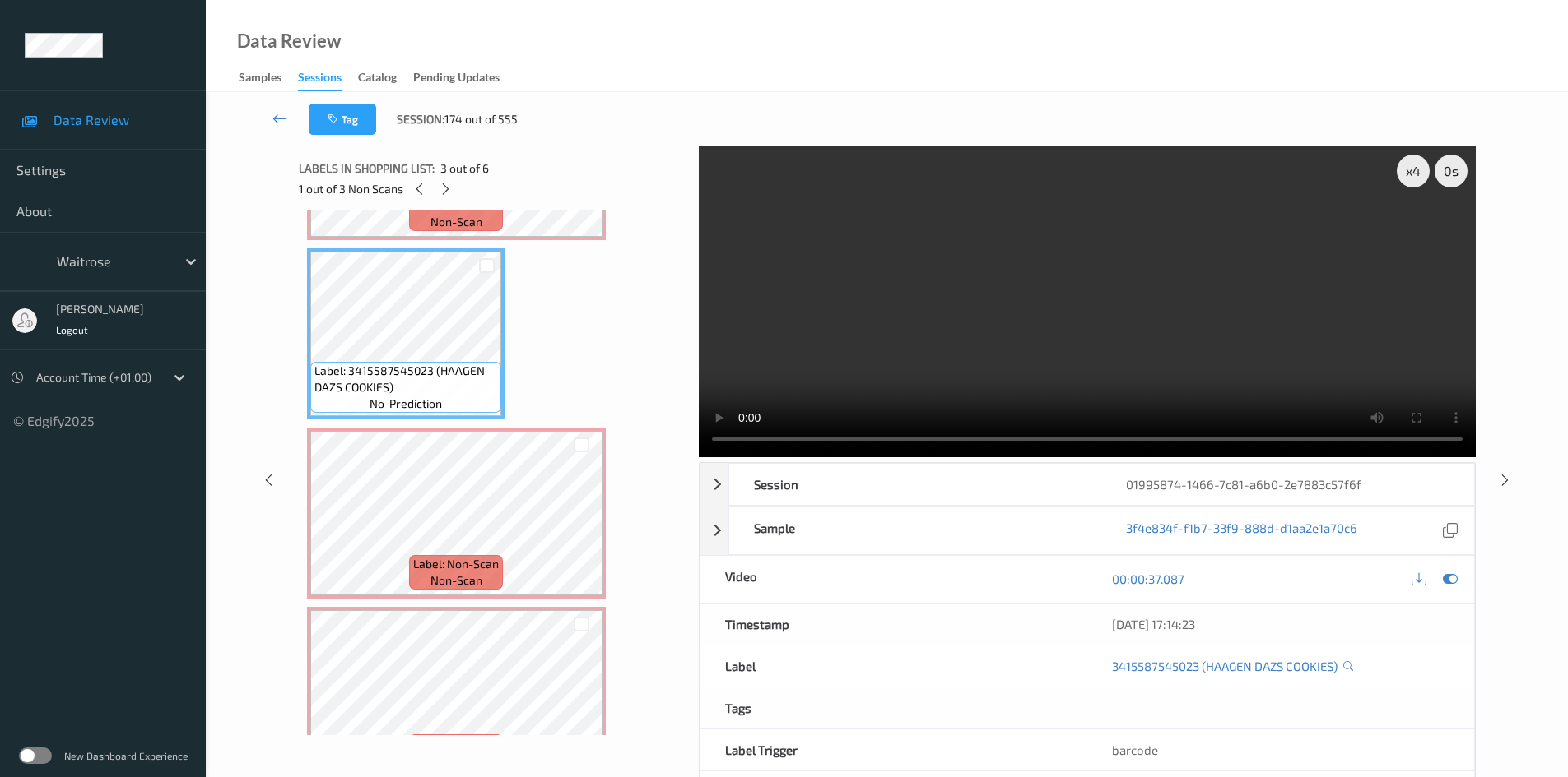
click at [930, 351] on video at bounding box center [1088, 302] width 777 height 311
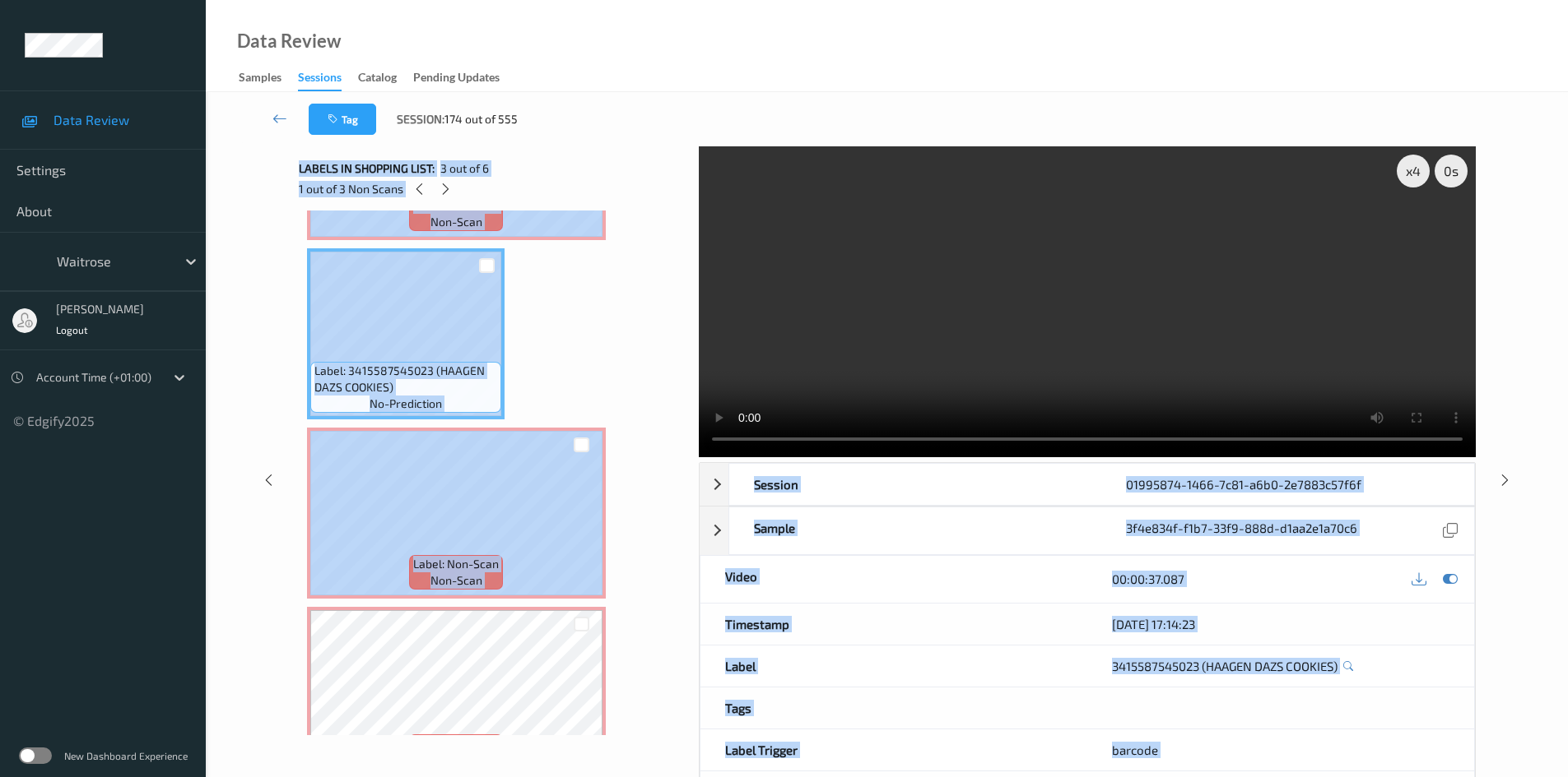
click at [578, 479] on div "x 4 0 s Session 01995874-1466-7c81-a6b0-2e7883c57f6f Session ID 01995874-1466-7…" at bounding box center [888, 480] width 1177 height 668
click at [607, 360] on div "Label: 3415587545023 (HAAGEN DAZS COOKIES) no-prediction Label: Non-Scan non-sc…" at bounding box center [493, 423] width 372 height 1067
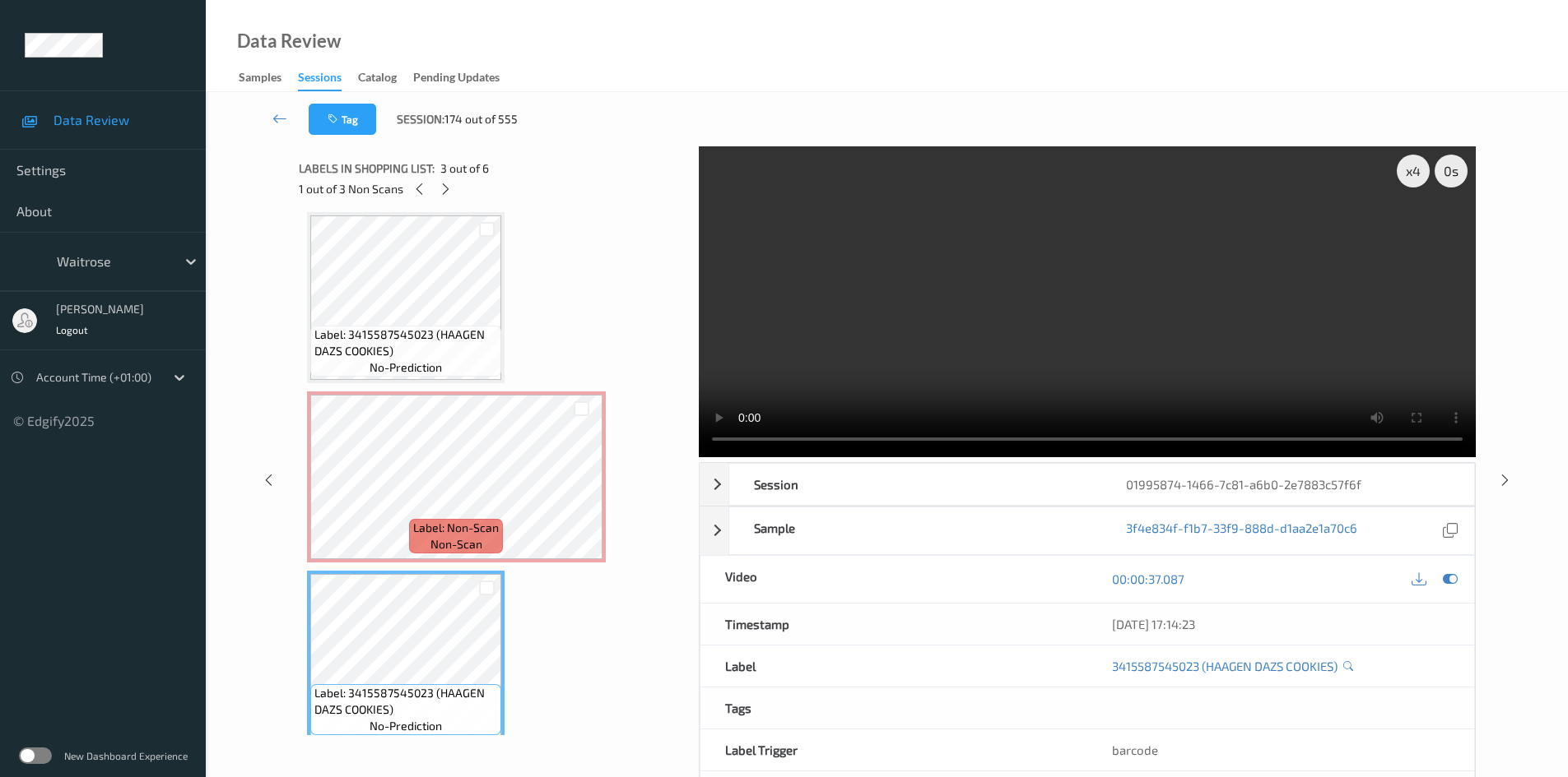
scroll to position [0, 0]
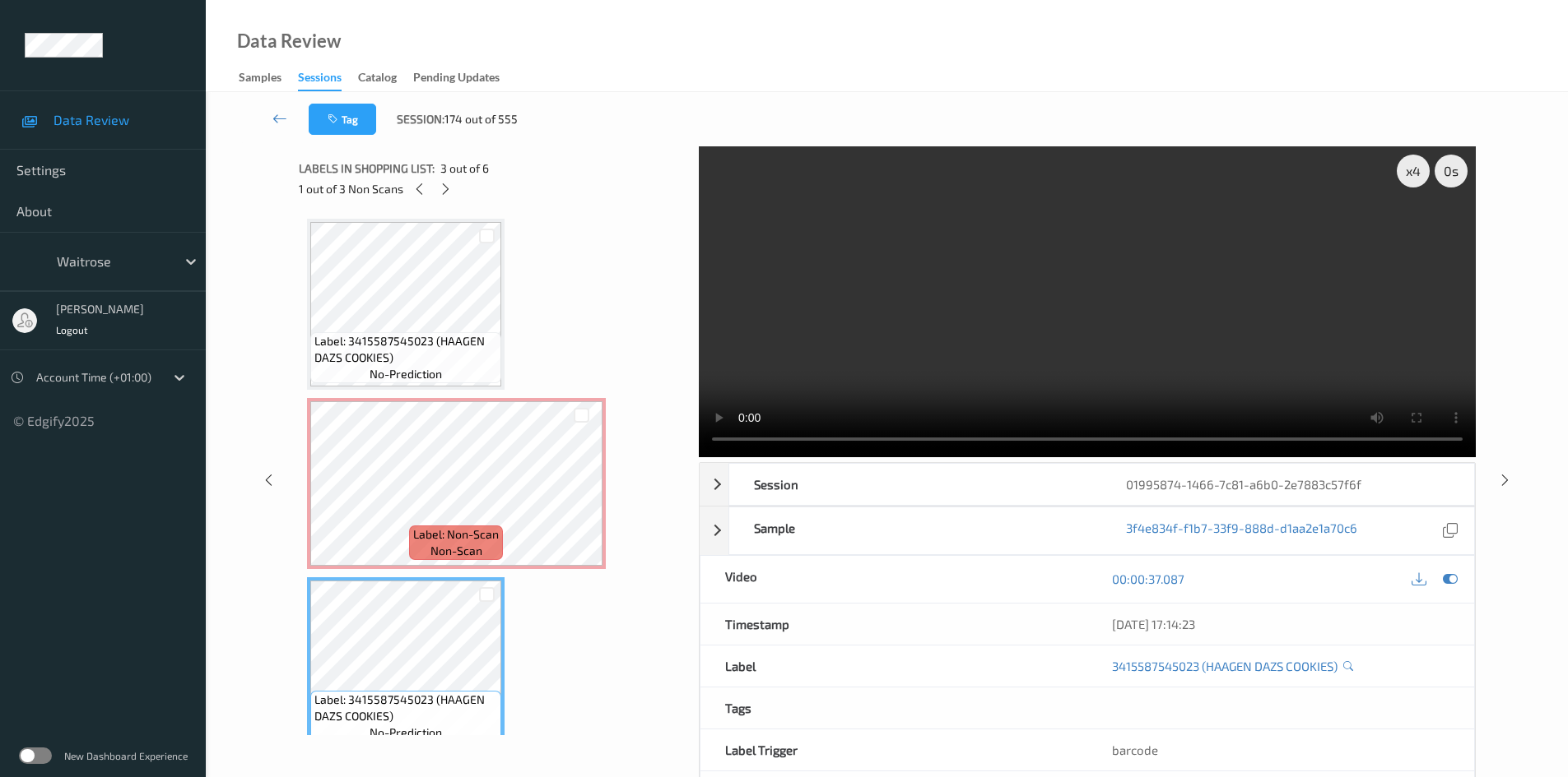
click at [1075, 318] on video at bounding box center [1088, 302] width 777 height 311
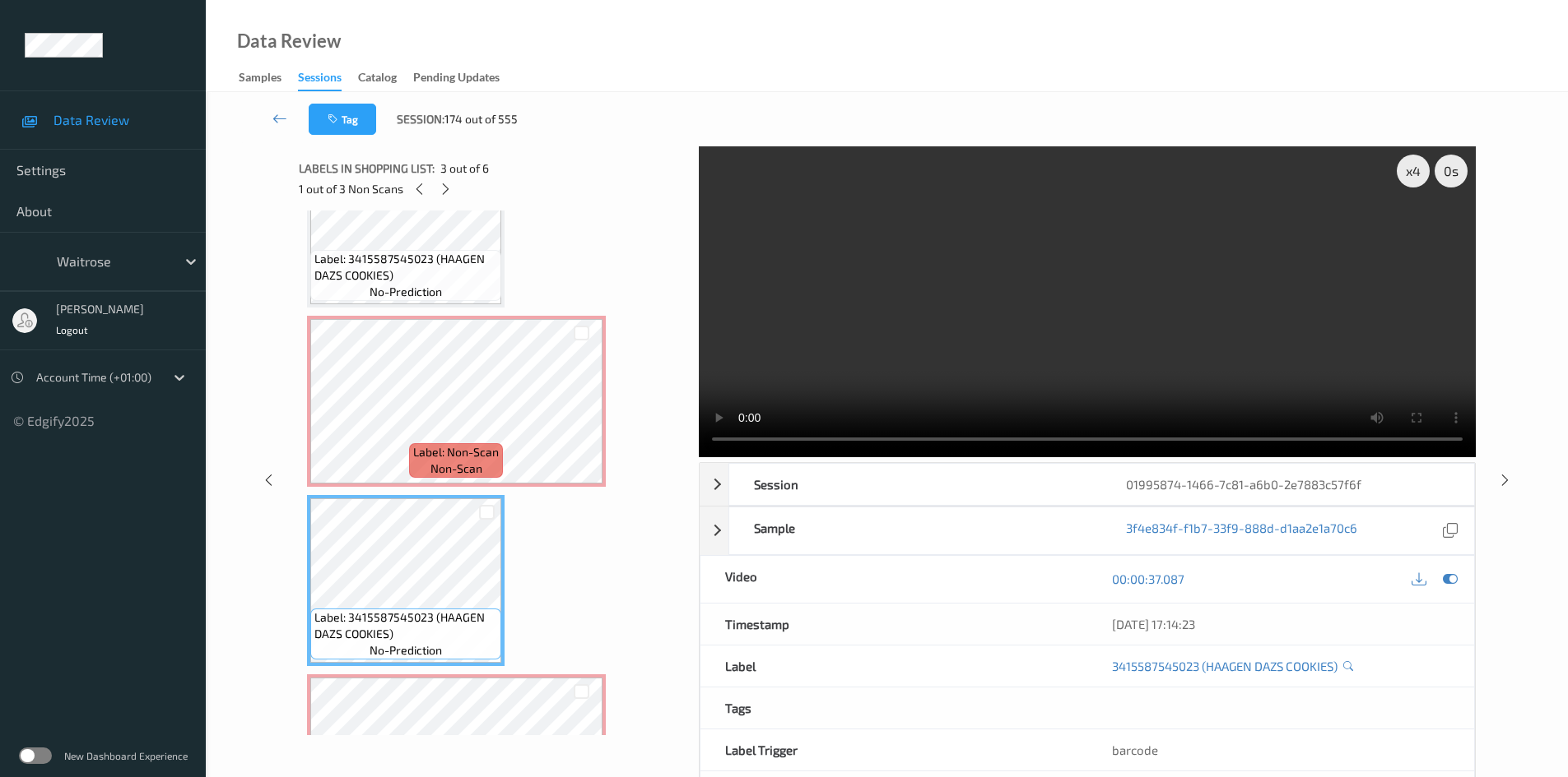
click at [1020, 303] on video at bounding box center [1088, 302] width 777 height 311
click at [862, 250] on video at bounding box center [1088, 302] width 777 height 311
click at [971, 328] on video at bounding box center [1088, 302] width 777 height 311
click at [918, 357] on video at bounding box center [1088, 302] width 777 height 311
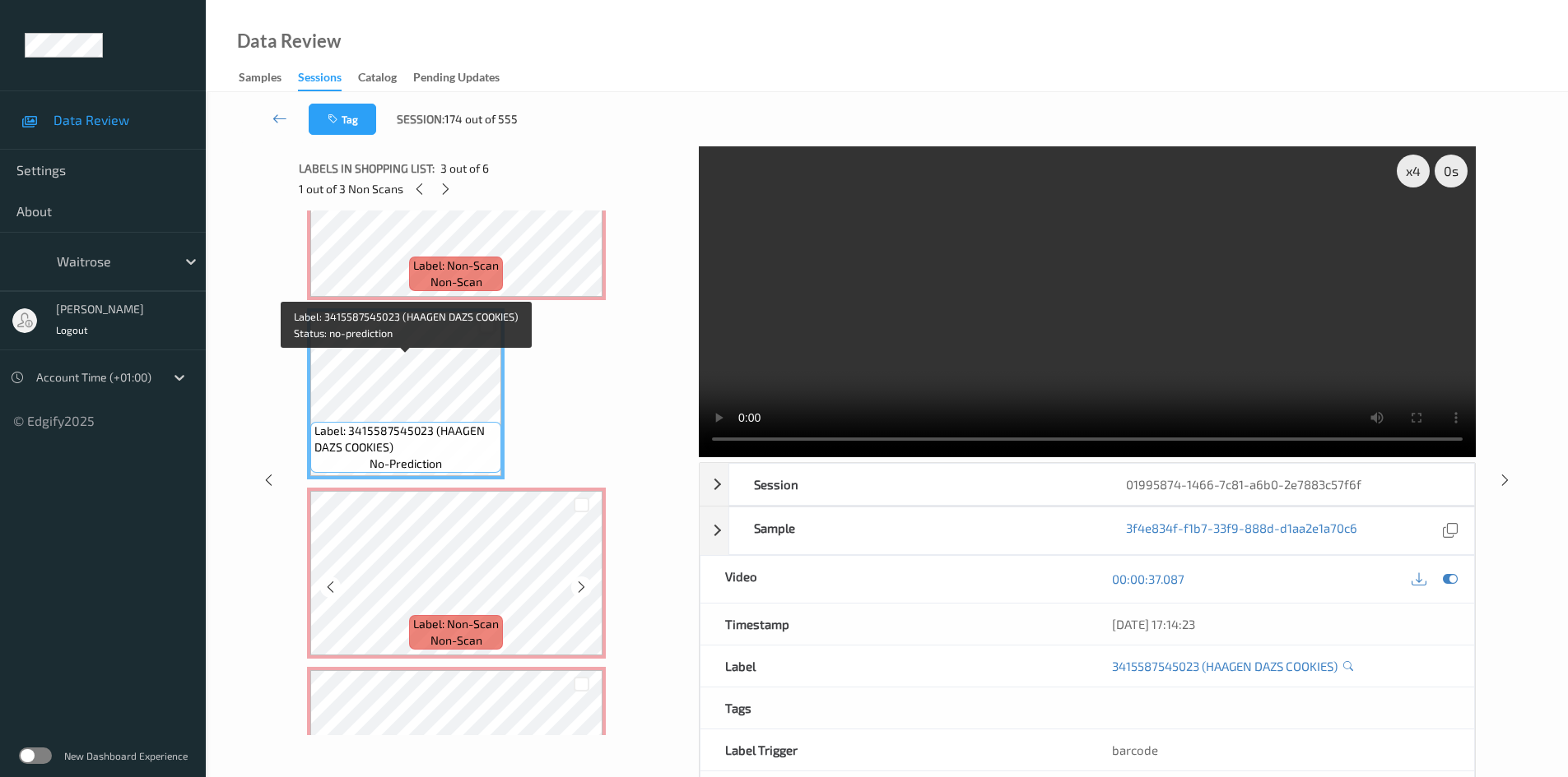
scroll to position [411, 0]
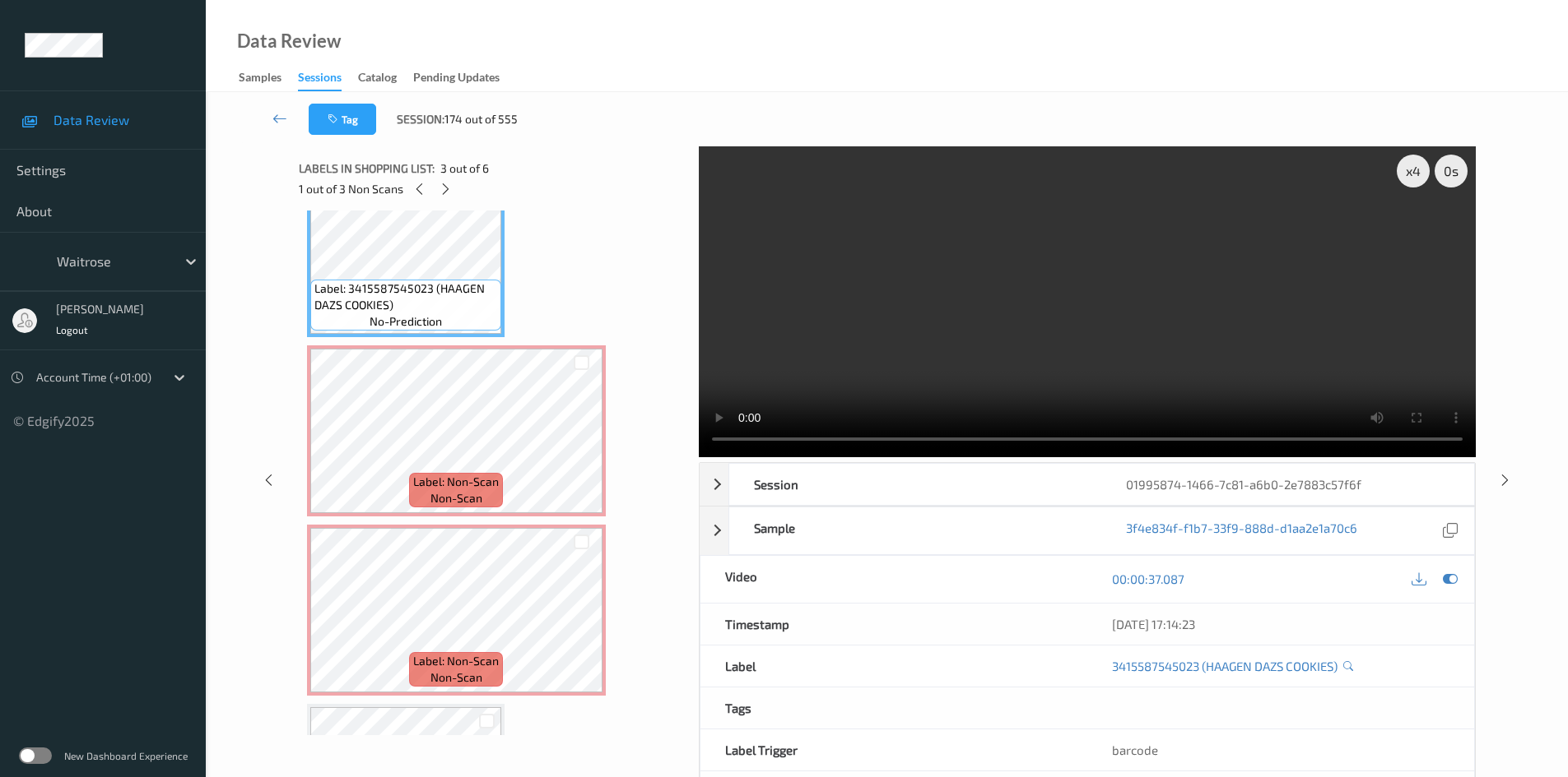
click at [936, 337] on video at bounding box center [1088, 302] width 777 height 311
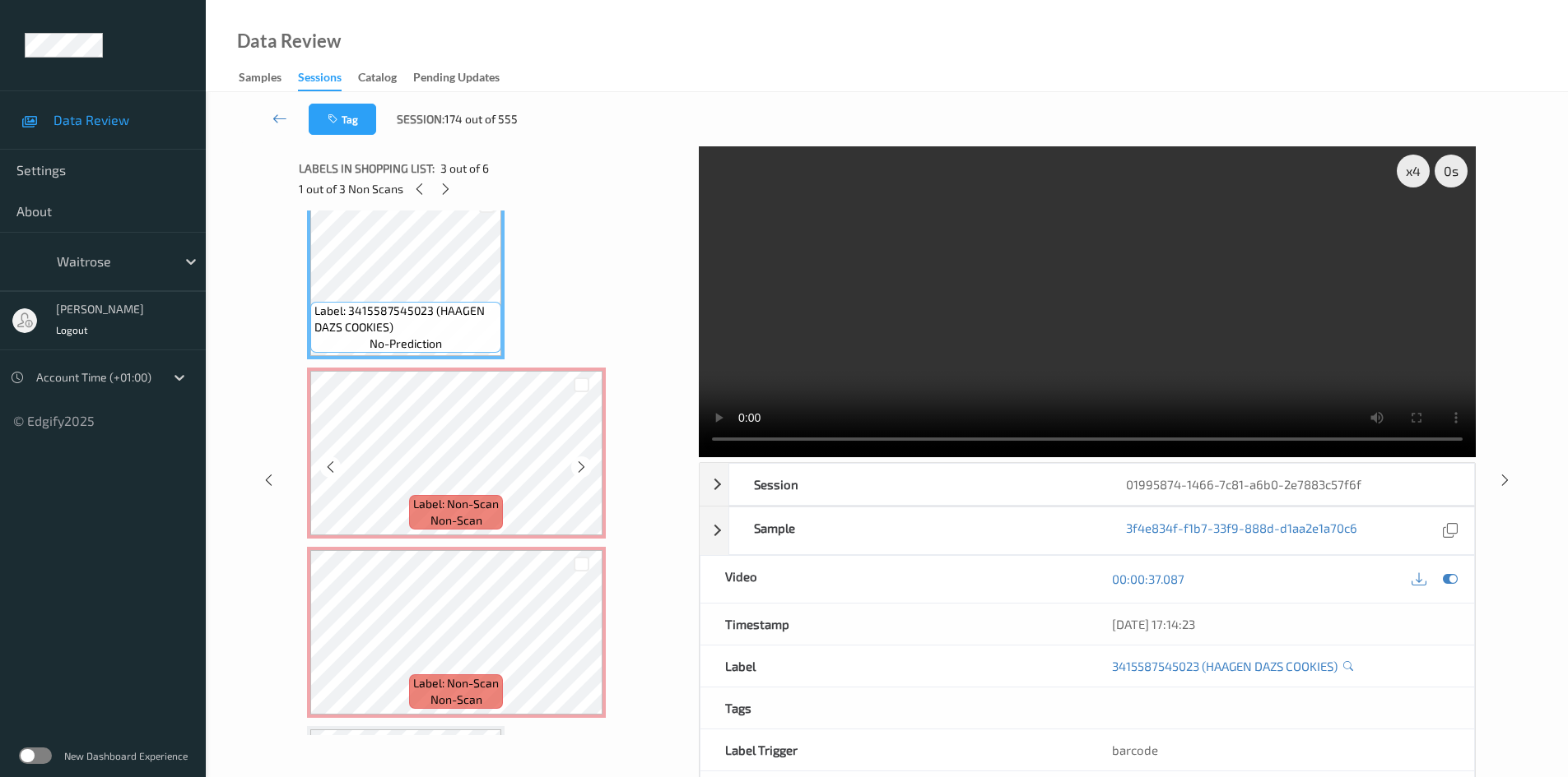
scroll to position [494, 0]
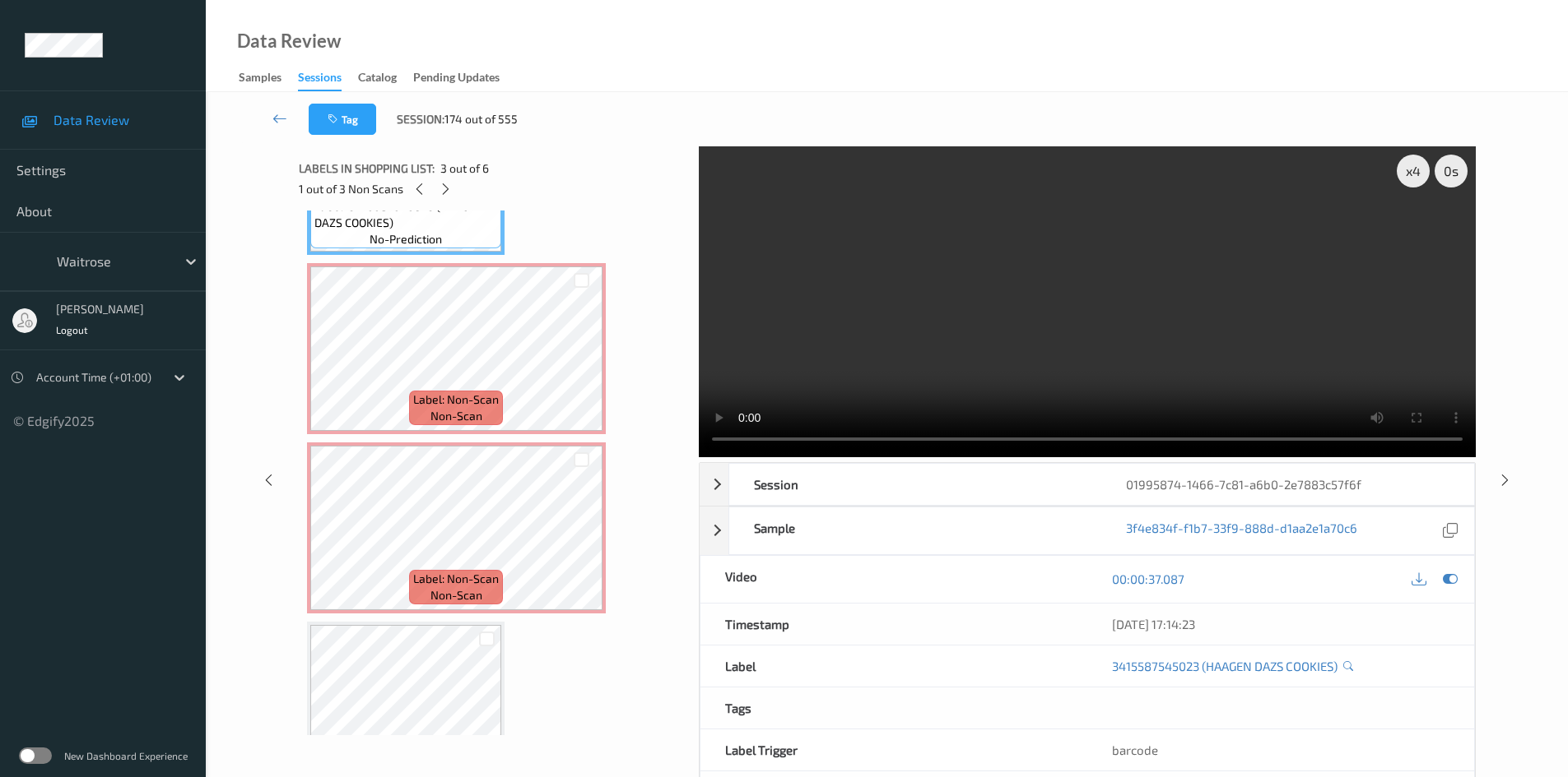
click at [1109, 317] on video at bounding box center [1088, 302] width 777 height 311
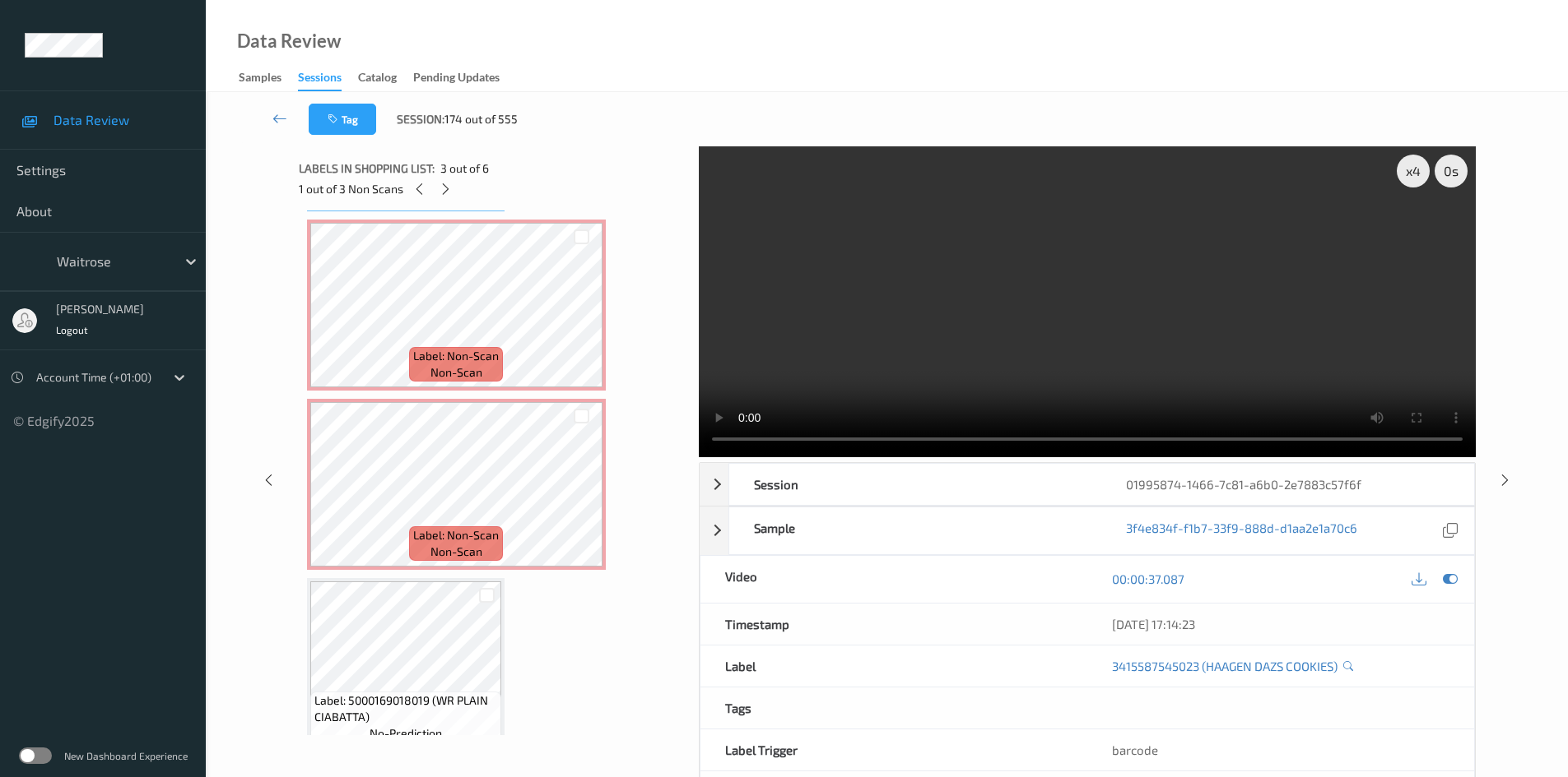
scroll to position [559, 0]
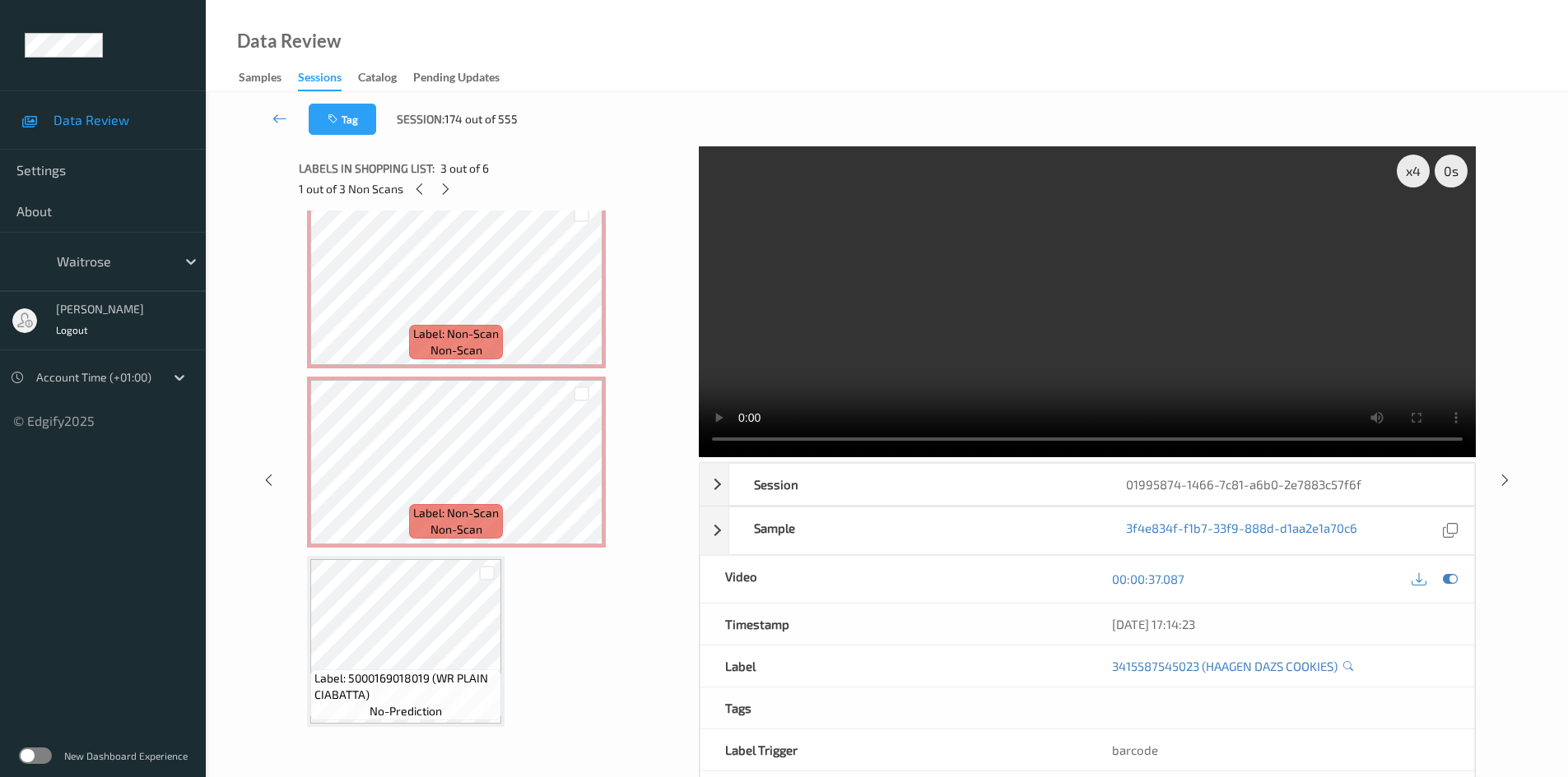
click at [1061, 323] on video at bounding box center [1088, 302] width 777 height 311
click at [1413, 168] on div "x 4" at bounding box center [1413, 171] width 33 height 33
click at [1083, 359] on video at bounding box center [1088, 302] width 777 height 311
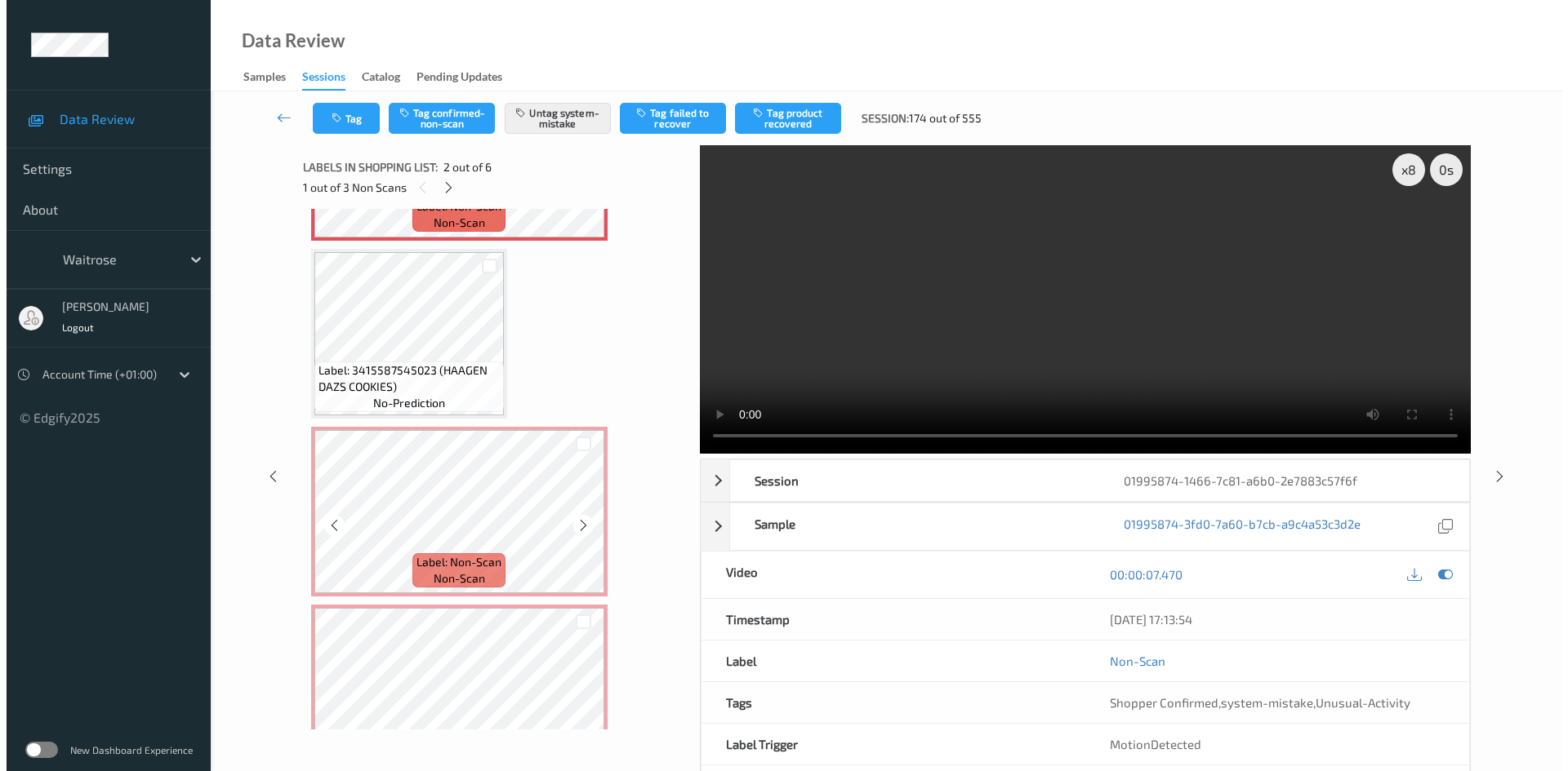
scroll to position [326, 0]
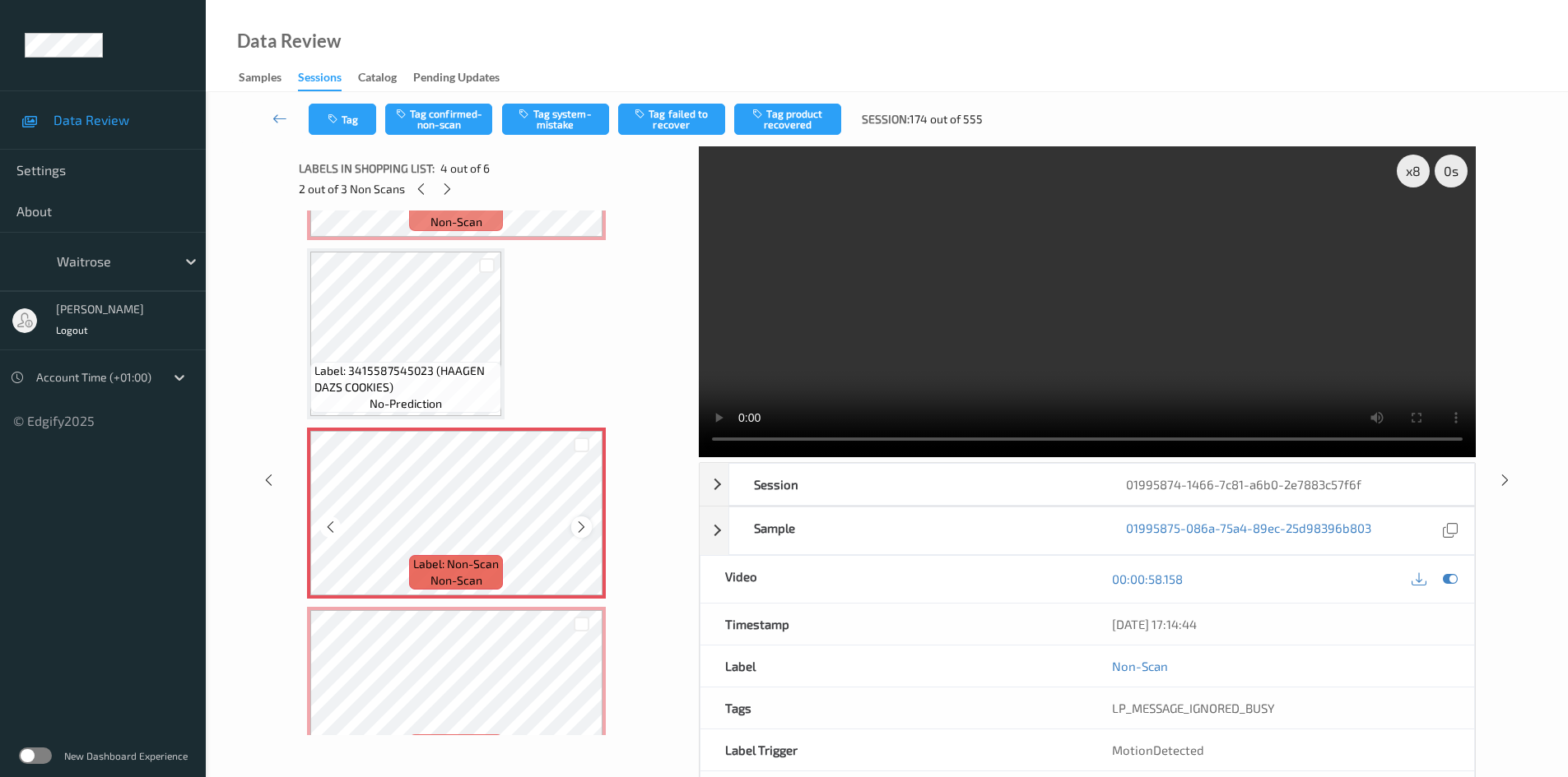
click at [576, 520] on icon at bounding box center [581, 528] width 14 height 15
click at [569, 123] on button "Tag system-mistake" at bounding box center [555, 119] width 107 height 31
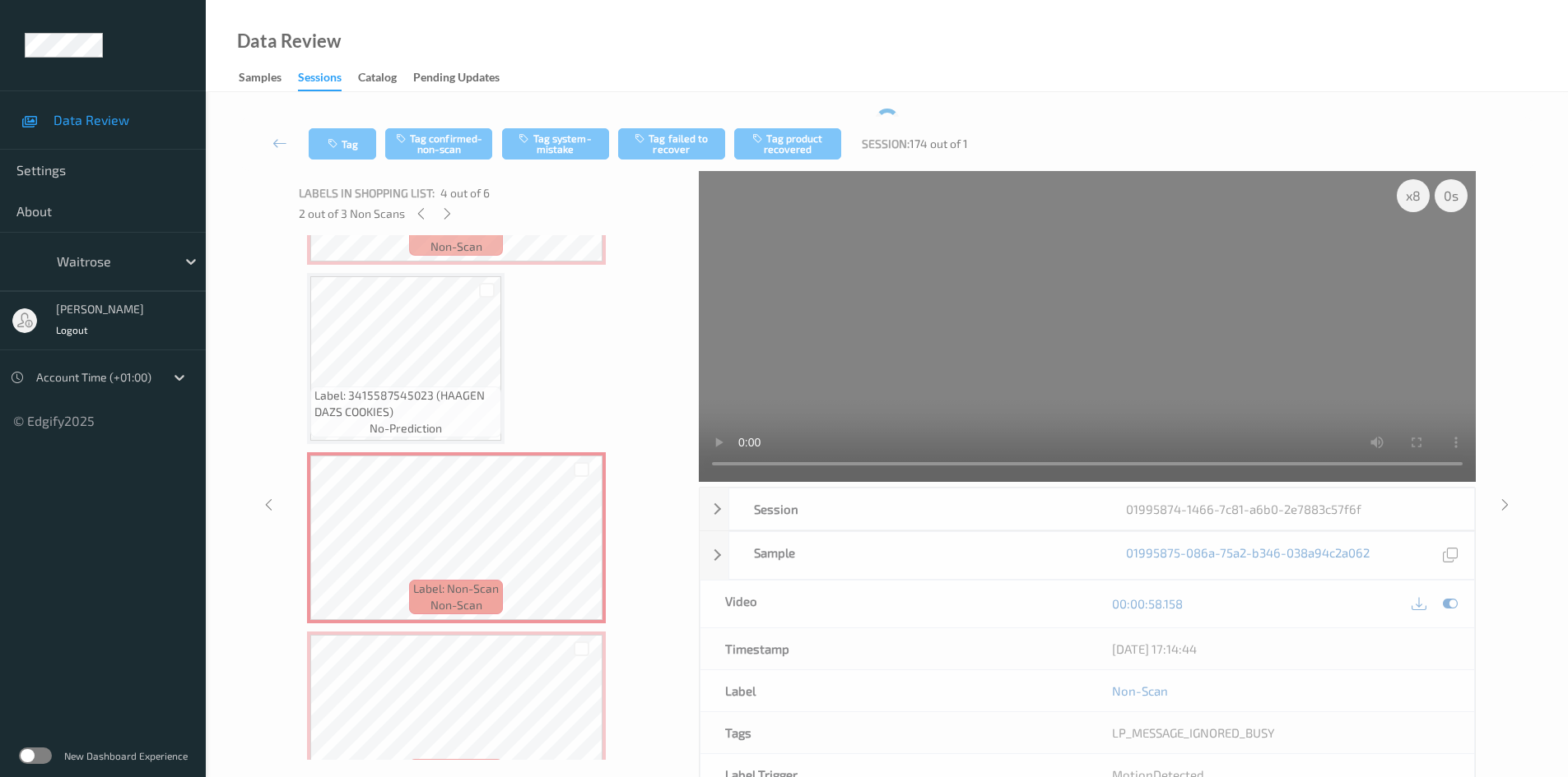
click at [345, 128] on div "Tag Tag confirmed-non-scan Tag system-mistake Tag failed to recover Tag product…" at bounding box center [887, 144] width 1295 height 54
click at [339, 135] on button "Tag" at bounding box center [342, 143] width 67 height 31
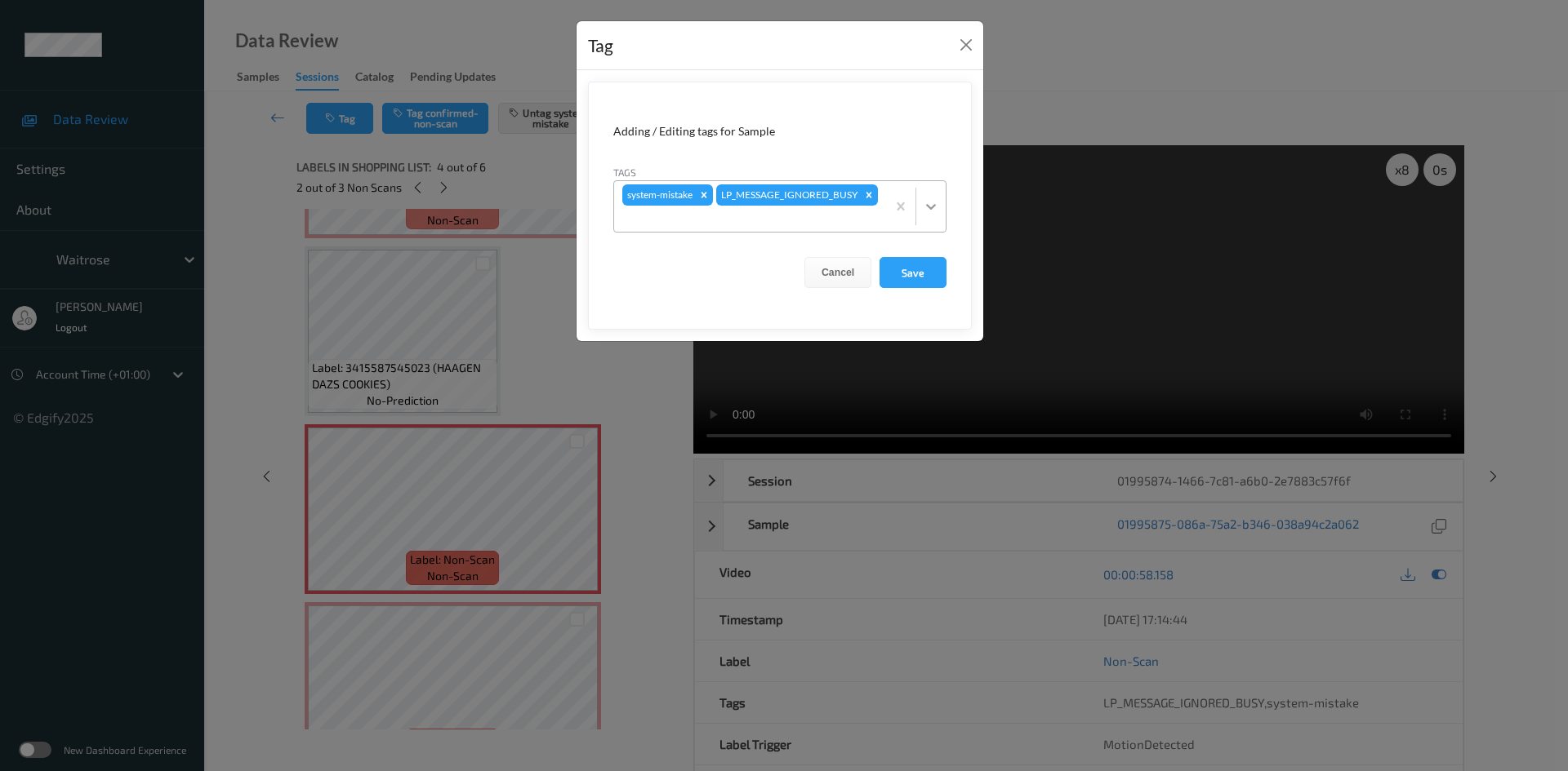
click at [924, 194] on div at bounding box center [931, 207] width 30 height 30
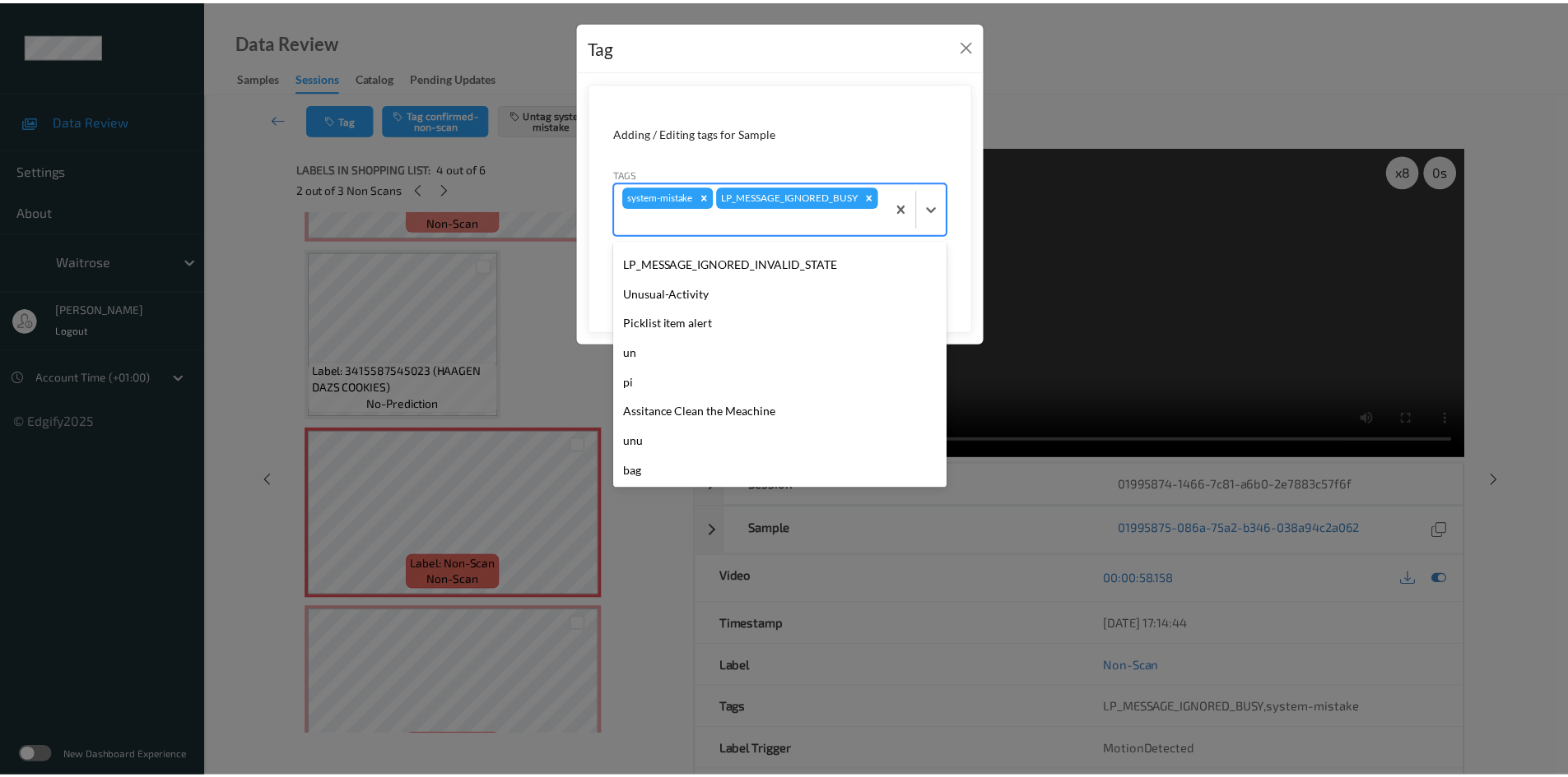
scroll to position [411, 0]
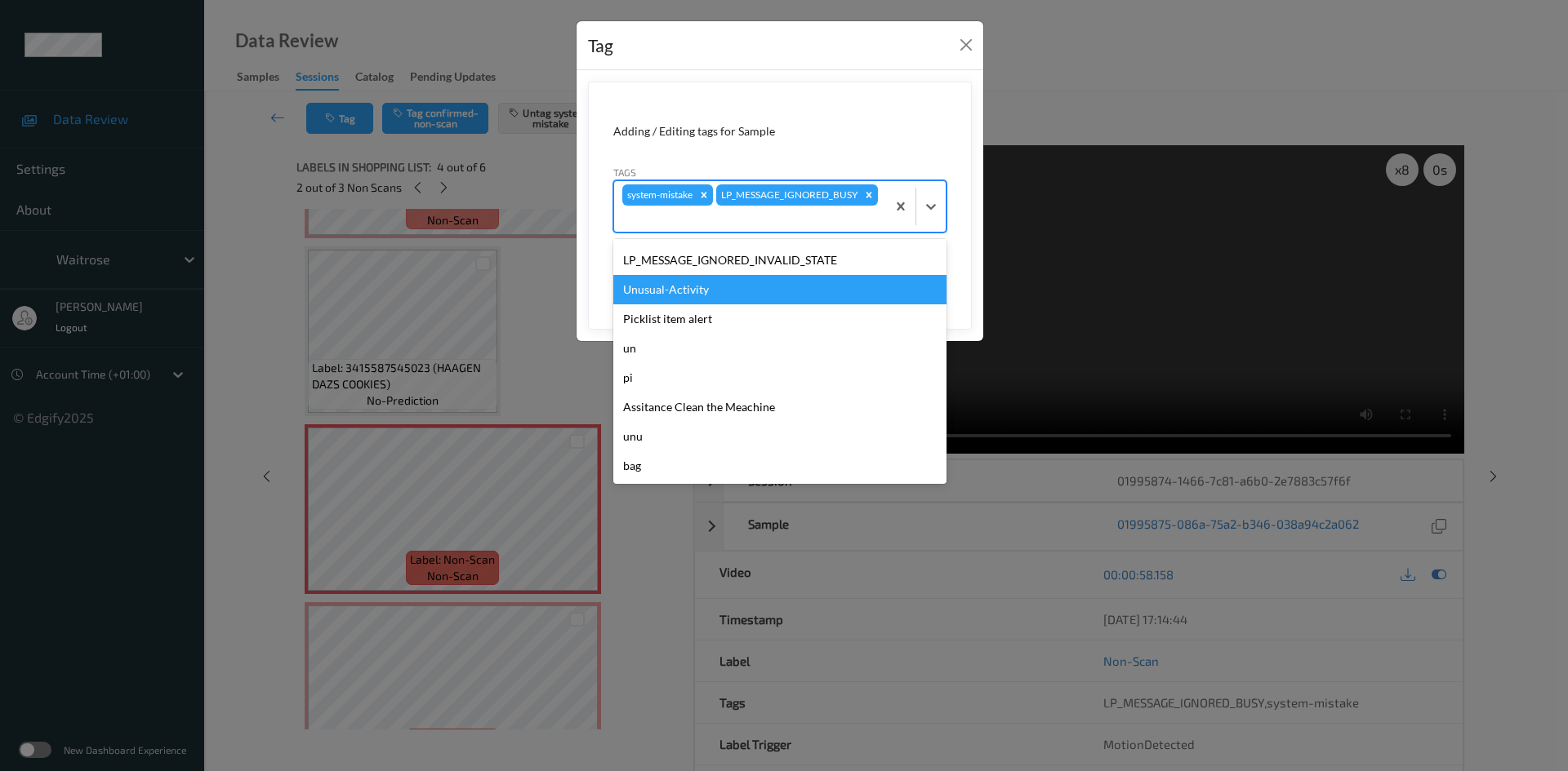
click at [669, 297] on div "Unusual-Activity" at bounding box center [780, 290] width 333 height 30
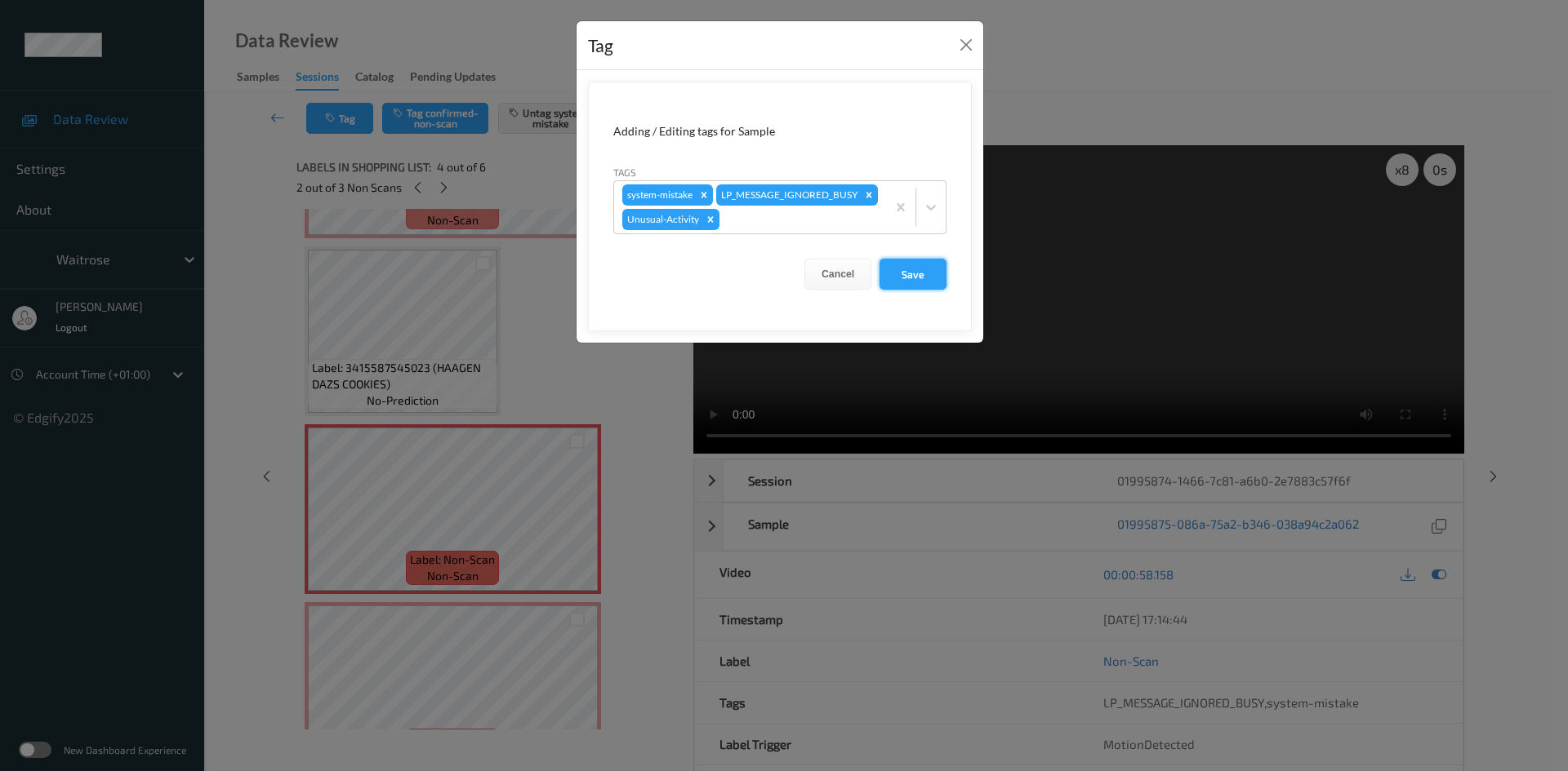
click at [915, 290] on button "Save" at bounding box center [913, 273] width 67 height 31
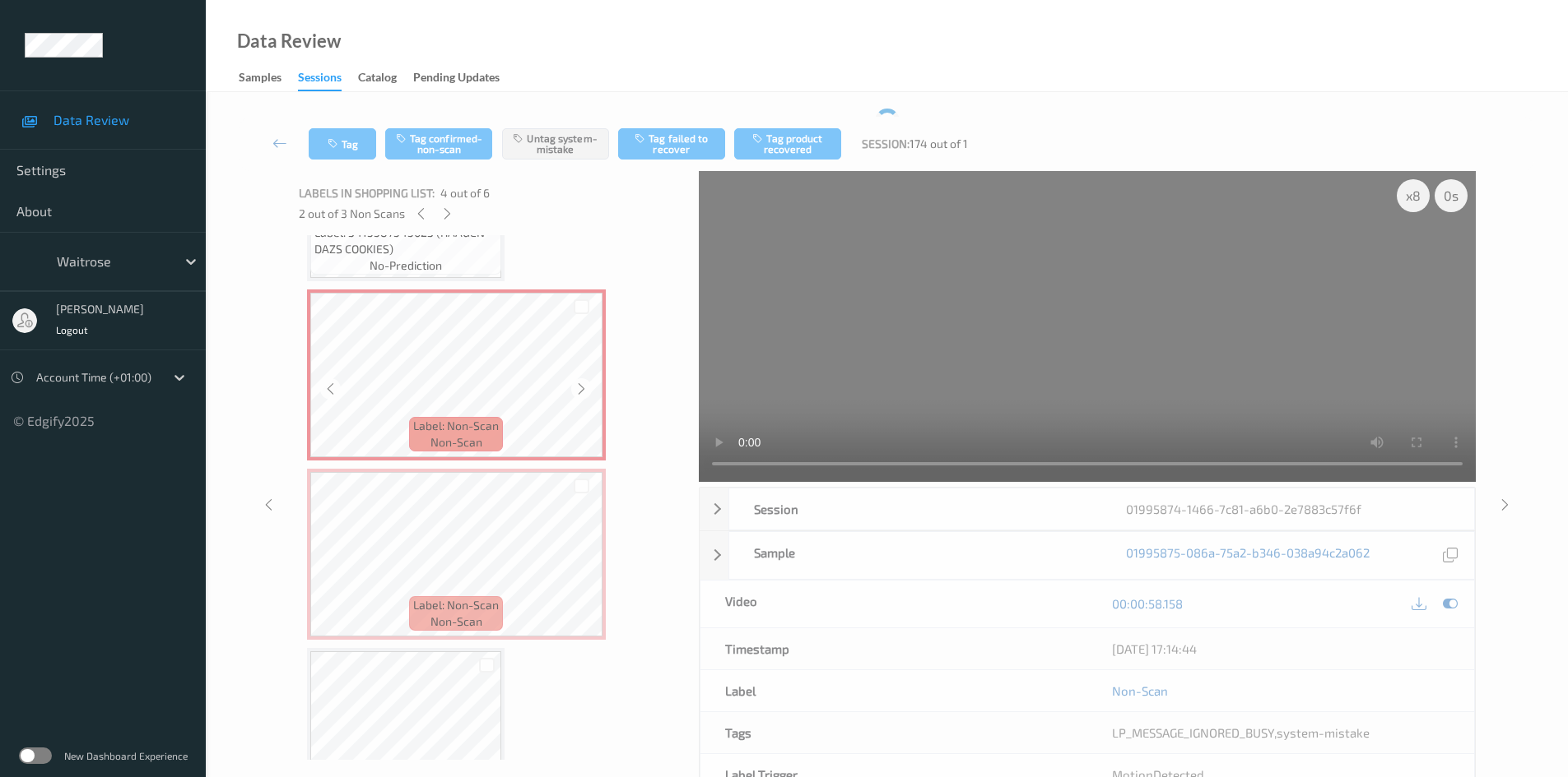
scroll to position [559, 0]
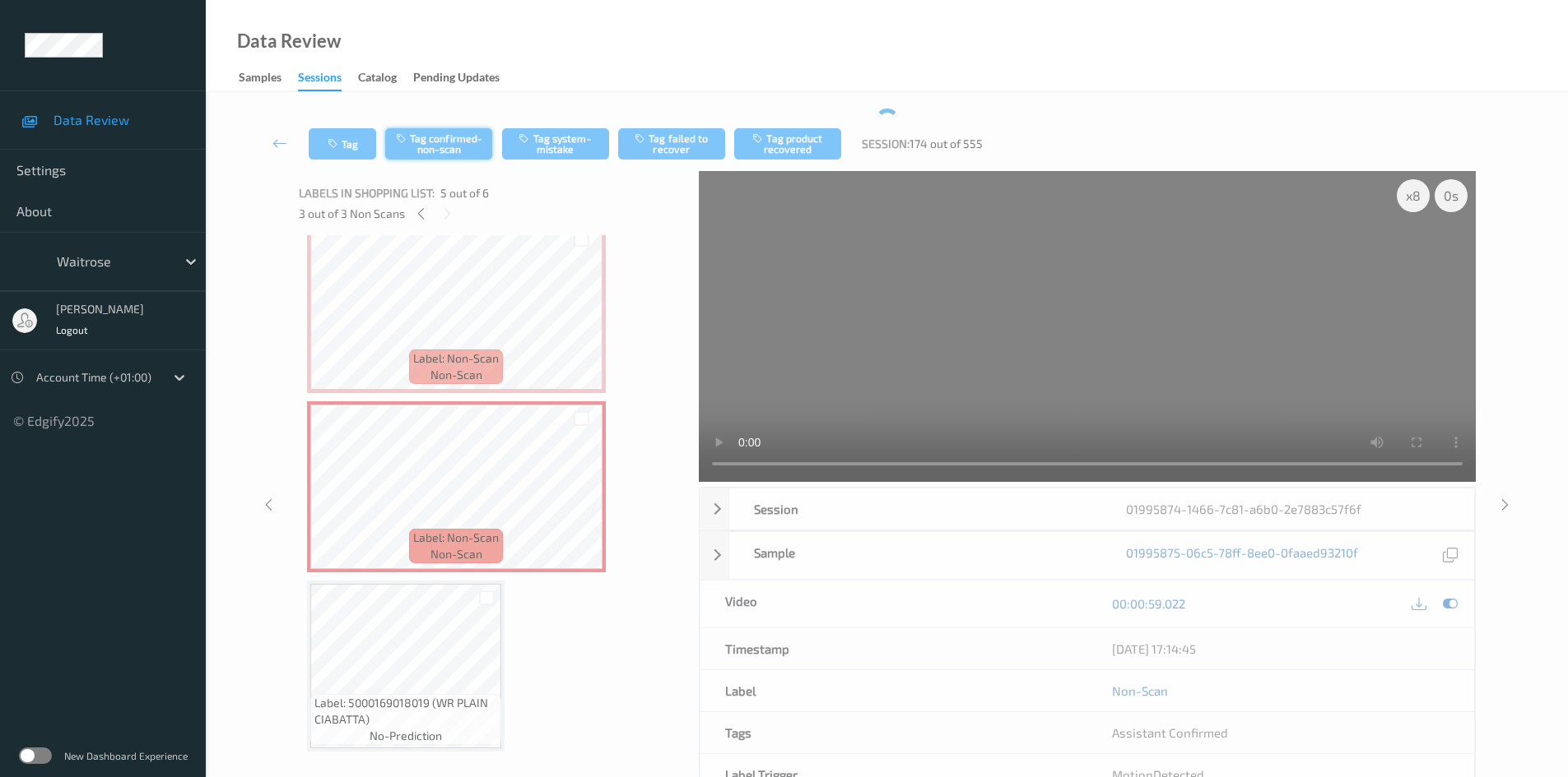
click at [443, 148] on button "Tag confirmed-non-scan" at bounding box center [438, 143] width 107 height 31
click at [804, 137] on button "Tag product recovered" at bounding box center [788, 143] width 107 height 31
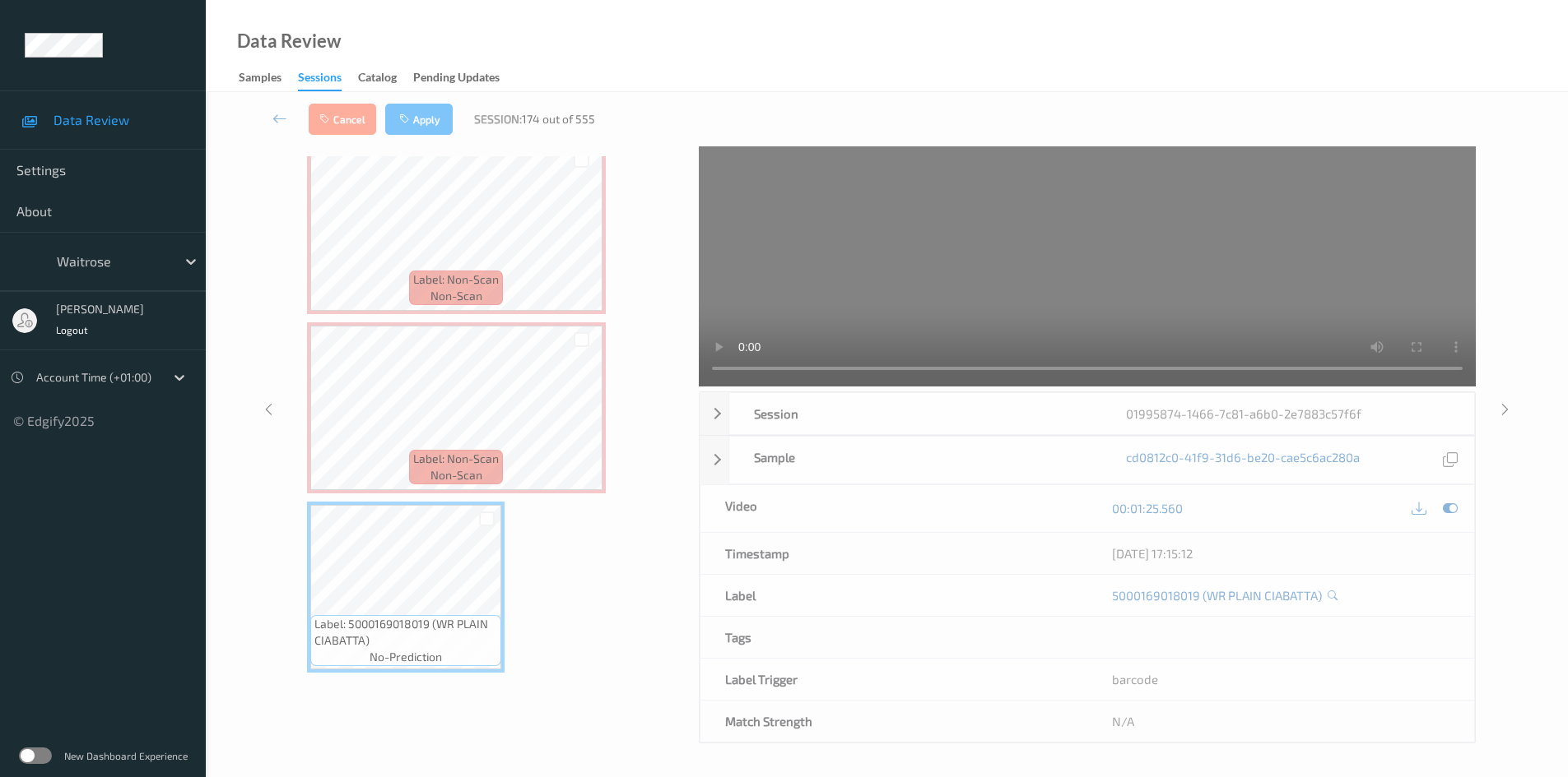
scroll to position [8, 0]
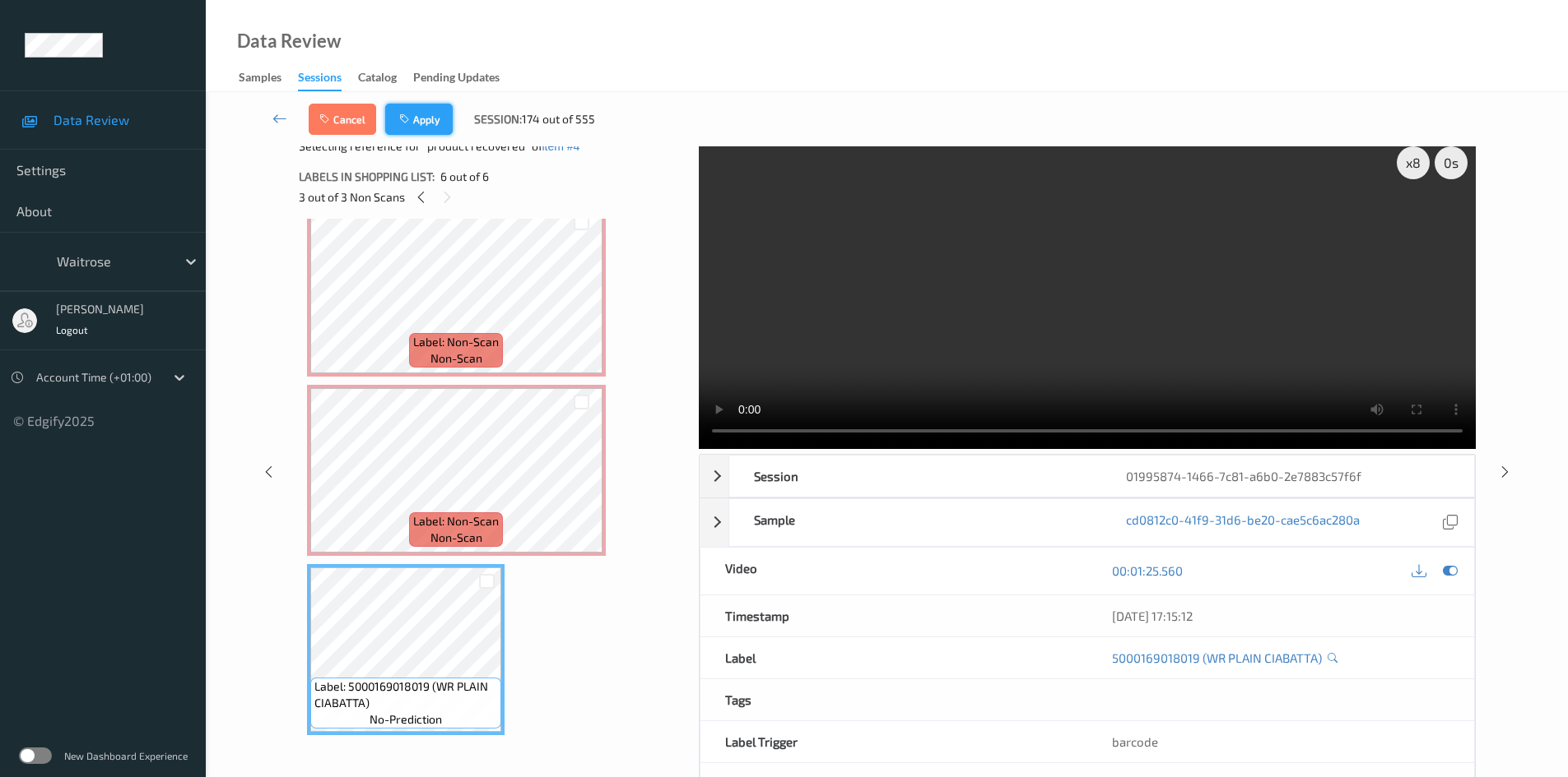
click at [438, 124] on button "Apply" at bounding box center [419, 119] width 67 height 31
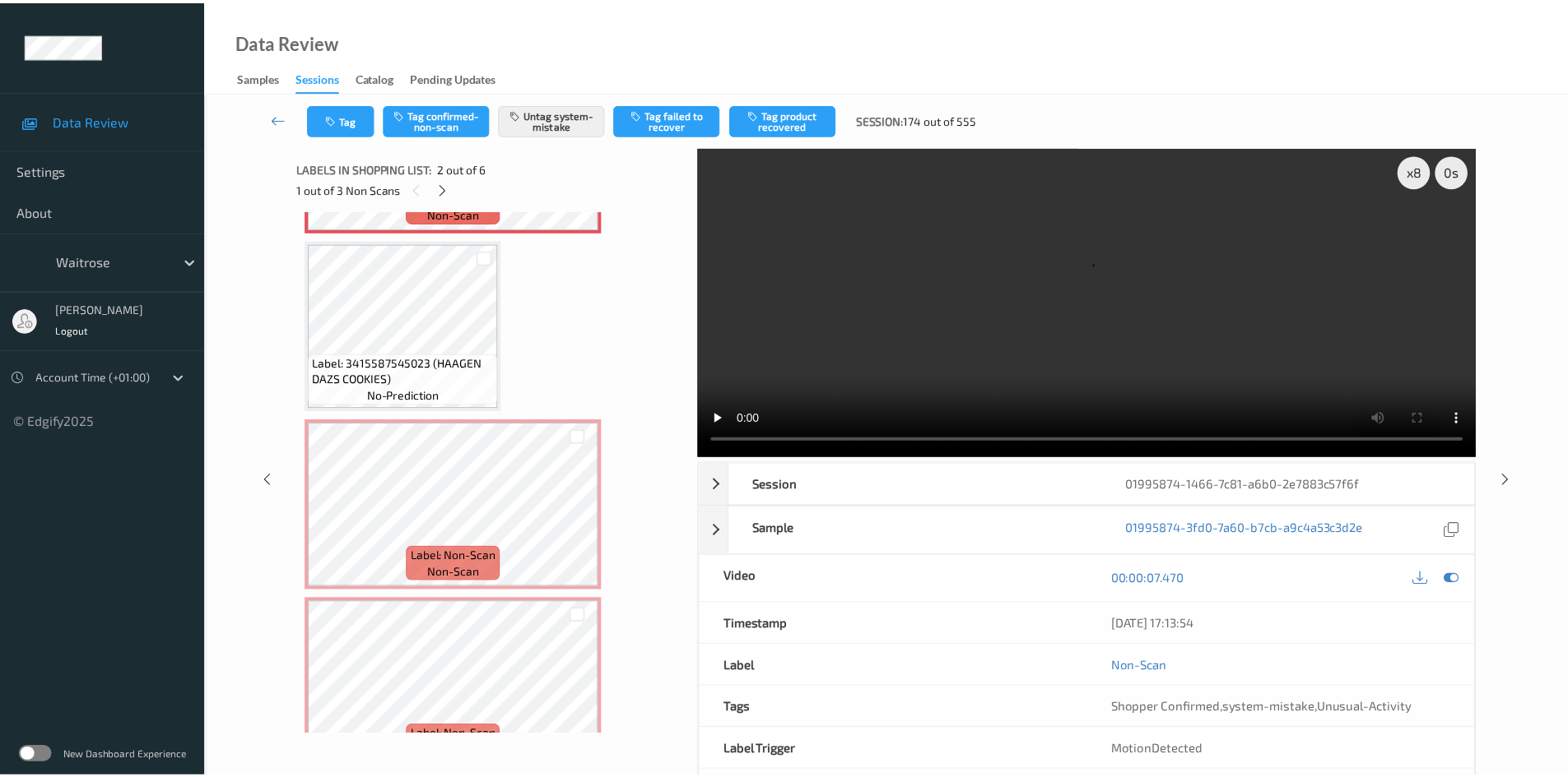
scroll to position [546, 0]
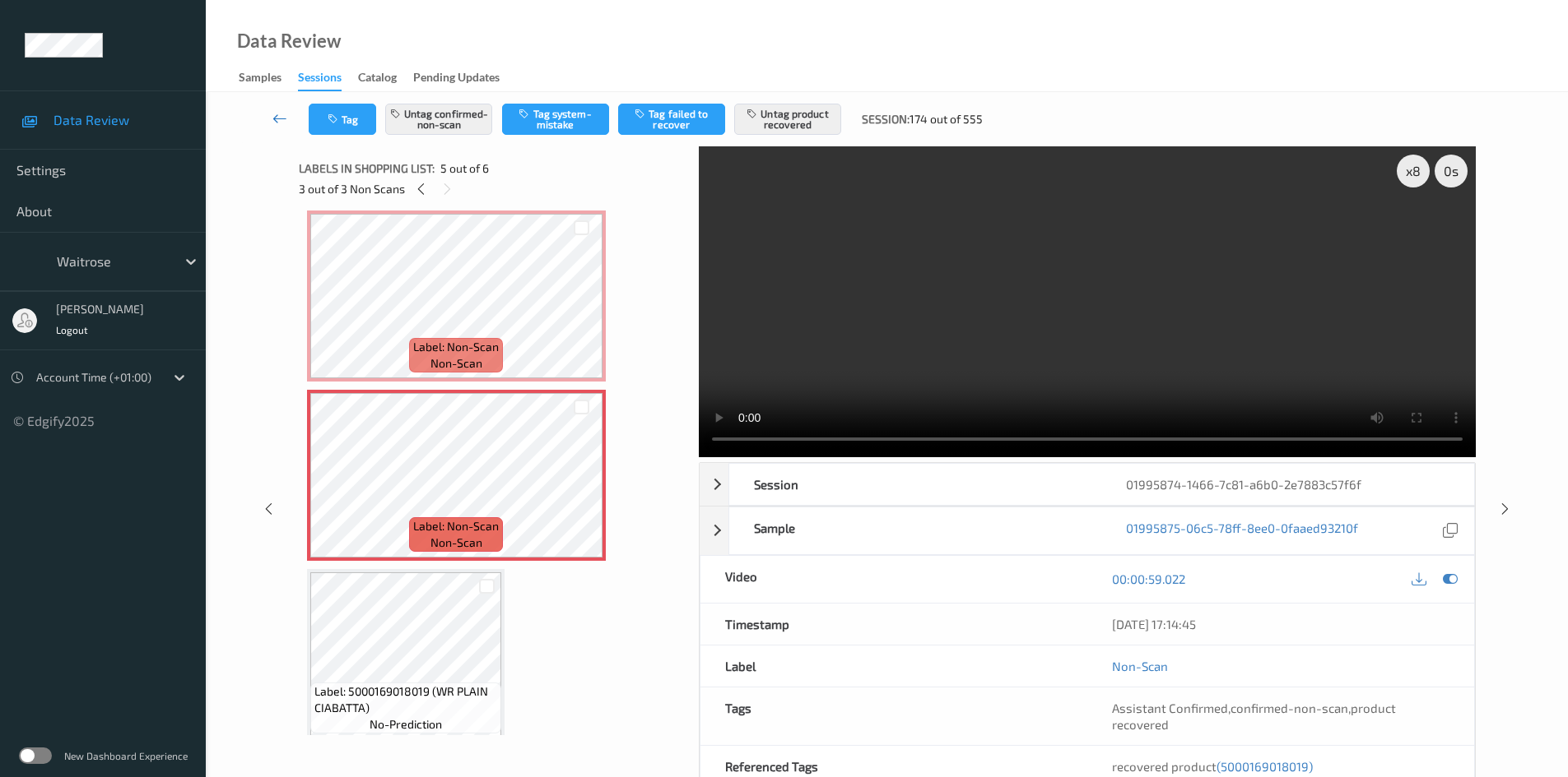
click at [274, 109] on link at bounding box center [280, 119] width 58 height 31
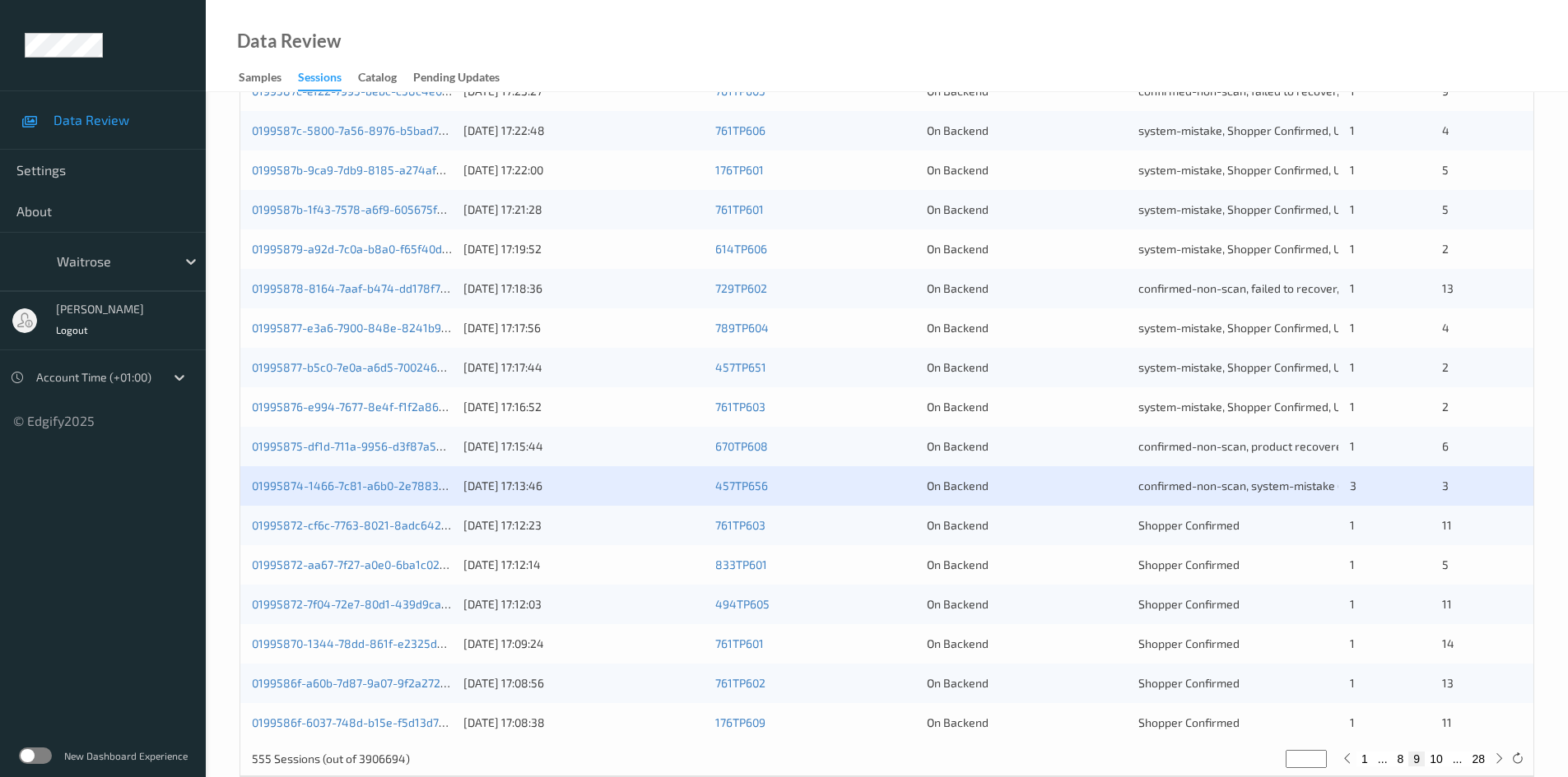
scroll to position [460, 0]
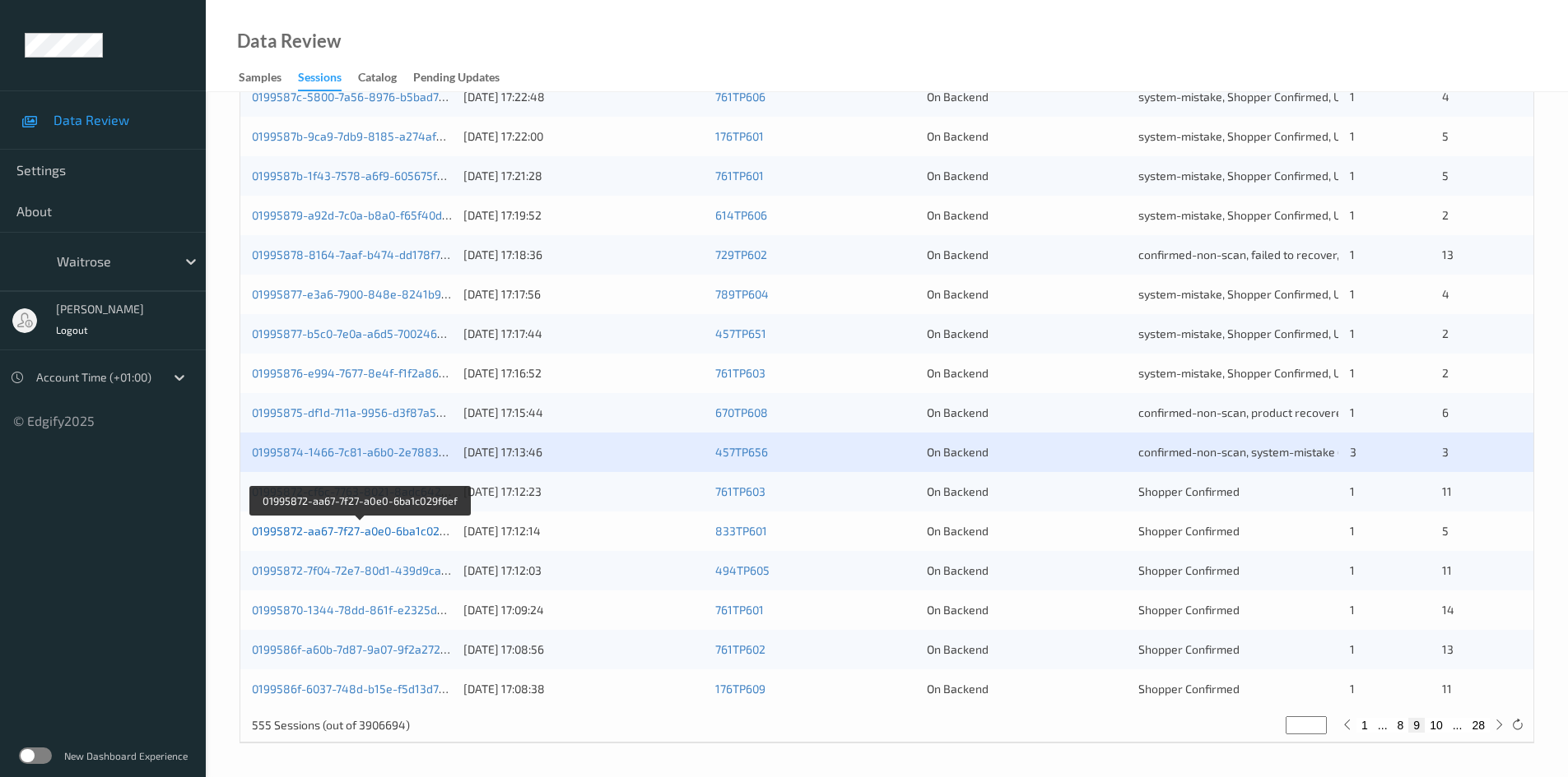
click at [309, 535] on link "01995872-aa67-7f27-a0e0-6ba1c029f6ef" at bounding box center [360, 530] width 216 height 14
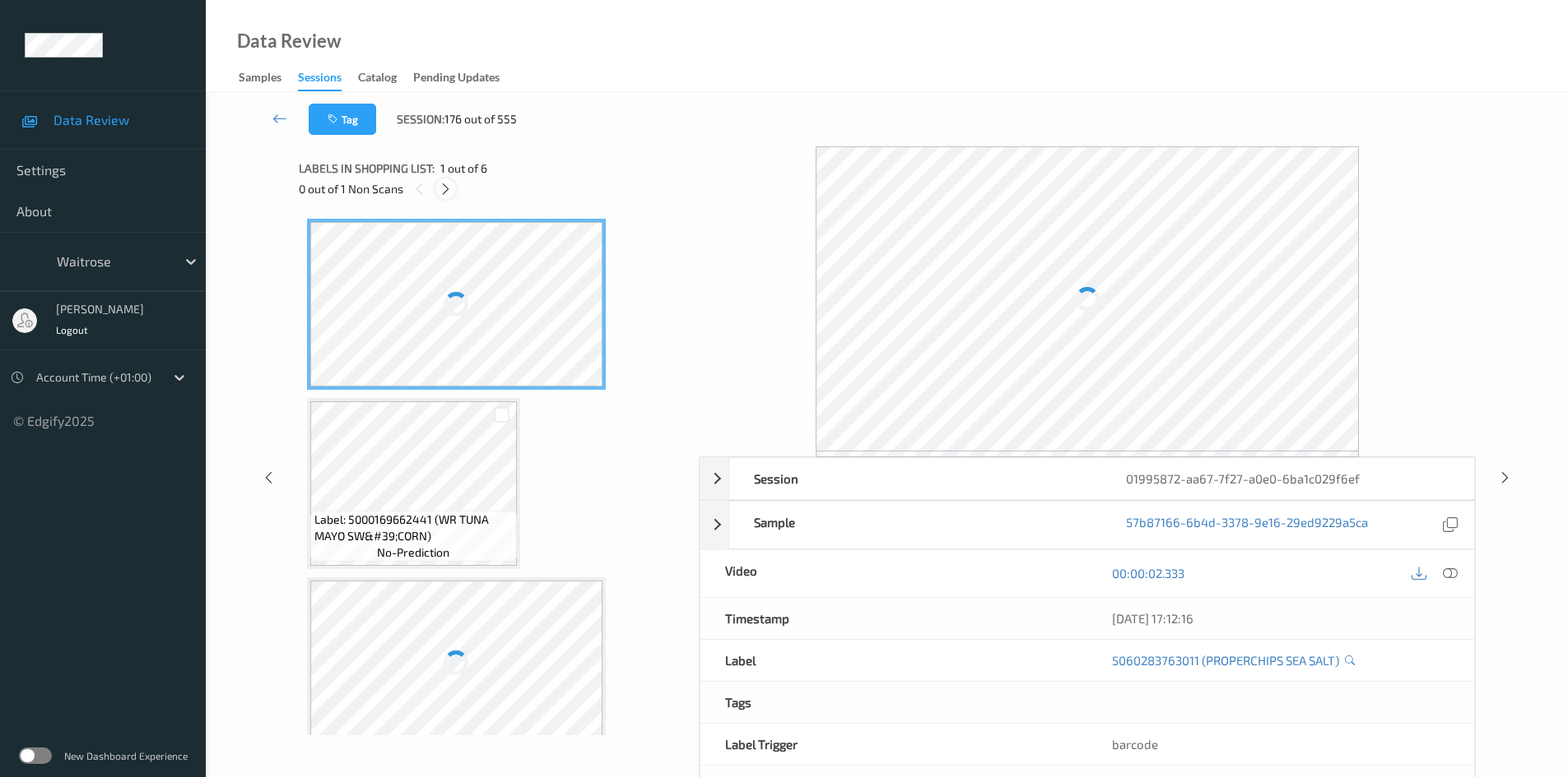
click at [445, 183] on icon at bounding box center [445, 190] width 14 height 15
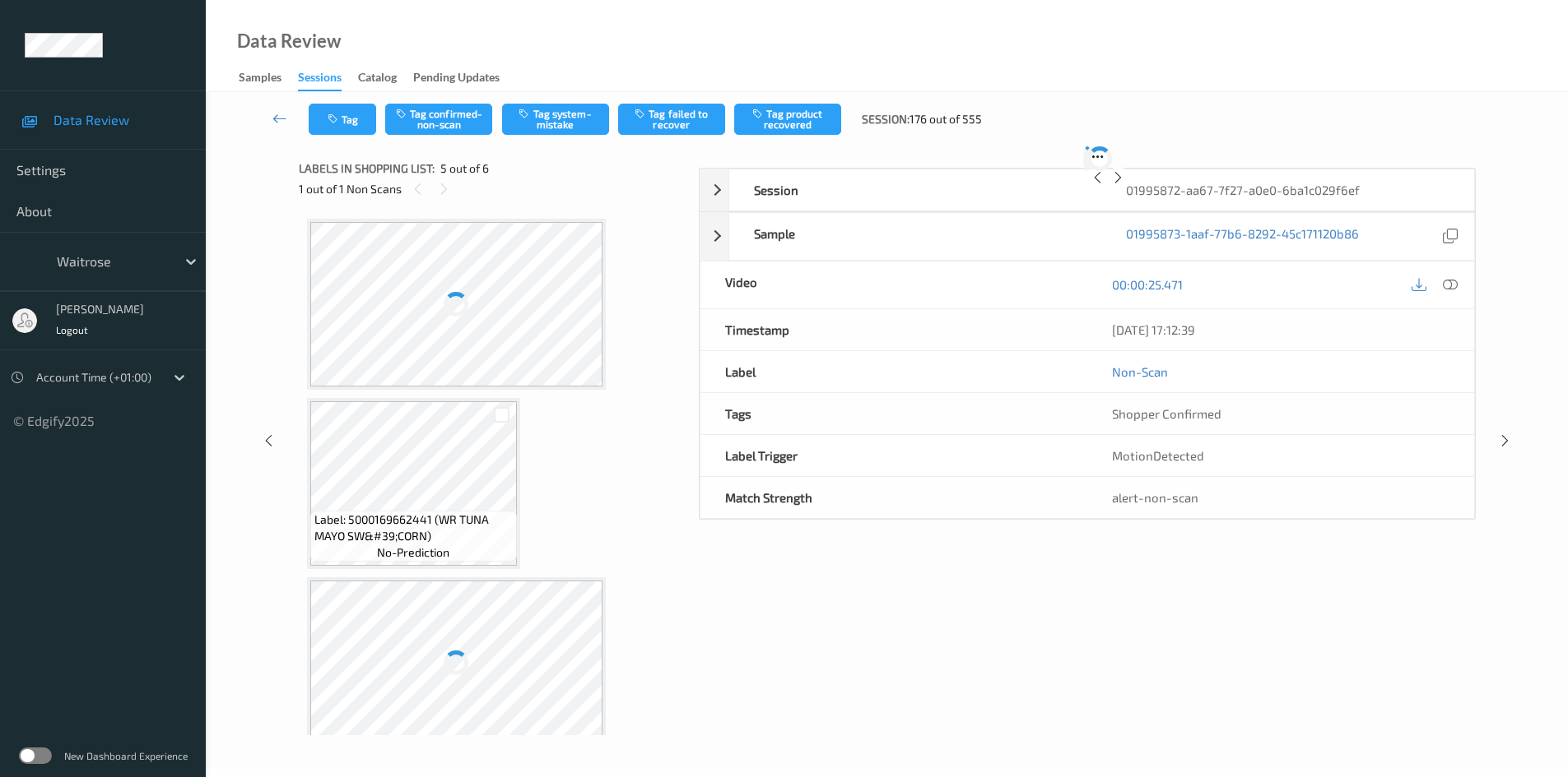
scroll to position [546, 0]
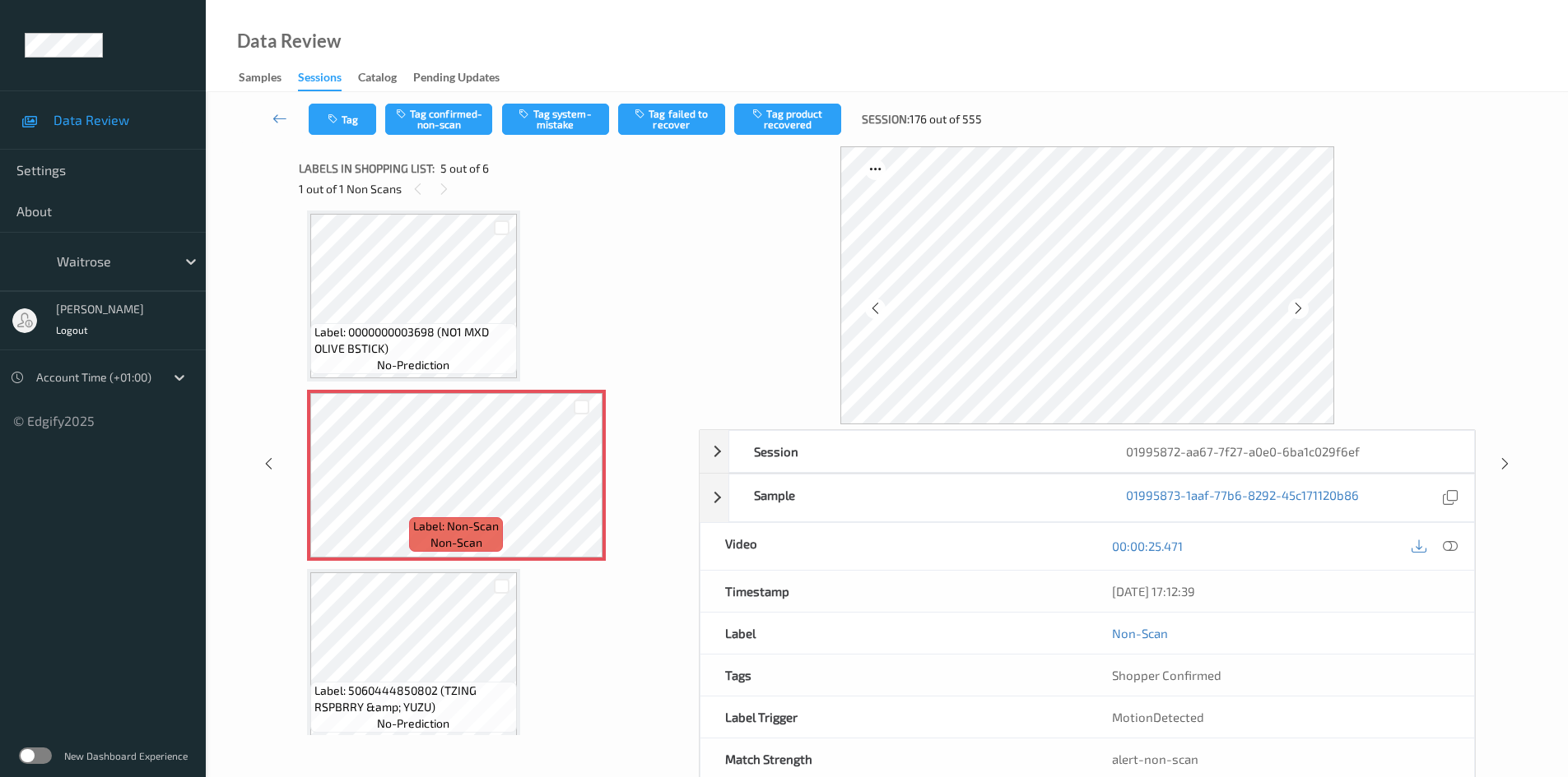
click at [1447, 563] on div "00:00:25.471" at bounding box center [1281, 546] width 387 height 47
click at [1450, 542] on icon at bounding box center [1450, 546] width 15 height 15
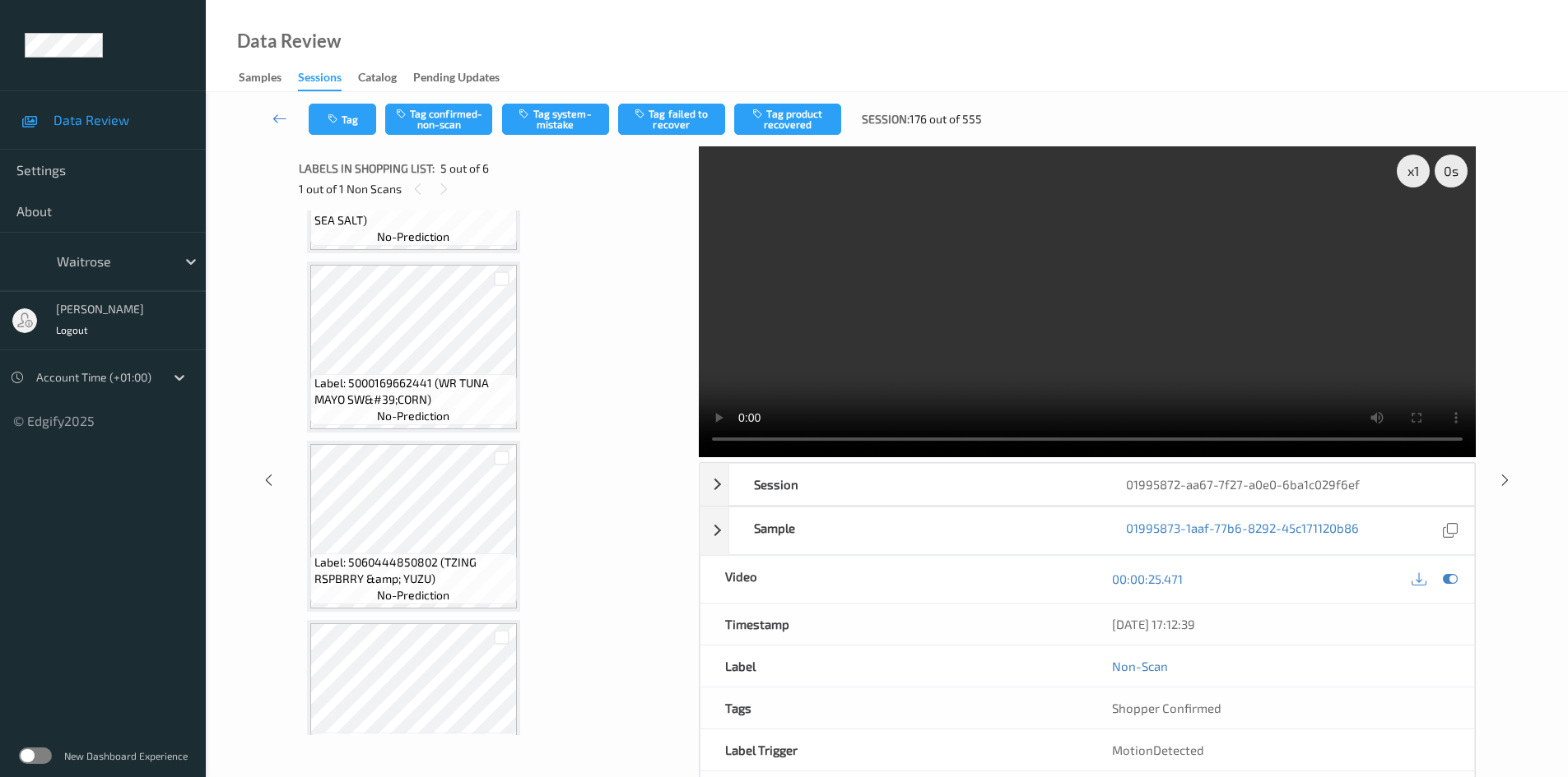
scroll to position [134, 0]
click at [1413, 172] on div "x 1" at bounding box center [1413, 171] width 33 height 33
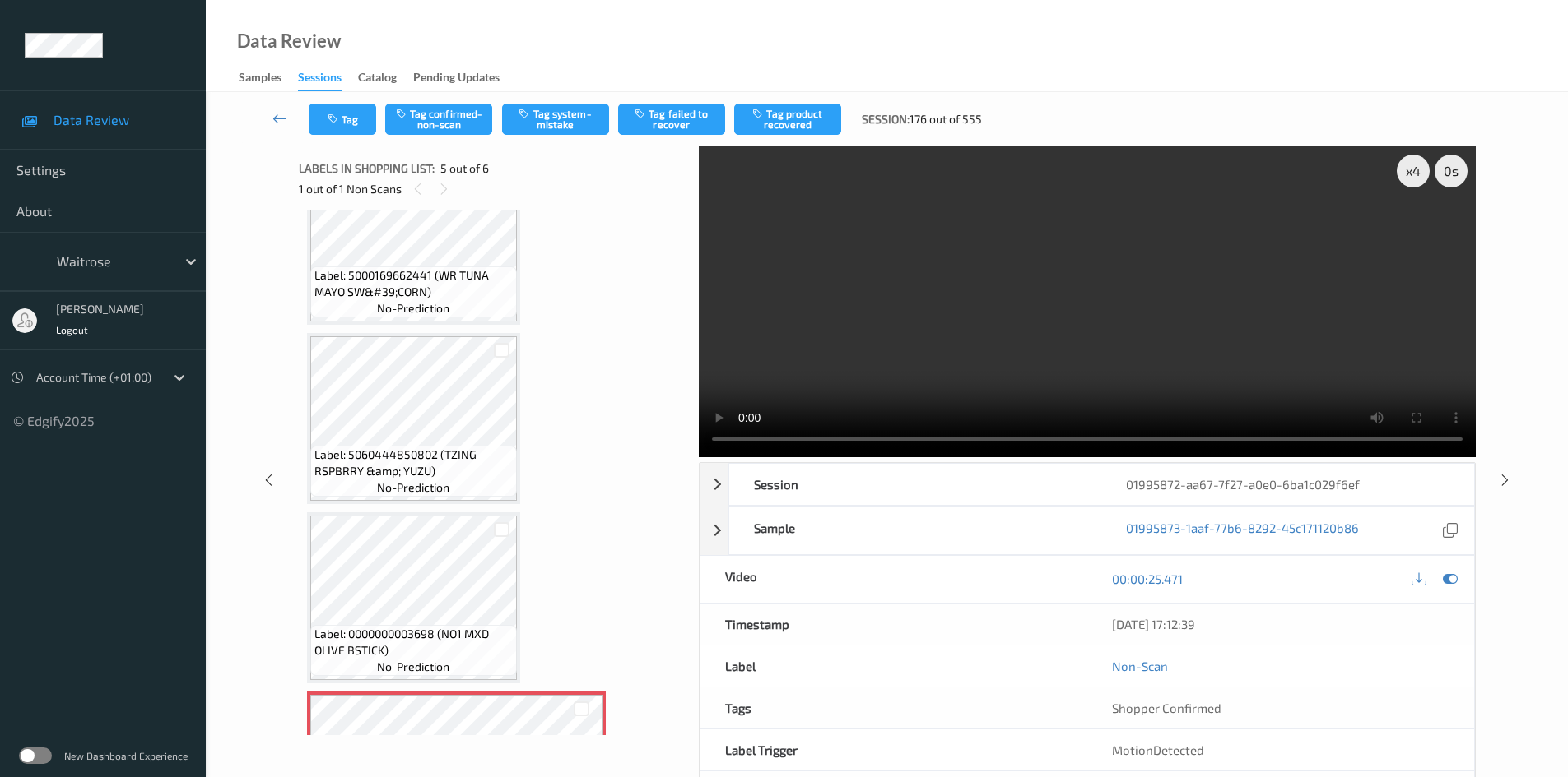
scroll to position [329, 0]
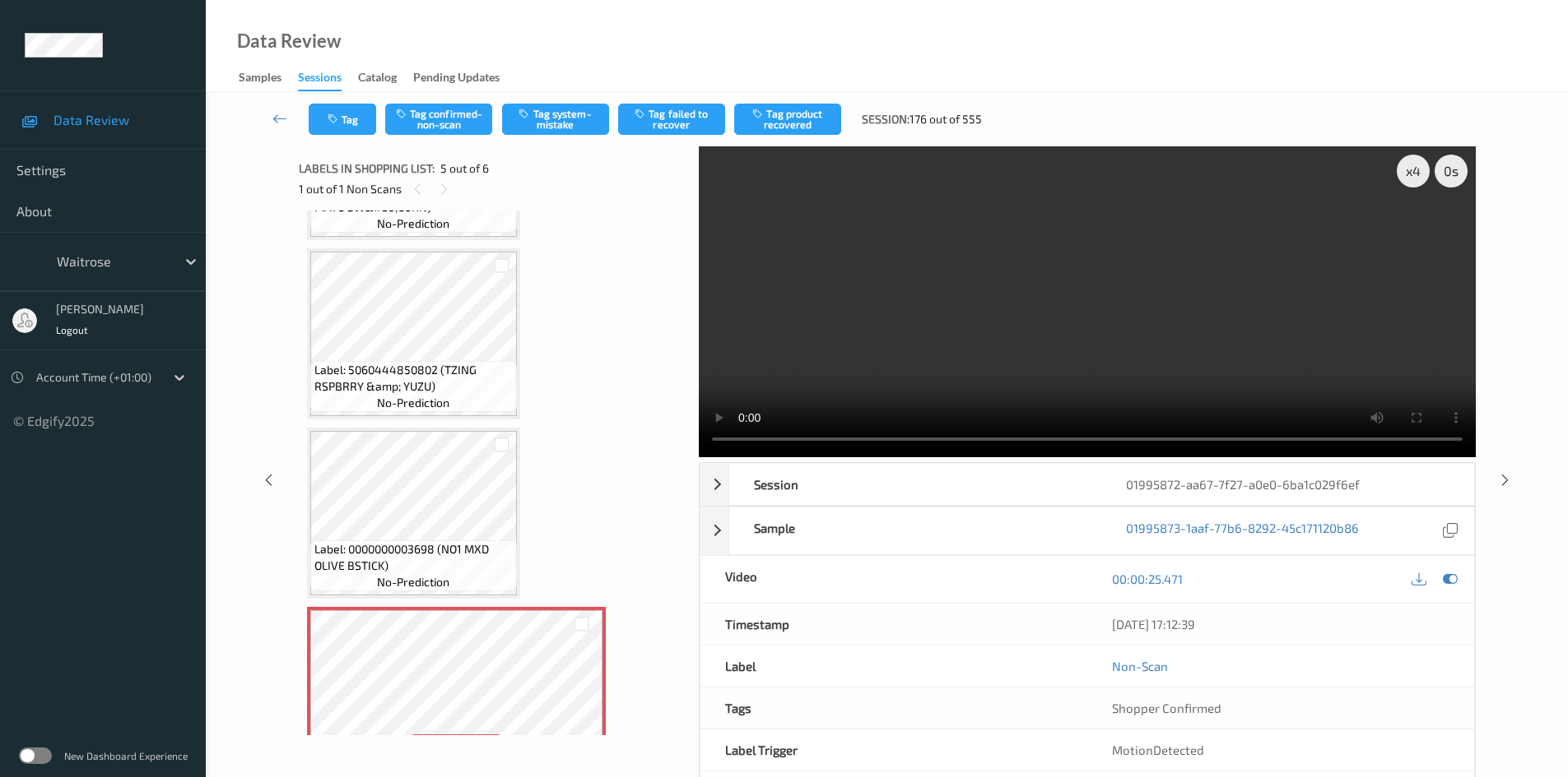
click at [1021, 324] on video at bounding box center [1088, 302] width 777 height 311
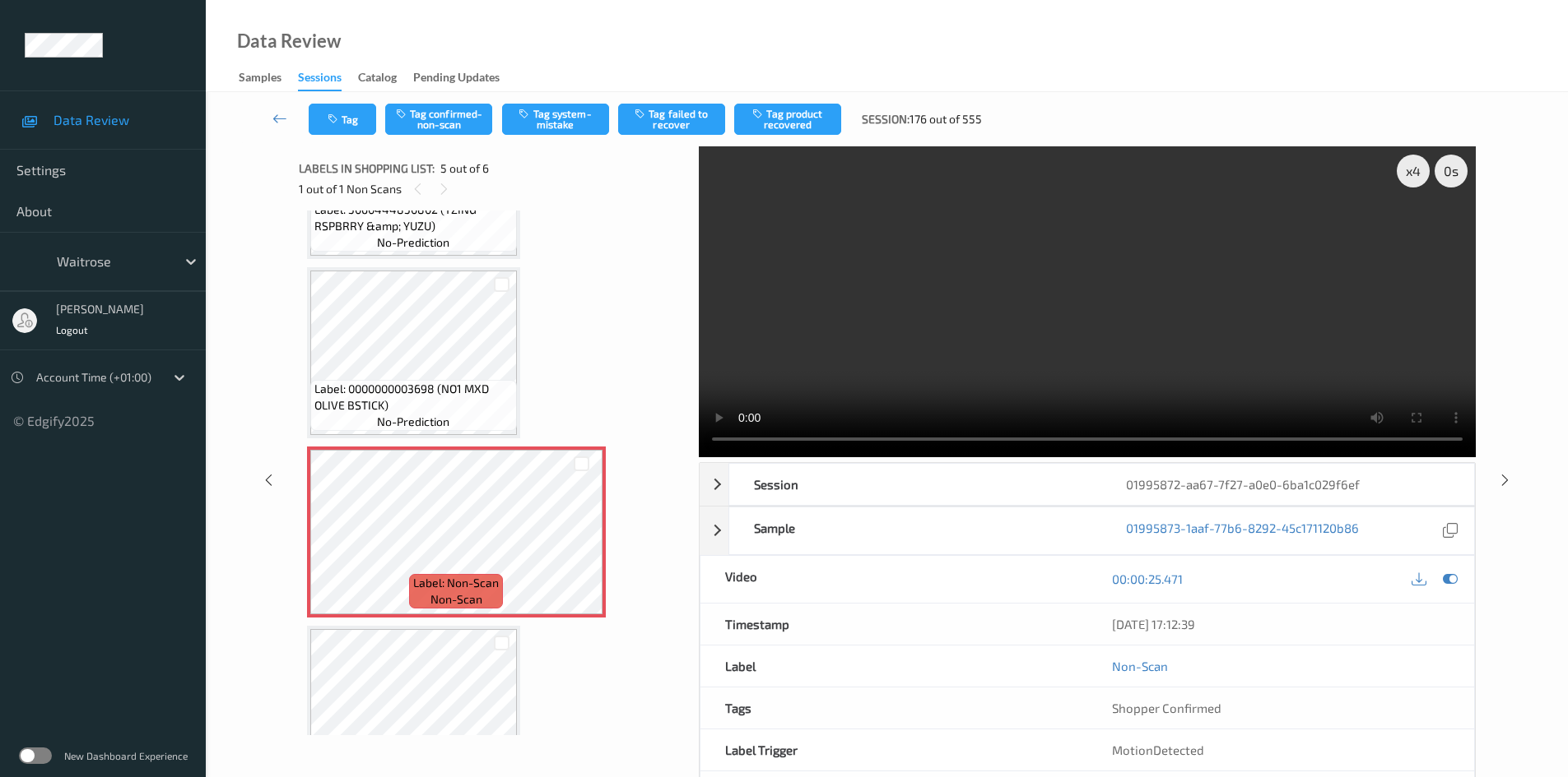
scroll to position [494, 0]
click at [1080, 316] on video at bounding box center [1088, 302] width 777 height 311
click at [922, 335] on video at bounding box center [1088, 302] width 777 height 311
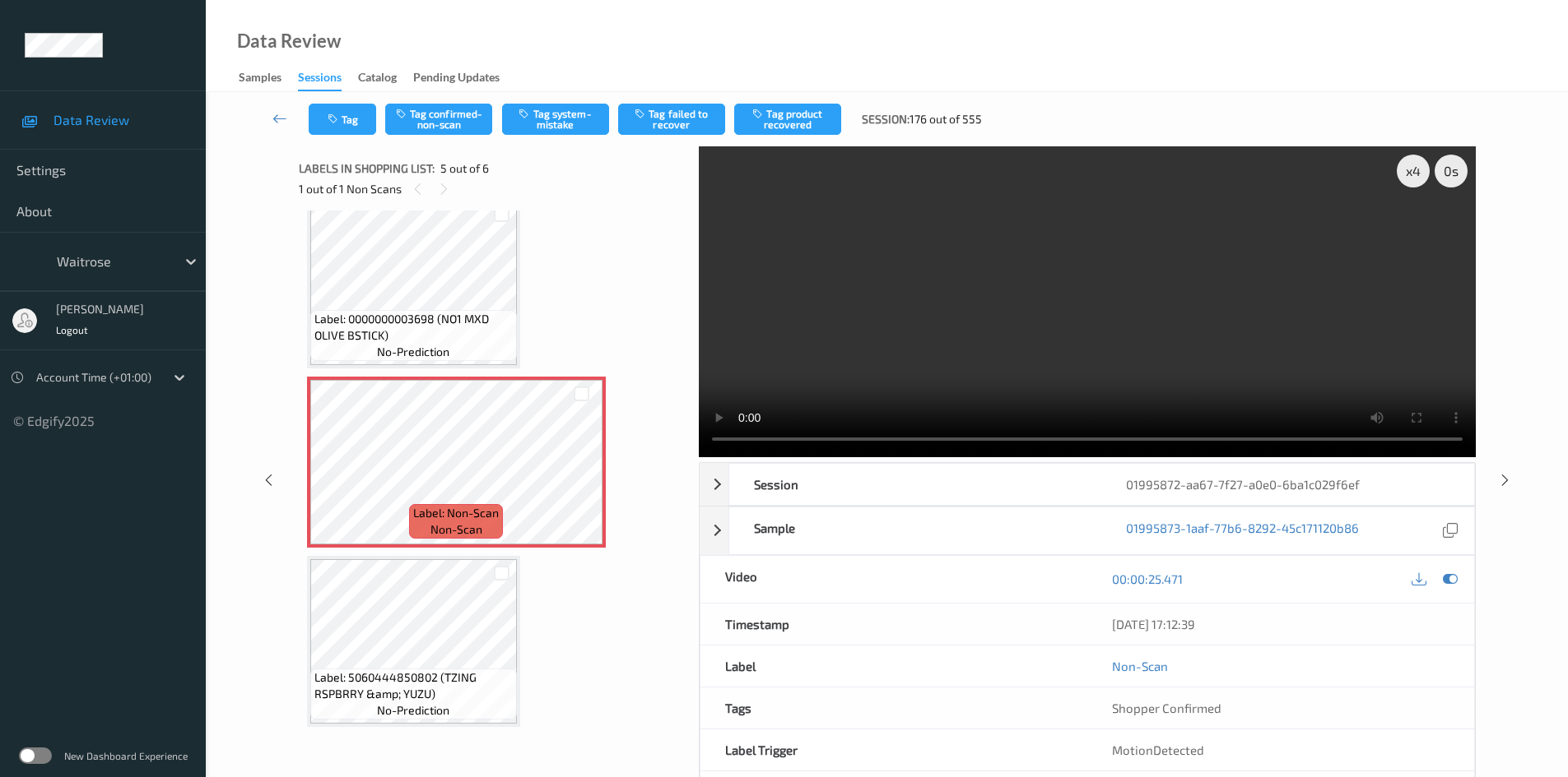
click at [972, 361] on video at bounding box center [1088, 302] width 777 height 311
click at [971, 364] on video at bounding box center [1088, 302] width 777 height 311
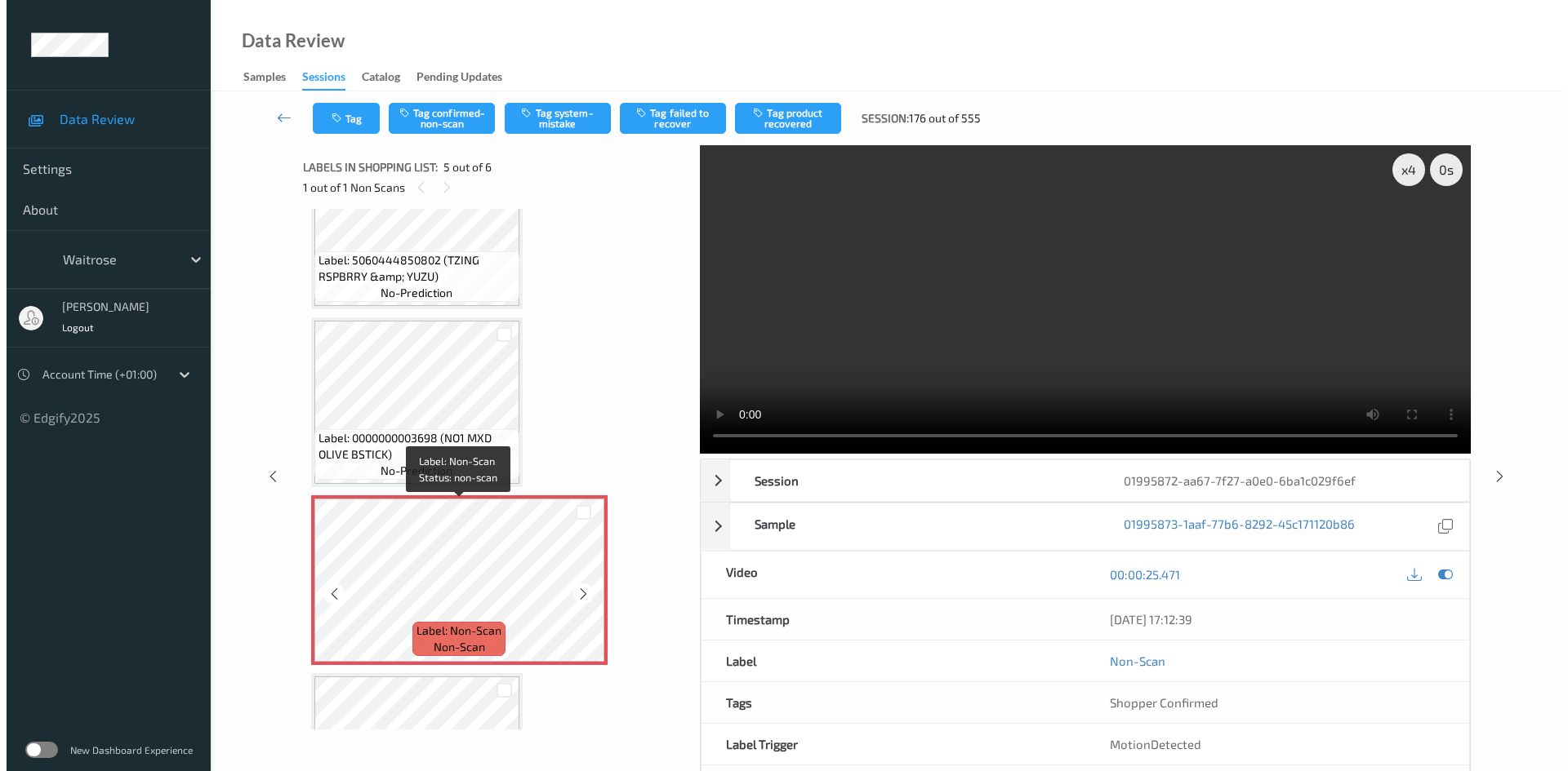
scroll to position [310, 0]
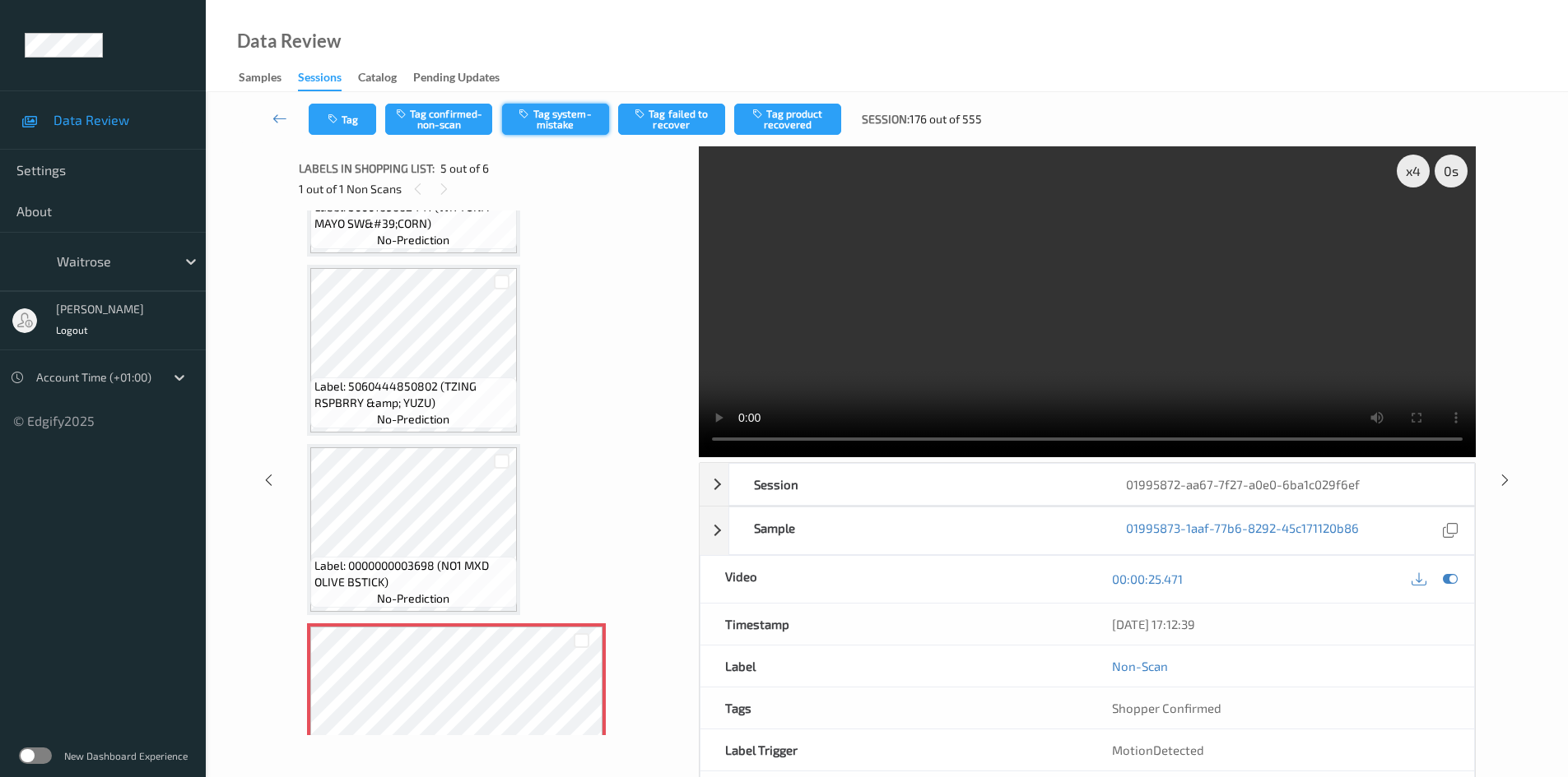
click at [585, 120] on button "Tag system-mistake" at bounding box center [555, 119] width 107 height 31
click at [558, 116] on button "Tag system-mistake" at bounding box center [555, 119] width 107 height 31
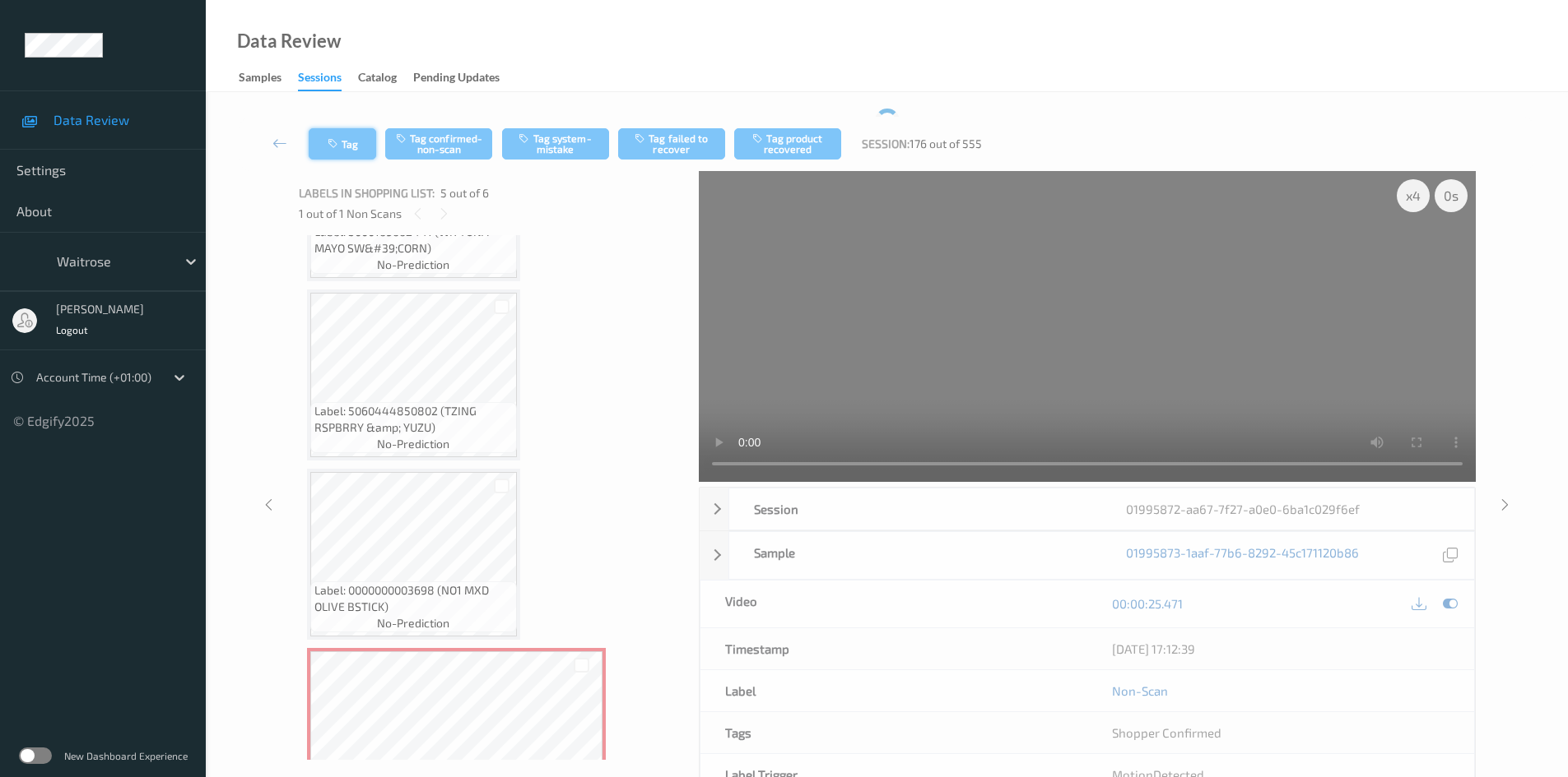
click at [348, 134] on button "Tag" at bounding box center [342, 143] width 67 height 31
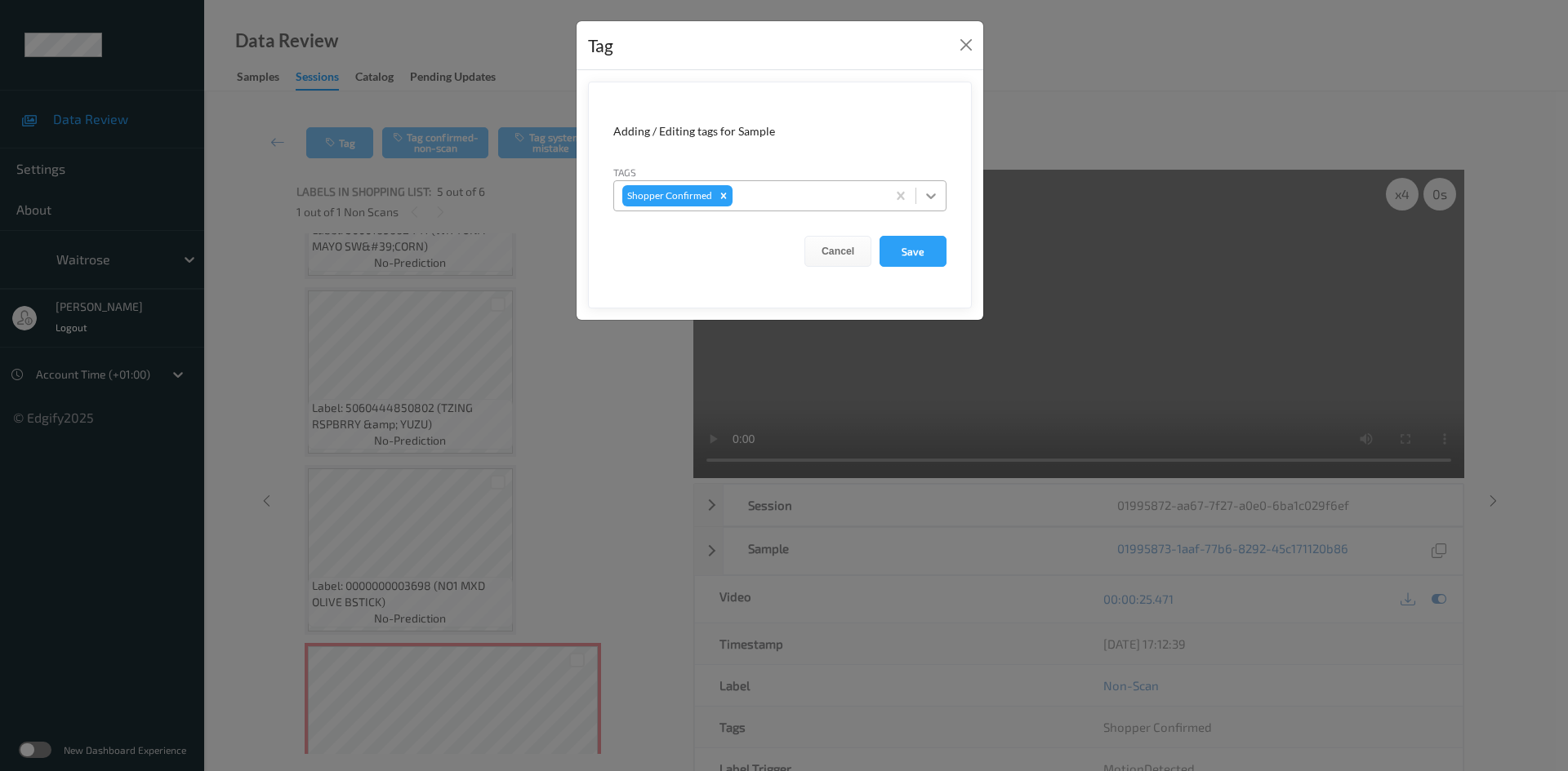
click at [929, 190] on icon at bounding box center [931, 196] width 17 height 17
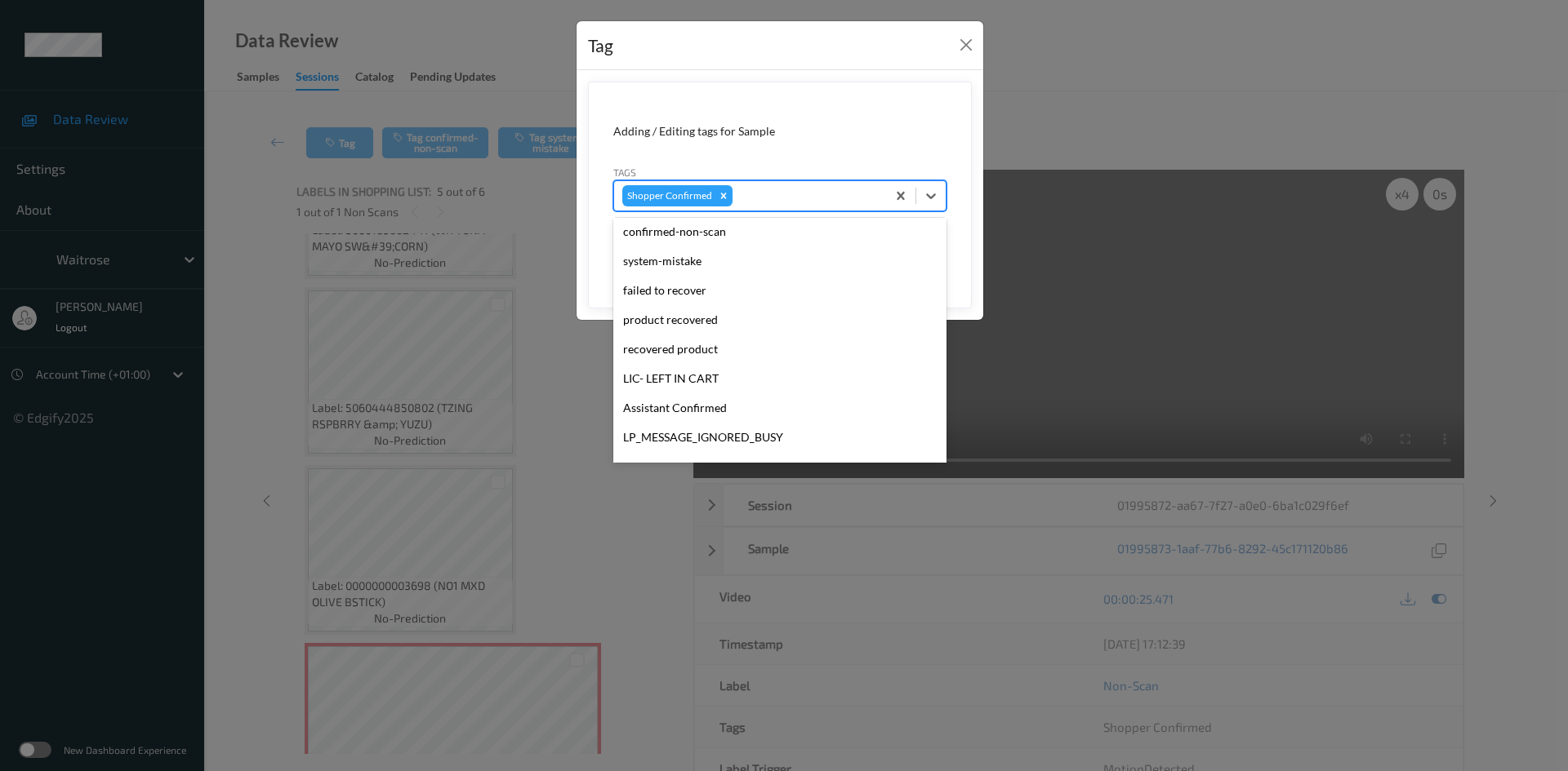
scroll to position [408, 0]
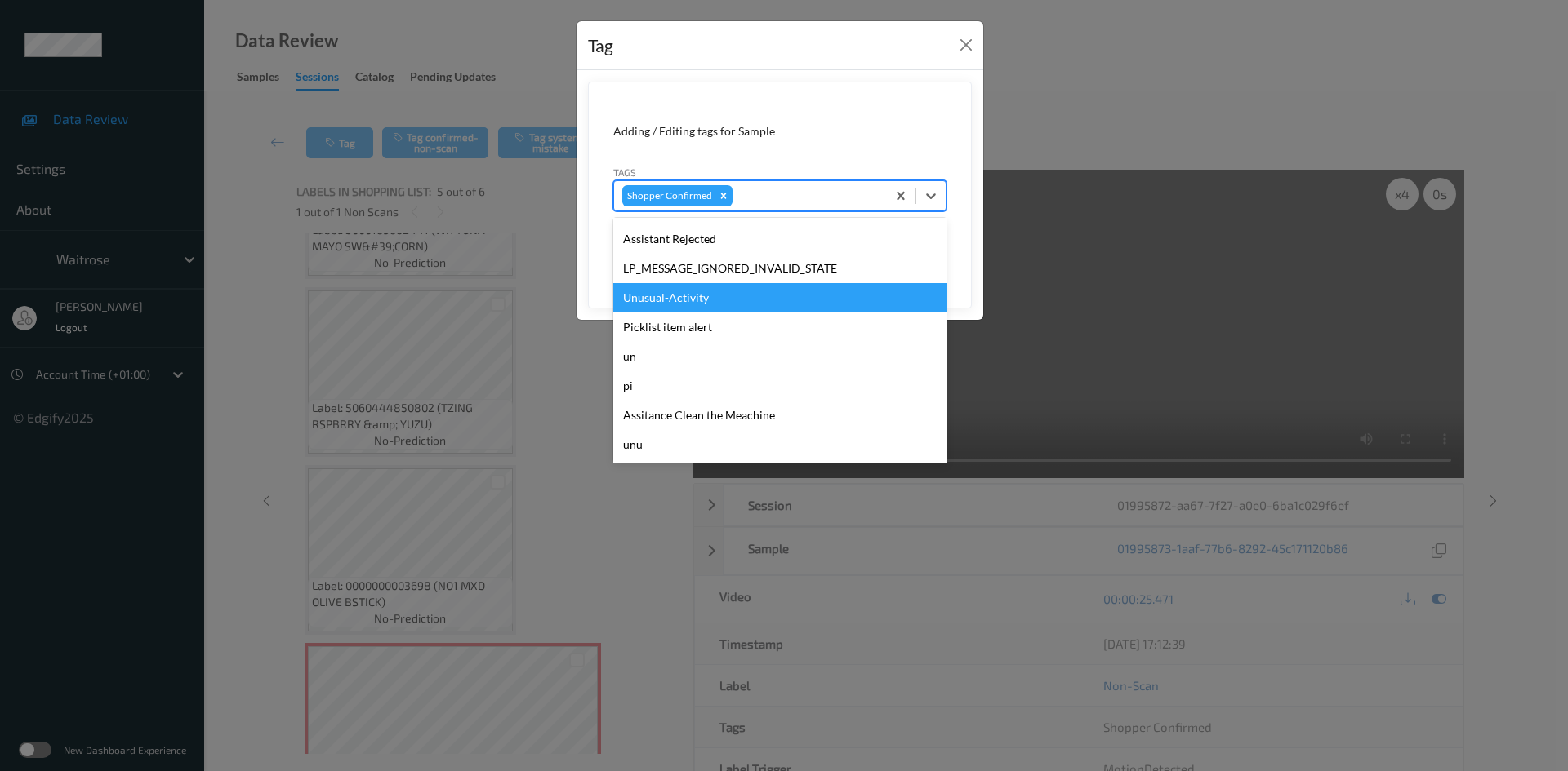
click at [738, 305] on div "Unusual-Activity" at bounding box center [780, 298] width 333 height 30
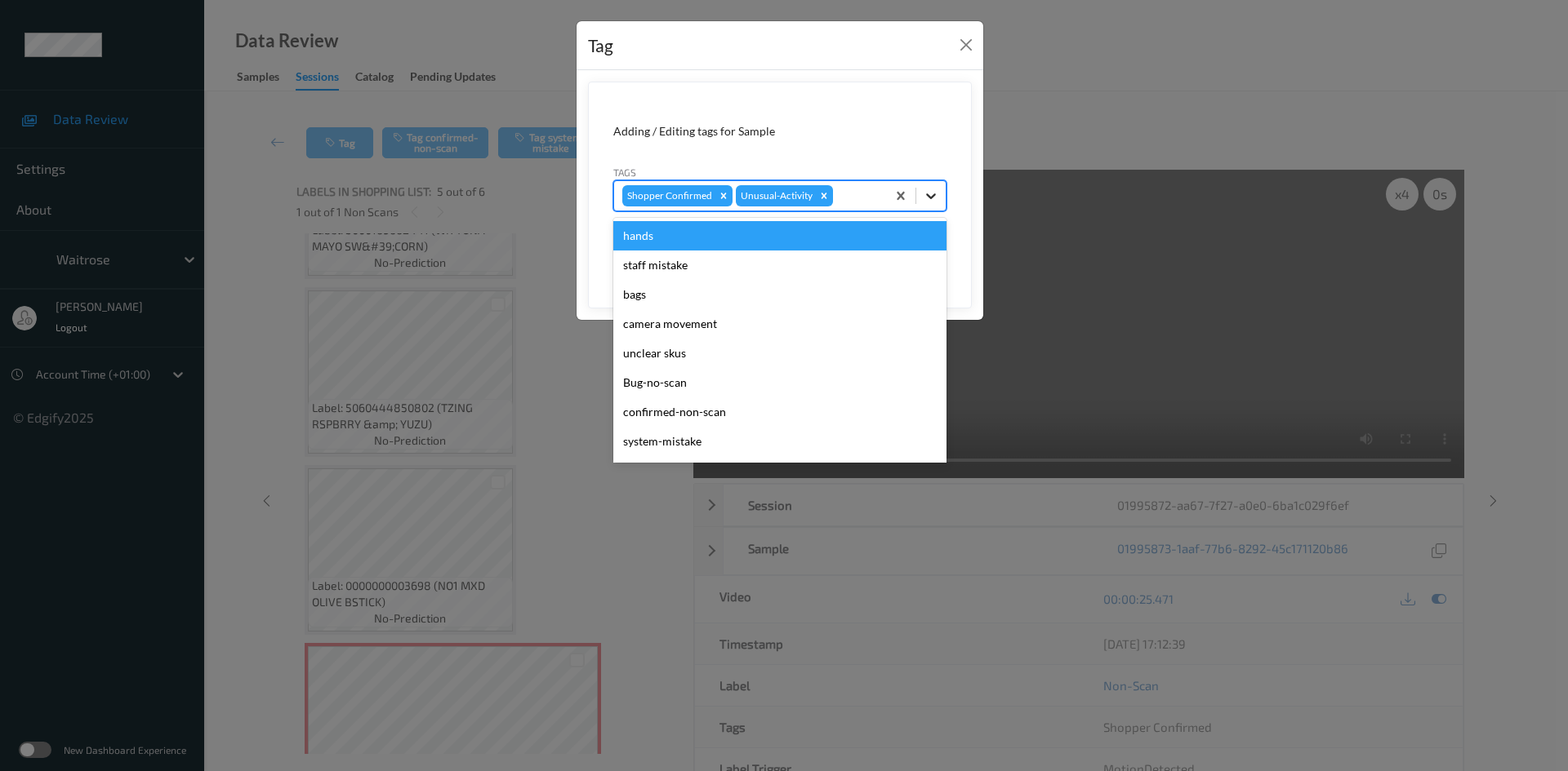
click at [929, 202] on icon at bounding box center [931, 196] width 17 height 17
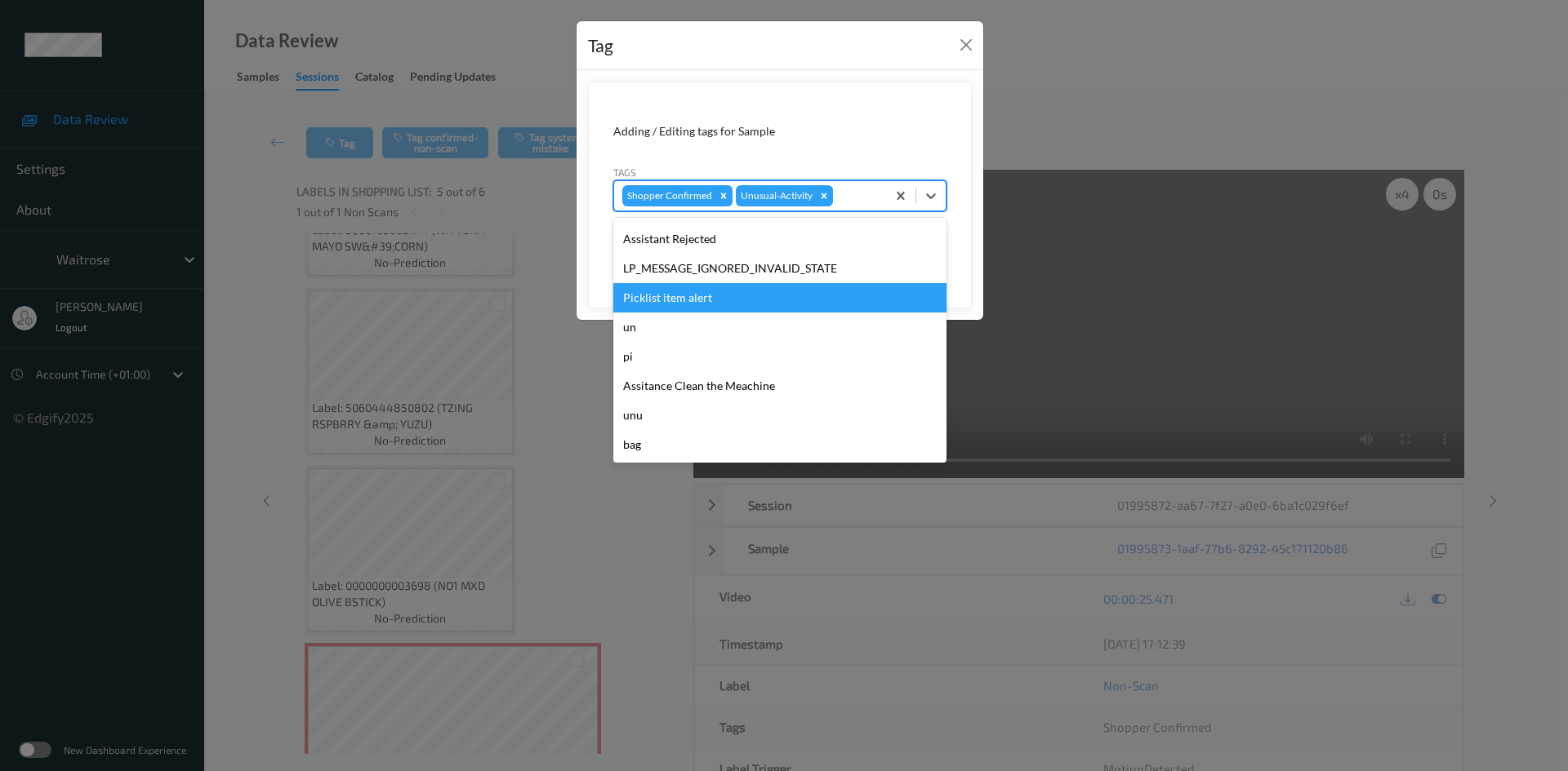
click at [708, 299] on div "Picklist item alert" at bounding box center [780, 298] width 333 height 30
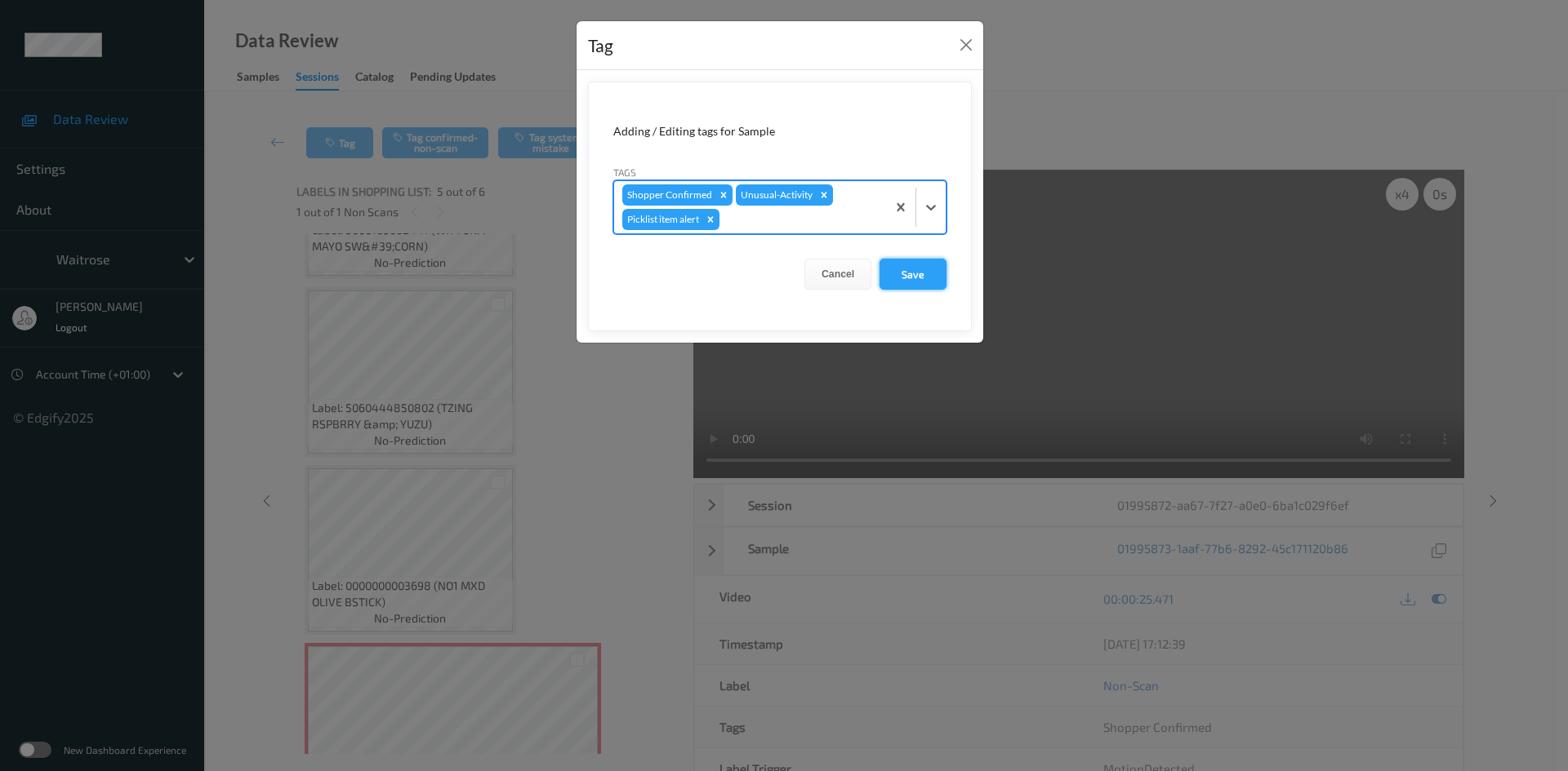
click at [915, 271] on button "Save" at bounding box center [913, 273] width 67 height 31
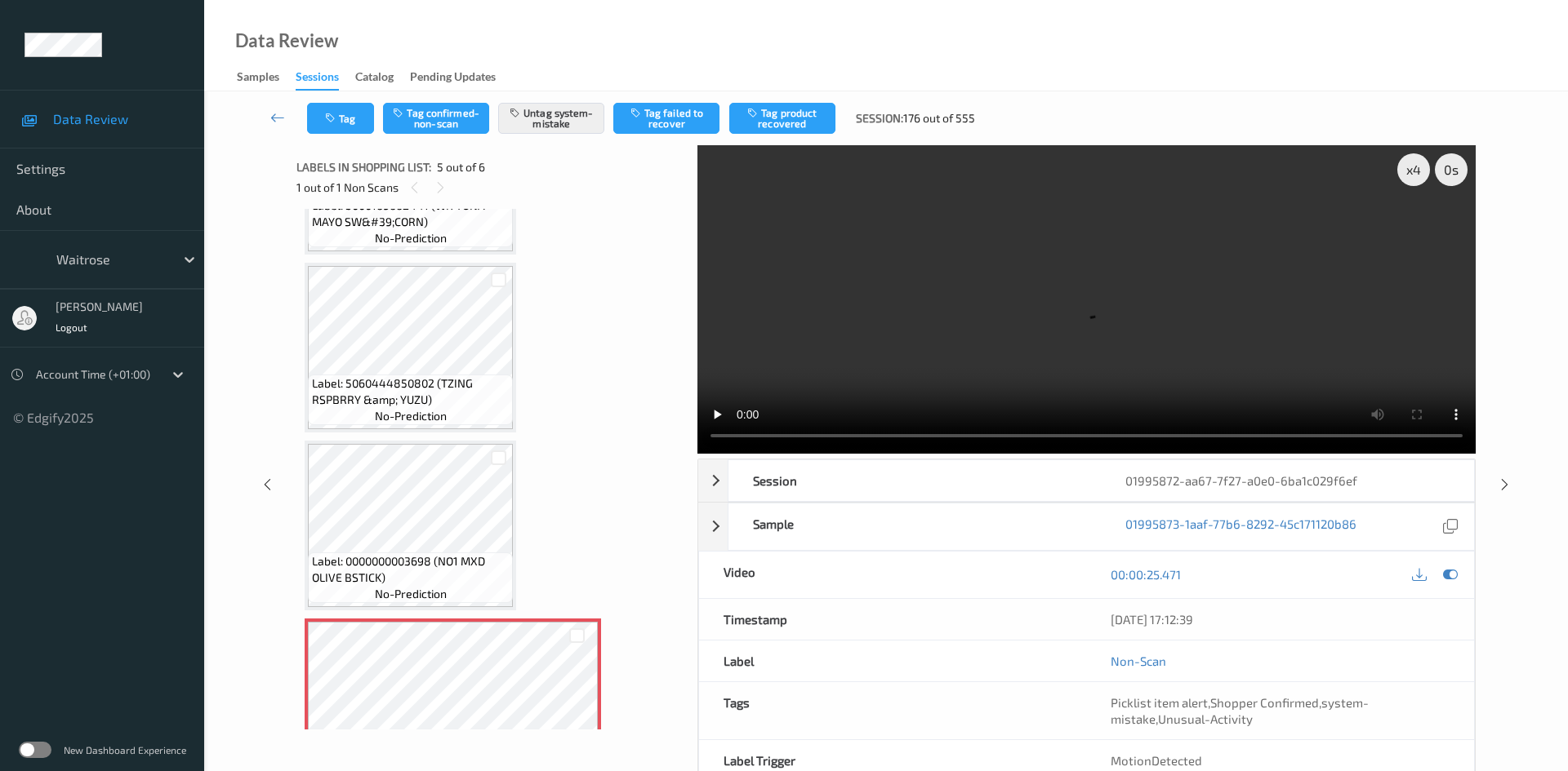
drag, startPoint x: 269, startPoint y: 103, endPoint x: 281, endPoint y: 103, distance: 12.0
click at [269, 103] on link at bounding box center [278, 118] width 58 height 31
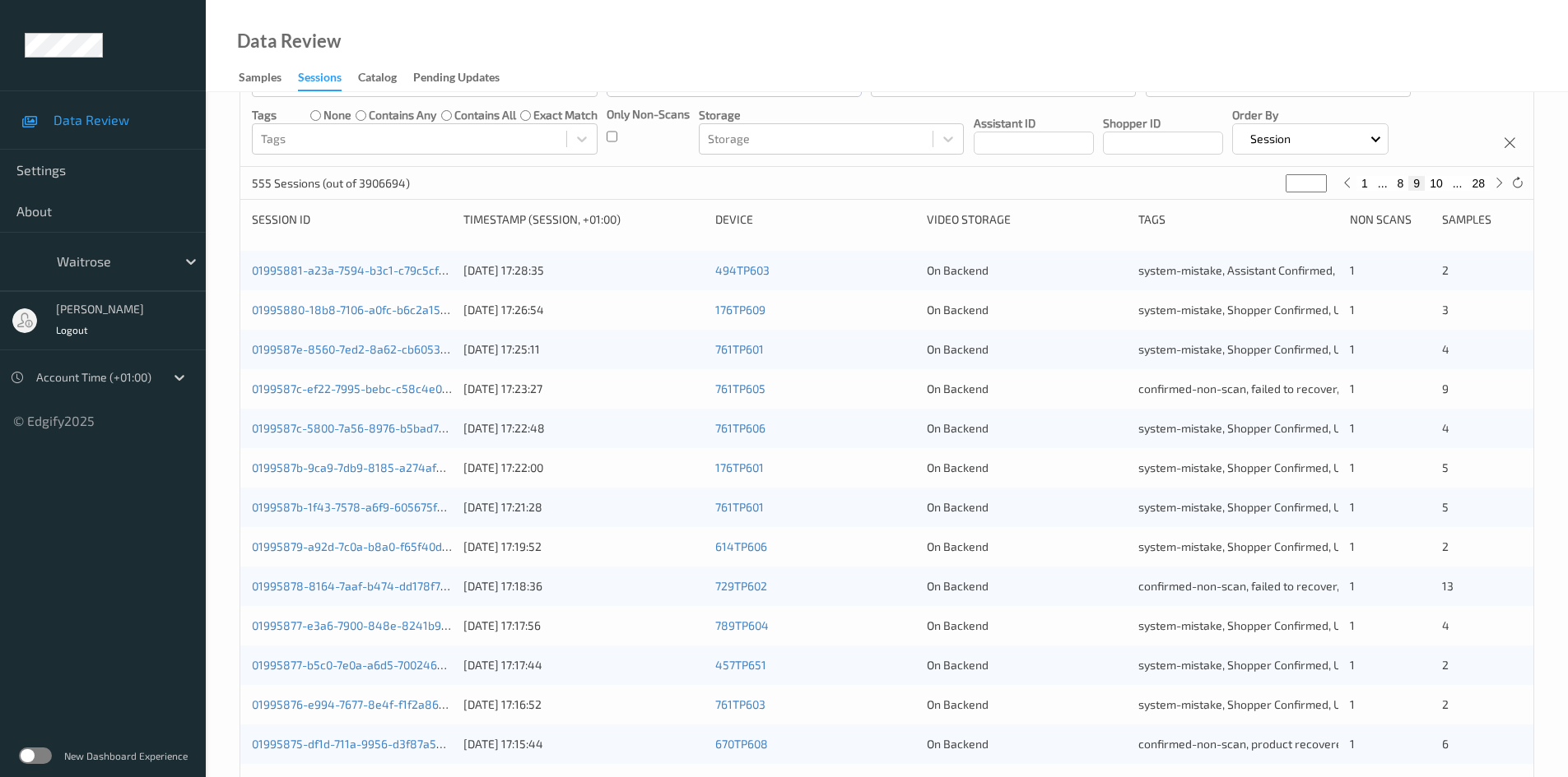
scroll to position [460, 0]
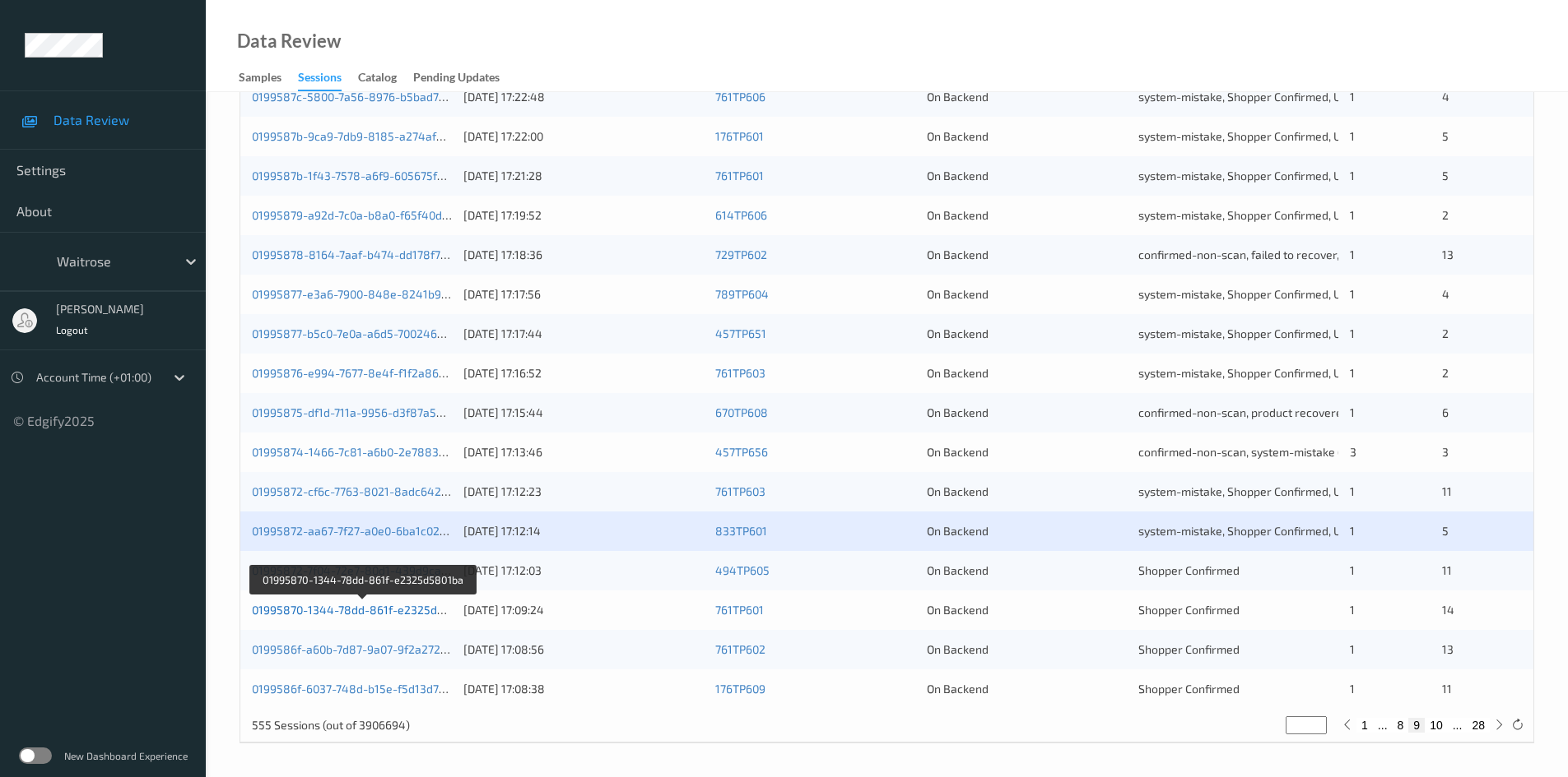
click at [315, 611] on link "01995870-1344-78dd-861f-e2325d5801ba" at bounding box center [364, 610] width 224 height 14
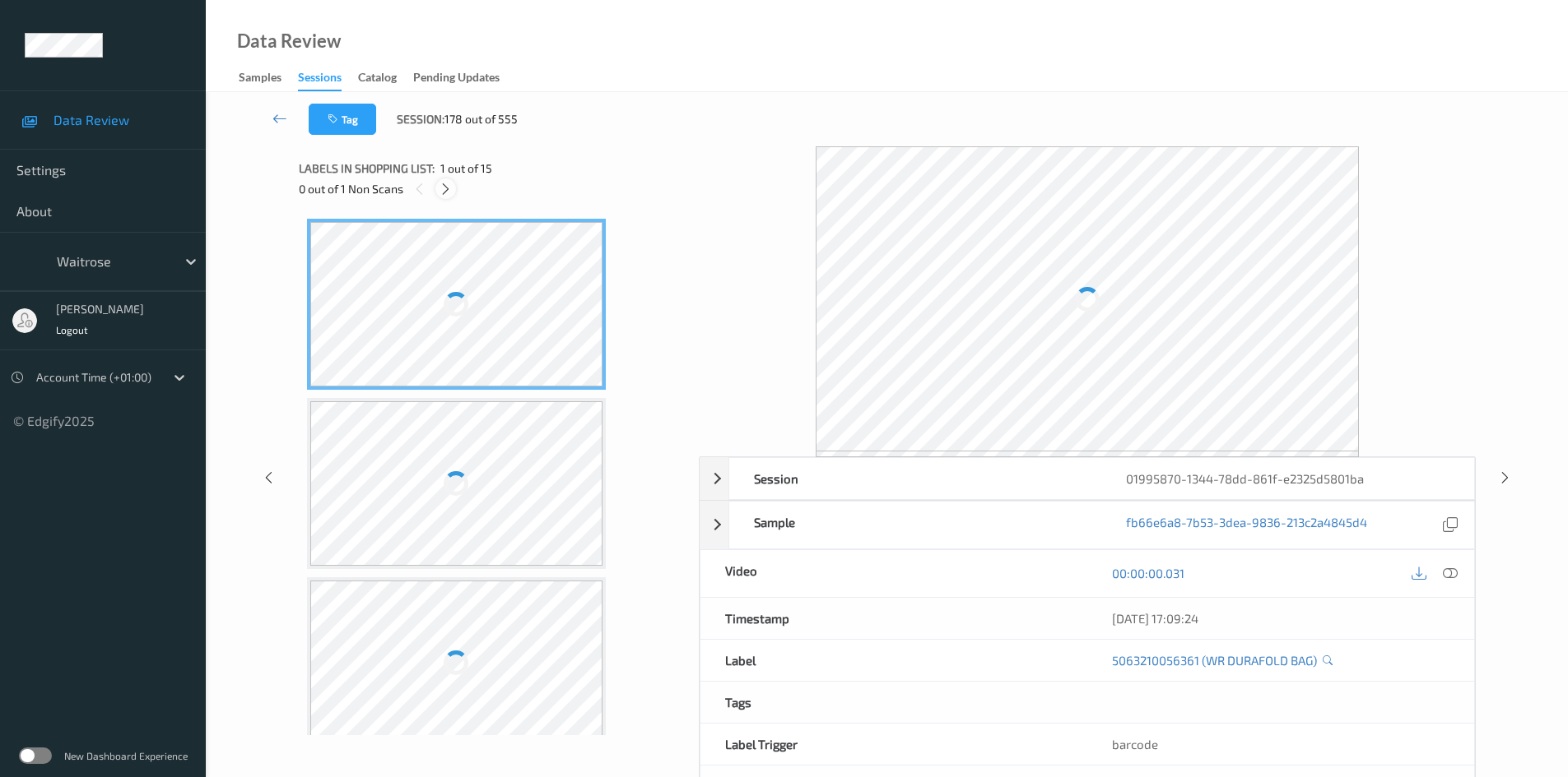
click at [449, 190] on icon at bounding box center [445, 190] width 14 height 15
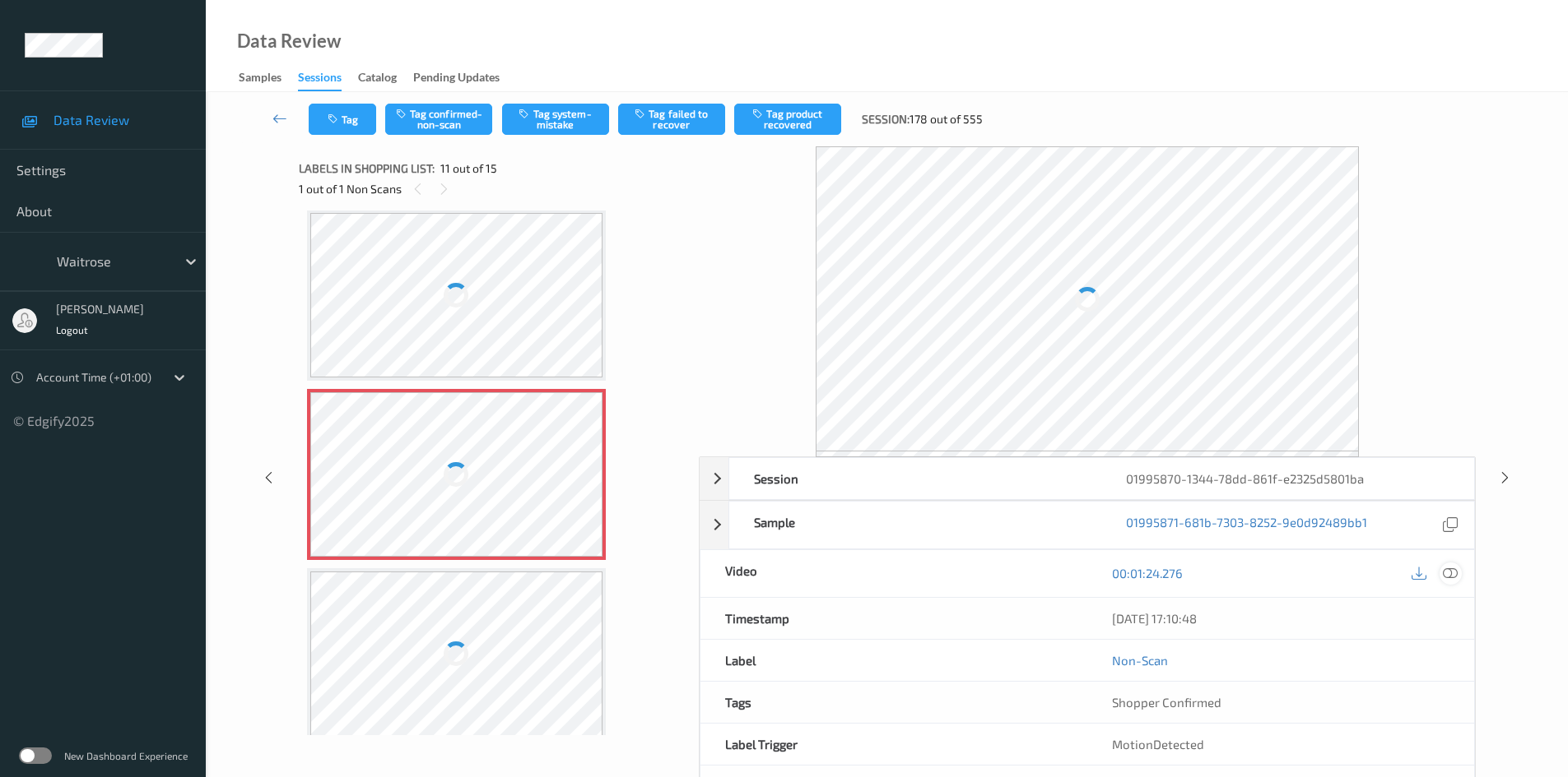
click at [1450, 566] on icon at bounding box center [1450, 573] width 15 height 15
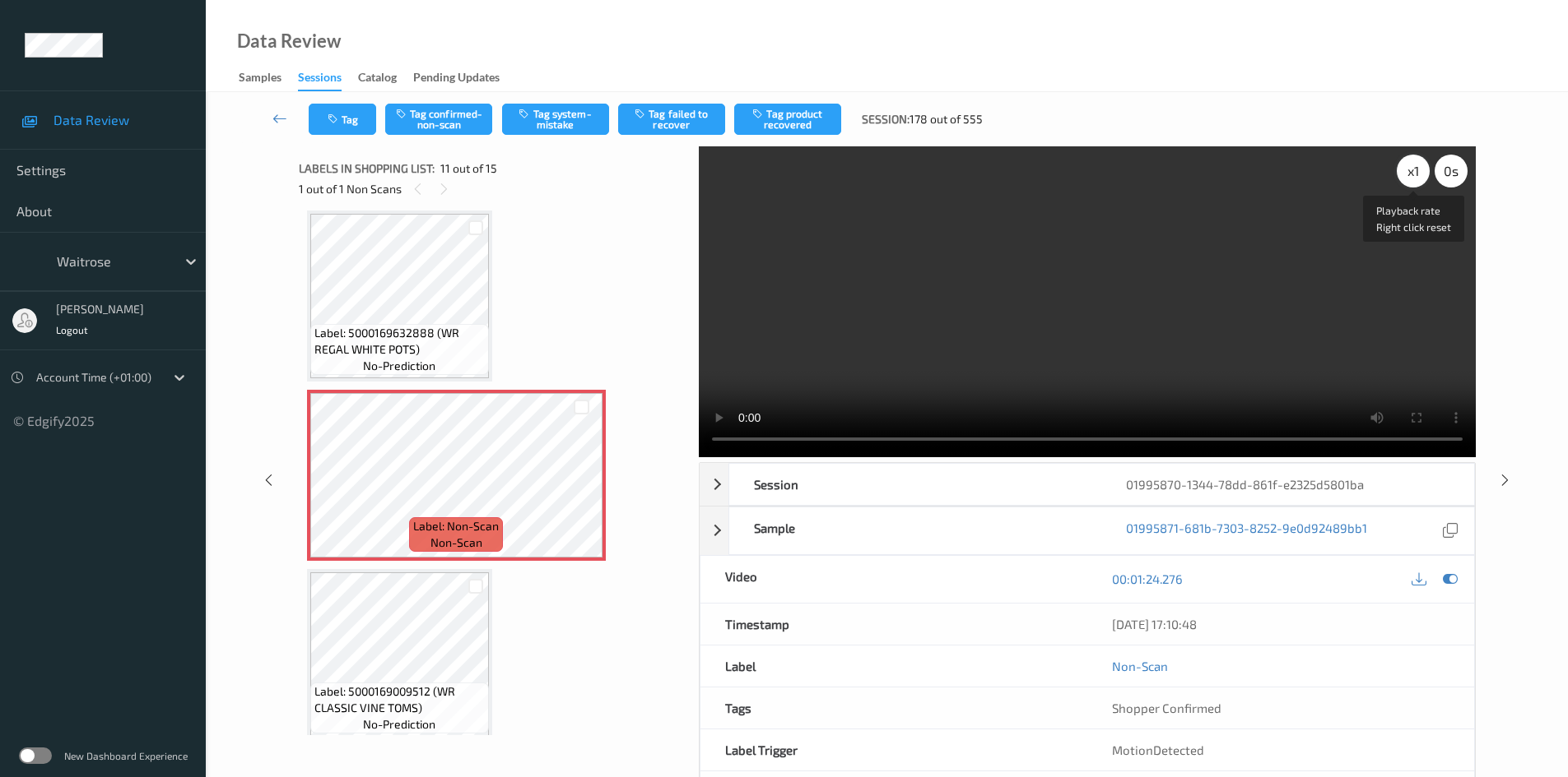
click at [1413, 174] on div "x 1" at bounding box center [1413, 171] width 33 height 33
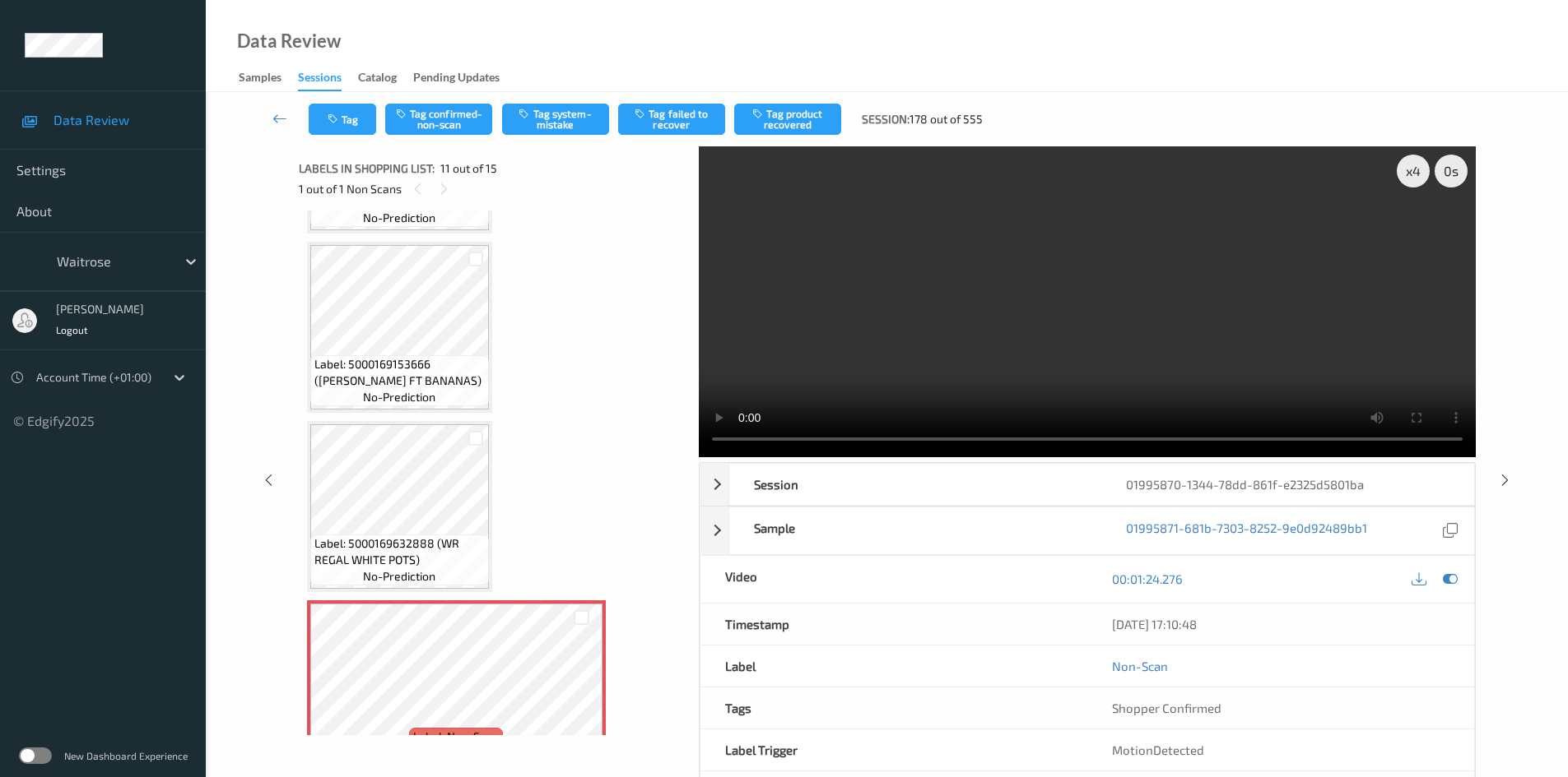
scroll to position [1376, 0]
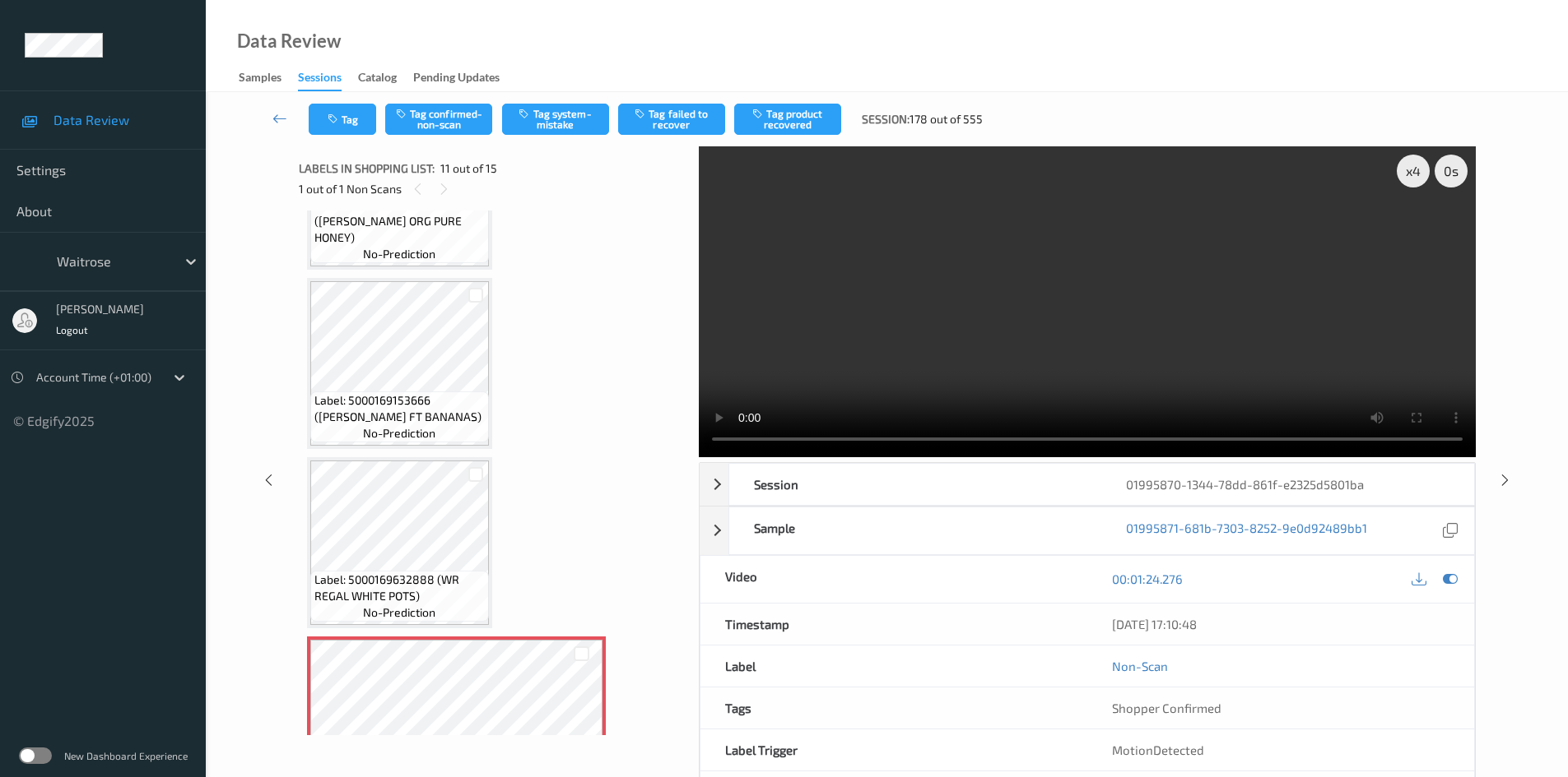
click at [1122, 329] on video at bounding box center [1088, 302] width 777 height 311
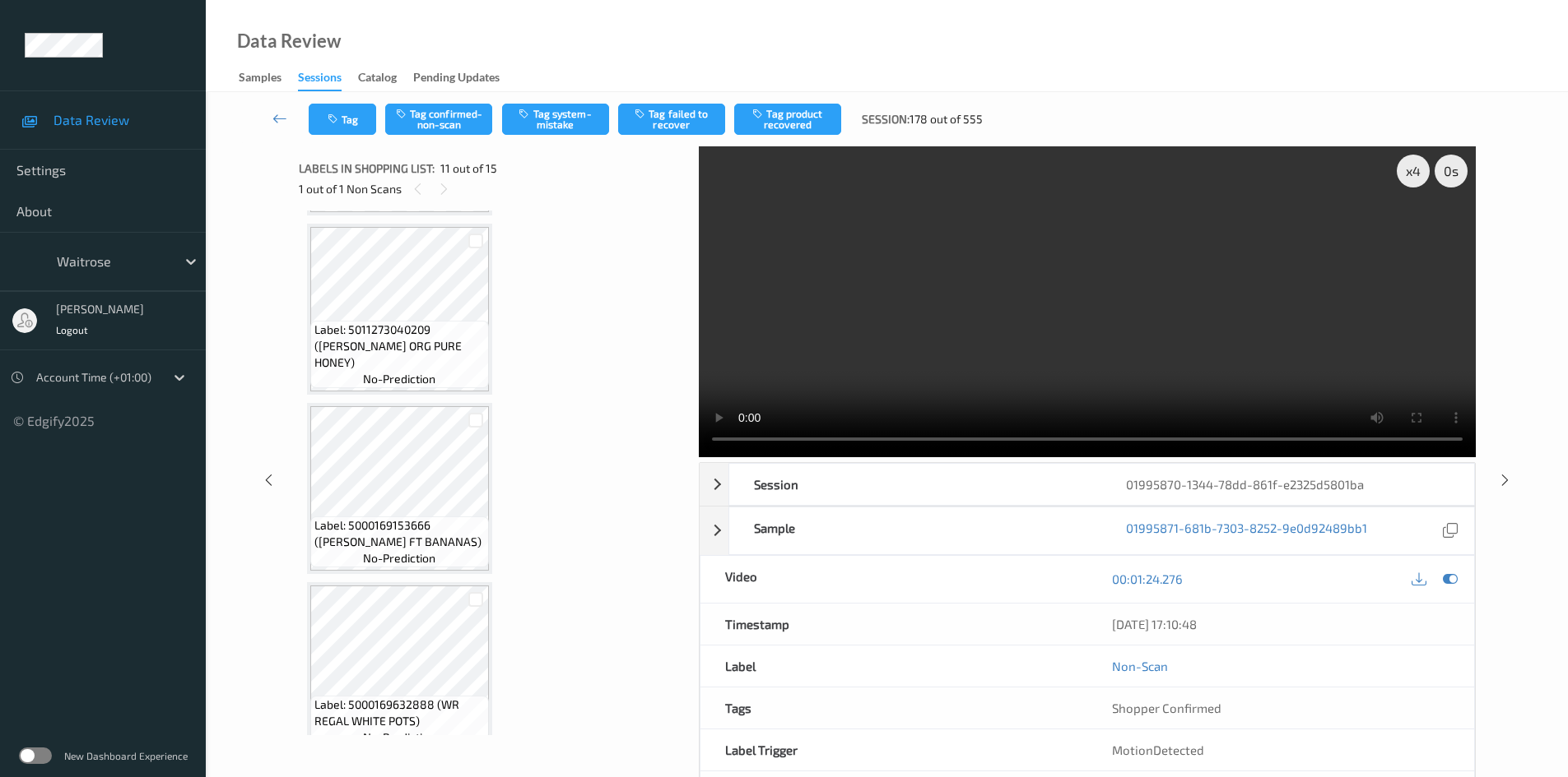
scroll to position [1211, 0]
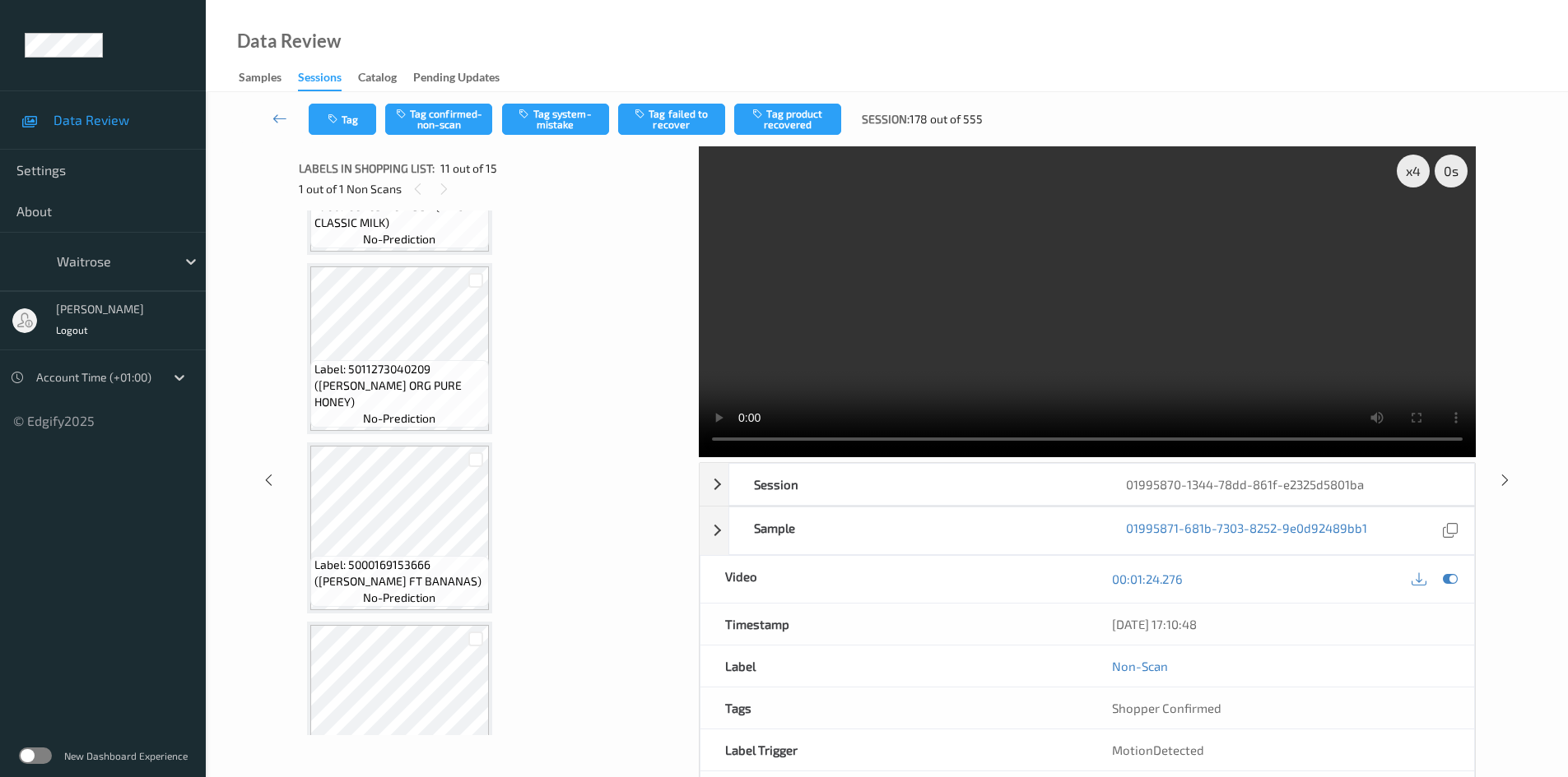
click at [1154, 326] on video at bounding box center [1088, 302] width 777 height 311
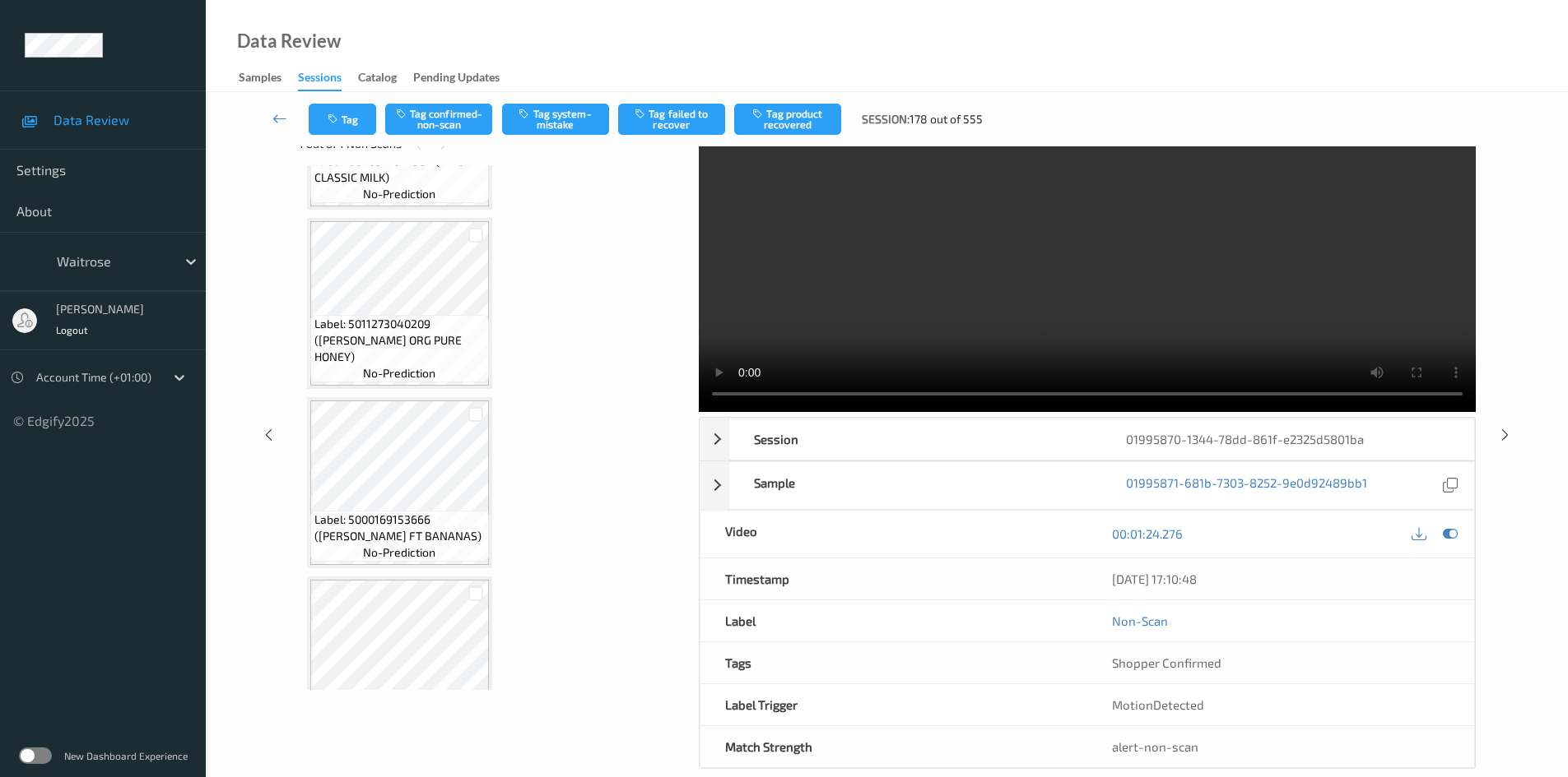
scroll to position [71, 0]
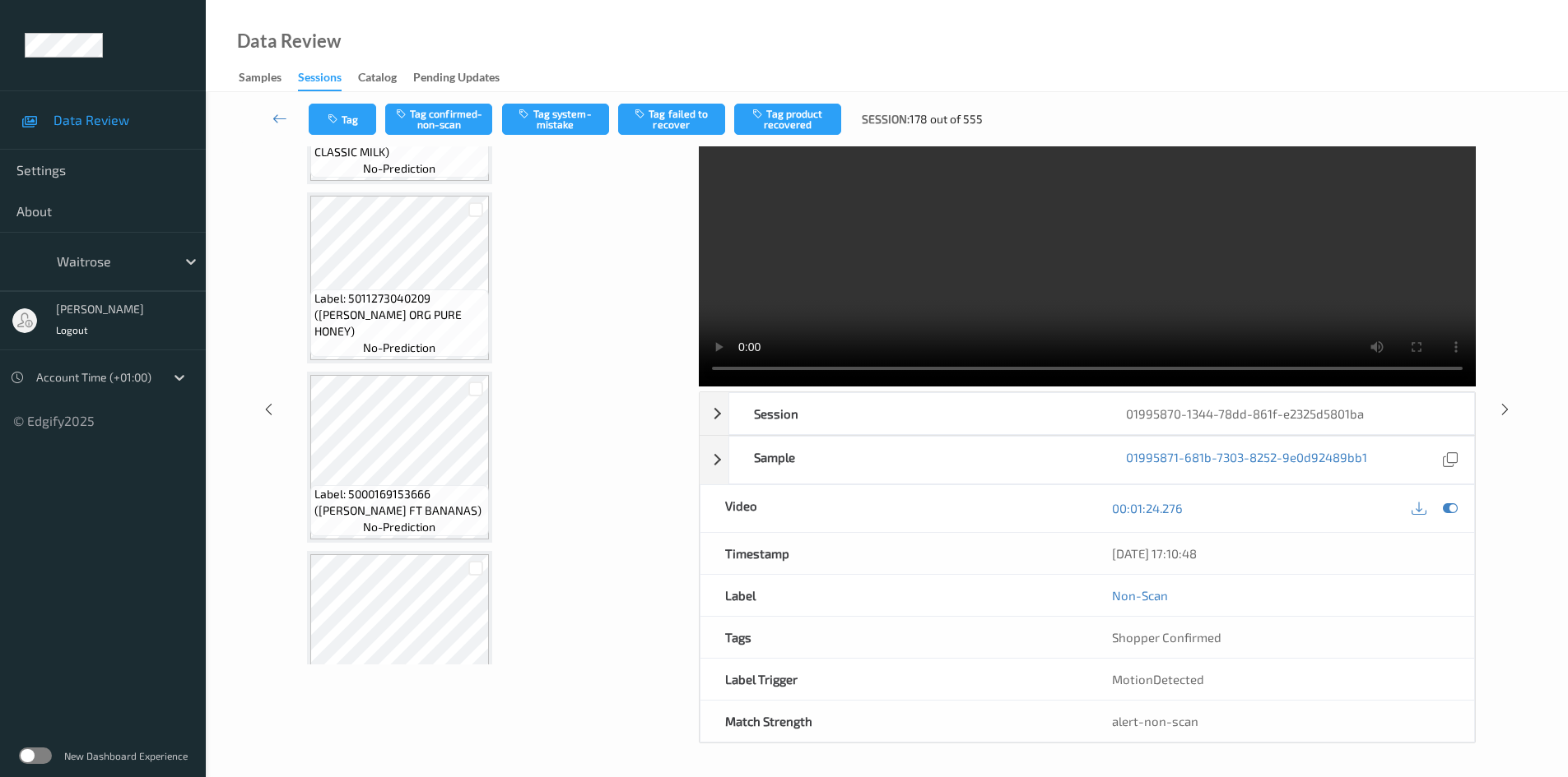
click at [1171, 296] on video at bounding box center [1088, 231] width 777 height 311
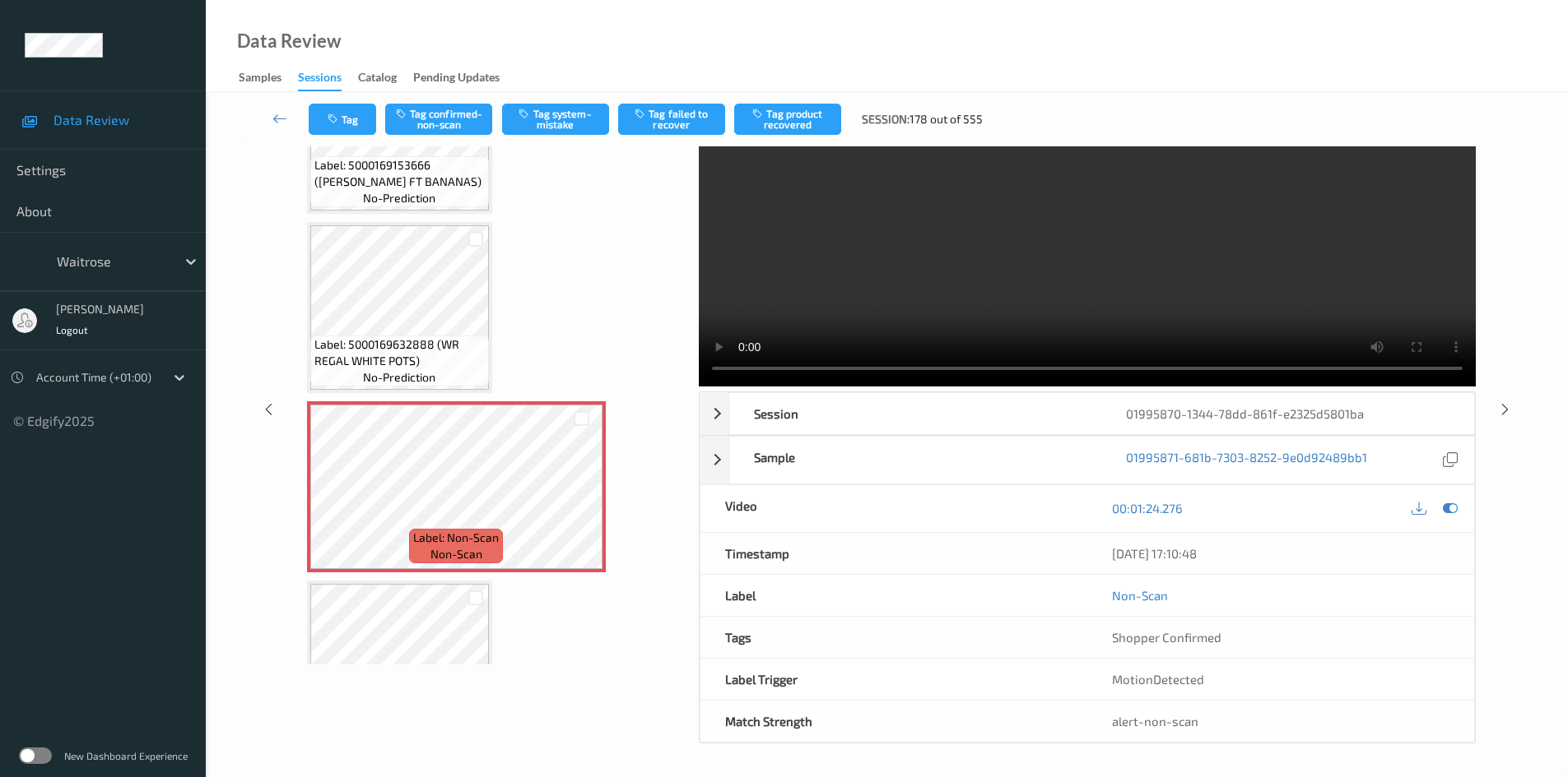
scroll to position [0, 0]
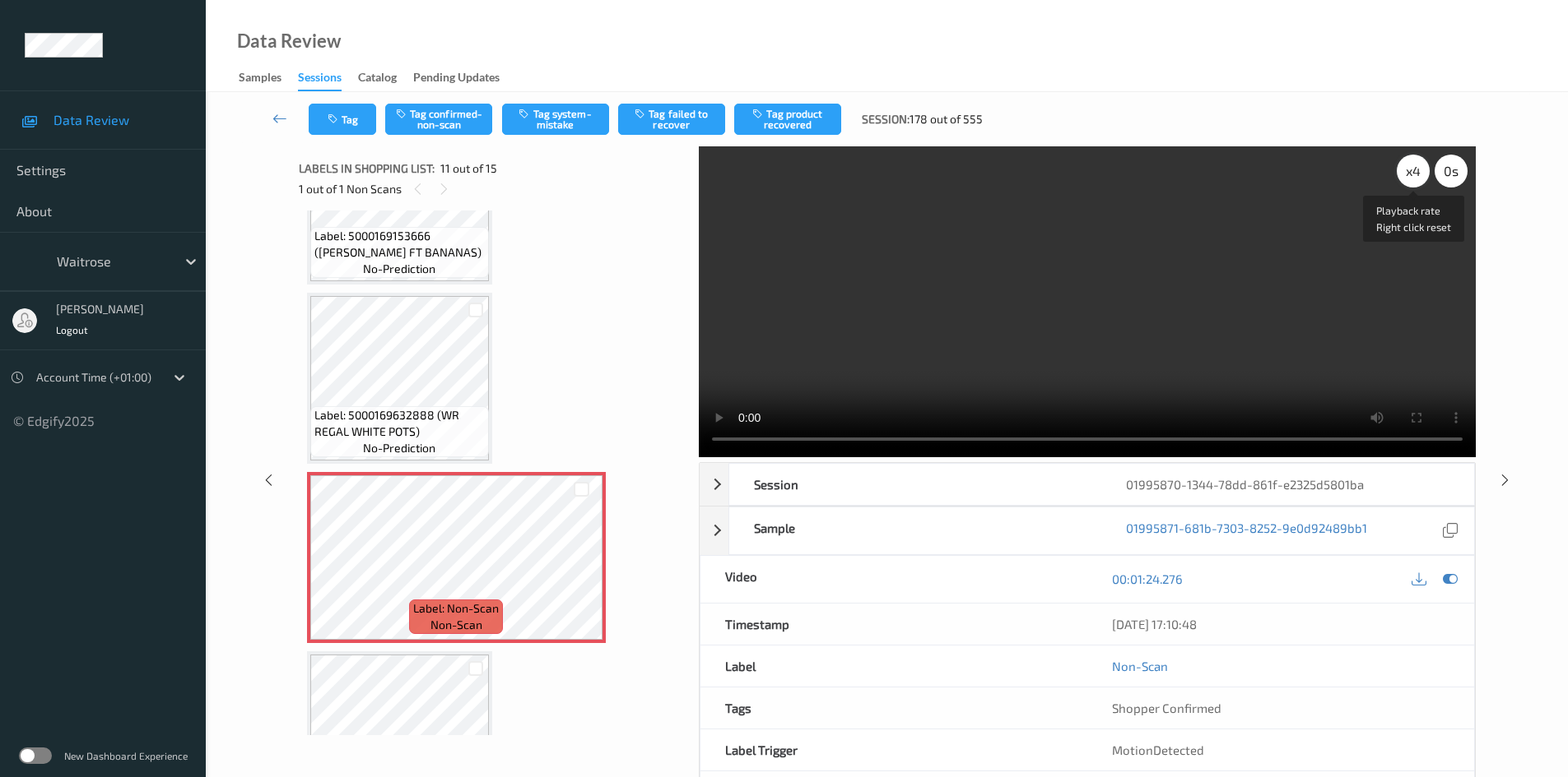
click at [1426, 166] on div "x 4" at bounding box center [1413, 171] width 33 height 33
click at [1426, 166] on div "x 8" at bounding box center [1413, 171] width 33 height 33
click at [1419, 174] on div "x 1" at bounding box center [1413, 171] width 33 height 33
click at [1062, 312] on video at bounding box center [1088, 302] width 777 height 311
click at [1185, 363] on video at bounding box center [1088, 302] width 777 height 311
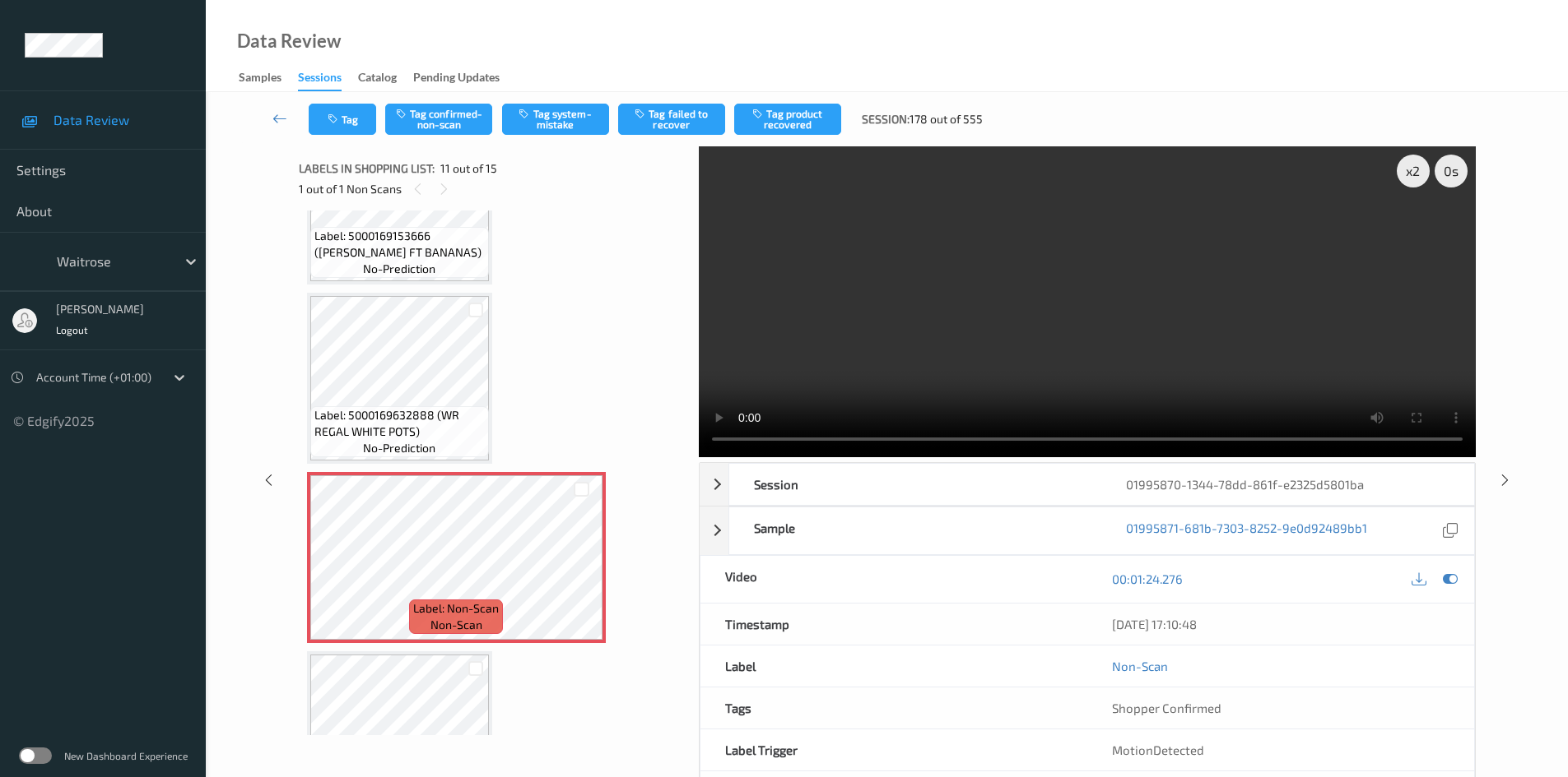
click at [1126, 346] on video at bounding box center [1088, 302] width 777 height 311
click at [1174, 303] on video at bounding box center [1088, 302] width 777 height 311
click at [1179, 307] on video at bounding box center [1088, 302] width 777 height 311
click at [1191, 333] on video at bounding box center [1088, 302] width 777 height 311
click at [1195, 338] on video at bounding box center [1088, 302] width 777 height 311
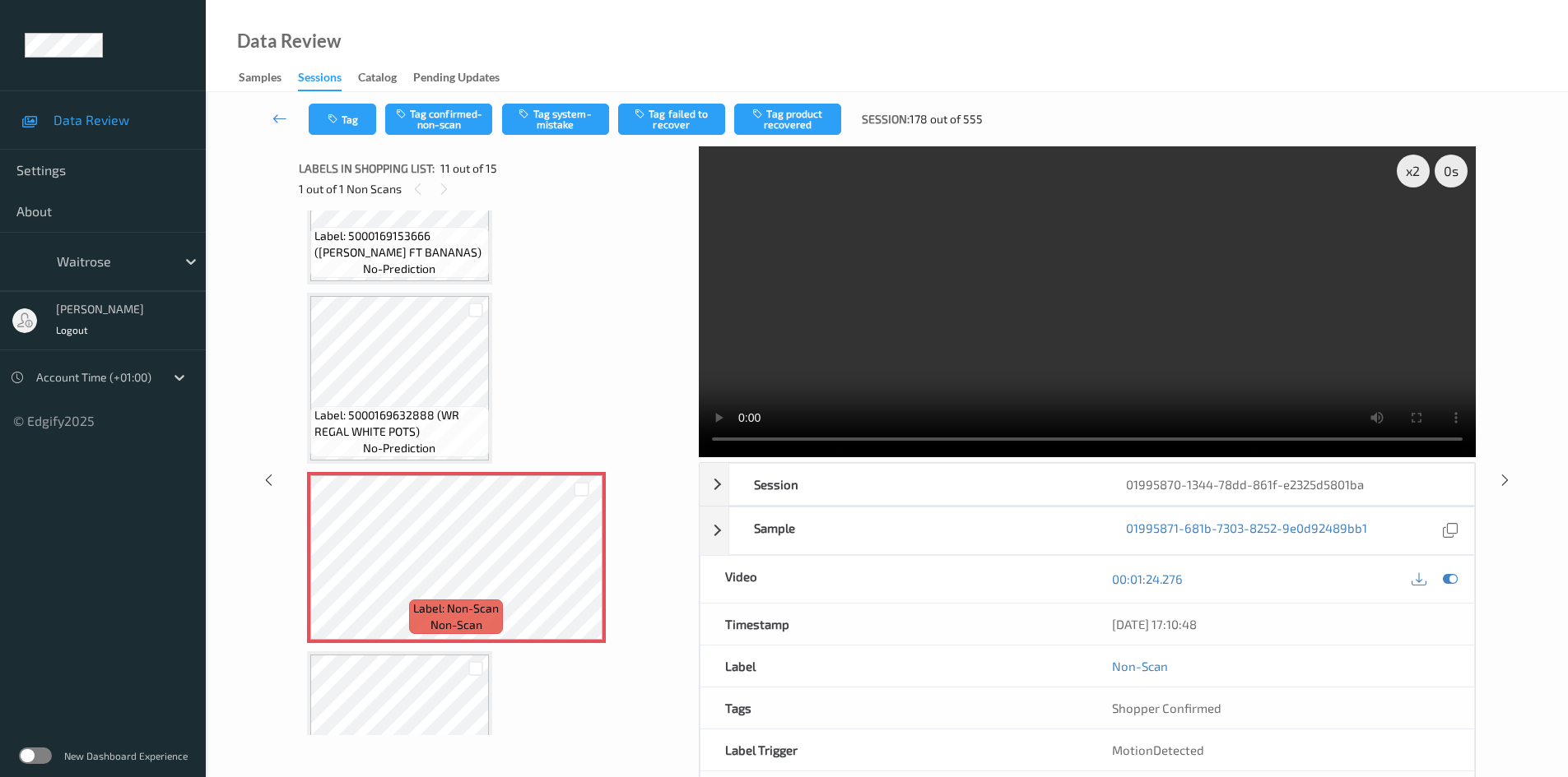
click at [990, 368] on video at bounding box center [1088, 302] width 777 height 311
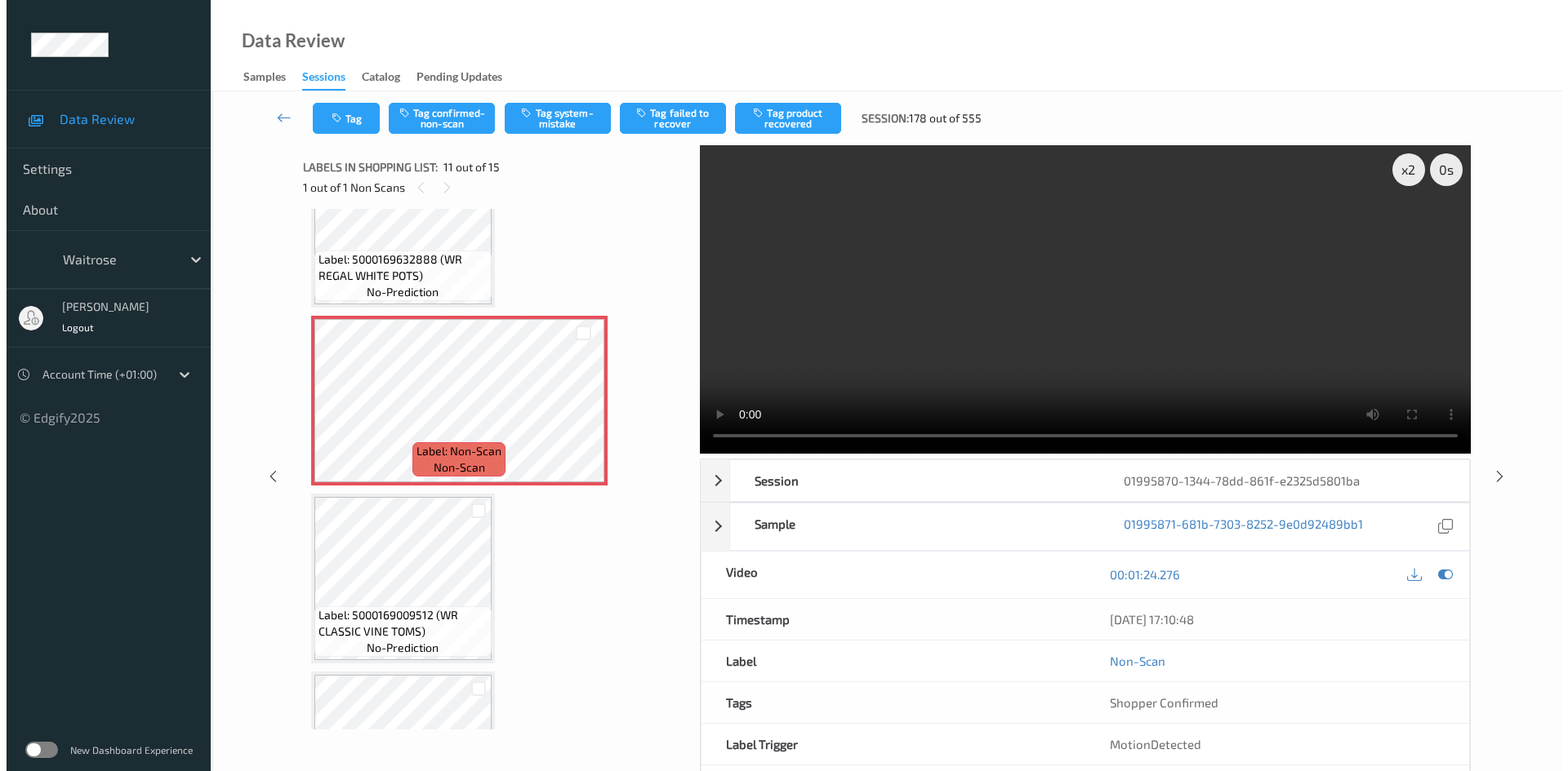
scroll to position [1691, 0]
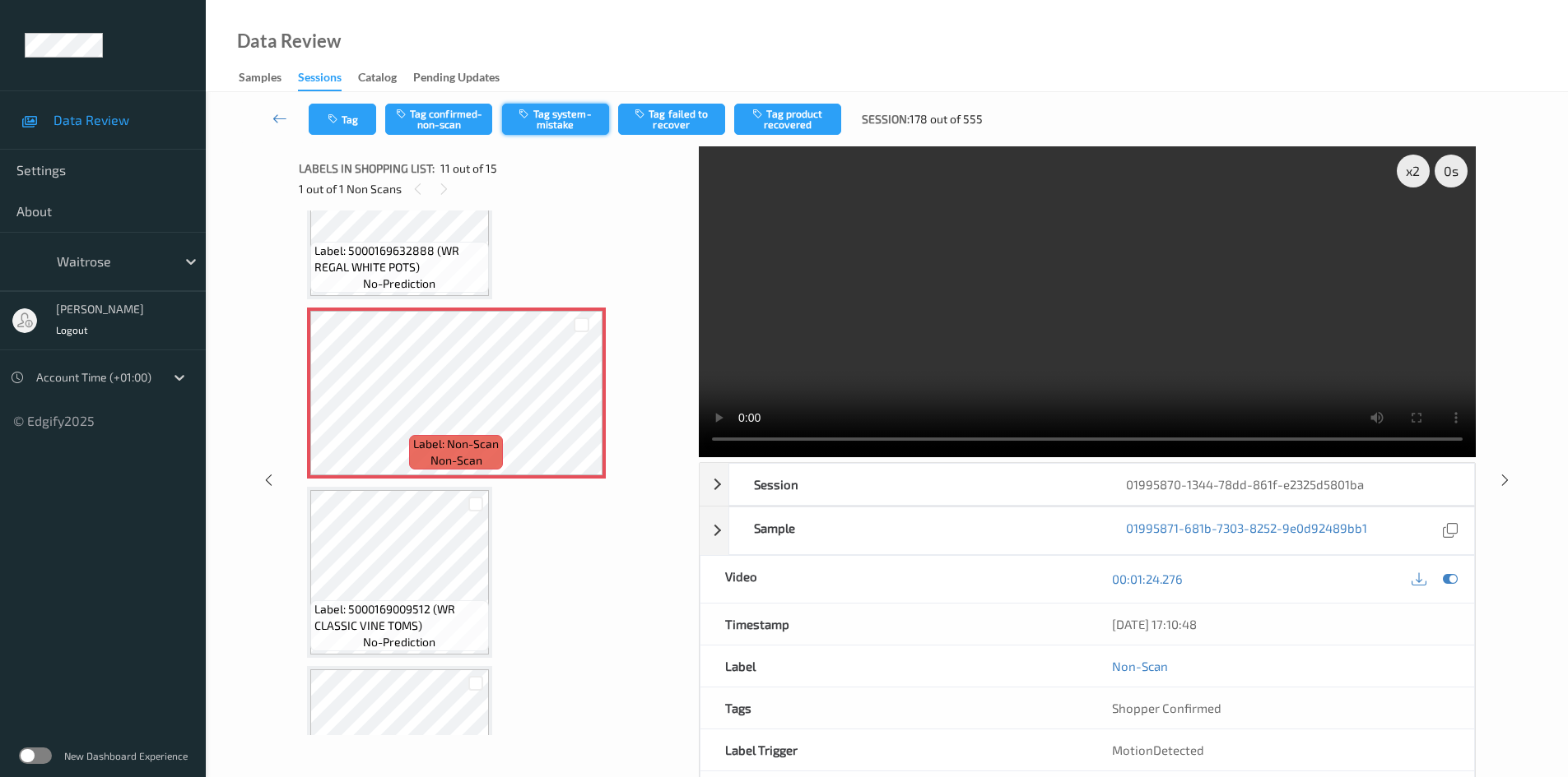
click at [572, 113] on button "Tag system-mistake" at bounding box center [555, 119] width 107 height 31
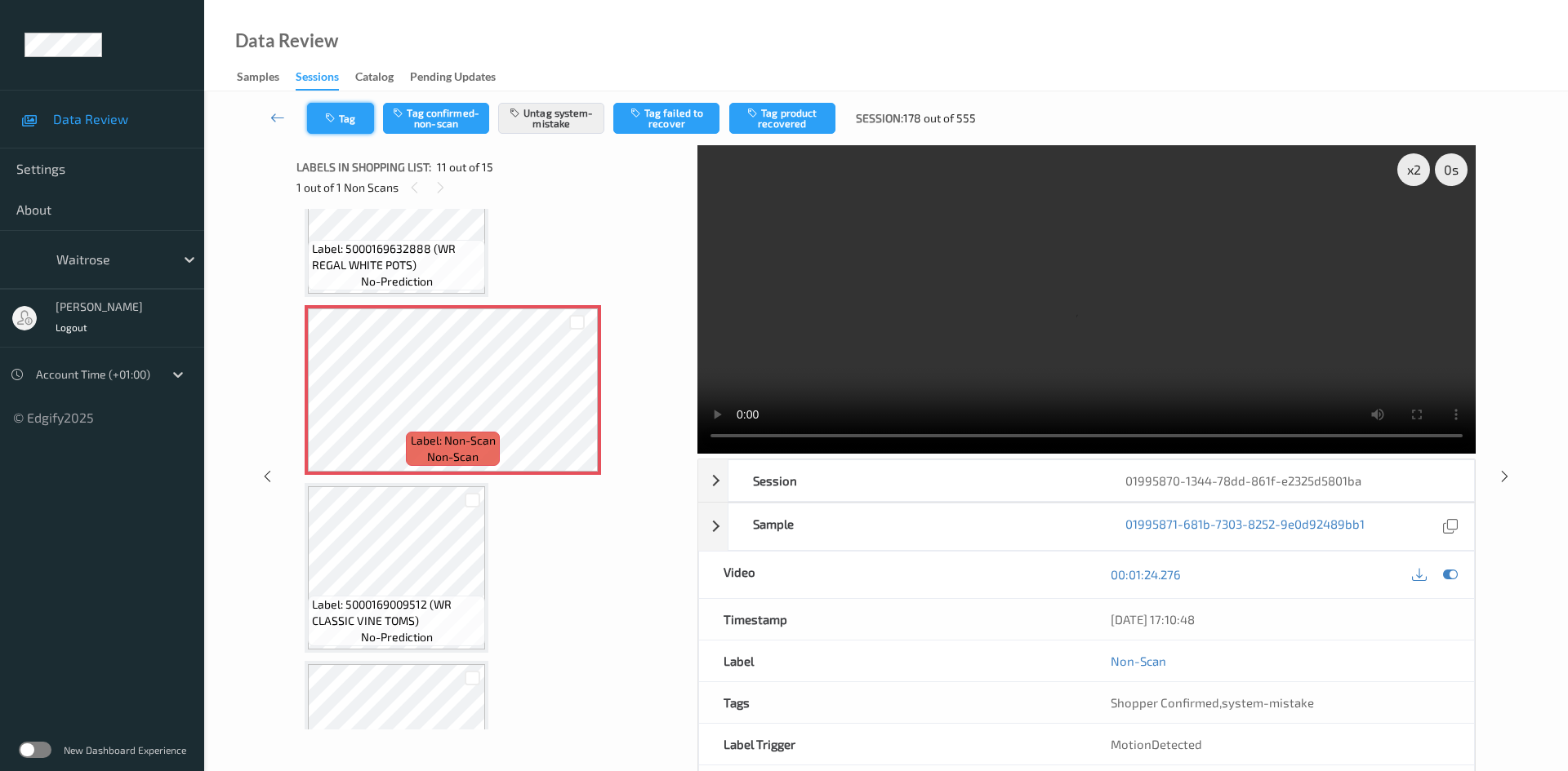
click at [348, 110] on button "Tag" at bounding box center [340, 118] width 67 height 31
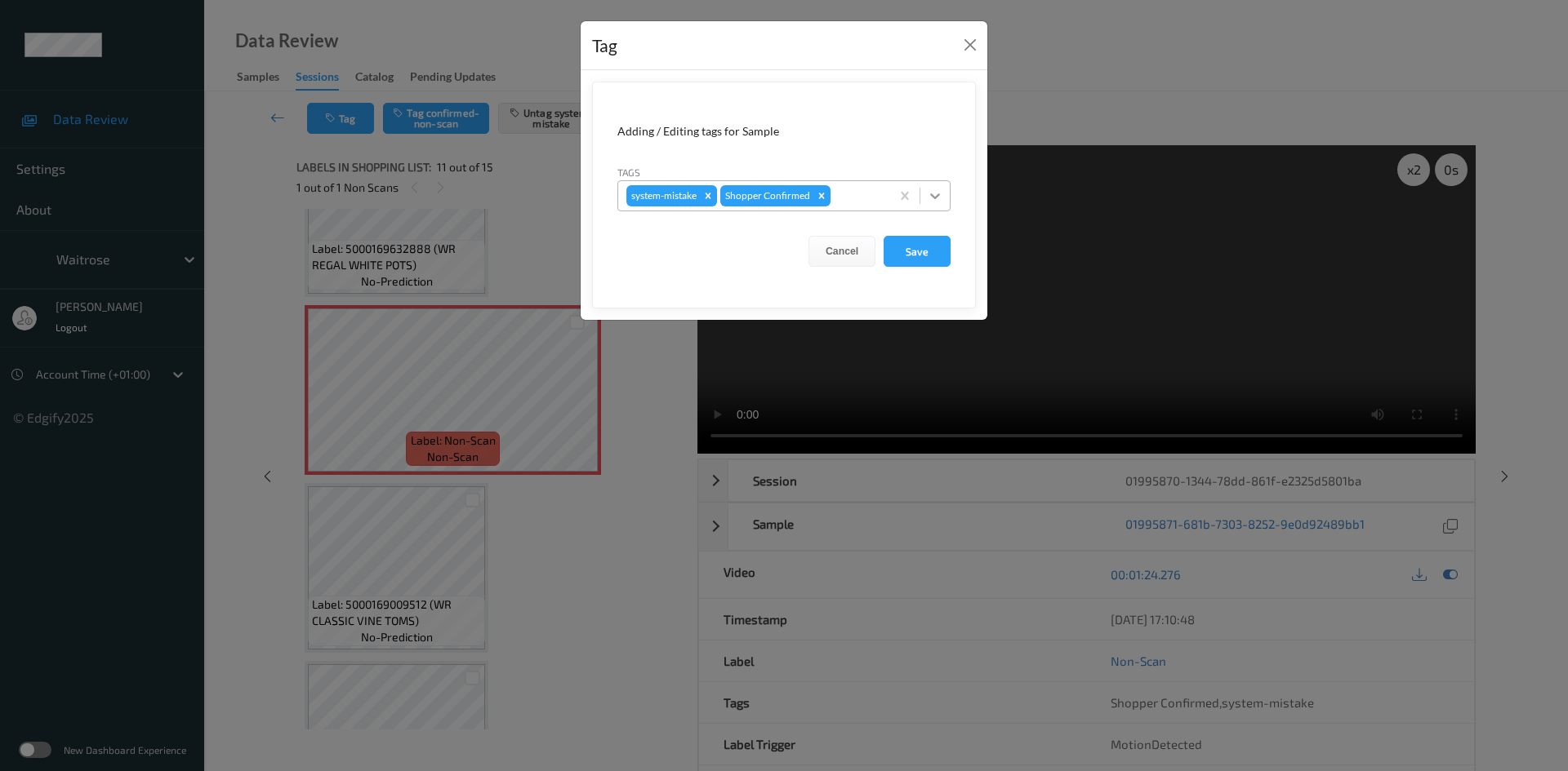
click at [922, 201] on div at bounding box center [936, 196] width 30 height 30
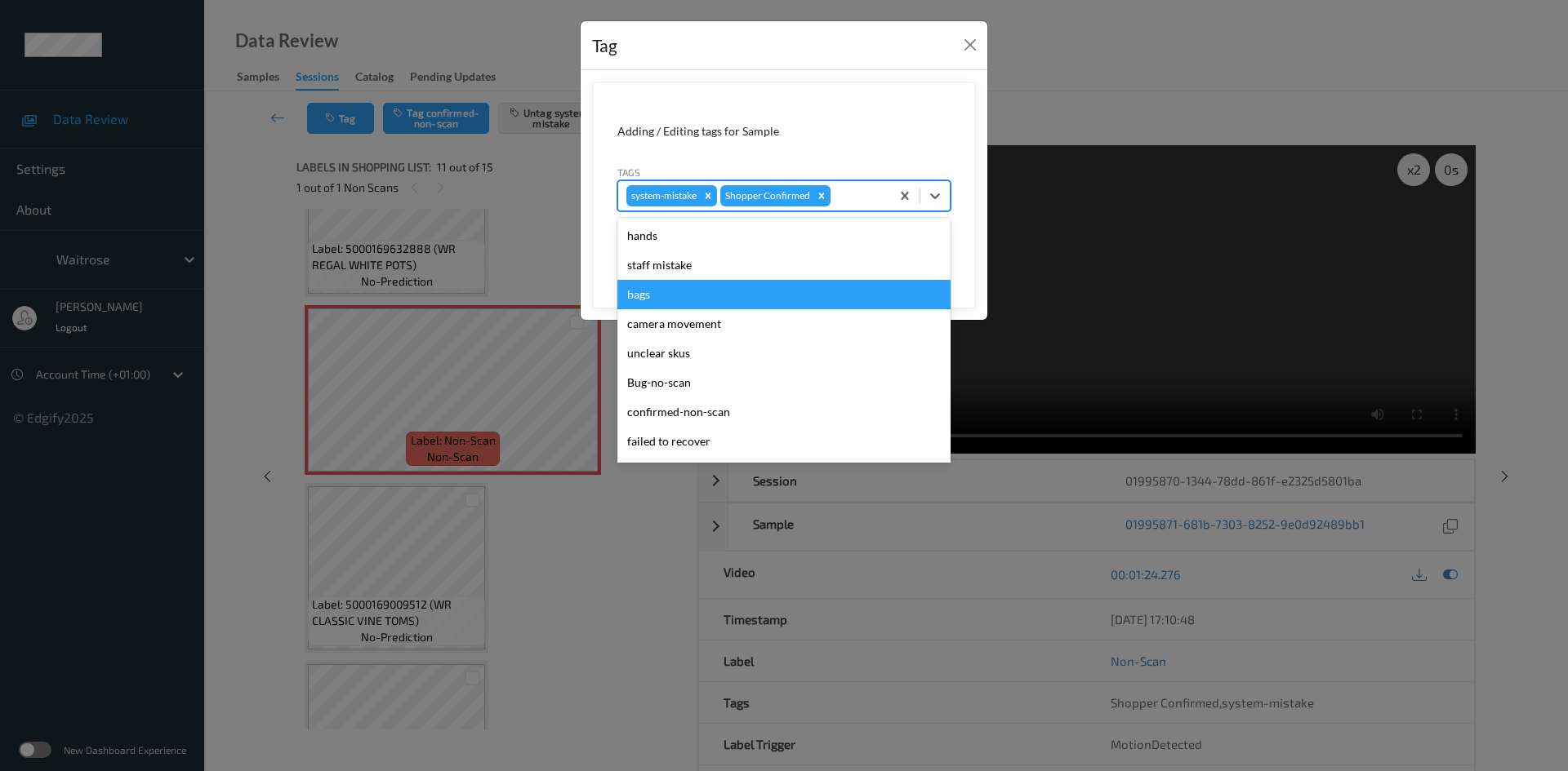
click at [686, 299] on div "bags" at bounding box center [784, 295] width 333 height 30
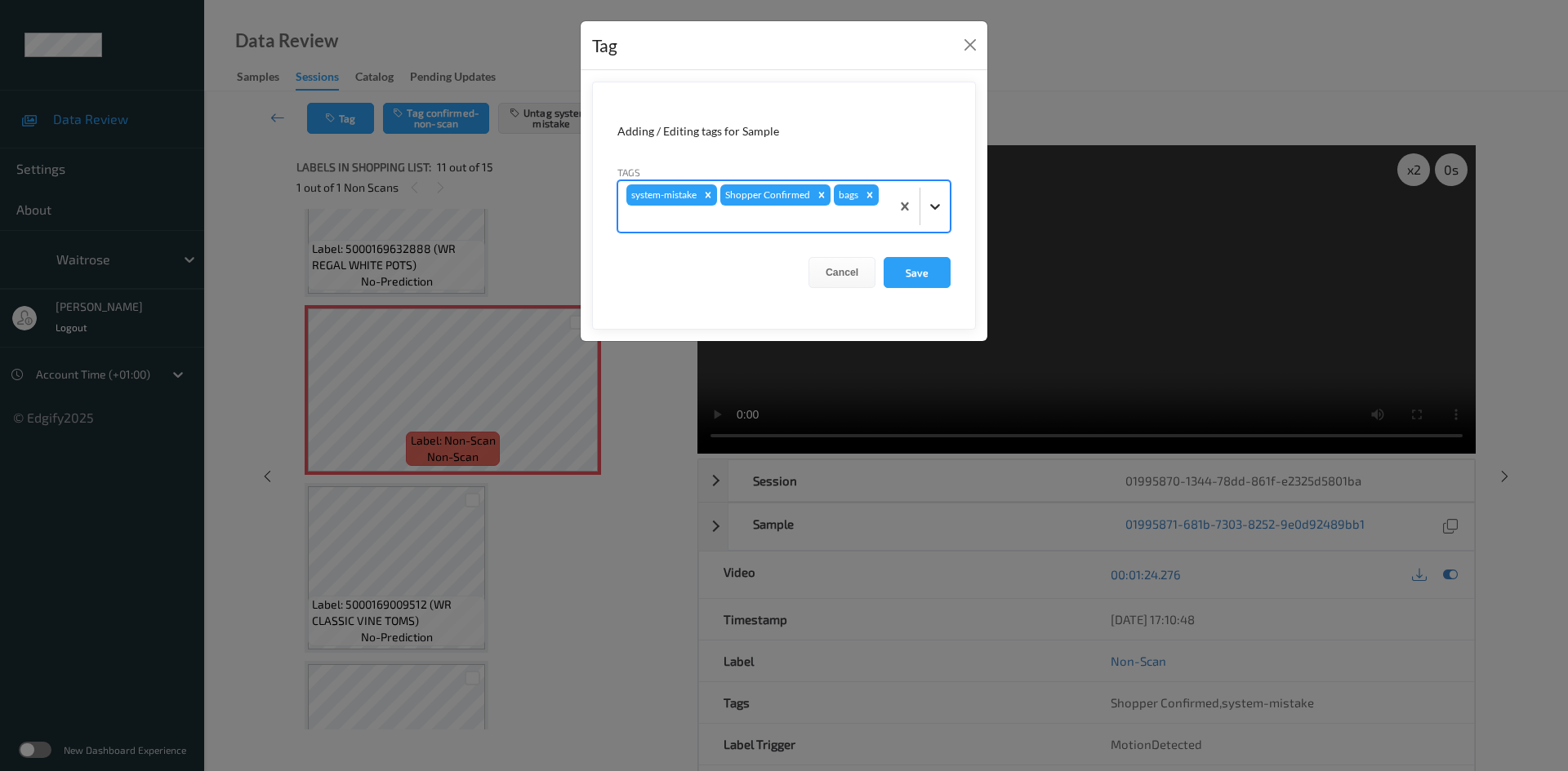
click at [938, 209] on icon at bounding box center [936, 207] width 17 height 17
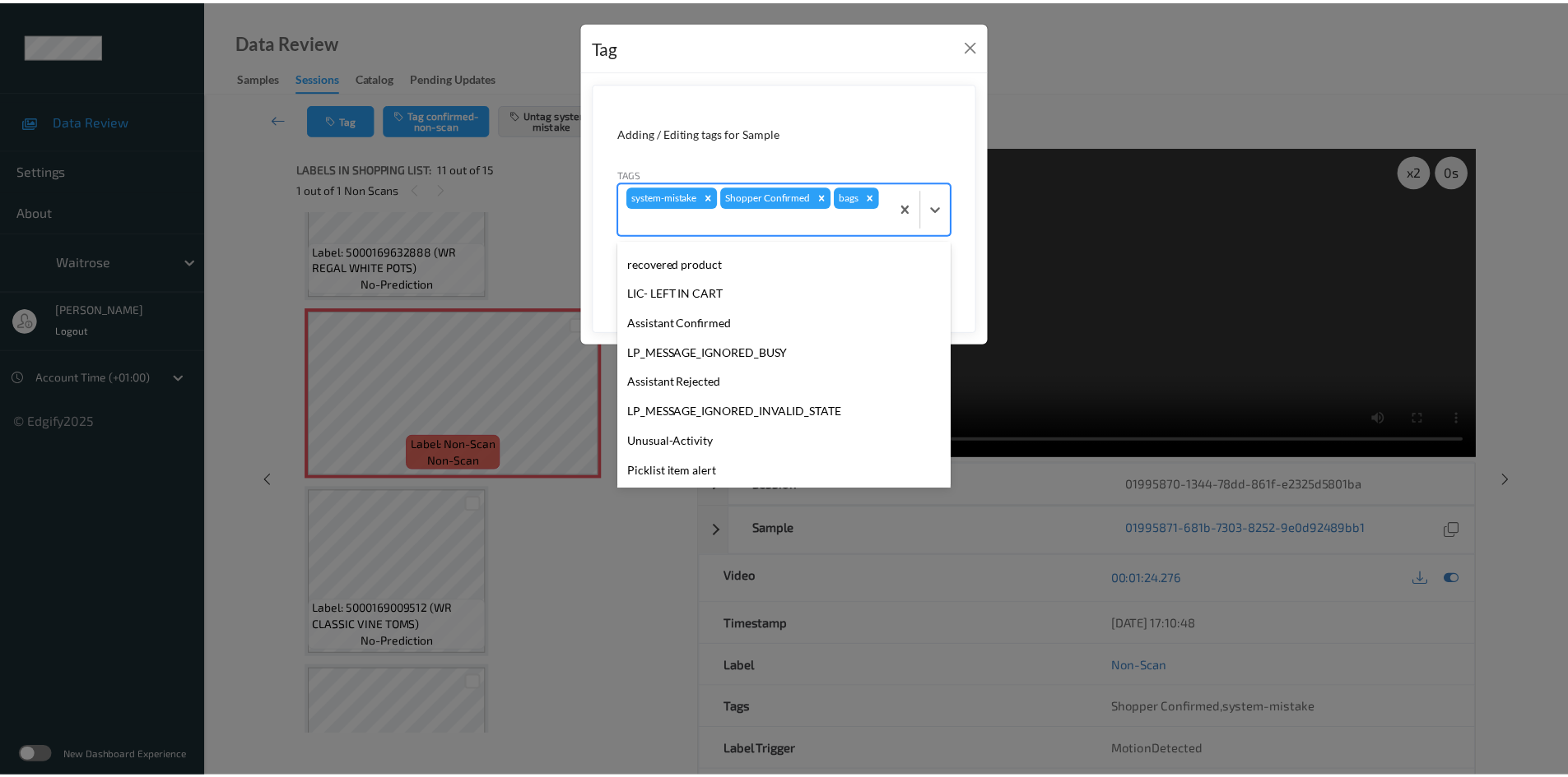
scroll to position [382, 0]
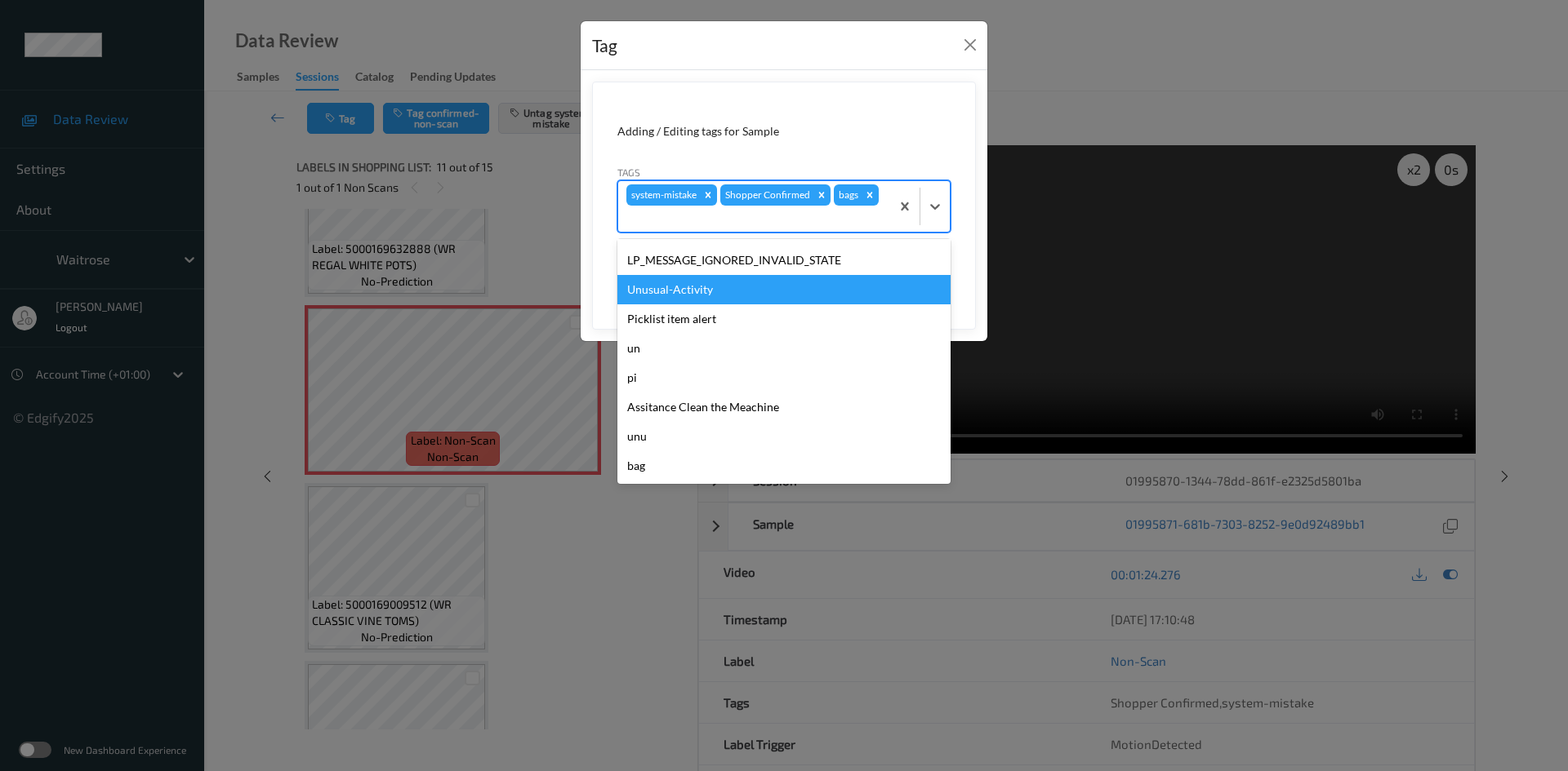
click at [700, 287] on div "Unusual-Activity" at bounding box center [784, 290] width 333 height 30
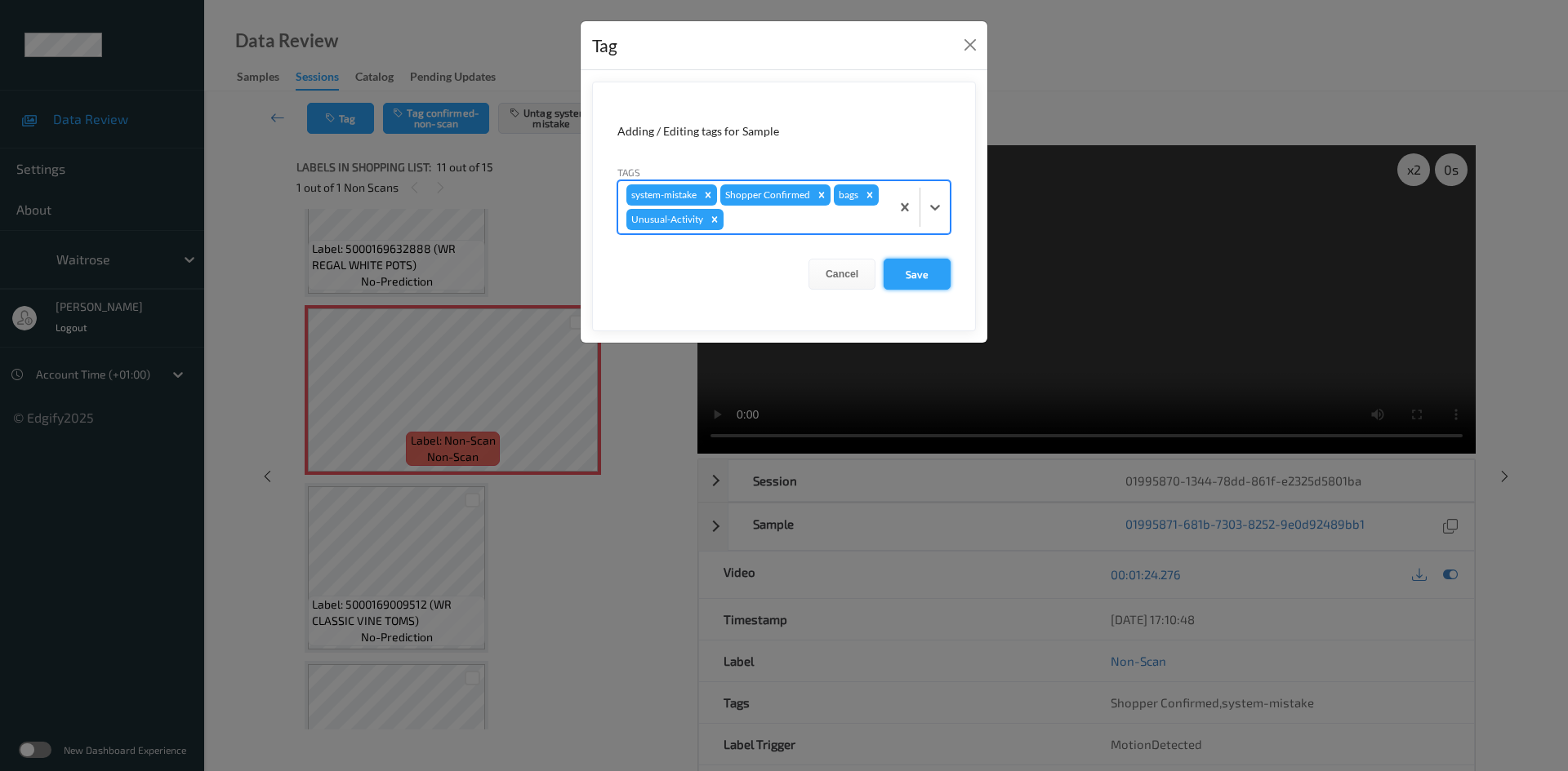
click at [915, 271] on button "Save" at bounding box center [917, 273] width 67 height 31
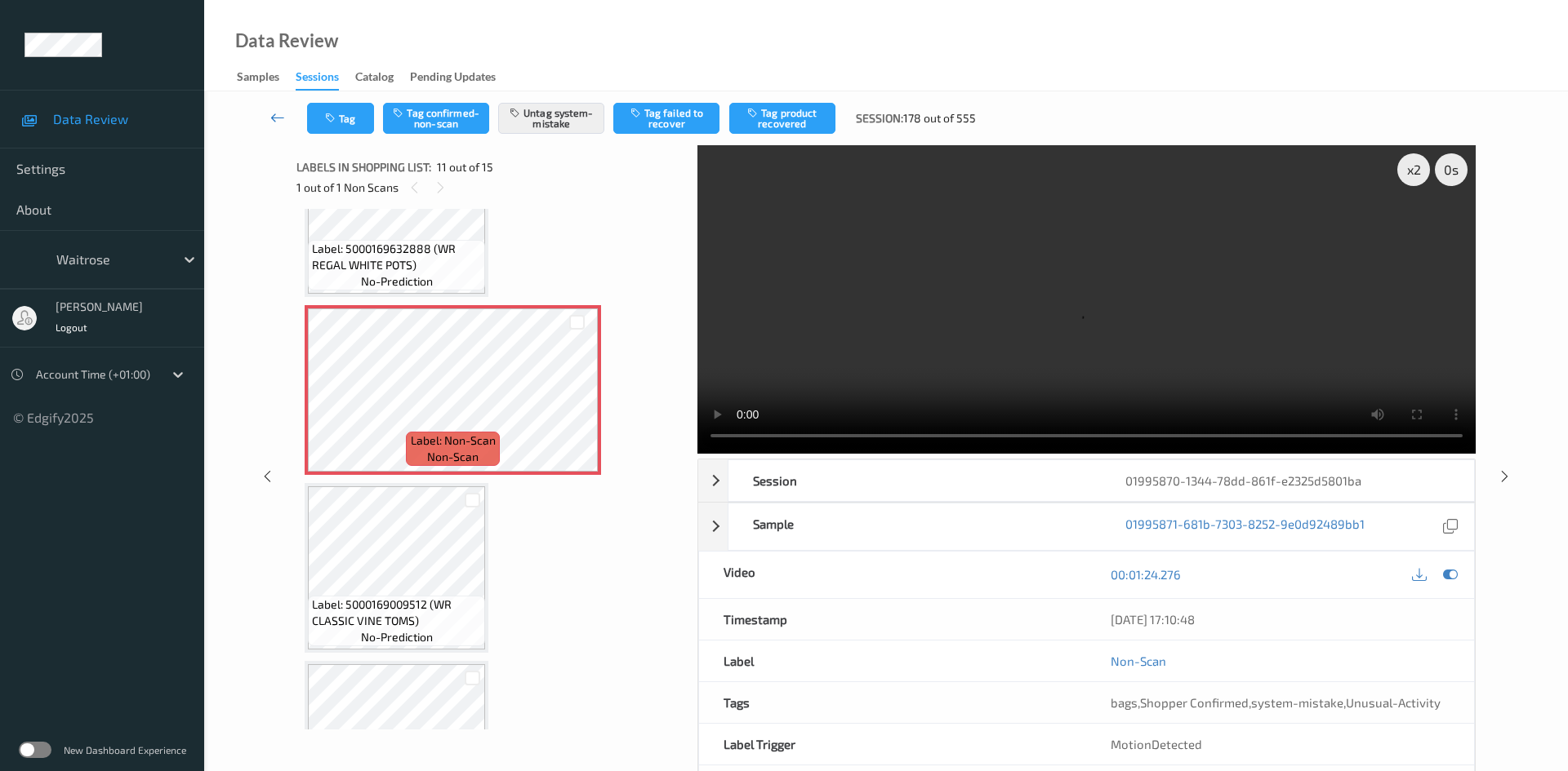
click at [272, 110] on icon at bounding box center [278, 118] width 15 height 17
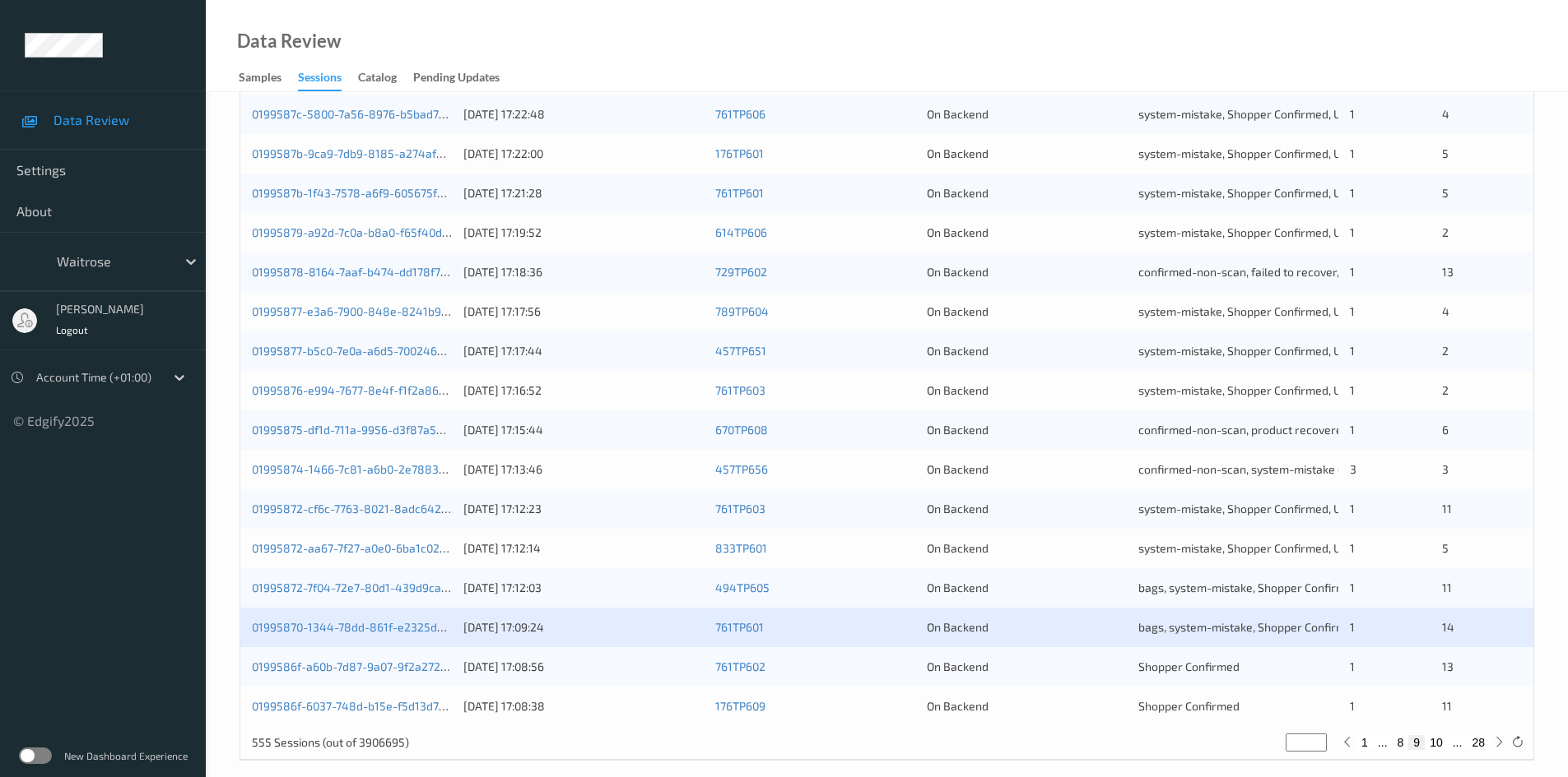
scroll to position [460, 0]
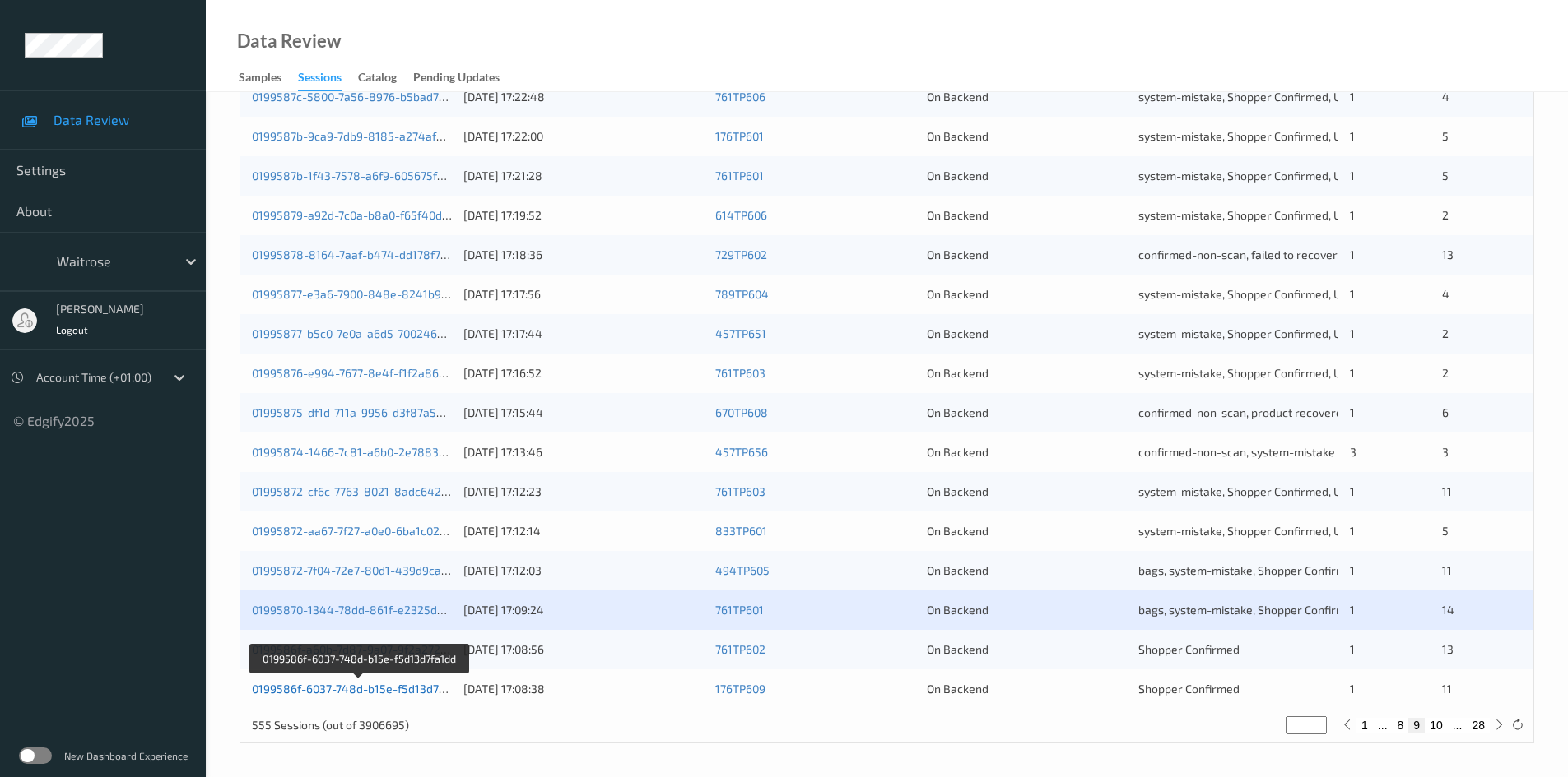
click at [309, 692] on link "0199586f-6037-748d-b15e-f5d13d7fa1dd" at bounding box center [360, 688] width 216 height 14
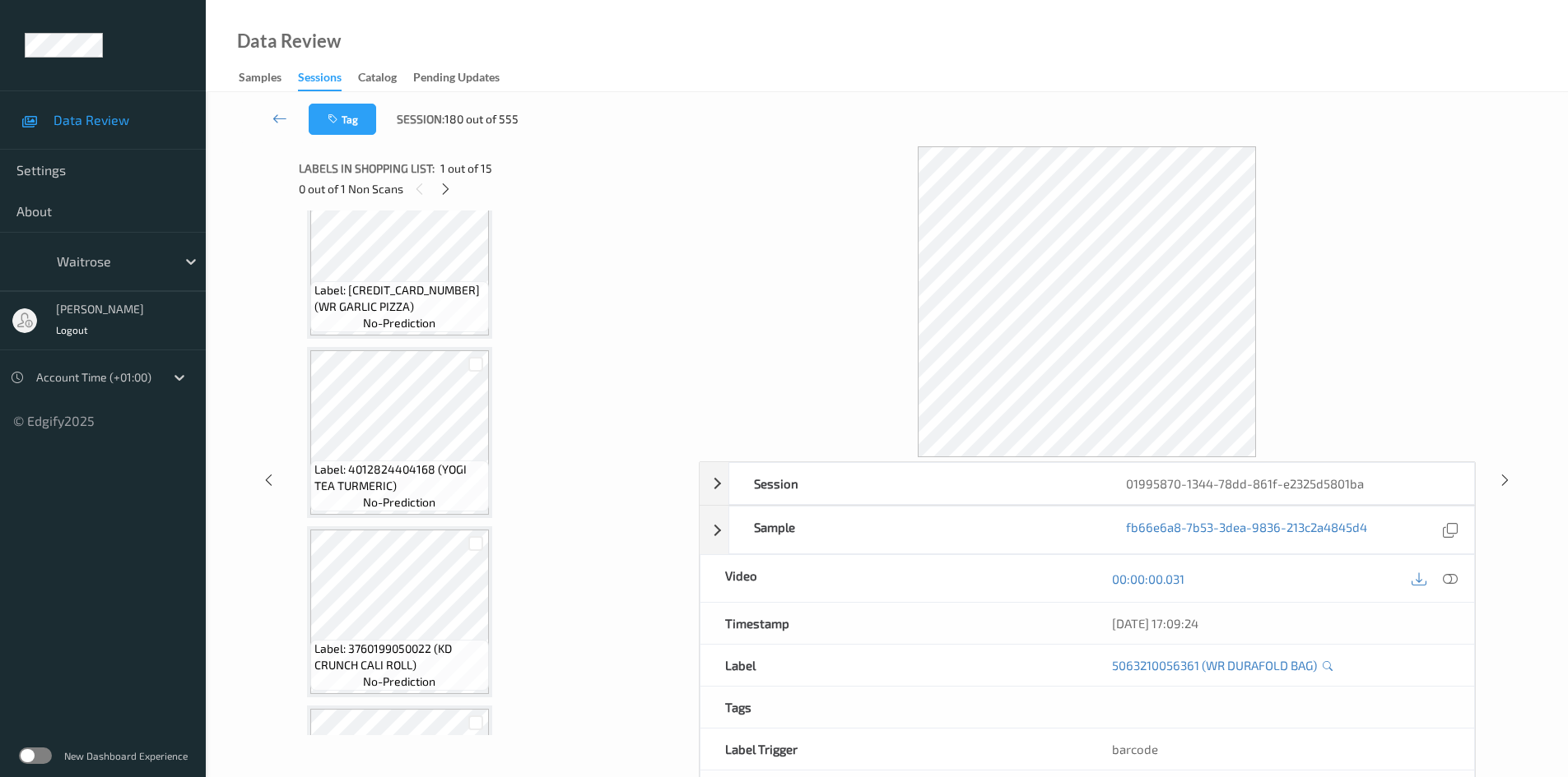
scroll to position [411, 0]
click at [279, 107] on link at bounding box center [280, 119] width 58 height 31
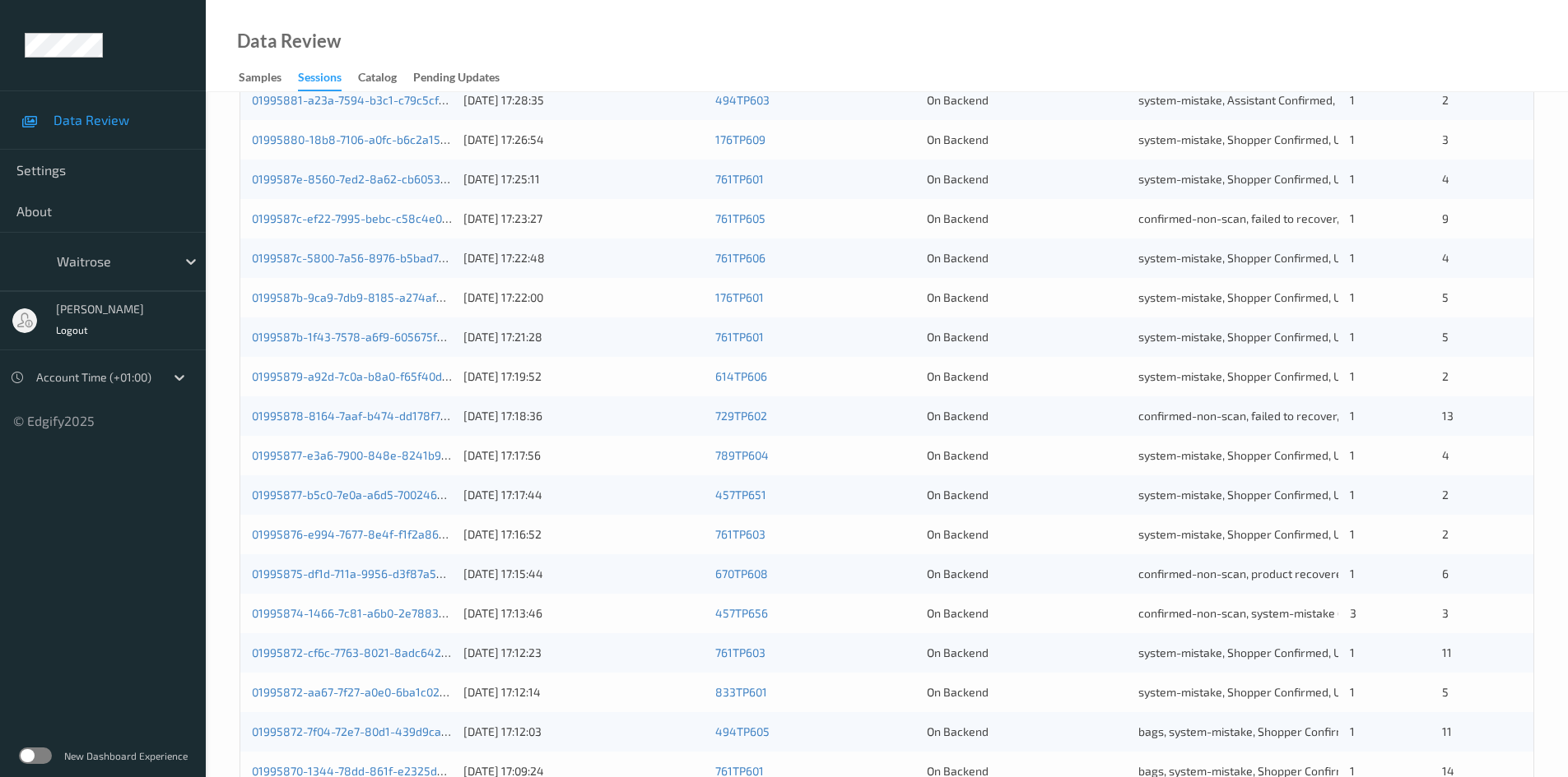
scroll to position [460, 0]
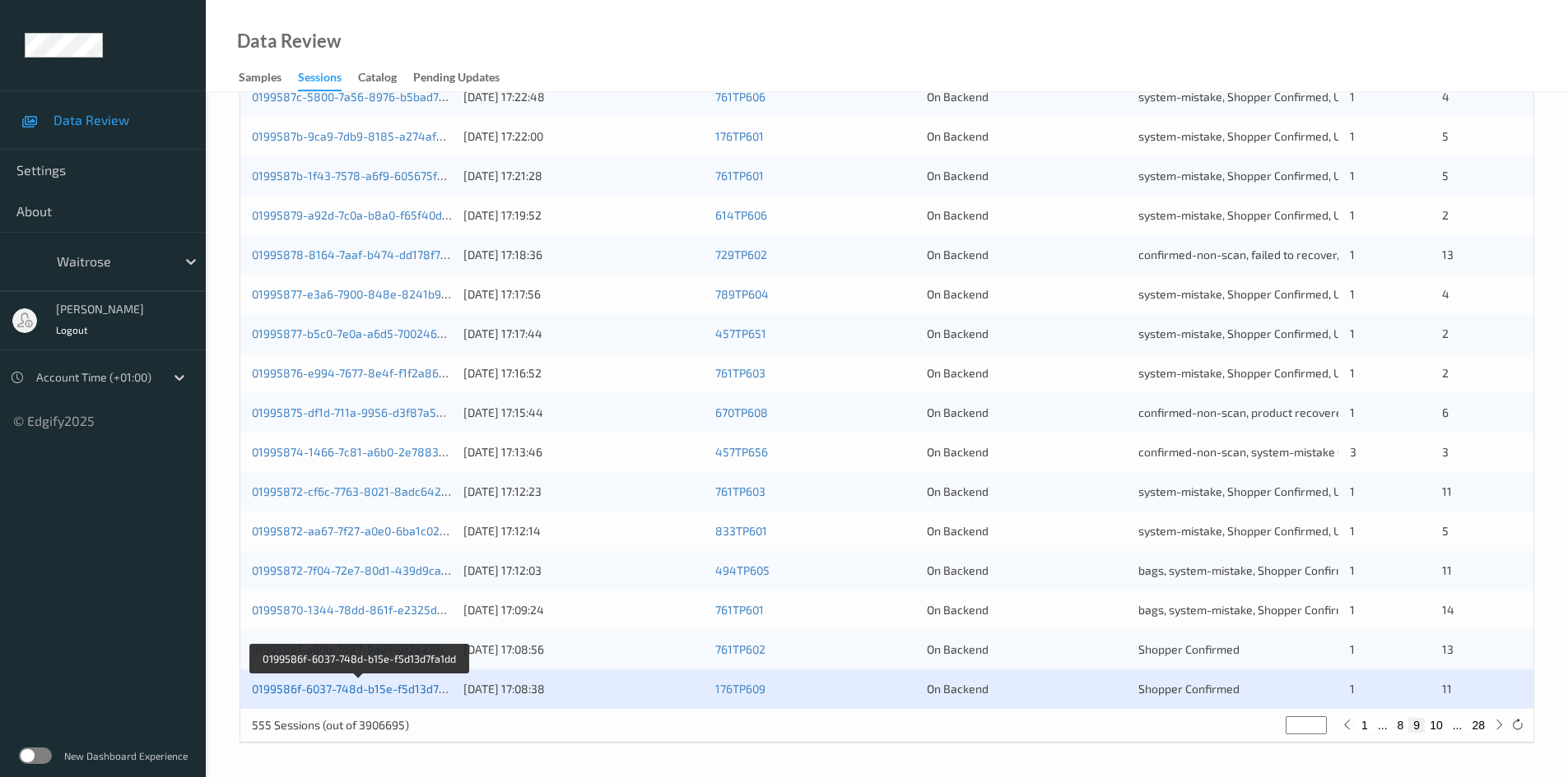
click at [376, 690] on link "0199586f-6037-748d-b15e-f5d13d7fa1dd" at bounding box center [360, 688] width 216 height 14
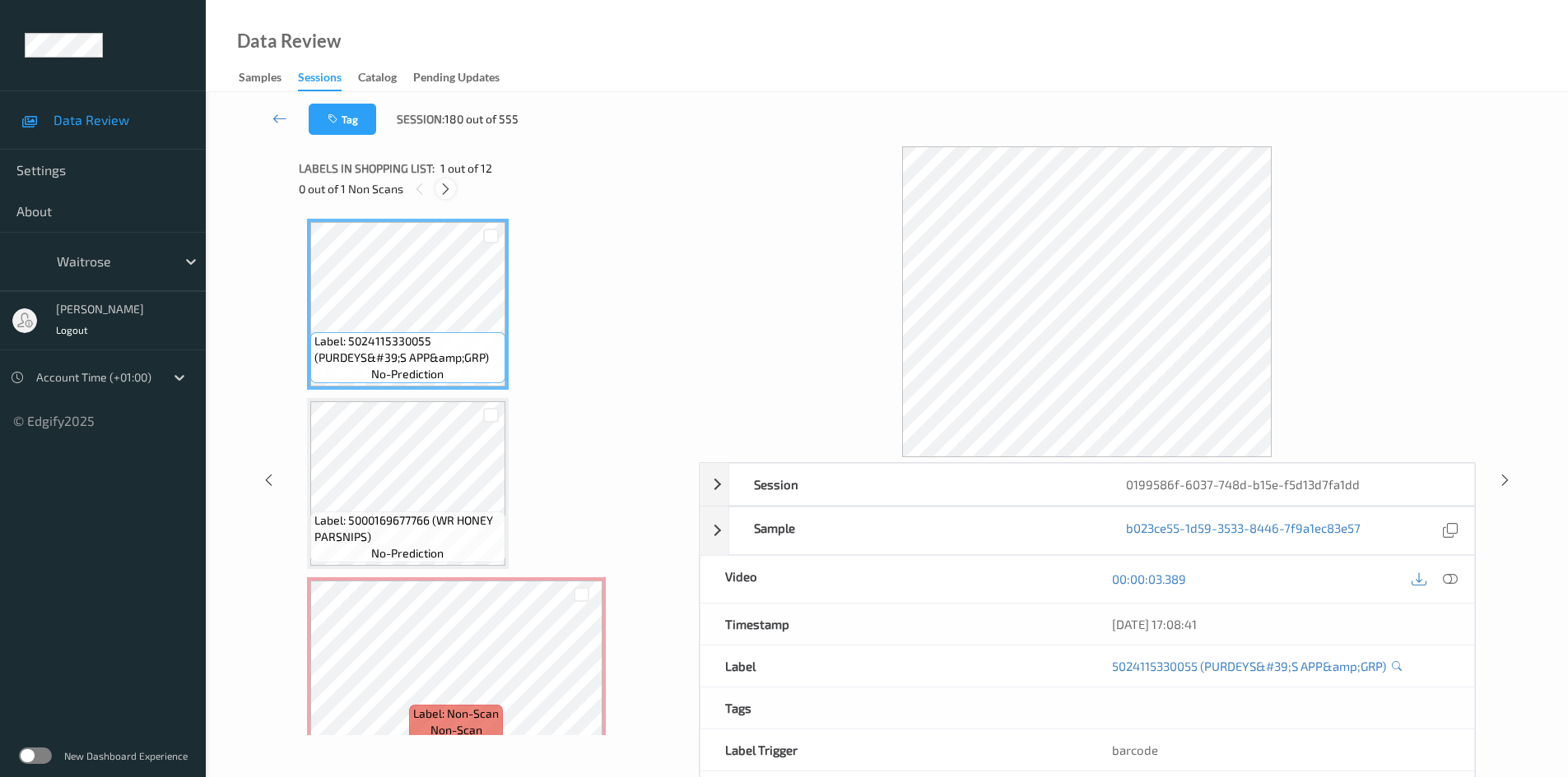
click at [451, 191] on icon at bounding box center [445, 190] width 14 height 15
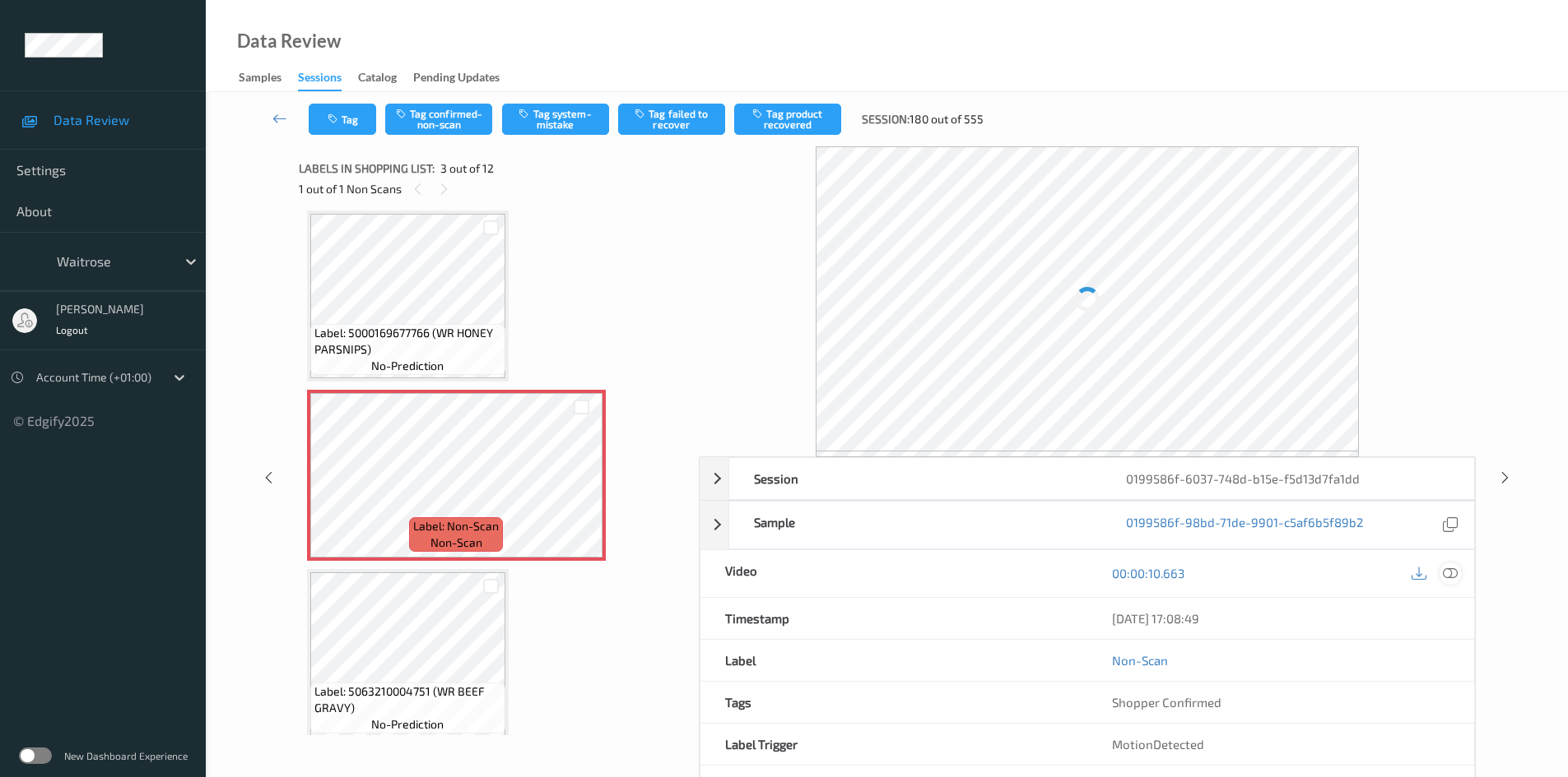
click at [1449, 568] on icon at bounding box center [1450, 573] width 15 height 15
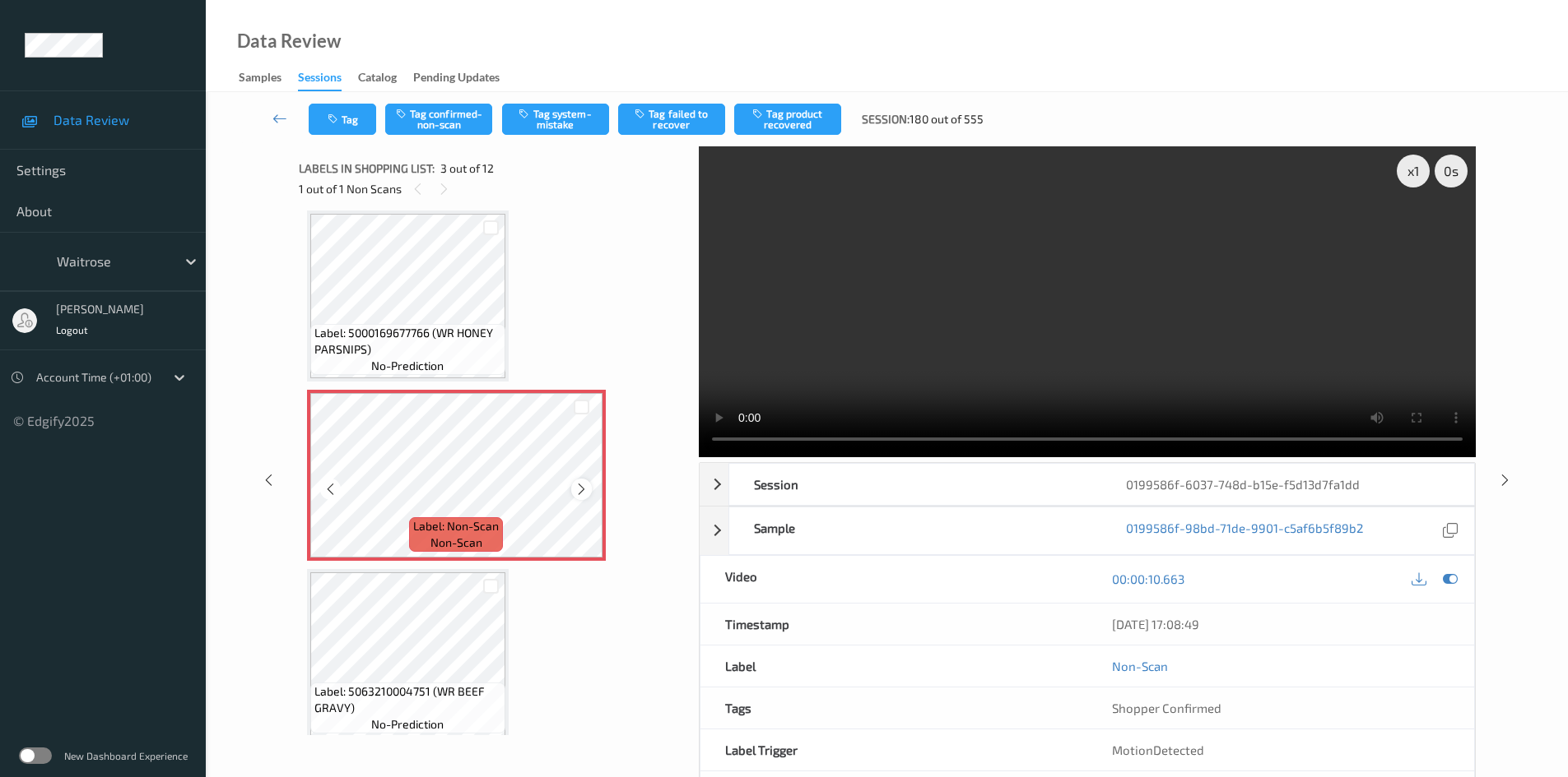
click at [579, 490] on icon at bounding box center [581, 489] width 14 height 15
click at [579, 494] on icon at bounding box center [581, 489] width 14 height 15
click at [1419, 169] on div "x 1" at bounding box center [1413, 171] width 33 height 33
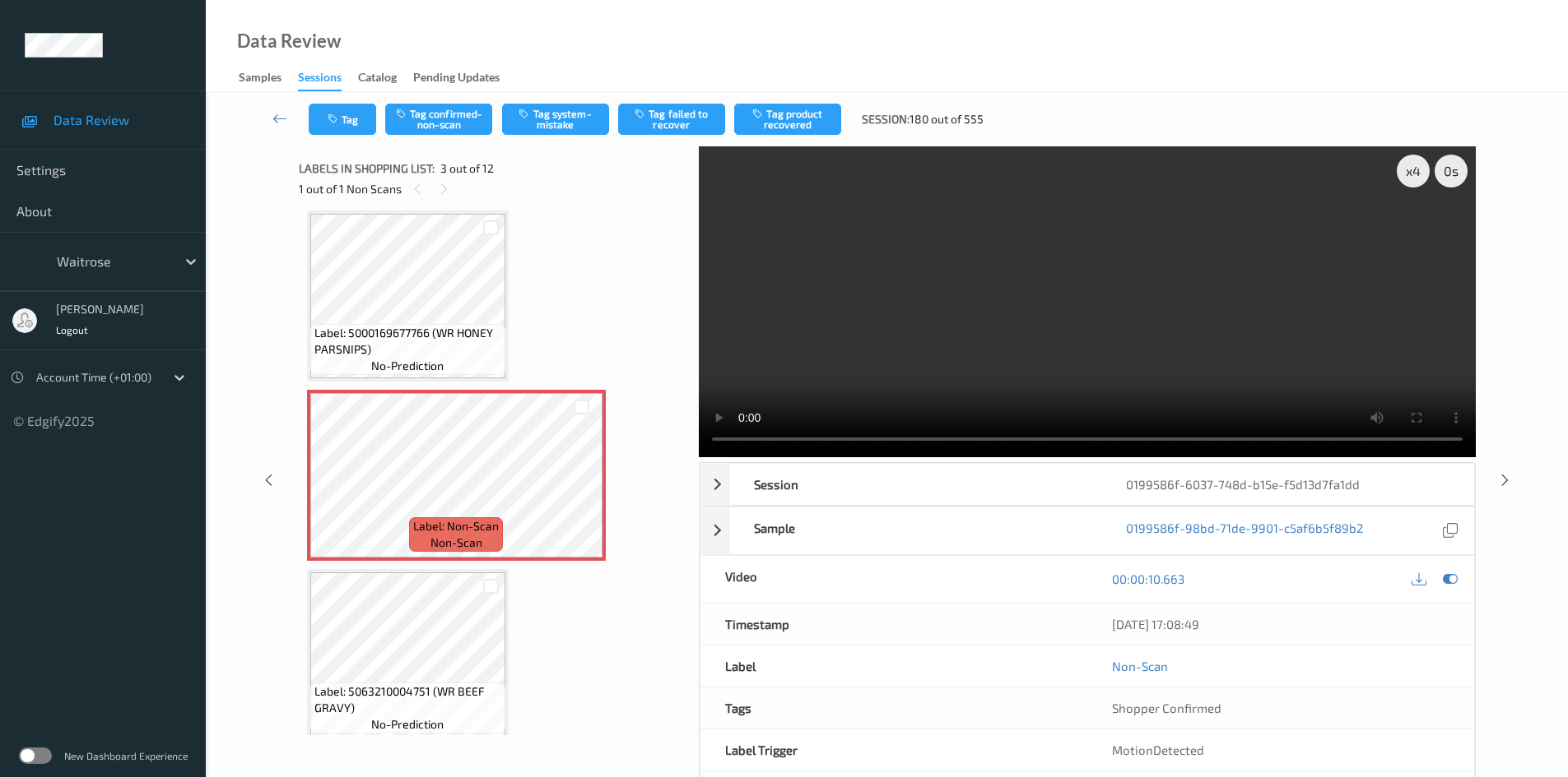
click at [1052, 323] on video at bounding box center [1088, 302] width 777 height 311
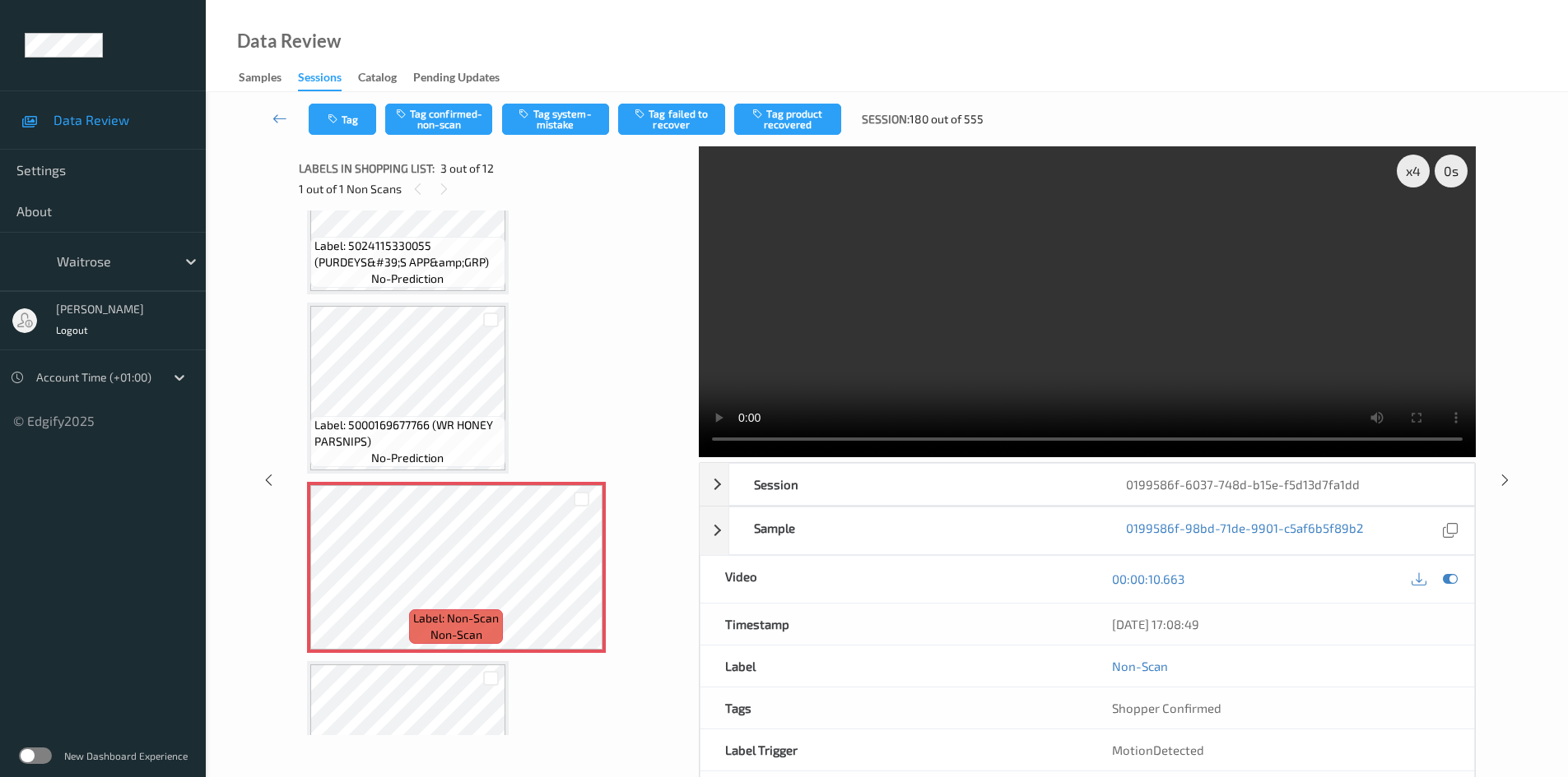
scroll to position [0, 0]
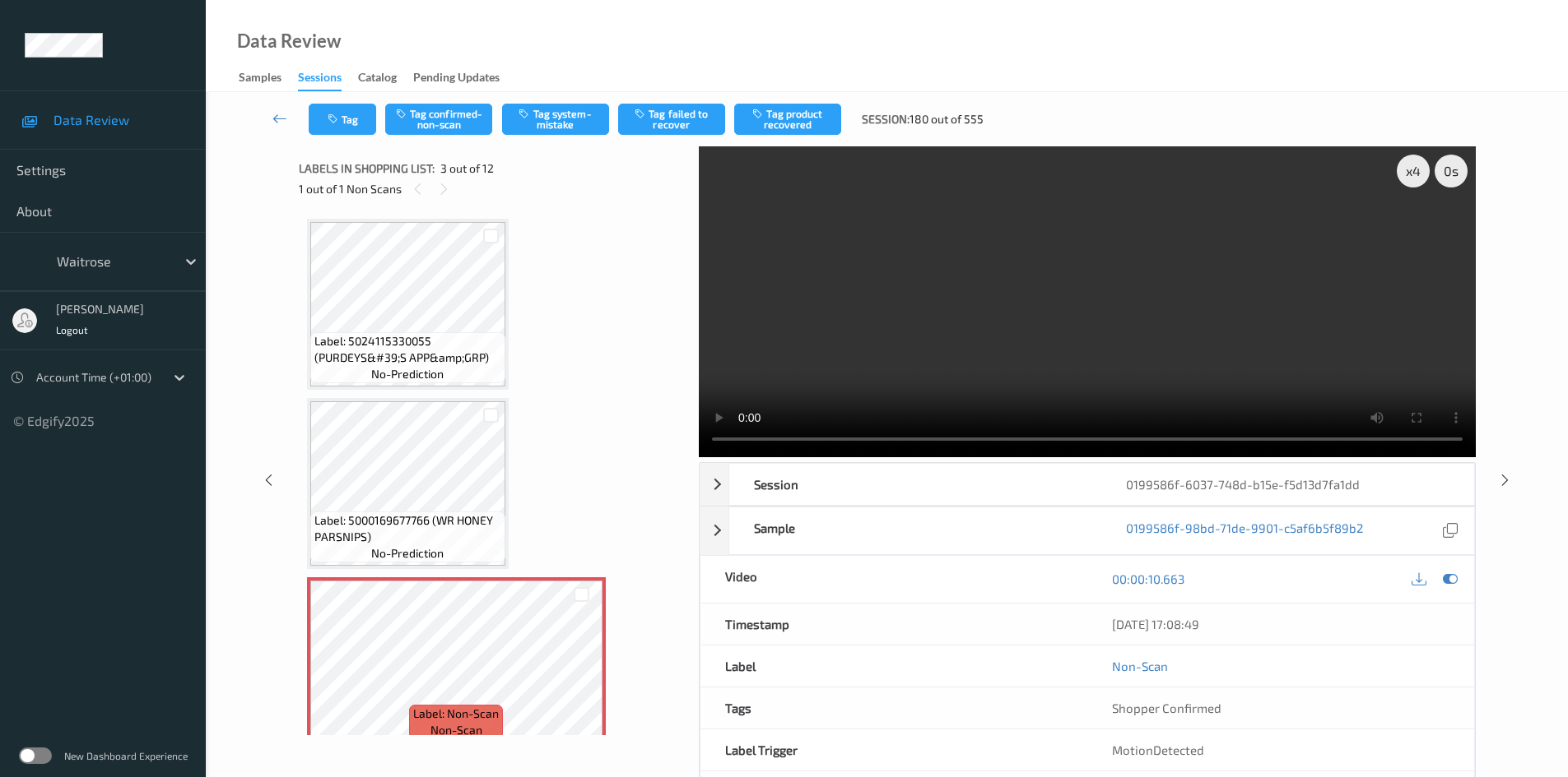
click at [934, 356] on video at bounding box center [1088, 302] width 777 height 311
click at [1050, 308] on video at bounding box center [1088, 302] width 777 height 311
click at [1007, 354] on video at bounding box center [1088, 302] width 777 height 311
click at [1020, 331] on video at bounding box center [1088, 302] width 777 height 311
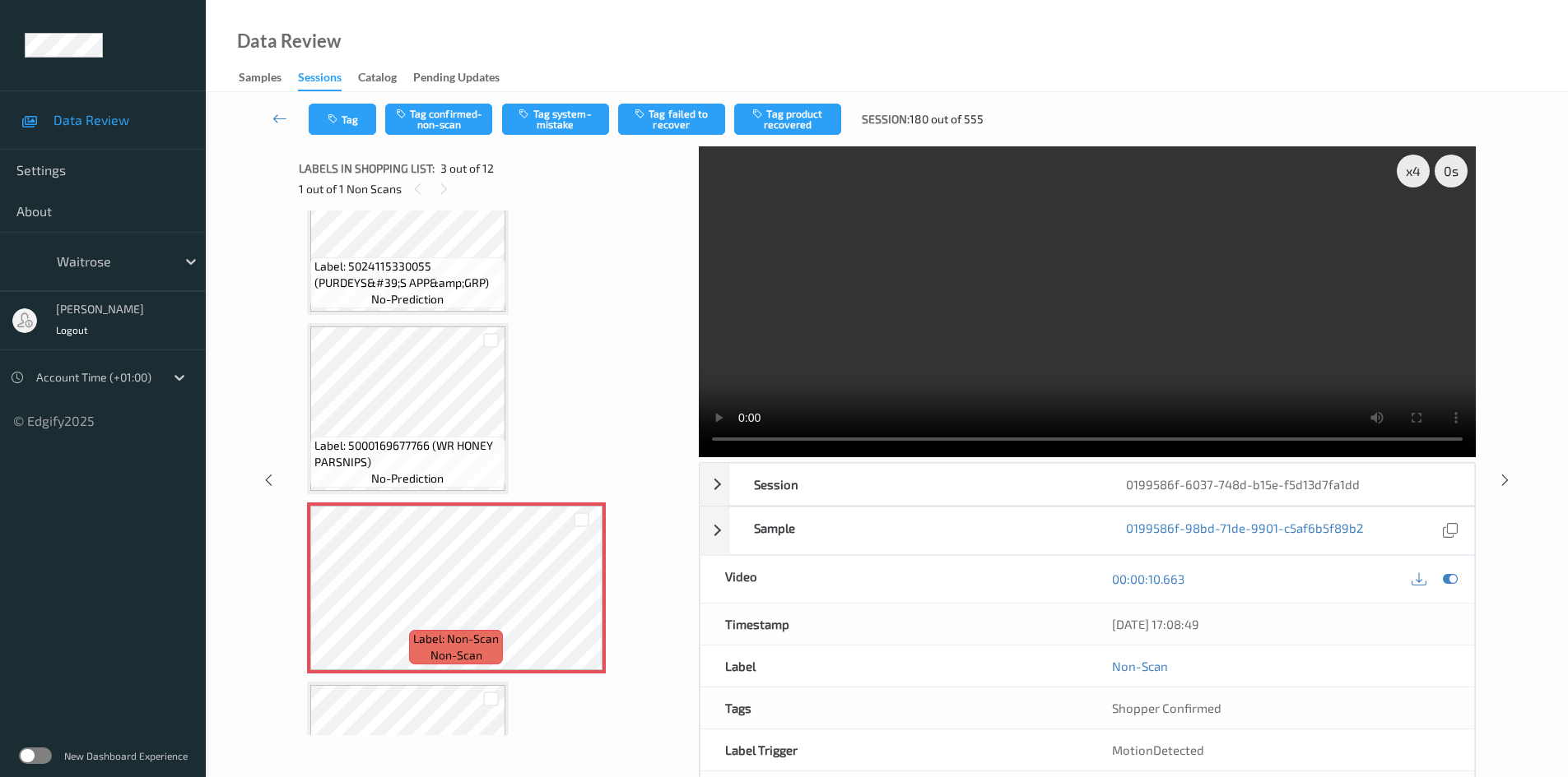
scroll to position [164, 0]
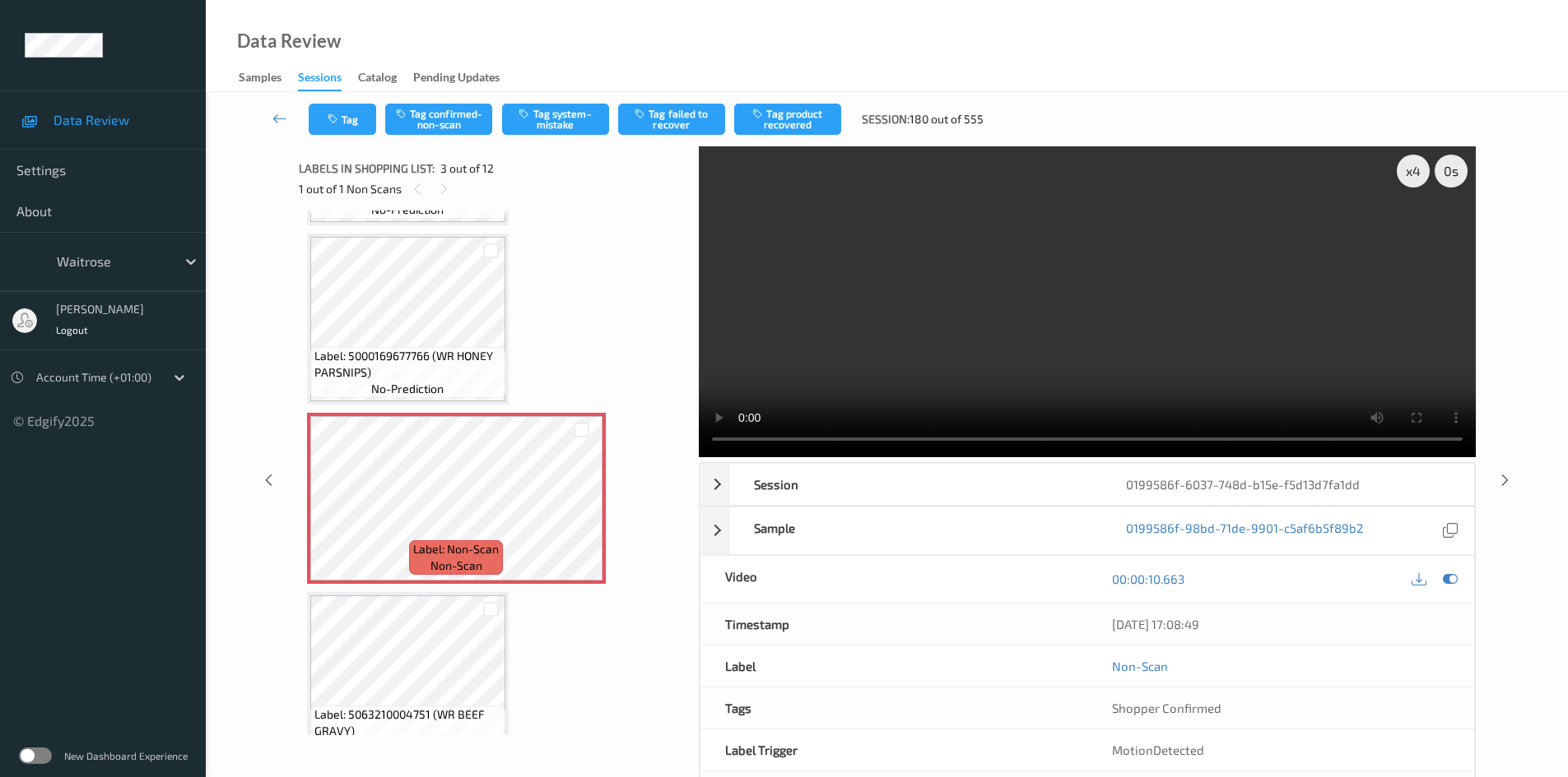
click at [984, 289] on video at bounding box center [1088, 302] width 777 height 311
click at [1048, 311] on video at bounding box center [1088, 302] width 777 height 311
click at [1409, 165] on div "x 4" at bounding box center [1413, 171] width 33 height 33
click at [1409, 165] on div "x 8" at bounding box center [1413, 171] width 33 height 33
click at [1411, 175] on div "x 1" at bounding box center [1413, 171] width 33 height 33
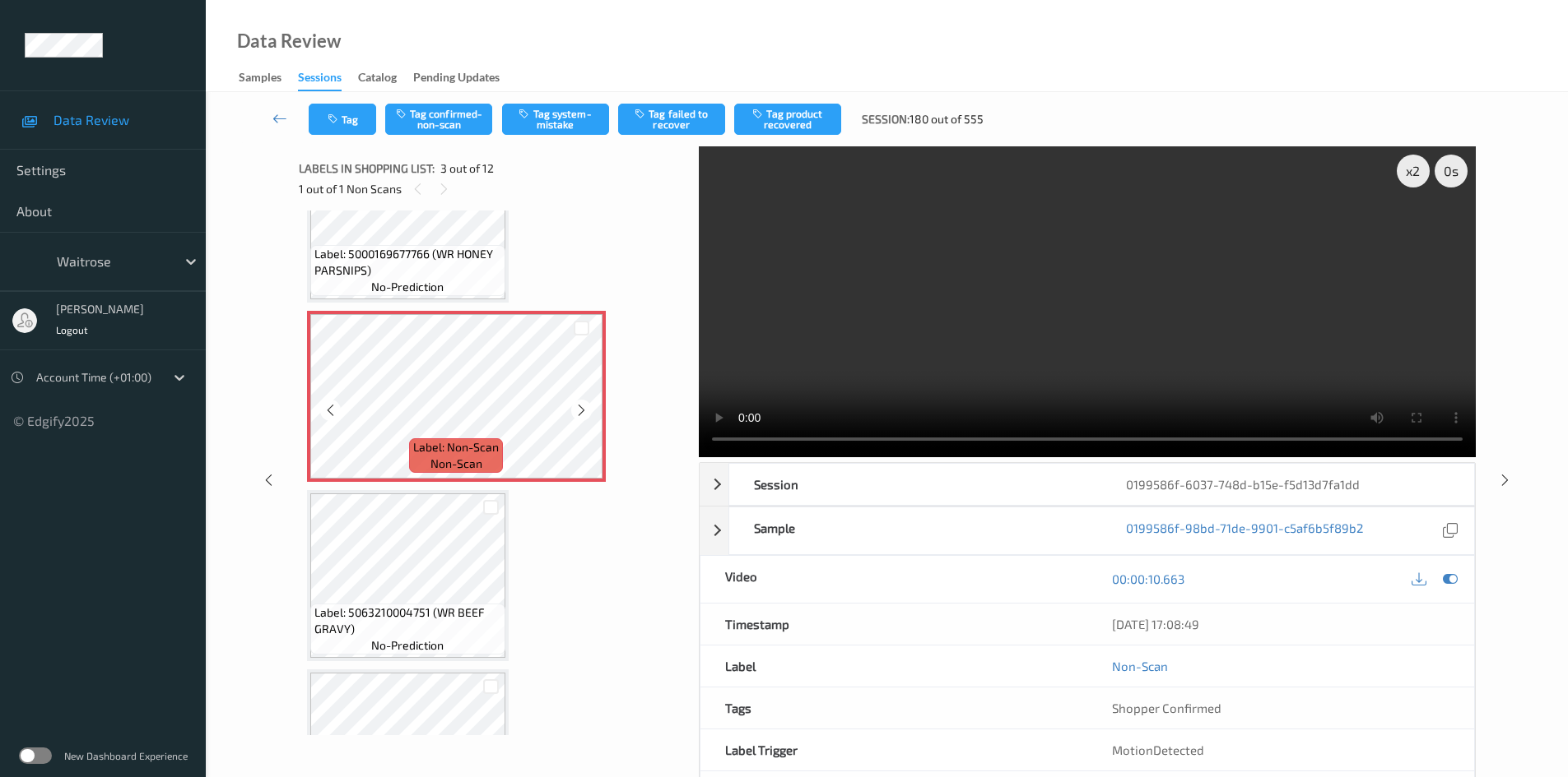
scroll to position [329, 0]
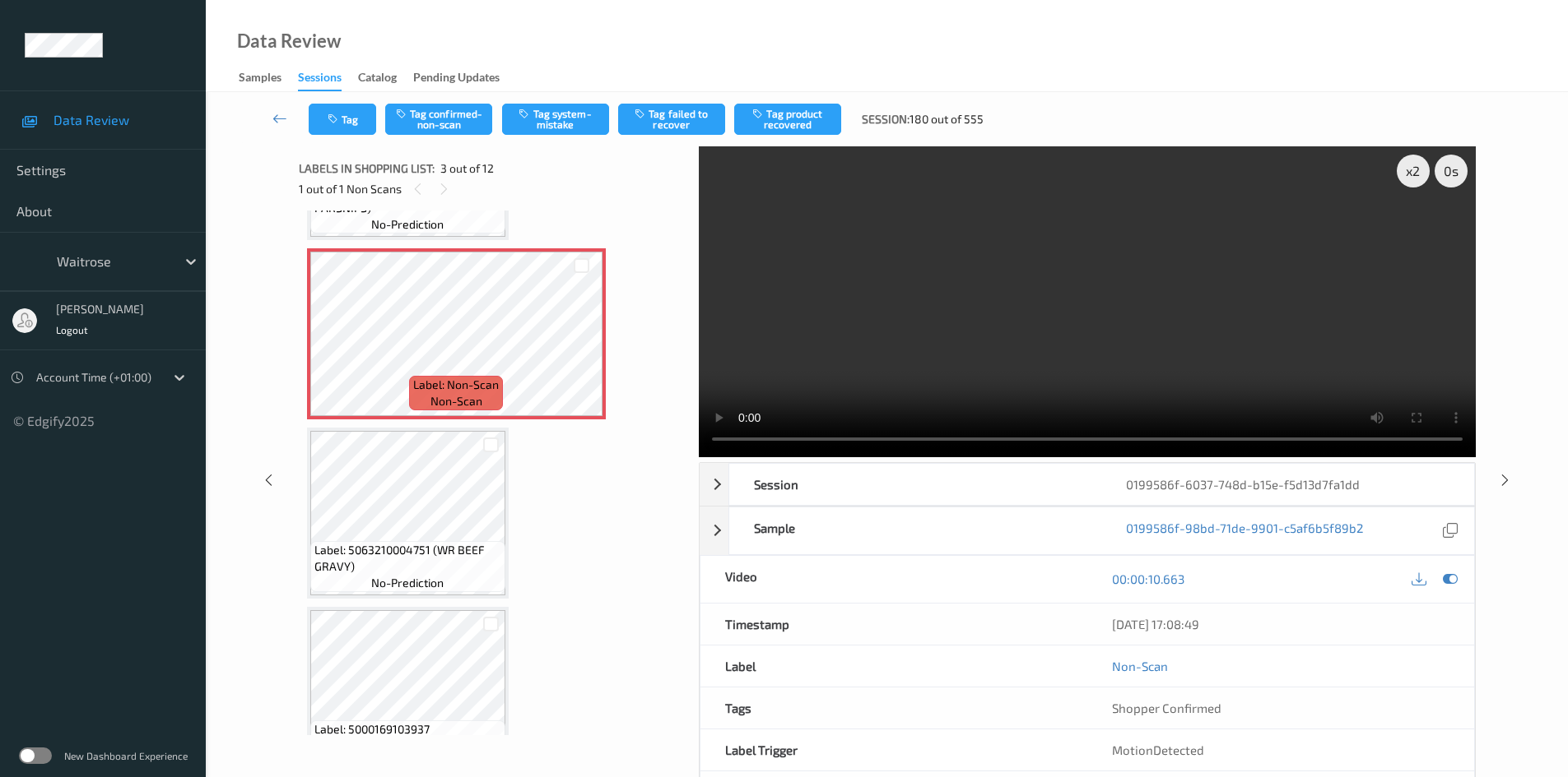
click at [1004, 307] on video at bounding box center [1088, 302] width 777 height 311
click at [1101, 347] on video at bounding box center [1088, 302] width 777 height 311
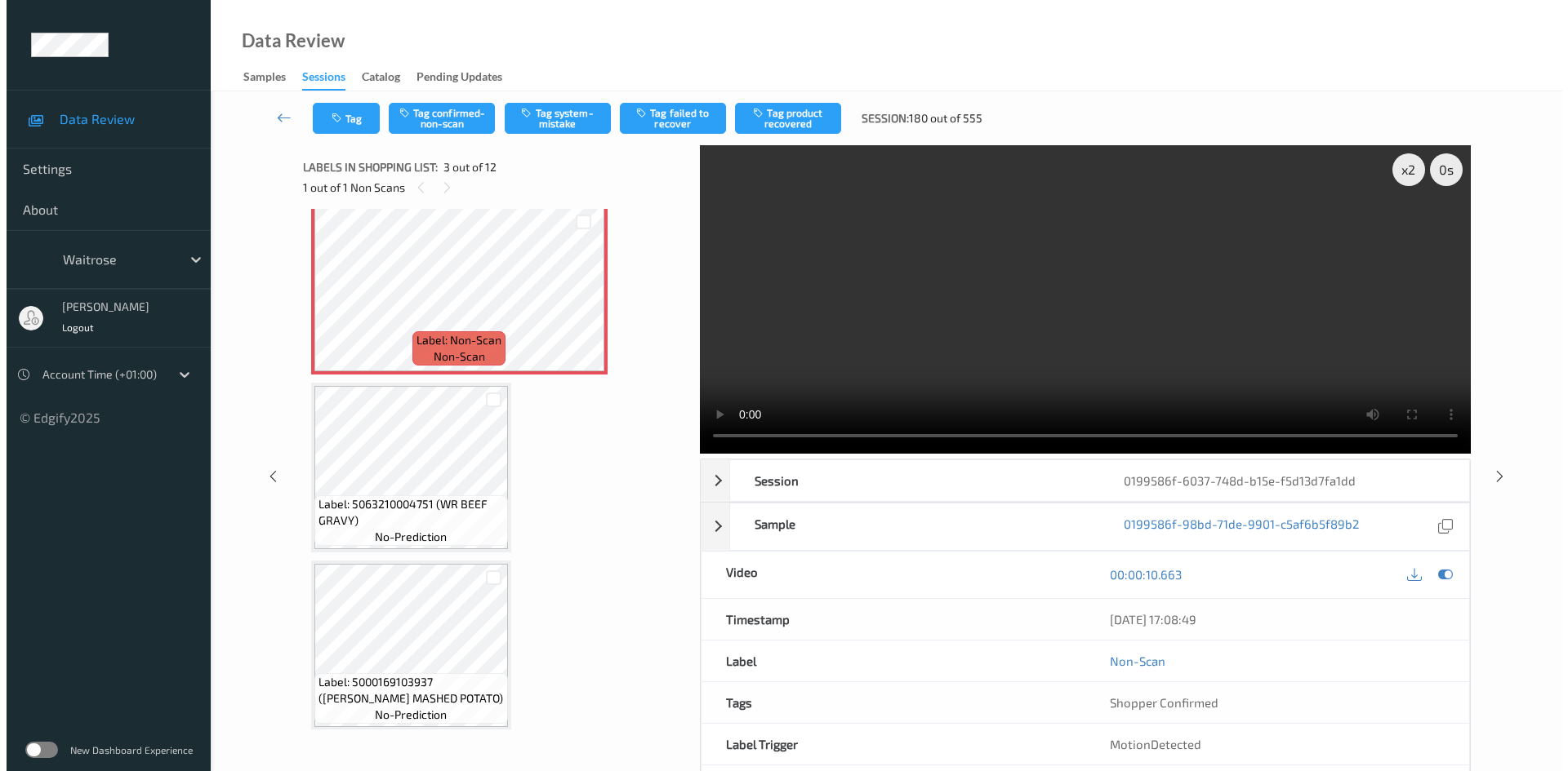
scroll to position [408, 0]
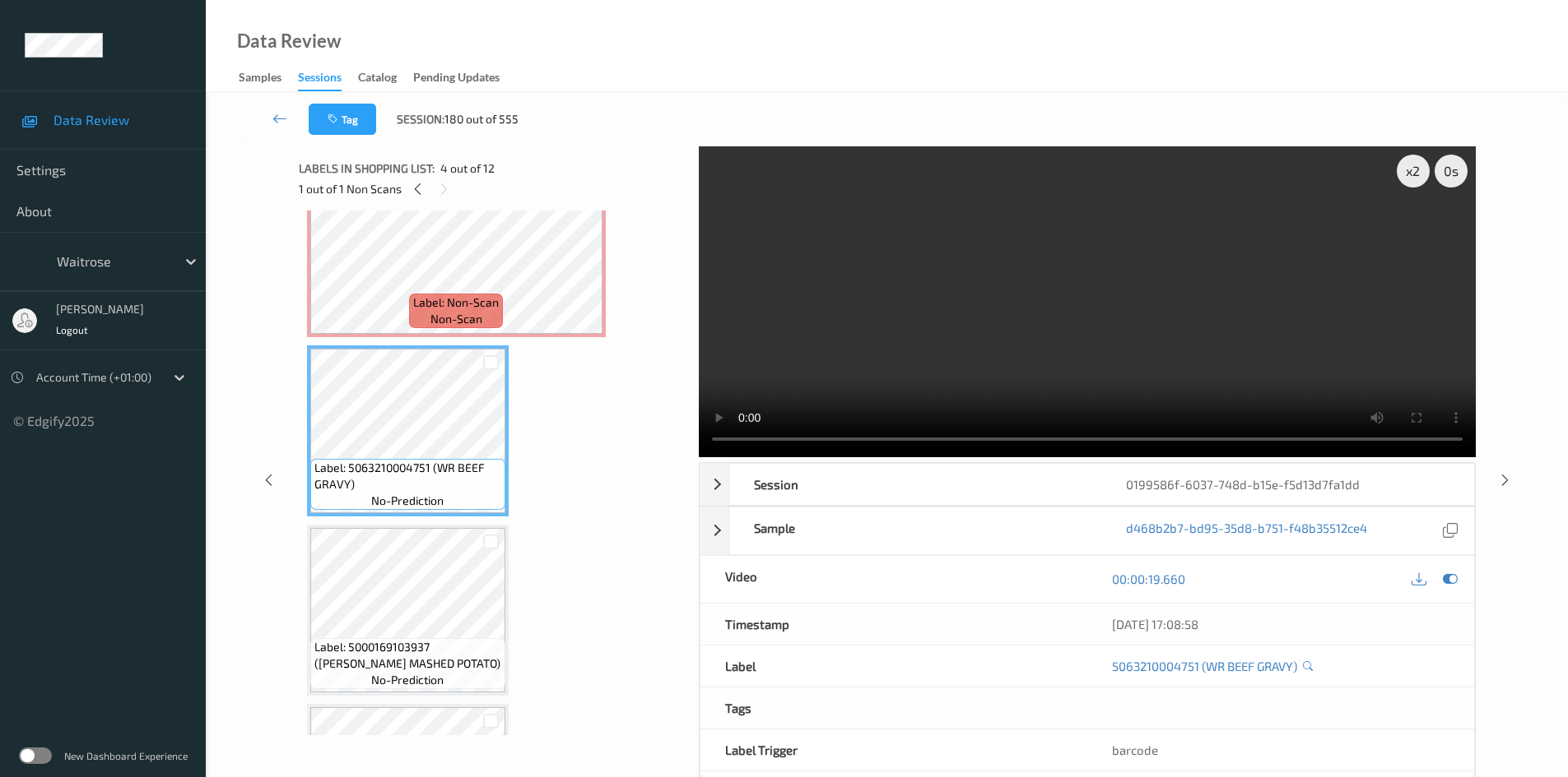
click at [866, 381] on video at bounding box center [1088, 302] width 777 height 311
click at [914, 363] on video at bounding box center [1088, 302] width 777 height 311
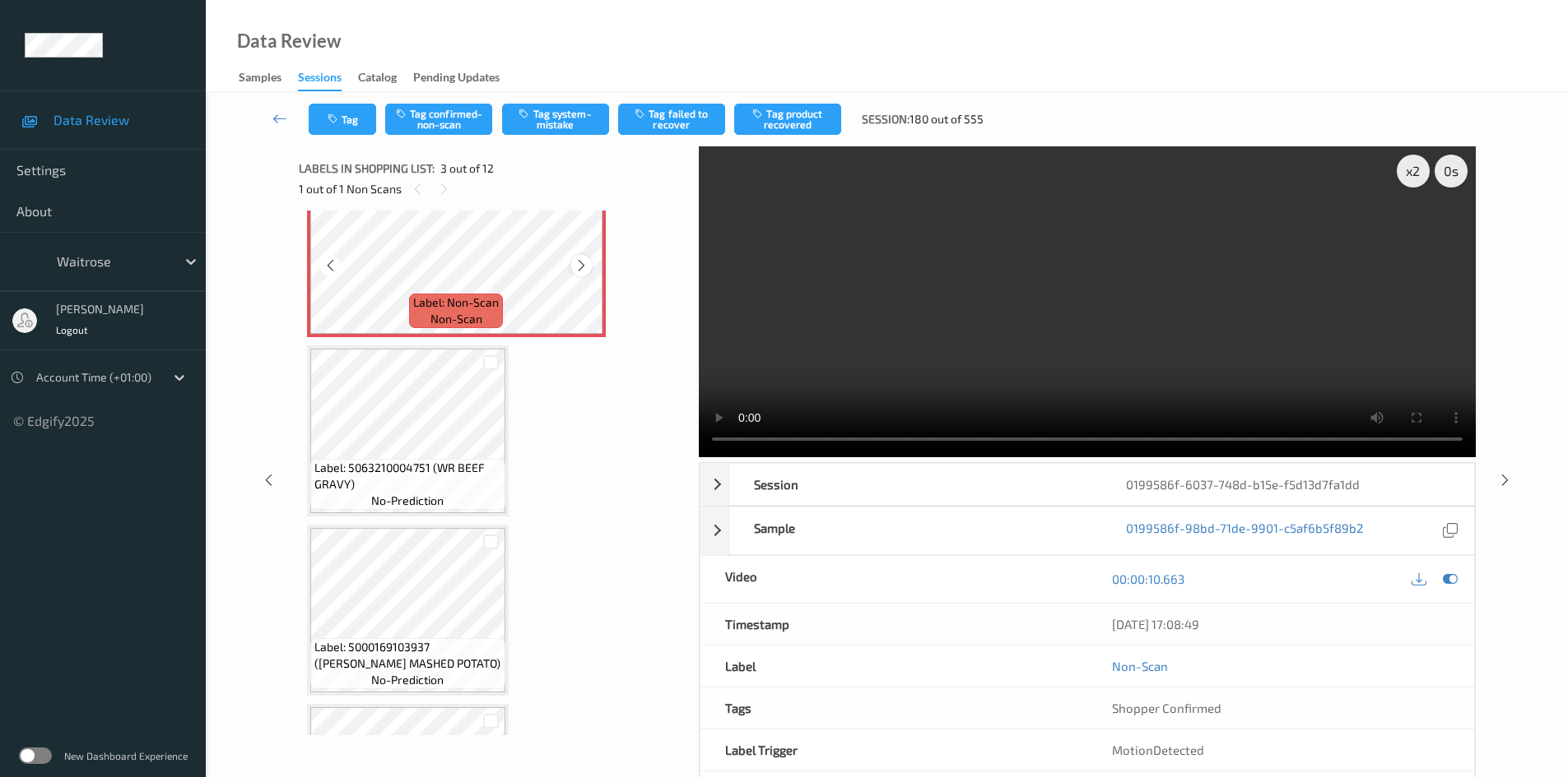
click at [586, 268] on icon at bounding box center [581, 266] width 14 height 15
click at [465, 119] on button "Tag confirmed-non-scan" at bounding box center [438, 119] width 107 height 31
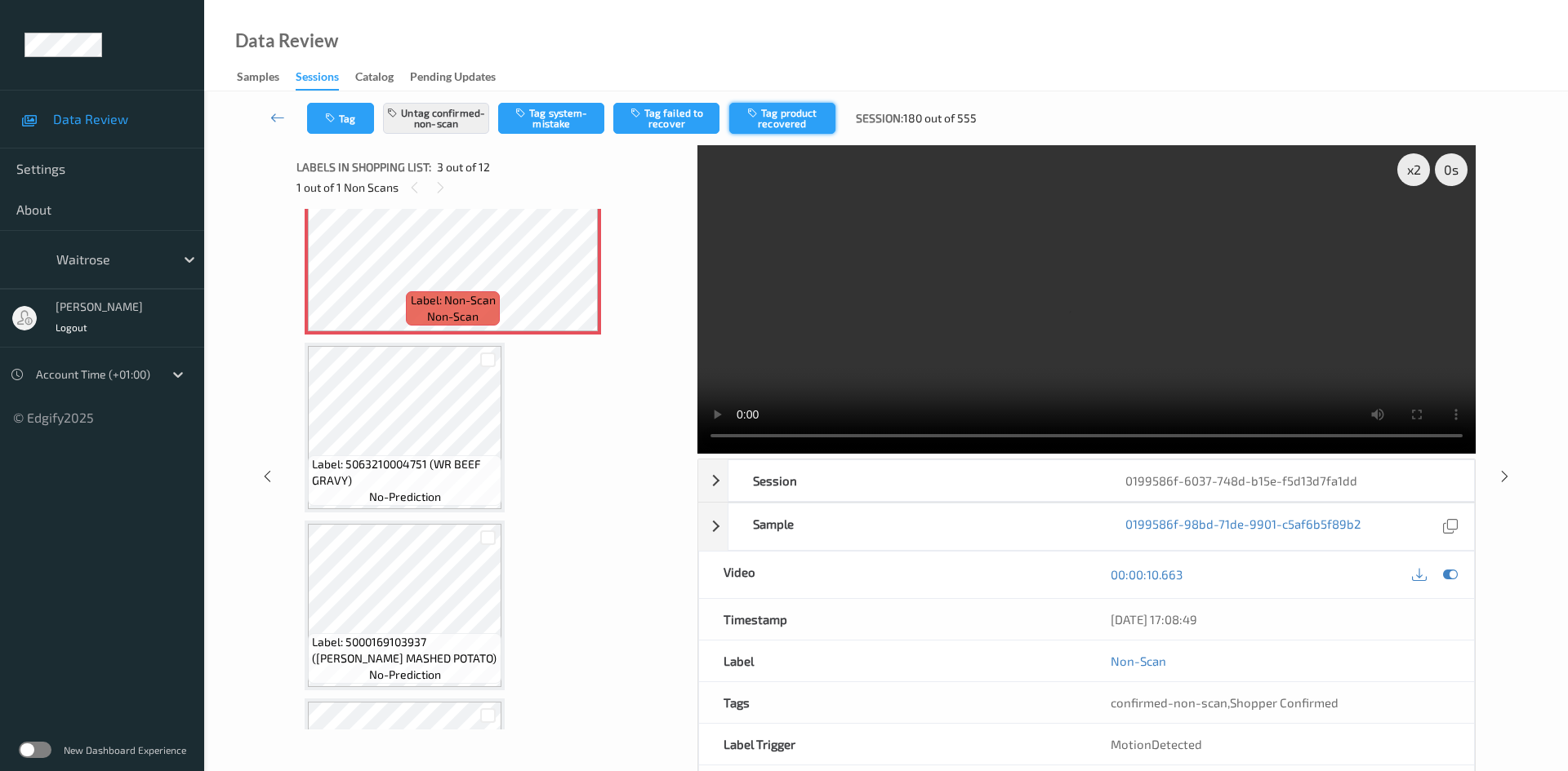
click at [793, 112] on button "Tag product recovered" at bounding box center [783, 118] width 107 height 31
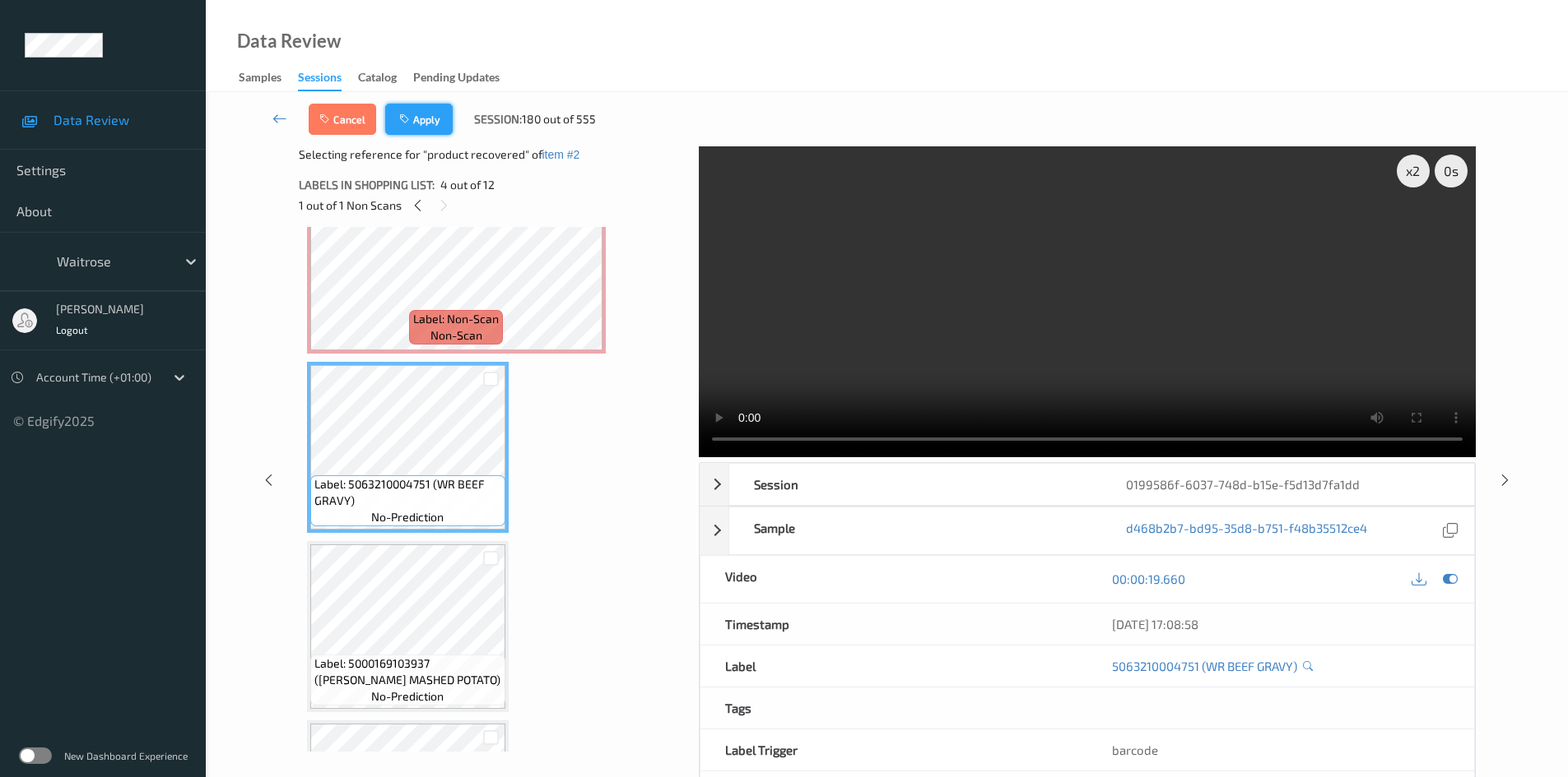
click at [425, 117] on button "Apply" at bounding box center [419, 119] width 67 height 31
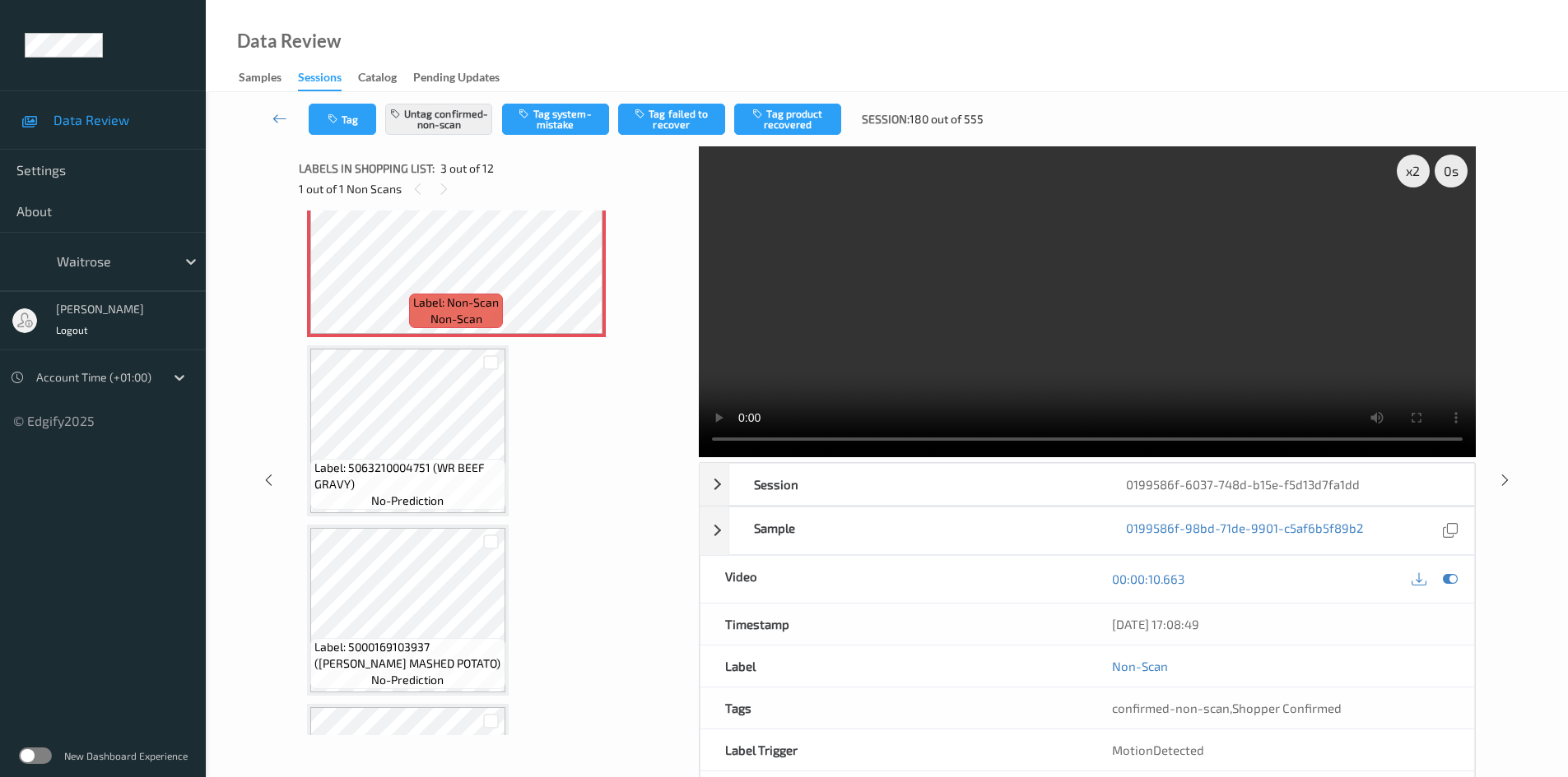
scroll to position [188, 0]
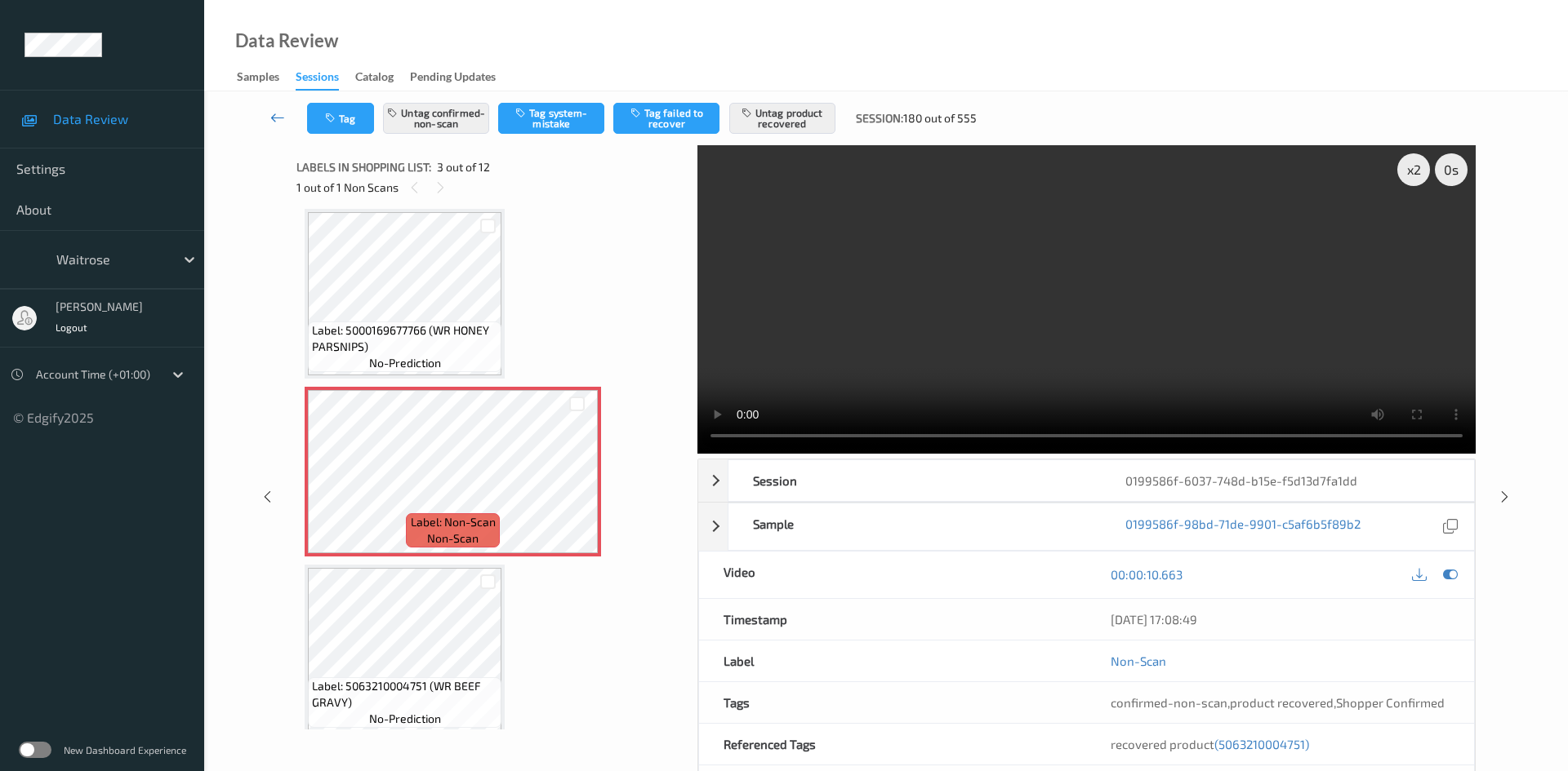
click at [273, 108] on link at bounding box center [278, 118] width 58 height 31
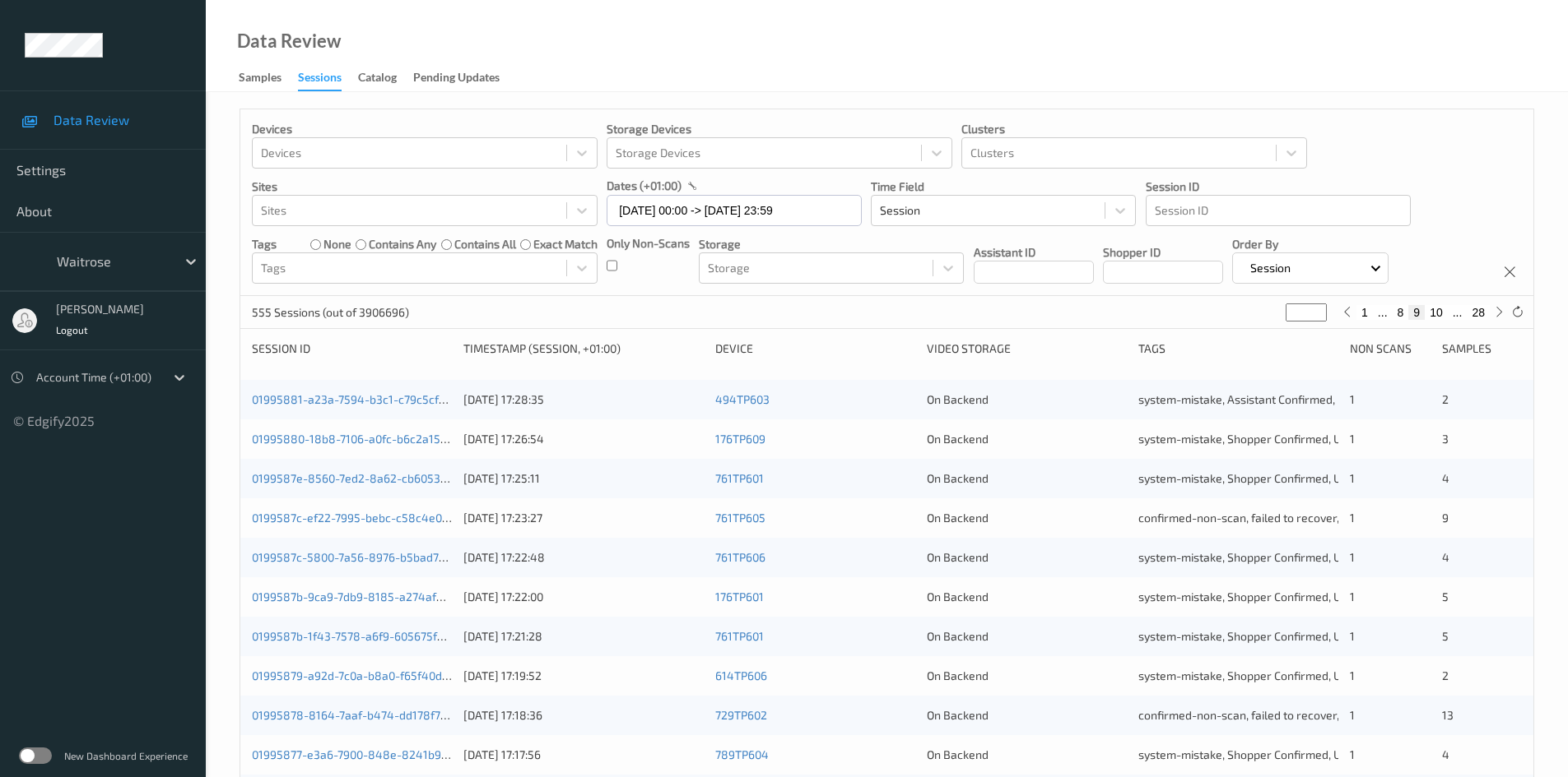
drag, startPoint x: 1300, startPoint y: 307, endPoint x: 1258, endPoint y: 341, distance: 54.0
click at [1258, 341] on div "Devices Devices Storage Devices Storage Devices Clusters Clusters Sites Sites d…" at bounding box center [887, 656] width 1295 height 1095
type input "*"
type input "**"
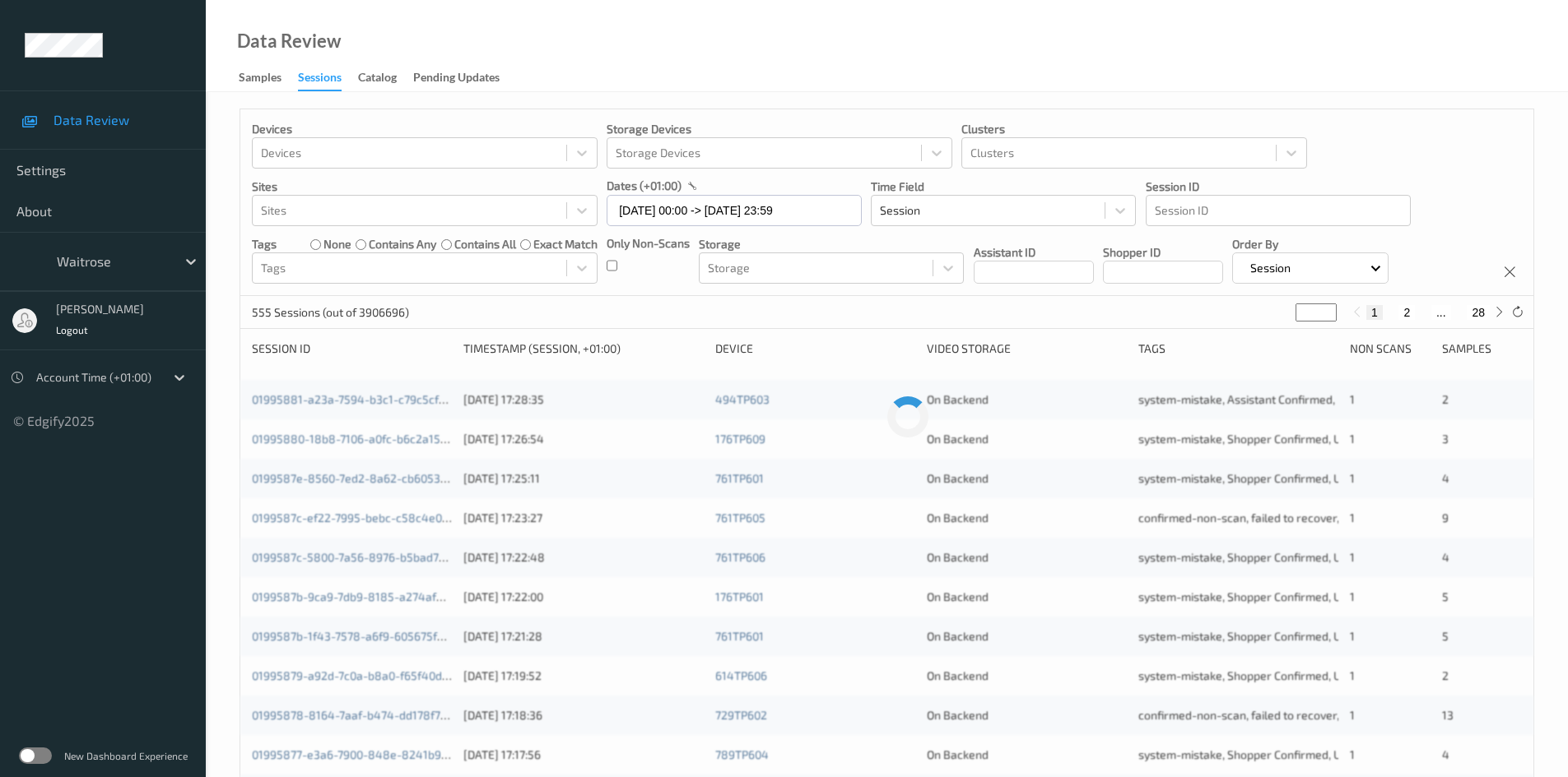
type input "**"
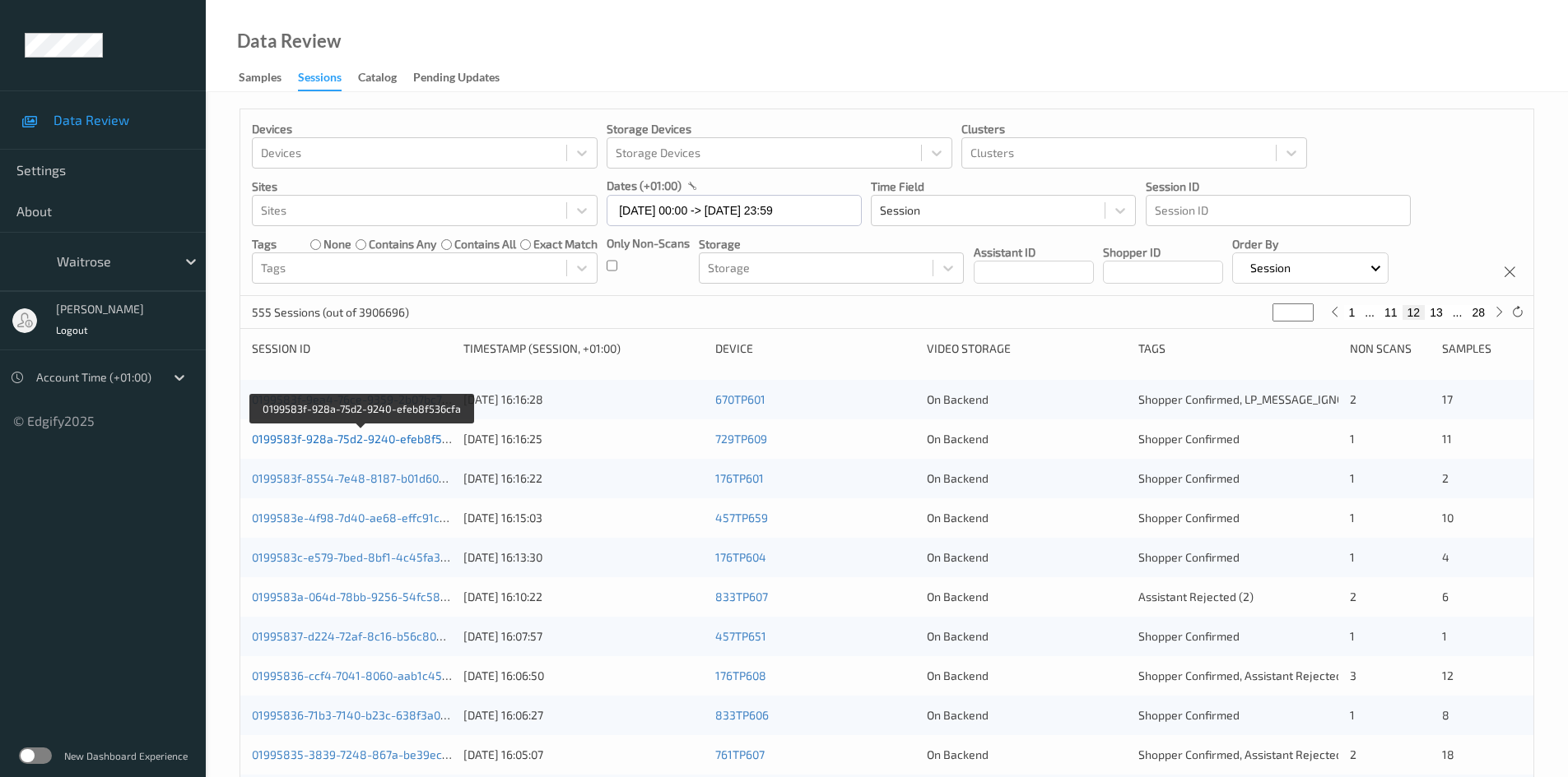
click at [312, 440] on link "0199583f-928a-75d2-9240-efeb8f536cfa" at bounding box center [362, 438] width 220 height 14
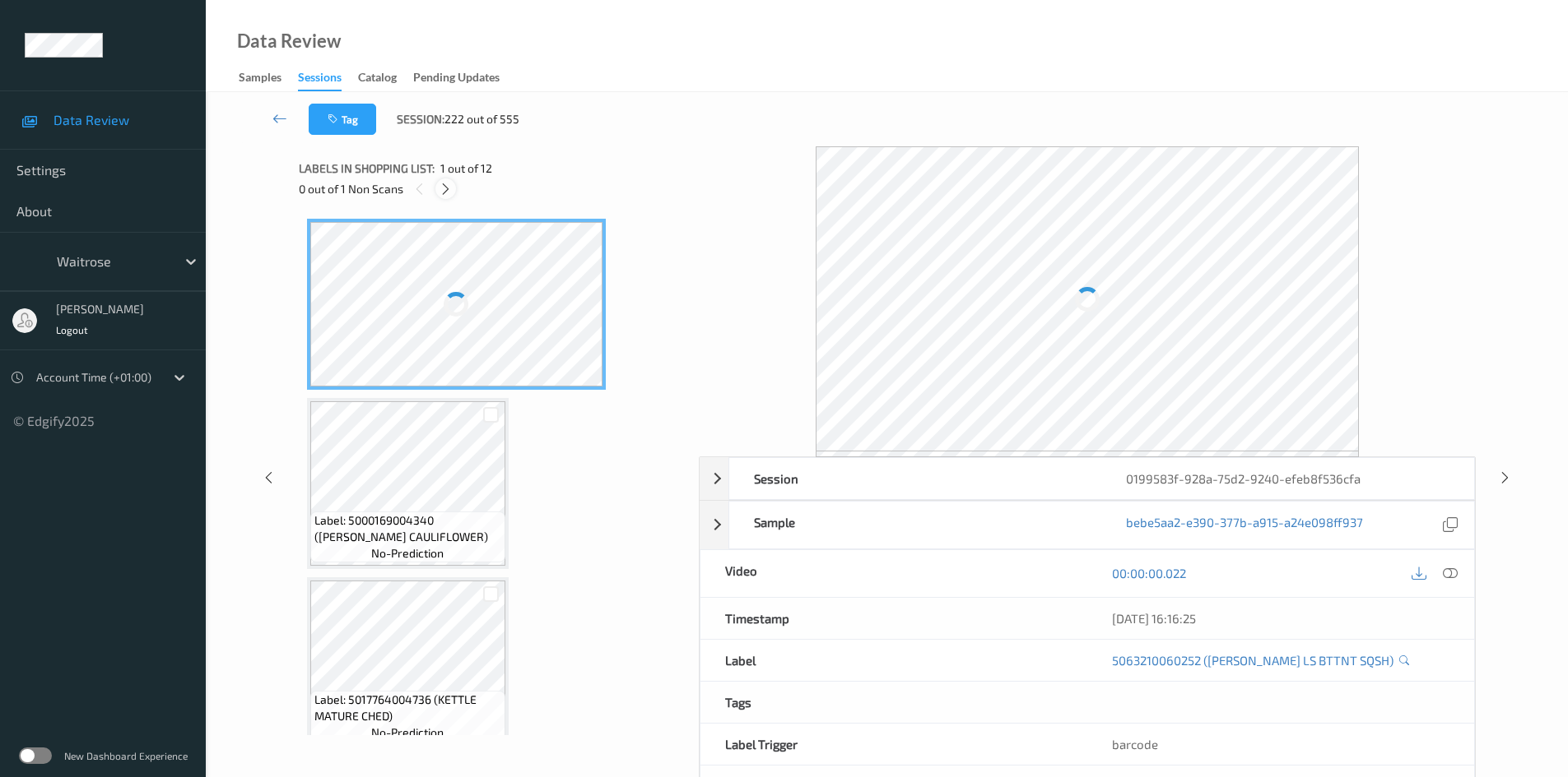
click at [452, 188] on icon at bounding box center [445, 190] width 14 height 15
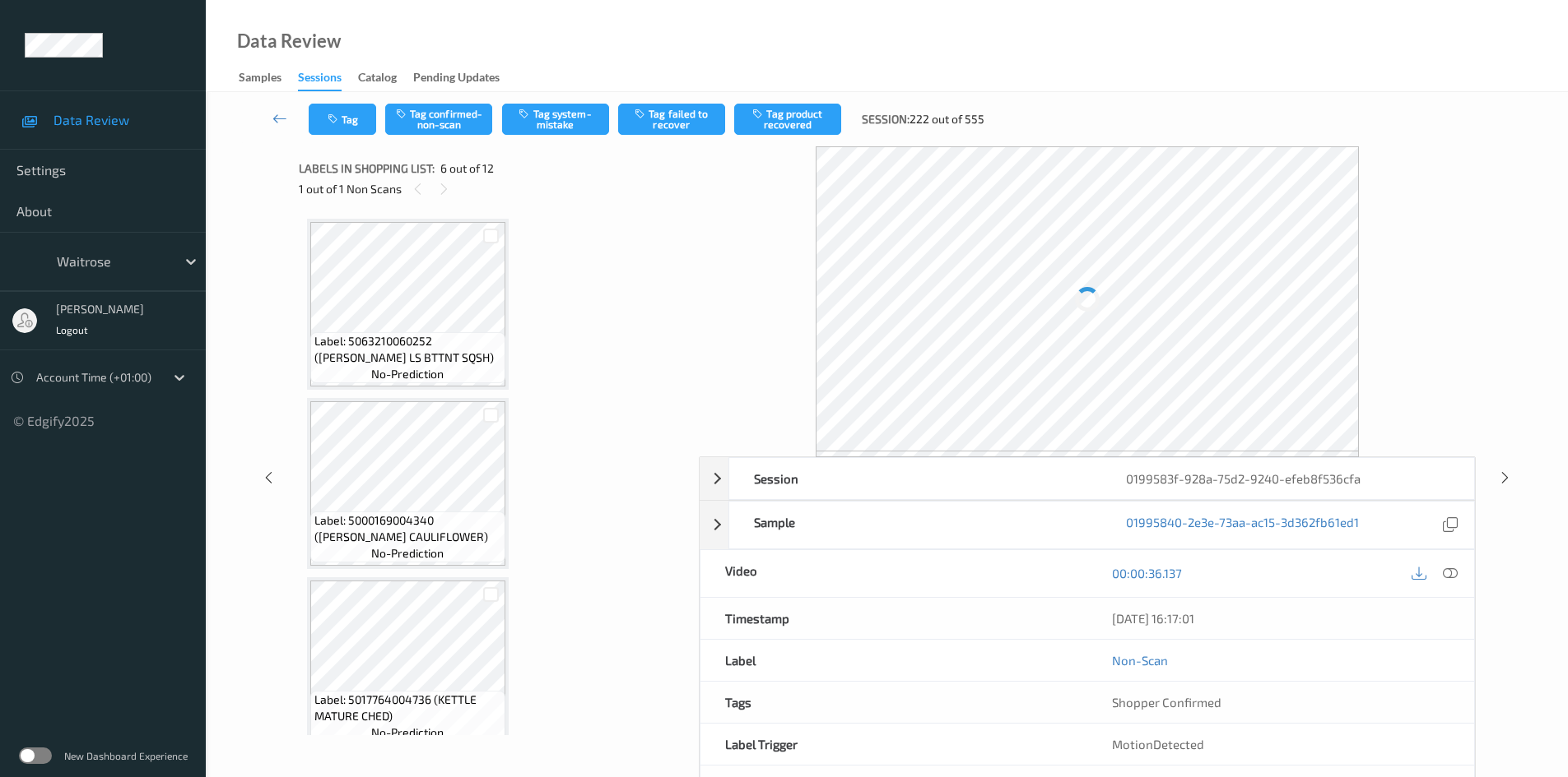
scroll to position [726, 0]
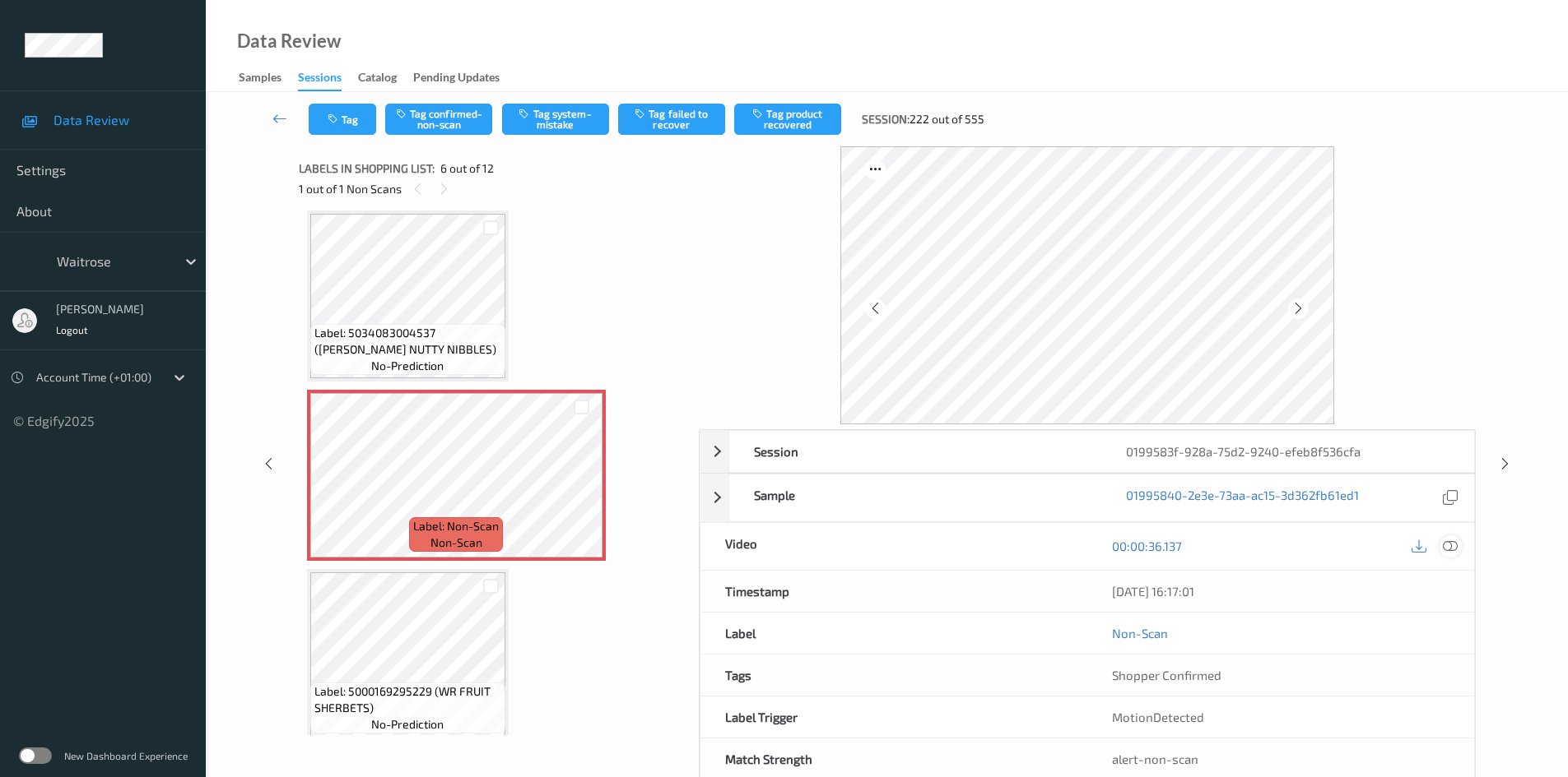
click at [1442, 544] on div at bounding box center [1451, 546] width 22 height 22
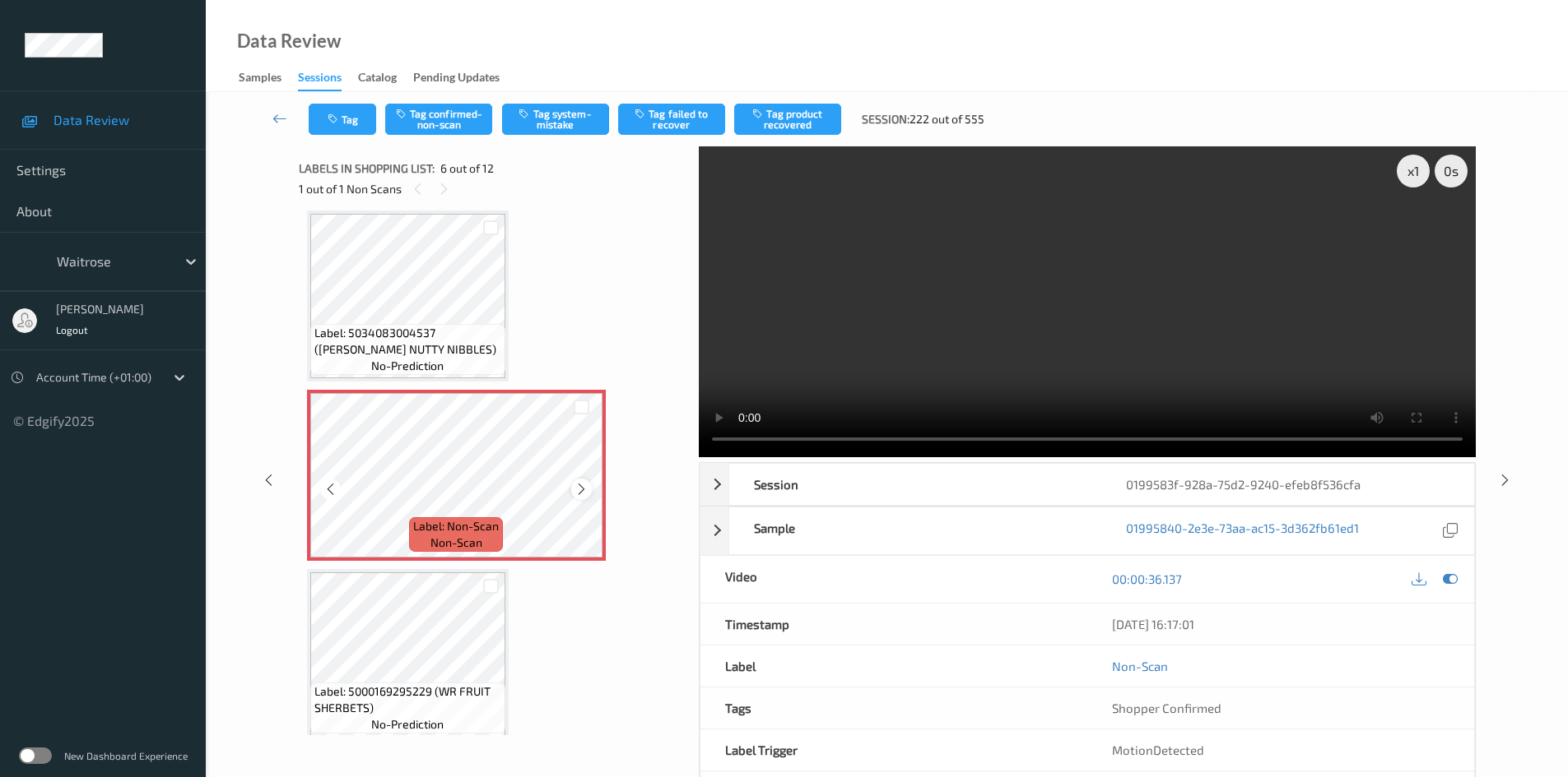
click at [586, 487] on icon at bounding box center [581, 489] width 14 height 15
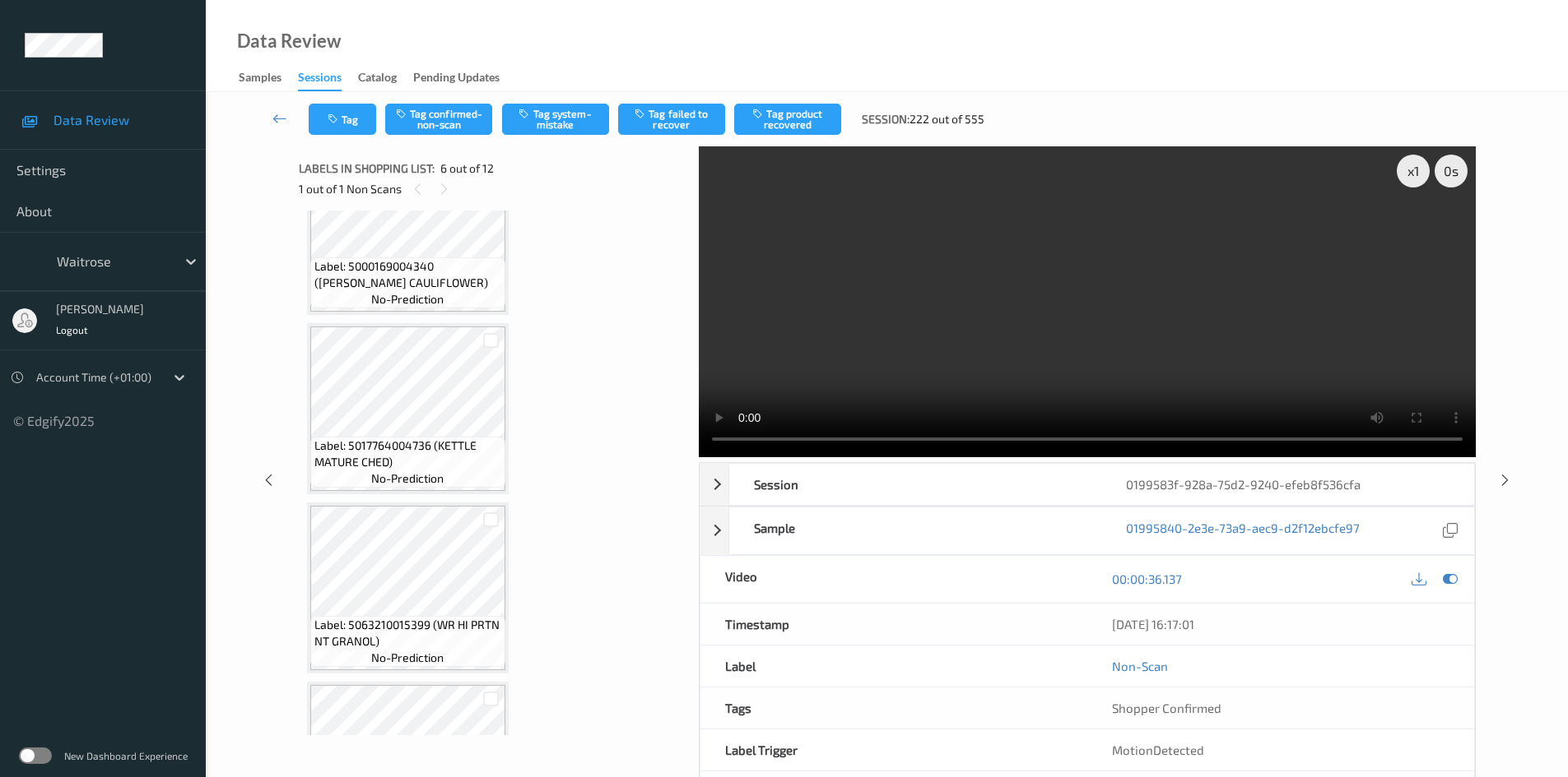
scroll to position [314, 0]
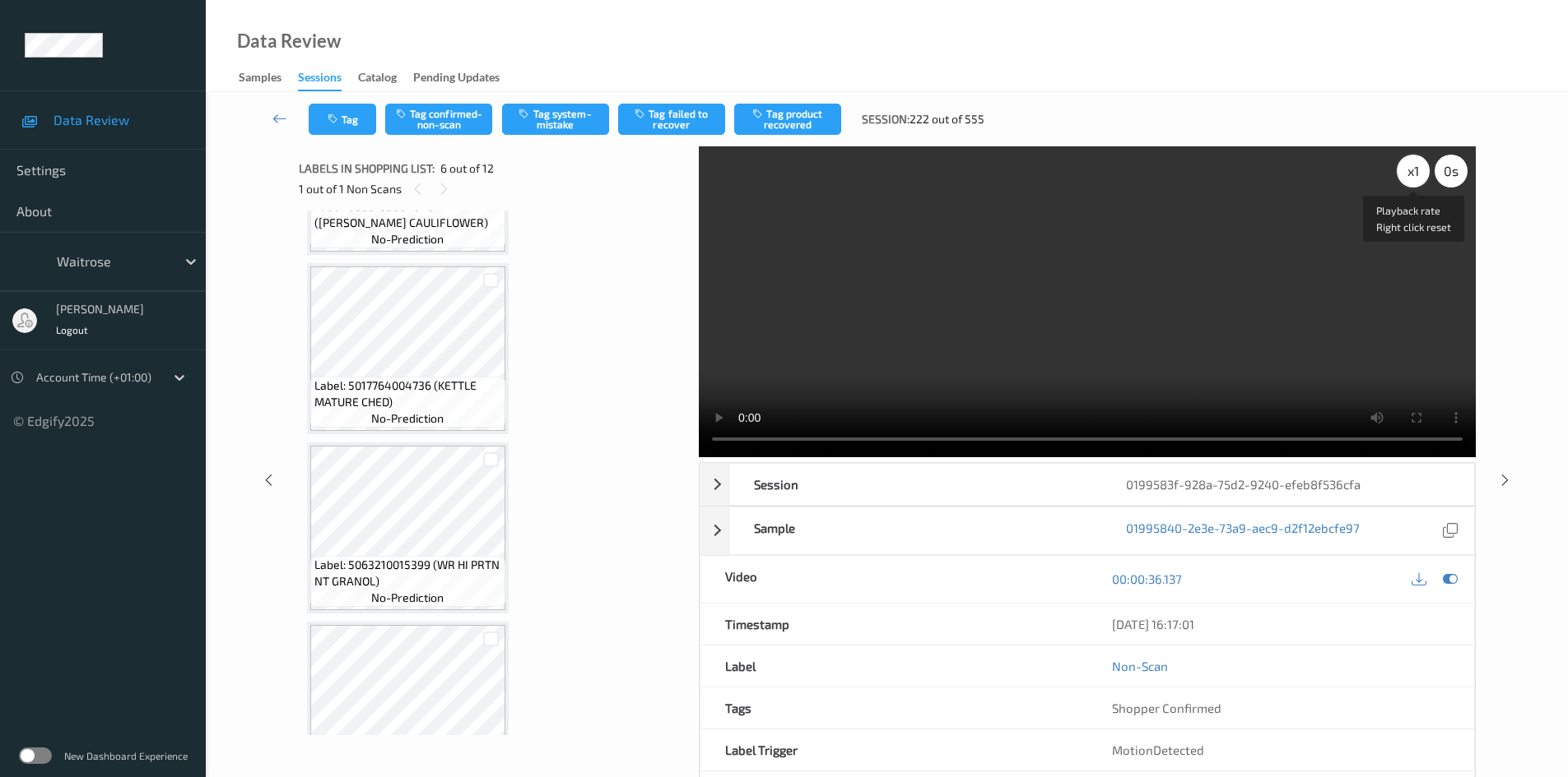
click at [1418, 172] on div "x 1" at bounding box center [1413, 171] width 33 height 33
click at [1158, 303] on video at bounding box center [1088, 302] width 777 height 311
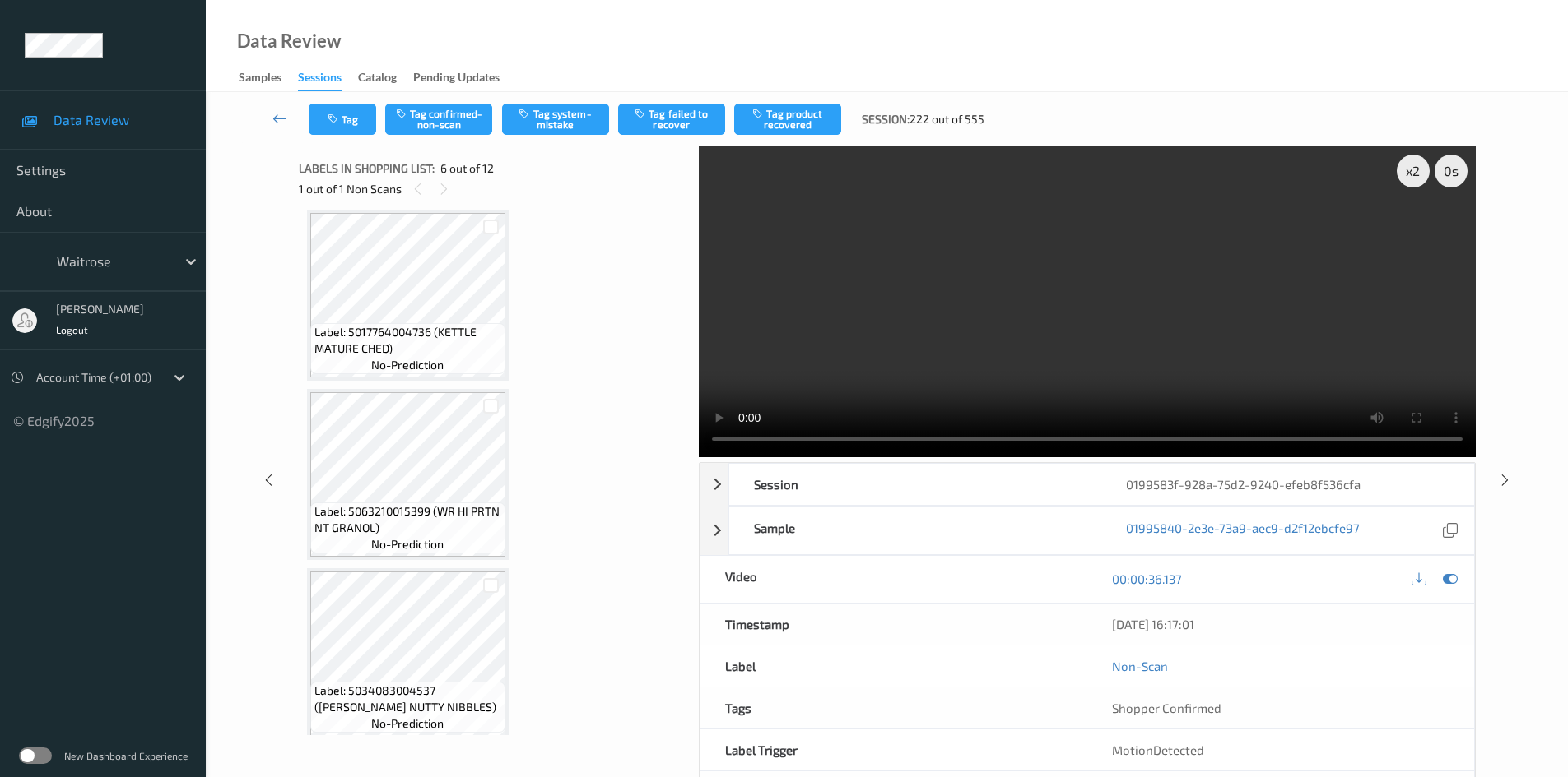
scroll to position [397, 0]
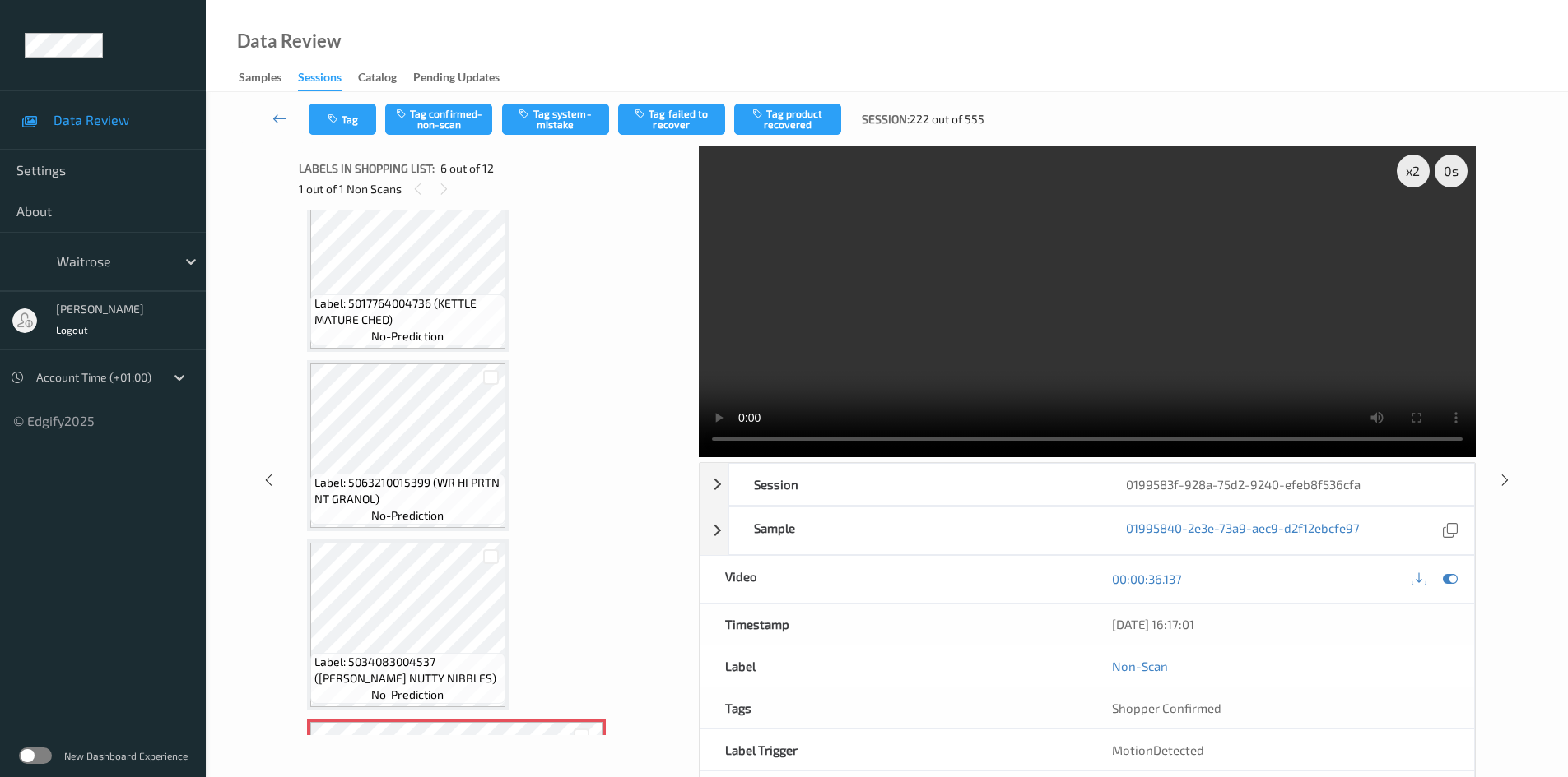
click at [1197, 361] on video at bounding box center [1088, 302] width 777 height 311
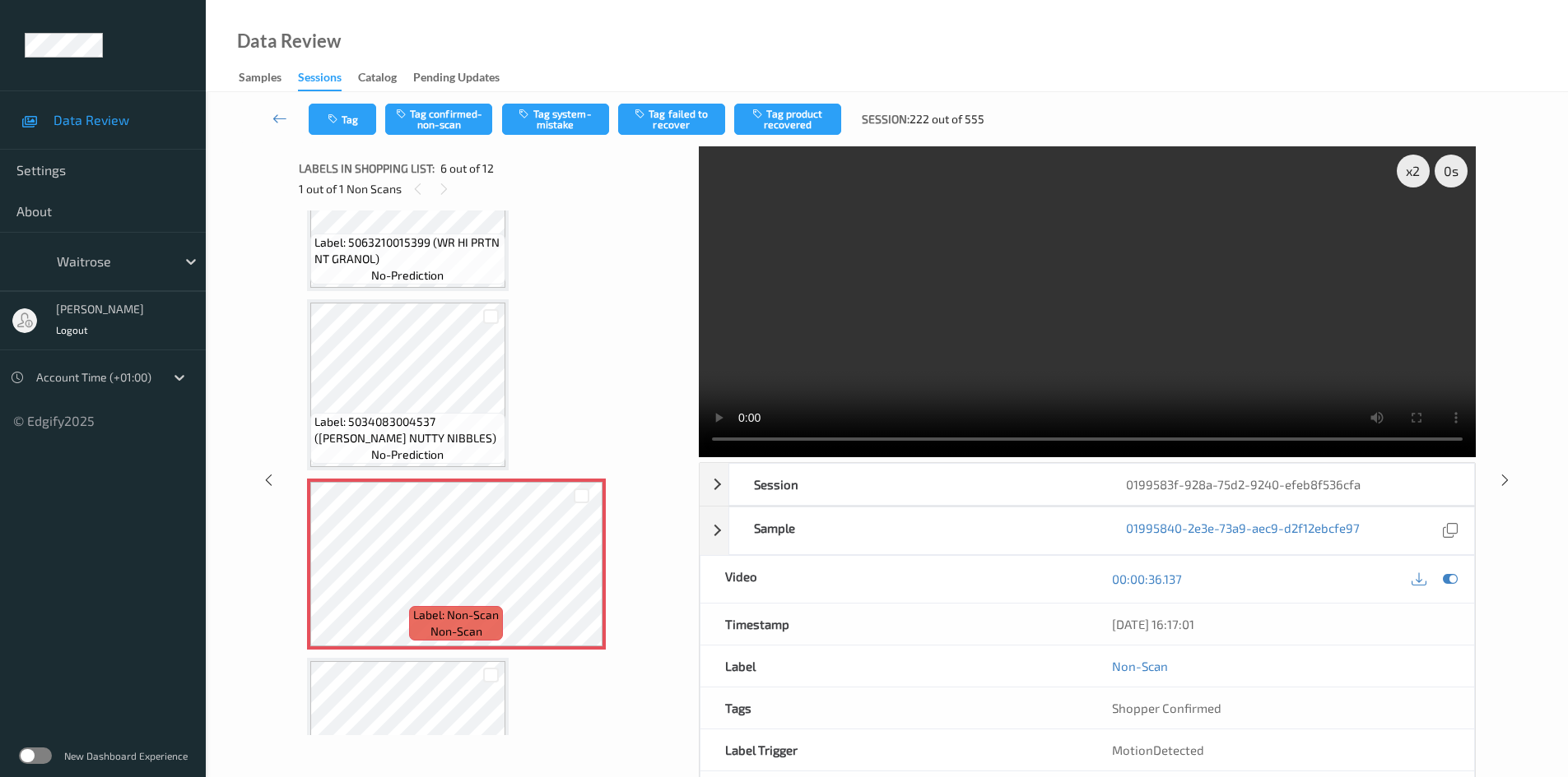
scroll to position [643, 0]
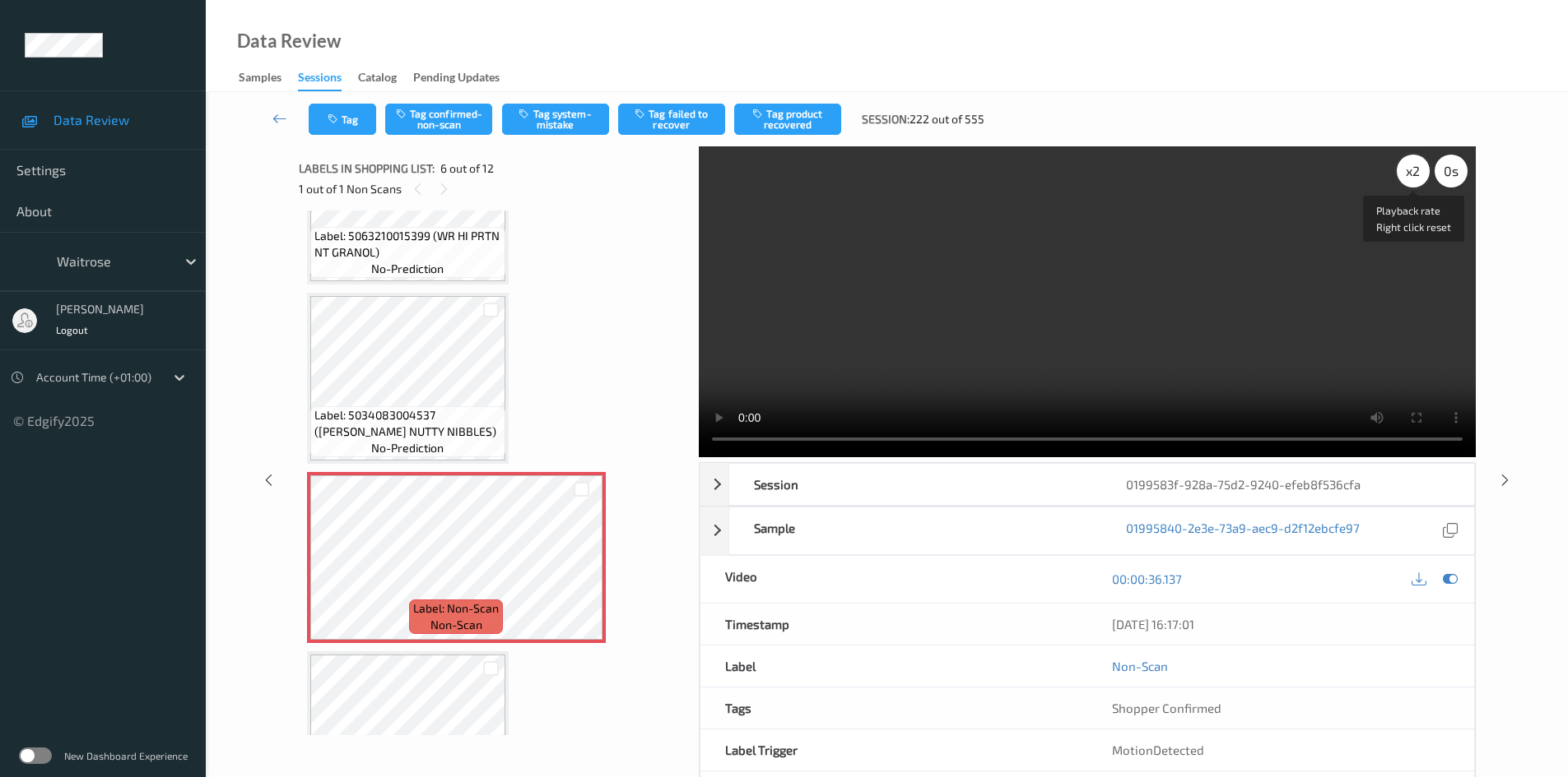
click at [1416, 164] on div "x 2" at bounding box center [1413, 171] width 33 height 33
click at [1262, 313] on video at bounding box center [1088, 302] width 777 height 311
click at [1417, 172] on div "x 4" at bounding box center [1413, 171] width 33 height 33
click at [1417, 172] on div "x 8" at bounding box center [1413, 171] width 33 height 33
click at [1417, 172] on div "x 1" at bounding box center [1413, 171] width 33 height 33
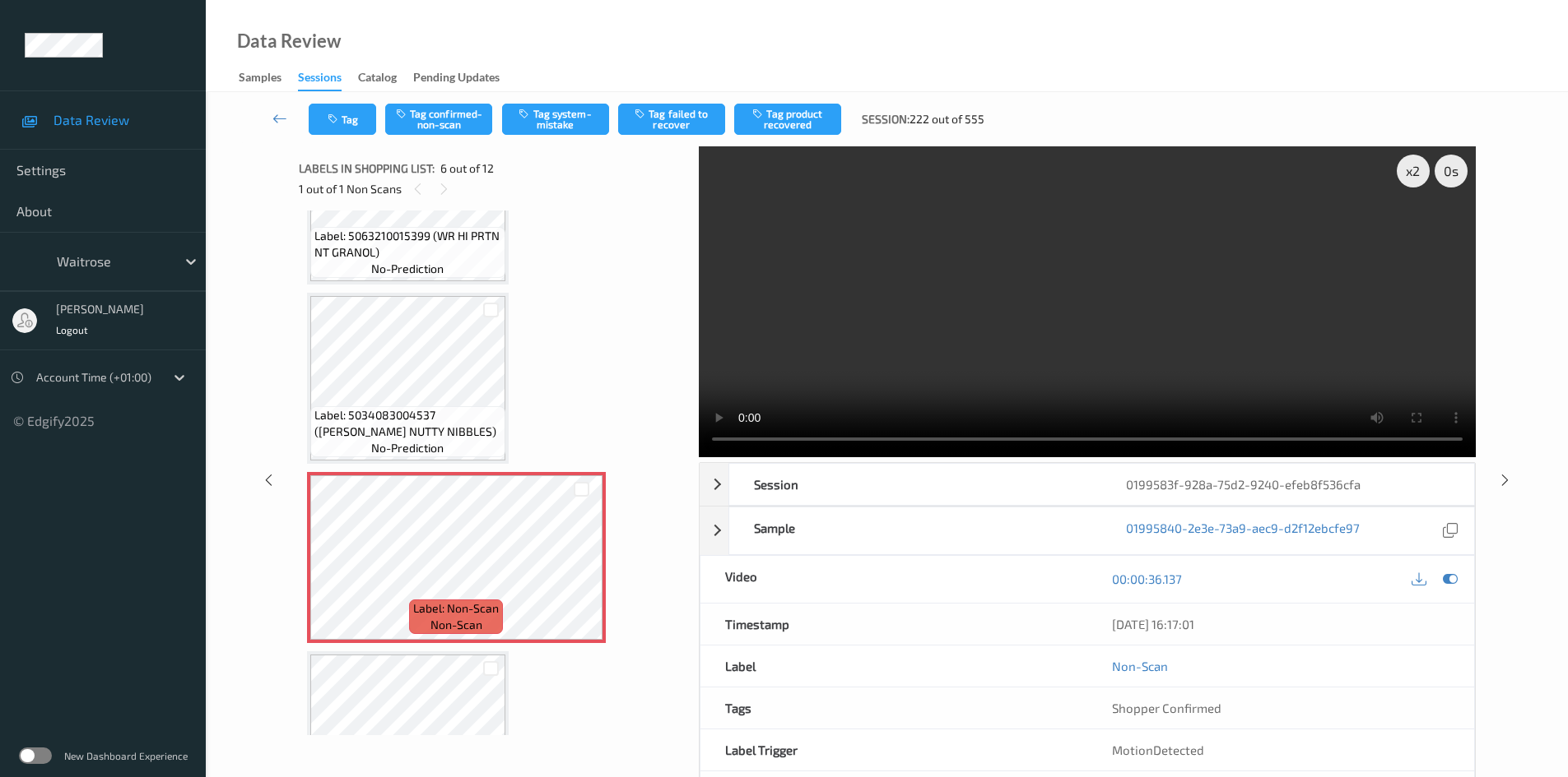
click at [1271, 313] on video at bounding box center [1088, 302] width 777 height 311
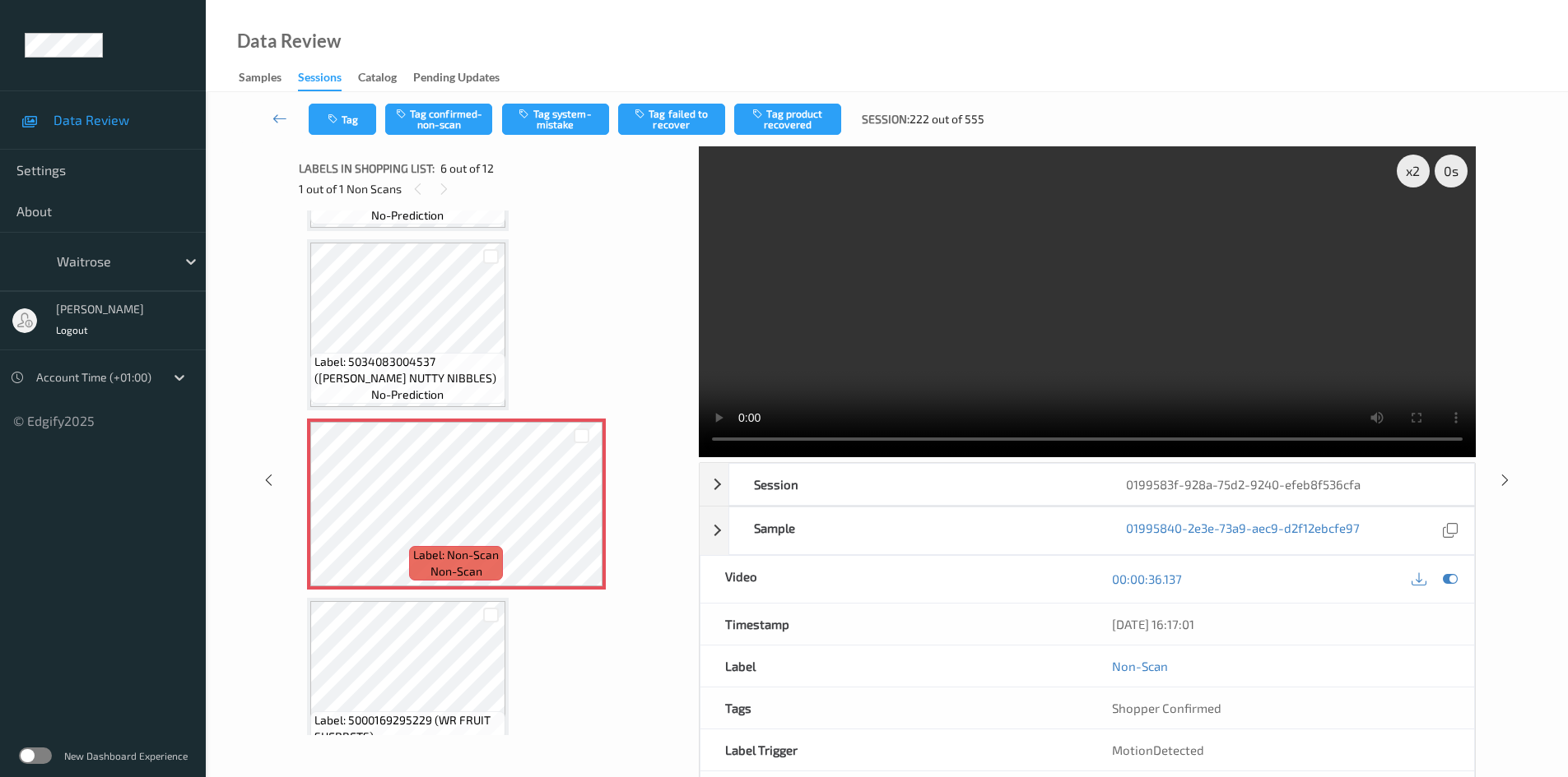
scroll to position [726, 0]
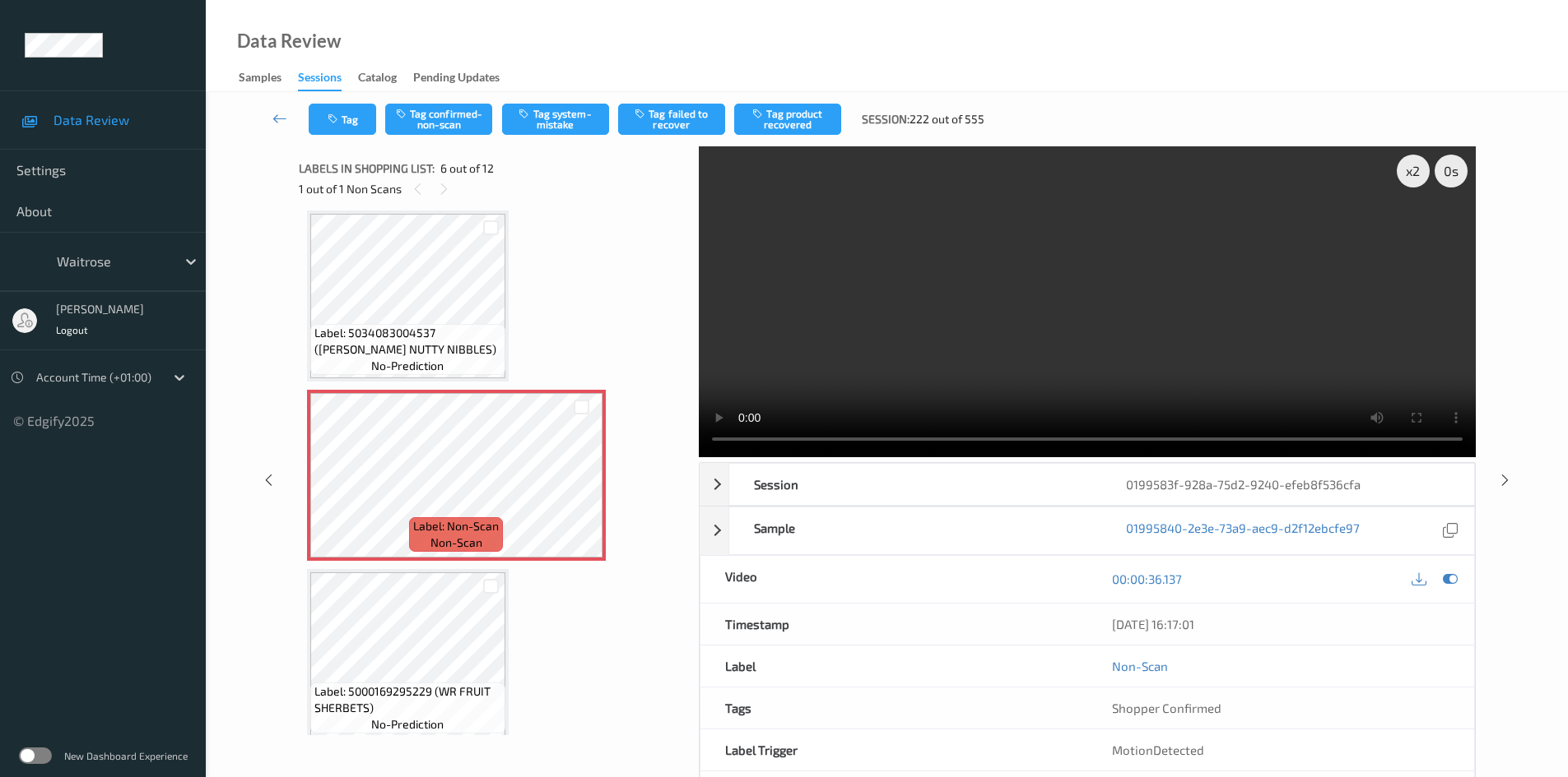
click at [1213, 321] on video at bounding box center [1088, 302] width 777 height 311
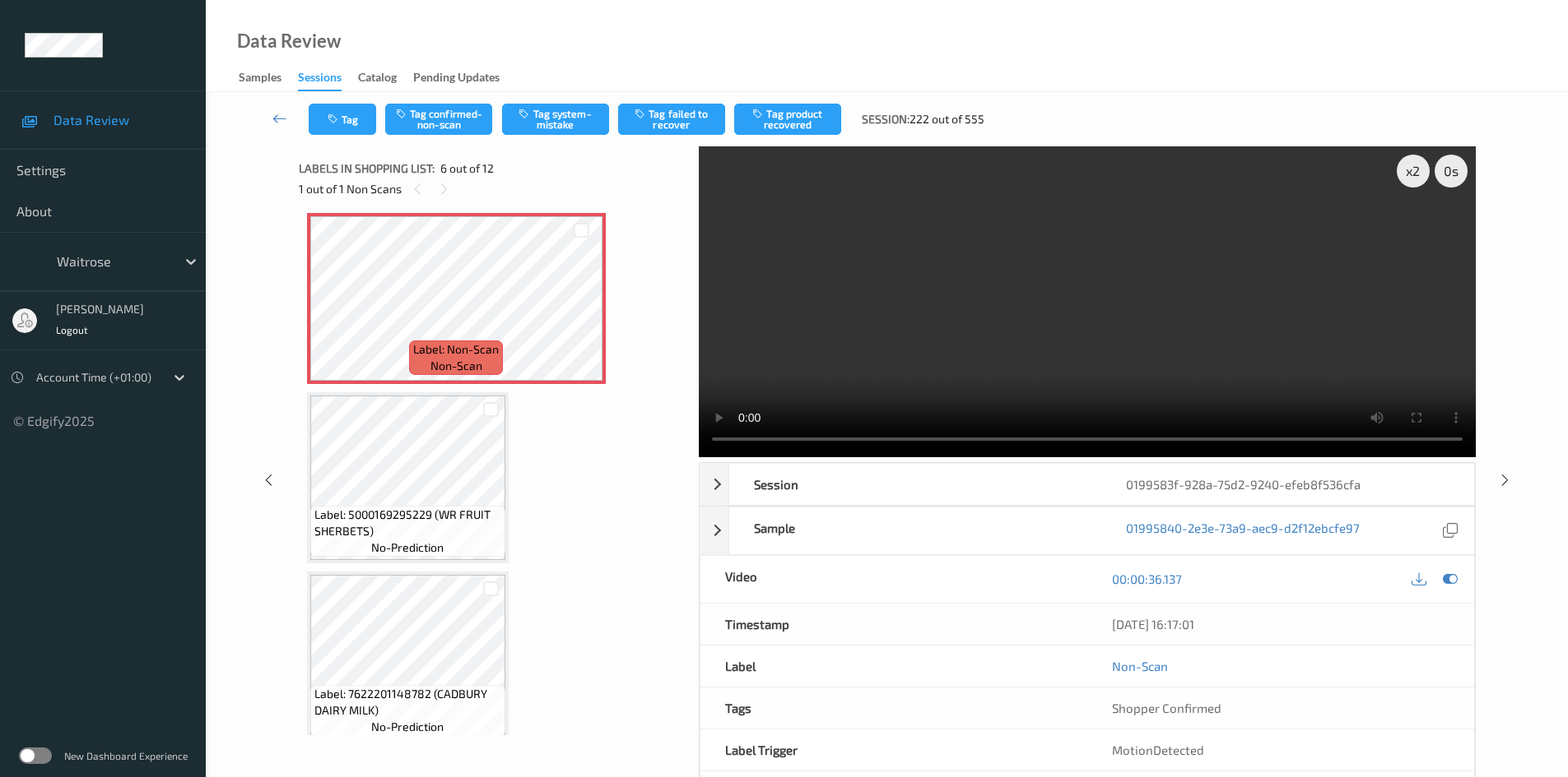
scroll to position [808, 0]
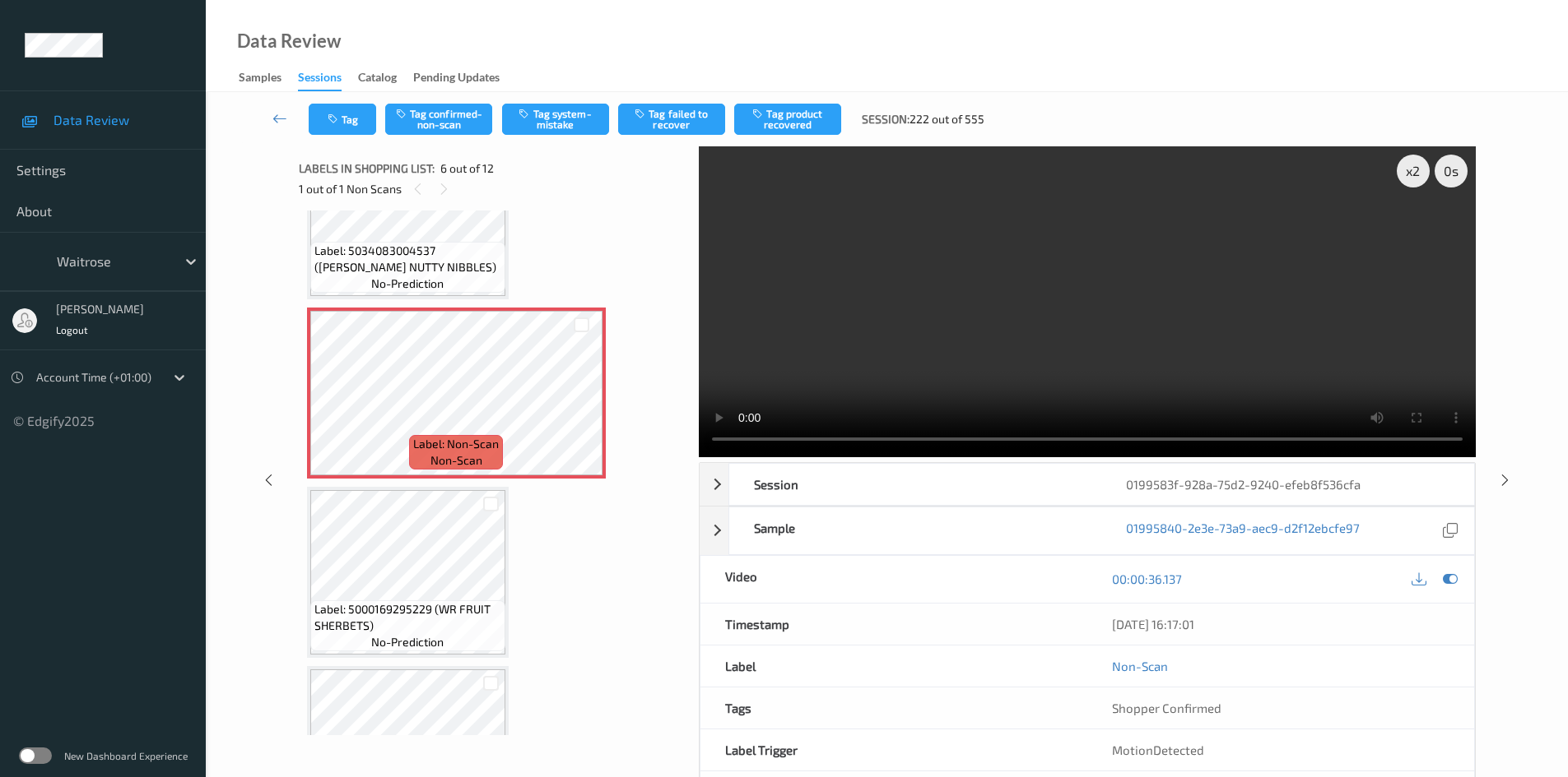
click at [1018, 309] on video at bounding box center [1088, 302] width 777 height 311
click at [985, 307] on video at bounding box center [1088, 302] width 777 height 311
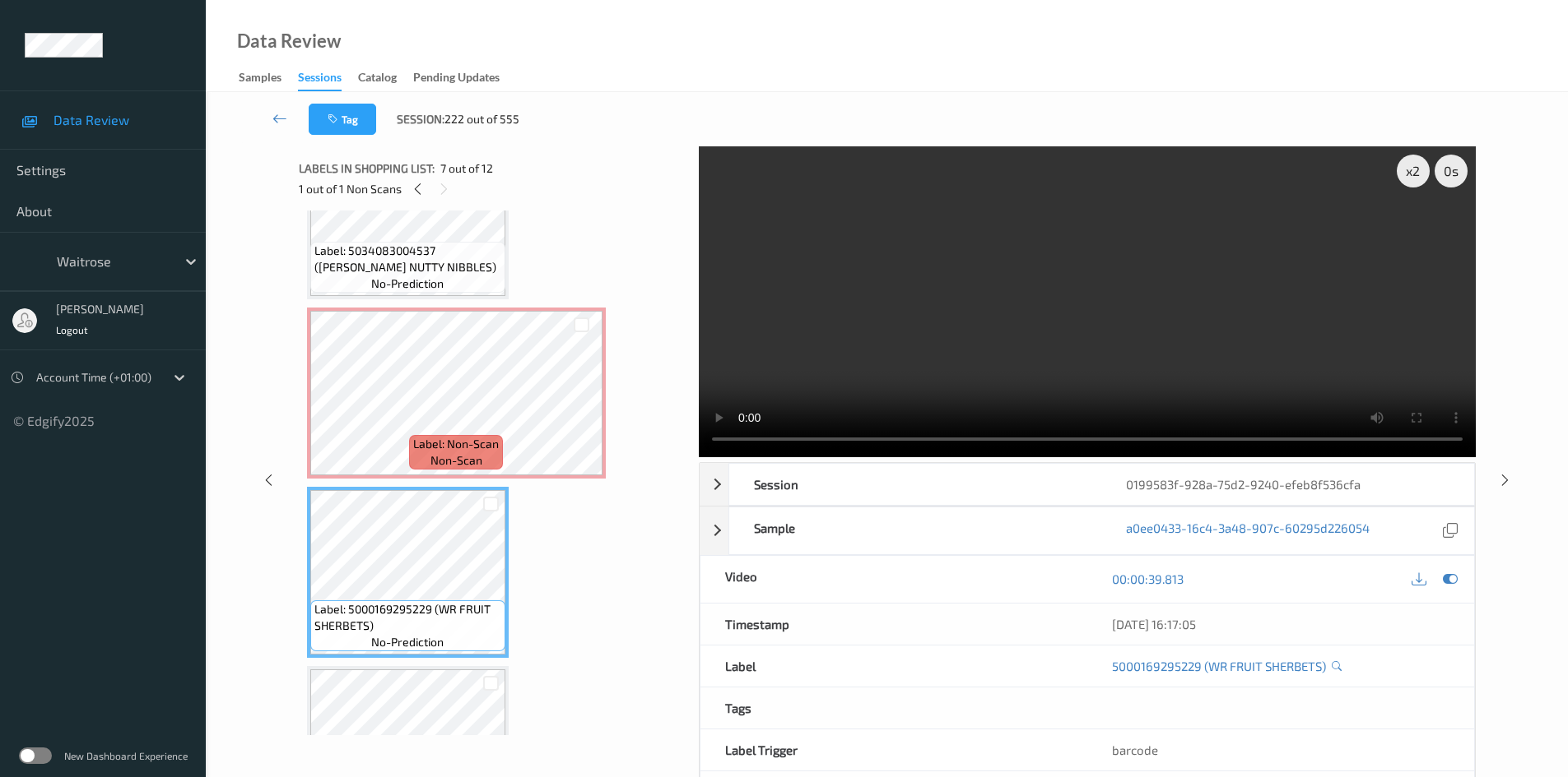
click at [925, 312] on video at bounding box center [1088, 302] width 777 height 311
click at [929, 323] on video at bounding box center [1088, 302] width 777 height 311
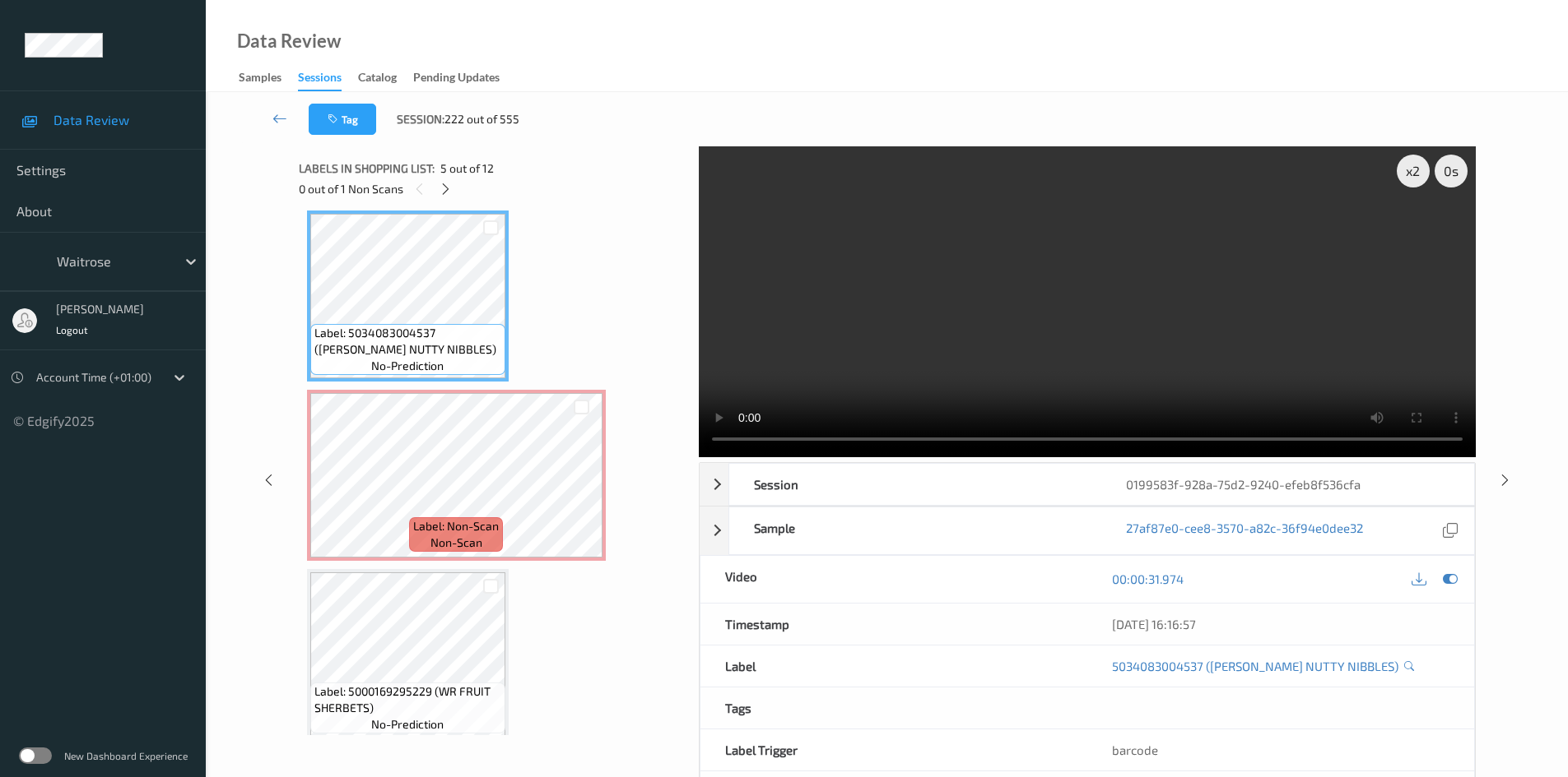
click at [977, 332] on video at bounding box center [1088, 302] width 777 height 311
click at [1417, 169] on div "x 2" at bounding box center [1413, 171] width 33 height 33
click at [1080, 329] on video at bounding box center [1088, 302] width 777 height 311
click at [1060, 331] on video at bounding box center [1088, 302] width 777 height 311
click at [1032, 330] on video at bounding box center [1088, 302] width 777 height 311
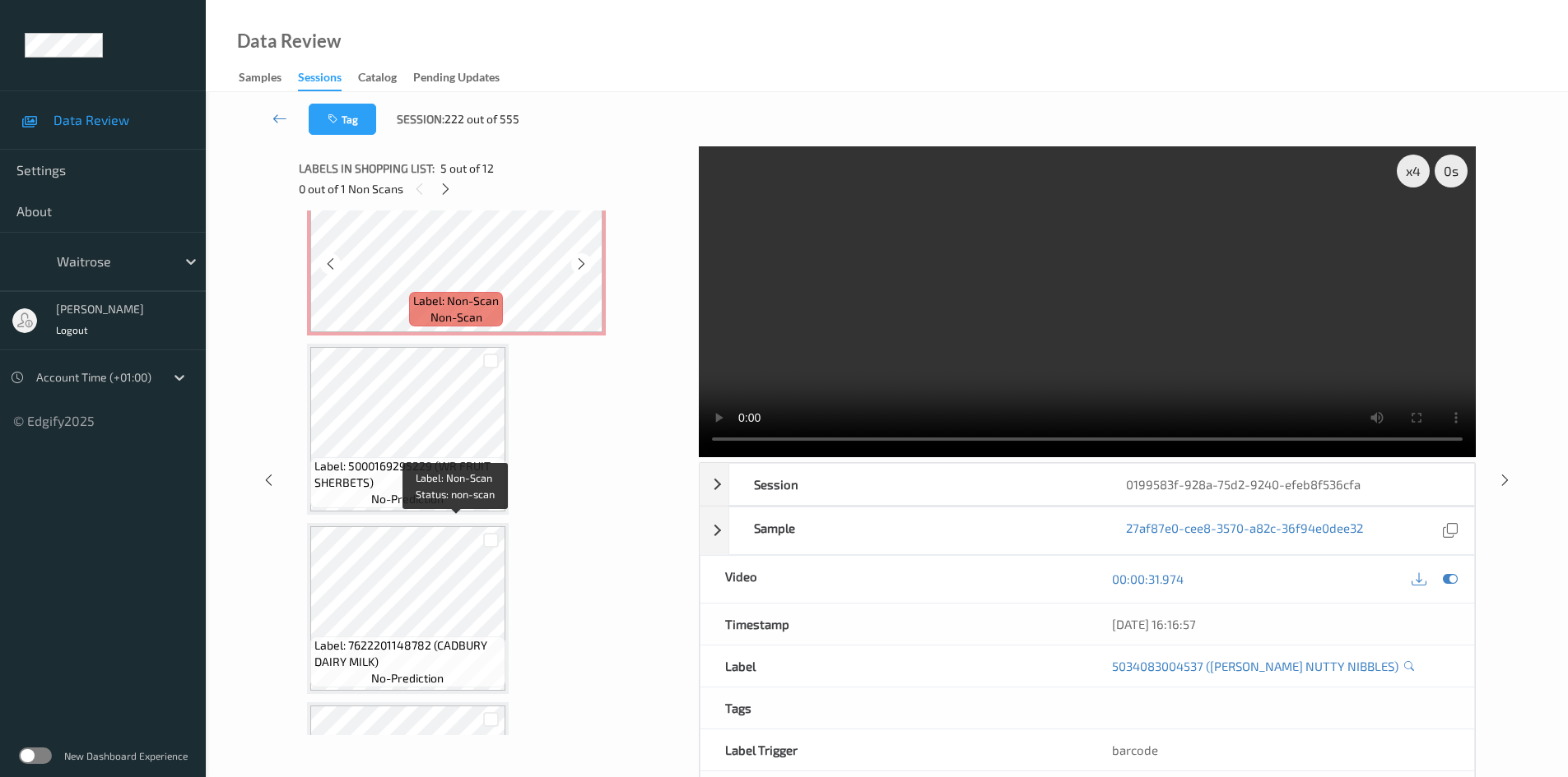
scroll to position [972, 0]
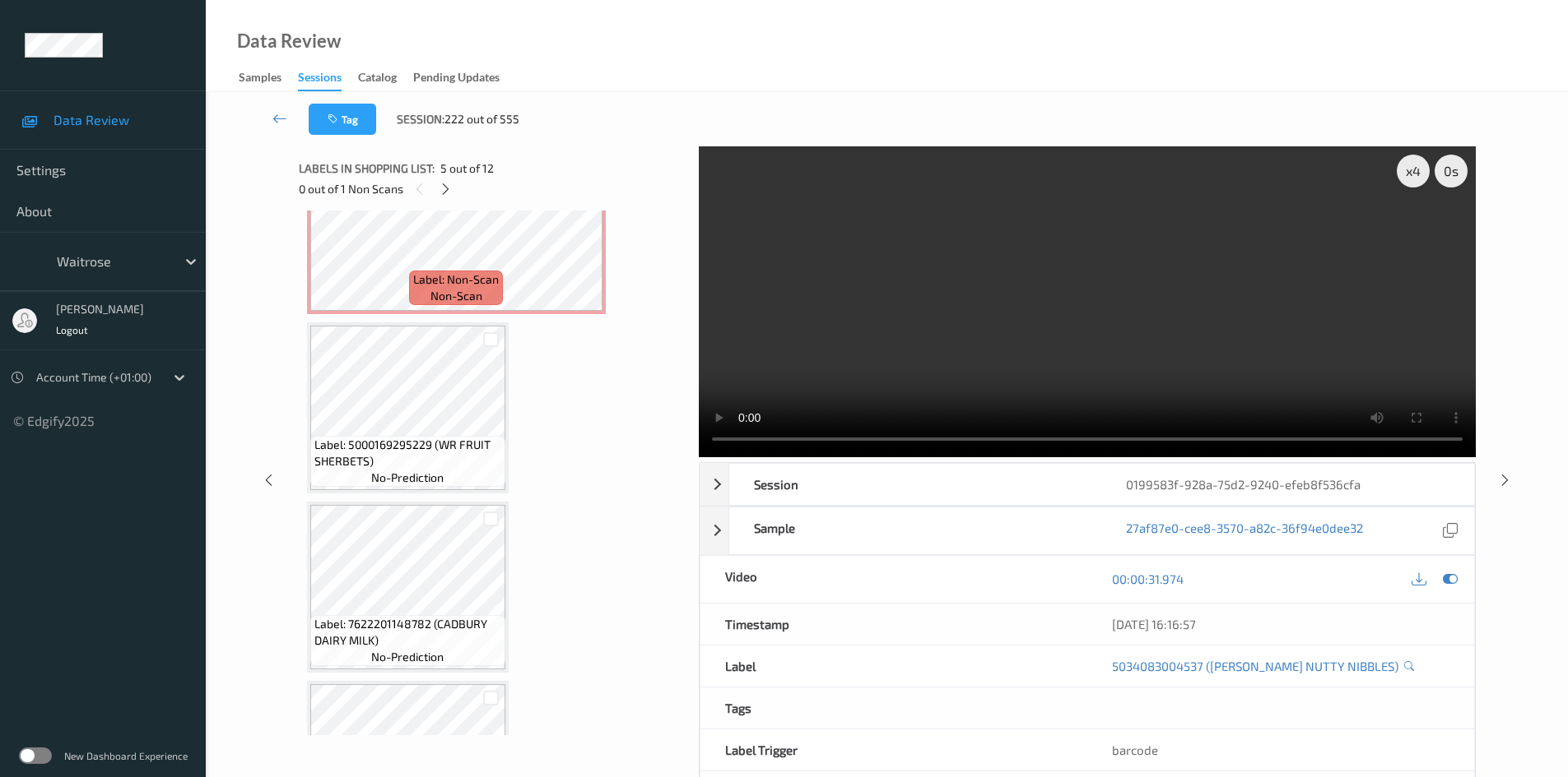
click at [1010, 312] on video at bounding box center [1088, 302] width 777 height 311
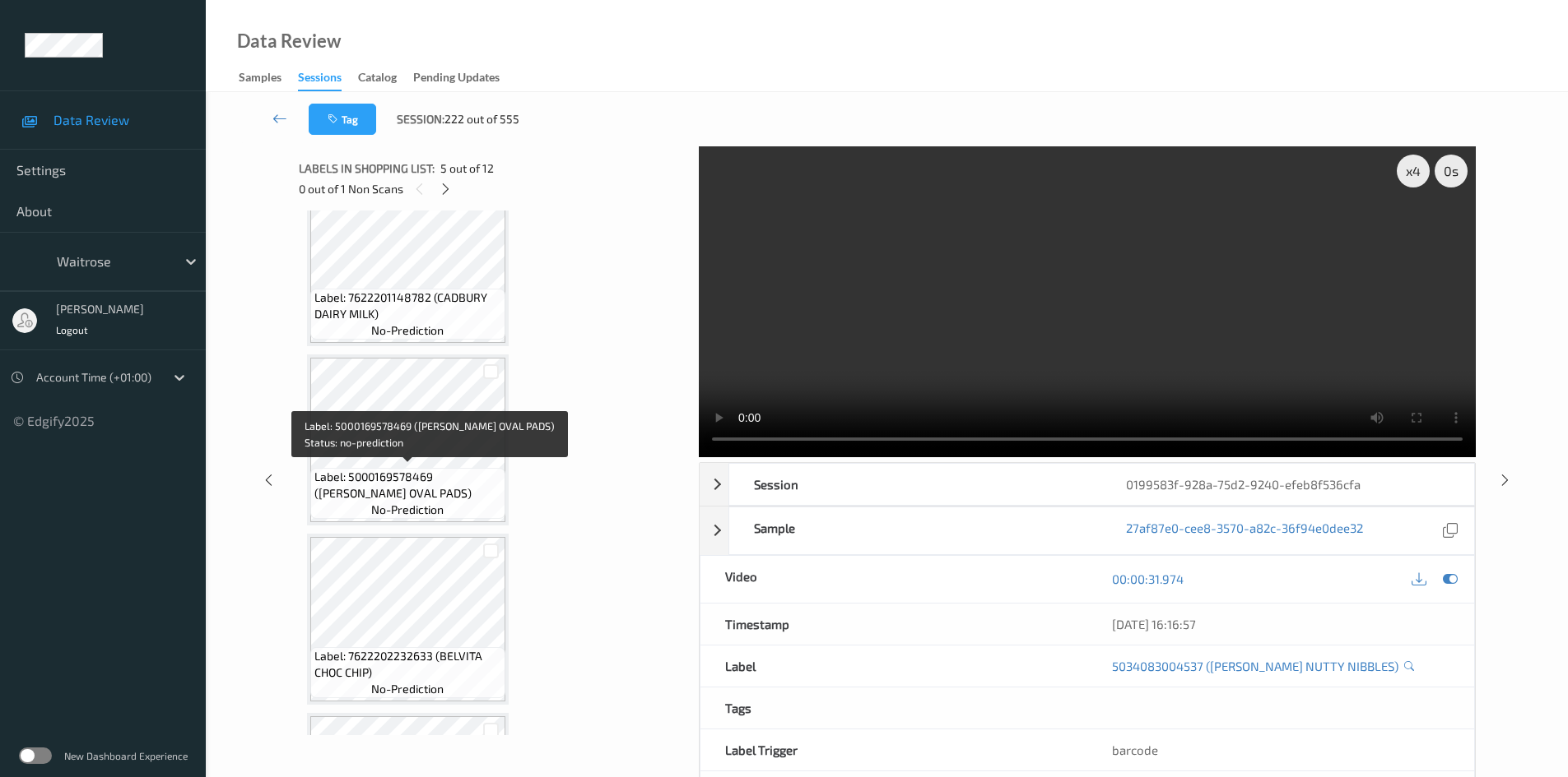
scroll to position [1302, 0]
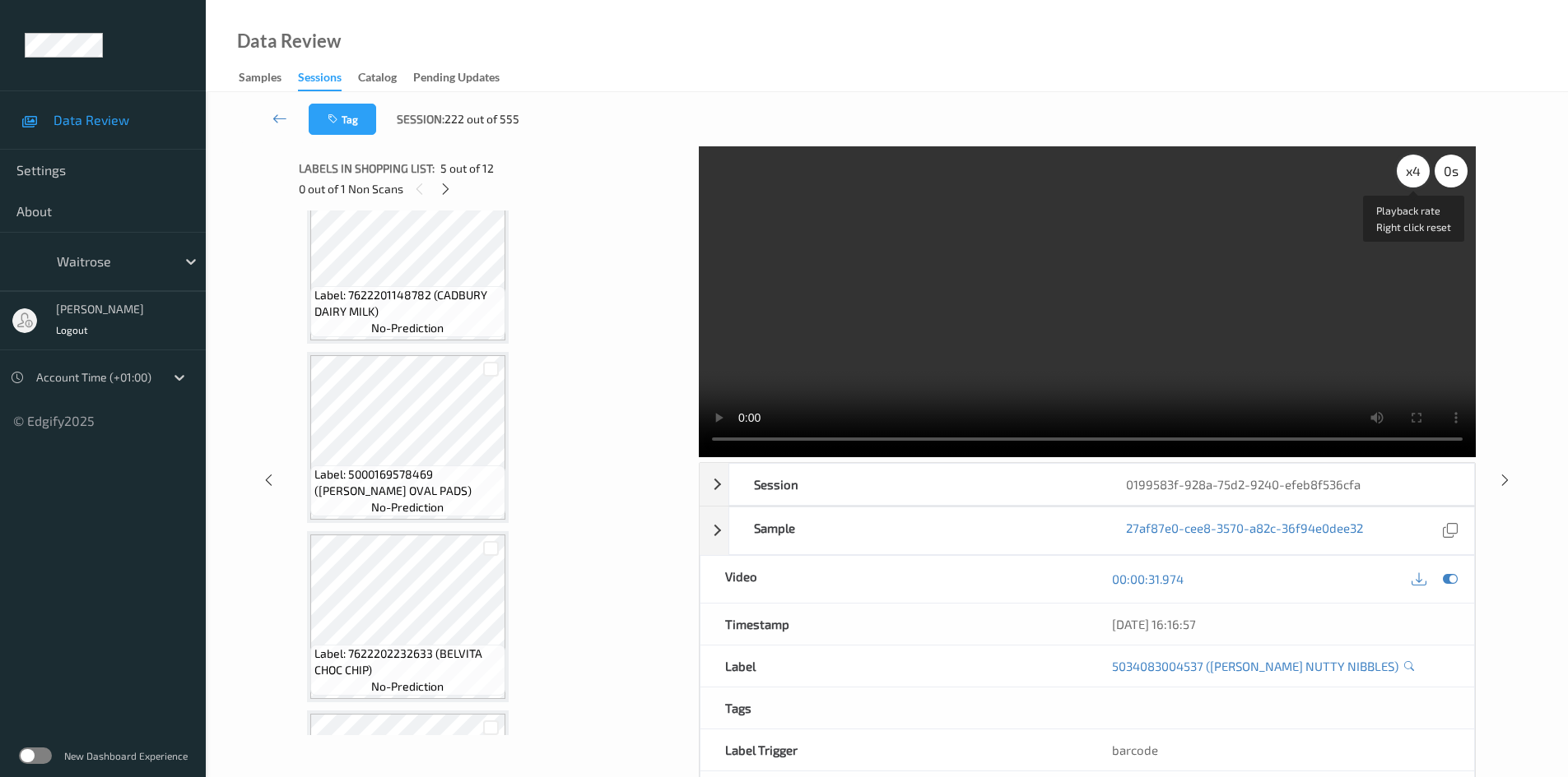
click at [1421, 164] on div "x 4" at bounding box center [1413, 171] width 33 height 33
click at [1057, 352] on video at bounding box center [1088, 302] width 777 height 311
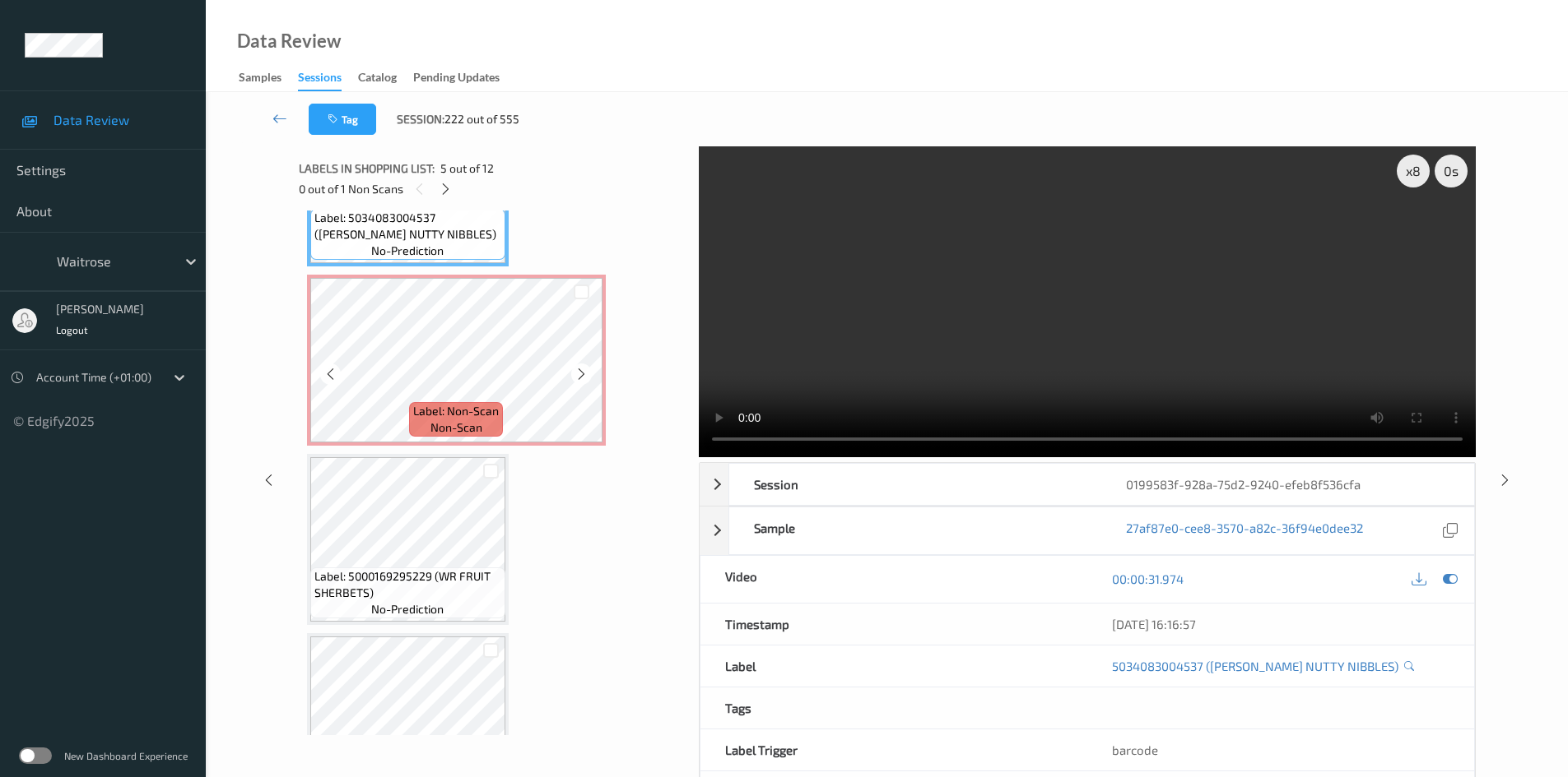
scroll to position [808, 0]
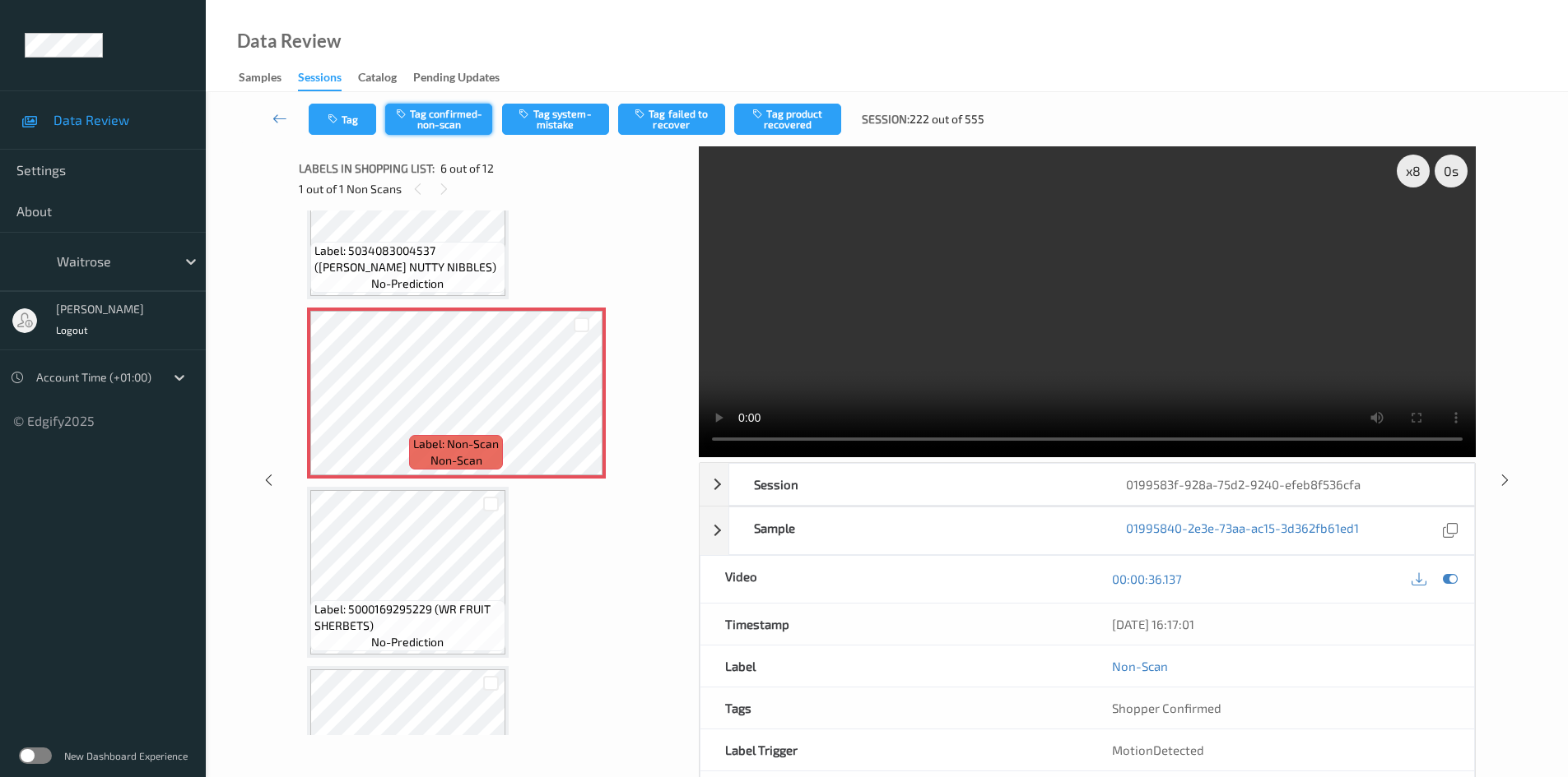
click at [443, 120] on button "Tag confirmed-non-scan" at bounding box center [438, 119] width 107 height 31
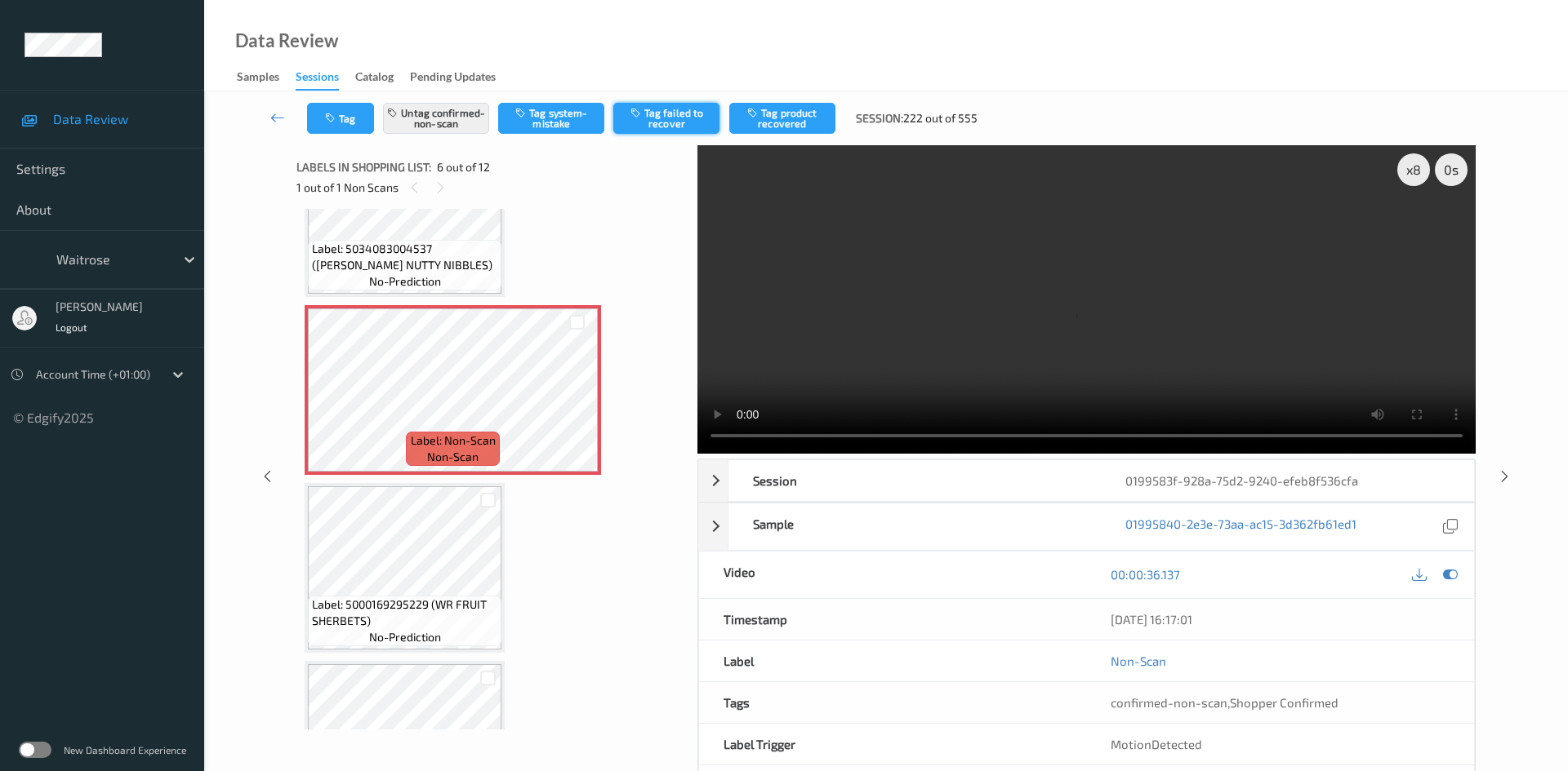
click at [688, 112] on button "Tag failed to recover" at bounding box center [667, 118] width 107 height 31
click at [271, 107] on link at bounding box center [278, 118] width 58 height 31
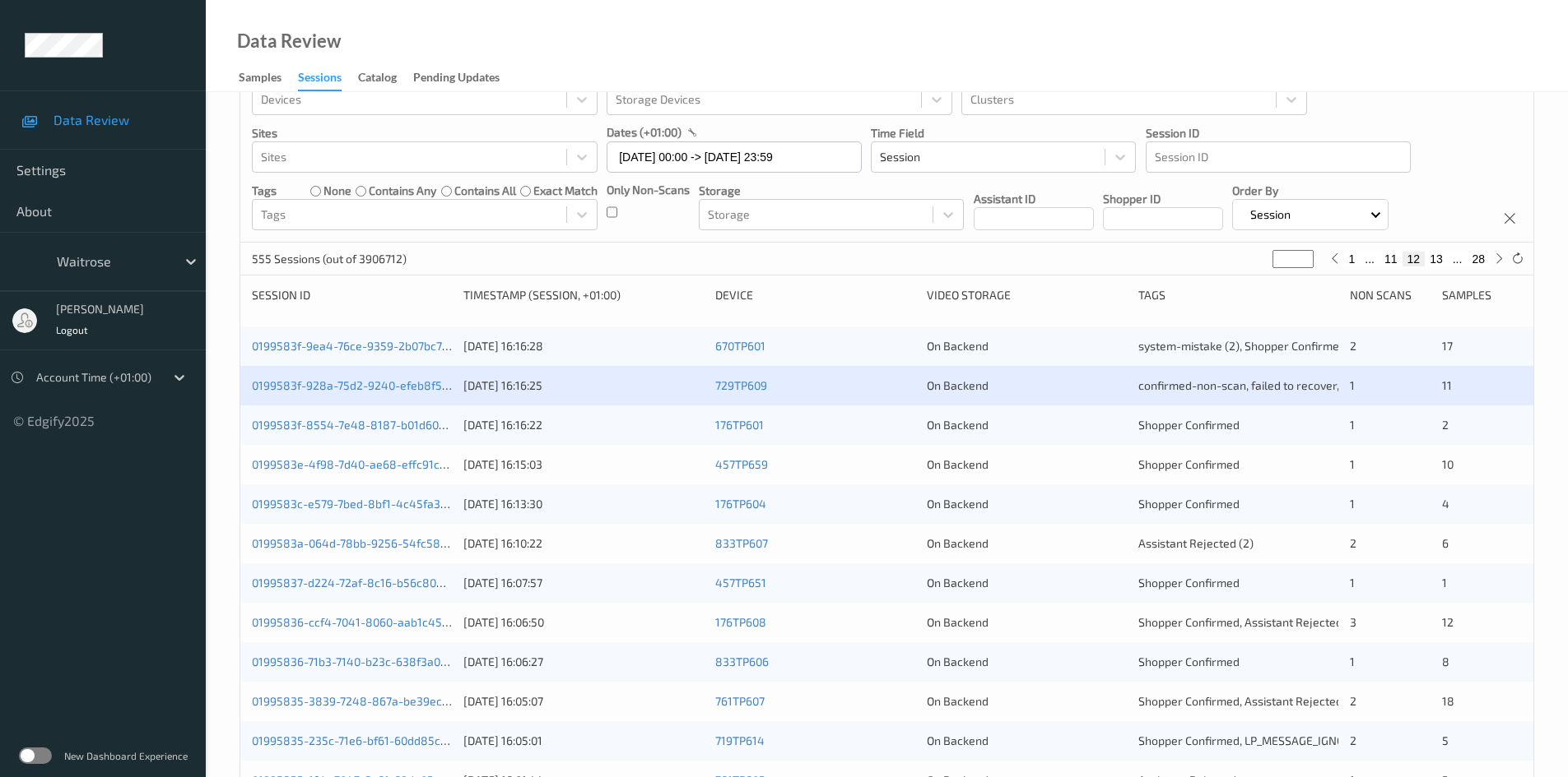
scroll to position [82, 0]
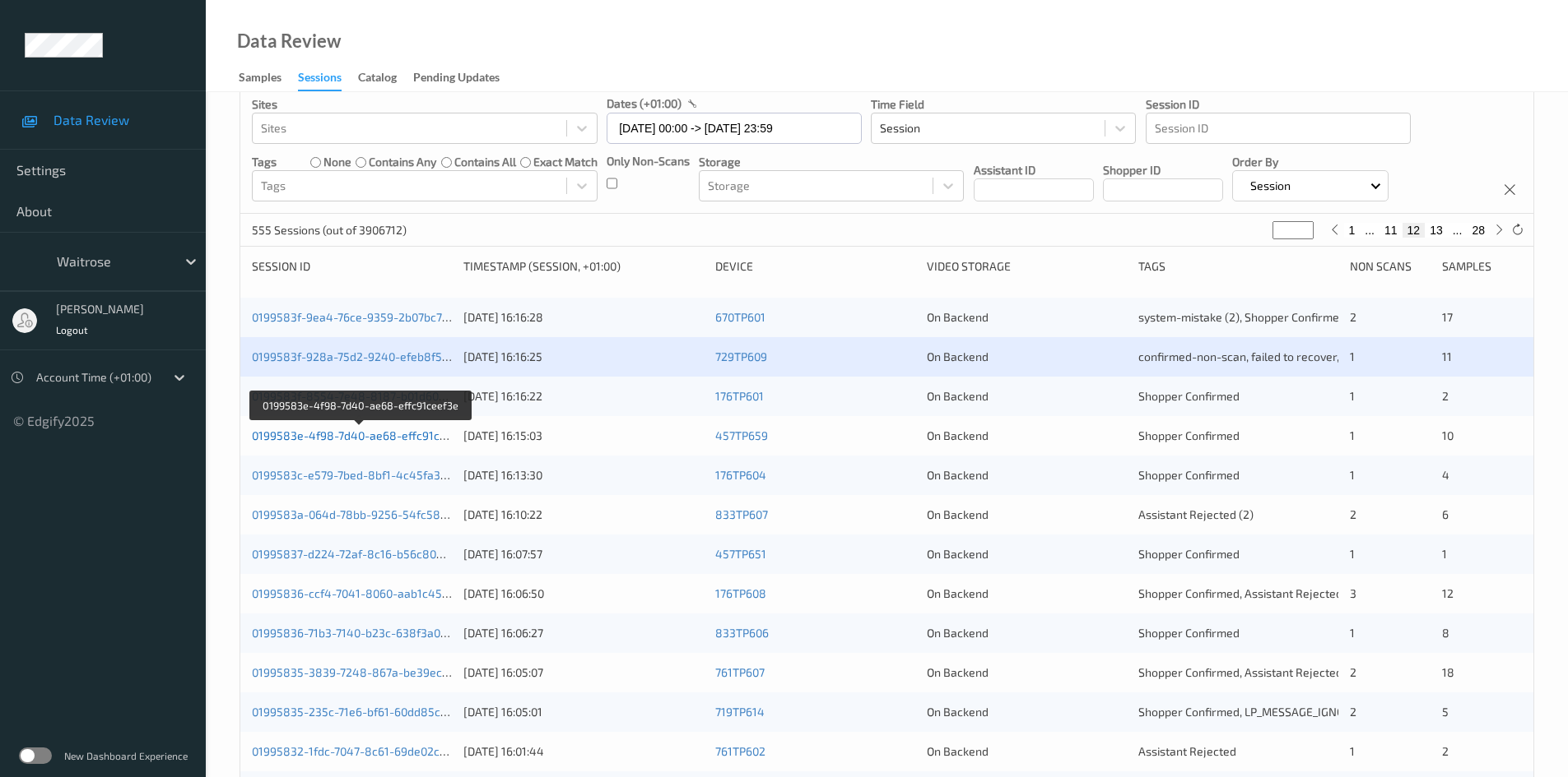
click at [335, 438] on link "0199583e-4f98-7d40-ae68-effc91ceef3e" at bounding box center [361, 435] width 218 height 14
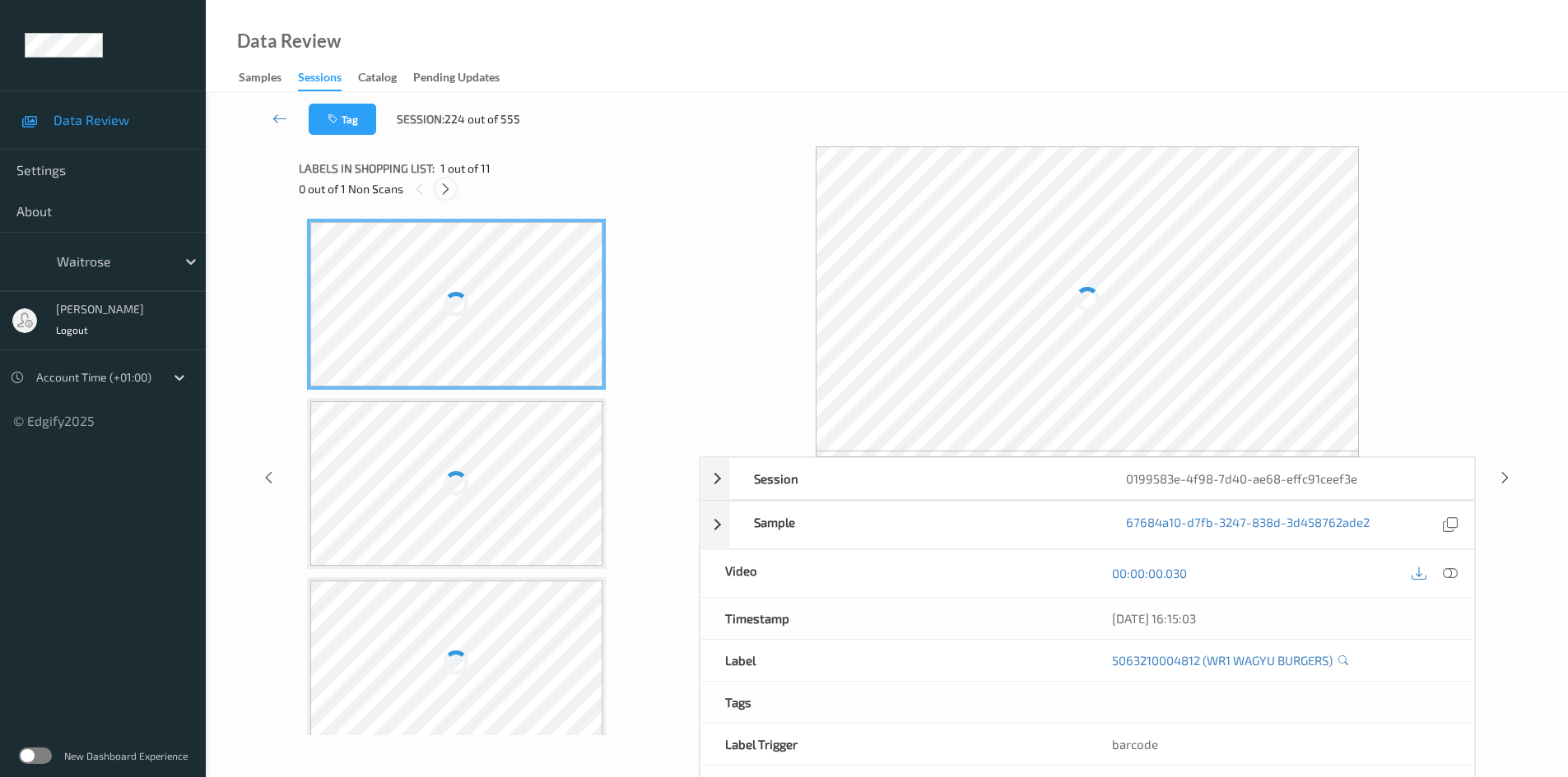
click at [446, 178] on div at bounding box center [446, 189] width 21 height 21
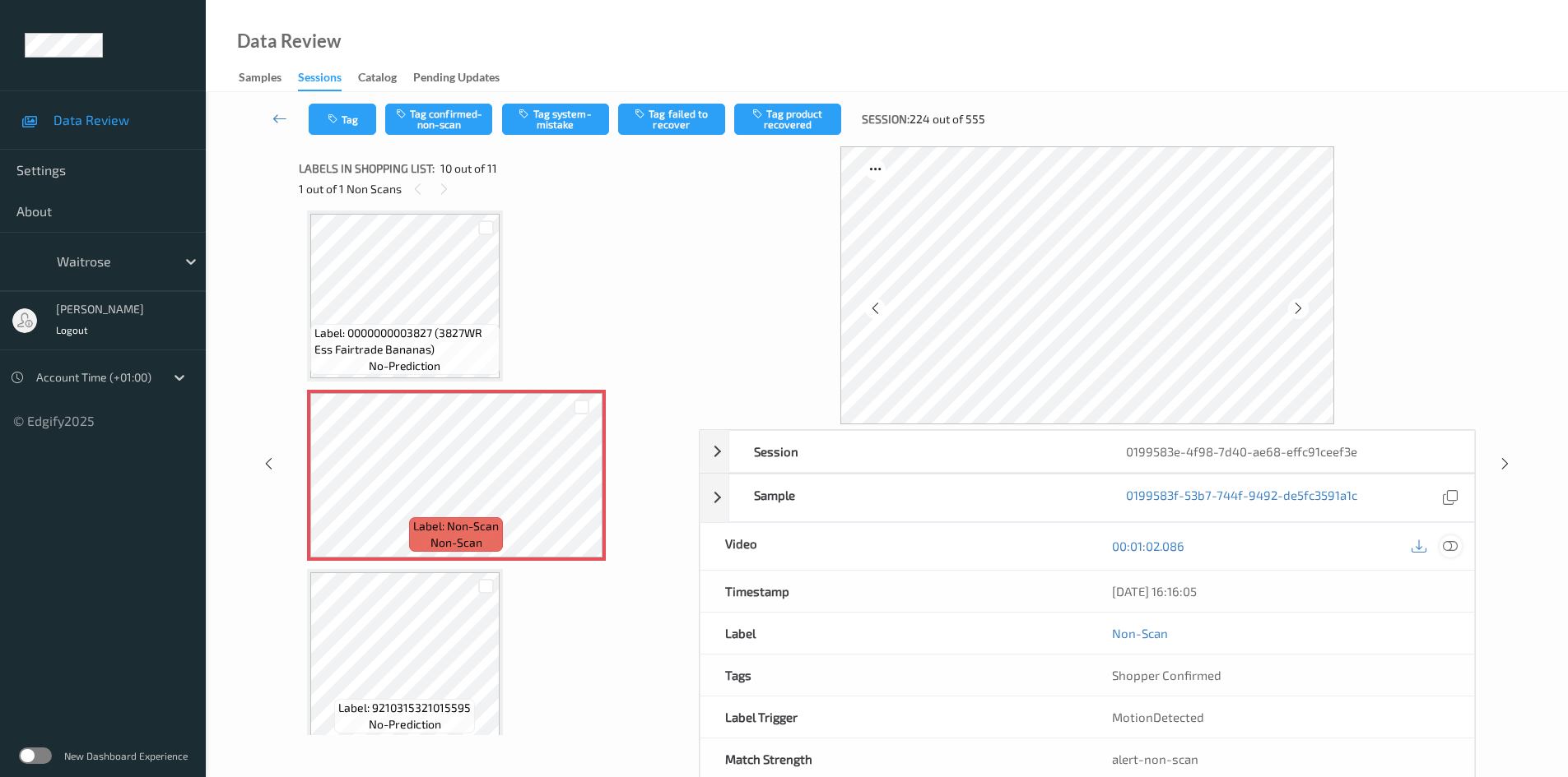
click at [1452, 543] on icon at bounding box center [1450, 546] width 15 height 15
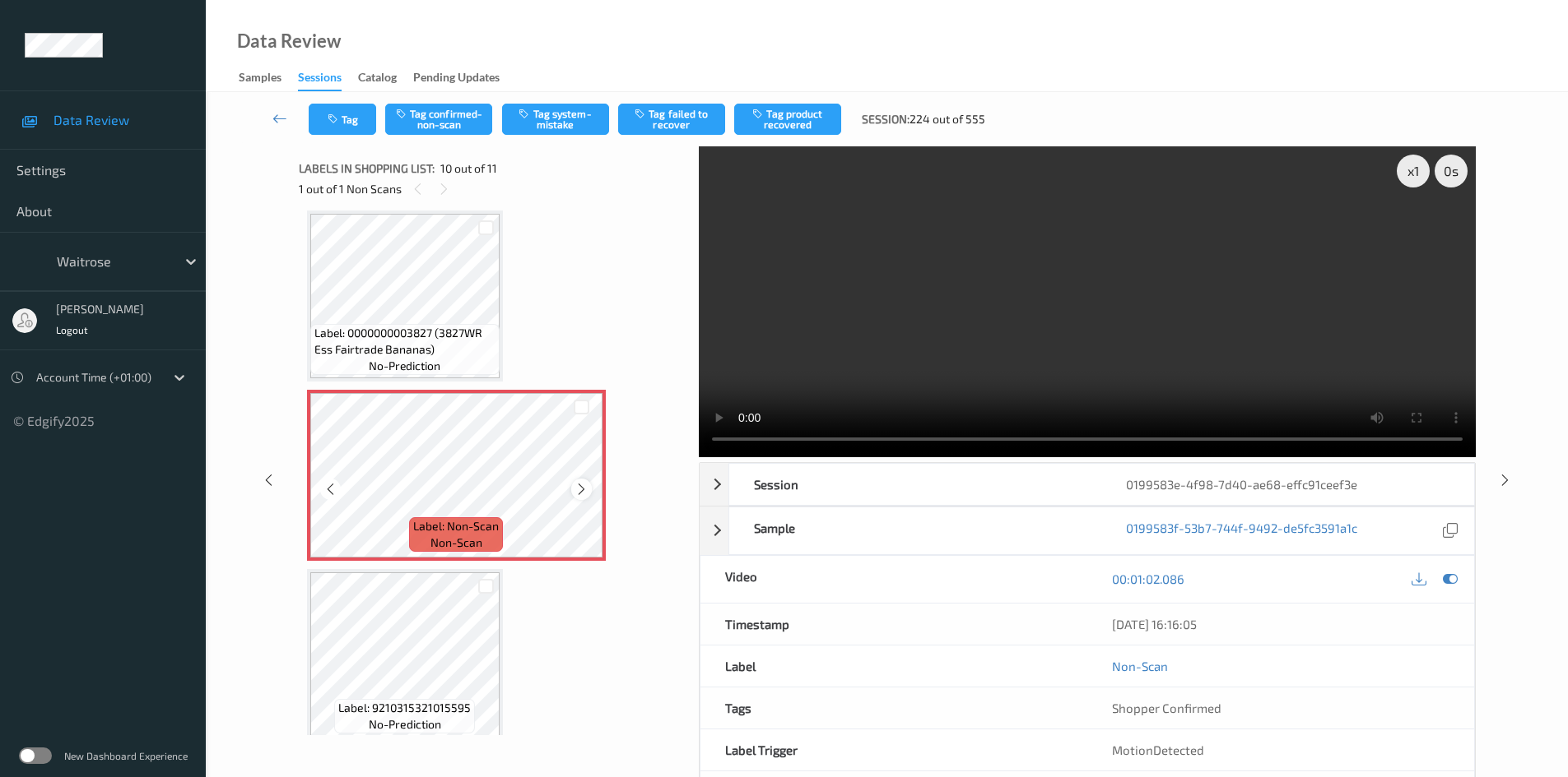
click at [579, 490] on icon at bounding box center [581, 489] width 14 height 15
click at [590, 487] on div at bounding box center [581, 489] width 21 height 21
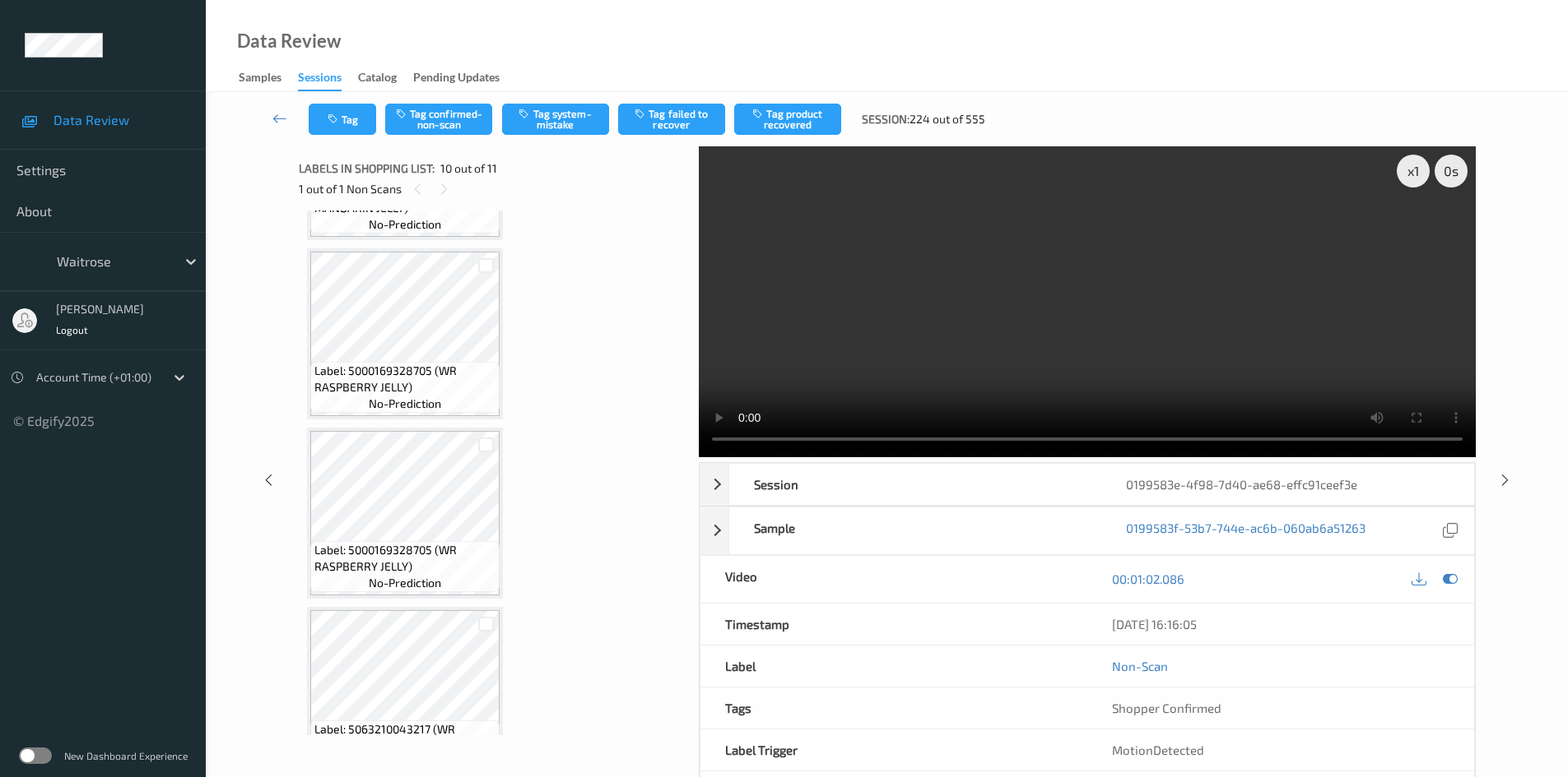
scroll to position [1032, 0]
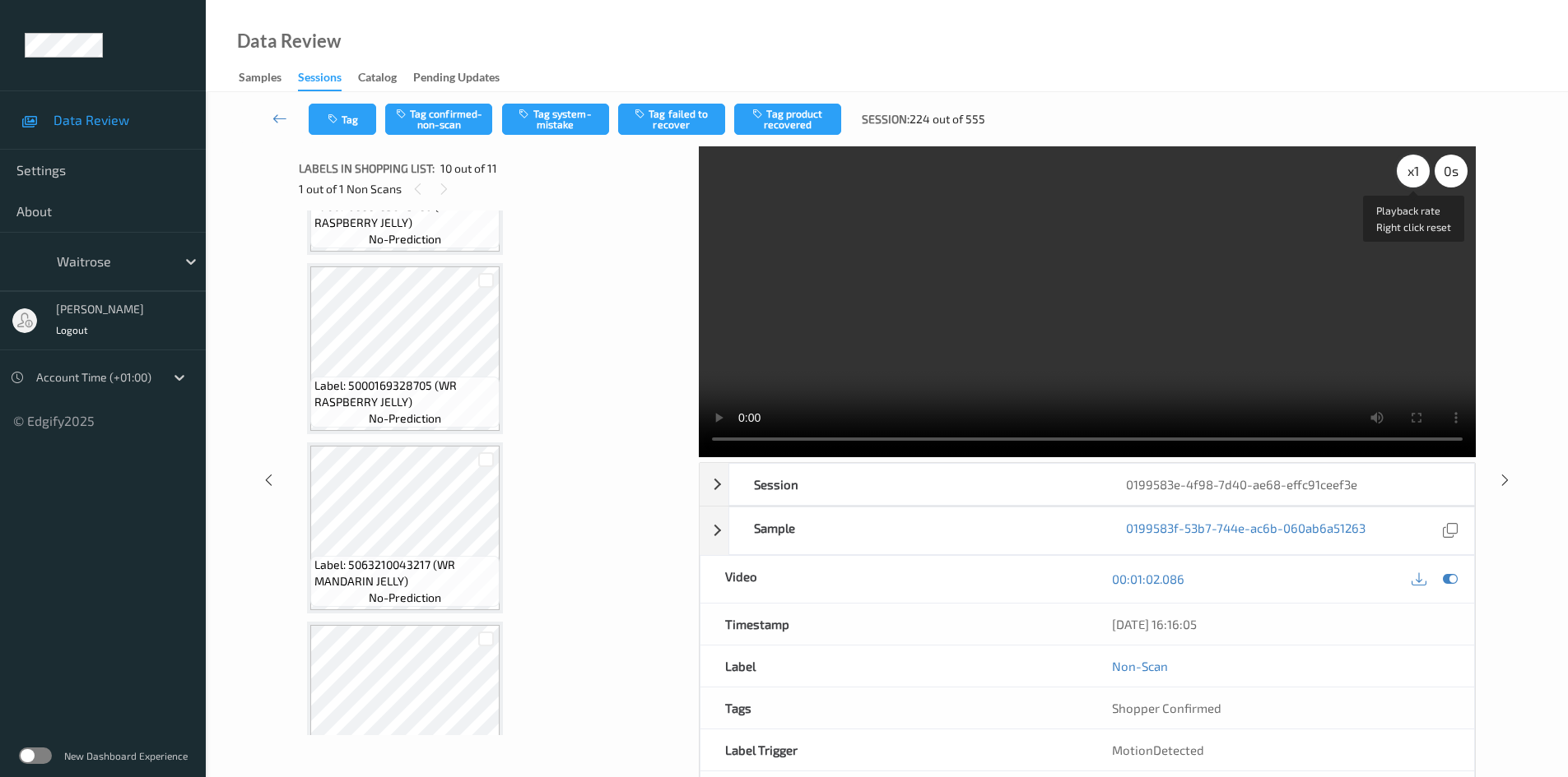
click at [1407, 165] on div "x 1" at bounding box center [1413, 171] width 33 height 33
click at [1407, 165] on div "x 2" at bounding box center [1413, 171] width 33 height 33
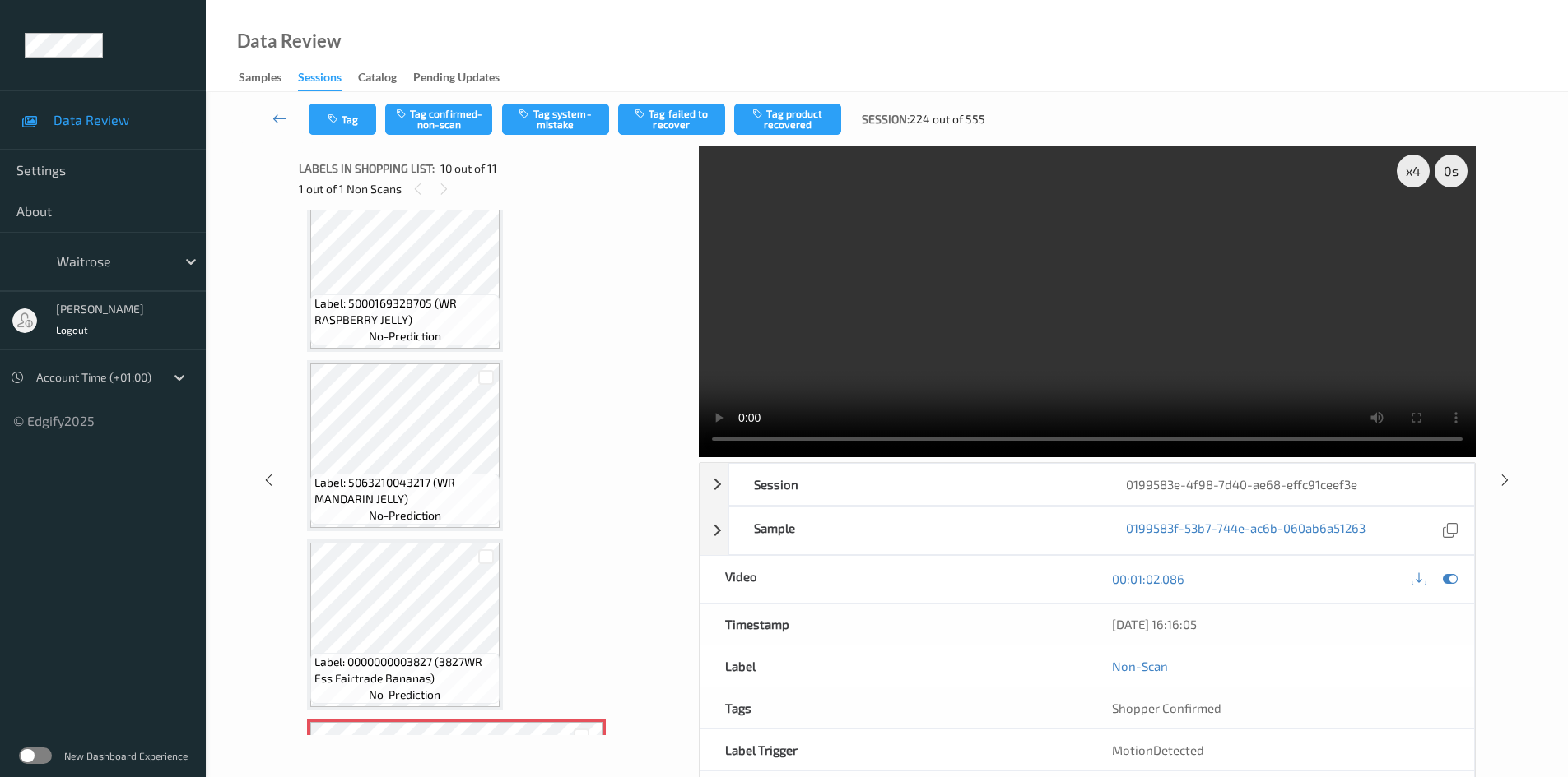
scroll to position [1196, 0]
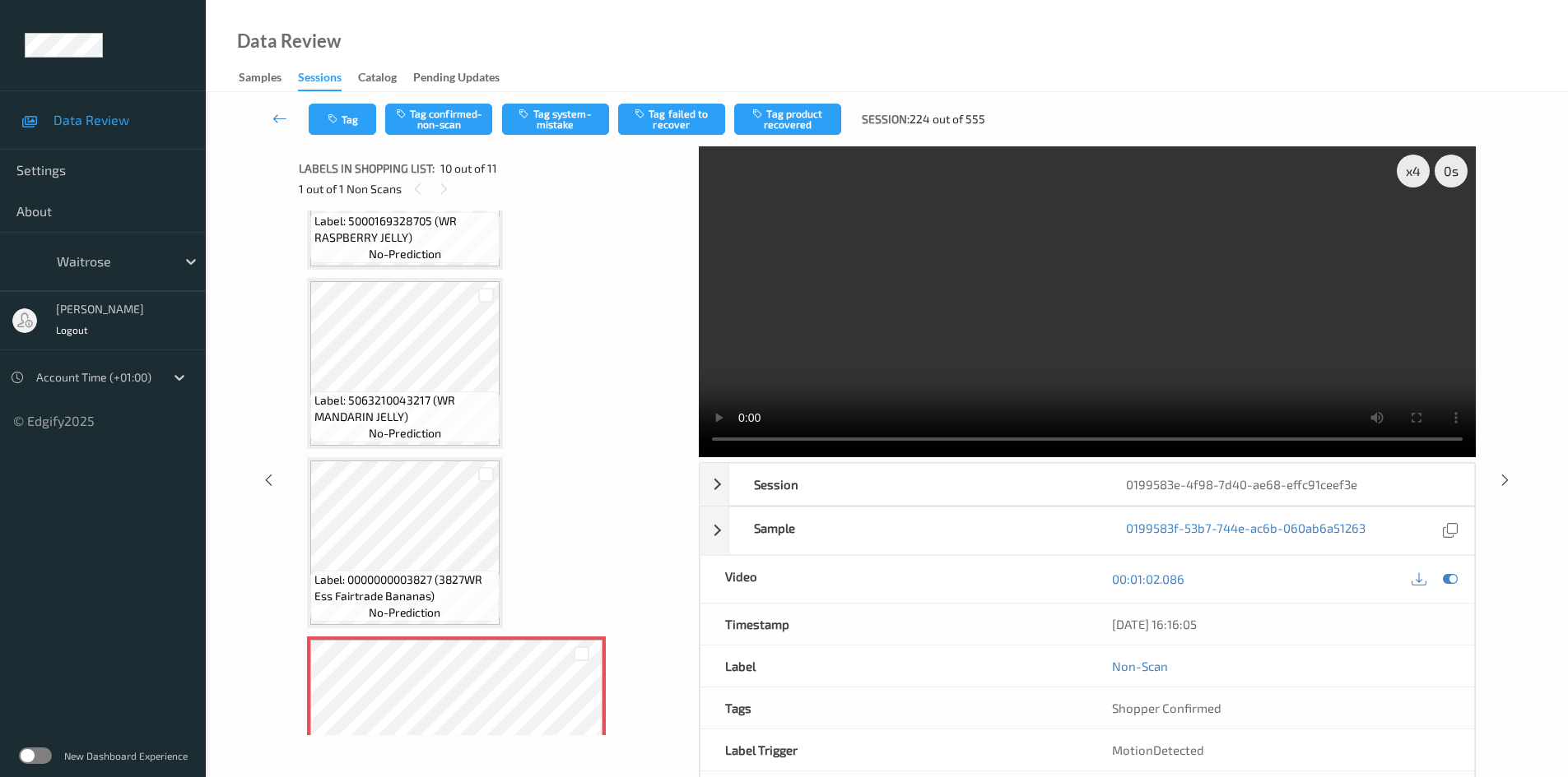
click at [861, 285] on video at bounding box center [1088, 302] width 777 height 311
click at [1085, 302] on video at bounding box center [1088, 302] width 777 height 311
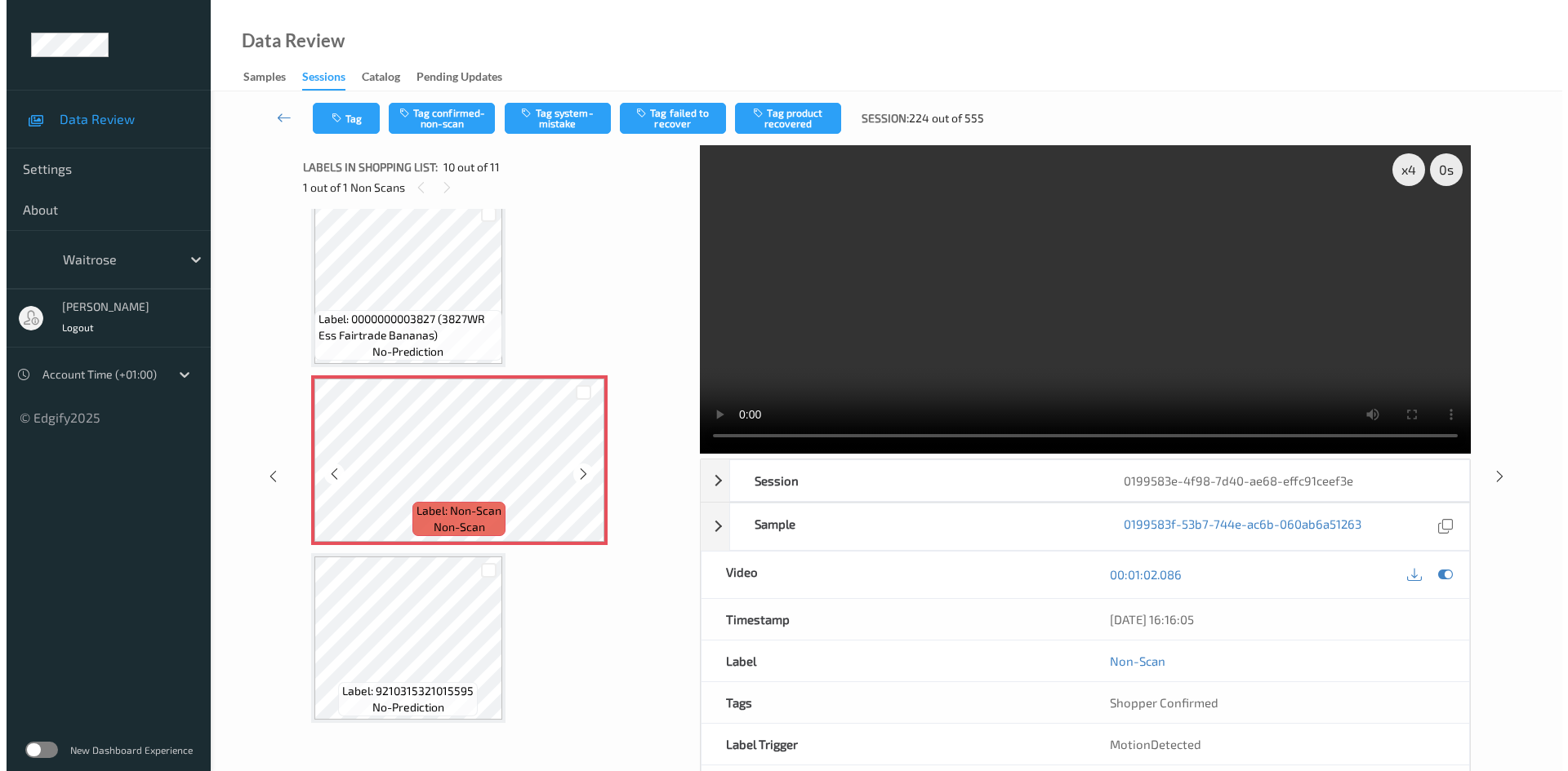
scroll to position [1445, 0]
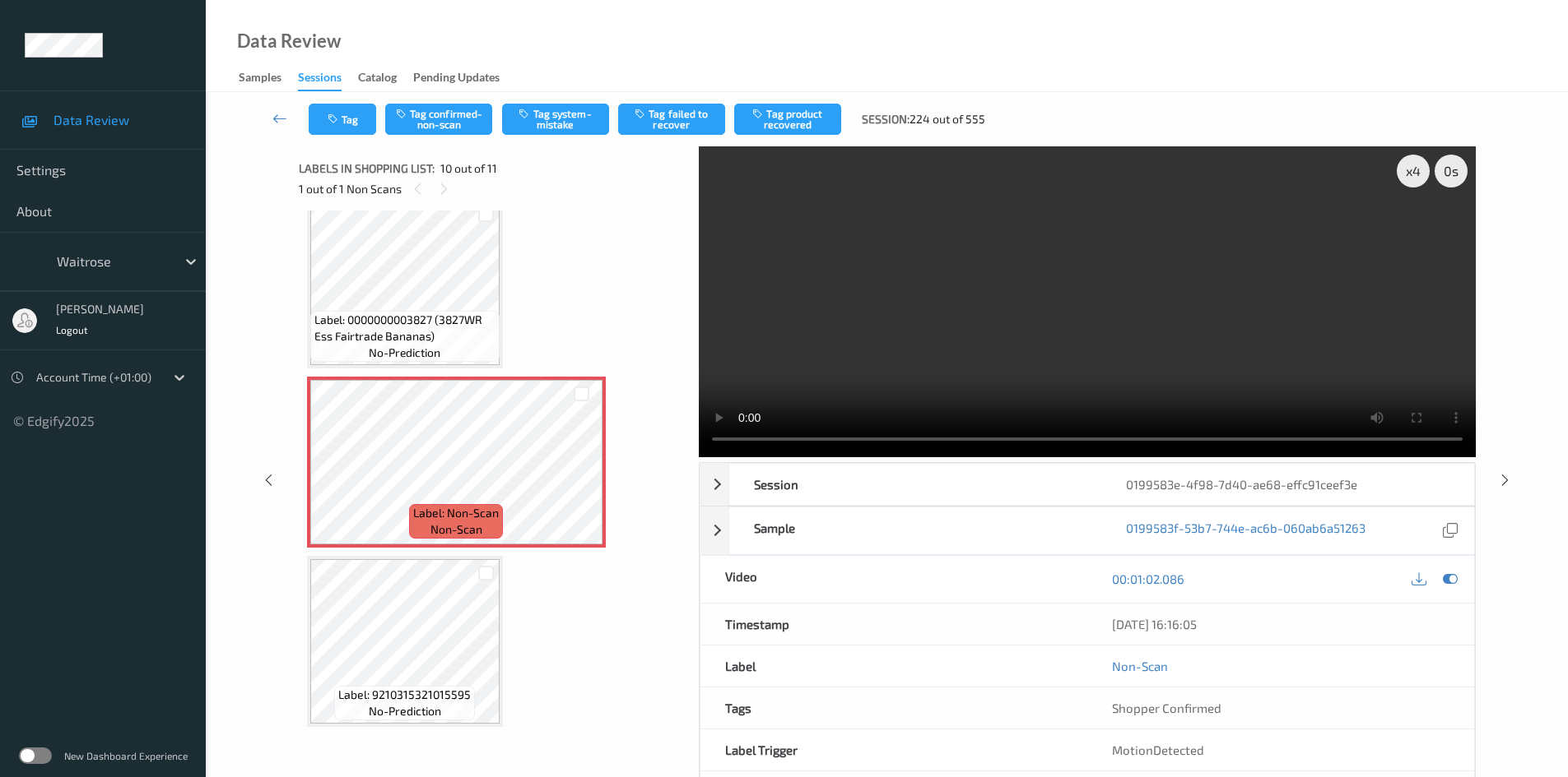
click at [991, 332] on video at bounding box center [1088, 302] width 777 height 311
click at [581, 111] on button "Tag system-mistake" at bounding box center [555, 119] width 107 height 31
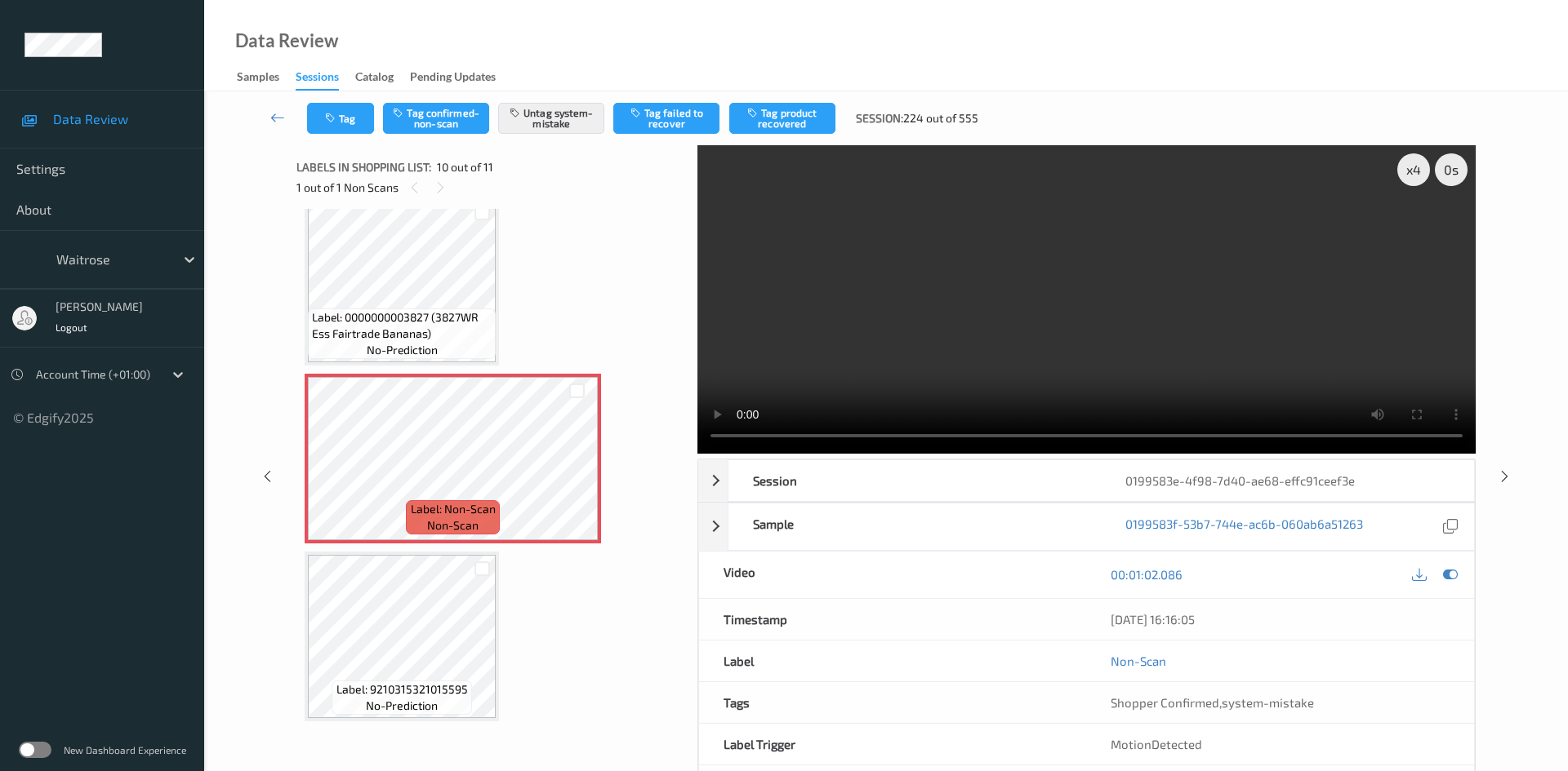
click at [339, 101] on div "Tag Tag confirmed-non-scan Untag system-mistake Tag failed to recover Tag produ…" at bounding box center [886, 119] width 1297 height 54
click at [348, 119] on button "Tag" at bounding box center [340, 118] width 67 height 31
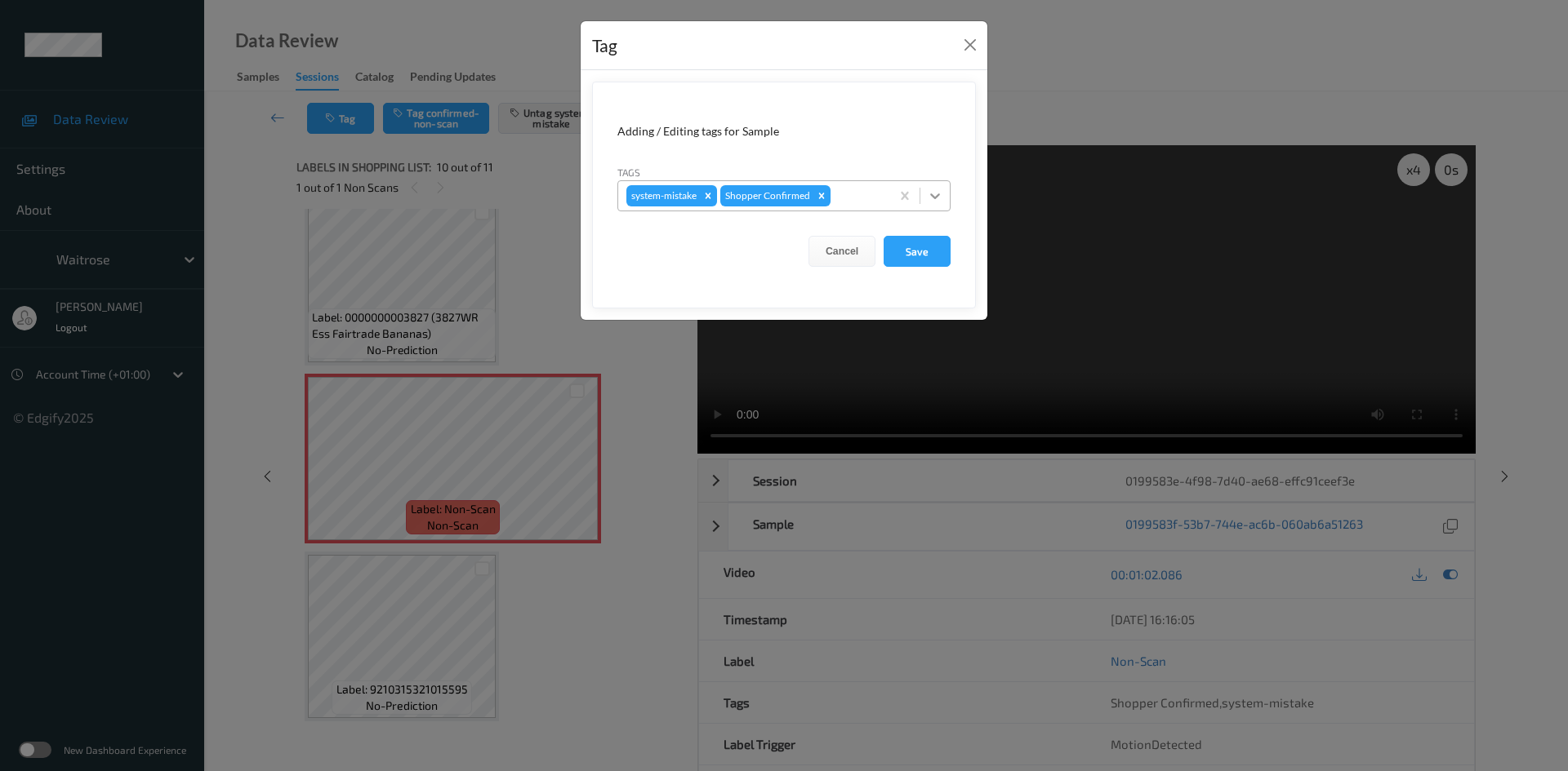
click at [933, 189] on icon at bounding box center [936, 196] width 17 height 17
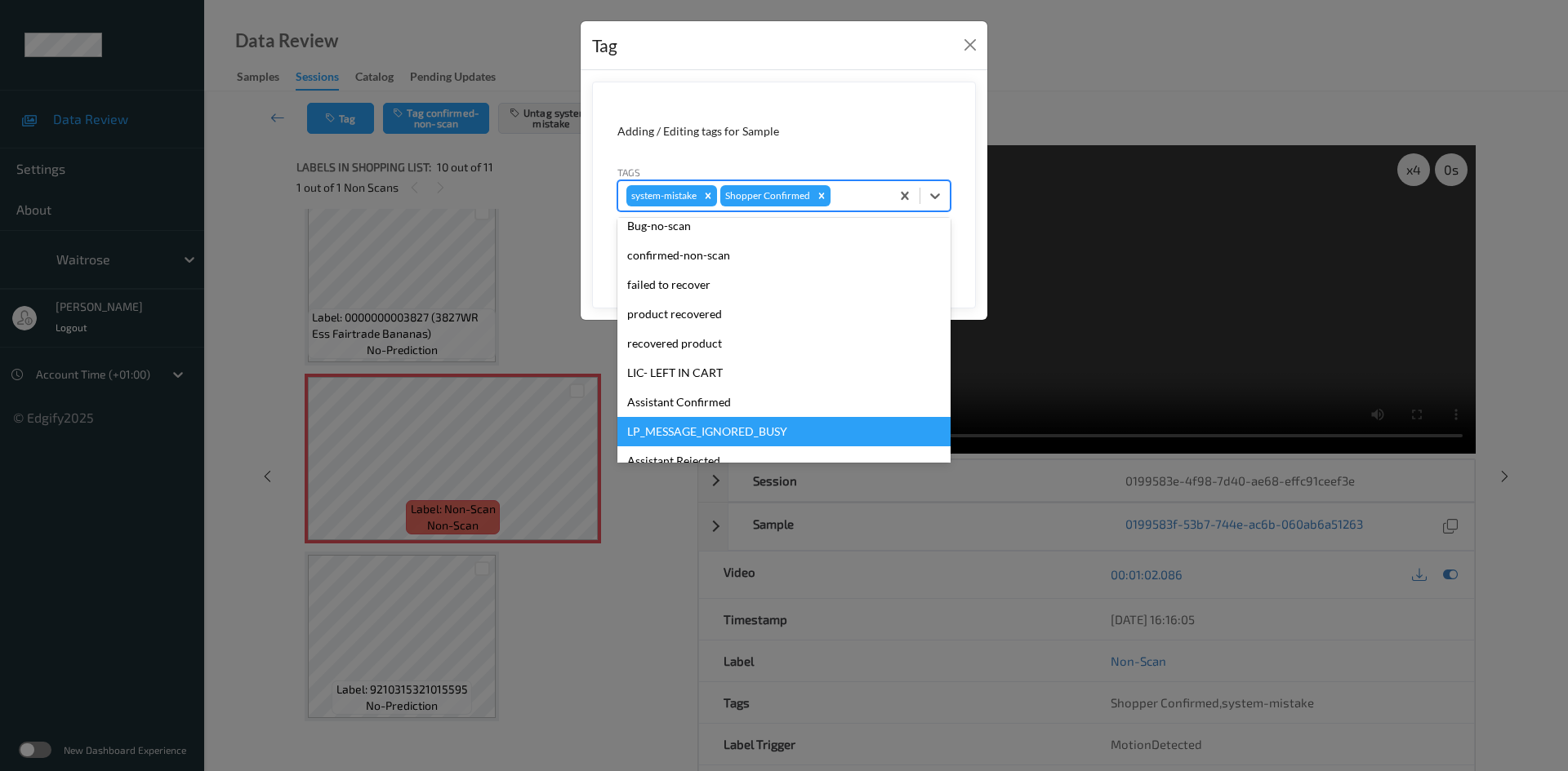
scroll to position [326, 0]
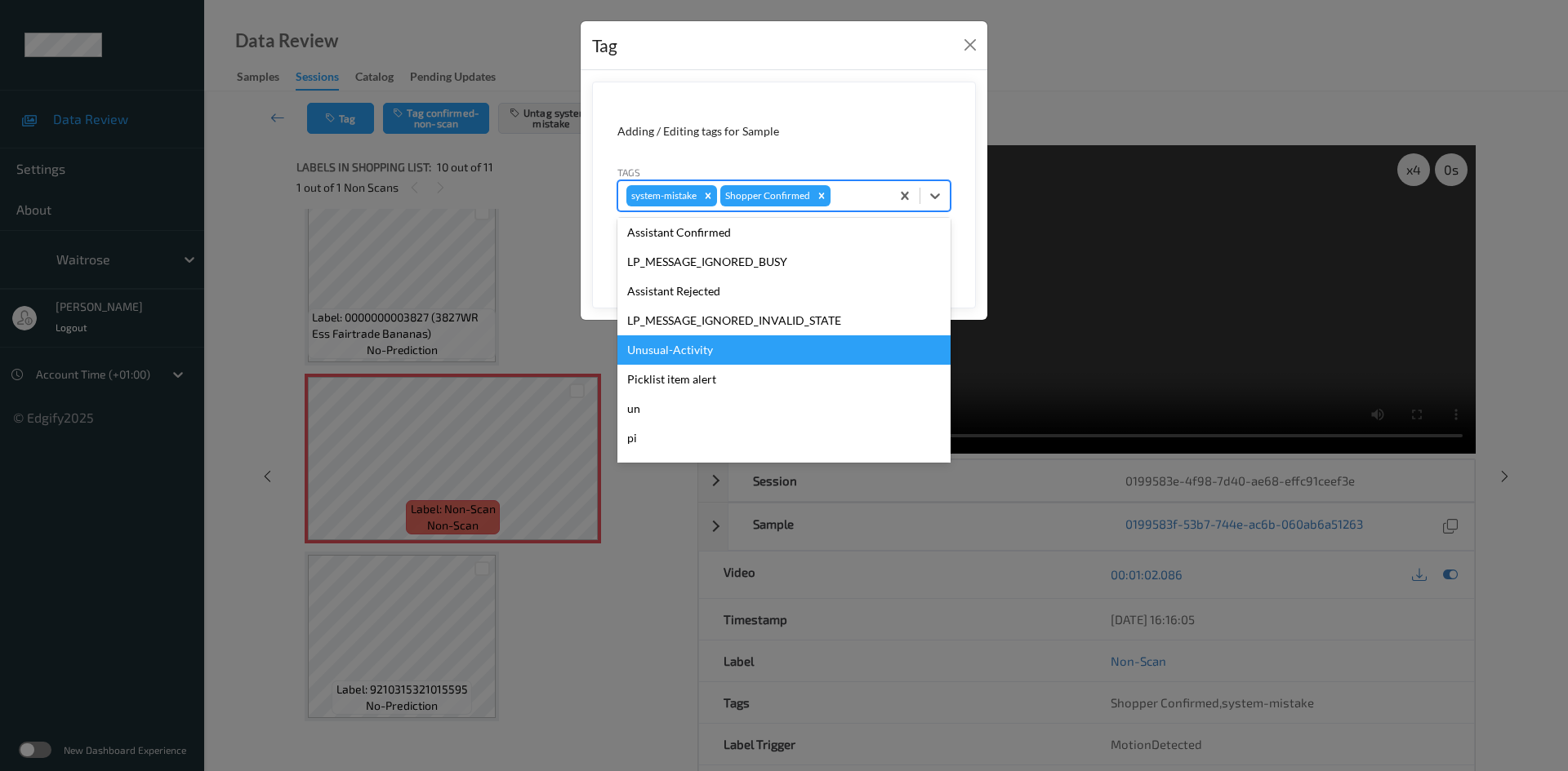
click at [661, 340] on div "Unusual-Activity" at bounding box center [784, 350] width 333 height 30
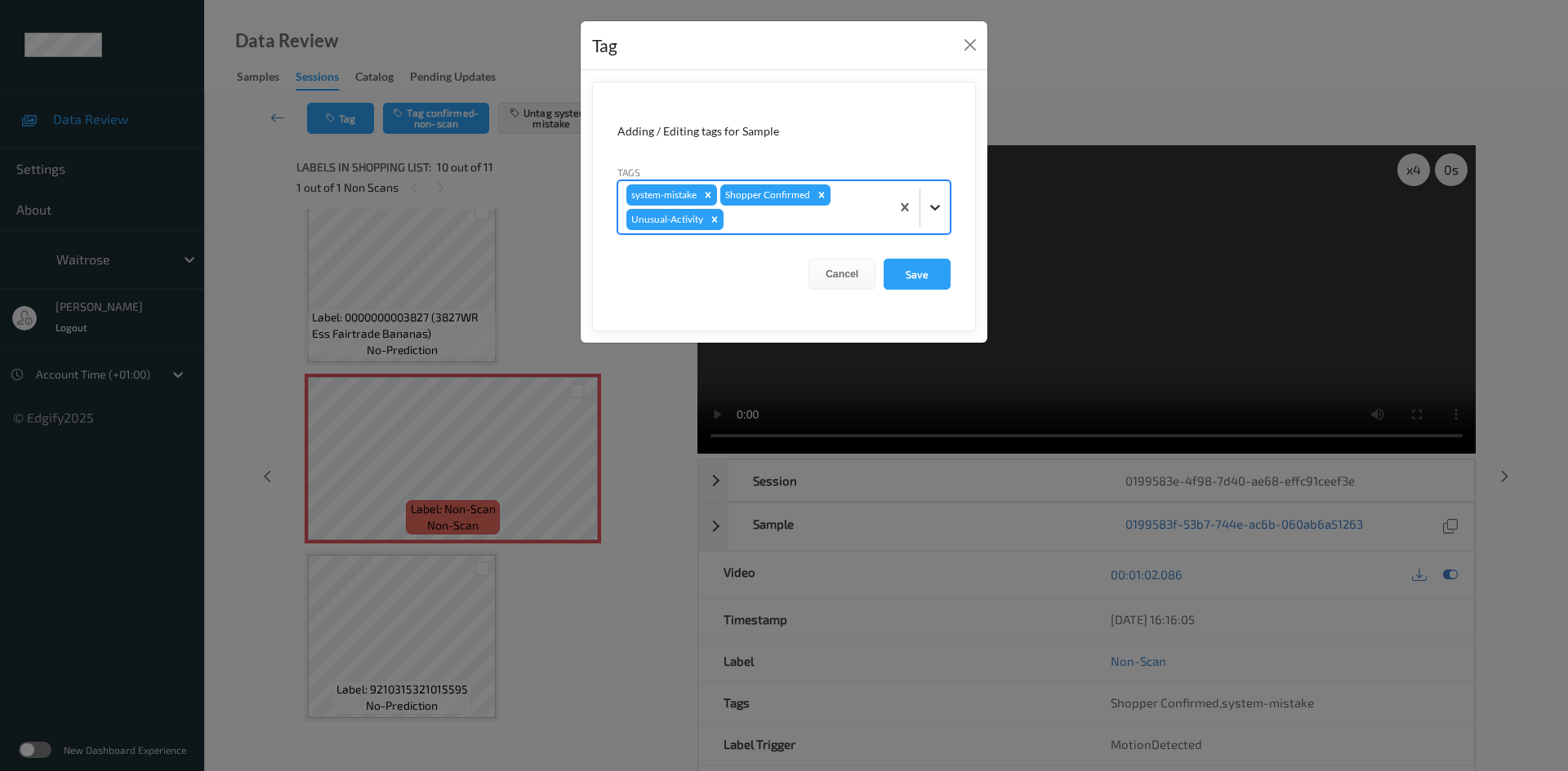
click at [929, 207] on icon at bounding box center [936, 208] width 17 height 17
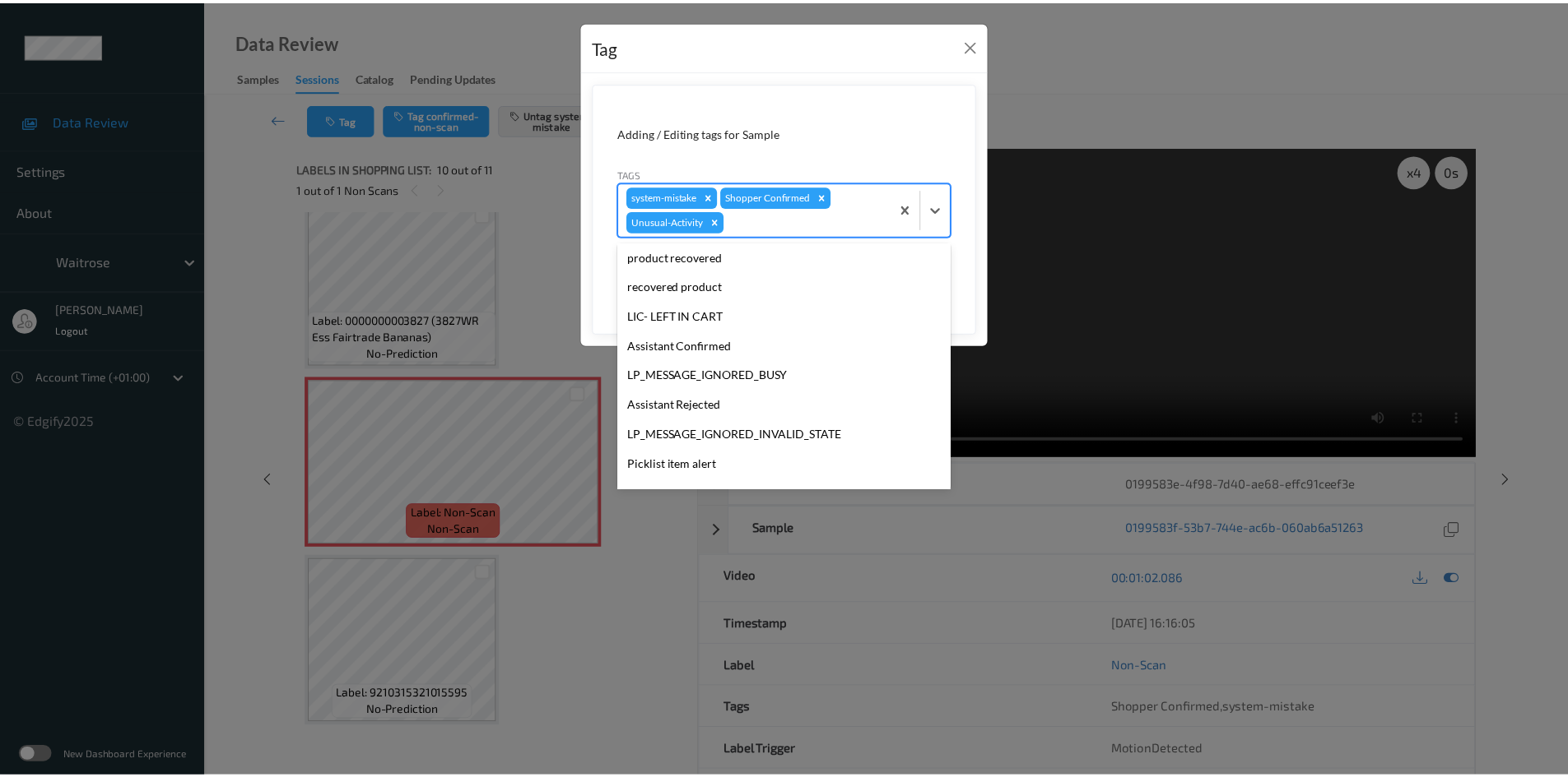
scroll to position [382, 0]
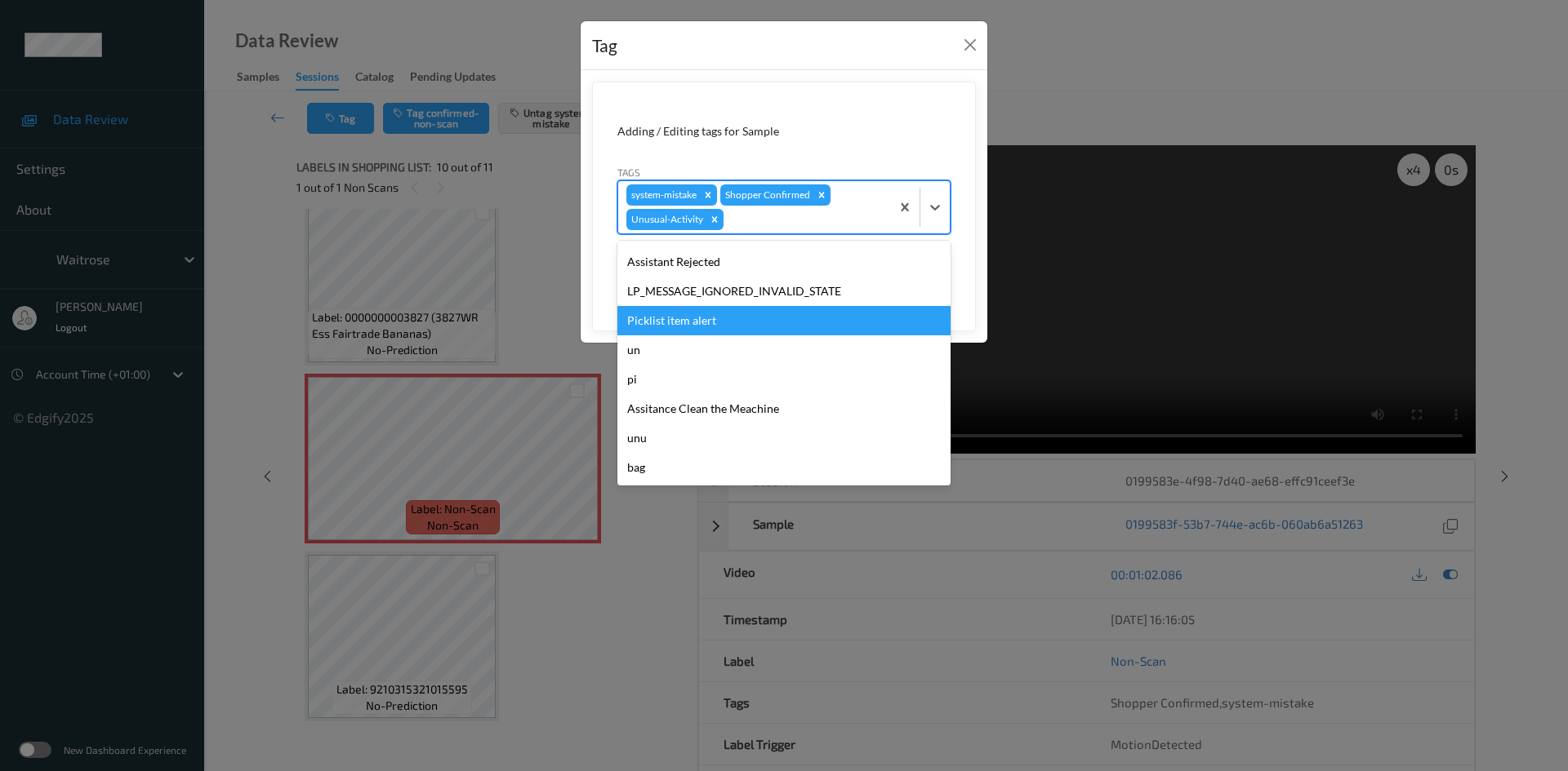
click at [703, 322] on div "Picklist item alert" at bounding box center [784, 321] width 333 height 30
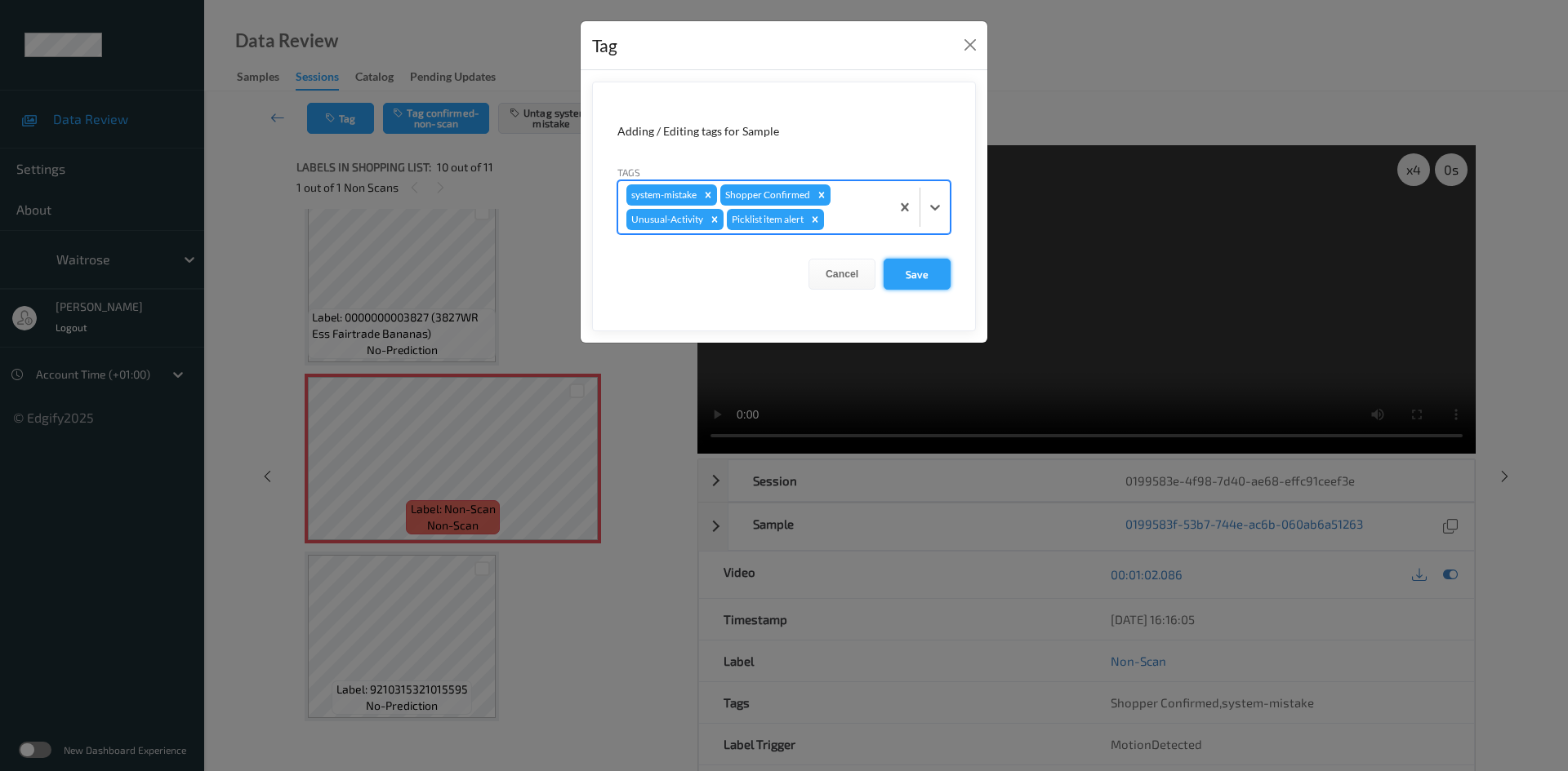
click at [925, 272] on button "Save" at bounding box center [917, 273] width 67 height 31
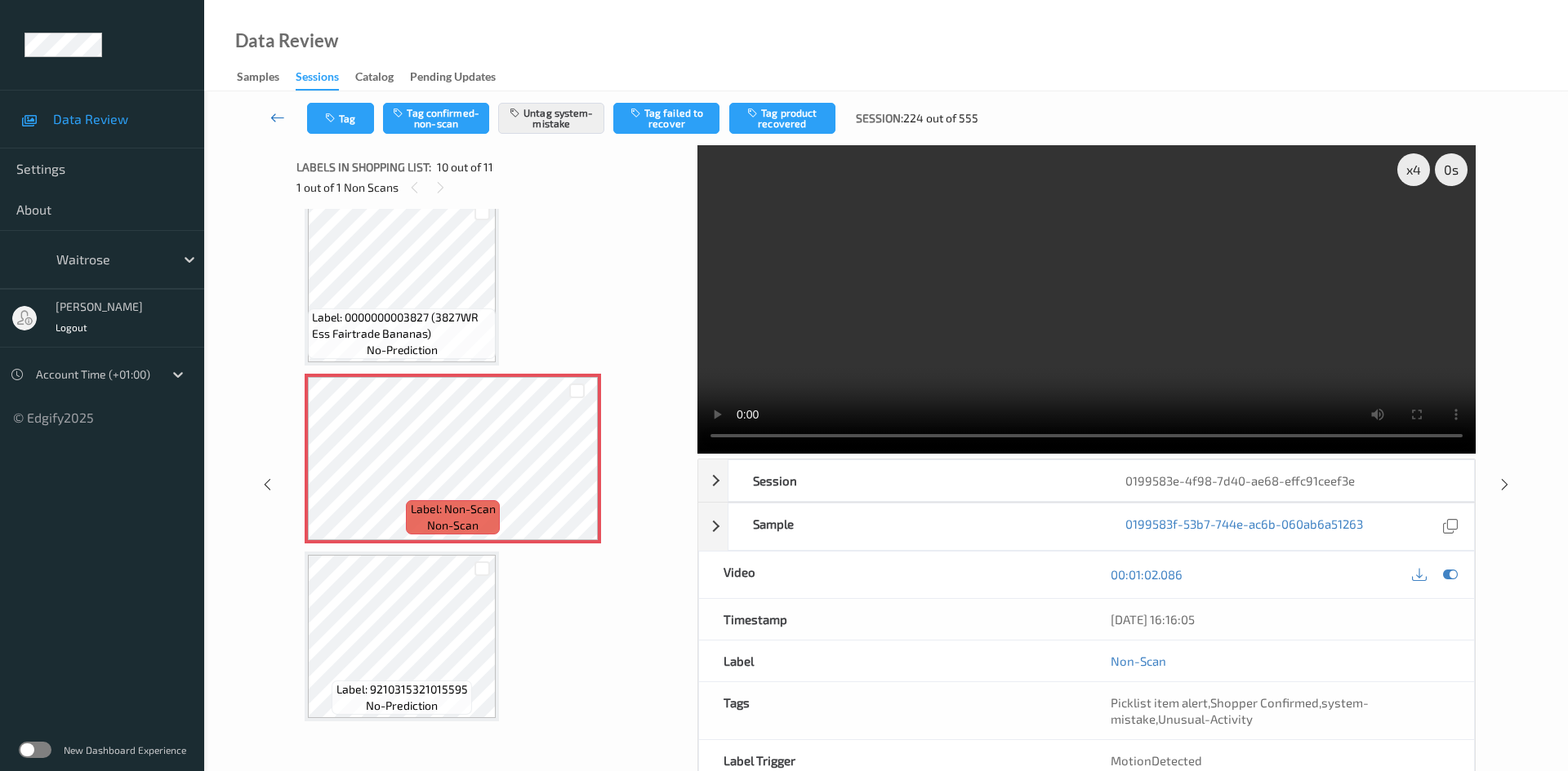
click at [271, 107] on link at bounding box center [278, 118] width 58 height 31
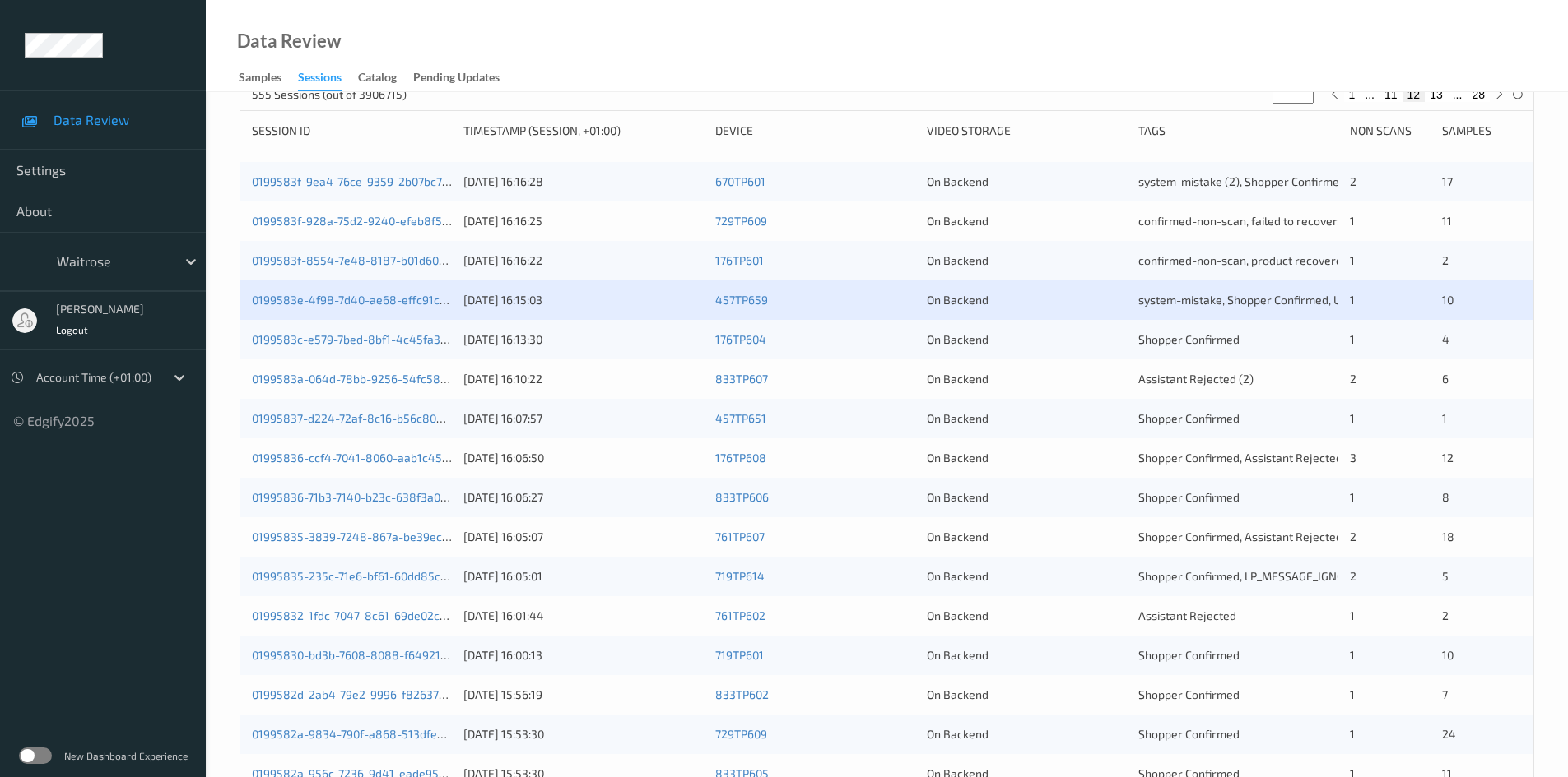
scroll to position [247, 0]
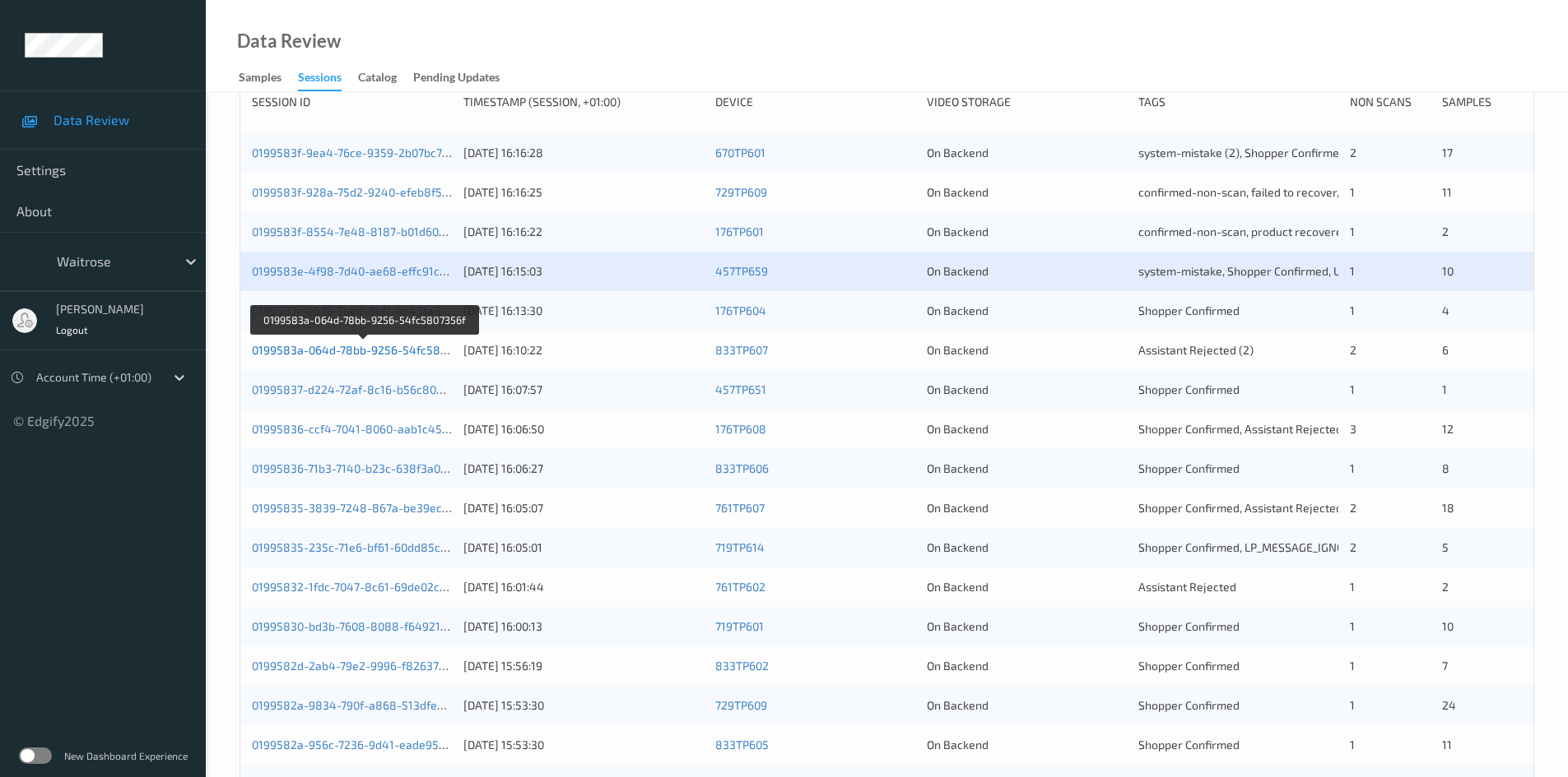
click at [328, 350] on link "0199583a-064d-78bb-9256-54fc5807356f" at bounding box center [364, 349] width 224 height 14
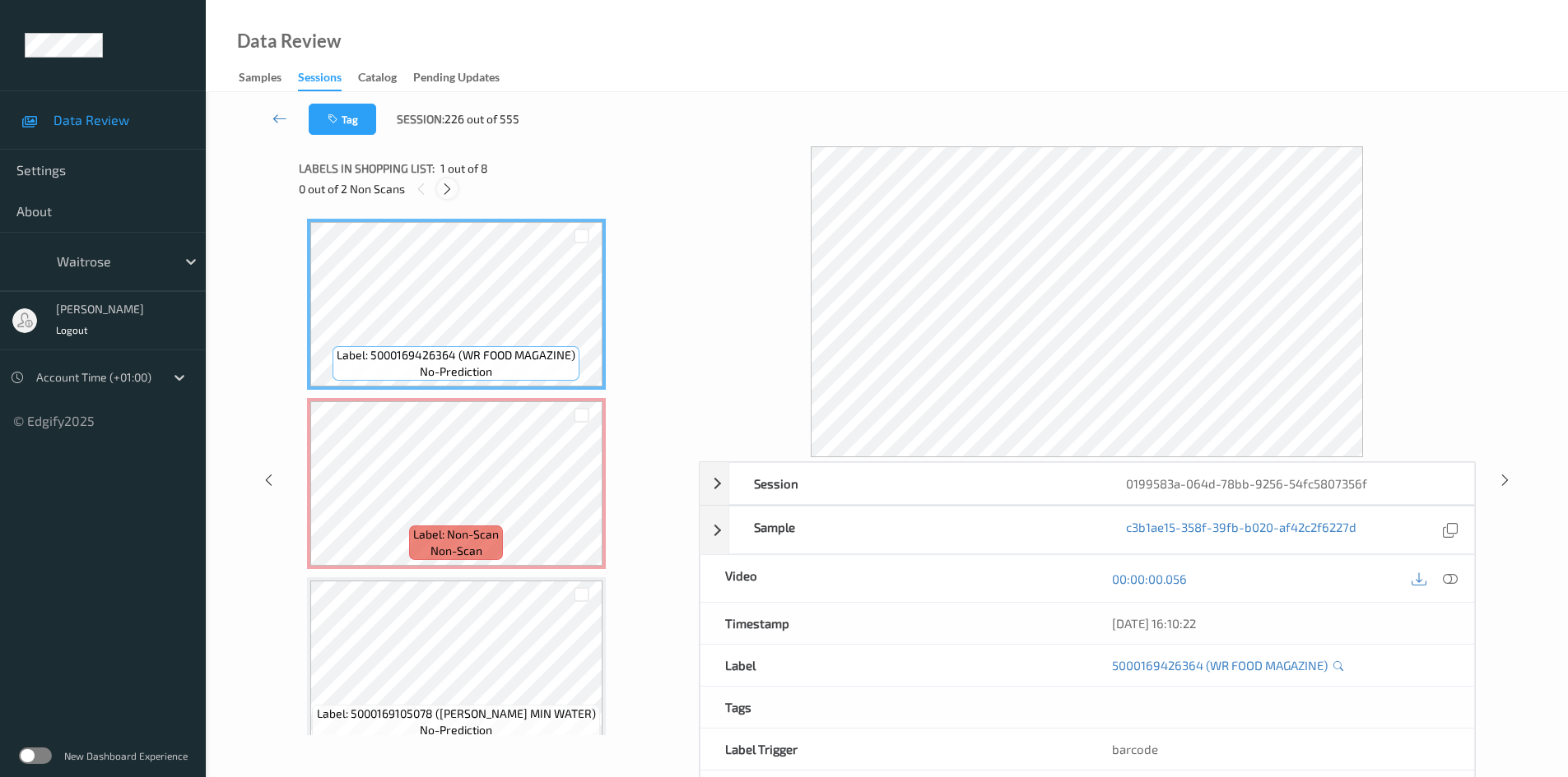
click at [448, 188] on icon at bounding box center [447, 190] width 14 height 15
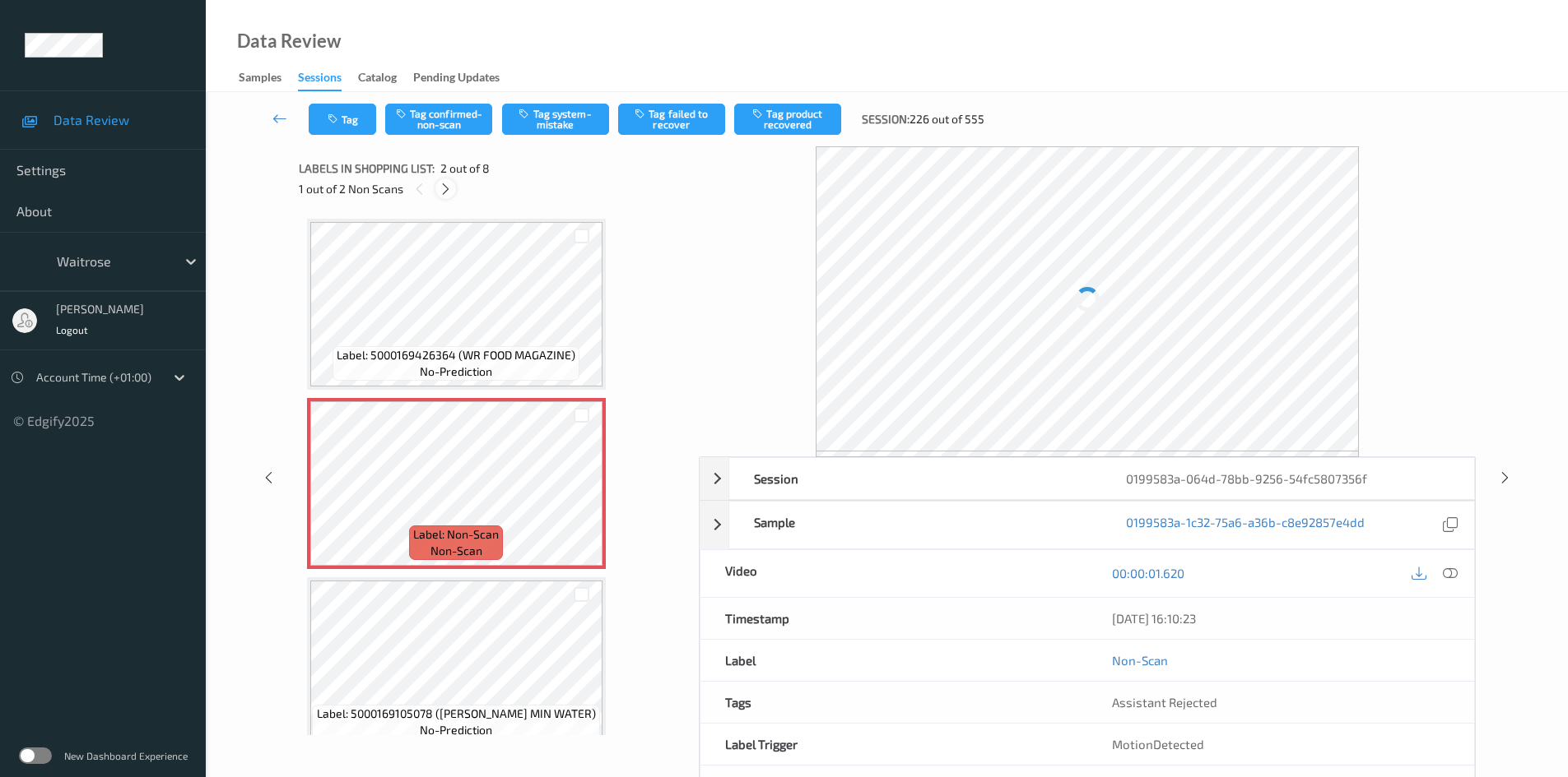
scroll to position [8, 0]
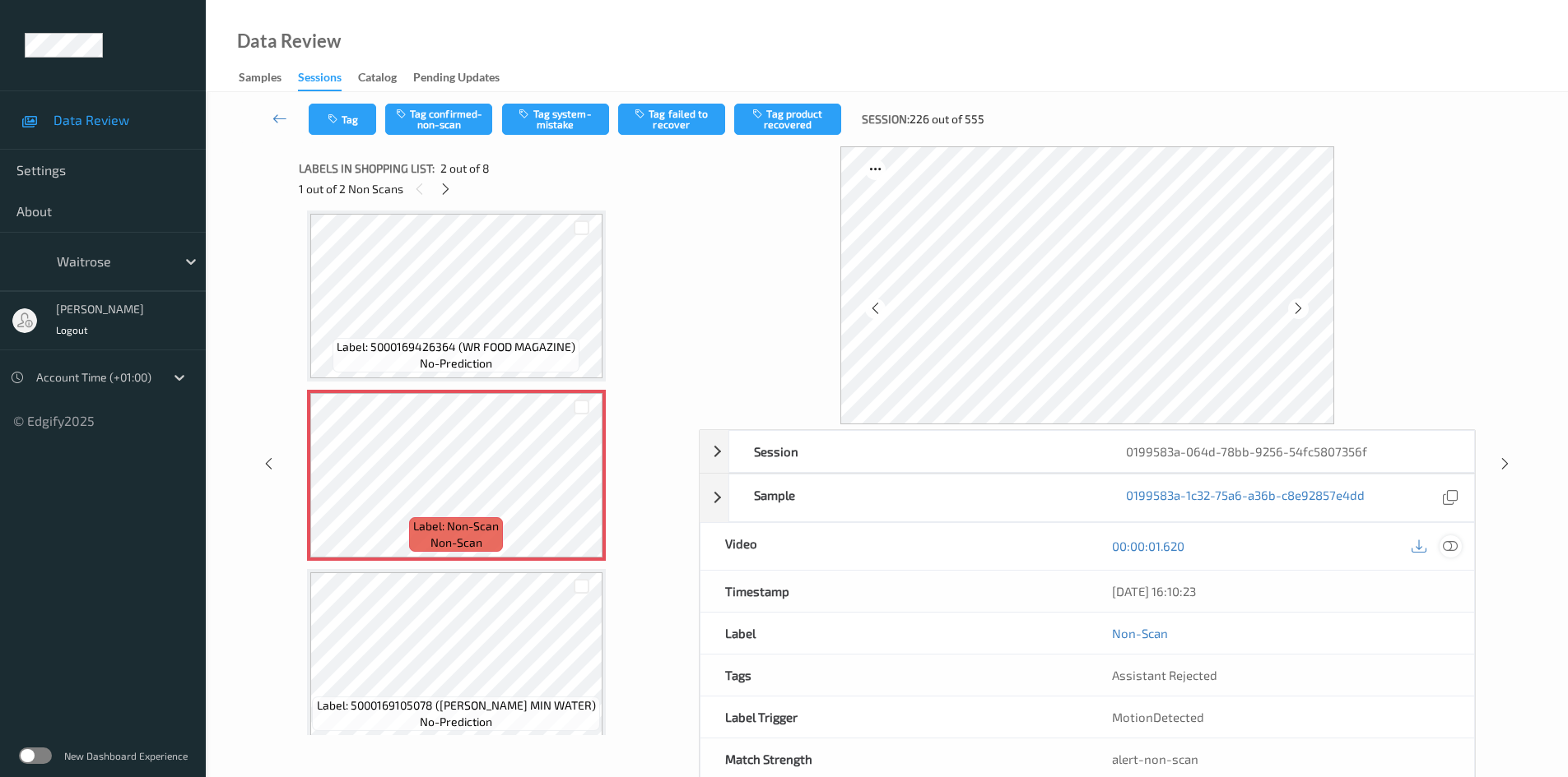
click at [1447, 541] on icon at bounding box center [1450, 546] width 15 height 15
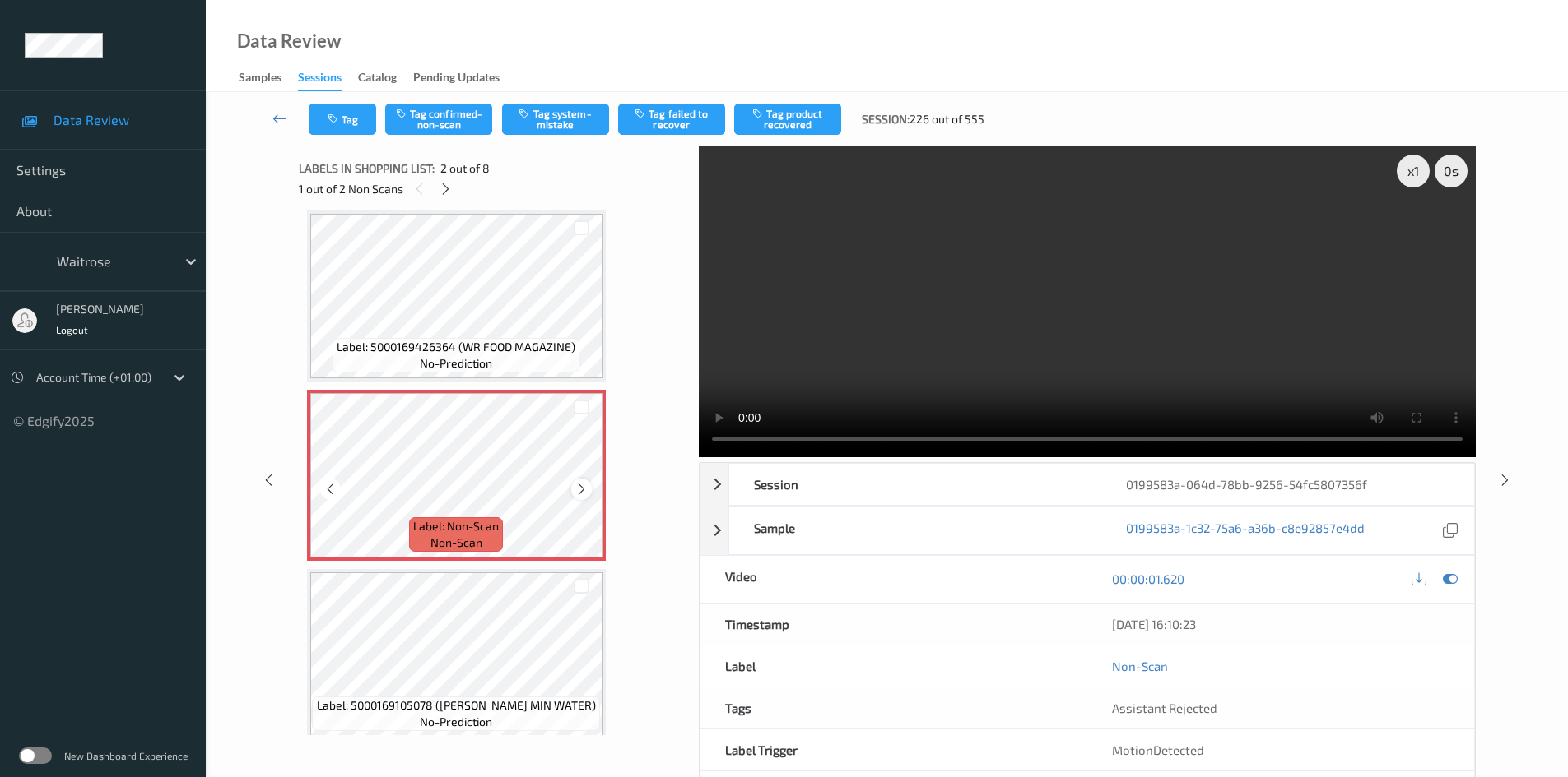
click at [584, 488] on icon at bounding box center [581, 489] width 14 height 15
click at [1423, 166] on div "x 1" at bounding box center [1413, 171] width 33 height 33
click at [1058, 321] on video at bounding box center [1088, 302] width 777 height 311
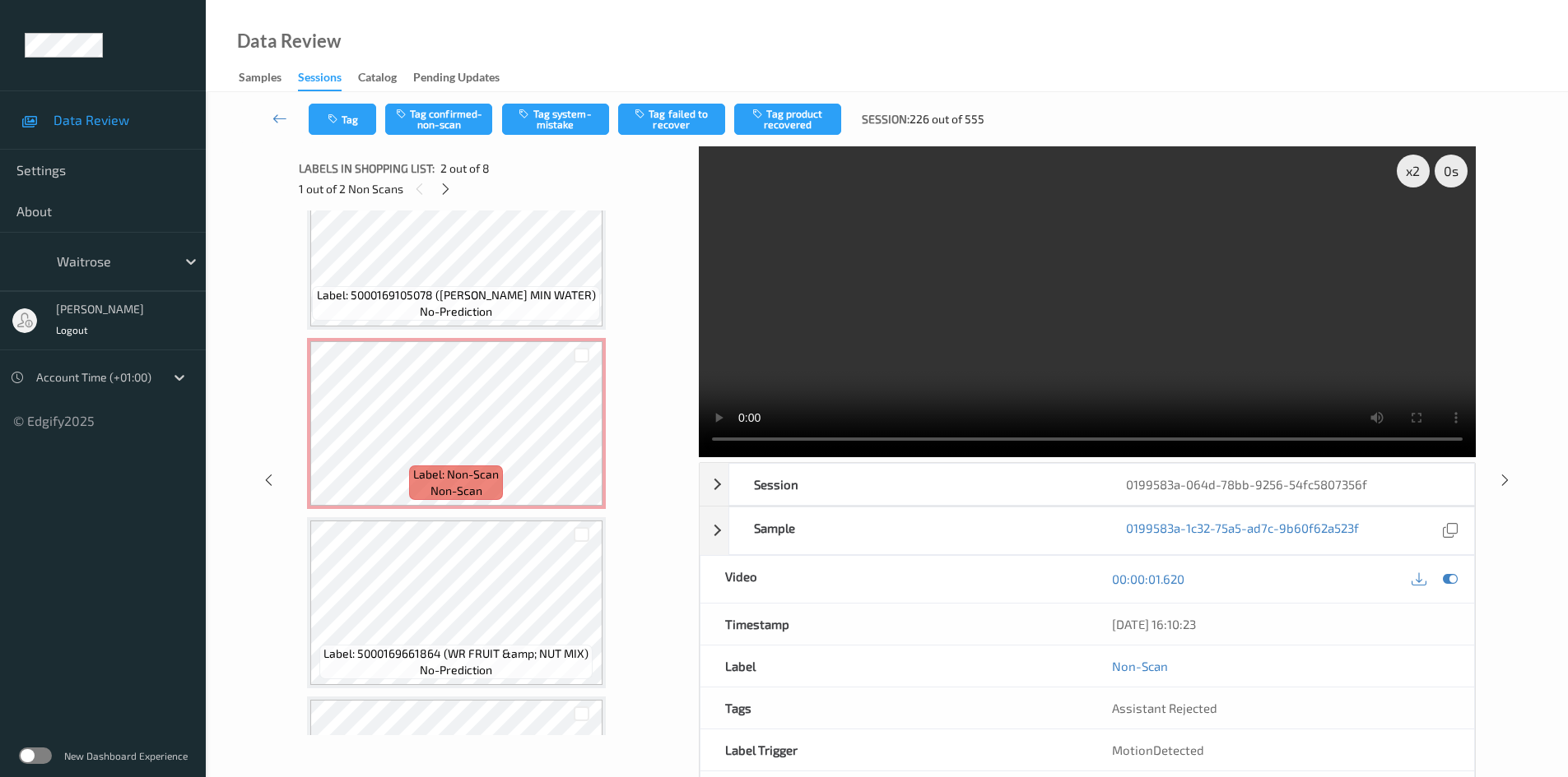
scroll to position [419, 0]
click at [883, 349] on video at bounding box center [1088, 302] width 777 height 311
click at [1004, 360] on video at bounding box center [1088, 302] width 777 height 311
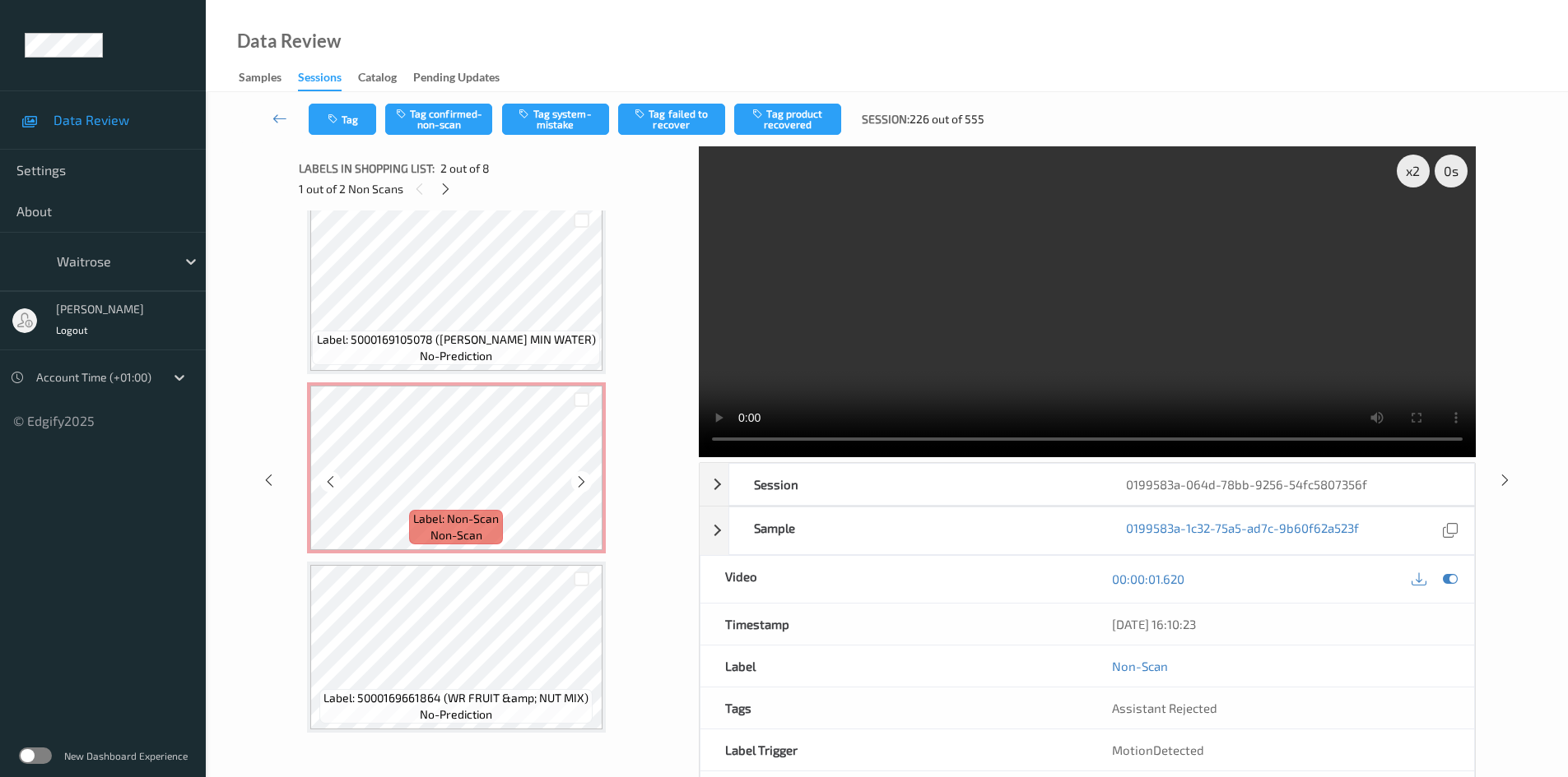
scroll to position [337, 0]
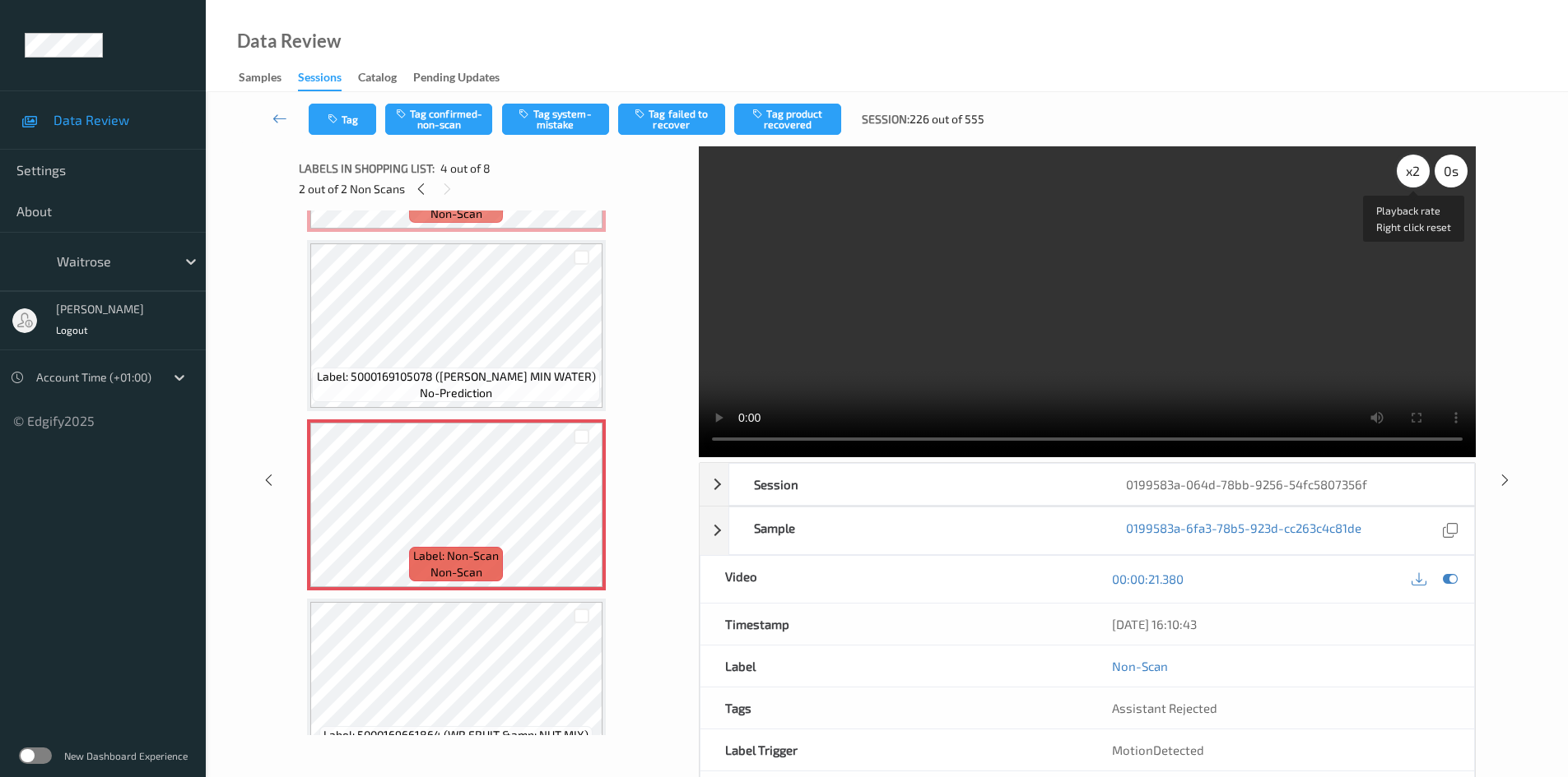
click at [1409, 173] on div "x 2" at bounding box center [1413, 171] width 33 height 33
click at [1200, 304] on video at bounding box center [1088, 302] width 777 height 311
click at [1050, 363] on video at bounding box center [1088, 302] width 777 height 311
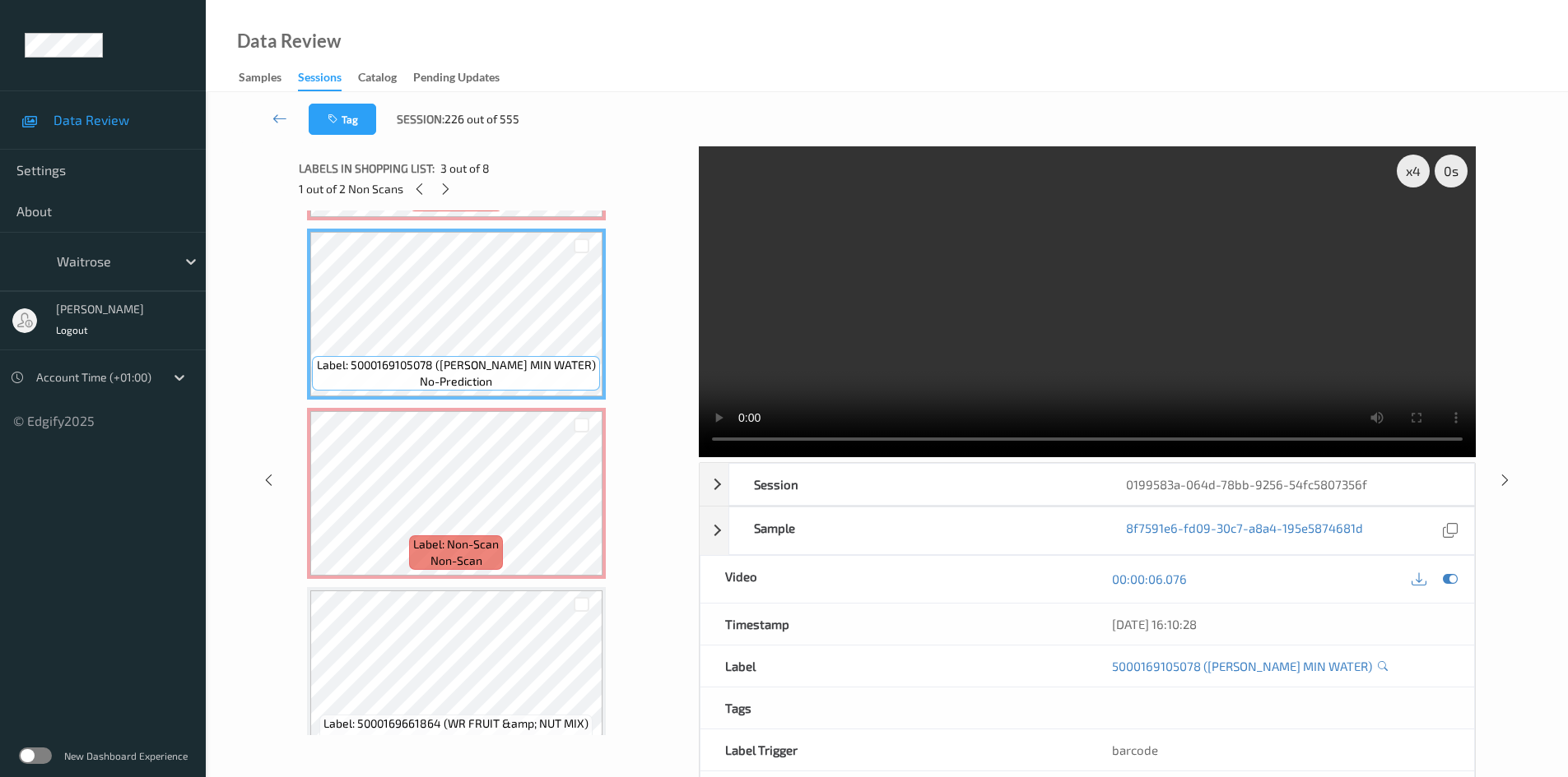
scroll to position [411, 0]
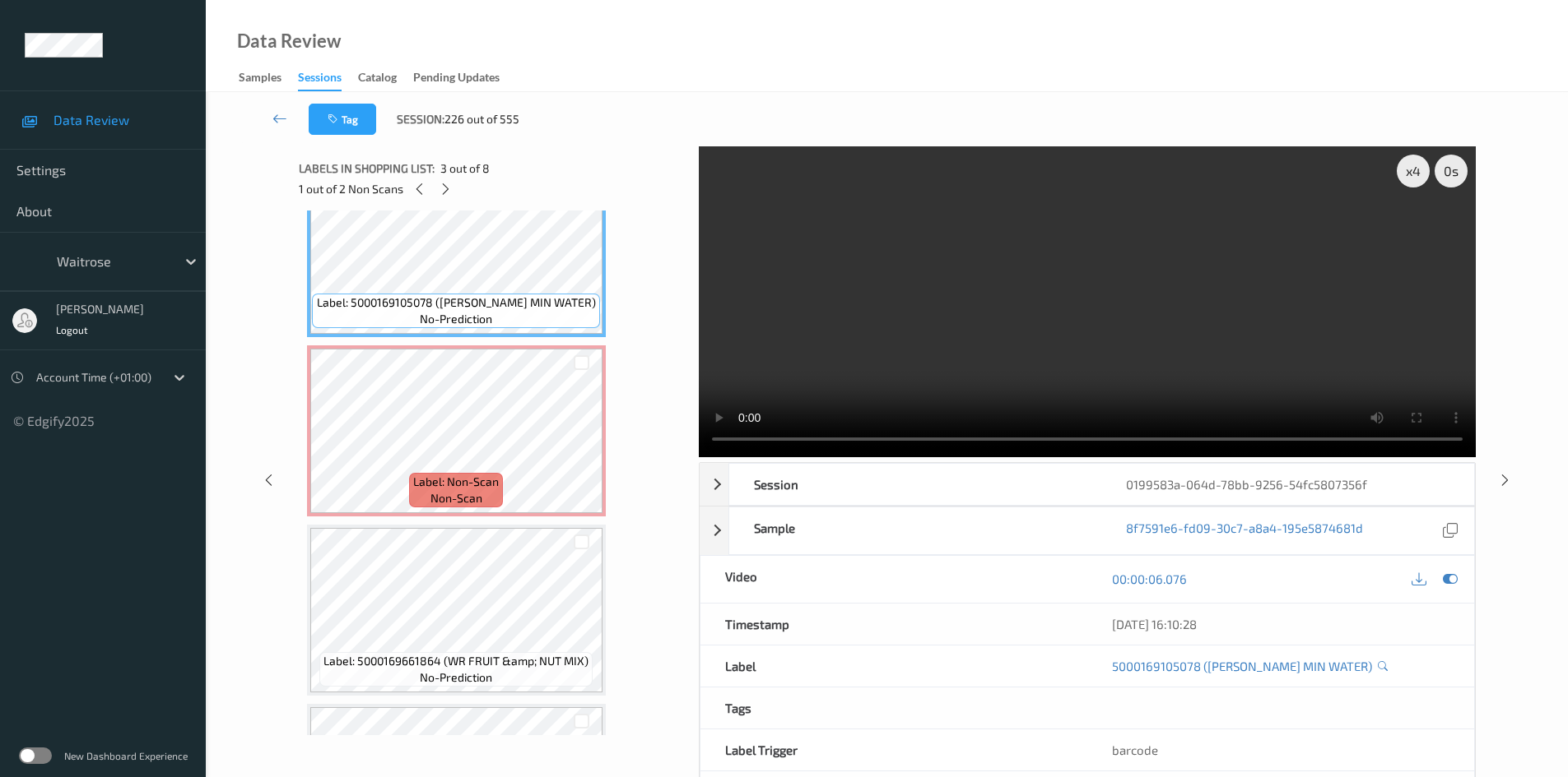
click at [822, 347] on video at bounding box center [1088, 302] width 777 height 311
click at [791, 371] on video at bounding box center [1088, 302] width 777 height 311
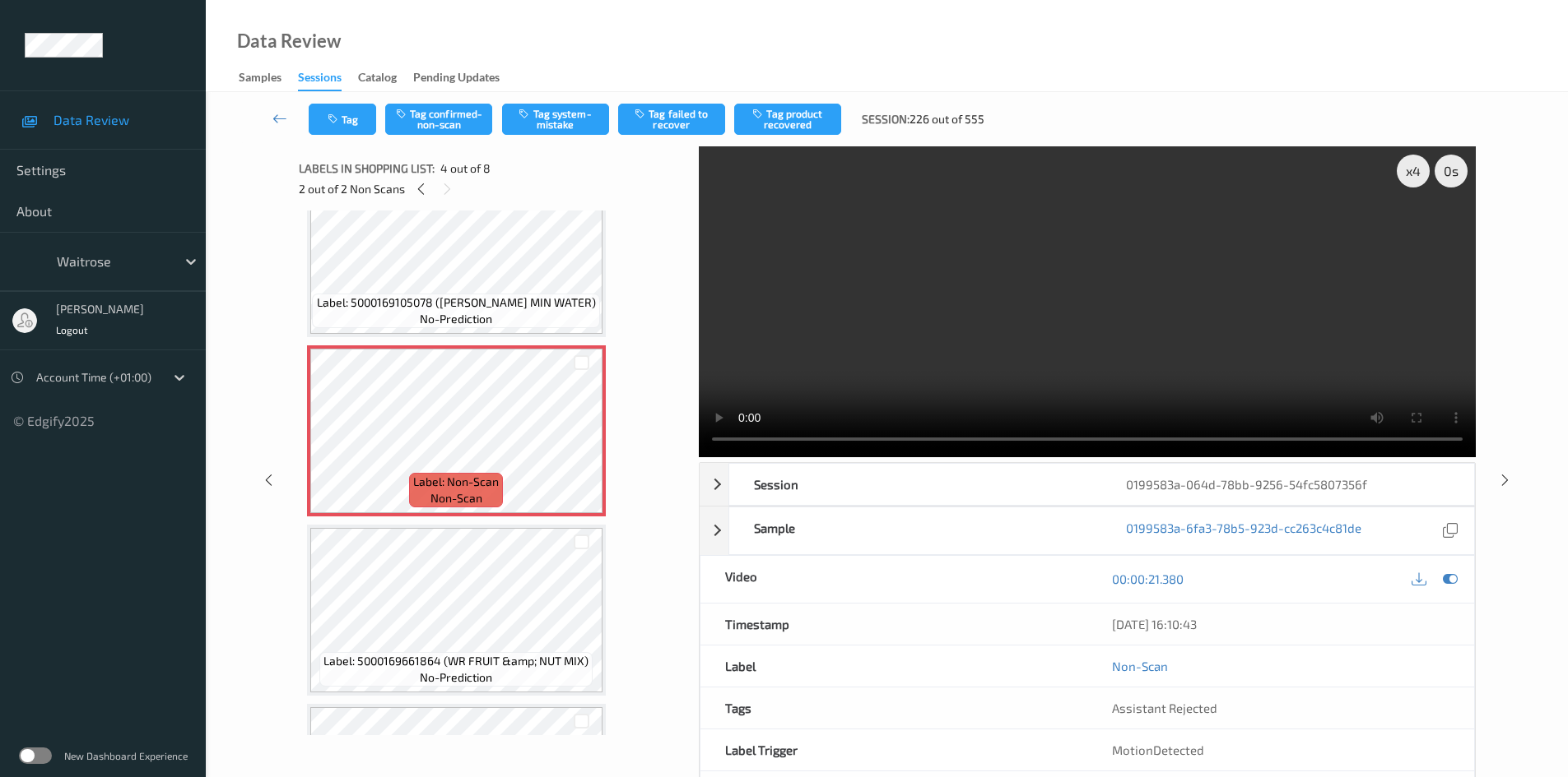
click at [862, 381] on video at bounding box center [1088, 302] width 777 height 311
click at [998, 301] on video at bounding box center [1088, 302] width 777 height 311
click at [959, 356] on video at bounding box center [1088, 302] width 777 height 311
click at [962, 352] on video at bounding box center [1088, 302] width 777 height 311
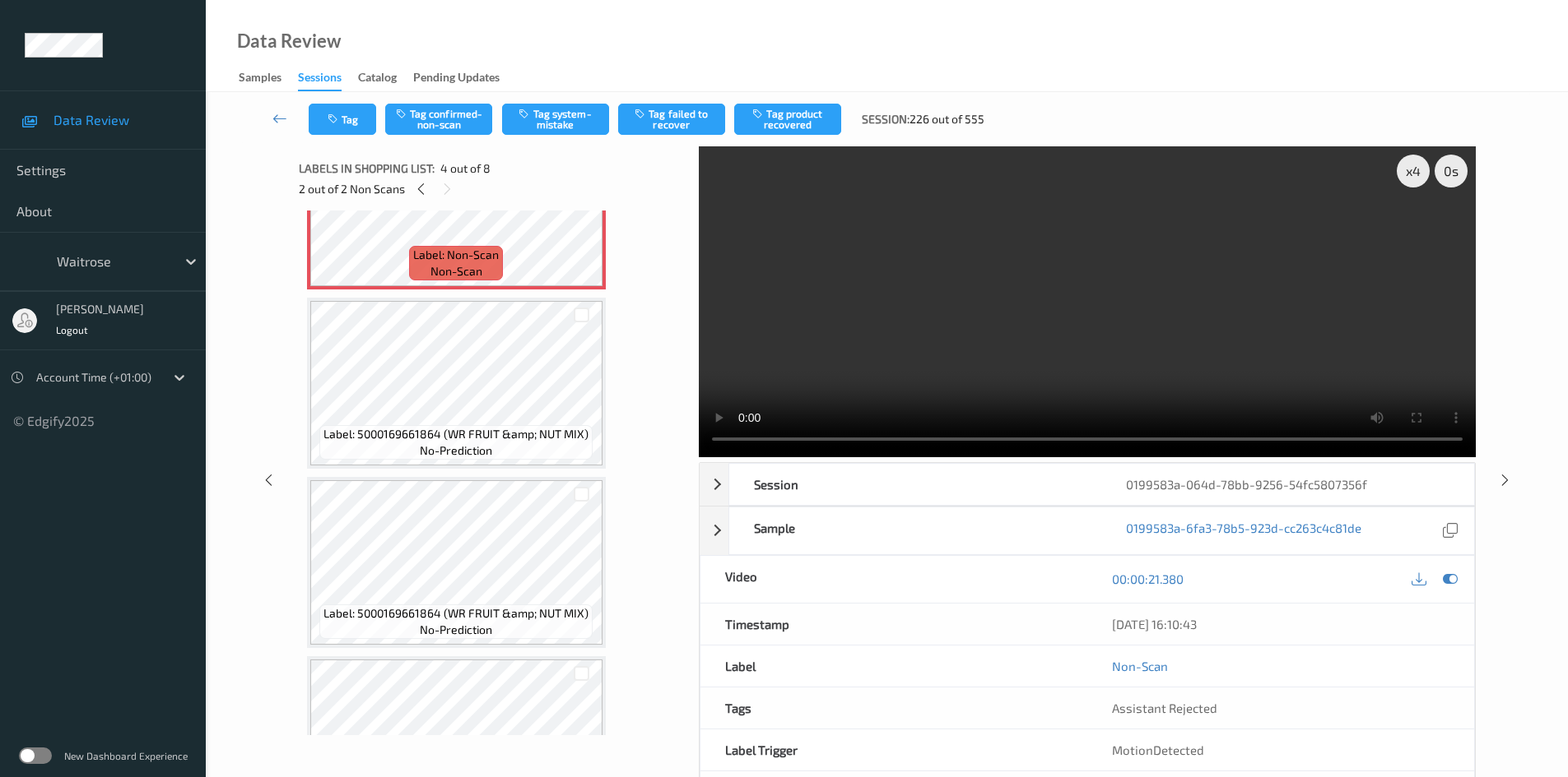
scroll to position [658, 0]
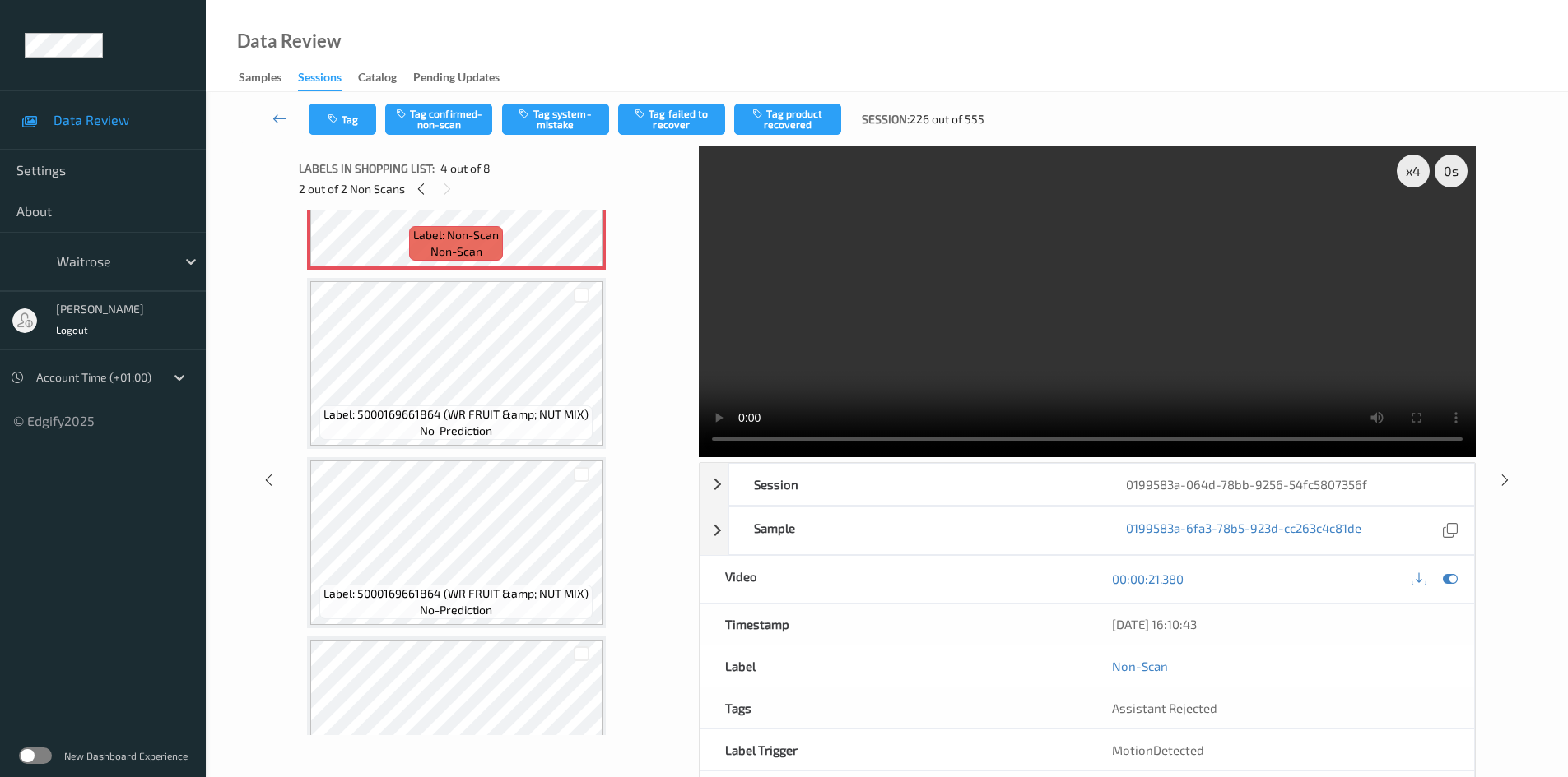
click at [994, 278] on video at bounding box center [1088, 302] width 777 height 311
click at [1026, 368] on video at bounding box center [1088, 302] width 777 height 311
click at [1065, 319] on video at bounding box center [1088, 302] width 777 height 311
click at [986, 348] on video at bounding box center [1088, 302] width 777 height 311
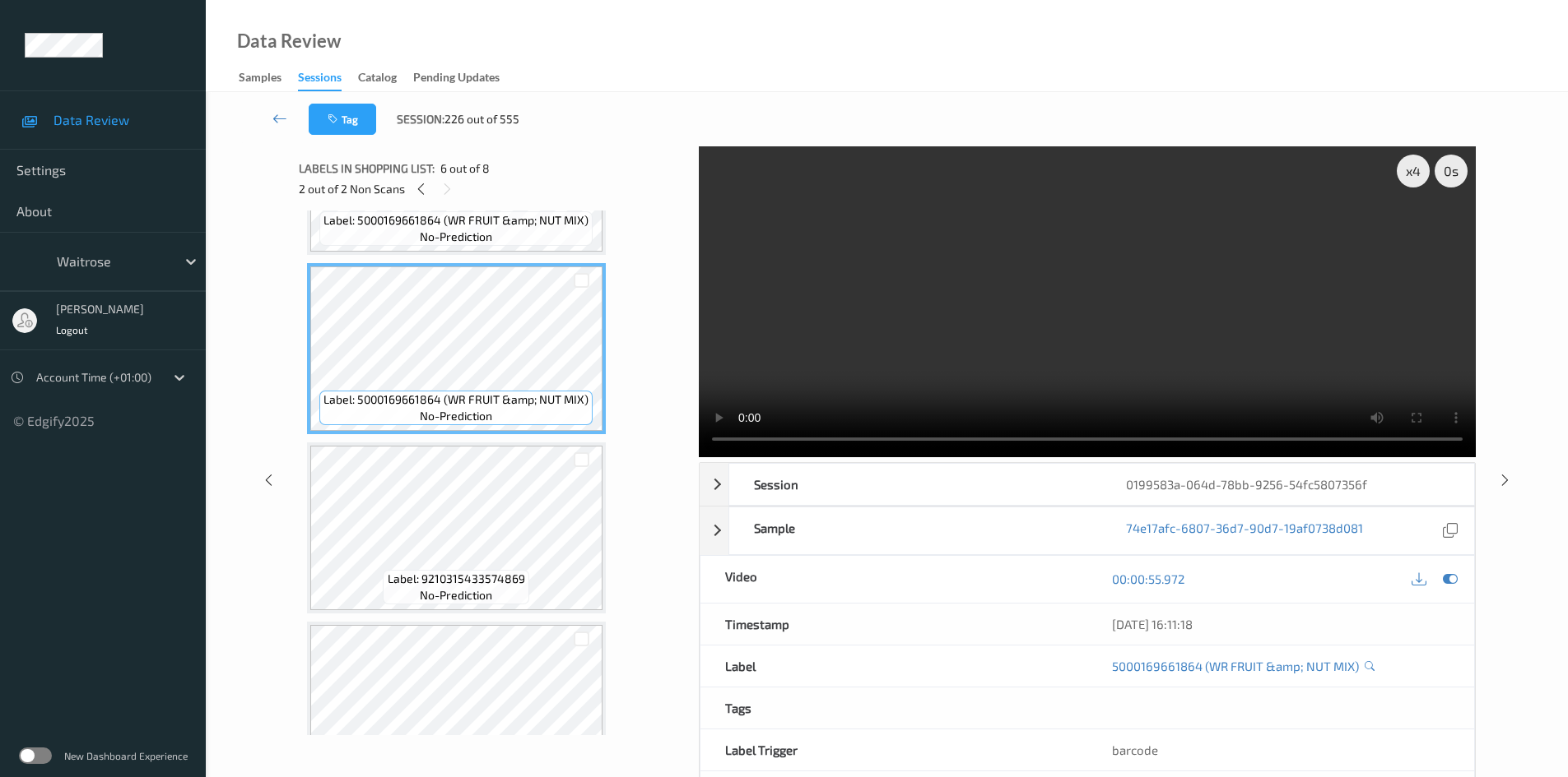
scroll to position [905, 0]
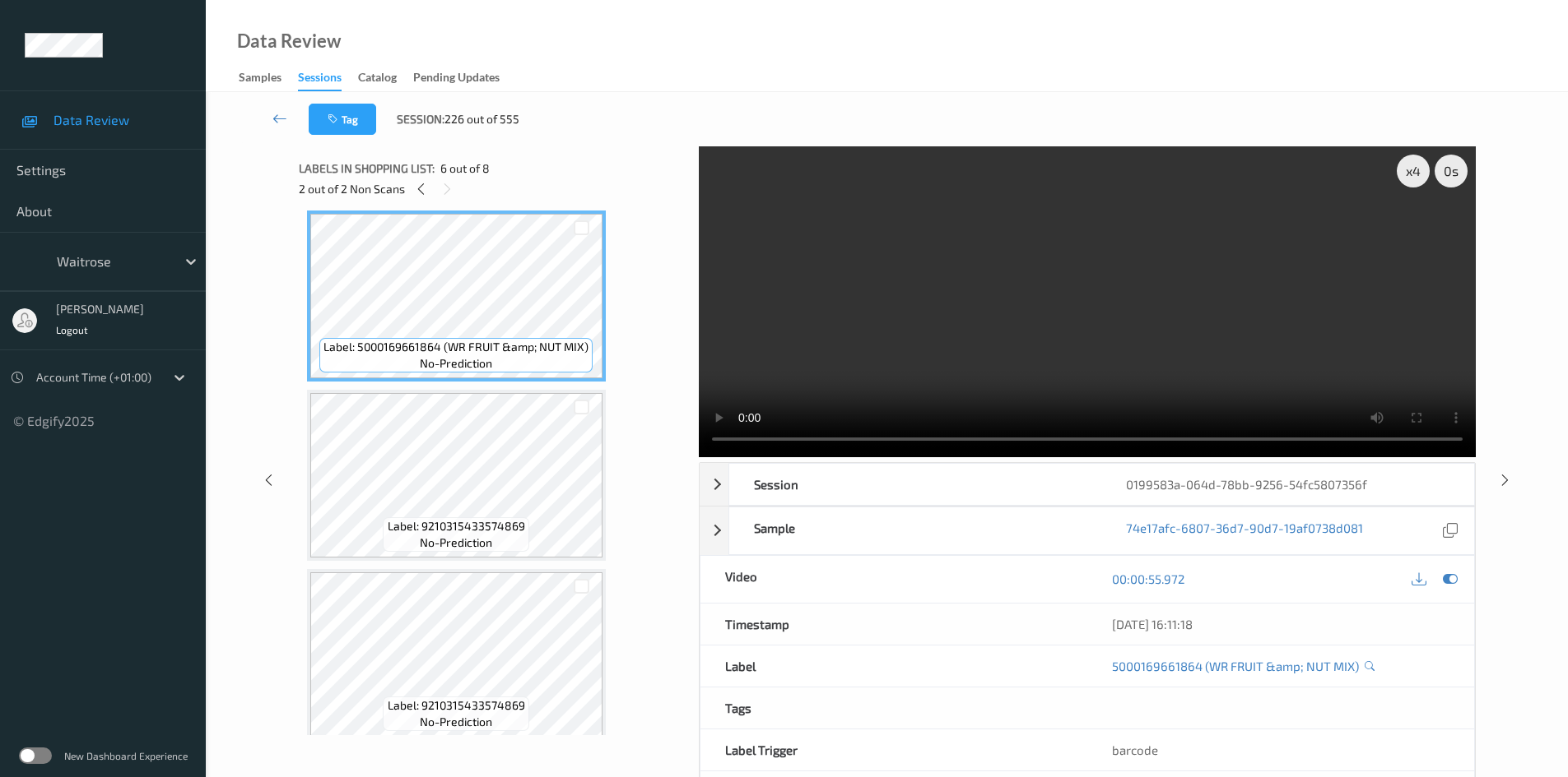
click at [926, 309] on video at bounding box center [1088, 302] width 777 height 311
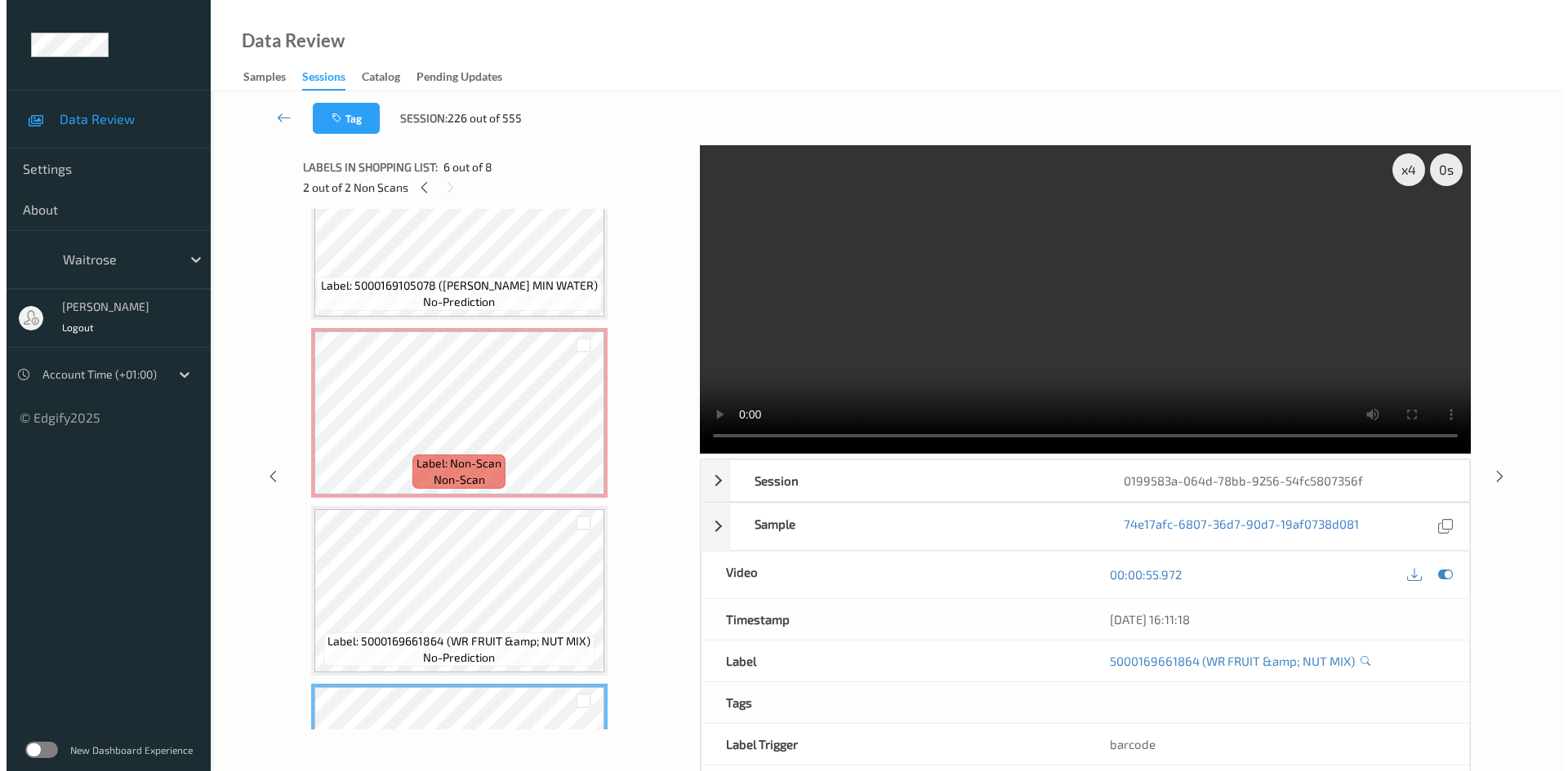
scroll to position [422, 0]
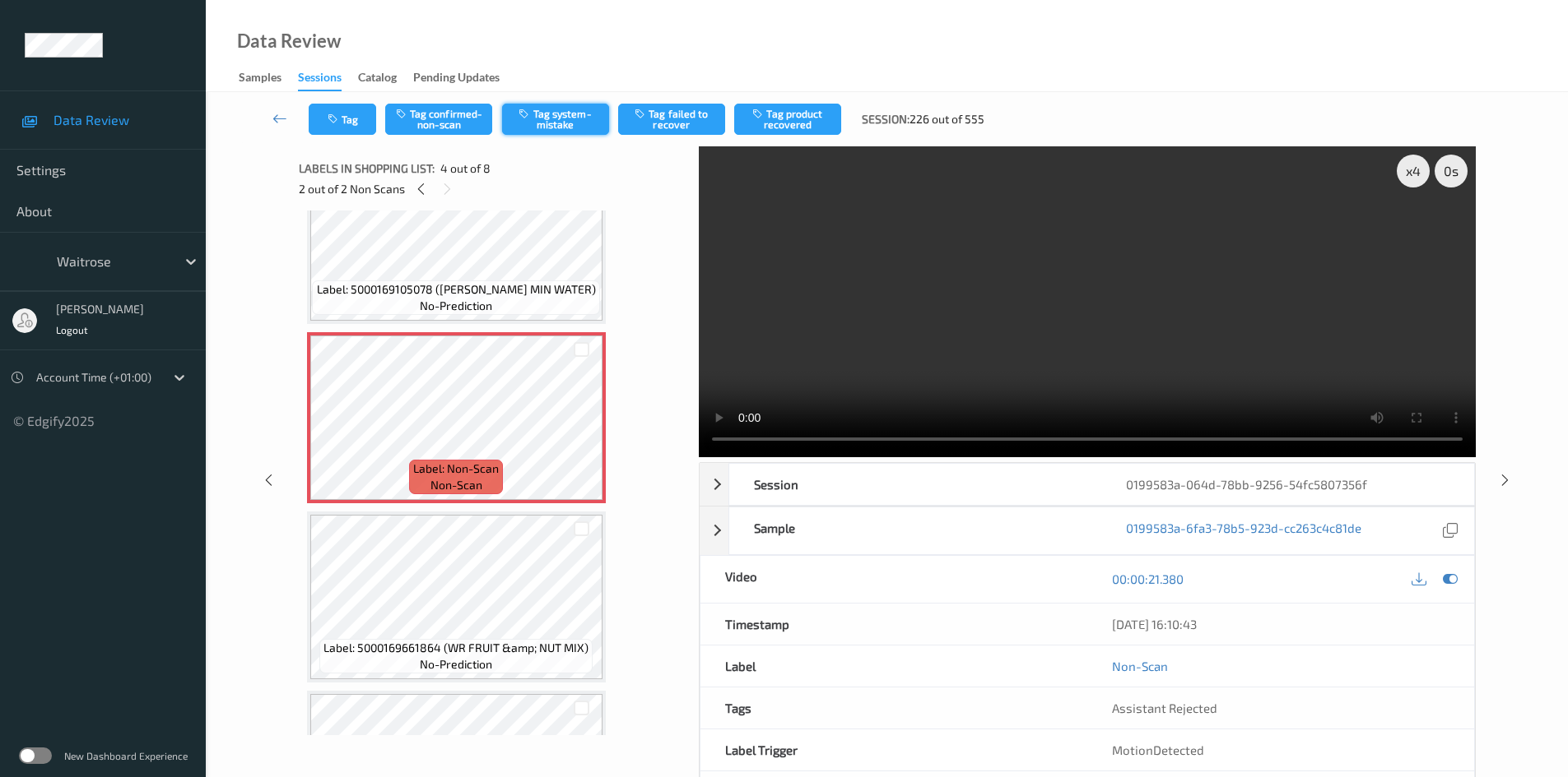
click at [586, 120] on button "Tag system-mistake" at bounding box center [555, 119] width 107 height 31
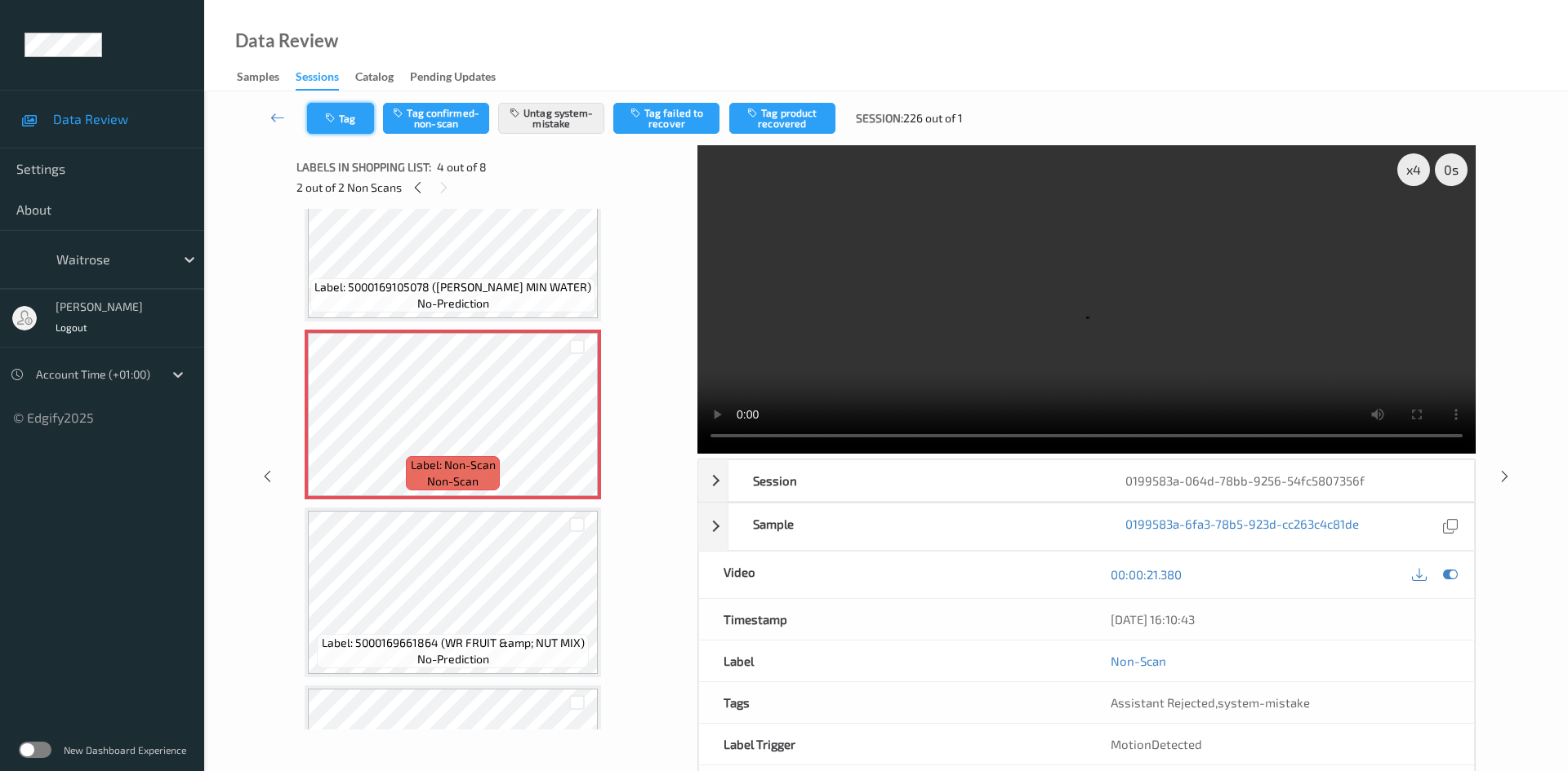
click at [353, 124] on button "Tag" at bounding box center [340, 118] width 67 height 31
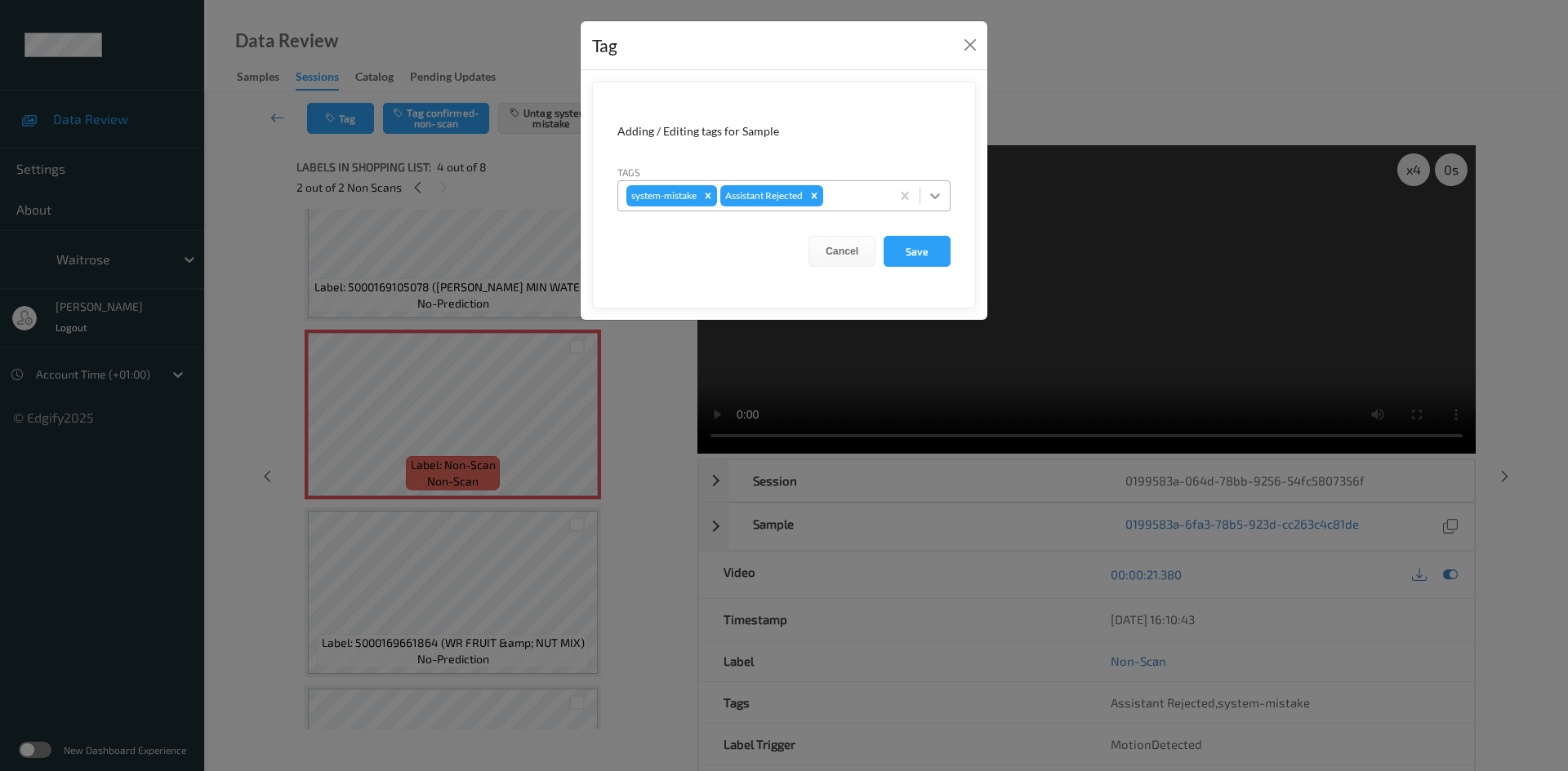
click at [937, 197] on icon at bounding box center [935, 196] width 10 height 6
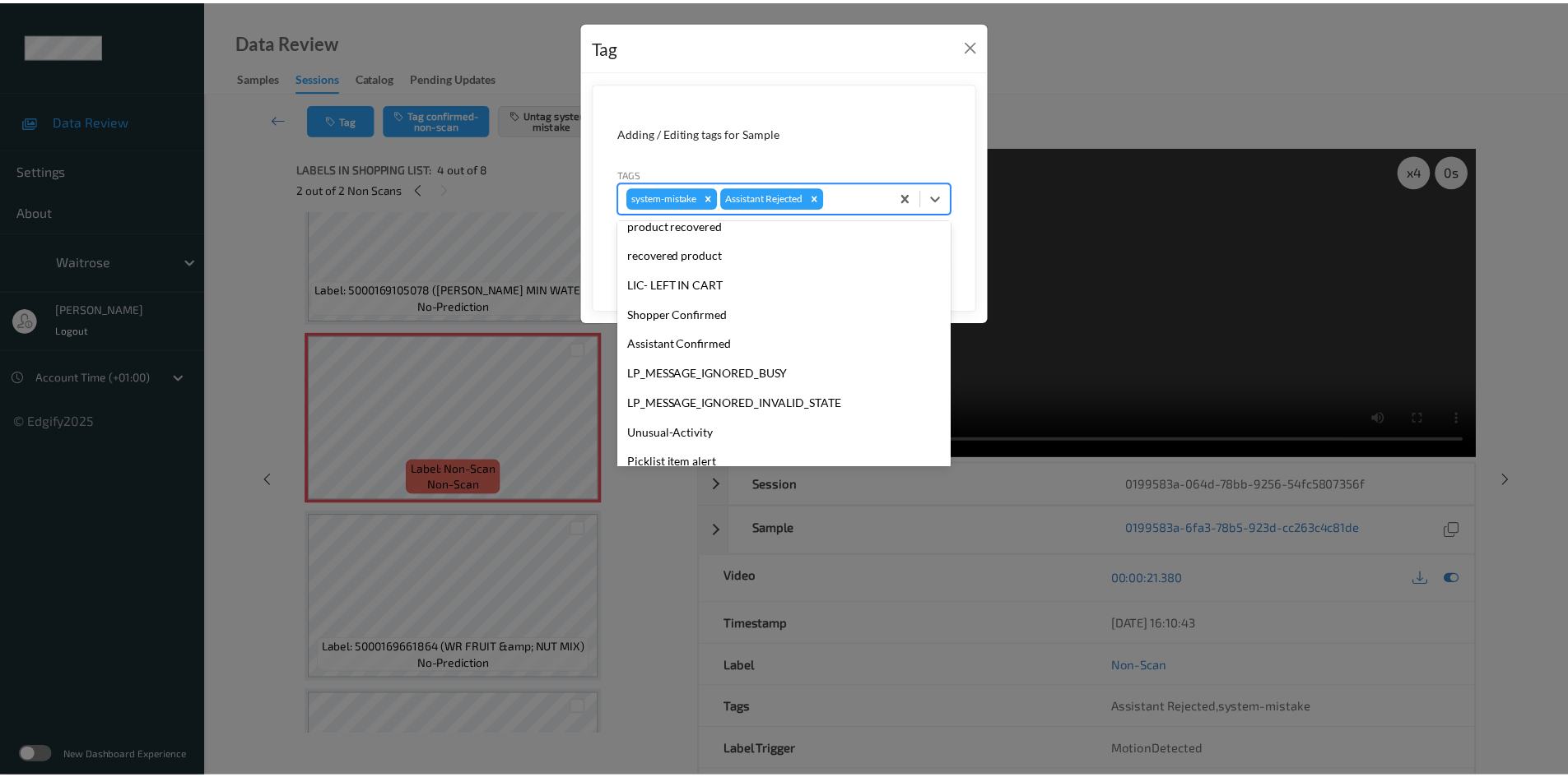
scroll to position [411, 0]
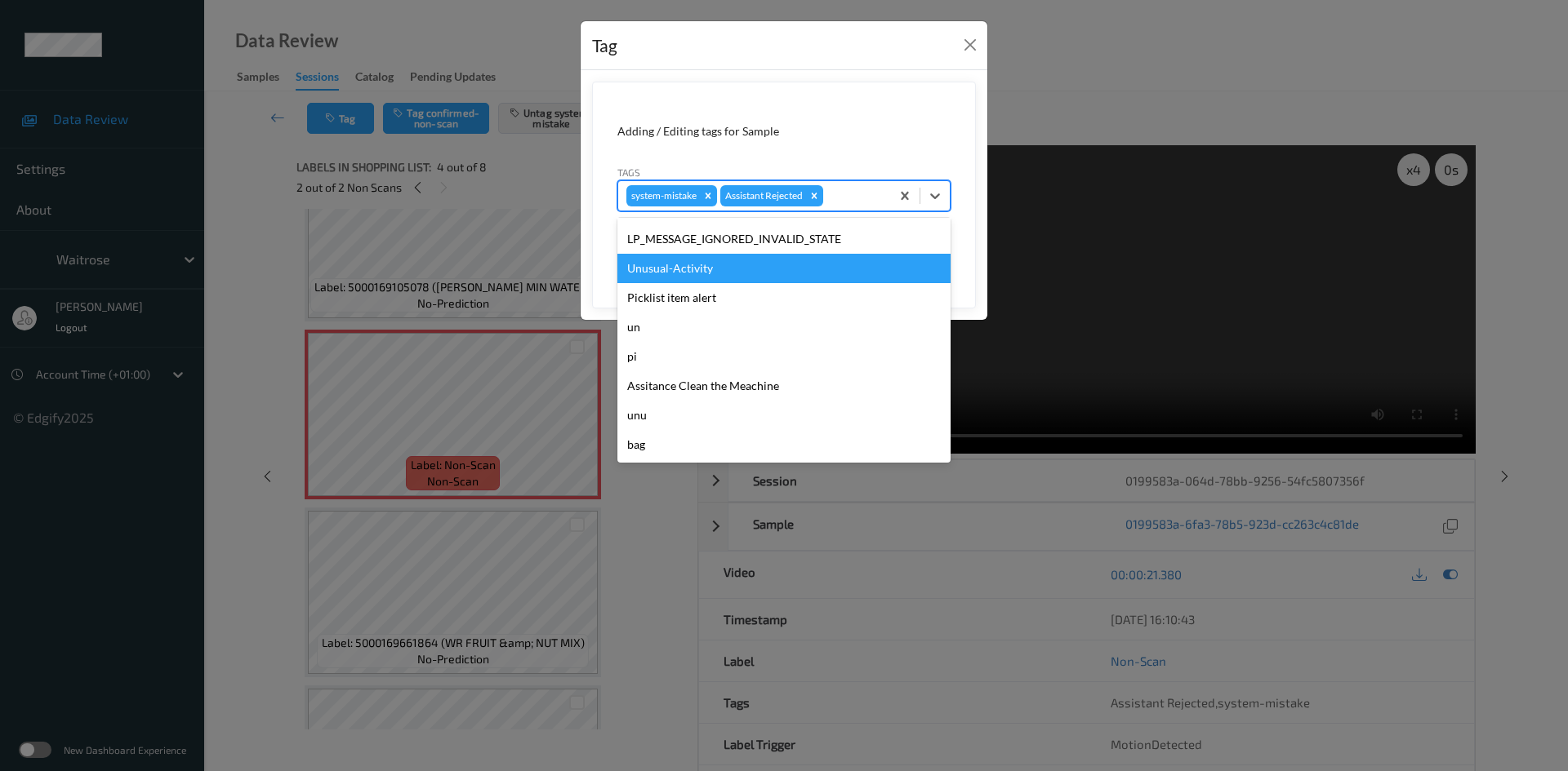
click at [654, 264] on div "Unusual-Activity" at bounding box center [784, 269] width 333 height 30
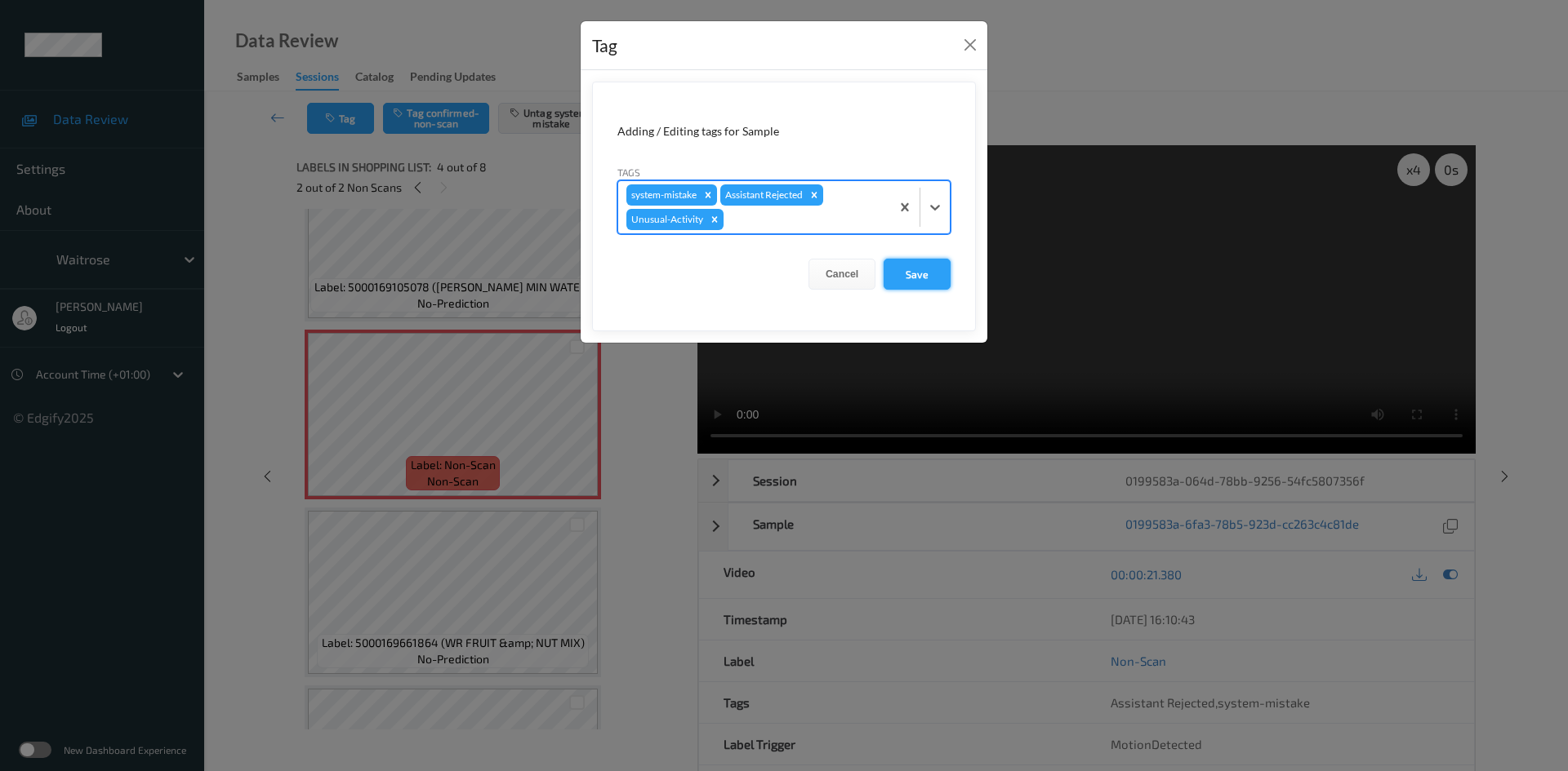
click at [931, 268] on button "Save" at bounding box center [917, 273] width 67 height 31
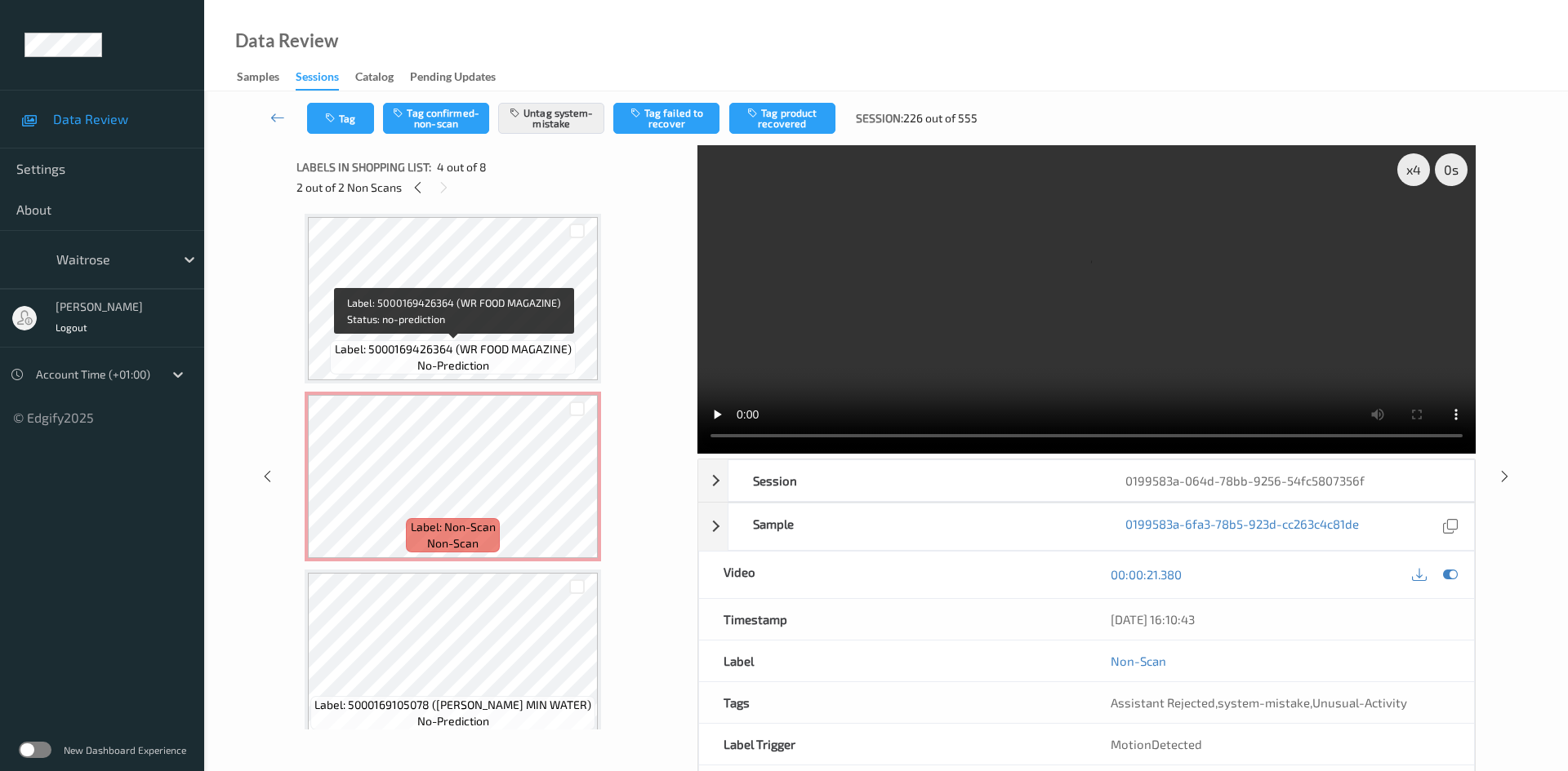
scroll to position [0, 0]
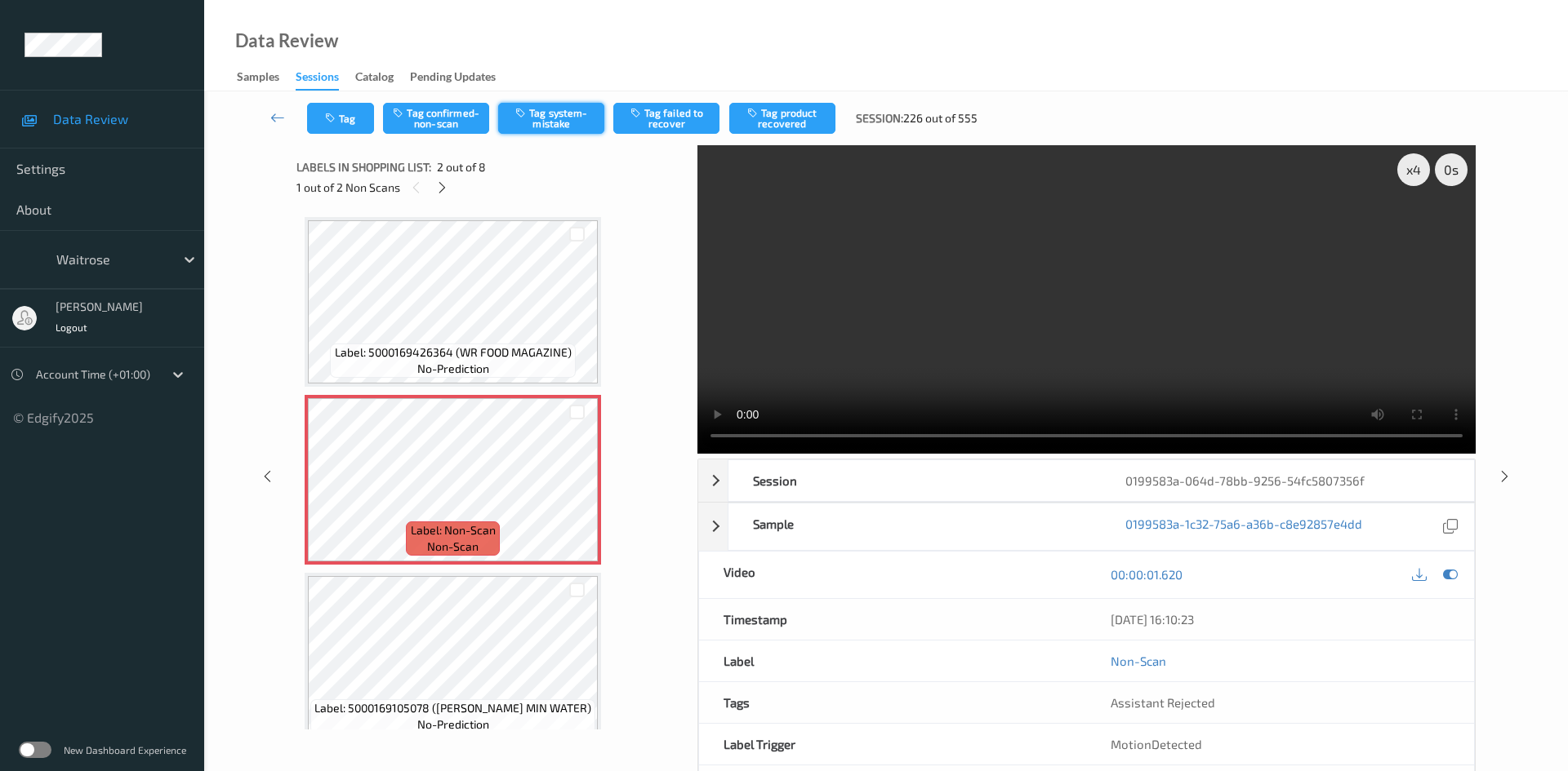
click at [558, 125] on button "Tag system-mistake" at bounding box center [551, 118] width 107 height 31
click at [353, 116] on button "Tag" at bounding box center [340, 118] width 67 height 31
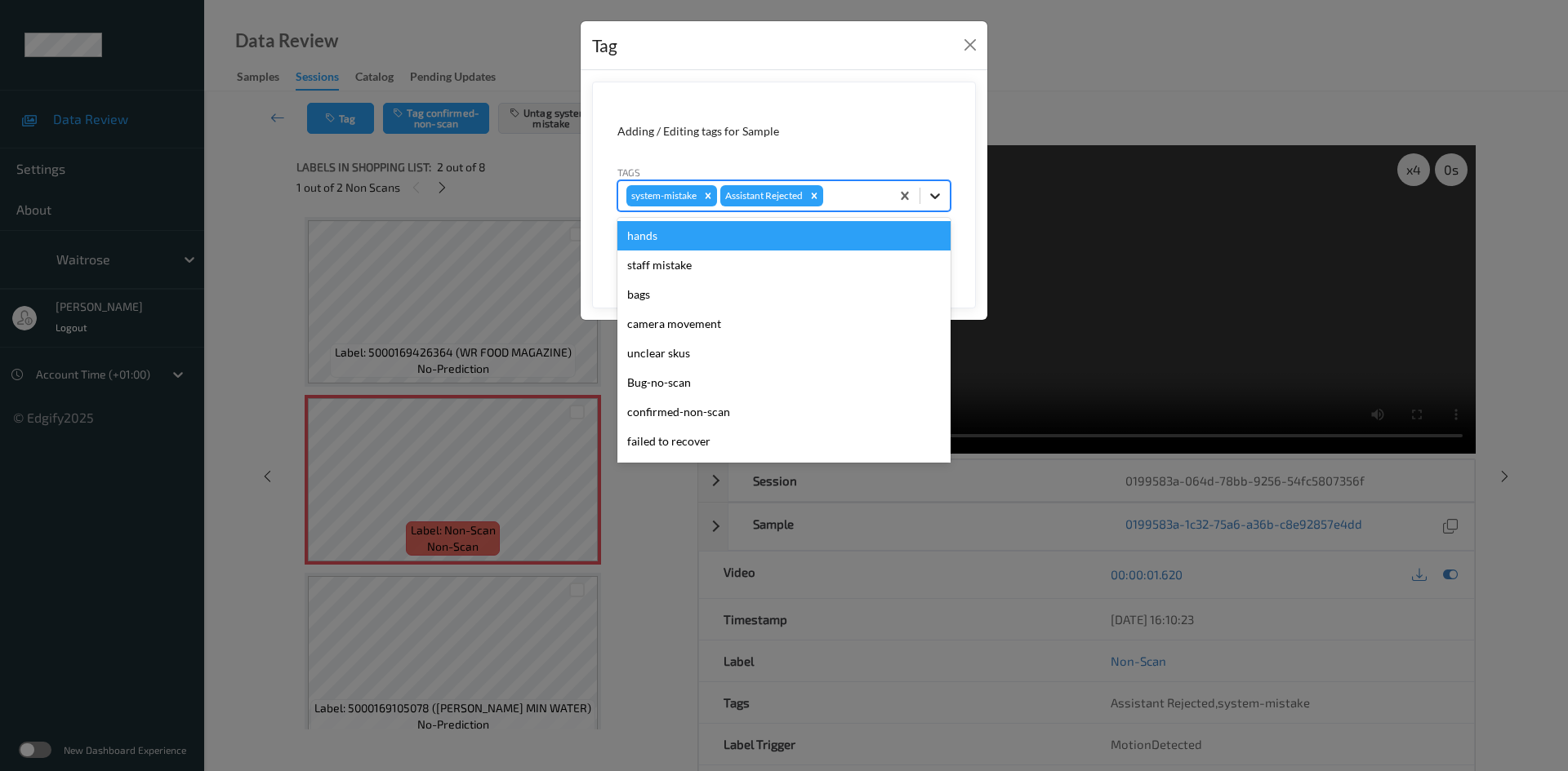
click at [933, 194] on icon at bounding box center [936, 196] width 17 height 17
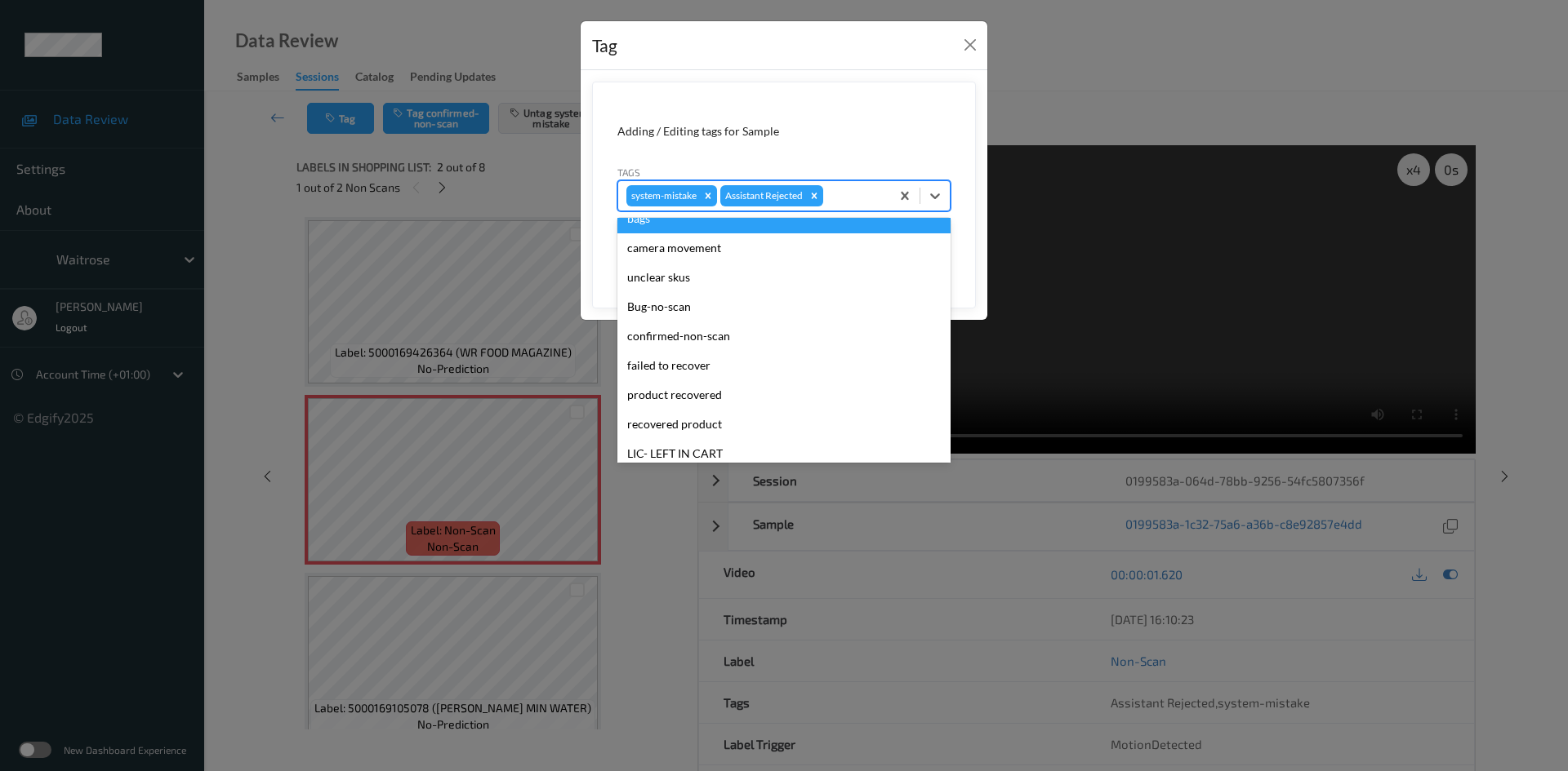
scroll to position [326, 0]
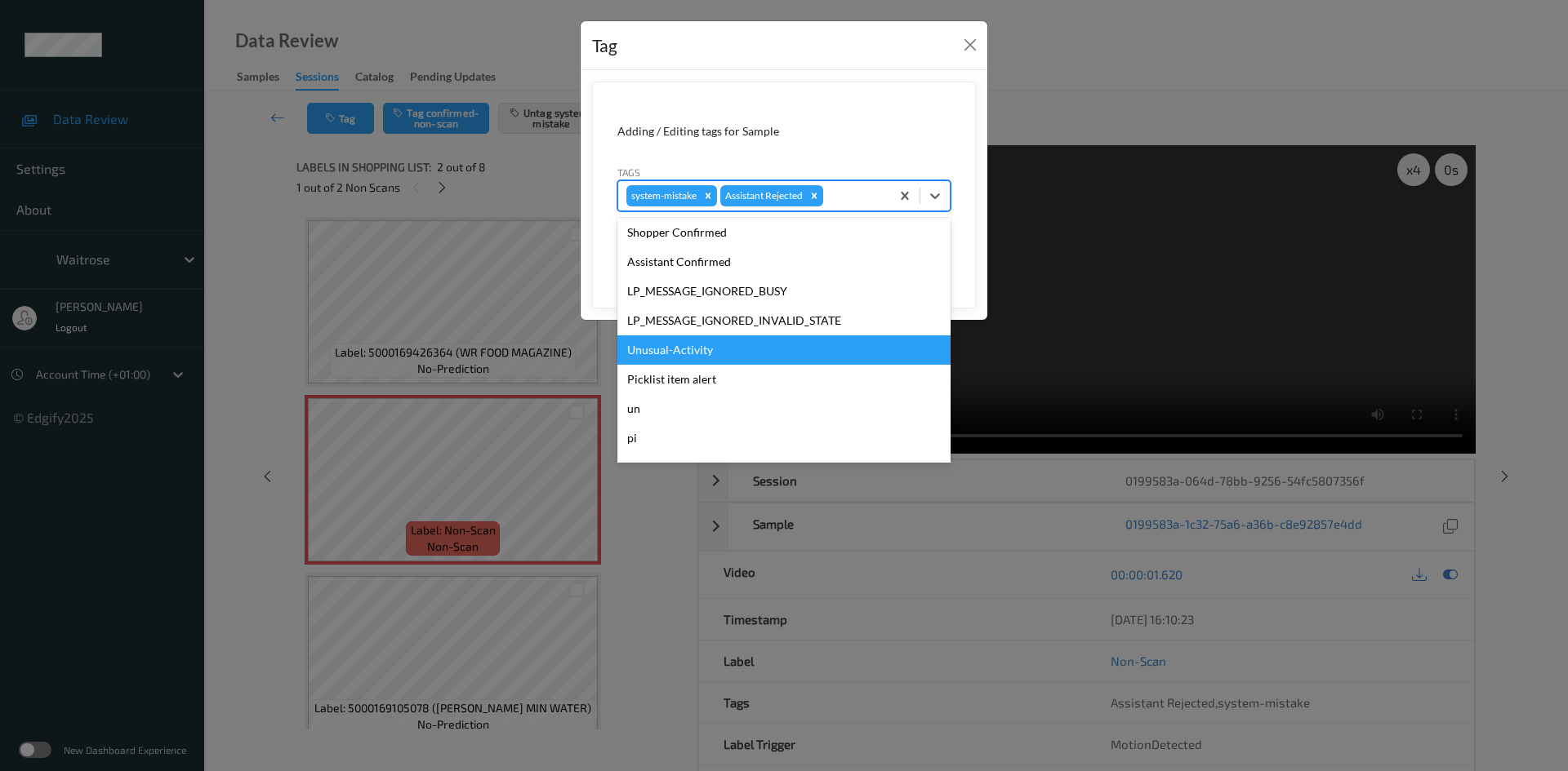
click at [718, 358] on div "Unusual-Activity" at bounding box center [784, 350] width 333 height 30
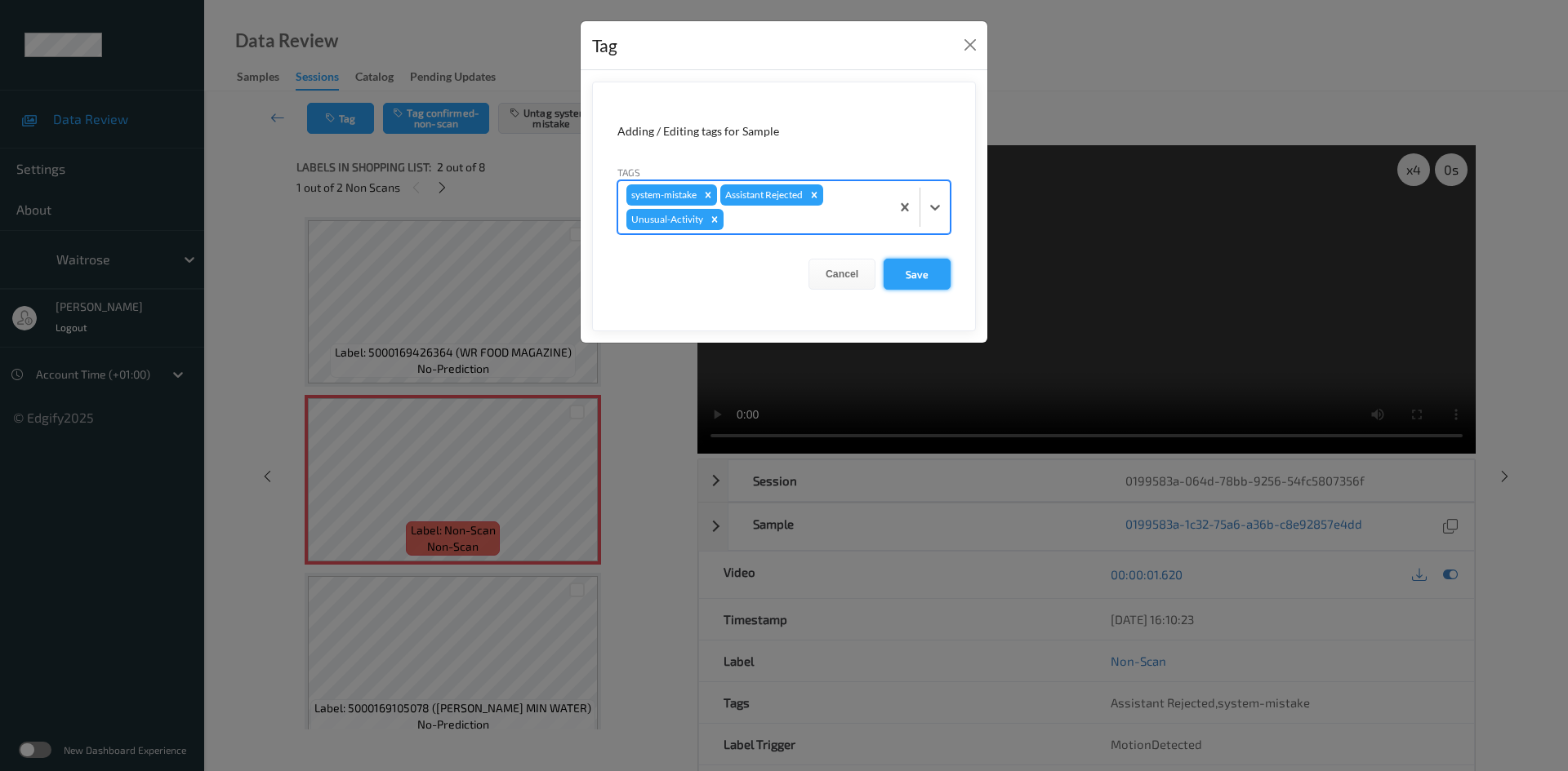
click at [928, 276] on button "Save" at bounding box center [917, 273] width 67 height 31
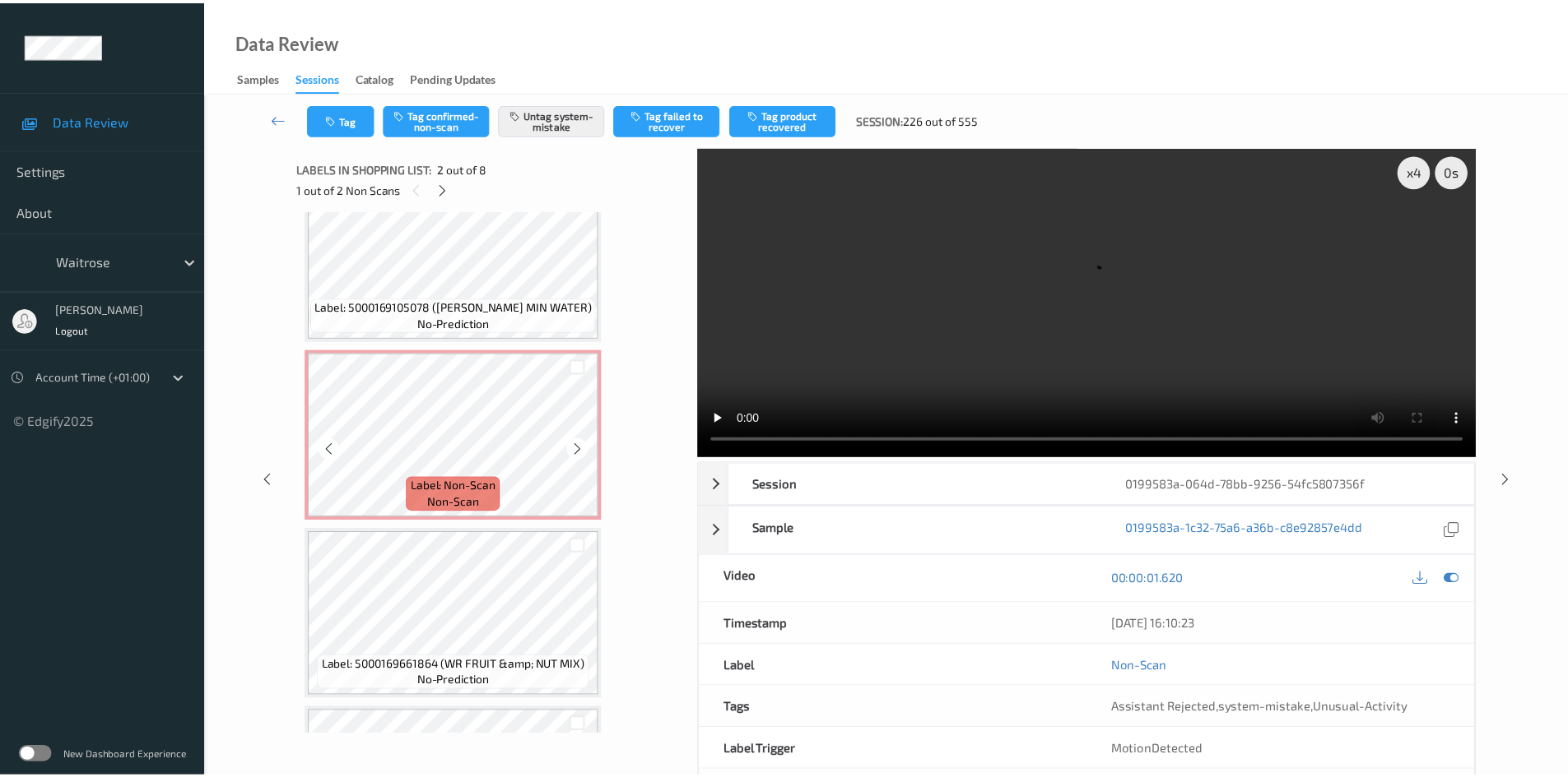
scroll to position [411, 0]
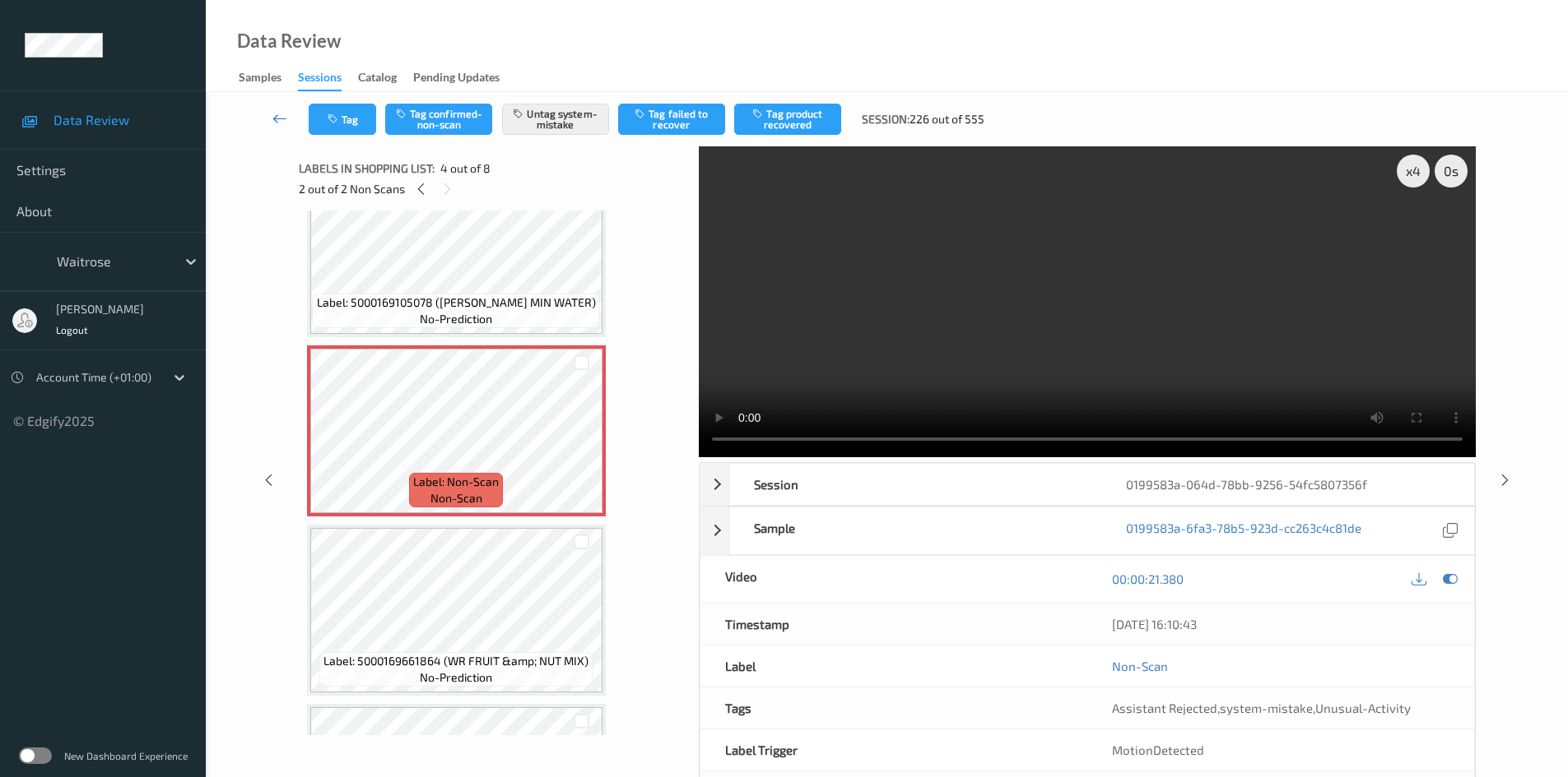
click at [273, 107] on link at bounding box center [280, 119] width 58 height 31
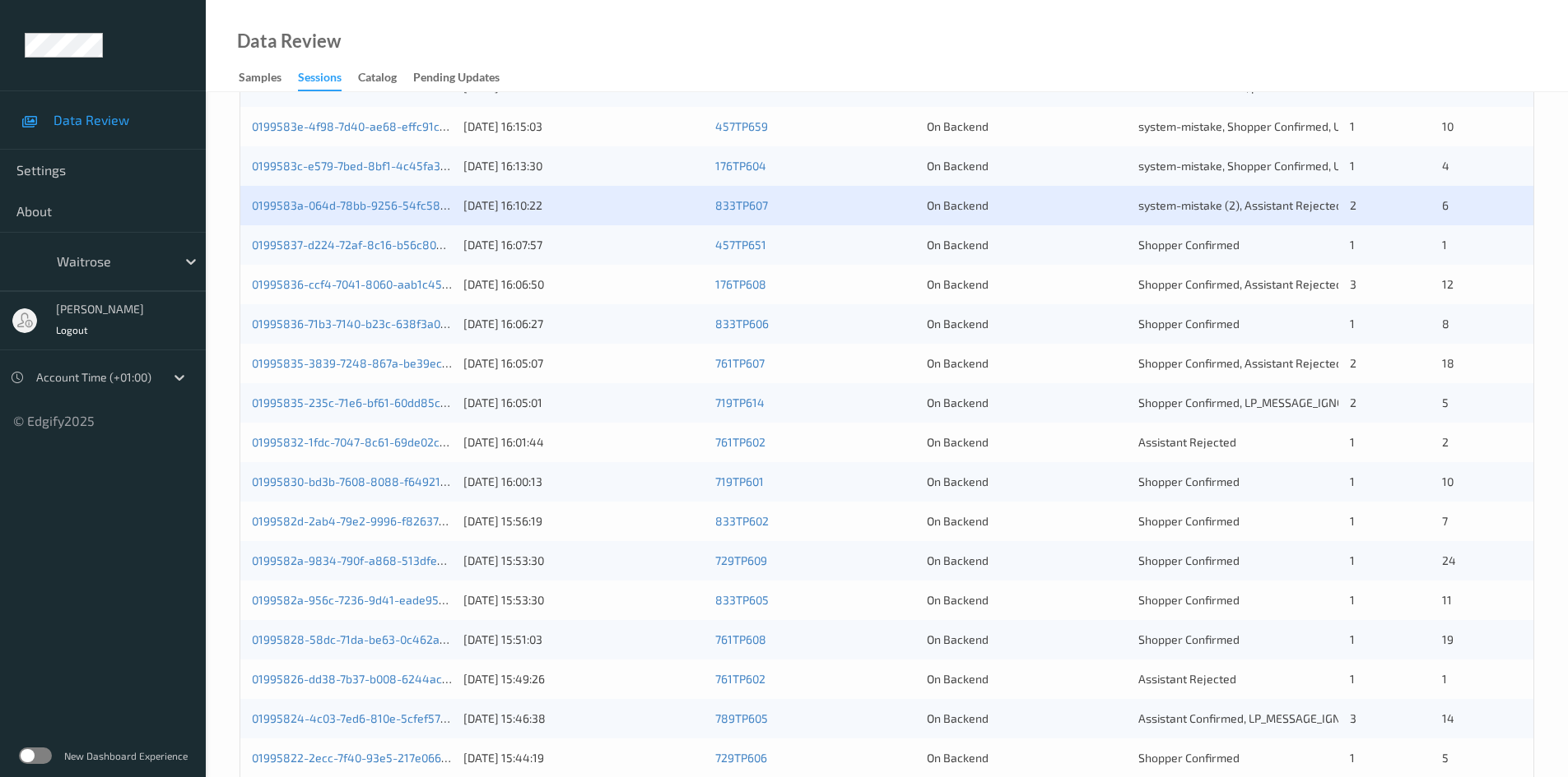
scroll to position [411, 0]
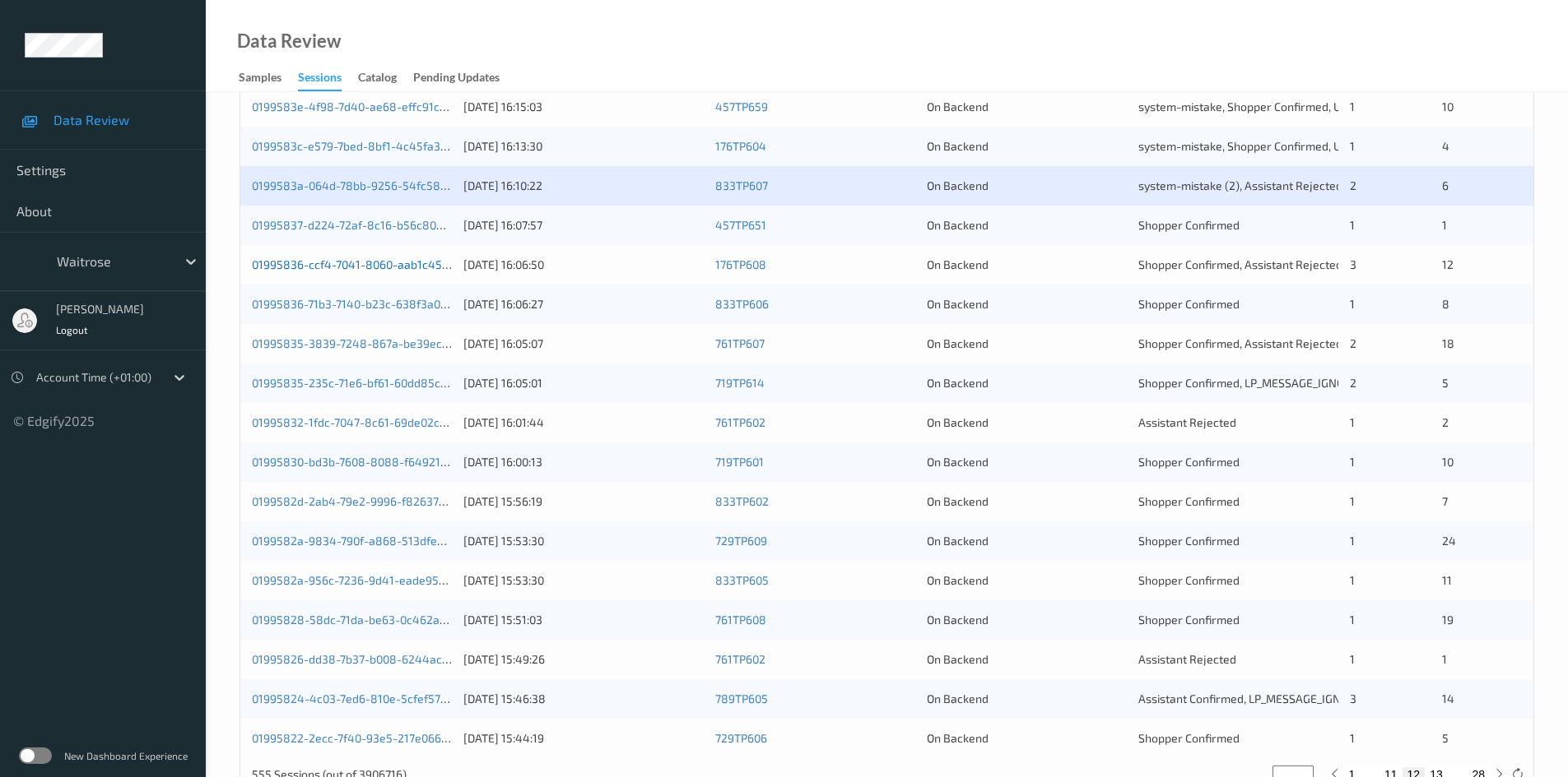
click at [318, 266] on link "01995836-ccf4-7041-8060-aab1c4554dd1" at bounding box center [363, 264] width 222 height 14
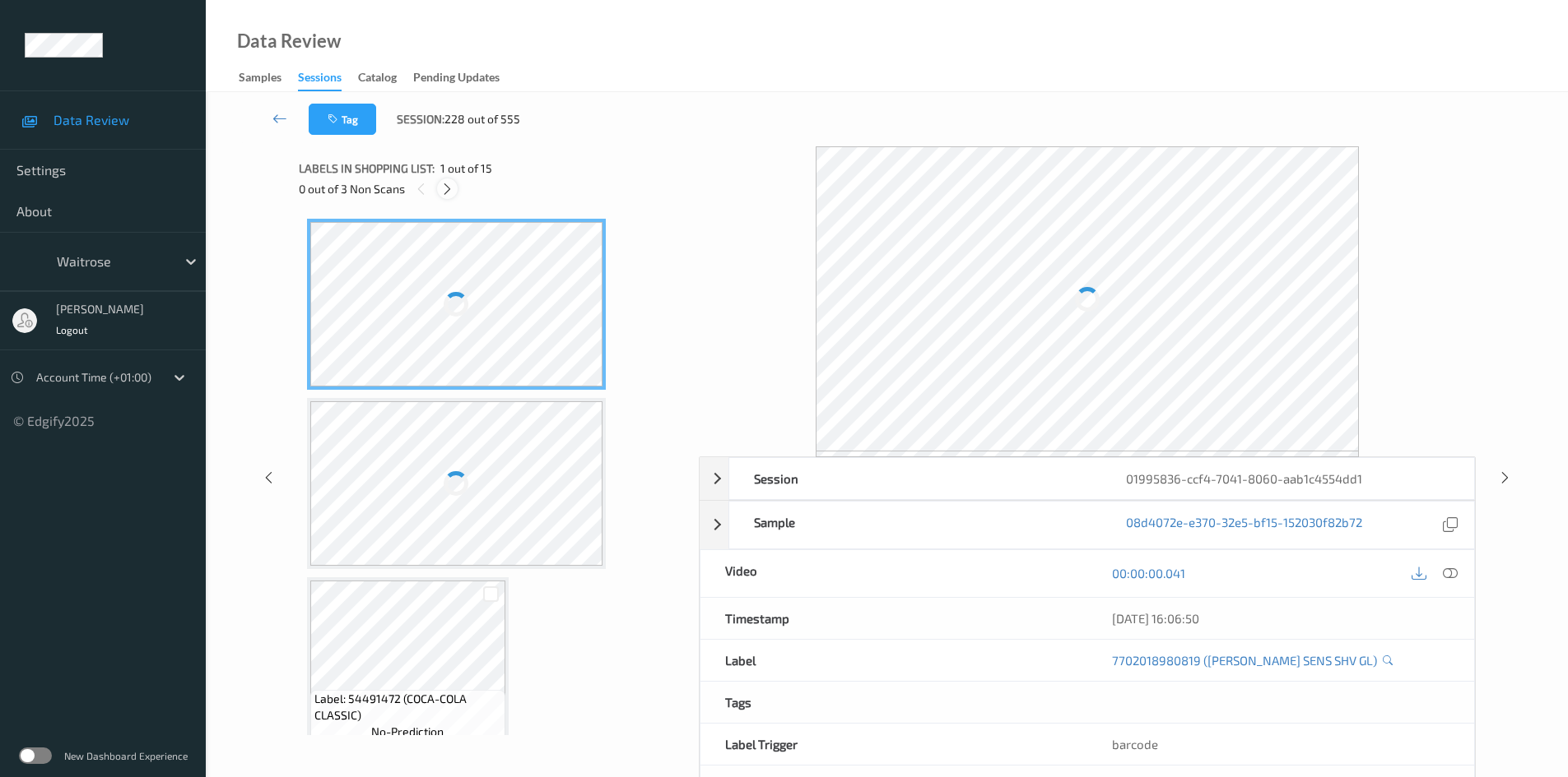
click at [451, 190] on icon at bounding box center [447, 190] width 14 height 15
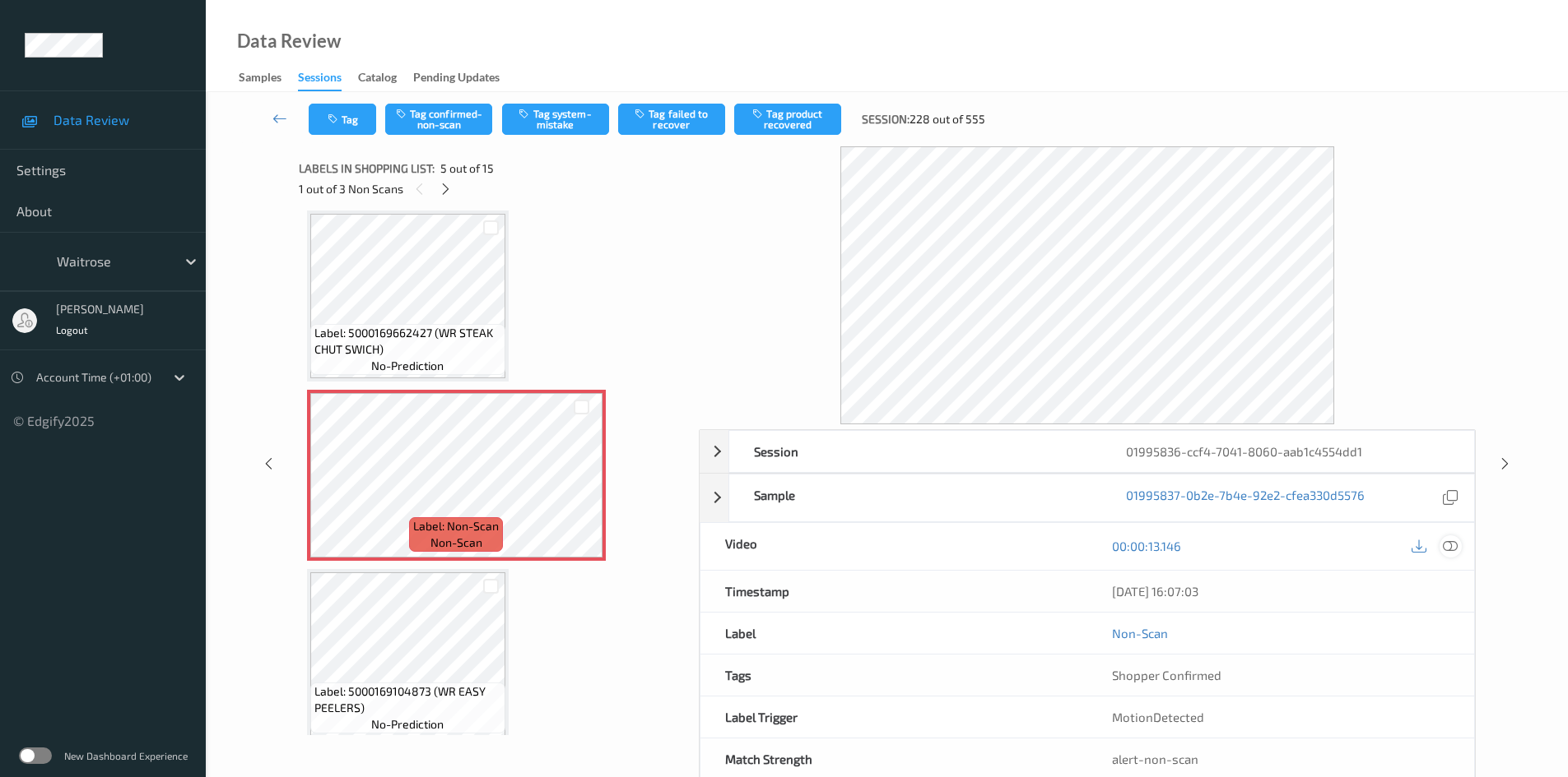
click at [1454, 547] on icon at bounding box center [1450, 546] width 15 height 15
